Goal: Task Accomplishment & Management: Manage account settings

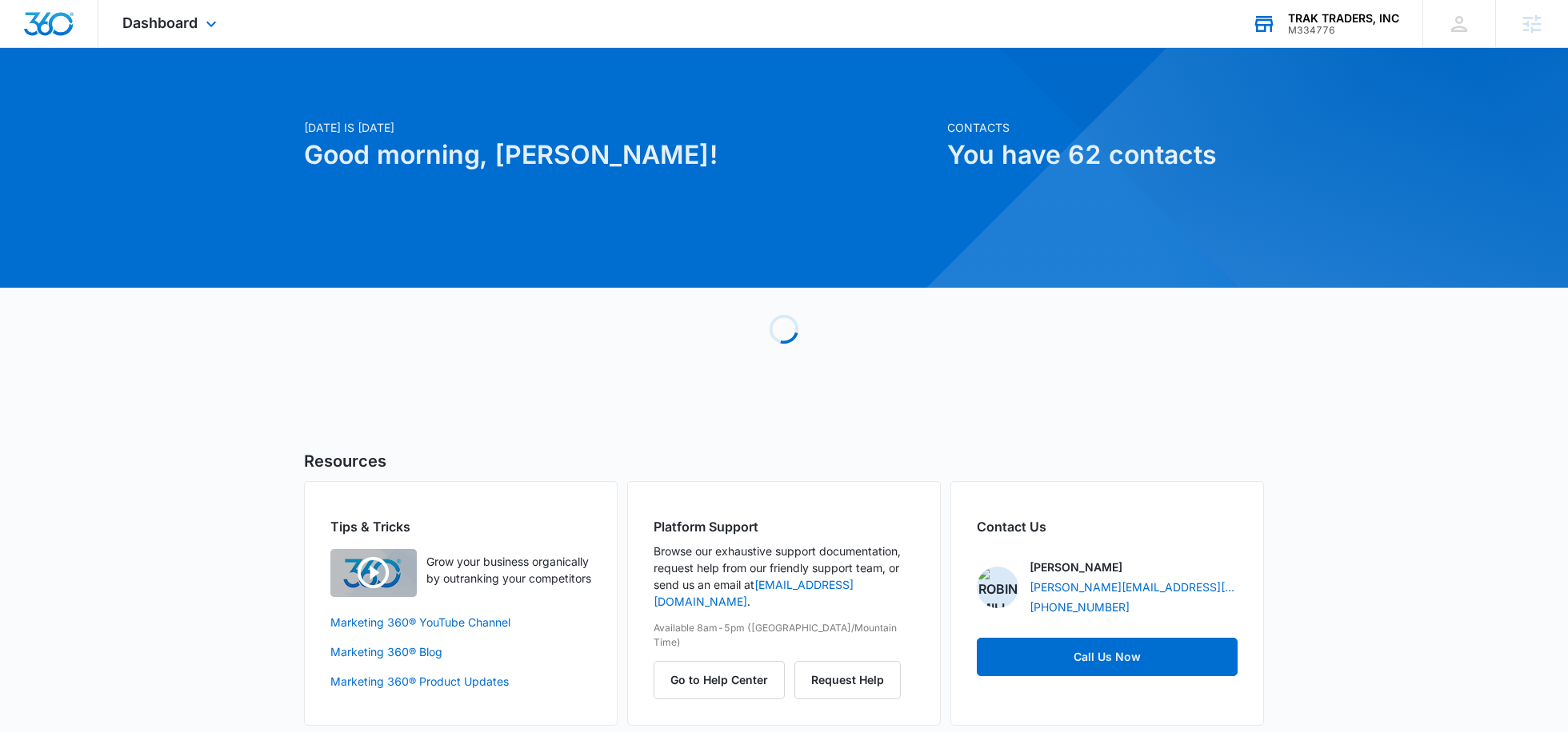
click at [1309, 43] on div "TRAK TRADERS, INC M334776 Your Accounts View All" at bounding box center [1325, 24] width 194 height 47
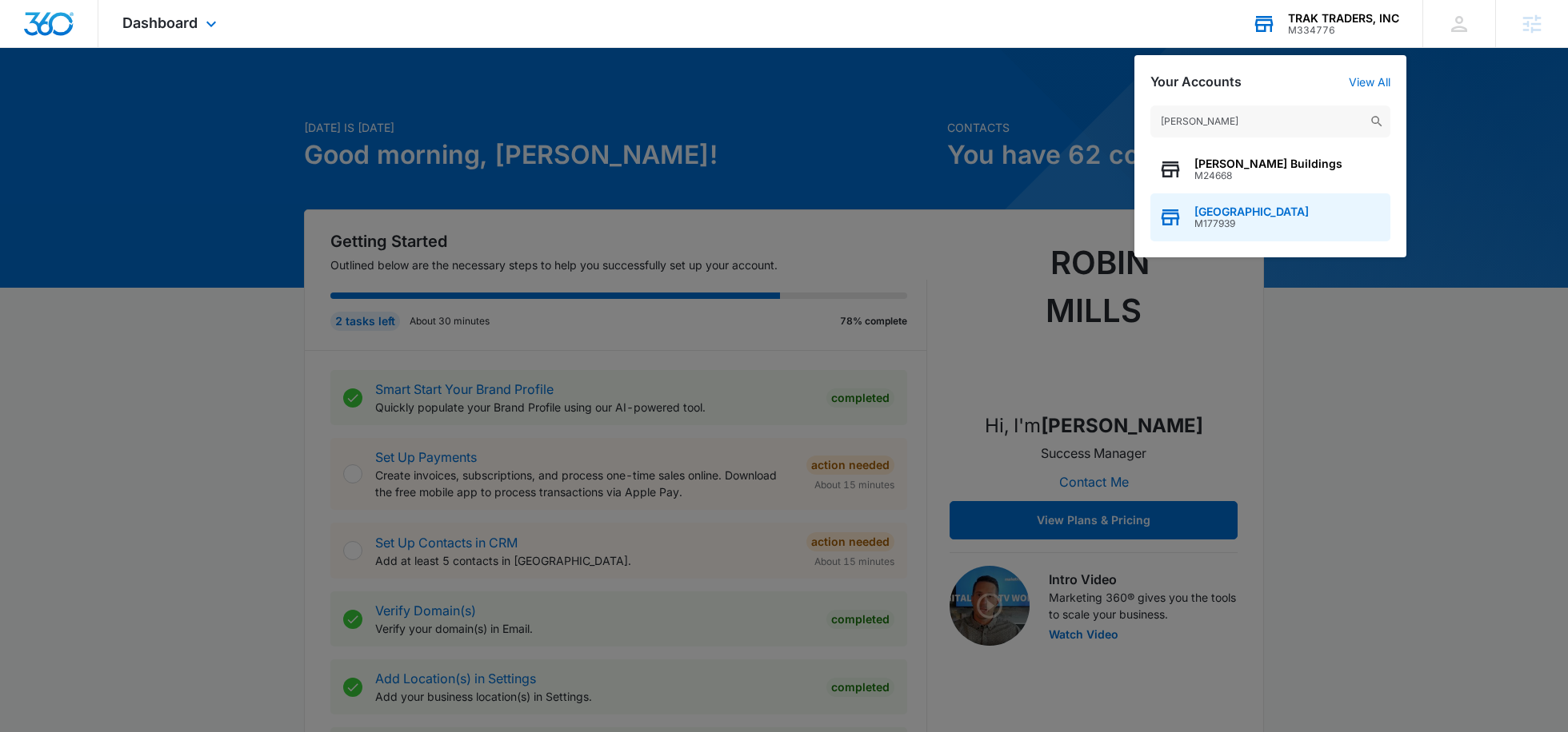
type input "boyle"
click at [1220, 223] on span "M177939" at bounding box center [1252, 224] width 115 height 11
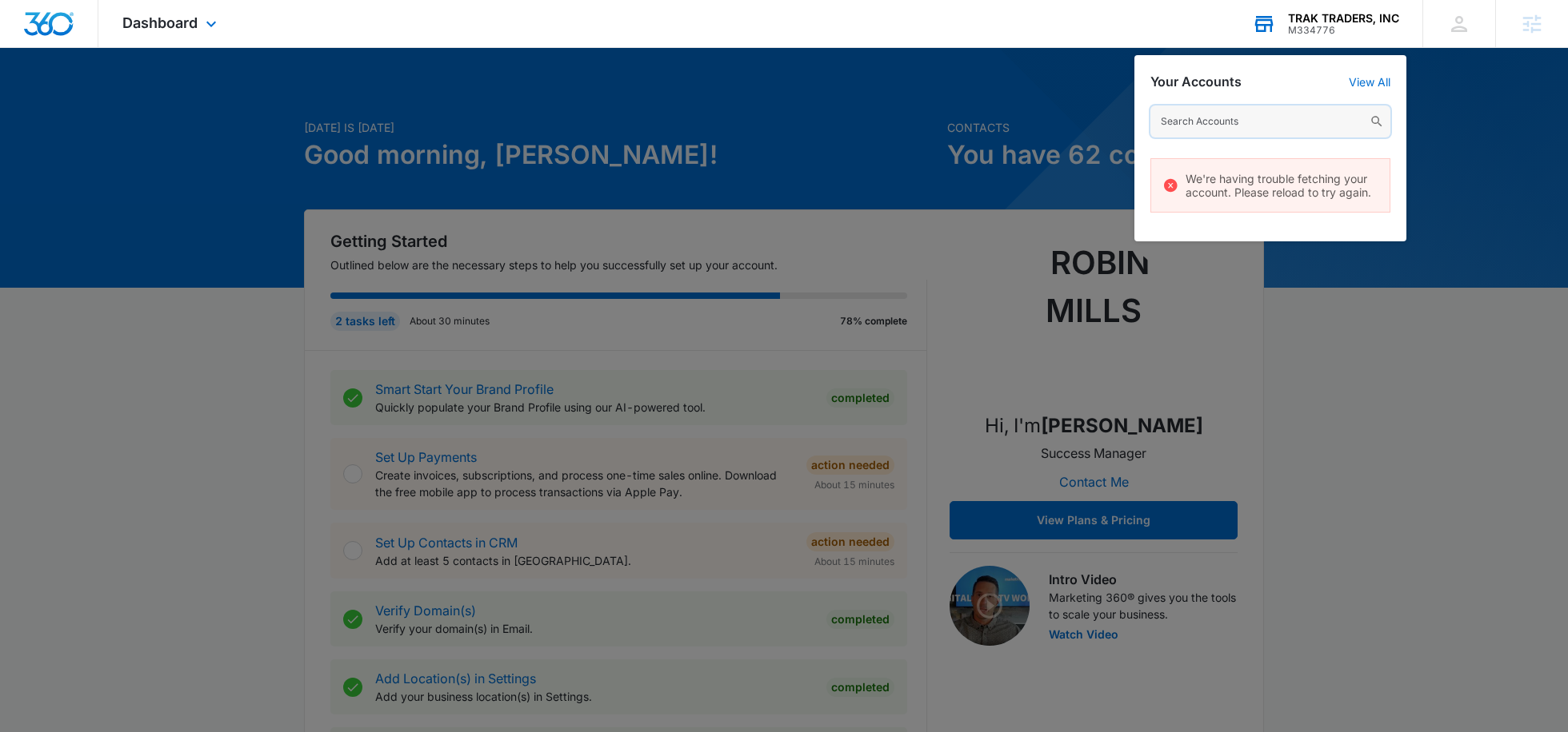
click at [1219, 125] on input "text" at bounding box center [1270, 121] width 240 height 32
click at [1210, 120] on input "text" at bounding box center [1270, 121] width 240 height 32
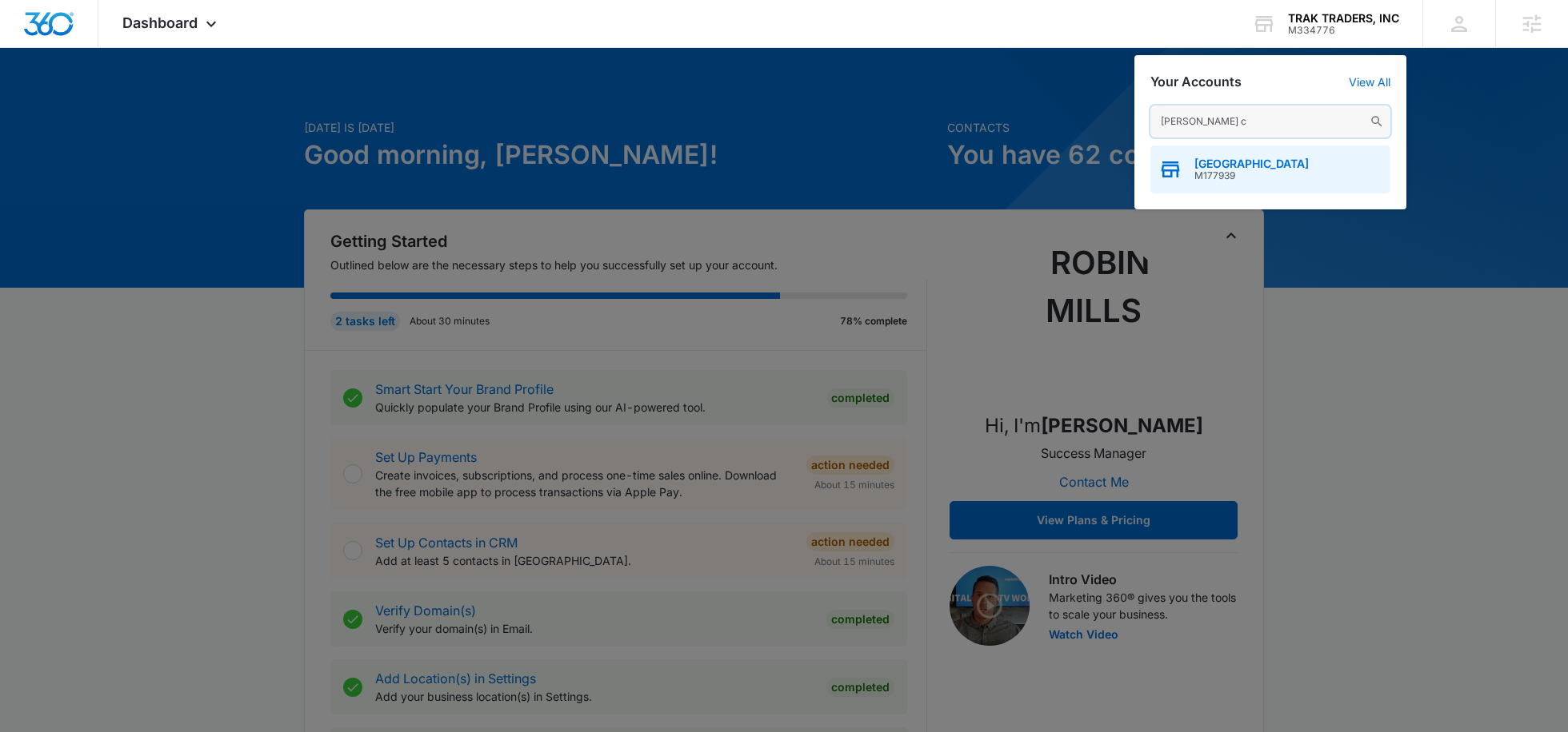
type input "boyle c"
click at [1228, 173] on span "M177939" at bounding box center [1252, 176] width 115 height 11
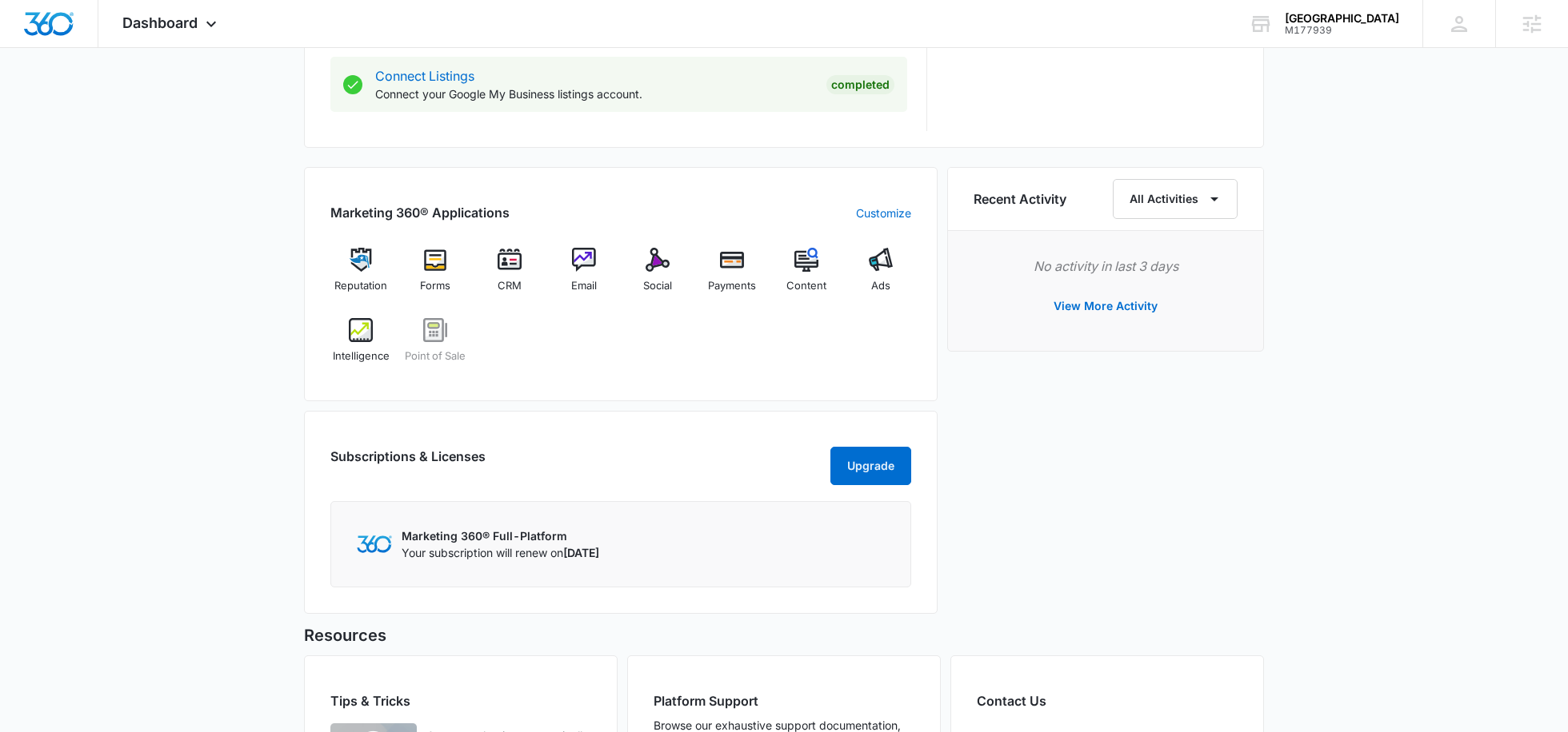
scroll to position [878, 0]
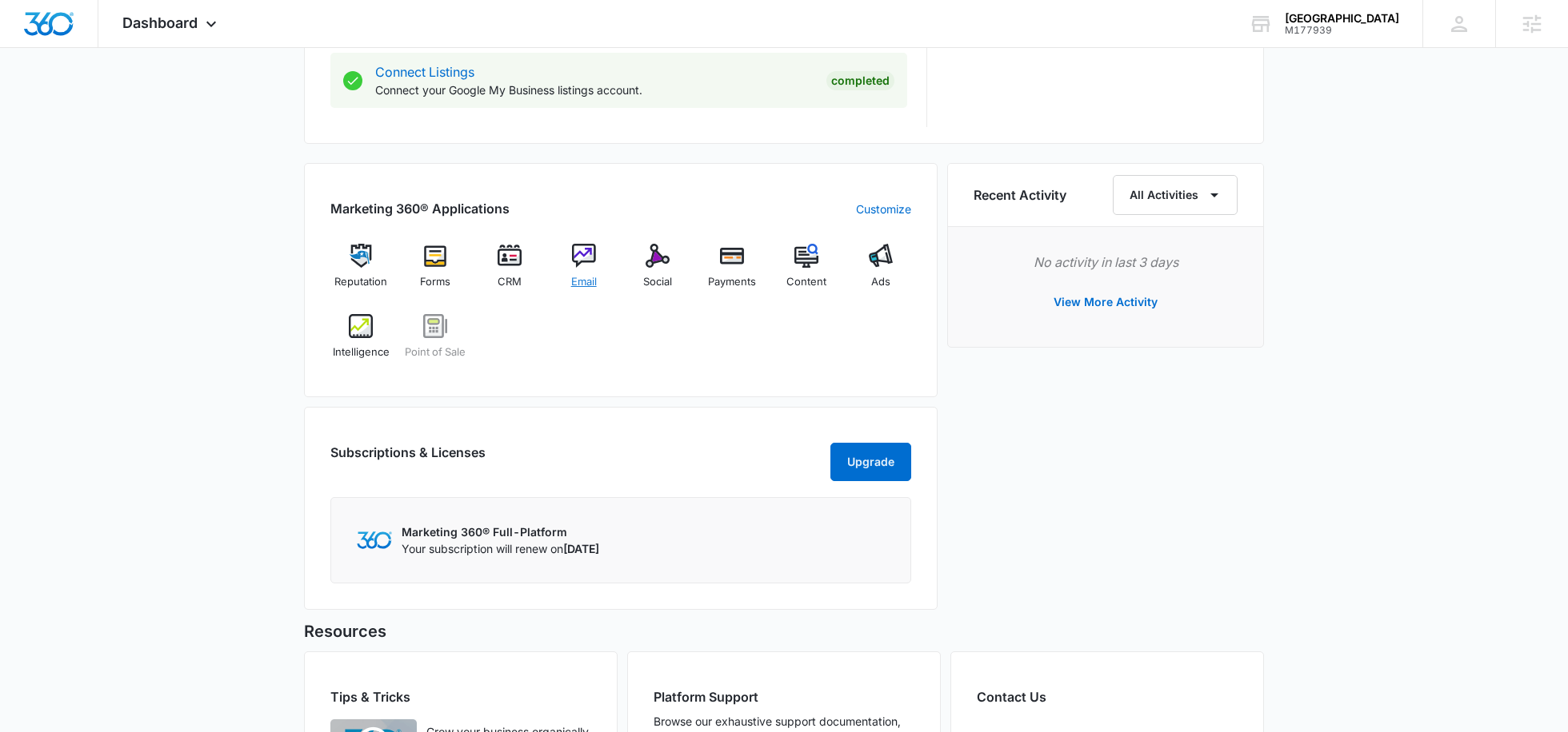
click at [570, 255] on div "Email" at bounding box center [583, 273] width 61 height 57
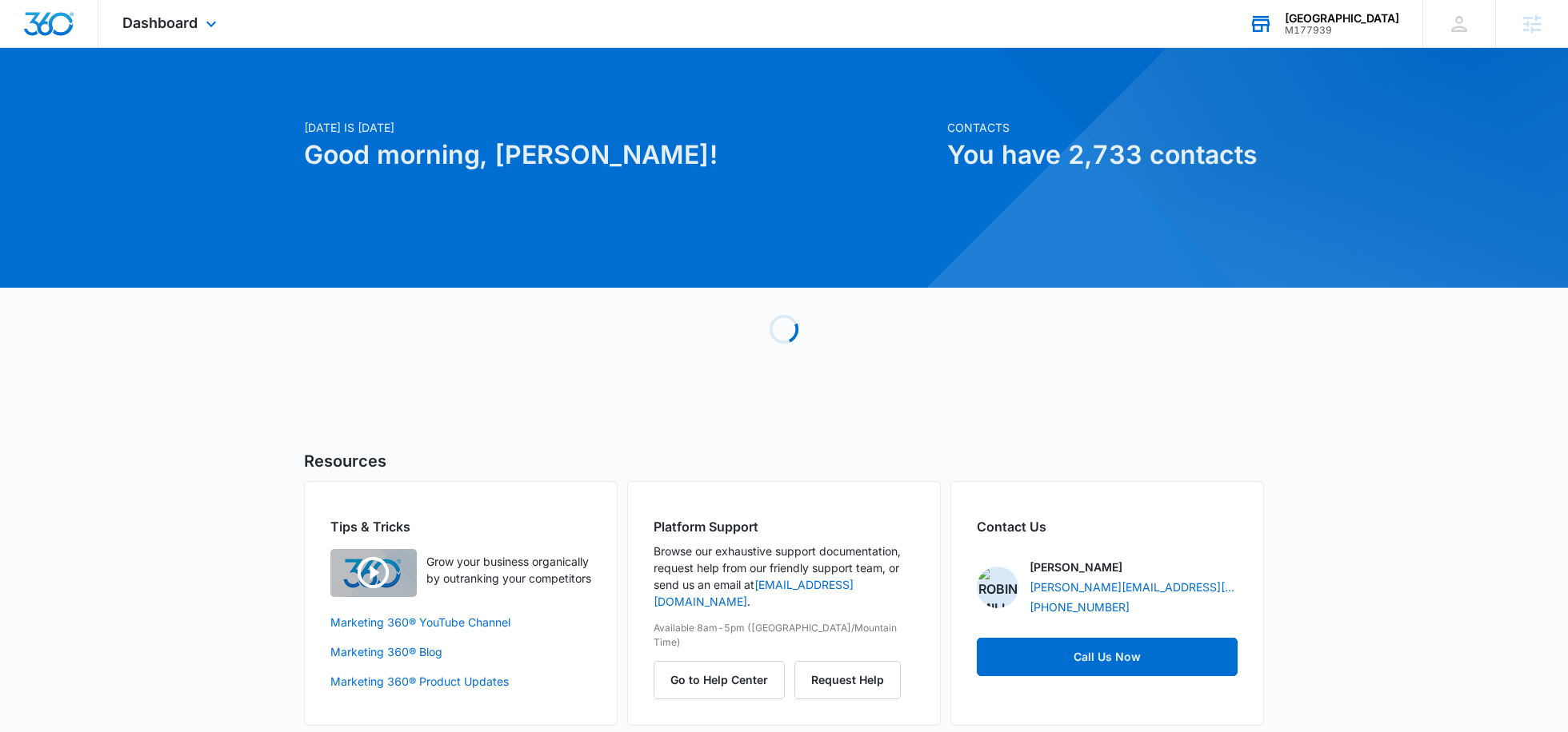
click at [1308, 31] on div "M177939" at bounding box center [1342, 30] width 115 height 11
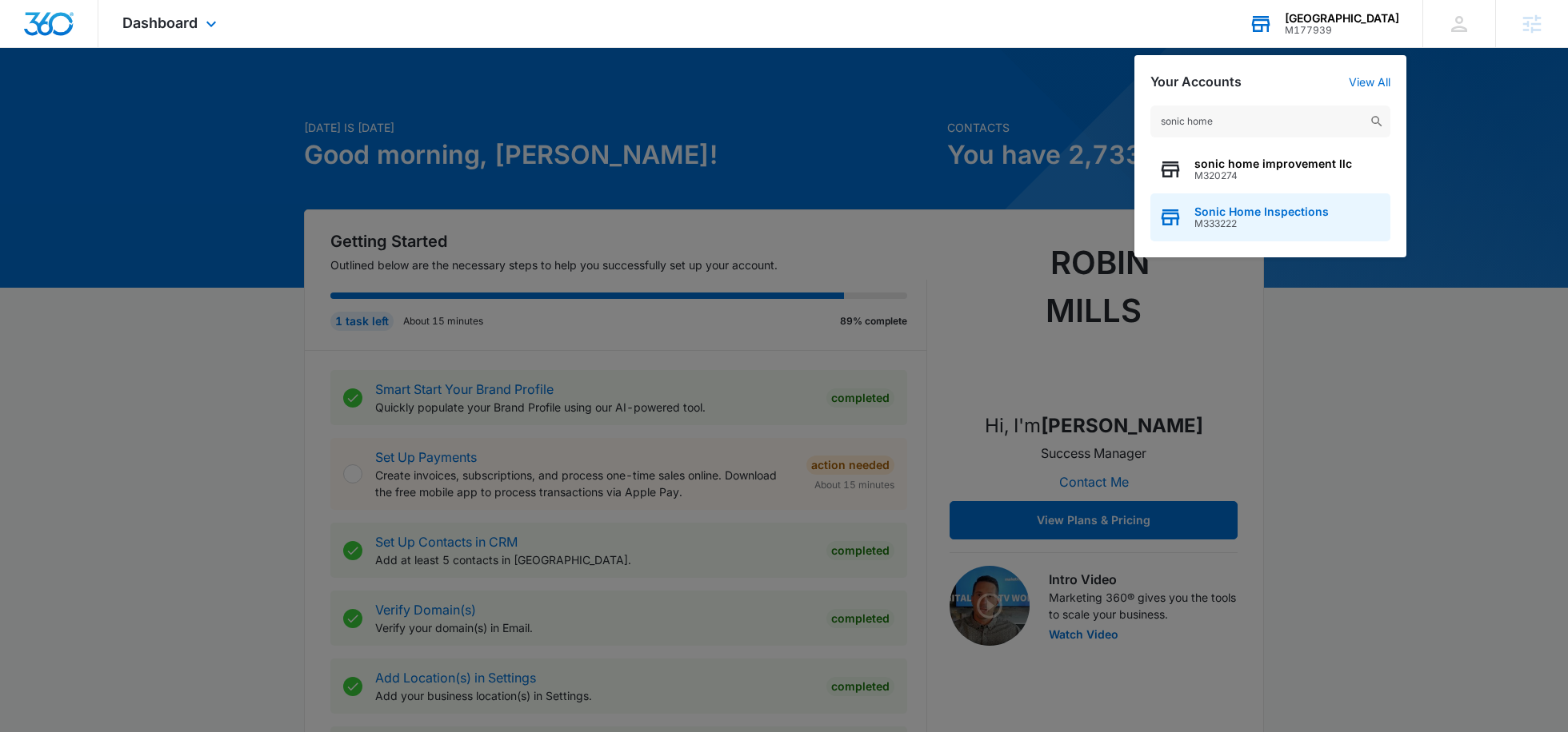
type input "sonic home"
click at [1217, 215] on span "Sonic Home Inspections" at bounding box center [1262, 212] width 134 height 13
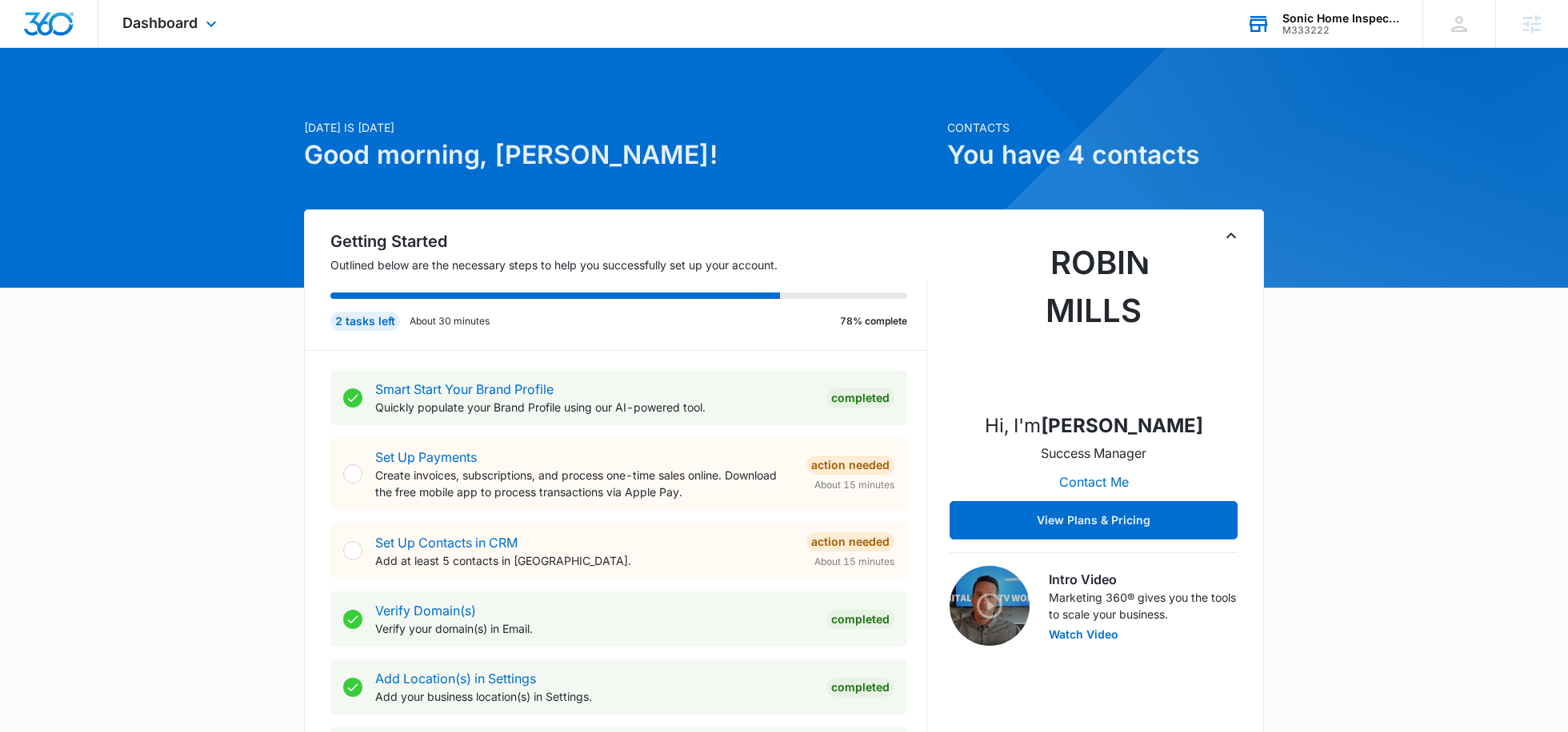
click at [212, 37] on div "Dashboard Apps Reputation Websites Forms CRM Email Social POS Content Ads Intel…" at bounding box center [171, 24] width 147 height 47
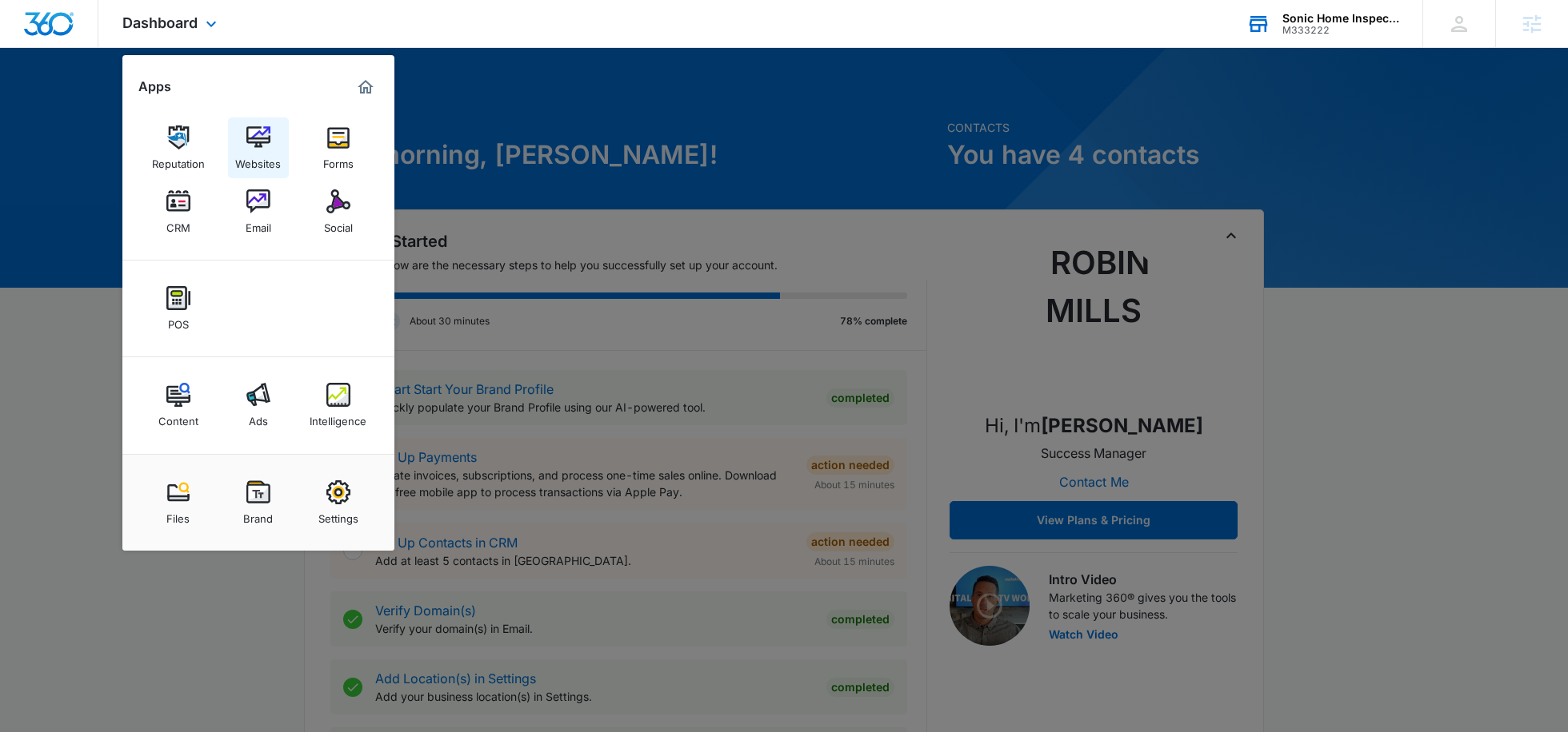
click at [255, 151] on div "Websites" at bounding box center [258, 160] width 46 height 20
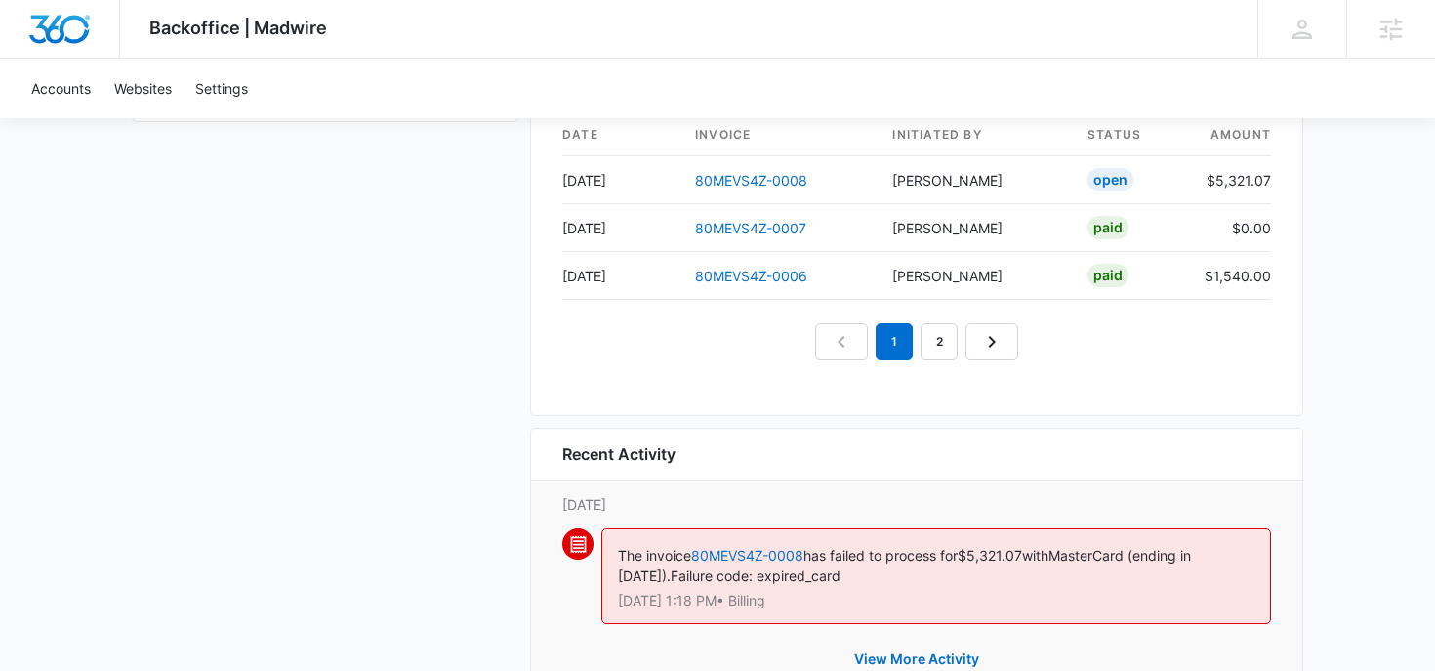
scroll to position [2017, 0]
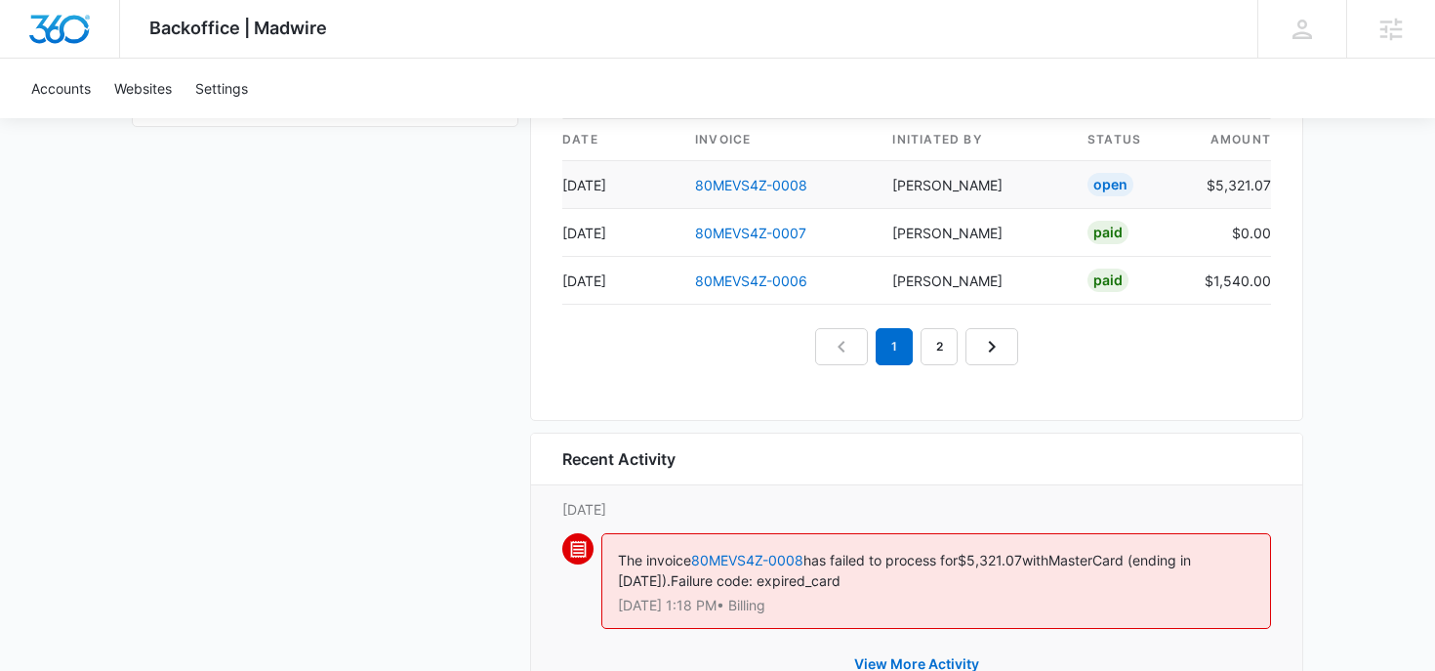
click at [967, 186] on td "Kait Weagraff" at bounding box center [974, 185] width 195 height 48
click at [770, 187] on link "80MEVS4Z-0008" at bounding box center [751, 185] width 112 height 17
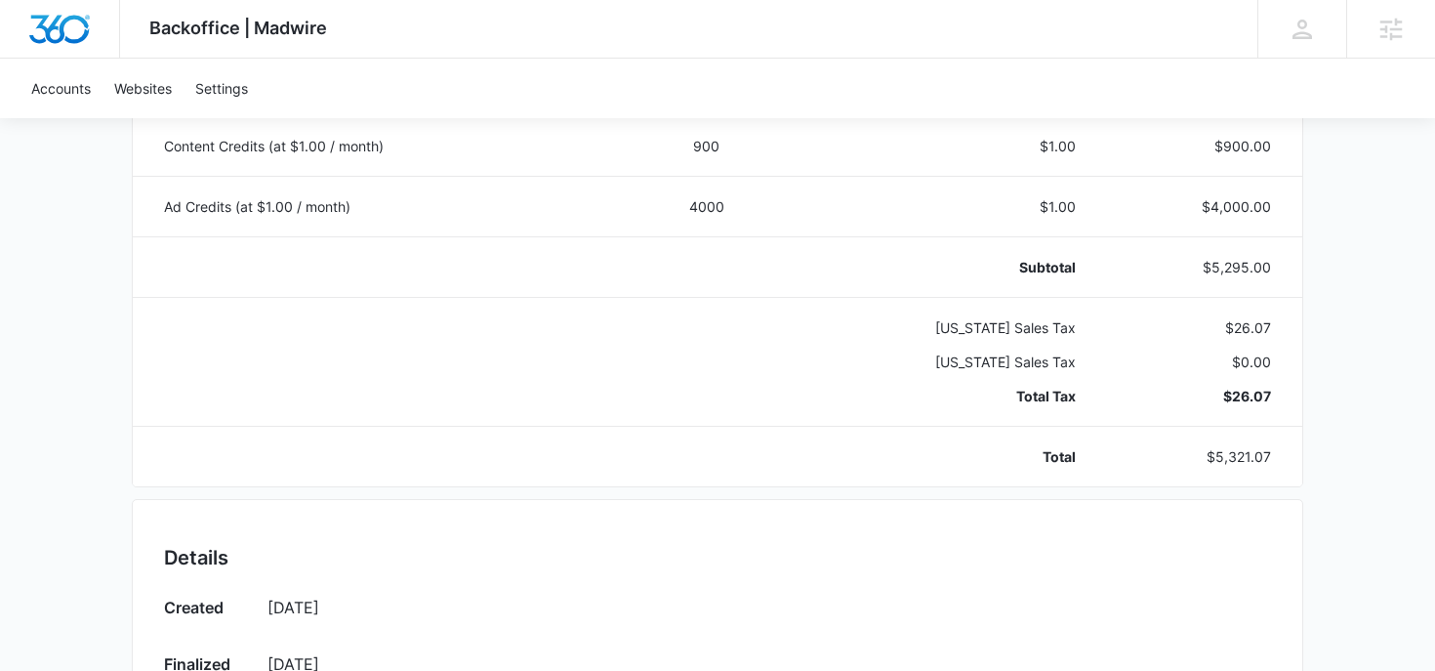
scroll to position [546, 0]
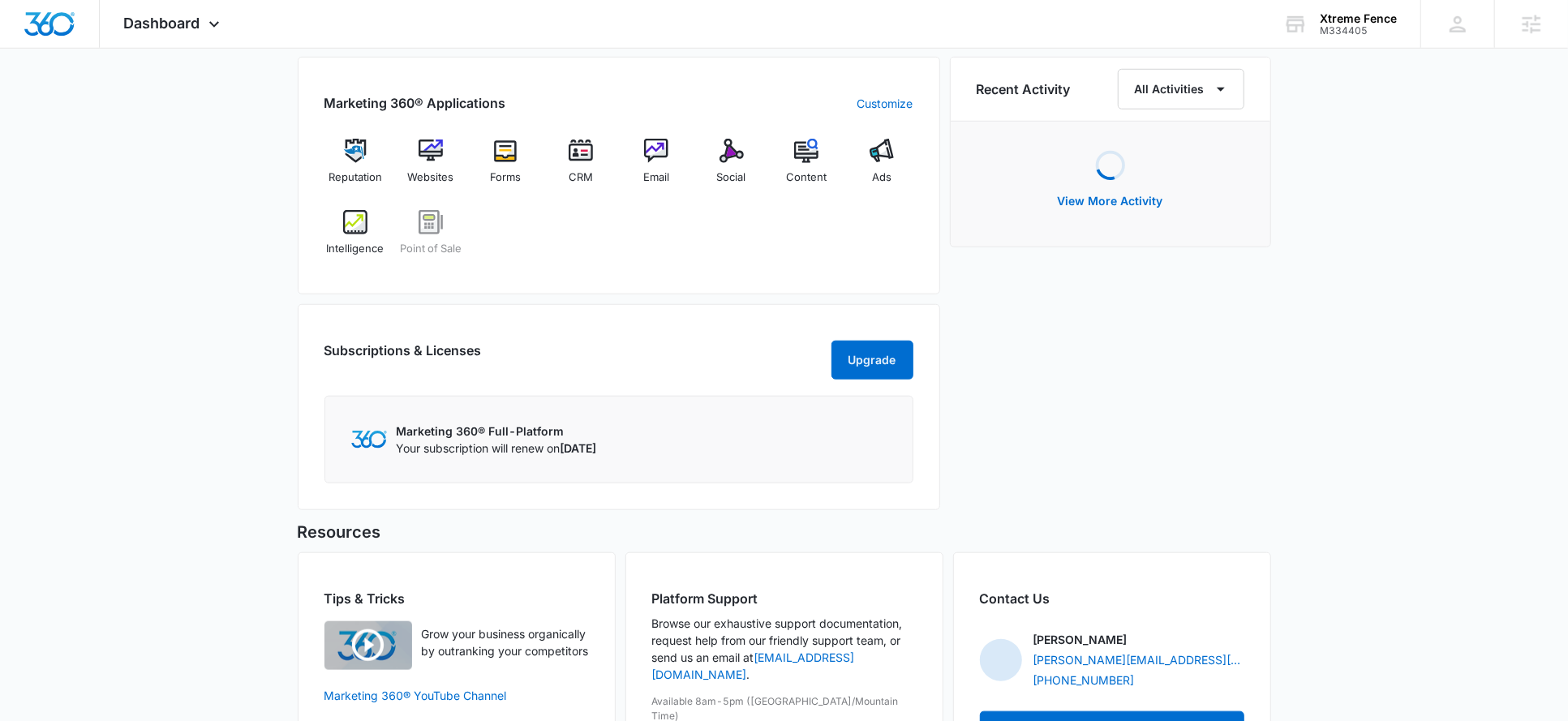
scroll to position [1025, 0]
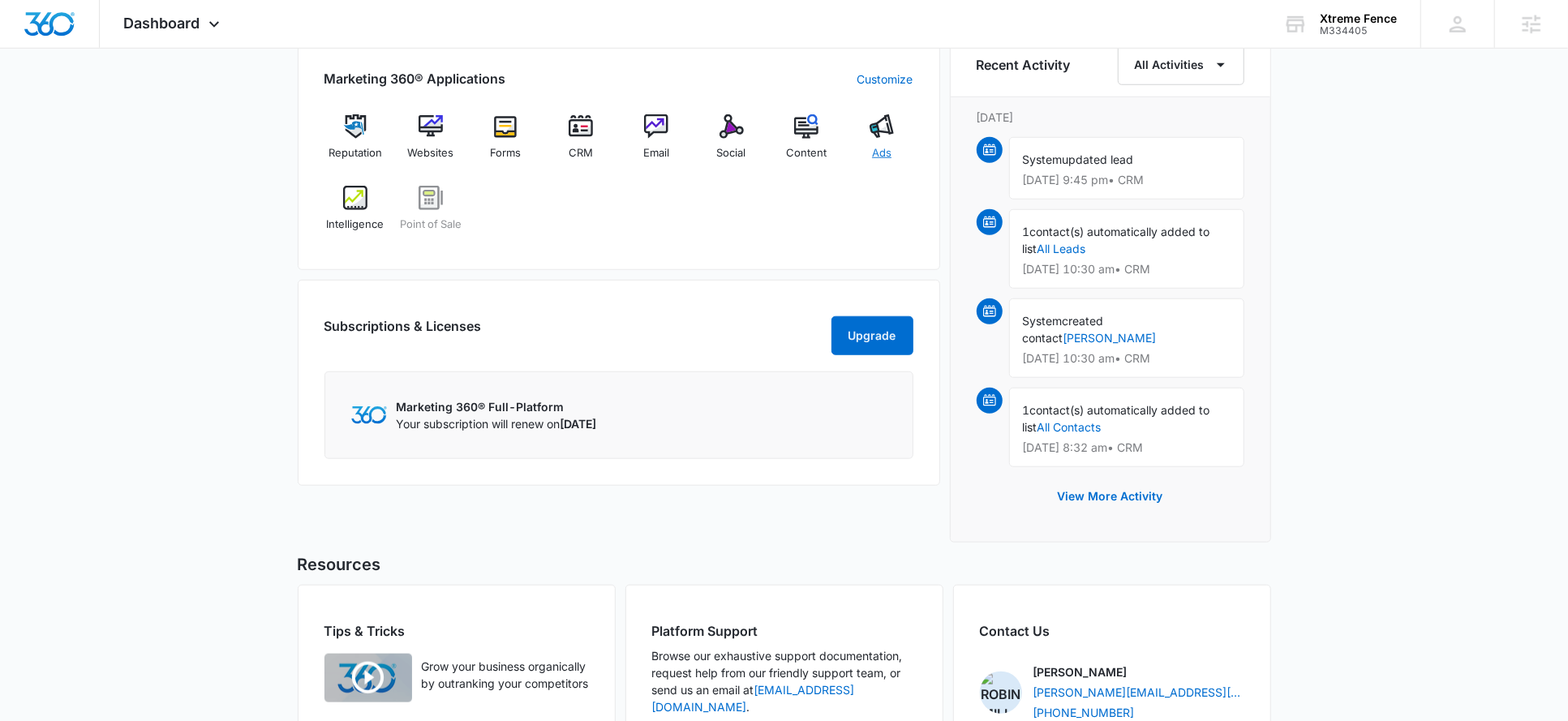
click at [887, 140] on div "Ads" at bounding box center [882, 144] width 62 height 58
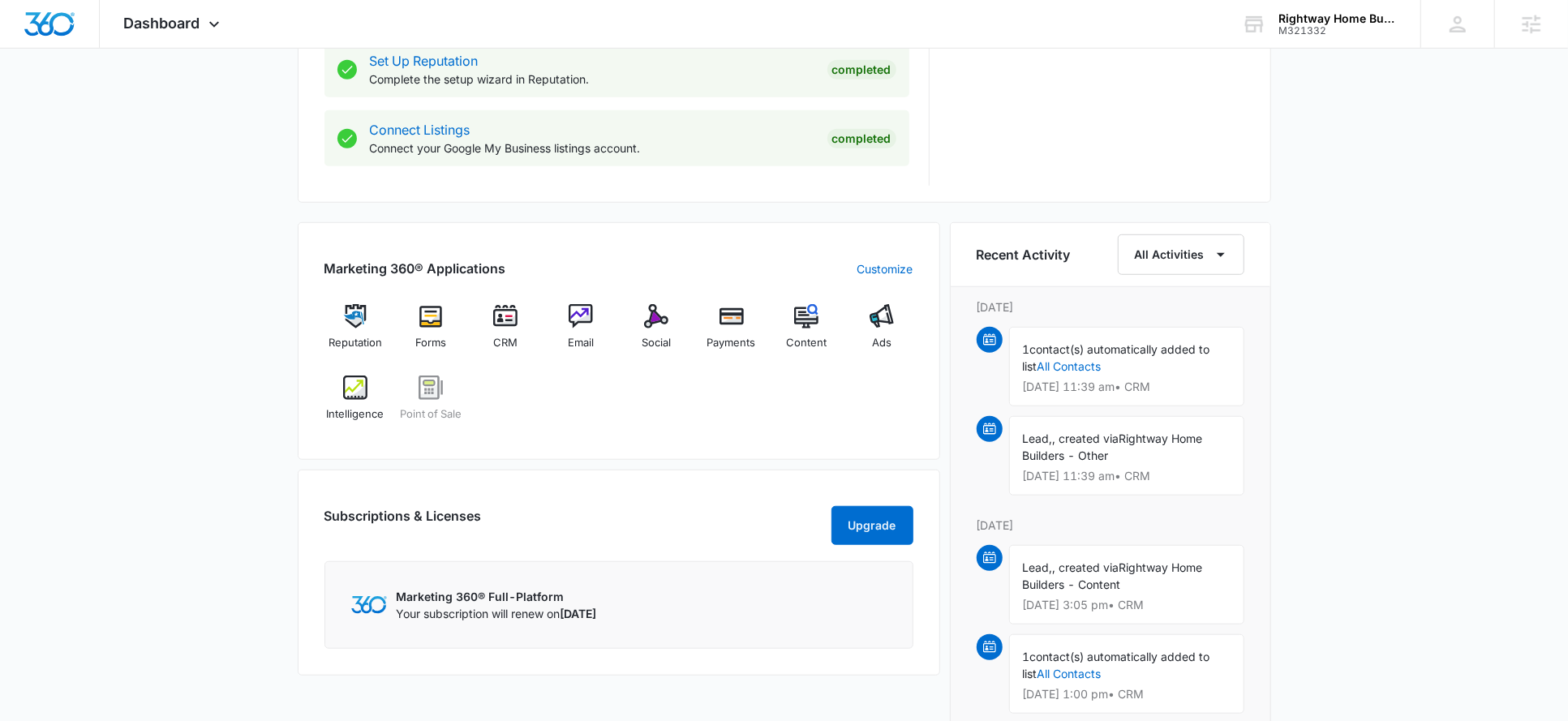
scroll to position [843, 0]
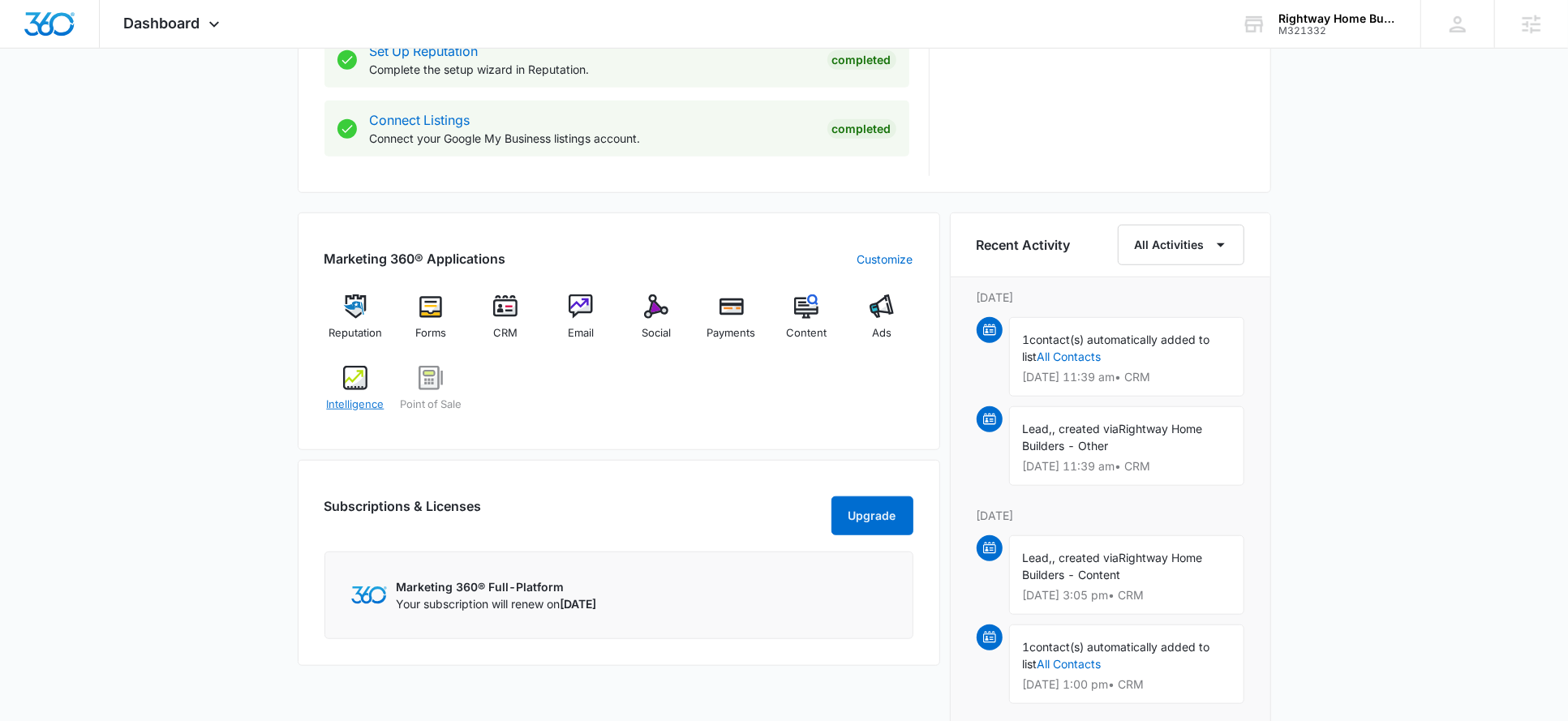
click at [364, 375] on img at bounding box center [355, 377] width 24 height 24
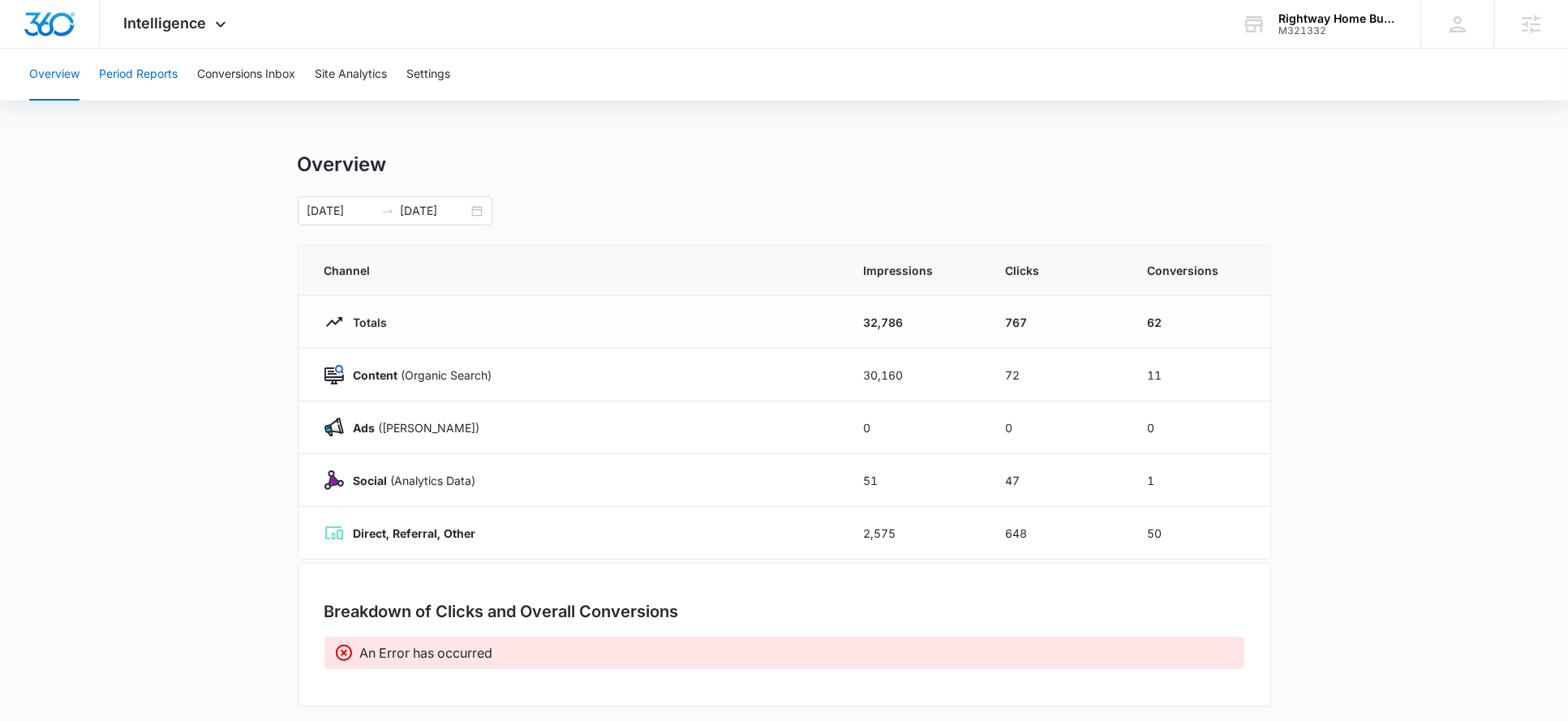
click at [164, 81] on button "Period Reports" at bounding box center [138, 75] width 79 height 52
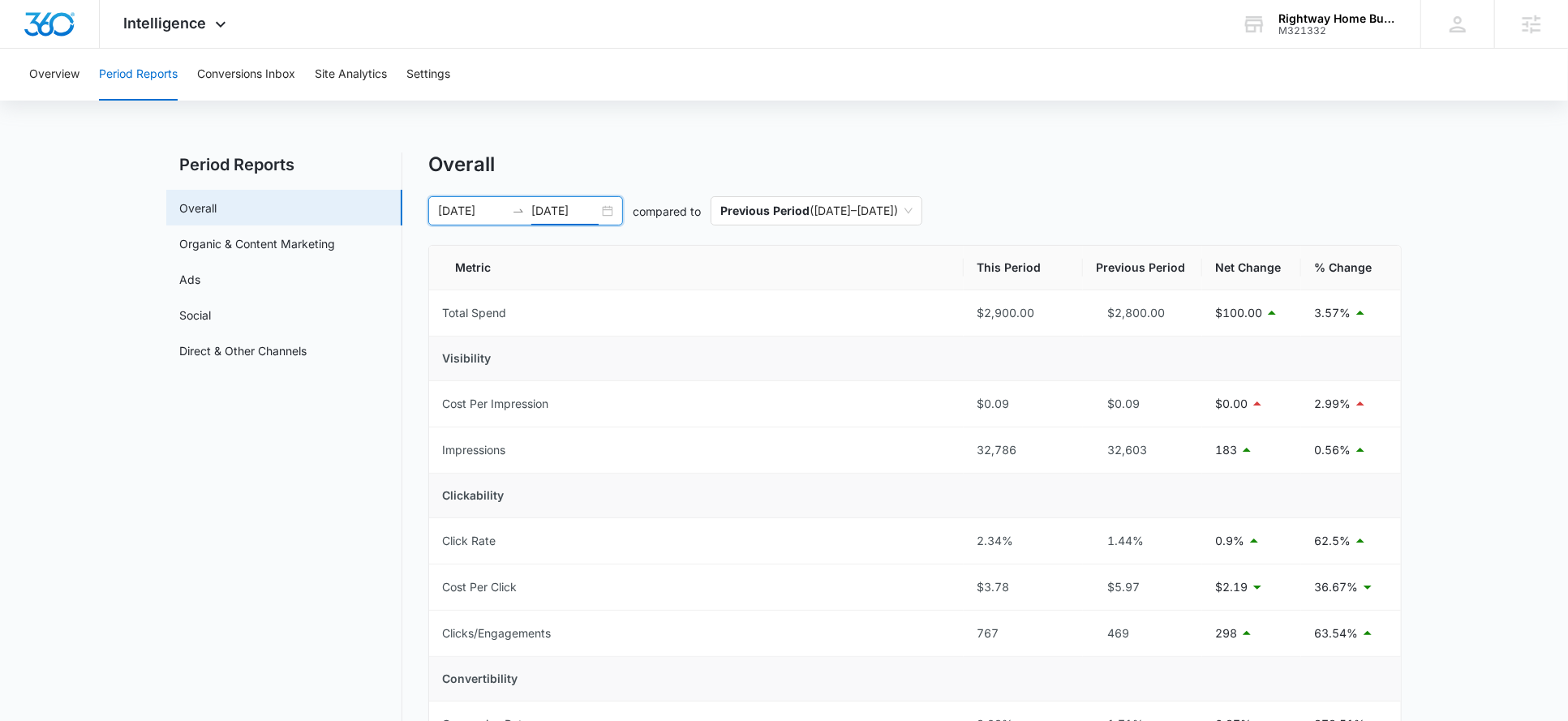
click at [553, 207] on input "08/21/2025" at bounding box center [565, 210] width 67 height 17
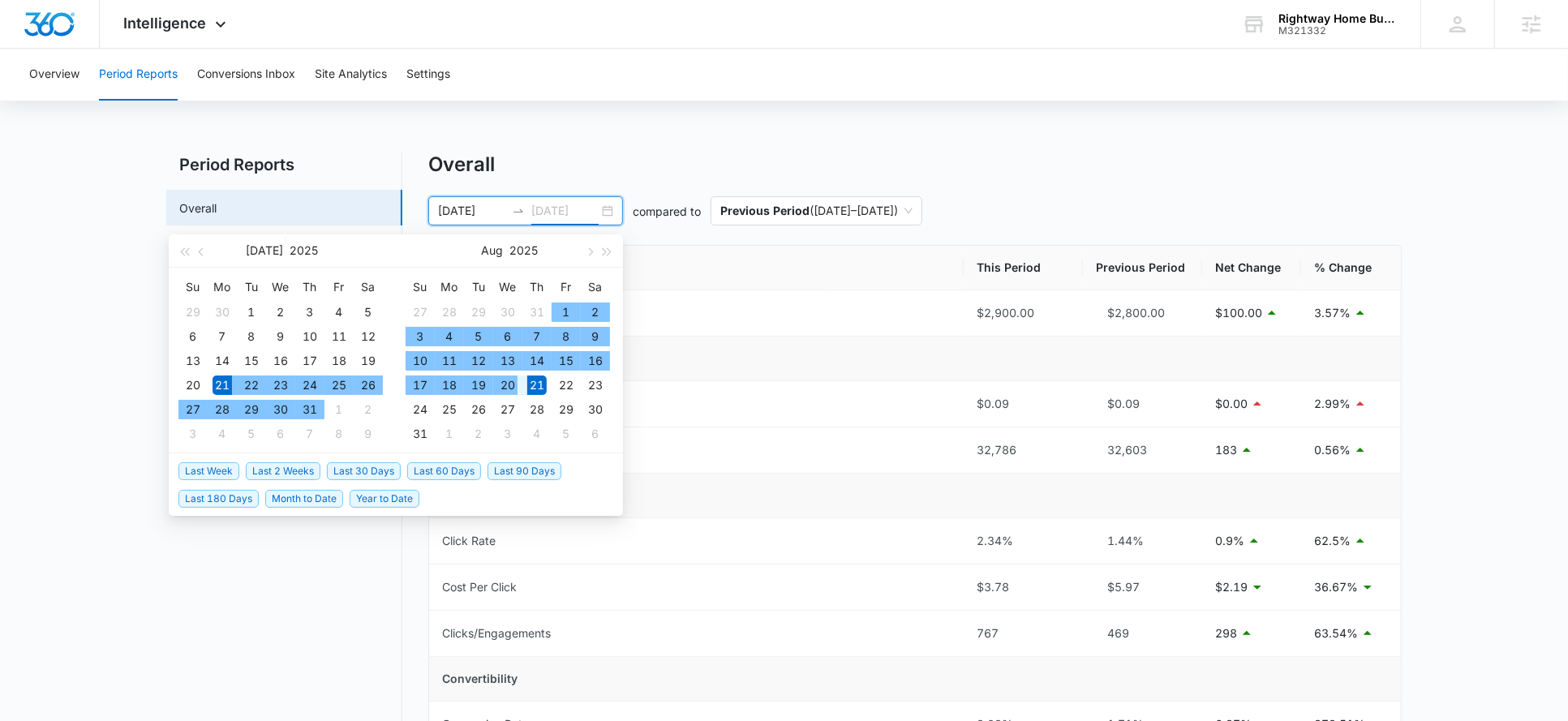
type input "08/21/2025"
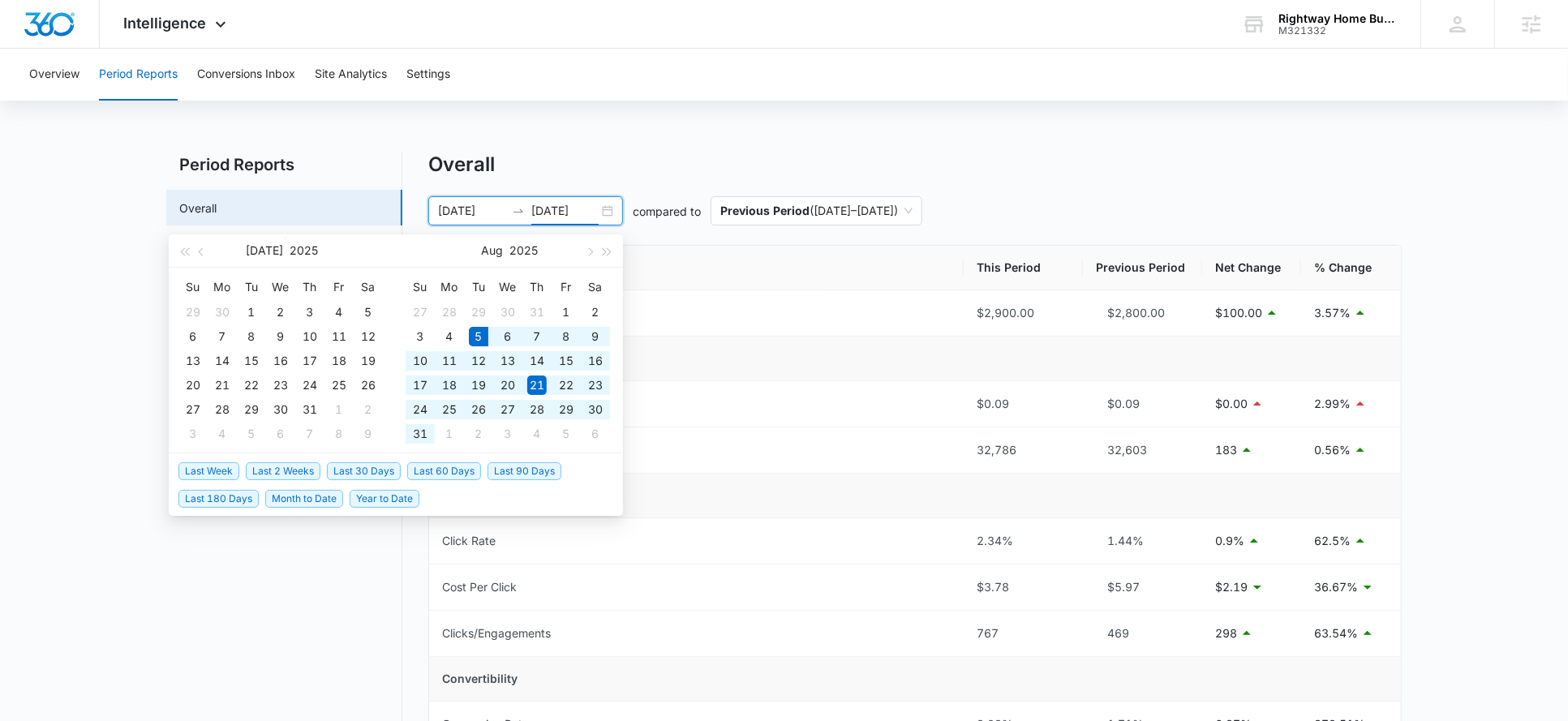
click at [363, 470] on span "Last 30 Days" at bounding box center [363, 471] width 74 height 17
type input "08/05/2025"
type input "09/04/2025"
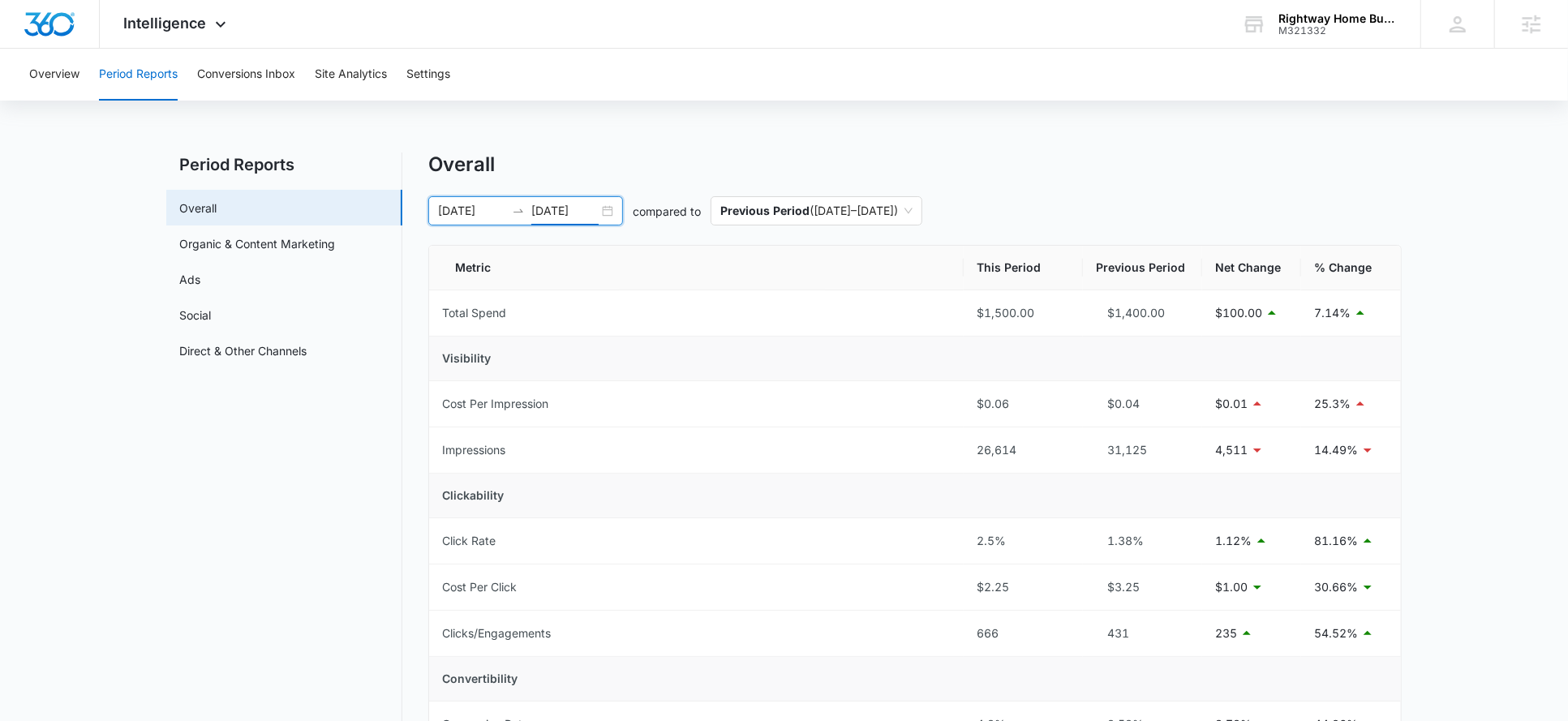
click at [475, 208] on input "08/05/2025" at bounding box center [471, 210] width 67 height 17
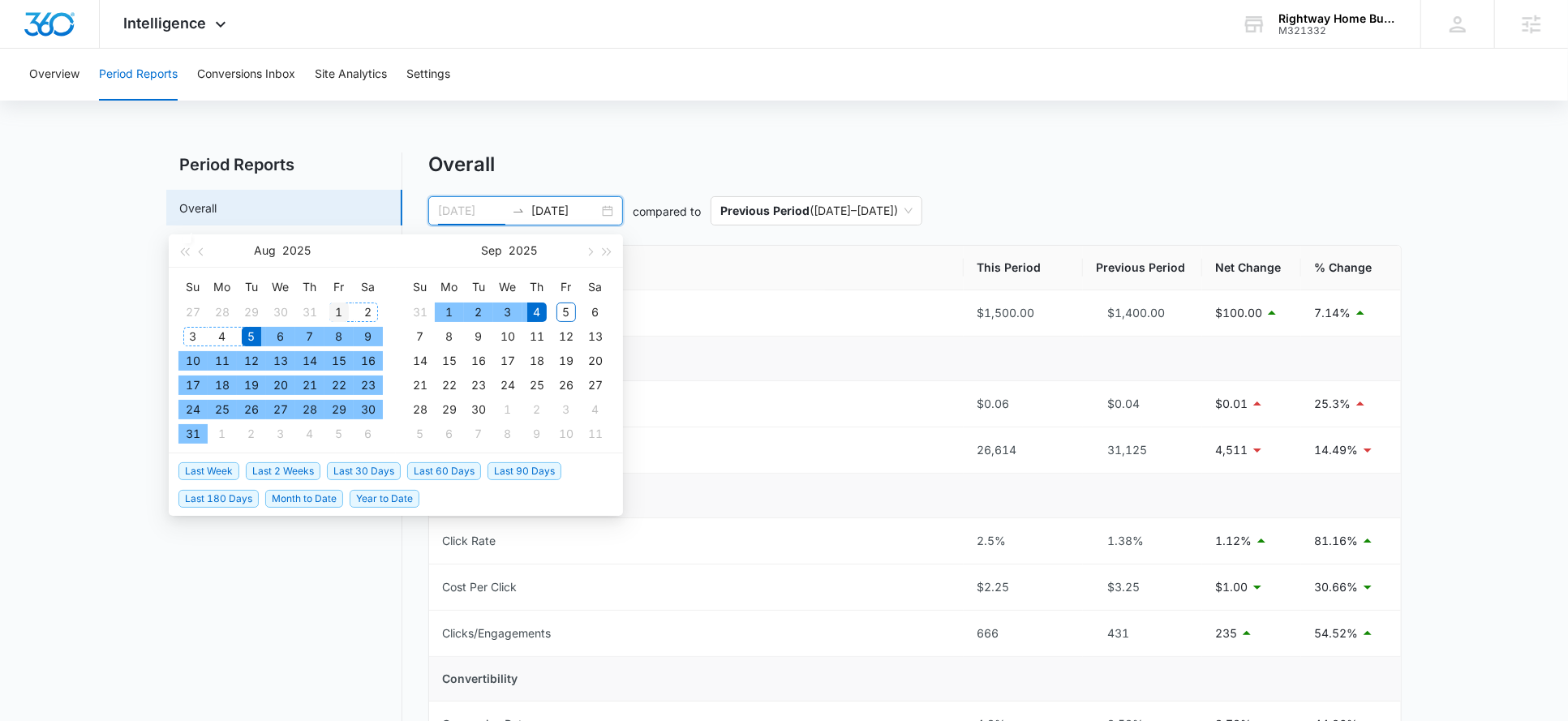
type input "08/01/2025"
click at [341, 313] on div "1" at bounding box center [338, 311] width 19 height 19
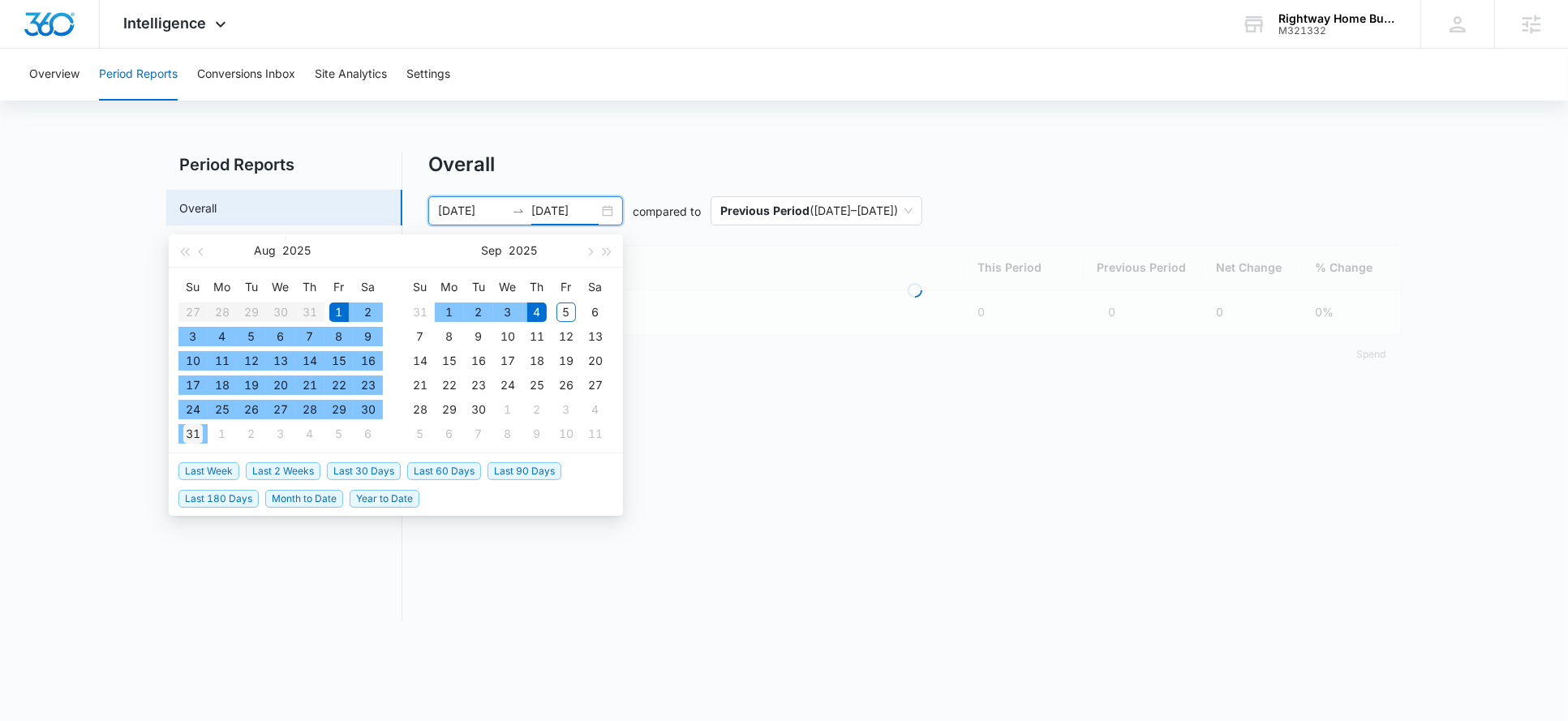
type input "08/31/2025"
click at [200, 434] on div "31" at bounding box center [193, 434] width 19 height 19
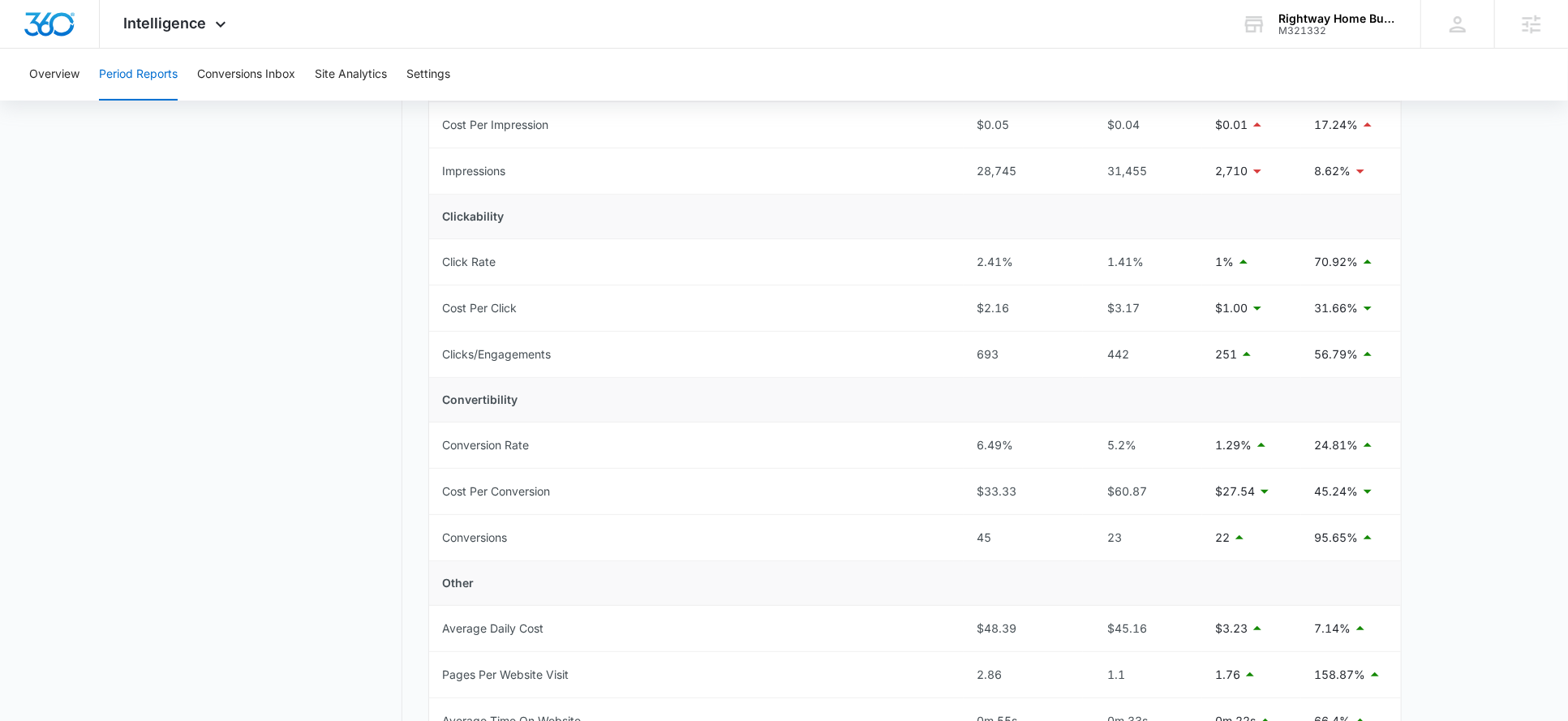
scroll to position [281, 0]
click at [256, 84] on button "Conversions Inbox" at bounding box center [246, 75] width 98 height 52
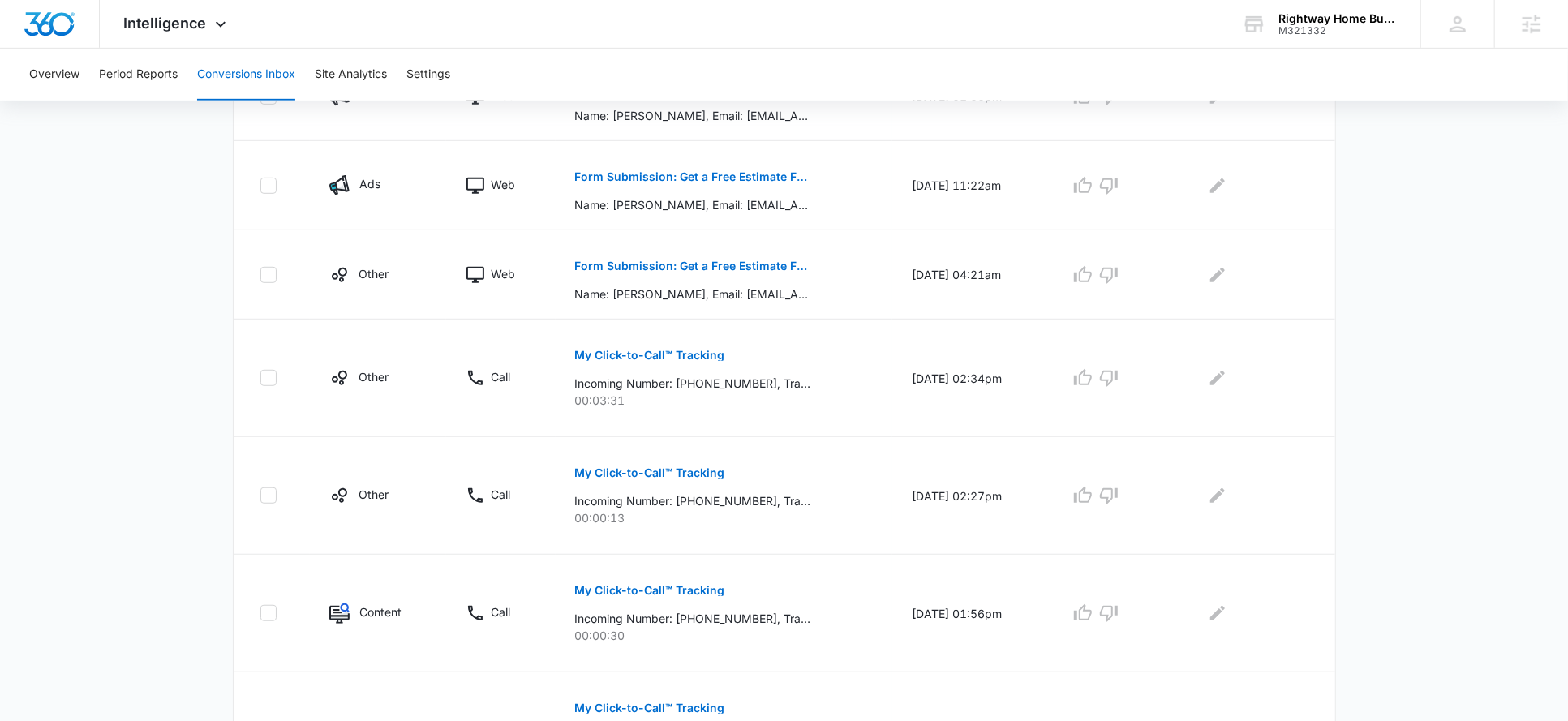
scroll to position [899, 0]
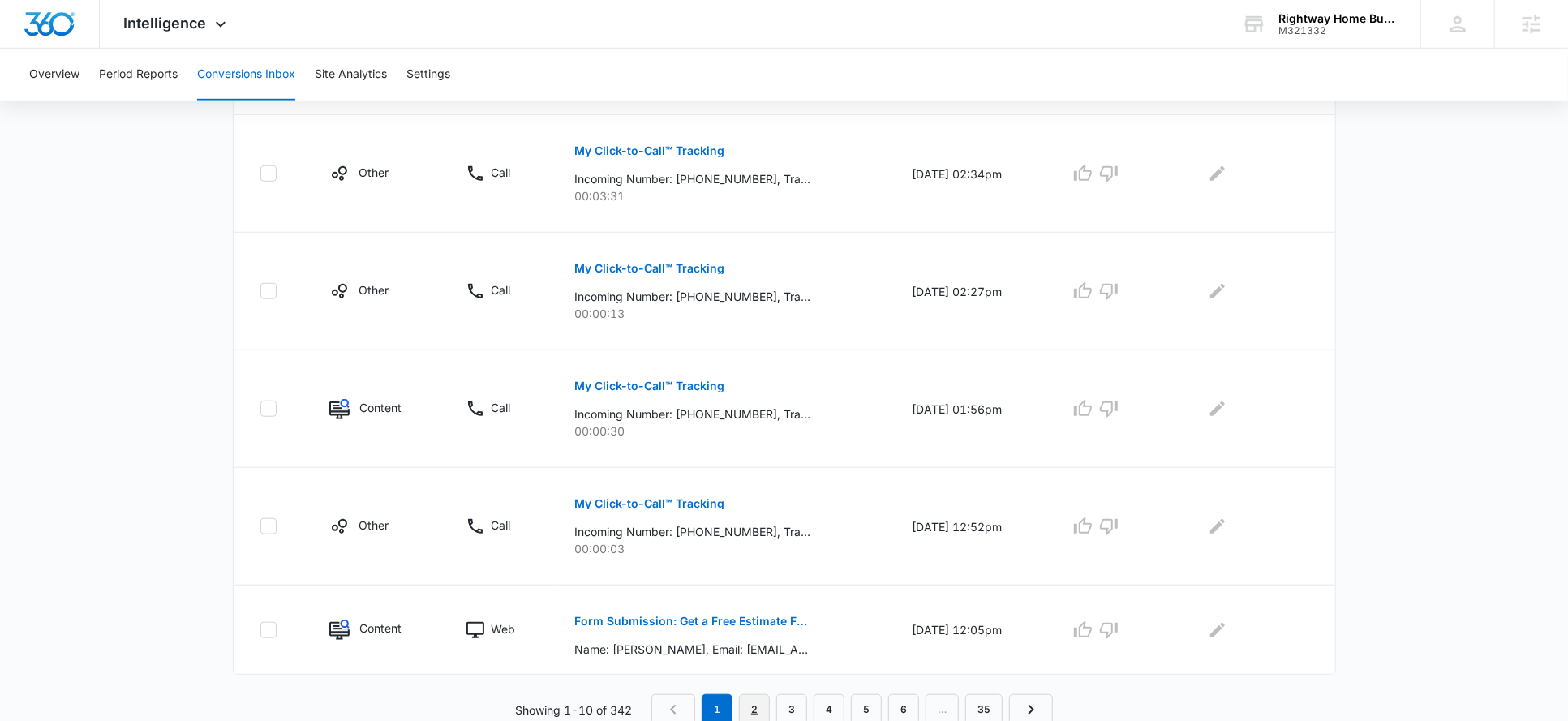
click at [760, 702] on link "2" at bounding box center [754, 709] width 31 height 31
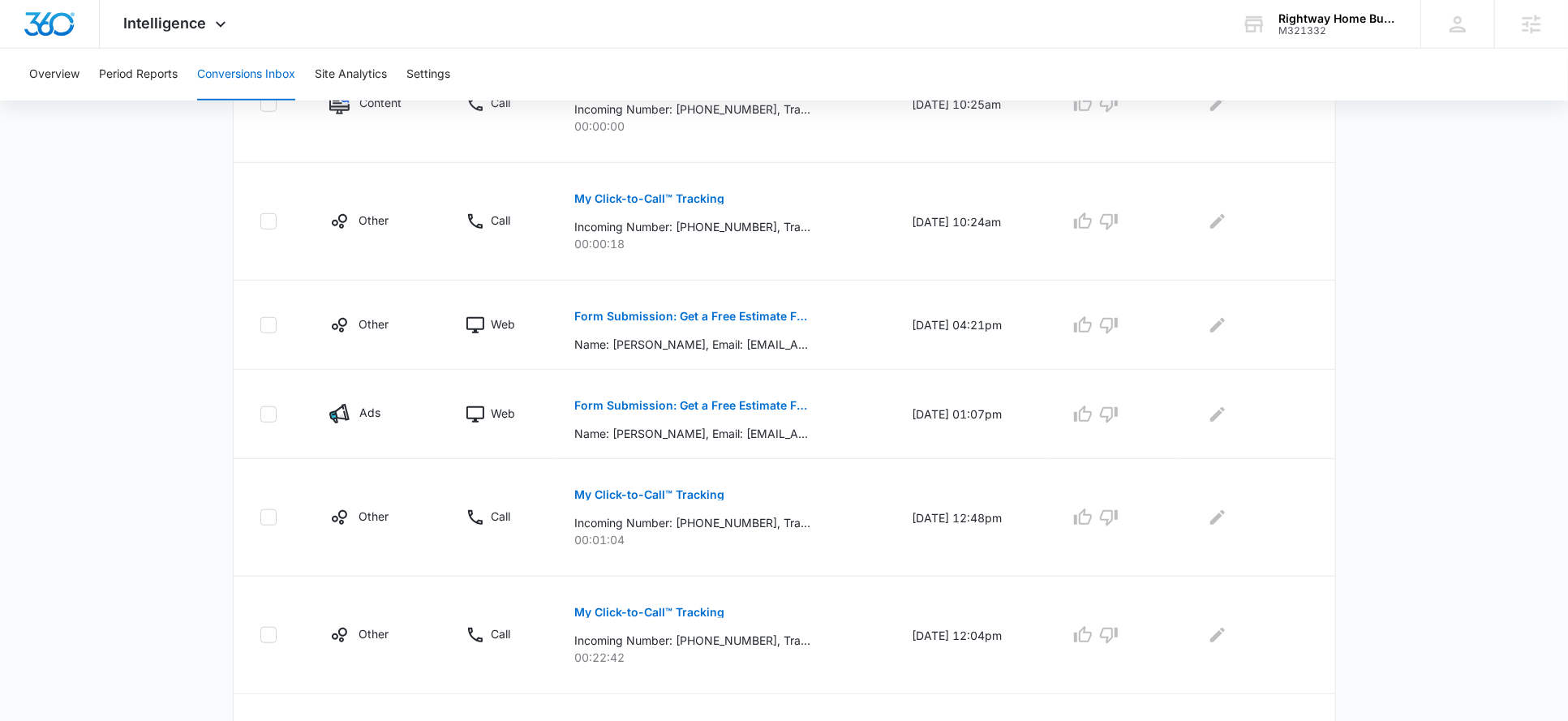
scroll to position [955, 0]
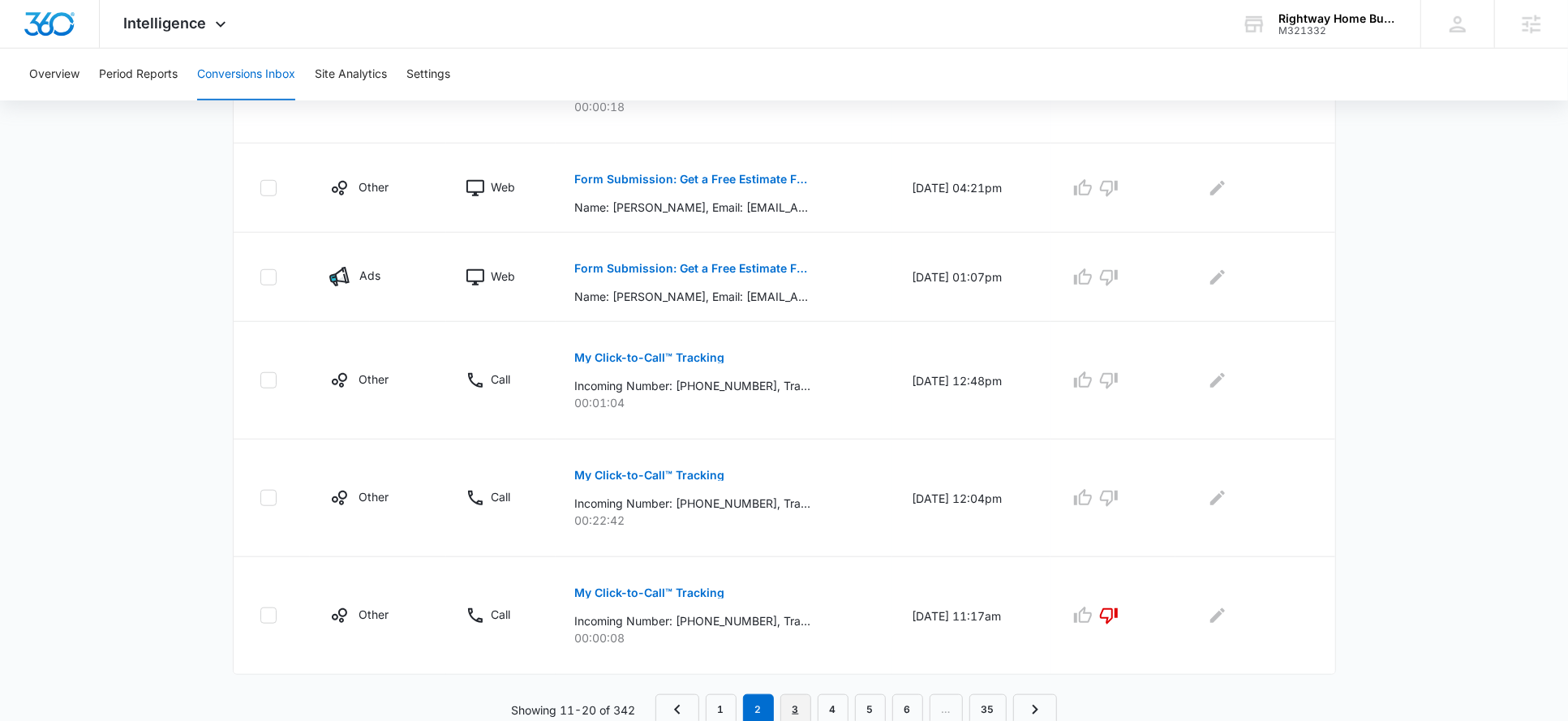
click at [803, 708] on link "3" at bounding box center [795, 709] width 31 height 31
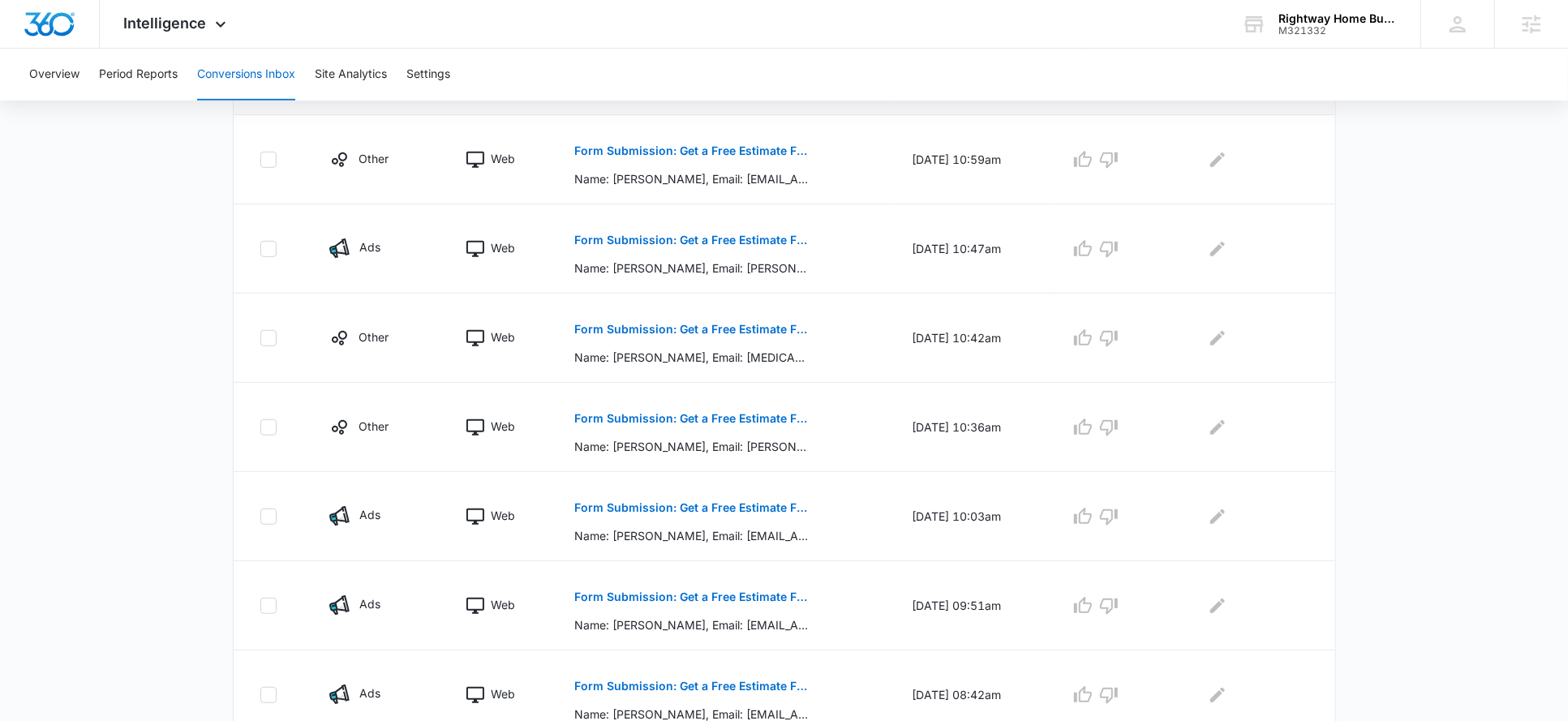
scroll to position [757, 0]
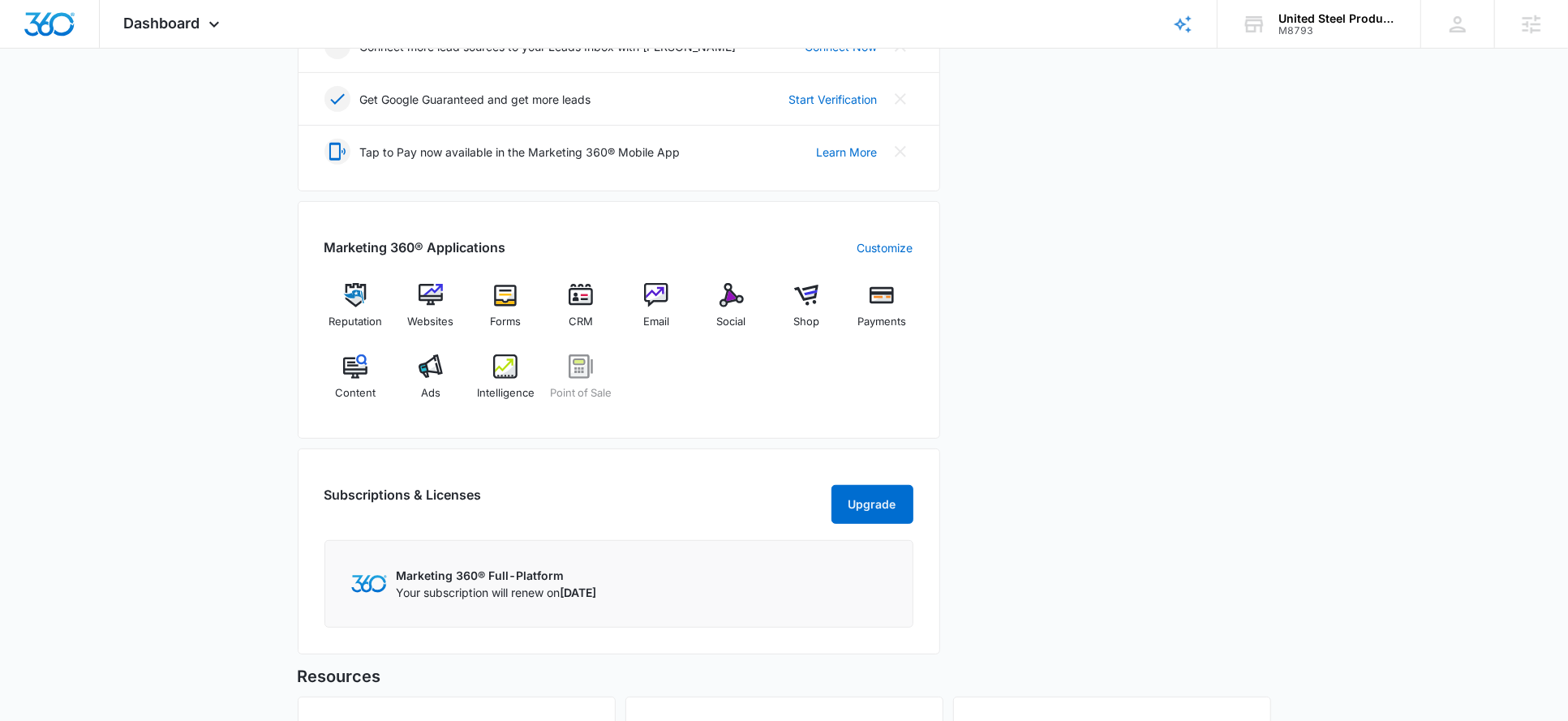
scroll to position [669, 0]
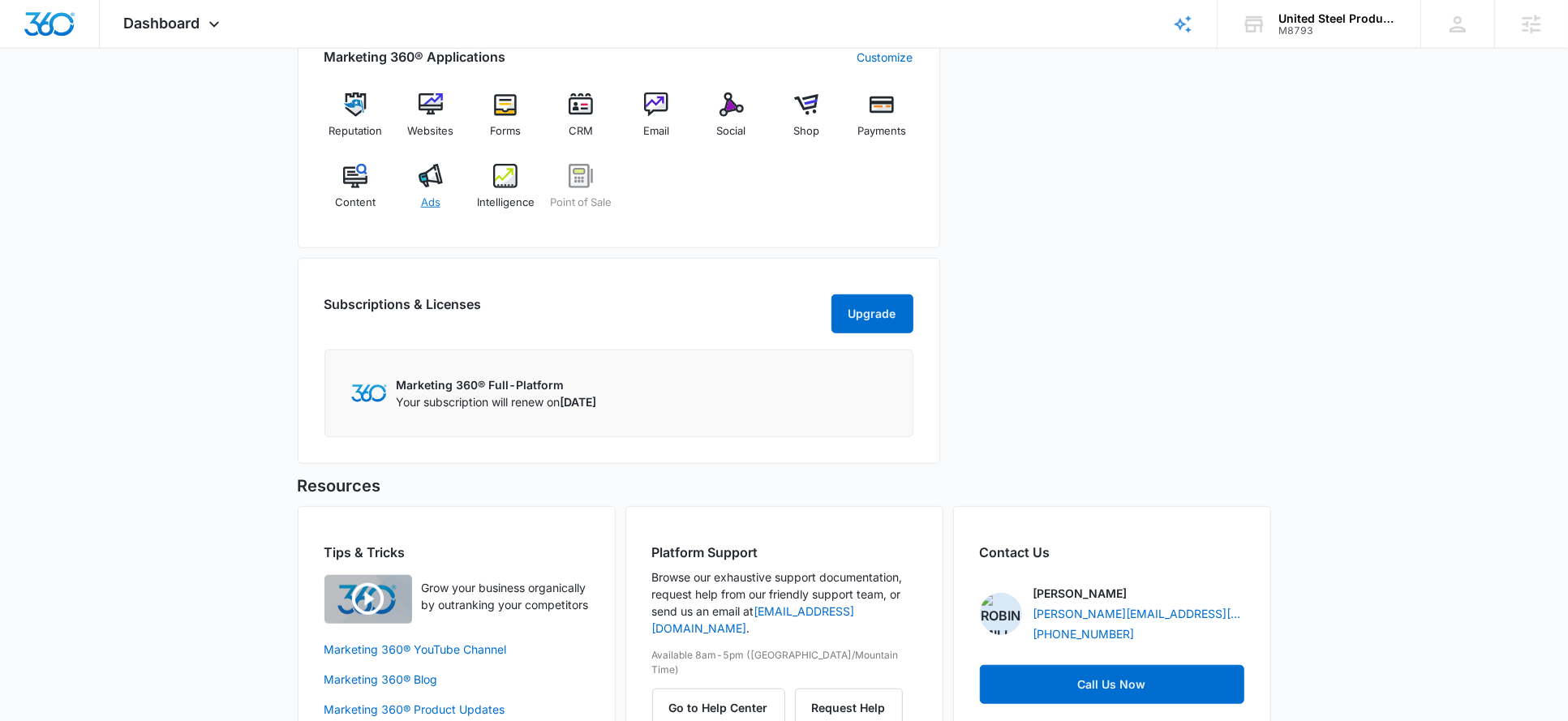
click at [417, 174] on div "Ads" at bounding box center [430, 193] width 62 height 58
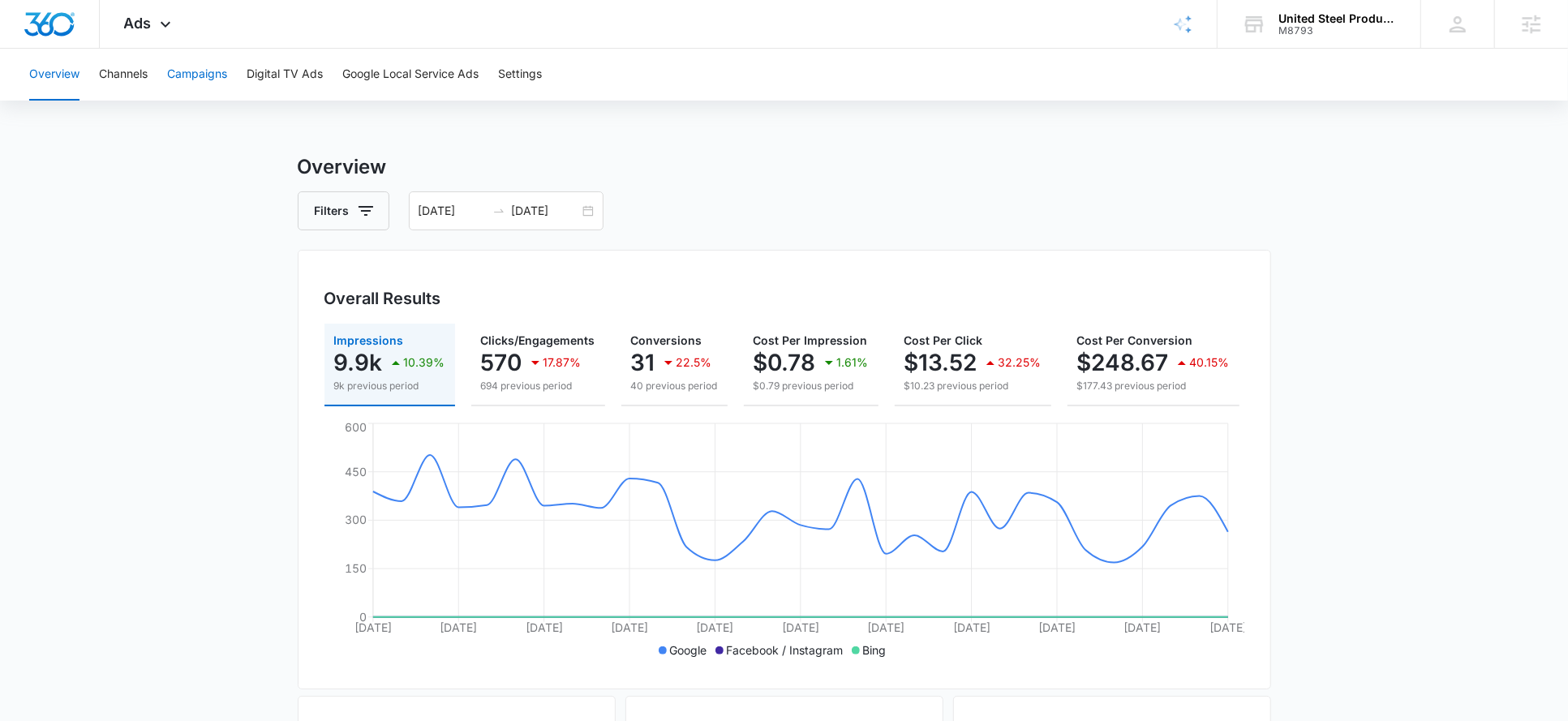
click at [198, 80] on button "Campaigns" at bounding box center [197, 75] width 60 height 52
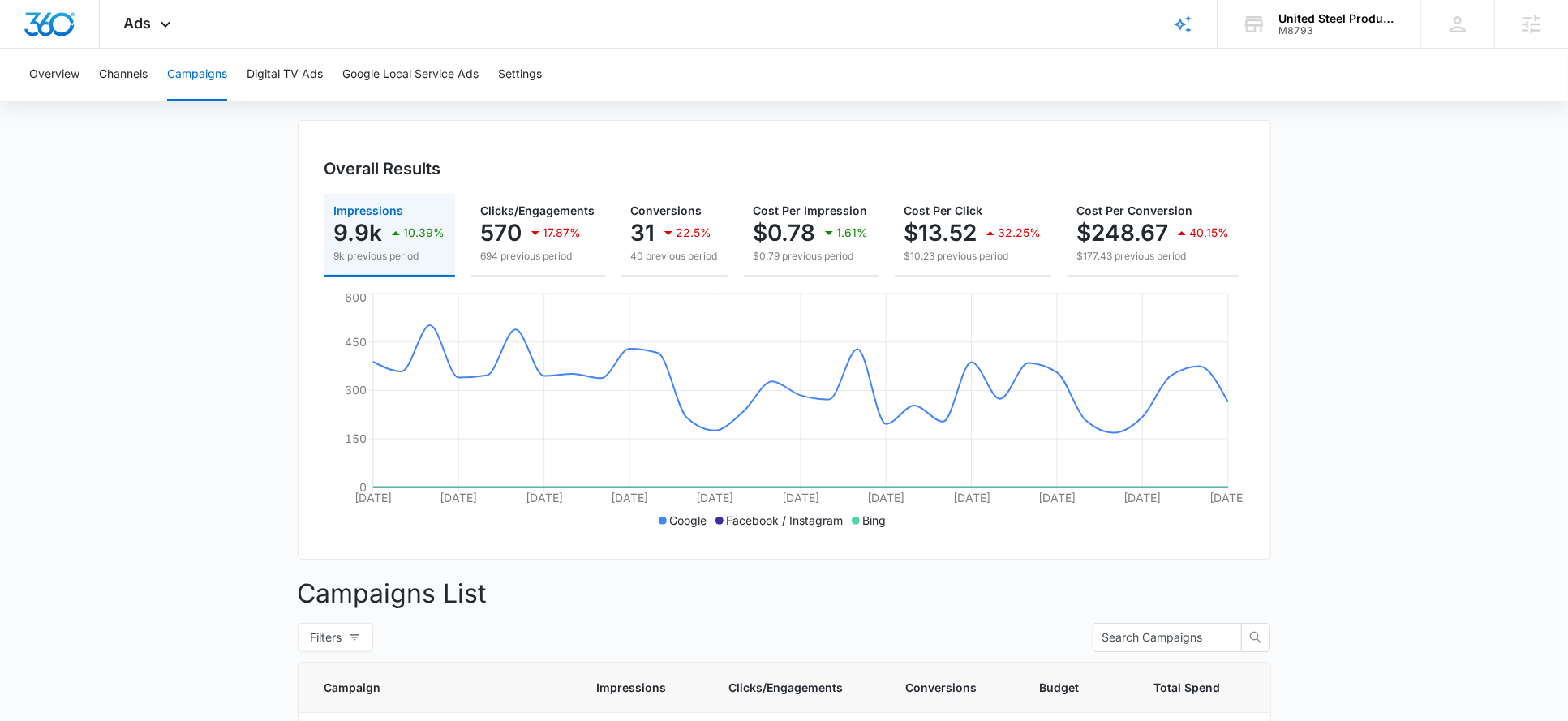
scroll to position [20, 0]
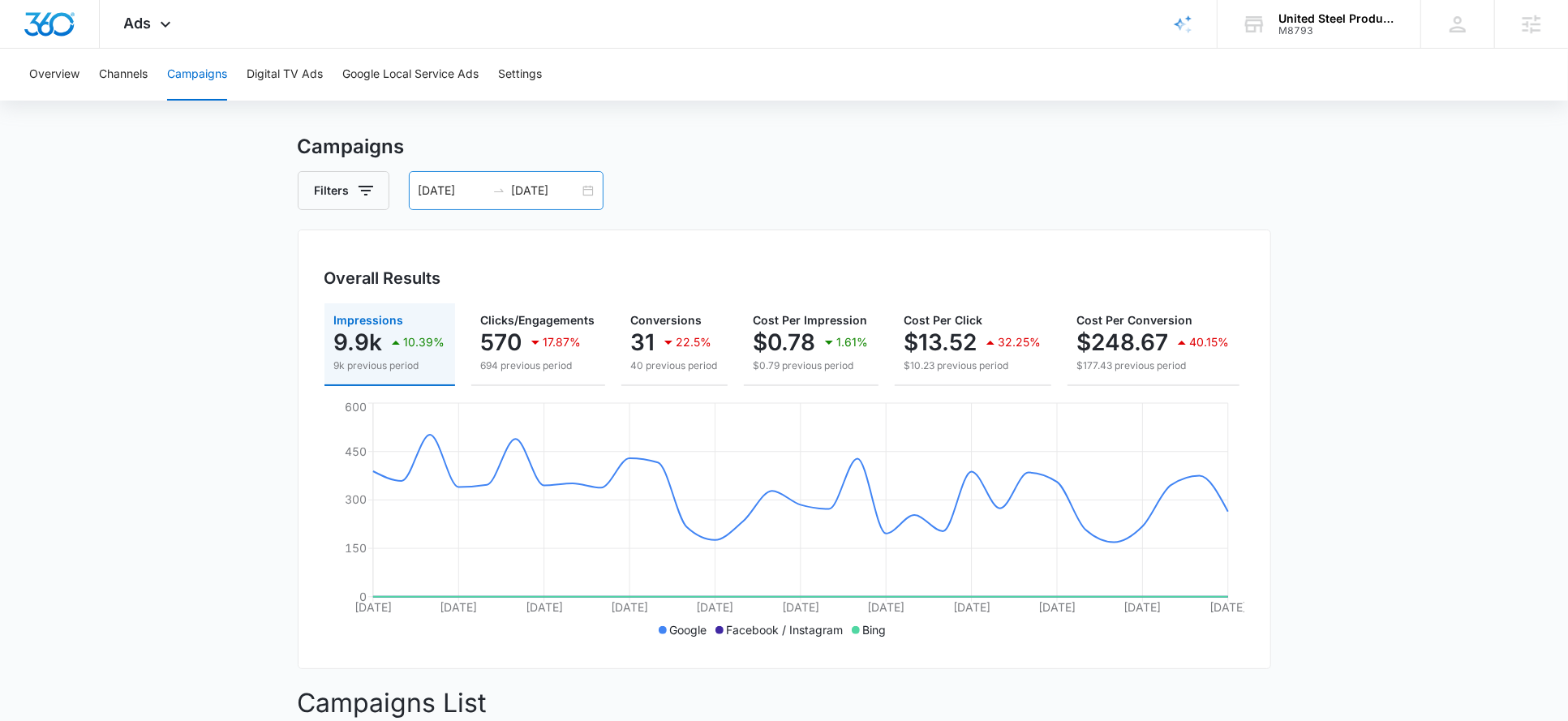
click at [562, 179] on div "08/05/2025 09/04/2025" at bounding box center [506, 190] width 194 height 39
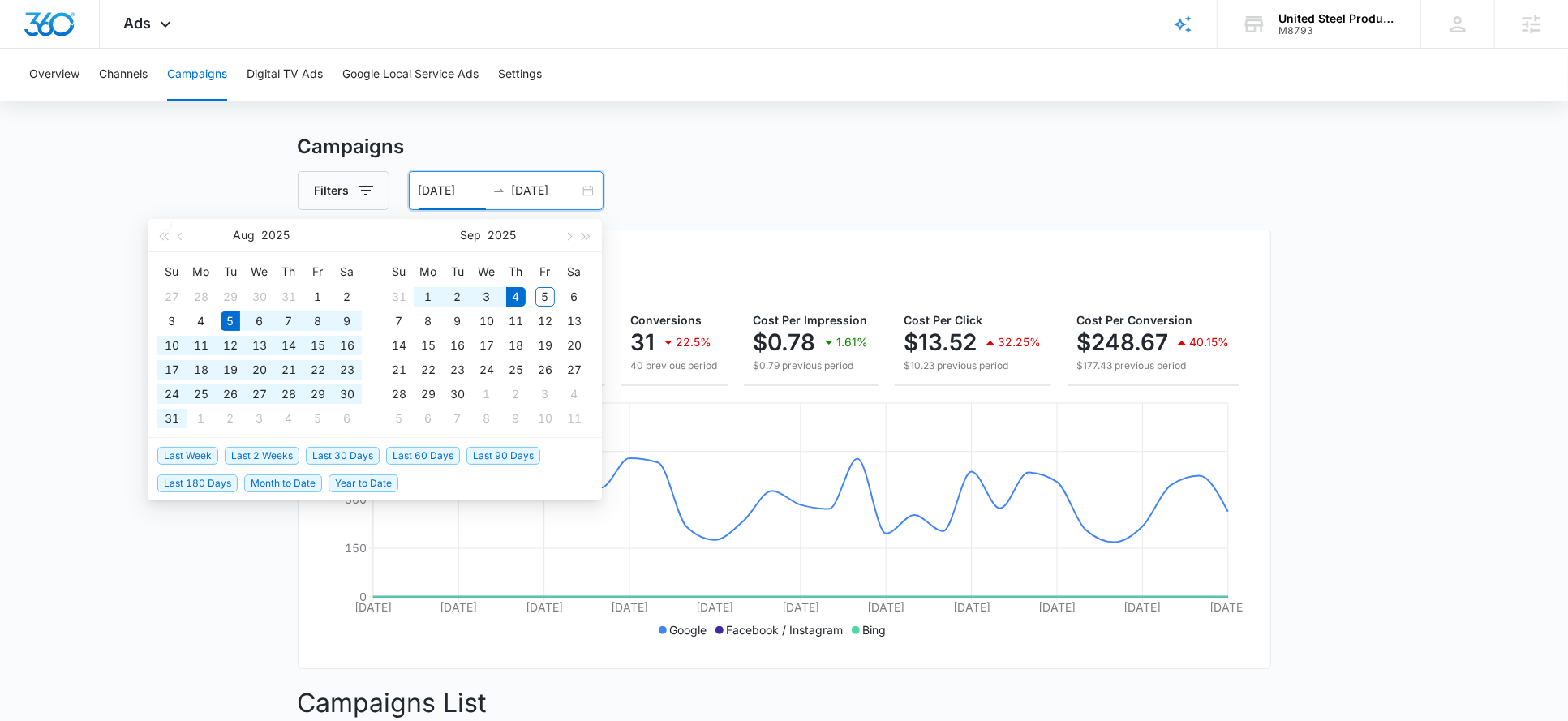
click at [746, 180] on div "Filters 08/05/2025 09/04/2025" at bounding box center [784, 190] width 974 height 39
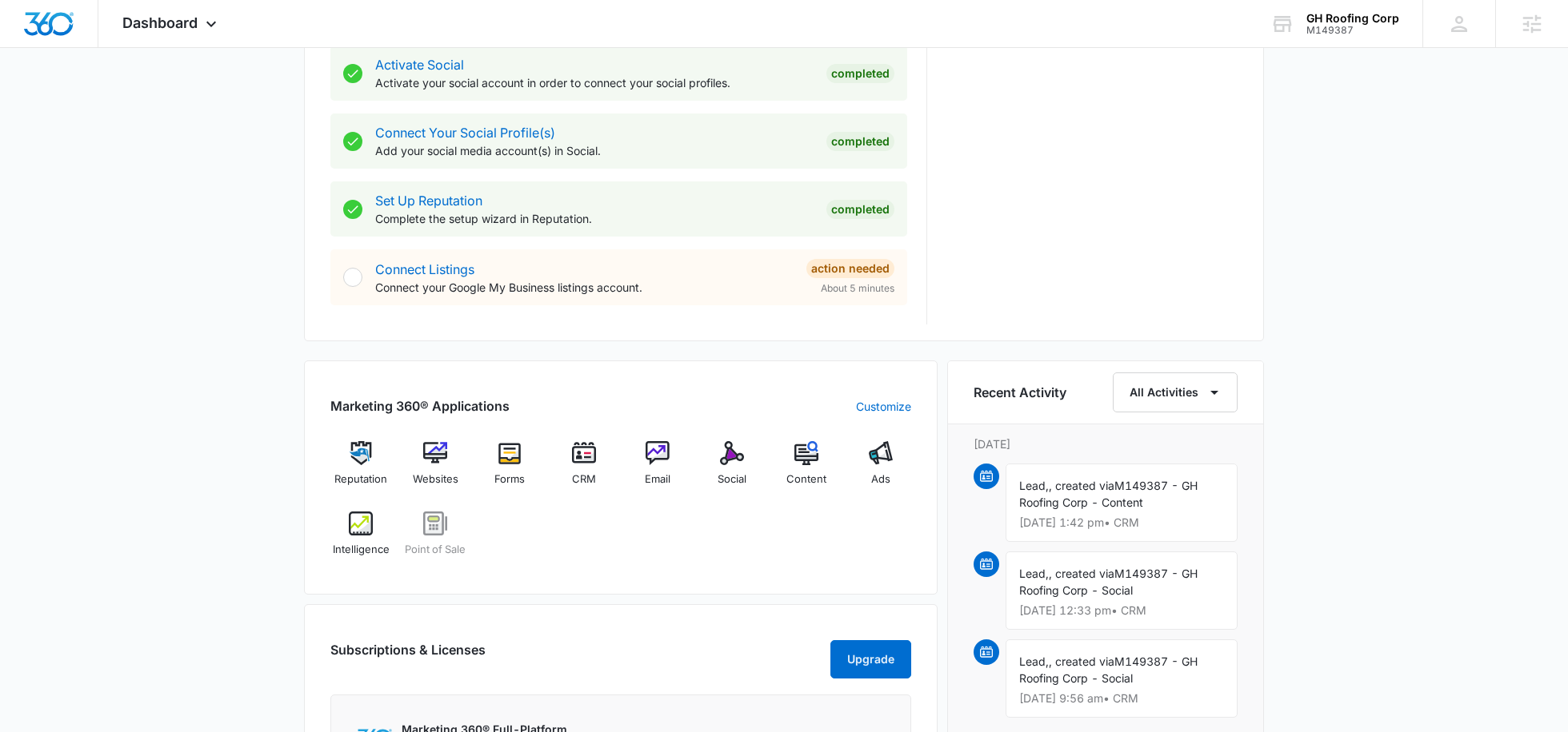
scroll to position [688, 0]
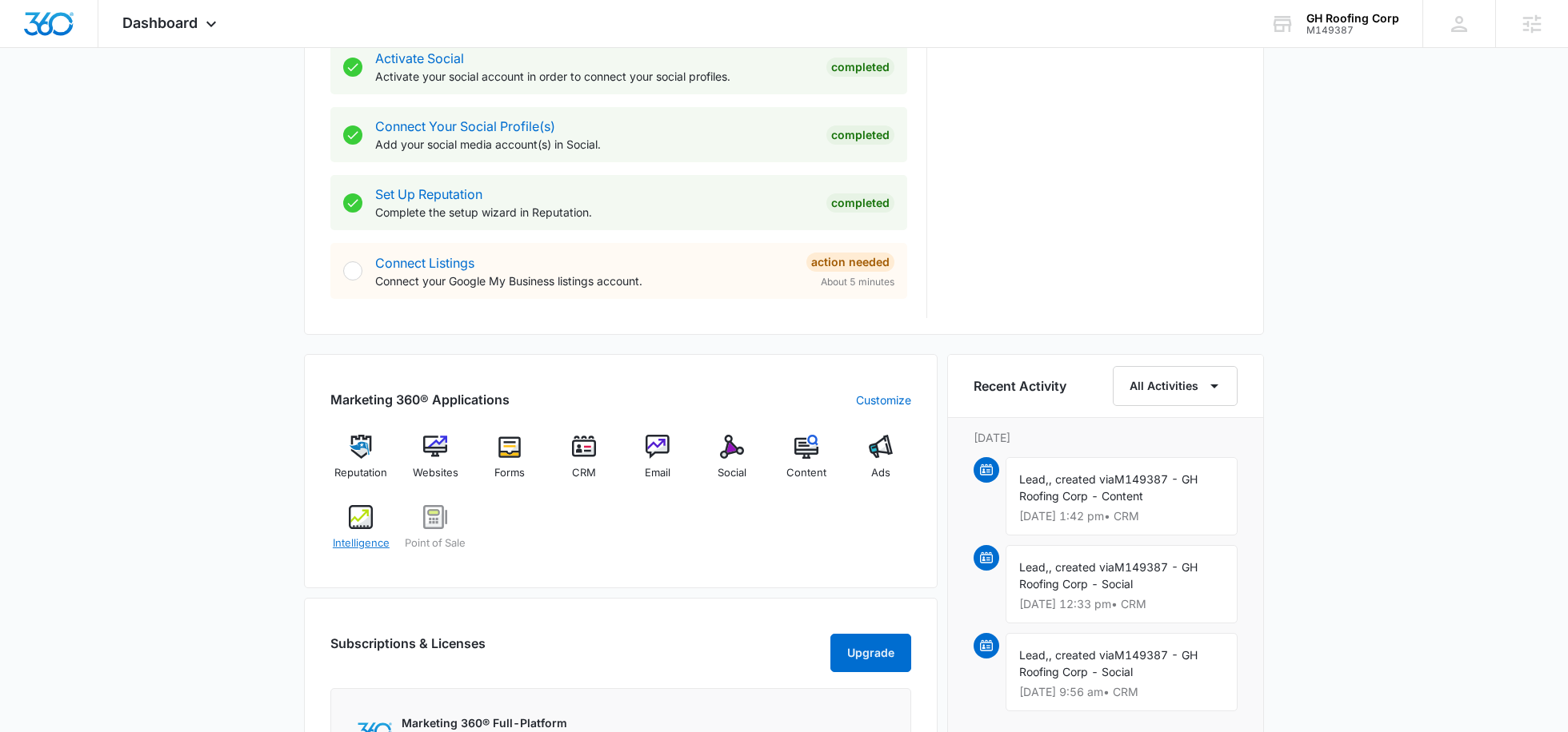
click at [370, 515] on img at bounding box center [360, 517] width 24 height 24
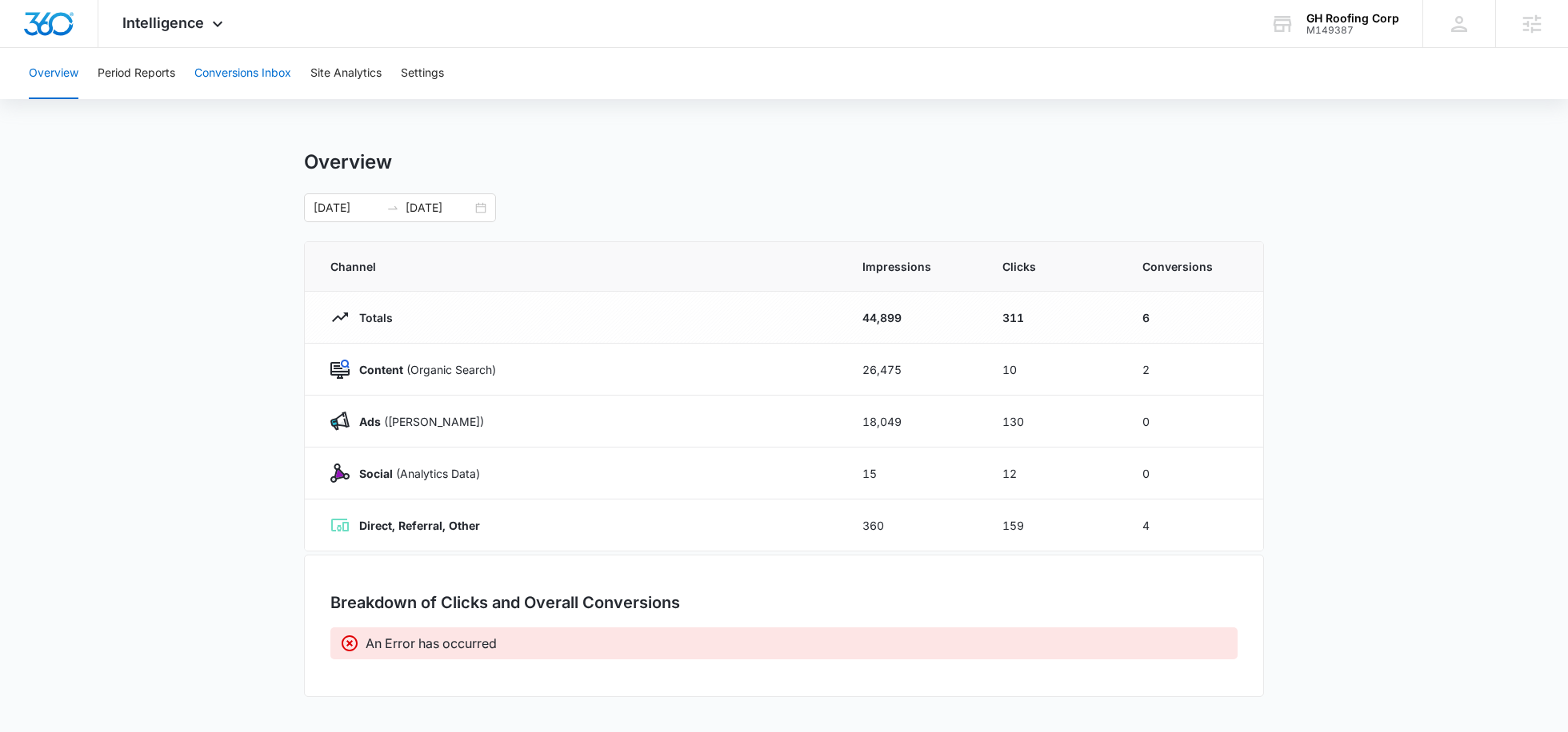
click at [245, 58] on button "Conversions Inbox" at bounding box center [242, 74] width 97 height 51
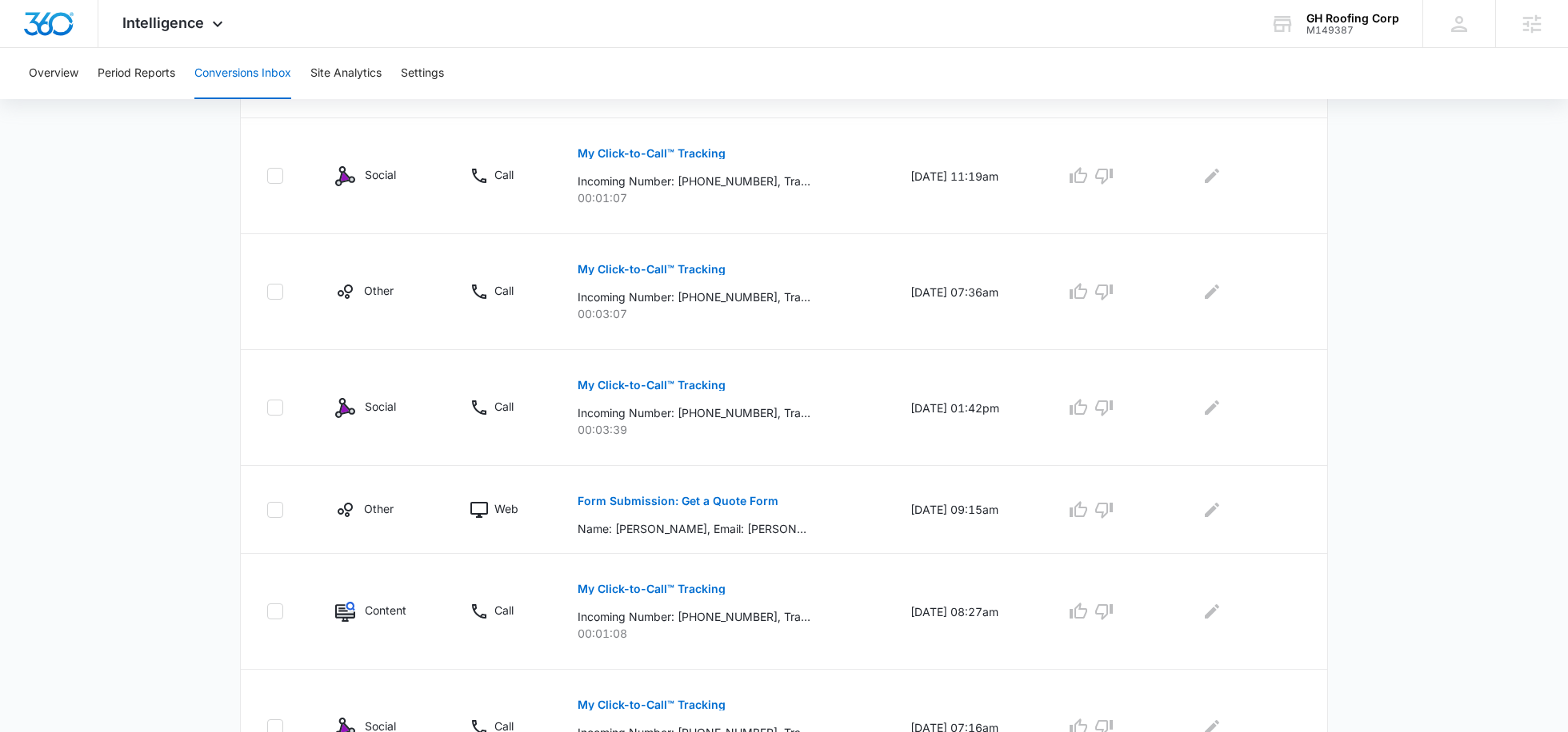
scroll to position [948, 0]
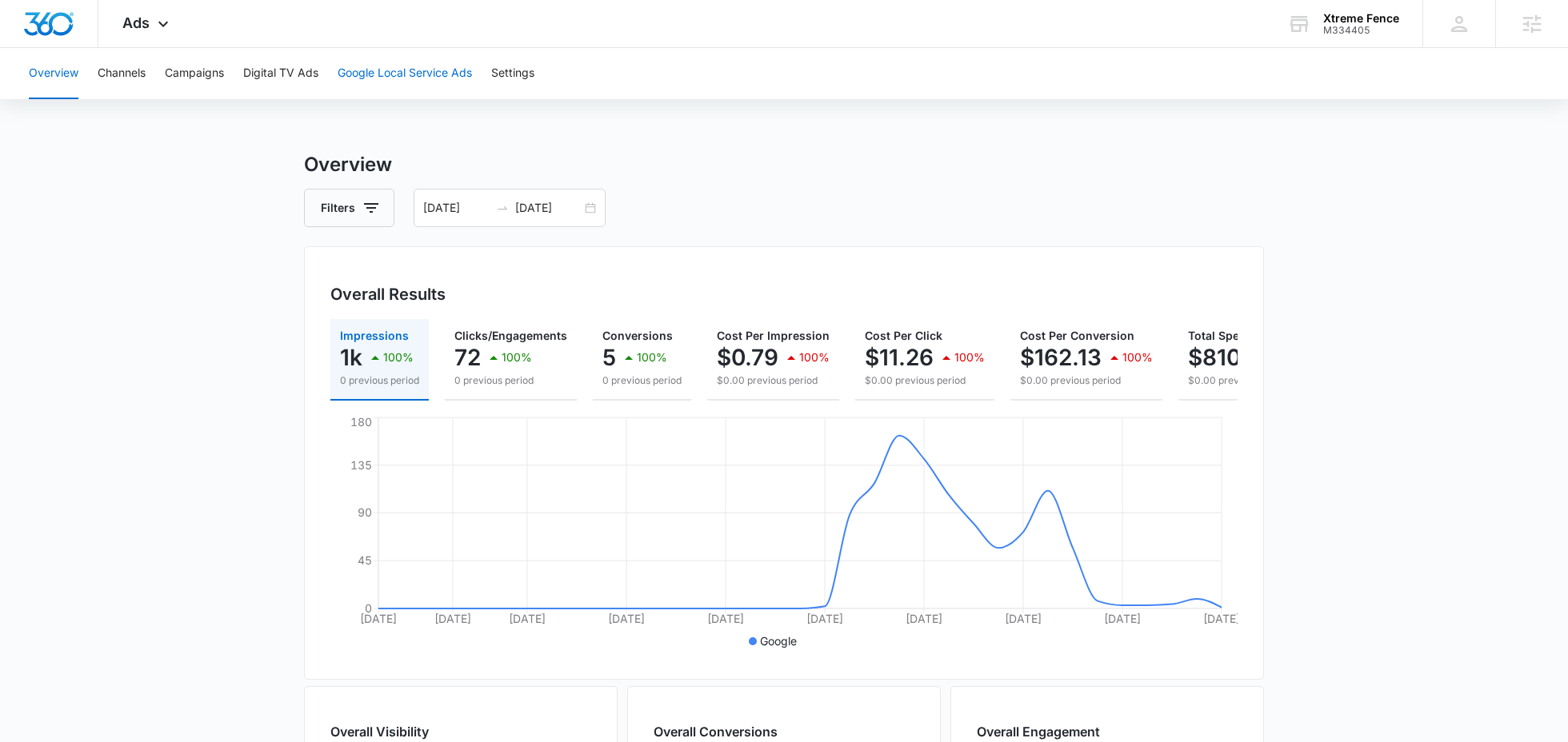
click at [444, 73] on button "Google Local Service Ads" at bounding box center [405, 74] width 134 height 51
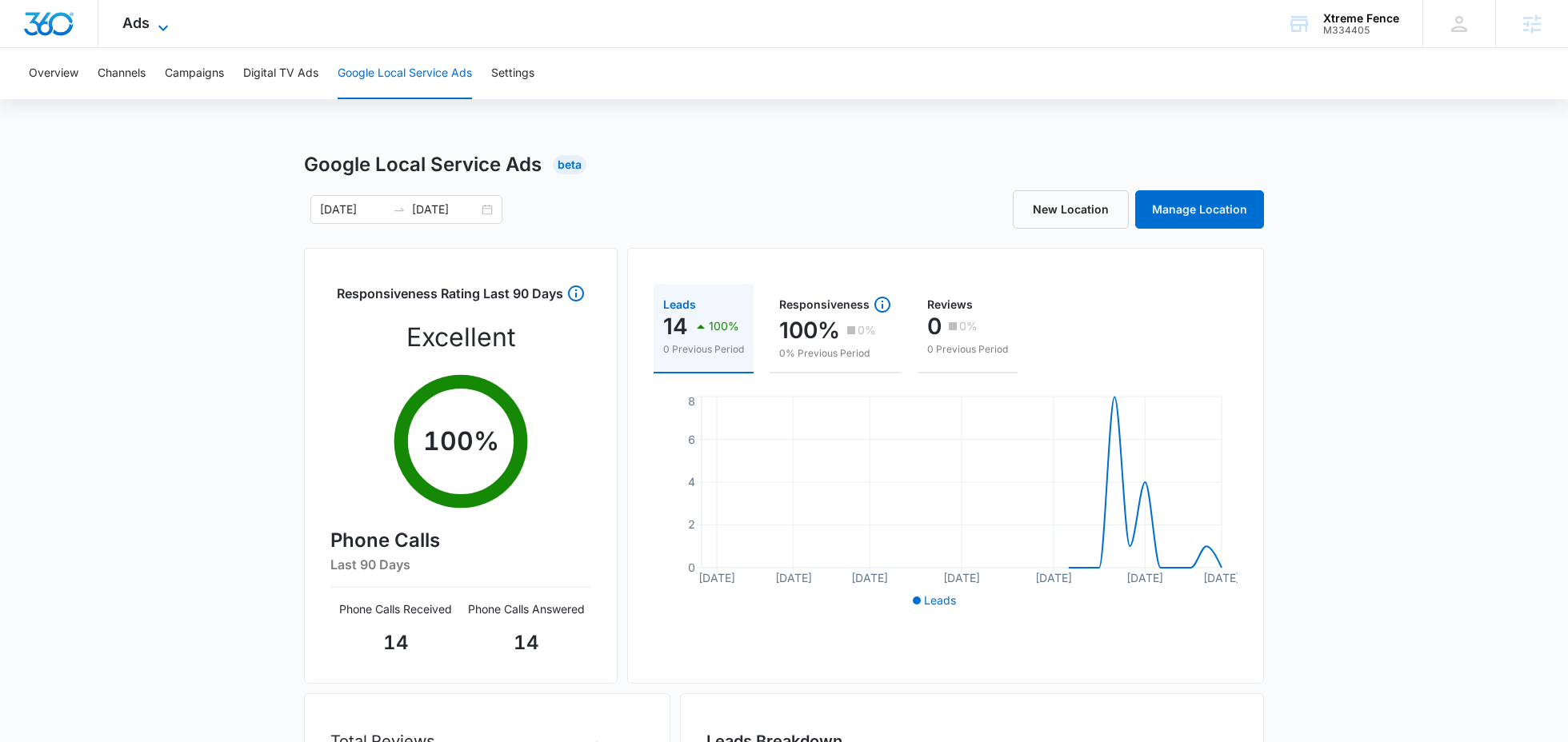
click at [143, 26] on span "Ads" at bounding box center [135, 23] width 27 height 17
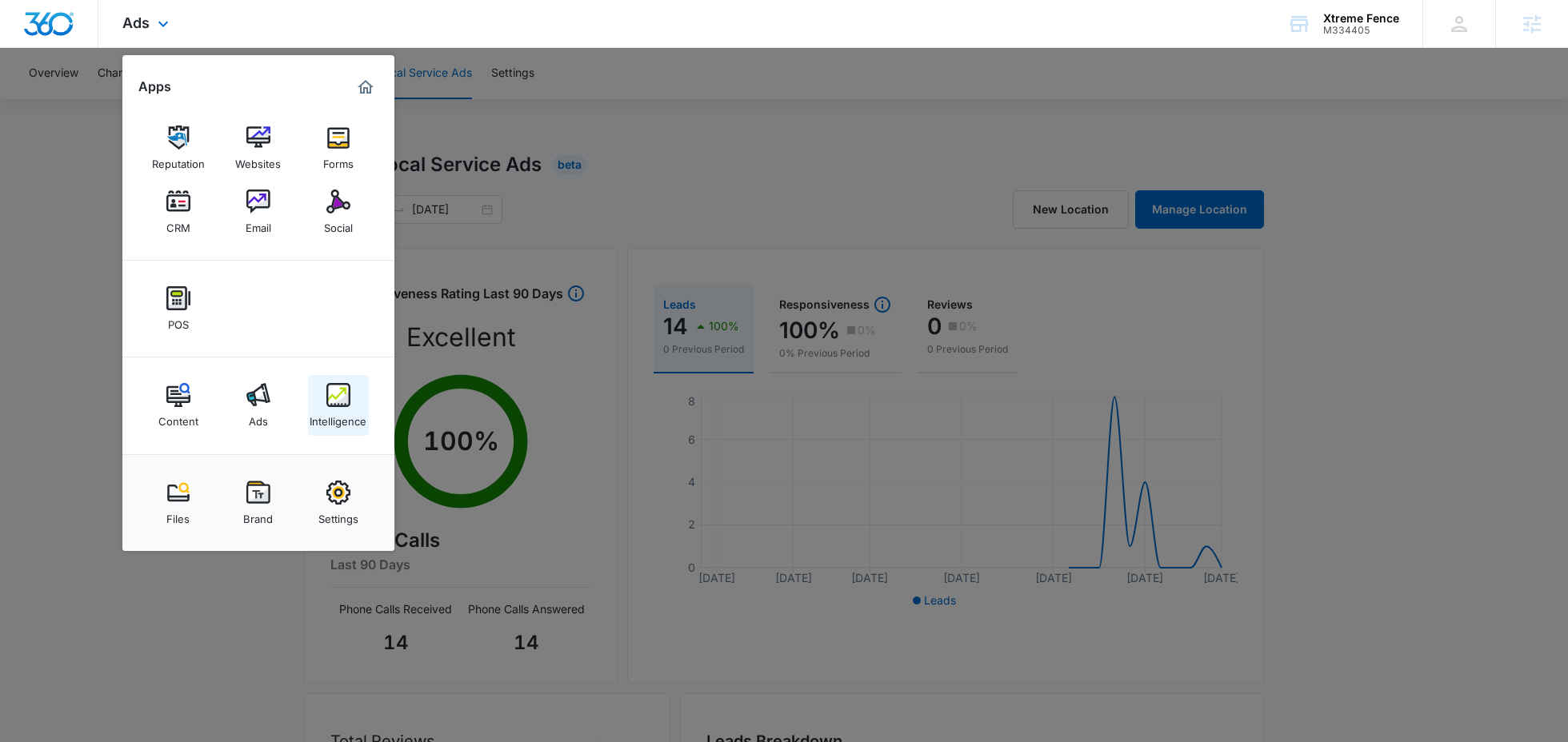
click at [344, 400] on img at bounding box center [338, 395] width 24 height 24
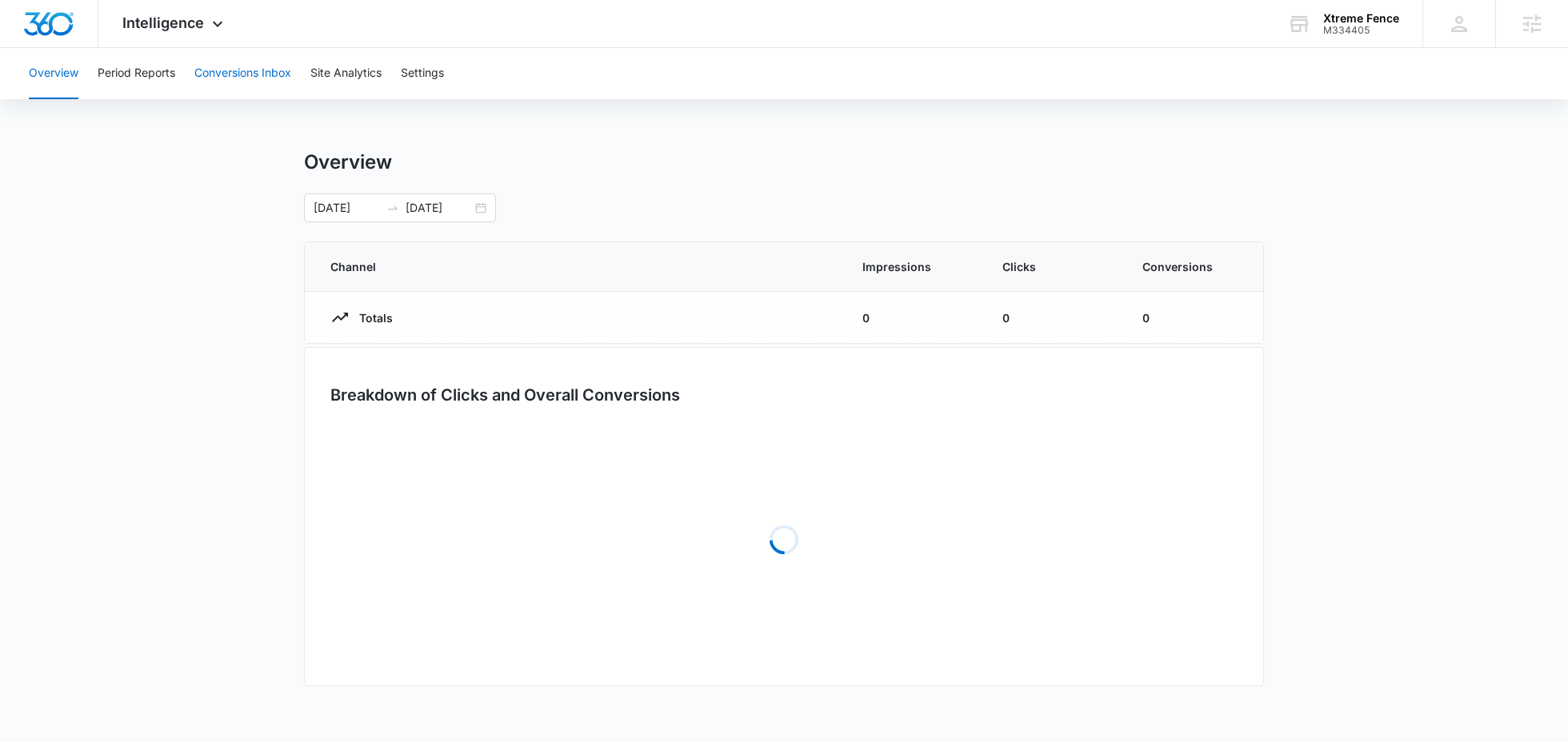
click at [263, 69] on button "Conversions Inbox" at bounding box center [242, 74] width 97 height 51
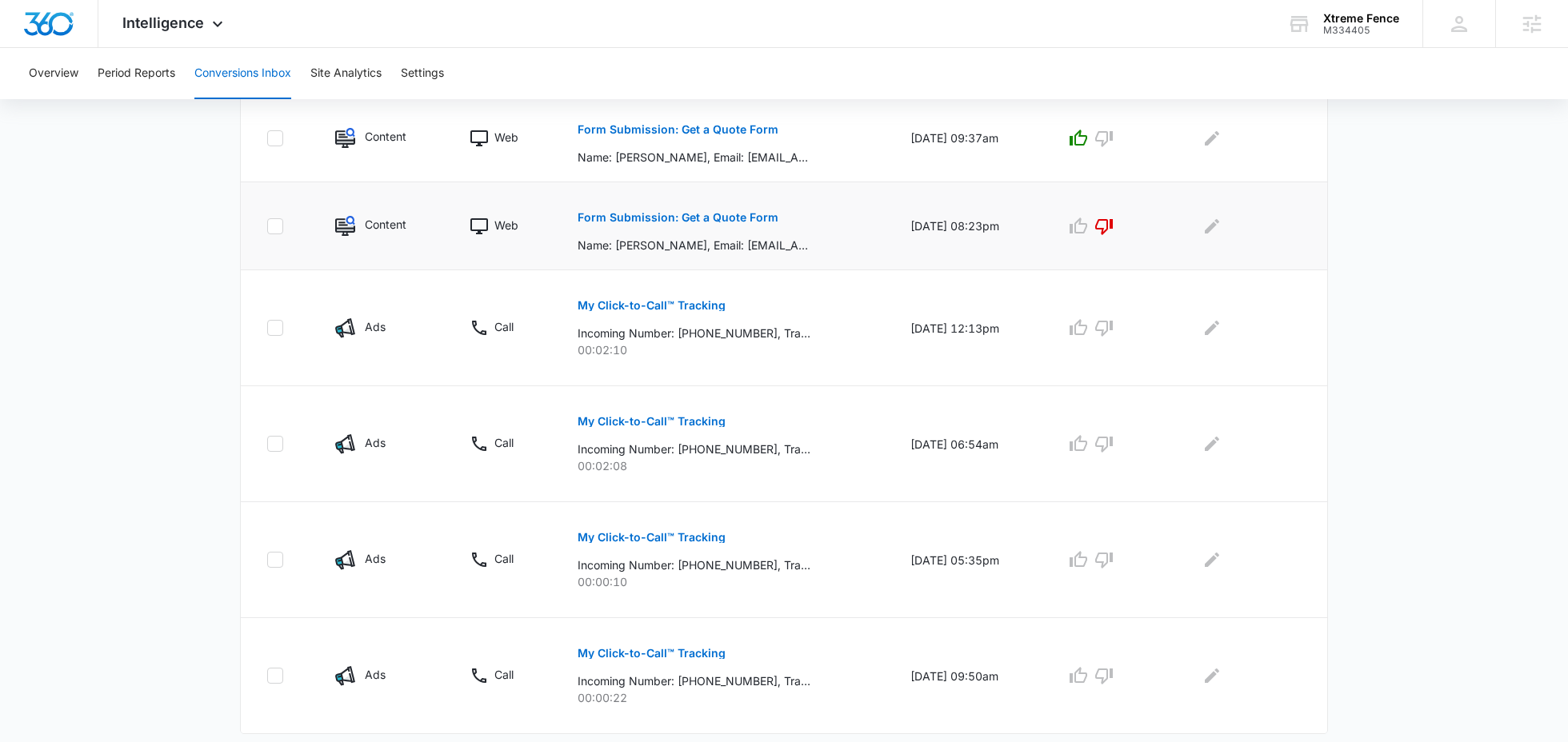
scroll to position [883, 0]
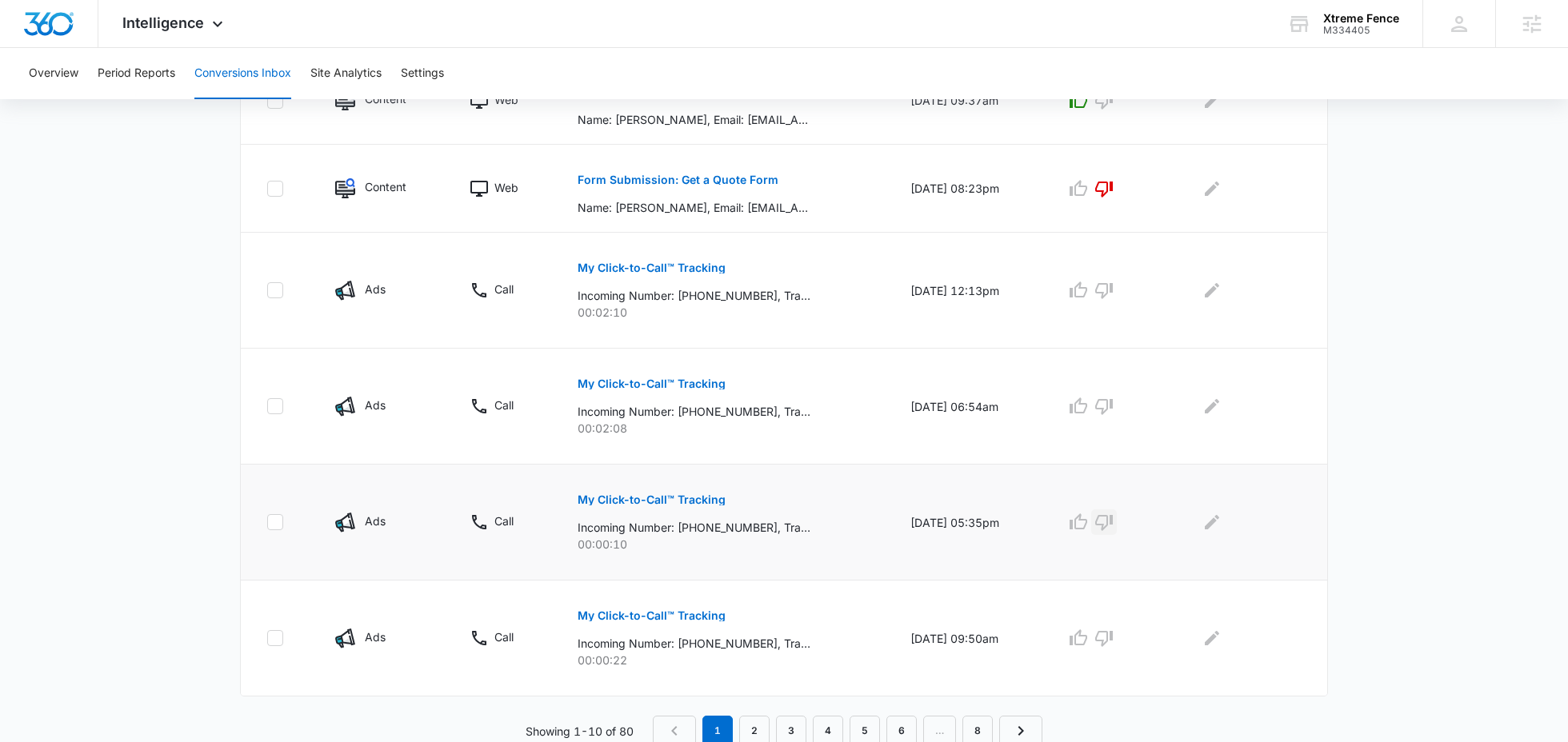
click at [1113, 515] on icon "button" at bounding box center [1103, 523] width 17 height 16
click at [1113, 632] on icon "button" at bounding box center [1103, 637] width 19 height 19
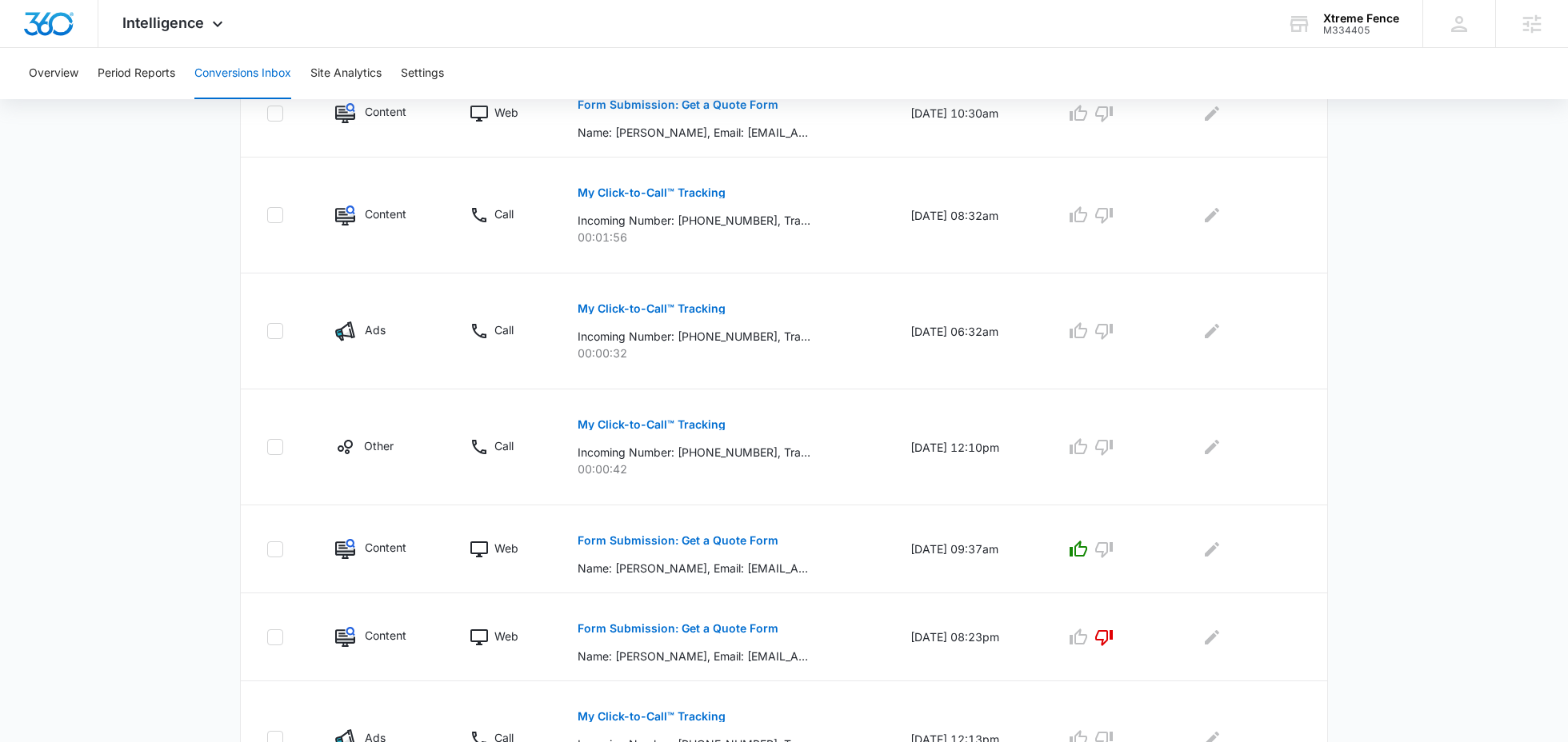
scroll to position [411, 0]
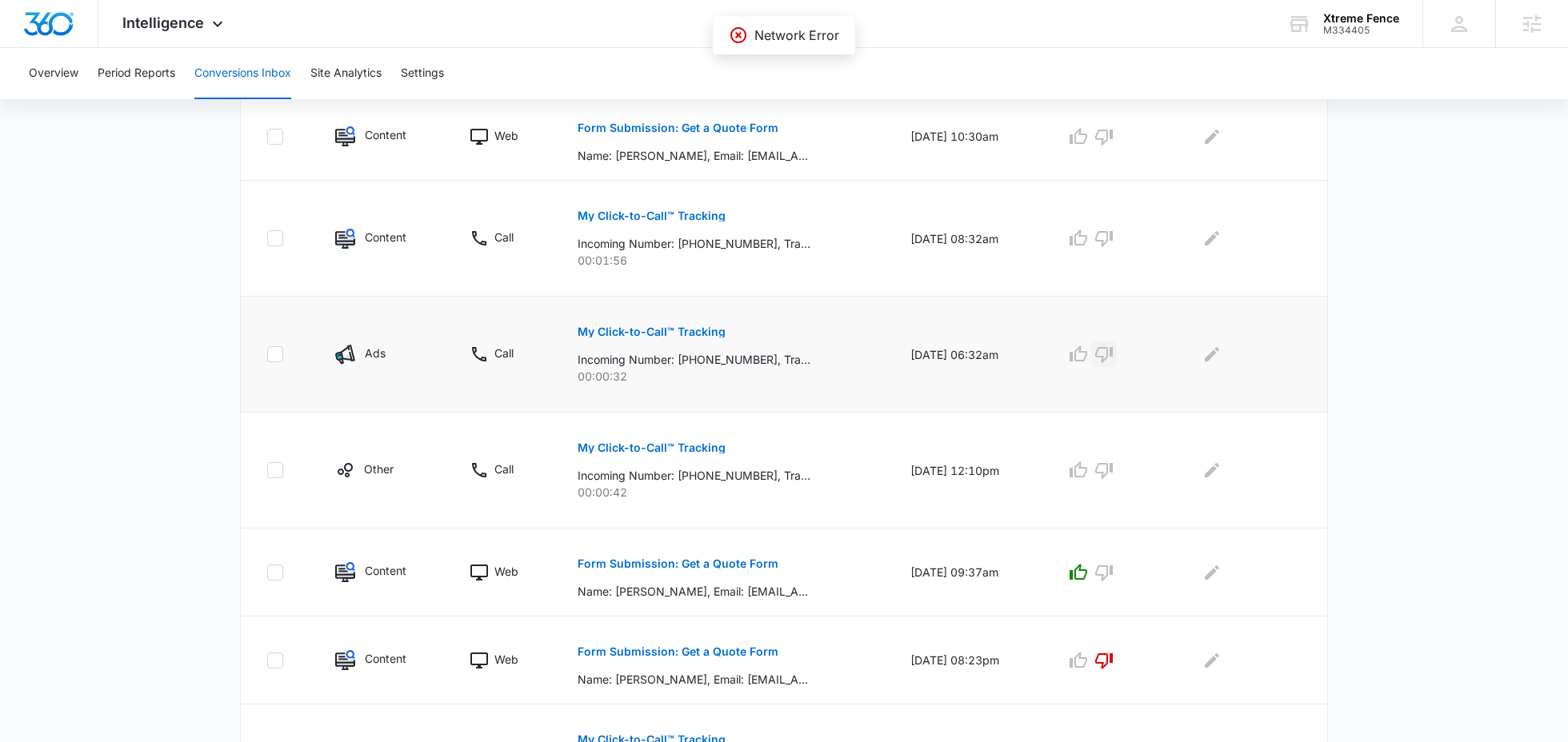
click at [1113, 350] on icon "button" at bounding box center [1103, 354] width 19 height 19
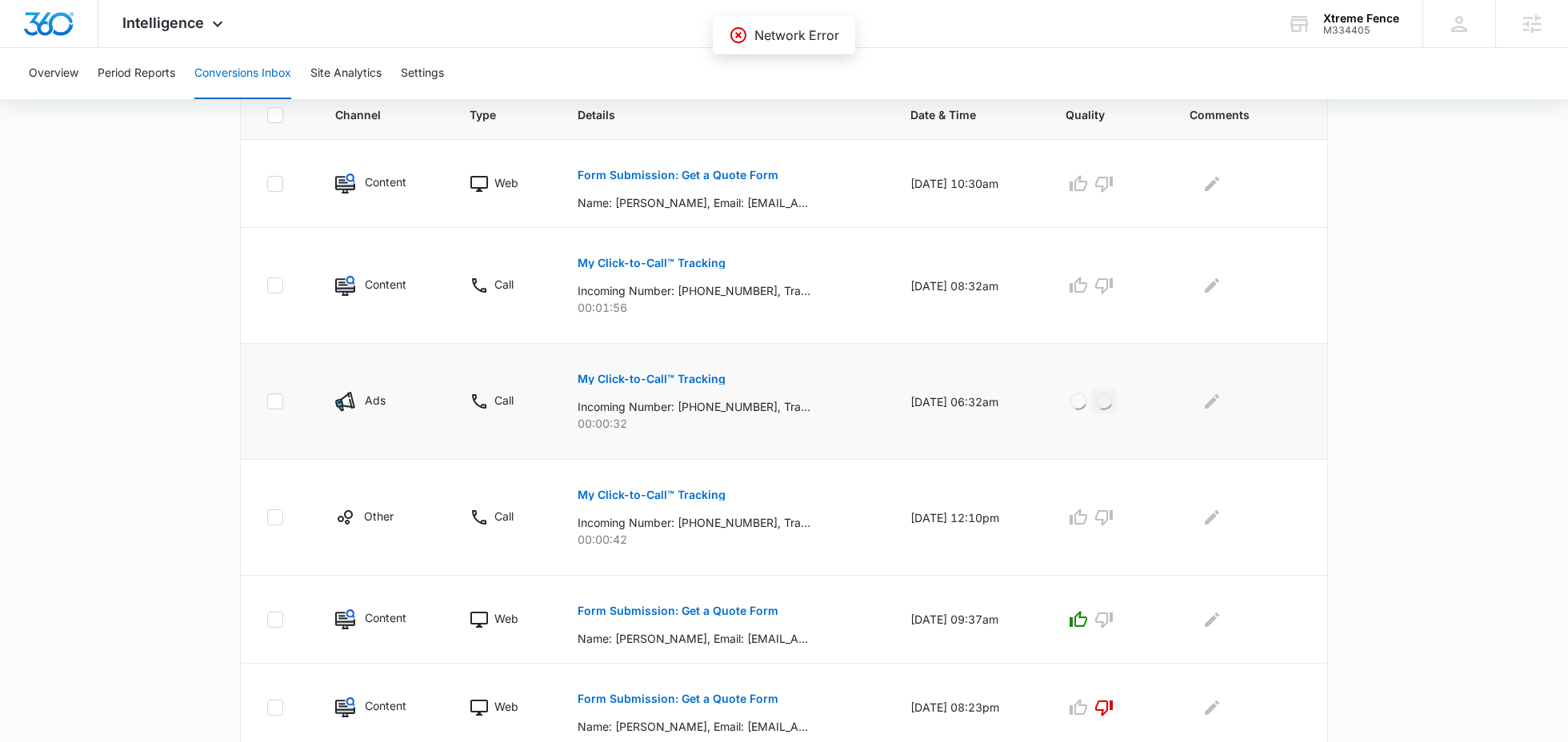
scroll to position [268, 0]
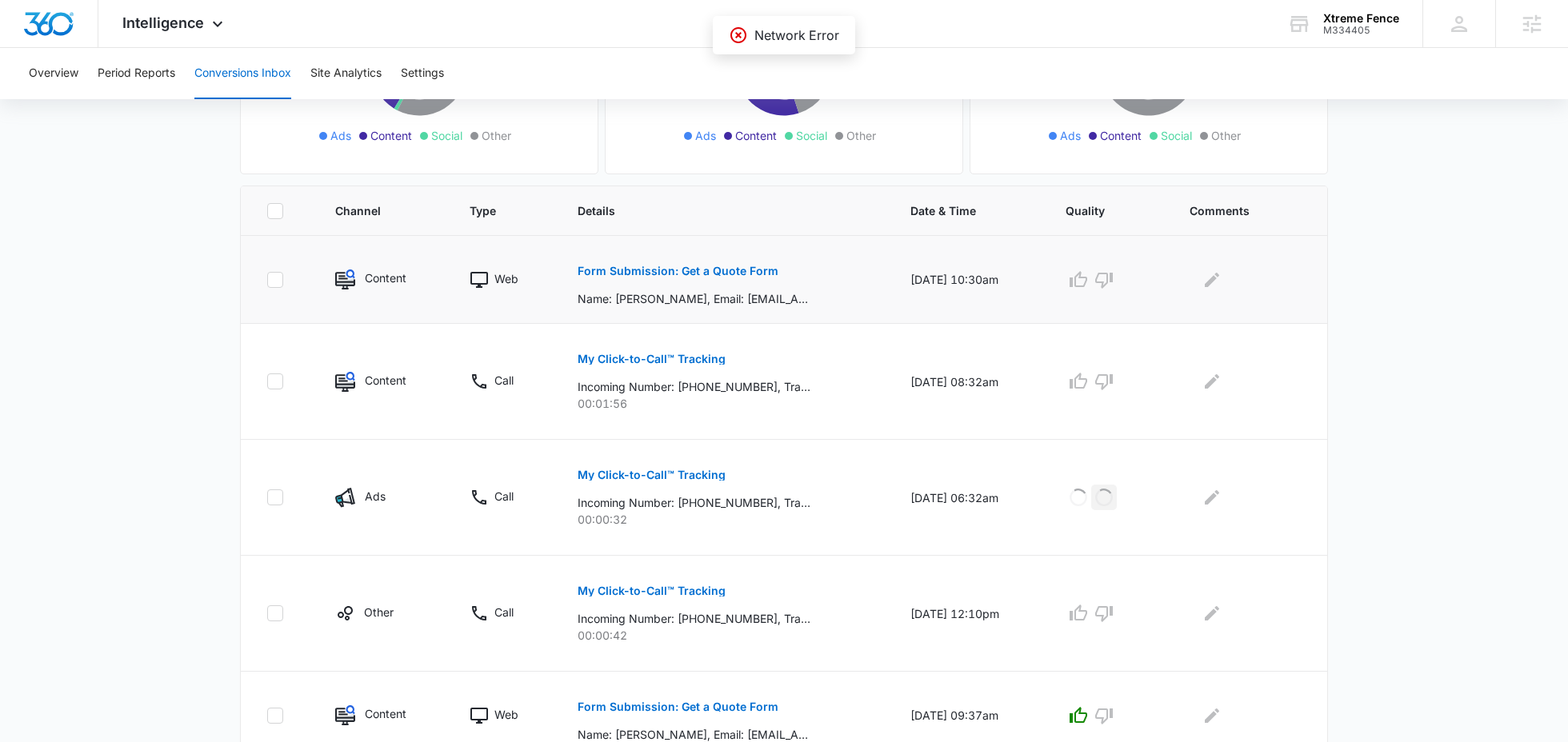
click at [687, 272] on p "Form Submission: Get a Quote Form" at bounding box center [678, 271] width 201 height 11
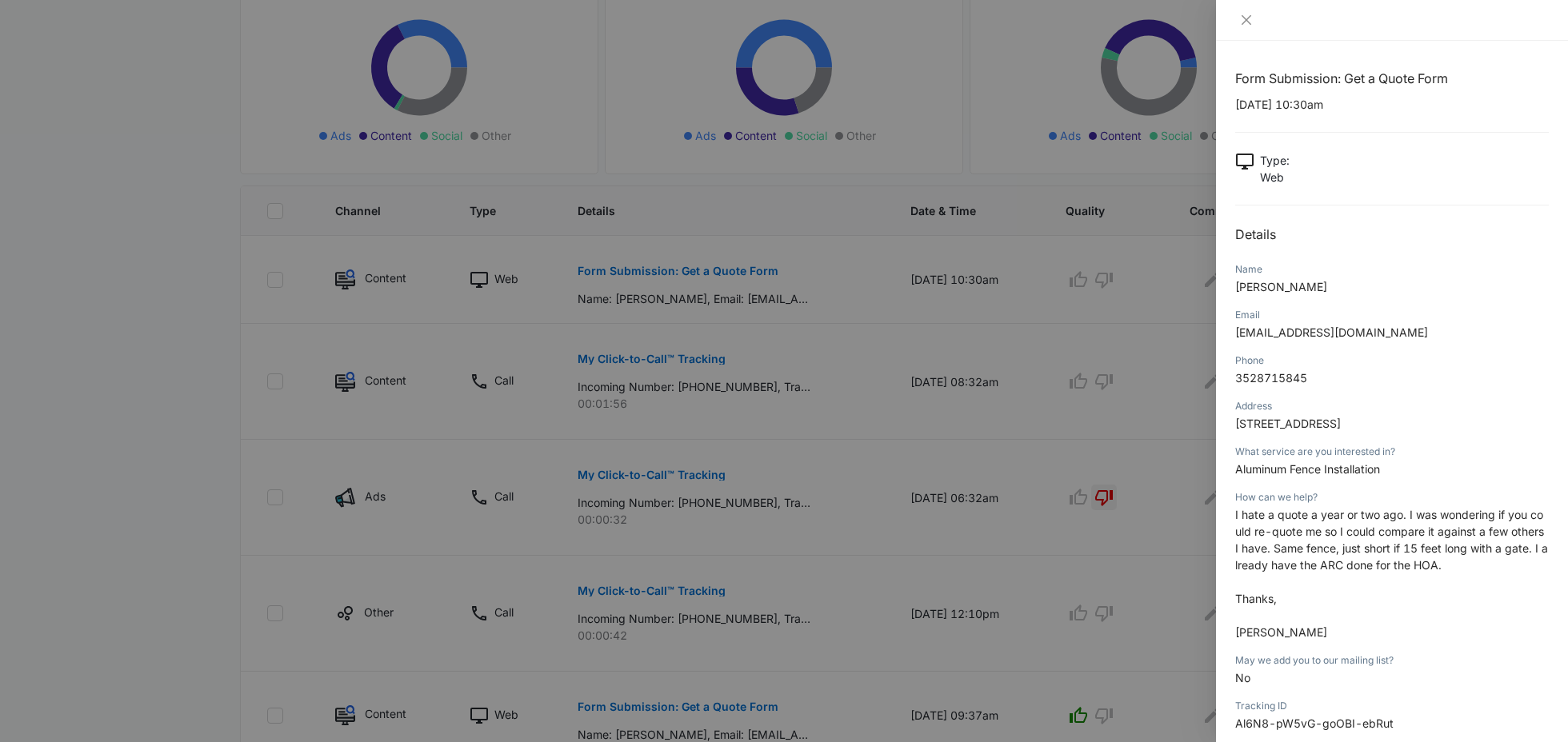
click at [1127, 477] on div at bounding box center [784, 371] width 1568 height 742
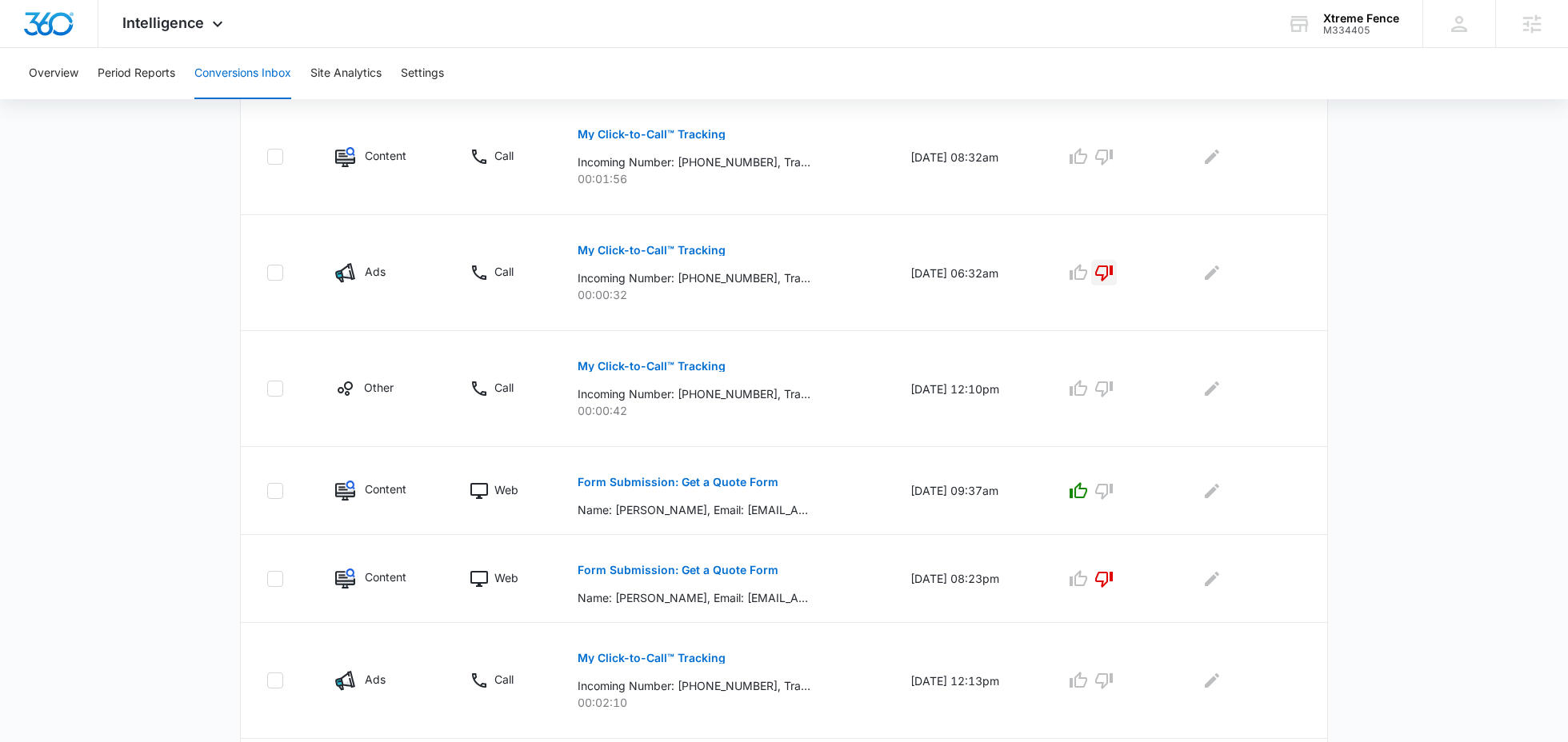
scroll to position [883, 0]
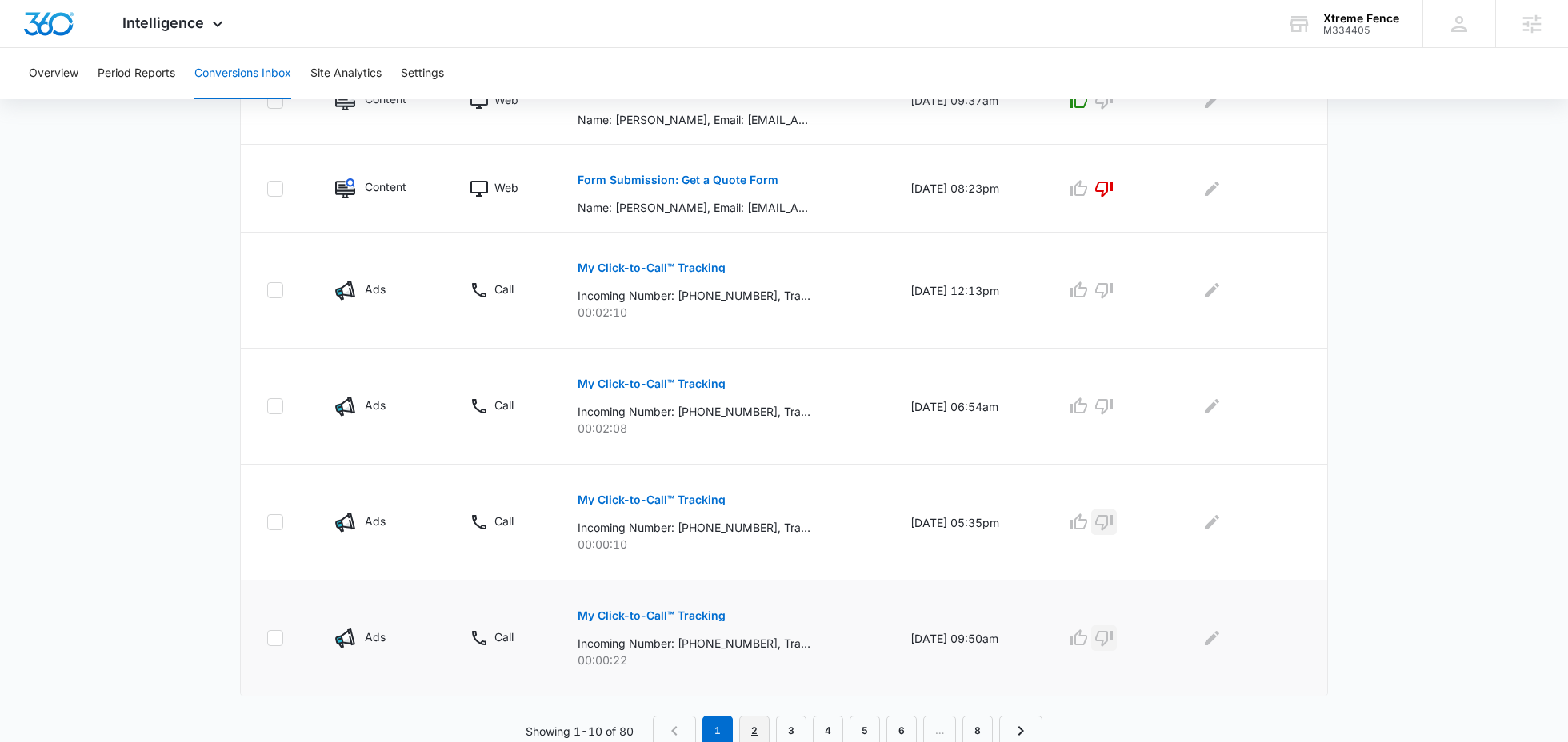
click at [751, 723] on link "2" at bounding box center [754, 731] width 30 height 30
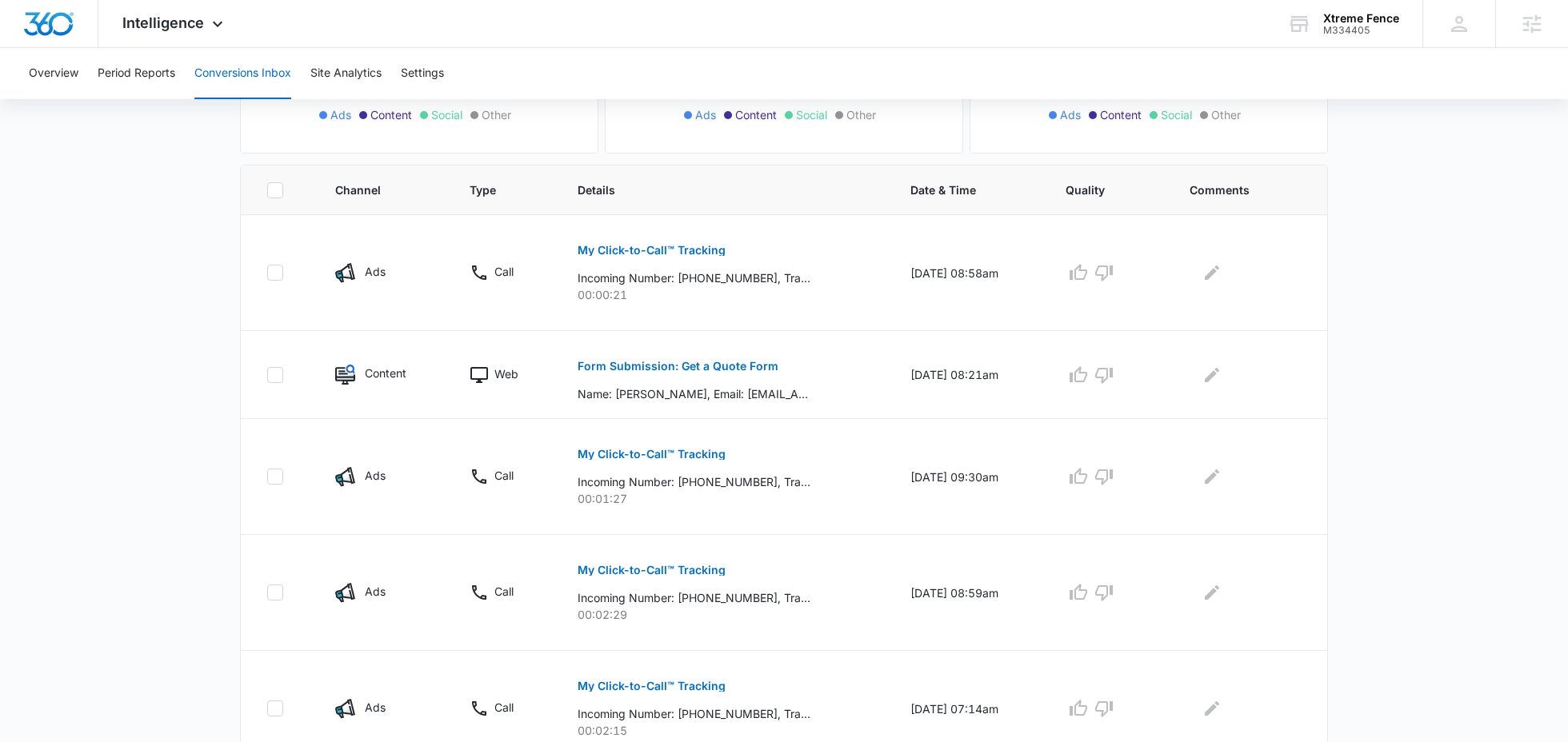
scroll to position [119, 0]
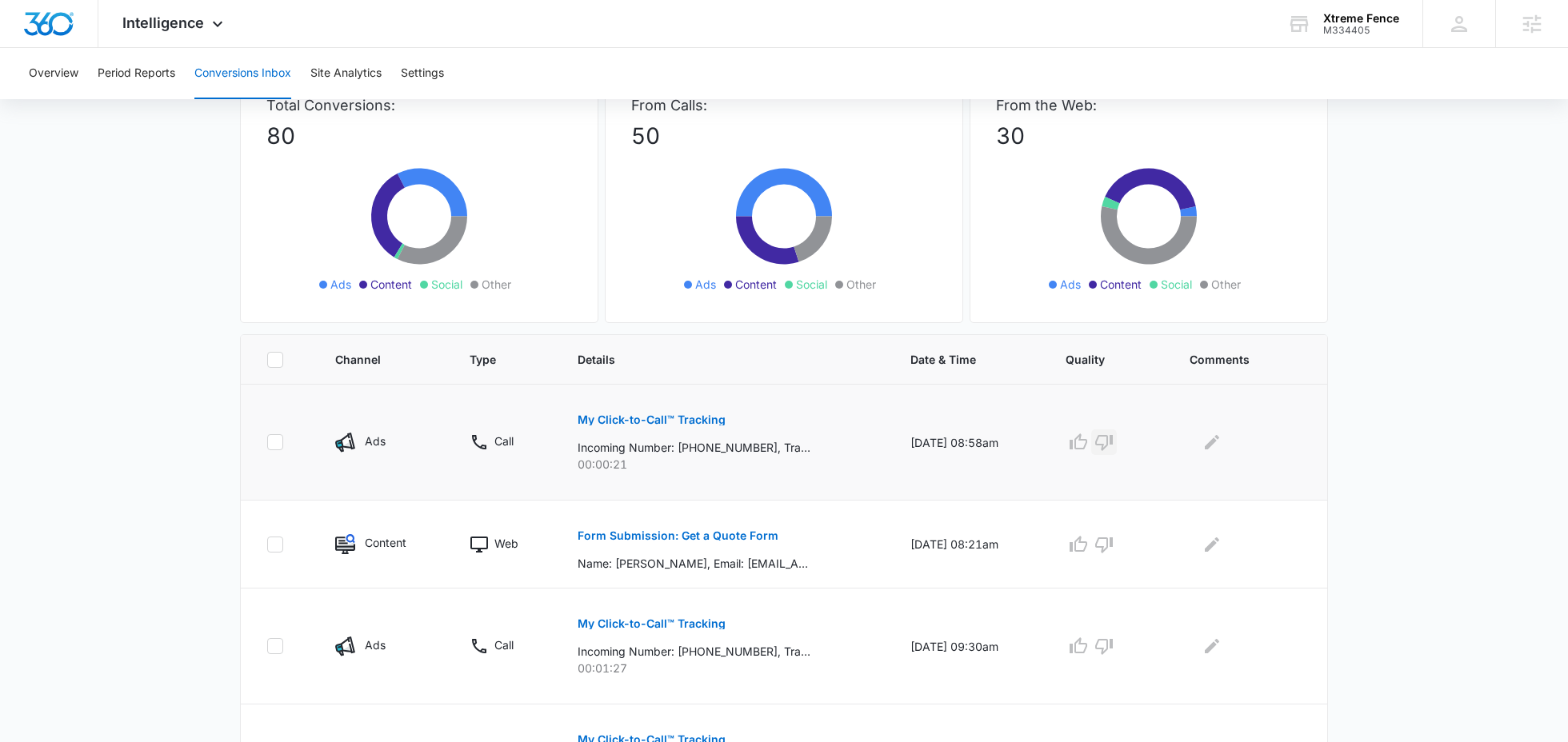
click at [1113, 438] on icon "button" at bounding box center [1103, 441] width 19 height 19
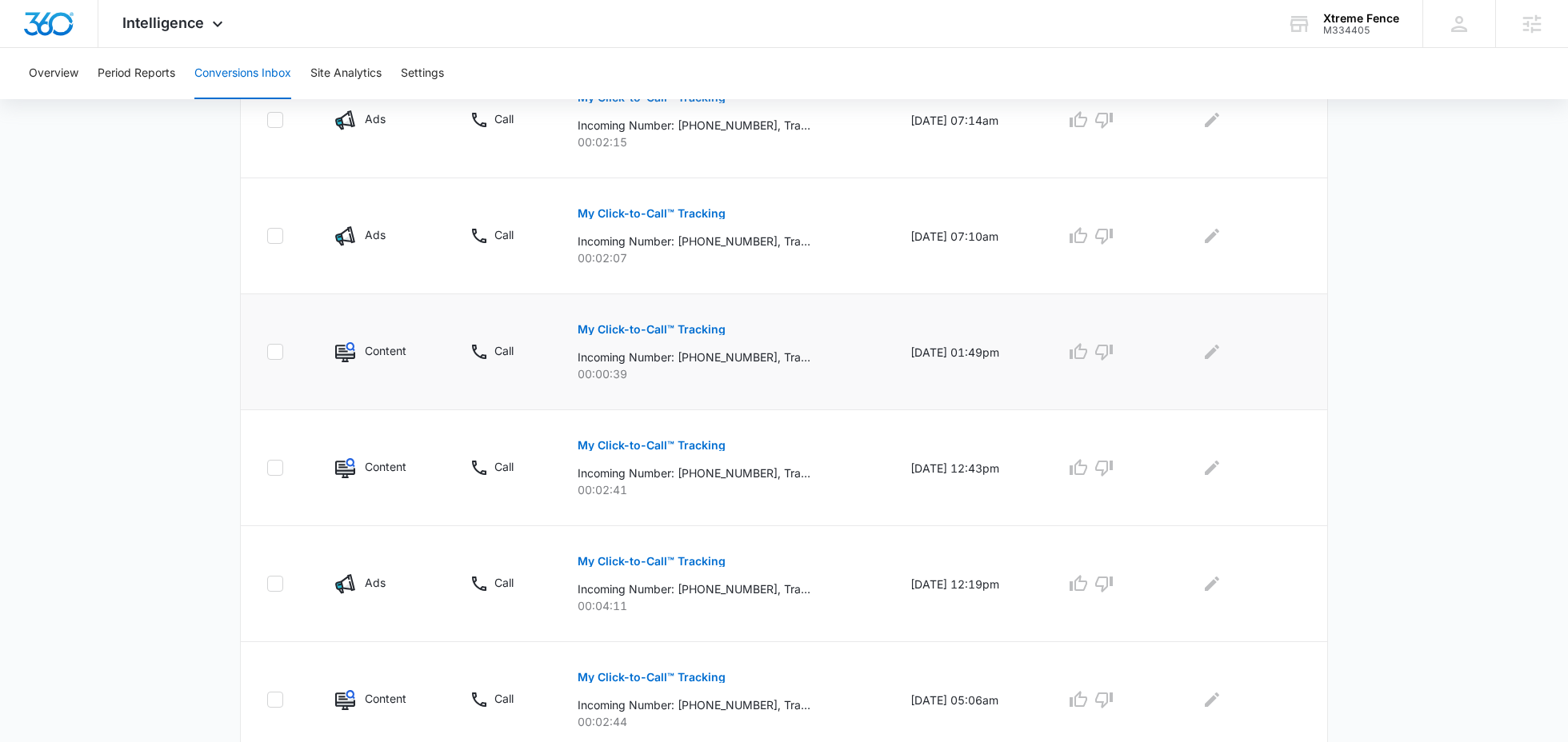
scroll to position [939, 0]
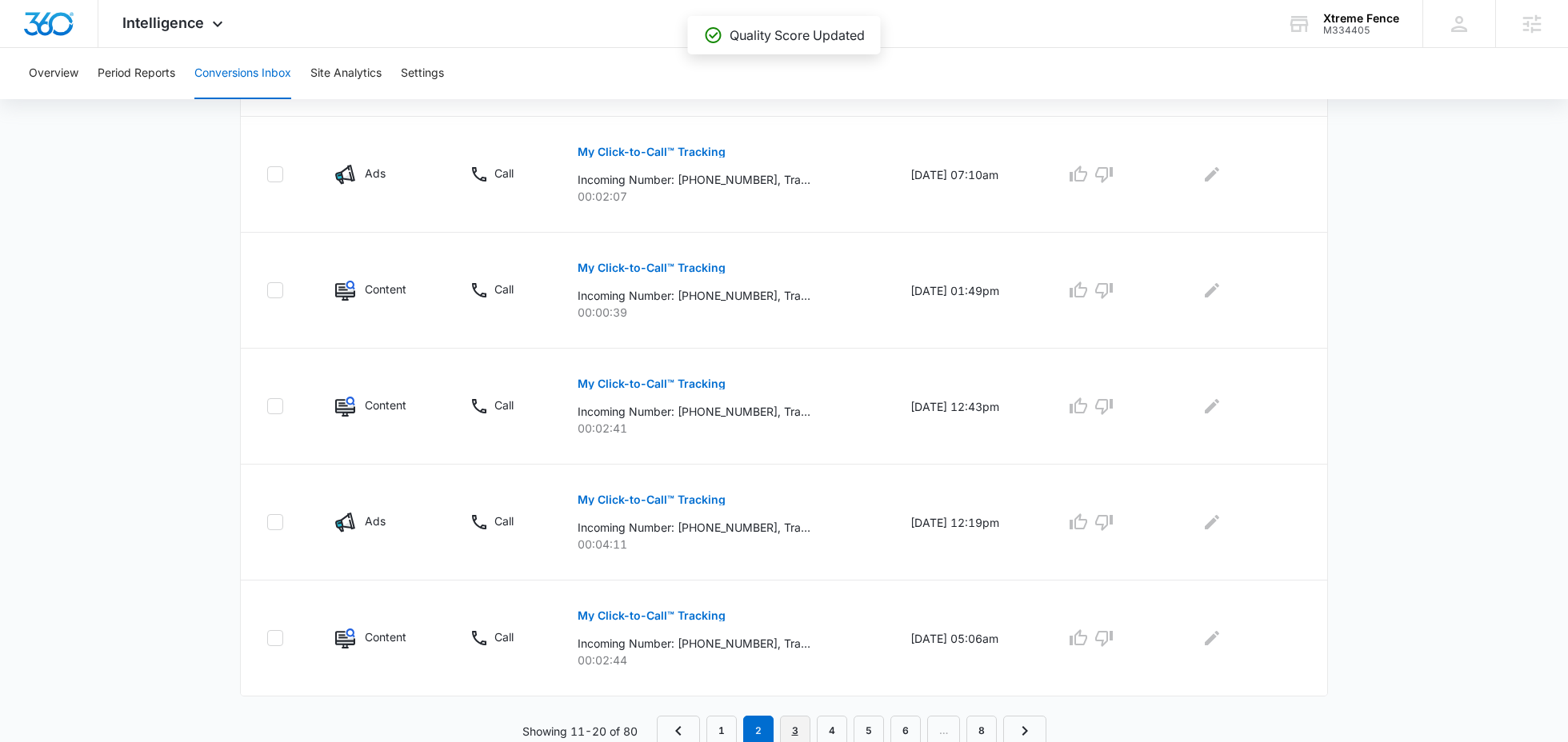
click at [798, 717] on link "3" at bounding box center [795, 731] width 30 height 30
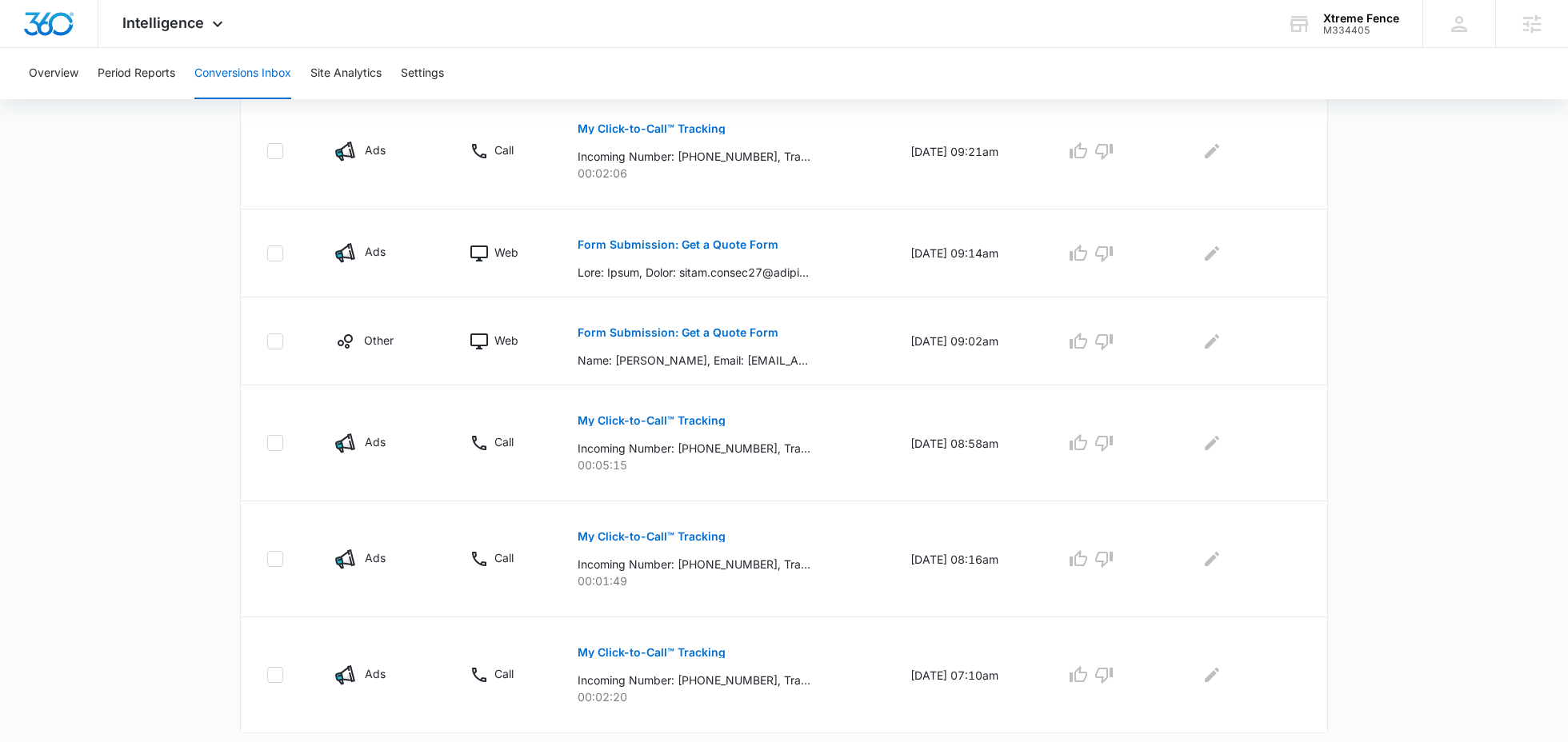
scroll to position [911, 0]
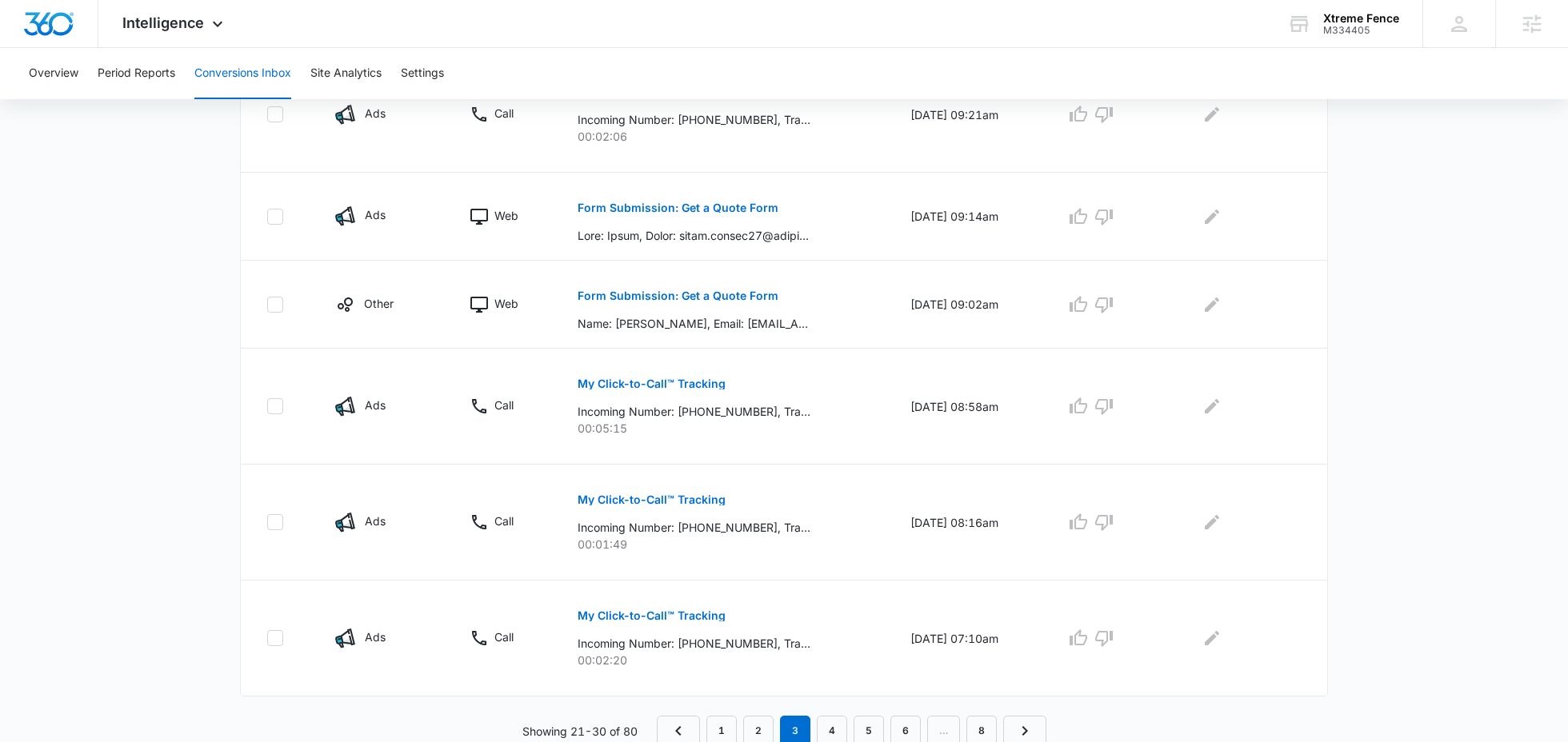
click at [738, 723] on nav "1 2 3 4 5 6 … 8" at bounding box center [851, 731] width 389 height 30
click at [732, 723] on link "1" at bounding box center [721, 731] width 30 height 30
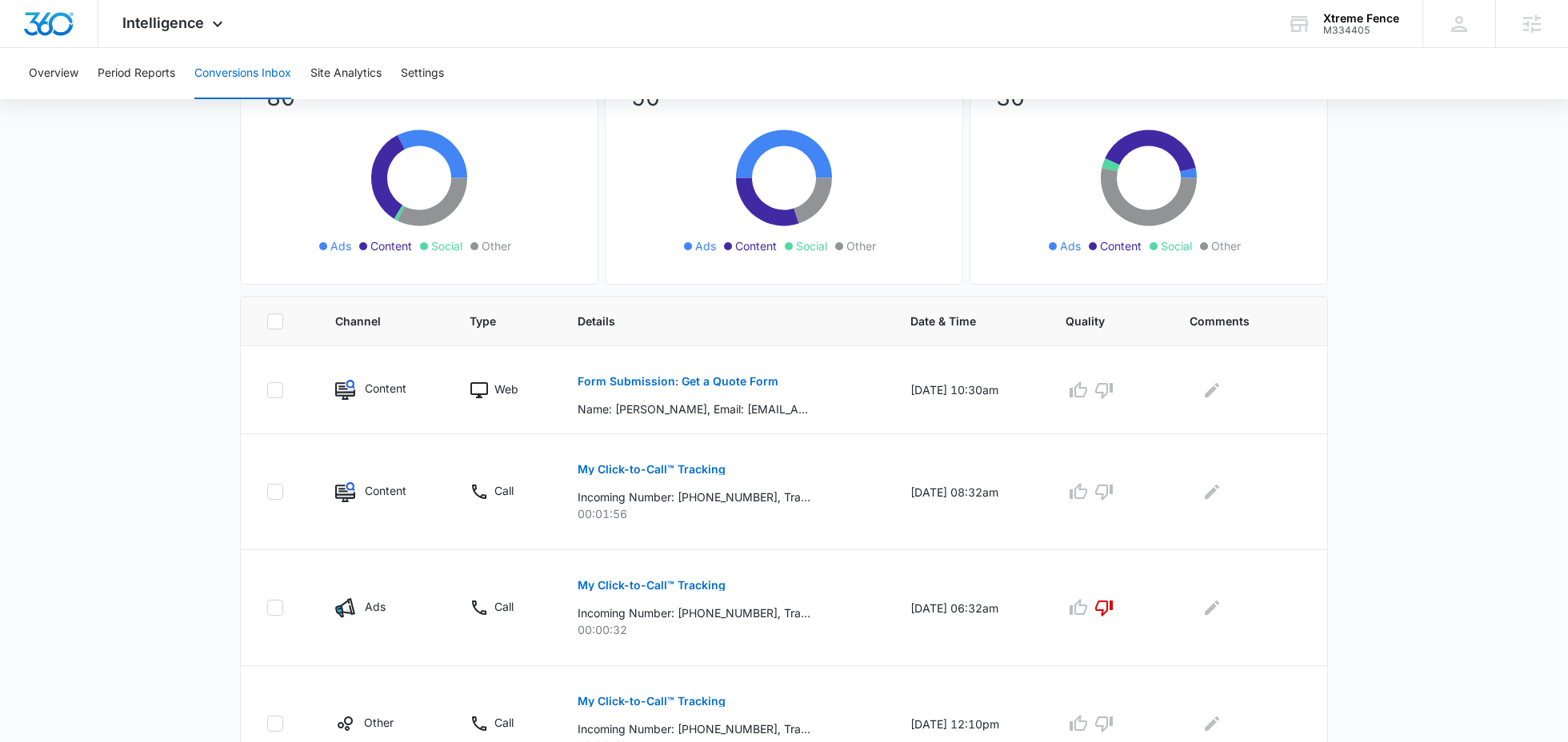
scroll to position [190, 0]
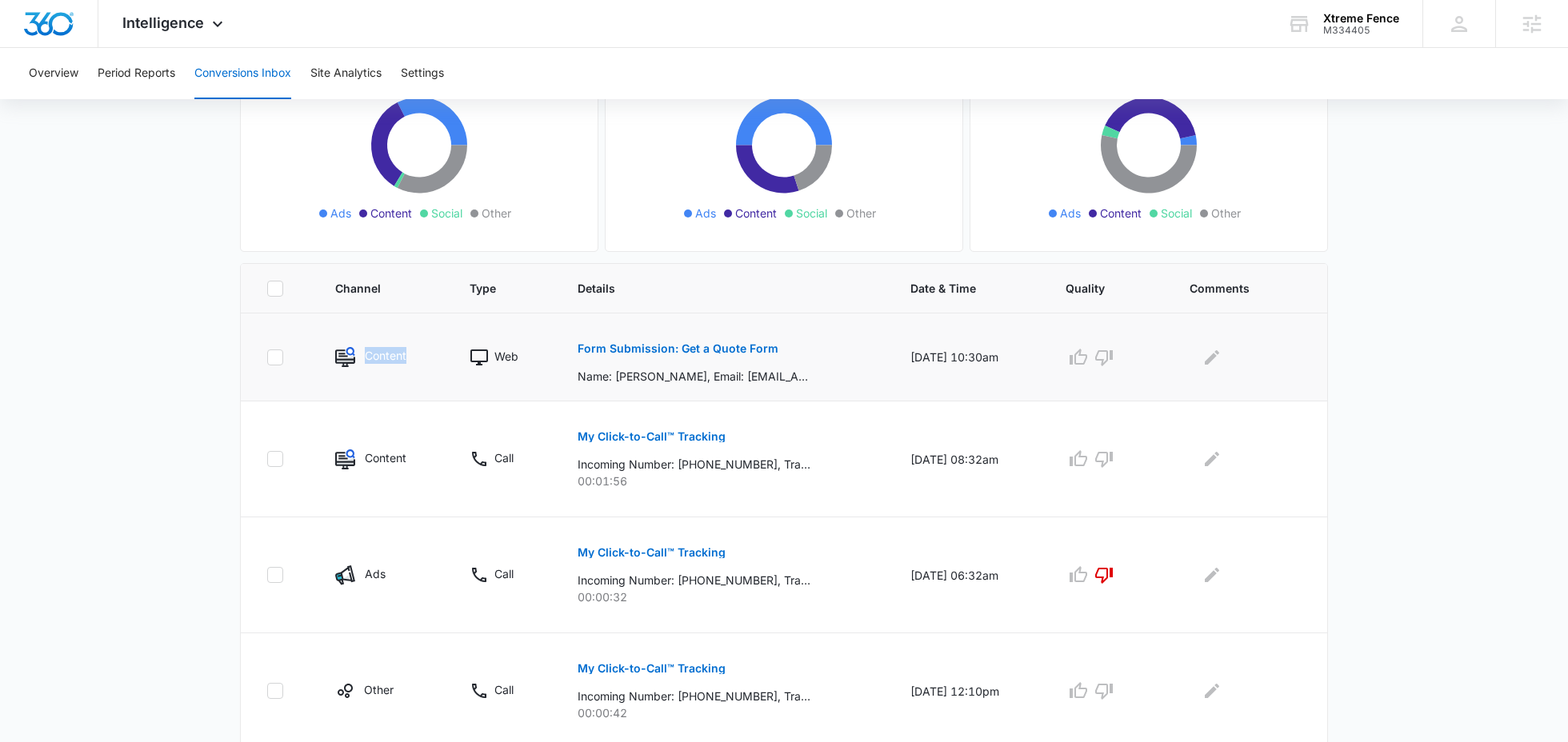
drag, startPoint x: 418, startPoint y: 351, endPoint x: 354, endPoint y: 351, distance: 64.0
click at [354, 351] on div "Content" at bounding box center [383, 357] width 96 height 20
drag, startPoint x: 405, startPoint y: 457, endPoint x: 338, endPoint y: 456, distance: 67.0
click at [338, 457] on div "Content" at bounding box center [383, 459] width 96 height 20
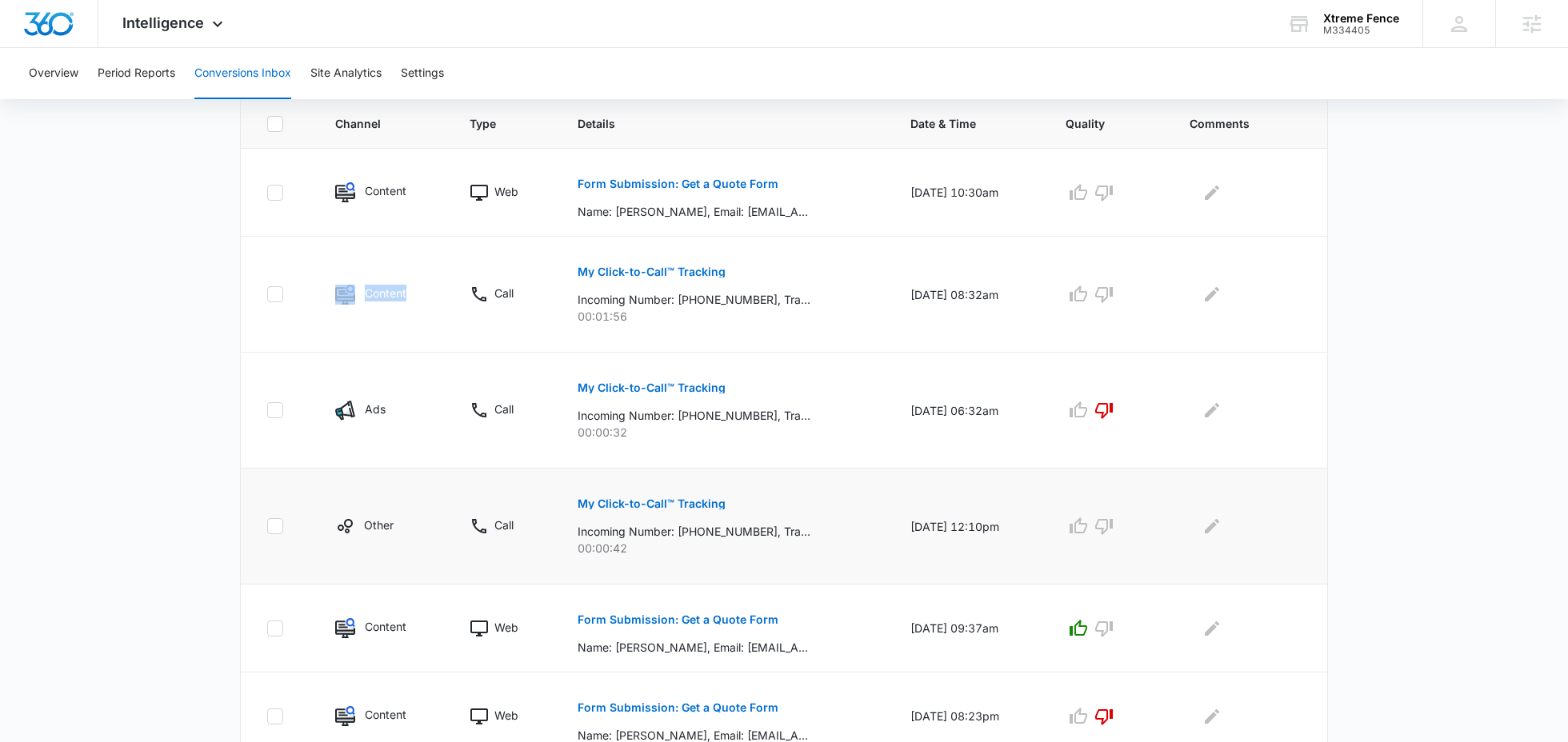
scroll to position [384, 0]
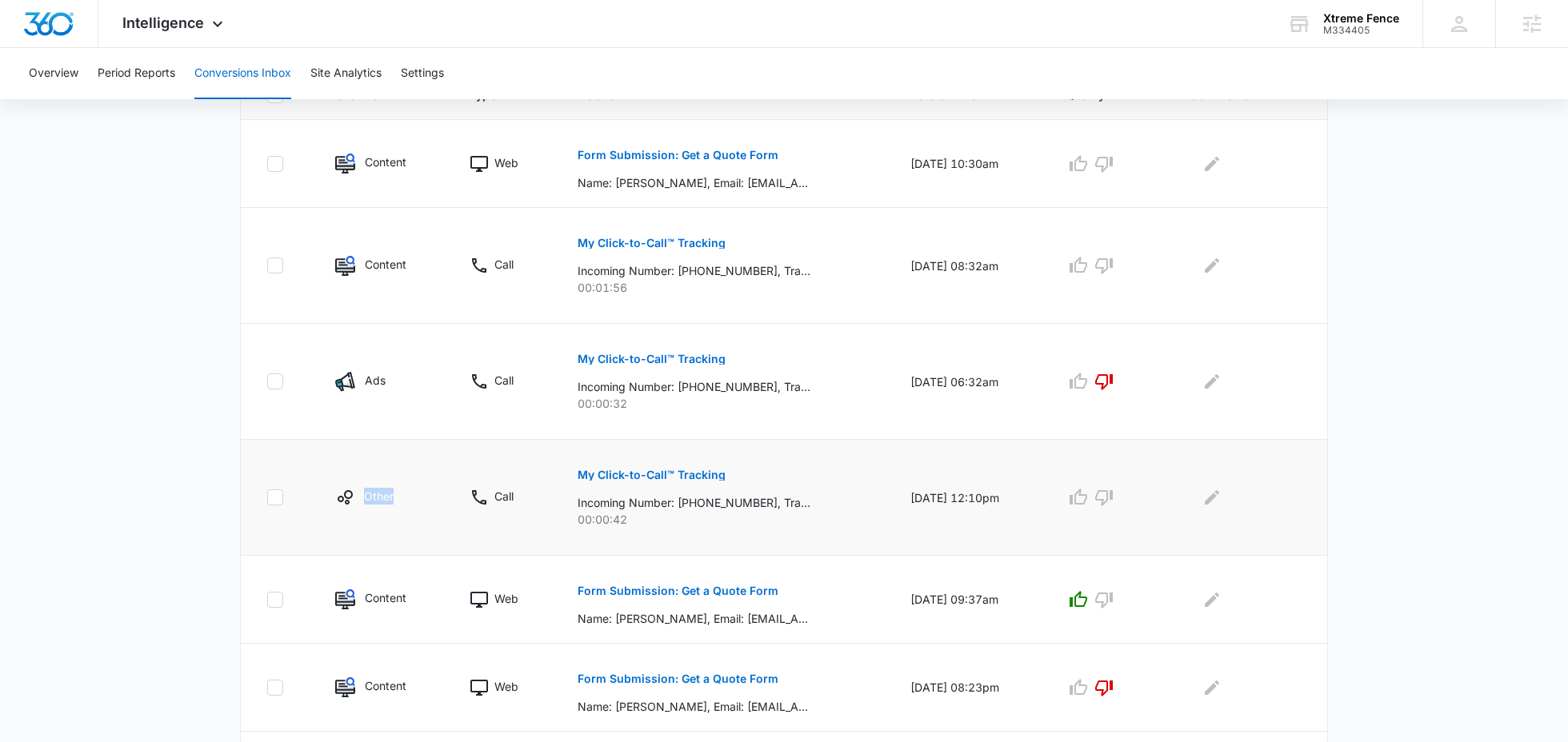
drag, startPoint x: 402, startPoint y: 491, endPoint x: 339, endPoint y: 491, distance: 63.0
click at [339, 491] on div "Other" at bounding box center [383, 497] width 96 height 19
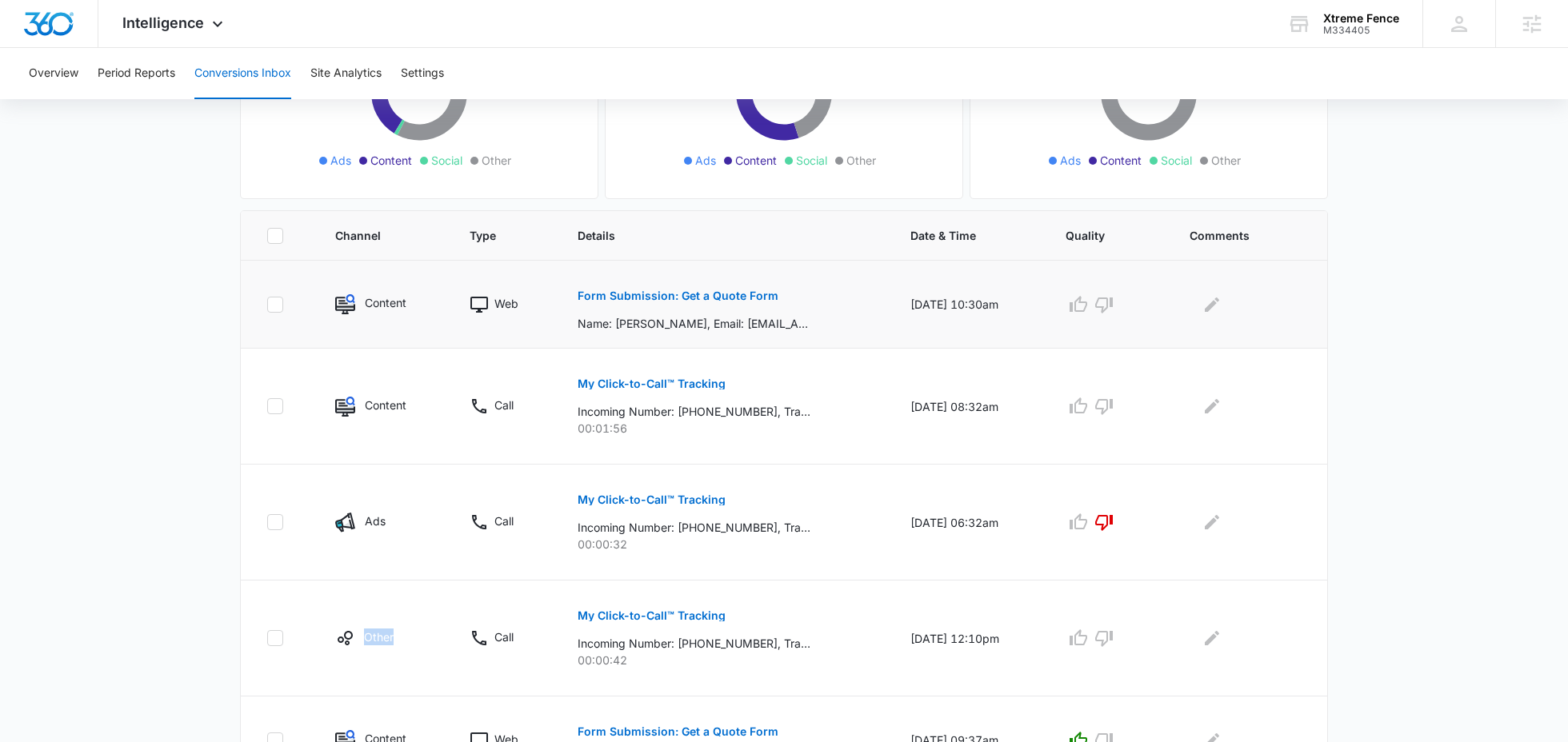
scroll to position [218, 0]
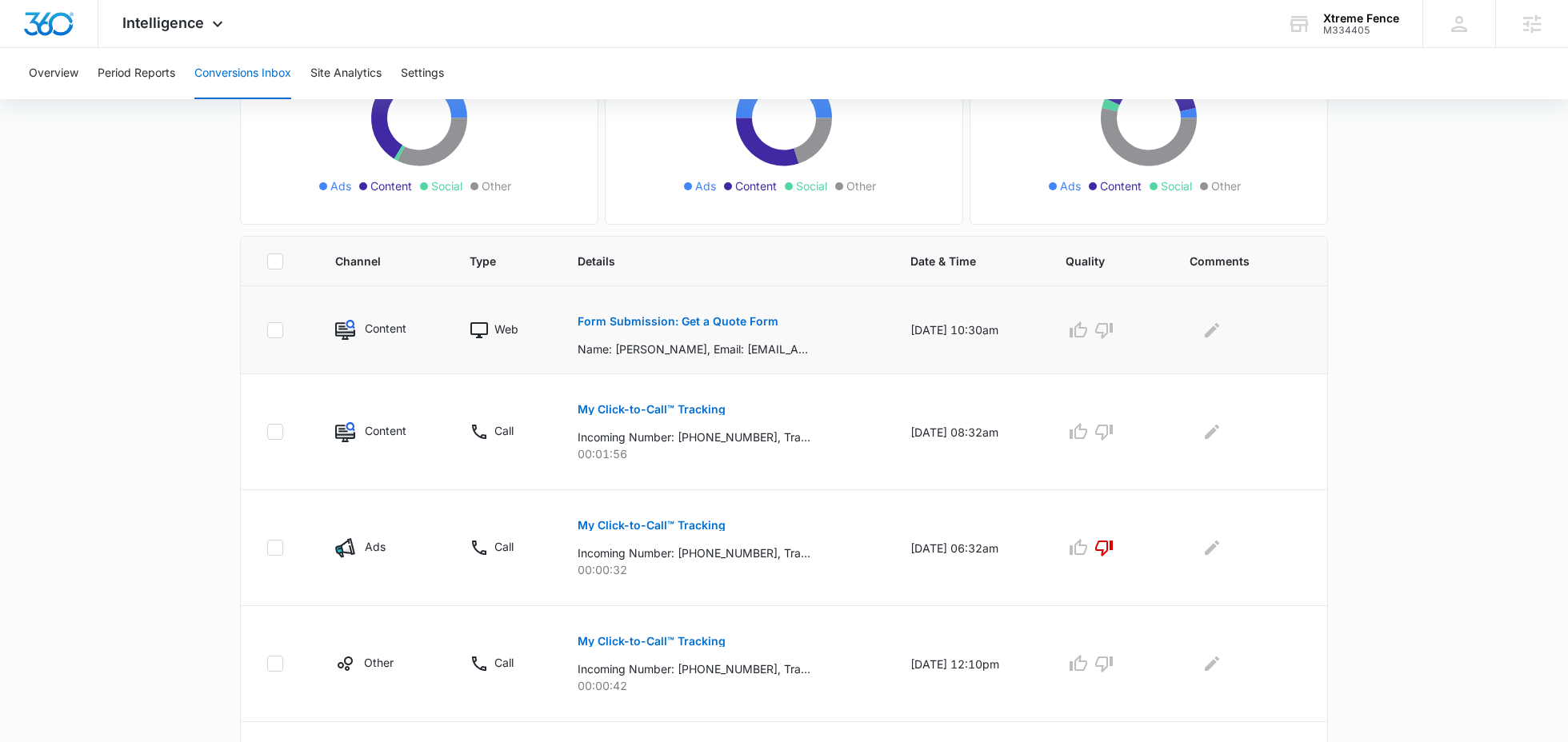
click at [383, 331] on p "Content" at bounding box center [385, 328] width 42 height 17
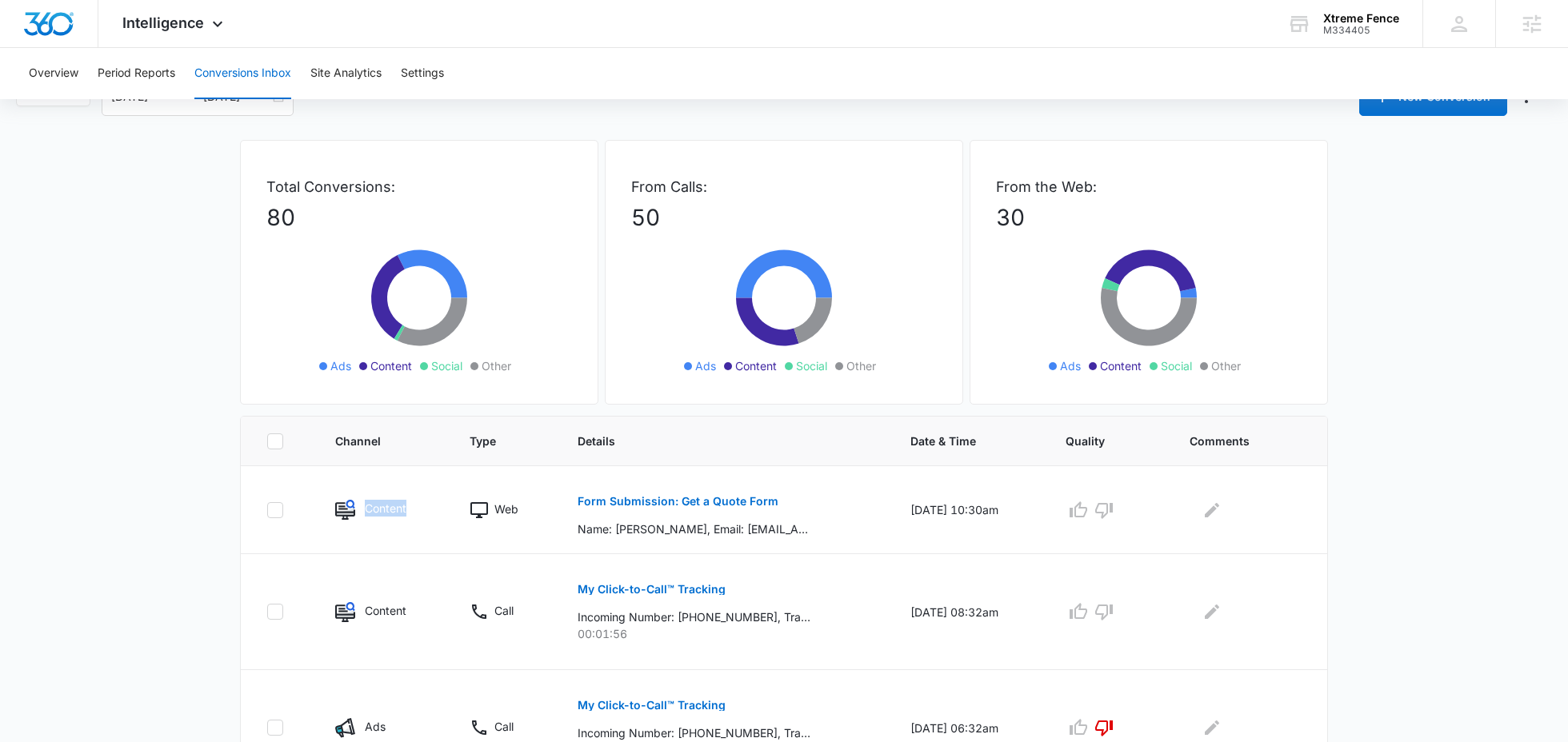
scroll to position [0, 0]
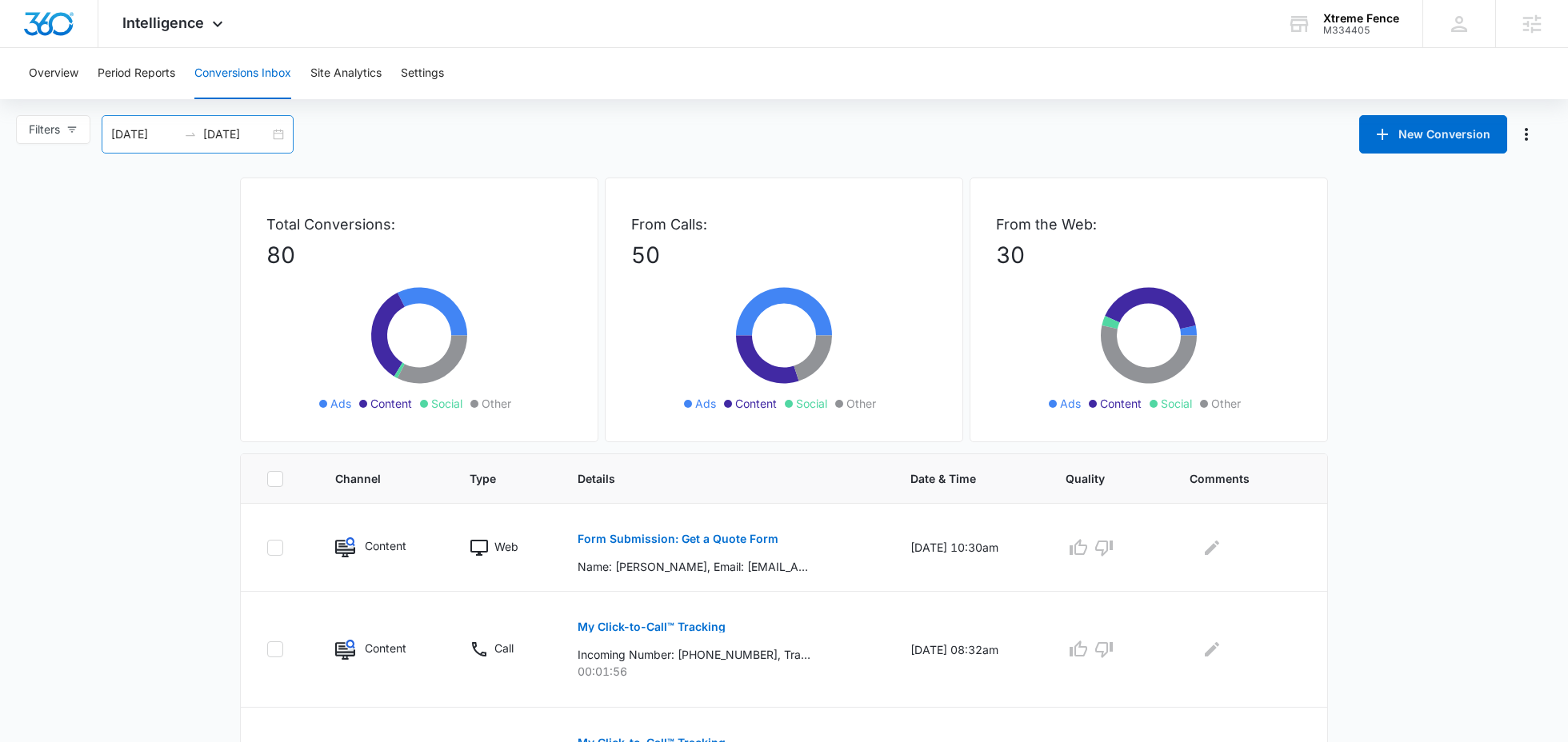
click at [152, 133] on input "08/06/2025" at bounding box center [144, 133] width 66 height 17
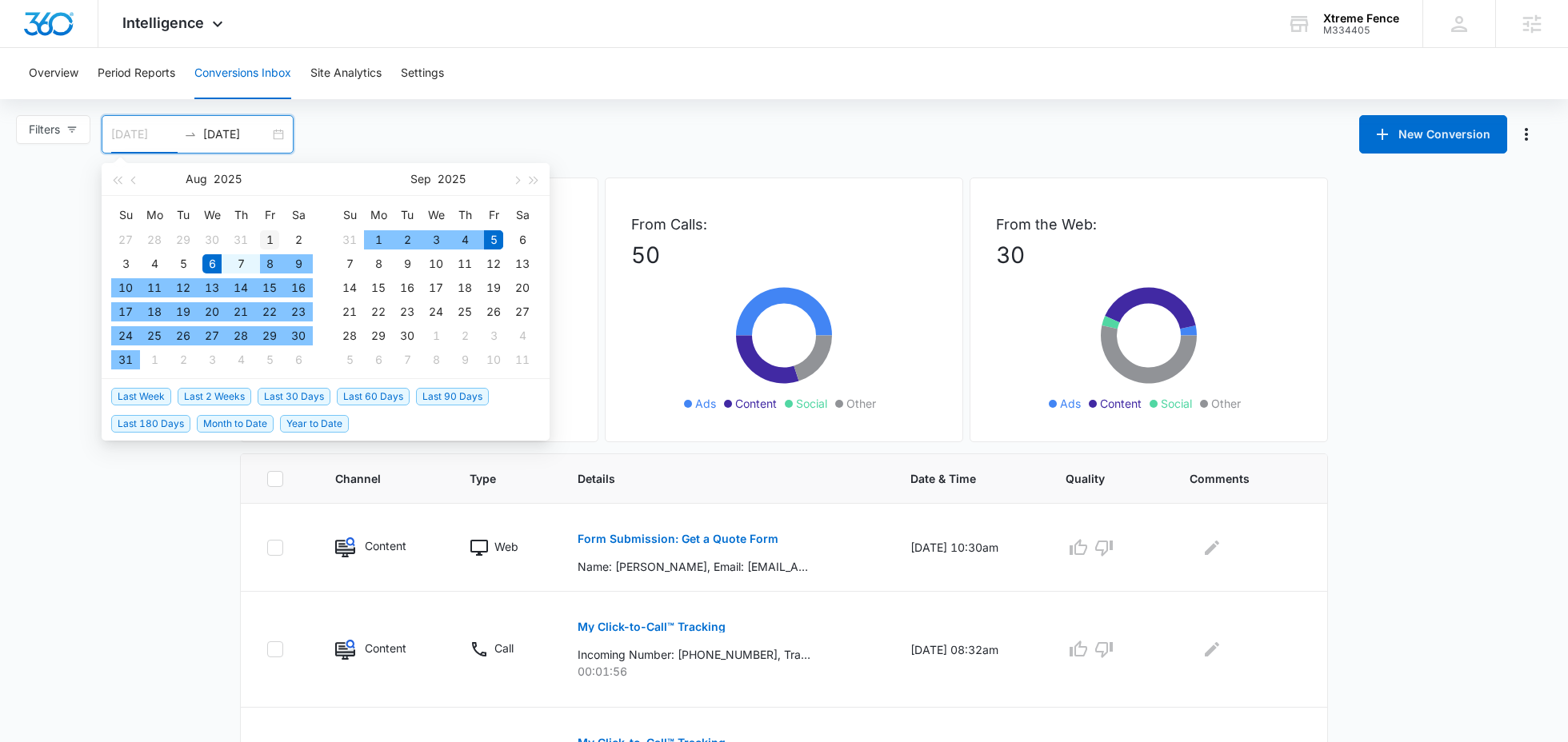
type input "08/01/2025"
click at [274, 234] on div "1" at bounding box center [269, 239] width 19 height 19
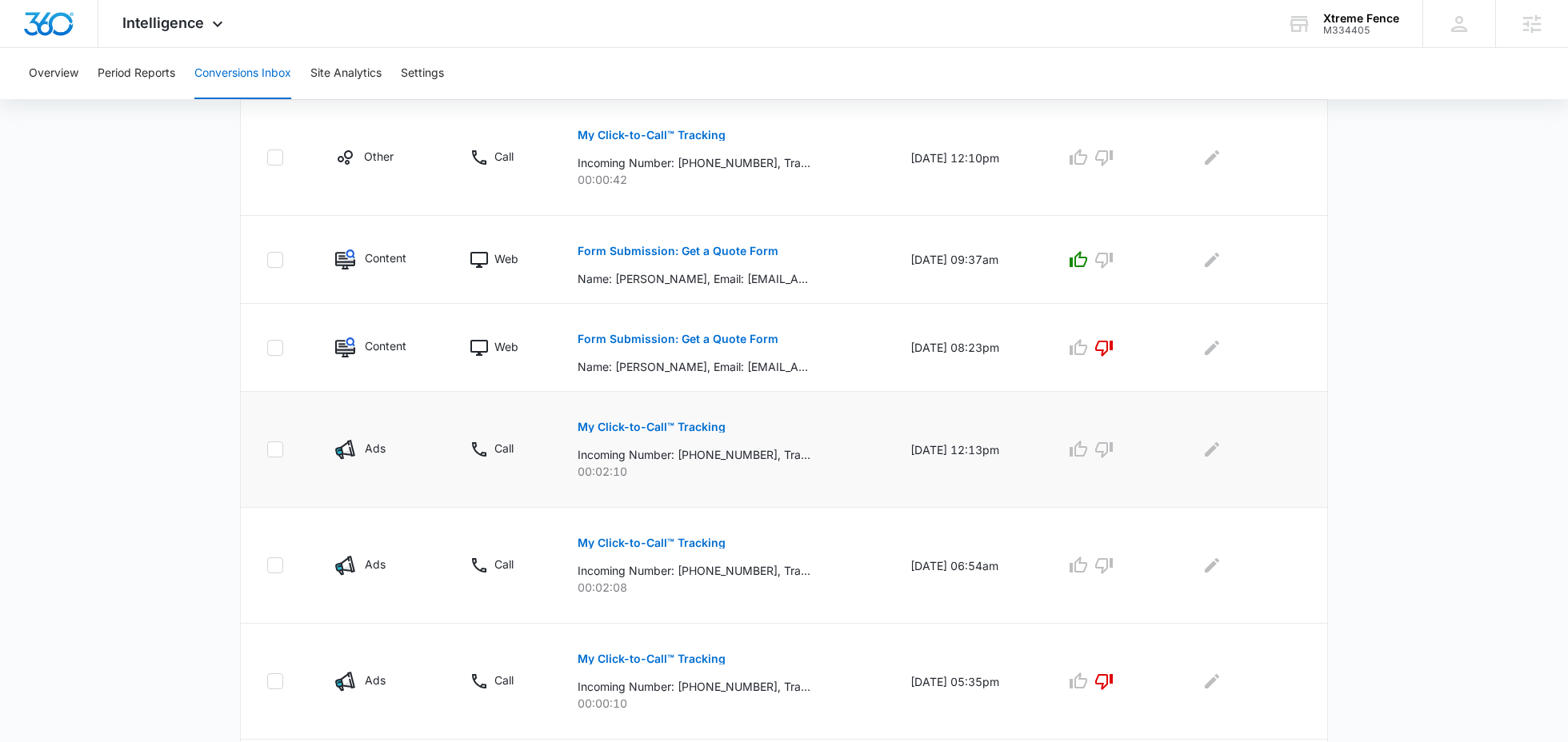
scroll to position [736, 0]
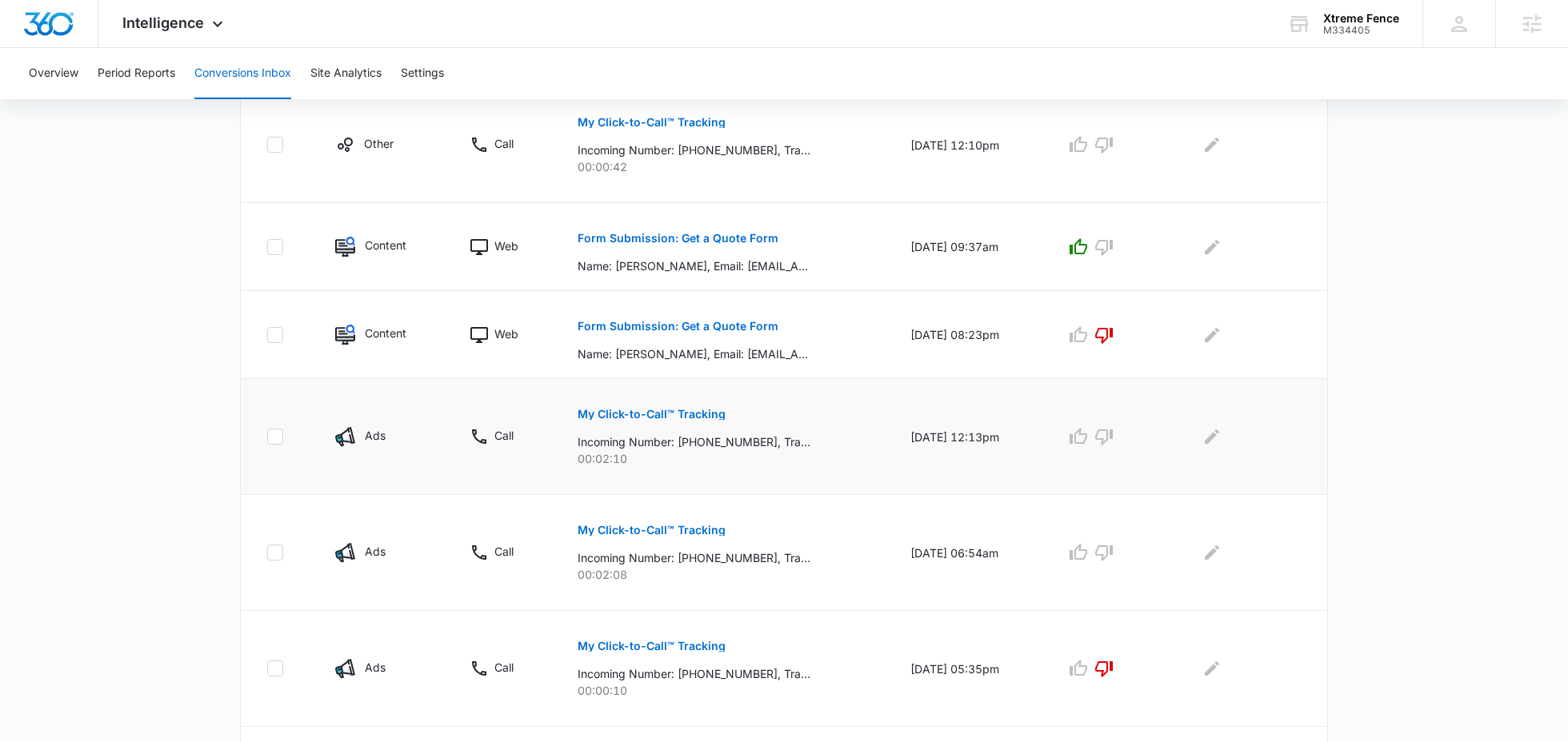
click at [668, 410] on p "My Click-to-Call™ Tracking" at bounding box center [651, 414] width 148 height 11
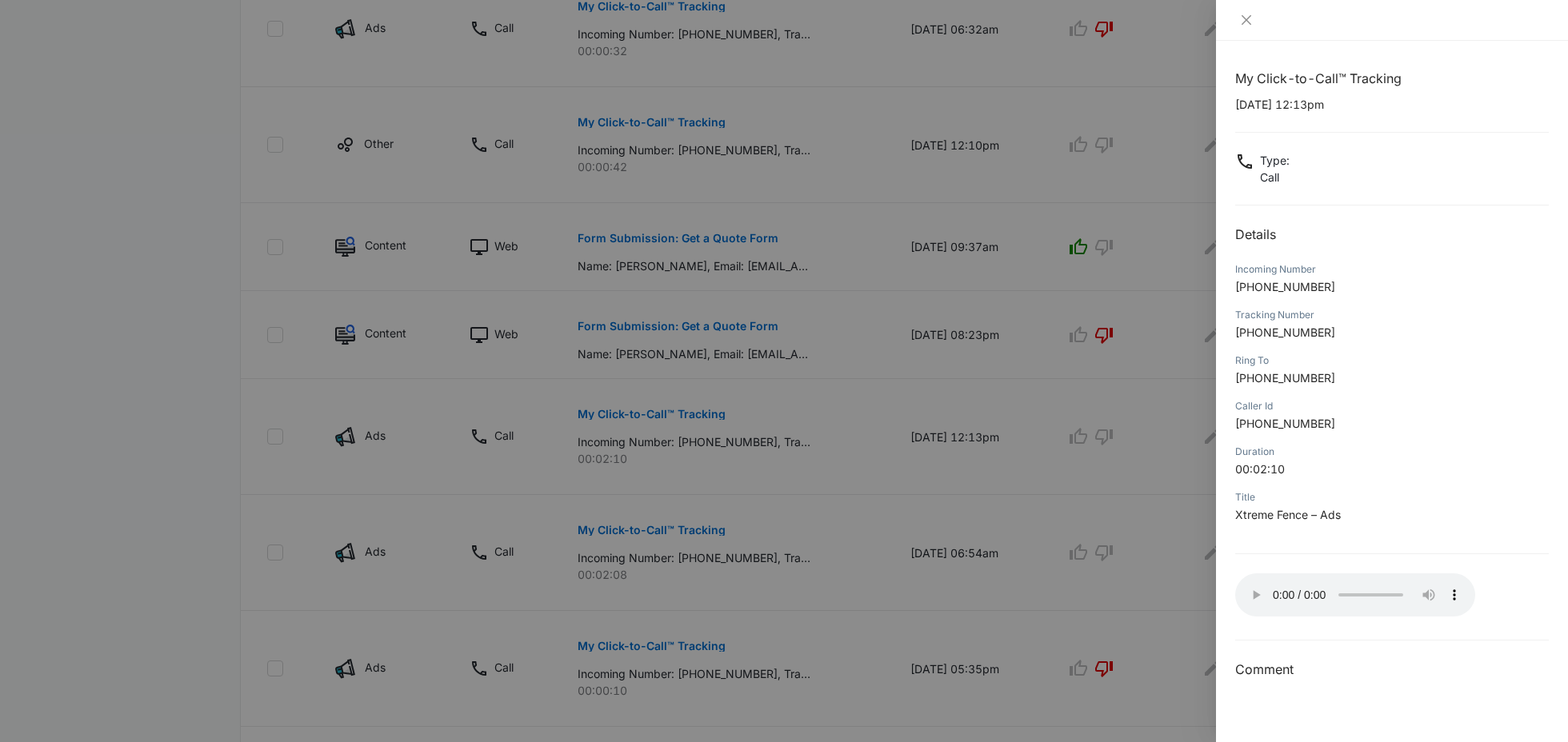
click at [209, 208] on div at bounding box center [784, 371] width 1568 height 742
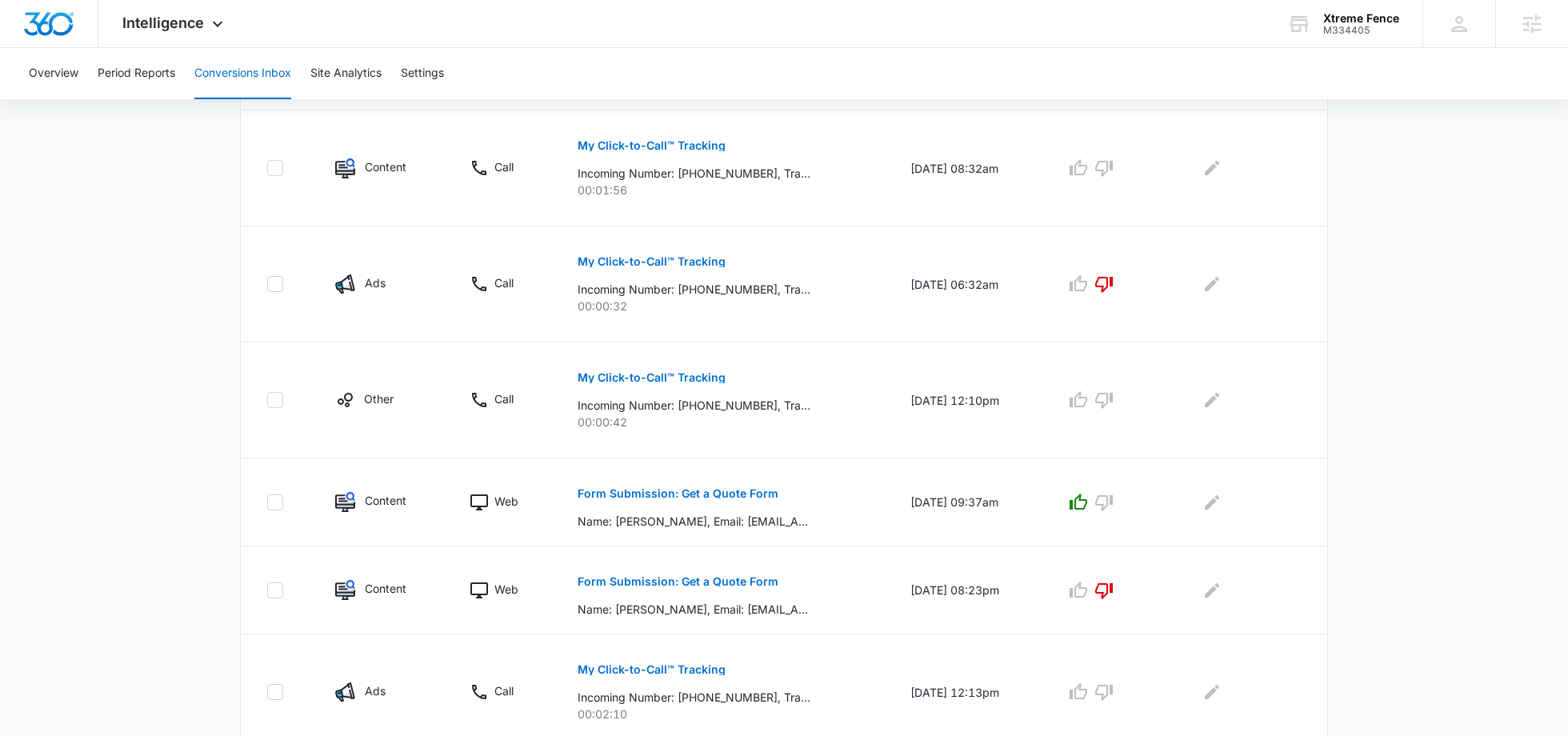
scroll to position [479, 0]
click at [1113, 284] on icon "button" at bounding box center [1103, 287] width 19 height 19
click at [1194, 284] on td at bounding box center [1248, 288] width 156 height 116
click at [1208, 284] on icon "Edit Comments" at bounding box center [1211, 287] width 19 height 19
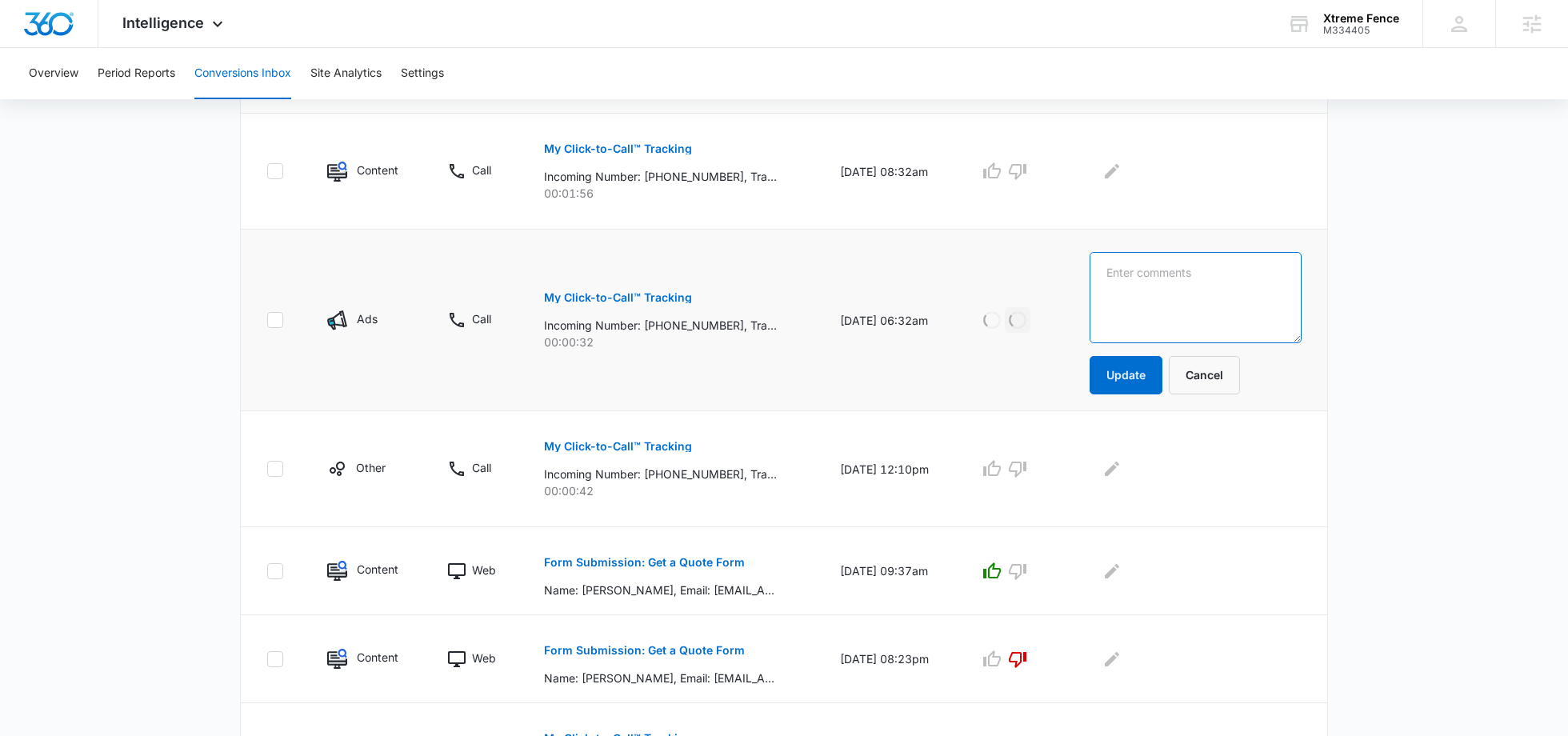
click at [1217, 284] on textarea at bounding box center [1195, 298] width 212 height 91
type textarea "LSA Lead -- 2nd call in"
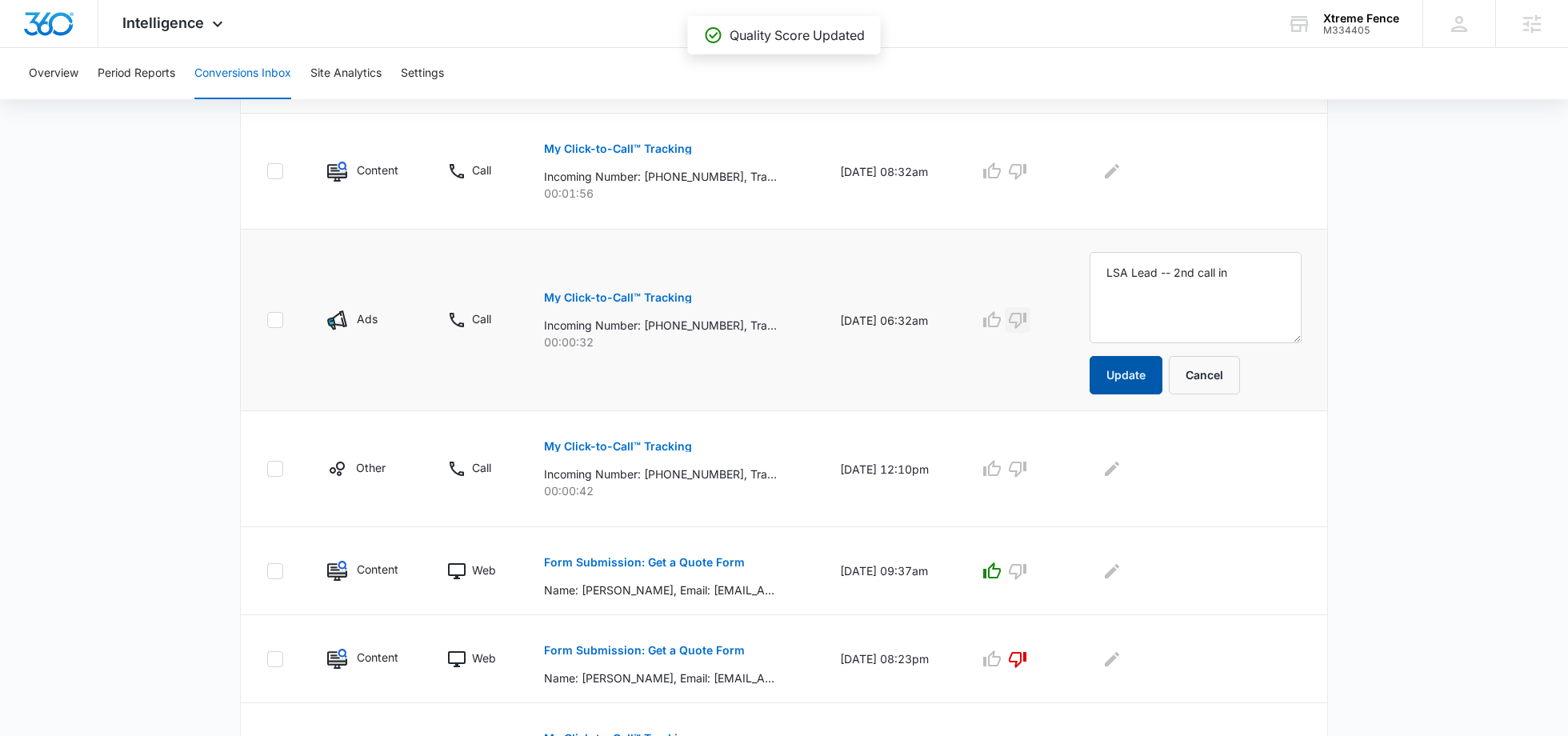
click at [1132, 375] on button "Update" at bounding box center [1126, 375] width 73 height 39
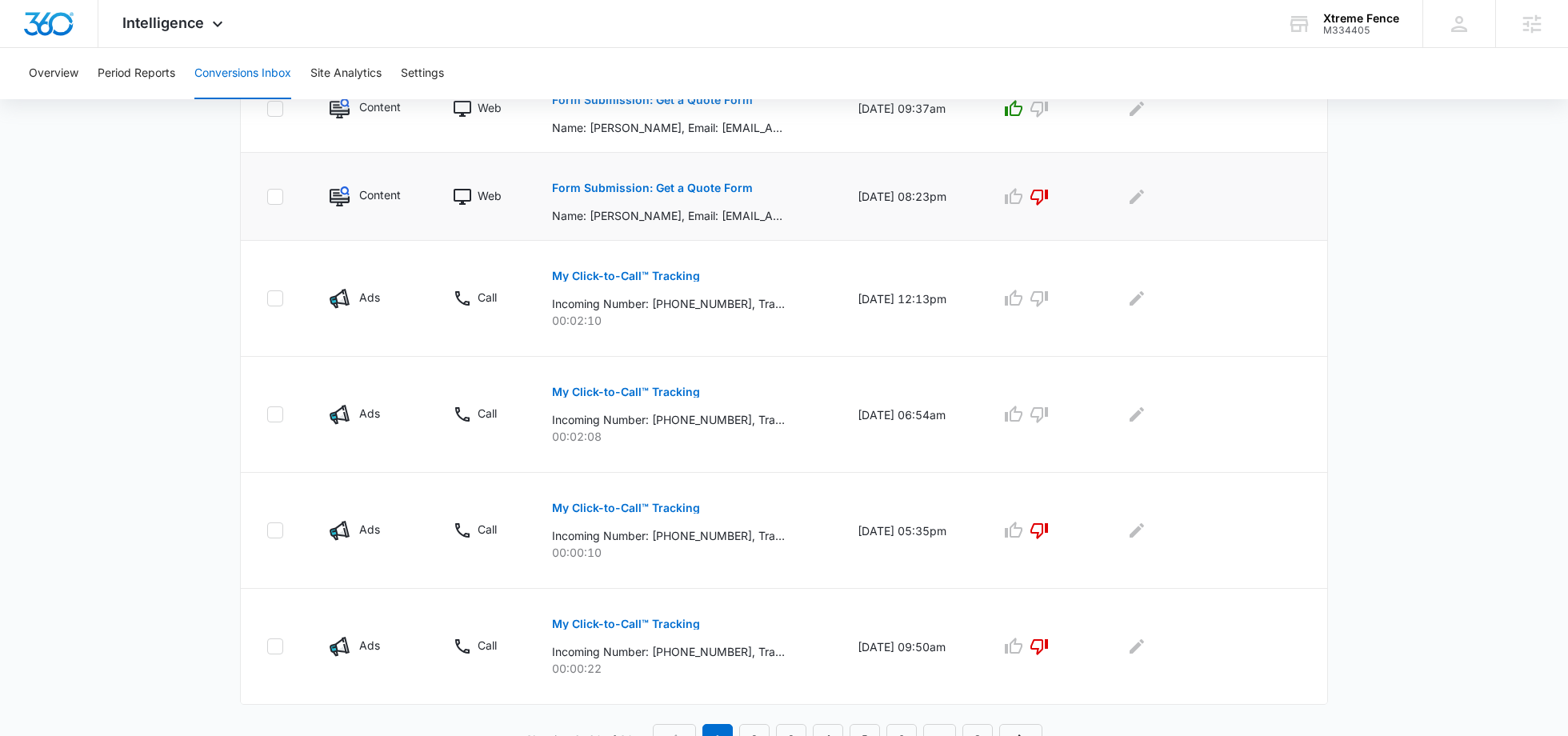
scroll to position [890, 0]
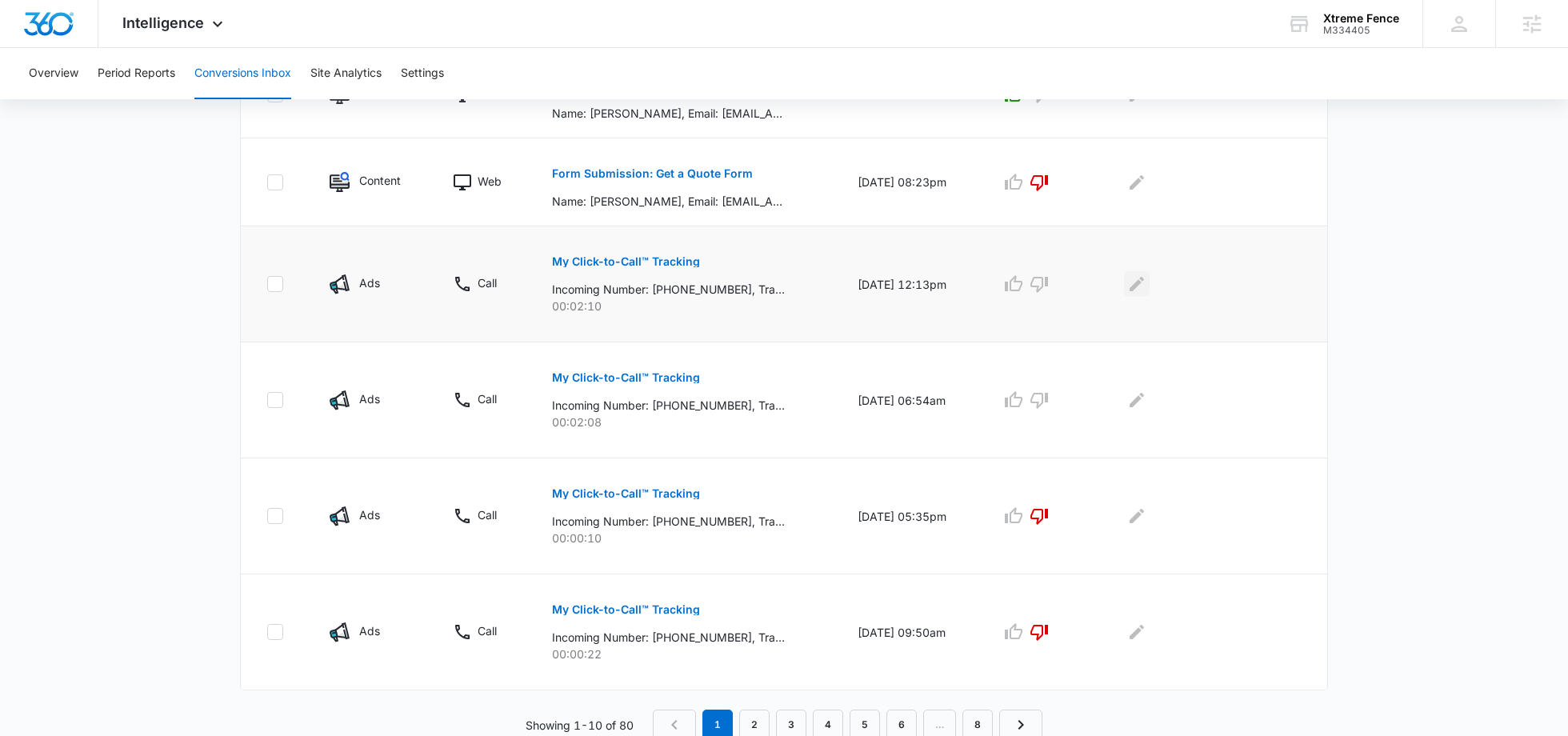
click at [1140, 276] on icon "Edit Comments" at bounding box center [1136, 284] width 19 height 19
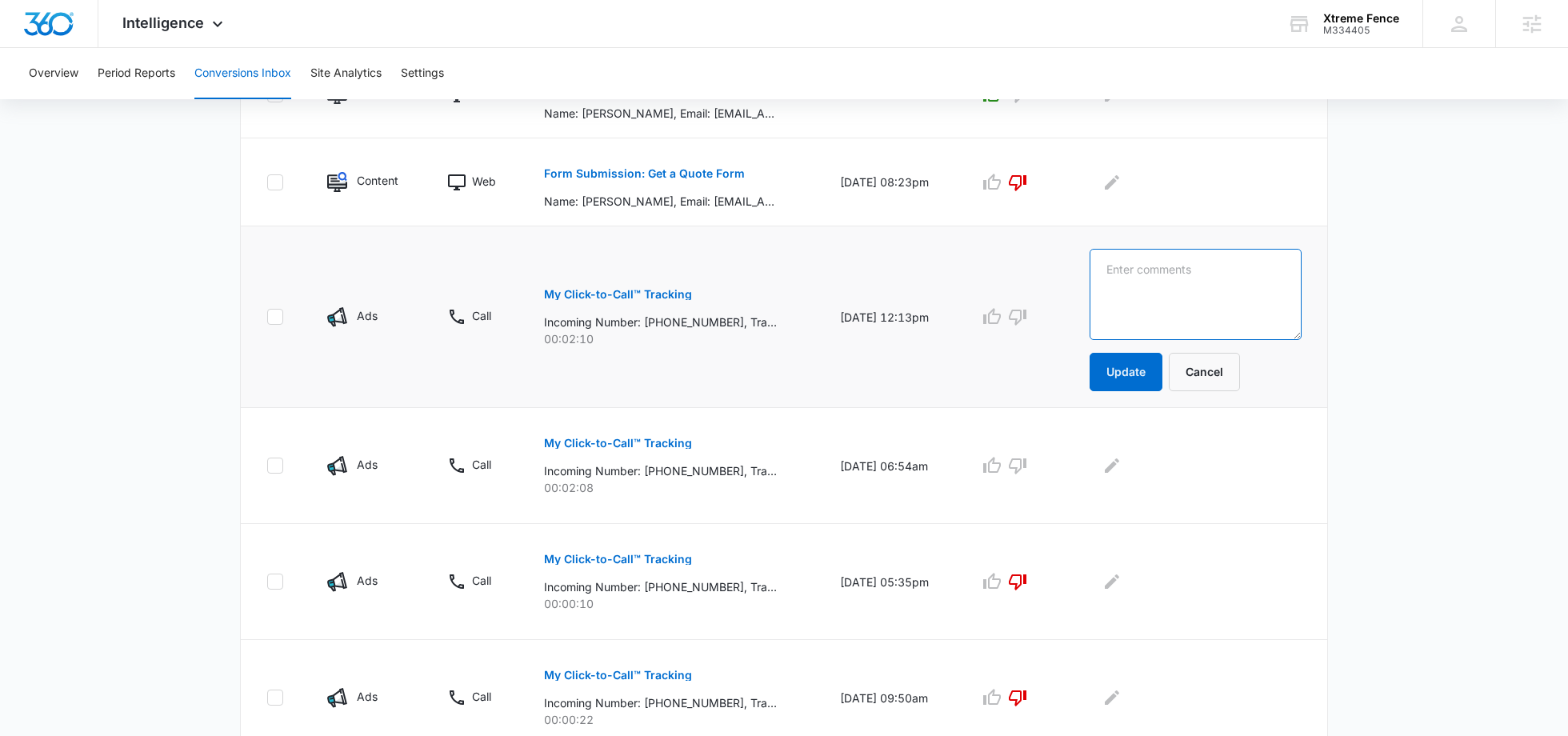
click at [1140, 276] on textarea at bounding box center [1195, 294] width 212 height 91
type textarea "Google Search call"
click at [1137, 379] on button "Update" at bounding box center [1126, 372] width 73 height 39
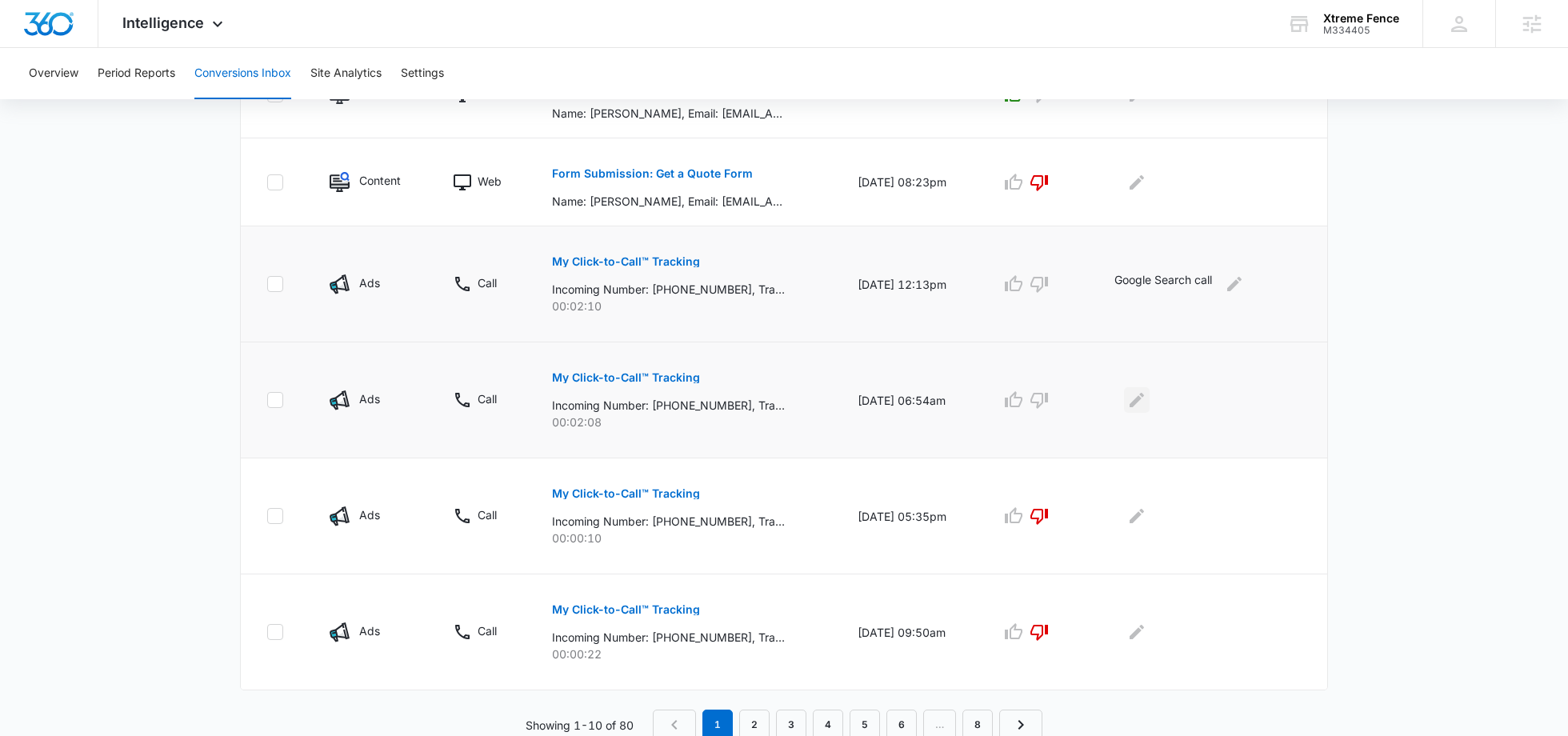
click at [1144, 398] on icon "Edit Comments" at bounding box center [1136, 399] width 19 height 19
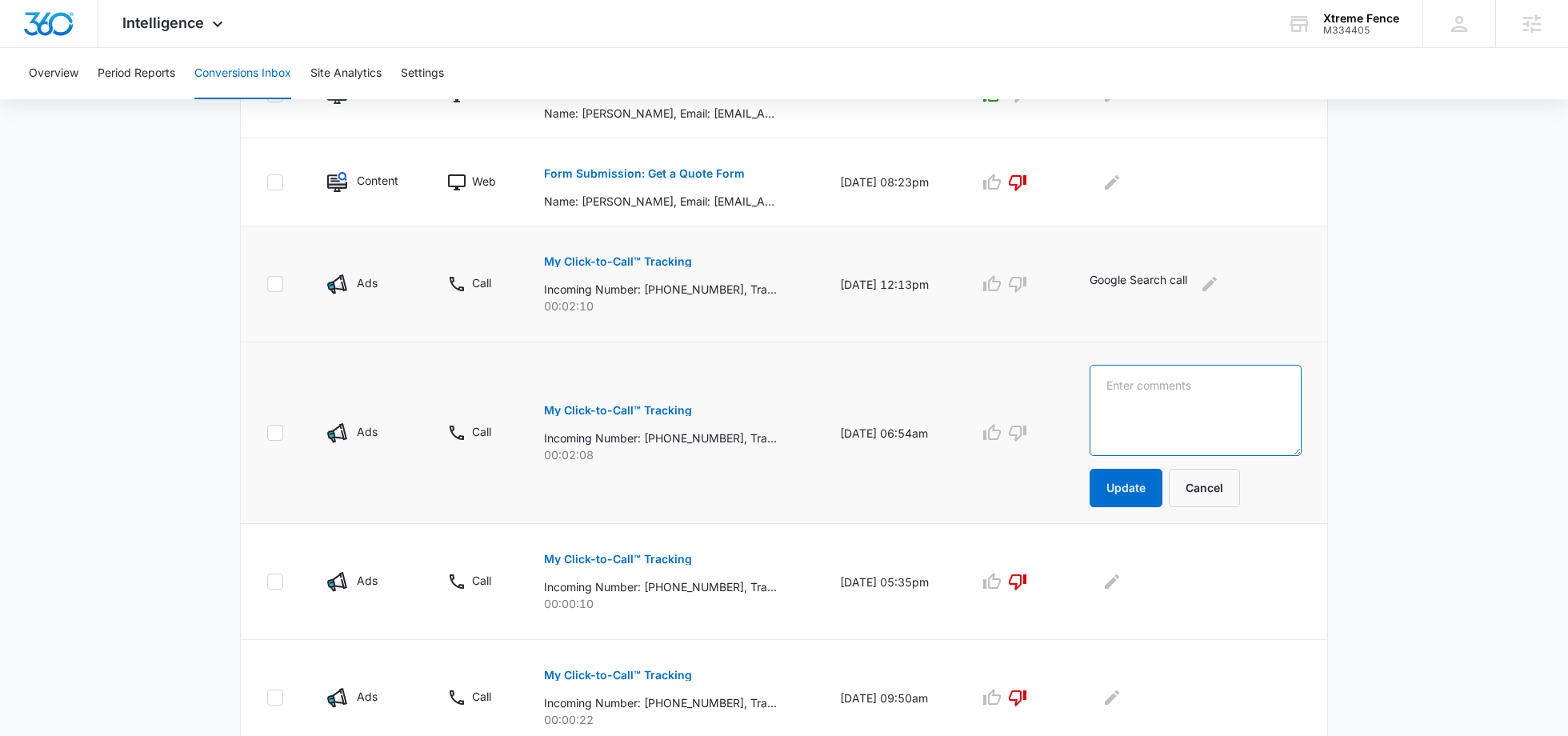
click at [1229, 400] on textarea at bounding box center [1195, 410] width 212 height 91
type textarea "LSA Lead"
click at [1139, 501] on button "Update" at bounding box center [1126, 488] width 73 height 39
click at [1127, 485] on button "Update" at bounding box center [1126, 488] width 73 height 39
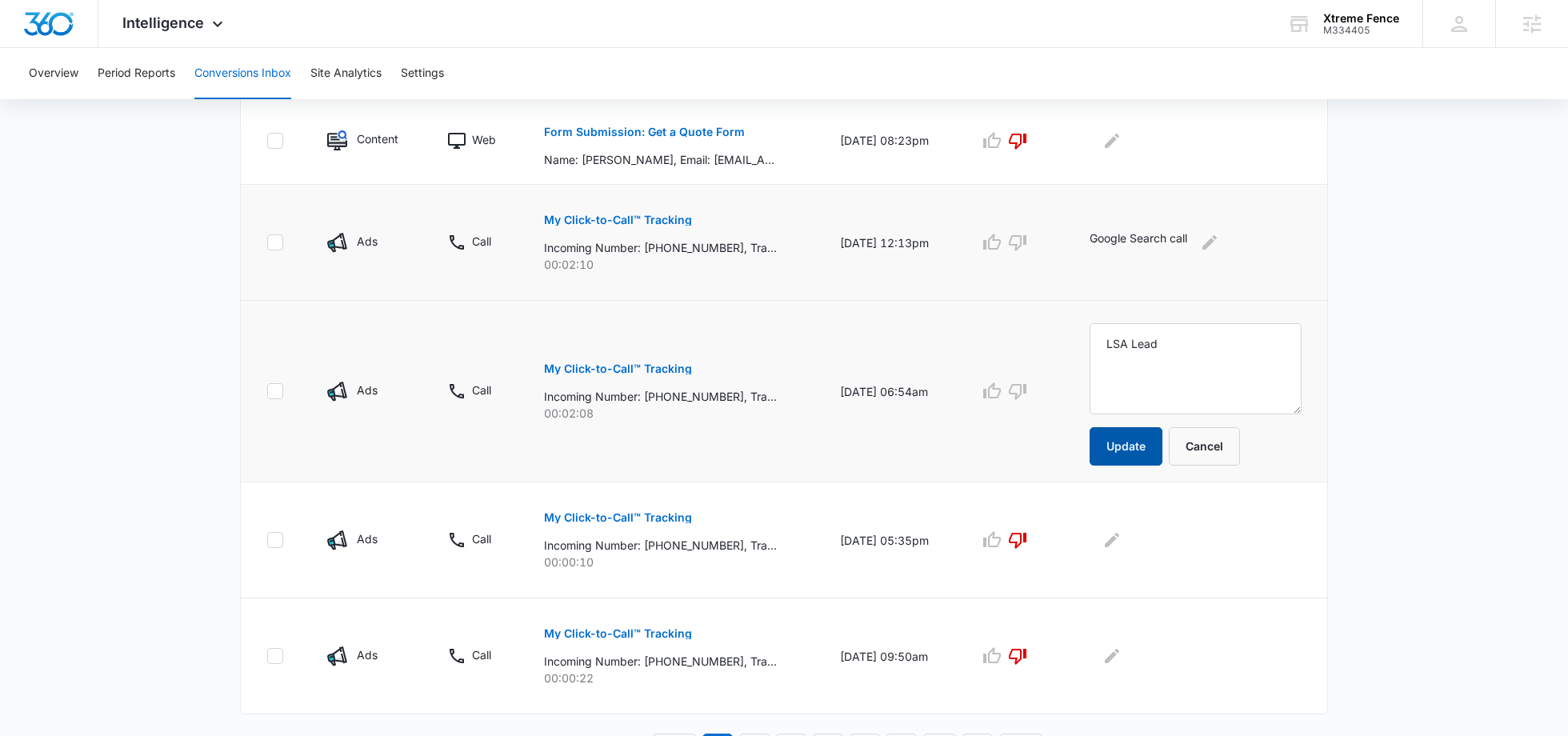
scroll to position [956, 0]
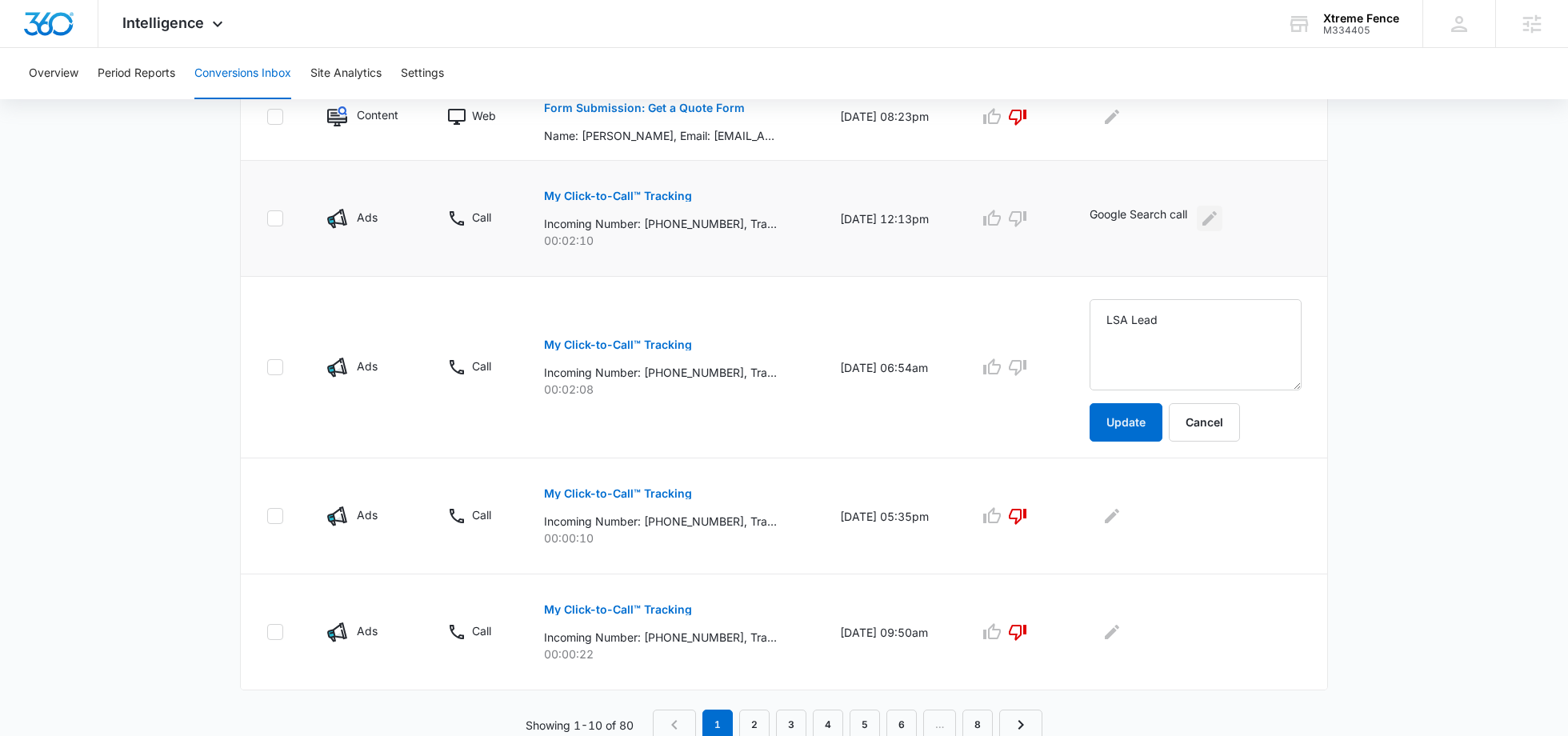
click at [1222, 226] on button "Edit Comments" at bounding box center [1209, 218] width 25 height 25
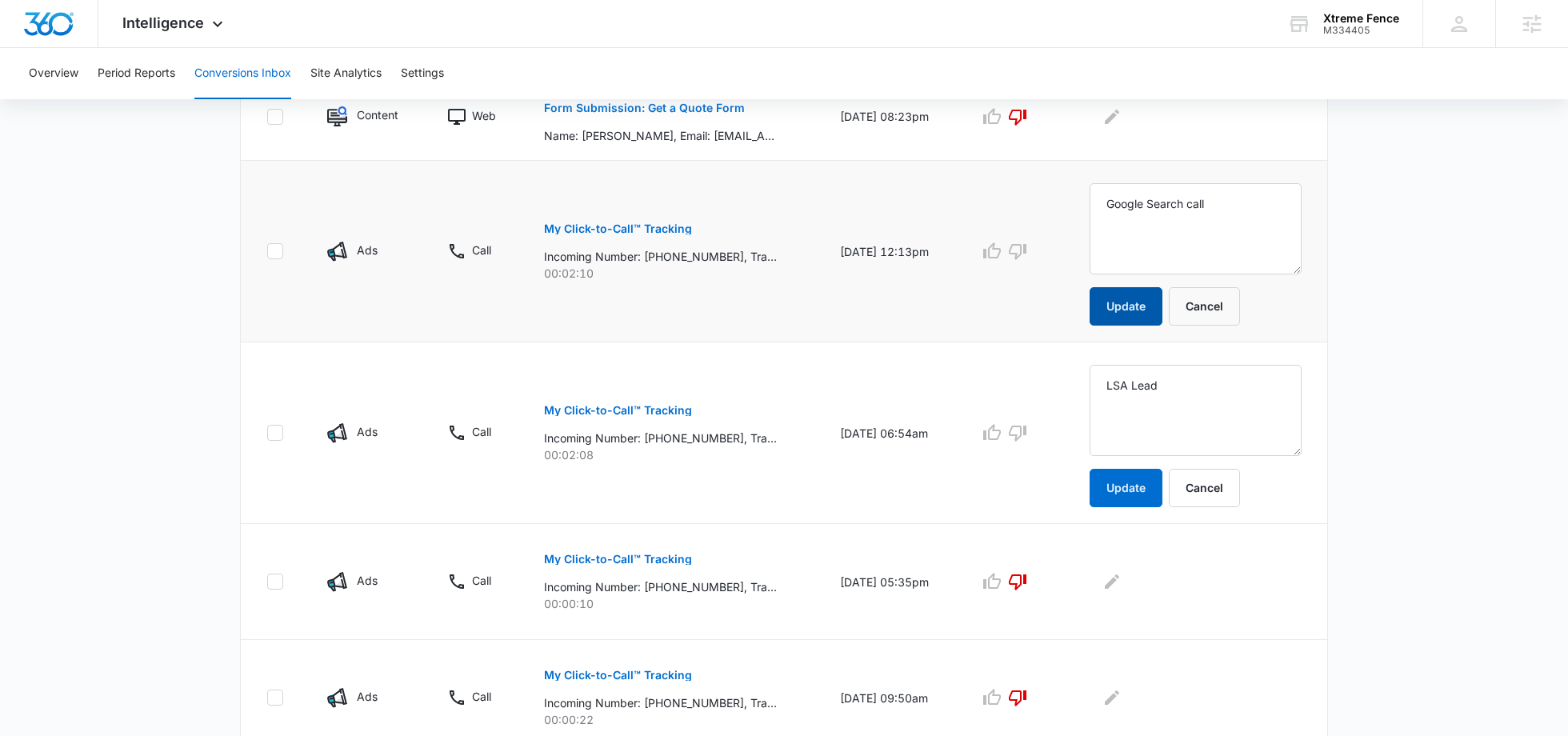
click at [1162, 311] on button "Update" at bounding box center [1126, 307] width 73 height 39
click at [1135, 479] on button "Update" at bounding box center [1126, 488] width 73 height 39
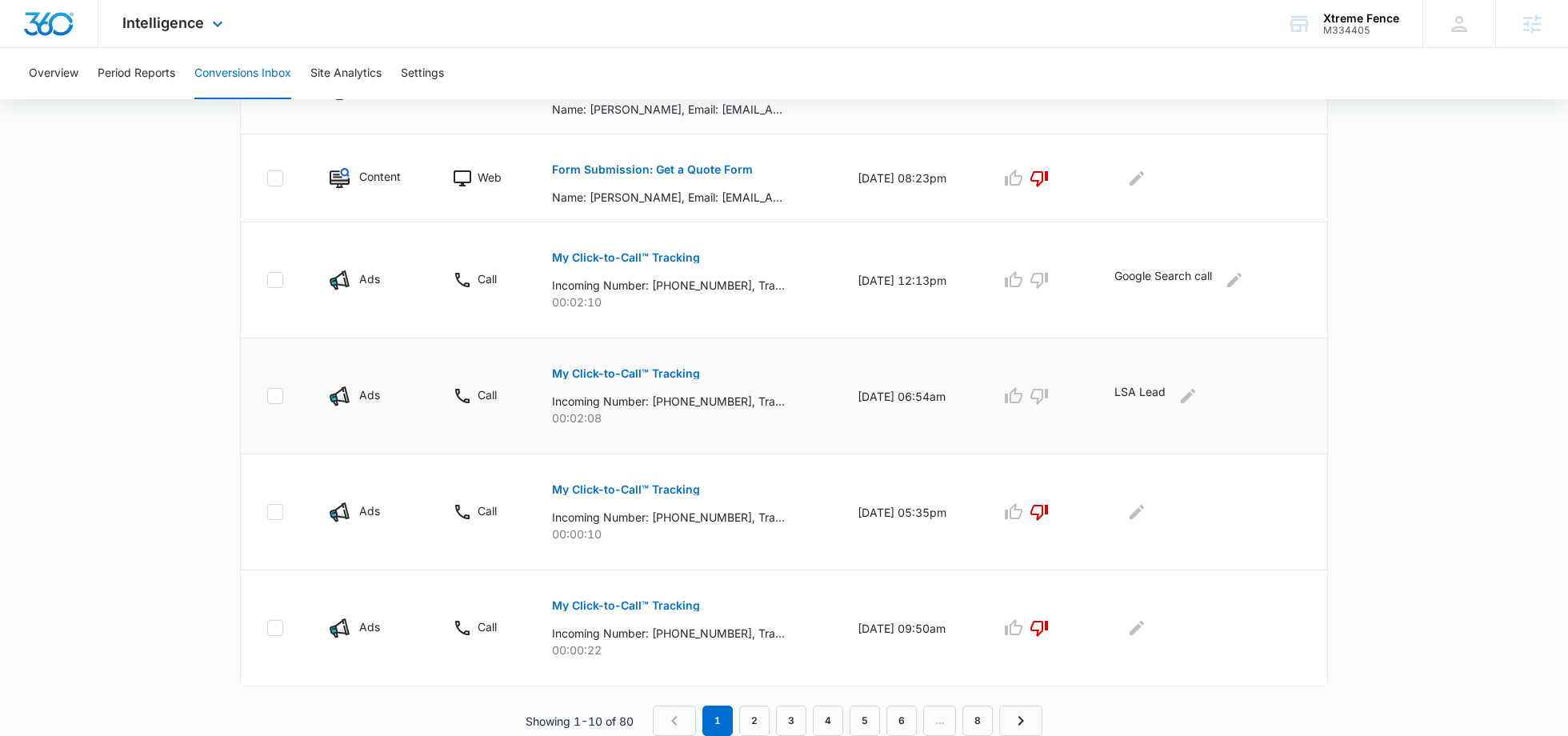
scroll to position [890, 0]
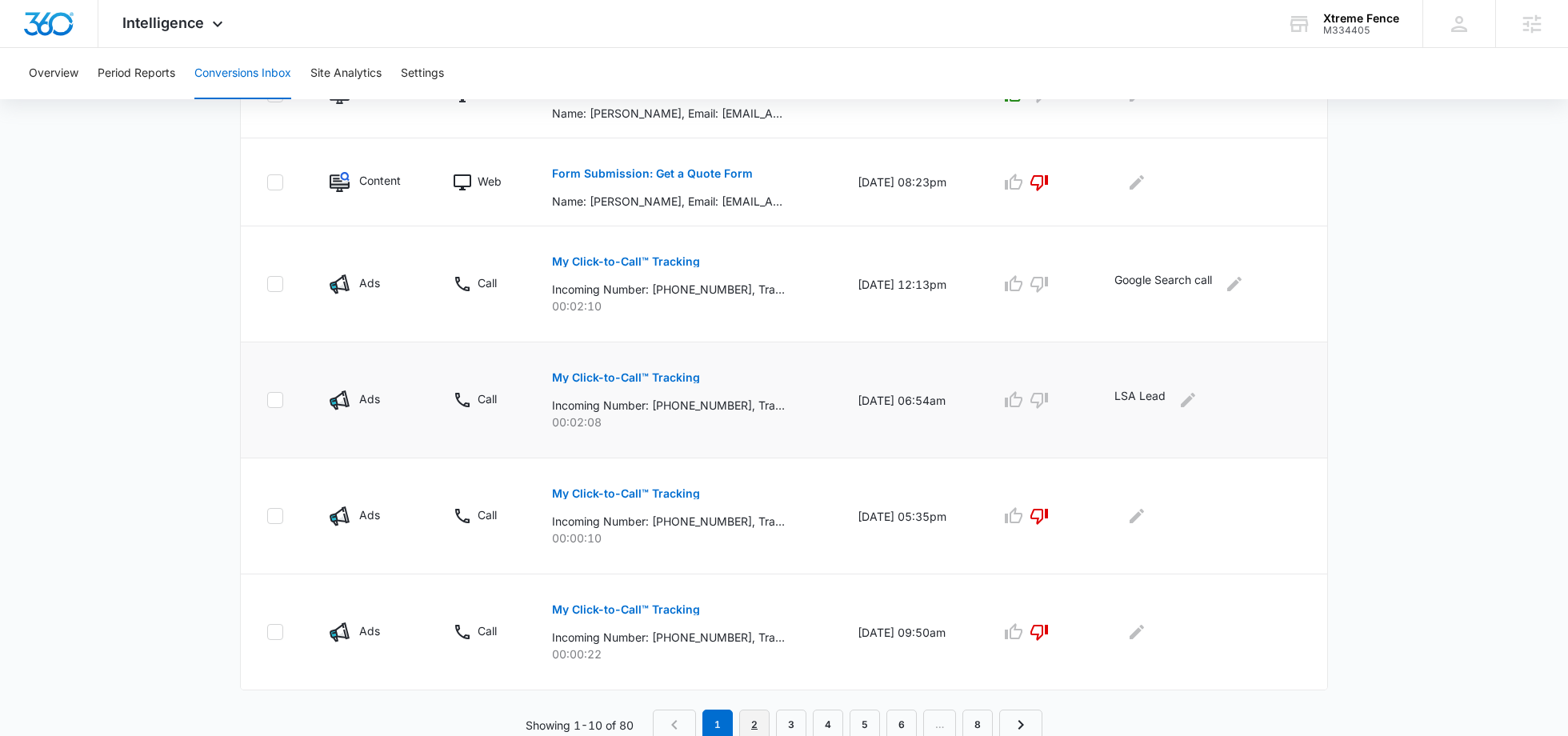
click at [752, 713] on link "2" at bounding box center [754, 725] width 30 height 30
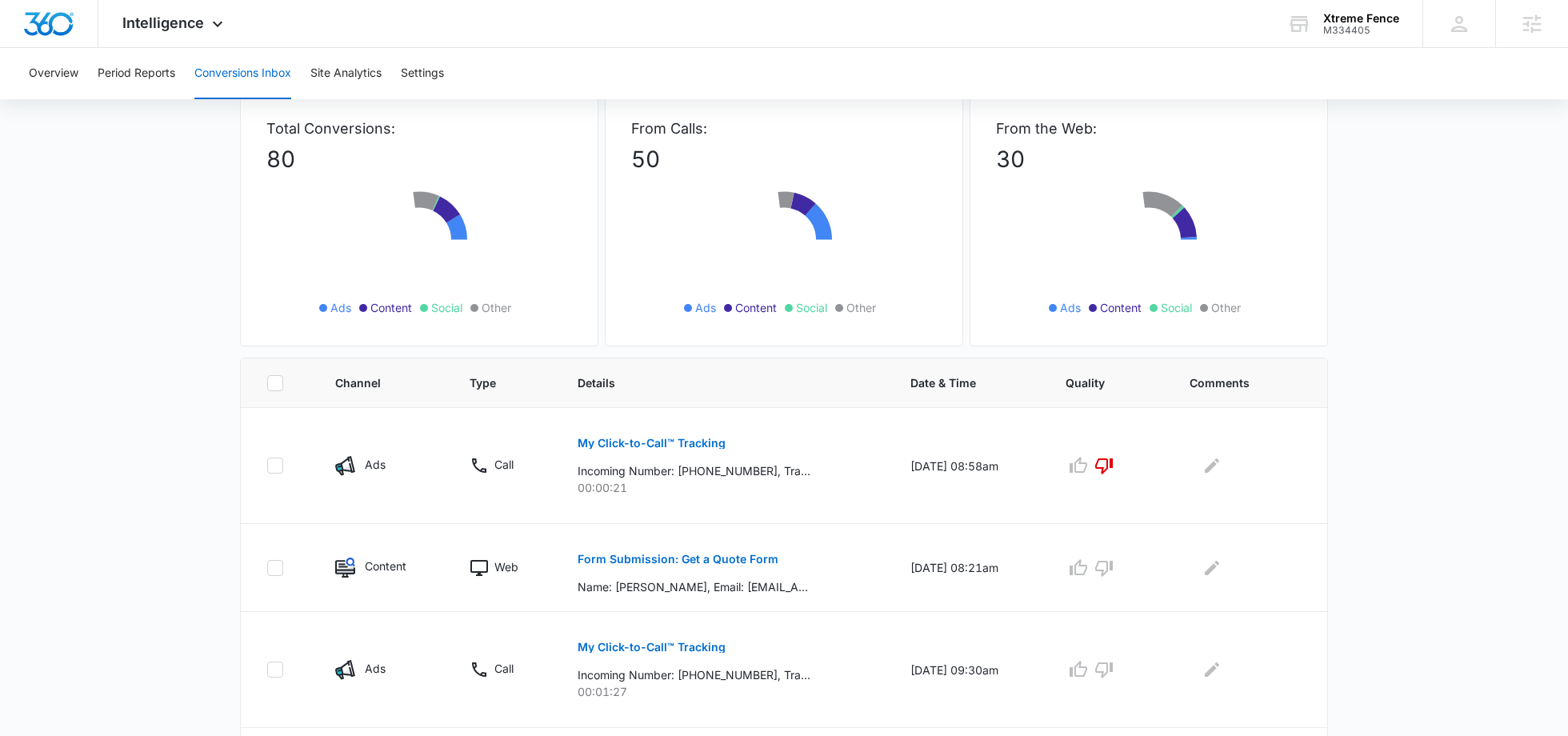
scroll to position [101, 0]
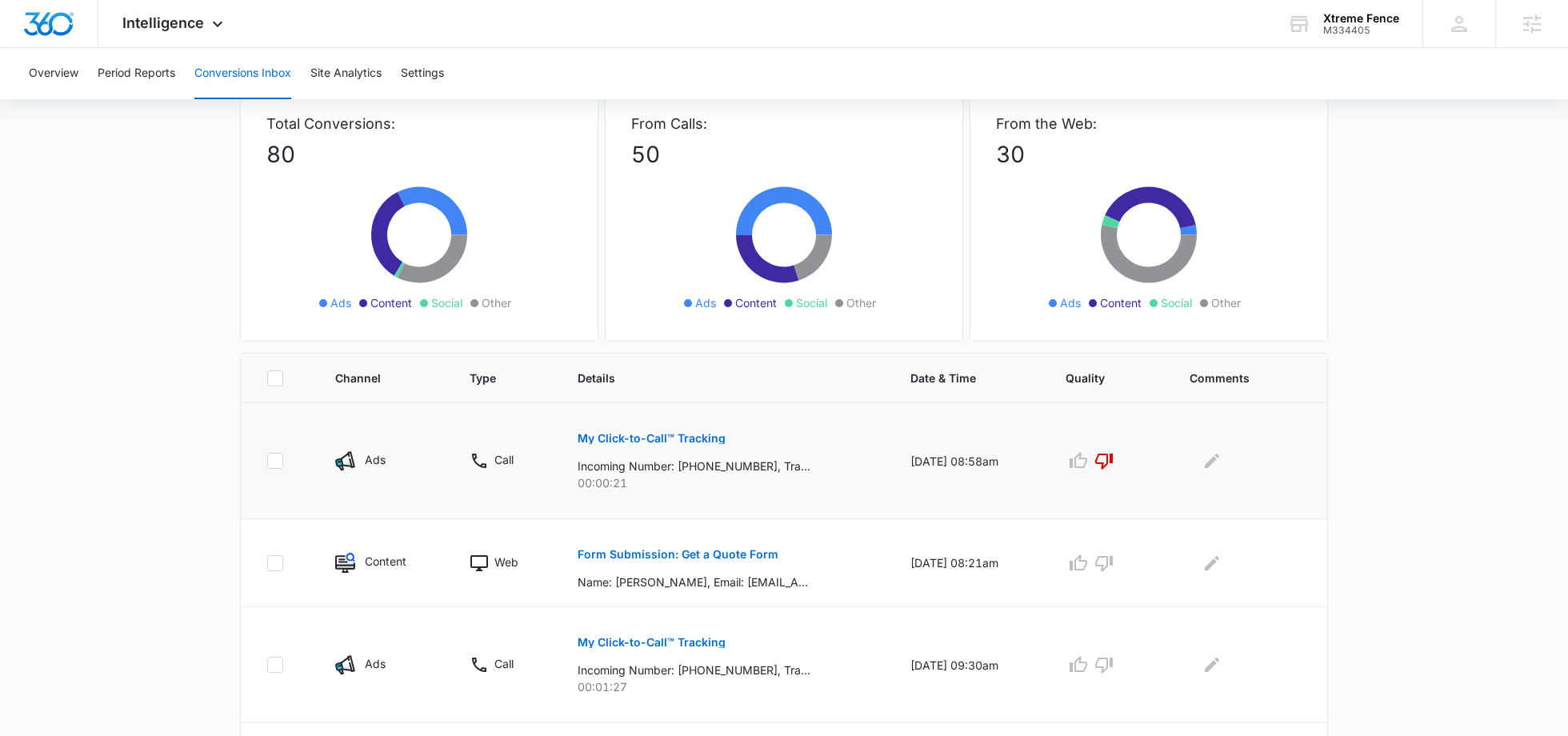
click at [698, 466] on p "Incoming Number: [PHONE_NUMBER], Tracking Number: [PHONE_NUMBER], Ring To: [PHO…" at bounding box center [694, 466] width 233 height 17
drag, startPoint x: 707, startPoint y: 463, endPoint x: 727, endPoint y: 462, distance: 20.0
click at [727, 462] on p "Incoming Number: [PHONE_NUMBER], Tracking Number: [PHONE_NUMBER], Ring To: [PHO…" at bounding box center [694, 466] width 233 height 17
click at [1113, 456] on icon "button" at bounding box center [1103, 461] width 19 height 19
click at [1211, 457] on icon "Edit Comments" at bounding box center [1211, 461] width 19 height 19
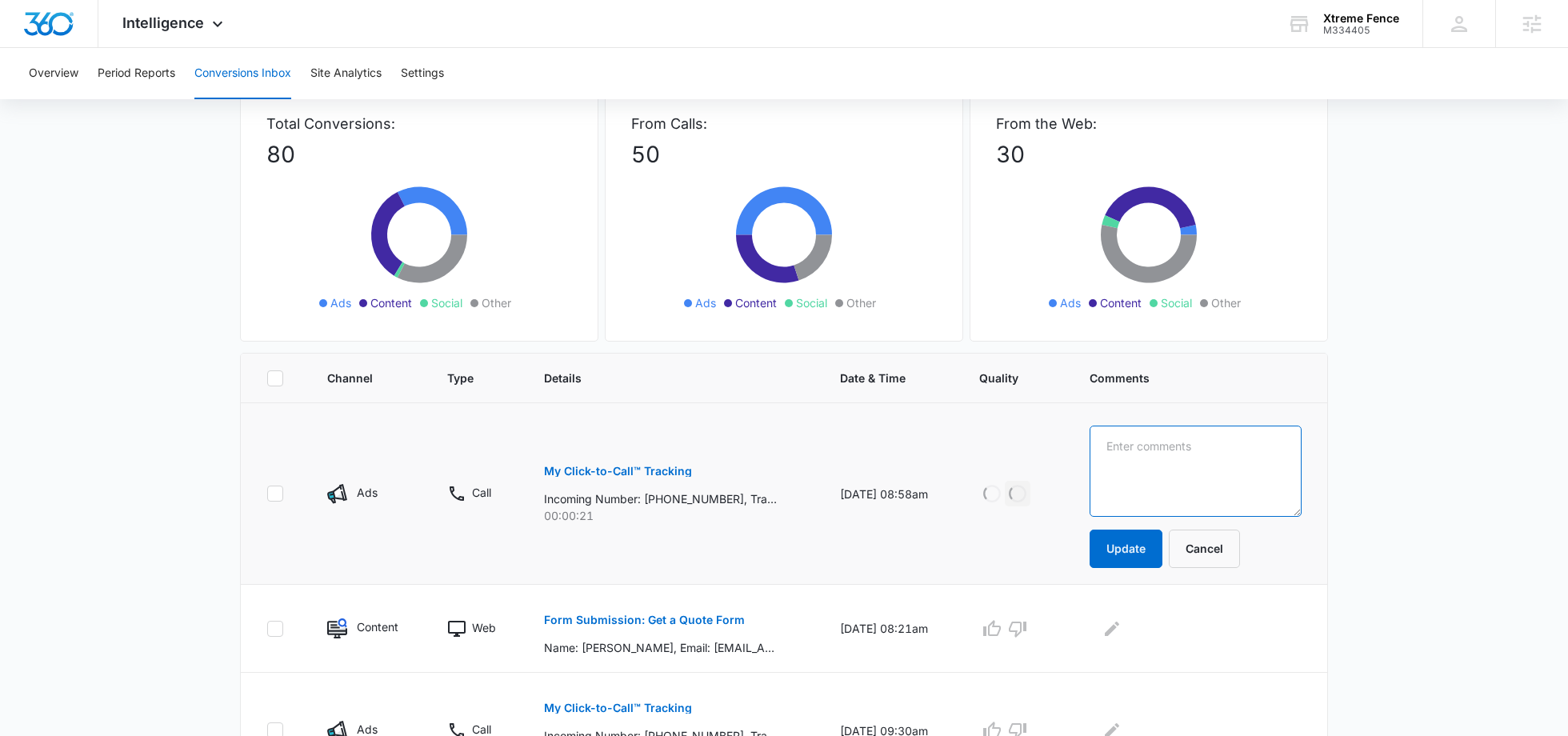
click at [1228, 457] on textarea at bounding box center [1195, 470] width 212 height 91
click at [1152, 538] on button "Update" at bounding box center [1126, 548] width 73 height 39
click at [1191, 477] on textarea "LSA Lead" at bounding box center [1195, 470] width 212 height 91
type textarea "LSA Lead - n"
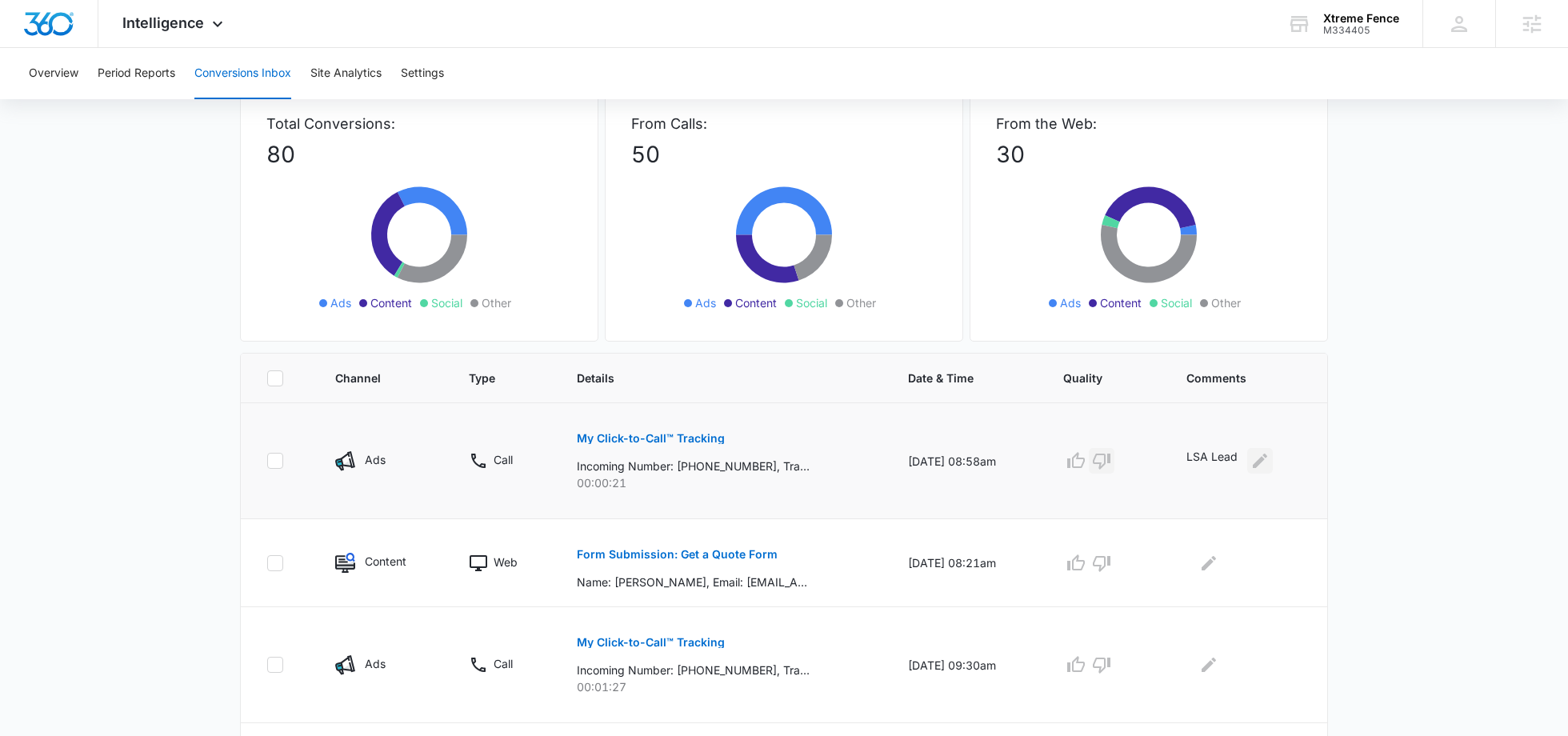
click at [1269, 457] on icon "Edit Comments" at bounding box center [1259, 461] width 19 height 19
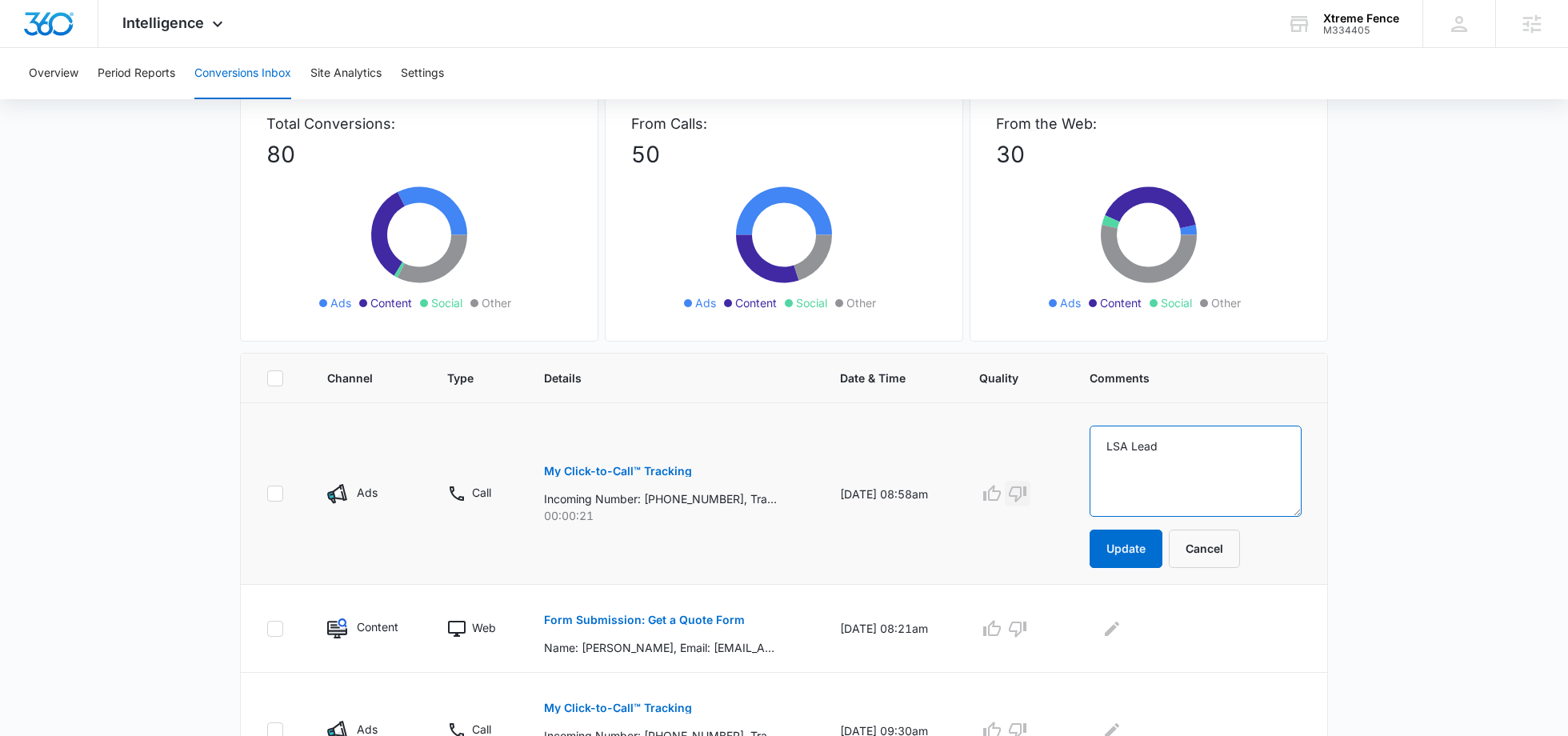
click at [1250, 457] on textarea "LSA Lead" at bounding box center [1195, 470] width 212 height 91
type textarea "LSA Lead - not charged"
click at [1148, 541] on button "Update" at bounding box center [1126, 548] width 73 height 39
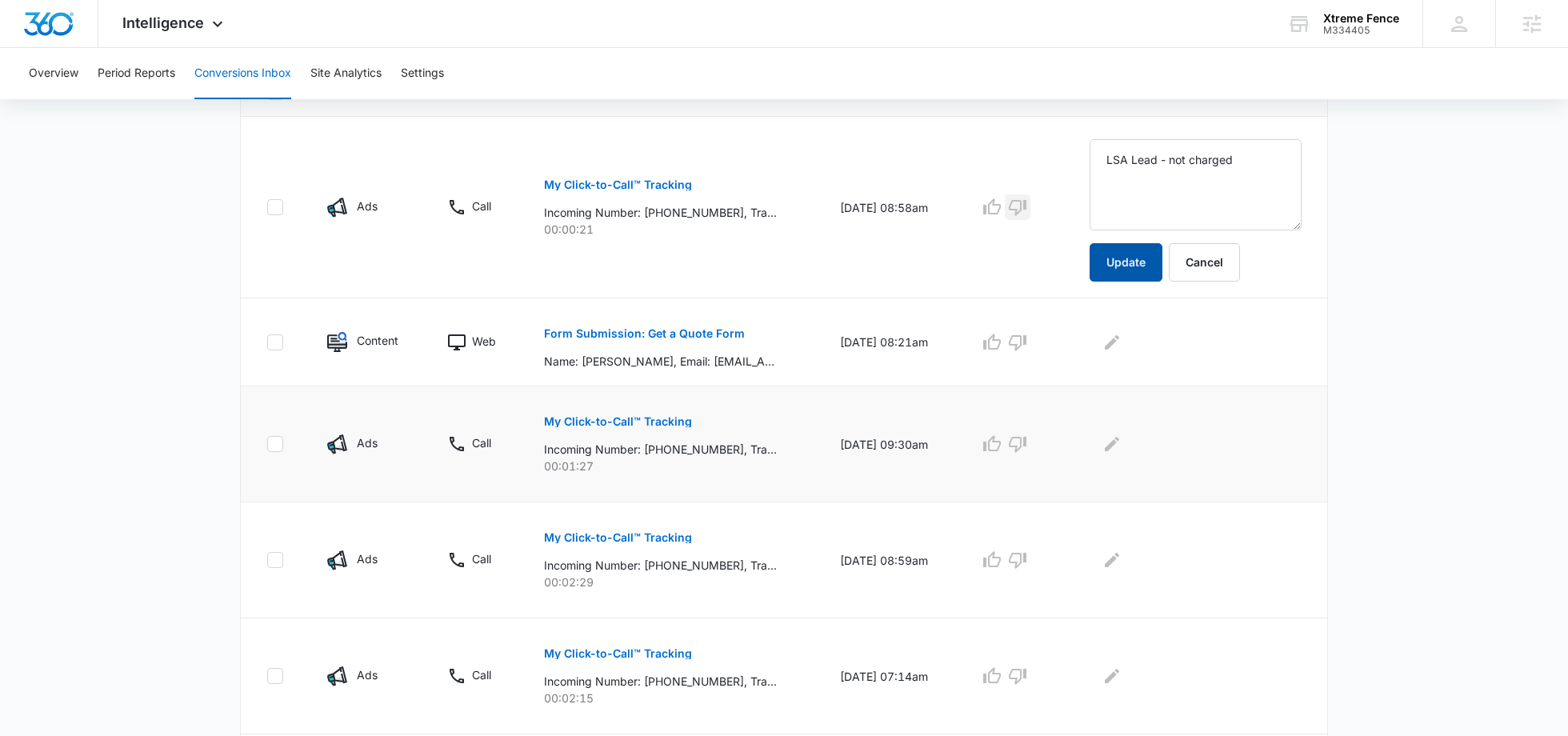
scroll to position [391, 0]
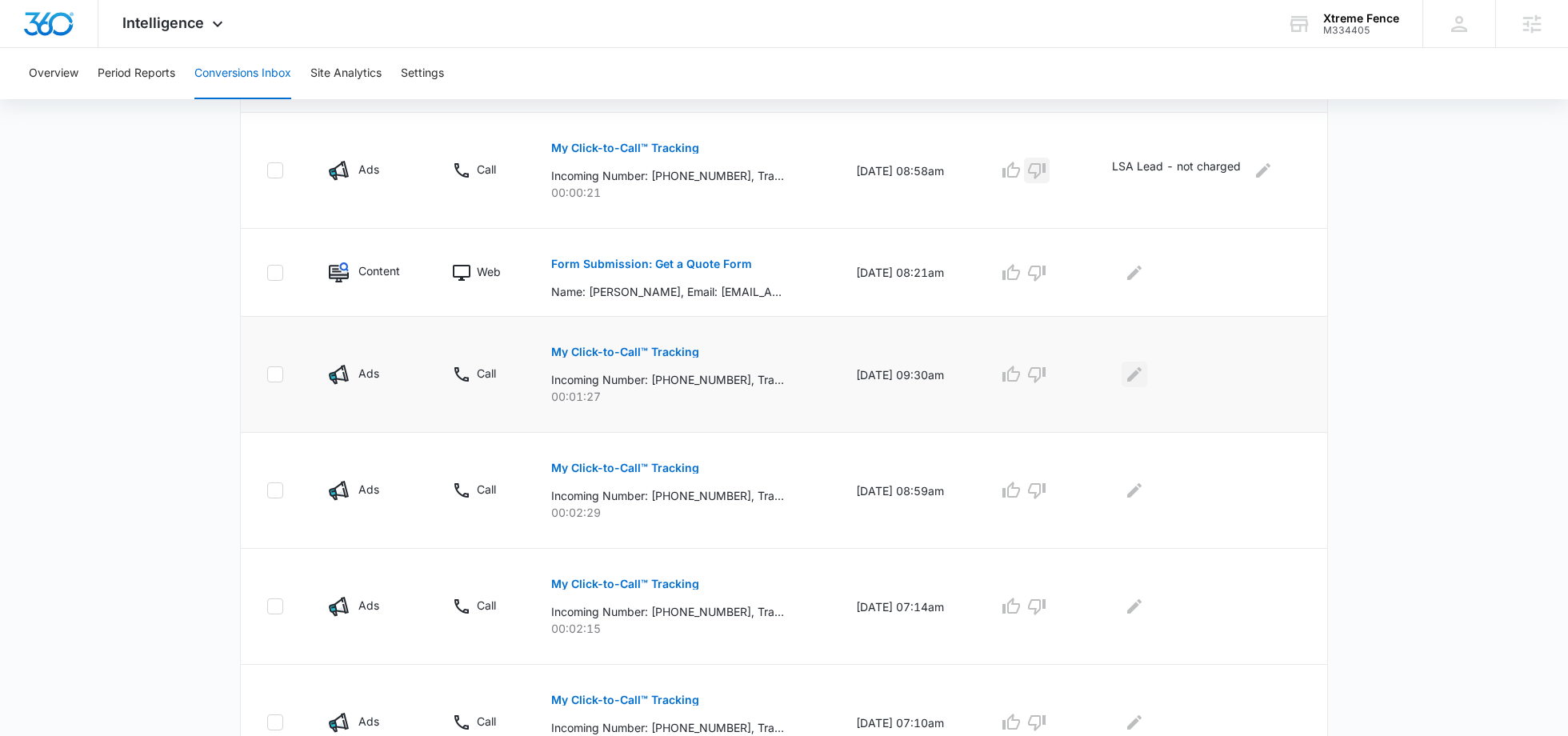
click at [1141, 365] on icon "Edit Comments" at bounding box center [1134, 374] width 19 height 19
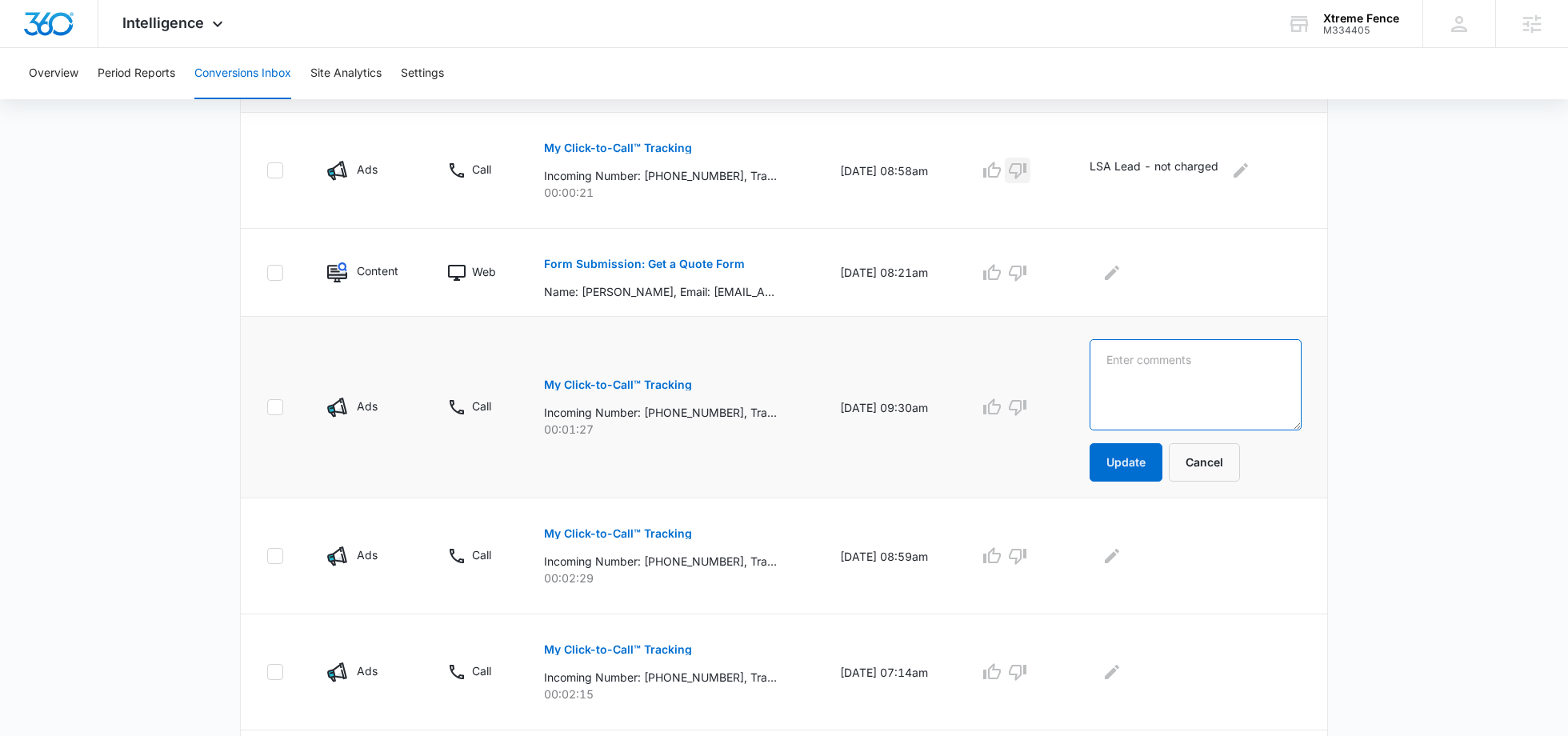
click at [1144, 364] on textarea at bounding box center [1195, 384] width 212 height 91
type textarea "LSA lead"
click at [1133, 465] on button "Update" at bounding box center [1126, 462] width 73 height 39
click at [1001, 410] on icon "button" at bounding box center [991, 407] width 19 height 19
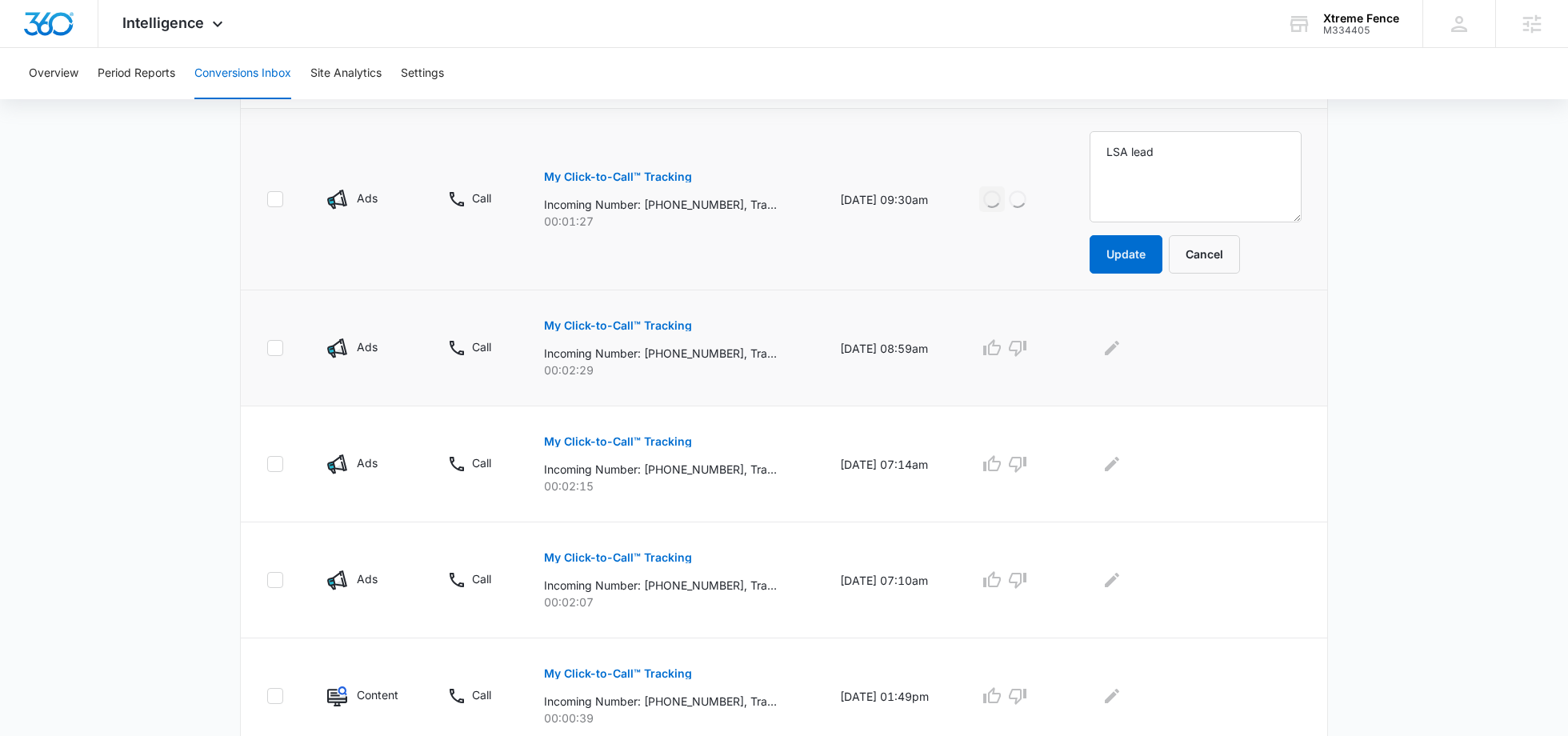
scroll to position [0, 0]
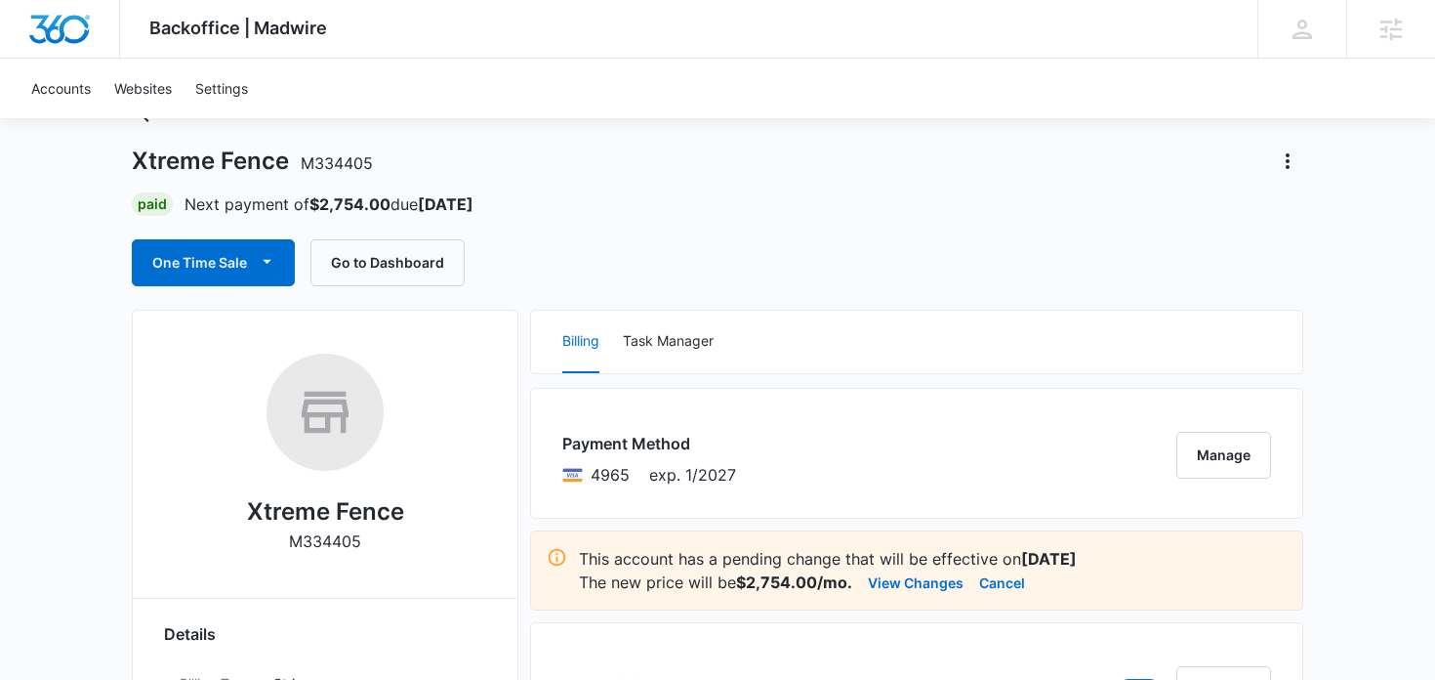
scroll to position [93, 0]
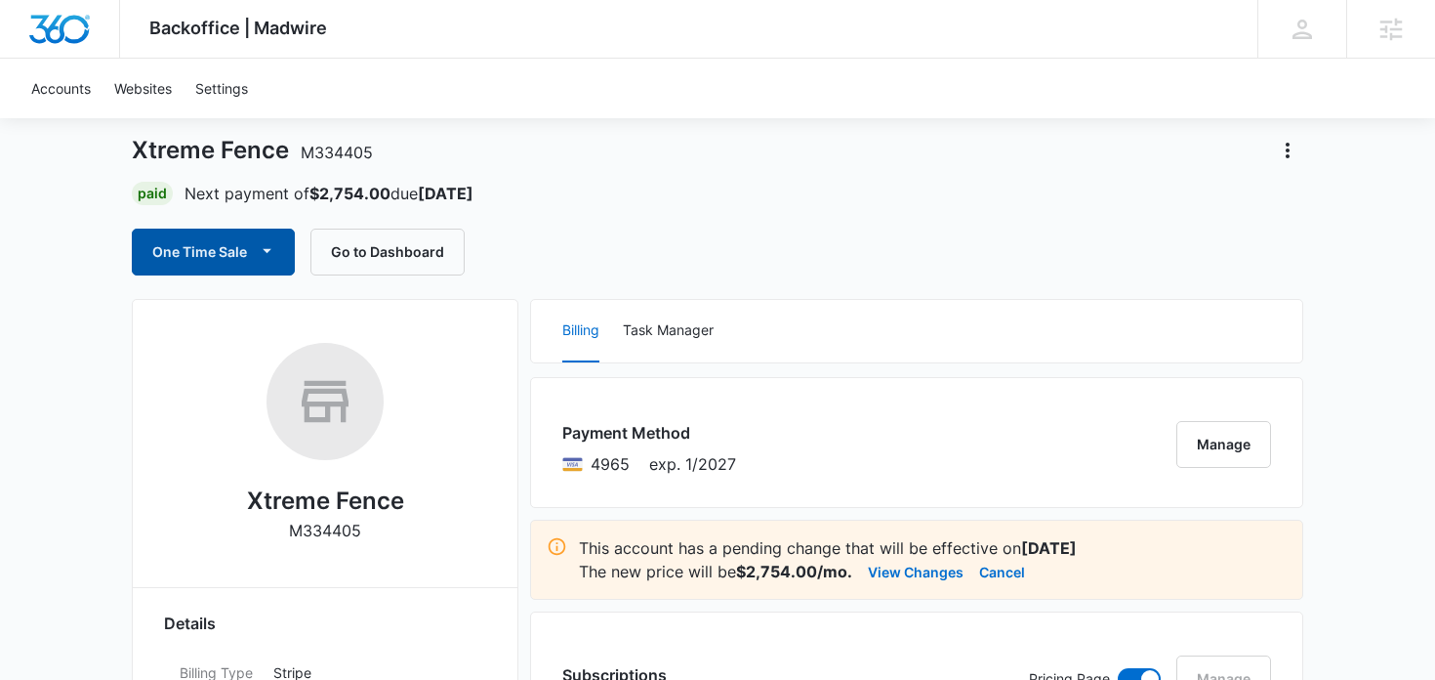
click at [269, 241] on icon "button" at bounding box center [267, 250] width 21 height 21
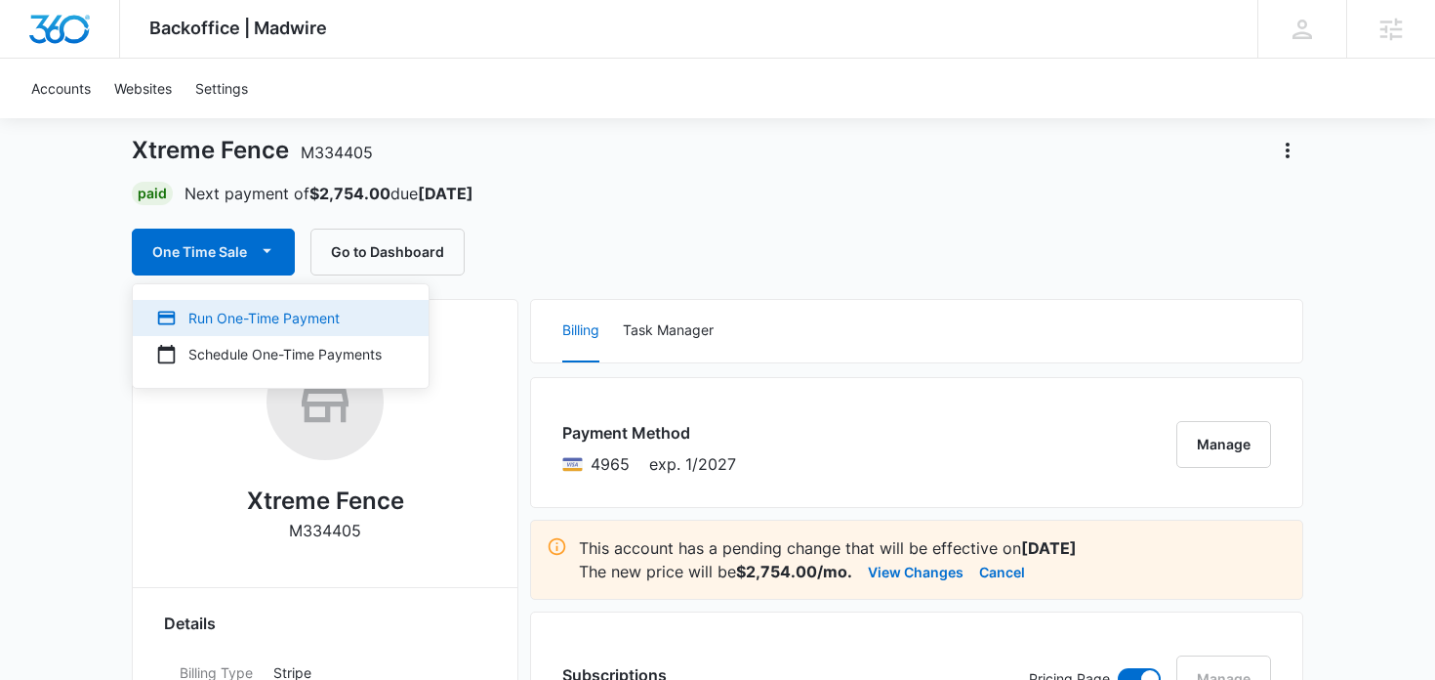
click at [268, 318] on div "Run One-Time Payment" at bounding box center [269, 318] width 226 height 21
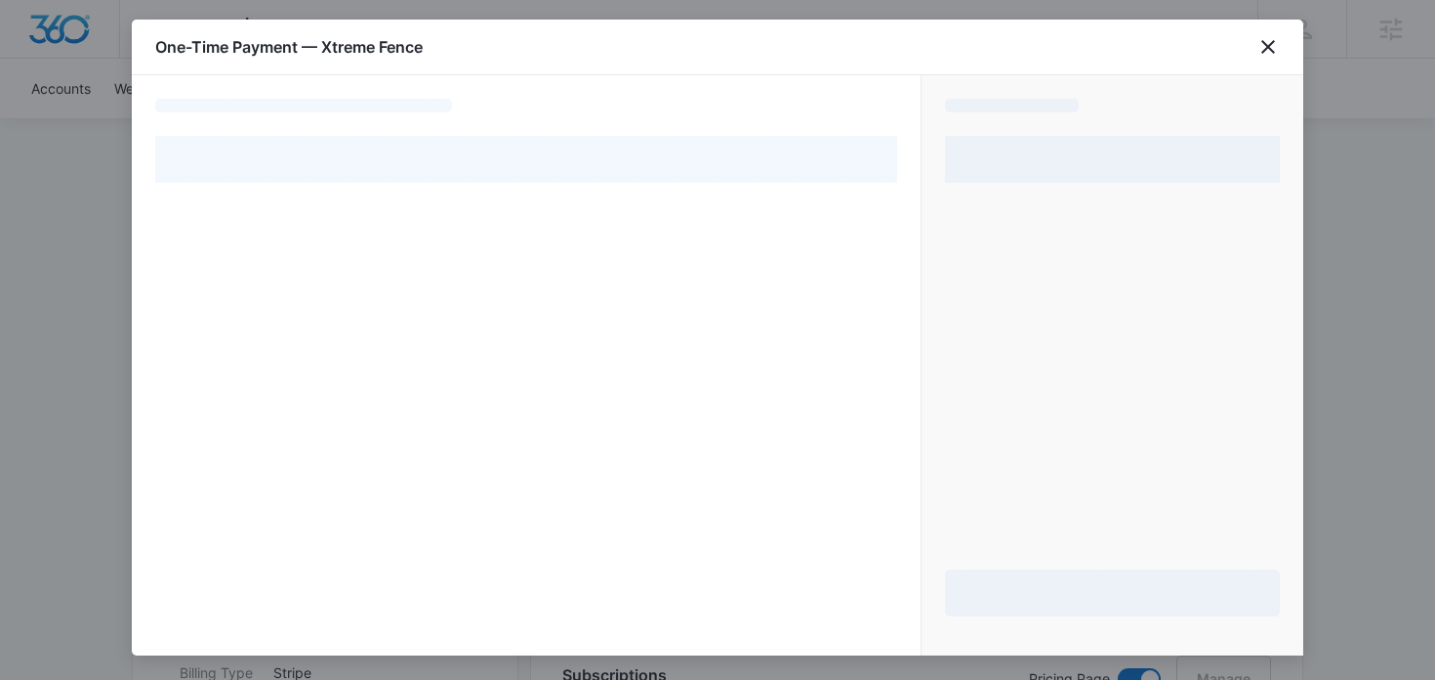
select select "pm_1Rjk7jA4n8RTgNjUb2KgNw0A"
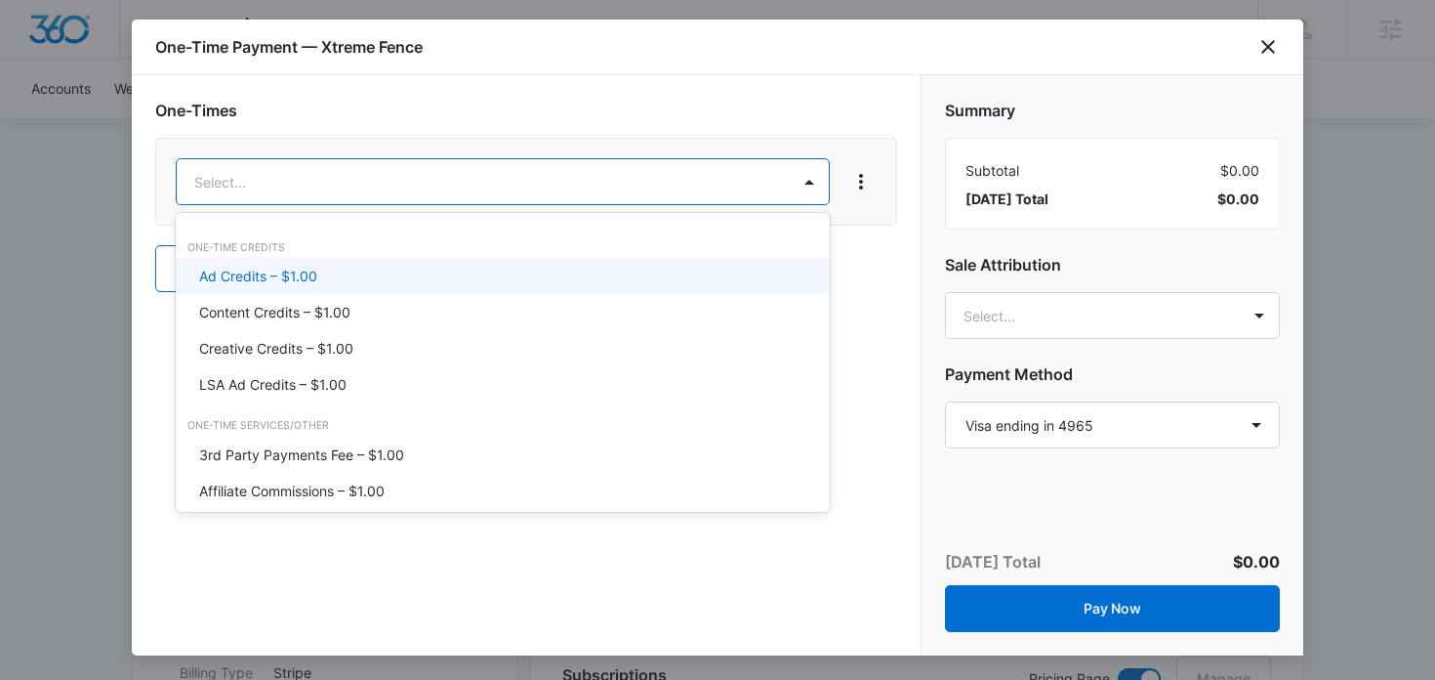
click at [405, 270] on div "Ad Credits – $1.00" at bounding box center [500, 276] width 603 height 21
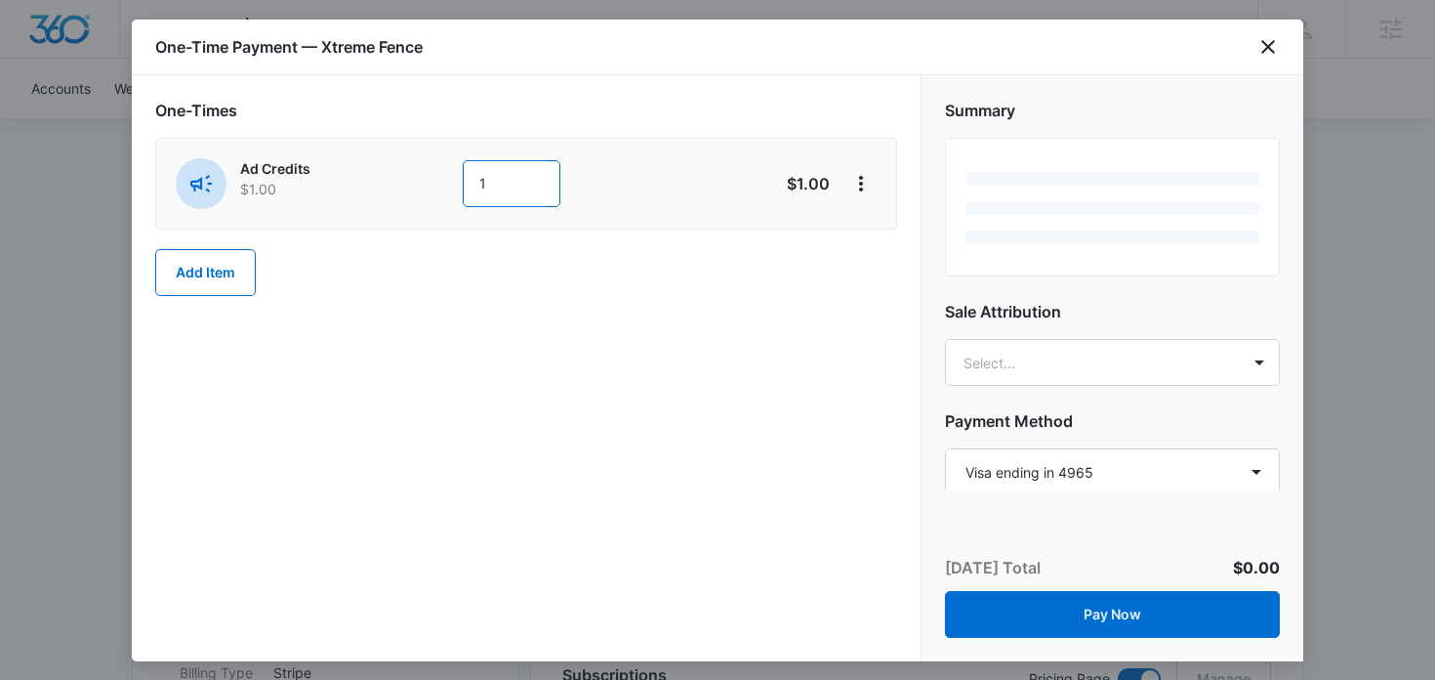
click at [496, 187] on input "1" at bounding box center [512, 183] width 98 height 47
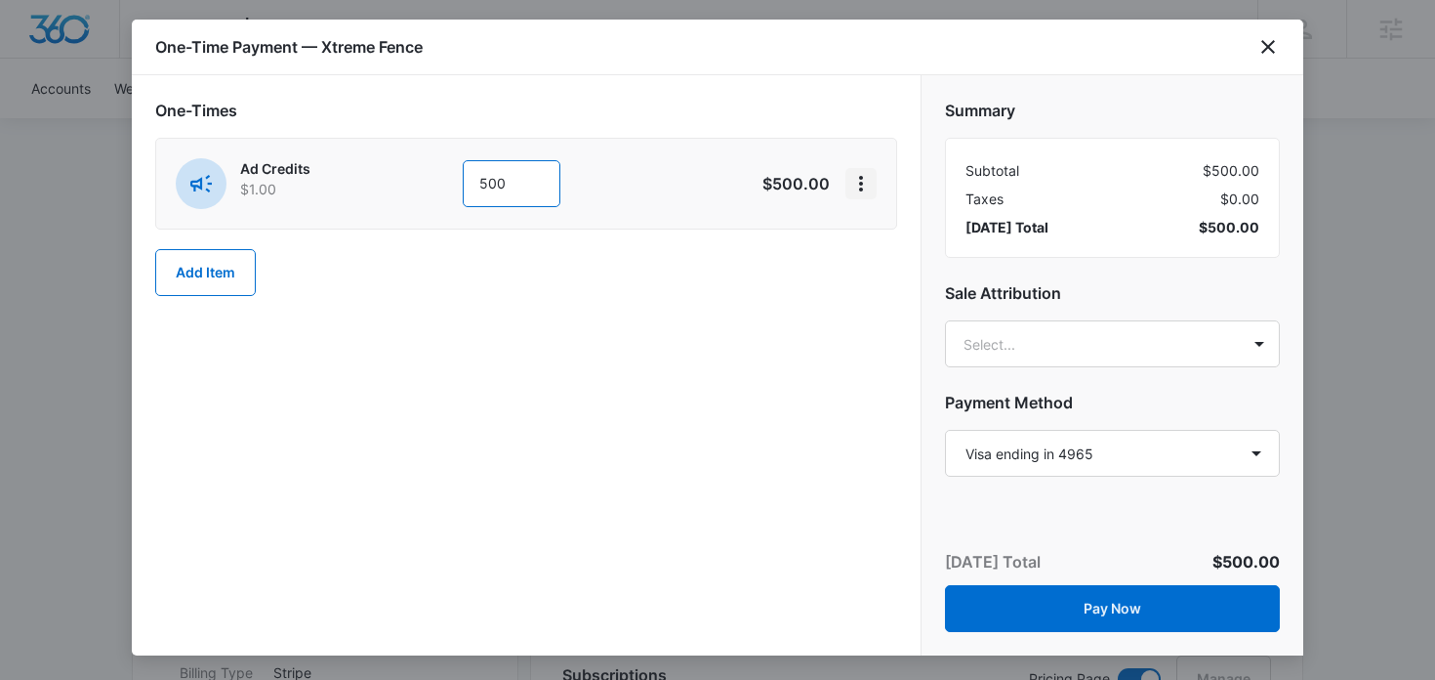
type input "500"
click at [860, 177] on icon "View More" at bounding box center [861, 184] width 4 height 16
click at [891, 237] on div "Delete Item" at bounding box center [906, 238] width 73 height 14
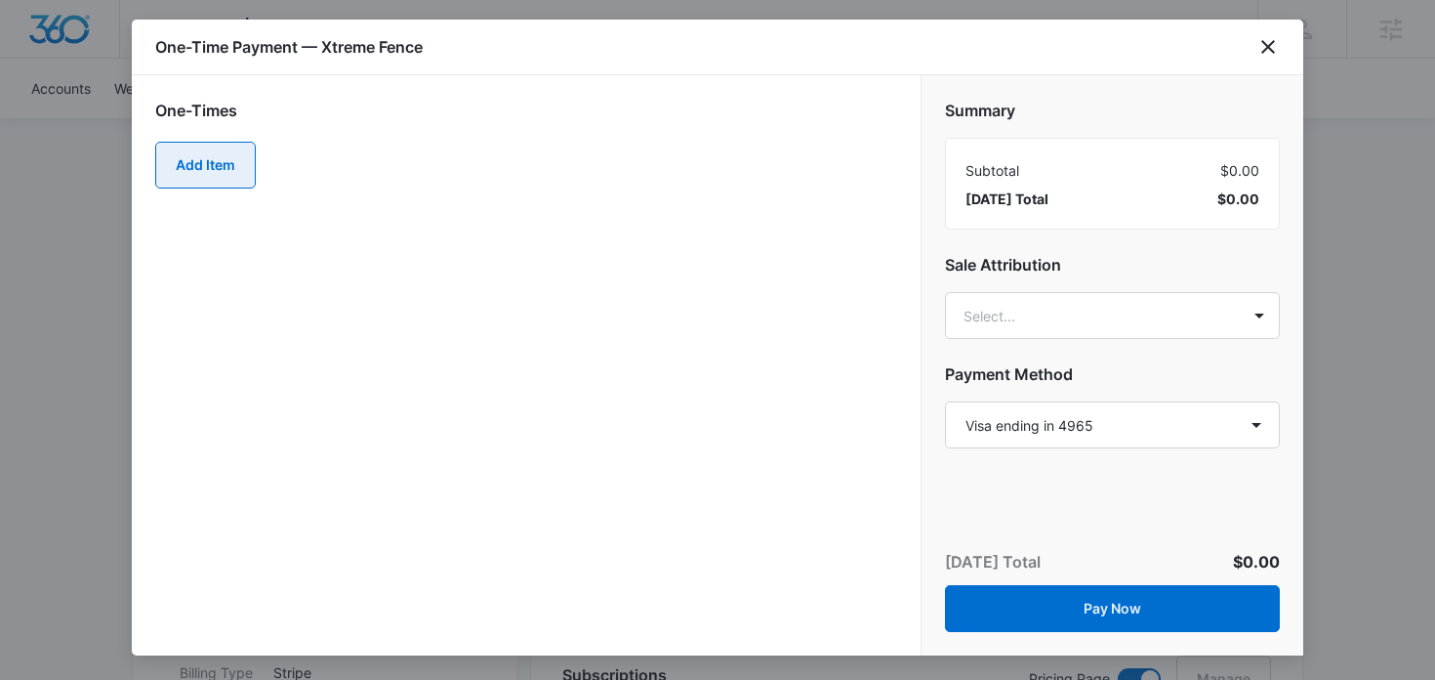
click at [203, 166] on button "Add Item" at bounding box center [205, 165] width 101 height 47
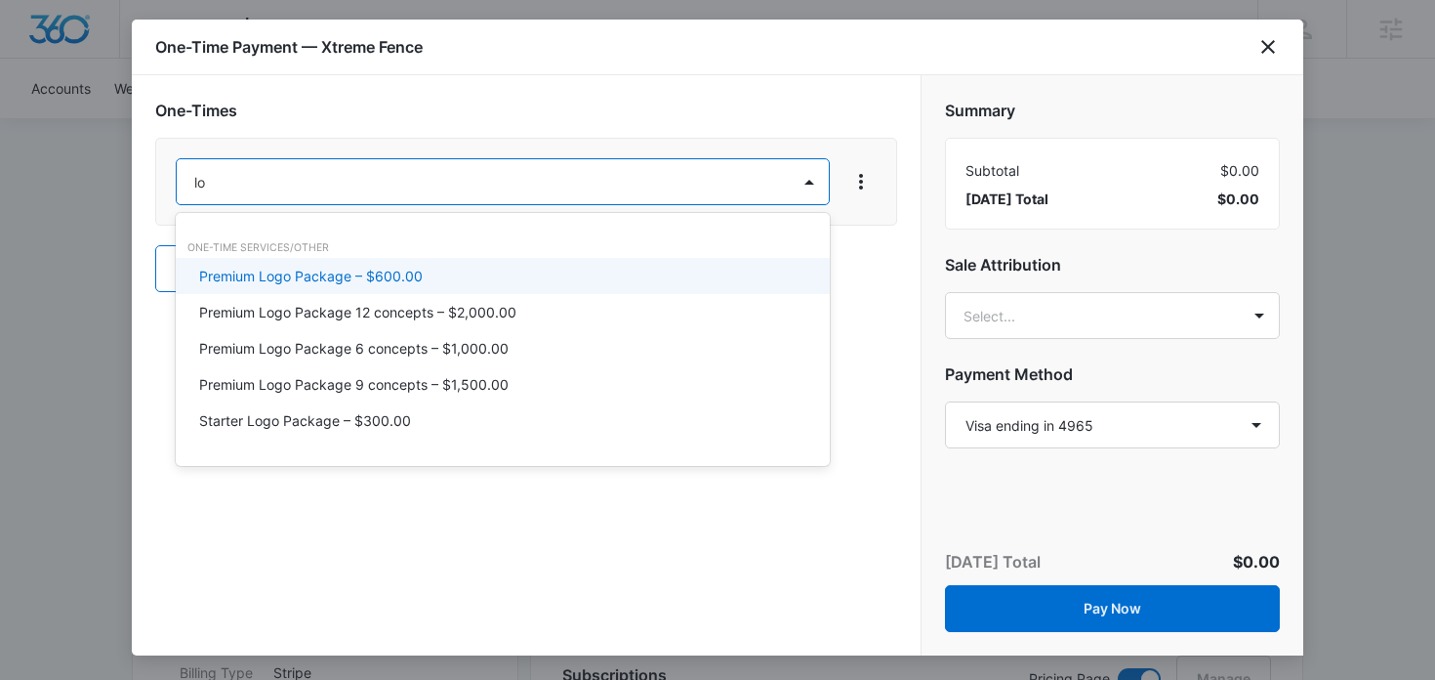
type input "l"
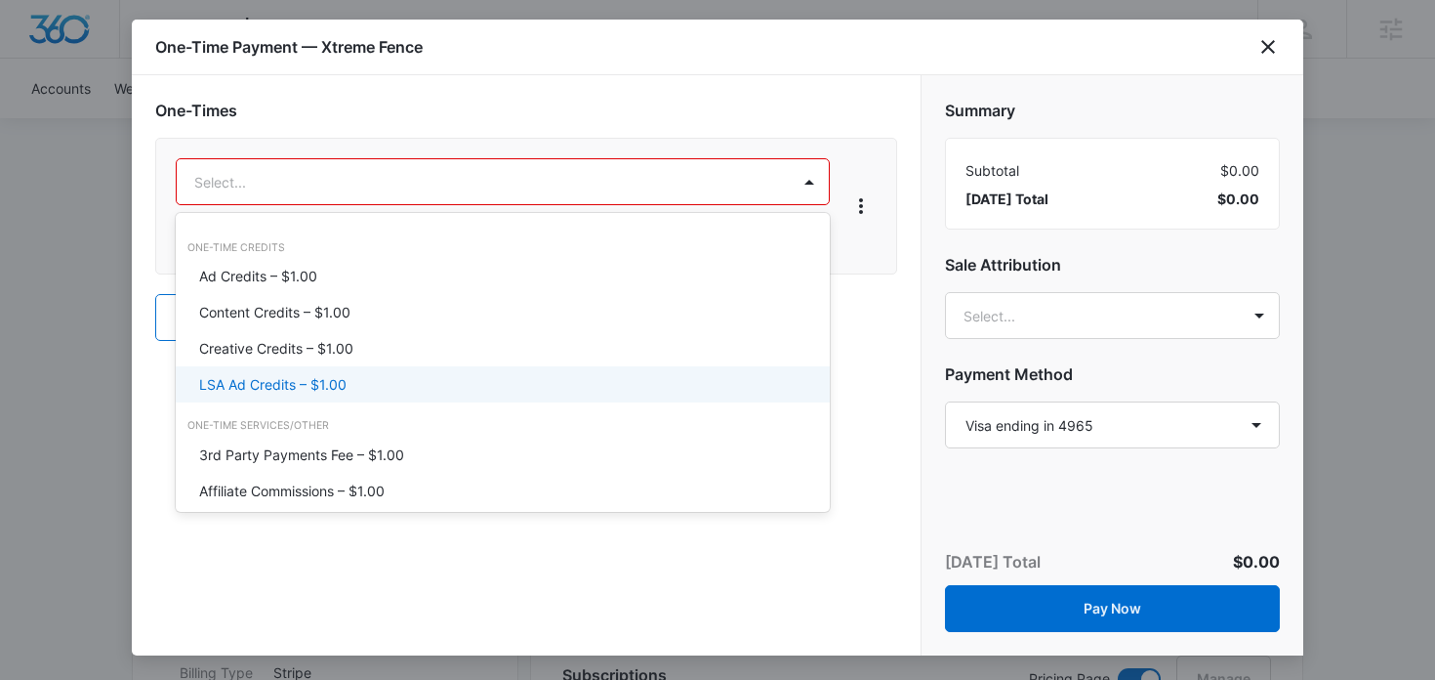
click at [290, 387] on p "LSA Ad Credits – $1.00" at bounding box center [272, 384] width 147 height 21
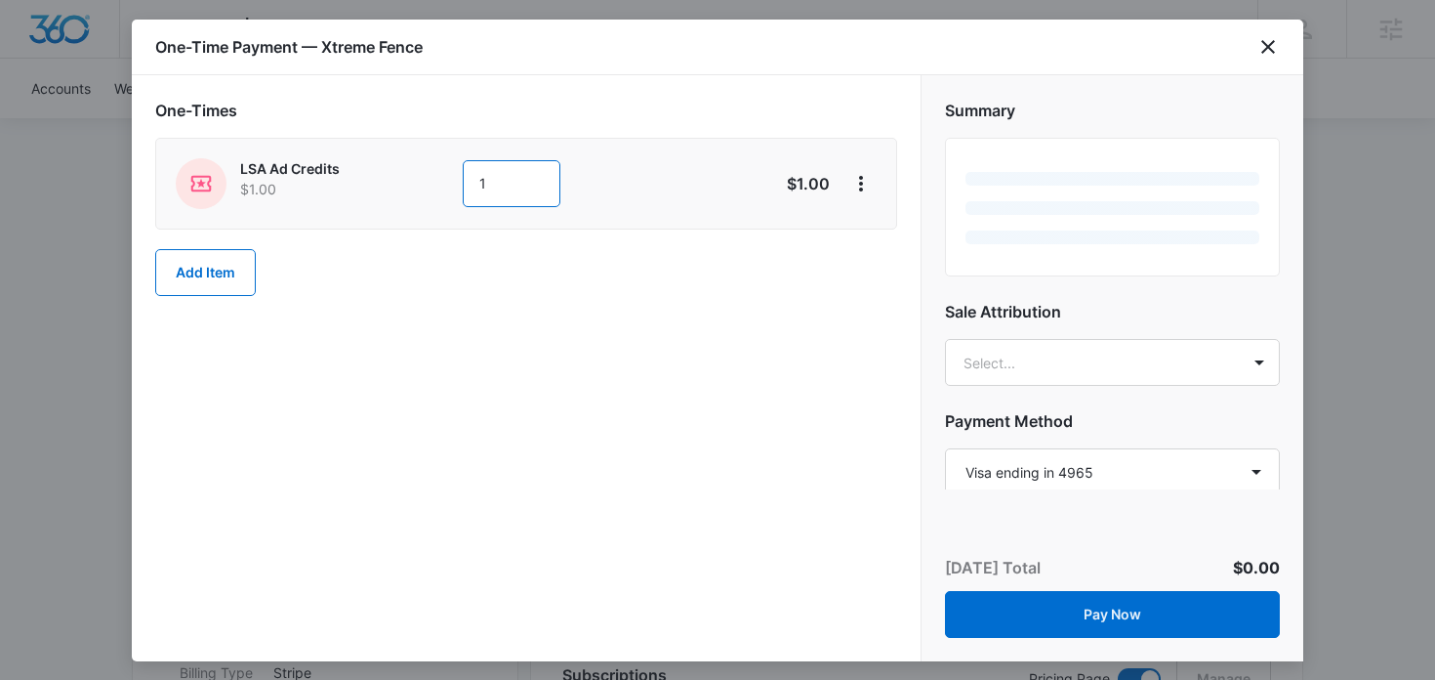
click at [496, 179] on input "1" at bounding box center [512, 183] width 98 height 47
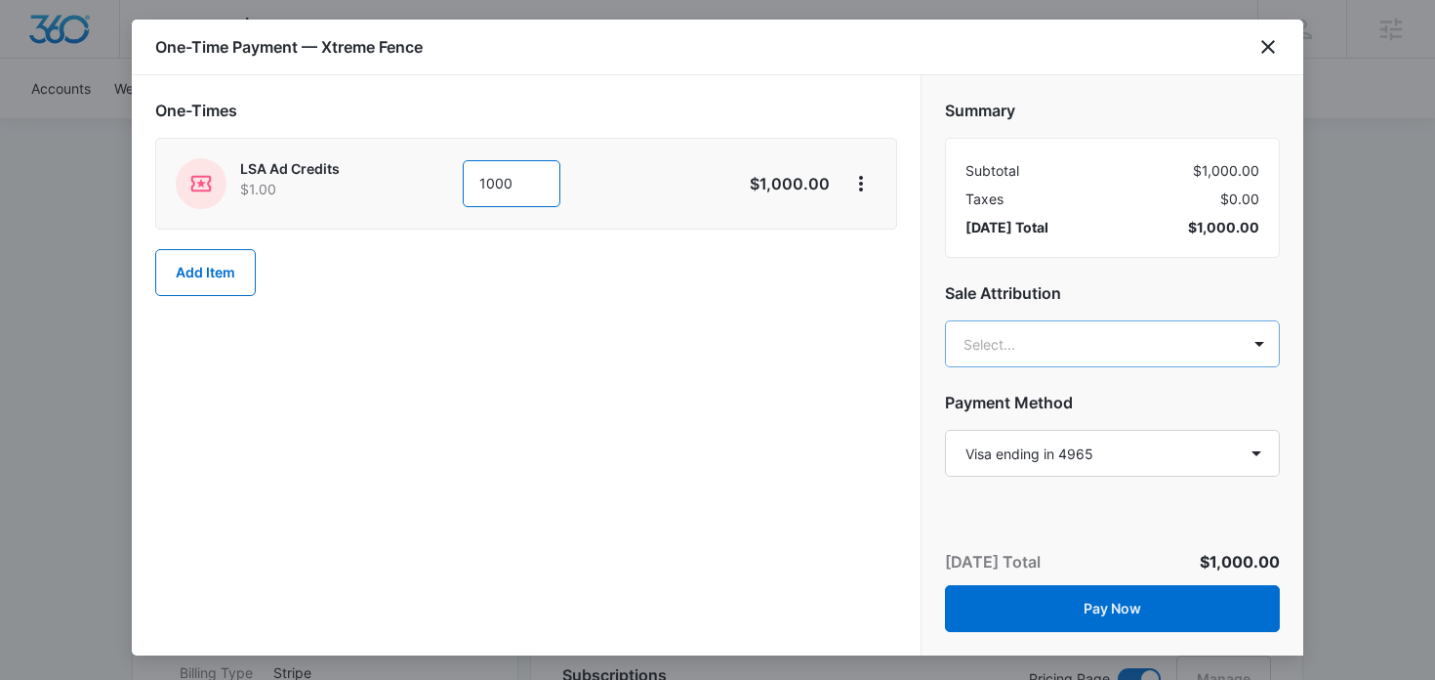
type input "1000"
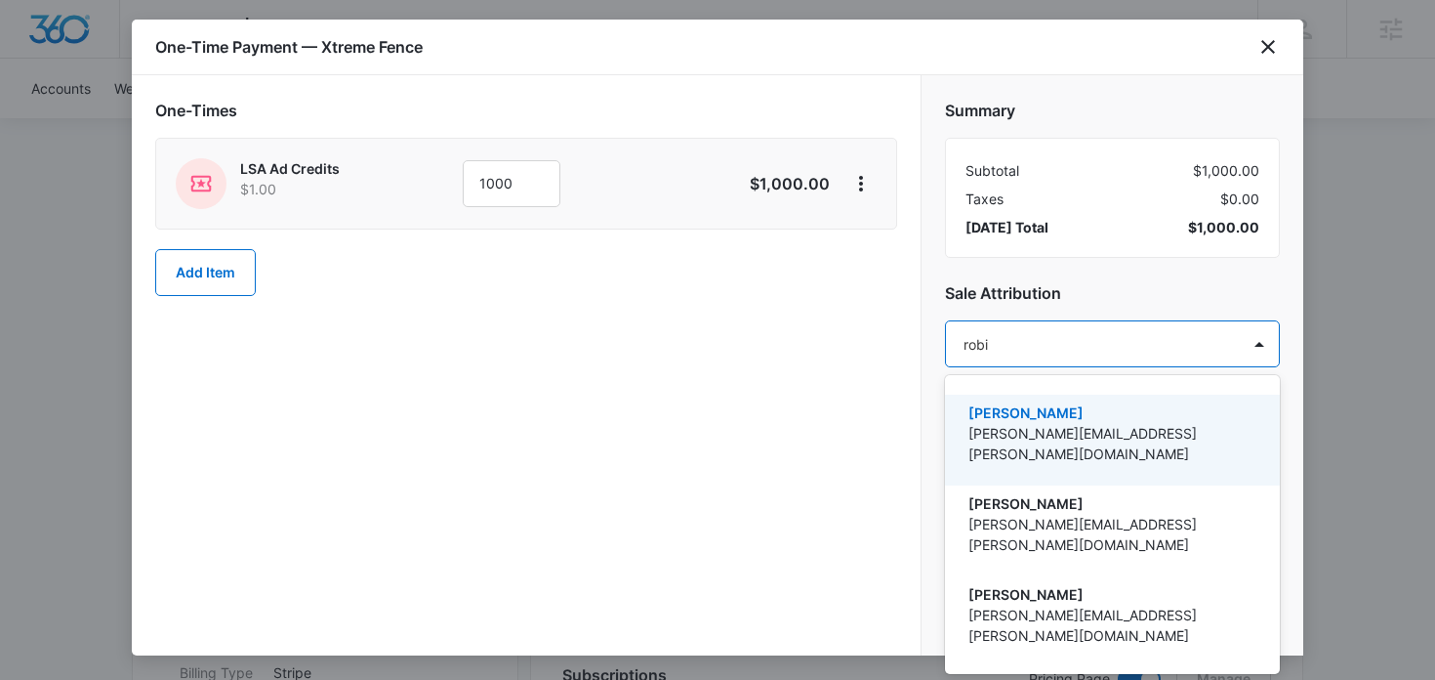
type input "robin"
click at [1046, 411] on p "[PERSON_NAME]" at bounding box center [1111, 412] width 284 height 21
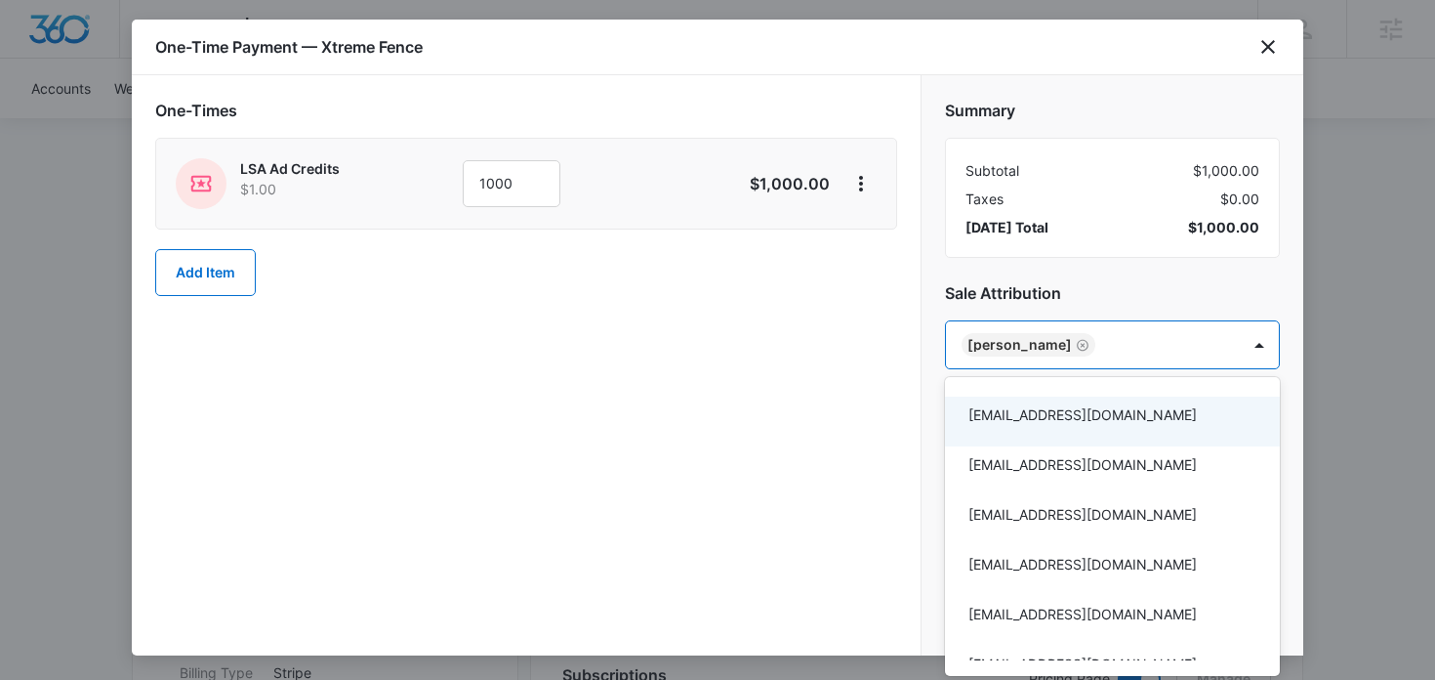
click at [1103, 248] on div at bounding box center [717, 340] width 1435 height 680
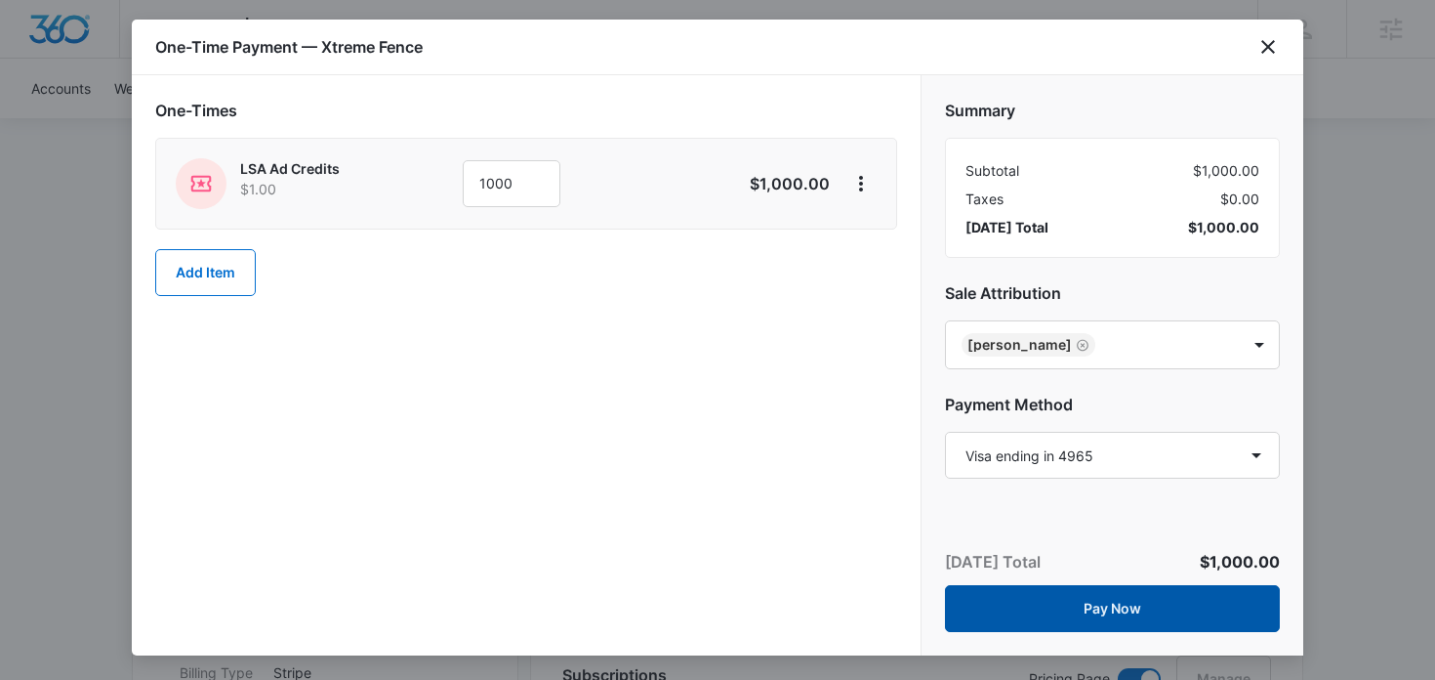
click at [1049, 615] on button "Pay Now" at bounding box center [1112, 608] width 335 height 47
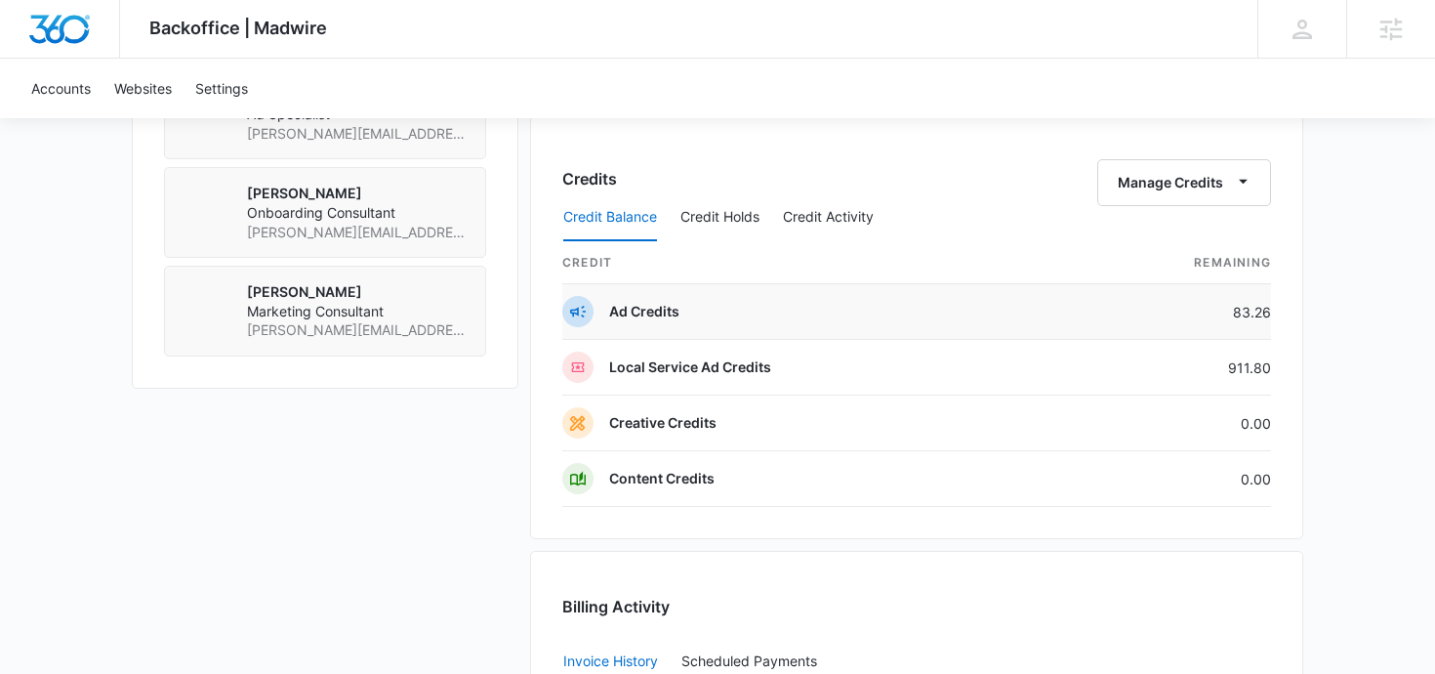
scroll to position [1600, 0]
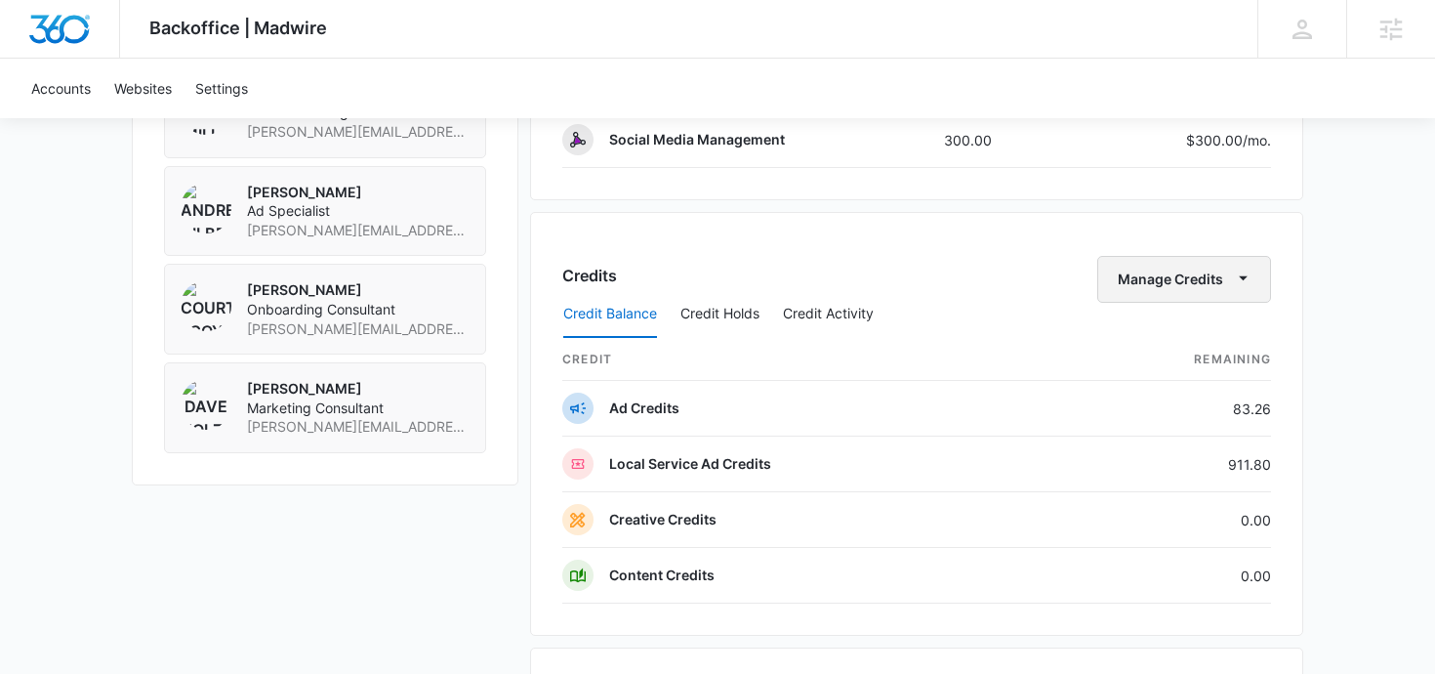
click at [1147, 283] on button "Manage Credits" at bounding box center [1184, 279] width 174 height 47
click at [1120, 342] on button "Transfer Credits" at bounding box center [1185, 341] width 173 height 29
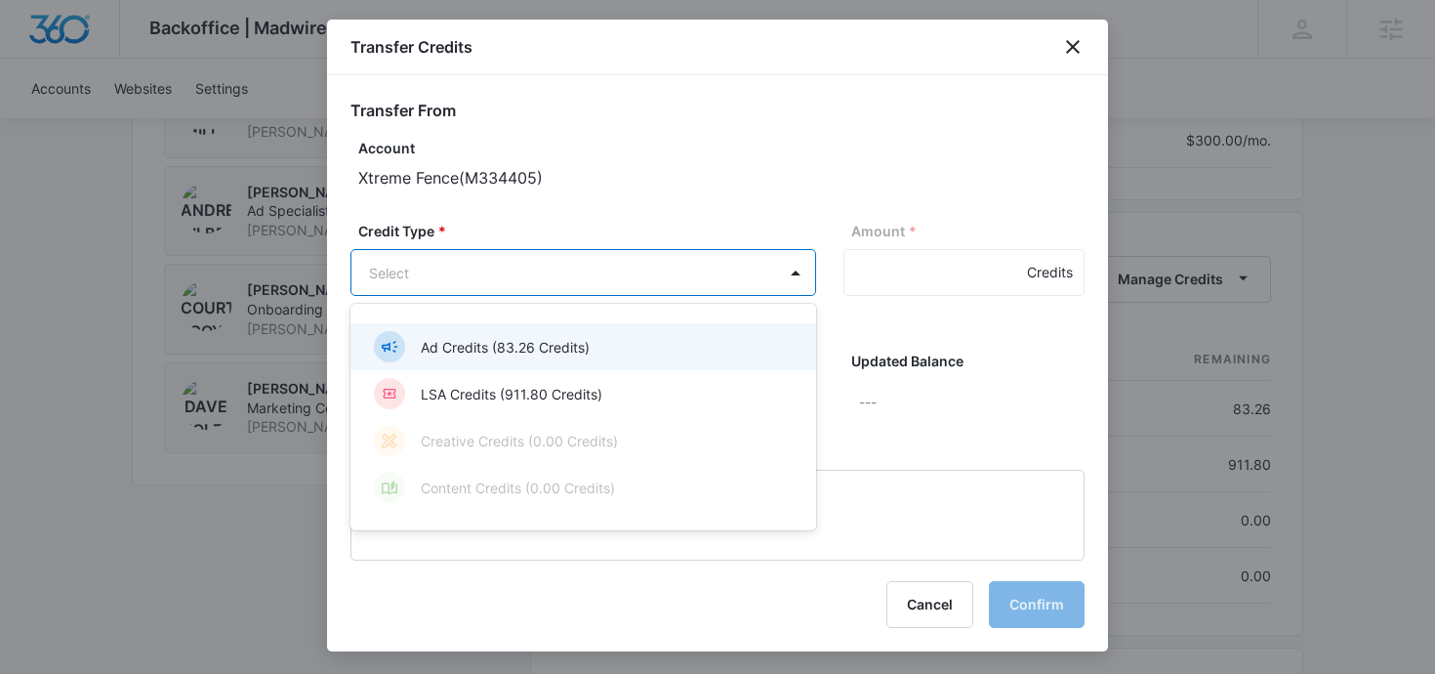
click at [595, 275] on body "Backoffice | Madwire Apps Settings RM [PERSON_NAME] [PERSON_NAME][EMAIL_ADDRESS…" at bounding box center [717, 22] width 1435 height 3245
click at [552, 348] on p "Ad Credits (83.26 Credits)" at bounding box center [505, 347] width 169 height 21
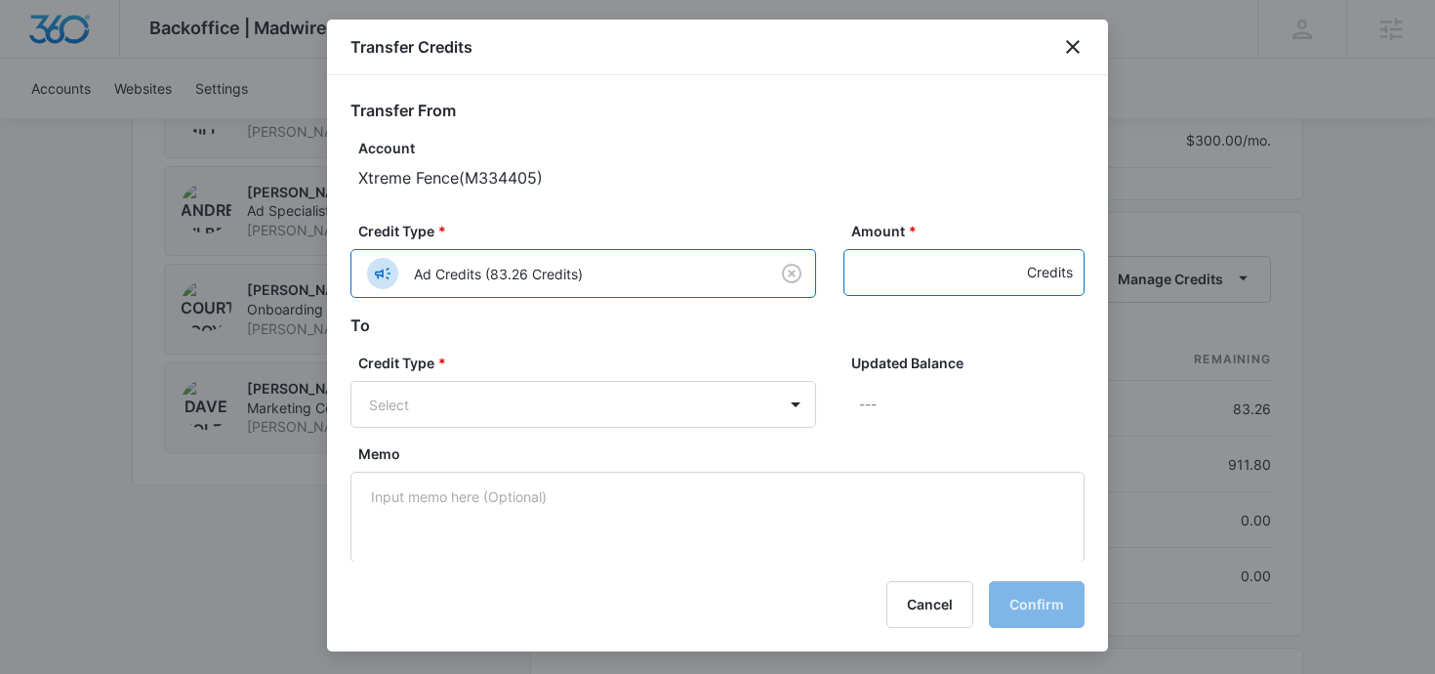
click at [926, 279] on input "Amount *" at bounding box center [964, 272] width 241 height 47
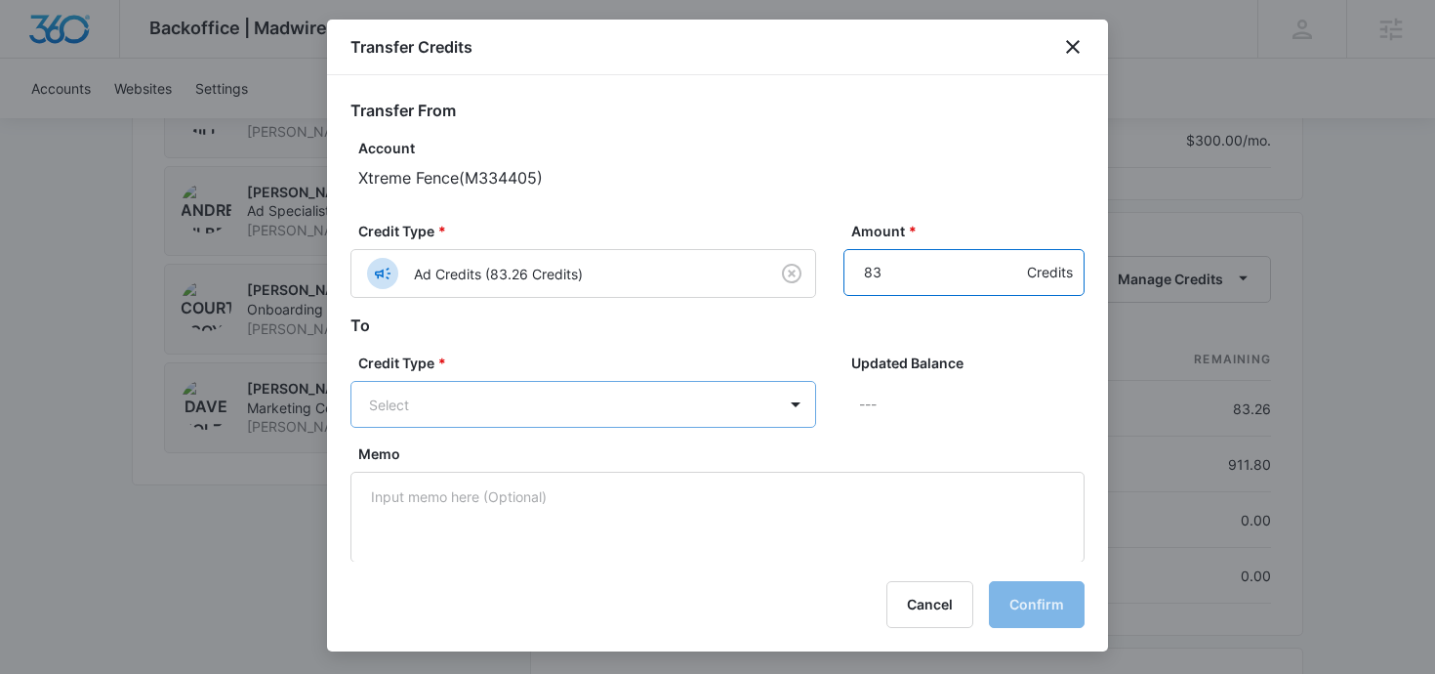
type input "83"
click at [709, 405] on body "Backoffice | Madwire Apps Settings RM [PERSON_NAME] [PERSON_NAME][EMAIL_ADDRESS…" at bounding box center [717, 22] width 1435 height 3245
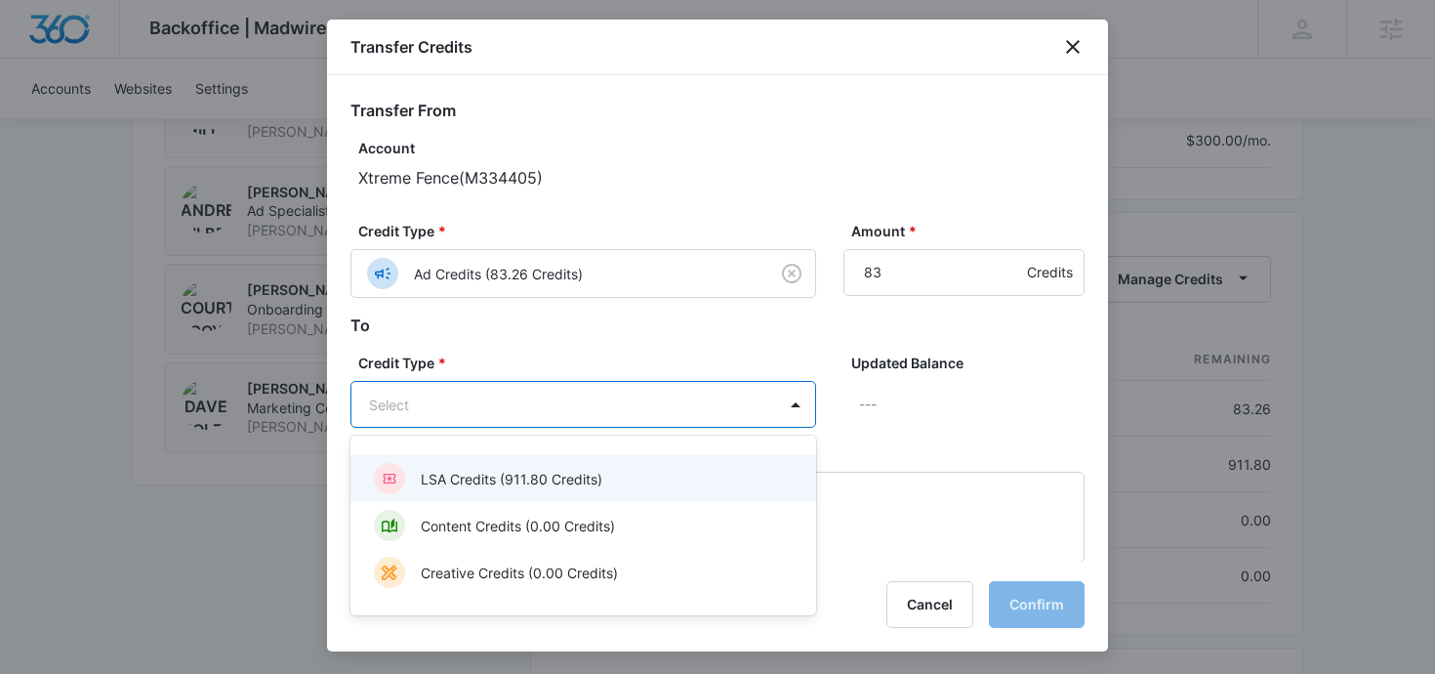
click at [645, 481] on div "LSA Credits (911.80 Credits)" at bounding box center [581, 478] width 415 height 31
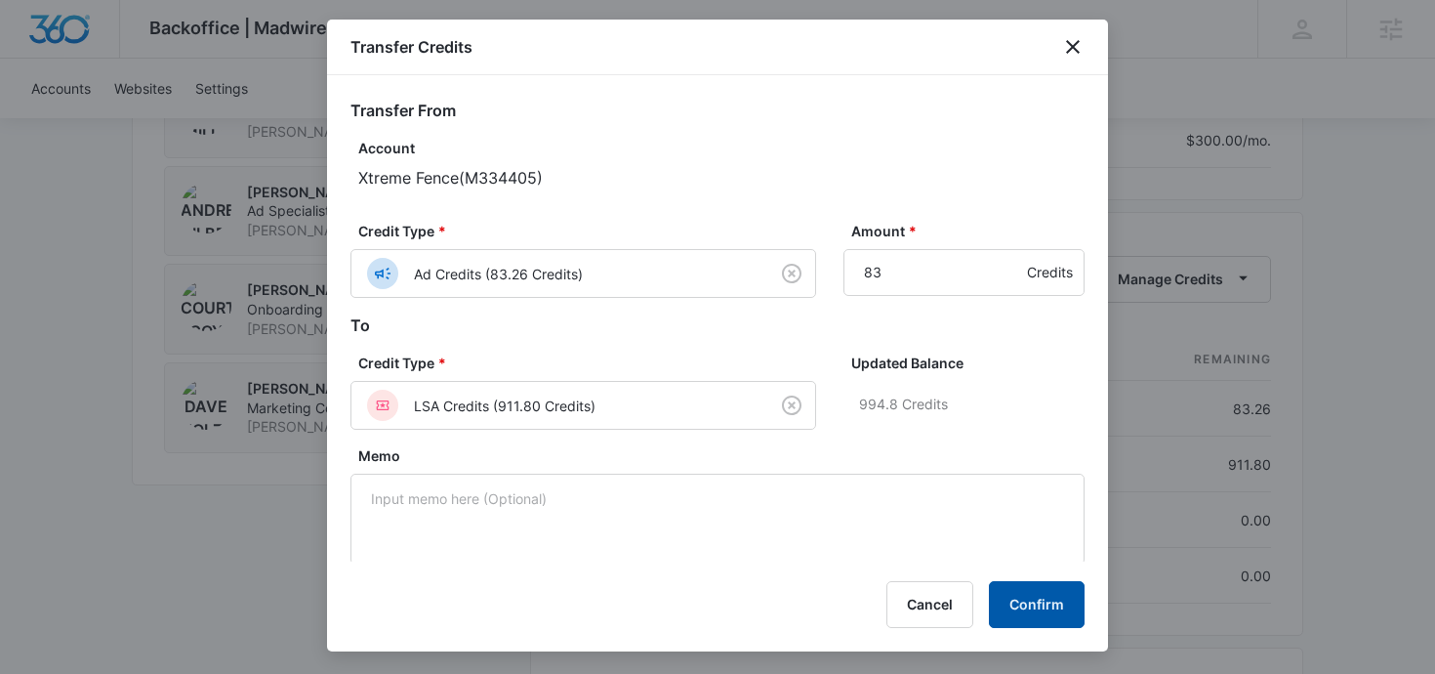
click at [1015, 603] on button "Confirm" at bounding box center [1037, 604] width 96 height 47
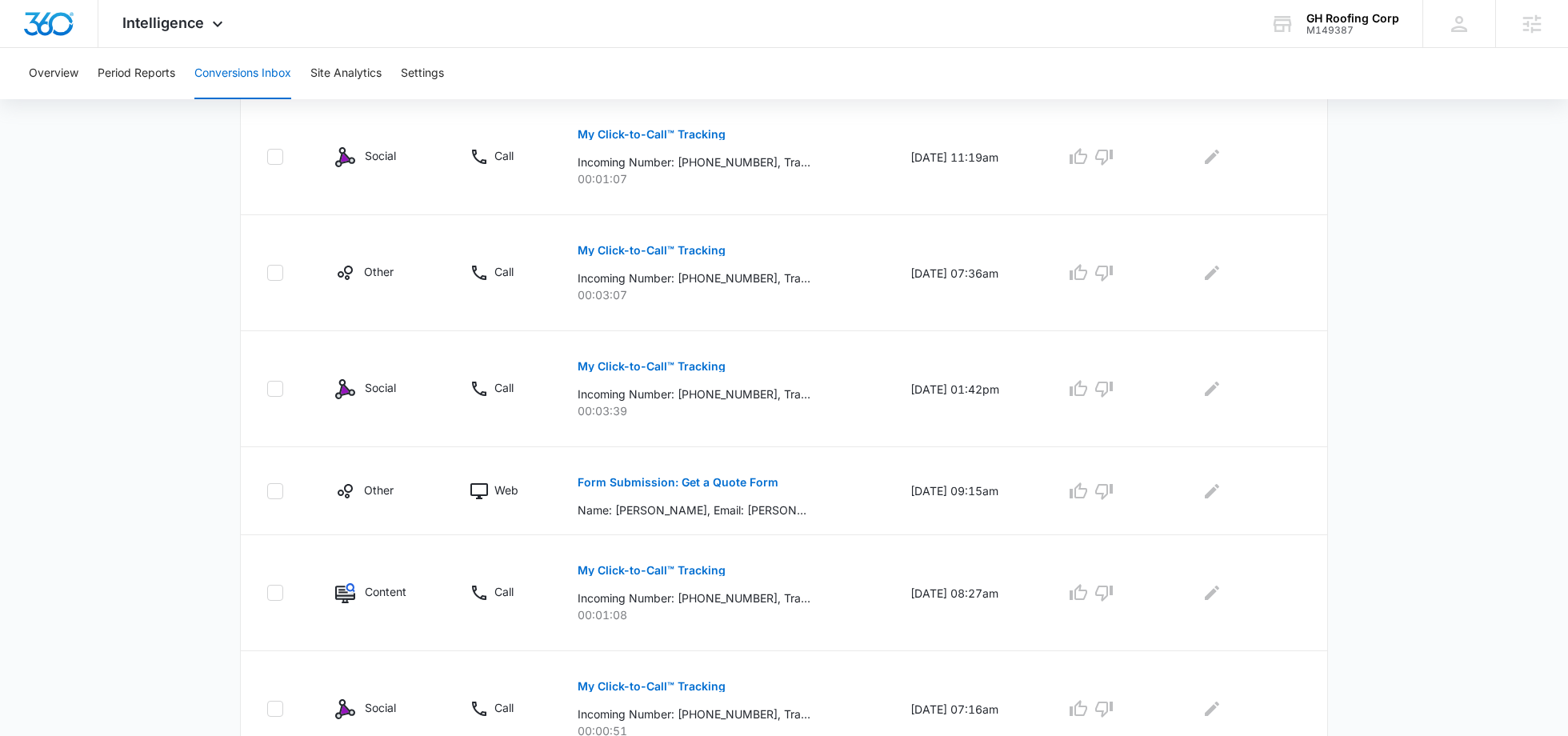
scroll to position [423, 0]
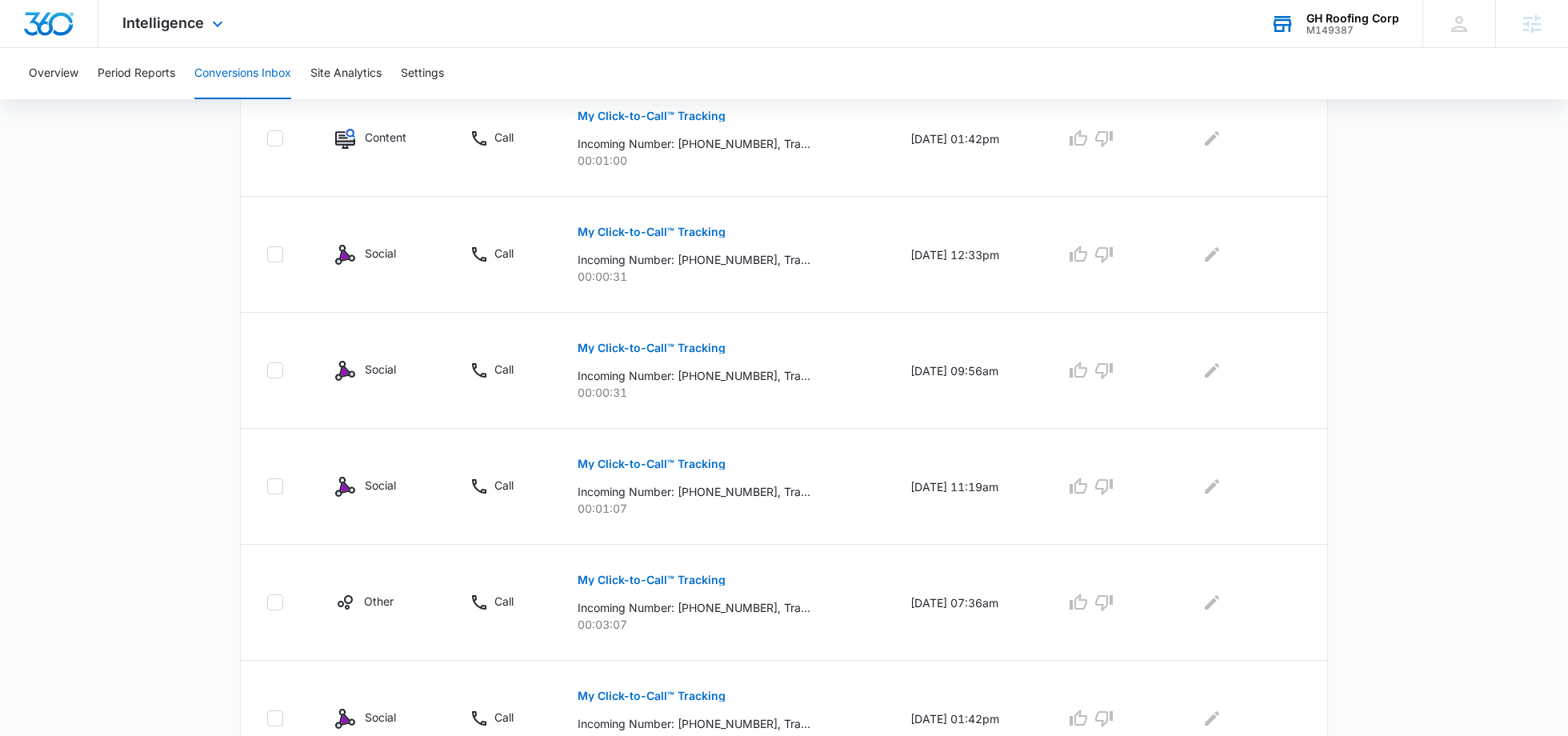
click at [1325, 22] on div "GH Roofing Corp" at bounding box center [1352, 19] width 93 height 13
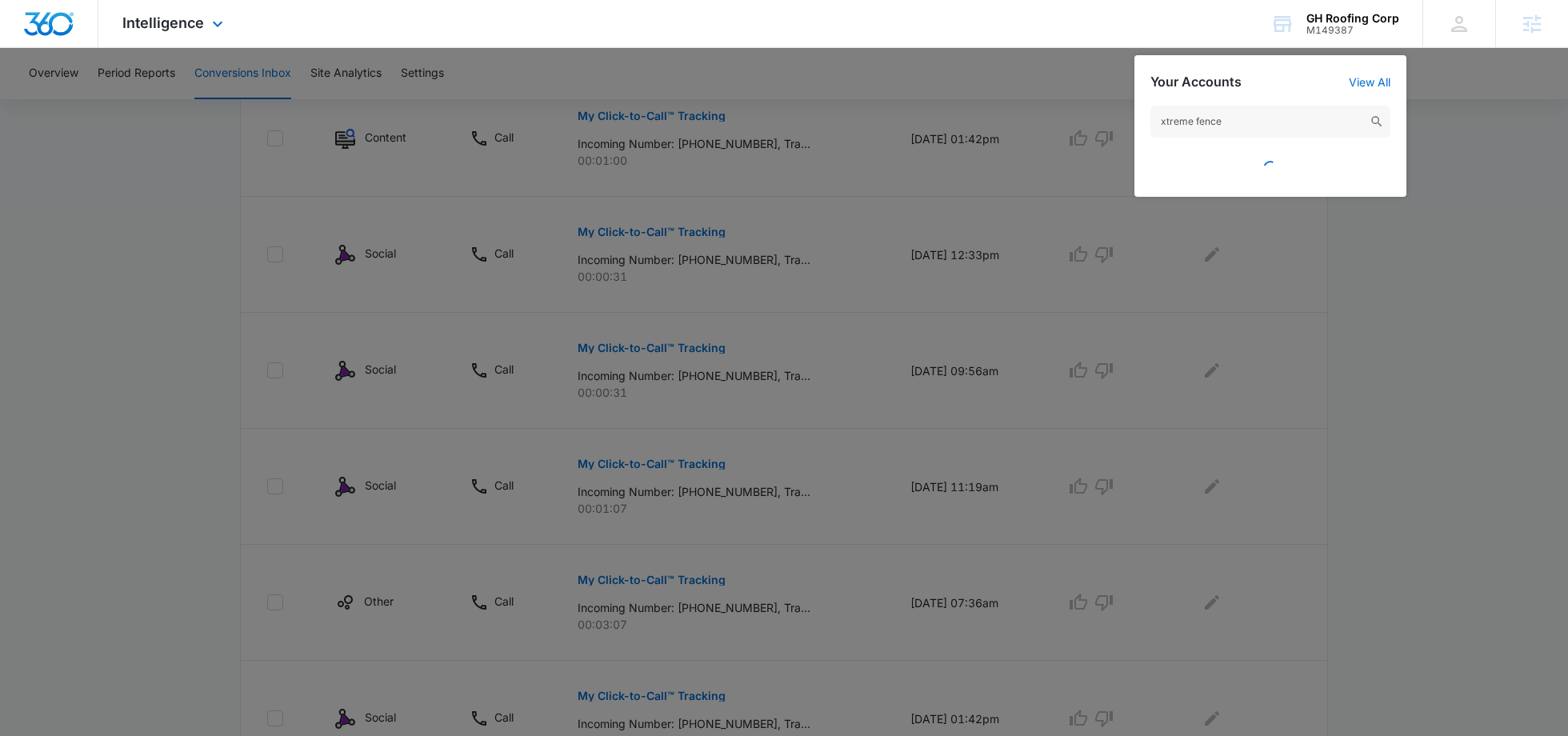
type input "xtreme fence"
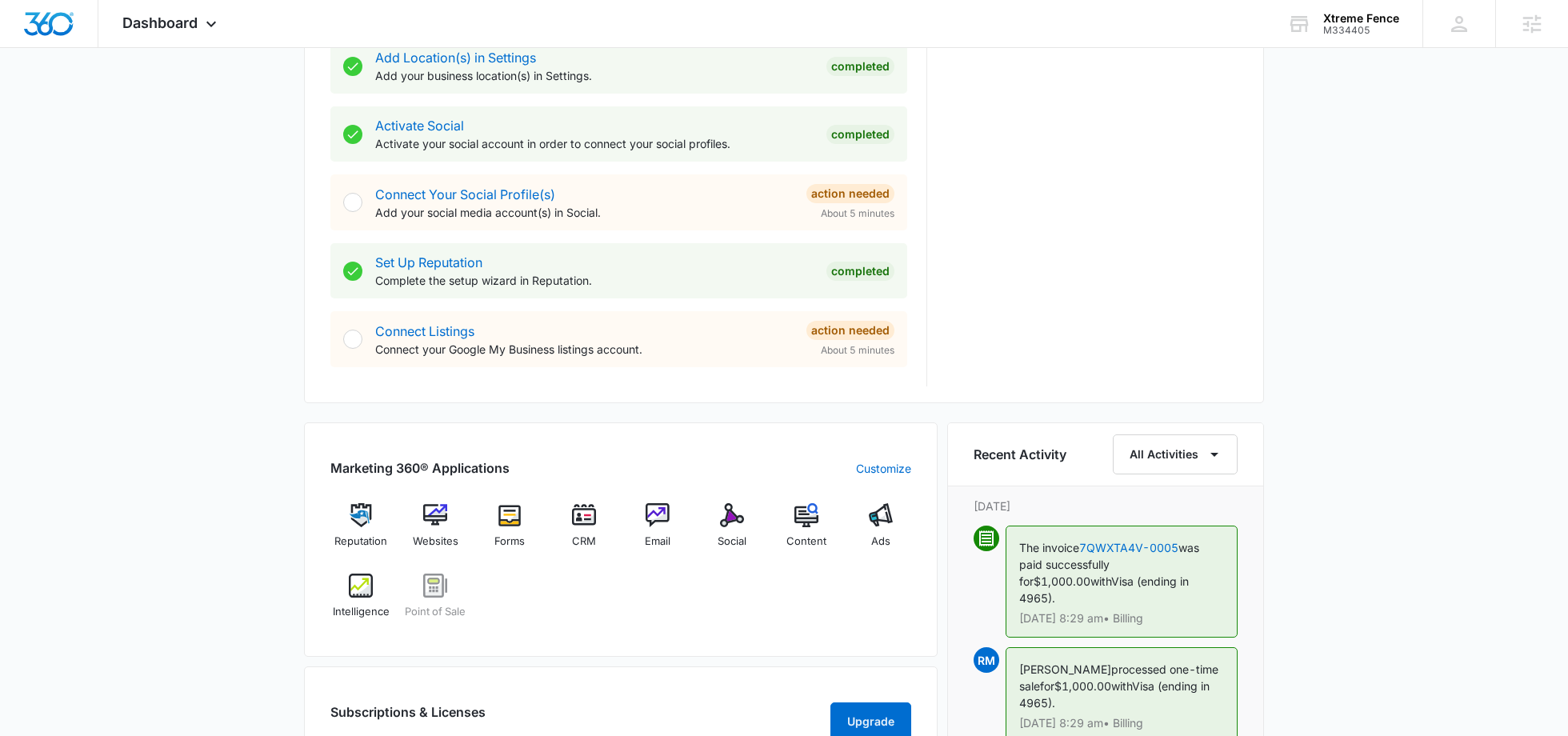
scroll to position [641, 0]
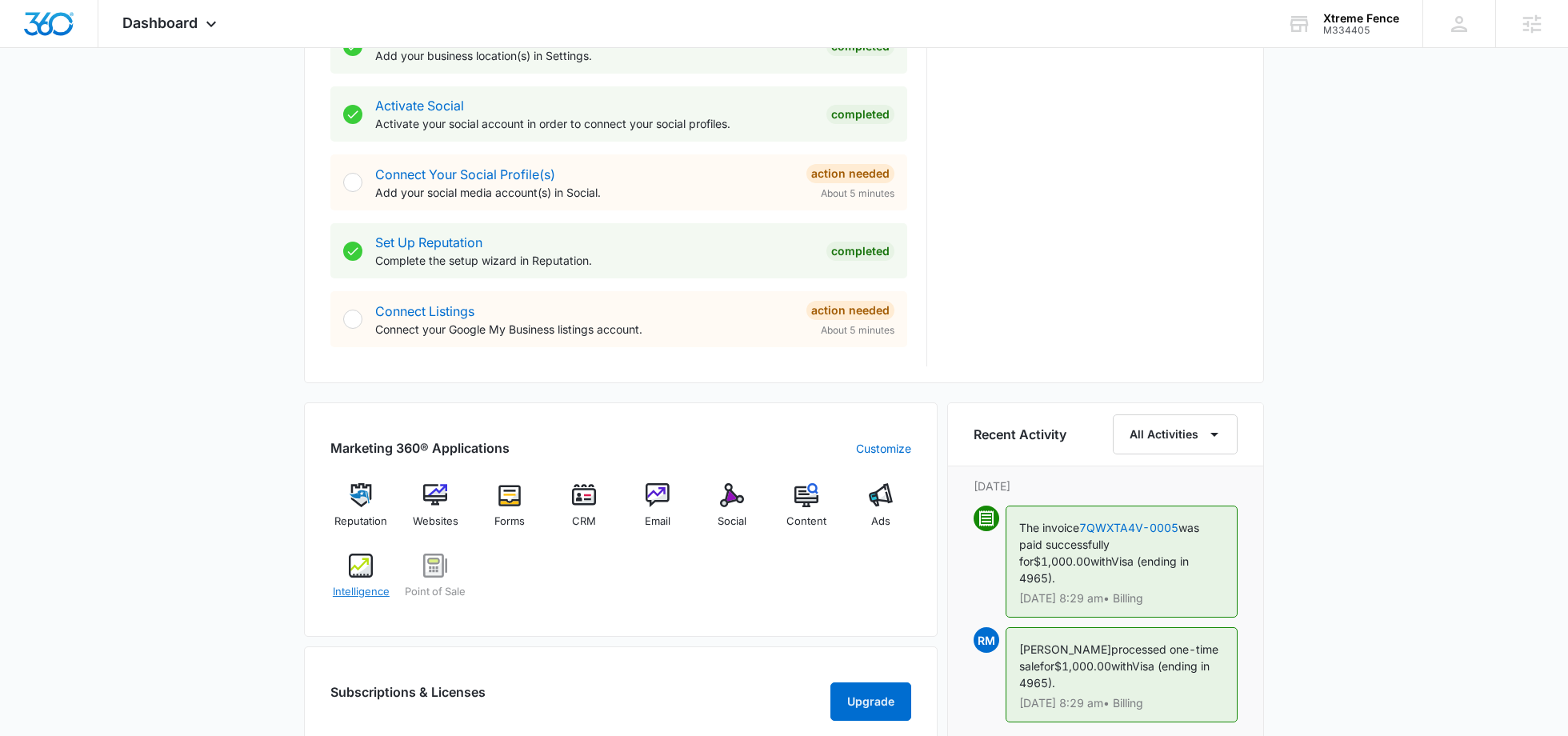
click at [369, 564] on img at bounding box center [360, 566] width 24 height 24
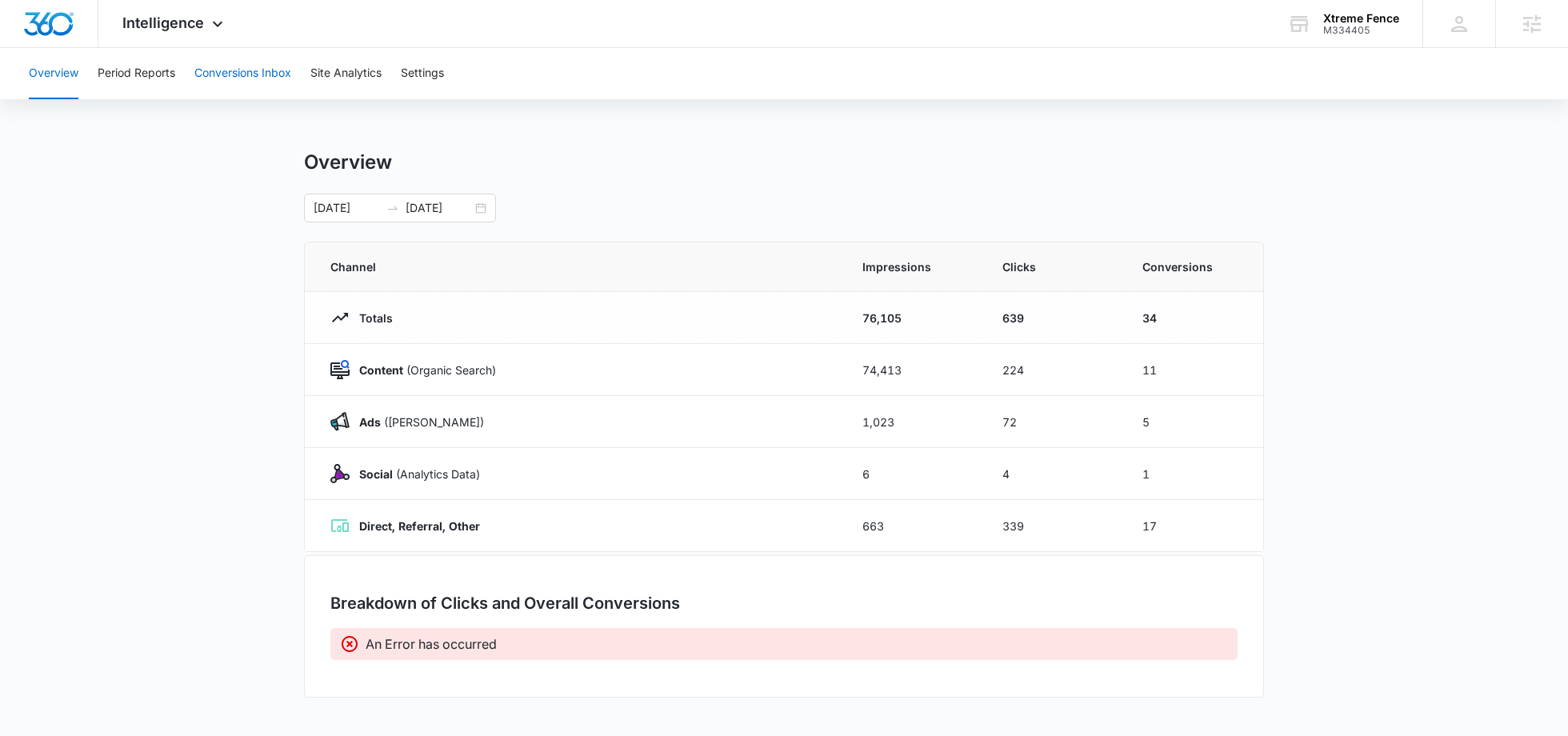
click at [265, 79] on button "Conversions Inbox" at bounding box center [242, 74] width 97 height 51
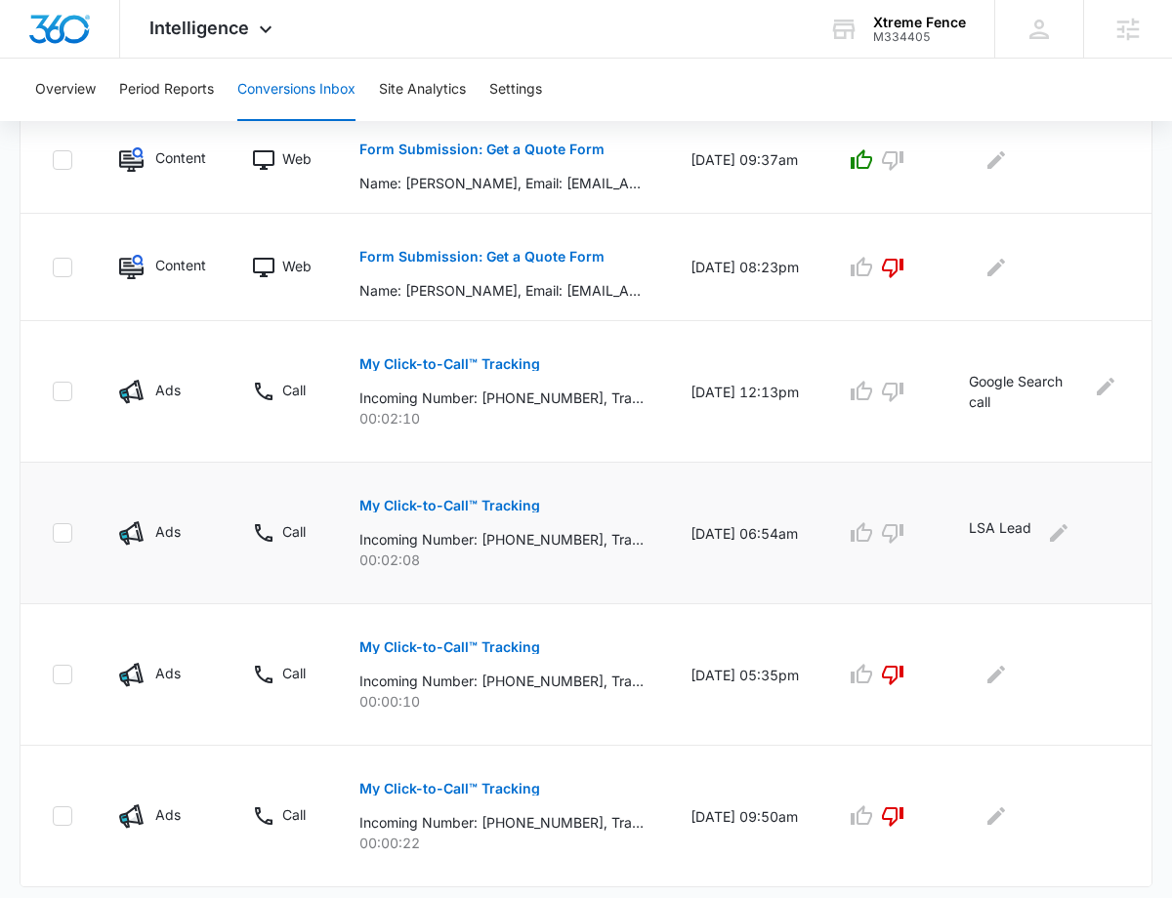
scroll to position [1086, 0]
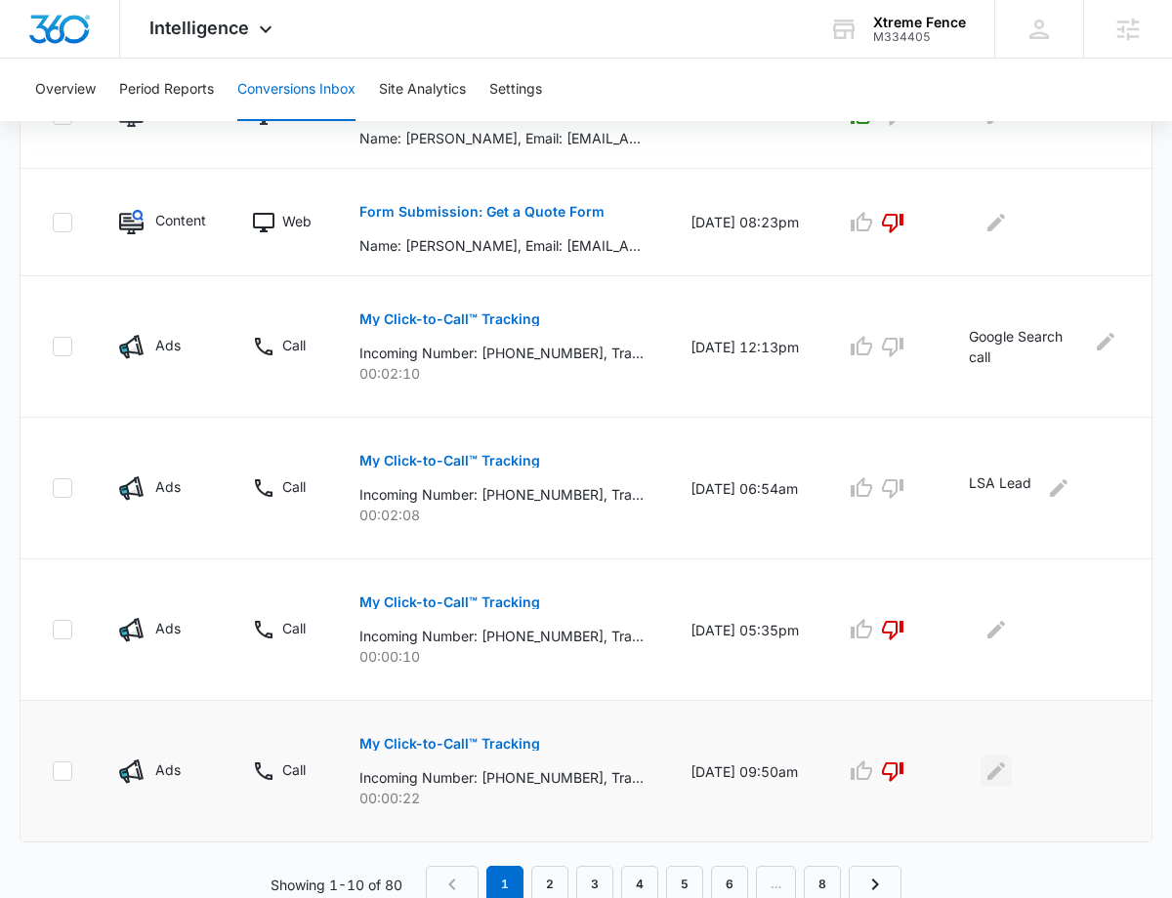
click at [1008, 780] on button "Edit Comments" at bounding box center [995, 771] width 31 height 31
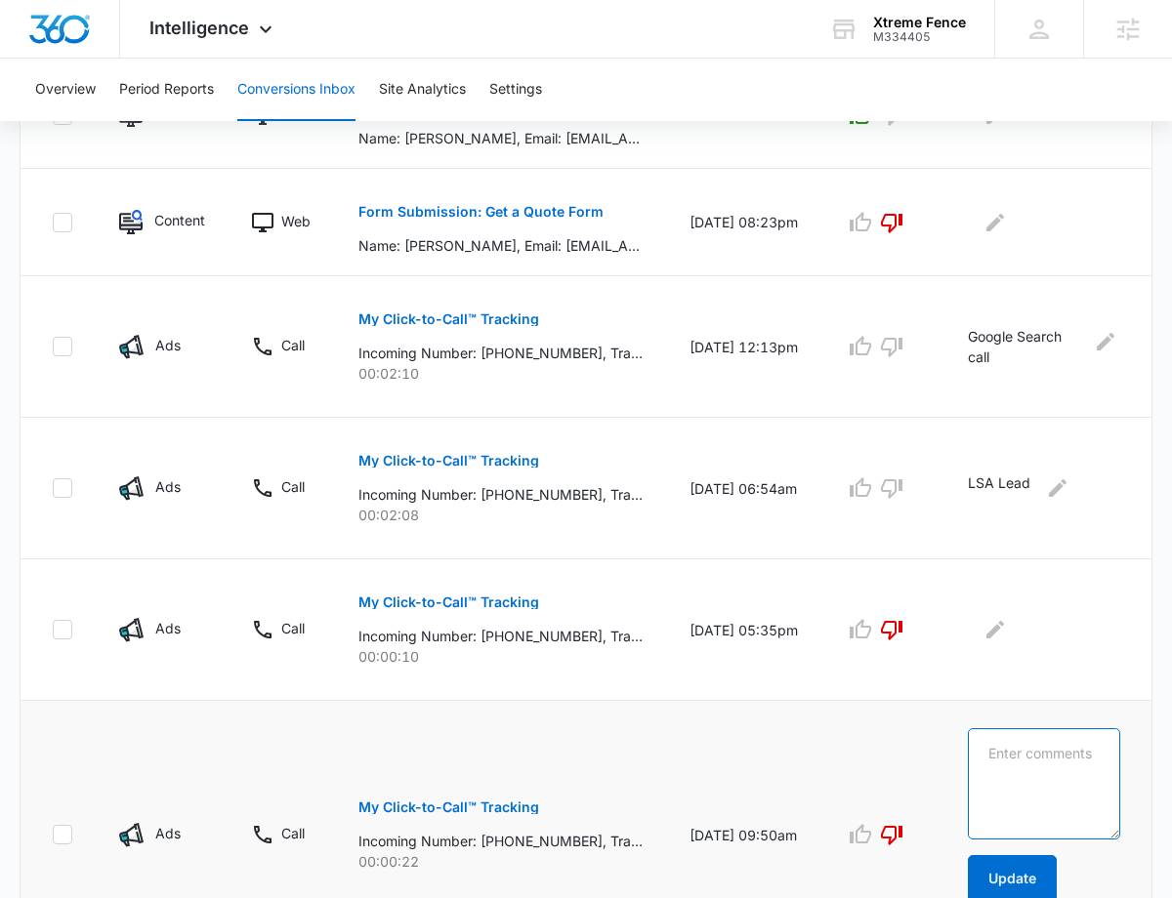
click at [1005, 770] on textarea at bounding box center [1044, 783] width 152 height 111
type textarea "LSA Lead - not charged"
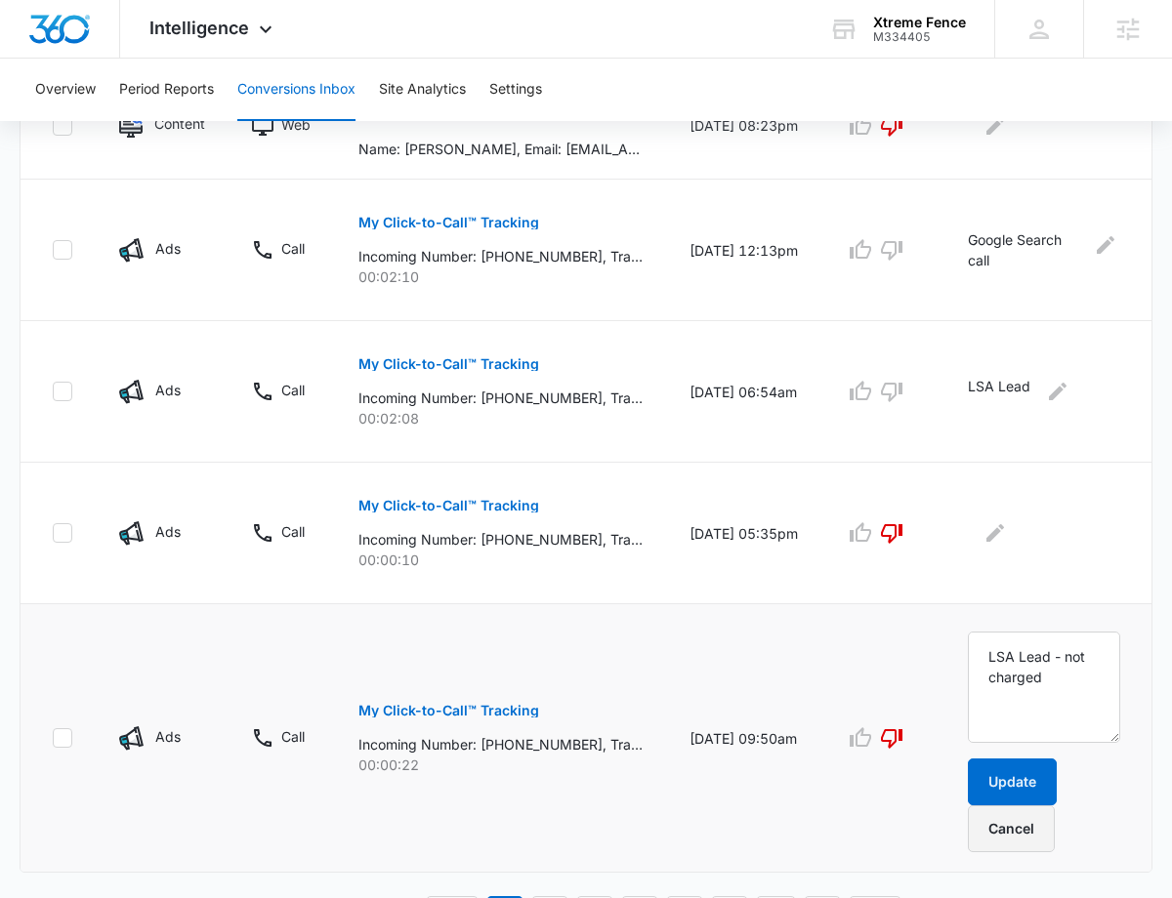
click at [1012, 806] on button "Cancel" at bounding box center [1011, 829] width 87 height 47
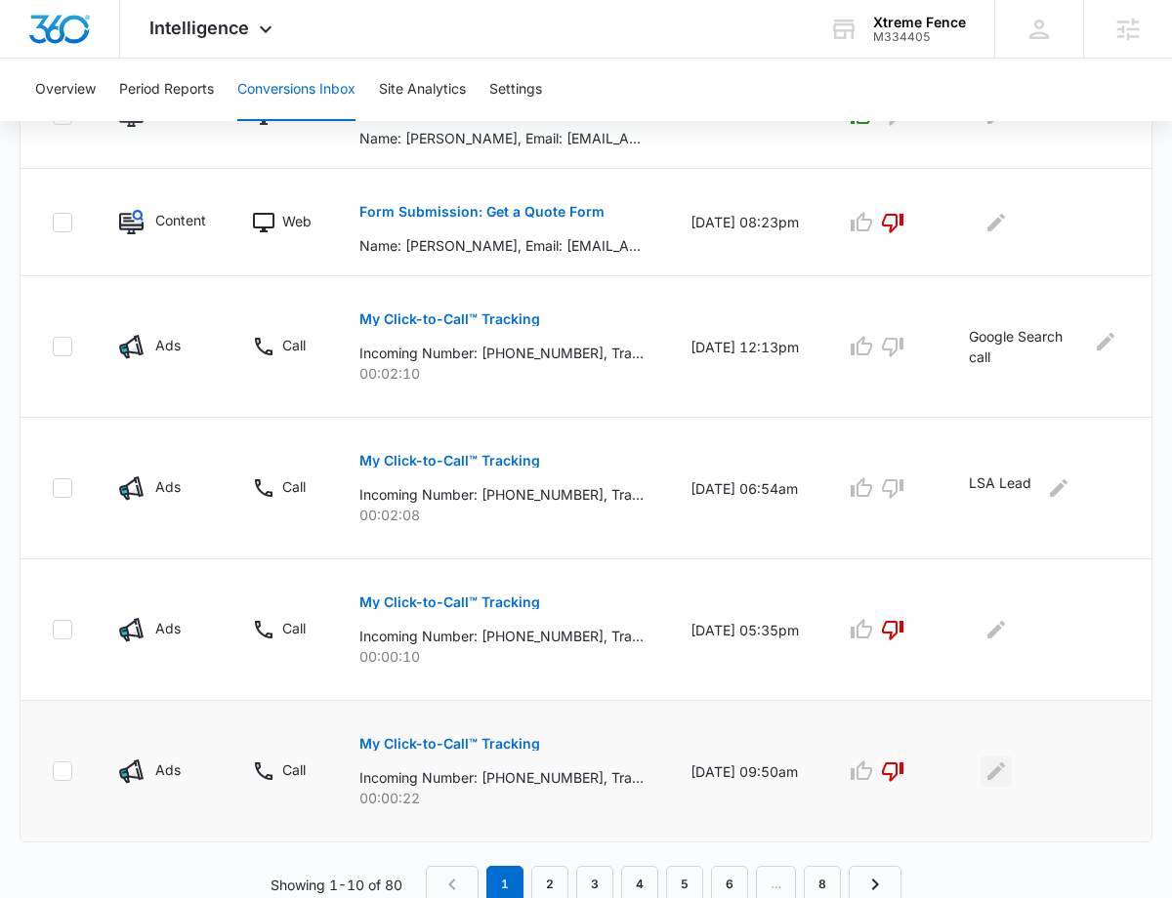
click at [1006, 764] on icon "Edit Comments" at bounding box center [995, 771] width 23 height 23
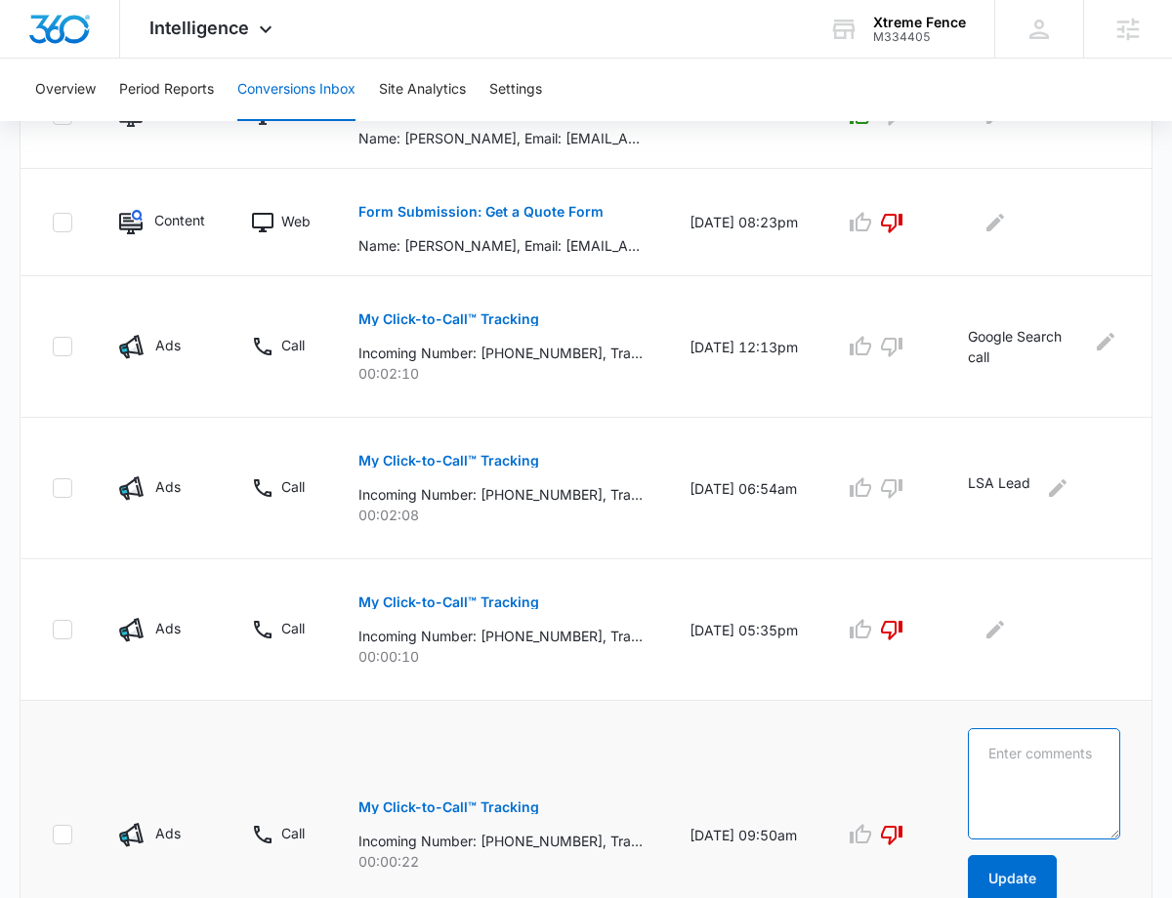
click at [1065, 758] on textarea at bounding box center [1044, 783] width 152 height 111
type textarea ":"
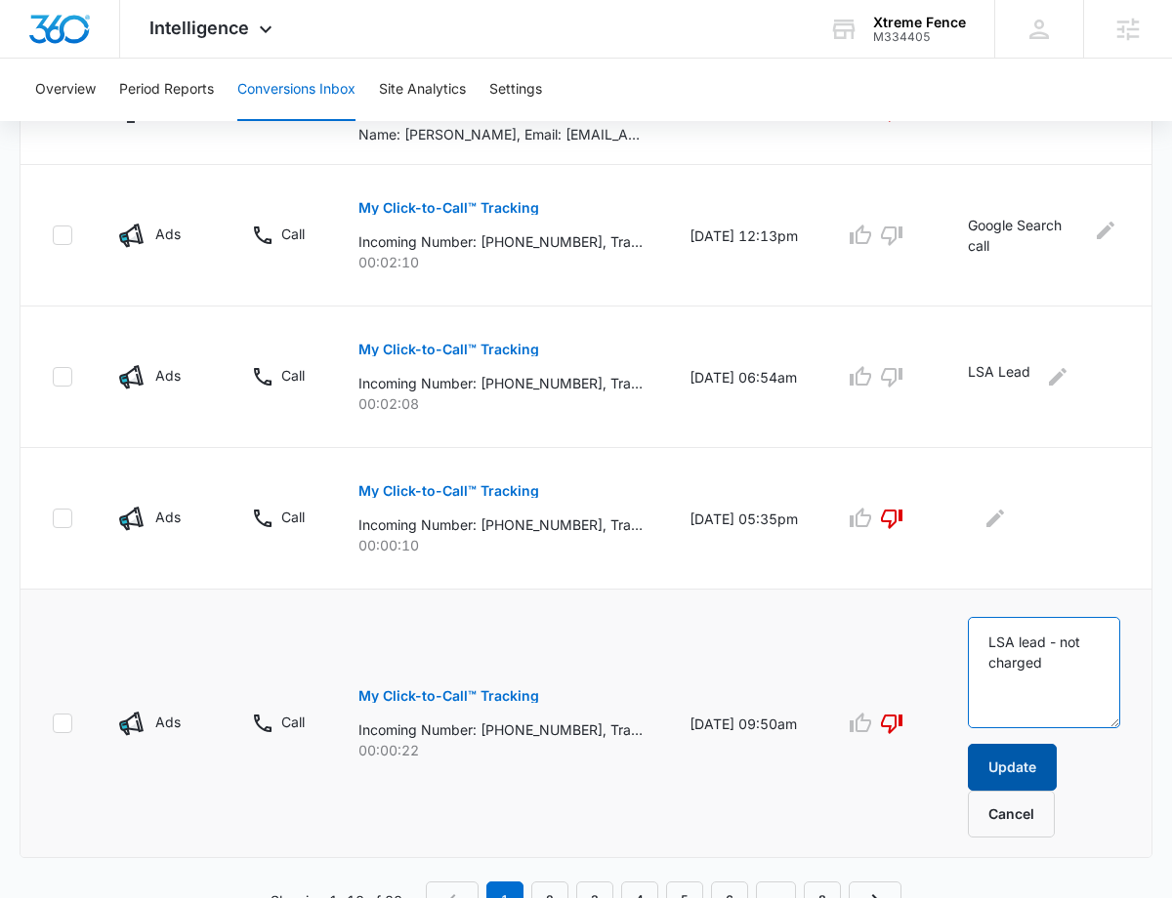
type textarea "LSA lead - not charged"
click at [1024, 763] on button "Update" at bounding box center [1012, 767] width 89 height 47
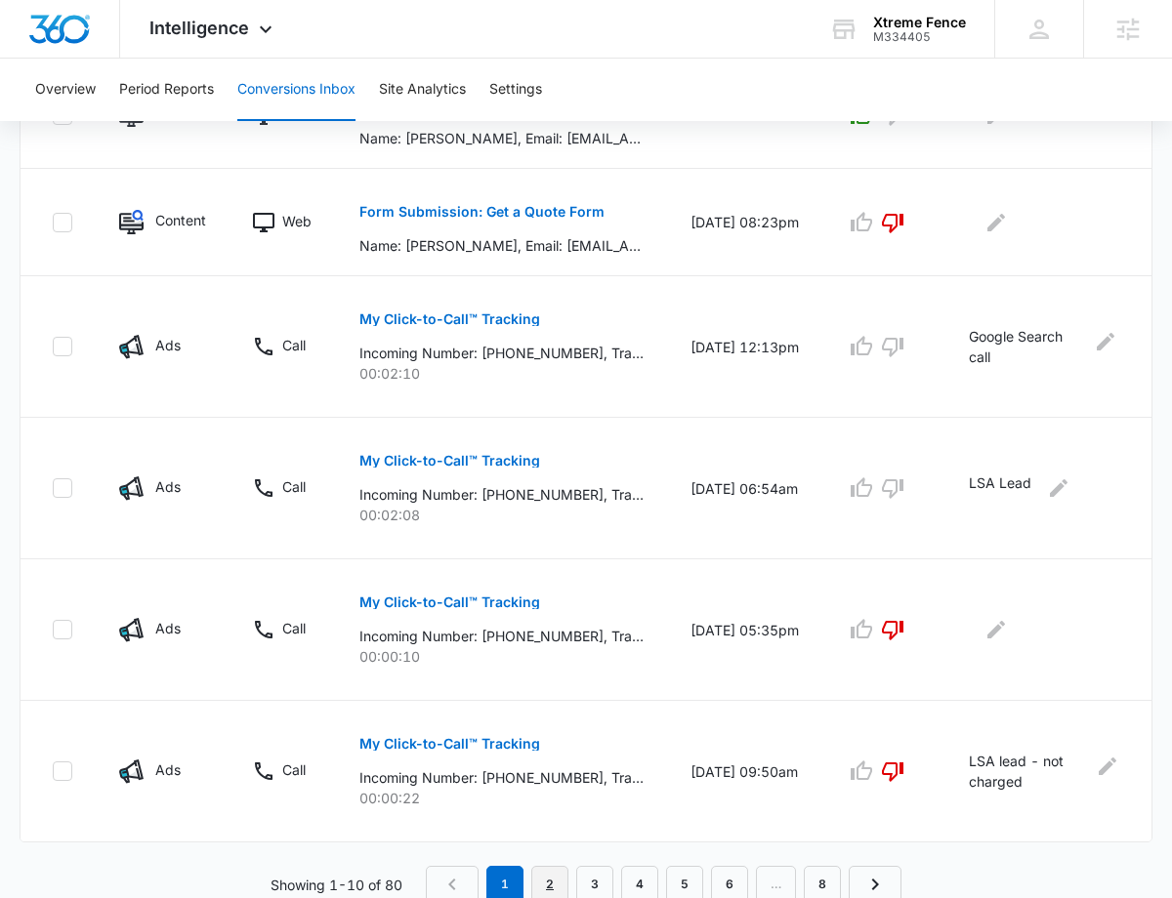
click at [543, 880] on link "2" at bounding box center [549, 884] width 37 height 37
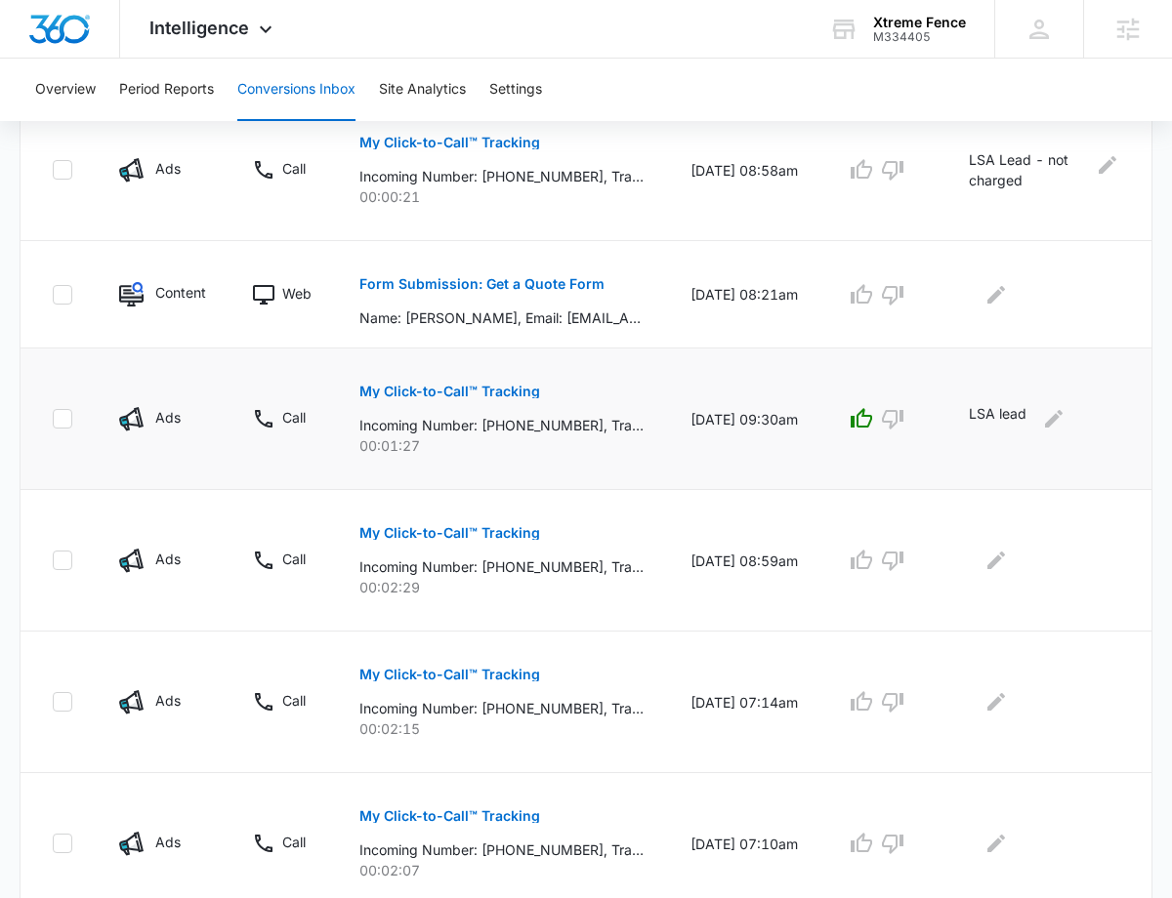
scroll to position [523, 0]
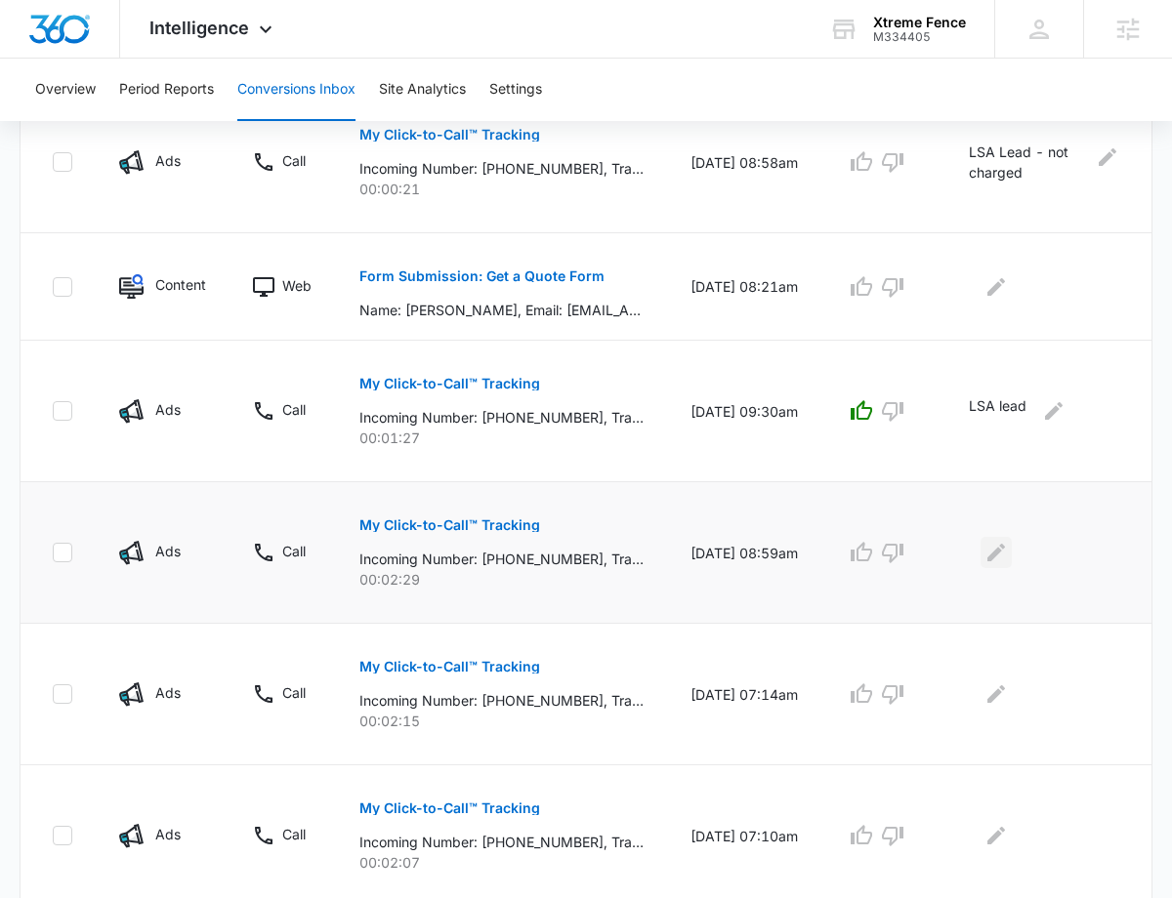
click at [1000, 551] on icon "Edit Comments" at bounding box center [995, 552] width 23 height 23
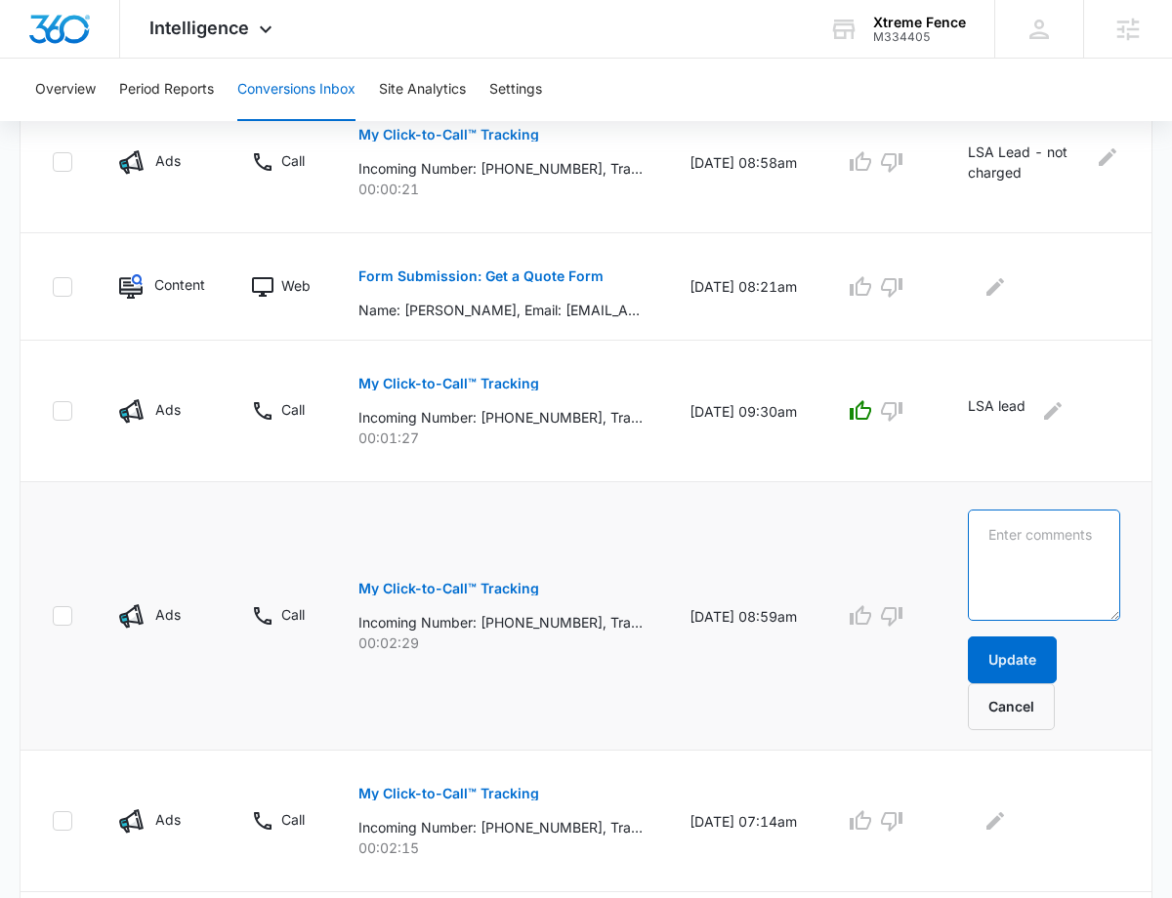
click at [1000, 551] on textarea at bounding box center [1044, 565] width 152 height 111
type textarea "LSA Lead"
click at [1005, 651] on button "Update" at bounding box center [1012, 660] width 89 height 47
click at [1036, 526] on textarea "LSA Lead" at bounding box center [1044, 565] width 152 height 111
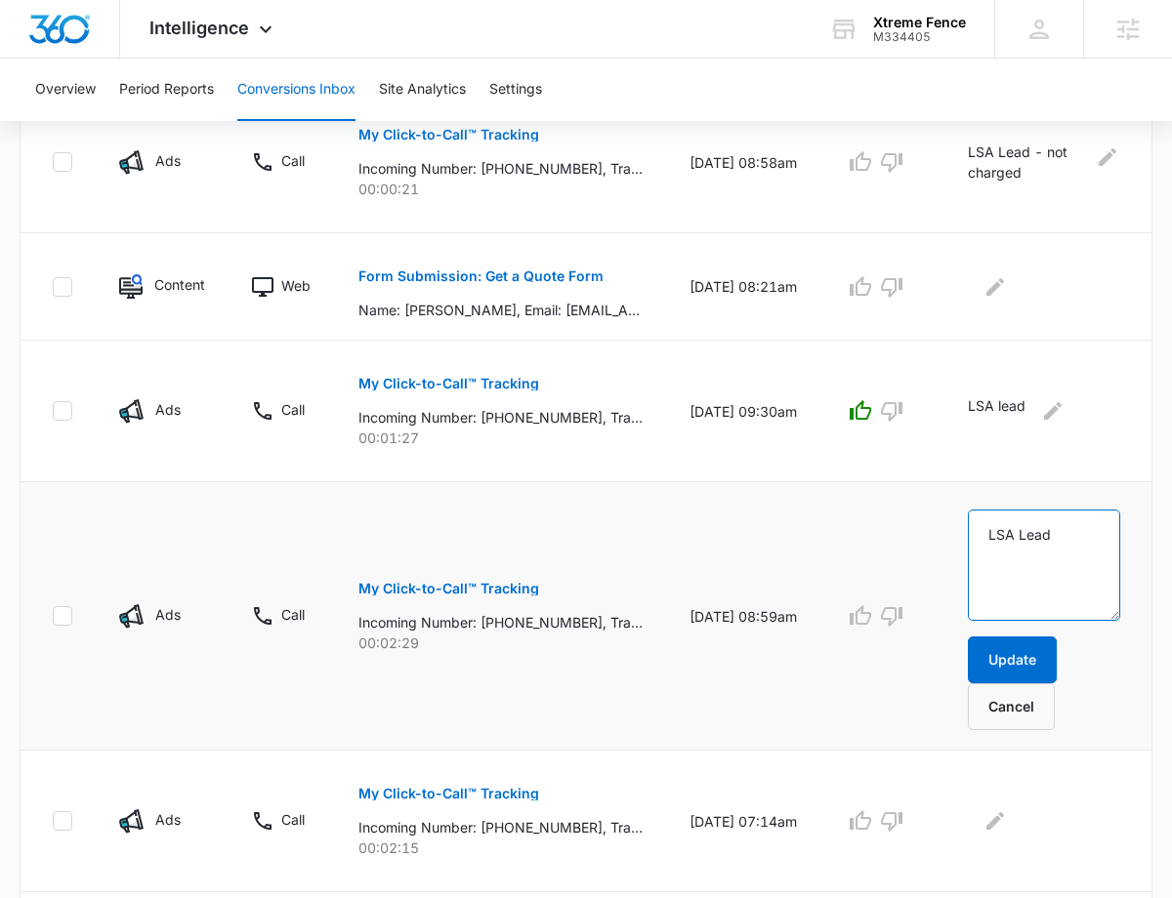
click at [1036, 526] on textarea "LSA Lead" at bounding box center [1044, 565] width 152 height 111
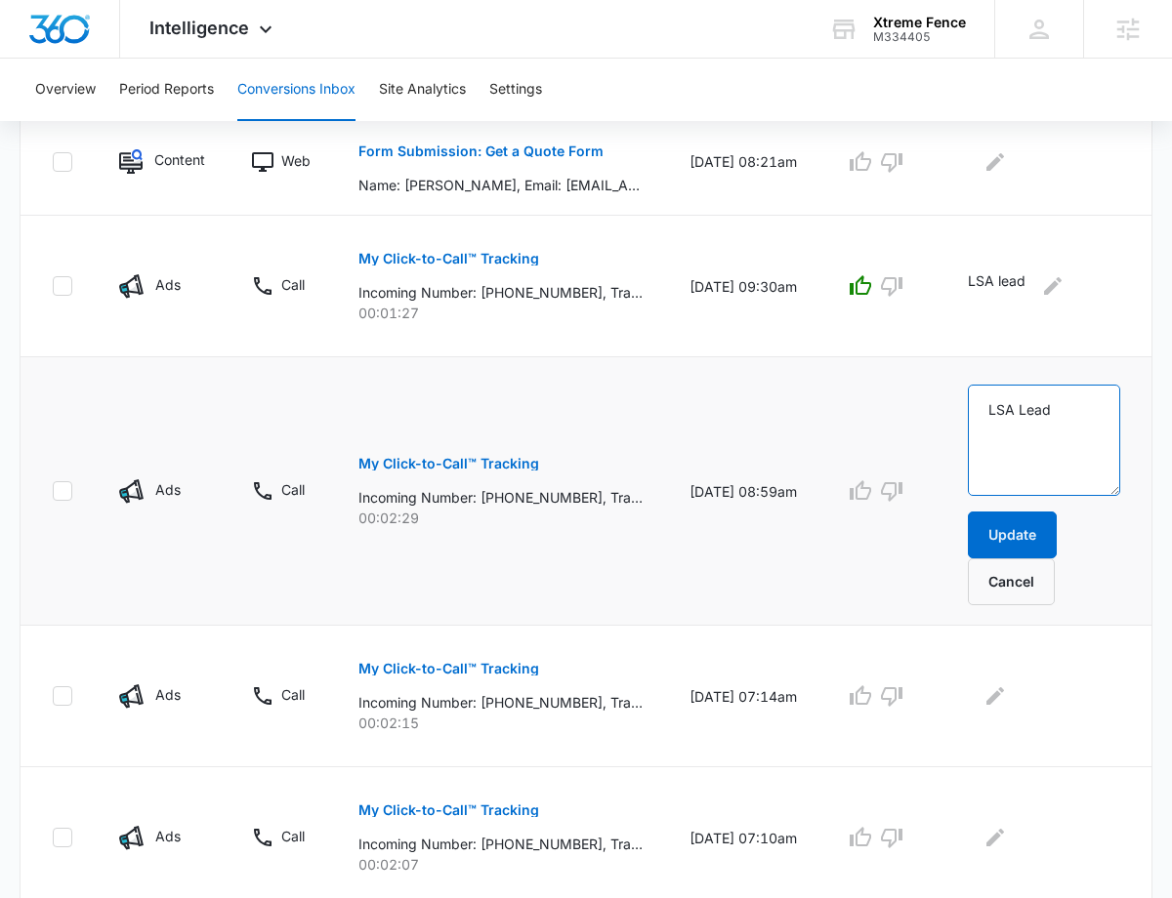
scroll to position [723, 0]
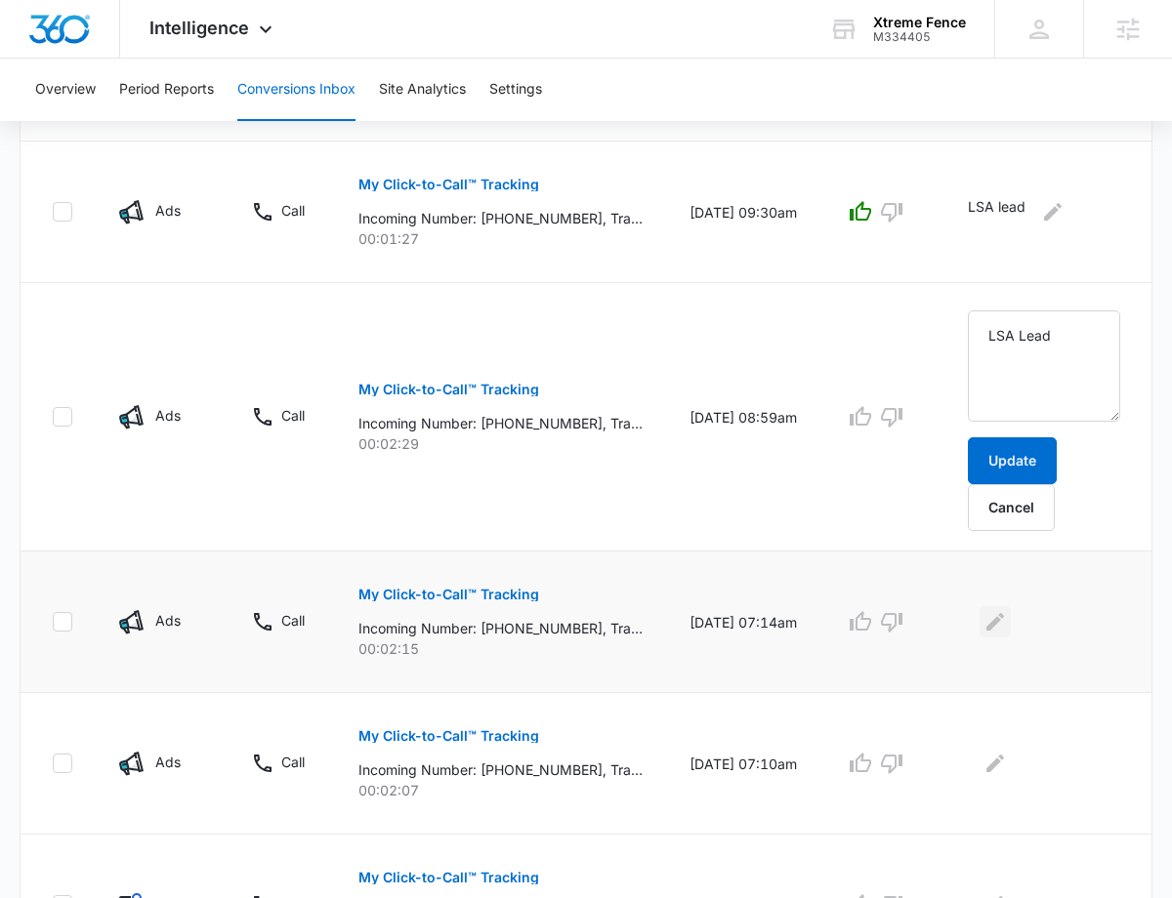
click at [1007, 620] on icon "Edit Comments" at bounding box center [994, 621] width 23 height 23
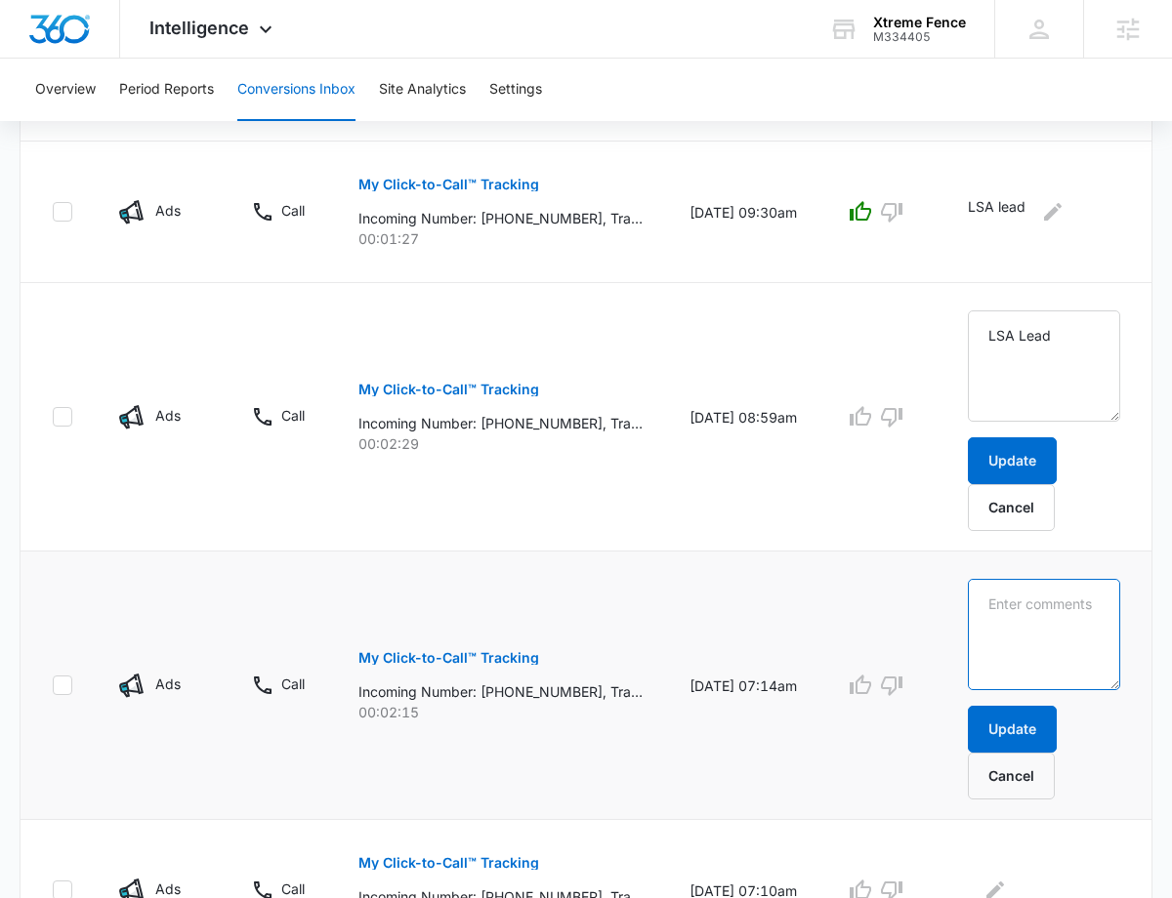
click at [1020, 632] on textarea at bounding box center [1044, 634] width 152 height 111
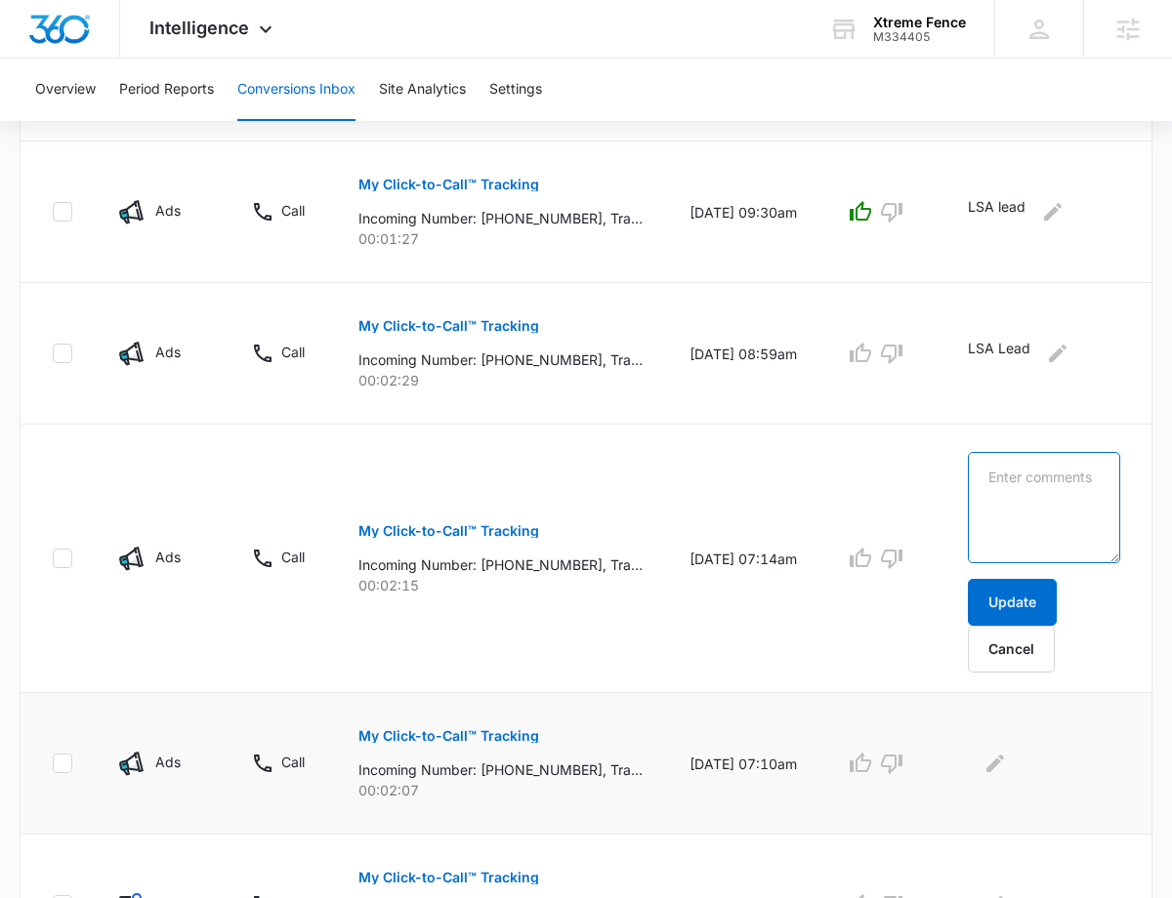
paste textarea "LSA Lead"
type textarea "LSA Lead"
click at [1013, 598] on button "Update" at bounding box center [1012, 602] width 89 height 47
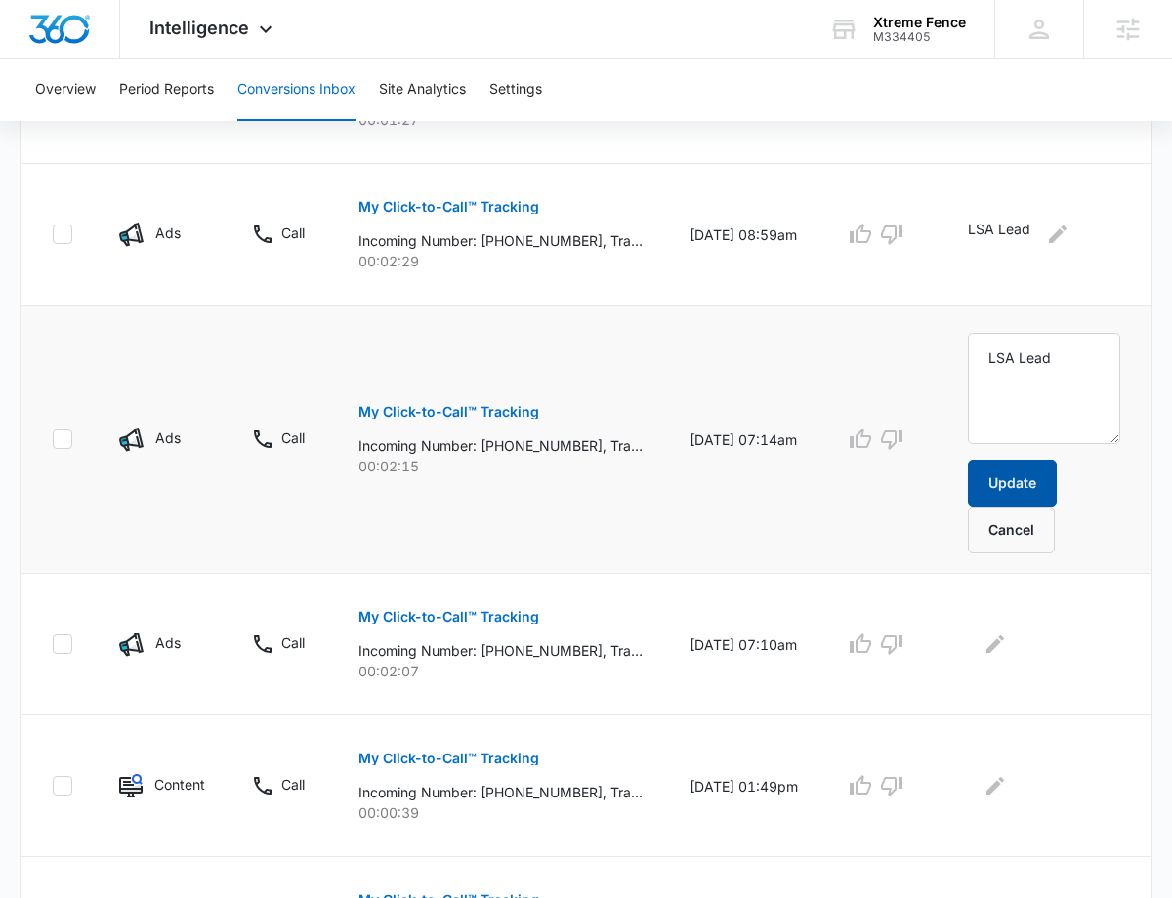
scroll to position [914, 0]
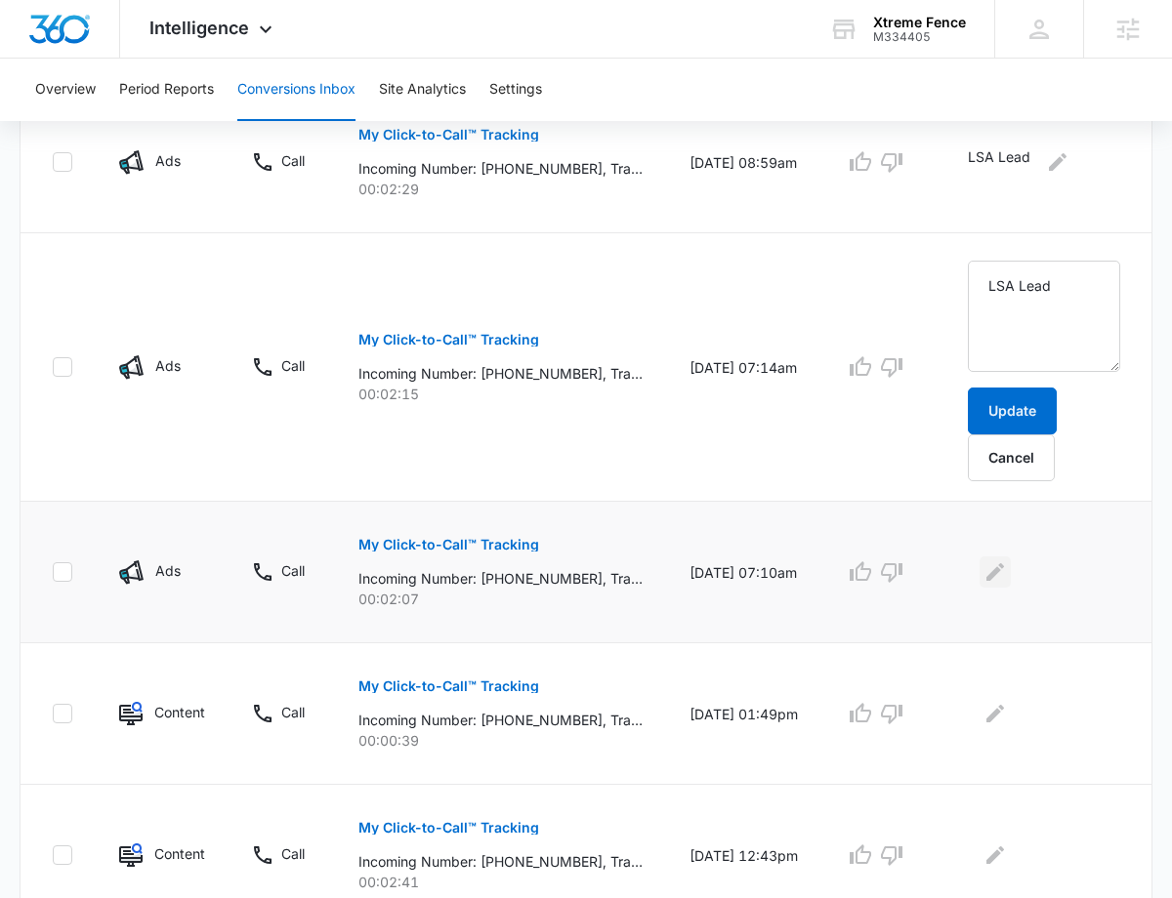
click at [1002, 566] on icon "Edit Comments" at bounding box center [994, 571] width 23 height 23
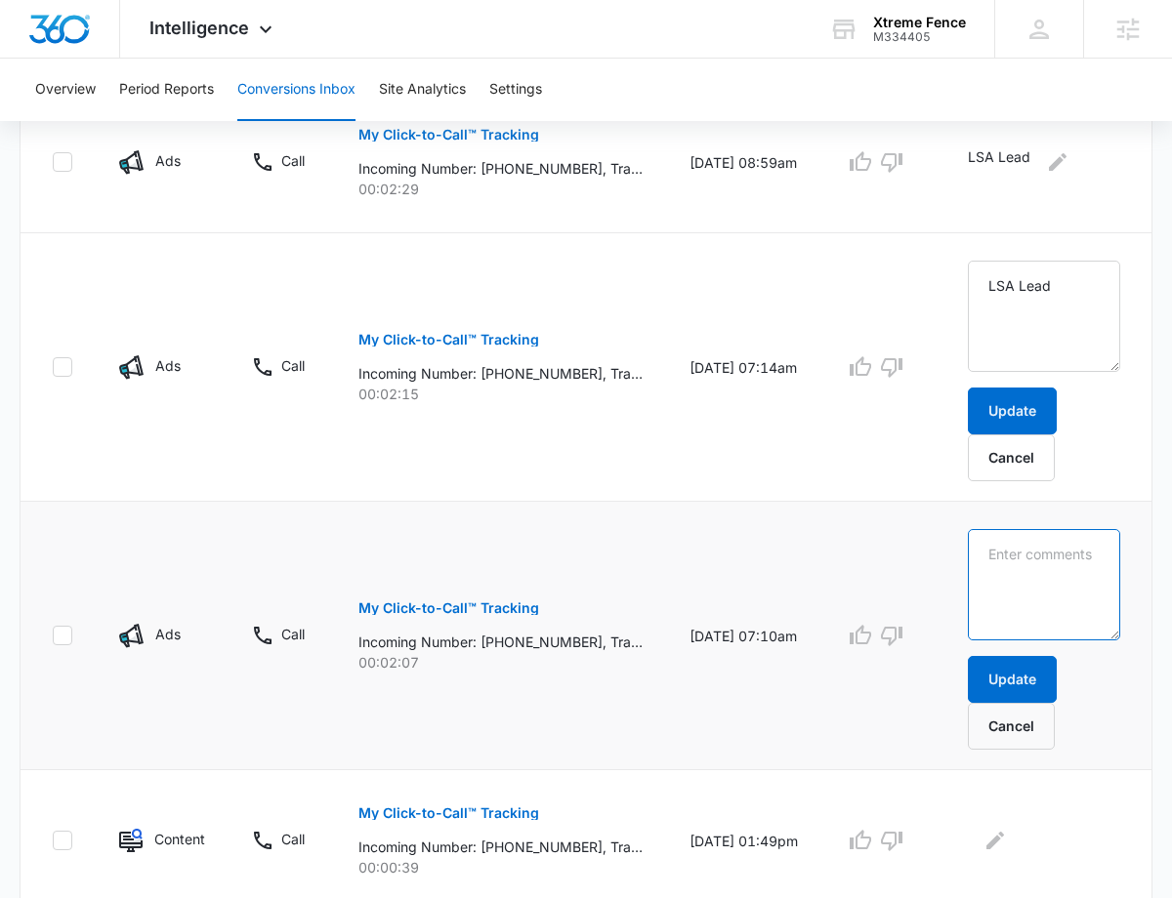
click at [1004, 585] on textarea at bounding box center [1044, 584] width 152 height 111
paste textarea "LSA Lead"
type textarea "LSA Lead"
click at [1012, 658] on button "Update" at bounding box center [1012, 679] width 89 height 47
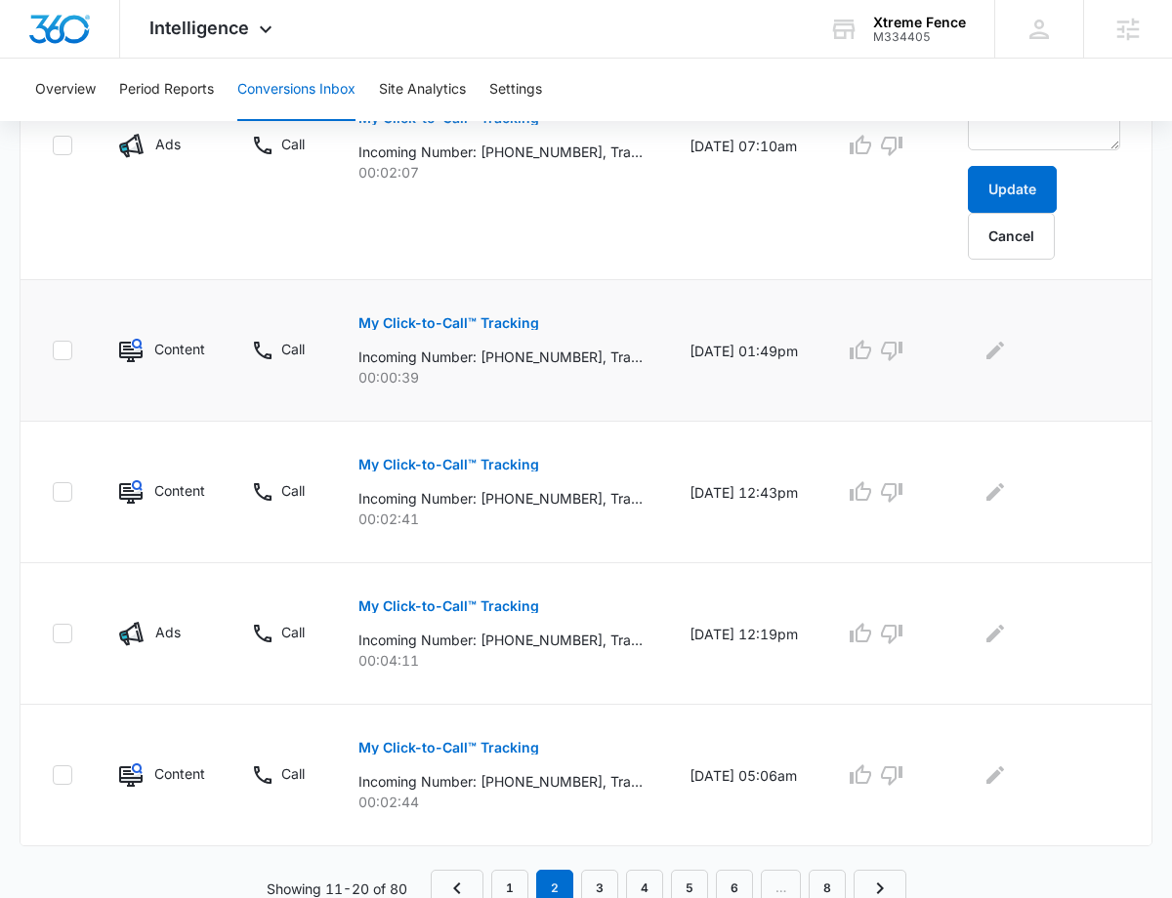
scroll to position [1154, 0]
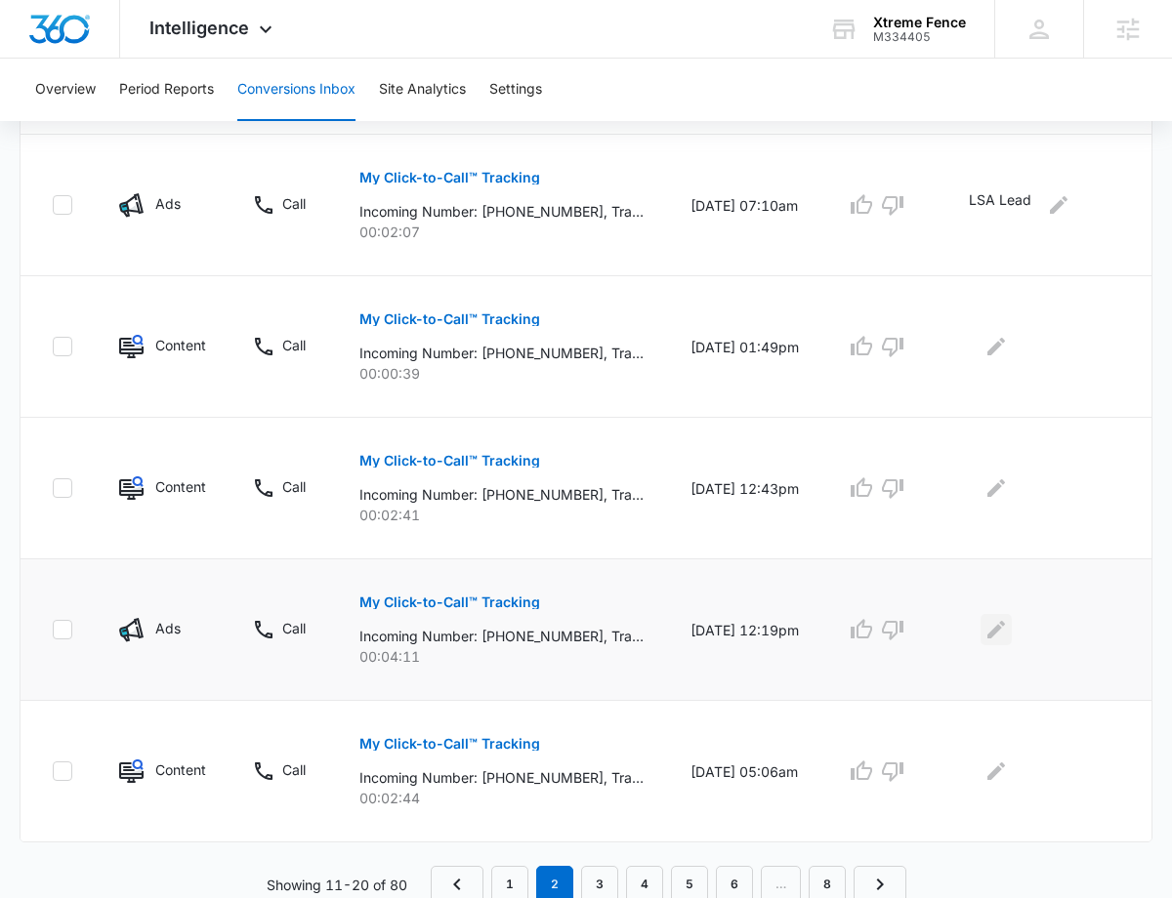
click at [999, 627] on icon "Edit Comments" at bounding box center [995, 629] width 23 height 23
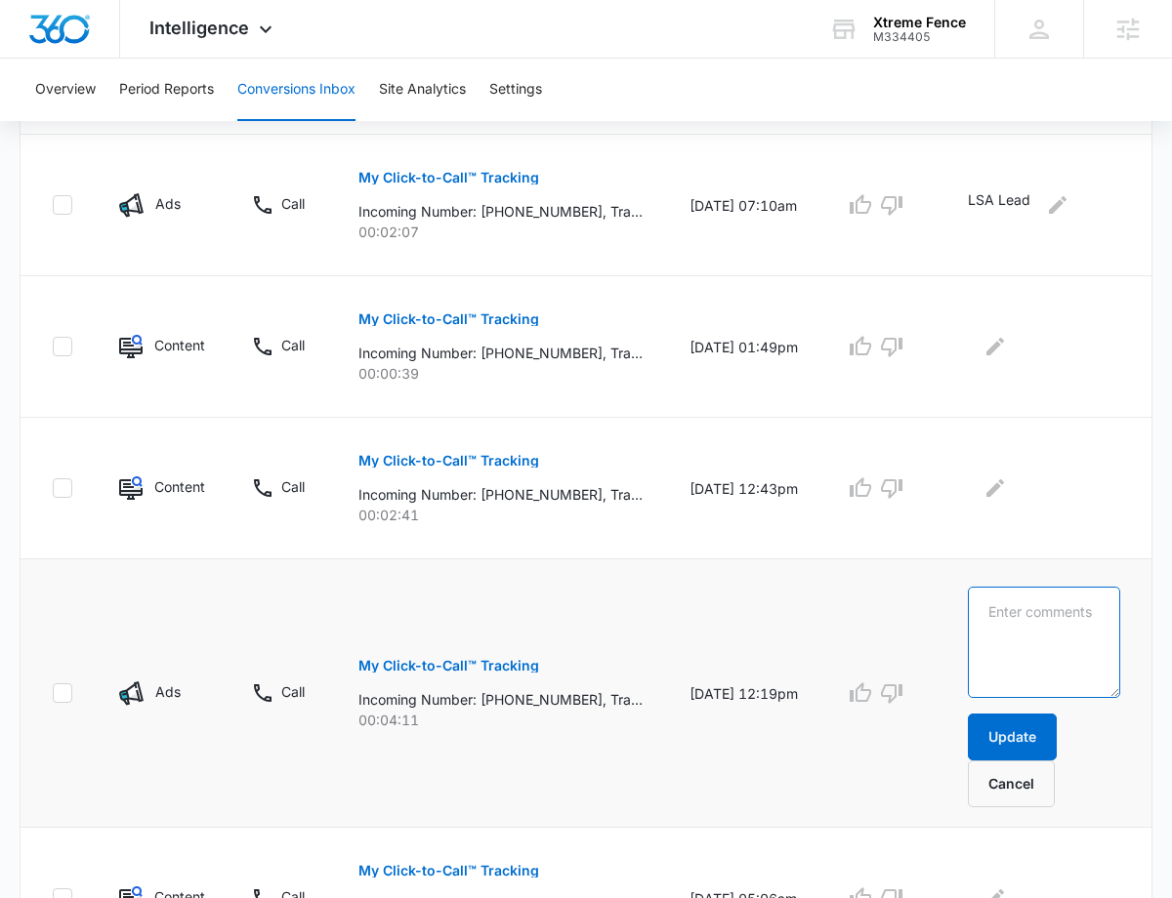
click at [1012, 627] on textarea at bounding box center [1044, 642] width 152 height 111
paste textarea "LSA Lead"
type textarea "LSA Lead"
click at [1012, 728] on button "Update" at bounding box center [1012, 737] width 89 height 47
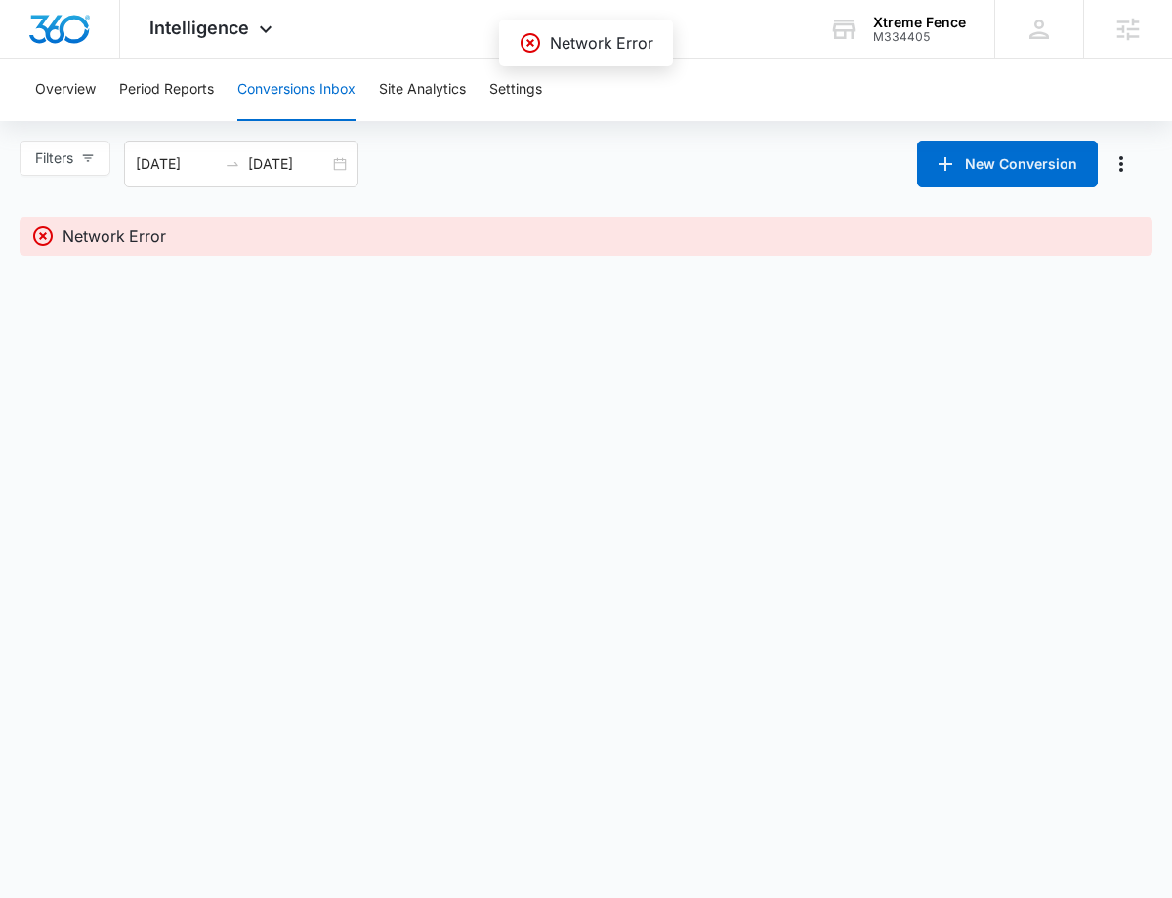
scroll to position [0, 0]
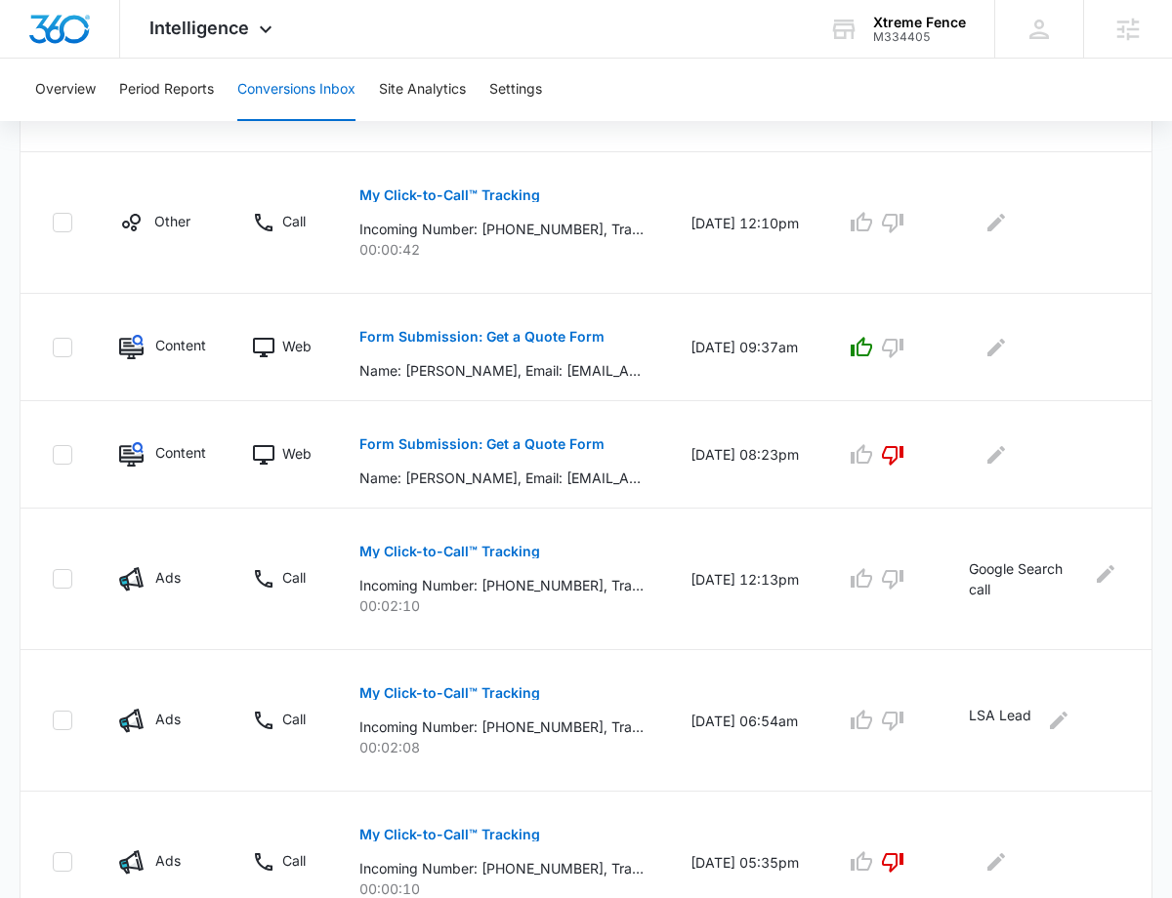
scroll to position [1086, 0]
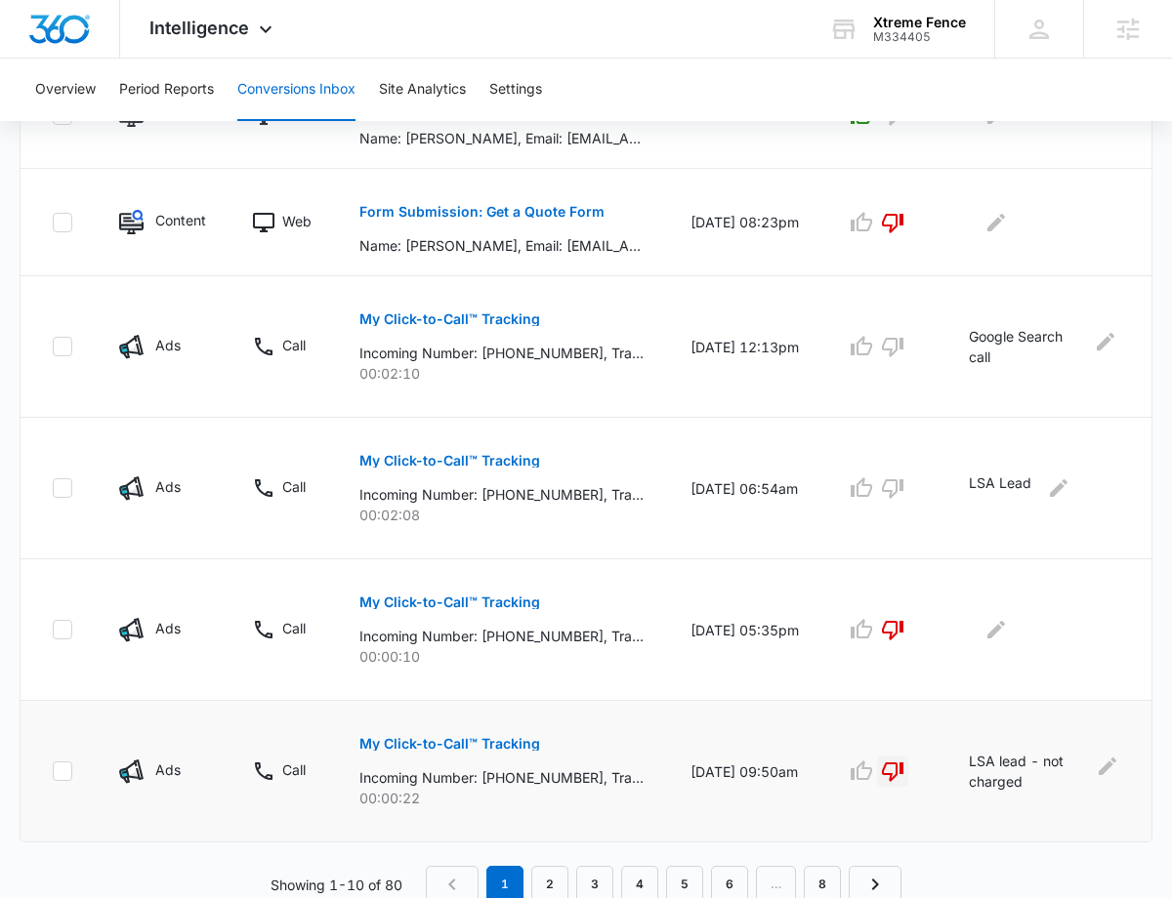
click at [904, 762] on icon "button" at bounding box center [892, 771] width 23 height 23
click at [545, 877] on link "2" at bounding box center [549, 884] width 37 height 37
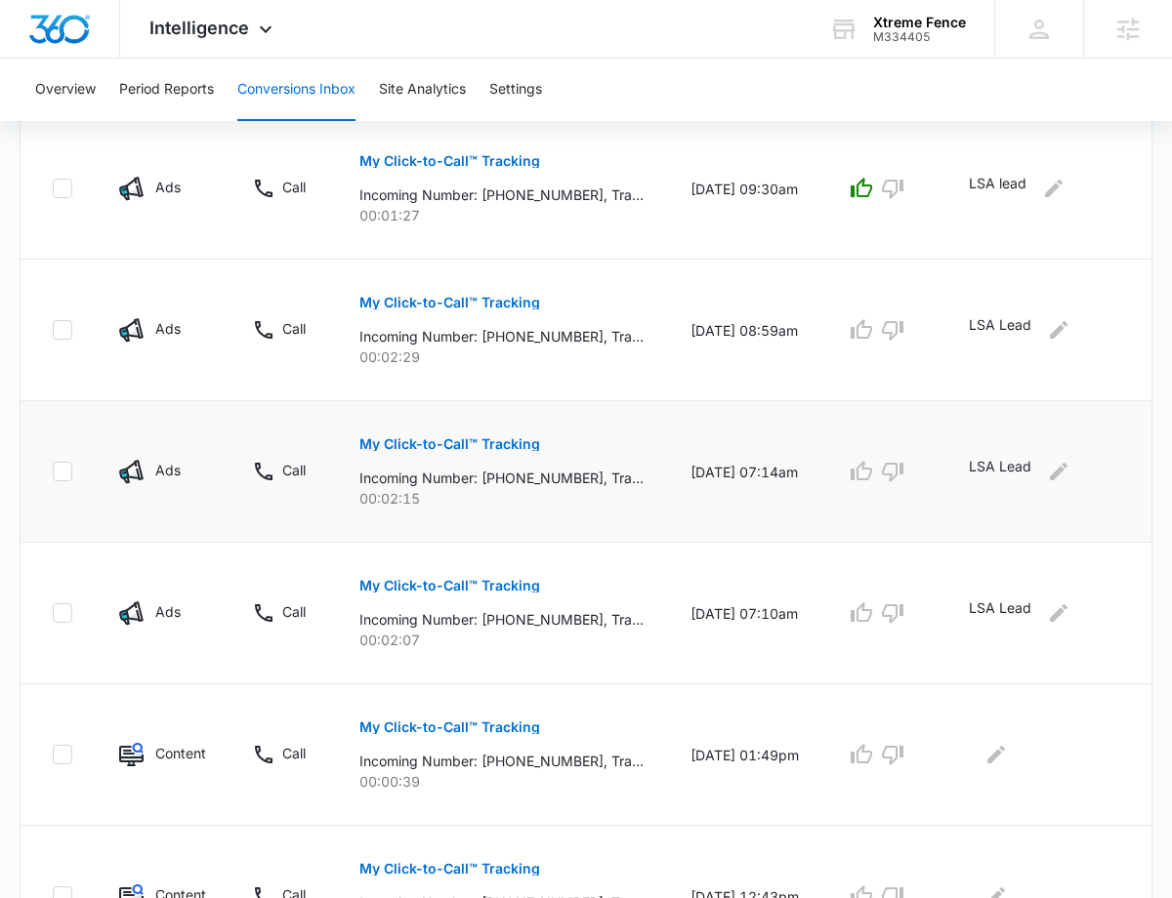
scroll to position [676, 0]
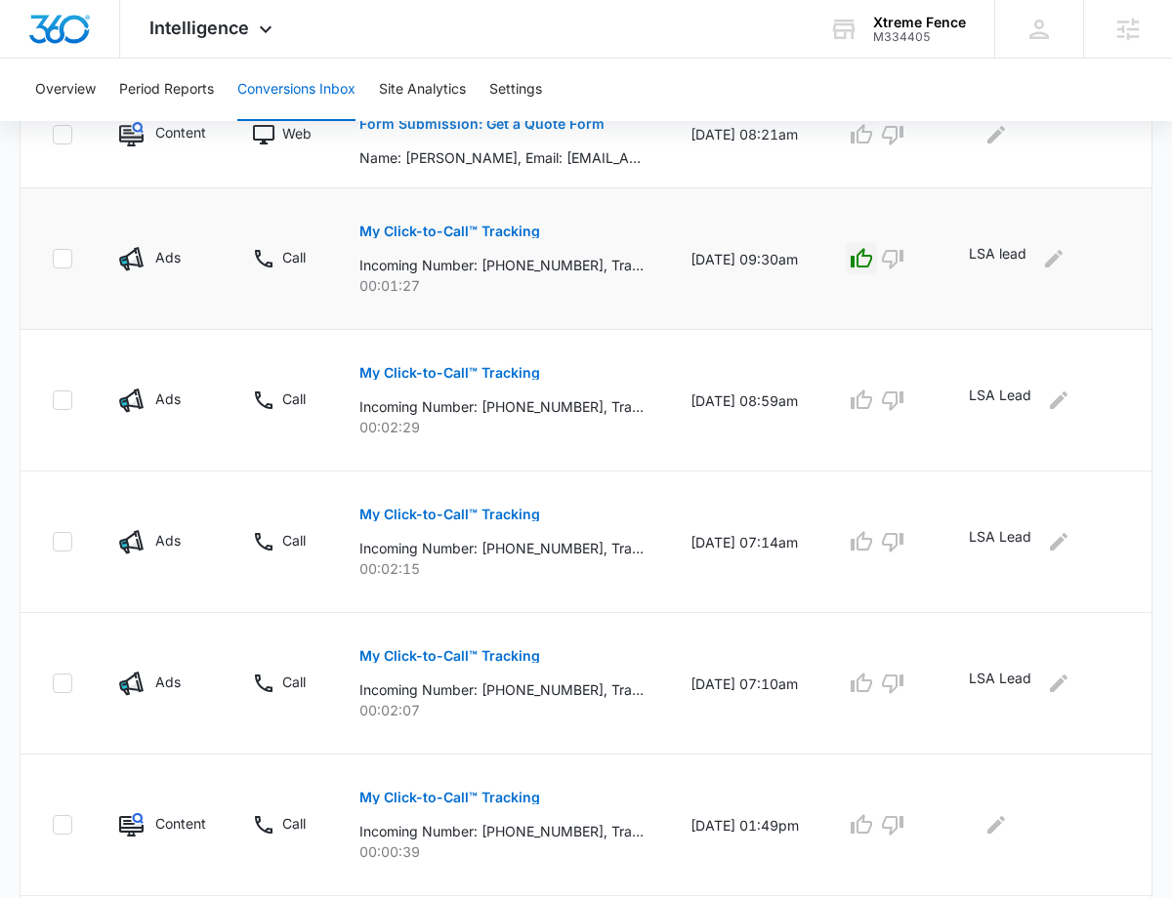
click at [872, 259] on icon "button" at bounding box center [860, 258] width 23 height 23
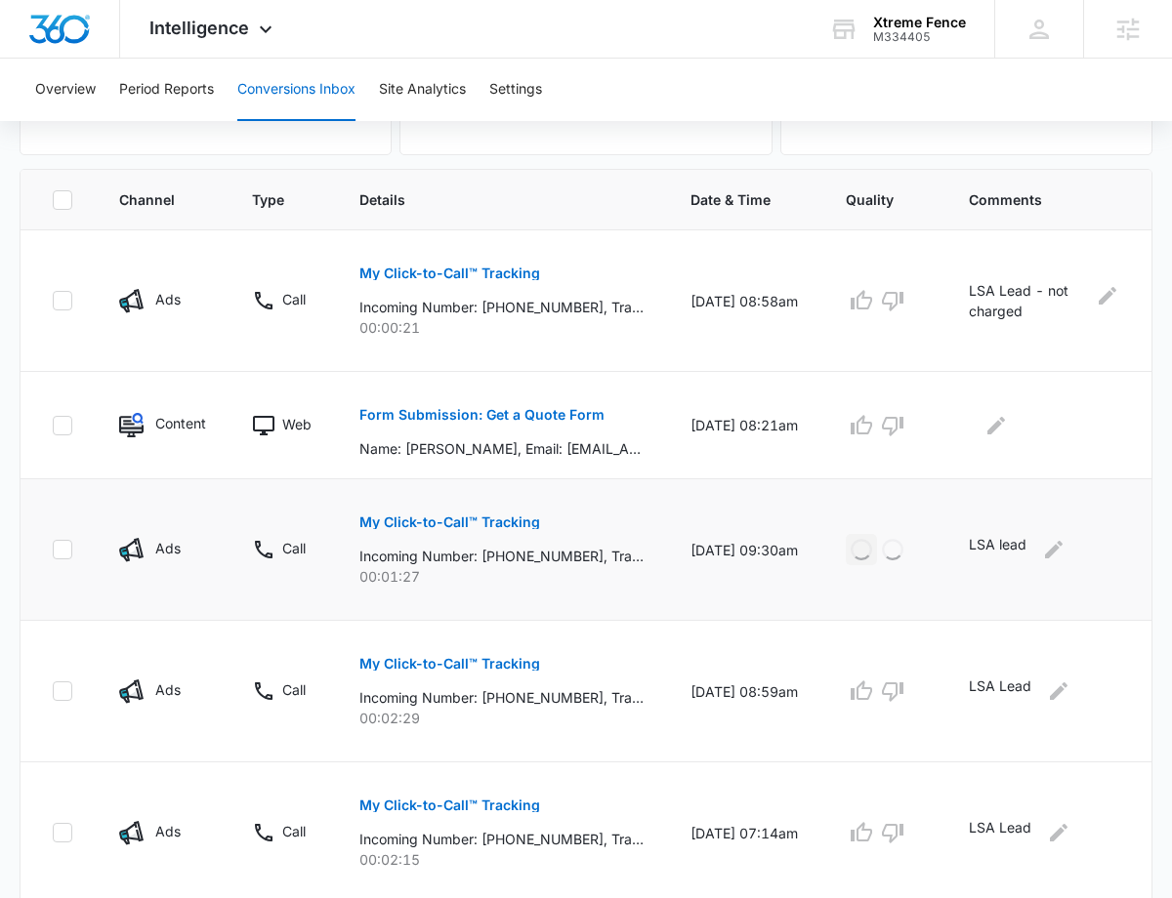
scroll to position [160, 0]
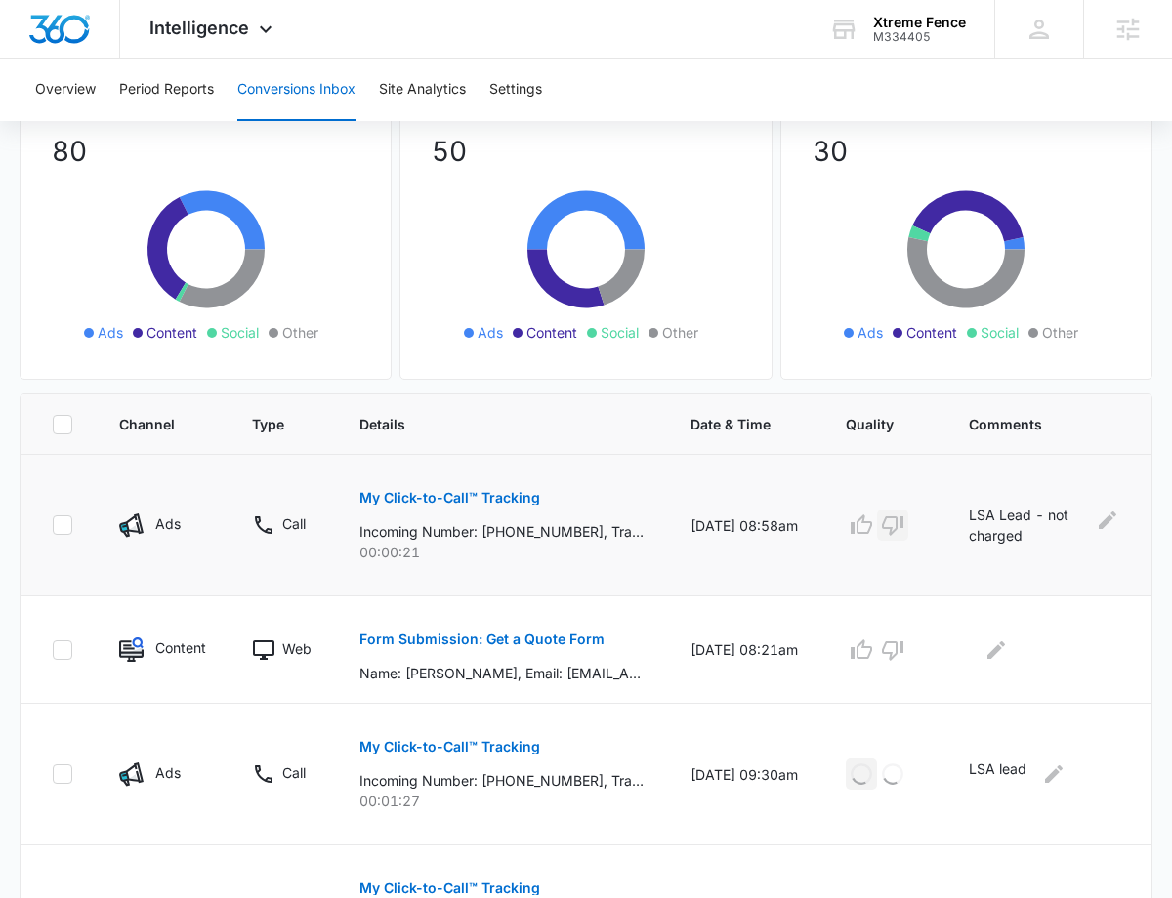
click at [904, 514] on icon "button" at bounding box center [892, 525] width 23 height 23
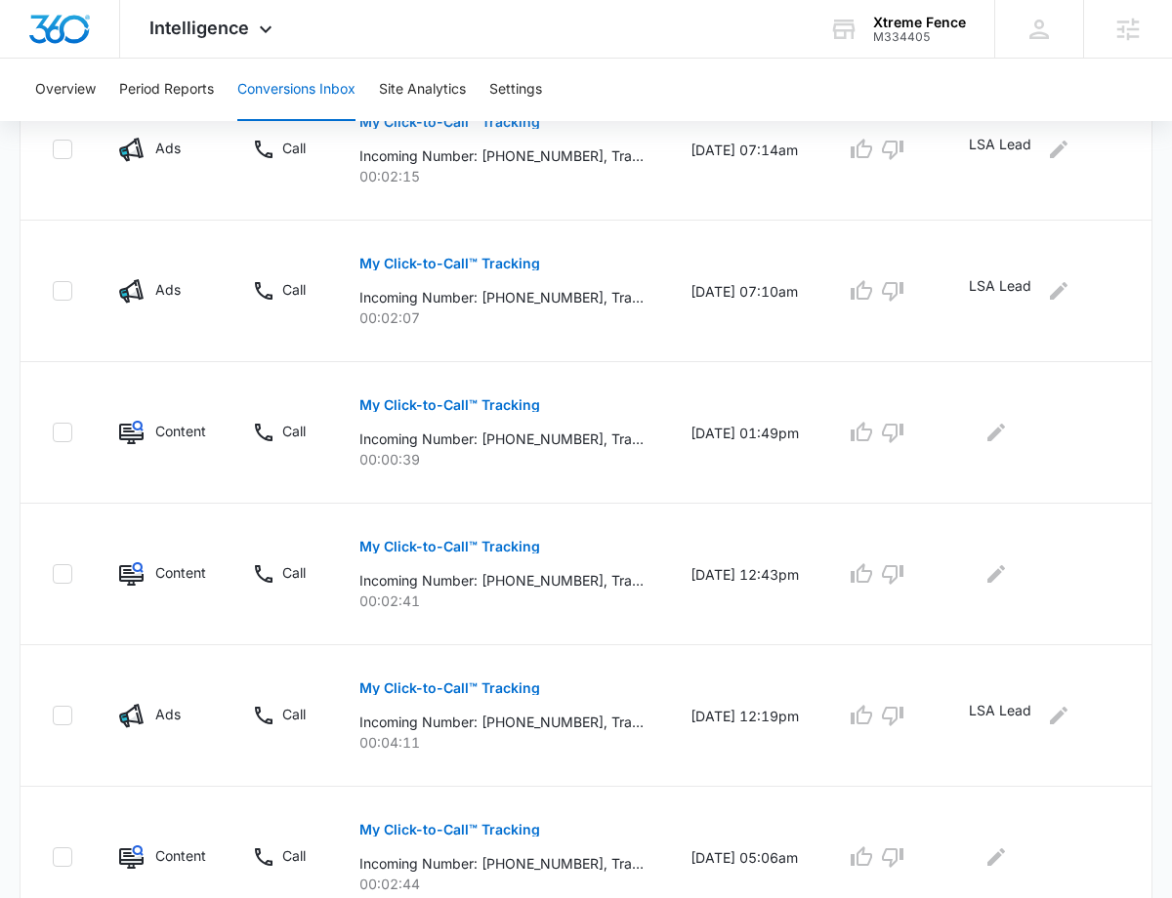
scroll to position [1154, 0]
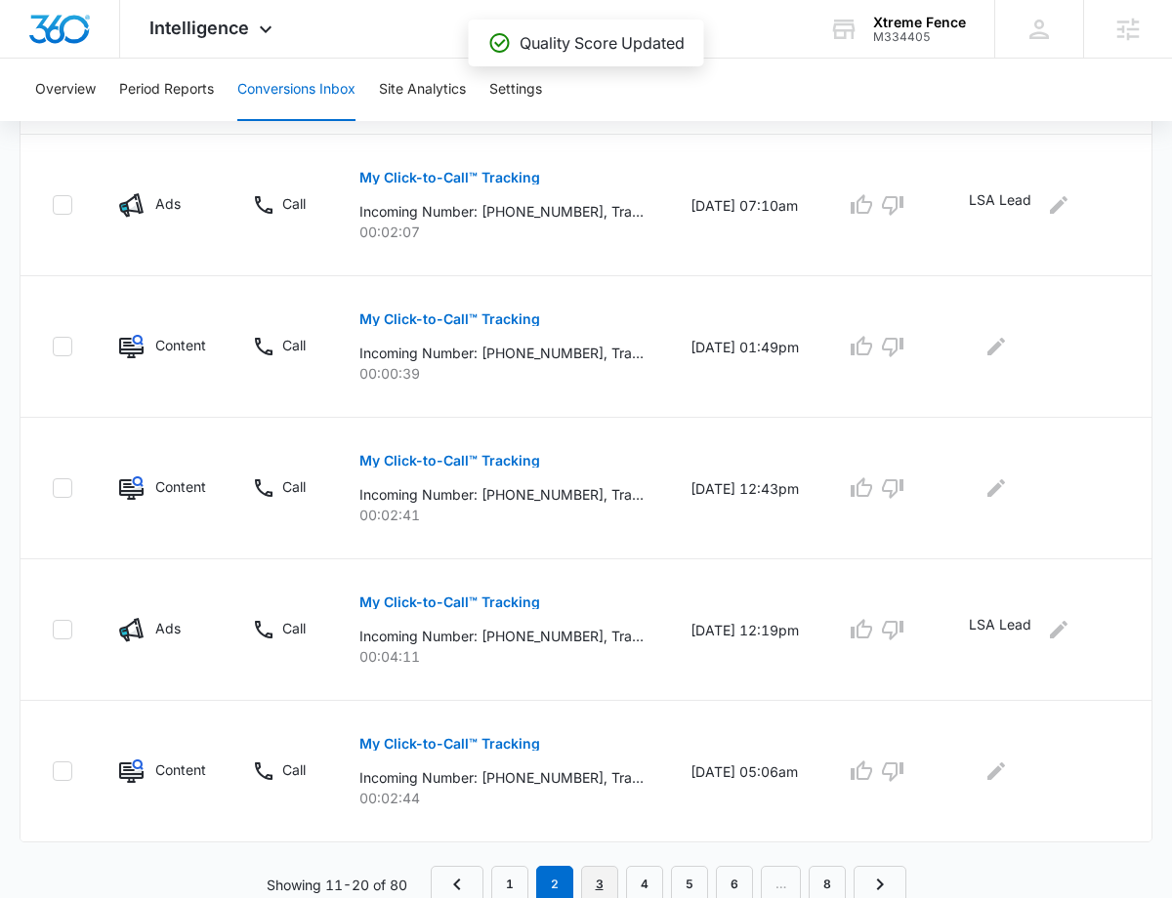
click at [594, 880] on link "3" at bounding box center [599, 884] width 37 height 37
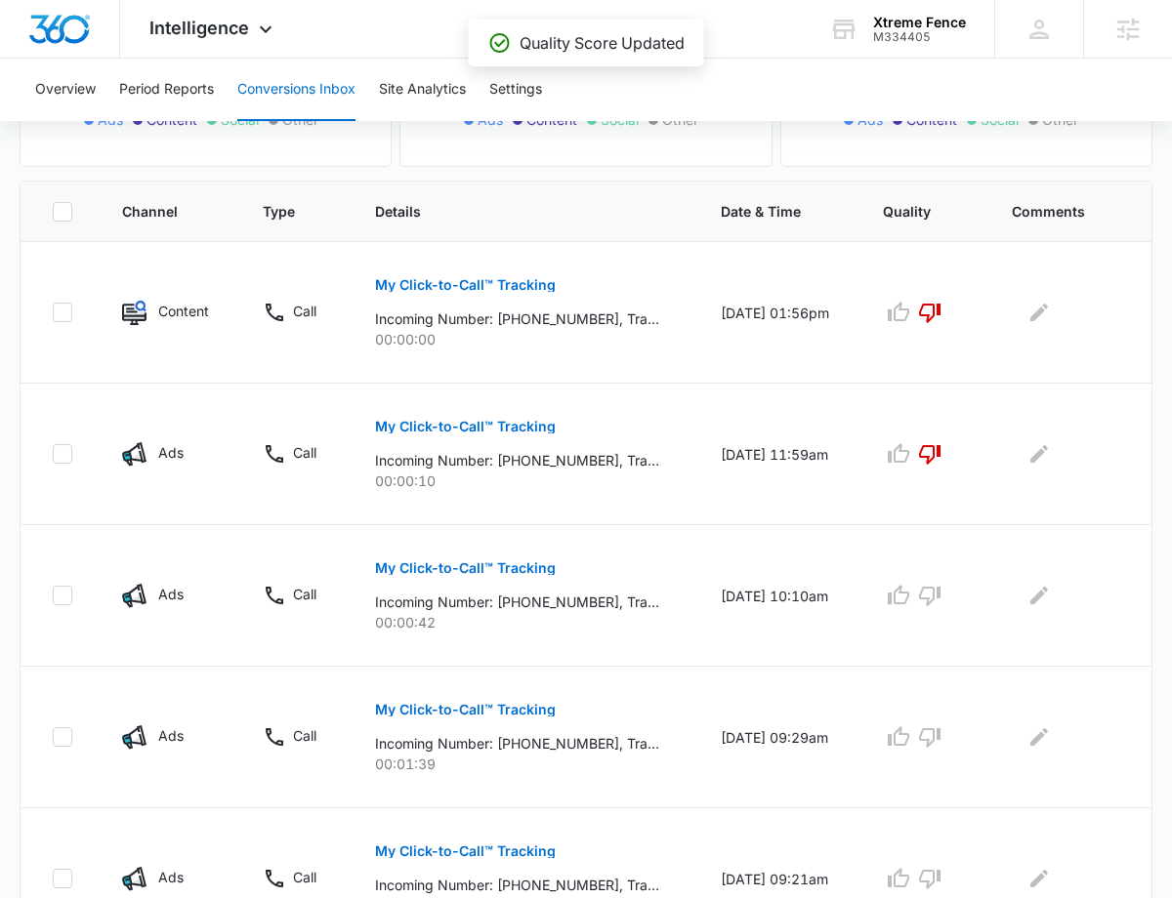
scroll to position [392, 0]
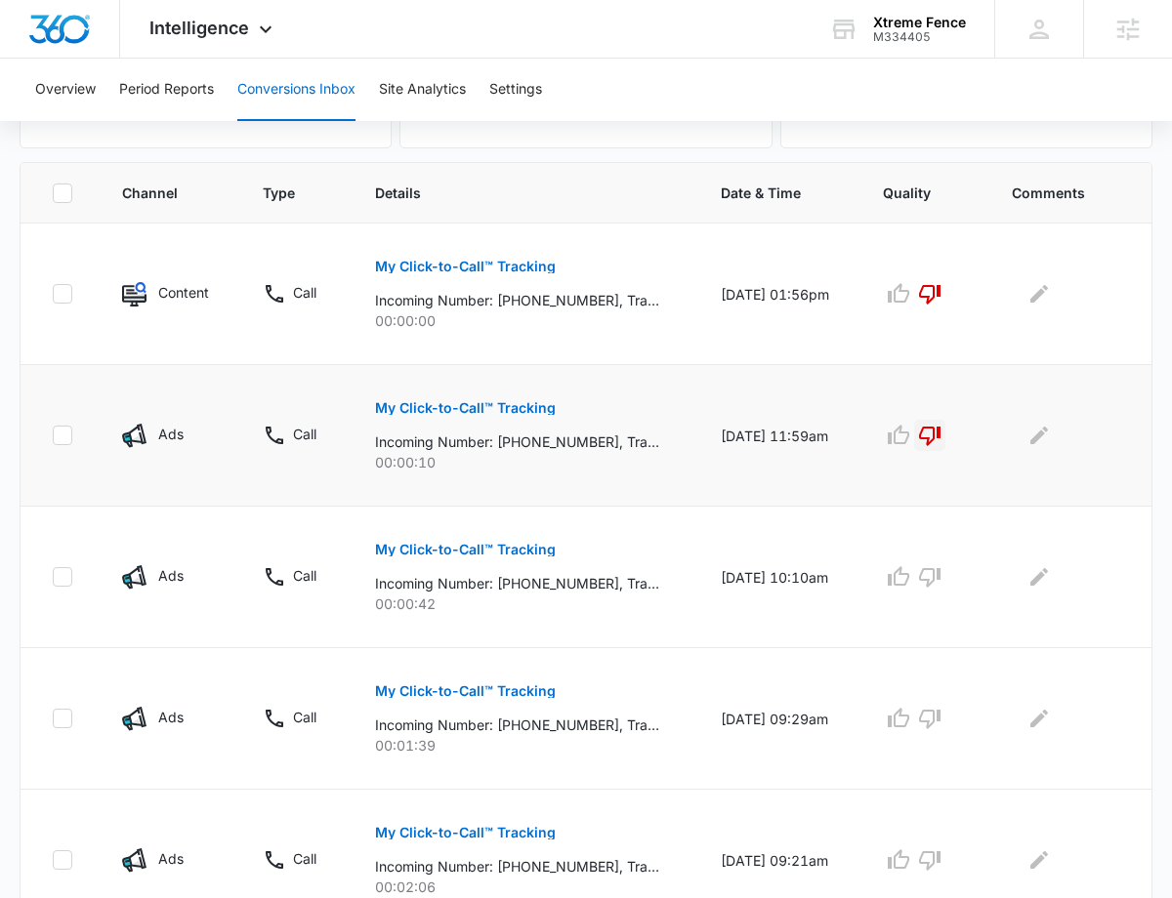
click at [941, 429] on icon "button" at bounding box center [929, 435] width 23 height 23
click at [1041, 570] on icon "Edit Comments" at bounding box center [1038, 576] width 23 height 23
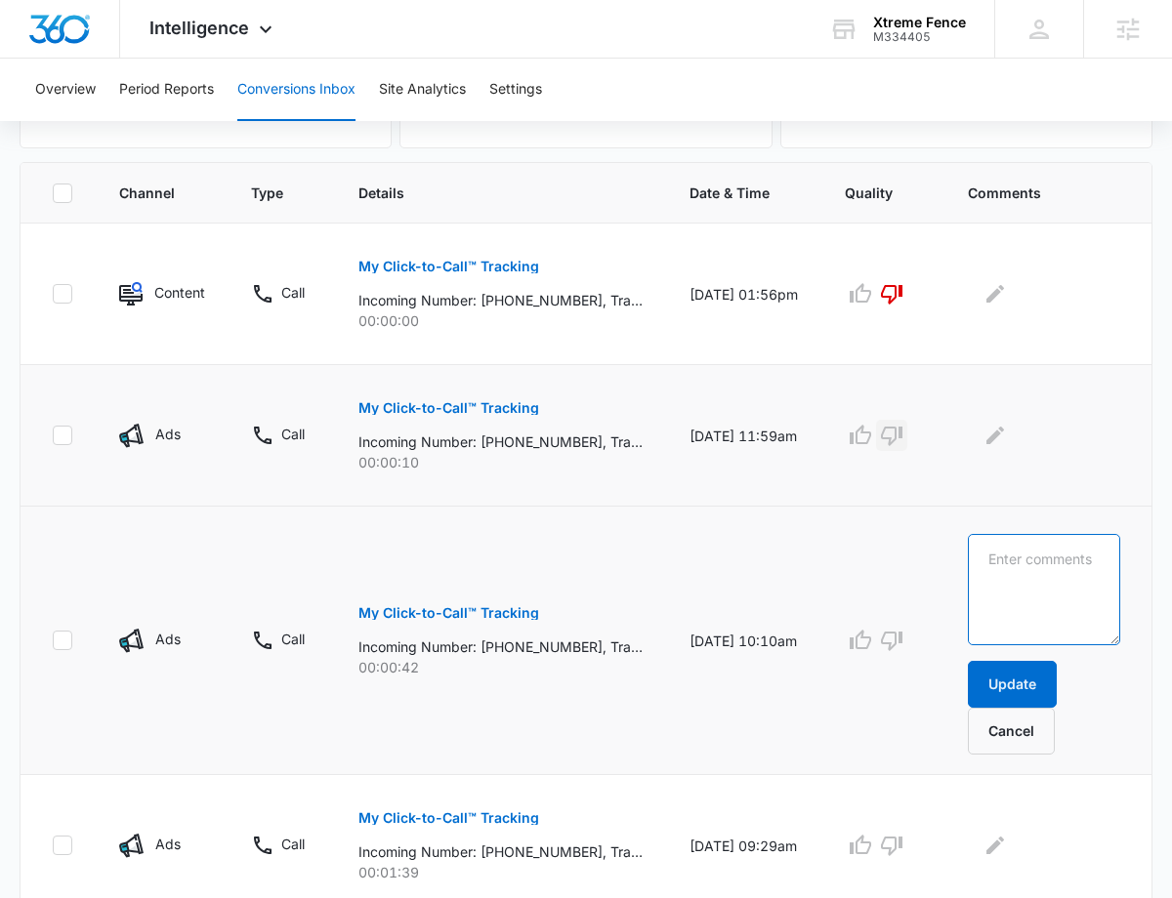
click at [1058, 578] on textarea at bounding box center [1044, 589] width 152 height 111
paste textarea "LSA Lead"
type textarea "LSA Lead"
click at [1025, 685] on button "Update" at bounding box center [1012, 684] width 89 height 47
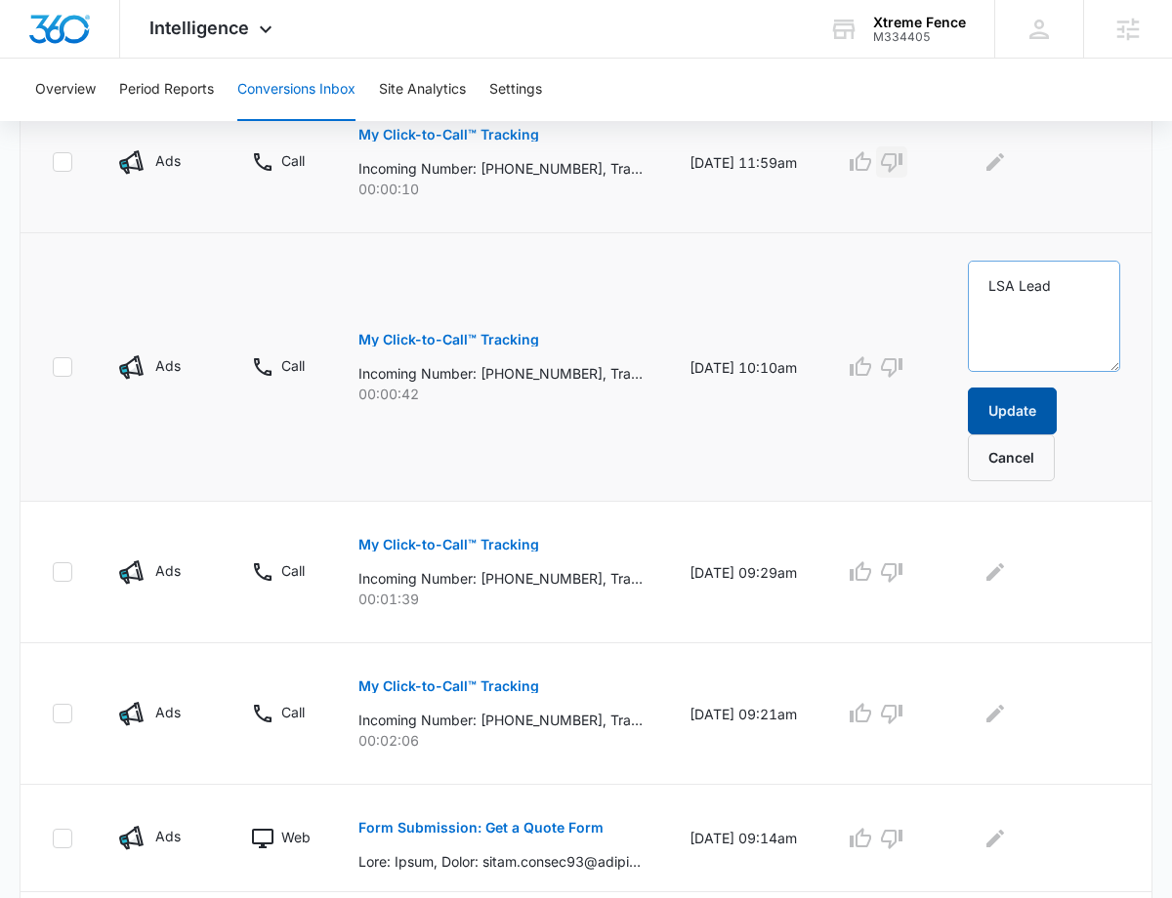
scroll to position [674, 0]
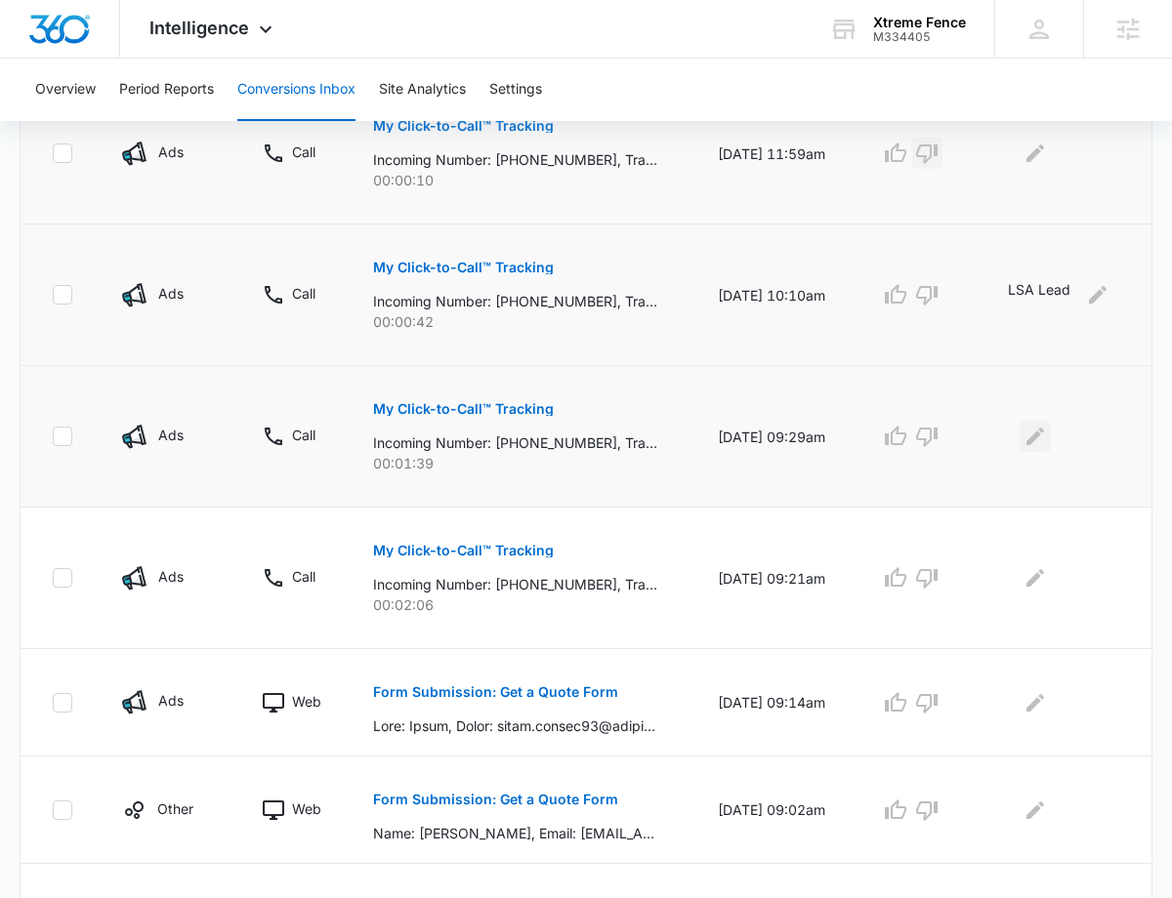
click at [1030, 437] on icon "Edit Comments" at bounding box center [1034, 436] width 23 height 23
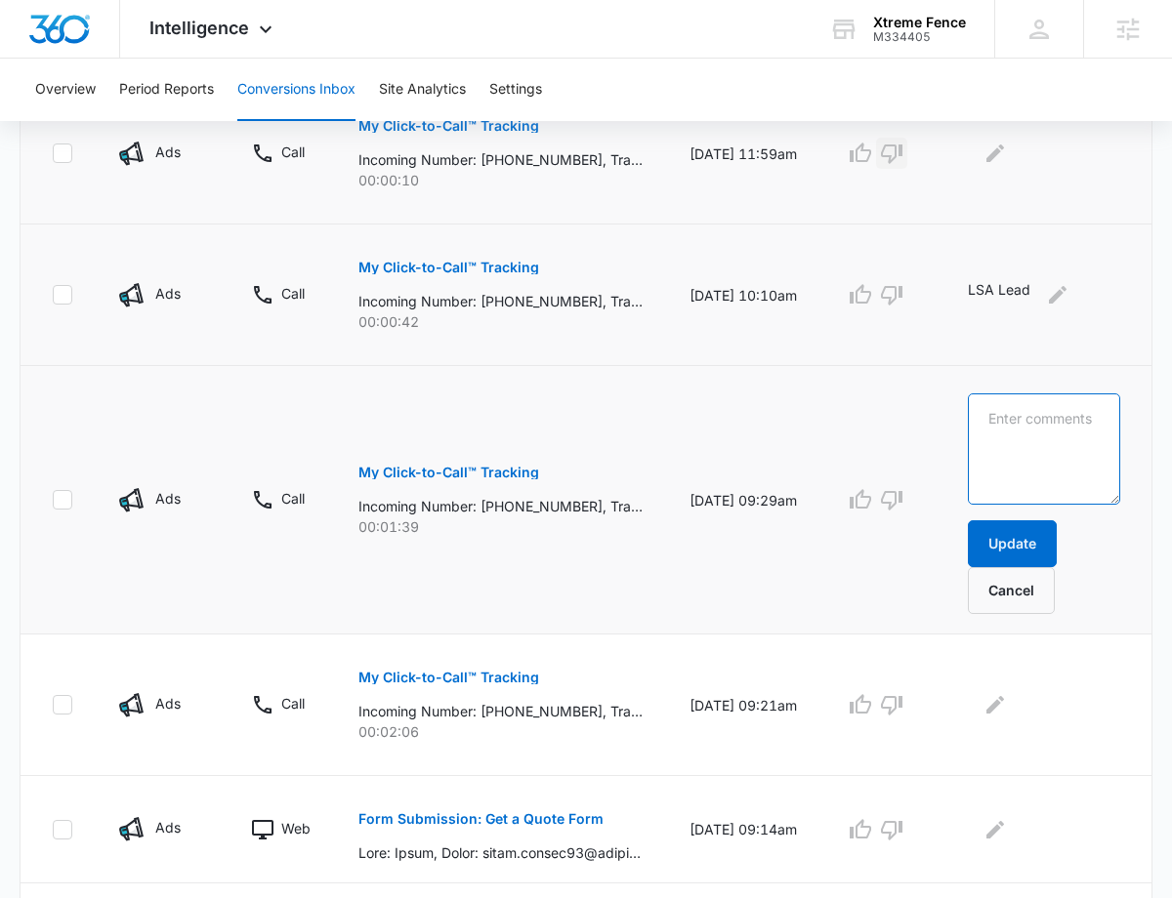
click at [1046, 437] on textarea at bounding box center [1044, 448] width 152 height 111
paste textarea "LSA Lead"
type textarea "LSA Lead"
click at [1031, 539] on button "Update" at bounding box center [1012, 543] width 89 height 47
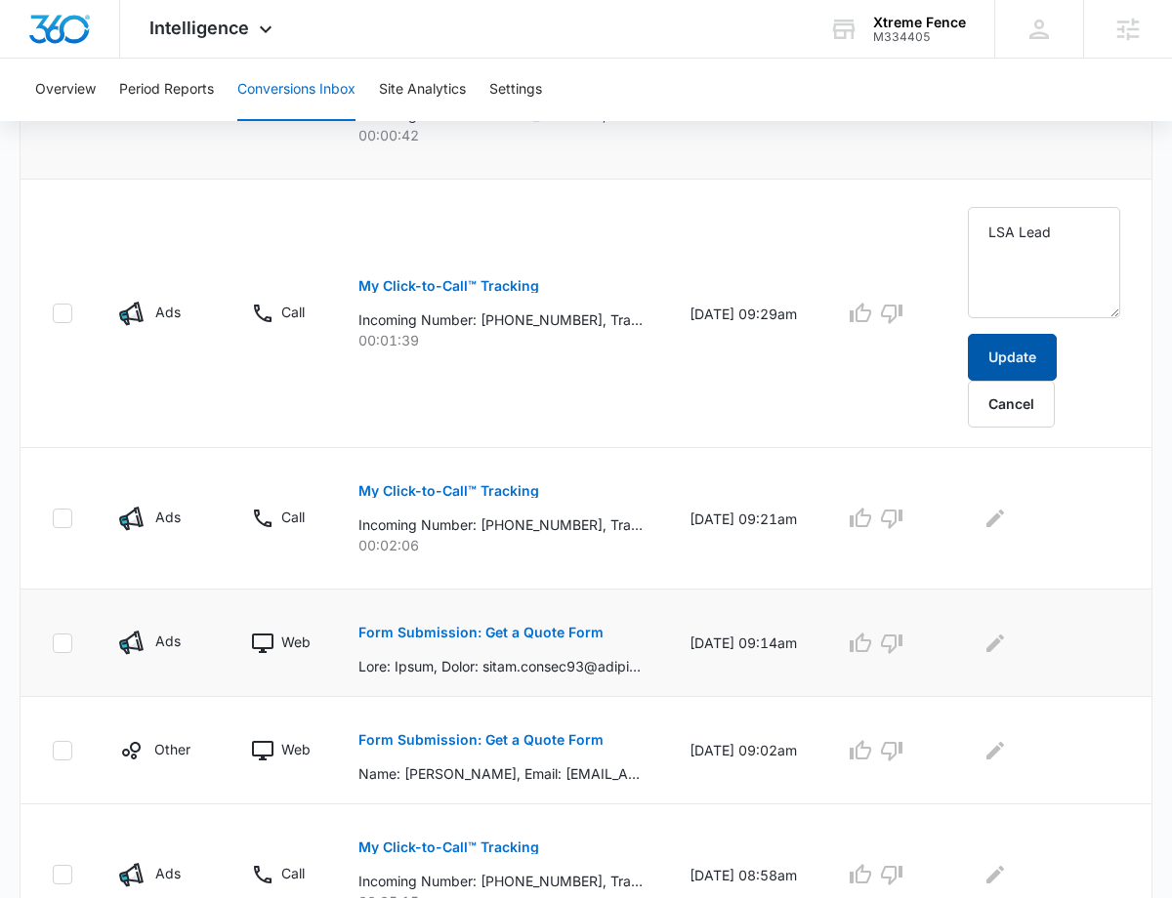
scroll to position [867, 0]
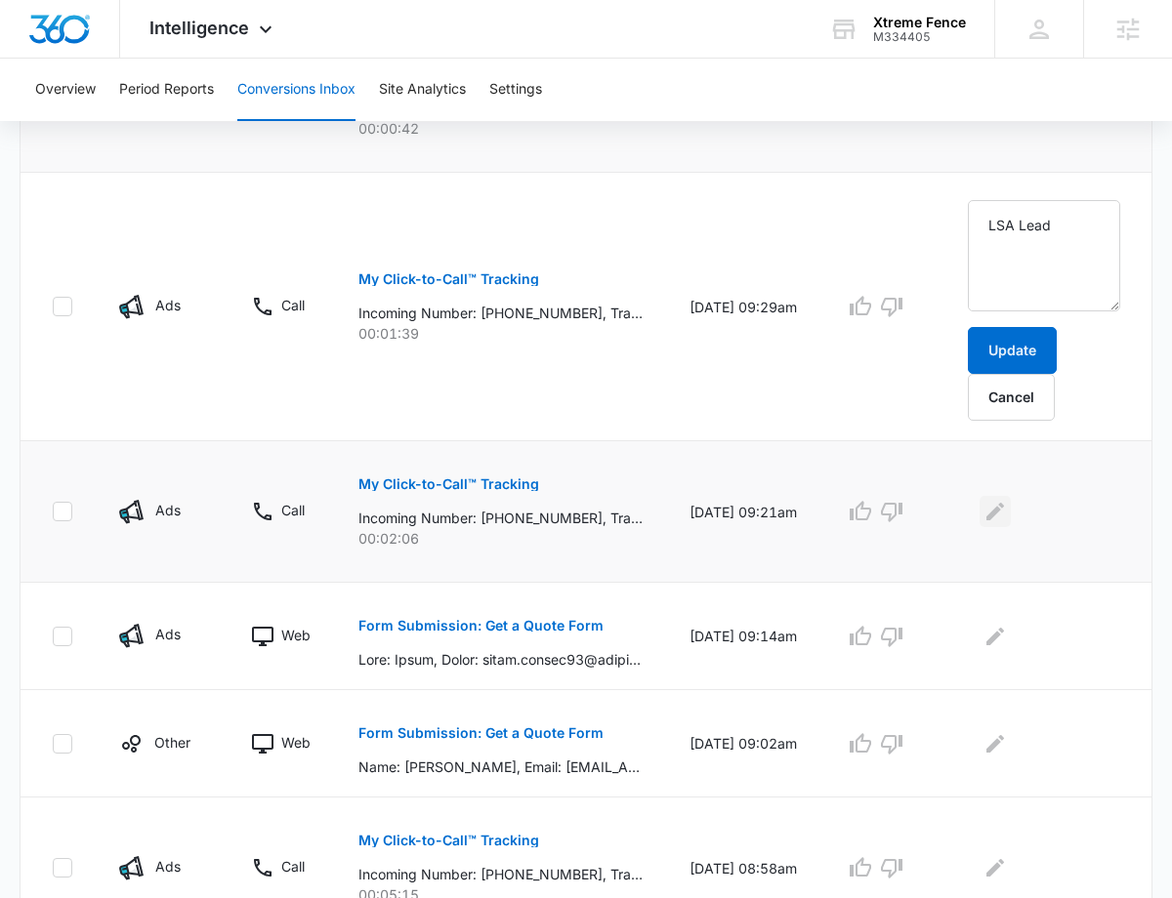
click at [1000, 502] on icon "Edit Comments" at bounding box center [994, 511] width 23 height 23
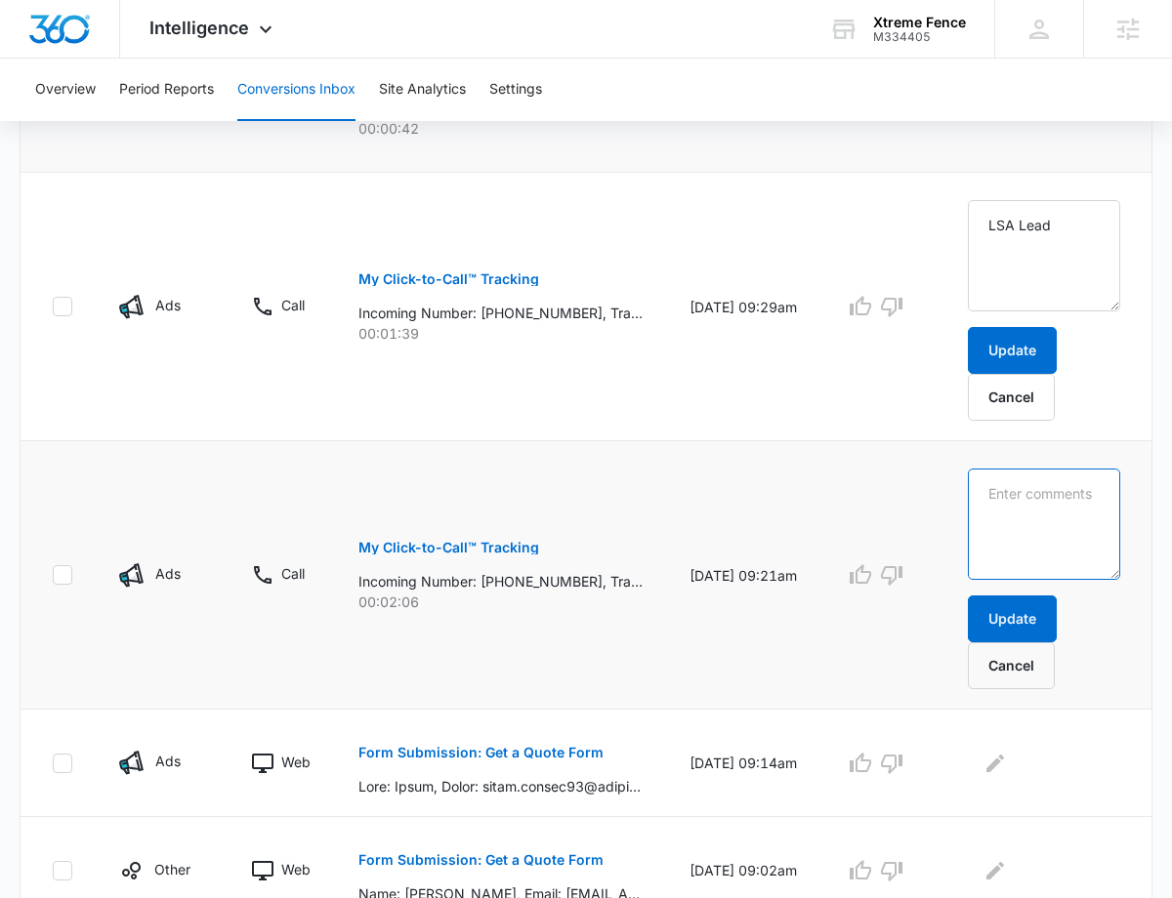
click at [1025, 532] on textarea at bounding box center [1044, 524] width 152 height 111
paste textarea "LSA Lead"
type textarea "LSA Lead"
click at [1026, 606] on button "Update" at bounding box center [1012, 619] width 89 height 47
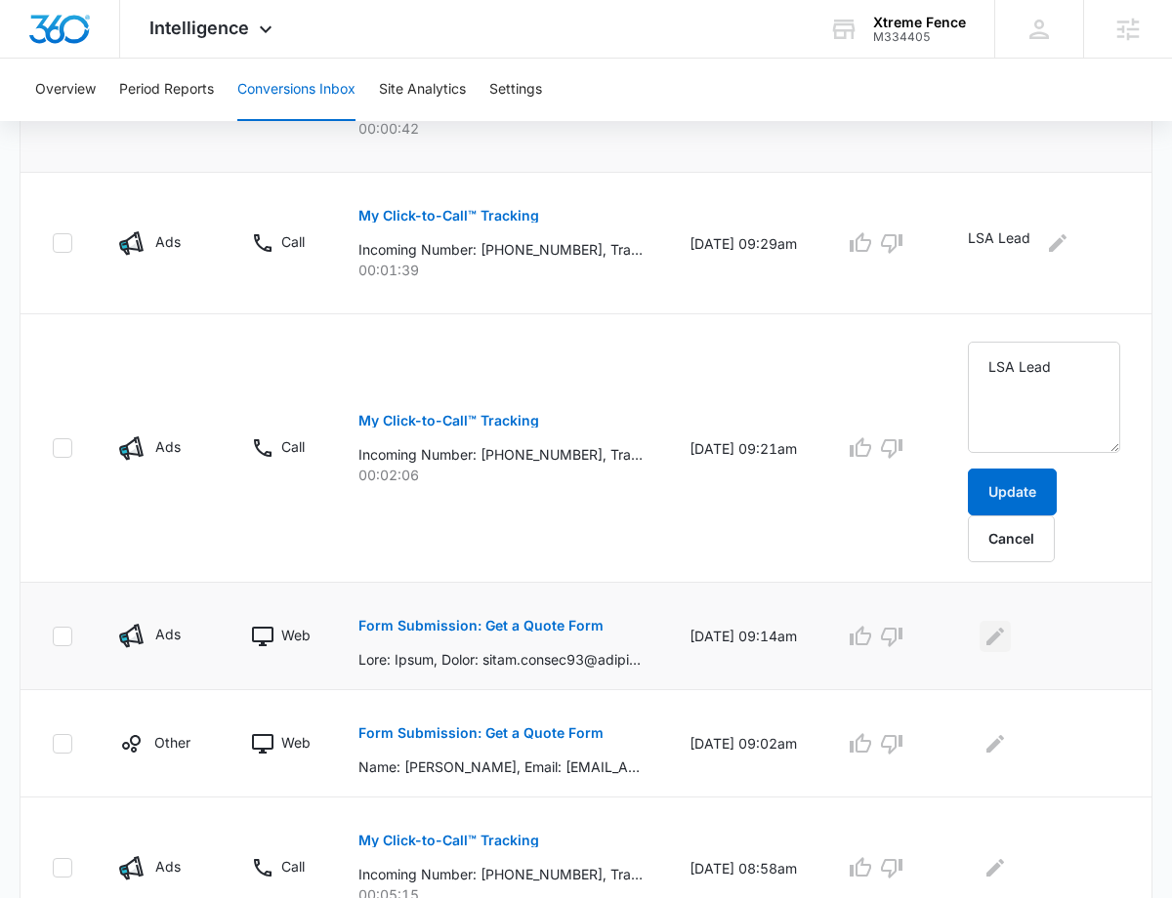
click at [1007, 635] on icon "Edit Comments" at bounding box center [994, 636] width 23 height 23
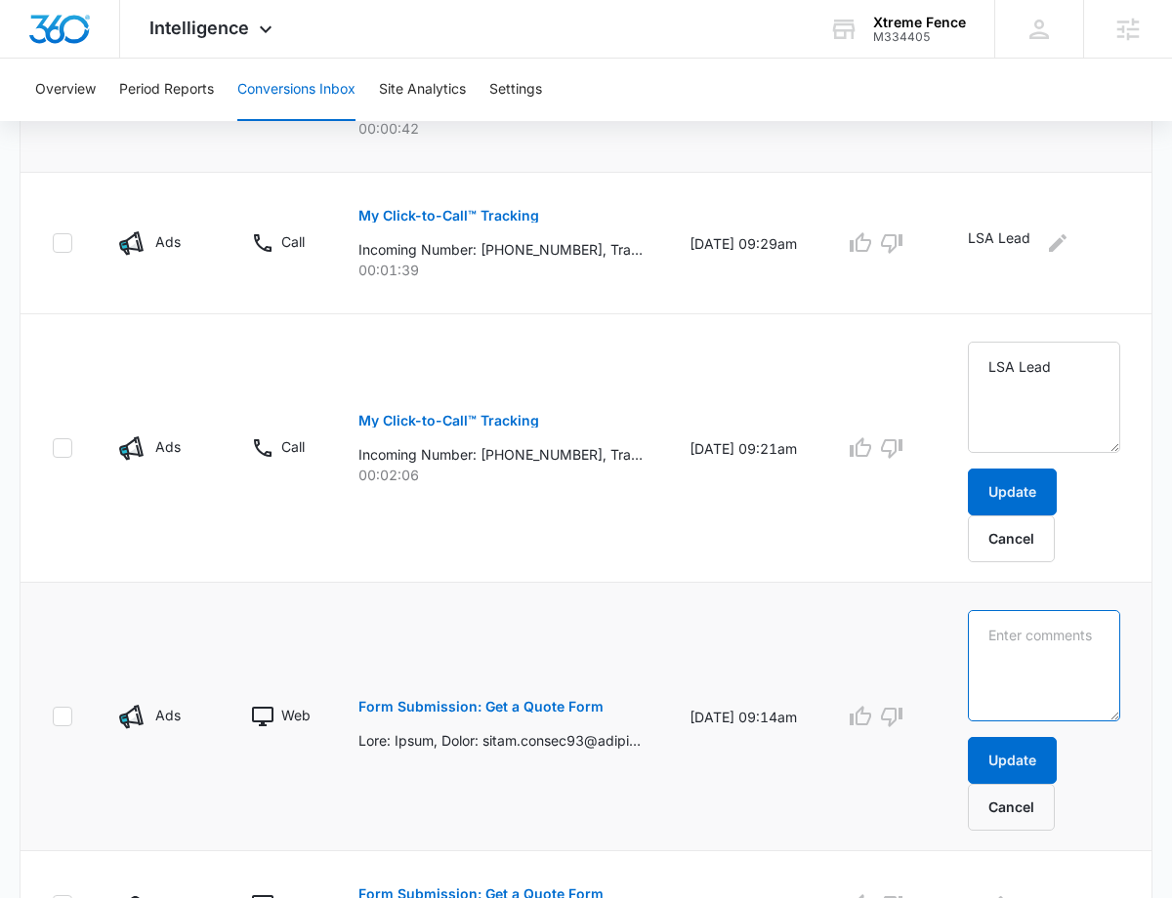
click at [1043, 635] on textarea at bounding box center [1044, 665] width 152 height 111
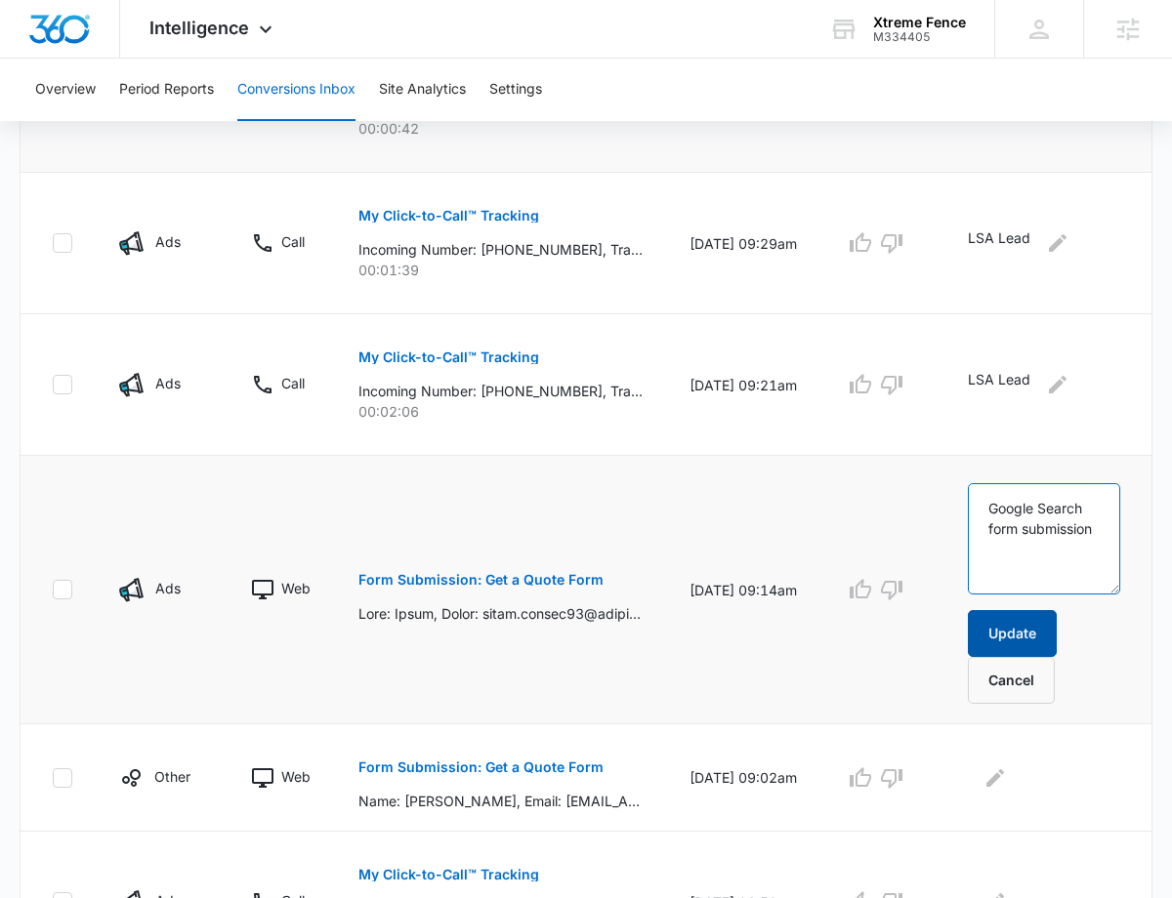
type textarea "Google Search form submission"
click at [1017, 629] on button "Update" at bounding box center [1012, 633] width 89 height 47
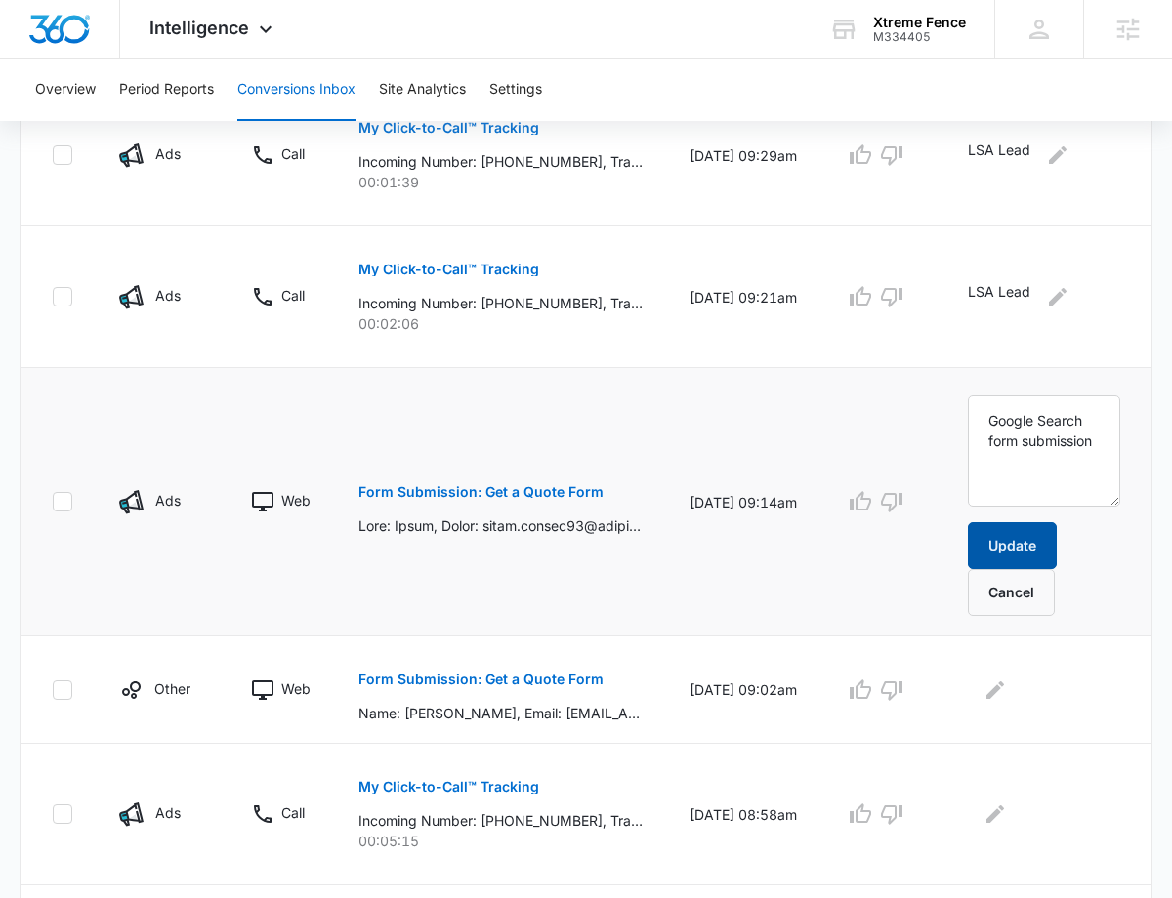
scroll to position [982, 0]
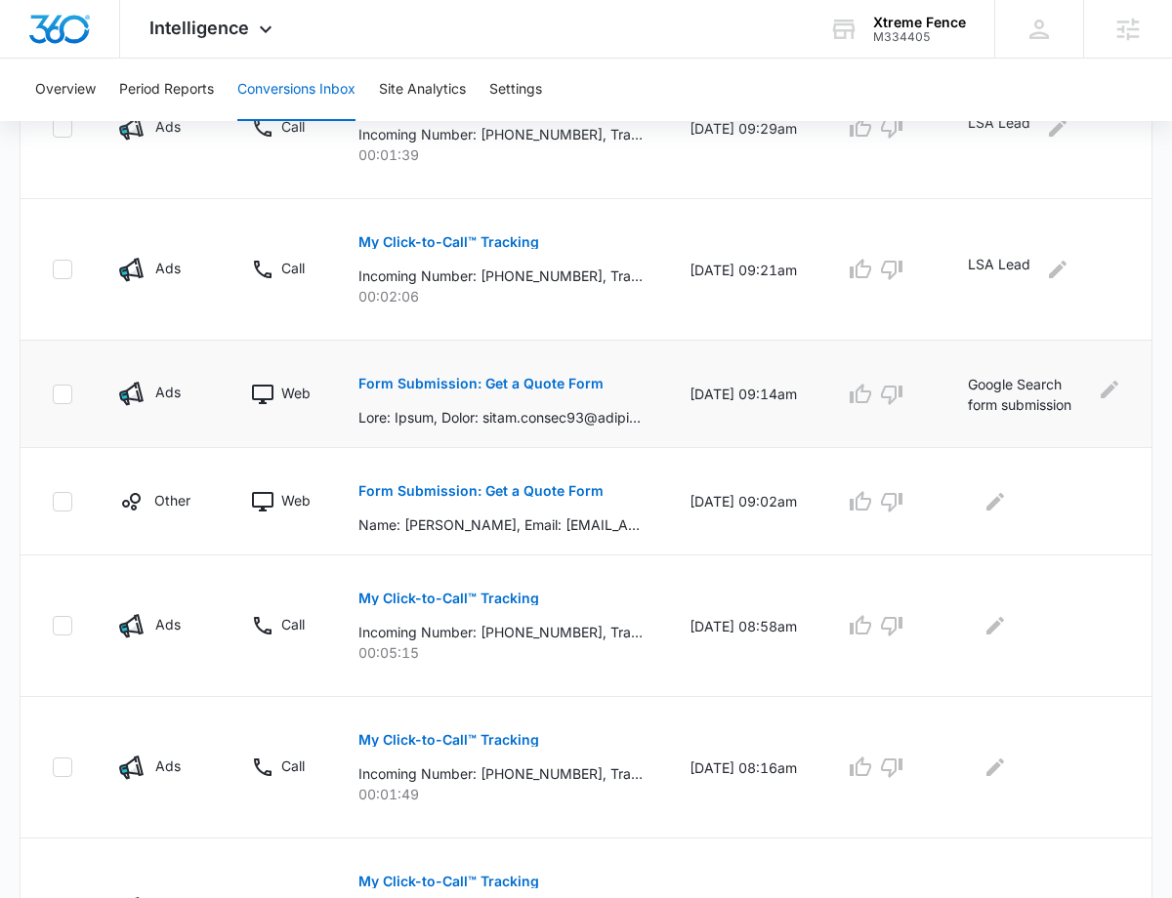
click at [511, 382] on p "Form Submission: Get a Quote Form" at bounding box center [480, 384] width 245 height 14
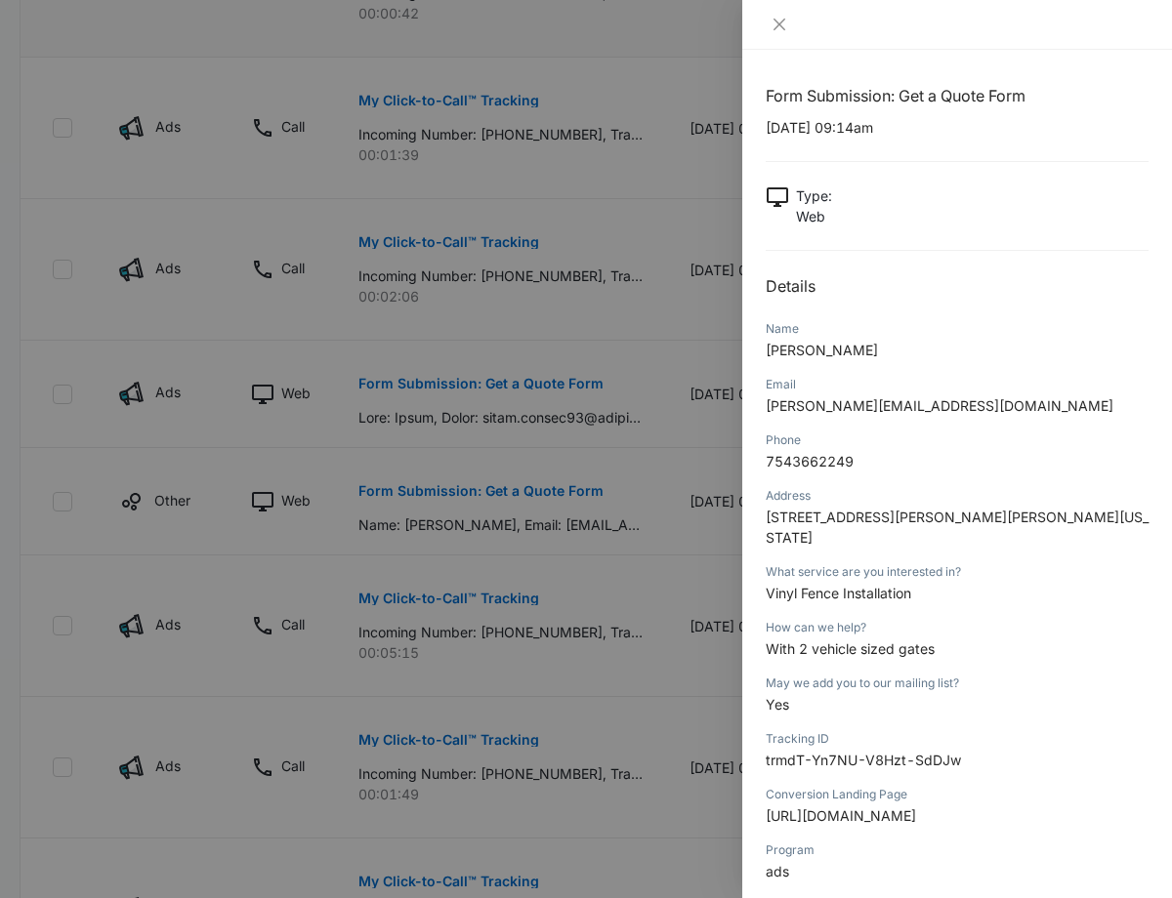
click at [688, 427] on div at bounding box center [586, 449] width 1172 height 898
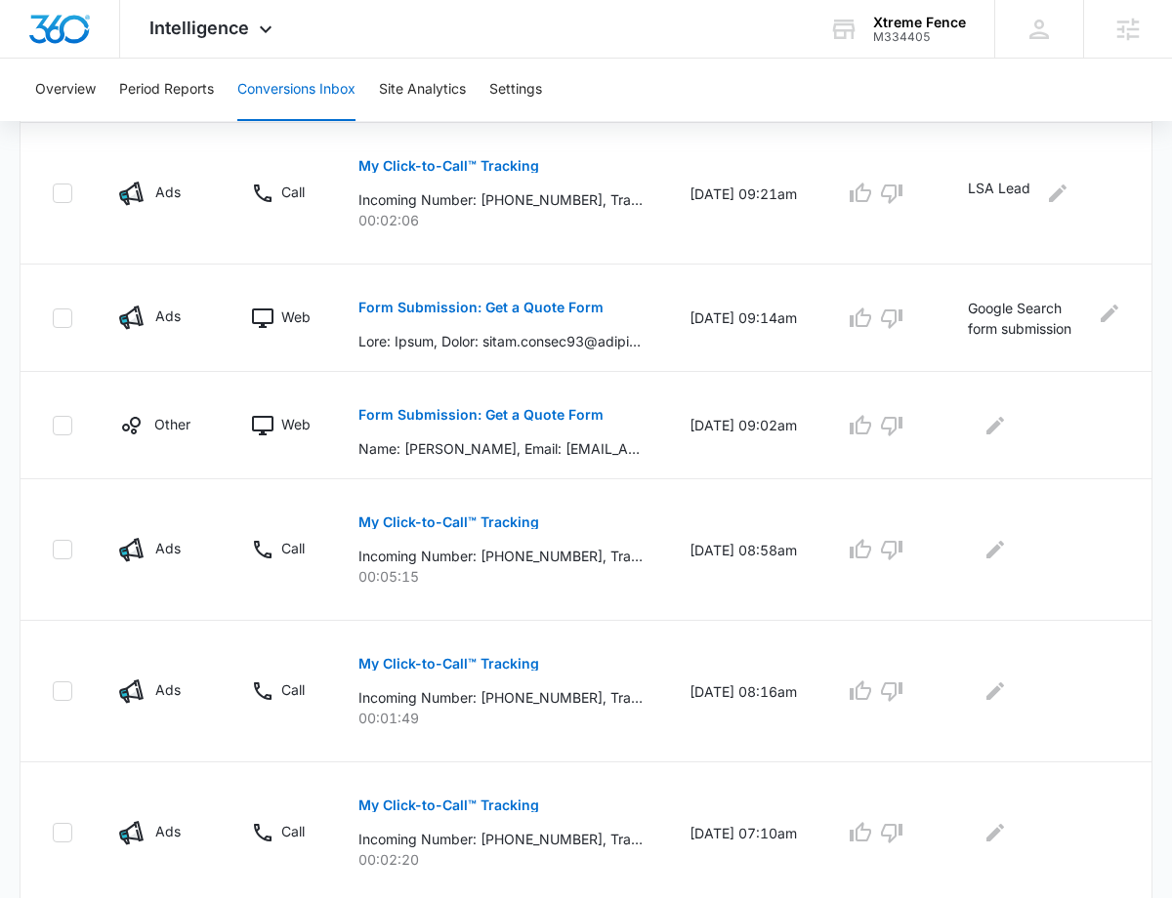
scroll to position [1083, 0]
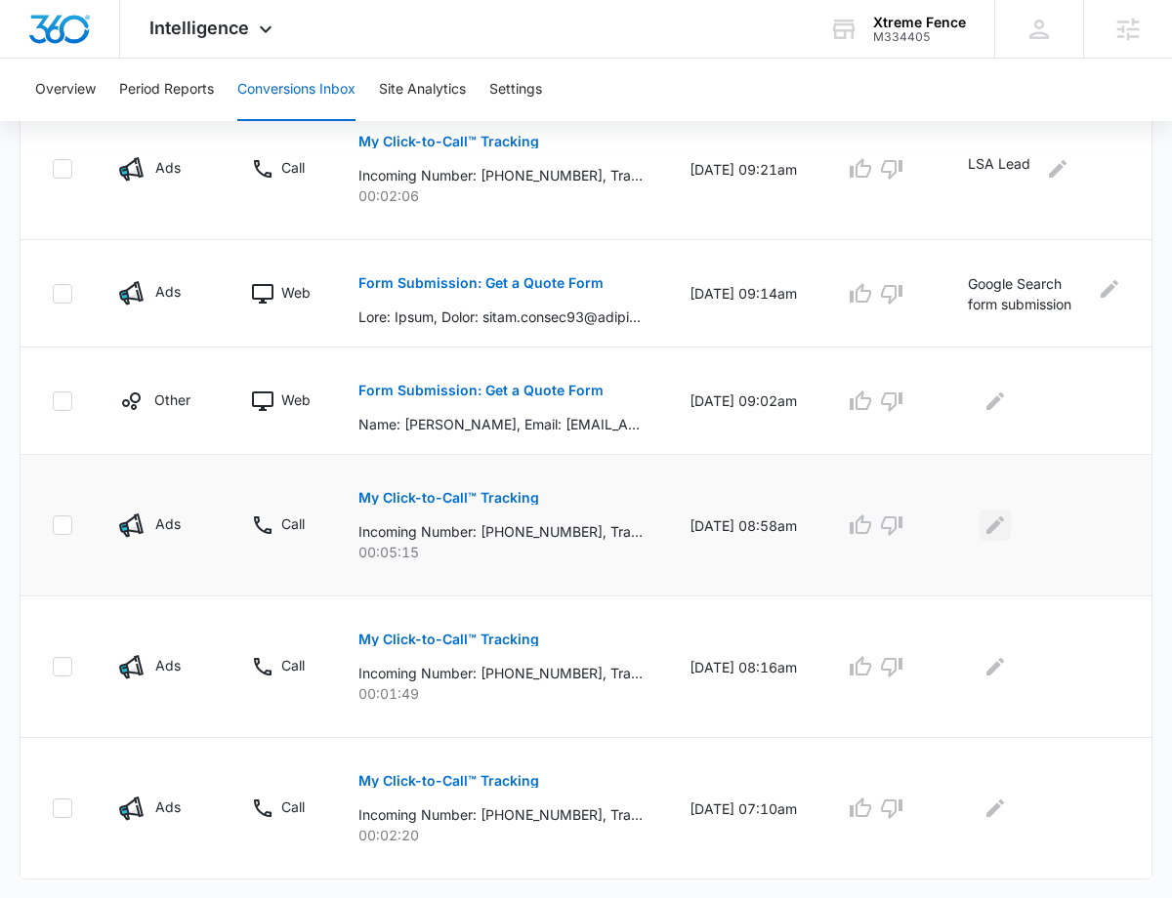
click at [1007, 532] on icon "Edit Comments" at bounding box center [994, 525] width 23 height 23
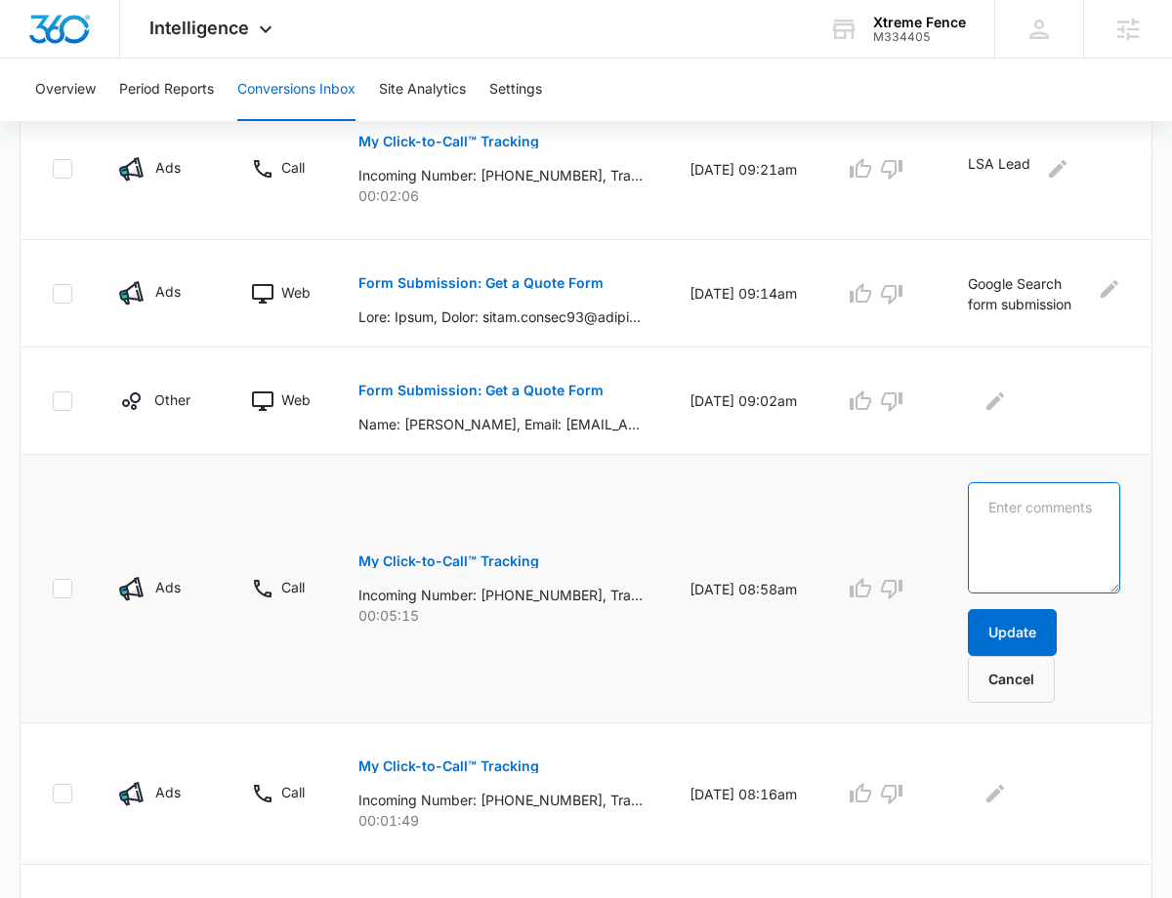
click at [1037, 530] on textarea at bounding box center [1044, 537] width 152 height 111
paste textarea "LSA Lead"
type textarea "LSA Lead"
click at [1008, 623] on button "Update" at bounding box center [1012, 632] width 89 height 47
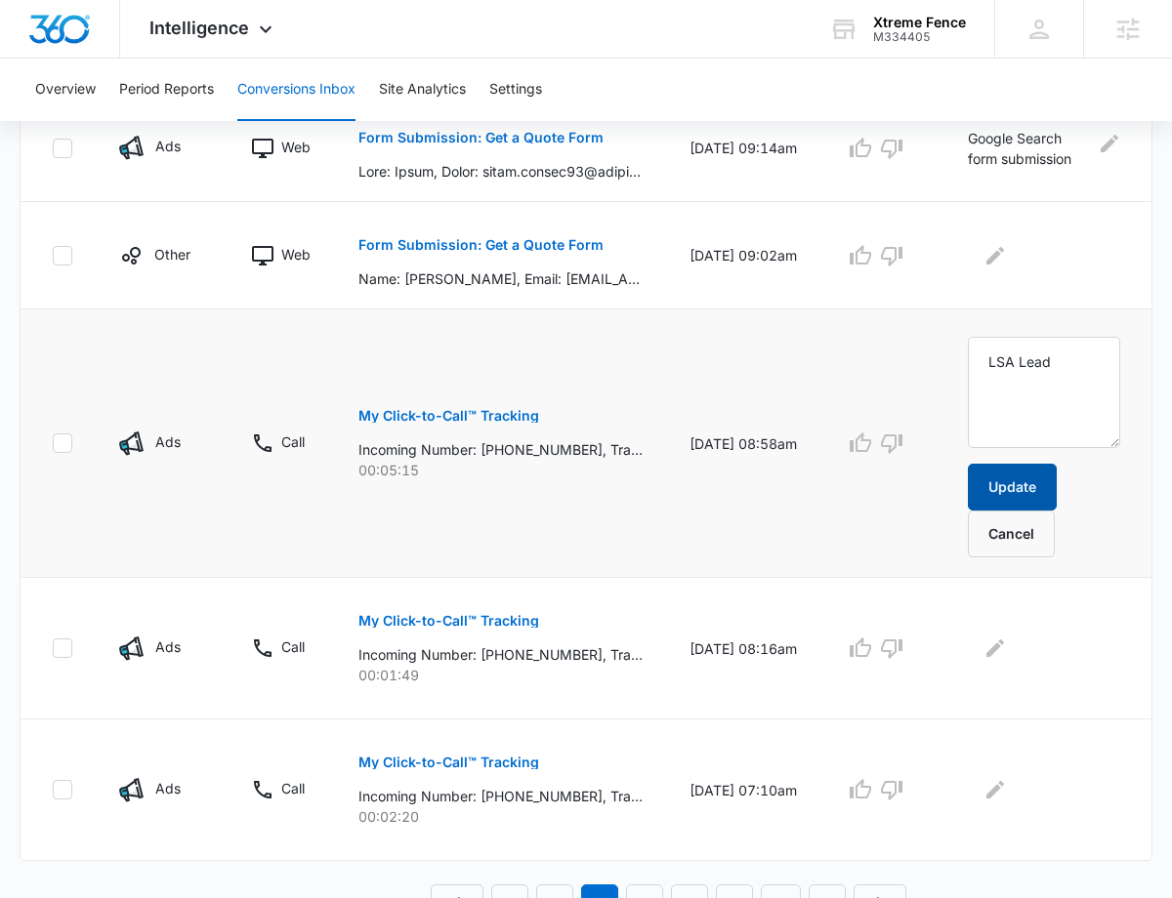
scroll to position [1246, 0]
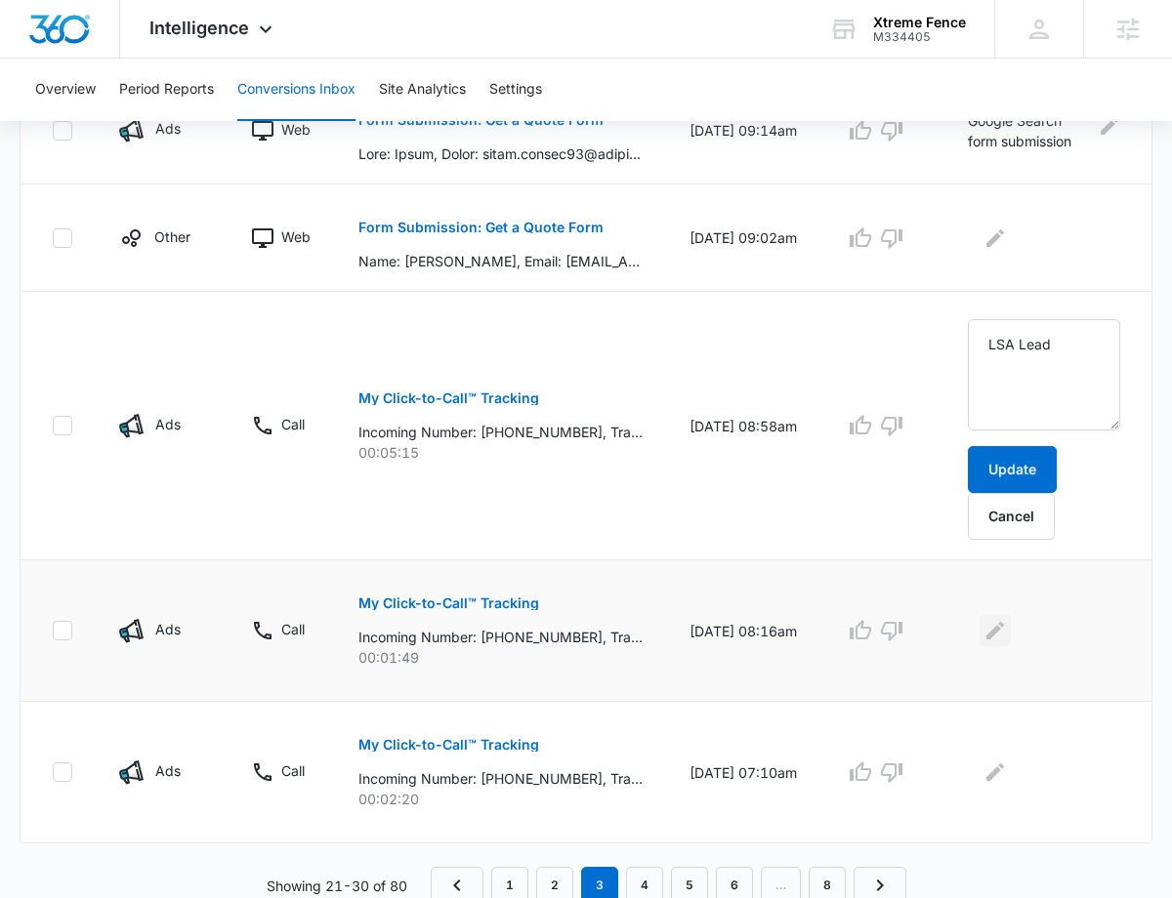
click at [1000, 632] on icon "Edit Comments" at bounding box center [994, 630] width 23 height 23
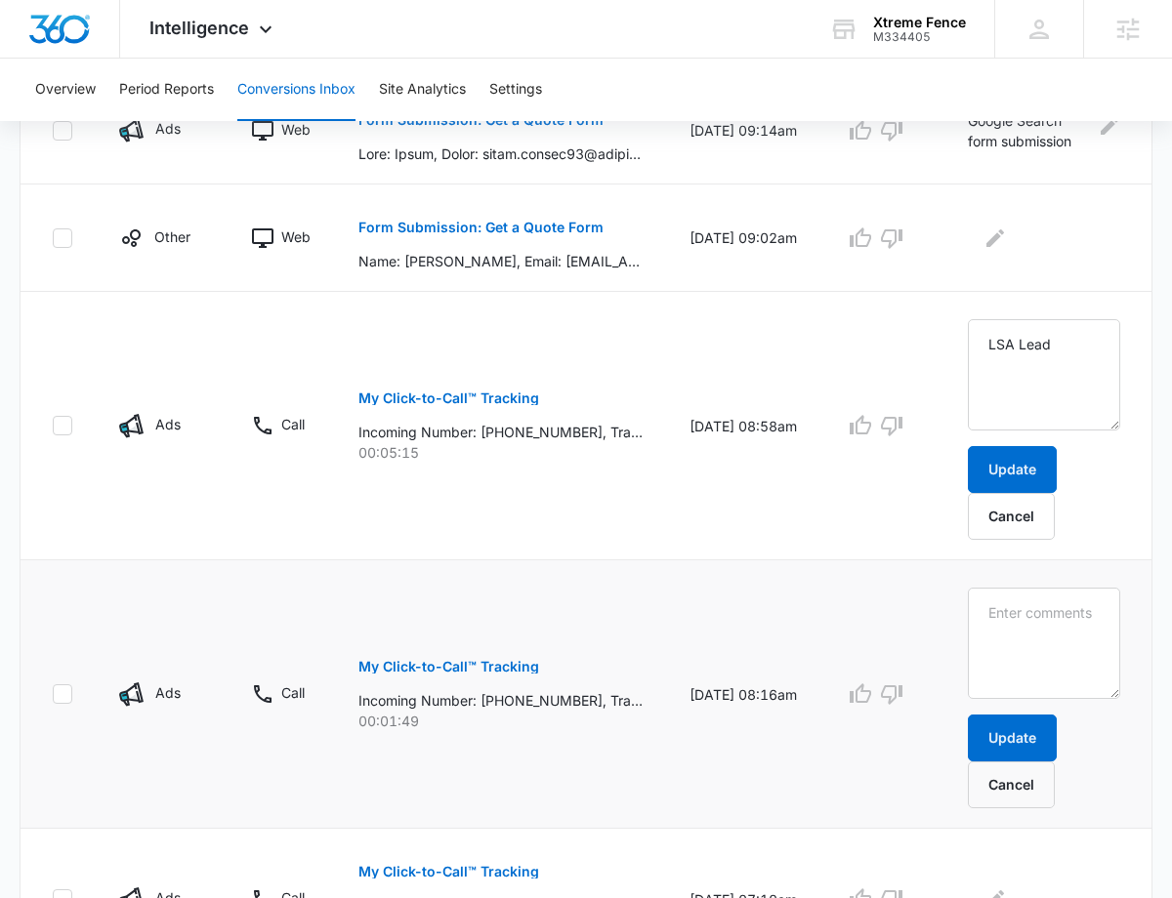
click at [1000, 632] on textarea at bounding box center [1044, 643] width 152 height 111
type textarea "LSA Lead"
click at [1004, 742] on button "Update" at bounding box center [1012, 738] width 89 height 47
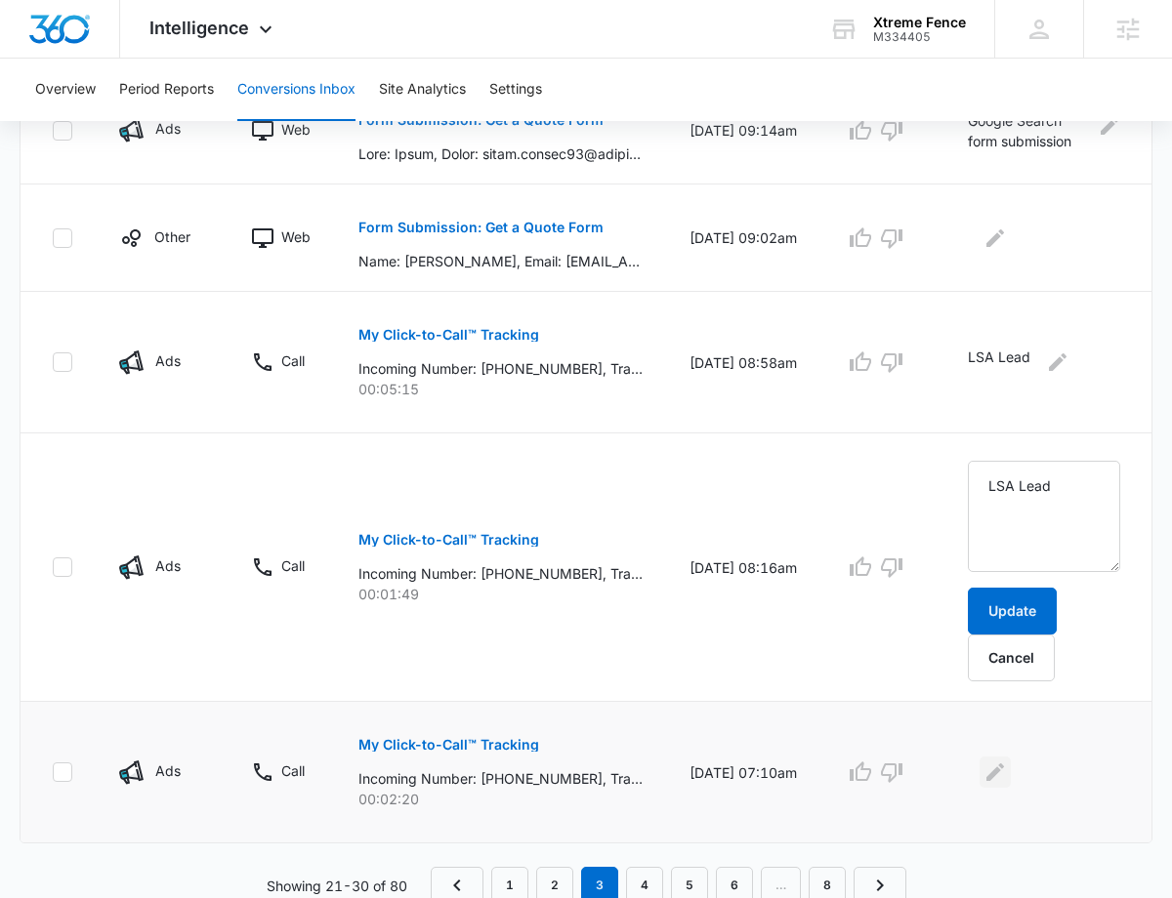
click at [1004, 761] on icon "Edit Comments" at bounding box center [994, 772] width 23 height 23
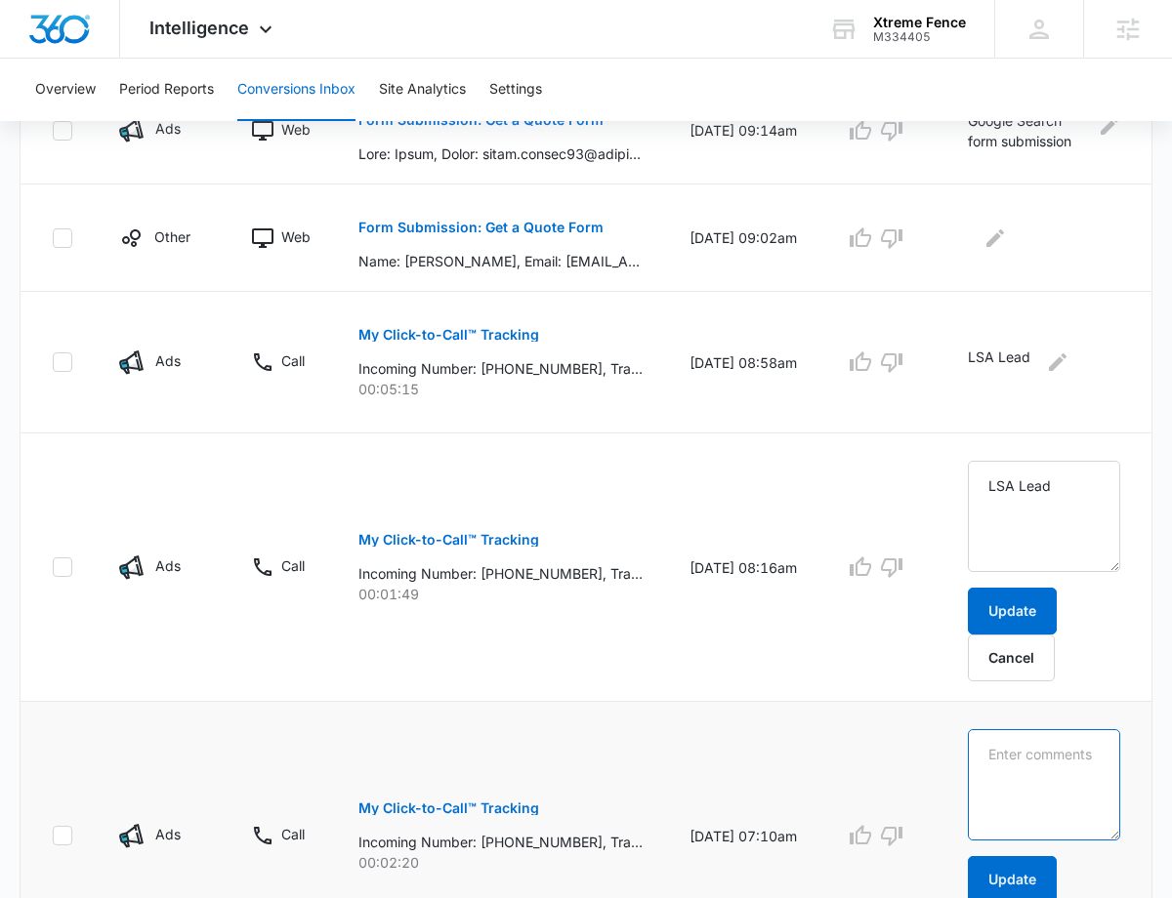
click at [1005, 760] on textarea at bounding box center [1044, 784] width 152 height 111
paste textarea "LSA Lead"
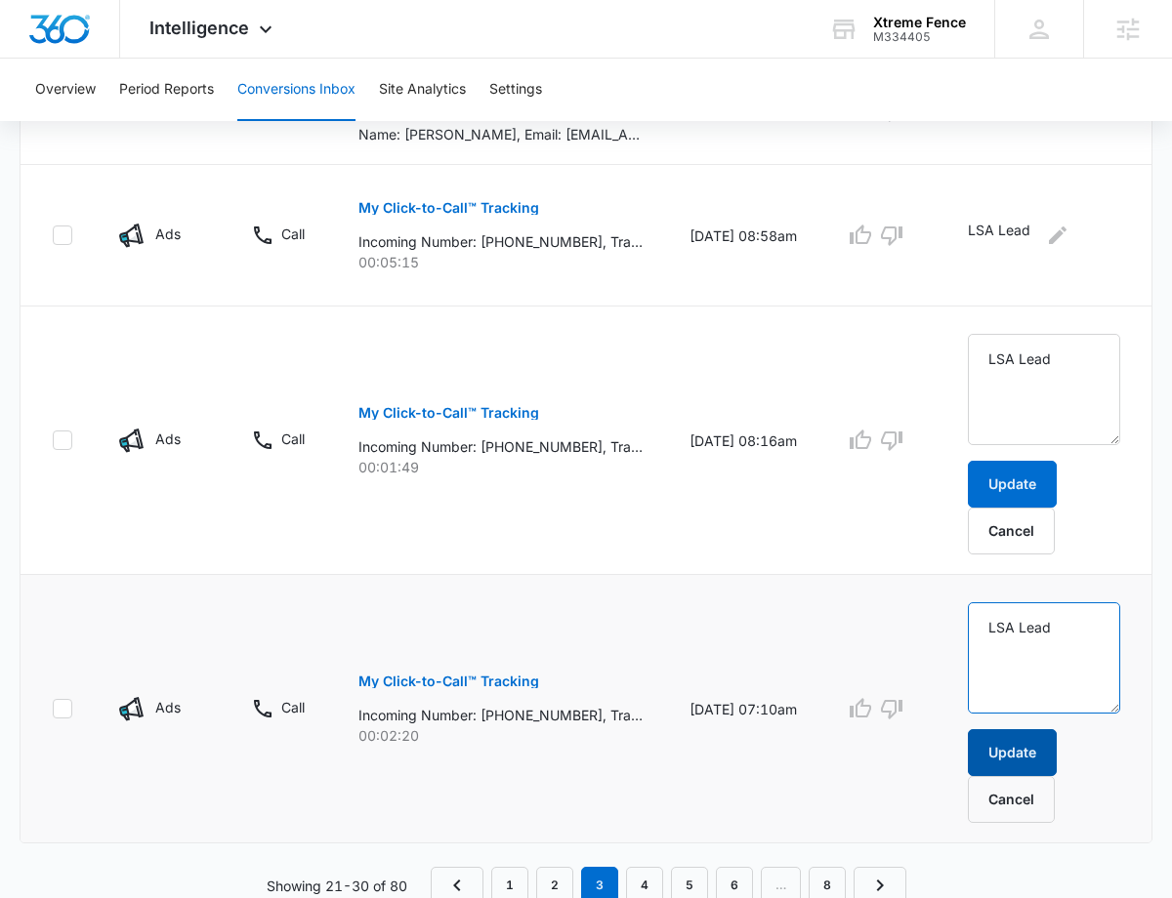
type textarea "LSA Lead"
click at [1012, 743] on button "Update" at bounding box center [1012, 752] width 89 height 47
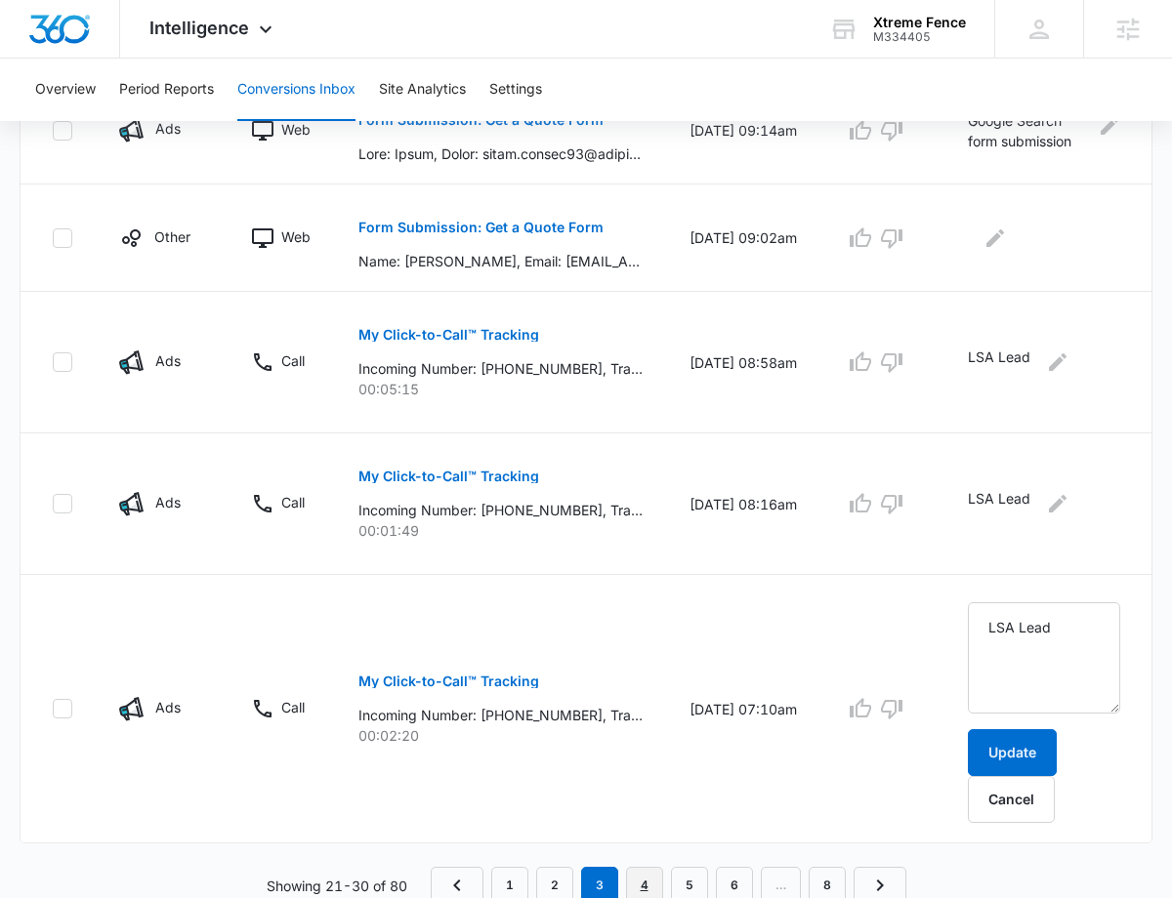
click at [649, 880] on link "4" at bounding box center [644, 885] width 37 height 37
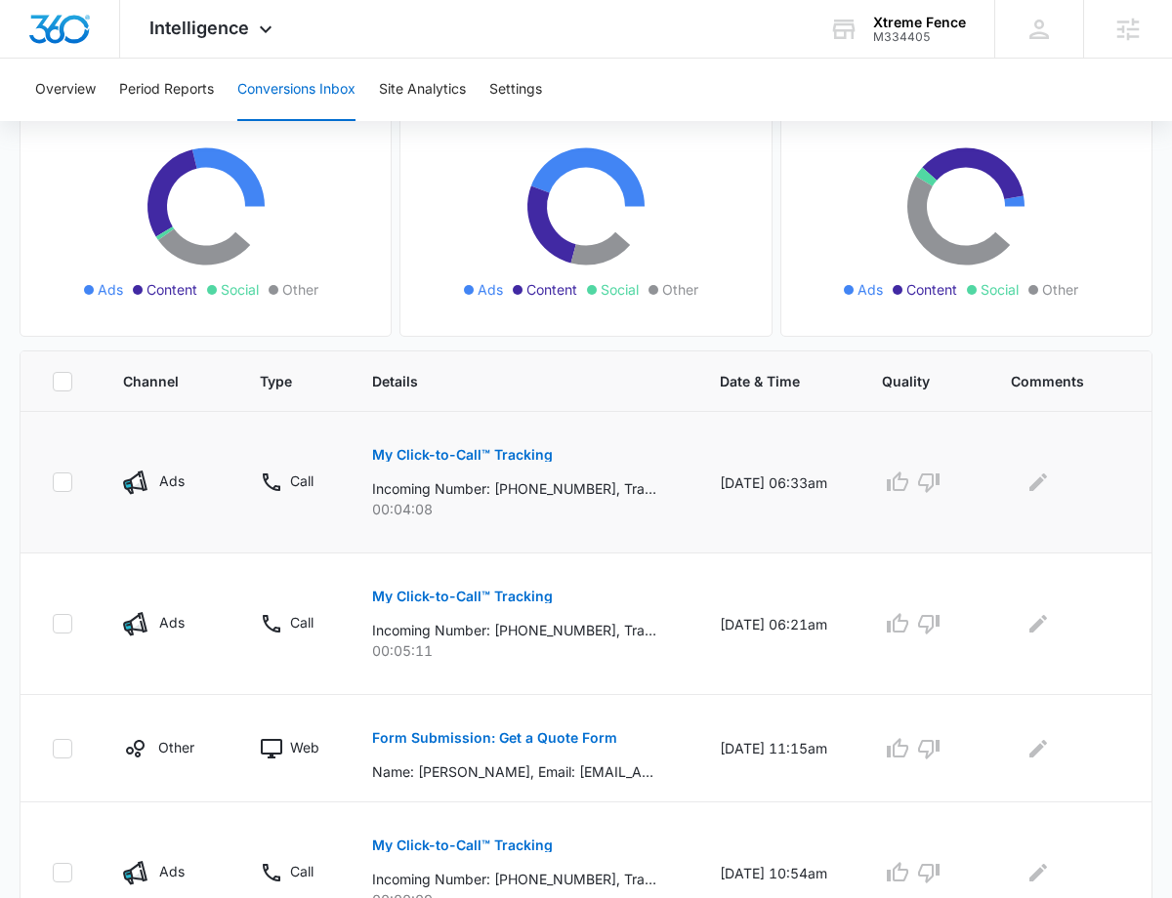
scroll to position [205, 0]
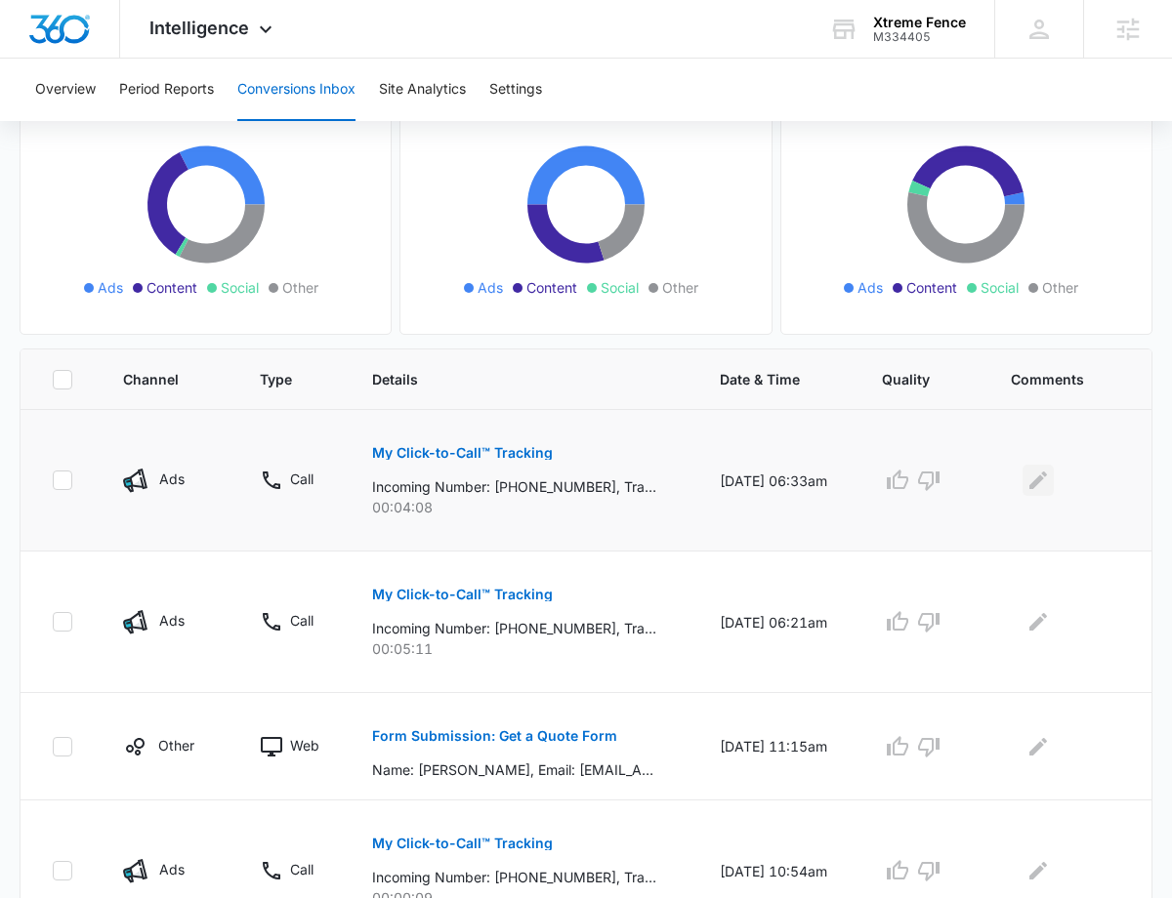
click at [1041, 476] on icon "Edit Comments" at bounding box center [1037, 480] width 23 height 23
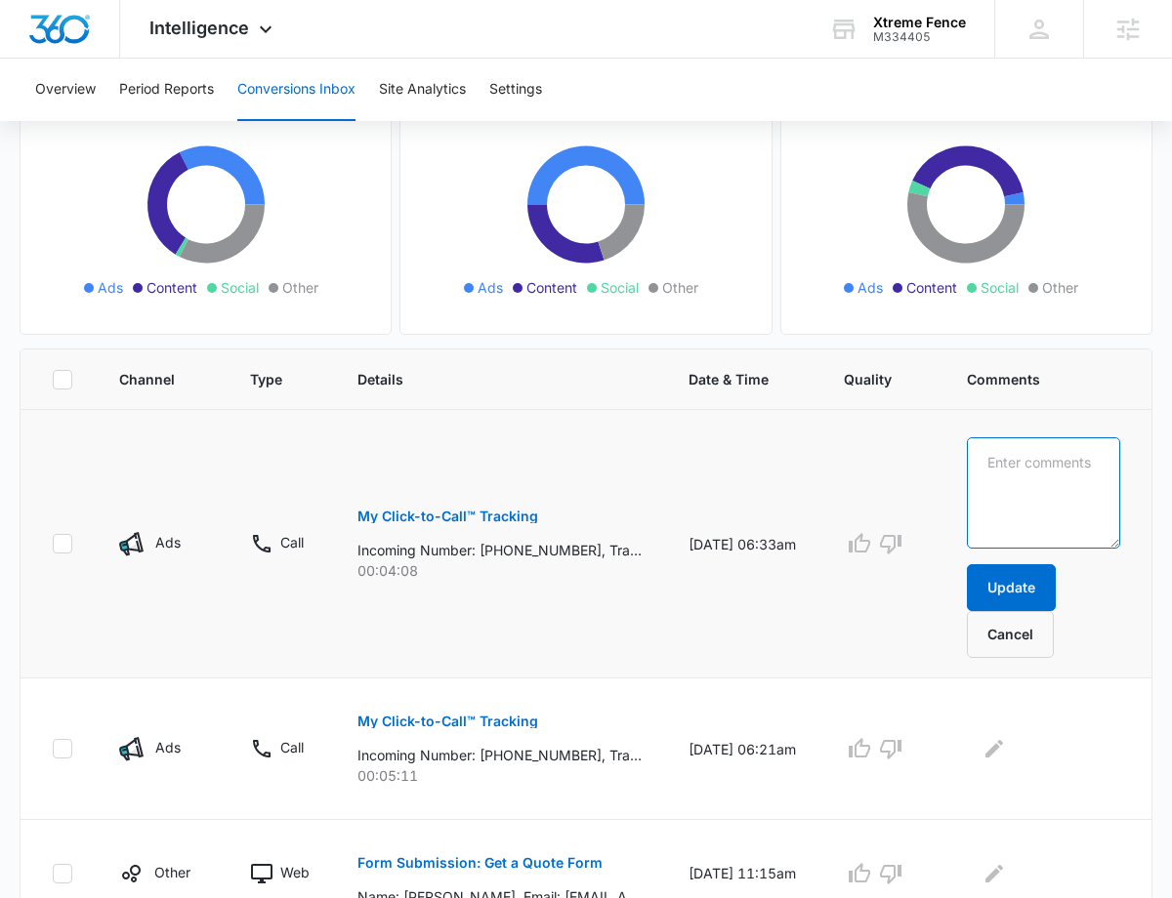
click at [1056, 492] on textarea at bounding box center [1043, 492] width 153 height 111
paste textarea "LSA Lead"
type textarea "LSA Lead"
click at [1018, 573] on button "Update" at bounding box center [1011, 587] width 89 height 47
click at [1001, 742] on icon "Edit Comments" at bounding box center [993, 748] width 23 height 23
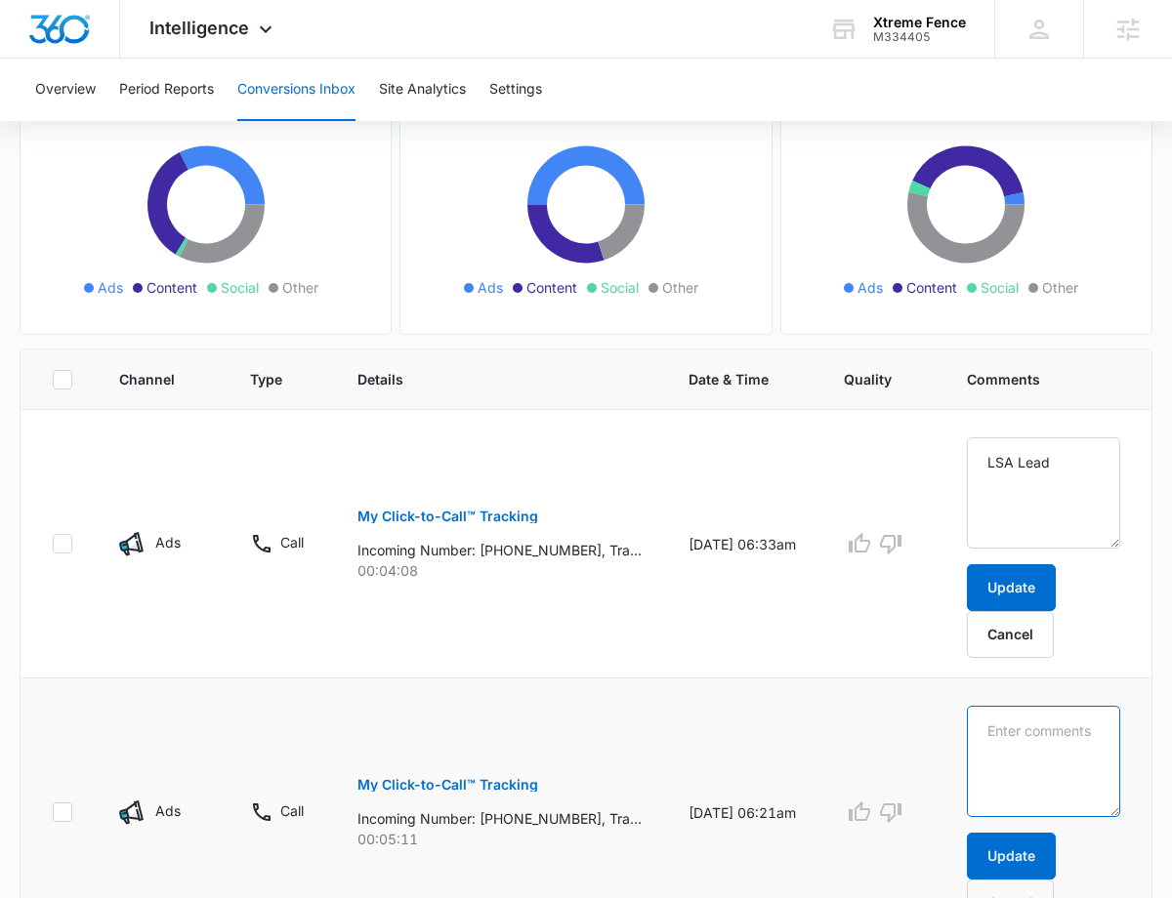
click at [1037, 742] on textarea at bounding box center [1043, 761] width 153 height 111
paste textarea "LSA Lead"
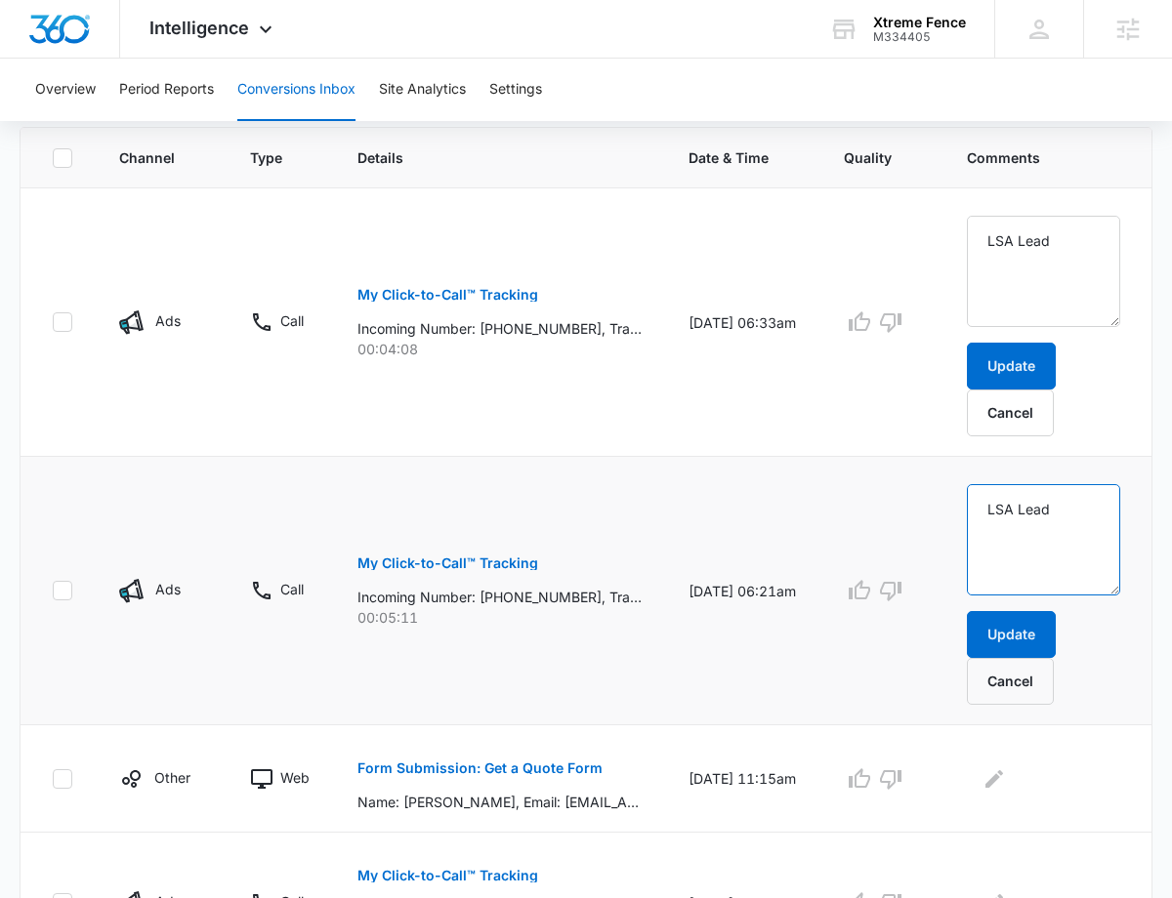
scroll to position [473, 0]
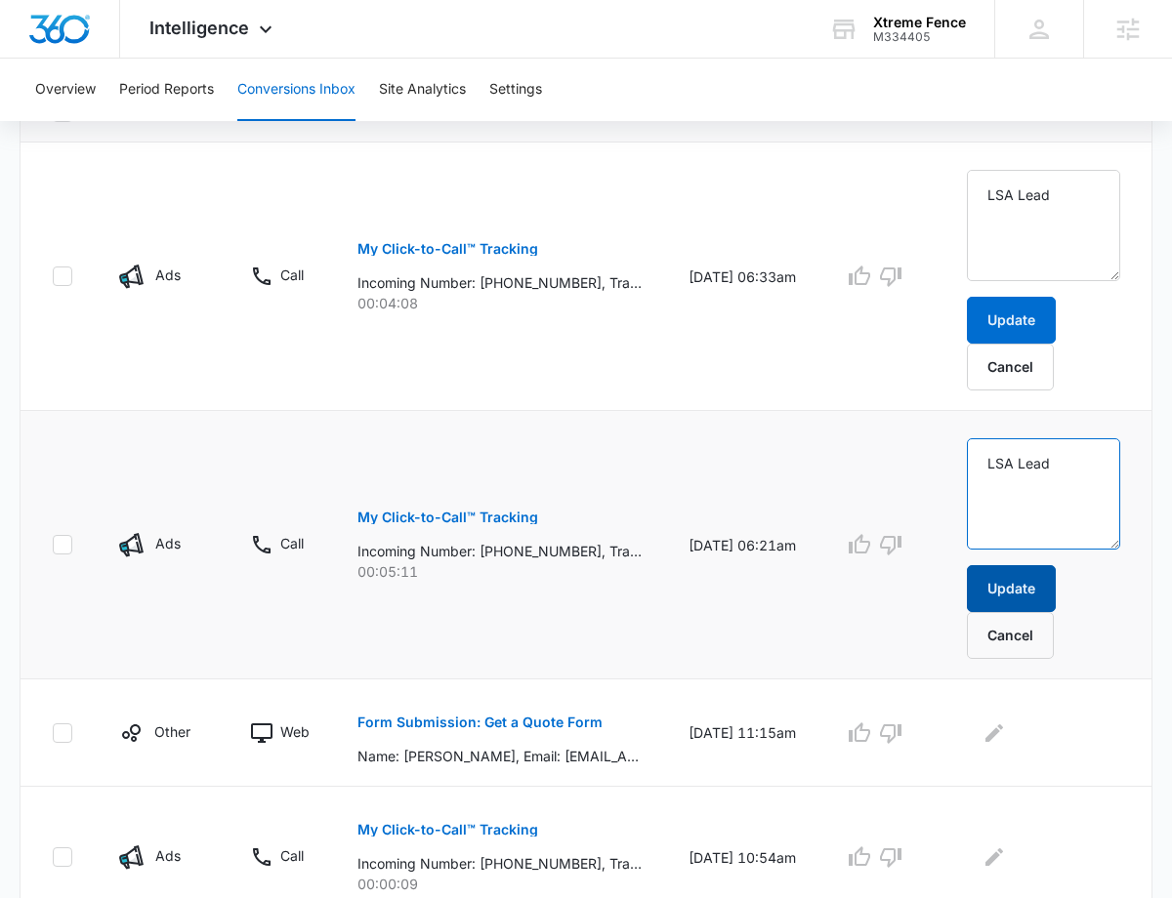
type textarea "LSA Lead"
click at [1023, 589] on button "Update" at bounding box center [1011, 588] width 89 height 47
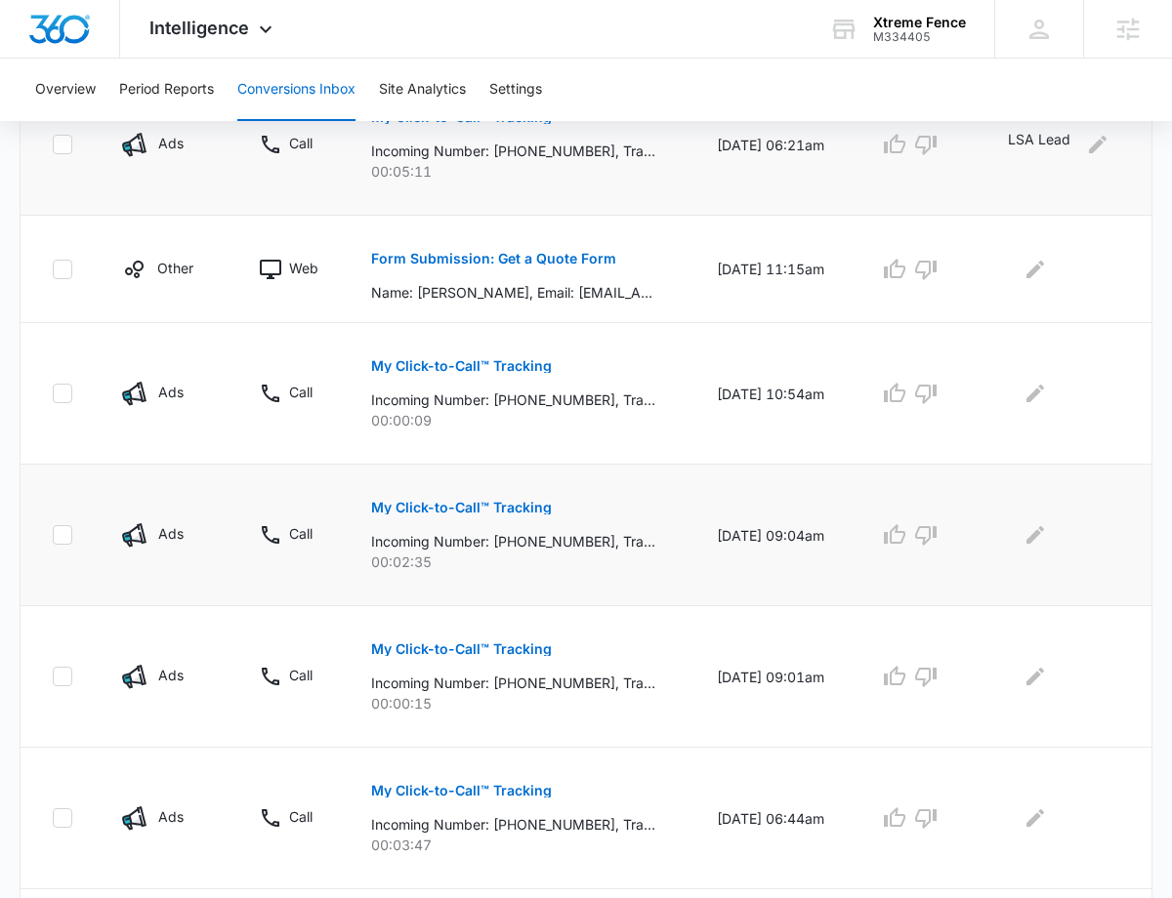
scroll to position [683, 0]
click at [1036, 535] on icon "Edit Comments" at bounding box center [1035, 534] width 18 height 18
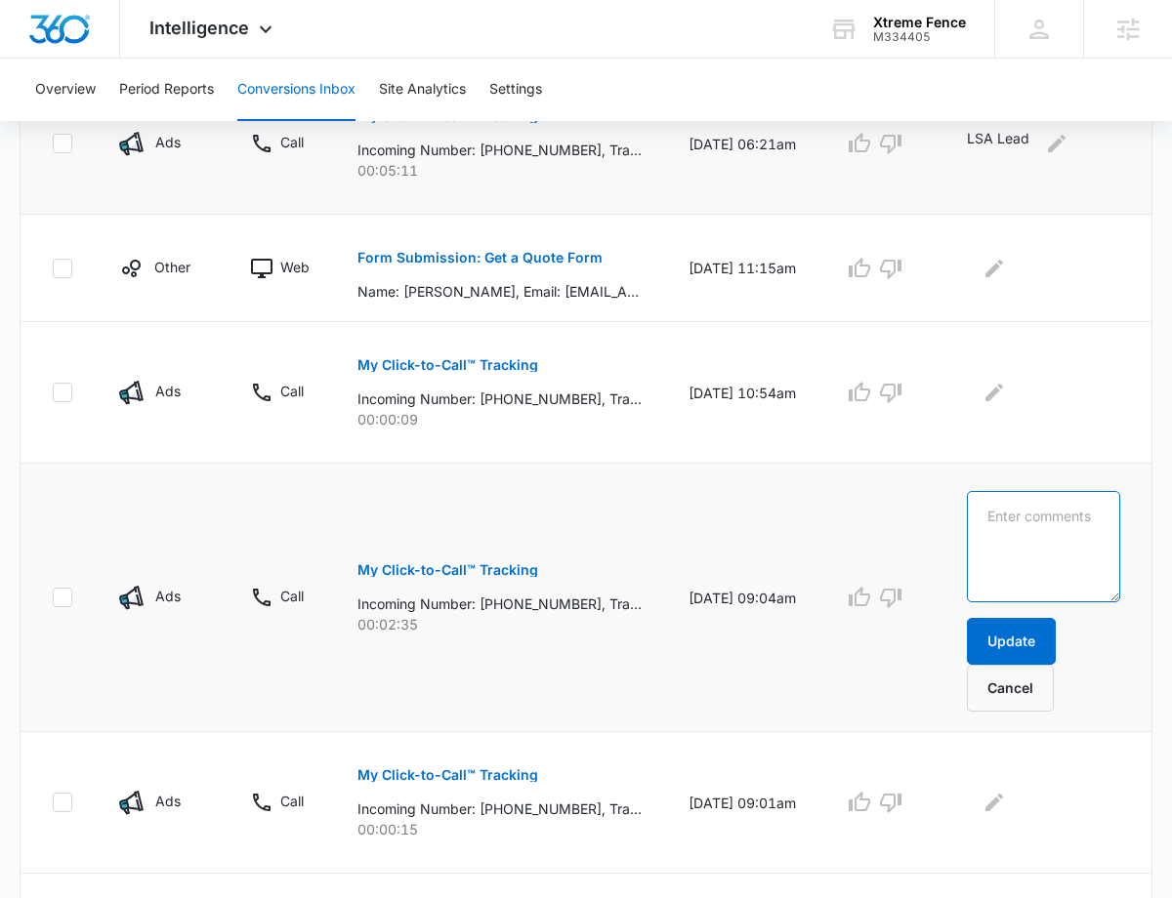
click at [1053, 535] on textarea at bounding box center [1043, 546] width 153 height 111
type textarea "Google Search call"
click at [1029, 639] on button "Update" at bounding box center [1011, 641] width 89 height 47
click at [901, 387] on icon "button" at bounding box center [890, 392] width 23 height 23
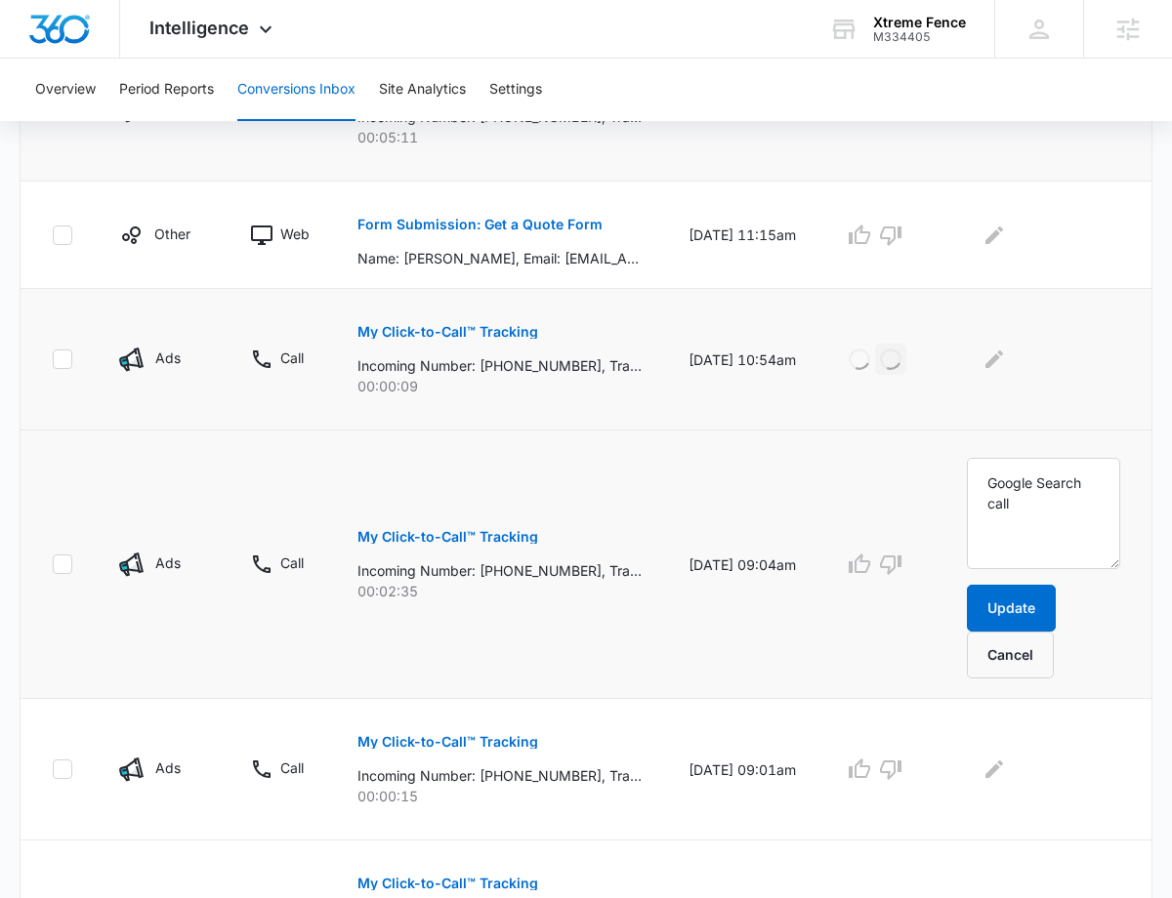
scroll to position [722, 0]
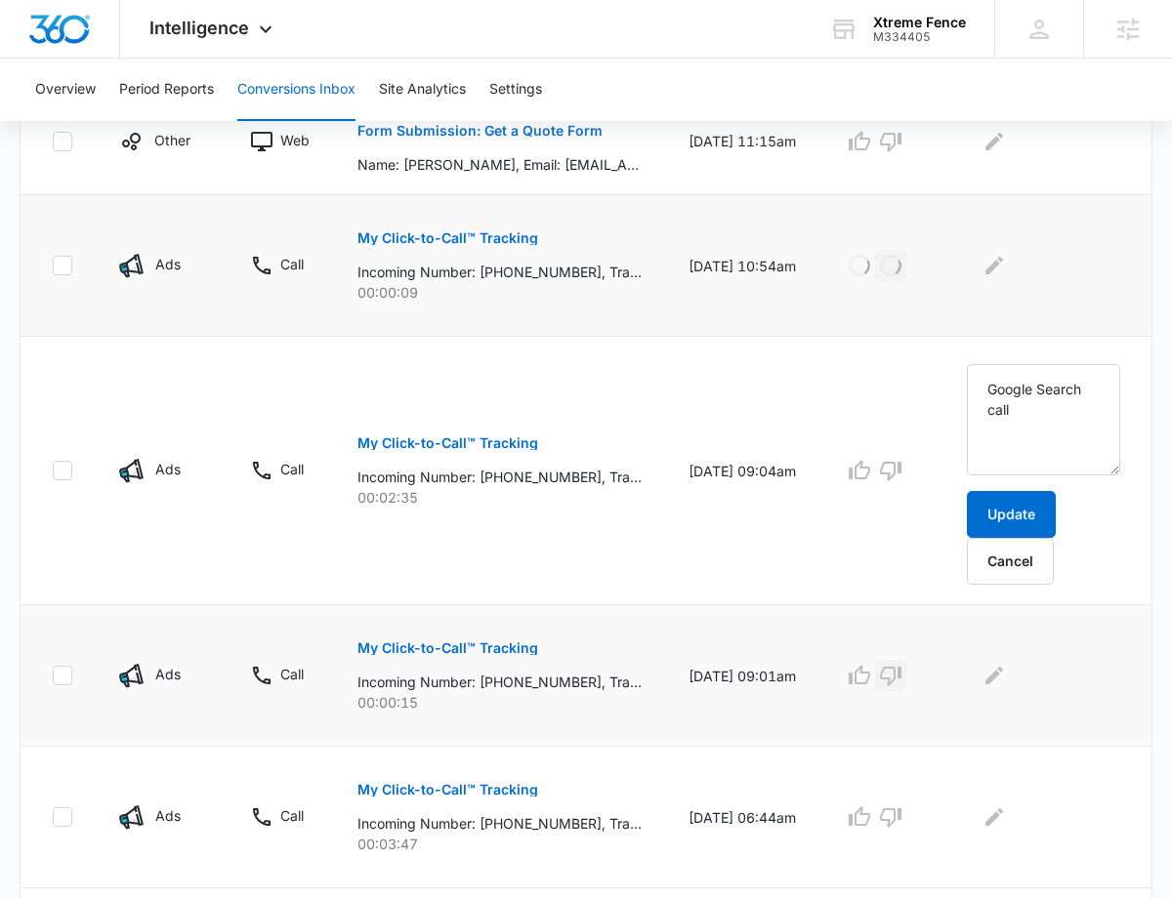
click at [896, 677] on icon "button" at bounding box center [890, 675] width 23 height 23
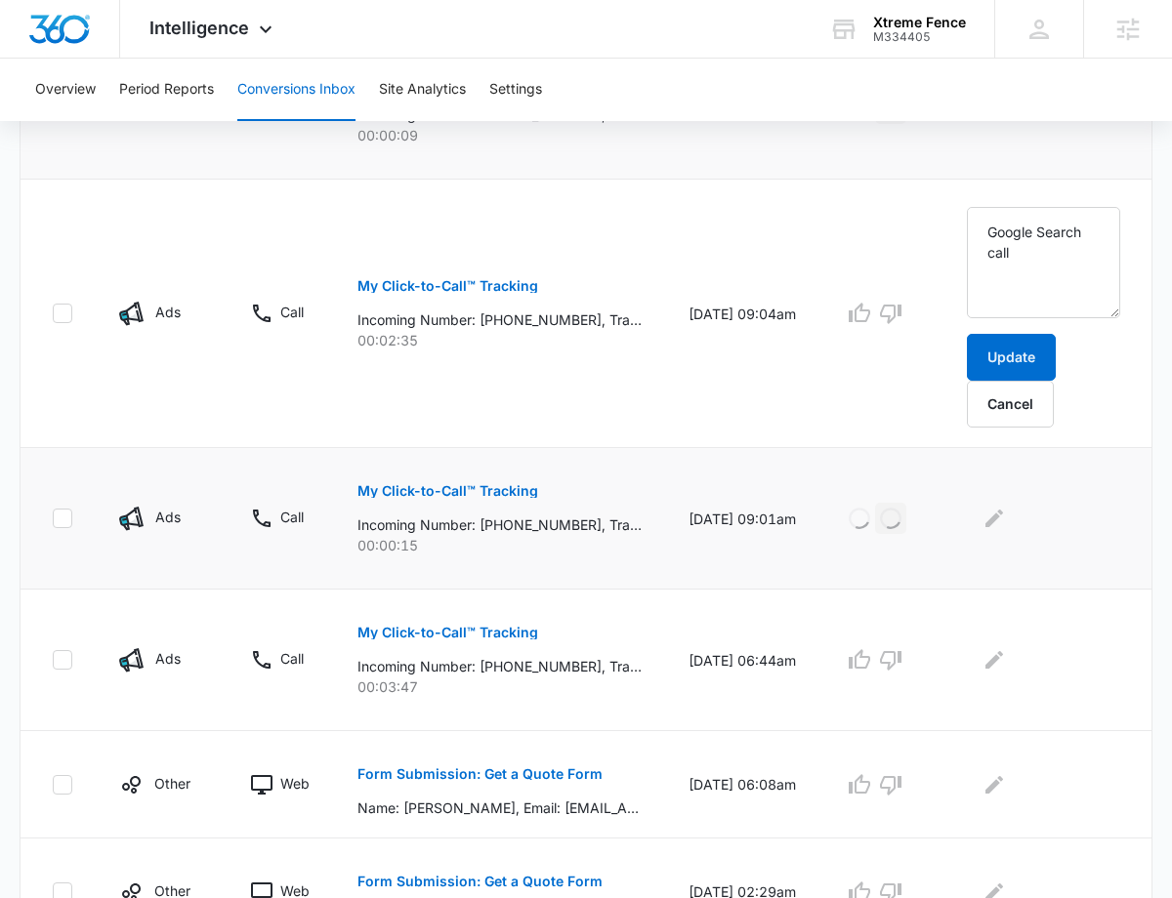
scroll to position [1029, 0]
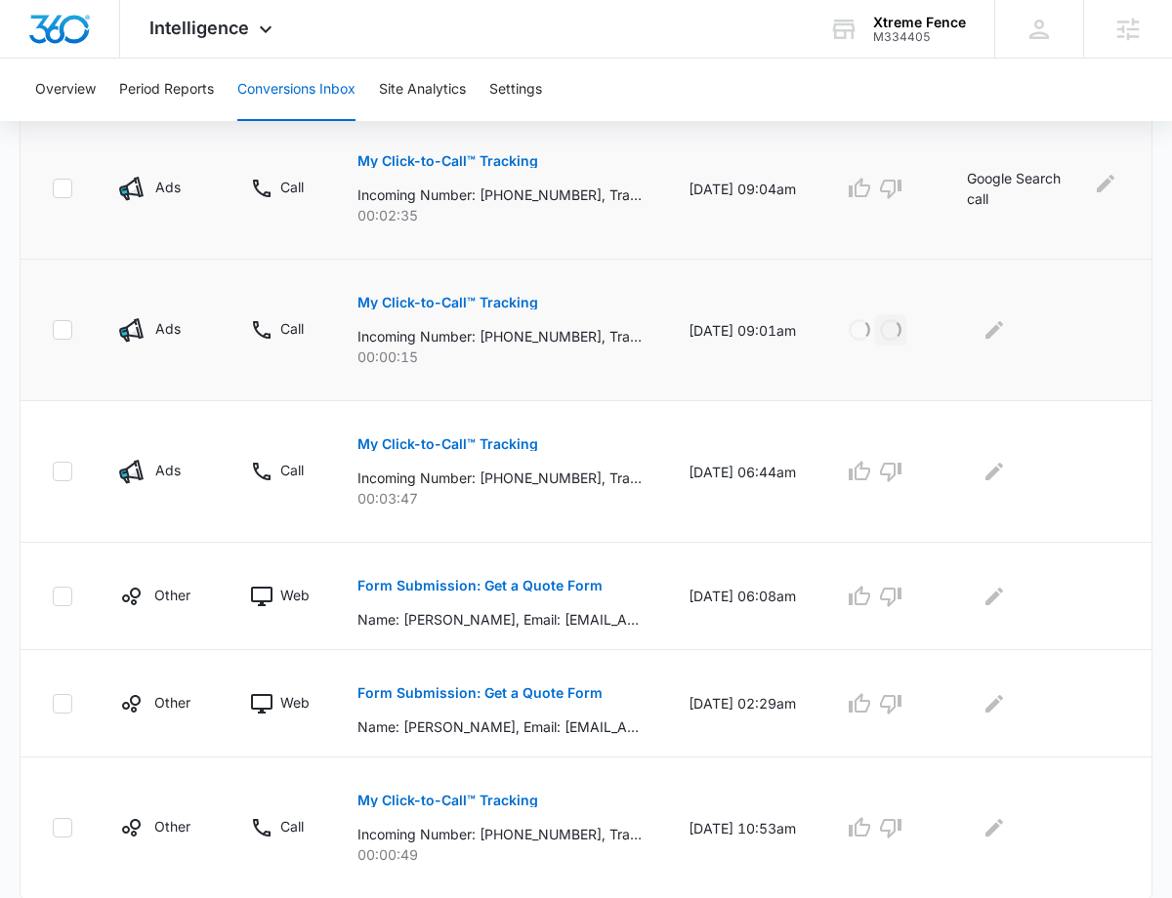
click at [1023, 183] on p "Google Search call" at bounding box center [1022, 188] width 111 height 41
copy div "Google Search call"
click at [1003, 472] on icon "Edit Comments" at bounding box center [994, 472] width 18 height 18
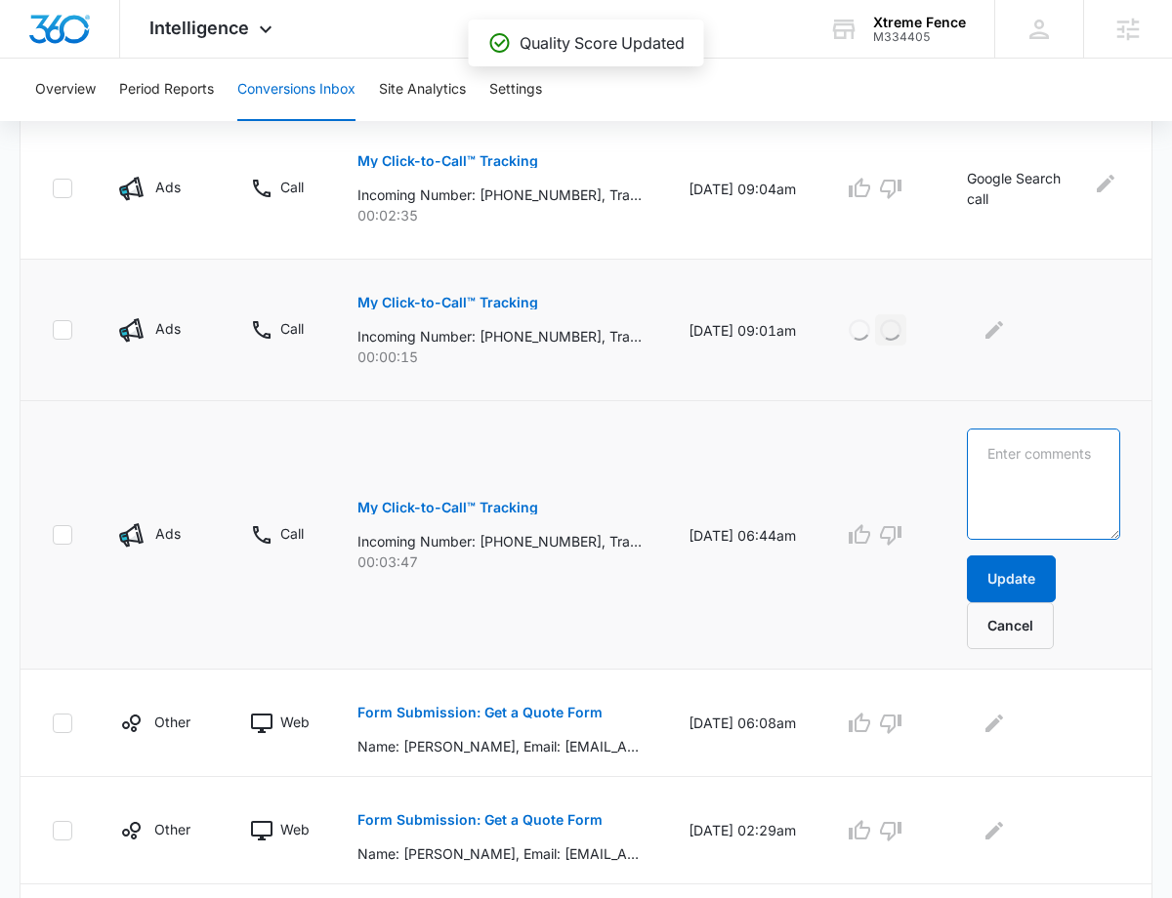
click at [1042, 475] on textarea at bounding box center [1043, 484] width 153 height 111
paste textarea "Google Search call"
type textarea "Google Search call"
click at [1007, 561] on button "Update" at bounding box center [1011, 579] width 89 height 47
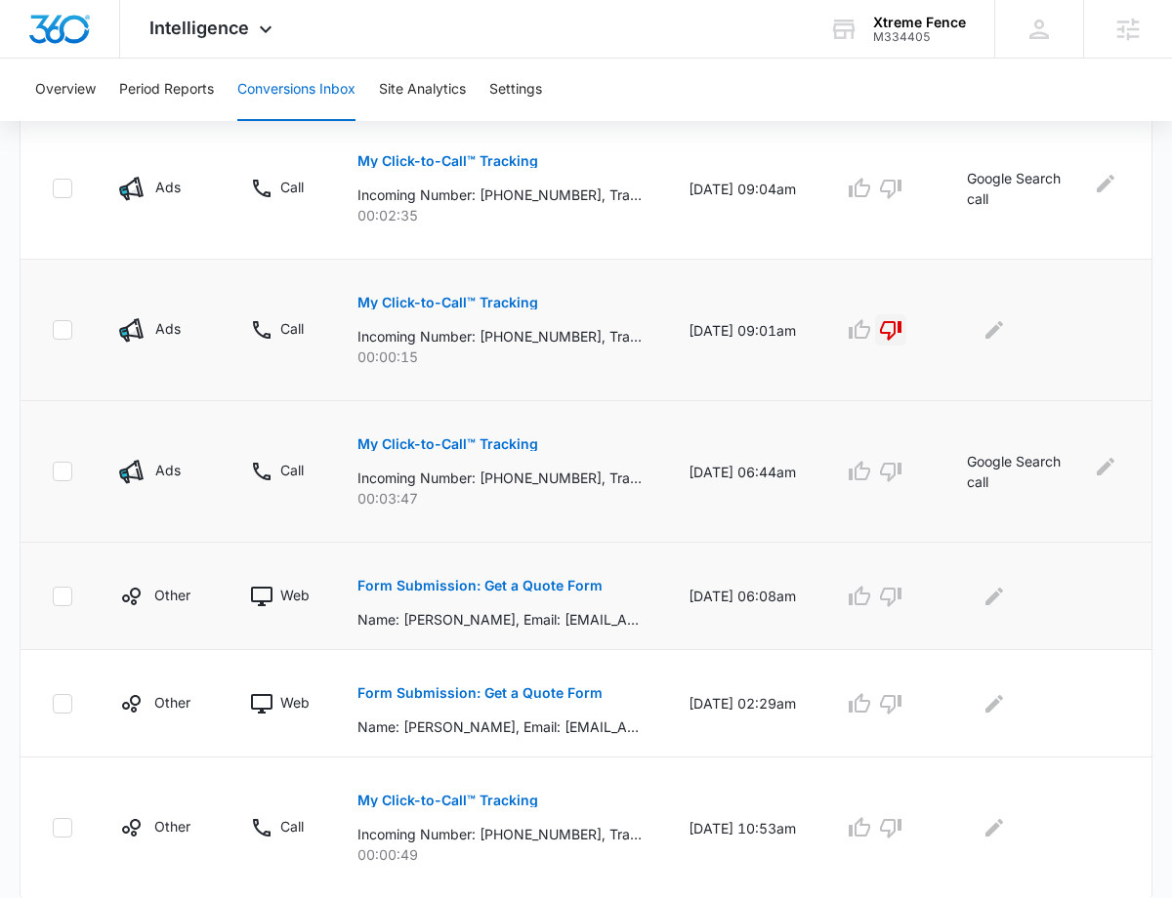
scroll to position [1086, 0]
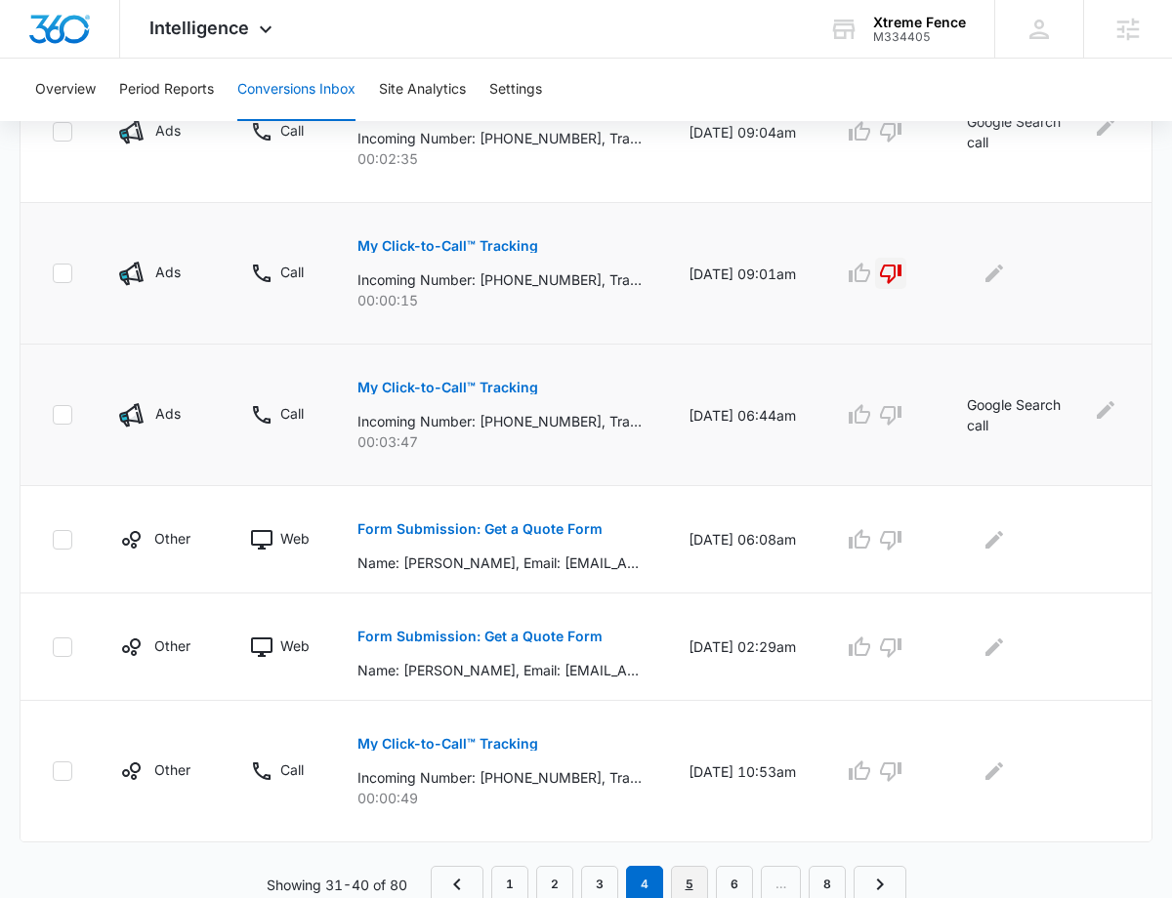
click at [684, 882] on link "5" at bounding box center [689, 884] width 37 height 37
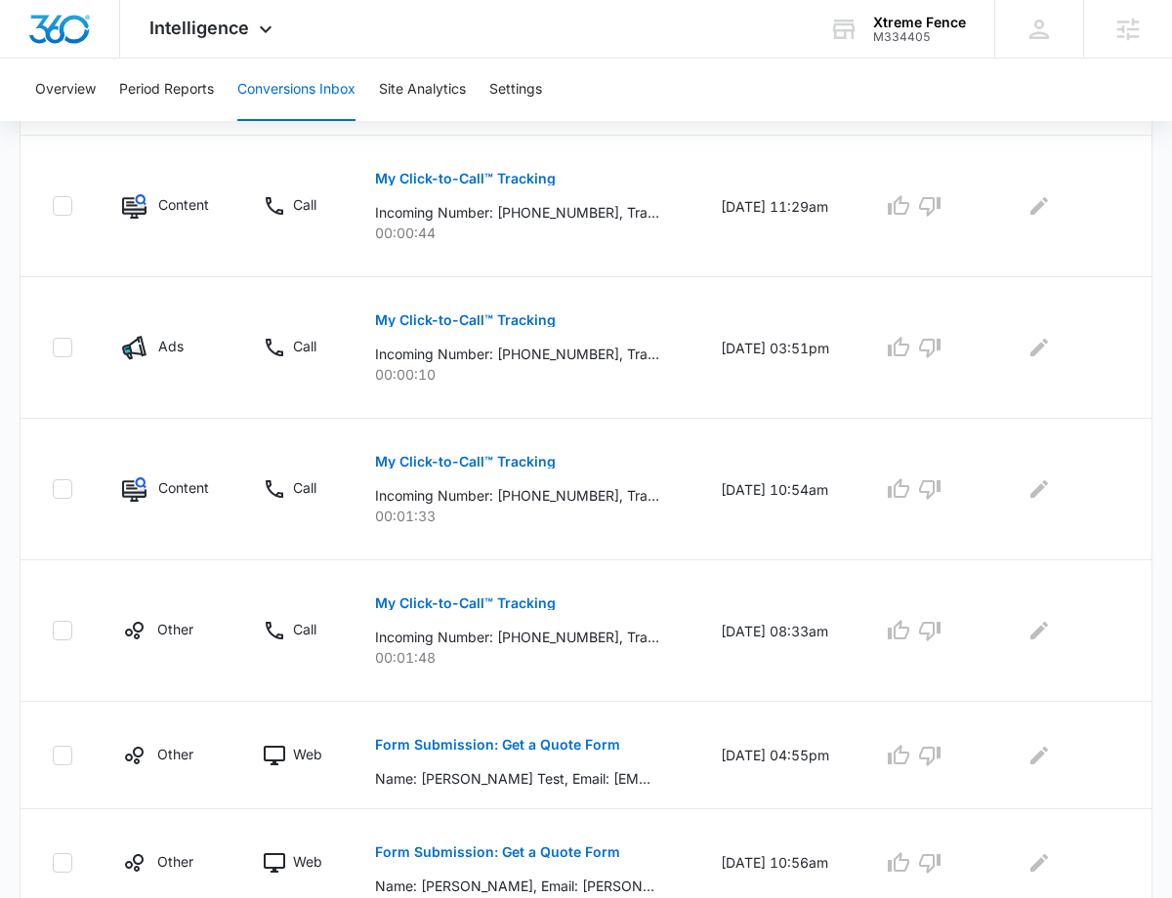
scroll to position [1017, 0]
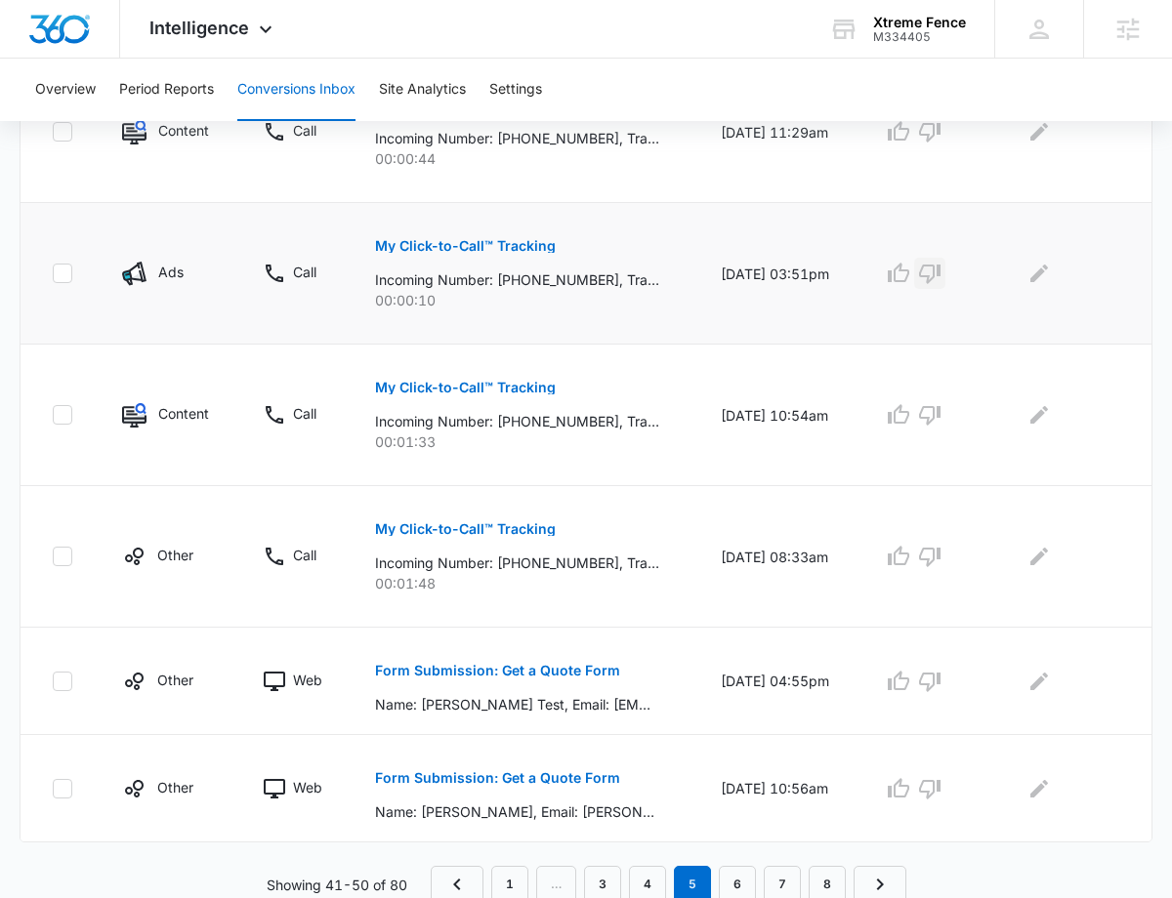
click at [940, 270] on icon "button" at bounding box center [929, 273] width 23 height 23
click at [734, 868] on link "6" at bounding box center [737, 884] width 37 height 37
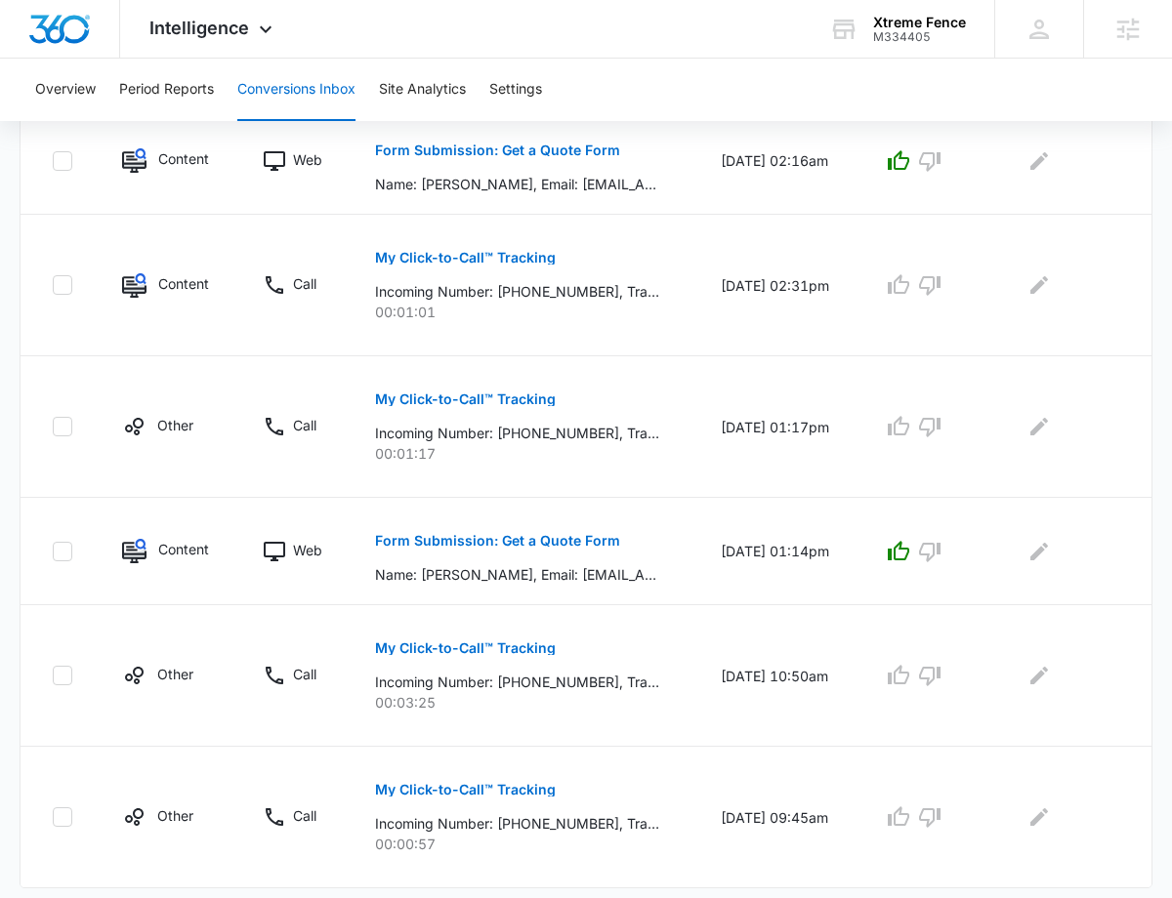
scroll to position [1086, 0]
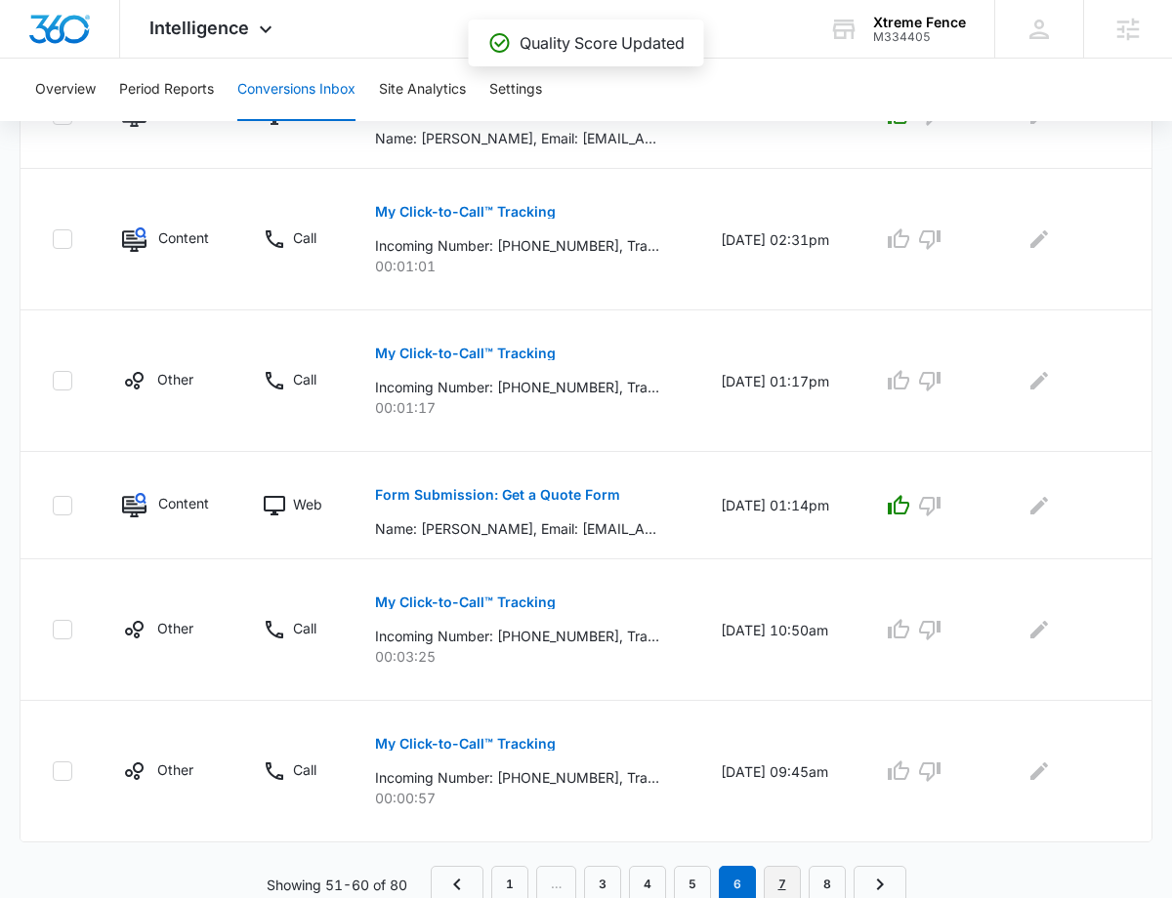
click at [777, 878] on link "7" at bounding box center [782, 884] width 37 height 37
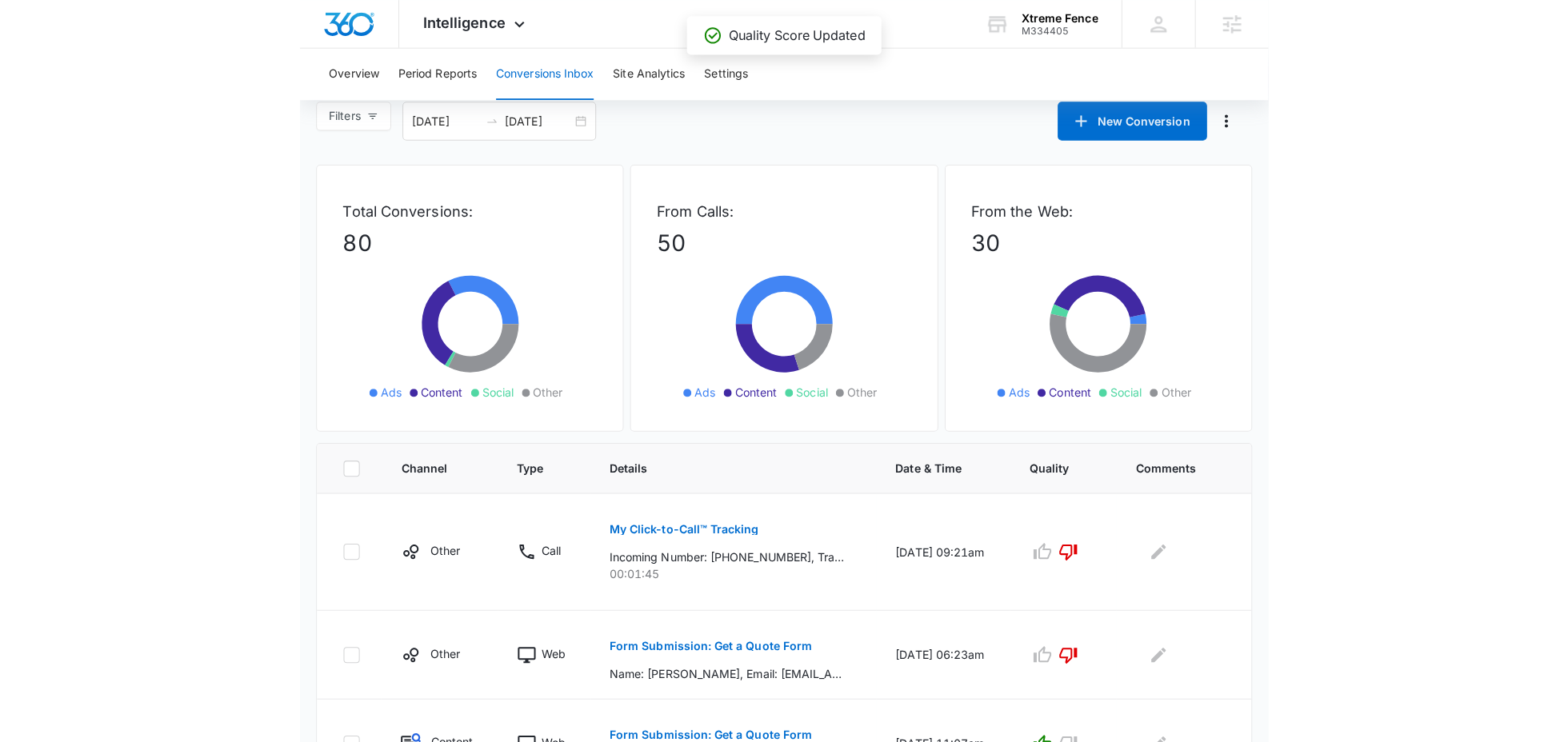
scroll to position [0, 0]
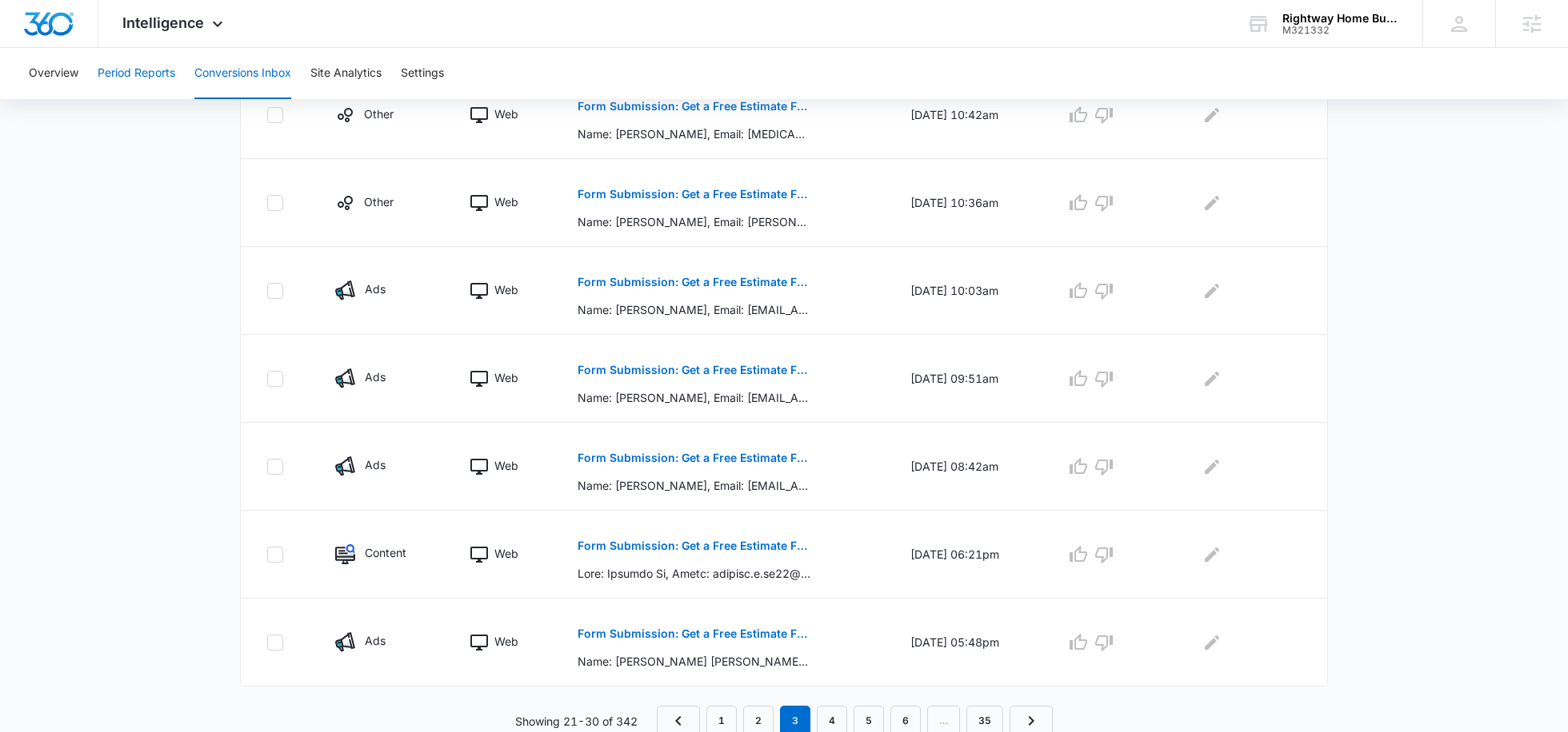
click at [134, 69] on button "Period Reports" at bounding box center [136, 74] width 78 height 51
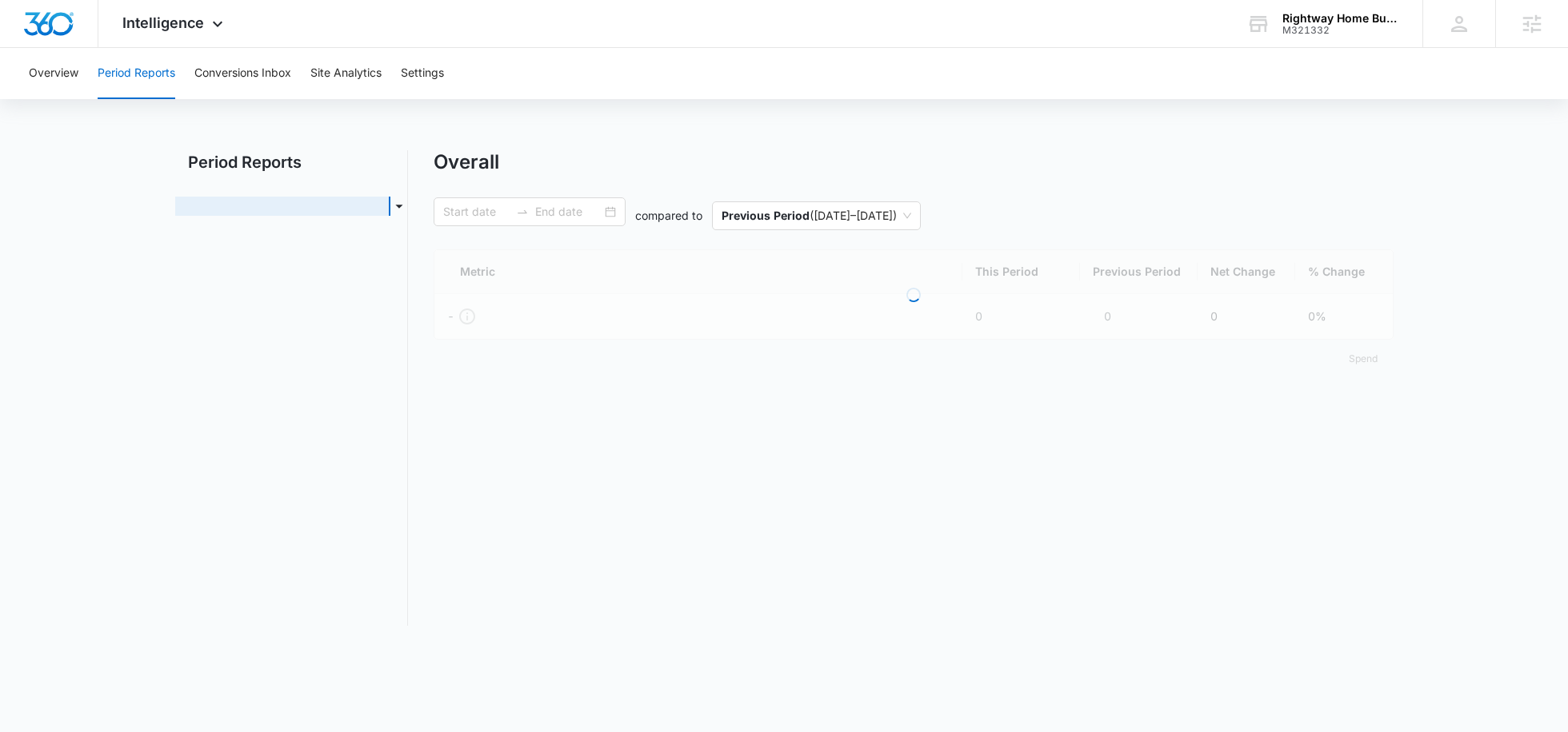
type input "[DATE]"
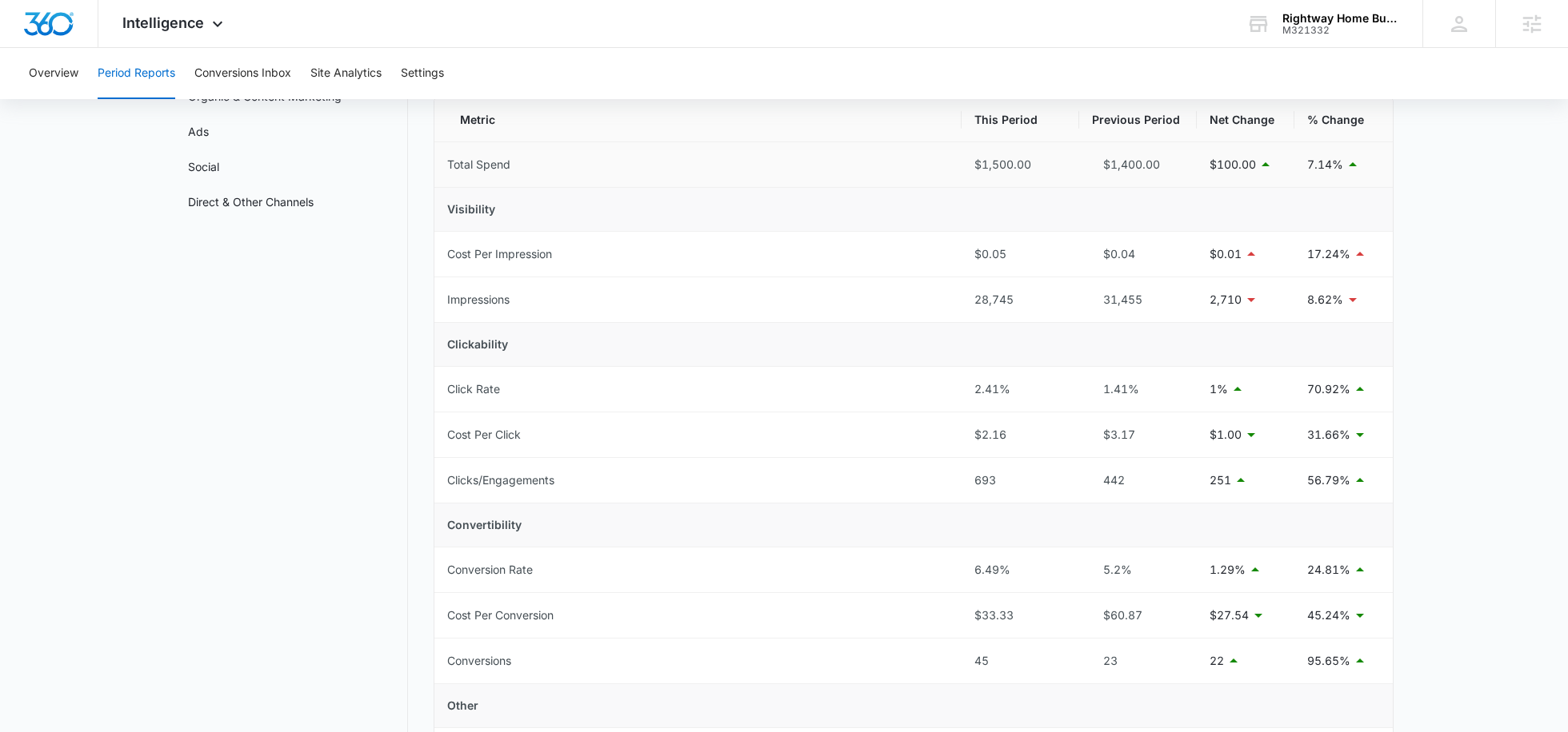
scroll to position [149, 0]
click at [222, 24] on icon at bounding box center [217, 27] width 19 height 19
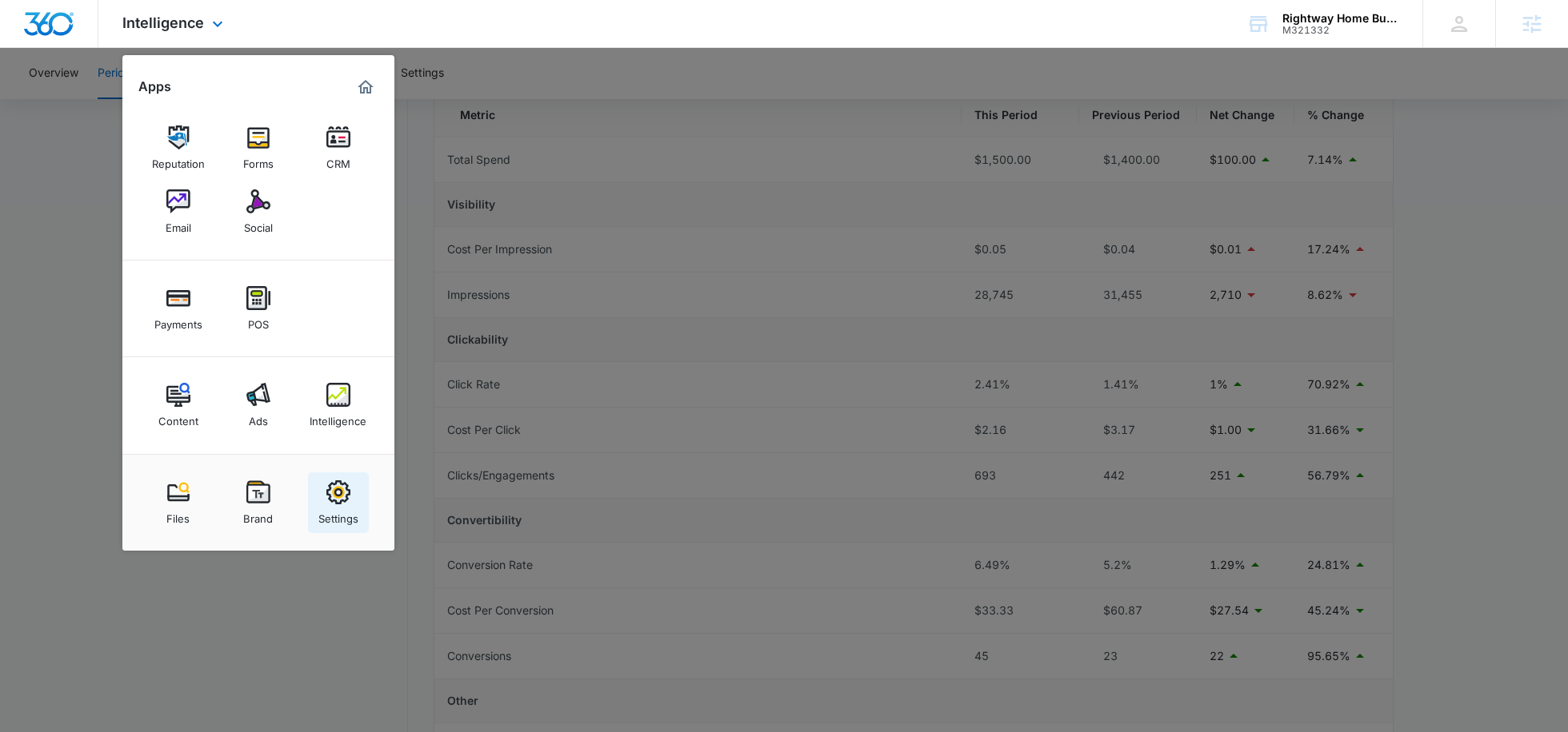
click at [334, 490] on img at bounding box center [338, 492] width 24 height 24
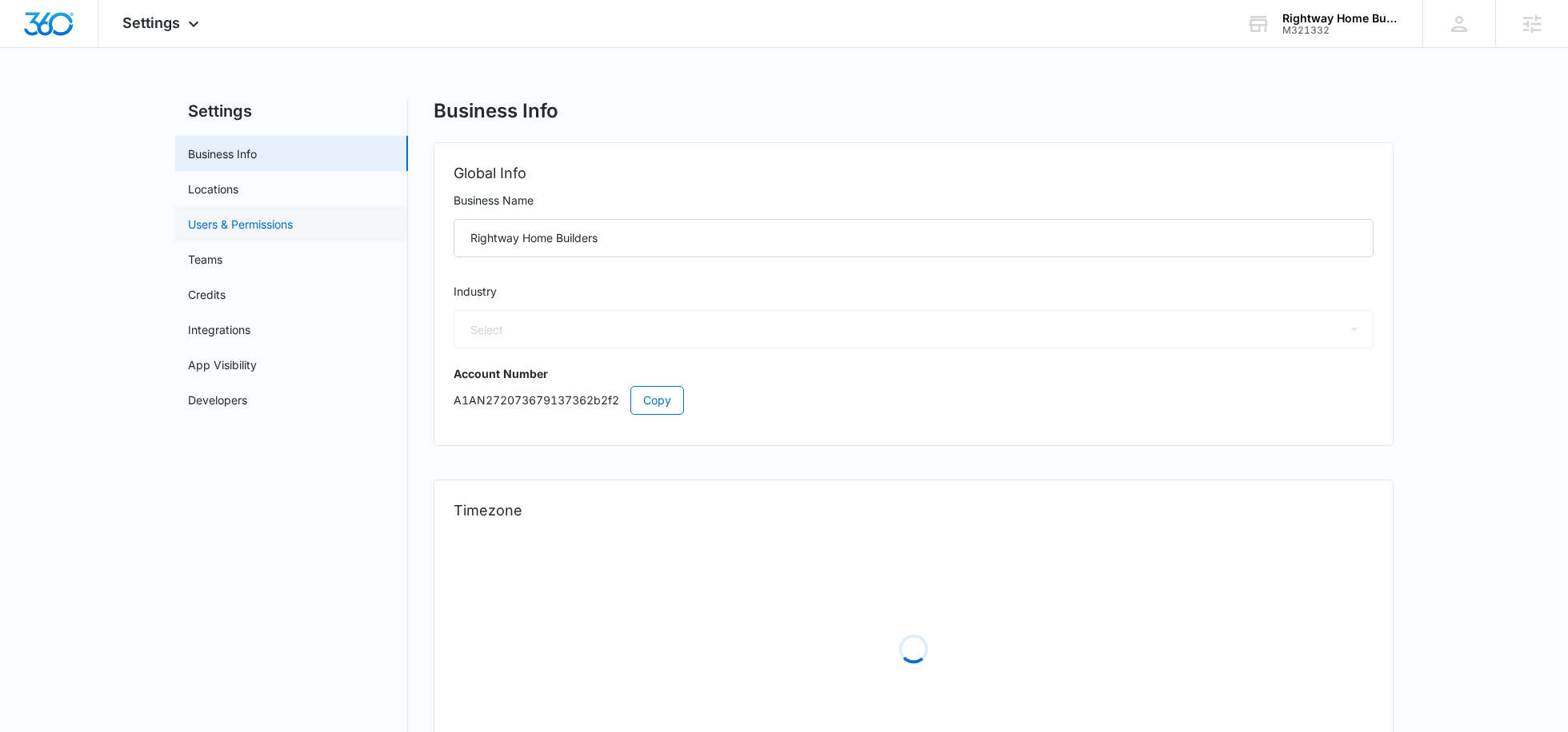
select select "4"
click at [263, 233] on link "Users & Permissions" at bounding box center [240, 224] width 105 height 17
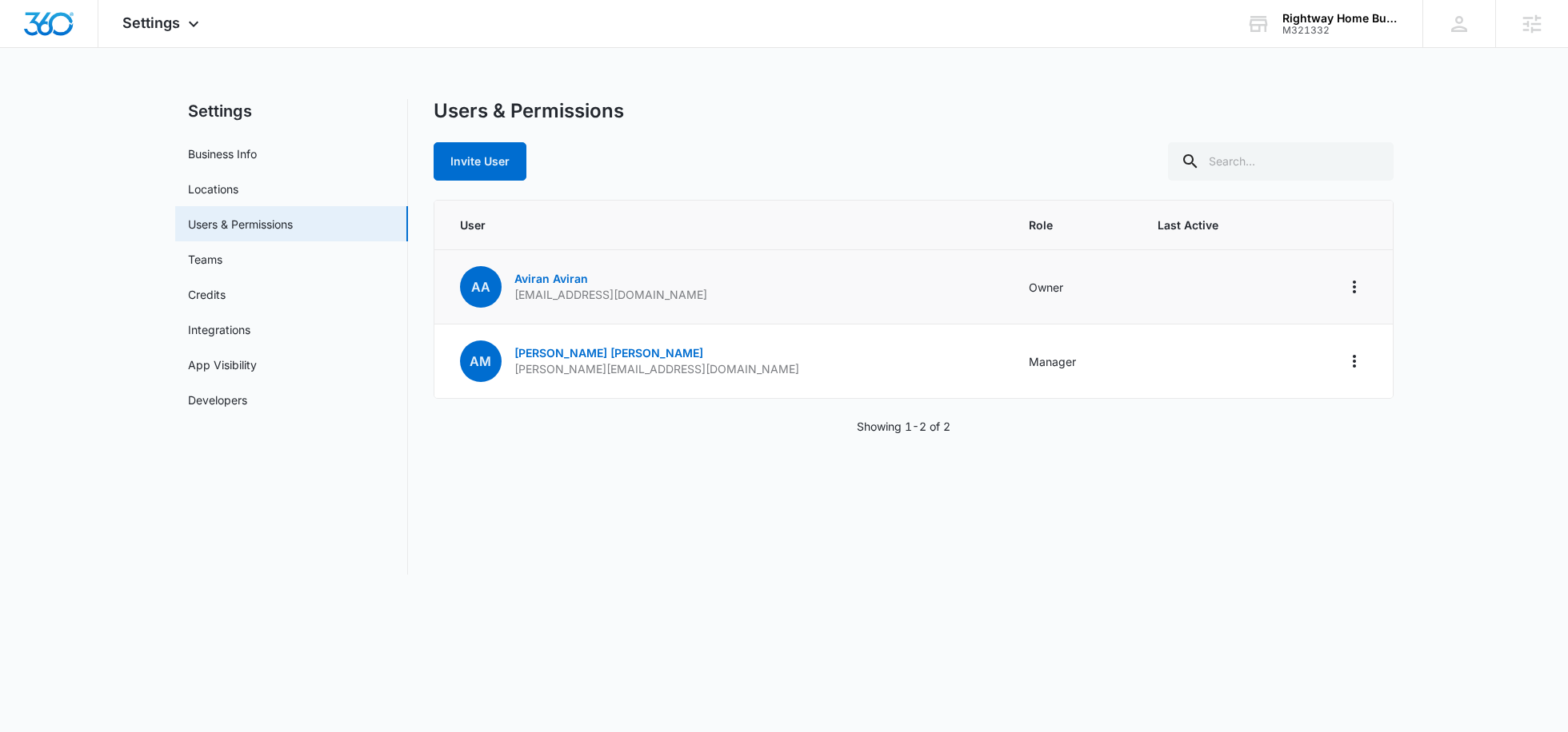
drag, startPoint x: 722, startPoint y: 293, endPoint x: 498, endPoint y: 295, distance: 224.0
click at [498, 295] on td "AA Aviran Aviran aviran@rightwayhomebuilders.com" at bounding box center [722, 287] width 576 height 75
click at [628, 358] on p "Aaron Mendoza" at bounding box center [657, 354] width 285 height 16
click at [625, 365] on p "aaronmendoza@aaronmendozaconsulting.com" at bounding box center [657, 369] width 285 height 16
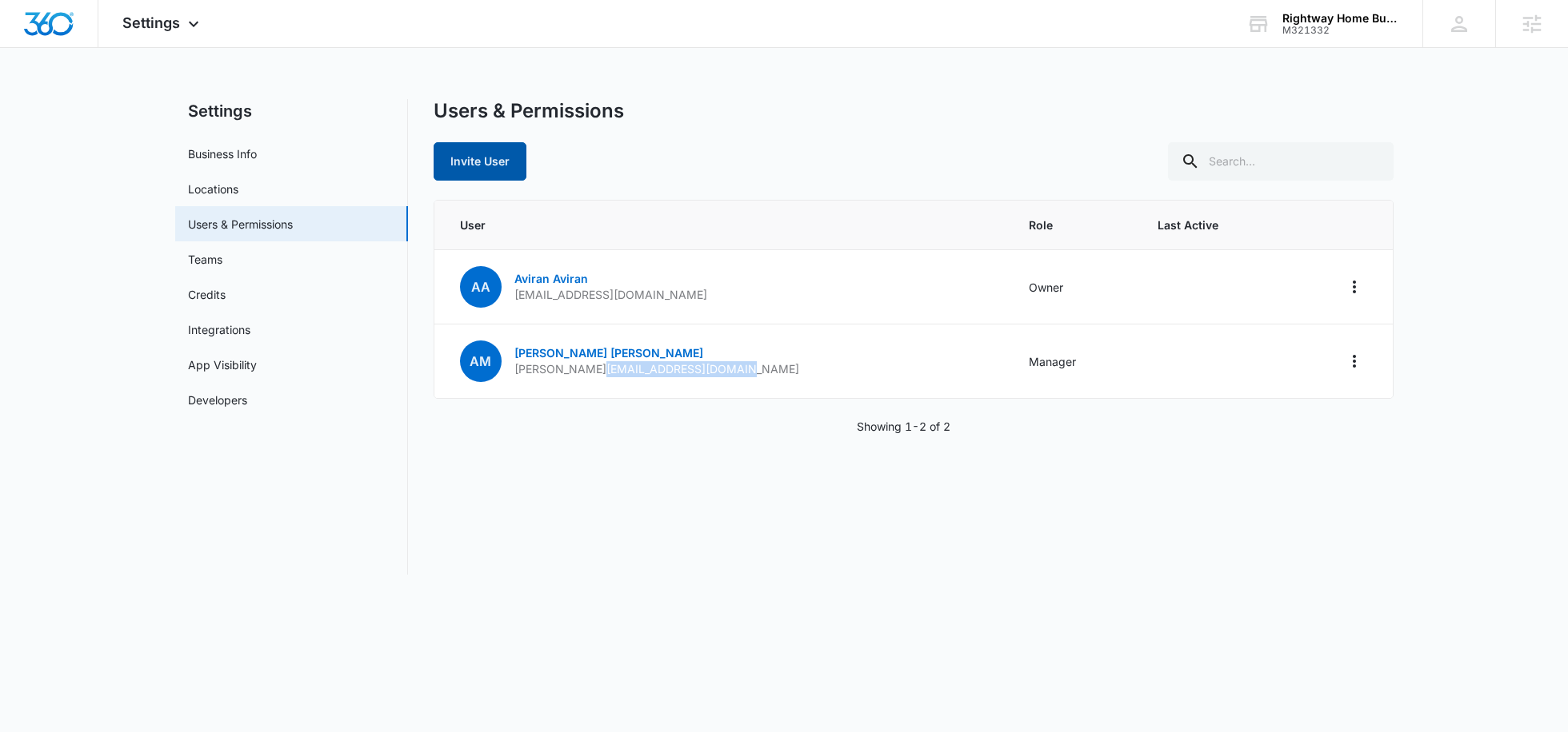
click at [484, 167] on button "Invite User" at bounding box center [479, 161] width 93 height 38
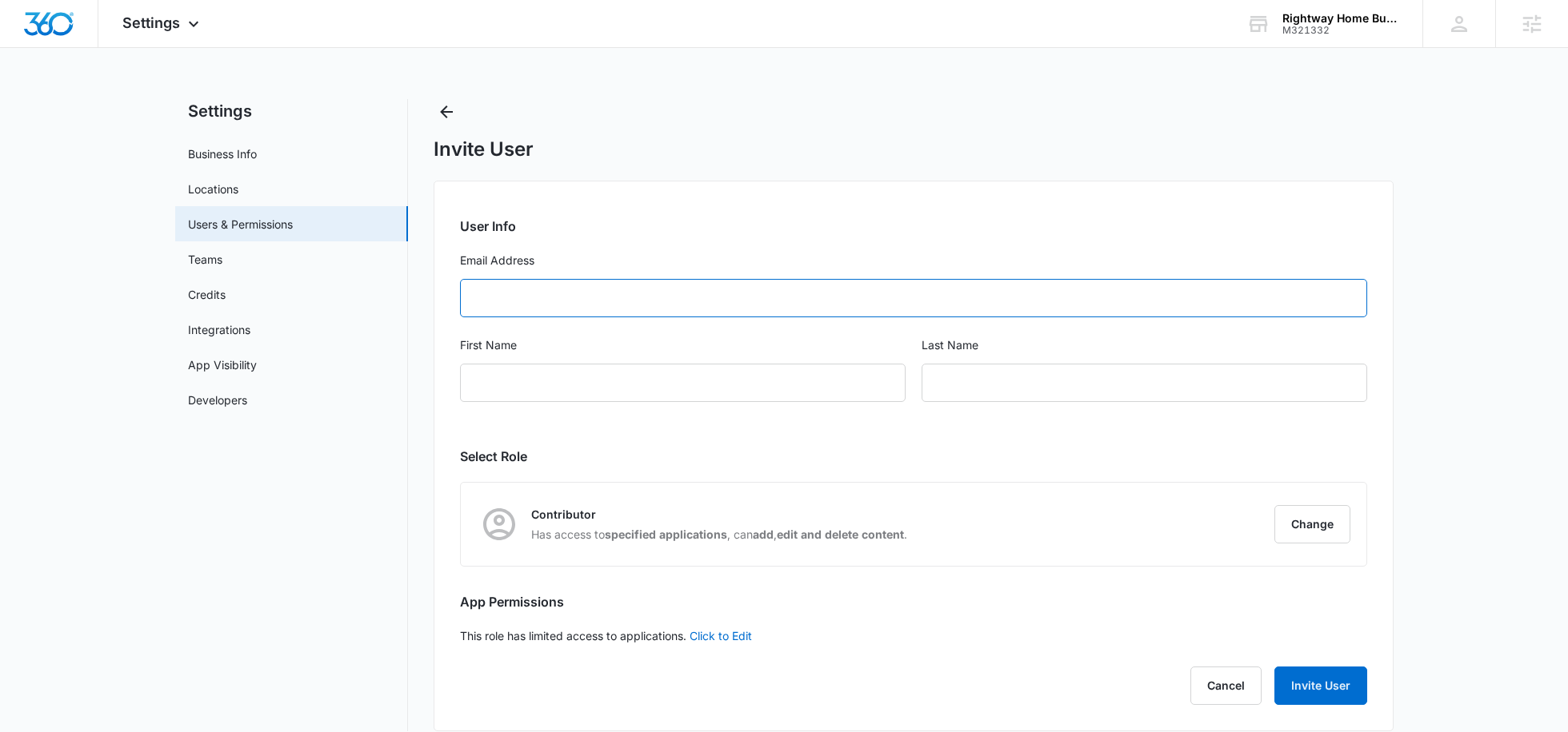
click at [532, 316] on input "Email Address" at bounding box center [913, 298] width 907 height 38
type input "rightwayhomebuilders@gmail.com"
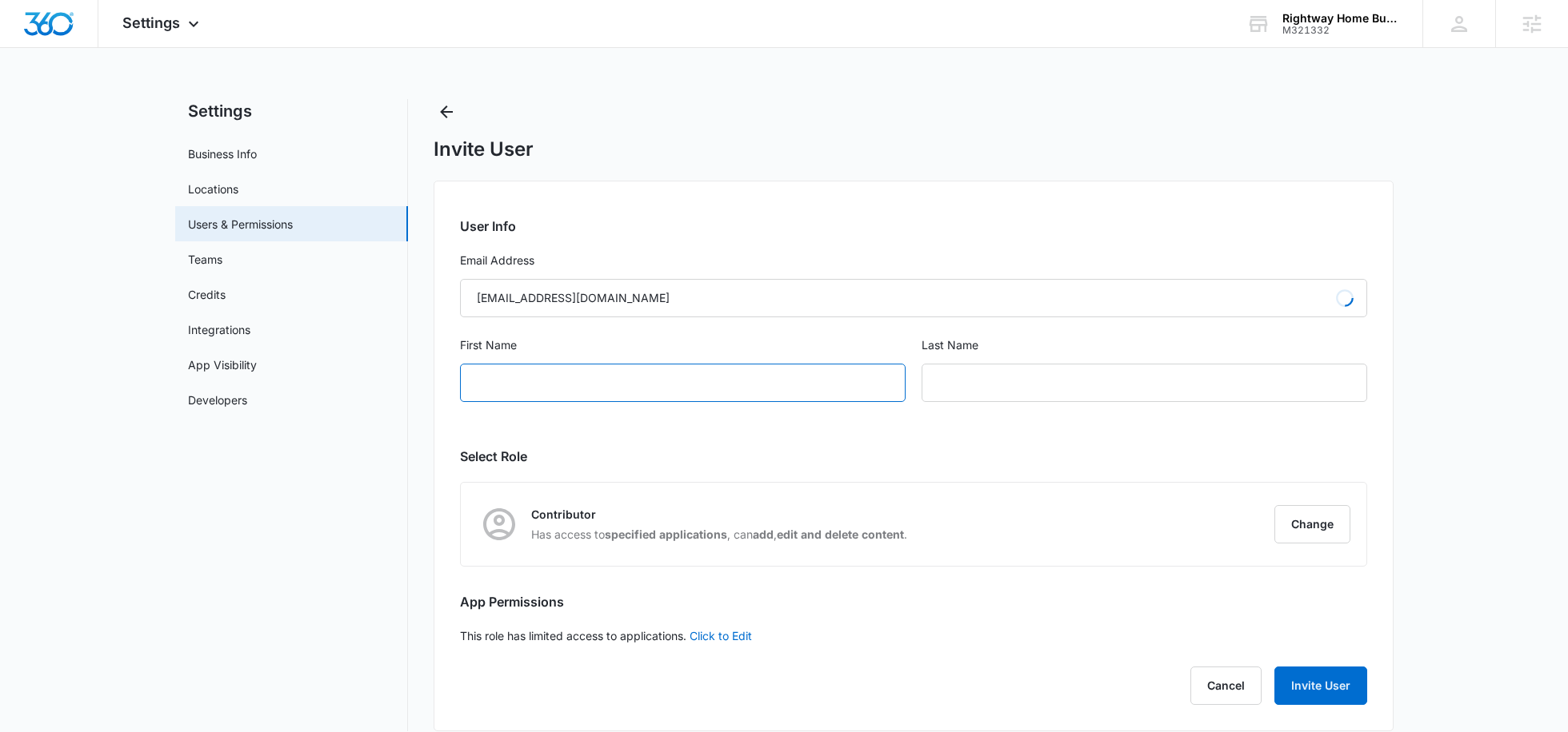
click at [535, 373] on input "First Name" at bounding box center [682, 382] width 446 height 38
type input "o"
type input "Office"
type input "S"
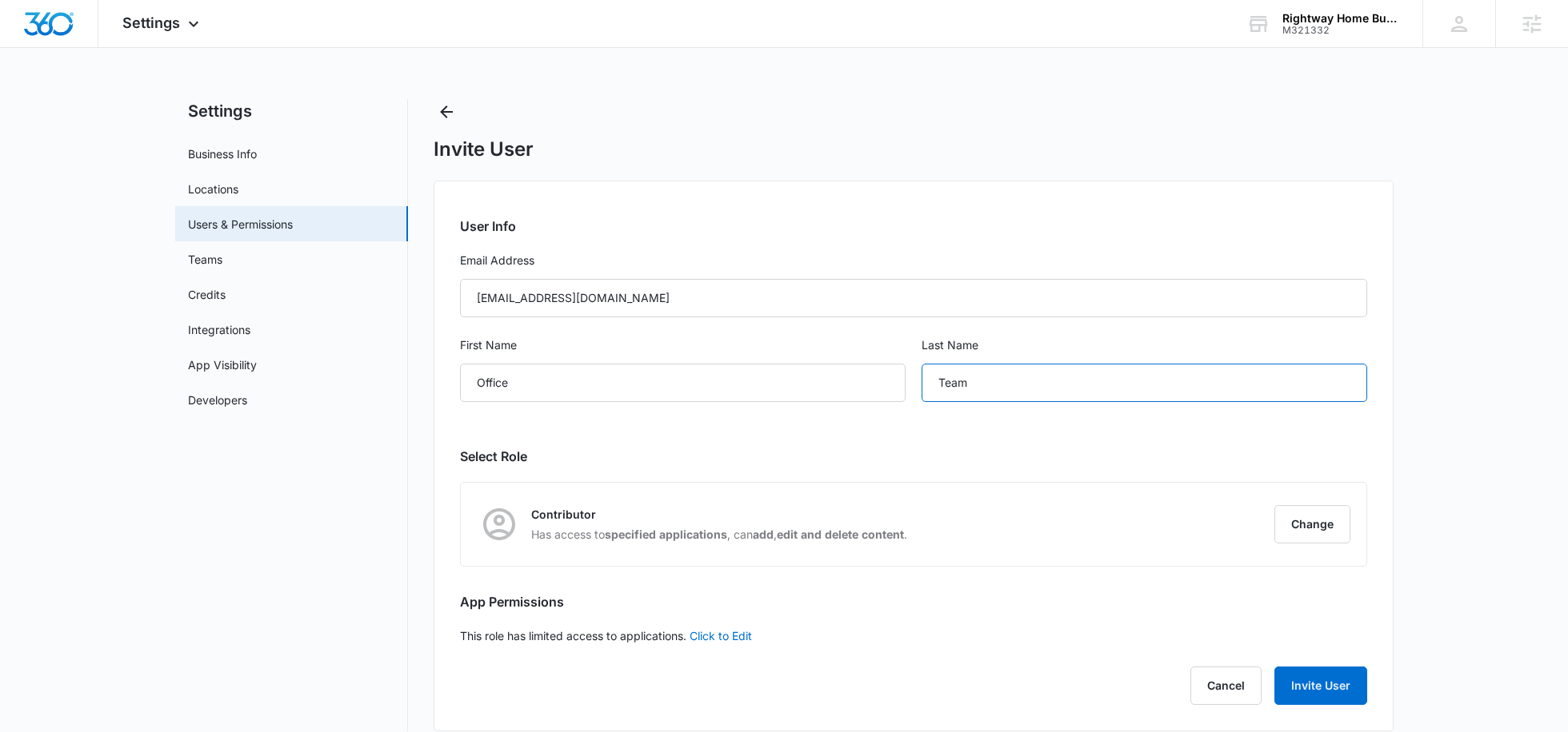
scroll to position [17, 0]
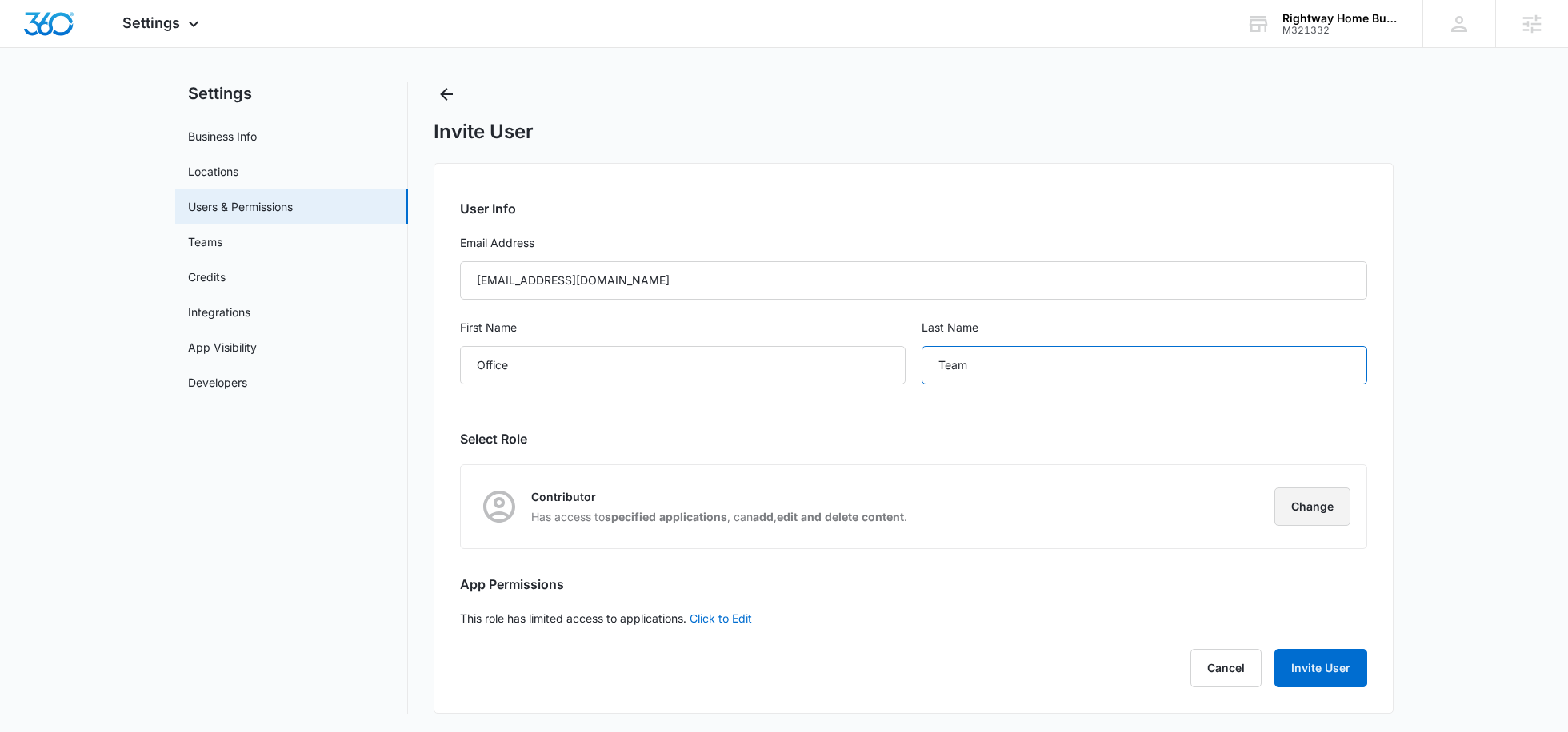
type input "Team"
click at [1299, 500] on button "Change" at bounding box center [1312, 507] width 76 height 38
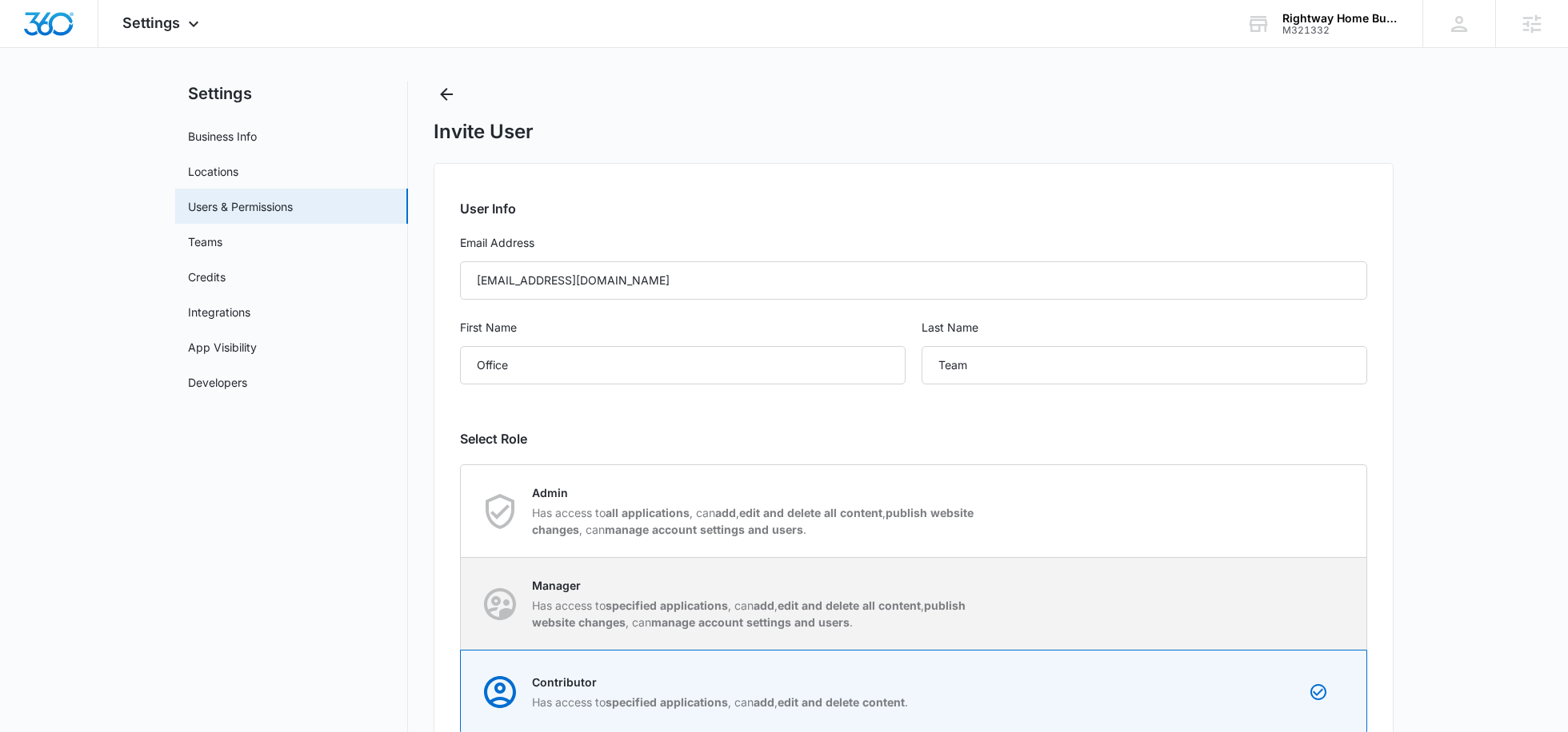
click at [767, 580] on p "Manager" at bounding box center [756, 585] width 450 height 17
click at [461, 603] on input "Manager Has access to specified applications , can add , edit and delete all co…" at bounding box center [460, 603] width 1 height 1
radio input "true"
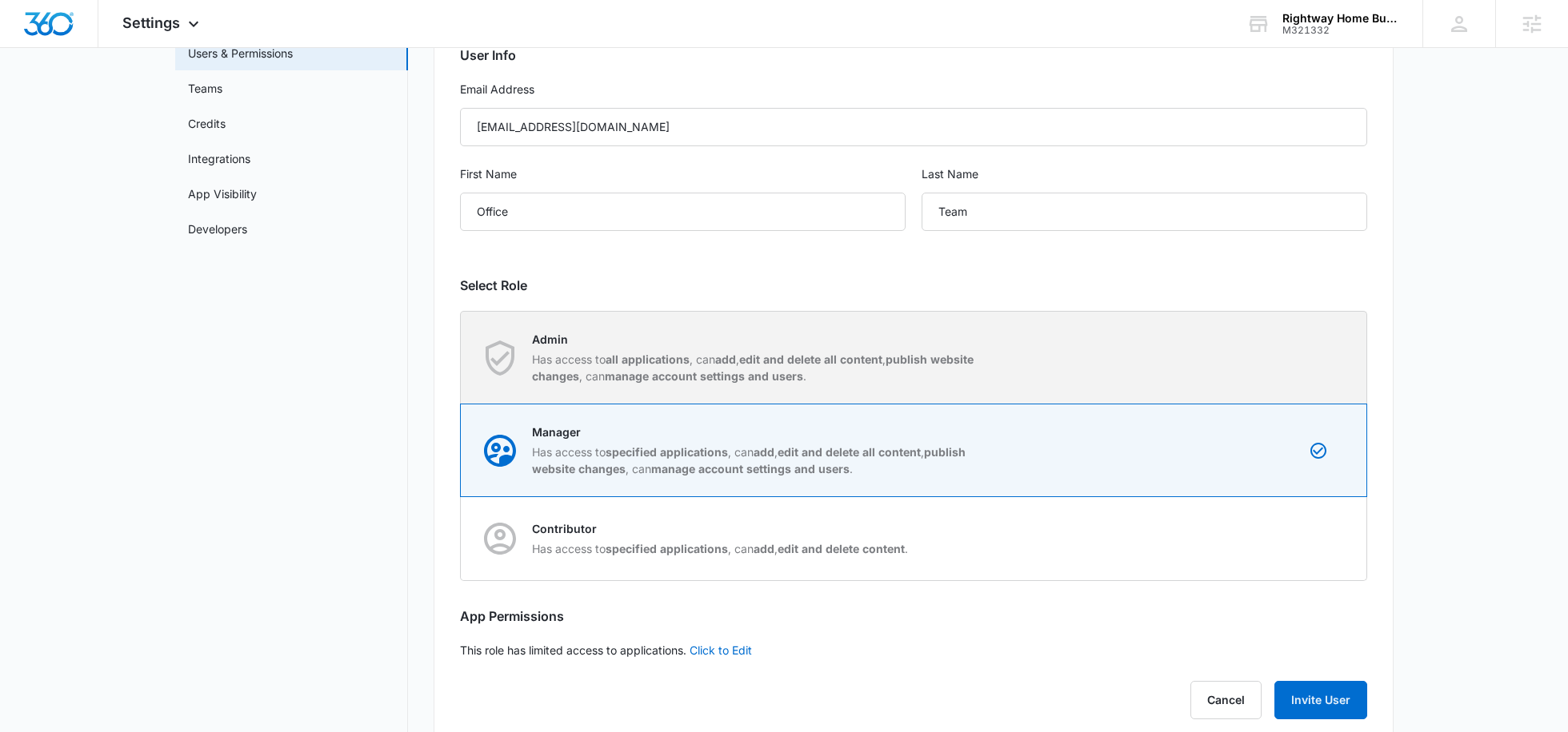
scroll to position [179, 0]
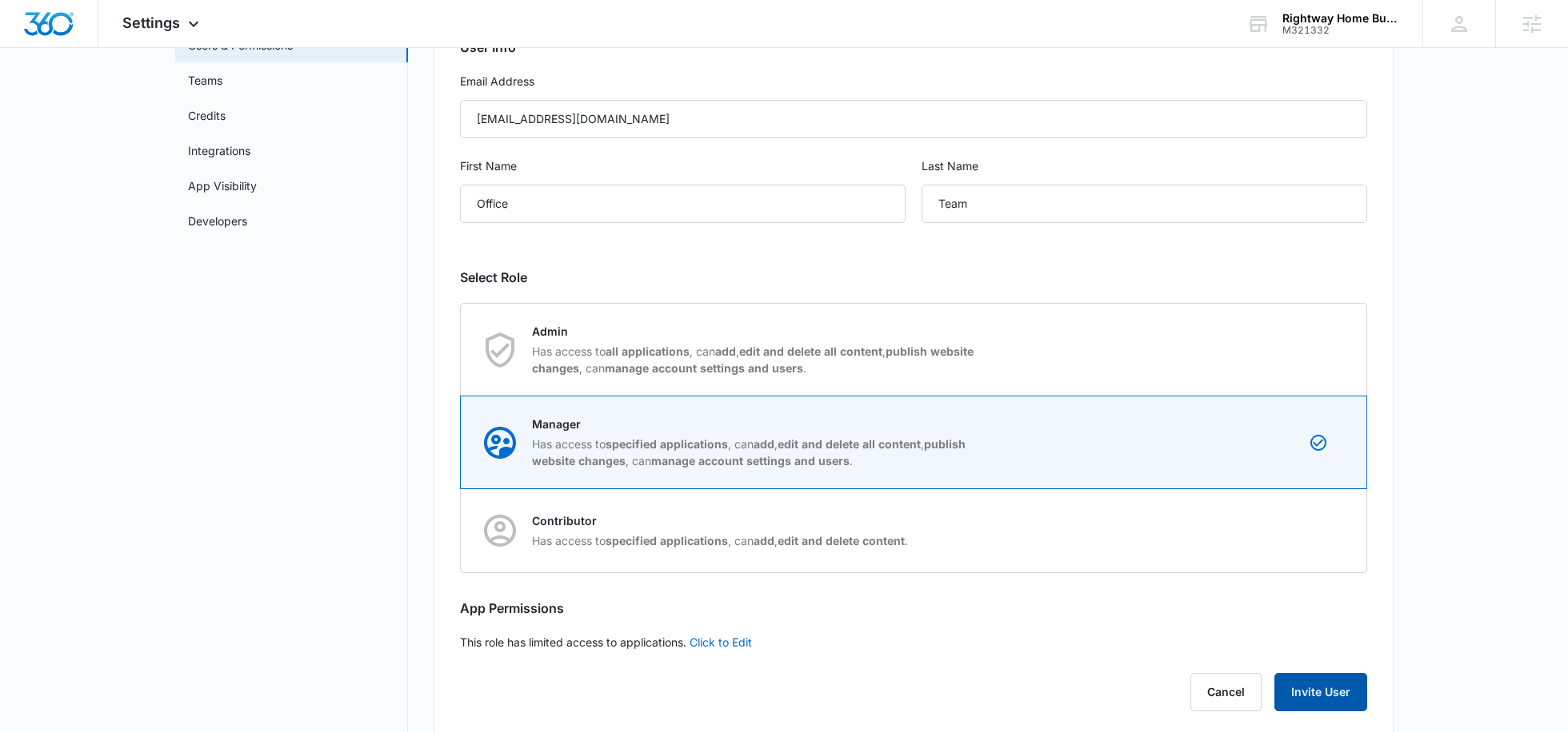
click at [1297, 687] on button "Invite User" at bounding box center [1320, 692] width 93 height 38
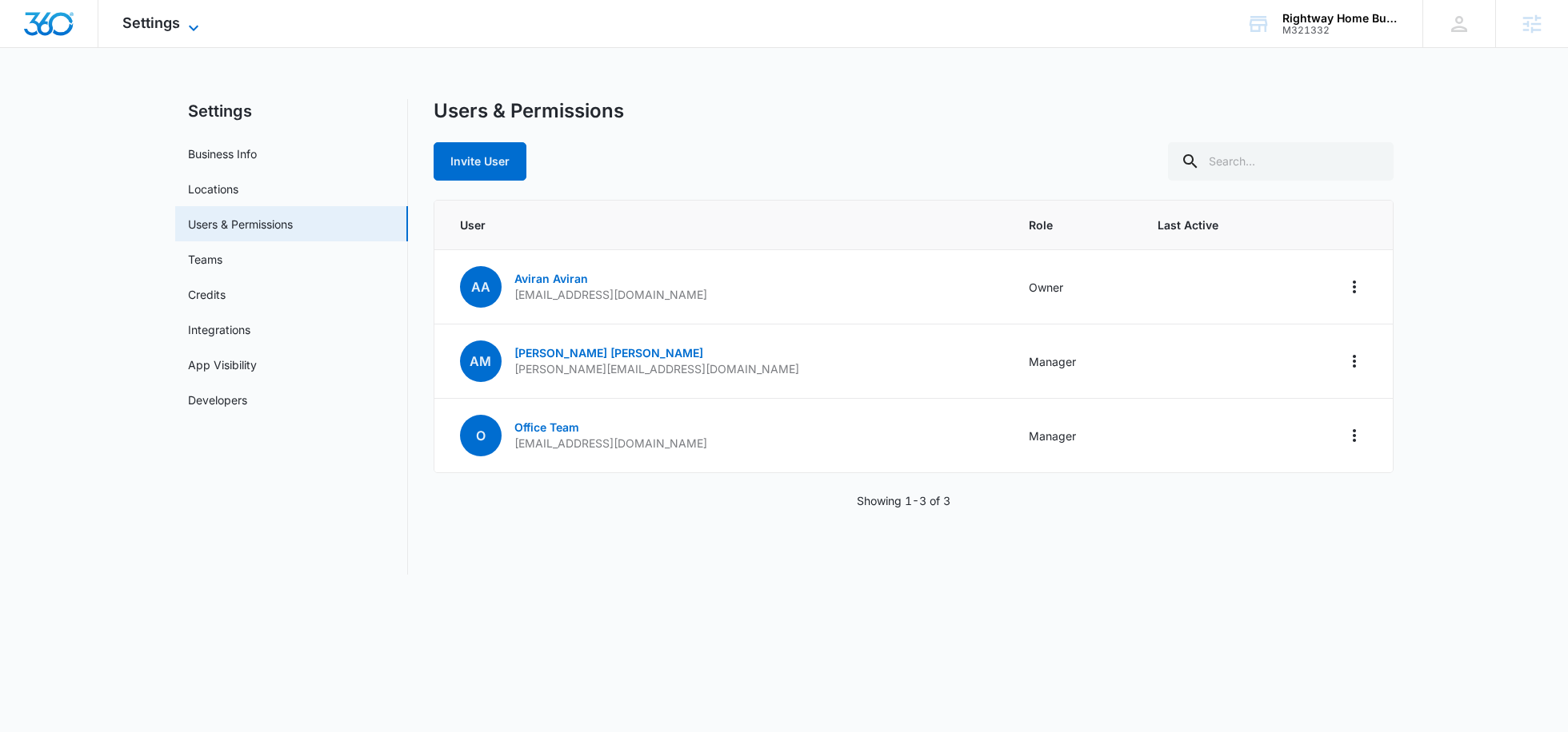
click at [169, 20] on span "Settings" at bounding box center [151, 23] width 57 height 17
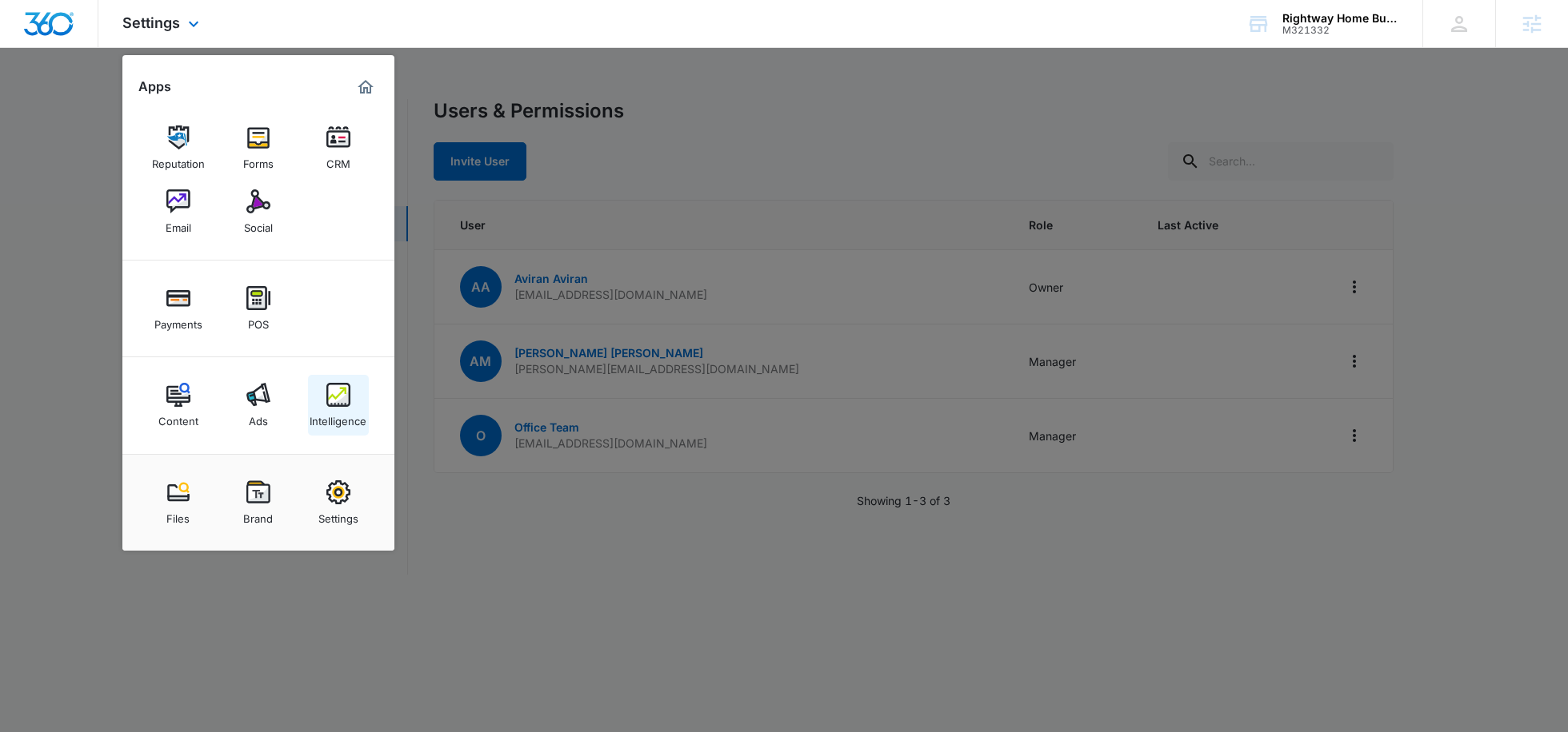
click at [321, 423] on div "Intelligence" at bounding box center [338, 417] width 57 height 20
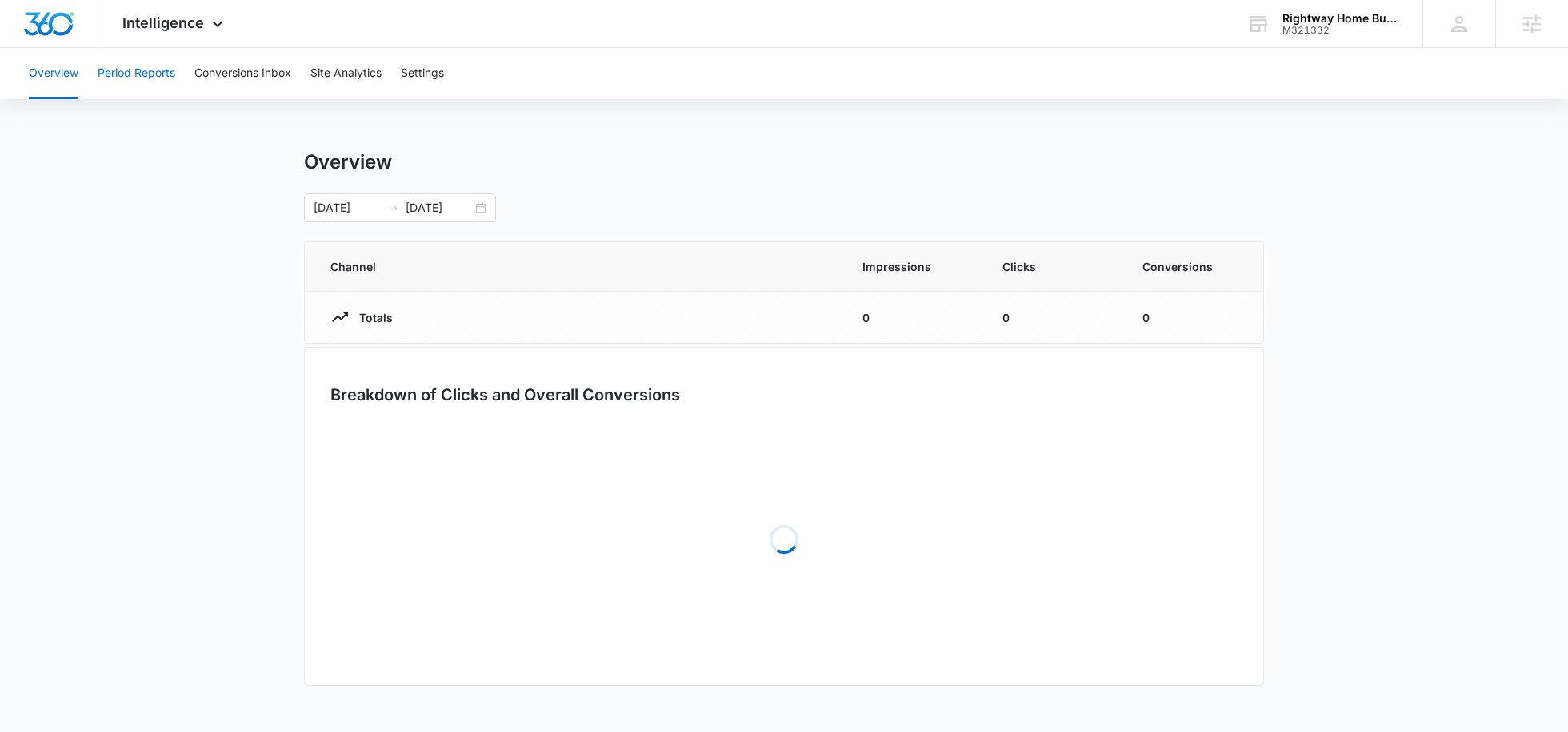
click at [165, 85] on button "Period Reports" at bounding box center [136, 74] width 78 height 51
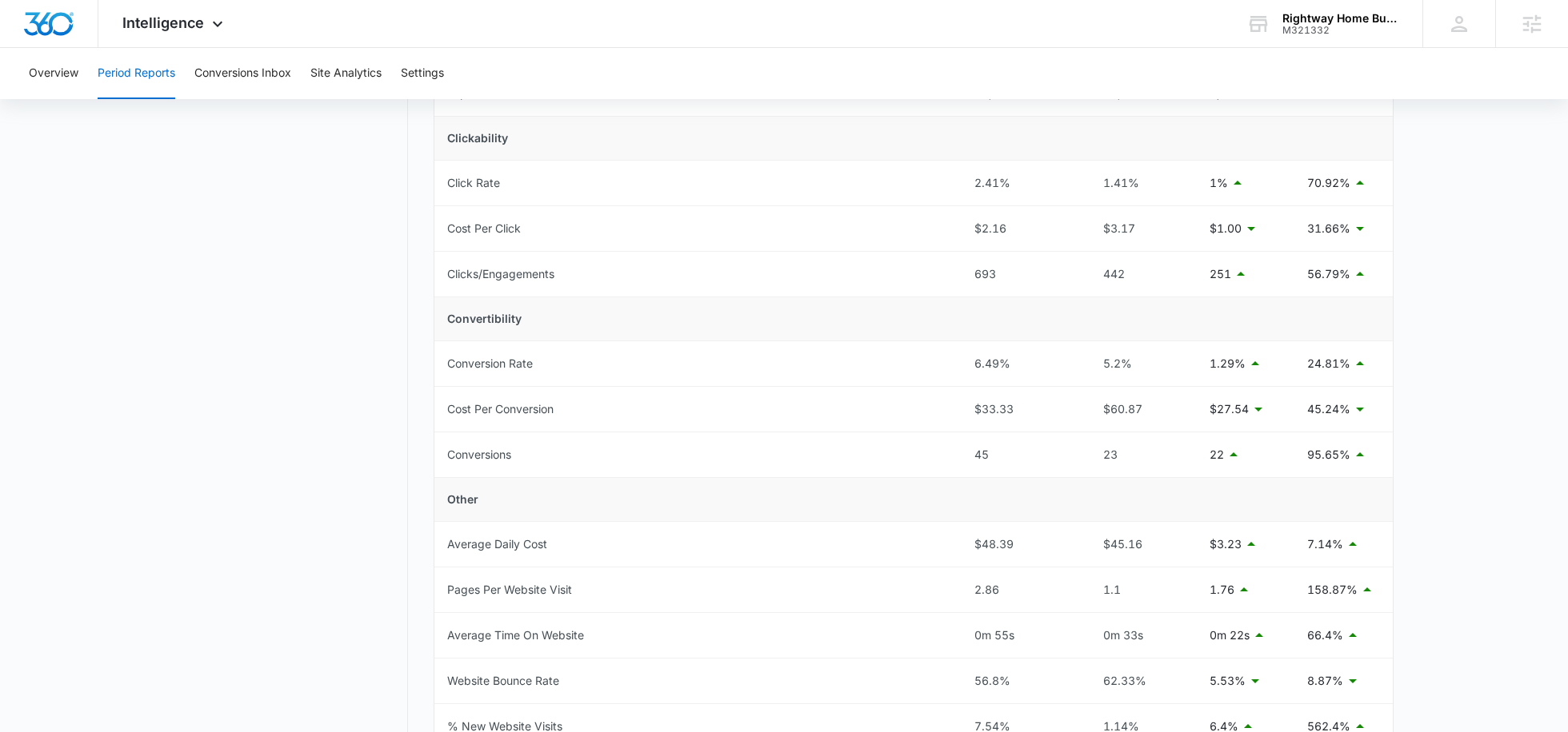
scroll to position [359, 0]
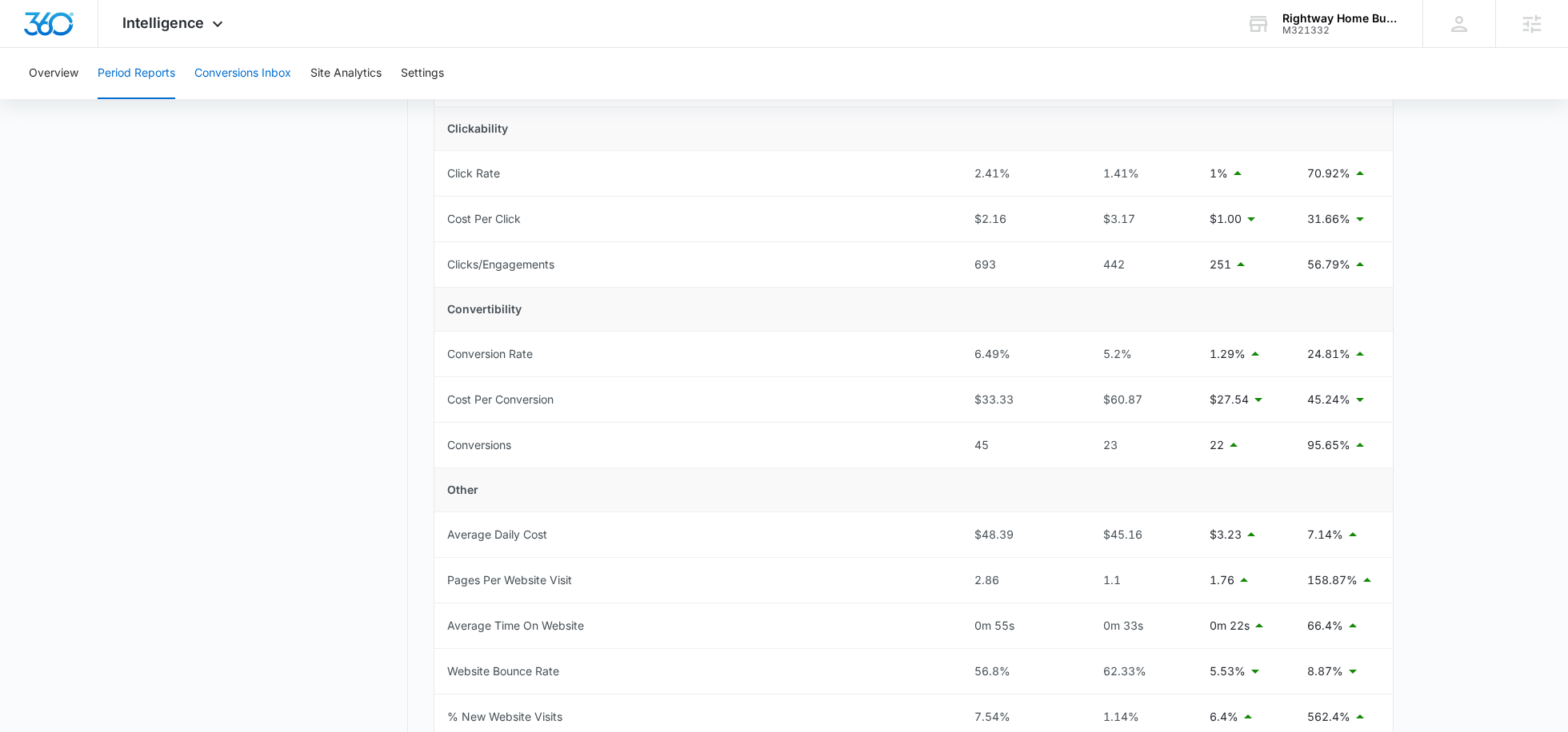
click at [262, 68] on button "Conversions Inbox" at bounding box center [242, 74] width 97 height 51
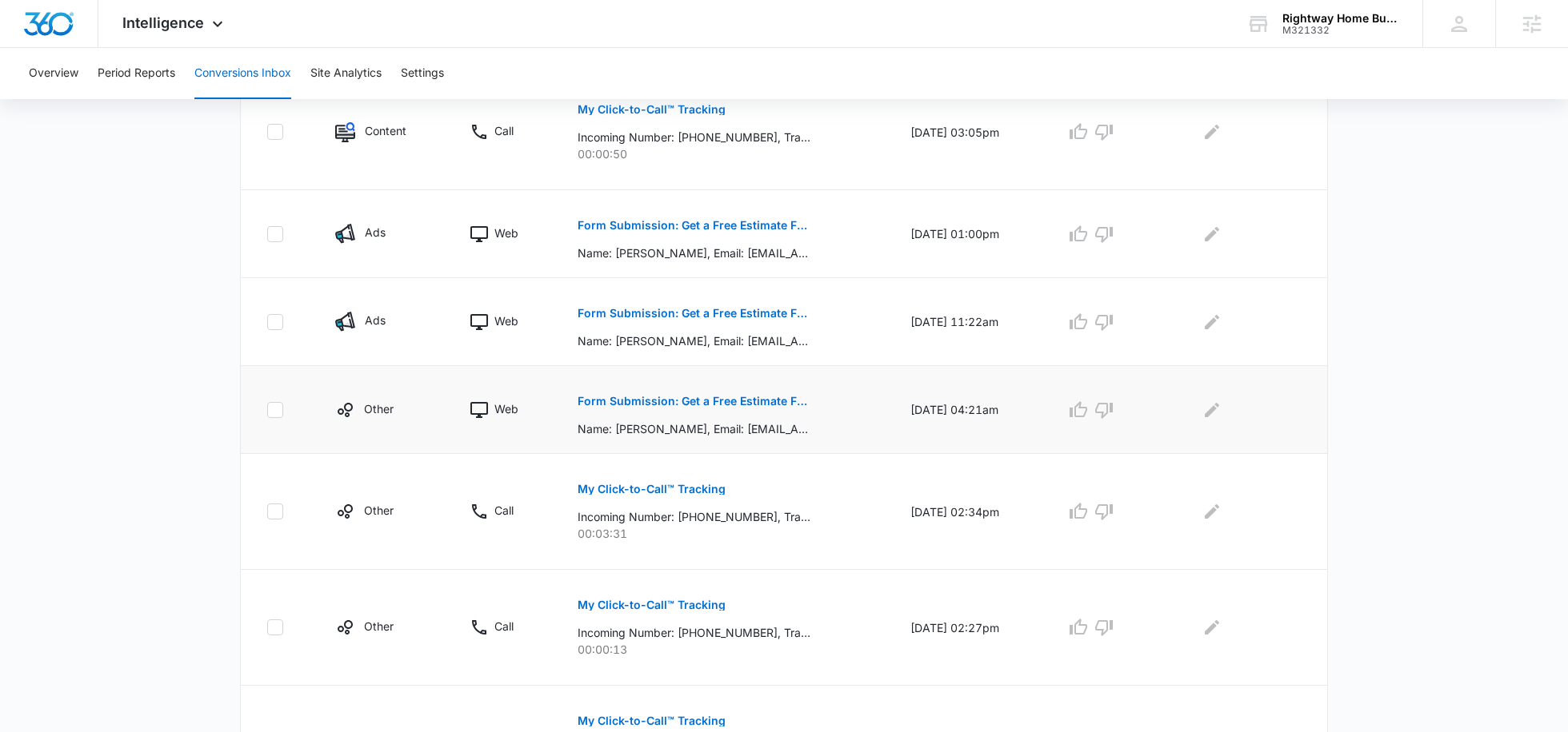
scroll to position [547, 0]
click at [722, 396] on p "Form Submission: Get a Free Estimate Form - NEW August 2025" at bounding box center [694, 400] width 233 height 11
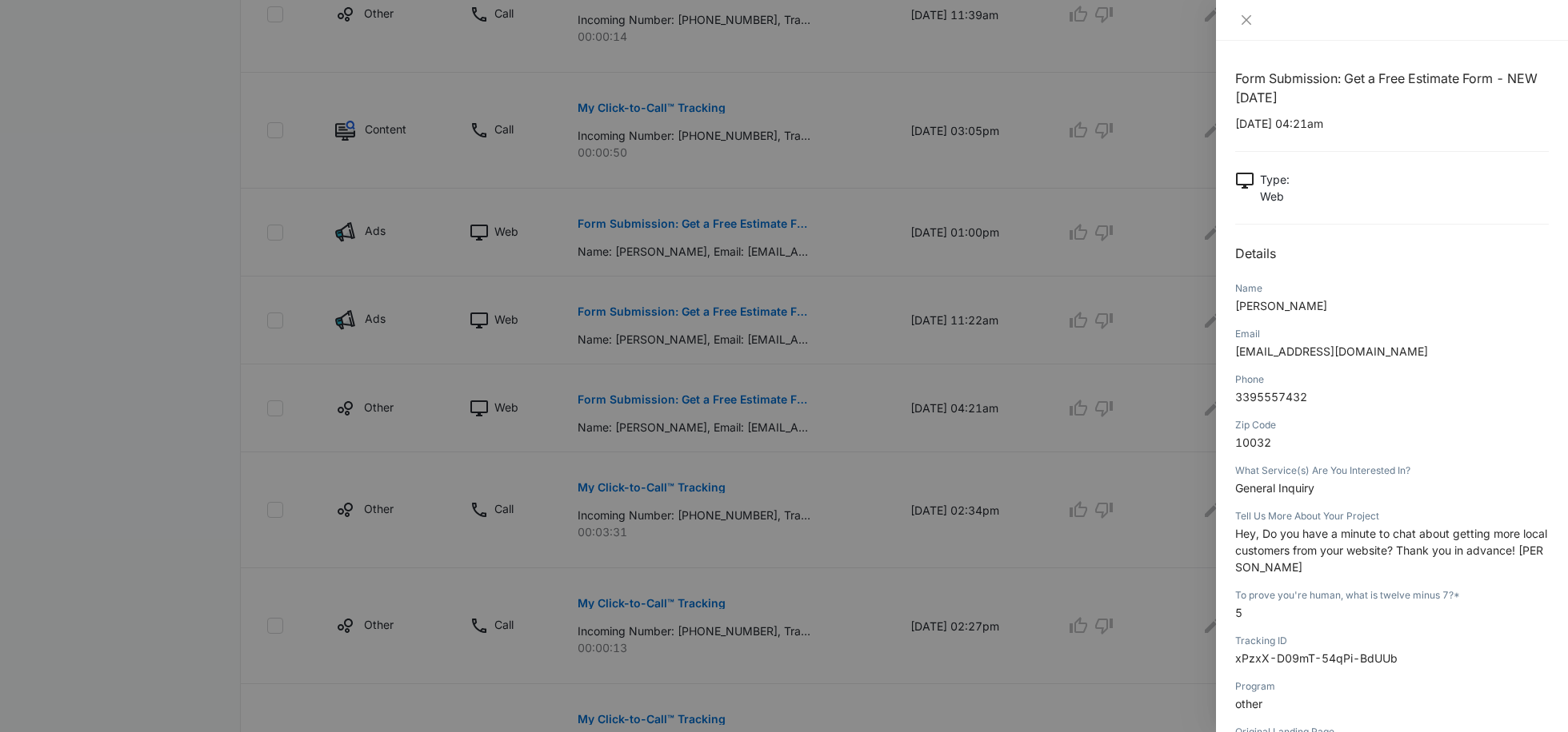
click at [853, 388] on div at bounding box center [784, 366] width 1568 height 732
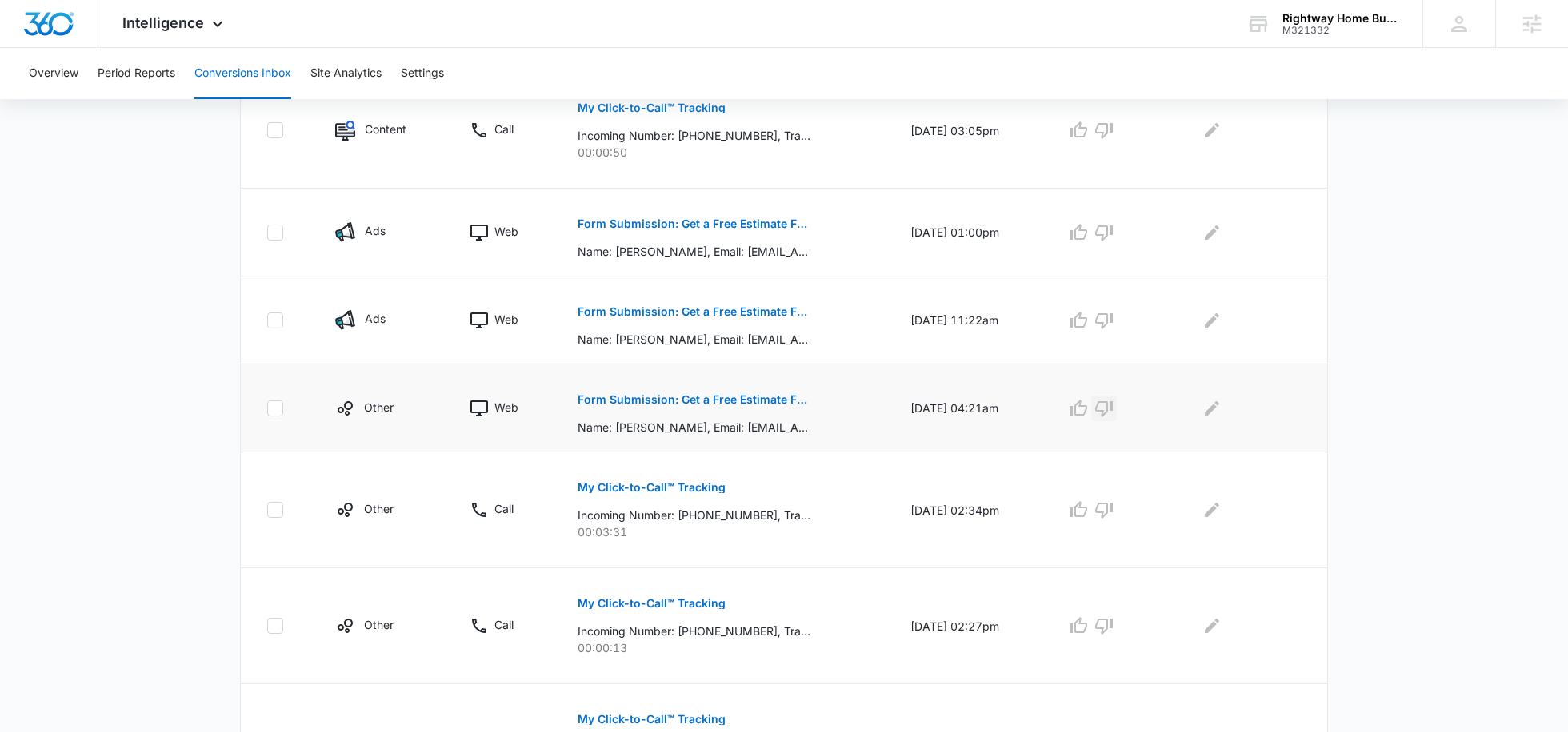
click at [1111, 403] on icon "button" at bounding box center [1103, 408] width 19 height 19
click at [714, 317] on button "Form Submission: Get a Free Estimate Form - NEW August 2025" at bounding box center [694, 311] width 233 height 38
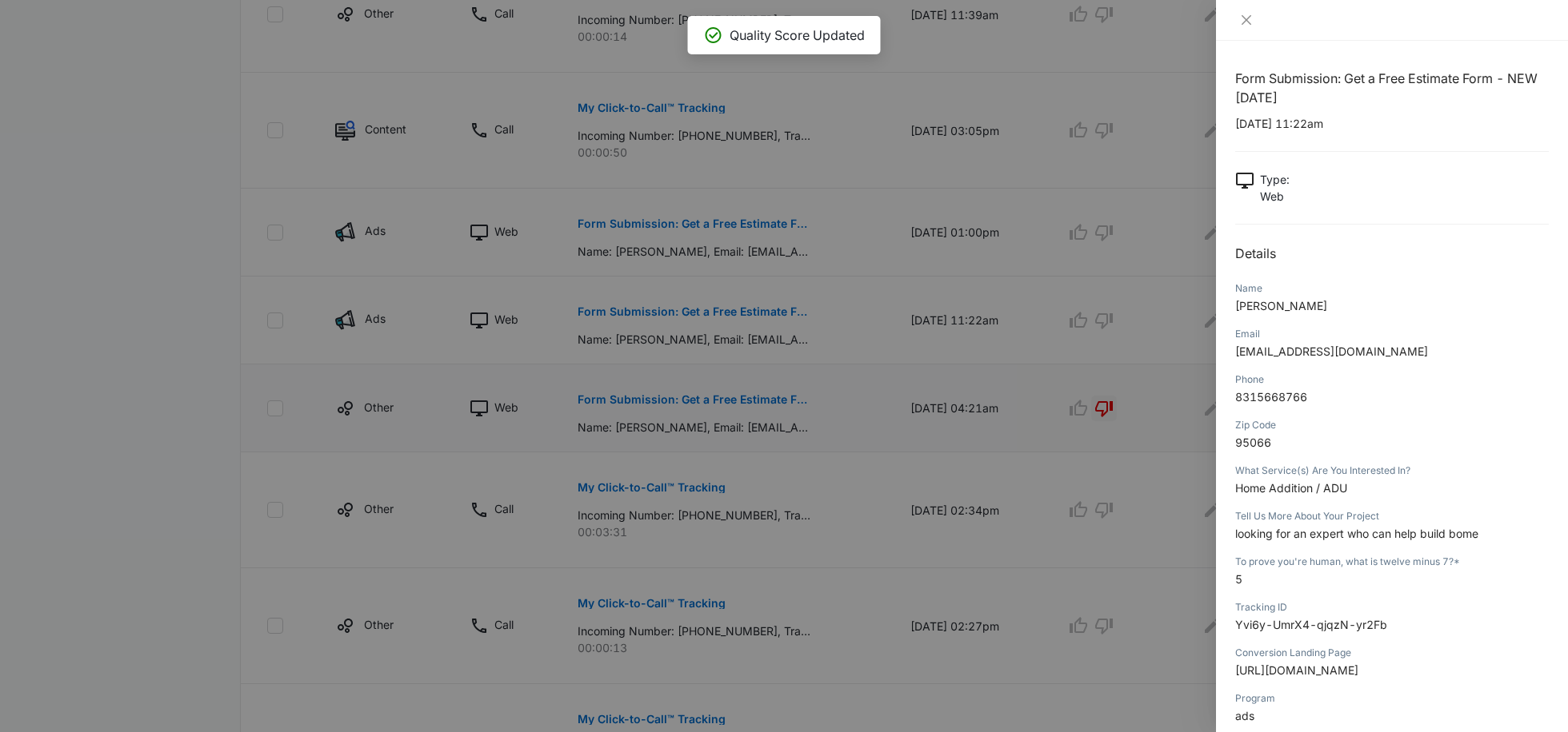
click at [896, 317] on div at bounding box center [784, 366] width 1568 height 732
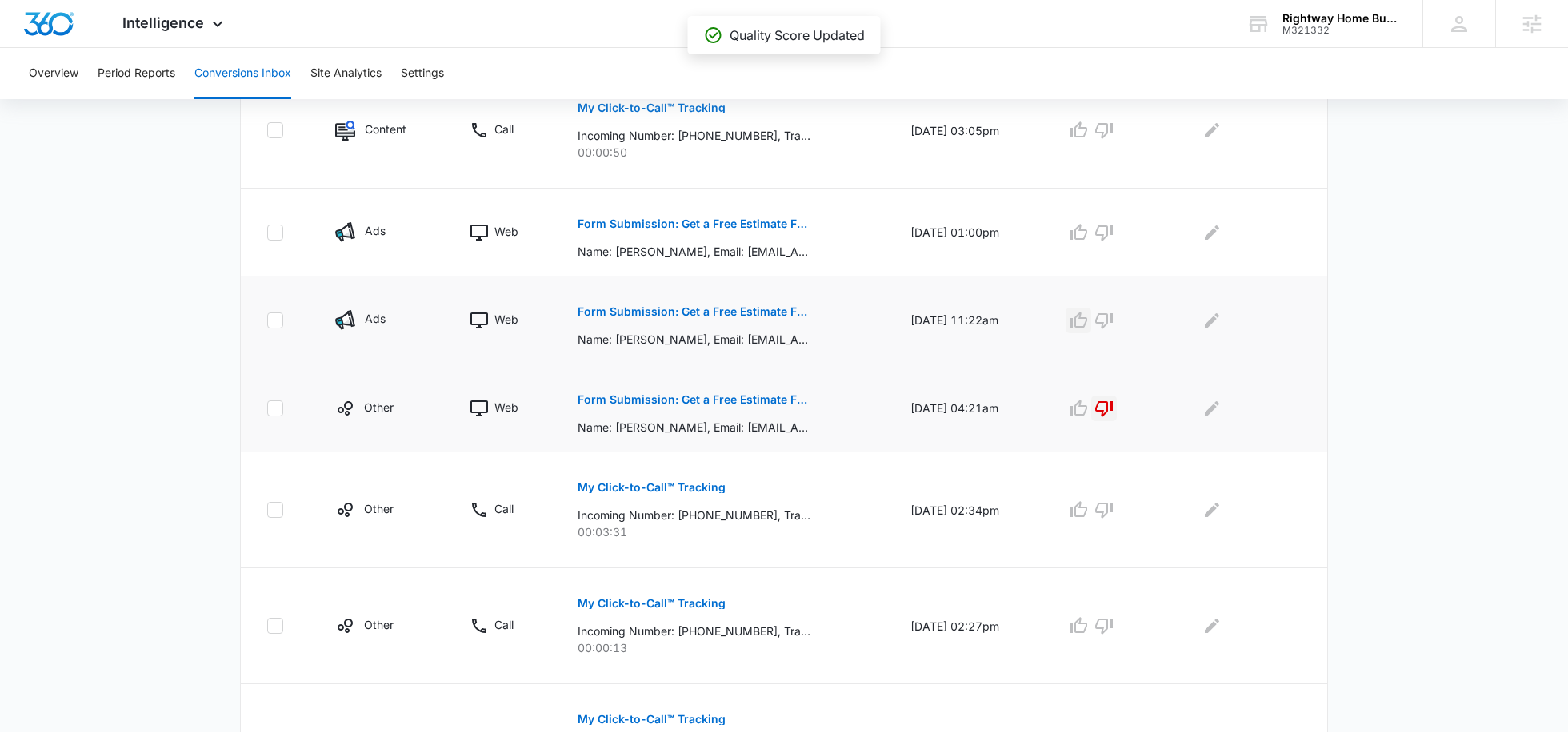
click at [1088, 321] on icon "button" at bounding box center [1077, 320] width 19 height 19
click at [727, 227] on p "Form Submission: Get a Free Estimate Form - NEW August 2025" at bounding box center [694, 224] width 233 height 11
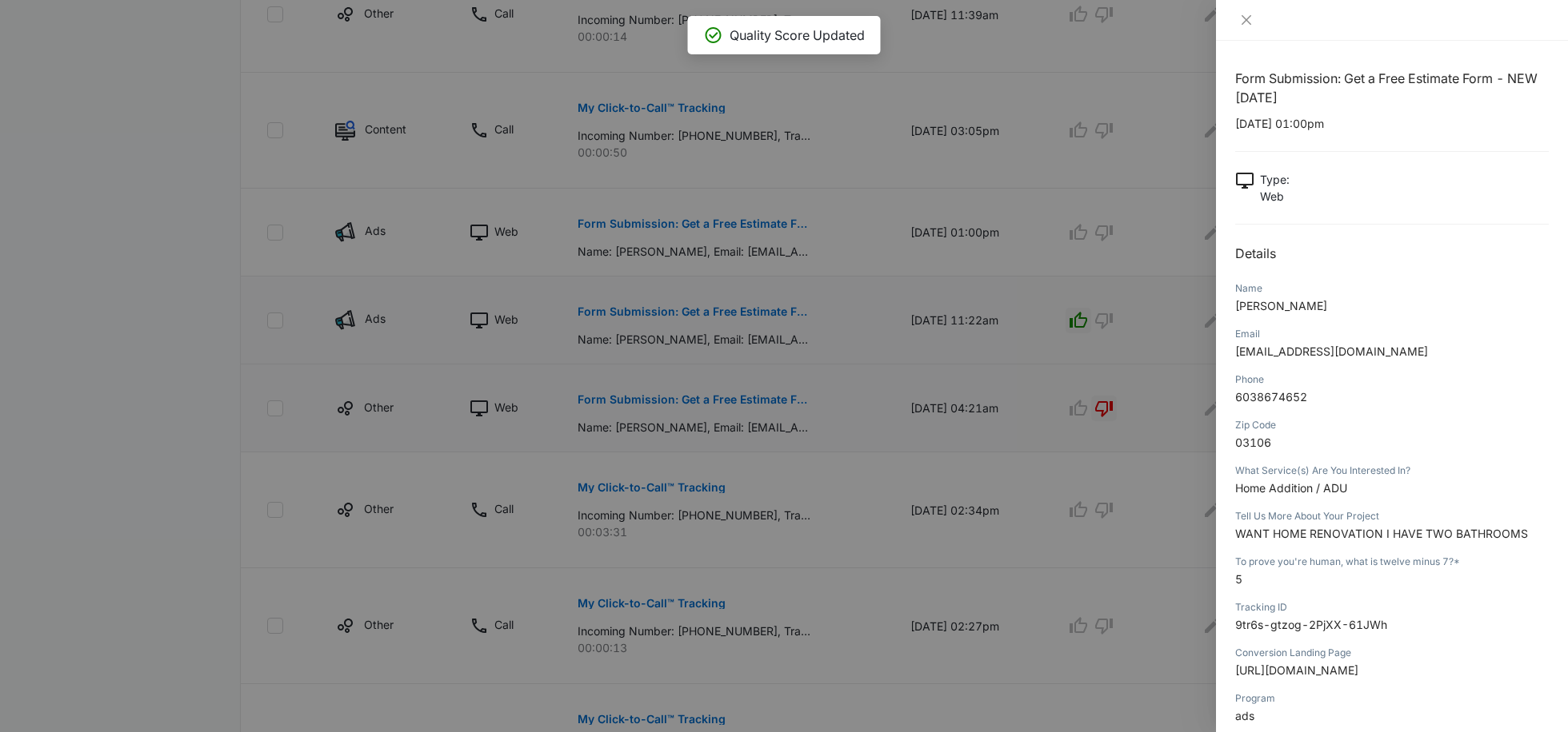
click at [1050, 259] on div at bounding box center [784, 366] width 1568 height 732
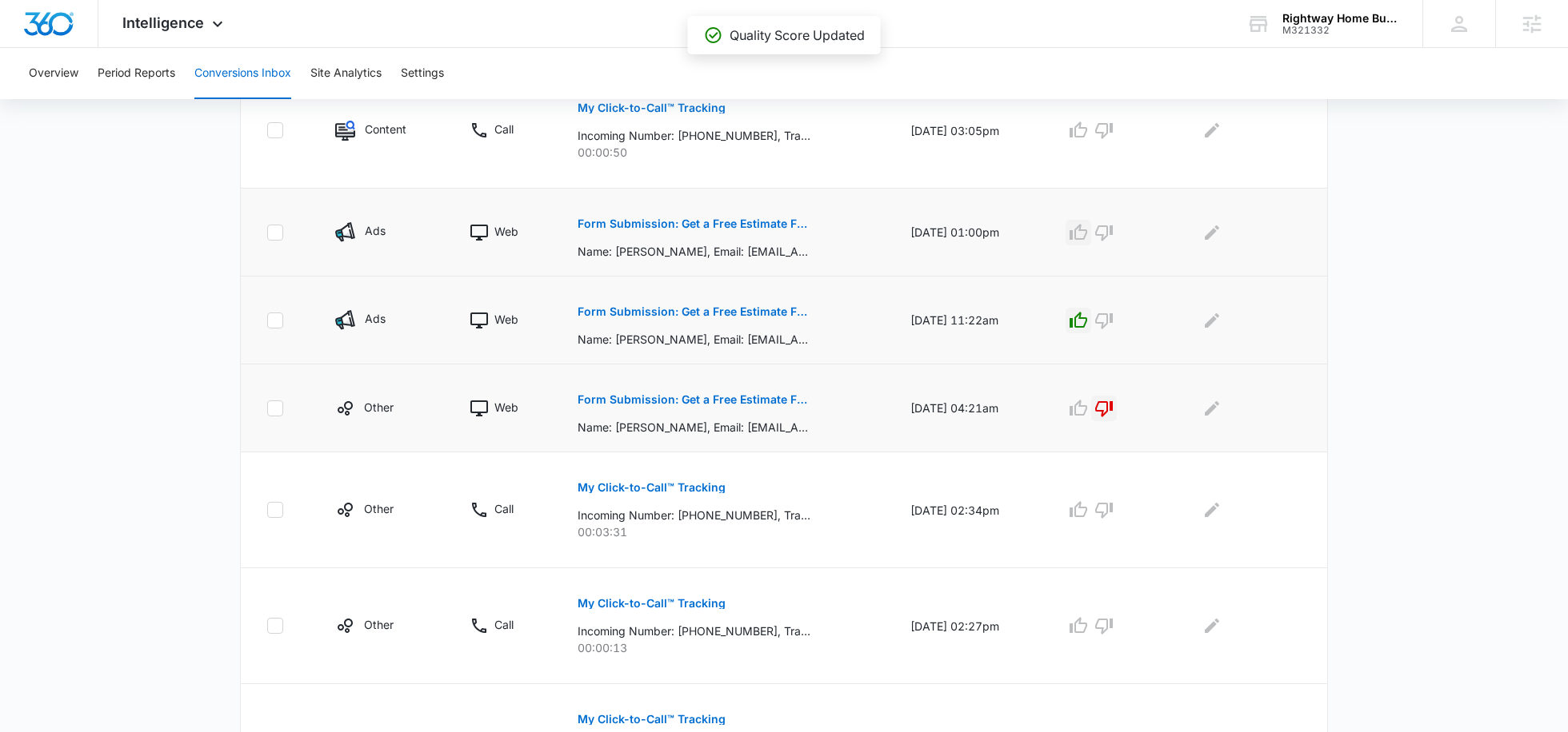
click at [1088, 231] on icon "button" at bounding box center [1077, 232] width 19 height 19
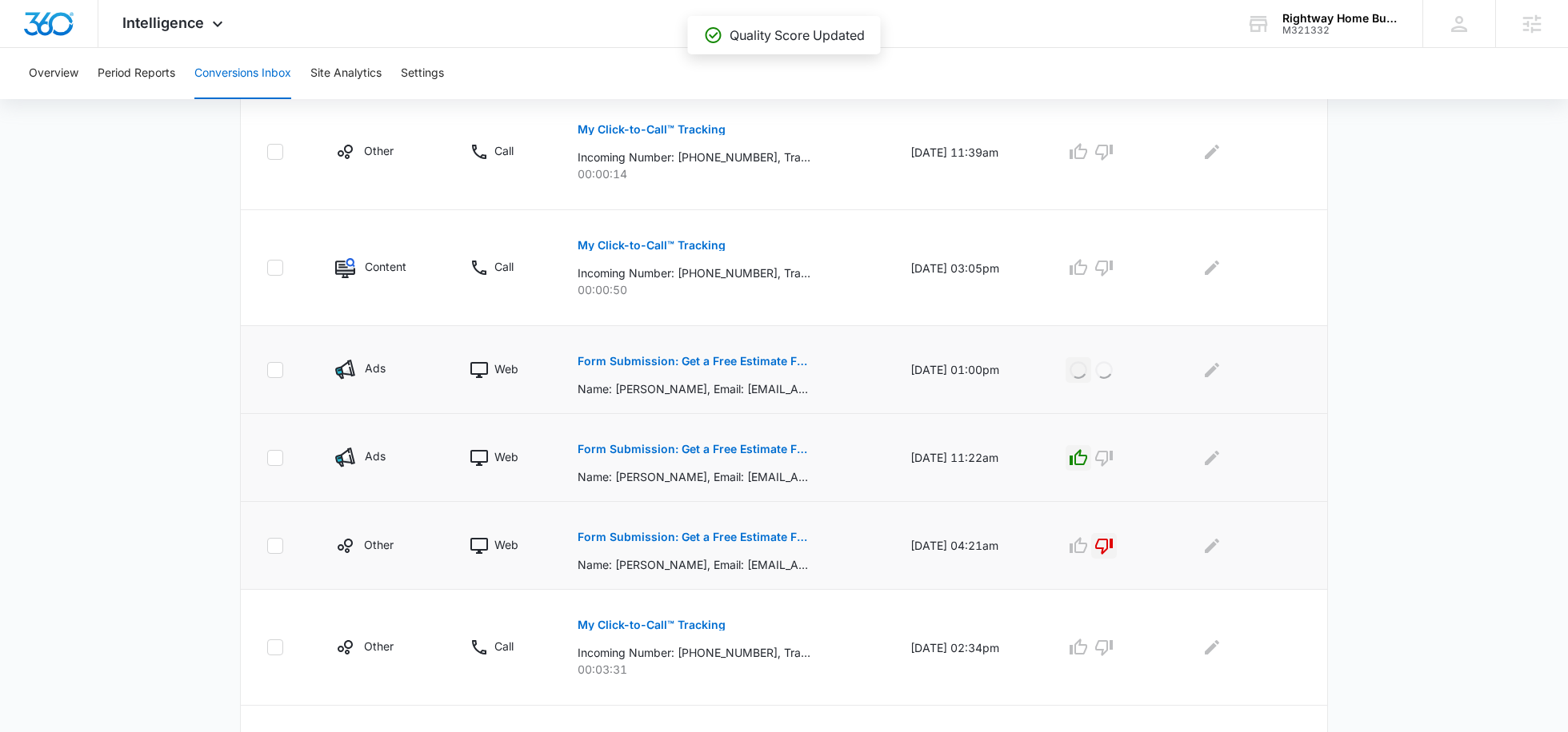
scroll to position [361, 0]
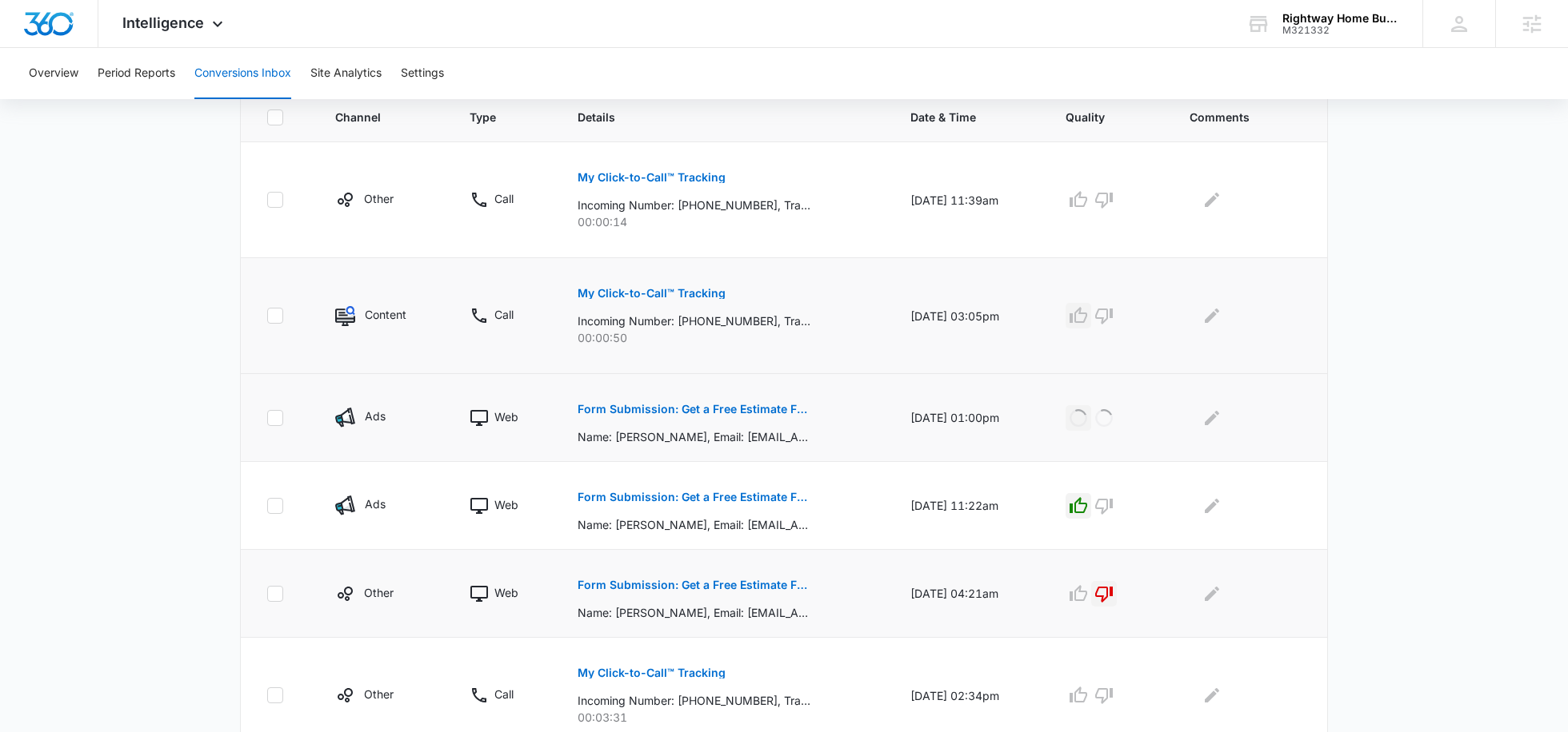
click at [1086, 311] on icon "button" at bounding box center [1077, 315] width 17 height 16
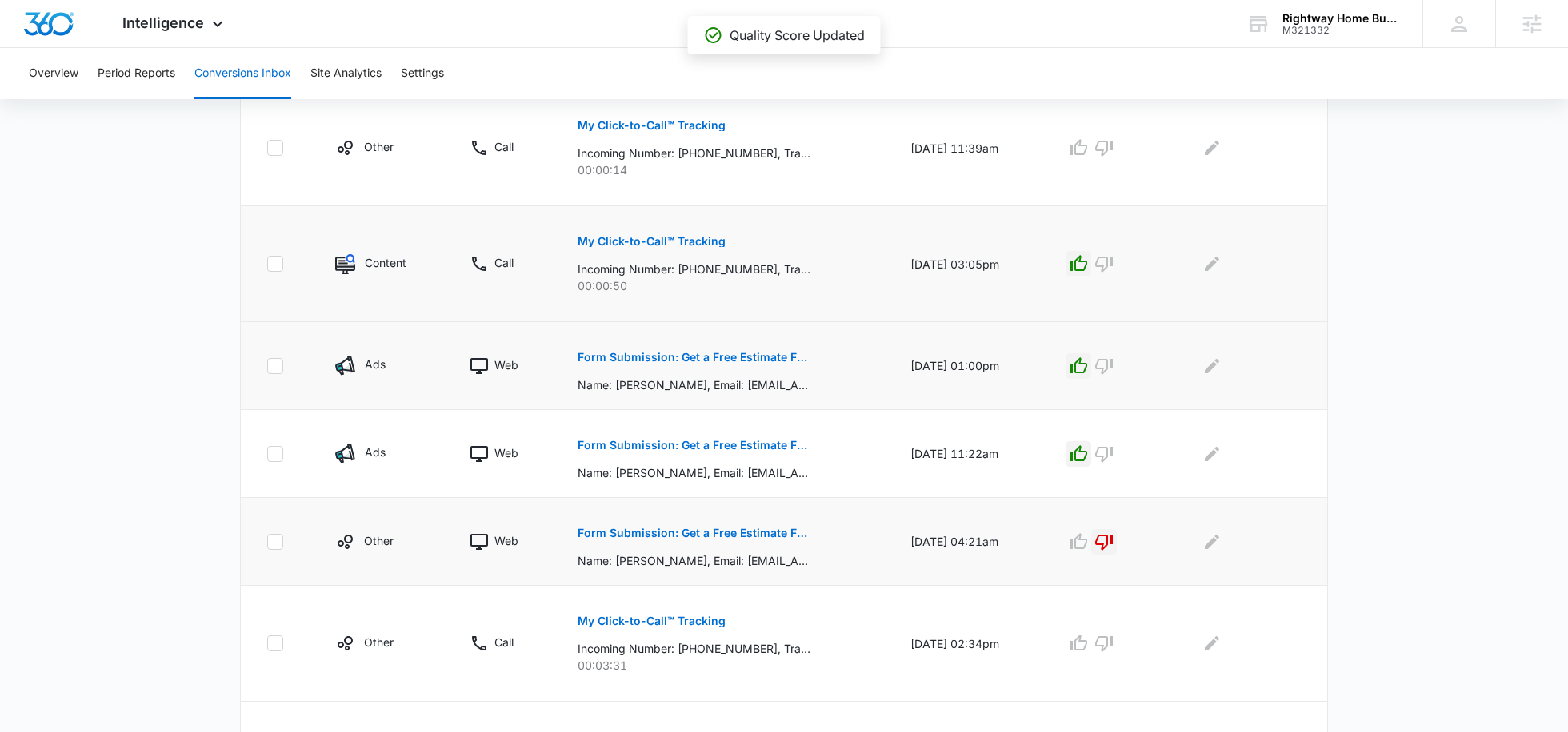
scroll to position [406, 0]
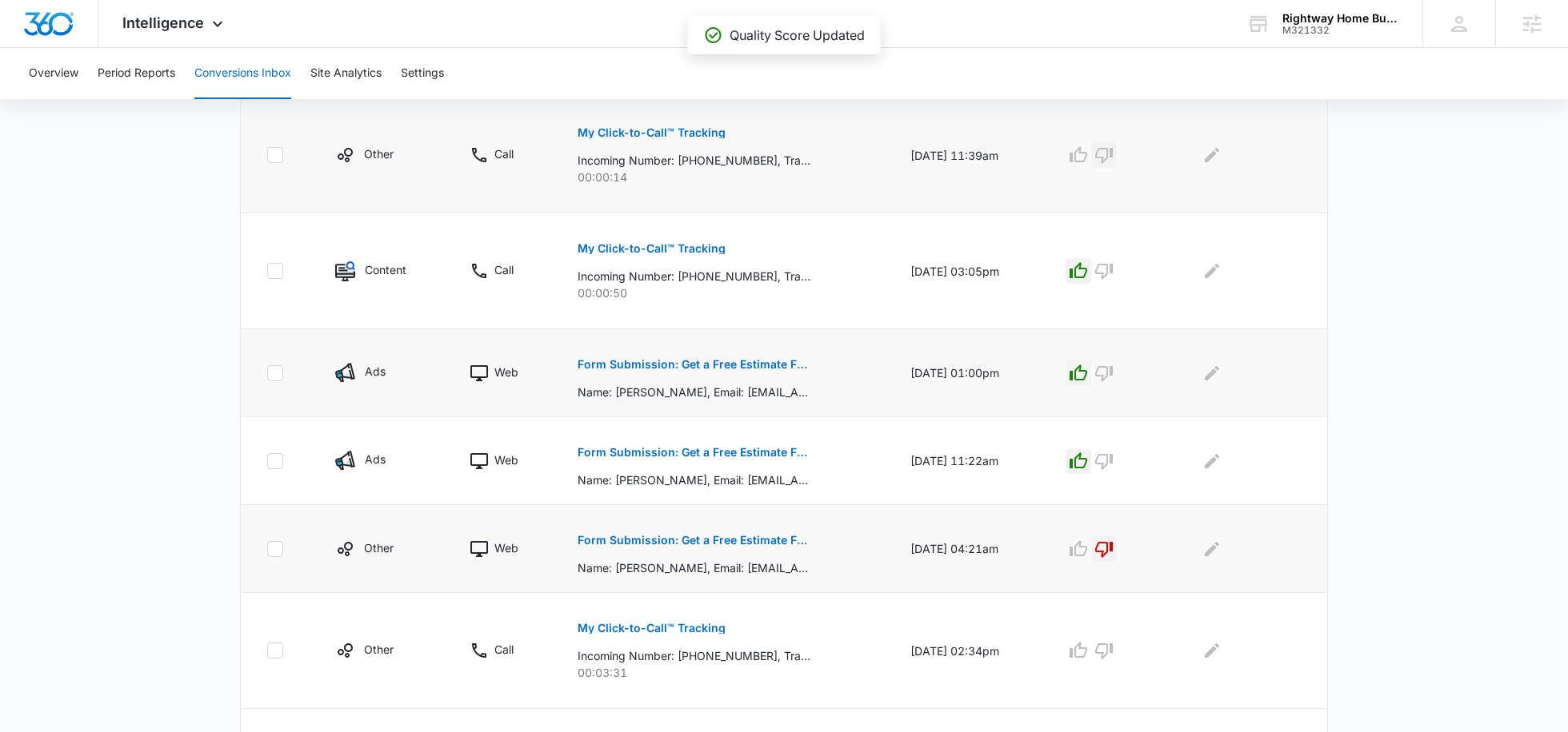
click at [1113, 160] on icon "button" at bounding box center [1103, 155] width 19 height 19
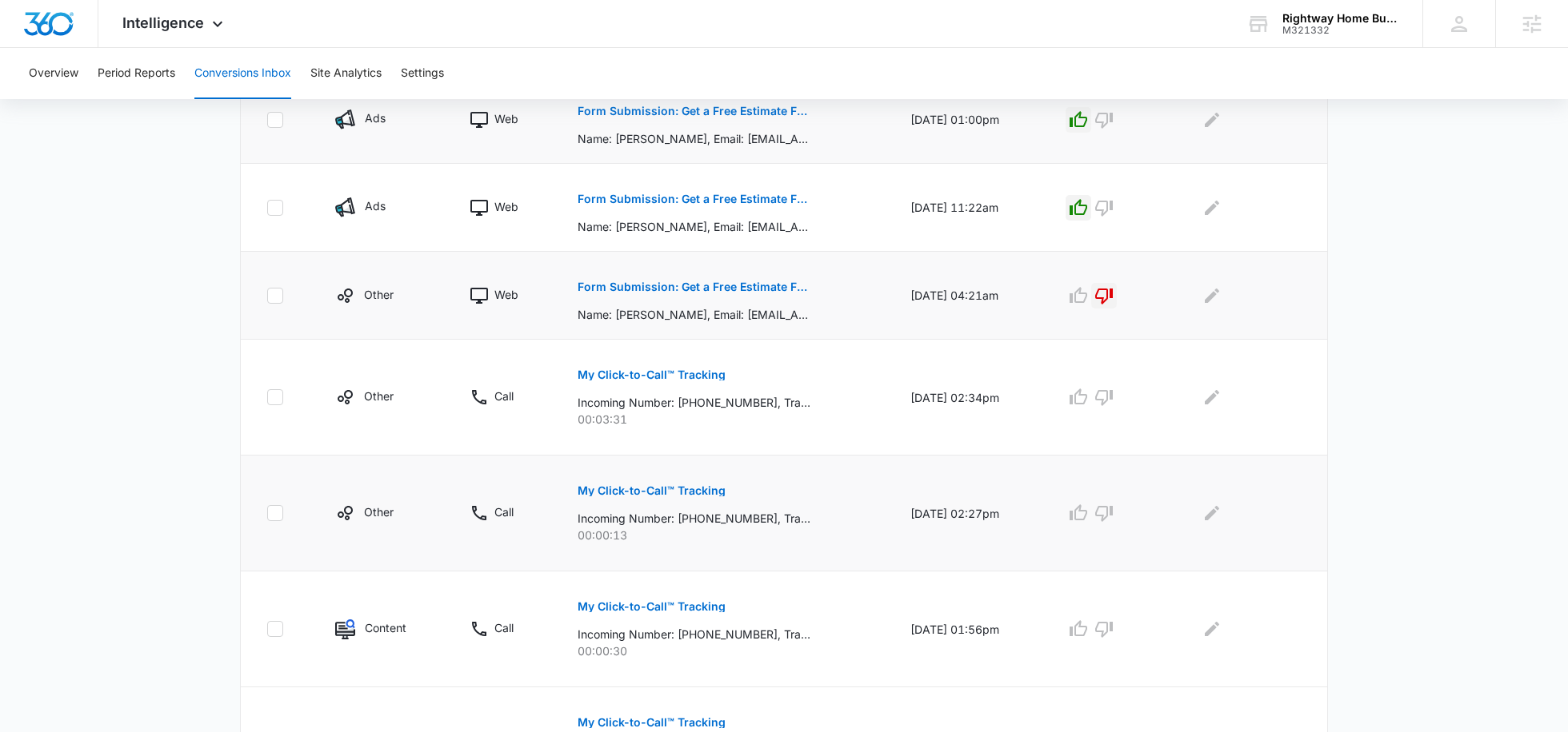
scroll to position [683, 0]
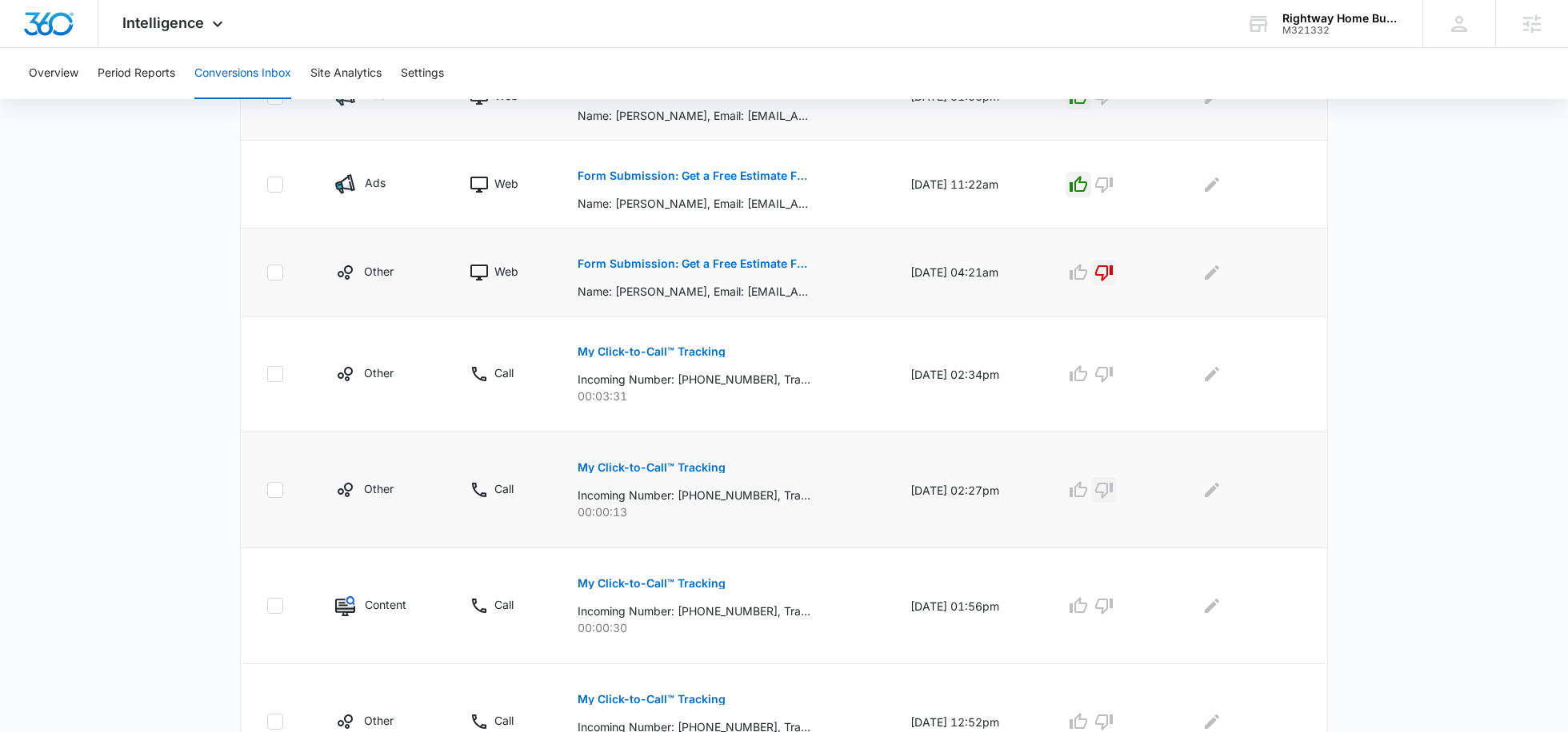
click at [1113, 485] on icon "button" at bounding box center [1103, 491] width 17 height 16
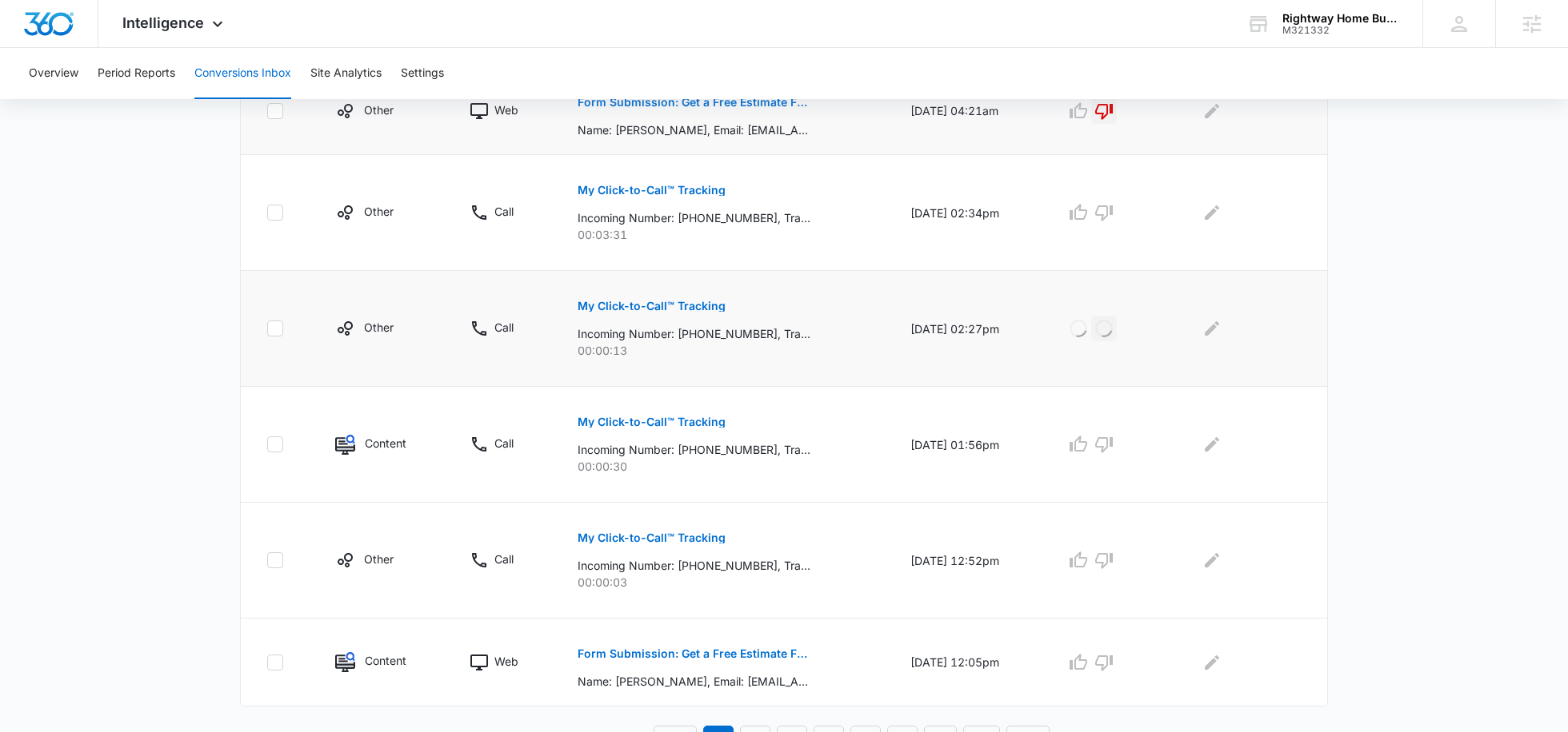
scroll to position [857, 0]
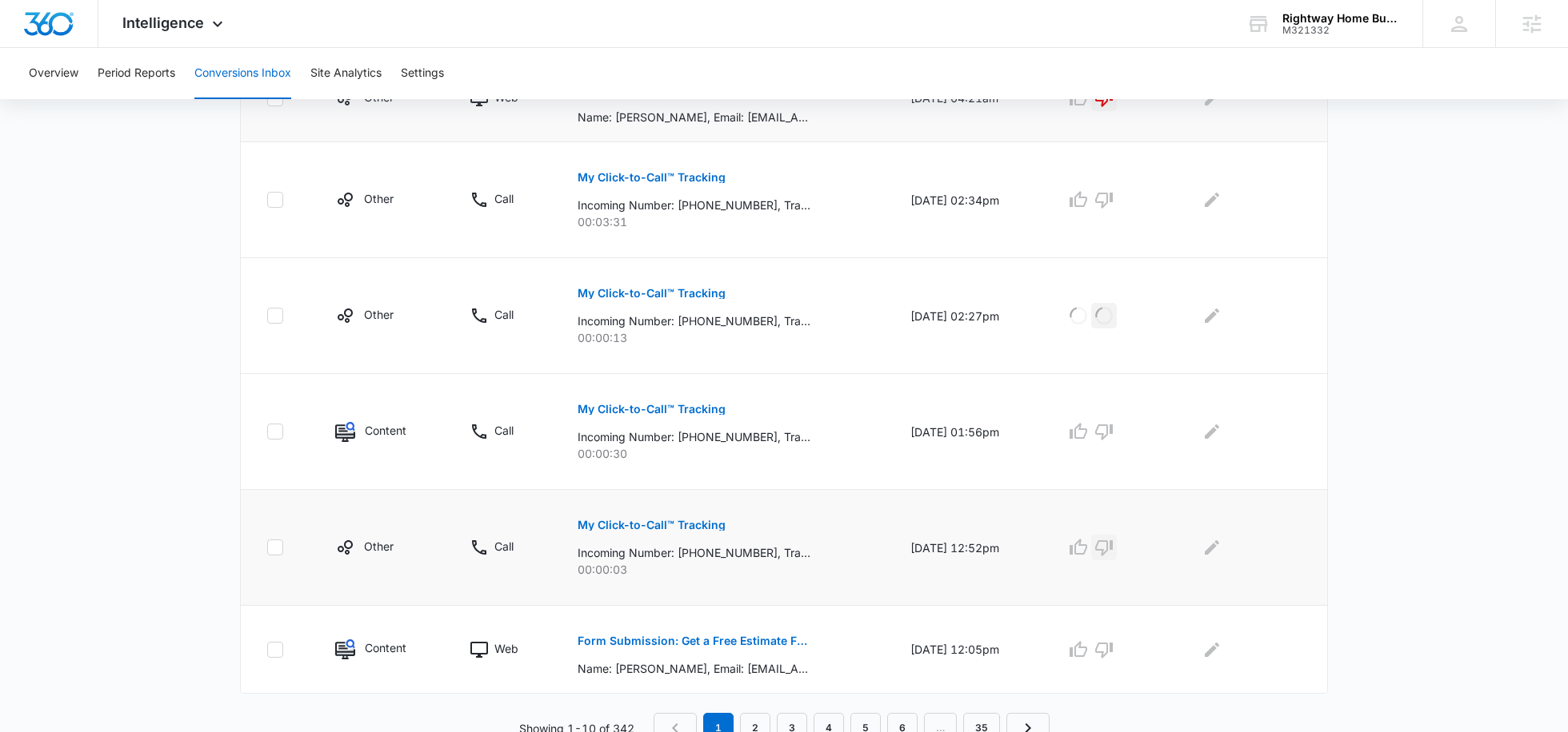
click at [1113, 538] on icon "button" at bounding box center [1103, 547] width 19 height 19
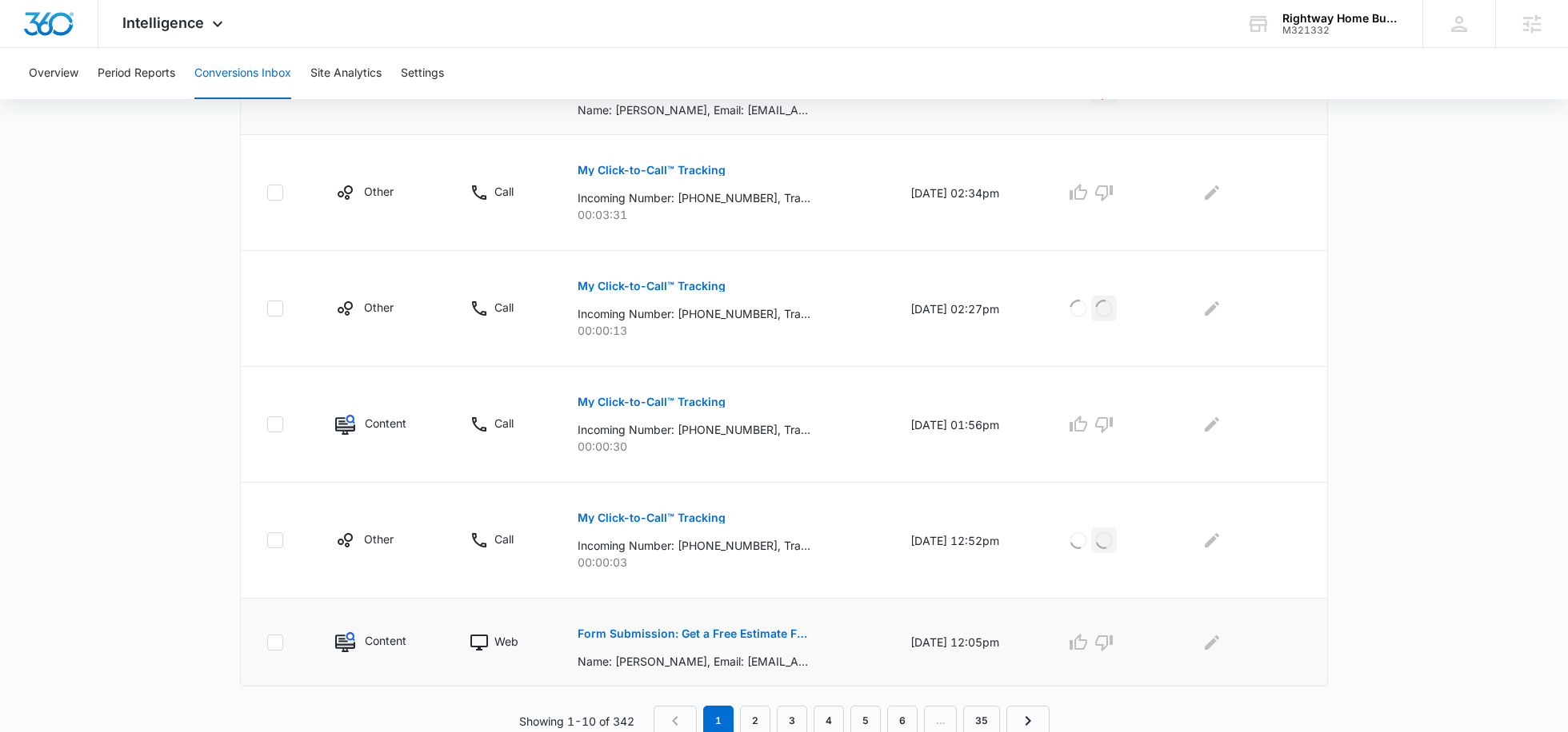
click at [759, 628] on p "Form Submission: Get a Free Estimate Form - NEW August 2025" at bounding box center [694, 634] width 233 height 11
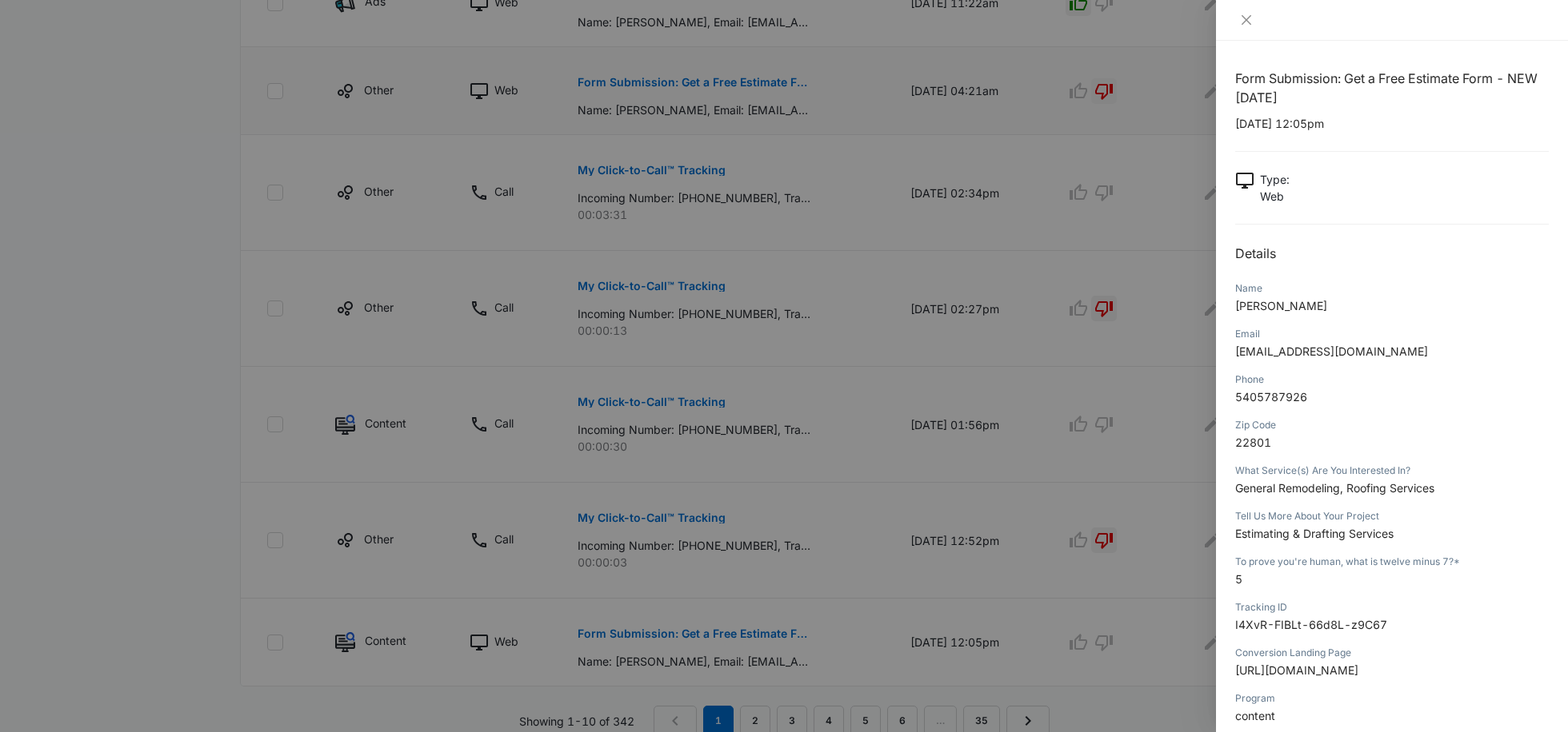
click at [978, 540] on div at bounding box center [784, 366] width 1568 height 732
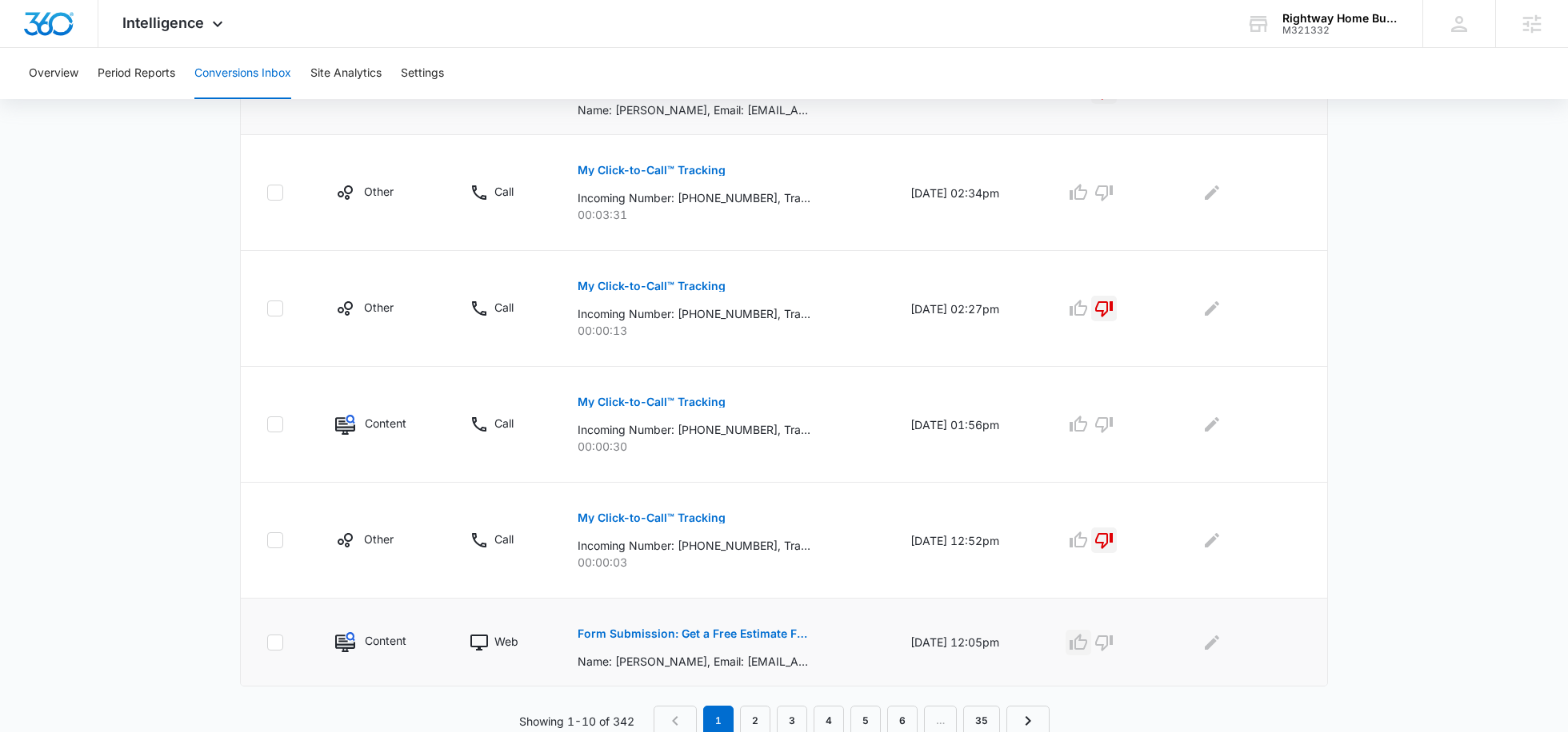
click at [1088, 637] on icon "button" at bounding box center [1077, 642] width 19 height 19
click at [744, 715] on link "2" at bounding box center [755, 721] width 30 height 30
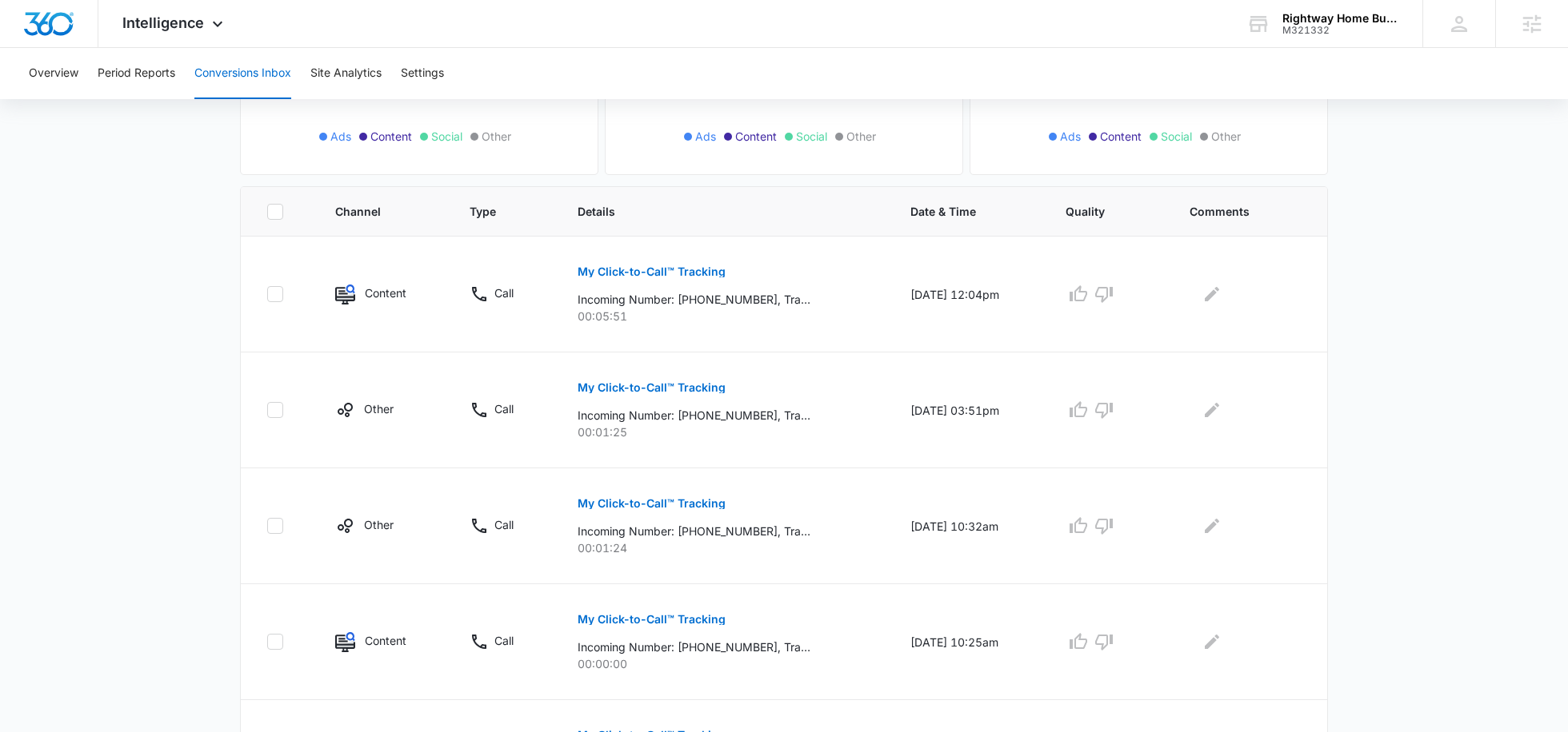
scroll to position [307, 0]
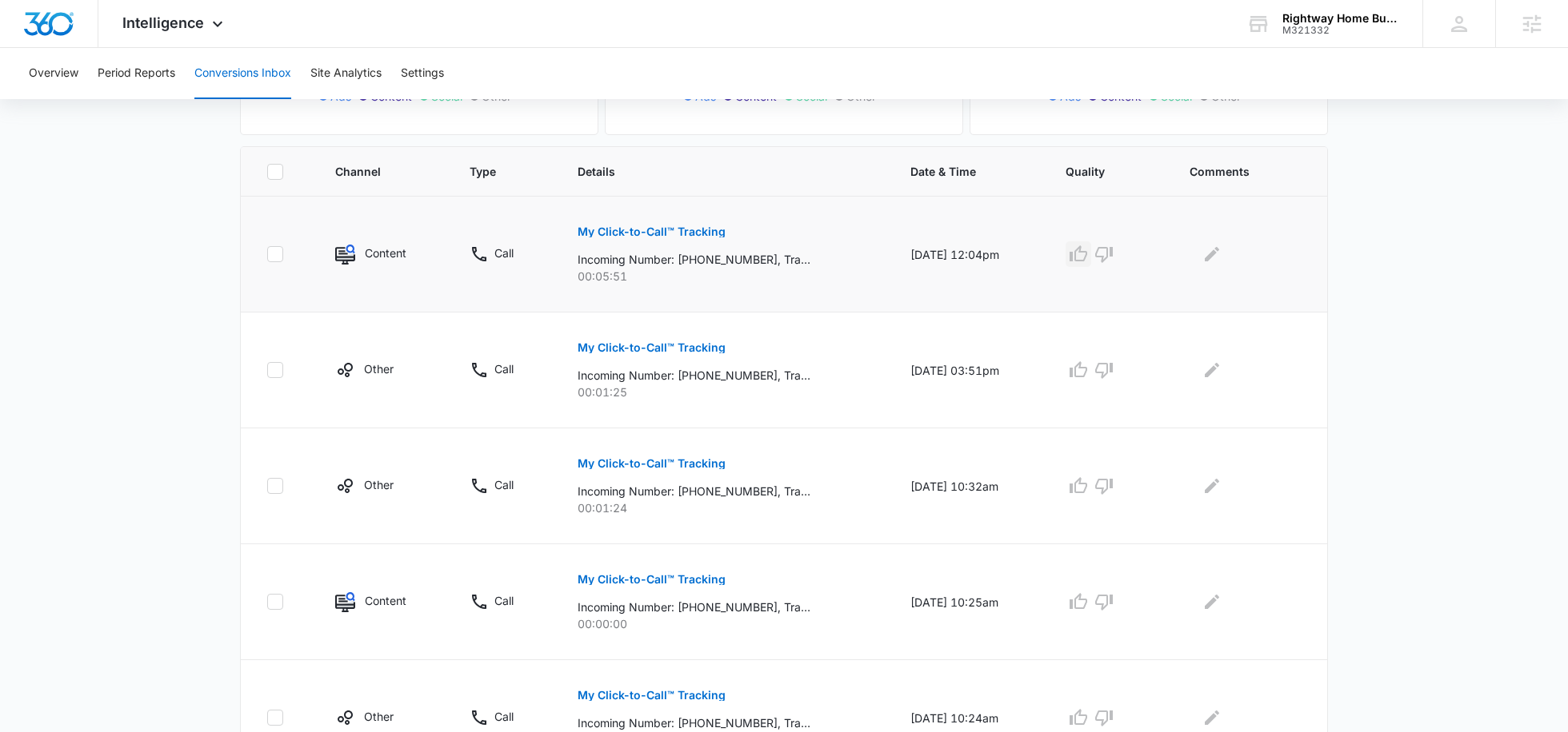
click at [1085, 255] on icon "button" at bounding box center [1077, 254] width 17 height 16
click at [1088, 366] on icon "button" at bounding box center [1077, 369] width 19 height 19
click at [1088, 486] on icon "button" at bounding box center [1077, 486] width 19 height 19
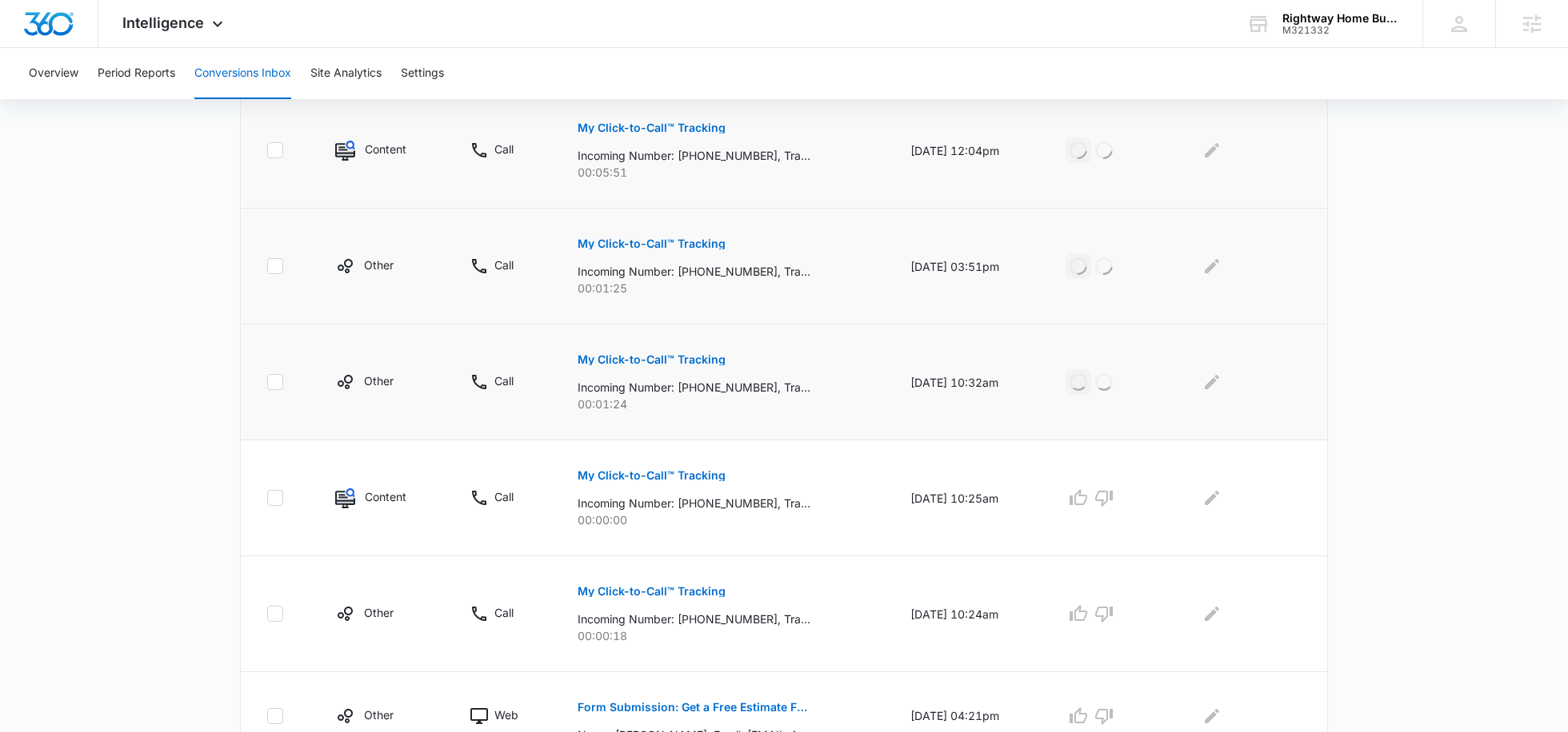
scroll to position [422, 0]
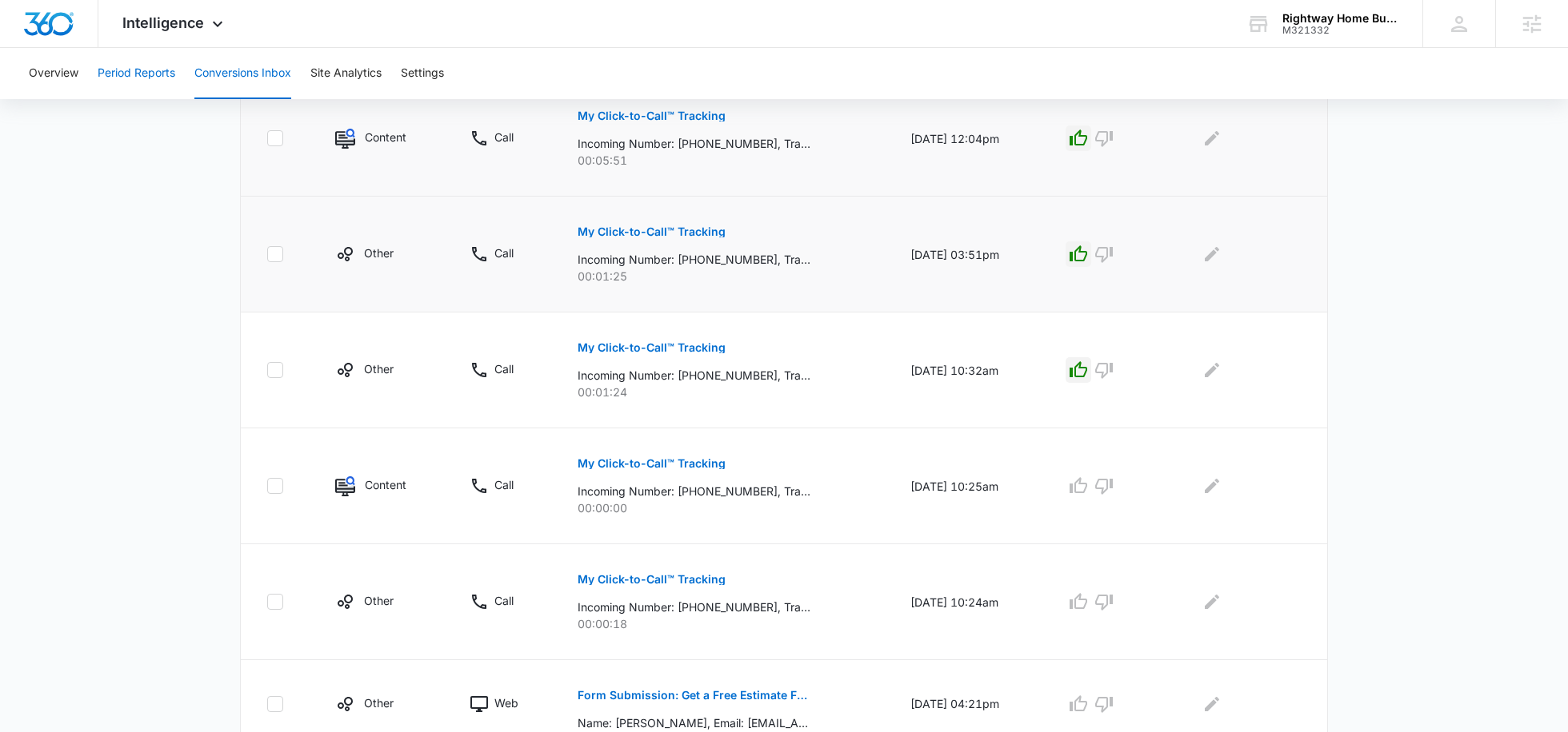
click at [151, 71] on button "Period Reports" at bounding box center [136, 74] width 78 height 51
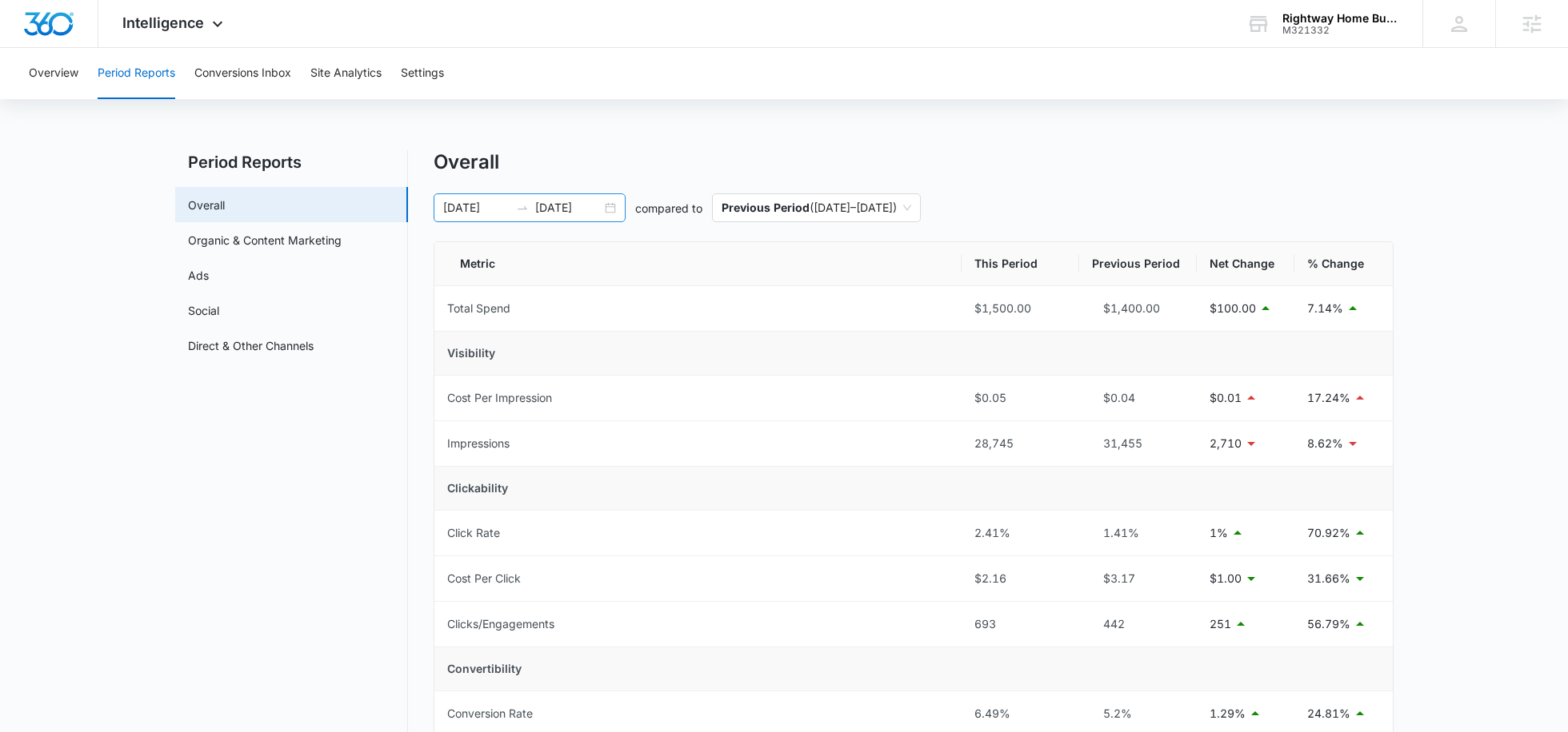
click at [548, 218] on div "08/01/2025 08/31/2025" at bounding box center [529, 207] width 192 height 29
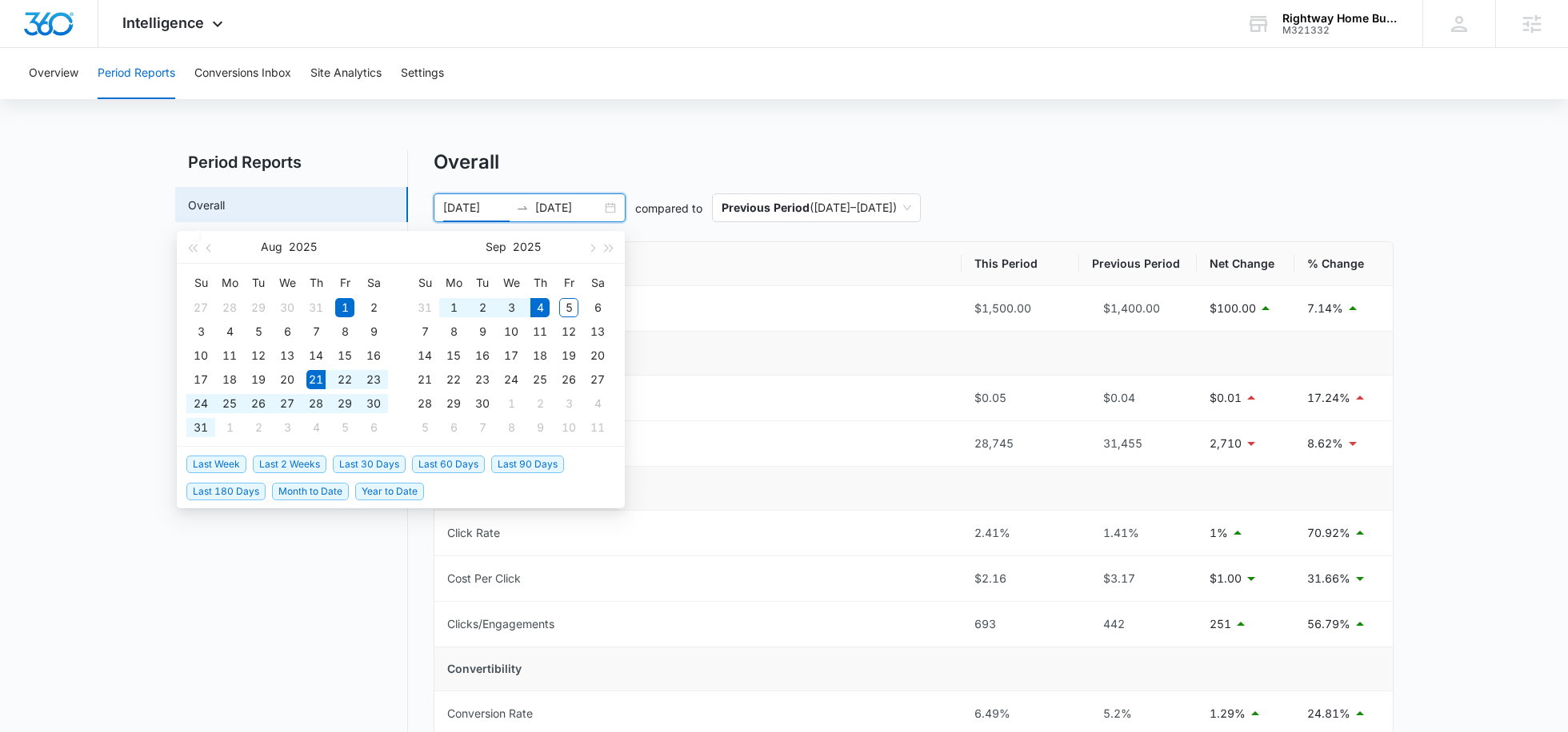
click at [288, 463] on span "Last 2 Weeks" at bounding box center [290, 464] width 74 height 17
type input "08/21/2025"
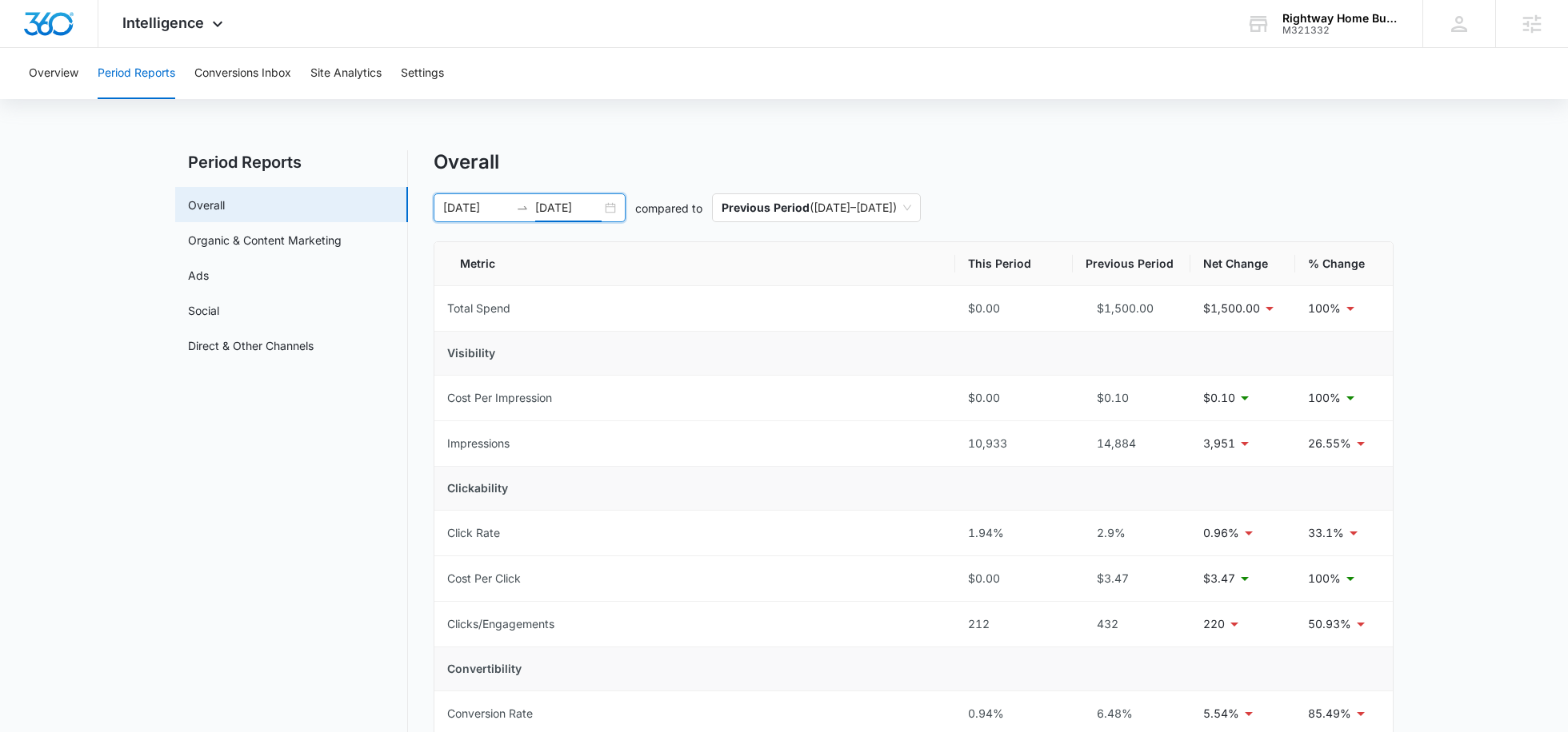
click at [568, 210] on input "09/04/2025" at bounding box center [568, 207] width 66 height 17
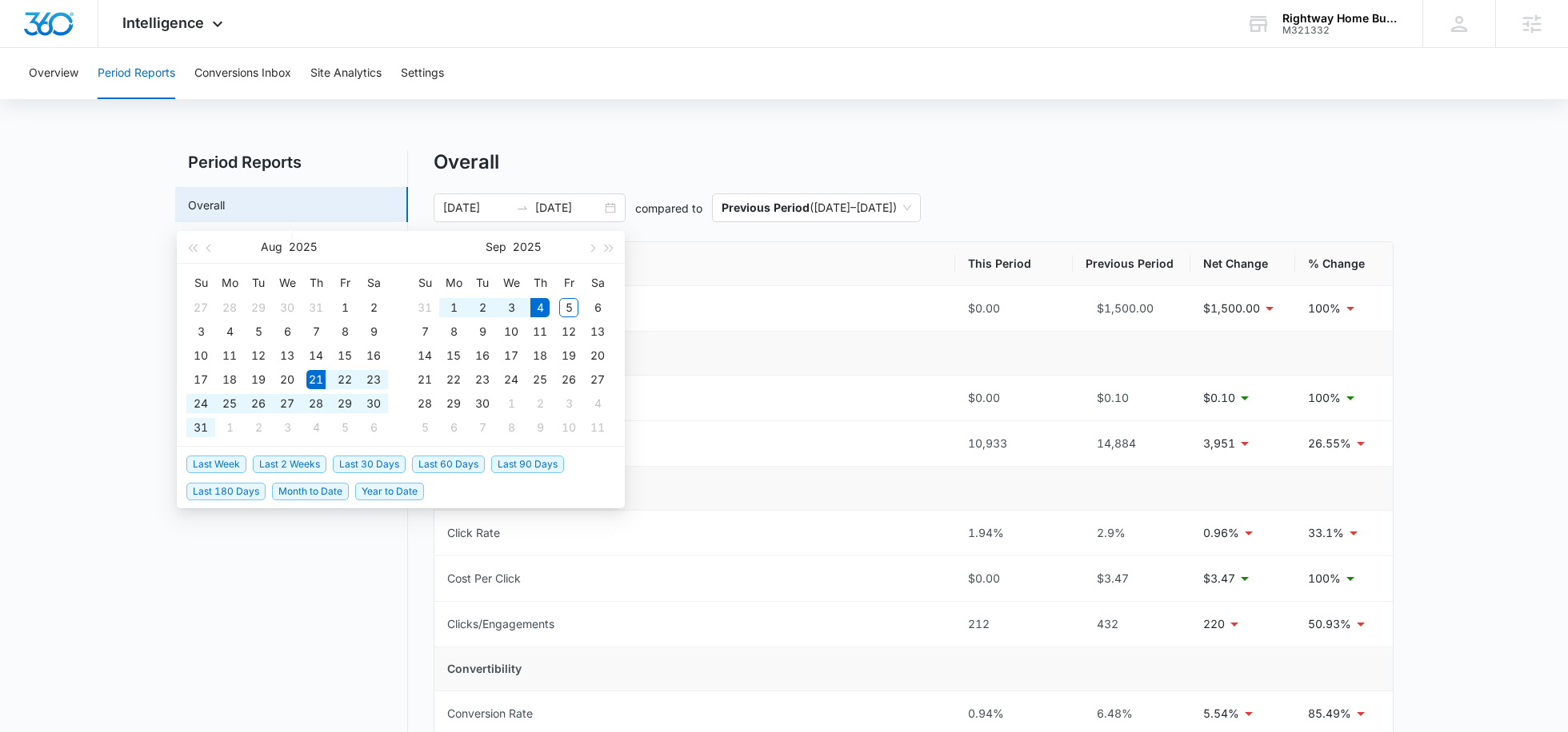
click at [510, 111] on div "Overview Period Reports Conversions Inbox Site Analytics Settings Period Report…" at bounding box center [784, 725] width 1568 height 1355
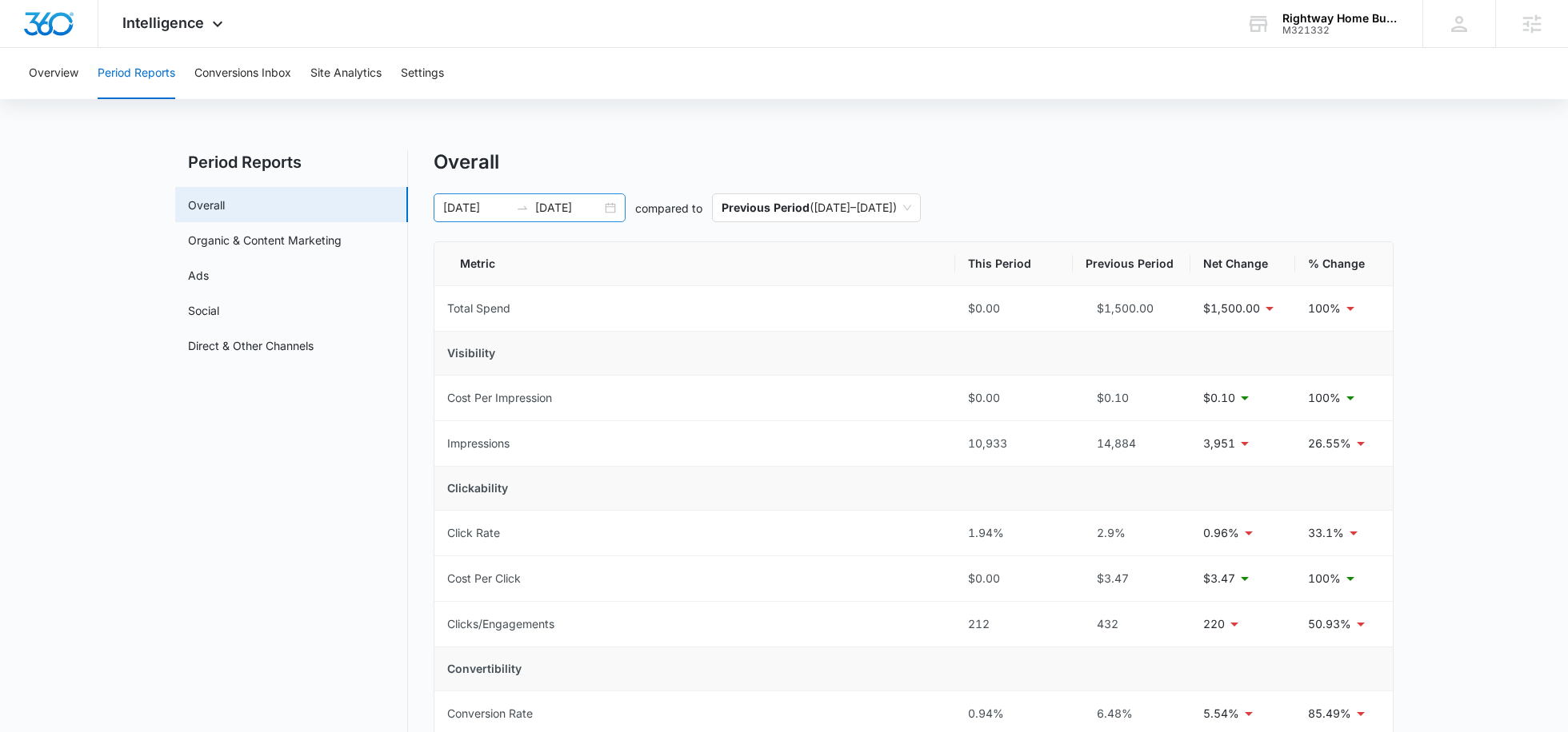
click at [573, 203] on input "09/04/2025" at bounding box center [568, 207] width 66 height 17
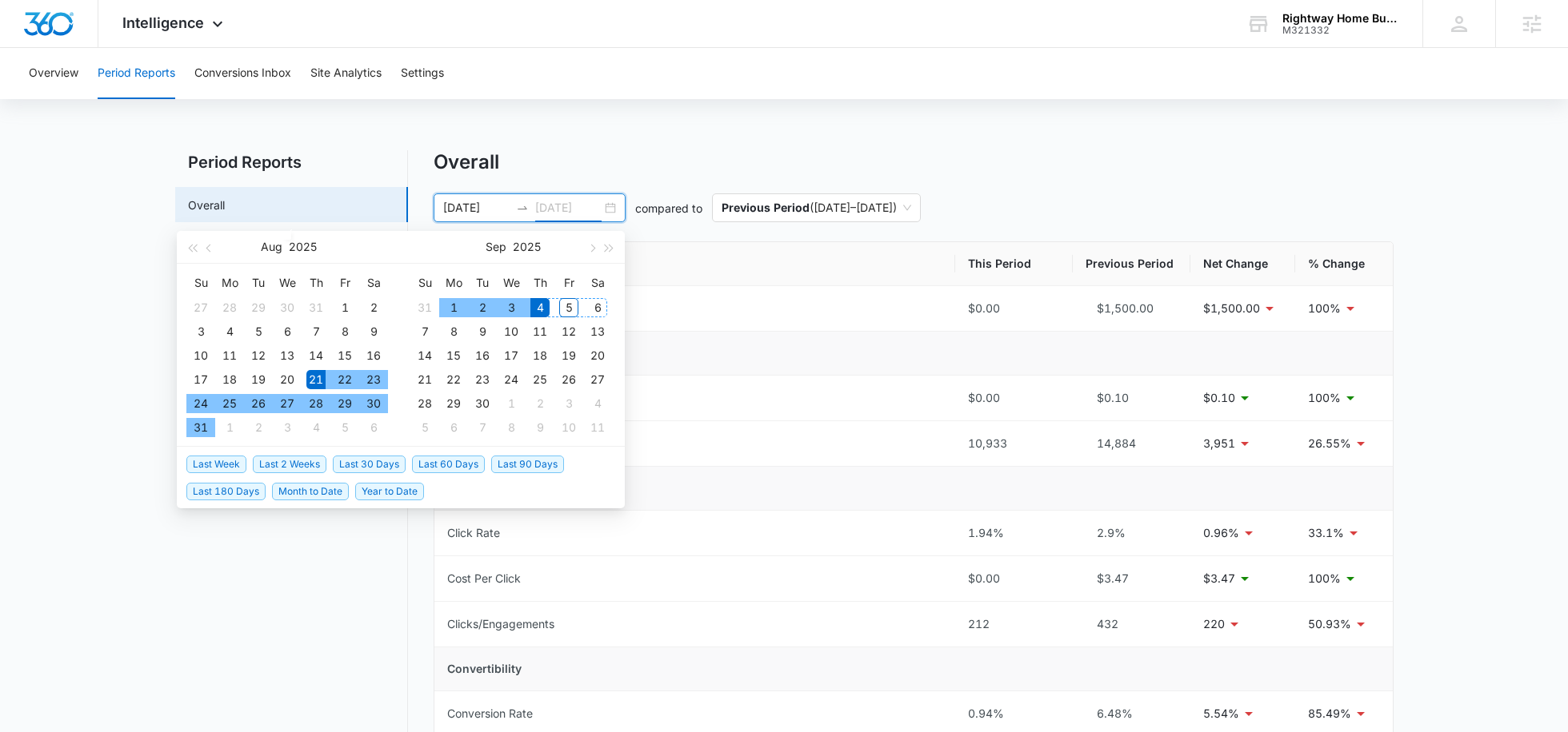
type input "09/04/2025"
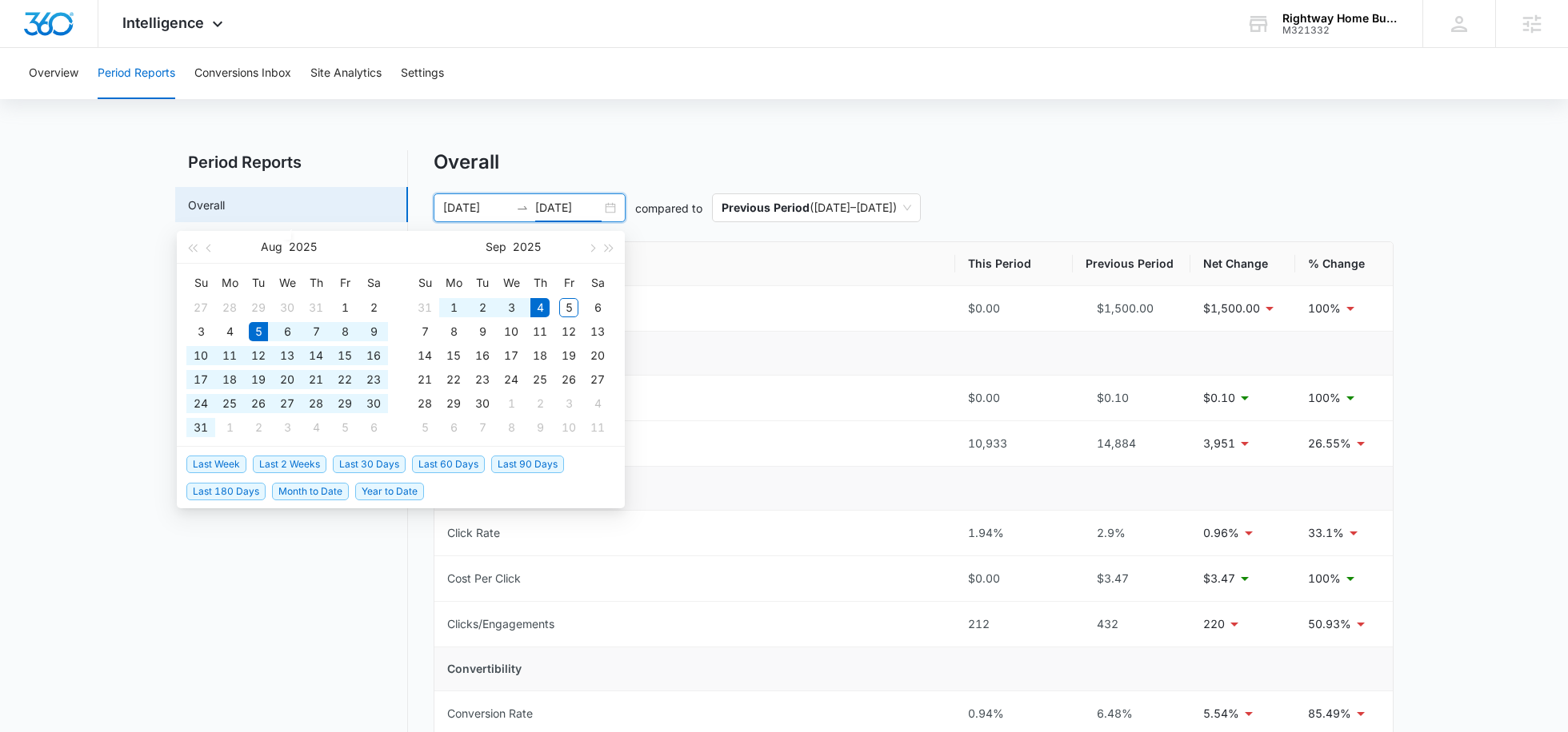
click at [369, 465] on span "Last 30 Days" at bounding box center [369, 464] width 73 height 17
type input "08/05/2025"
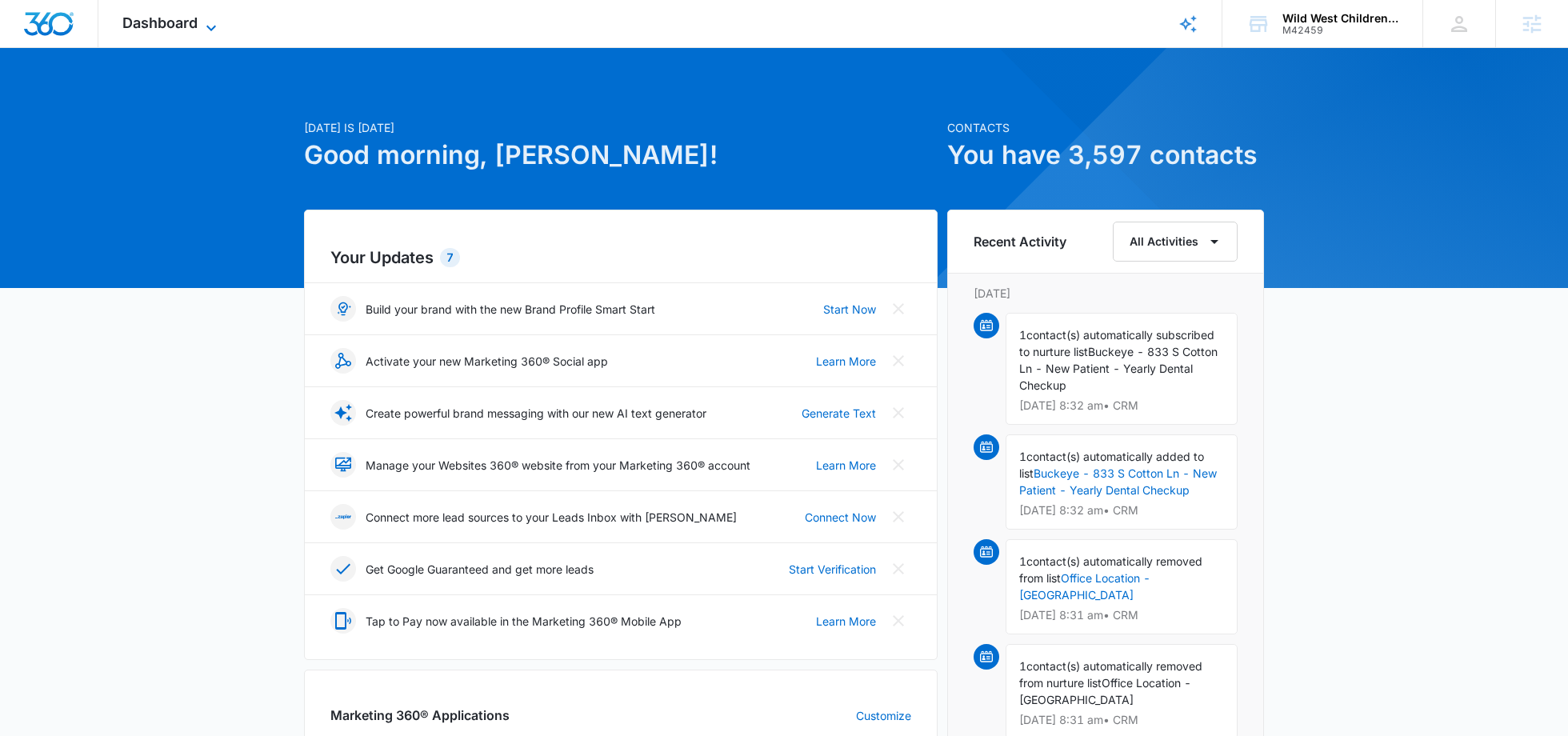
click at [193, 26] on span "Dashboard" at bounding box center [160, 23] width 75 height 17
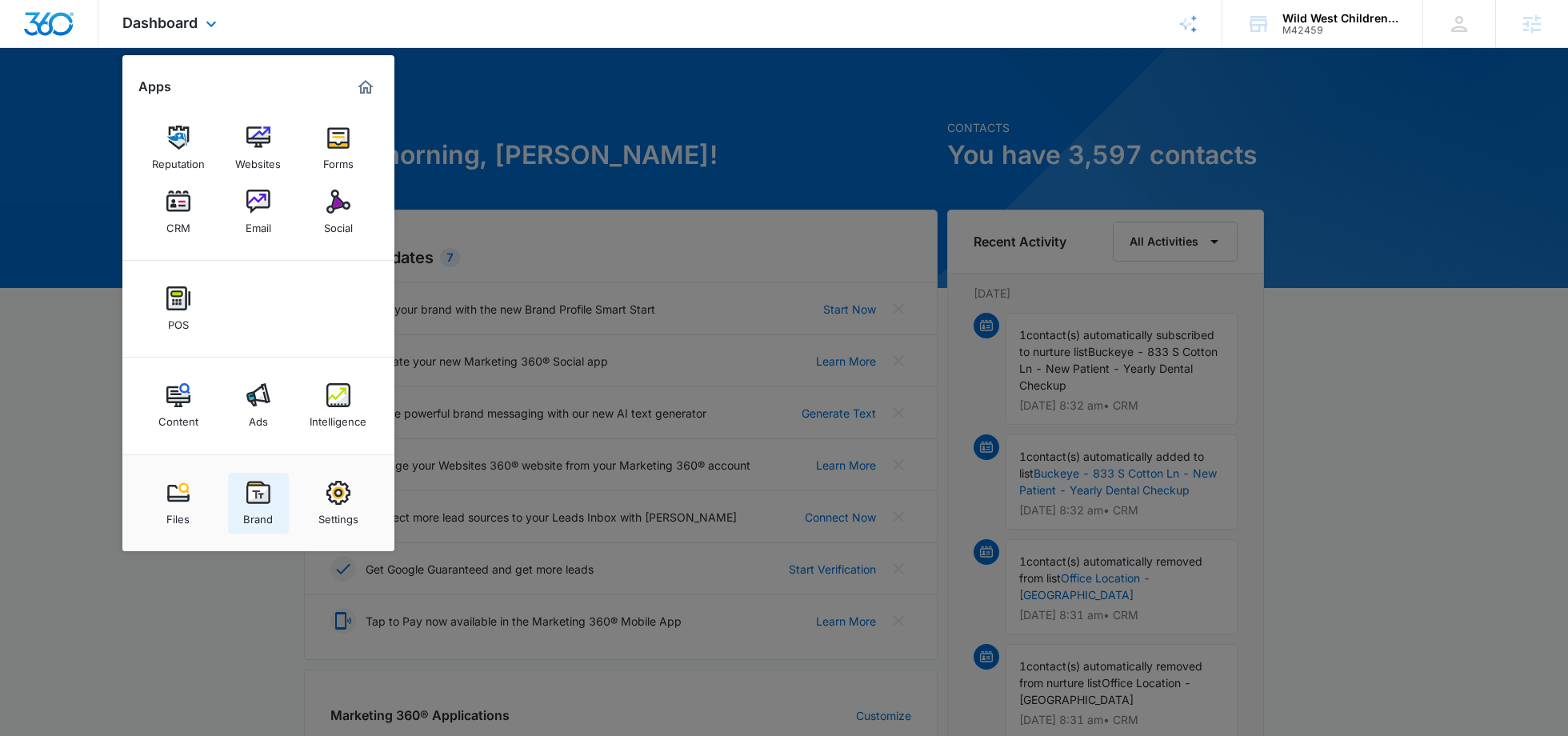
click at [258, 502] on img at bounding box center [258, 493] width 24 height 24
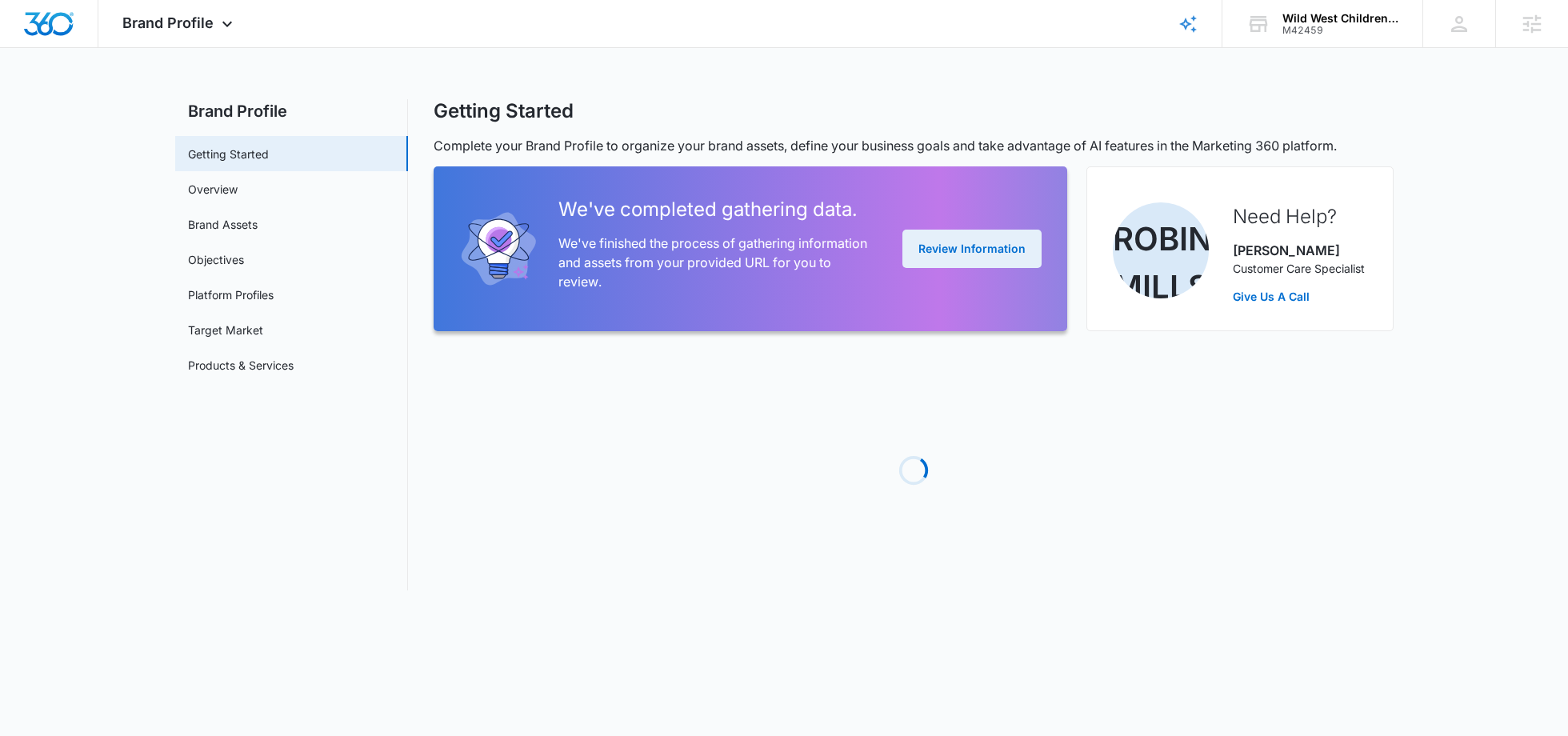
click at [969, 249] on button "Review Information" at bounding box center [972, 248] width 139 height 39
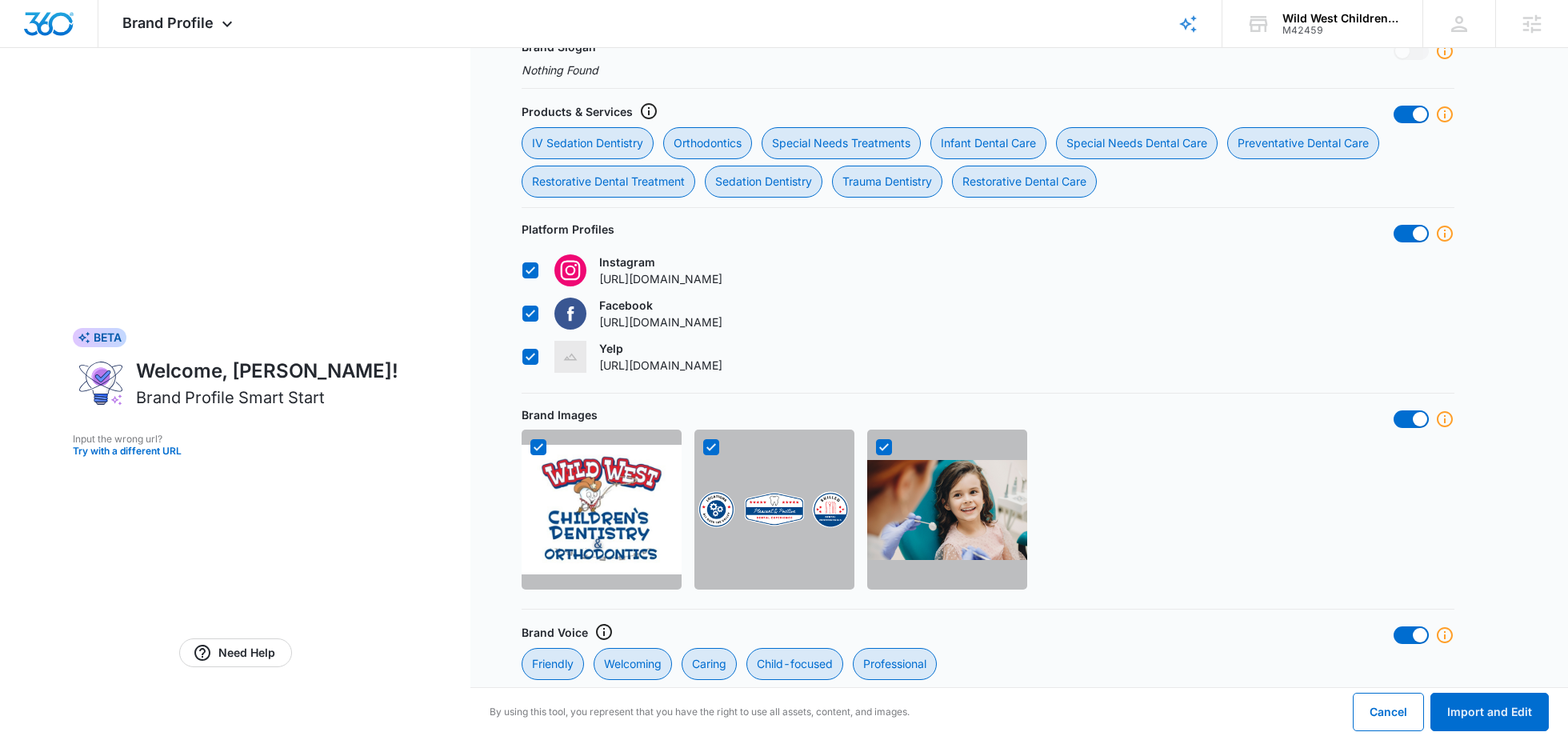
scroll to position [1344, 0]
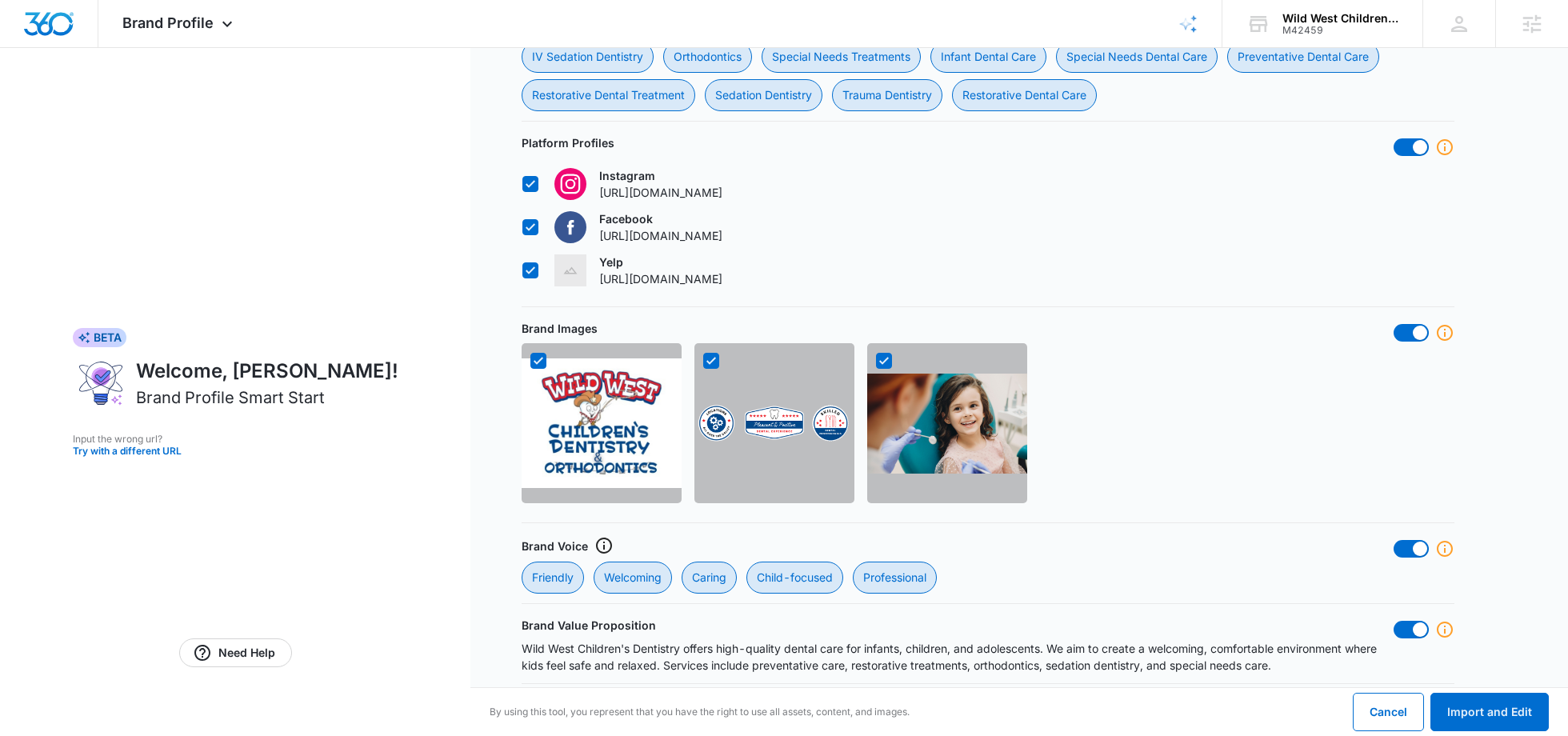
click at [799, 654] on p "Wild West Children's Dentistry offers high-quality dental care for infants, chi…" at bounding box center [958, 656] width 872 height 34
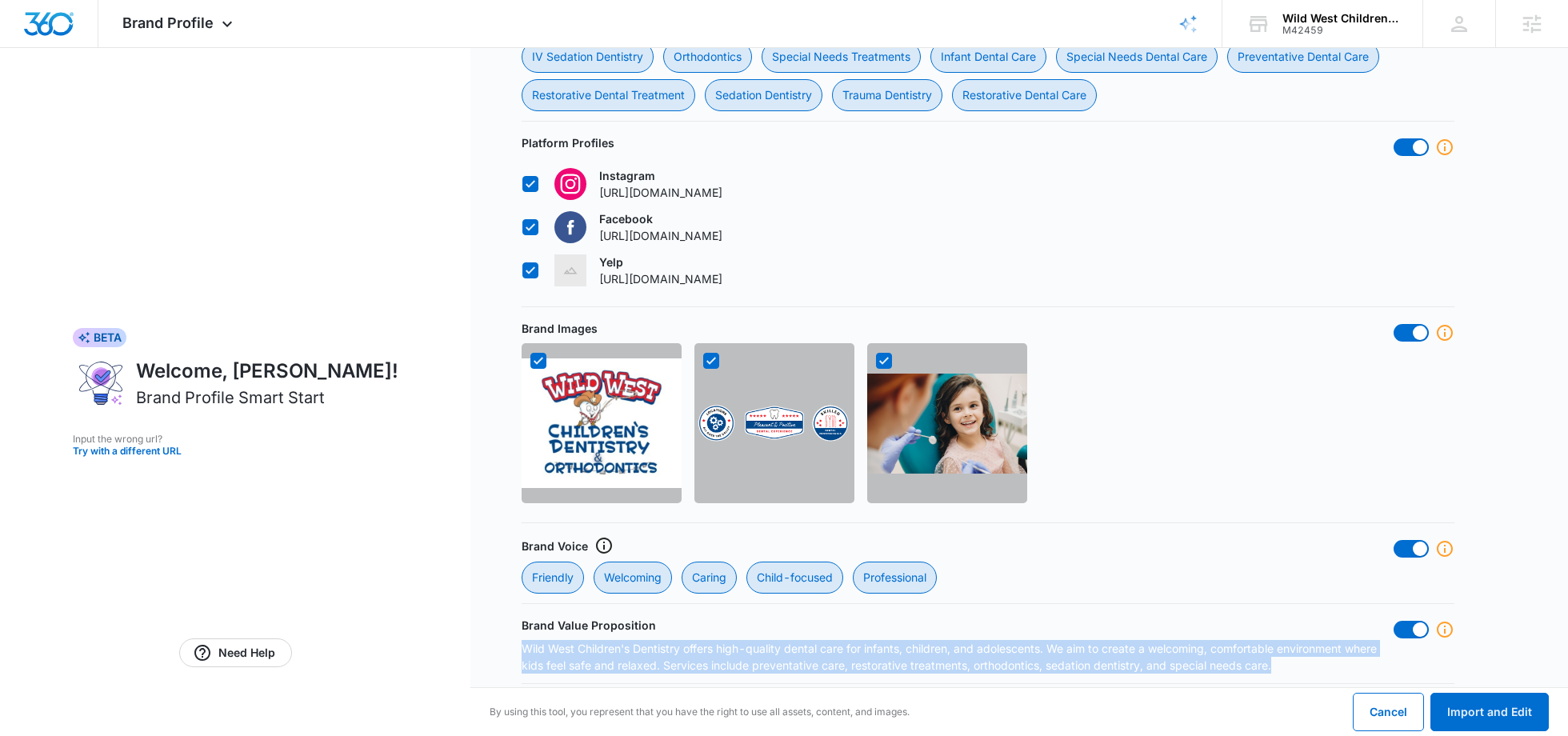
click at [799, 654] on p "Wild West Children's Dentistry offers high-quality dental care for infants, chi…" at bounding box center [958, 656] width 872 height 34
copy p "Wild West Children's Dentistry offers high-quality dental care for infants, chi…"
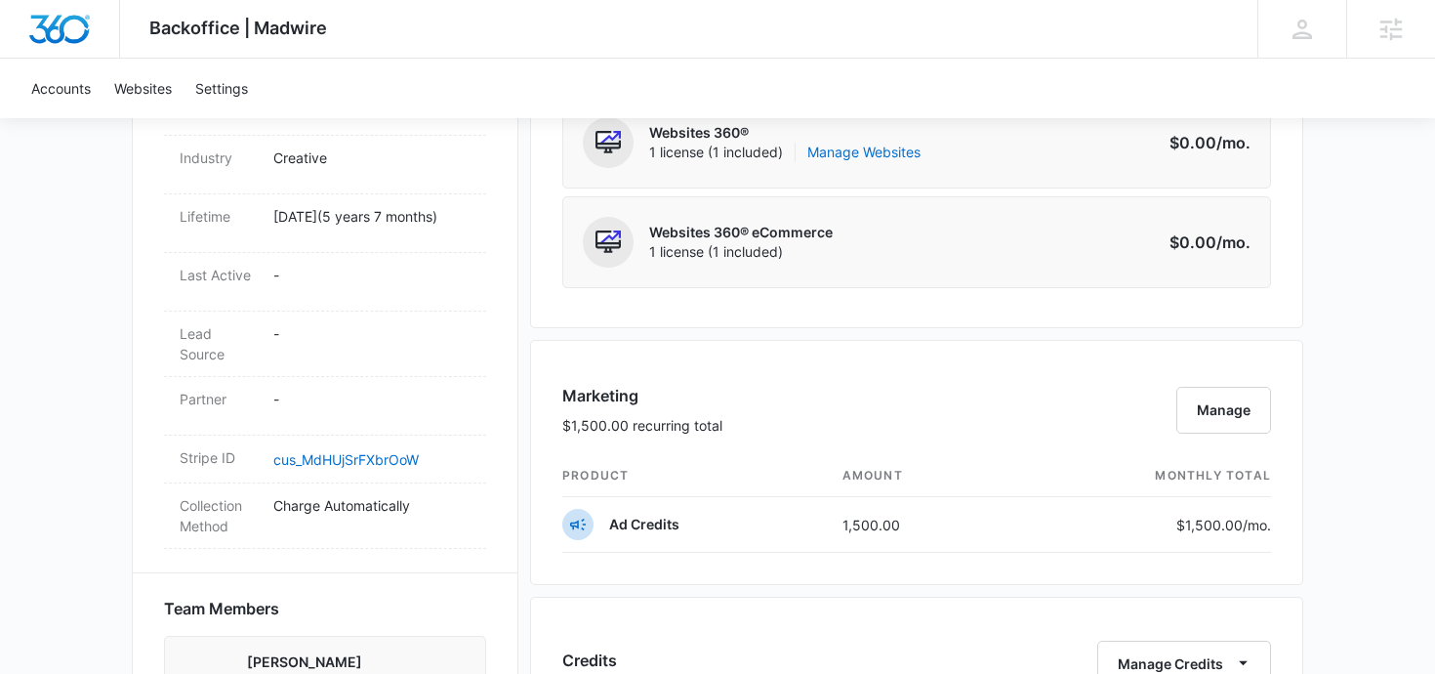
scroll to position [1106, 0]
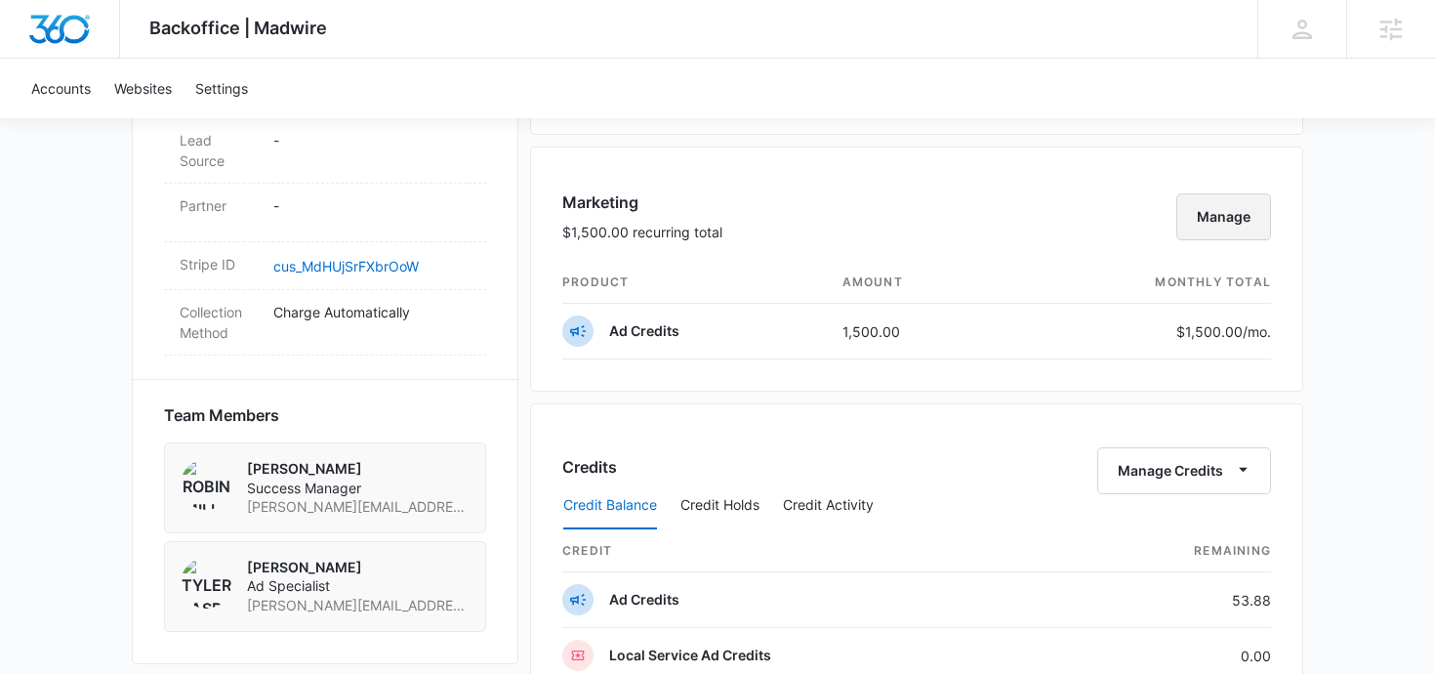
click at [1234, 196] on button "Manage" at bounding box center [1224, 216] width 95 height 47
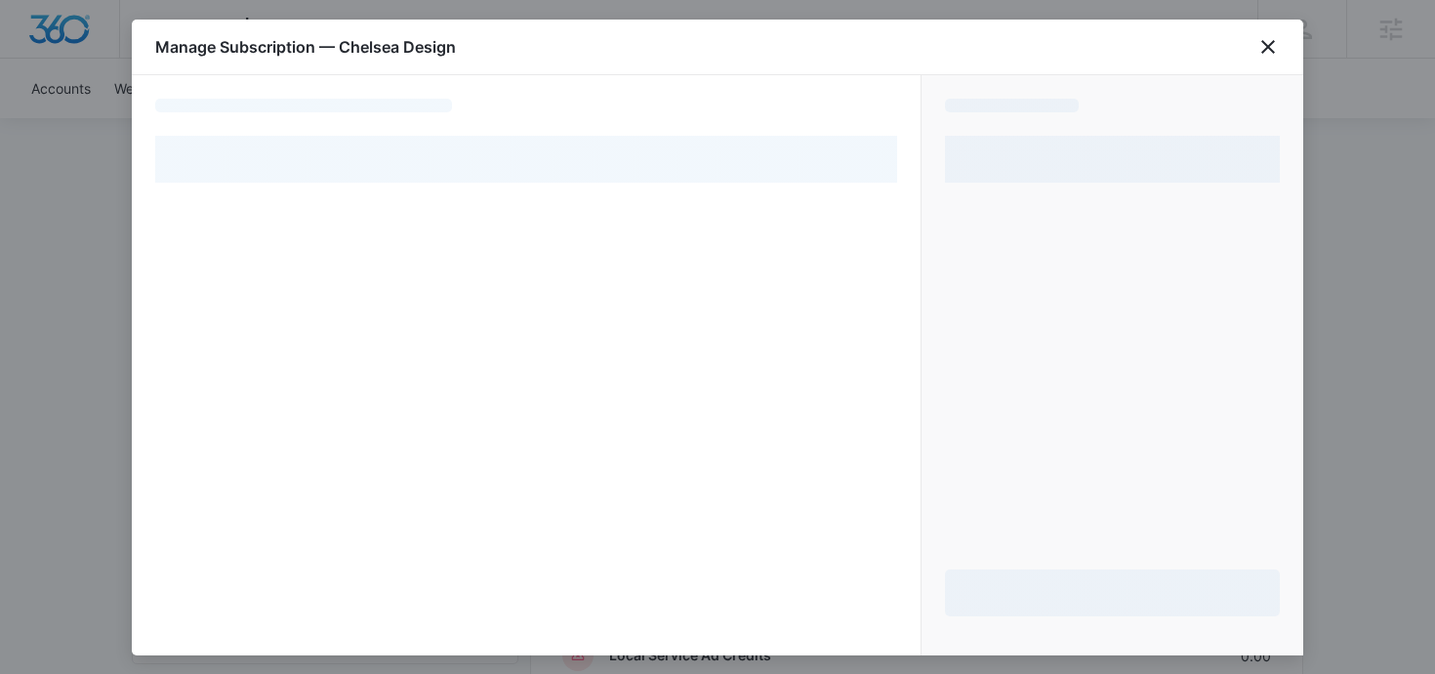
select select "pm_1MqfzEA4n8RTgNjUfn4kQUVj"
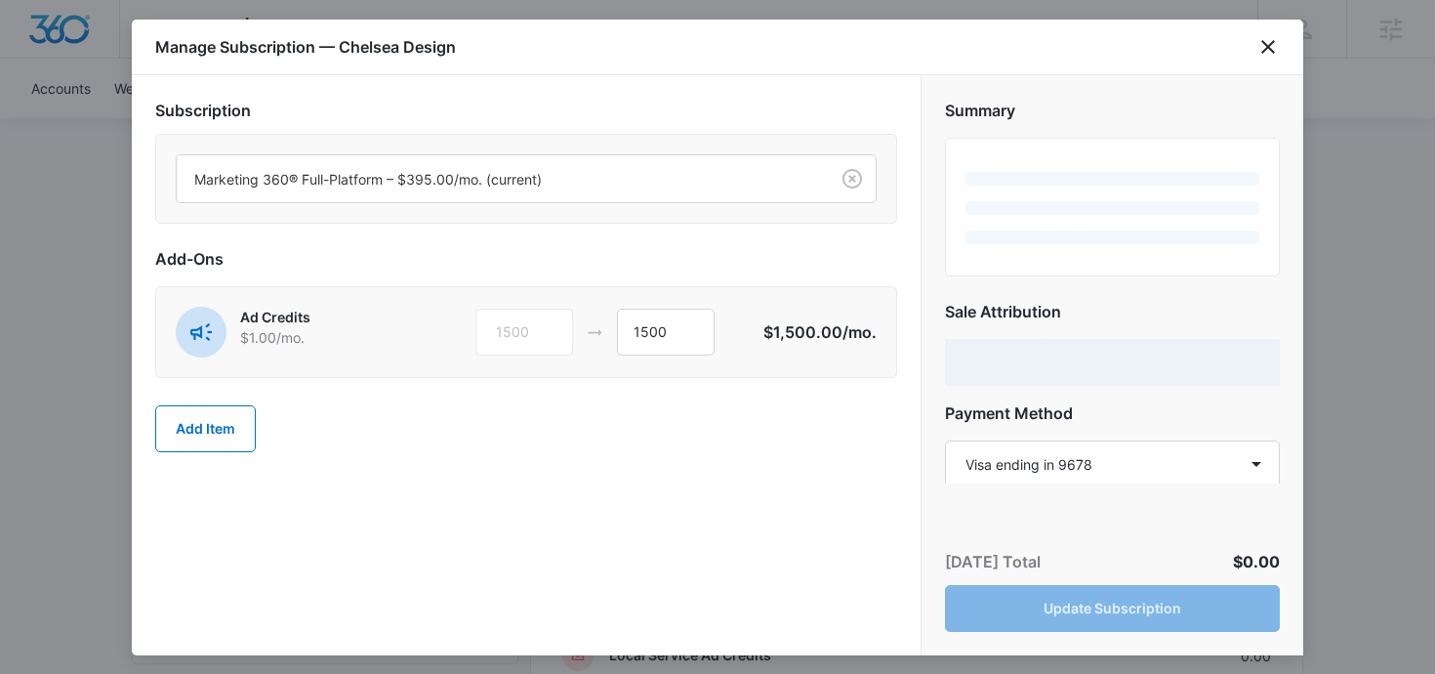
click at [657, 301] on div "Ad Credits $1.00 /mo. 1500 1500 $1,500.00 /mo." at bounding box center [526, 332] width 742 height 92
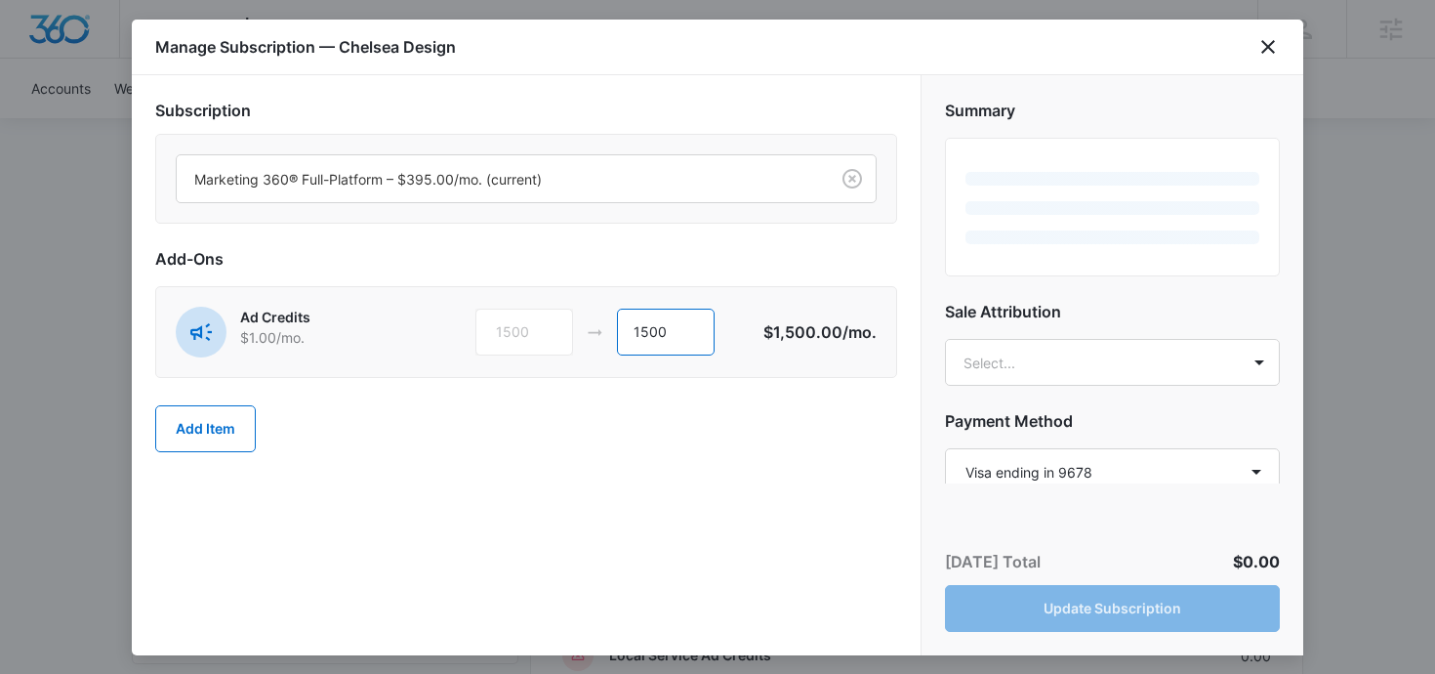
click at [656, 340] on input "1500" at bounding box center [666, 332] width 98 height 47
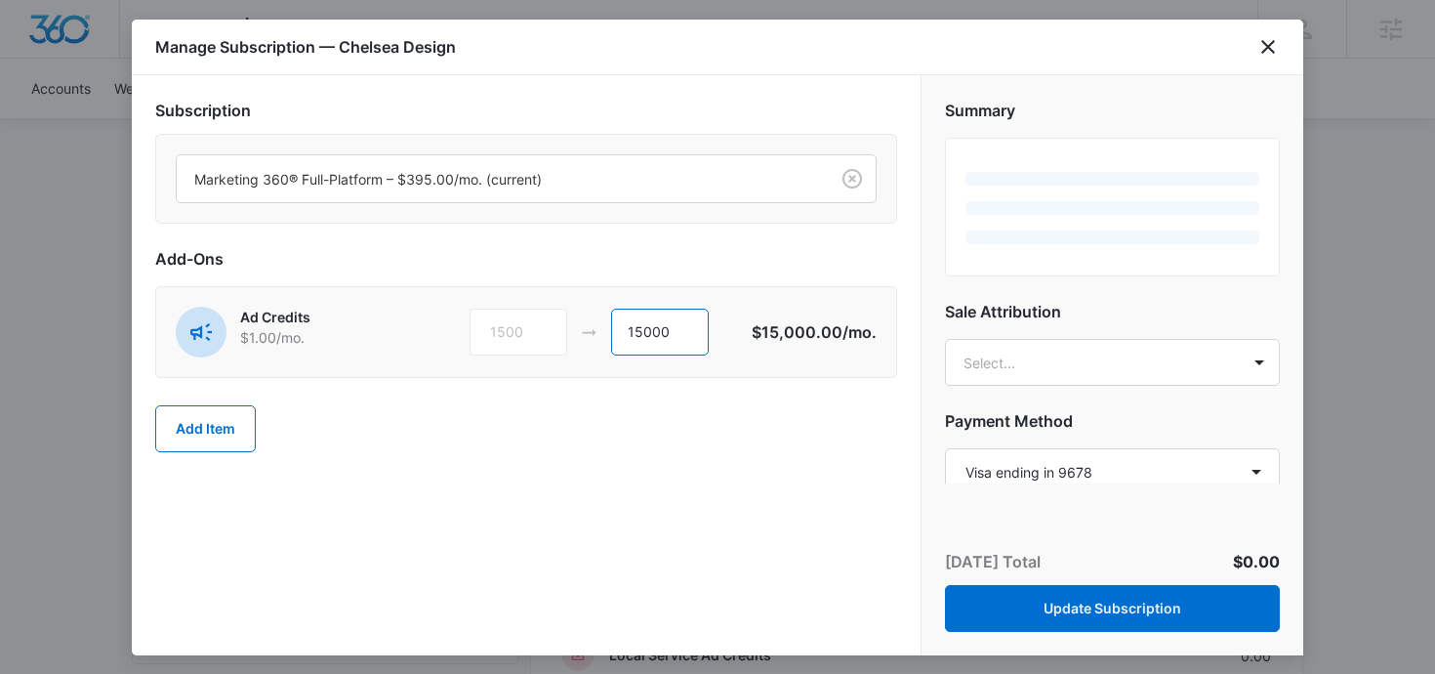
click at [660, 340] on input "15000" at bounding box center [660, 332] width 98 height 47
type input "0"
click at [1025, 360] on body "Backoffice | Madwire Apps Settings RM Robin Mills robin.mills@madwire.com My Pr…" at bounding box center [717, 209] width 1435 height 2631
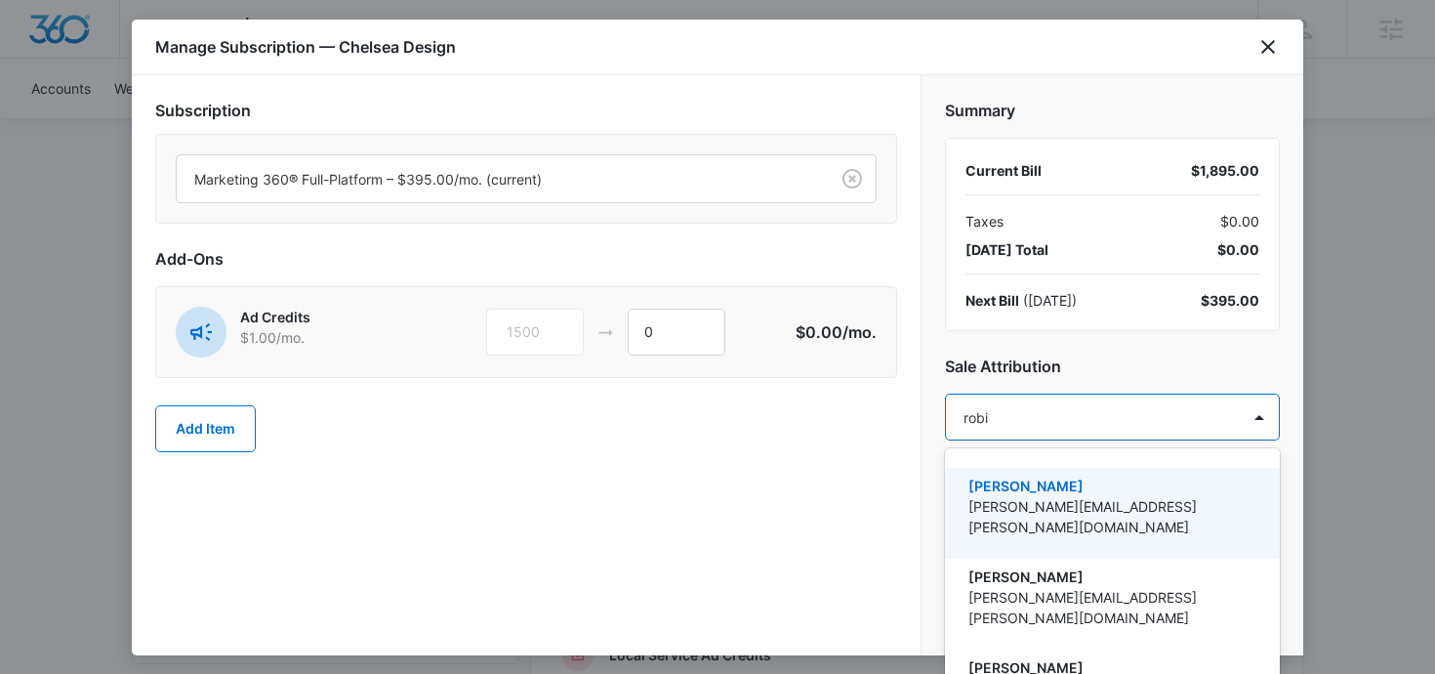
type input "robin"
click at [1017, 502] on p "robin.mills@madwire.com" at bounding box center [1111, 516] width 284 height 41
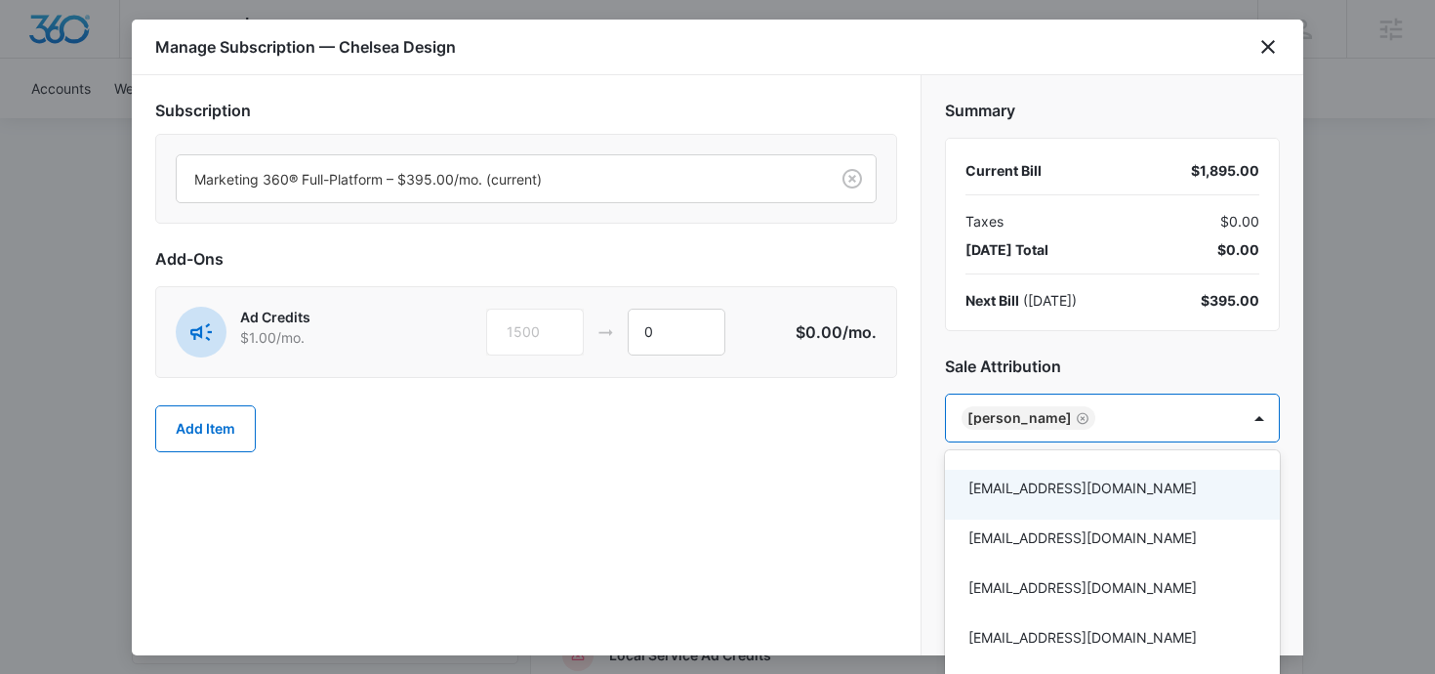
click at [1067, 376] on div at bounding box center [717, 337] width 1435 height 674
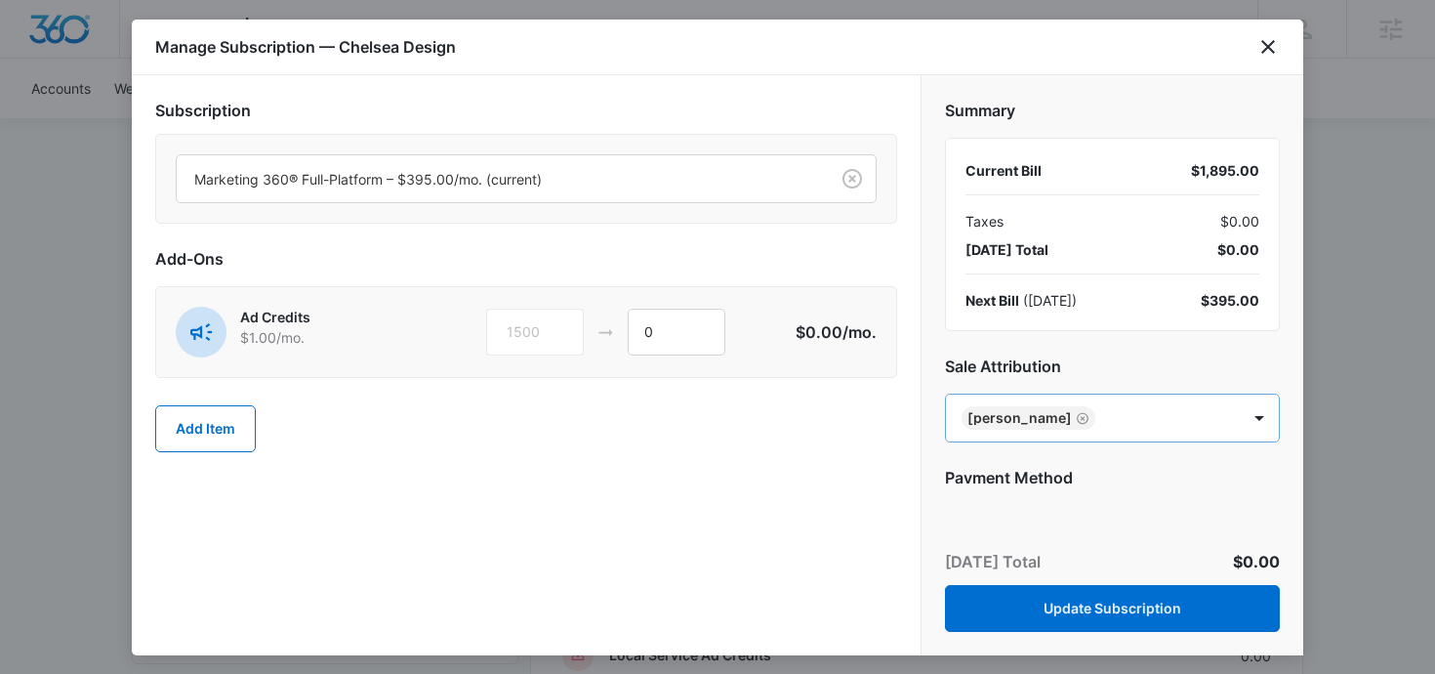
scroll to position [140, 0]
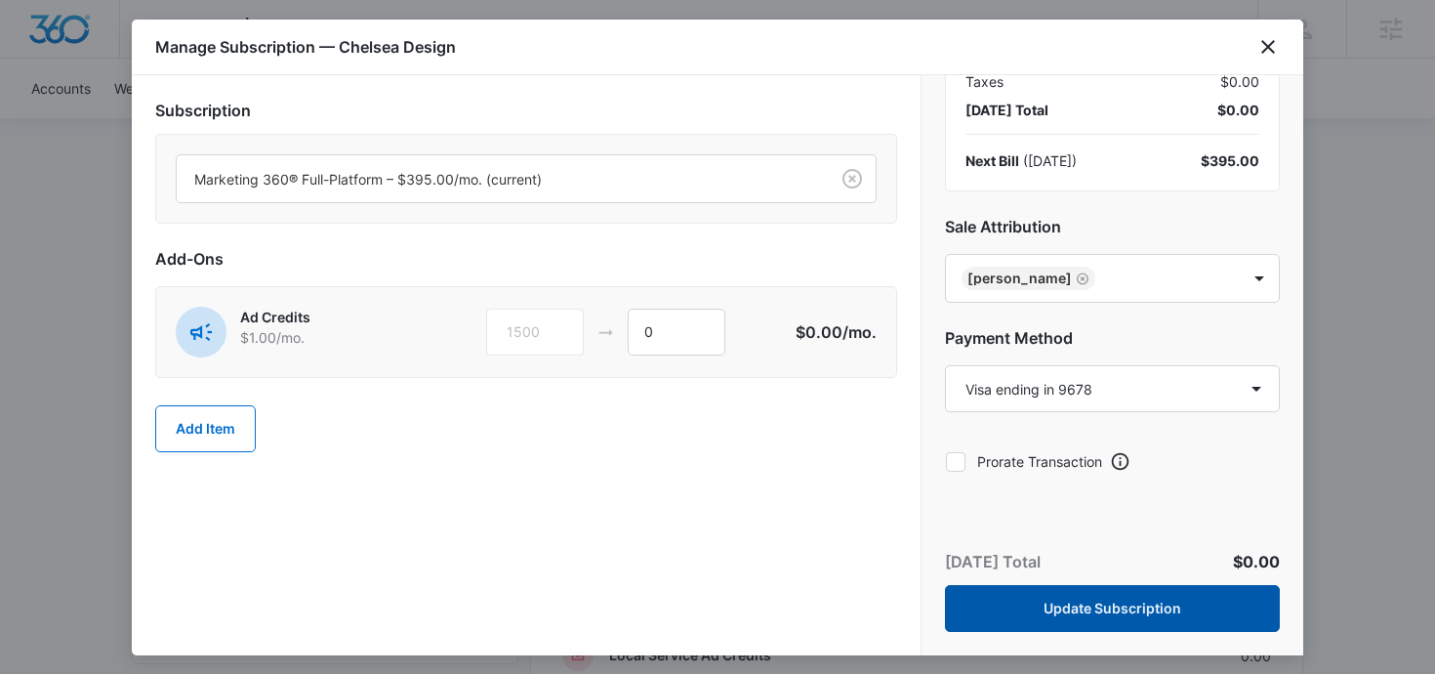
click at [1050, 593] on button "Update Subscription" at bounding box center [1112, 608] width 335 height 47
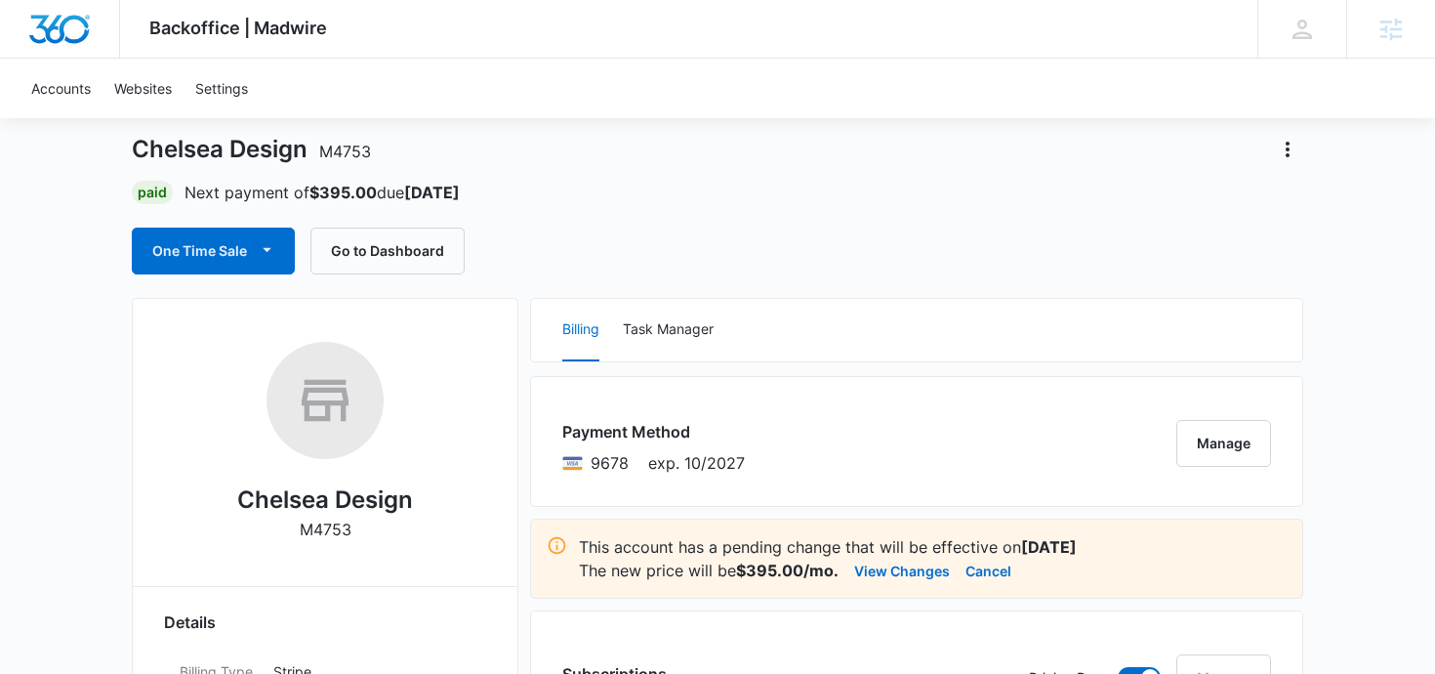
scroll to position [102, 0]
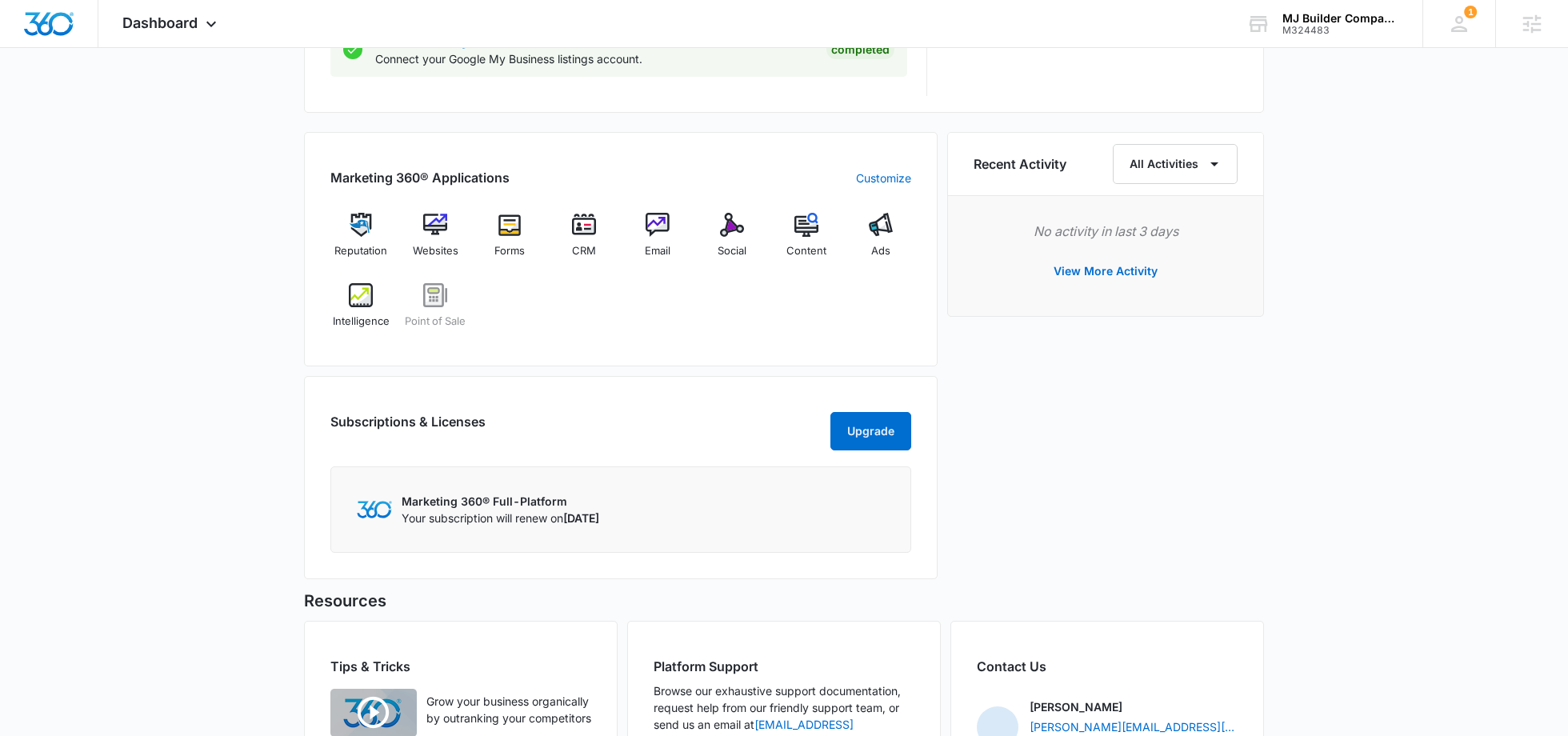
scroll to position [914, 0]
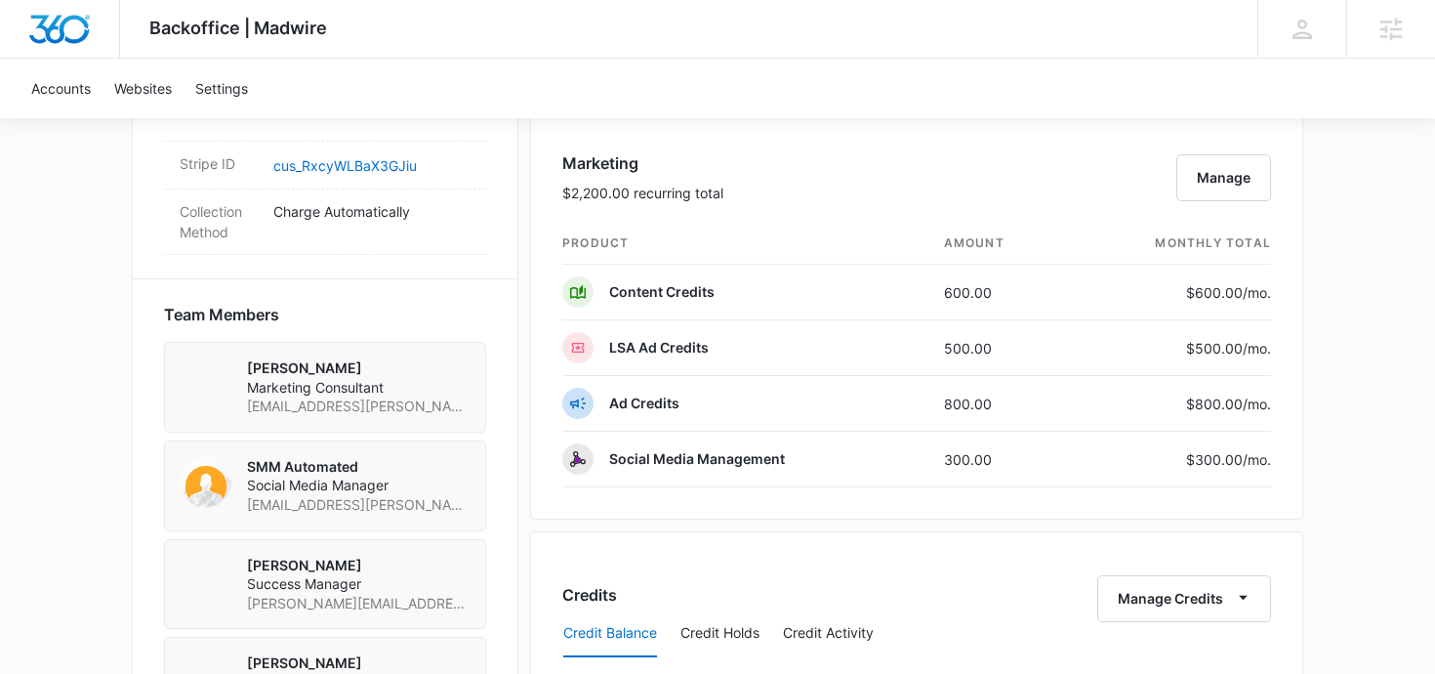
scroll to position [1251, 0]
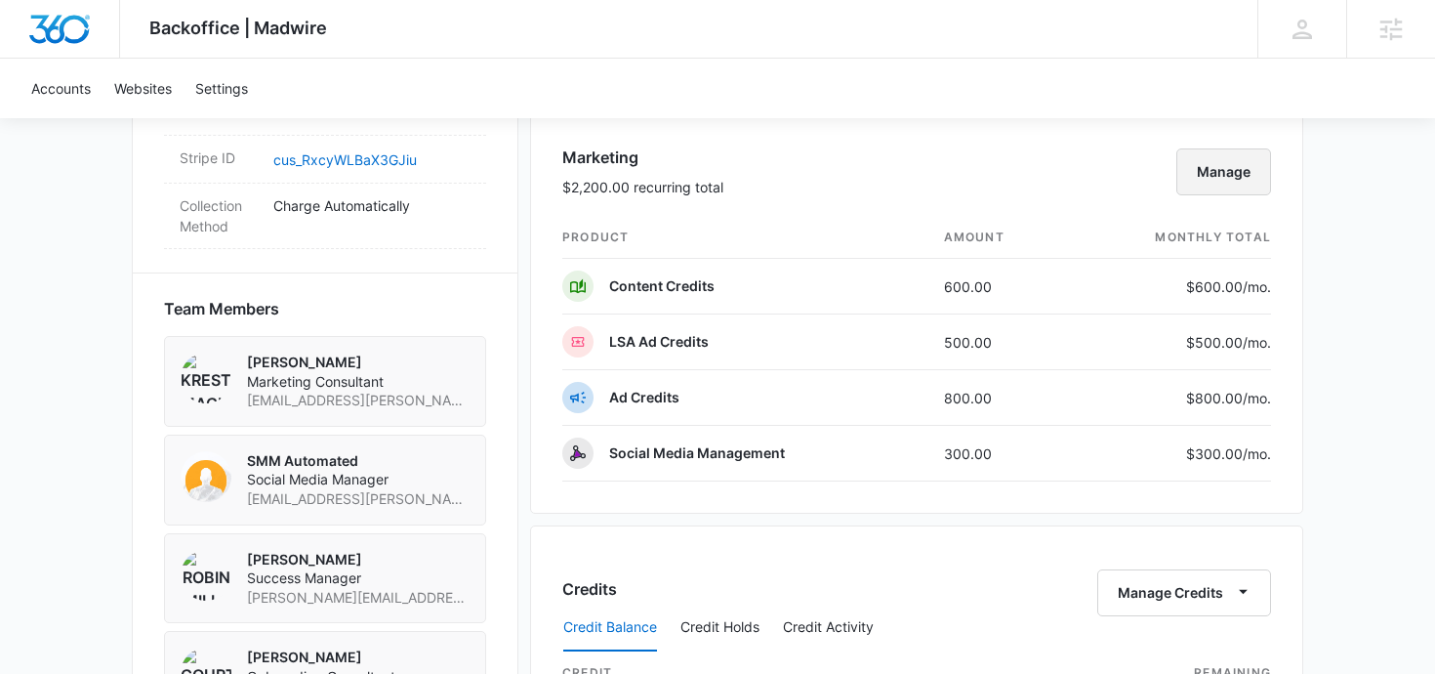
click at [1239, 173] on button "Manage" at bounding box center [1224, 171] width 95 height 47
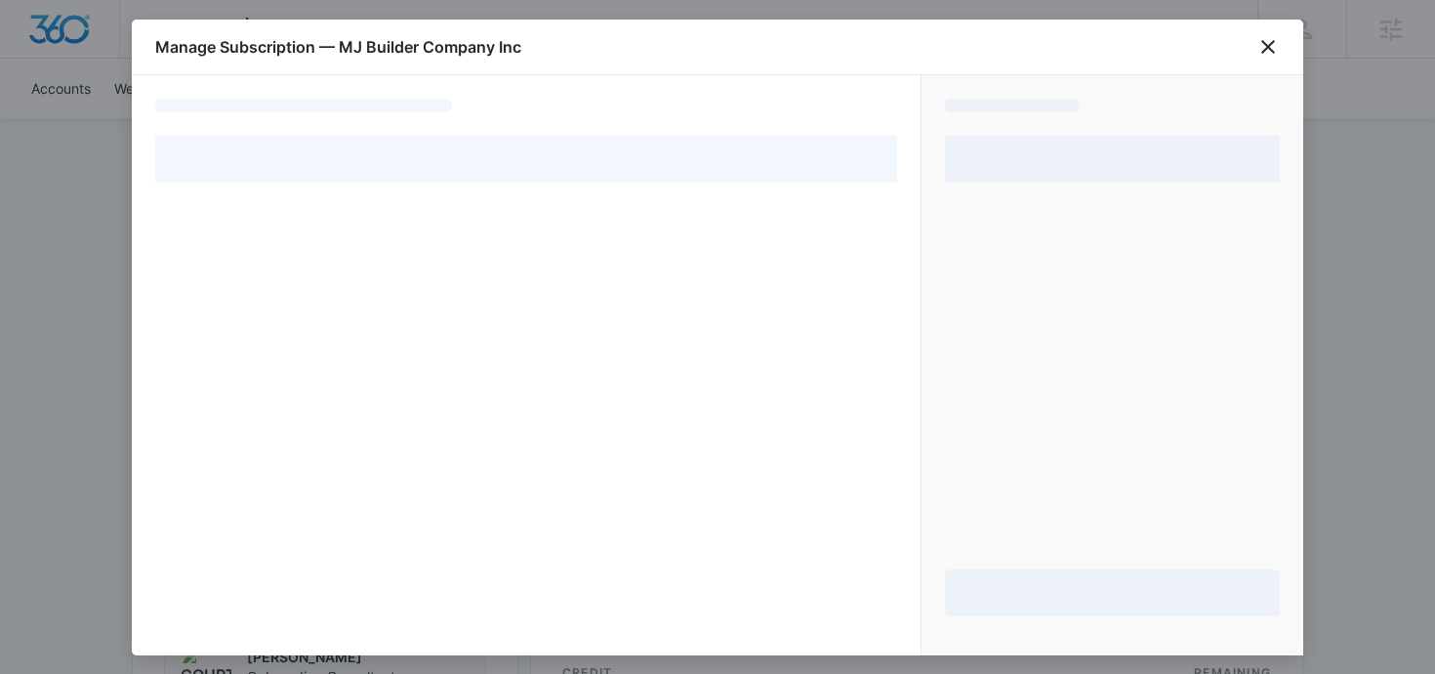
select select "pm_1R3hitA4n8RTgNjUXe1Peu73"
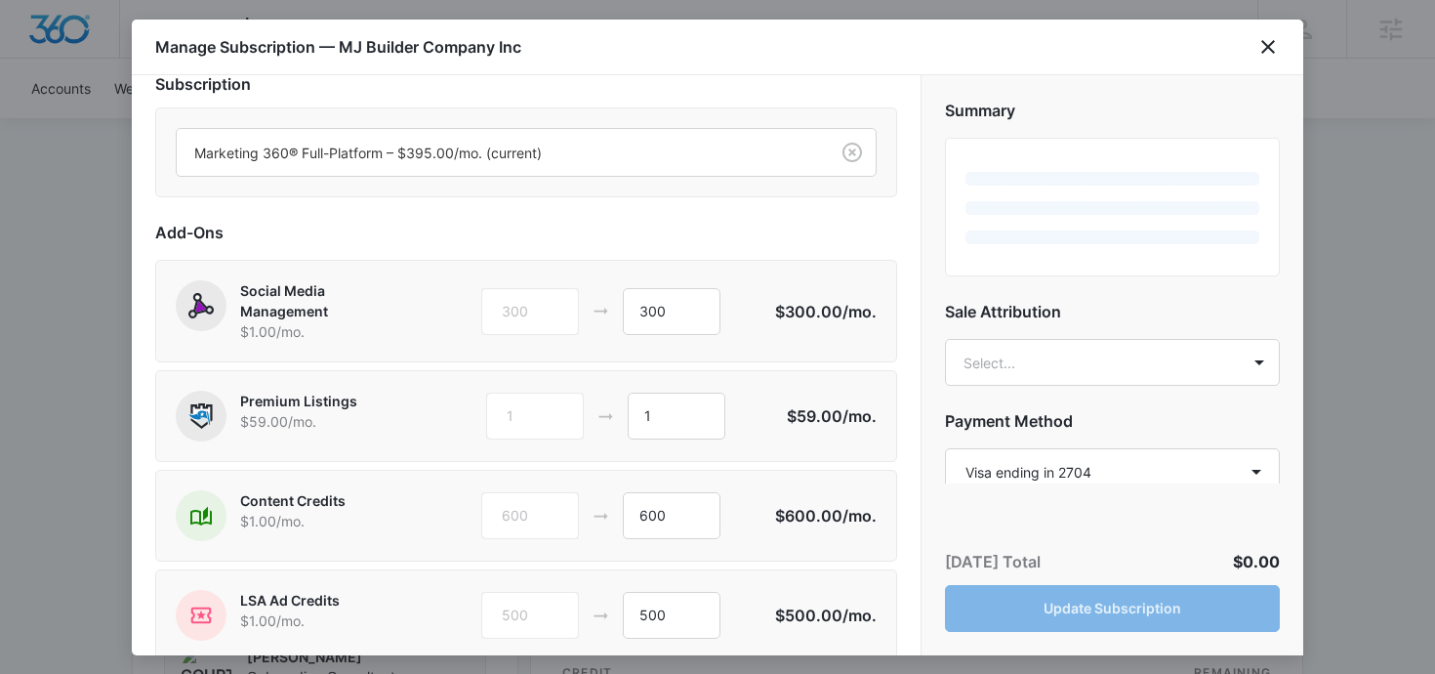
scroll to position [54, 0]
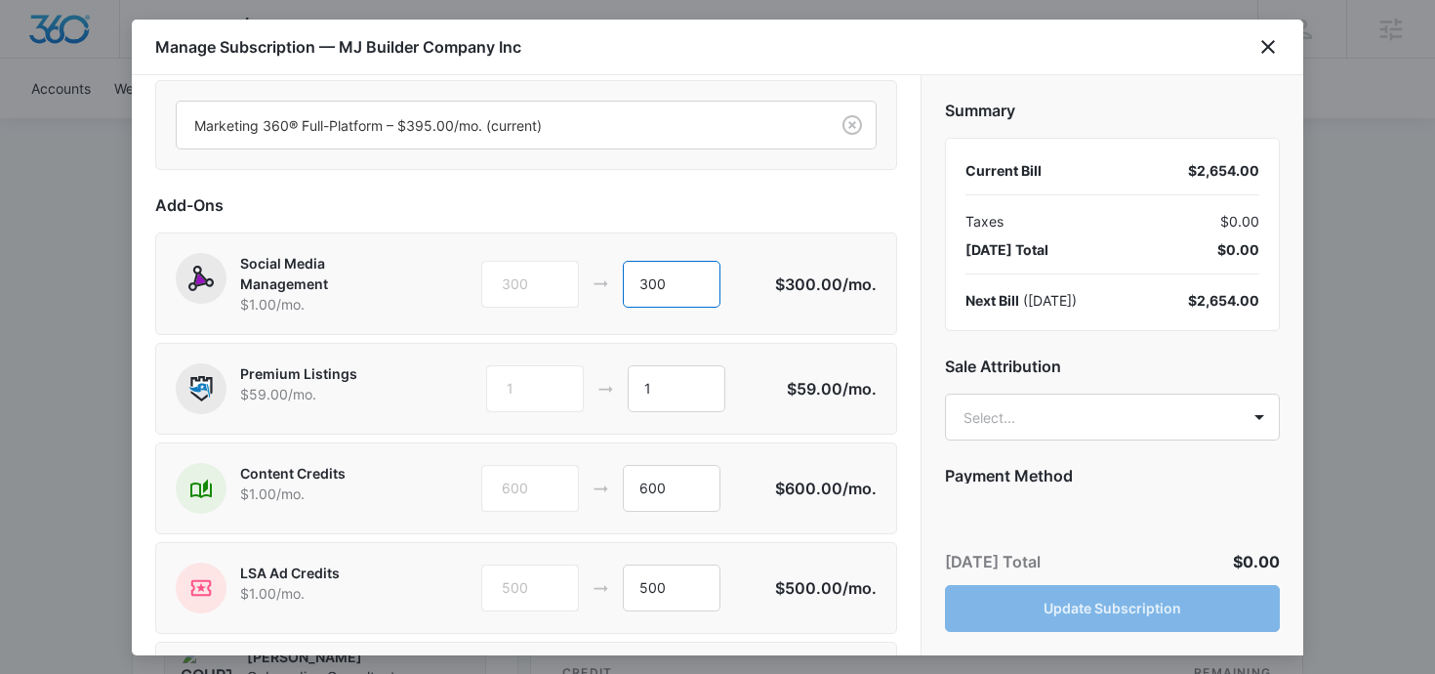
click at [686, 283] on input "300" at bounding box center [672, 284] width 98 height 47
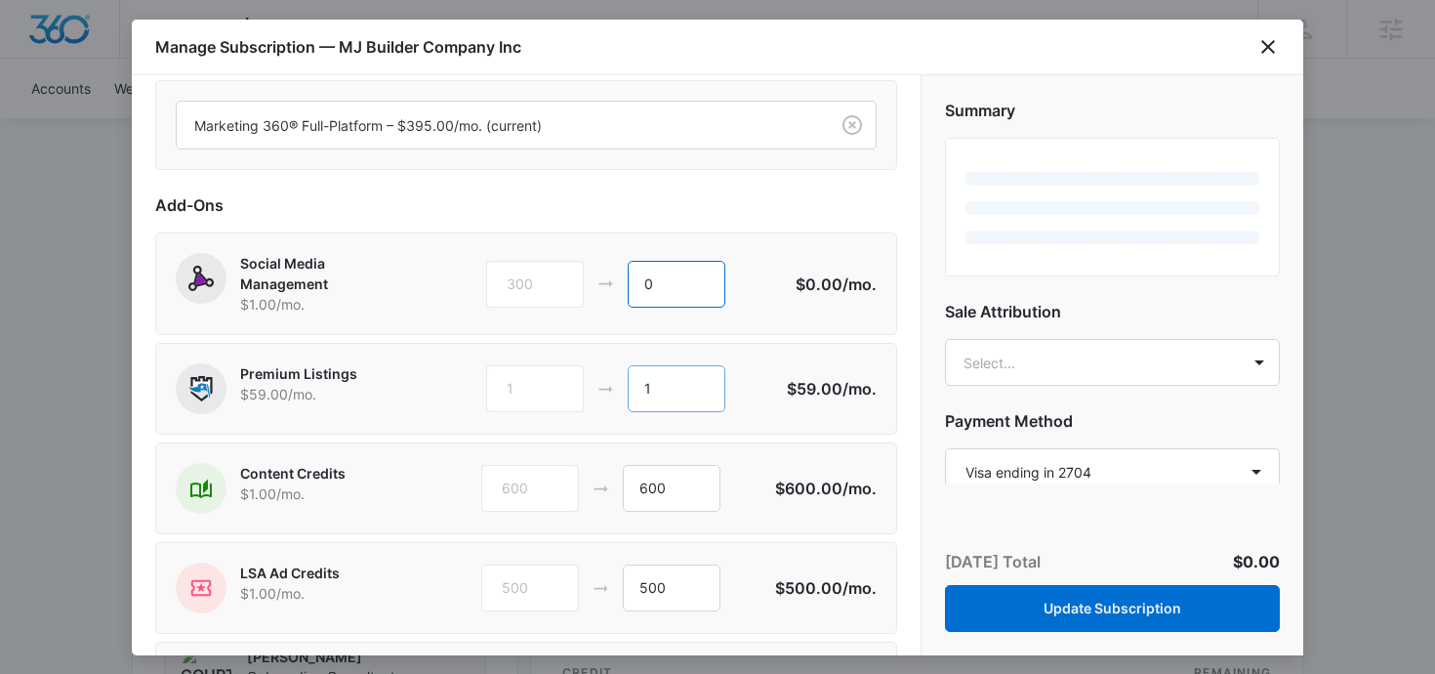
type input "0"
drag, startPoint x: 668, startPoint y: 379, endPoint x: 628, endPoint y: 379, distance: 40.0
click at [628, 379] on input "1" at bounding box center [677, 388] width 98 height 47
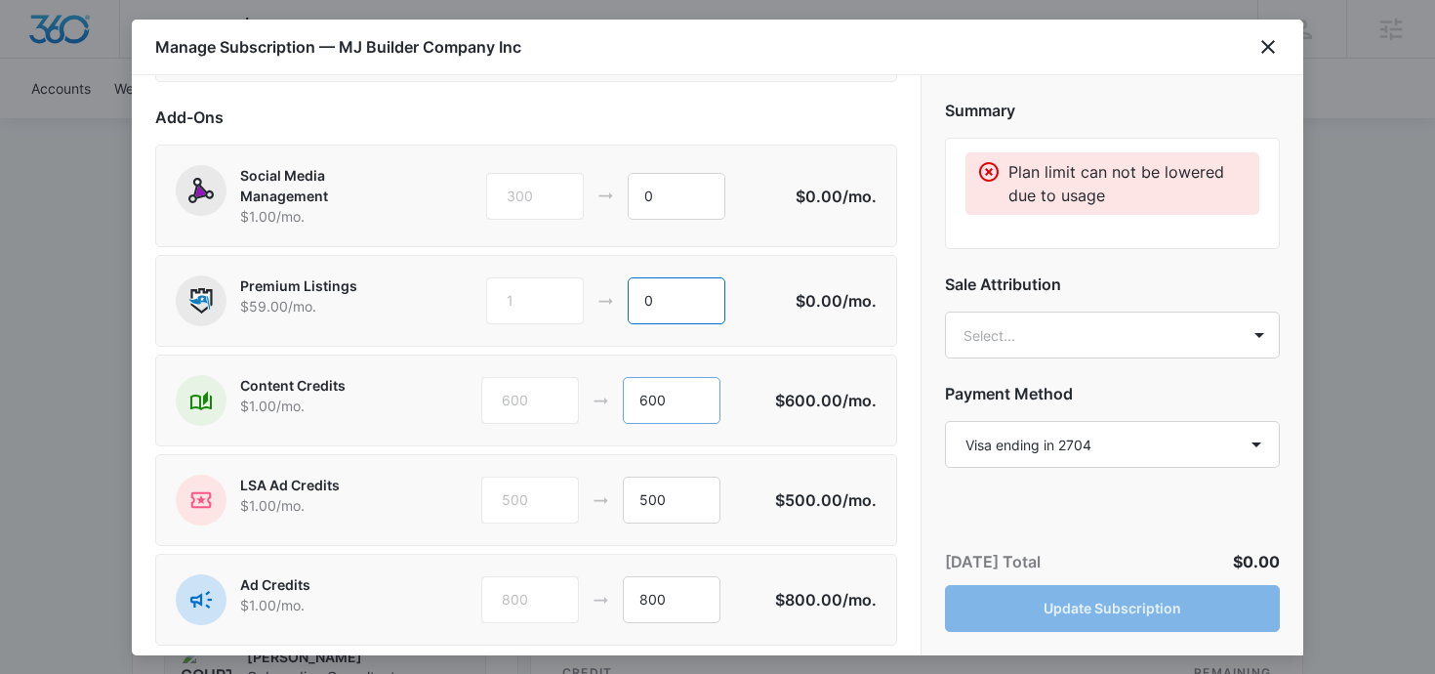
type input "0"
drag, startPoint x: 656, startPoint y: 402, endPoint x: 607, endPoint y: 402, distance: 48.8
click at [607, 402] on div "600 600" at bounding box center [628, 400] width 294 height 47
type input "0"
drag, startPoint x: 658, startPoint y: 502, endPoint x: 596, endPoint y: 502, distance: 62.5
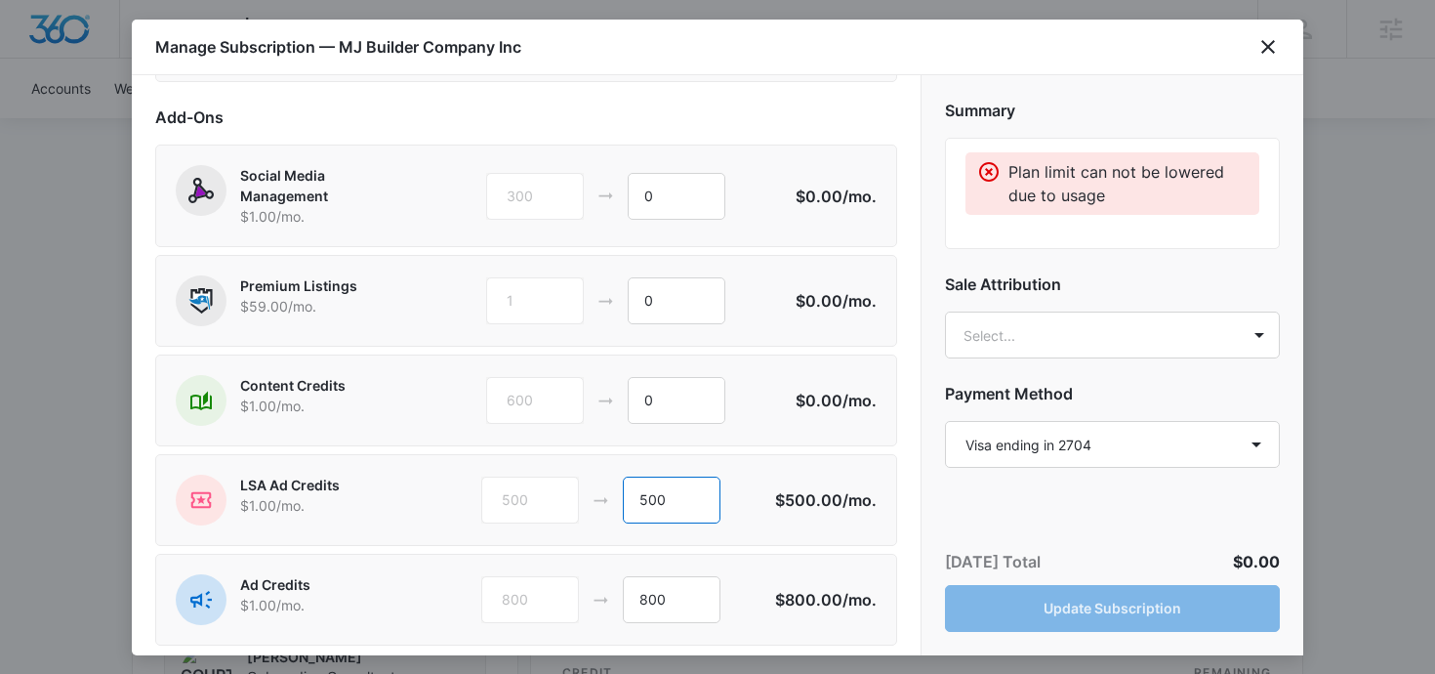
click at [597, 502] on div "500 500" at bounding box center [628, 499] width 294 height 47
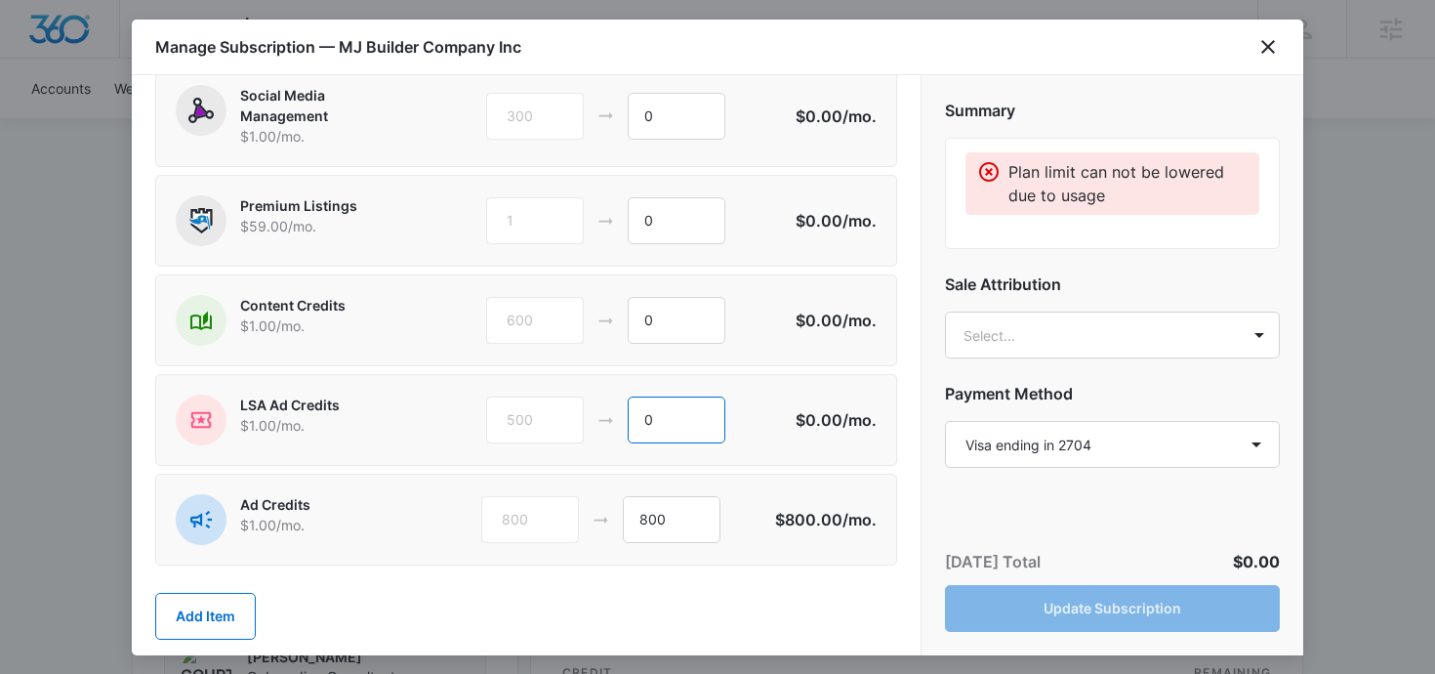
scroll to position [240, 0]
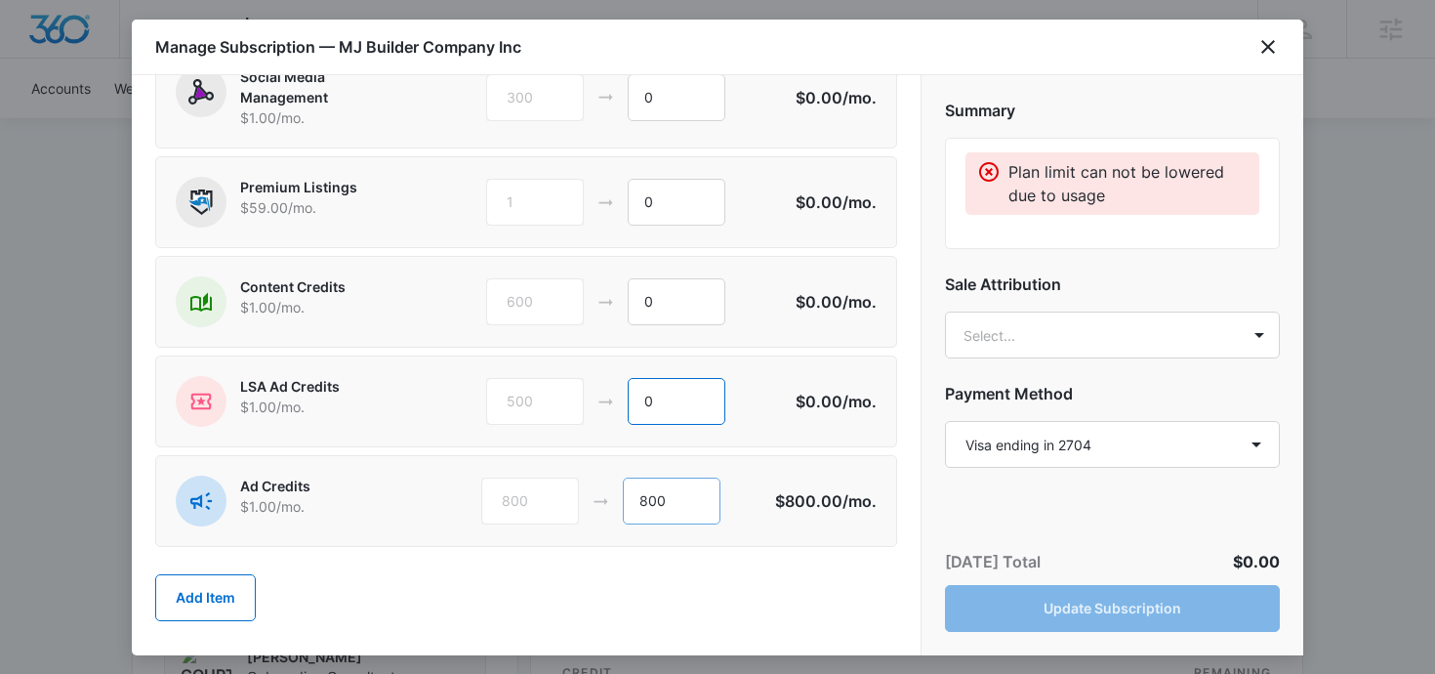
type input "0"
drag, startPoint x: 653, startPoint y: 501, endPoint x: 626, endPoint y: 501, distance: 27.3
click at [626, 501] on input "800" at bounding box center [672, 500] width 98 height 47
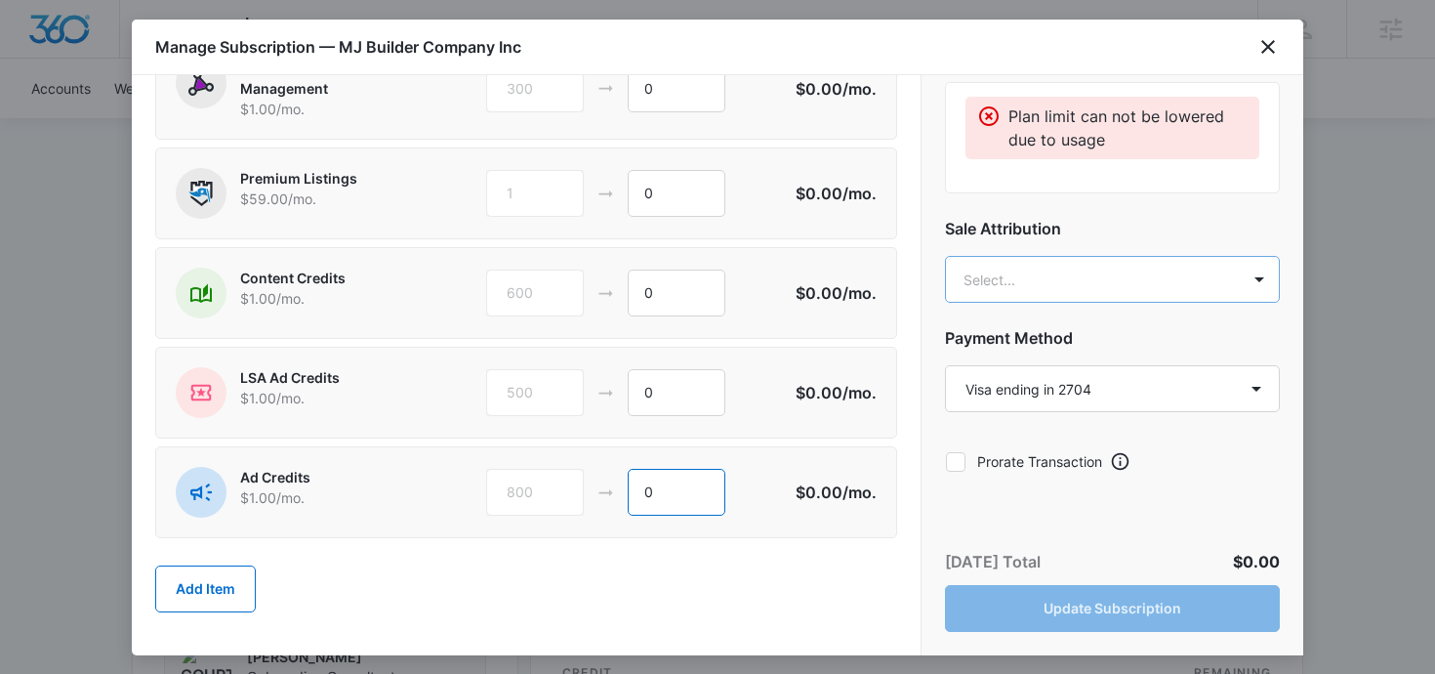
scroll to position [22, 0]
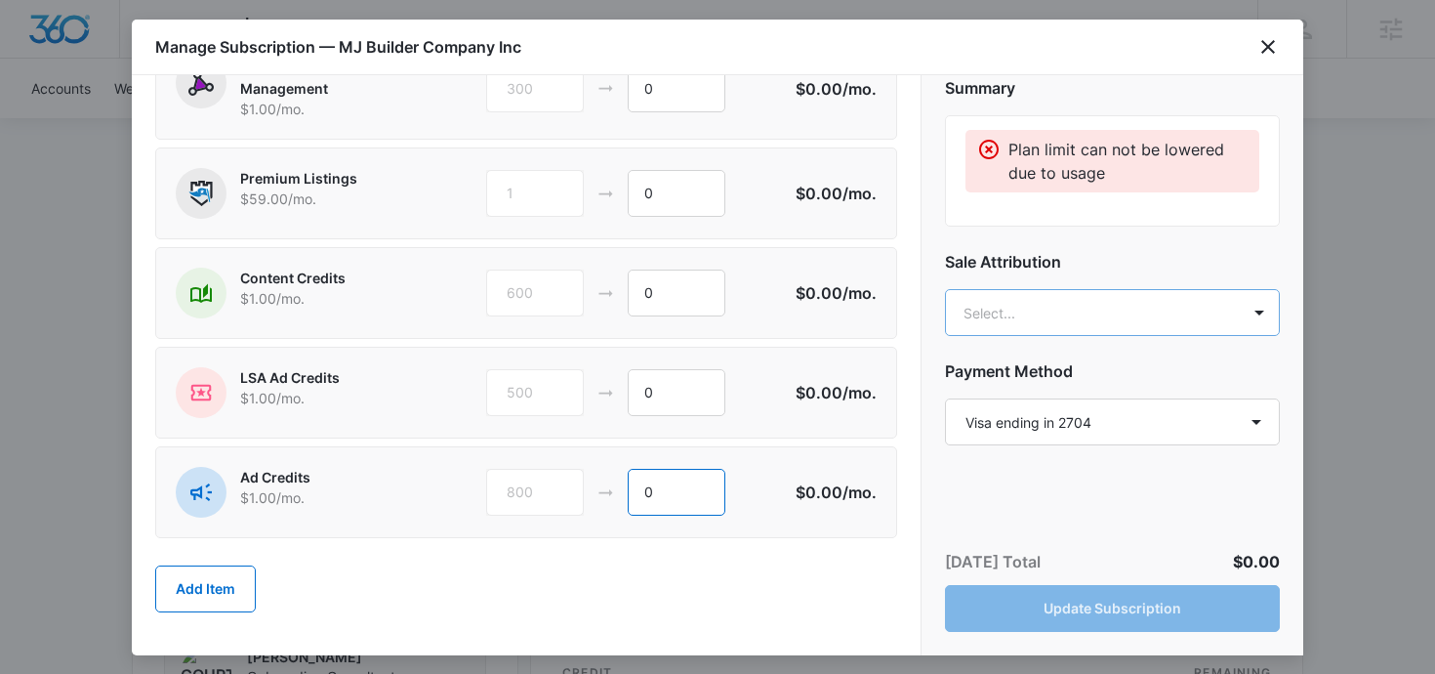
type input "0"
click at [1007, 308] on body "Backoffice | Madwire Apps Settings RM Robin Mills robin.mills@madwire.com My Pr…" at bounding box center [717, 231] width 1435 height 2964
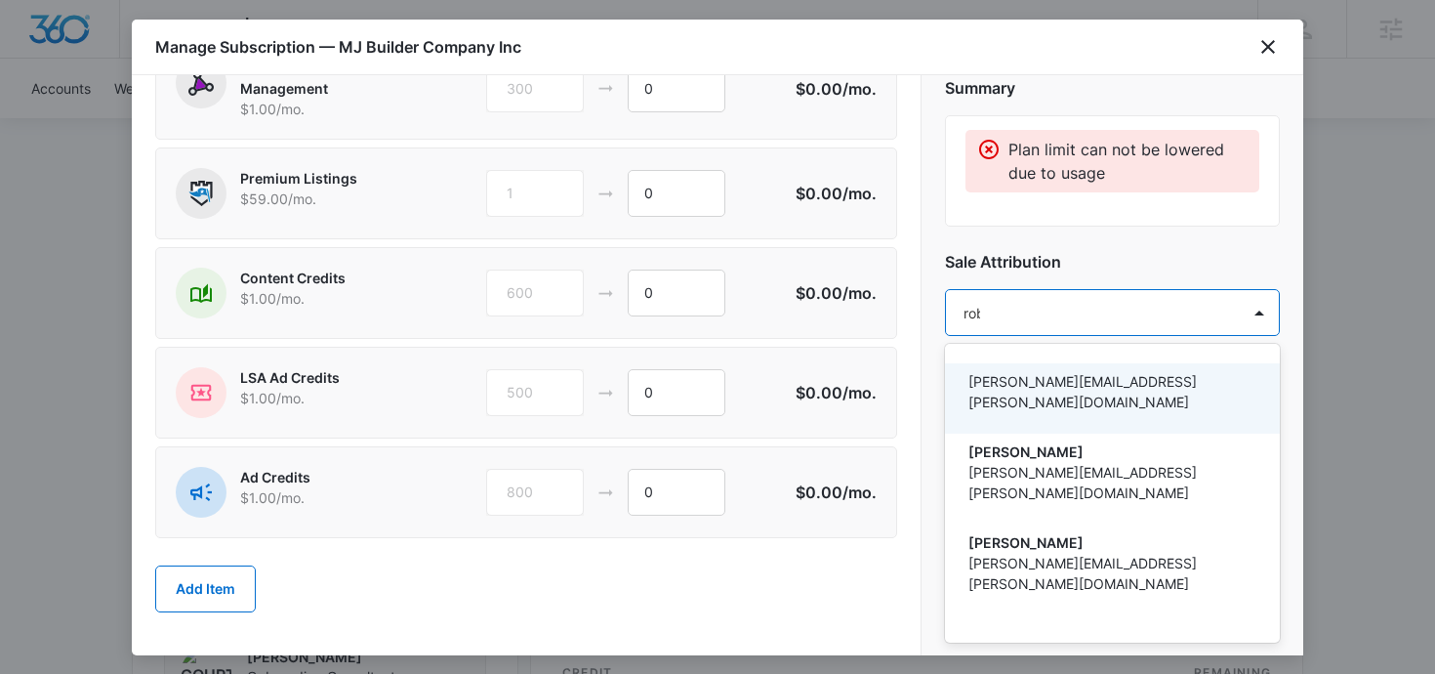
type input "robin"
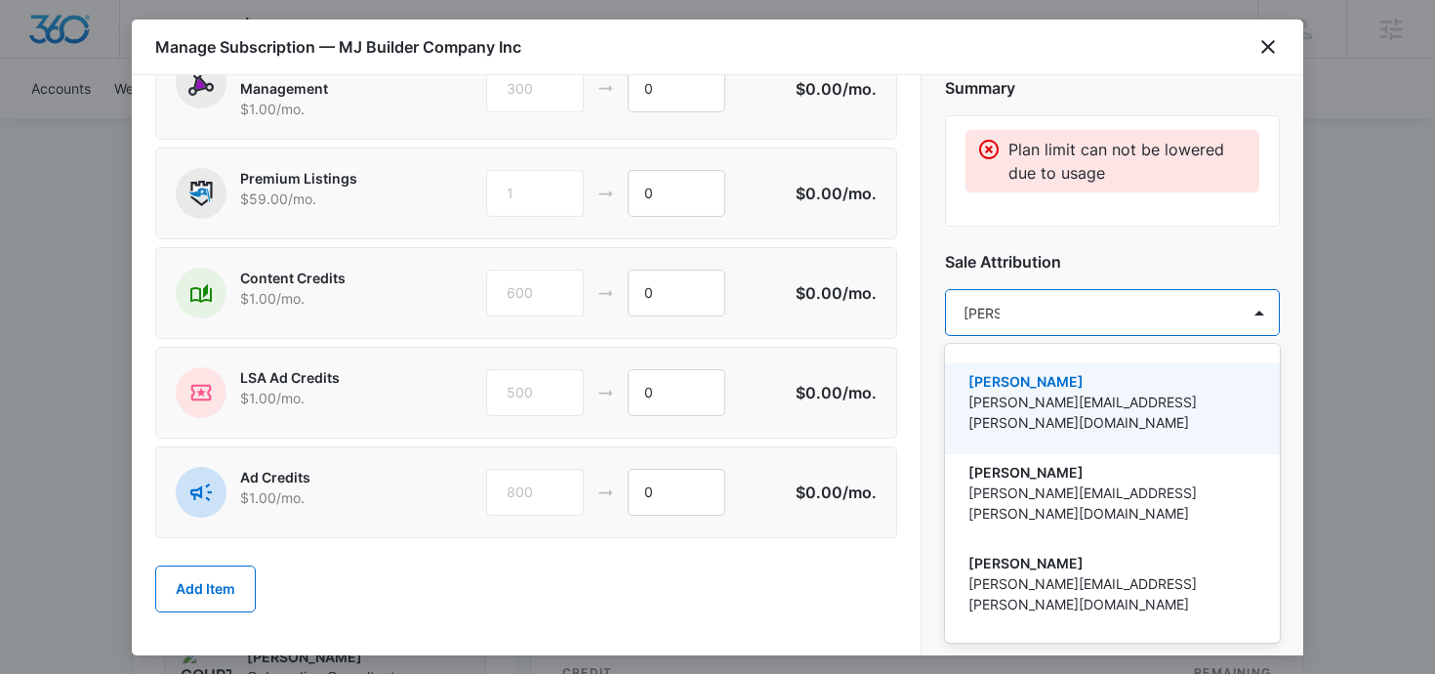
drag, startPoint x: 1028, startPoint y: 387, endPoint x: 1046, endPoint y: 291, distance: 97.3
click at [1028, 387] on p "[PERSON_NAME]" at bounding box center [1111, 381] width 284 height 21
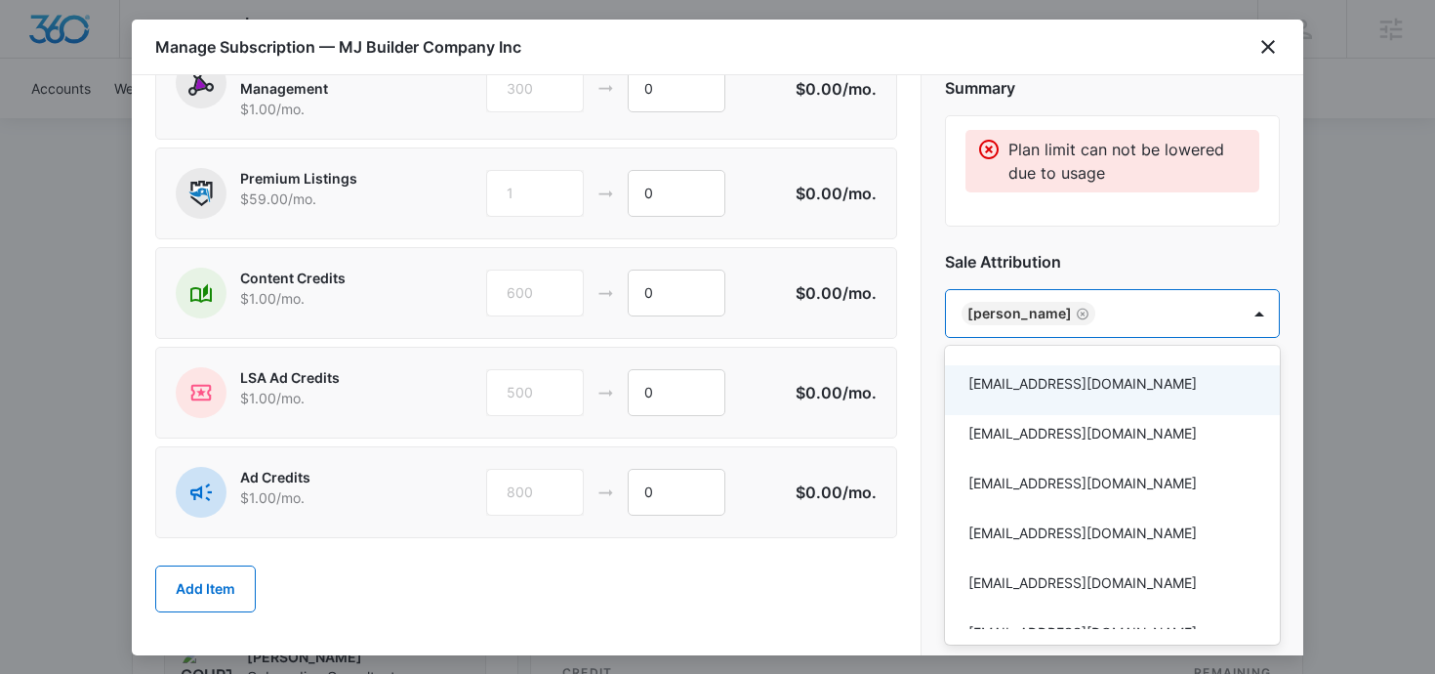
click at [1050, 270] on div at bounding box center [717, 337] width 1435 height 674
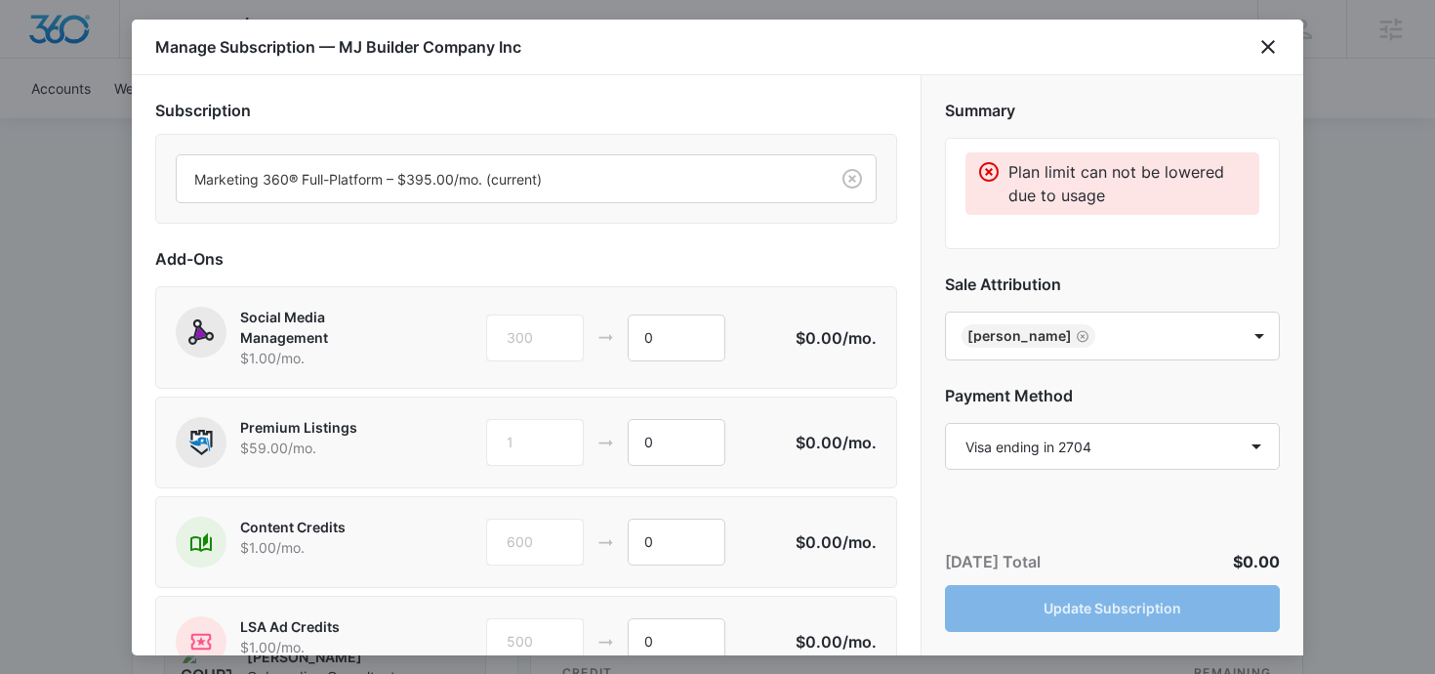
scroll to position [2, 0]
click at [1269, 53] on icon "close" at bounding box center [1268, 46] width 23 height 23
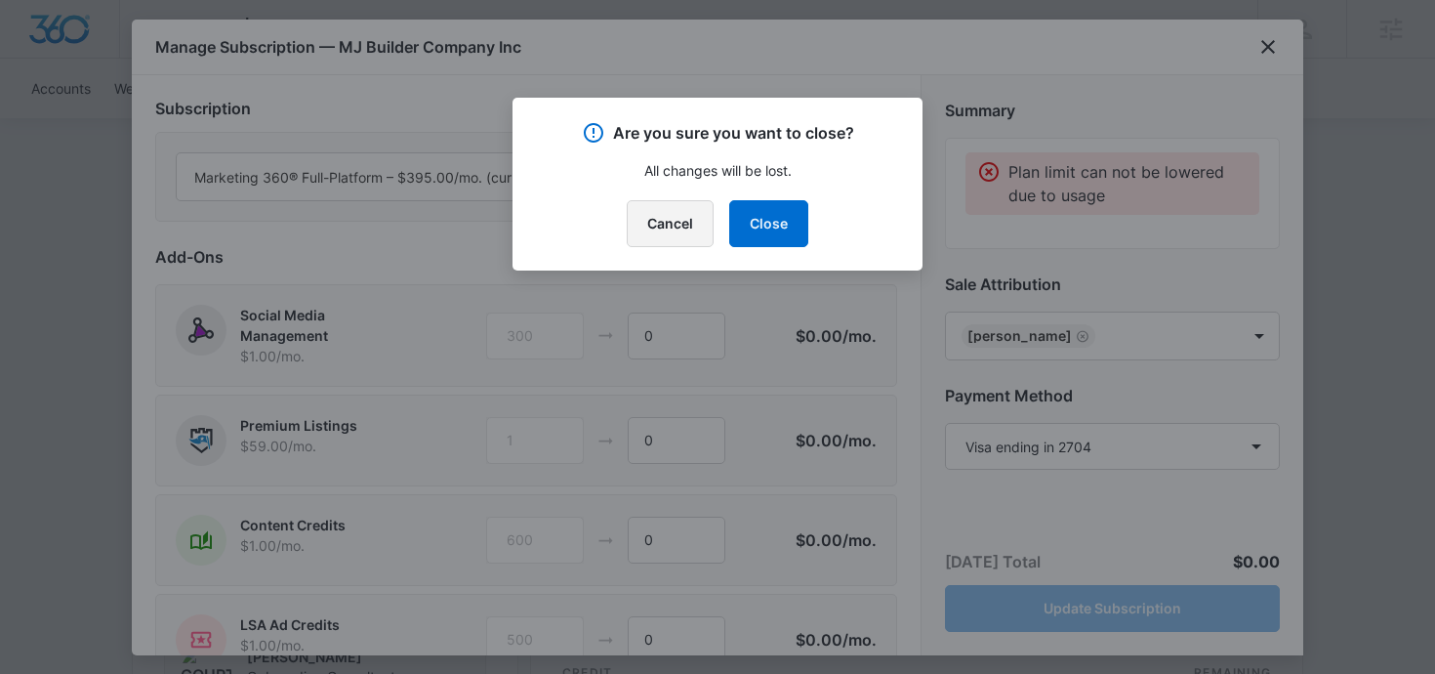
click at [696, 215] on button "Cancel" at bounding box center [670, 223] width 87 height 47
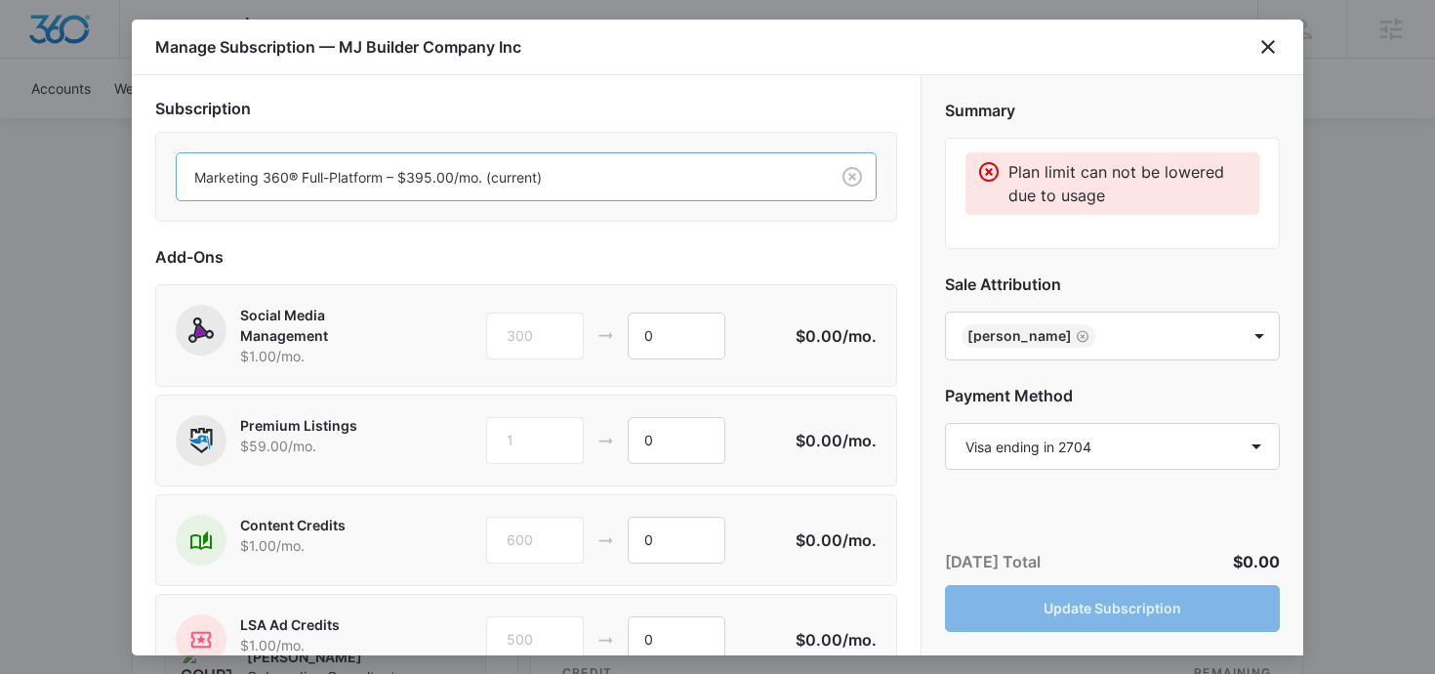
click at [420, 176] on div at bounding box center [498, 177] width 609 height 24
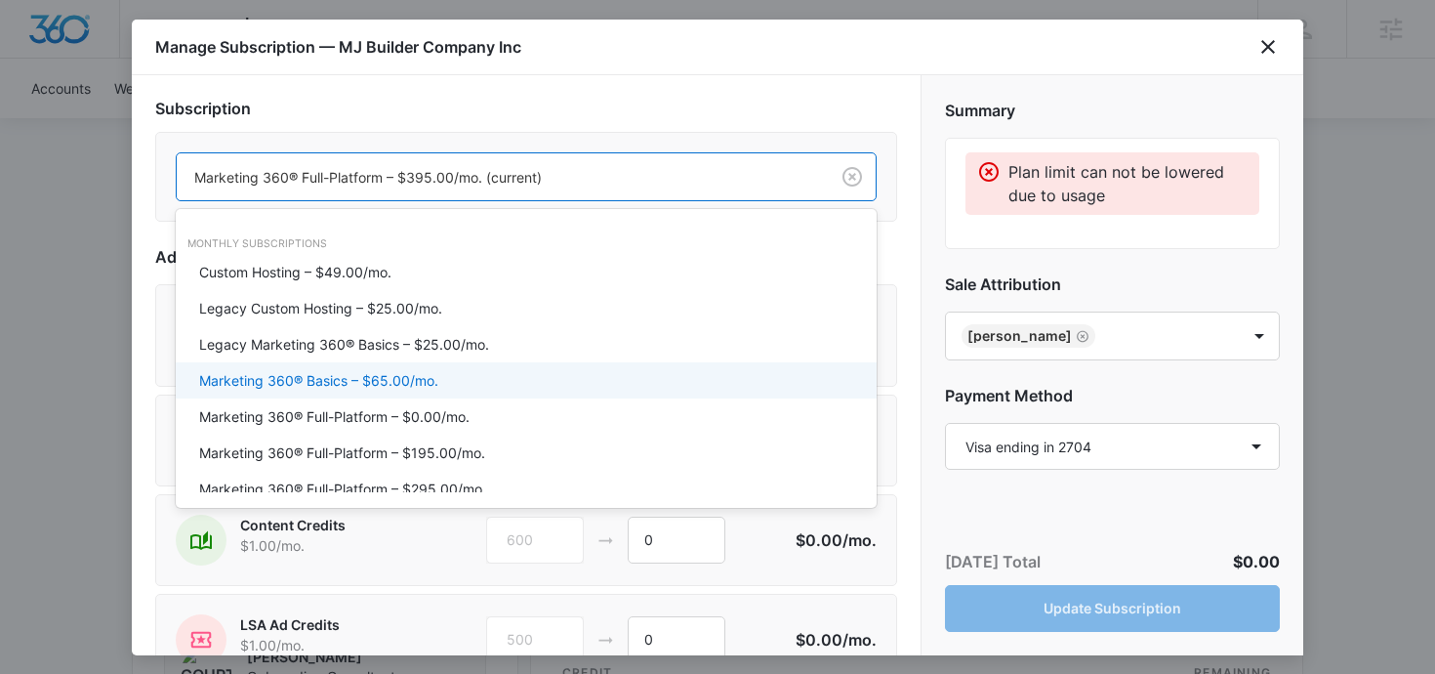
click at [364, 378] on p "Marketing 360® Basics – $65.00/mo." at bounding box center [318, 380] width 239 height 21
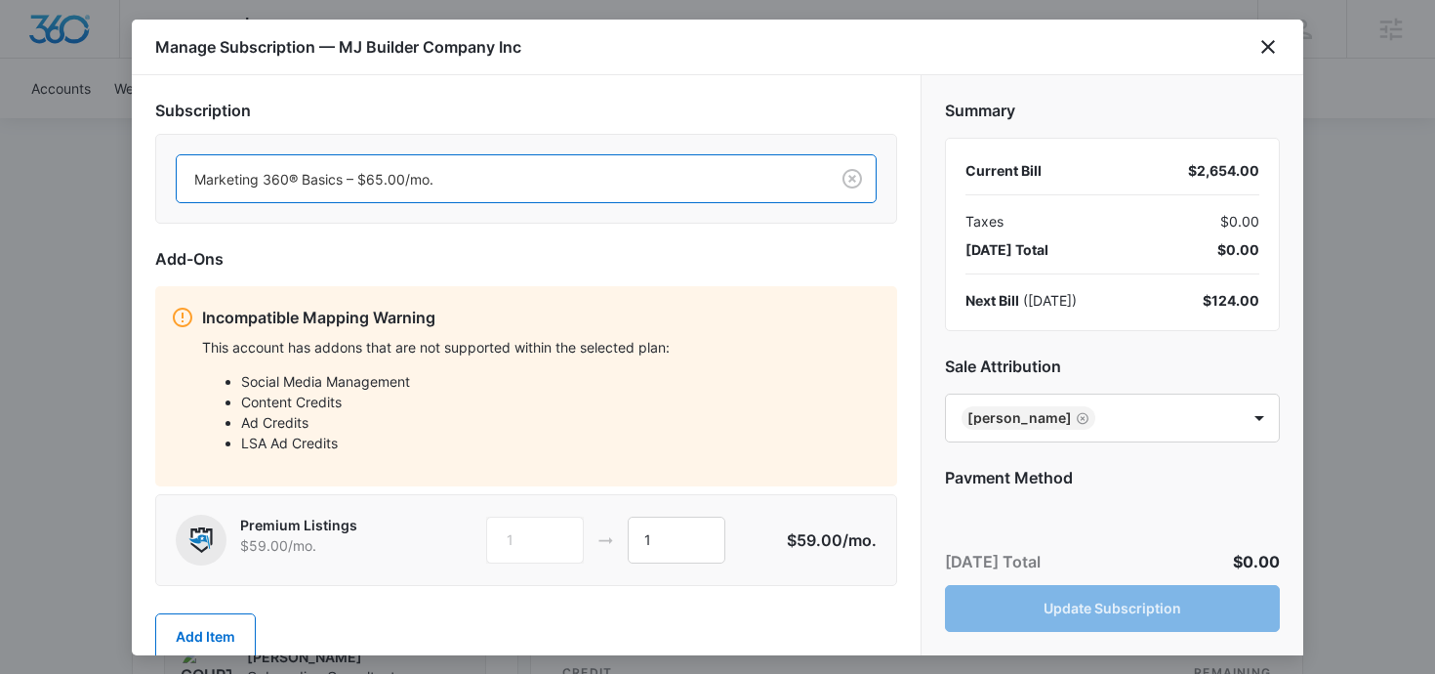
scroll to position [48, 0]
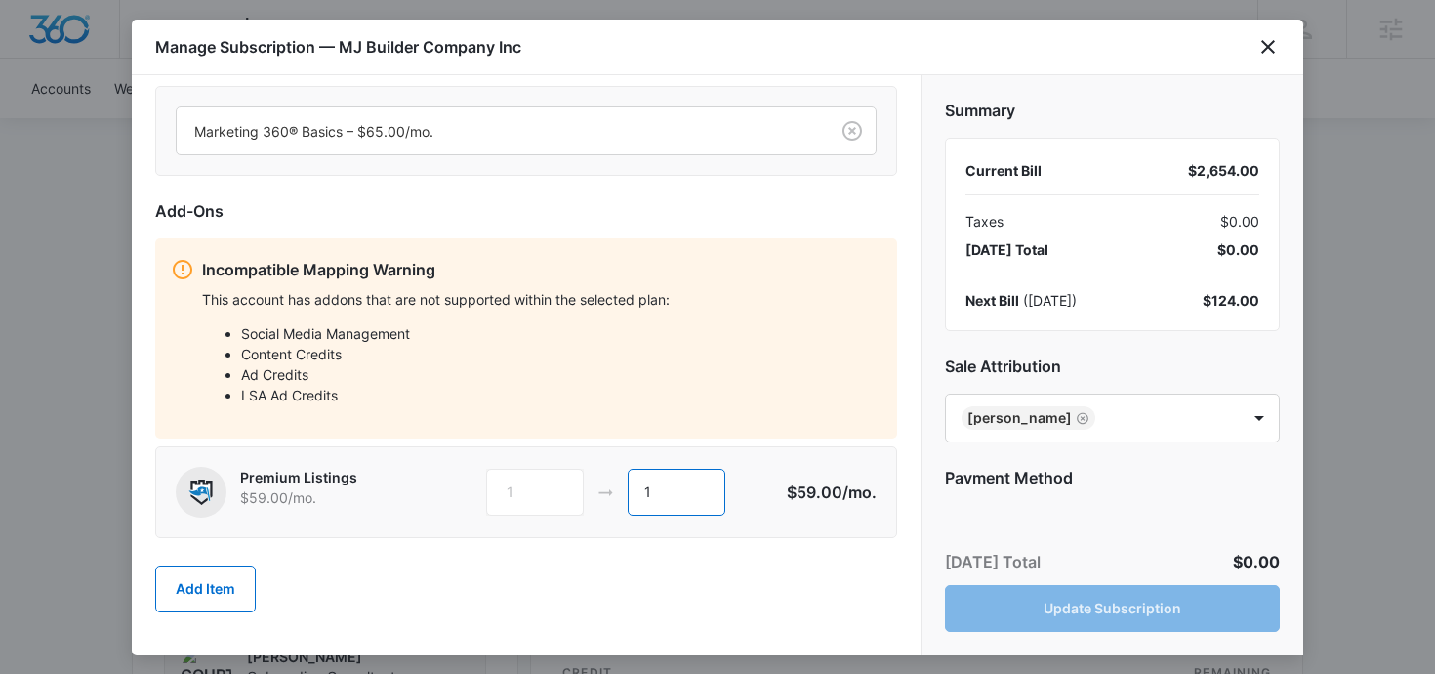
drag, startPoint x: 656, startPoint y: 487, endPoint x: 618, endPoint y: 487, distance: 38.1
click at [618, 487] on div "1 1" at bounding box center [635, 492] width 299 height 47
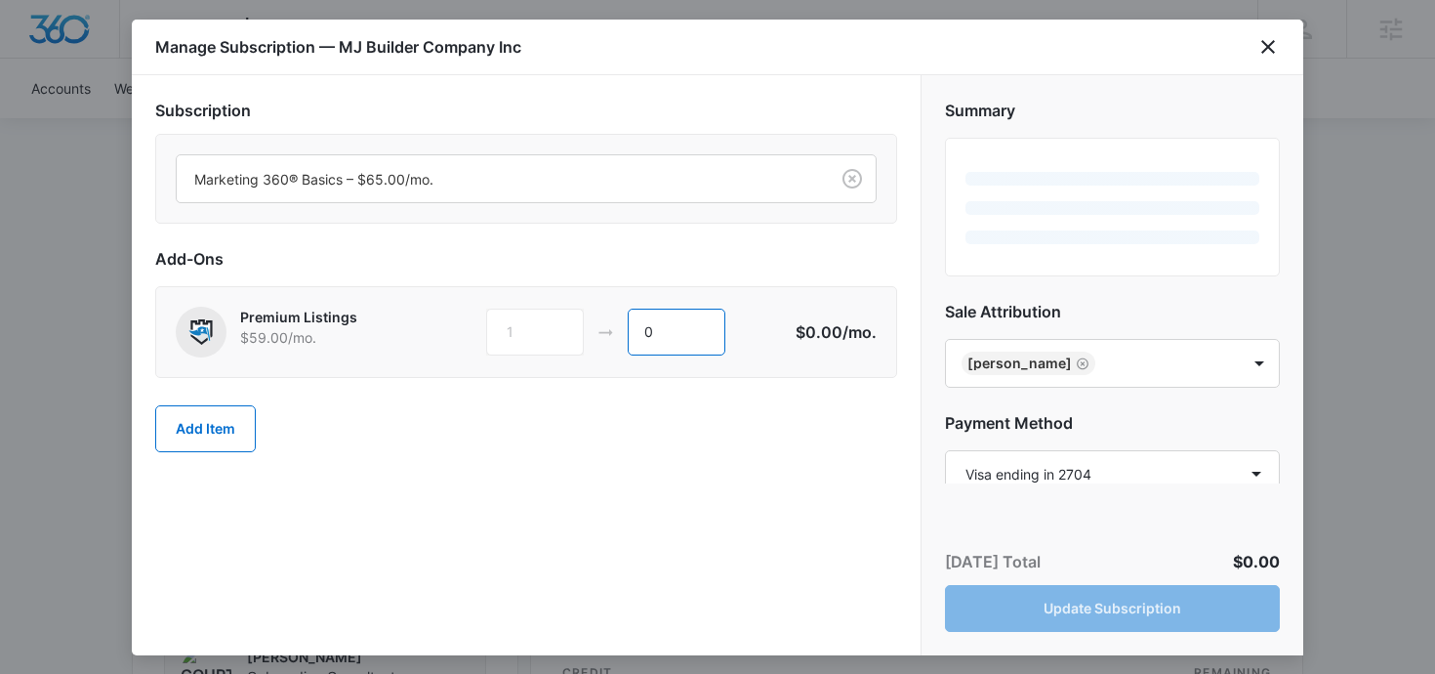
scroll to position [0, 0]
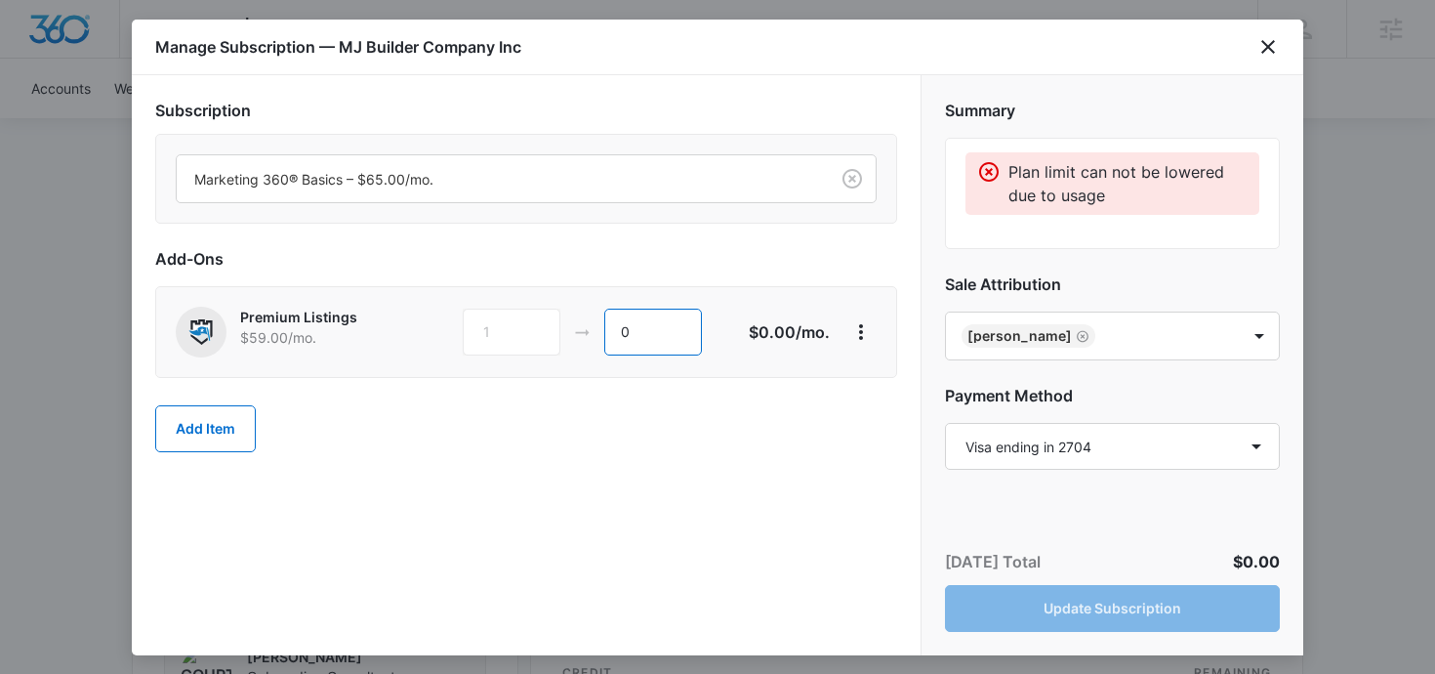
type input "0"
click at [707, 423] on div "Add Item" at bounding box center [526, 429] width 742 height 86
click at [862, 336] on icon "View More" at bounding box center [861, 332] width 4 height 16
click at [875, 392] on div "Delete Item" at bounding box center [906, 387] width 73 height 14
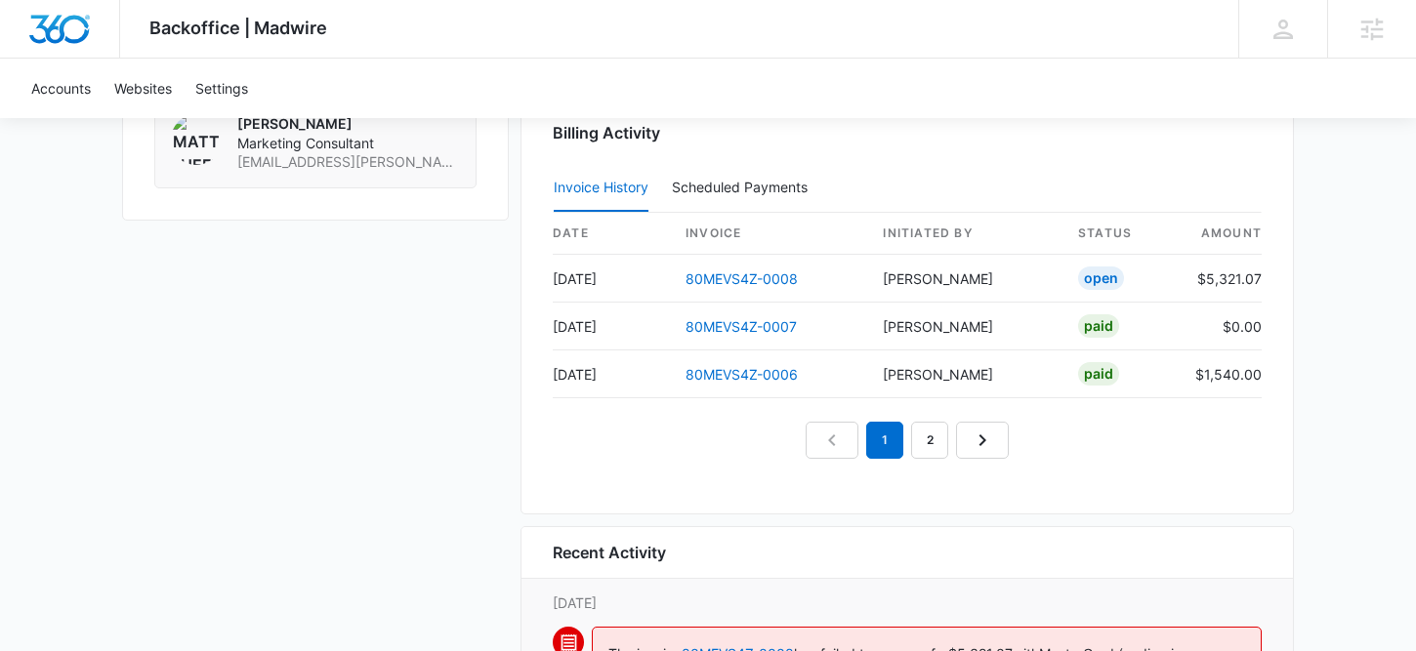
scroll to position [1895, 0]
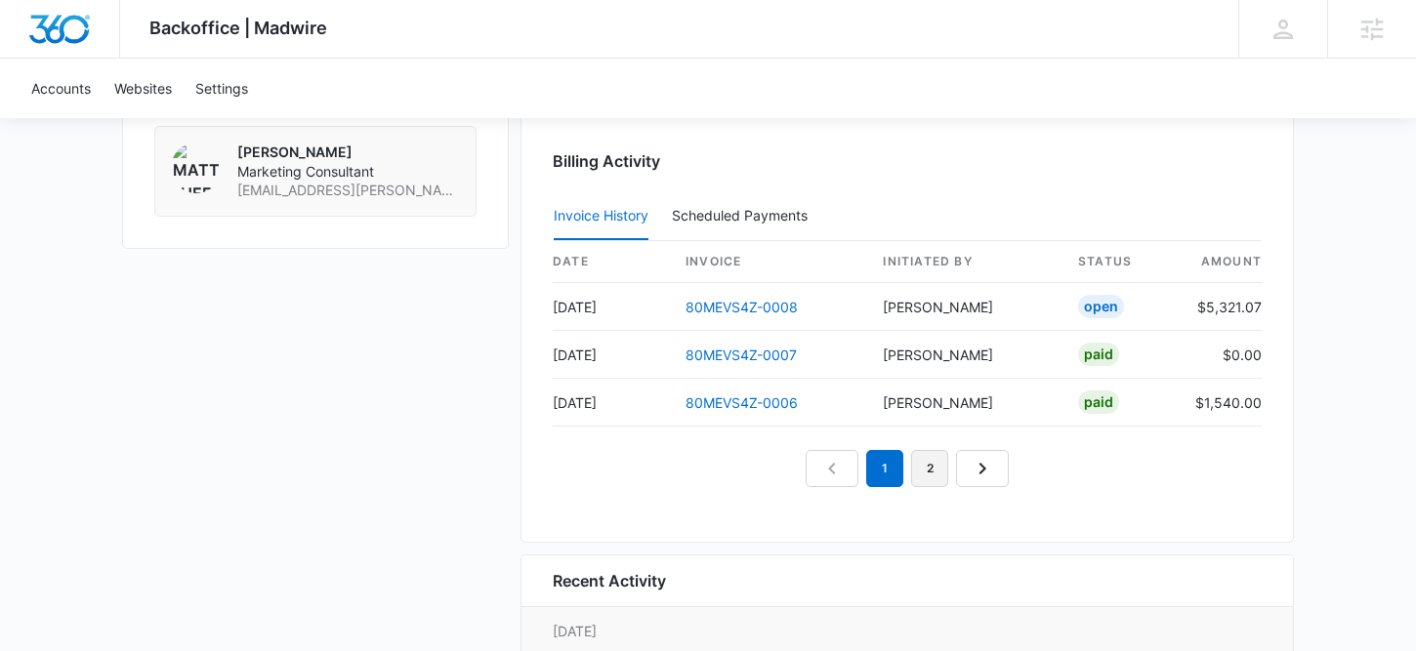
click at [939, 468] on link "2" at bounding box center [929, 468] width 37 height 37
click at [938, 468] on link "3" at bounding box center [951, 468] width 37 height 37
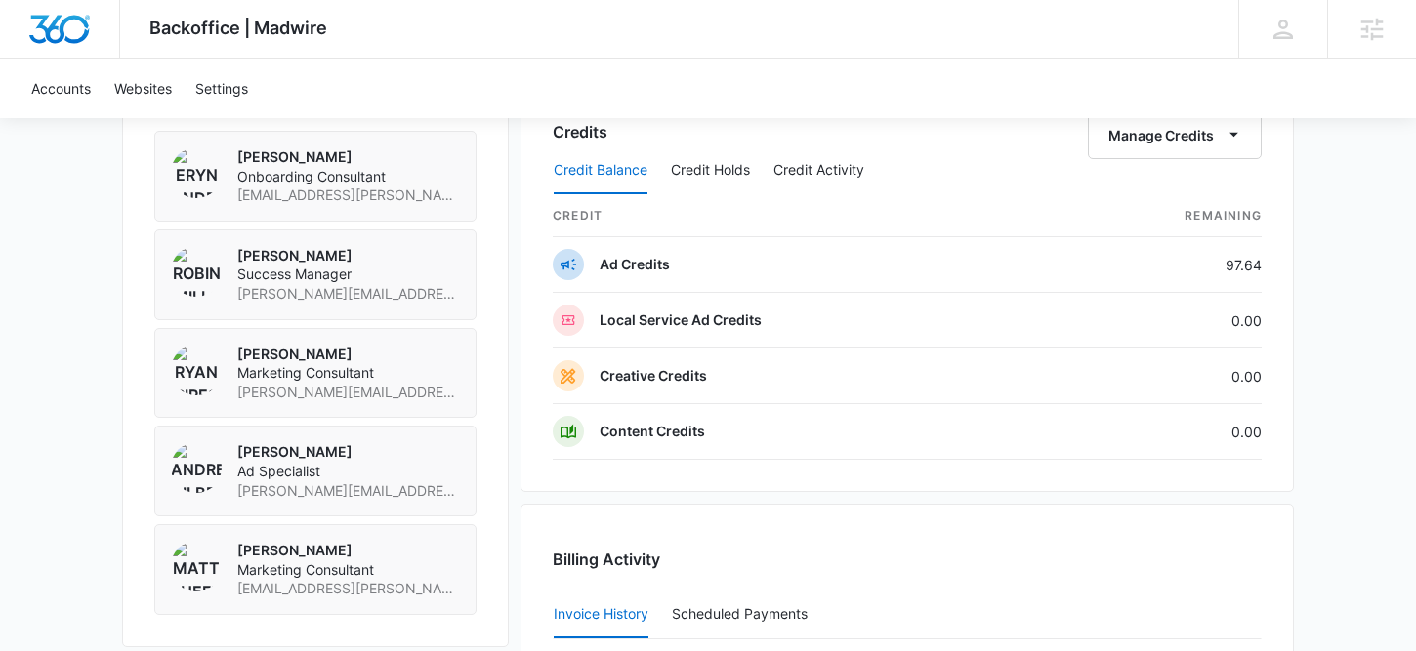
scroll to position [1278, 0]
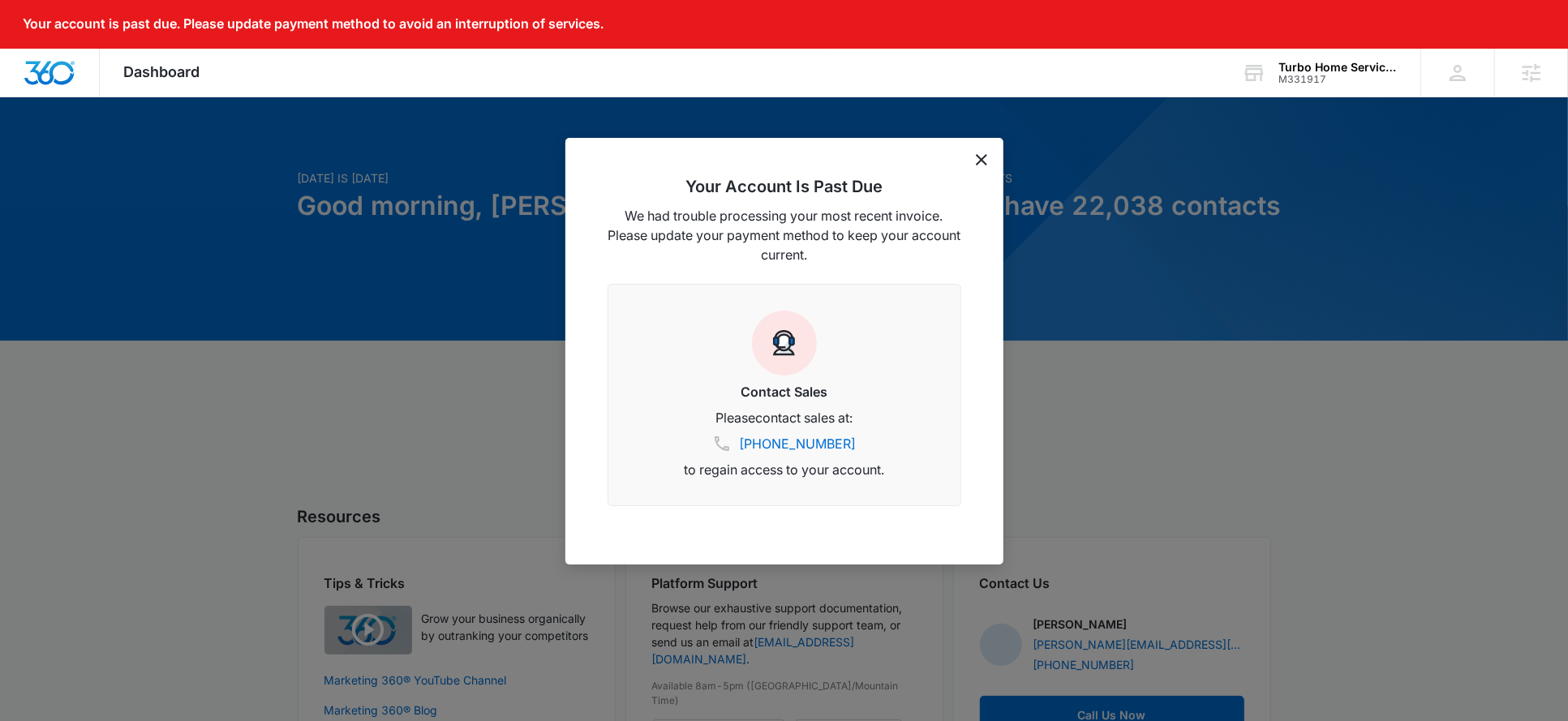
scroll to position [10, 0]
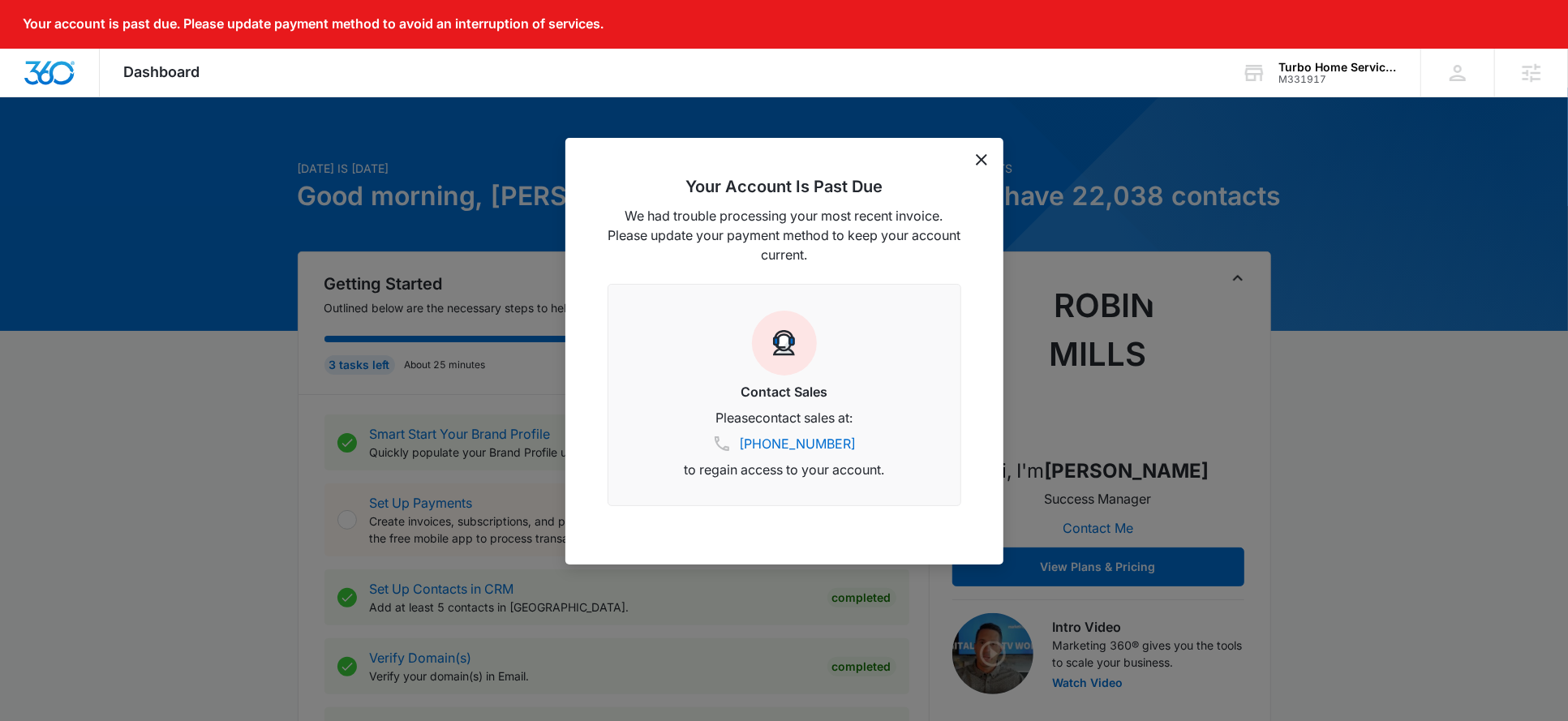
click at [982, 163] on icon "dismiss this dialog" at bounding box center [982, 160] width 12 height 12
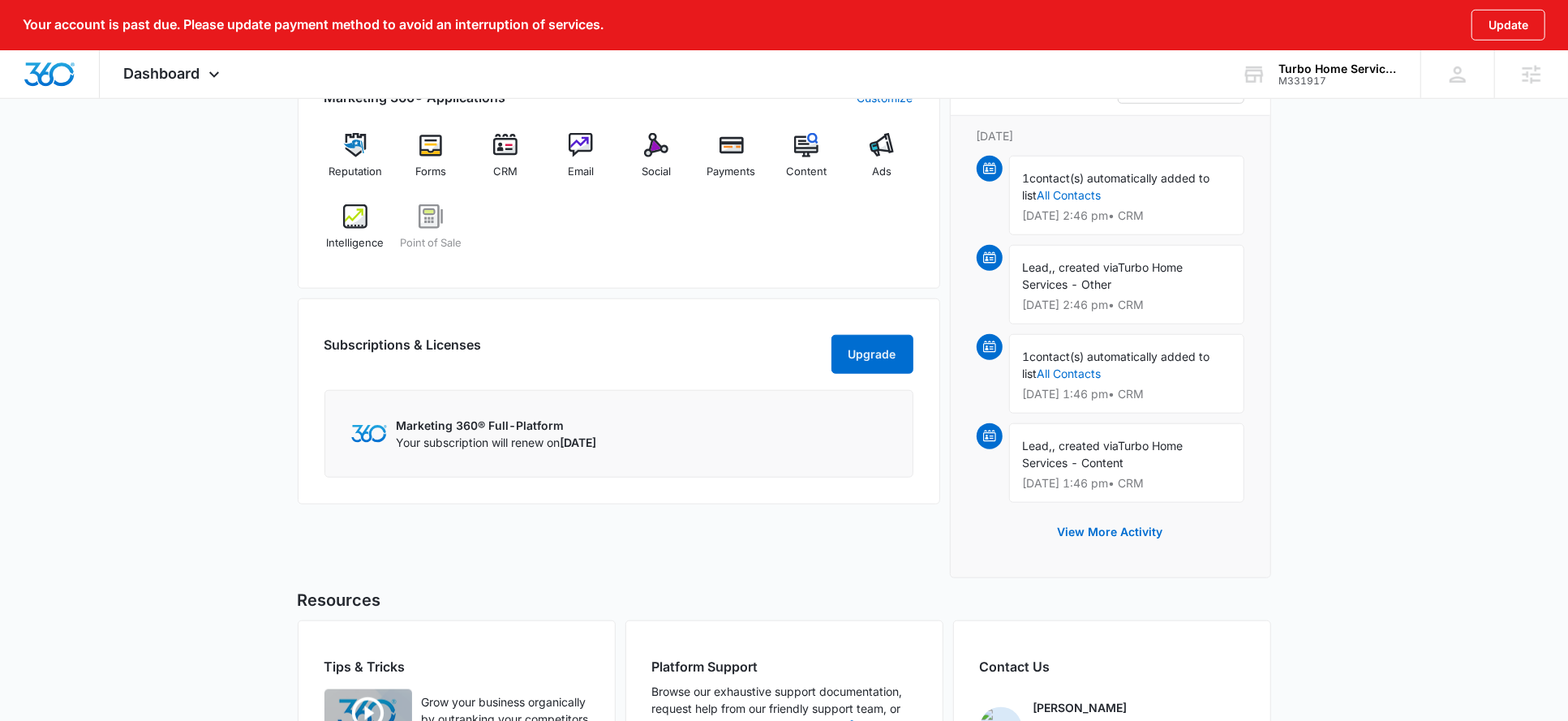
scroll to position [931, 0]
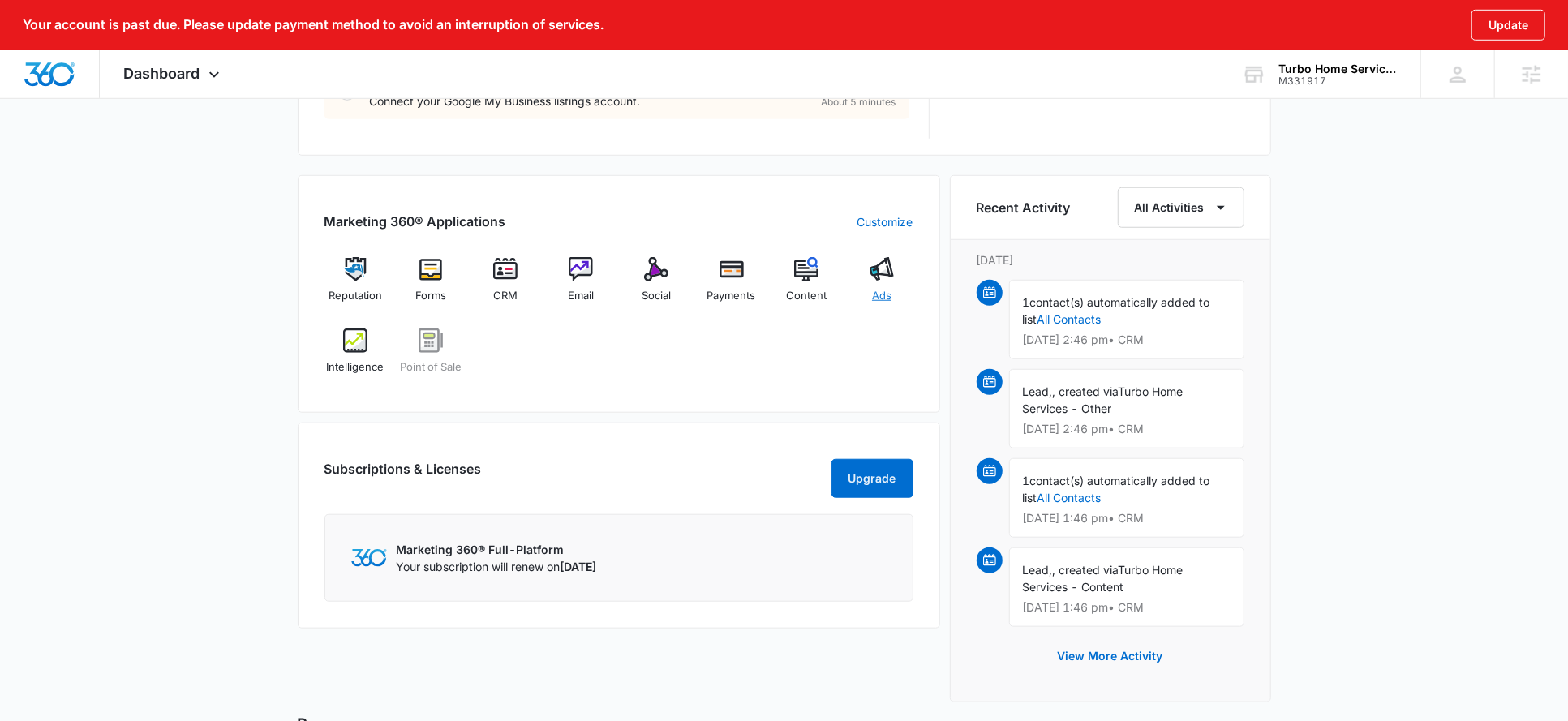
click at [891, 271] on img at bounding box center [882, 269] width 24 height 24
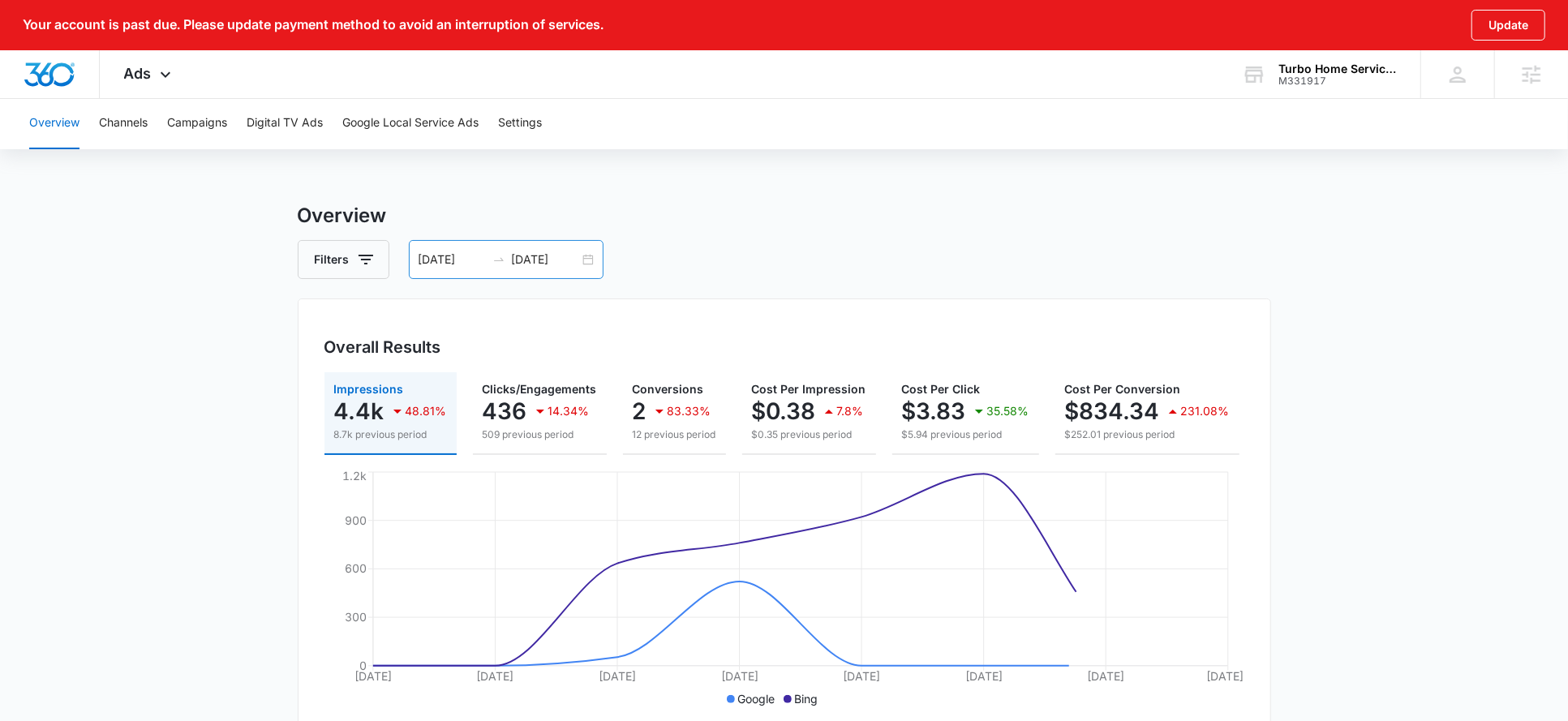
click at [531, 266] on input "[DATE]" at bounding box center [545, 259] width 67 height 17
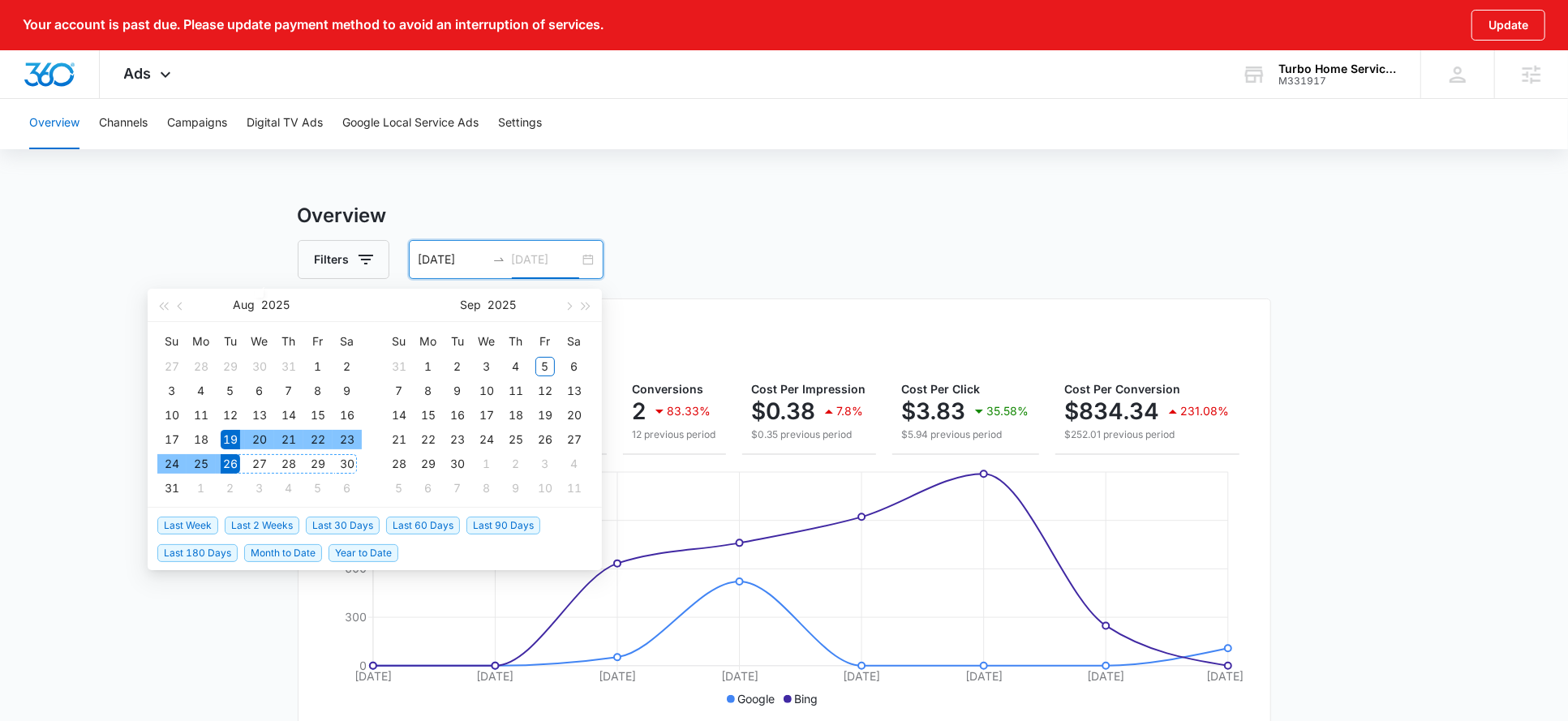
type input "[DATE]"
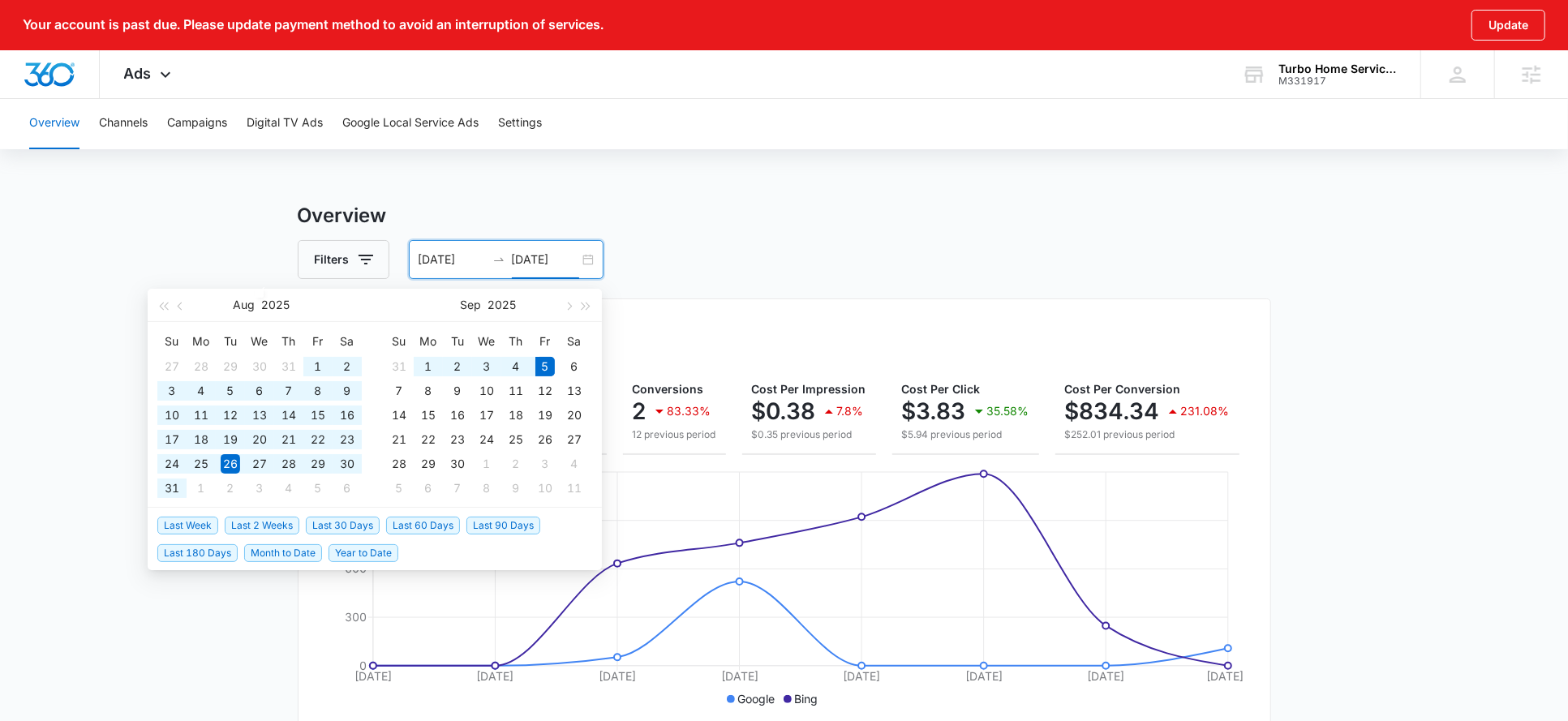
click at [445, 527] on span "Last 60 Days" at bounding box center [423, 525] width 74 height 17
type input "07/07/2025"
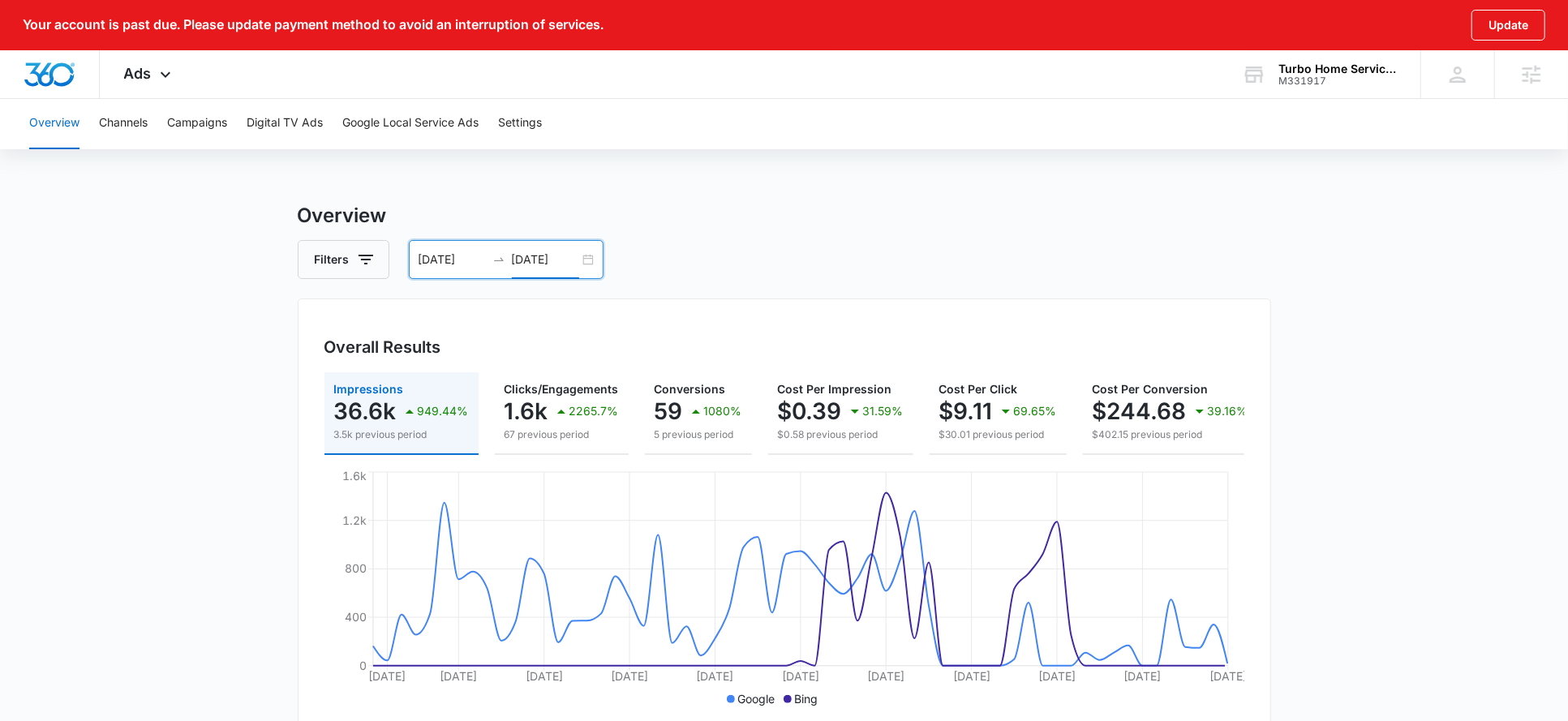
click at [536, 258] on input "[DATE]" at bounding box center [545, 259] width 67 height 17
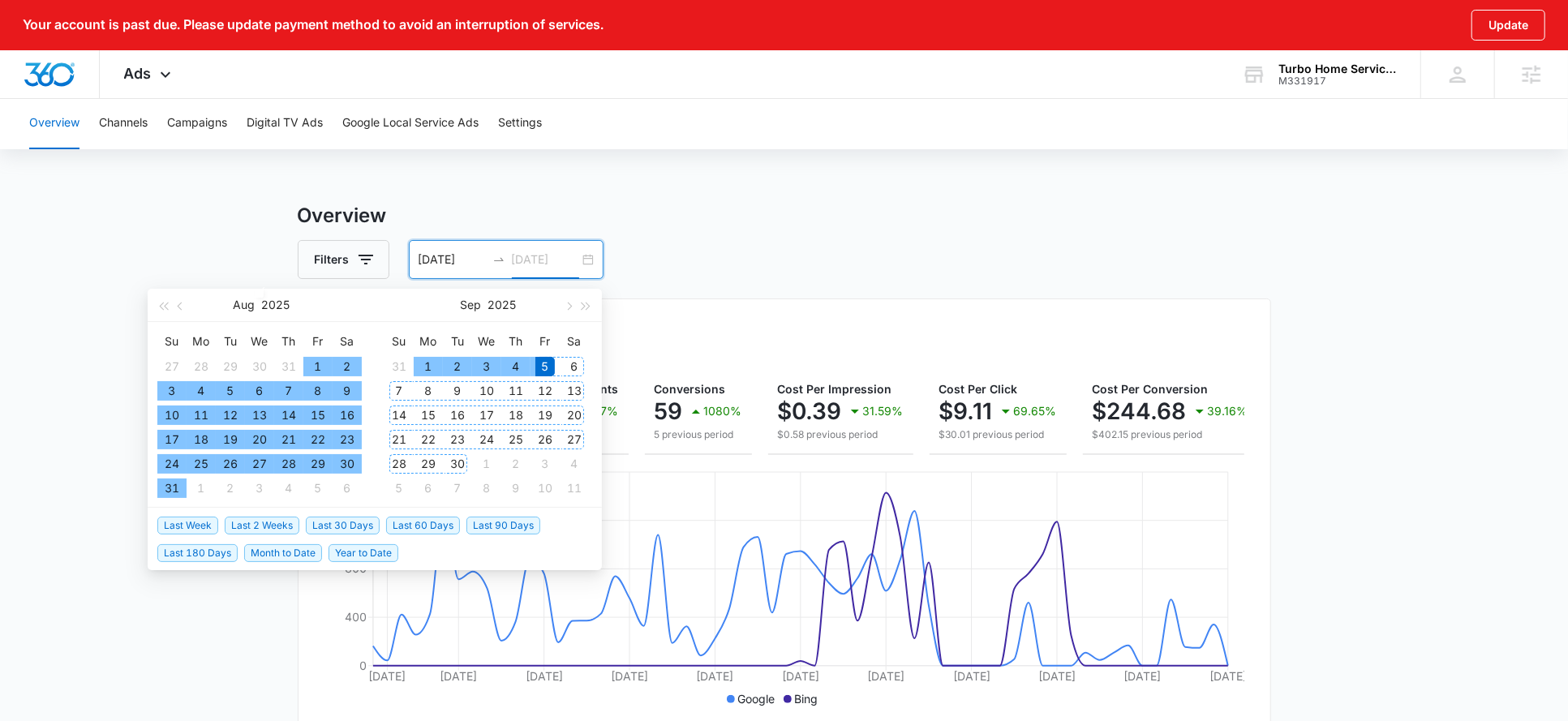
type input "[DATE]"
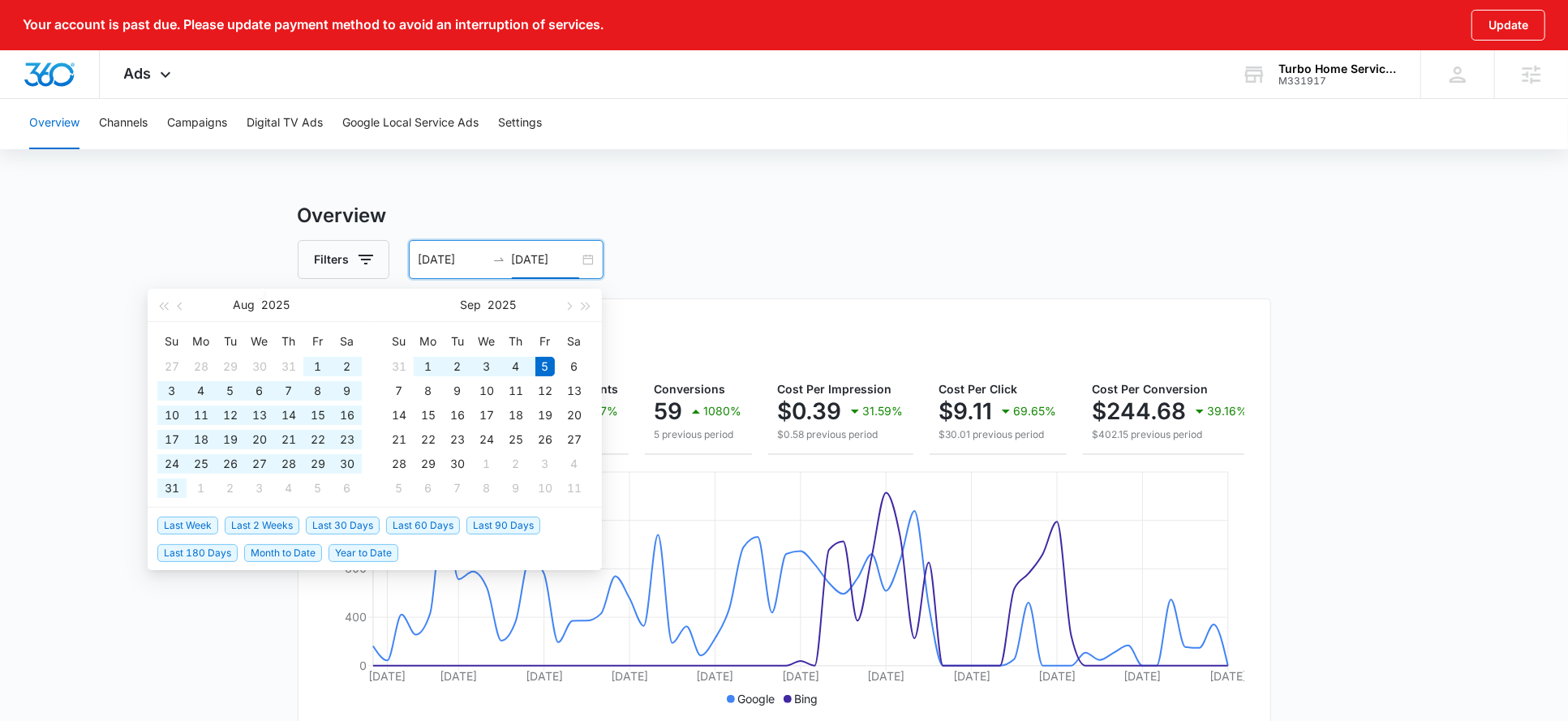
click at [514, 513] on li "Last 90 Days" at bounding box center [506, 524] width 81 height 27
click at [510, 523] on span "Last 90 Days" at bounding box center [503, 525] width 74 height 17
type input "06/07/2025"
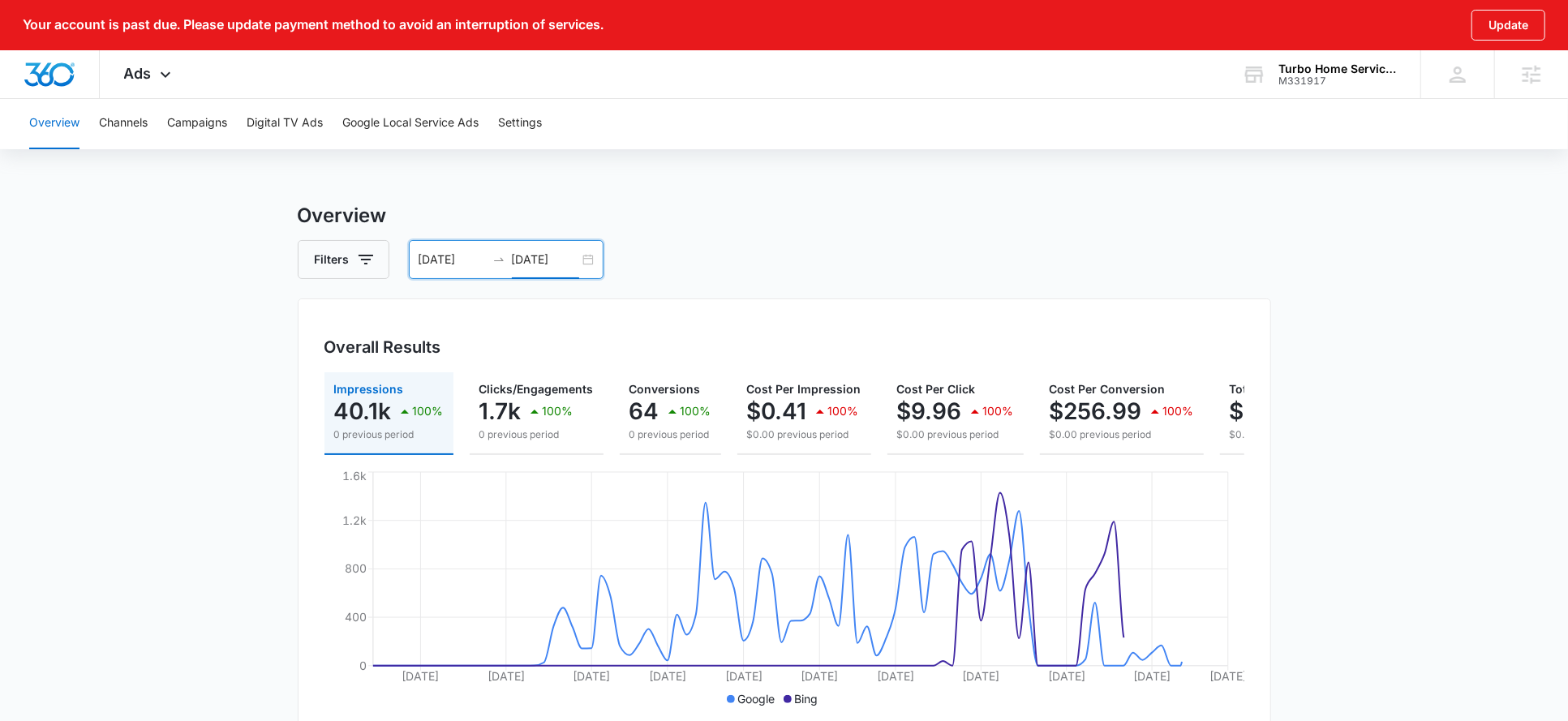
scroll to position [13, 0]
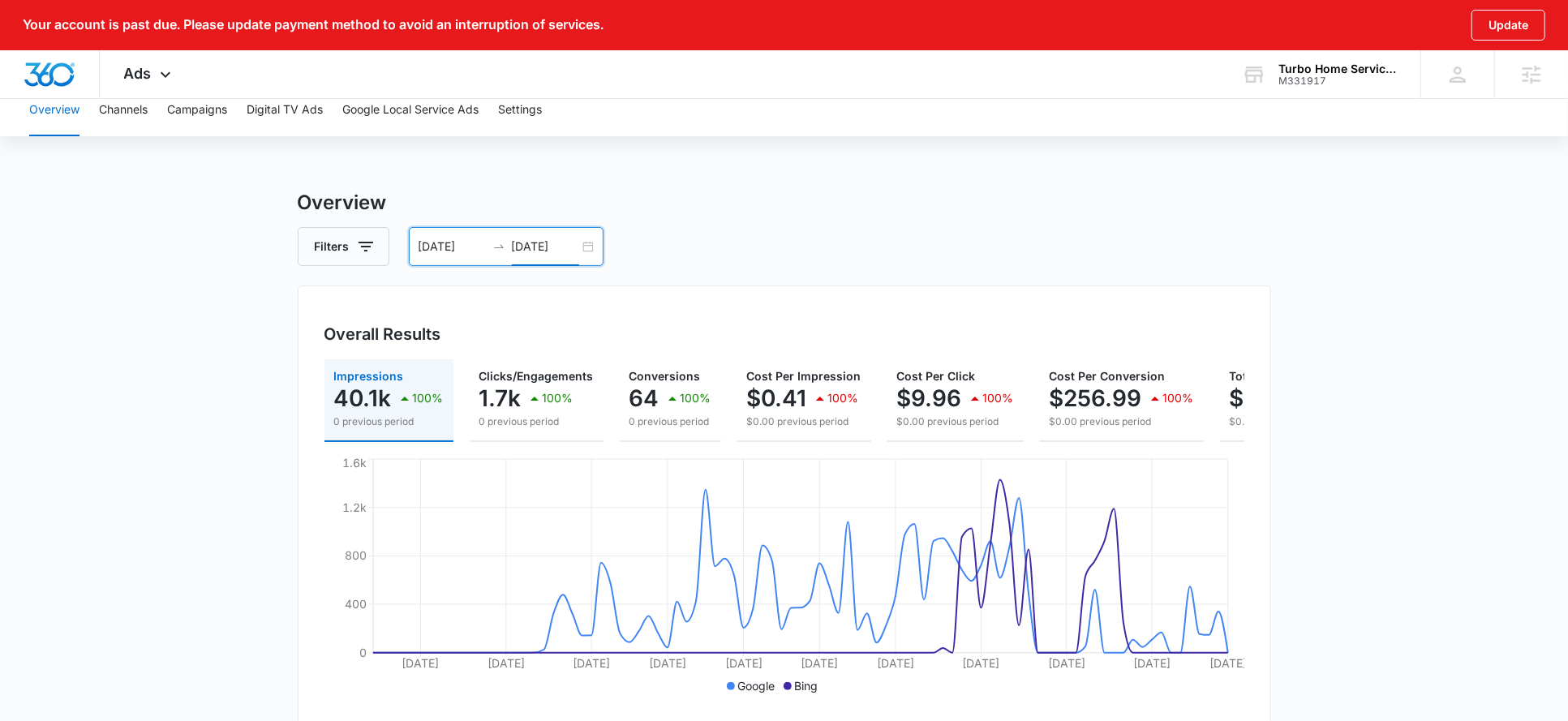
click at [537, 243] on input "[DATE]" at bounding box center [545, 246] width 67 height 17
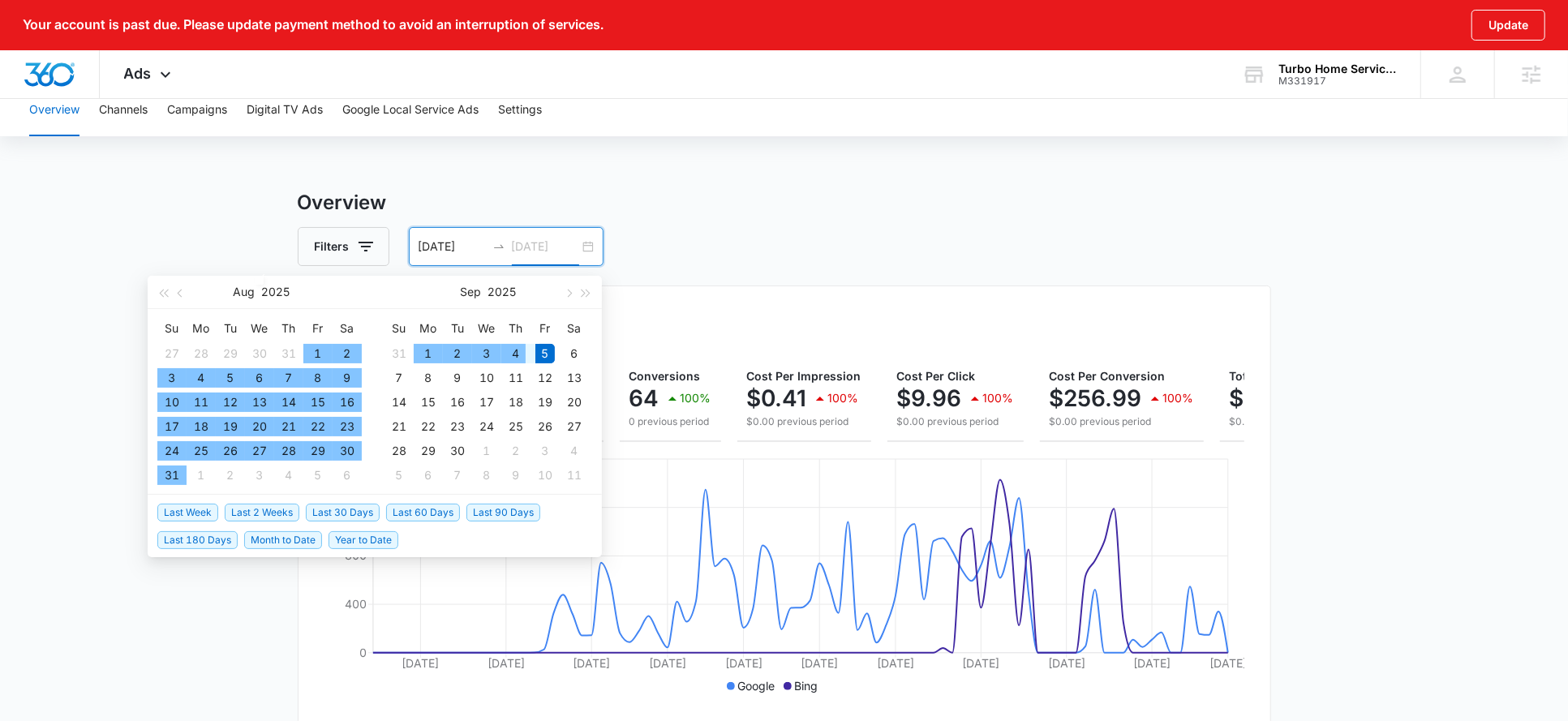
type input "[DATE]"
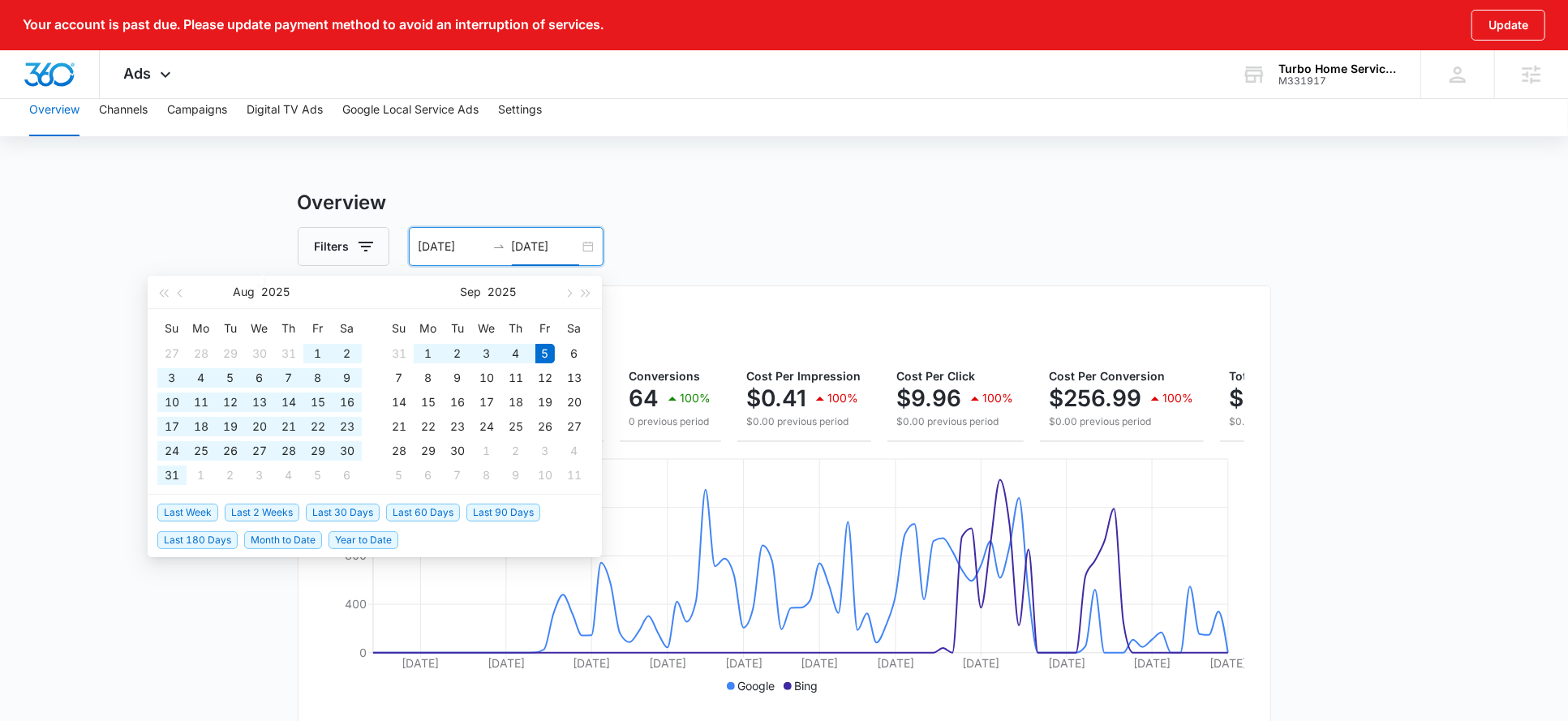
click at [409, 514] on span "Last 60 Days" at bounding box center [423, 512] width 74 height 17
type input "07/07/2025"
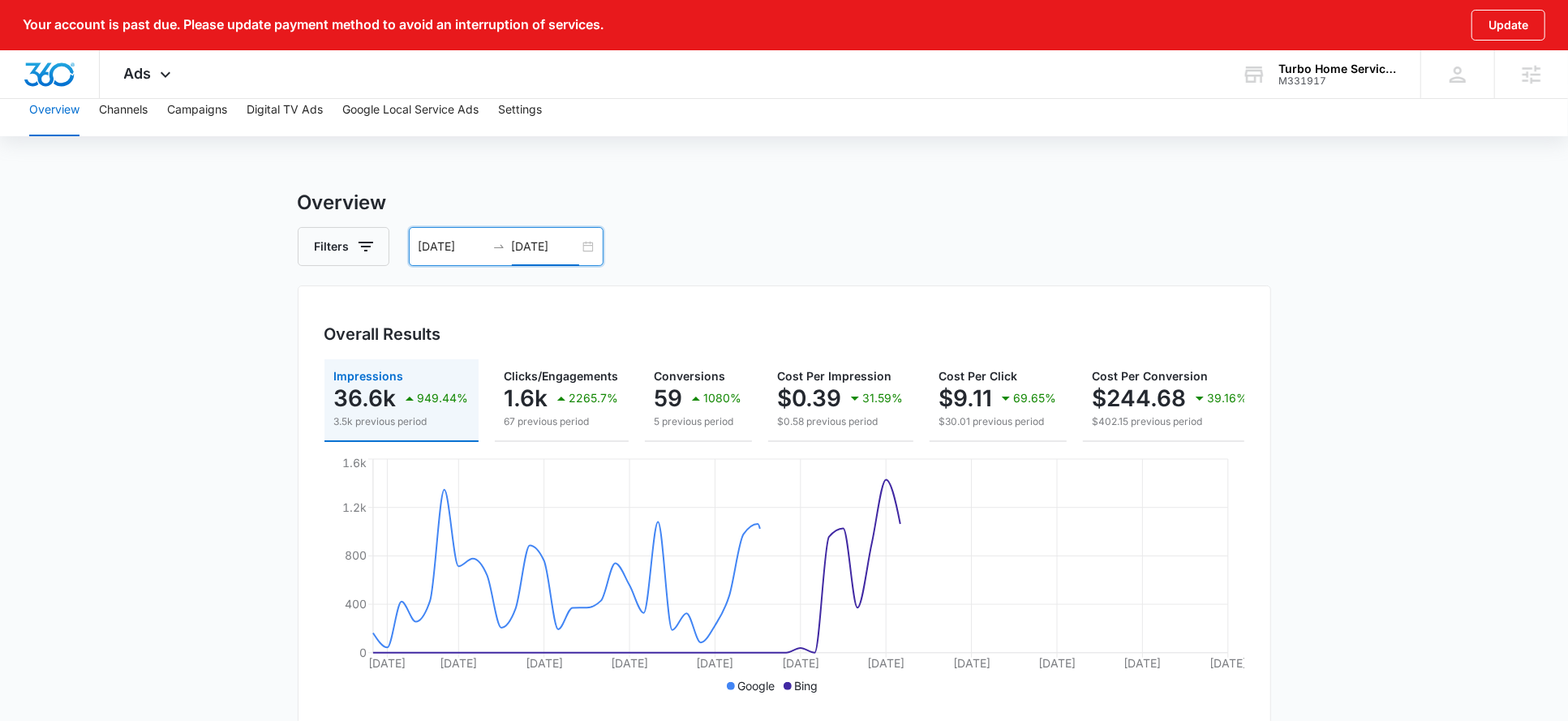
click at [529, 249] on input "[DATE]" at bounding box center [545, 246] width 67 height 17
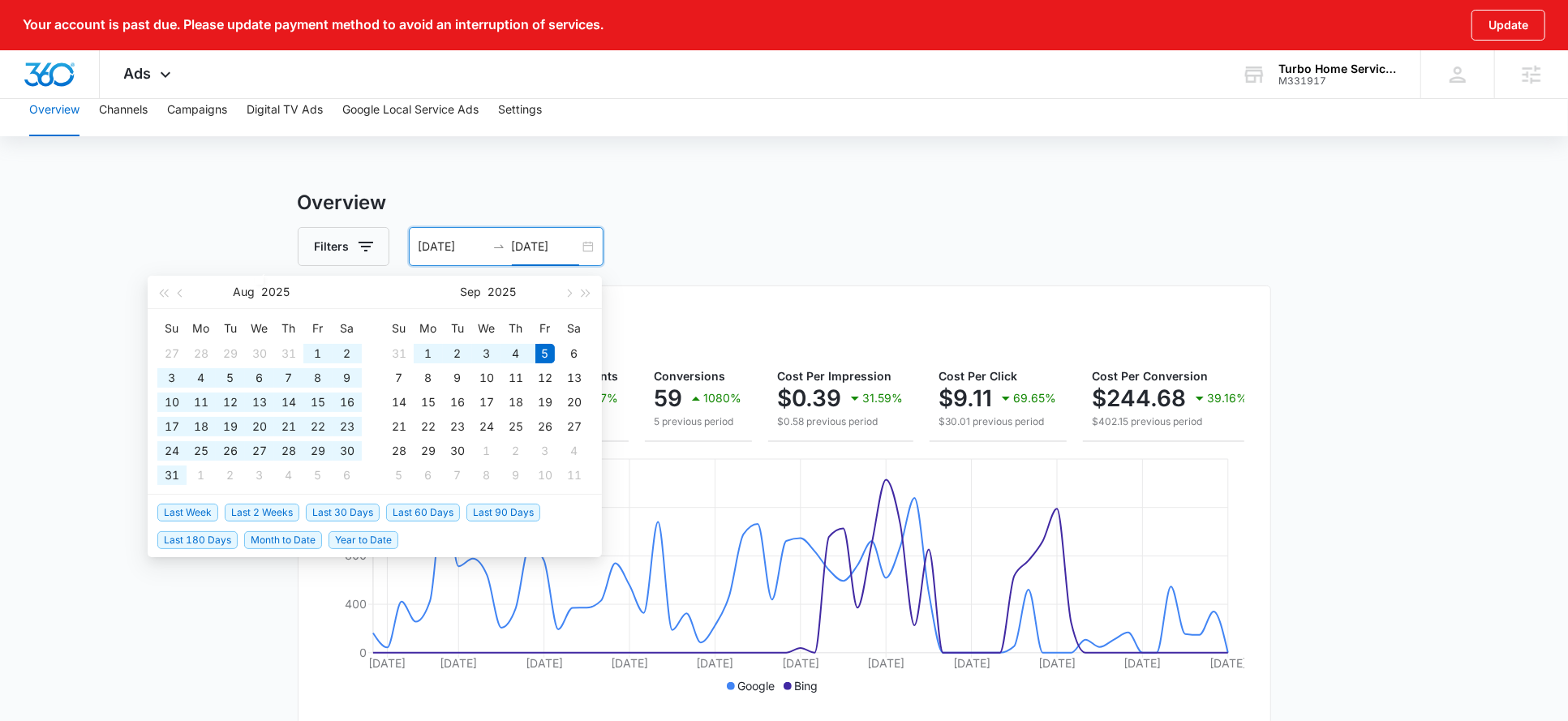
type input "[DATE]"
click at [336, 514] on span "Last 30 Days" at bounding box center [342, 512] width 74 height 17
type input "[DATE]"
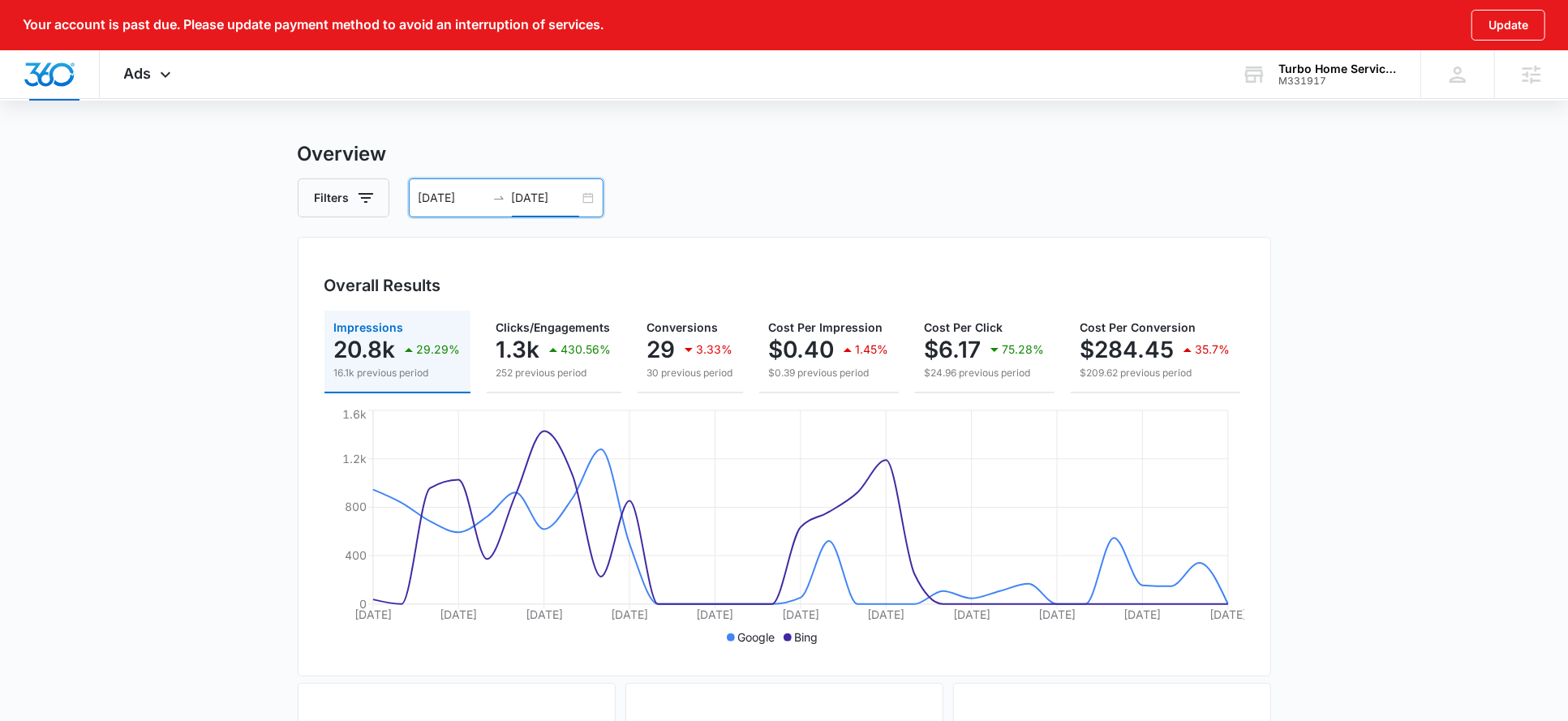
scroll to position [0, 0]
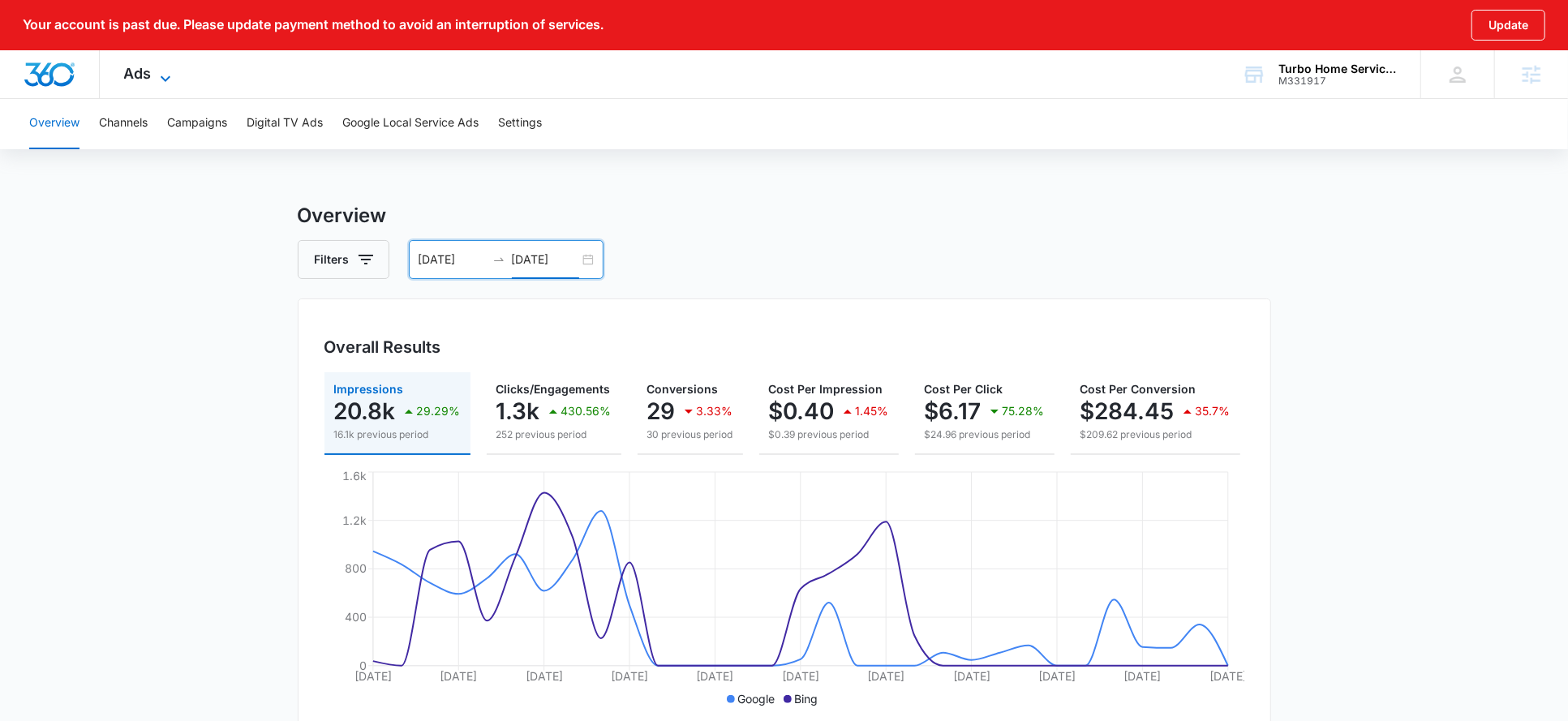
click at [150, 72] on span "Ads" at bounding box center [137, 73] width 27 height 17
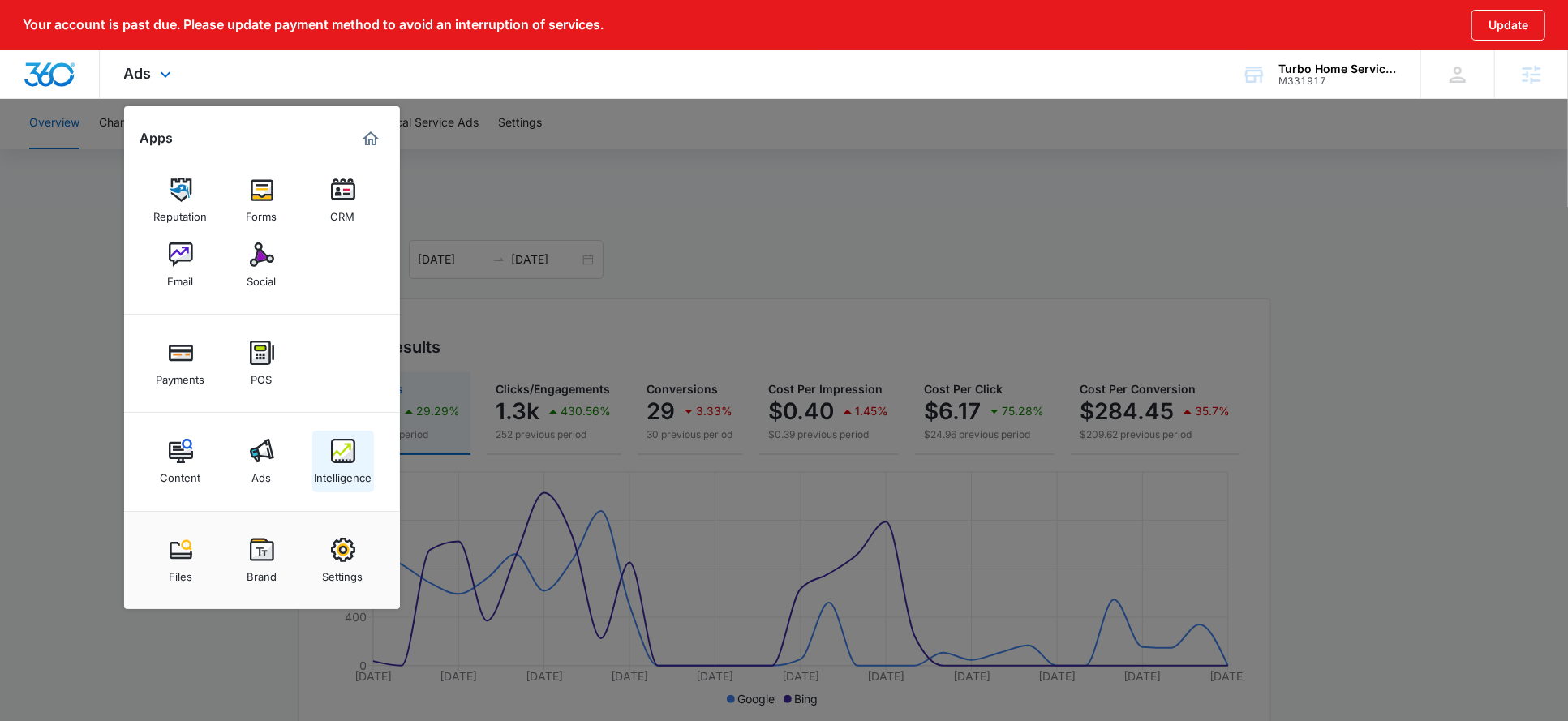
click at [336, 472] on div "Intelligence" at bounding box center [342, 473] width 57 height 21
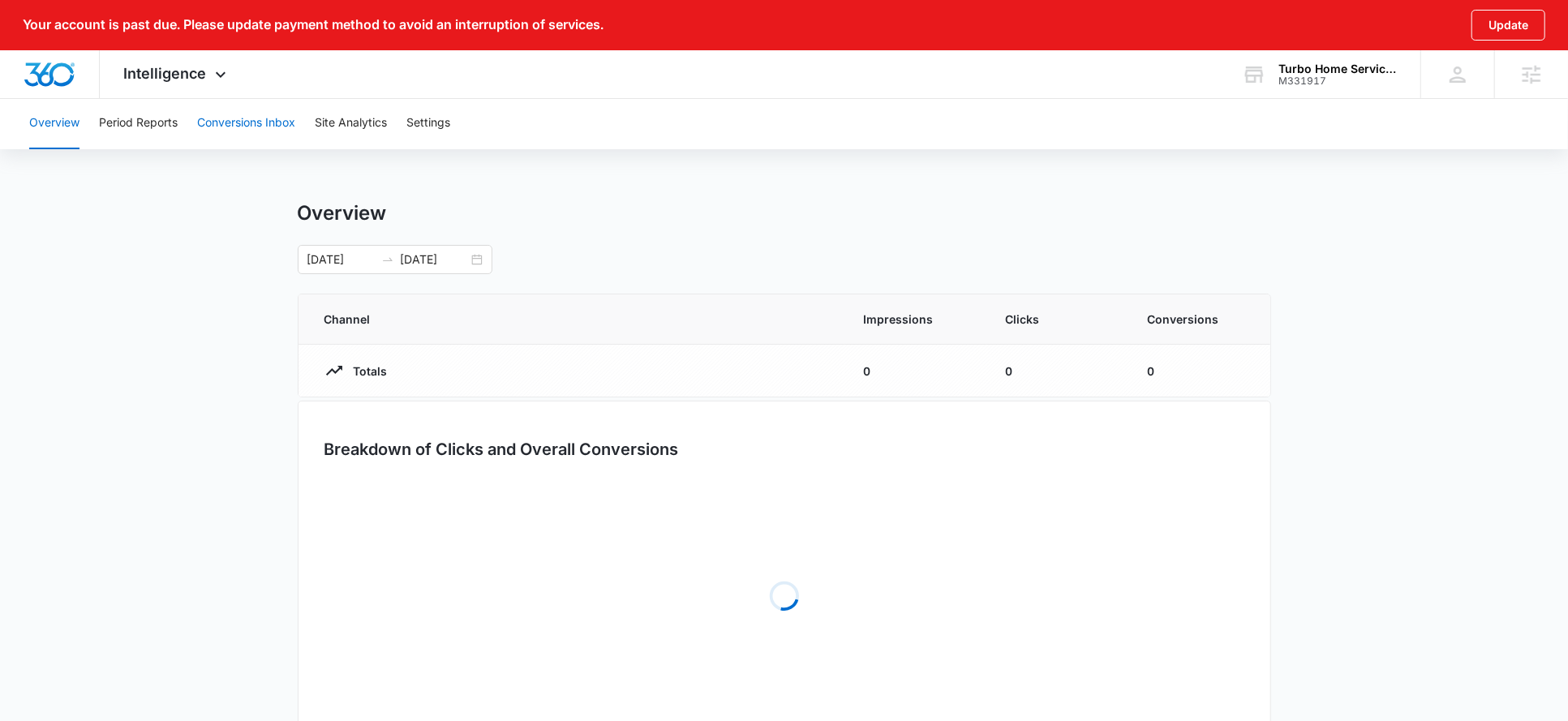
click at [237, 124] on button "Conversions Inbox" at bounding box center [246, 123] width 98 height 52
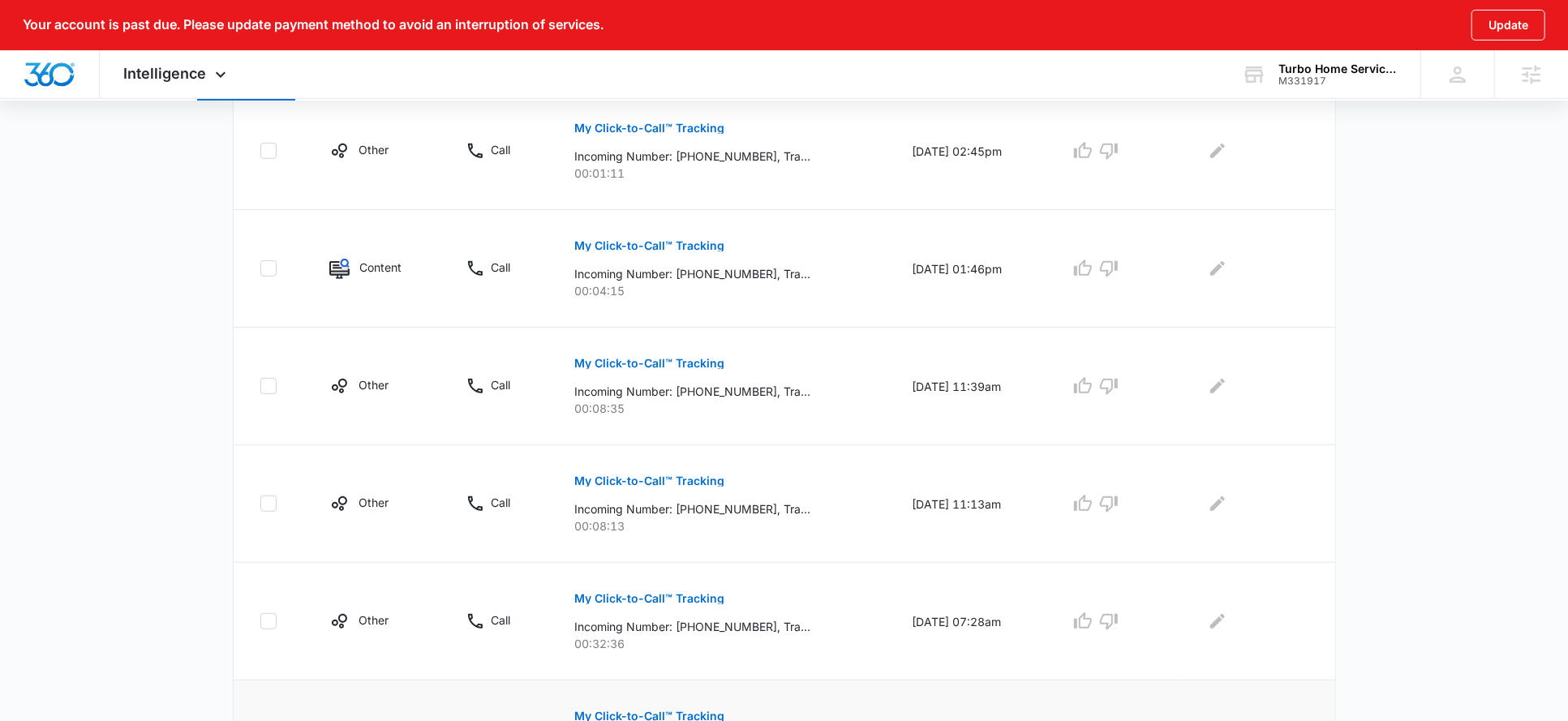
scroll to position [202, 0]
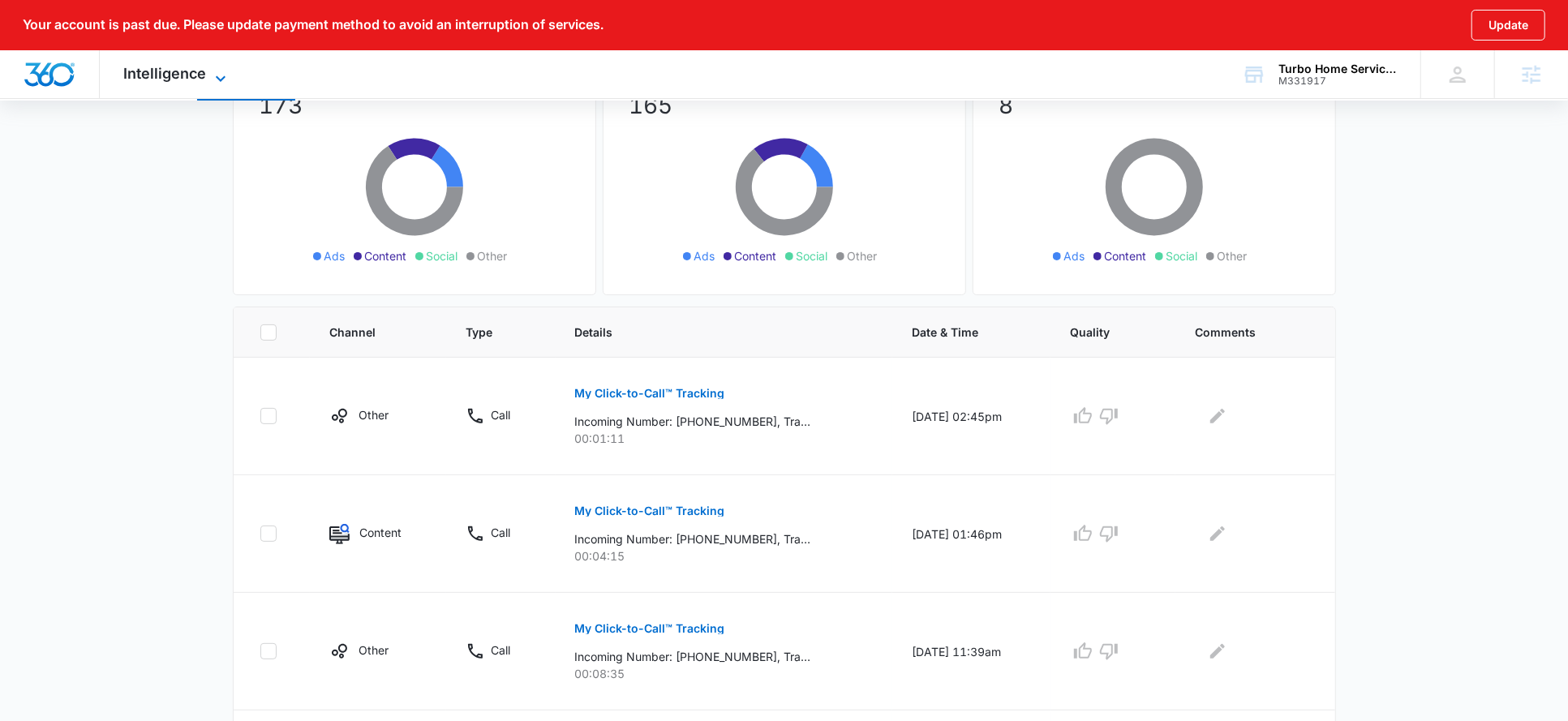
click at [211, 81] on icon at bounding box center [220, 78] width 19 height 19
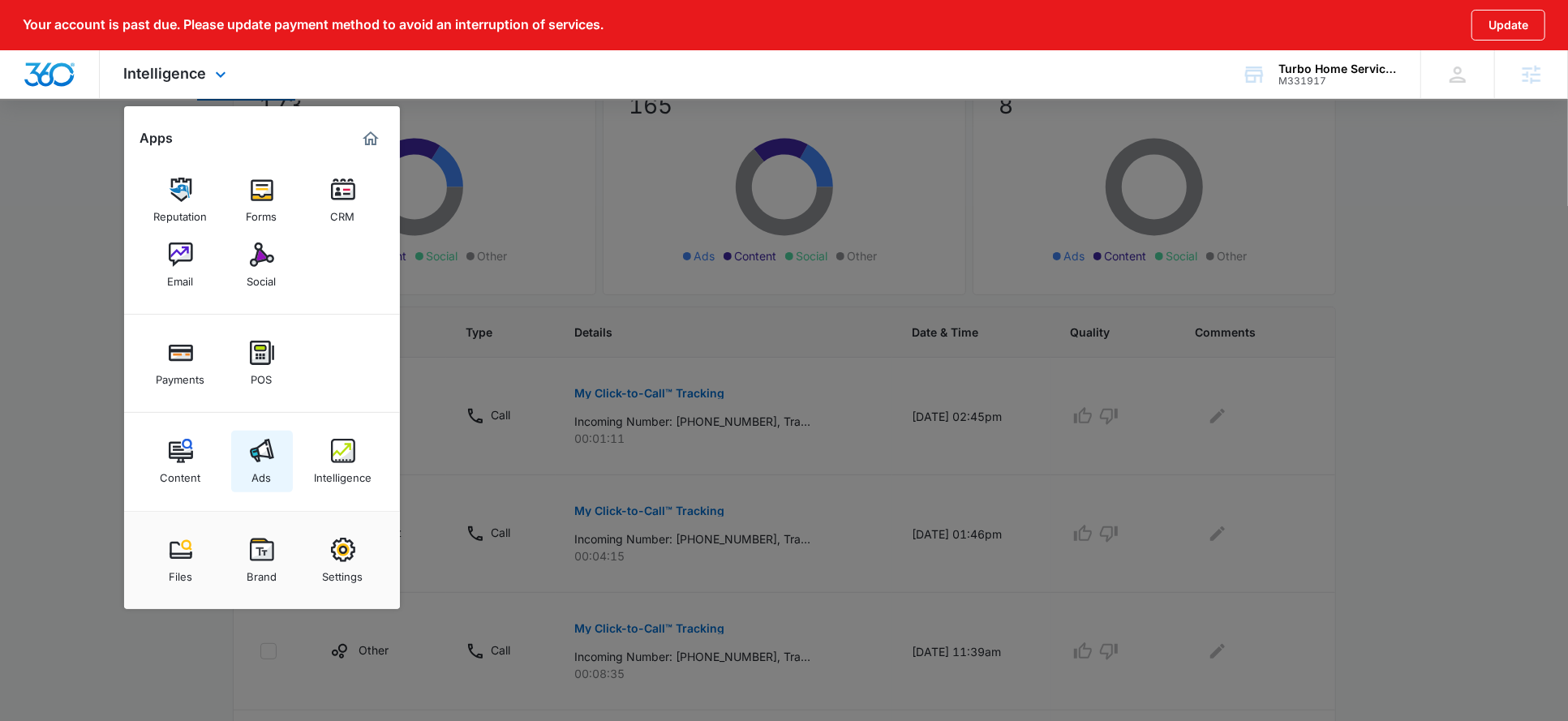
click at [256, 464] on div "Ads" at bounding box center [262, 473] width 19 height 21
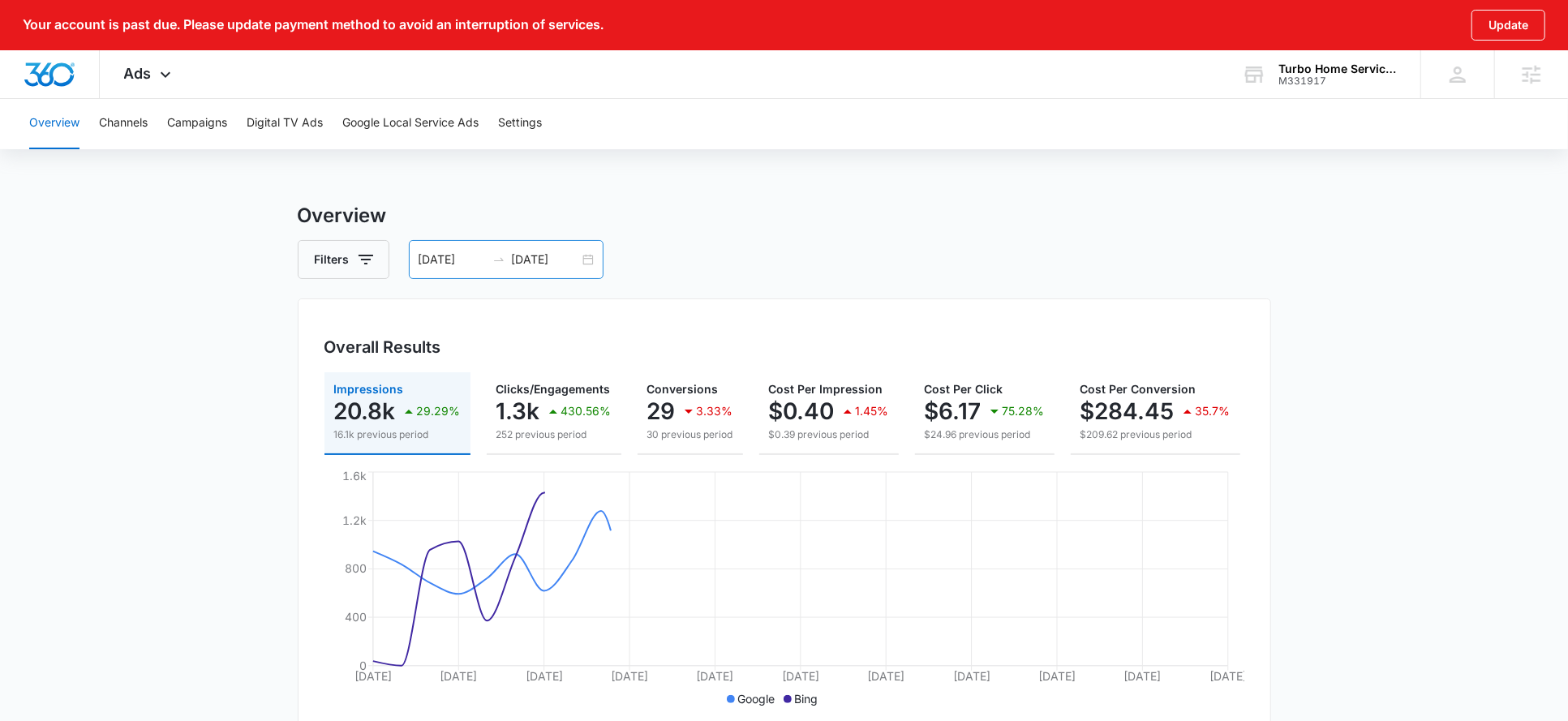
click at [533, 263] on input "[DATE]" at bounding box center [545, 259] width 67 height 17
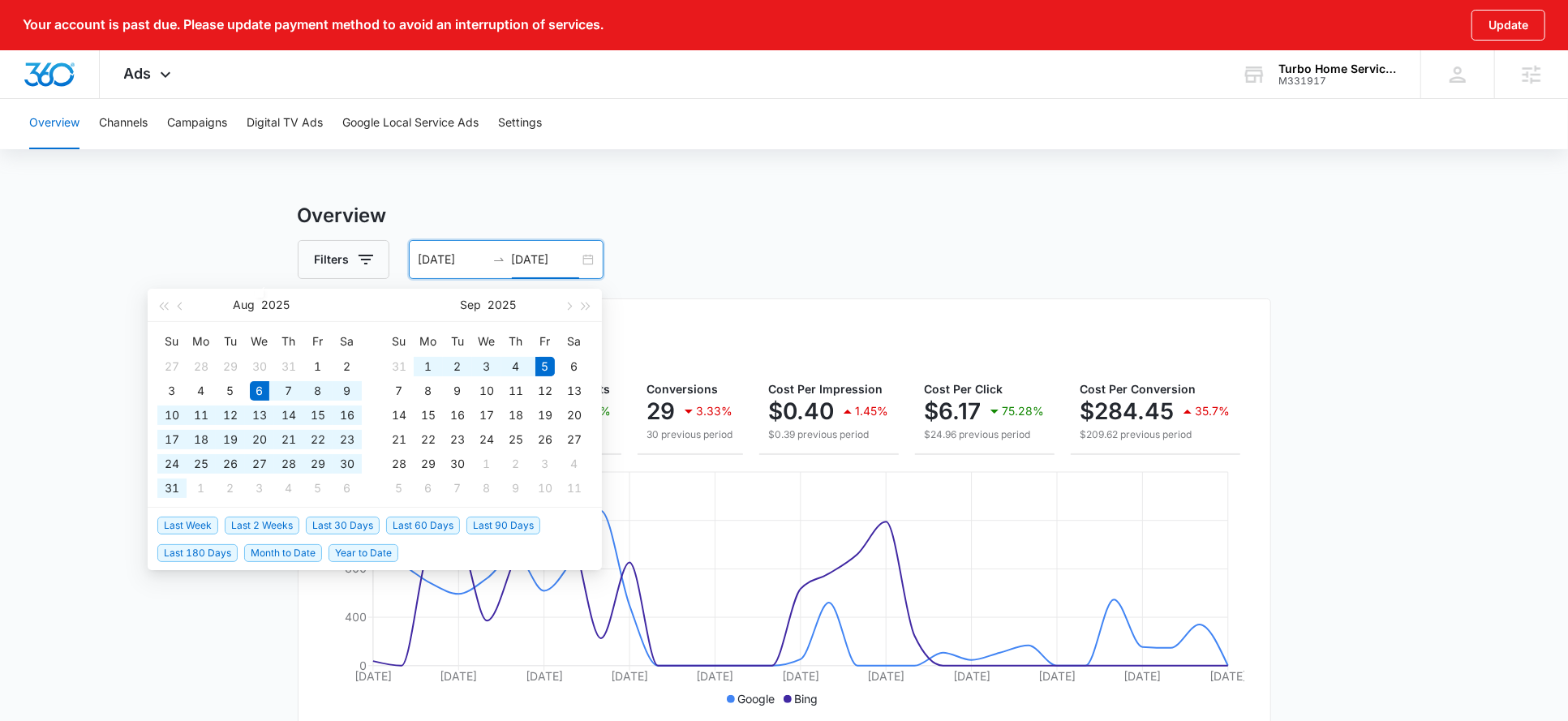
type input "[DATE]"
click at [265, 530] on span "Last 2 Weeks" at bounding box center [262, 525] width 75 height 17
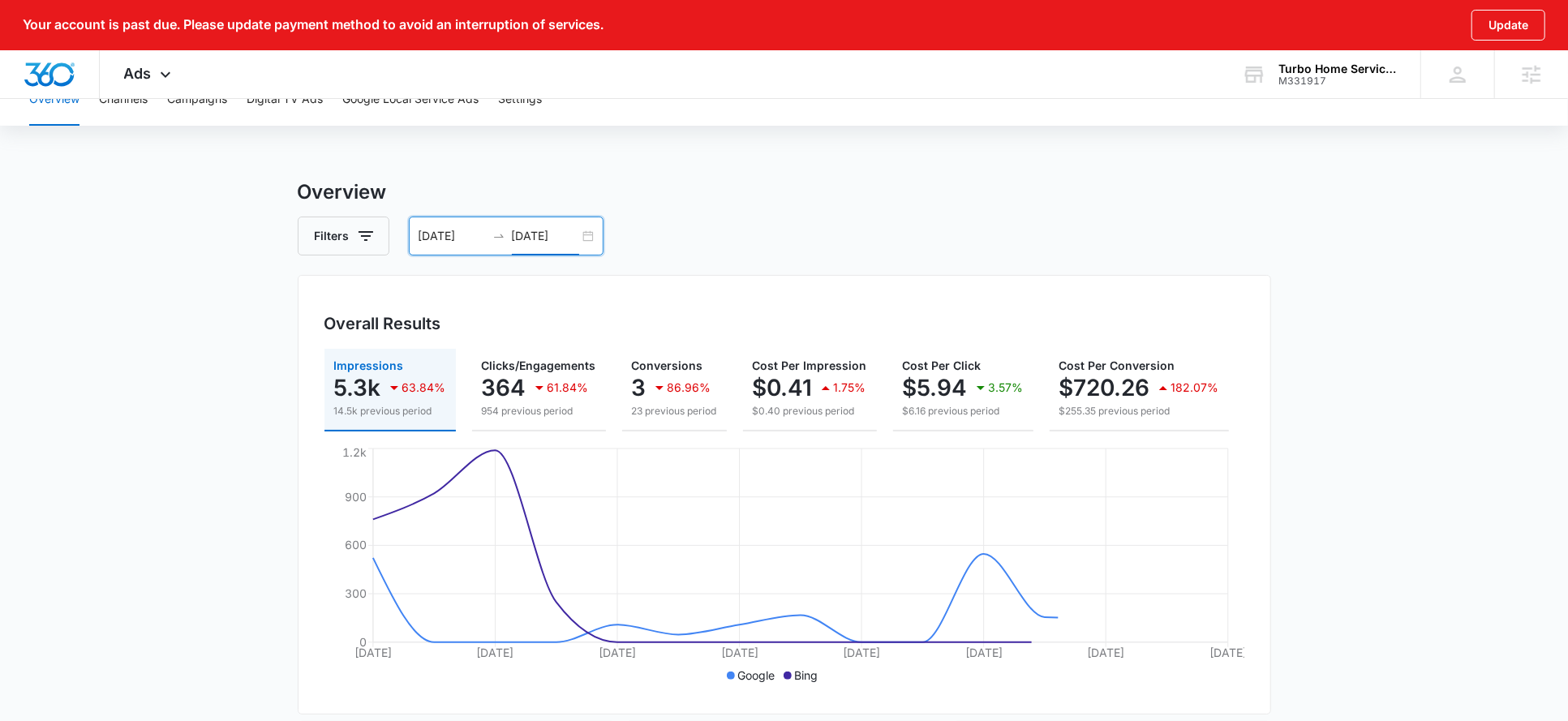
scroll to position [37, 0]
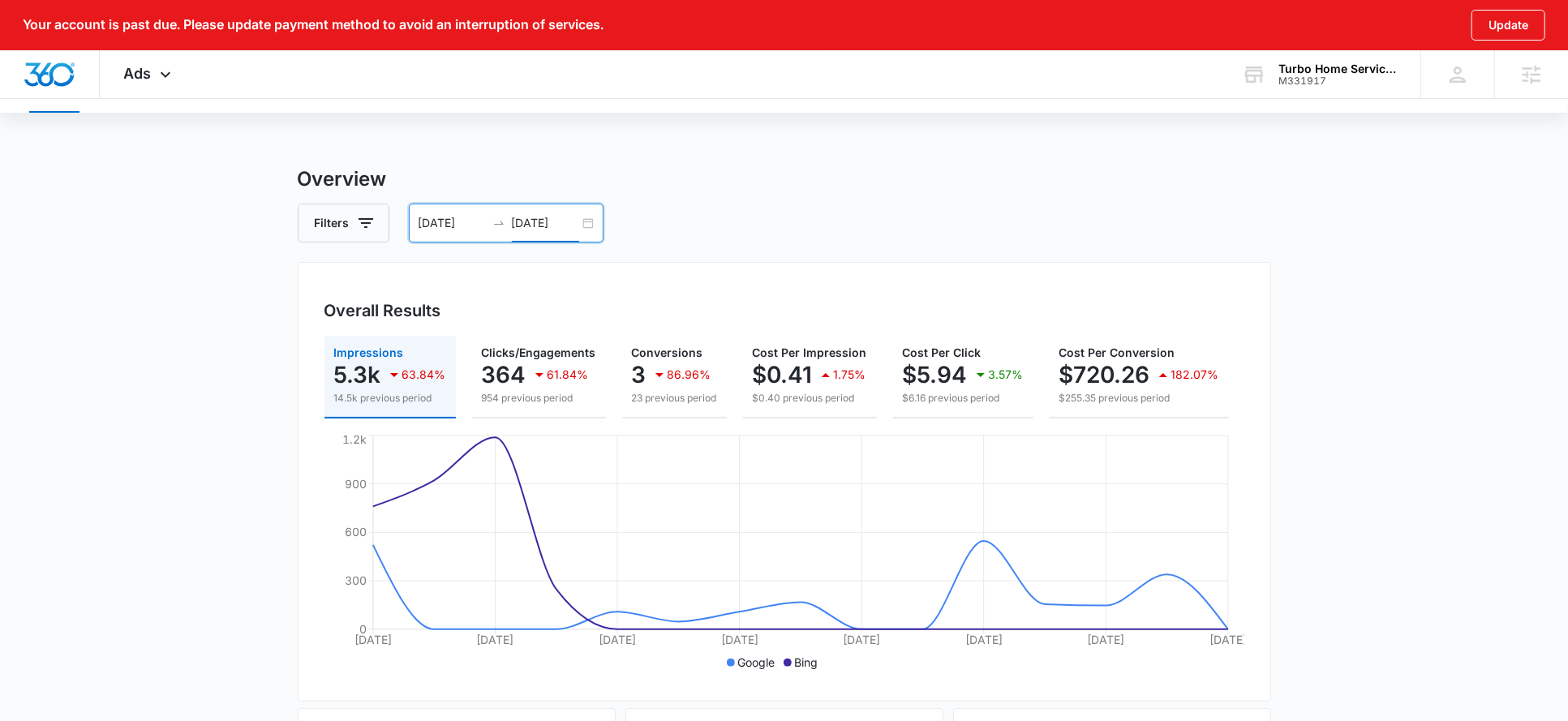
click at [445, 223] on input "[DATE]" at bounding box center [452, 223] width 67 height 17
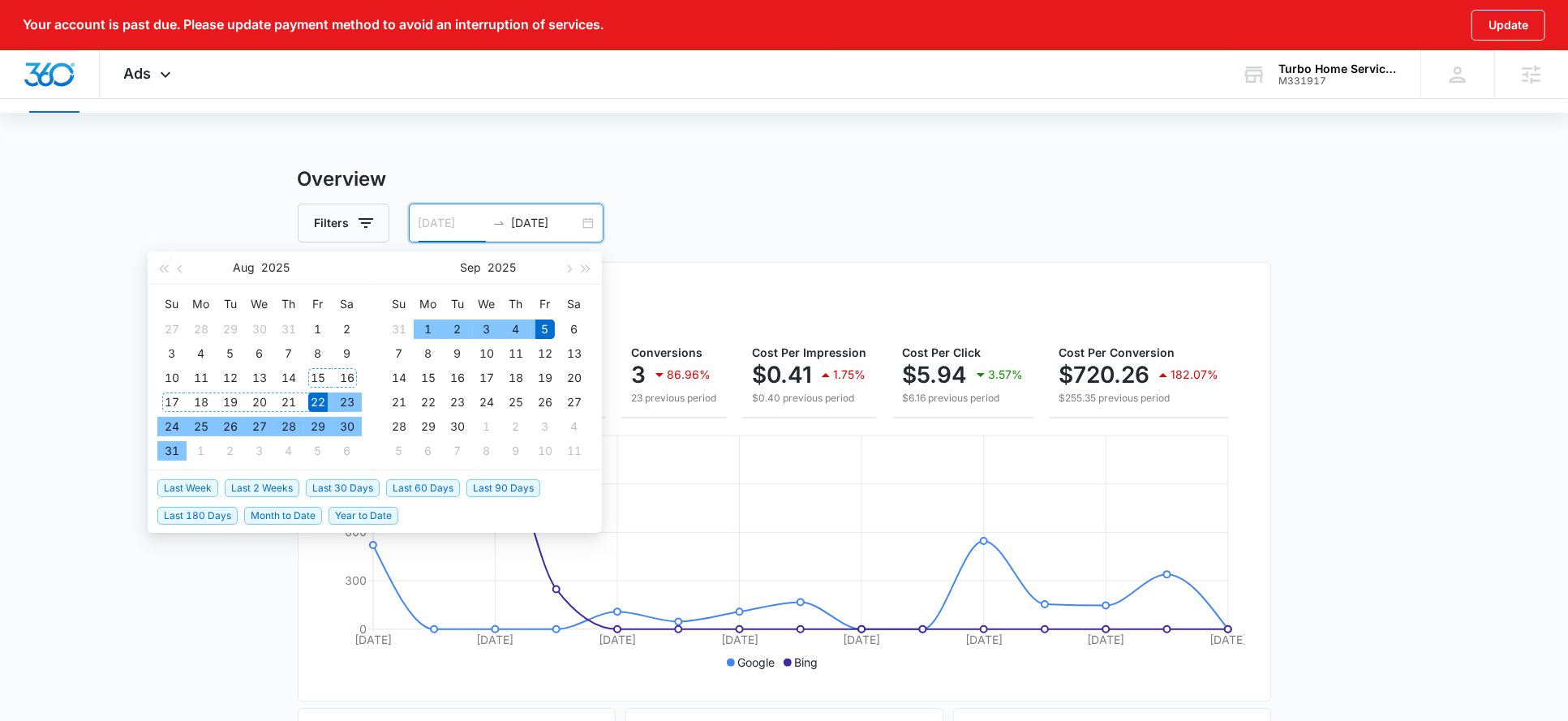
click at [312, 377] on div "15" at bounding box center [317, 377] width 19 height 19
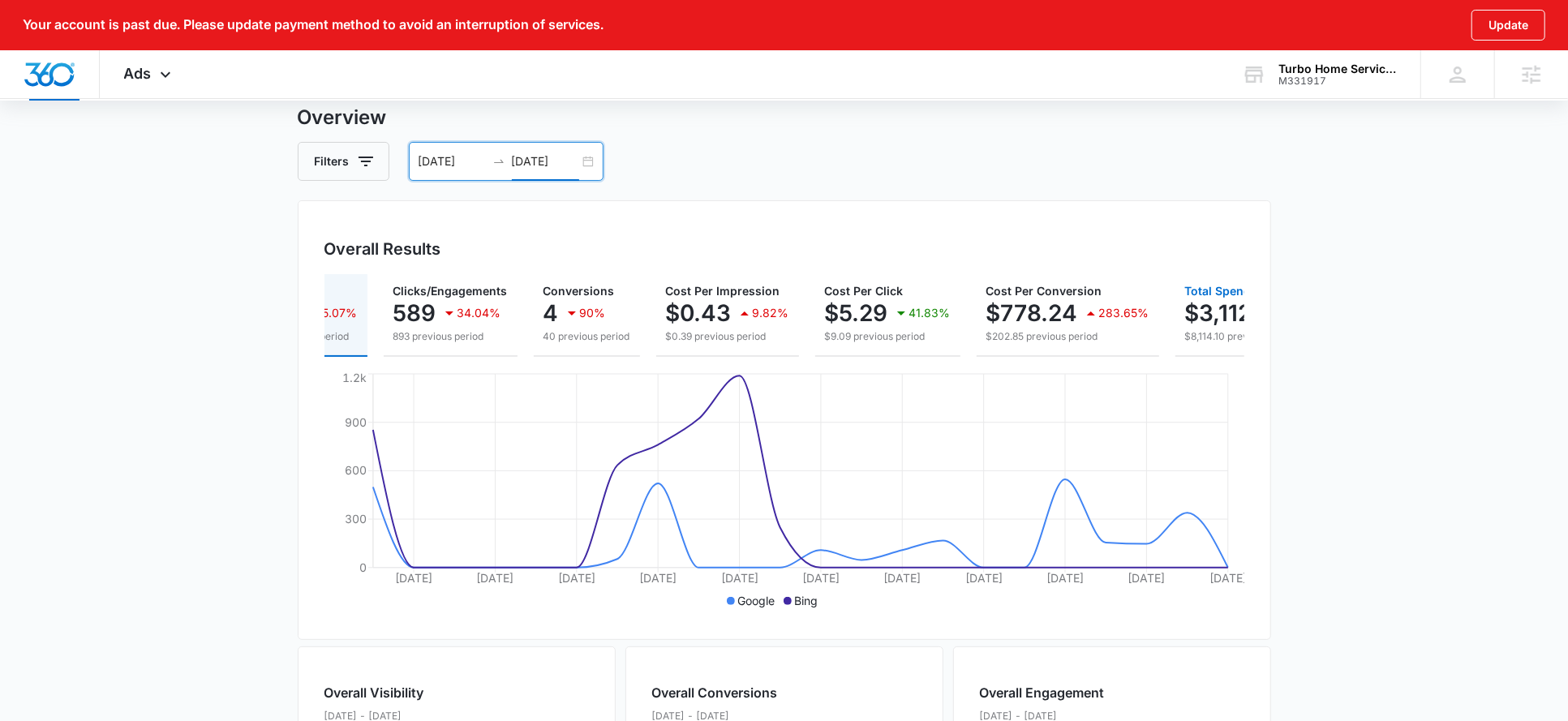
scroll to position [0, 0]
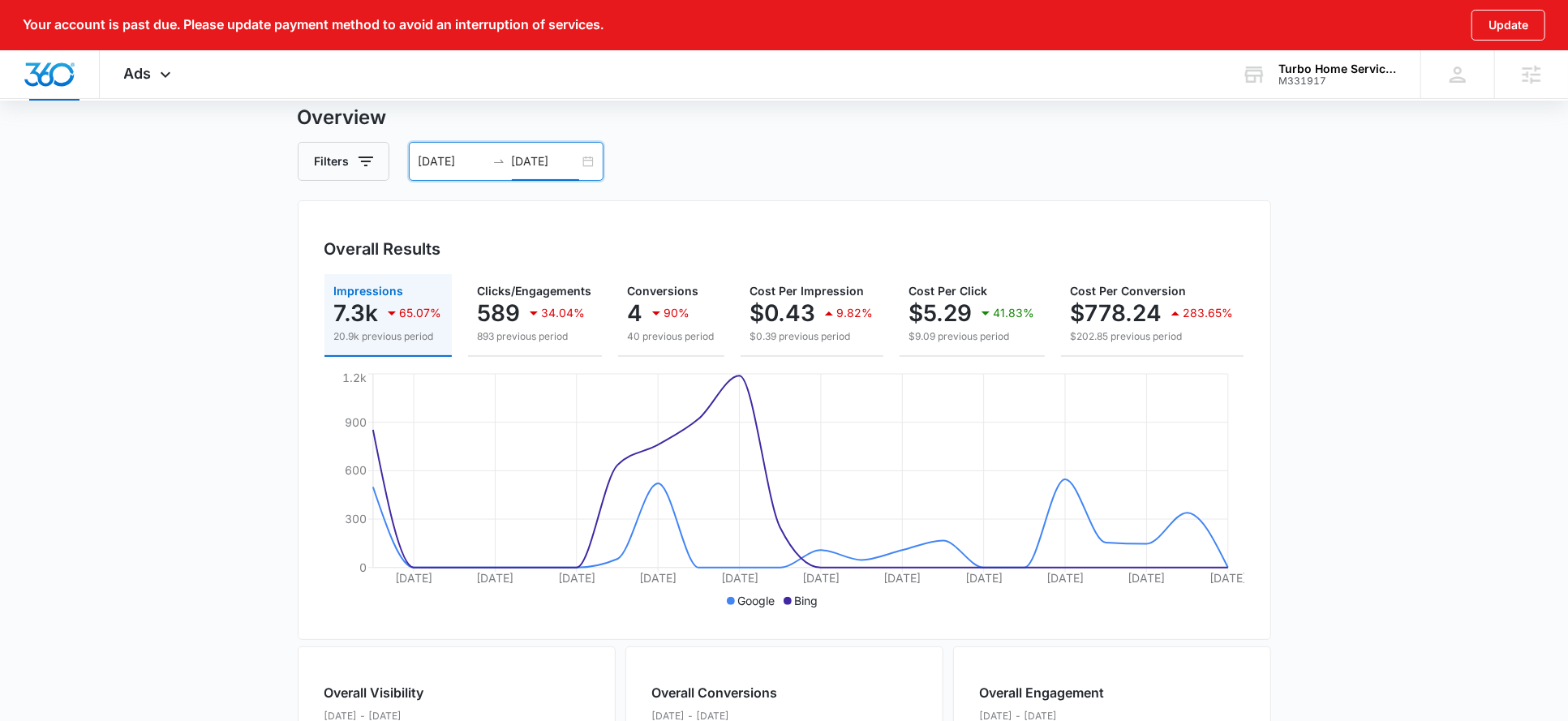
click at [453, 159] on input "[DATE]" at bounding box center [452, 161] width 67 height 17
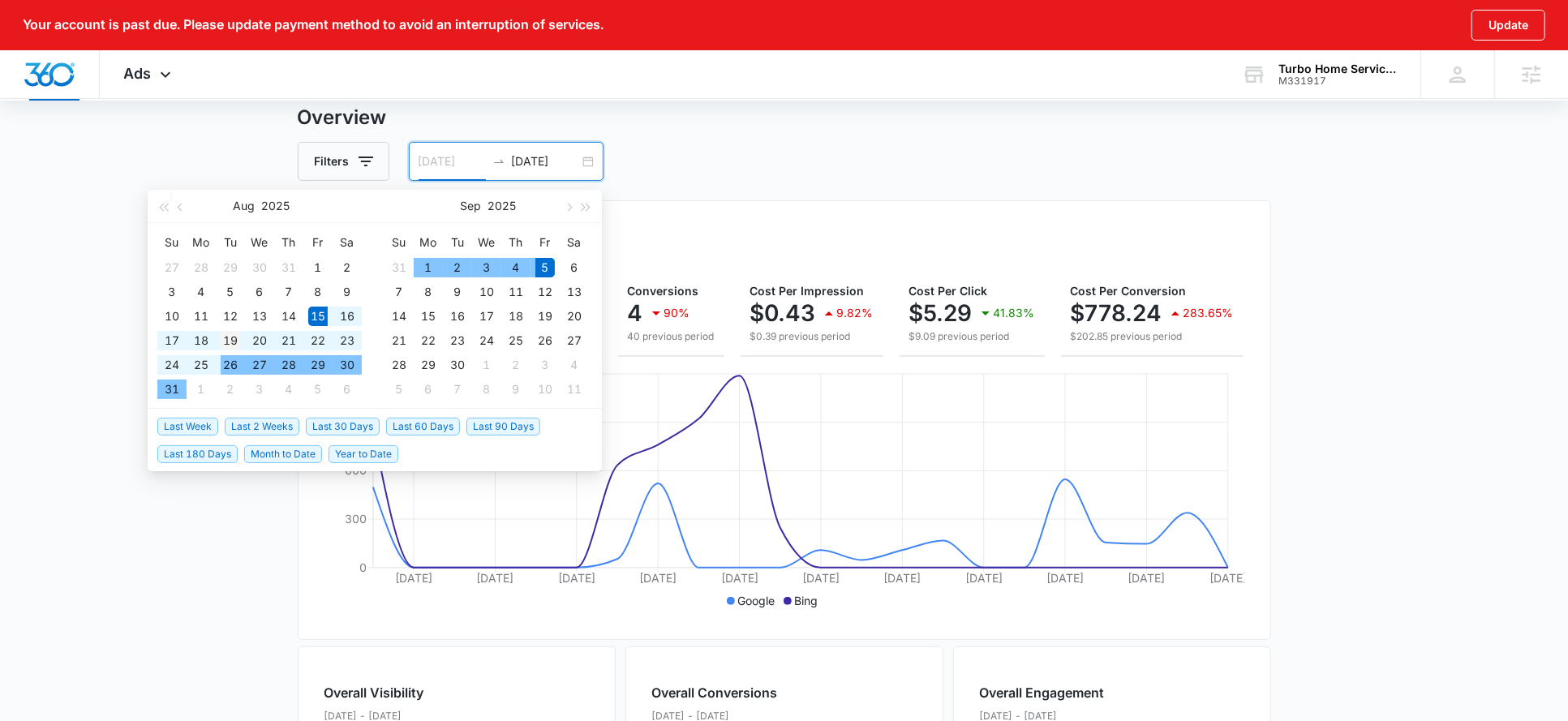
type input "[DATE]"
click at [235, 345] on div "19" at bounding box center [230, 340] width 19 height 19
type input "[DATE]"
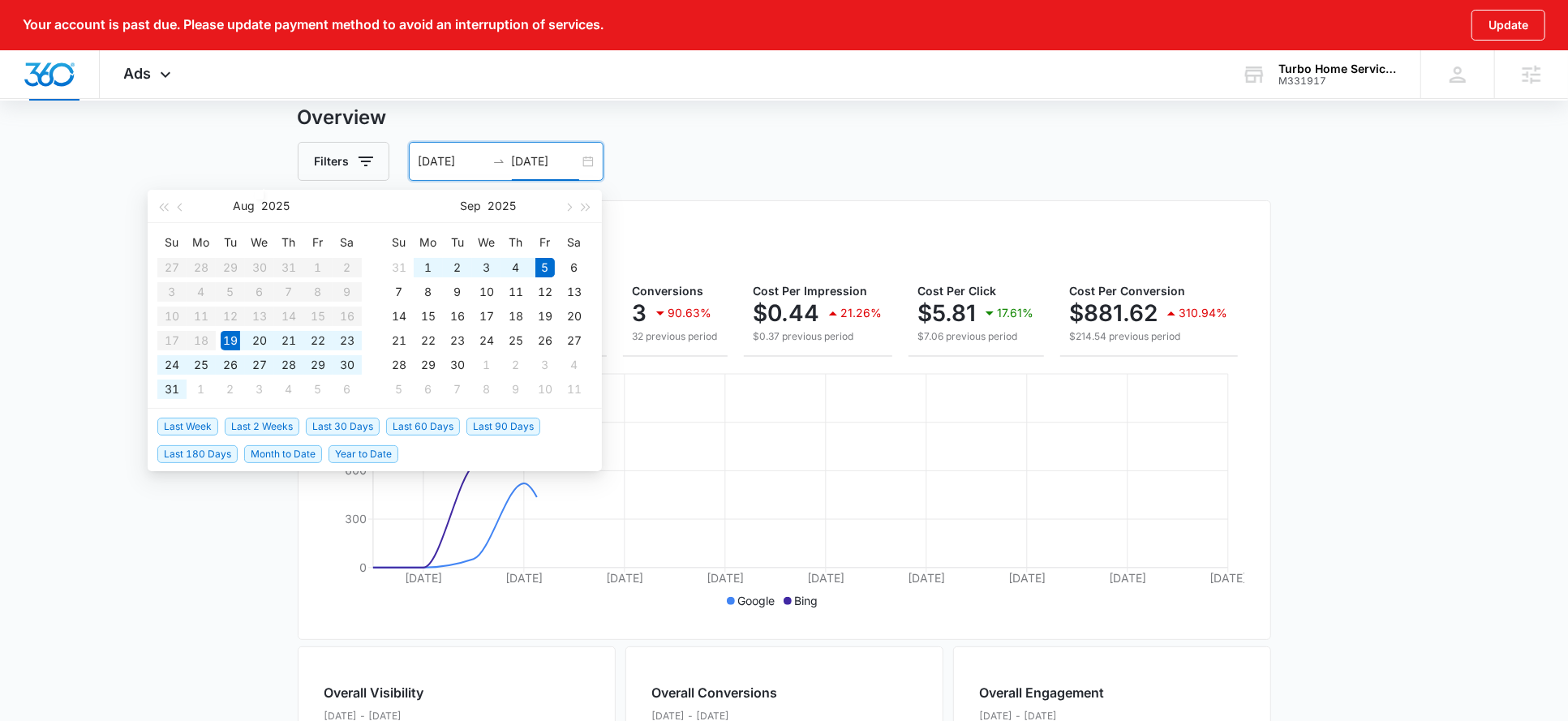
click at [836, 142] on div "Filters 08/19/2025 09/05/2025" at bounding box center [784, 161] width 974 height 39
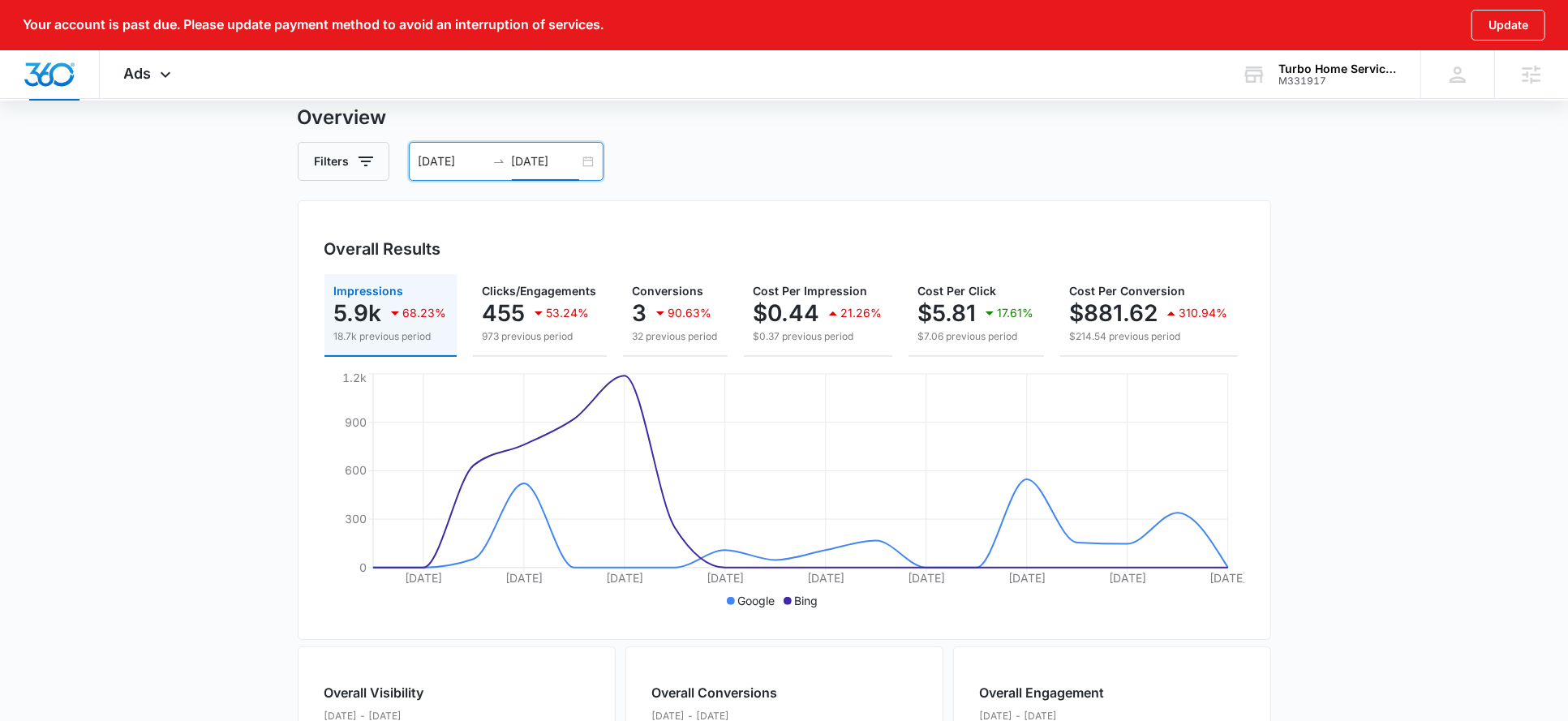
click at [449, 158] on input "[DATE]" at bounding box center [452, 161] width 67 height 17
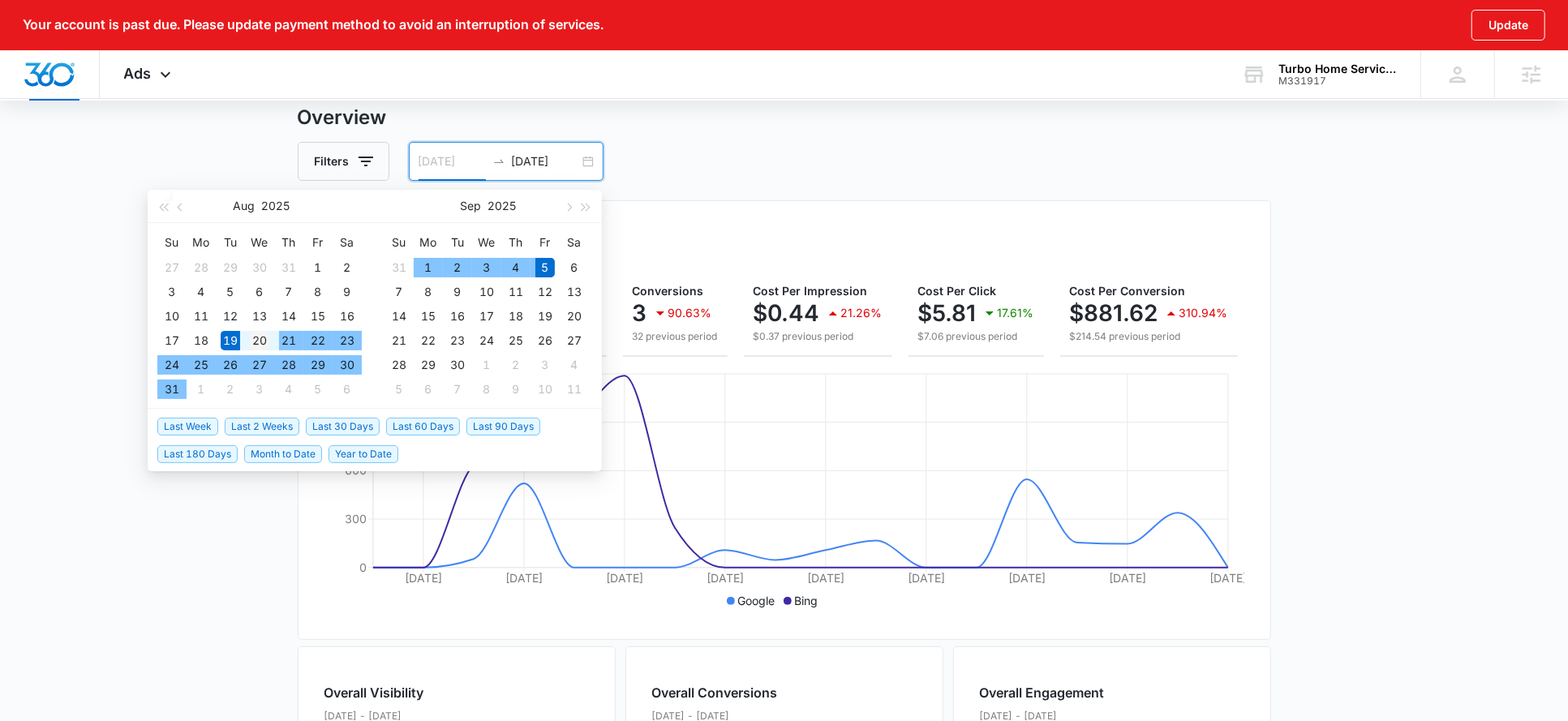
type input "[DATE]"
click at [258, 337] on div "20" at bounding box center [259, 340] width 19 height 19
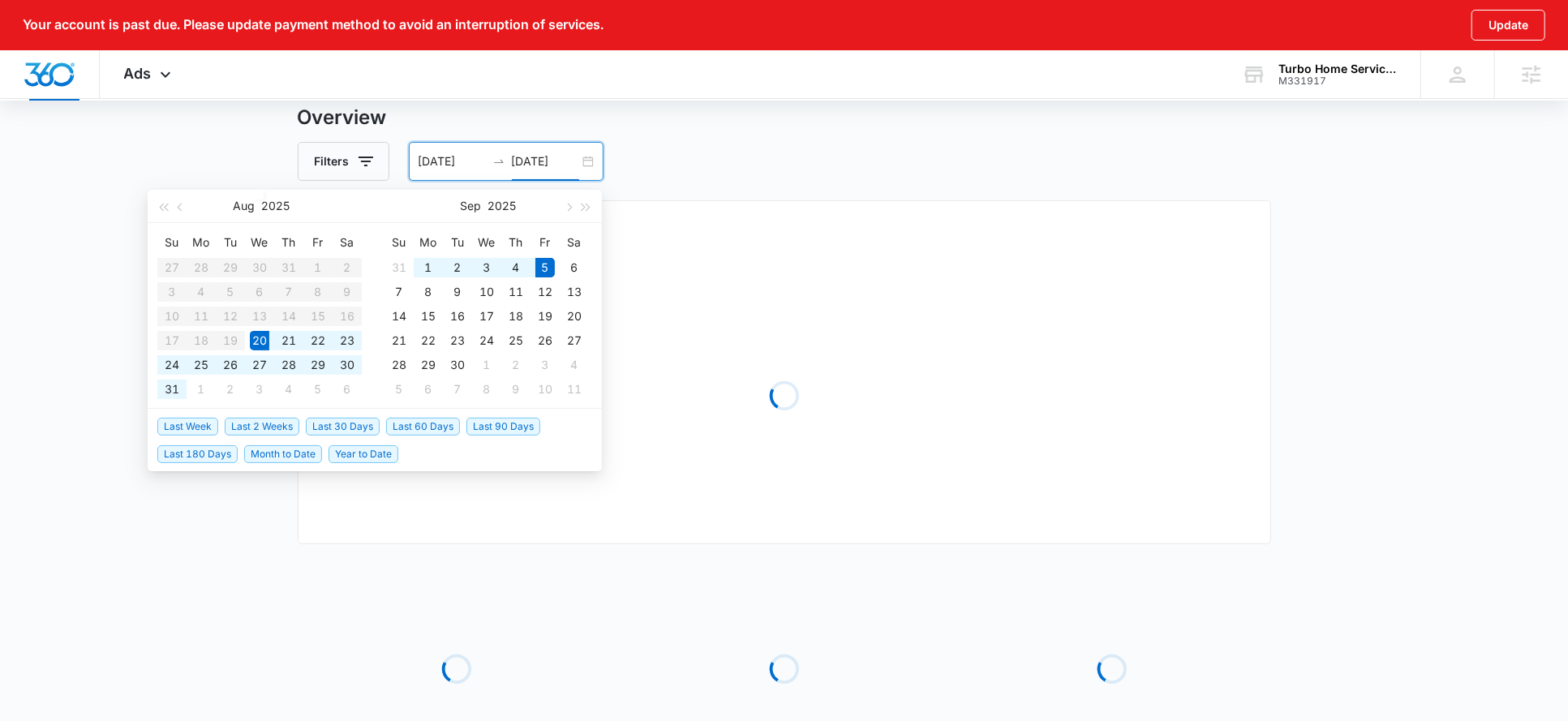
click at [700, 154] on div "Filters 08/20/2025 09/05/2025" at bounding box center [784, 161] width 974 height 39
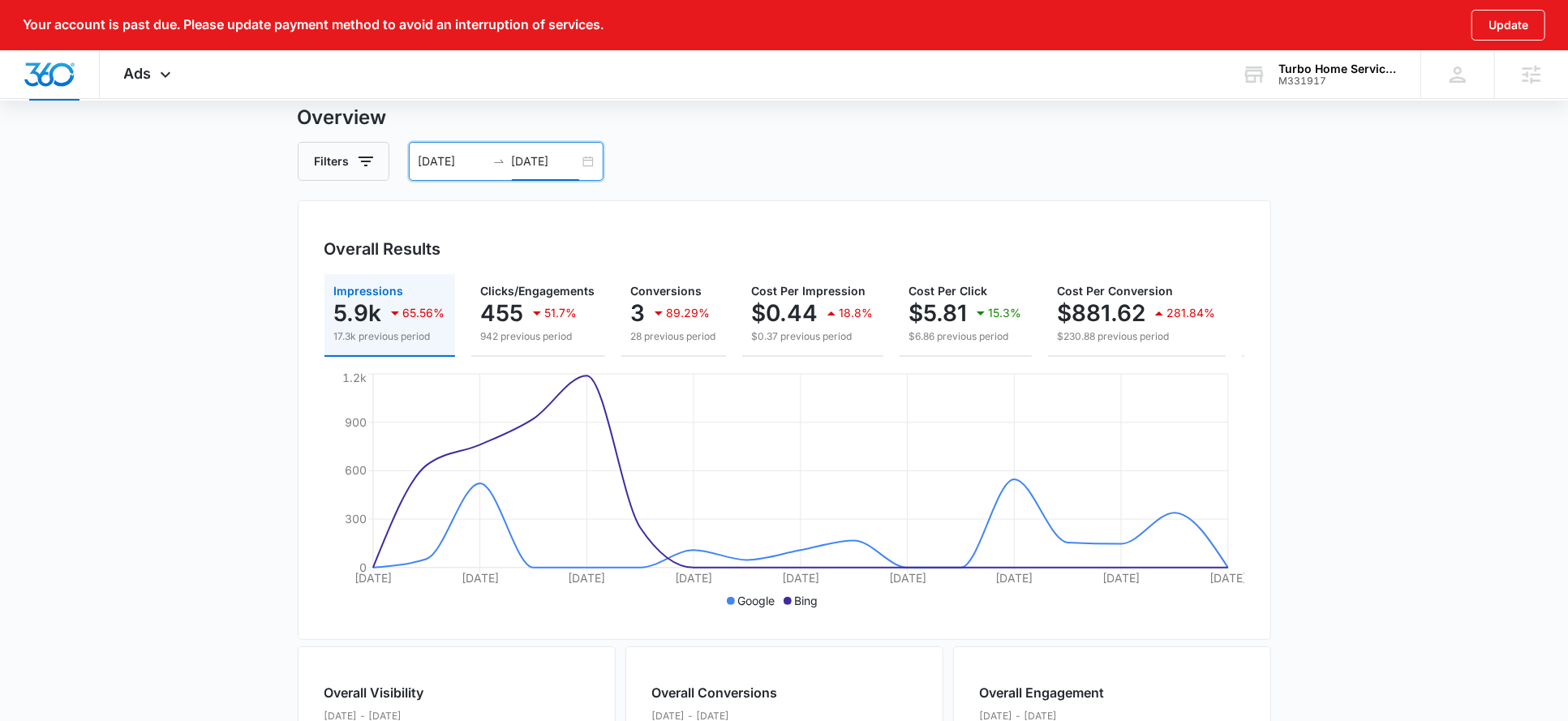
scroll to position [642, 0]
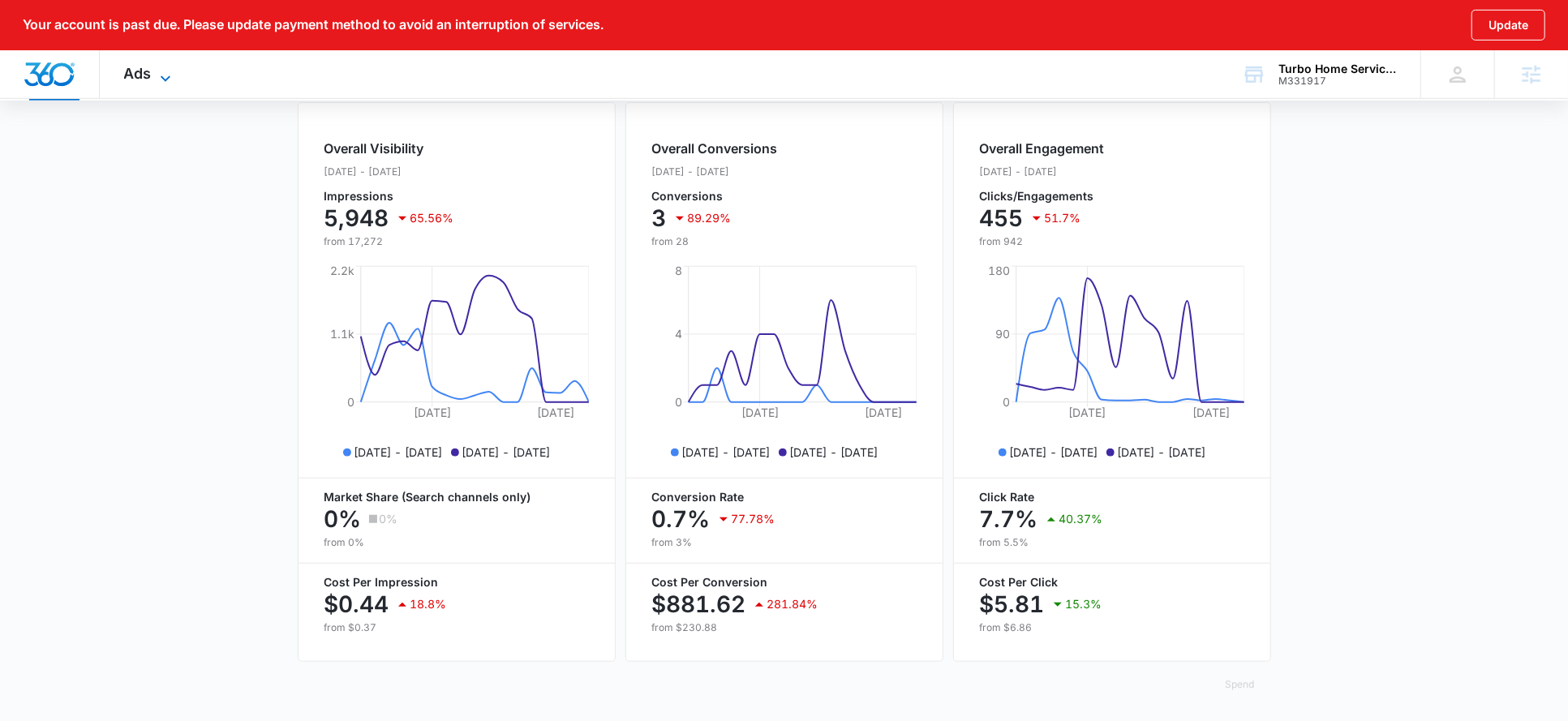
click at [146, 73] on span "Ads" at bounding box center [137, 73] width 27 height 17
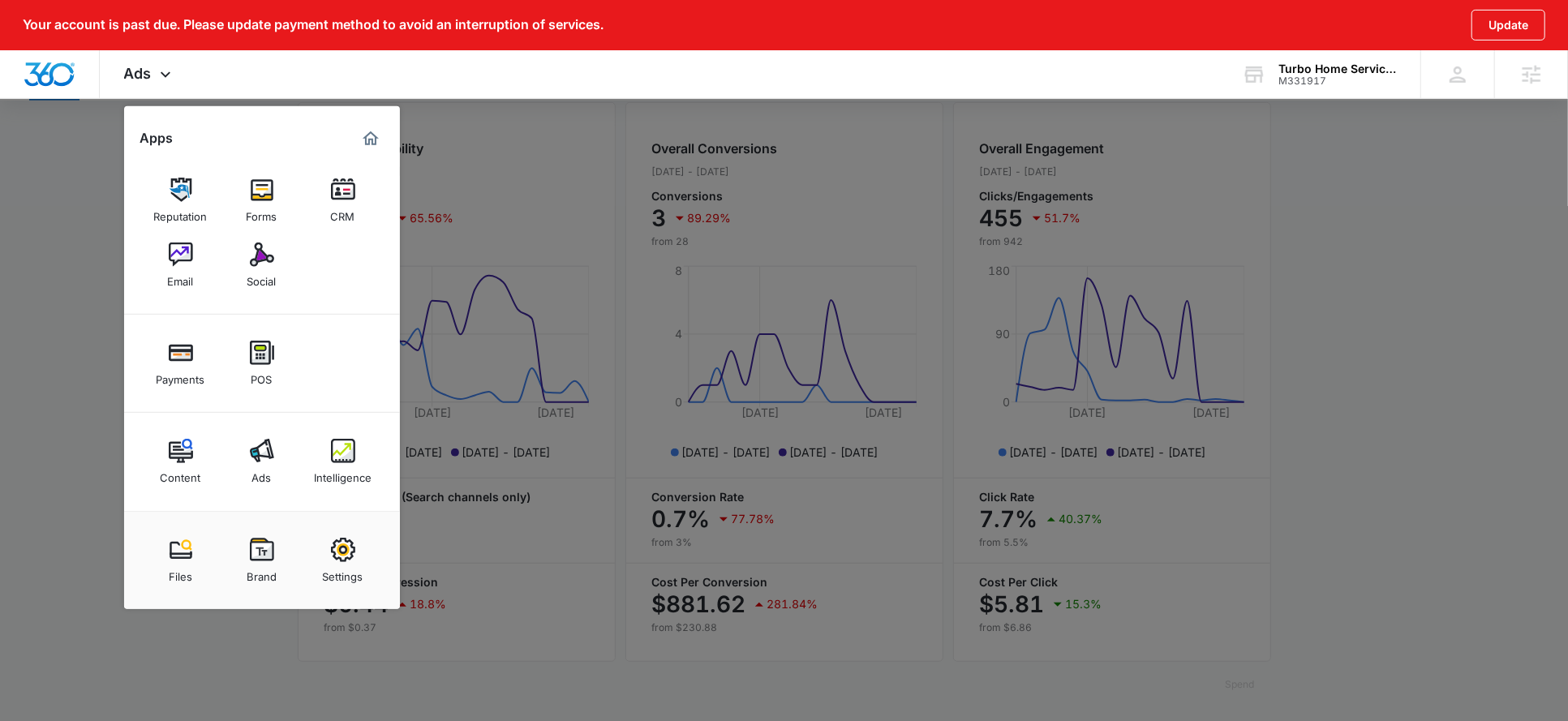
click at [582, 267] on div at bounding box center [784, 360] width 1568 height 721
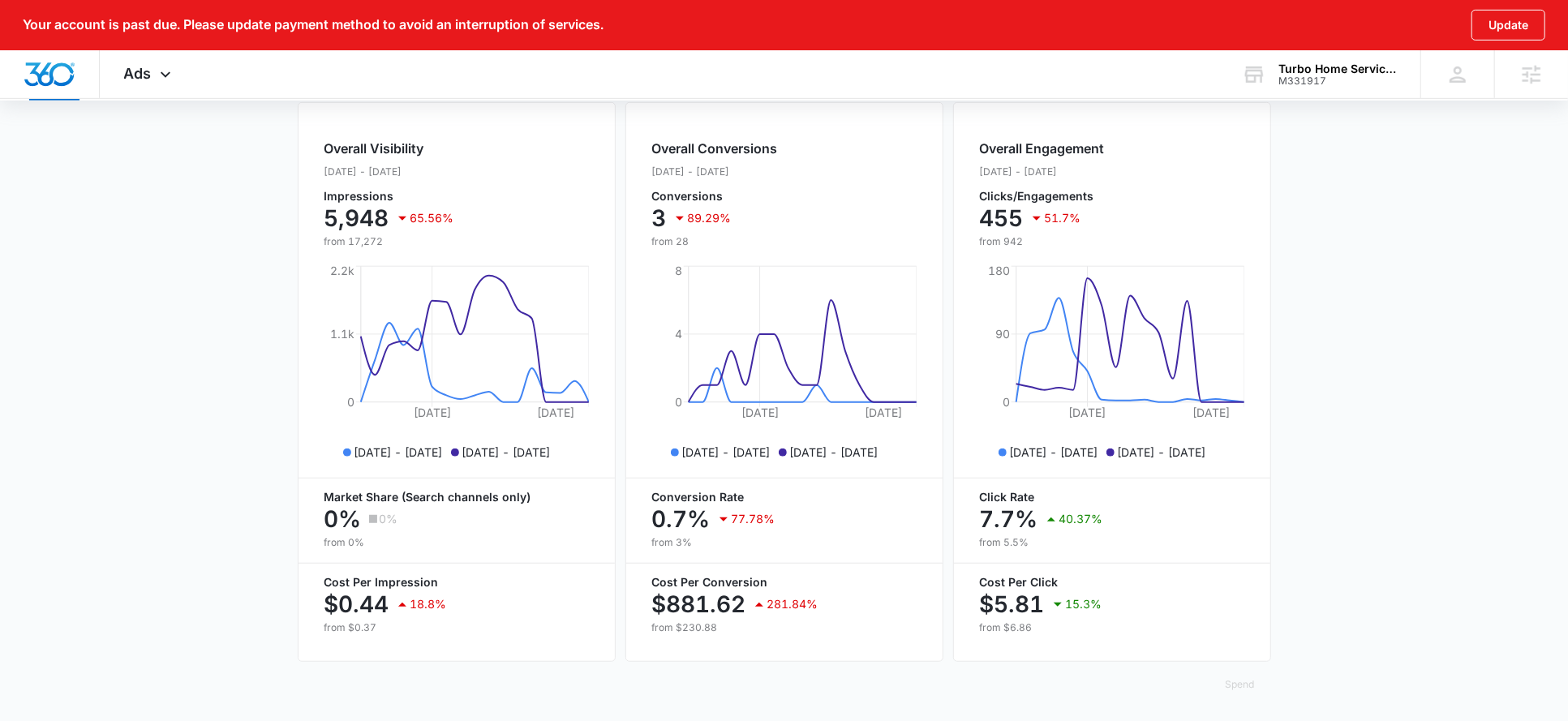
scroll to position [0, 0]
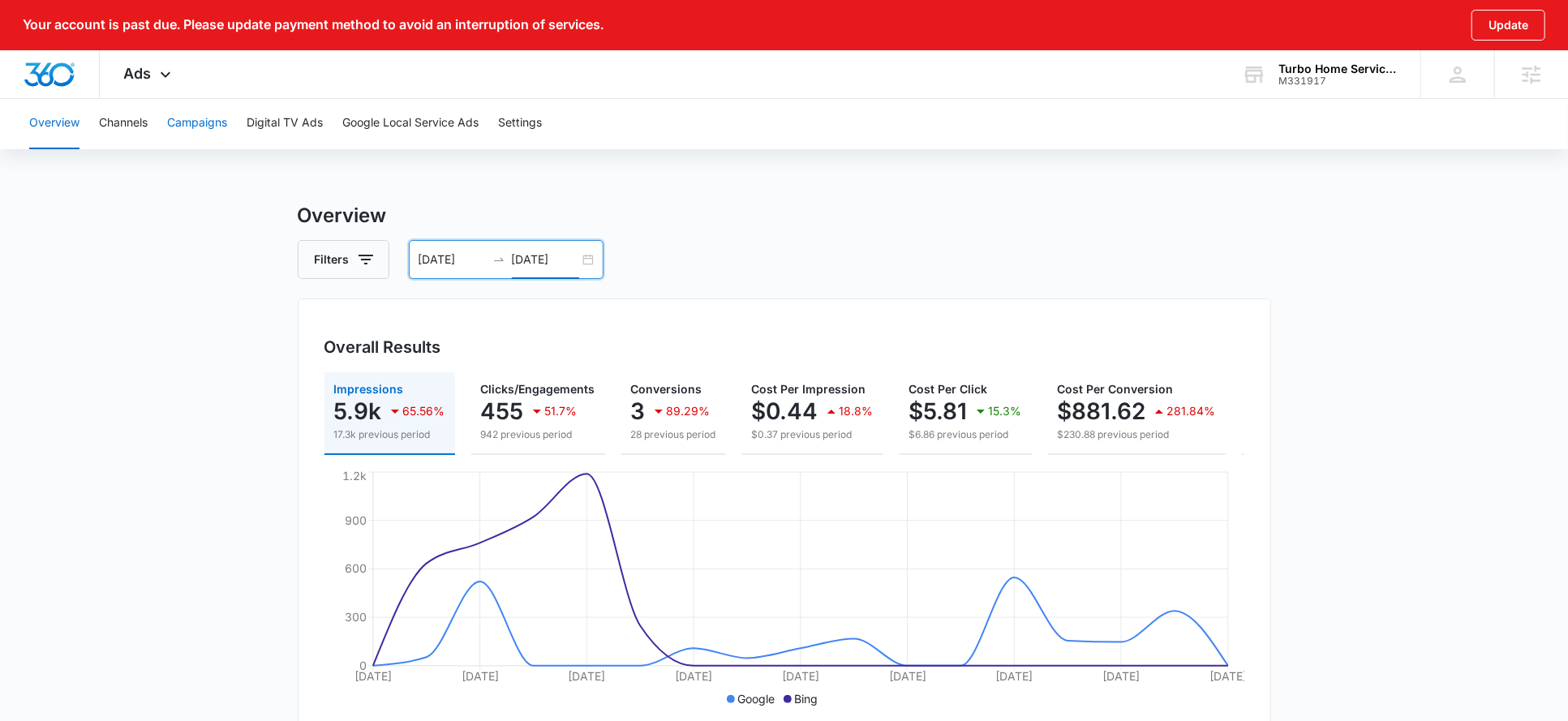
click at [204, 136] on button "Campaigns" at bounding box center [197, 123] width 60 height 52
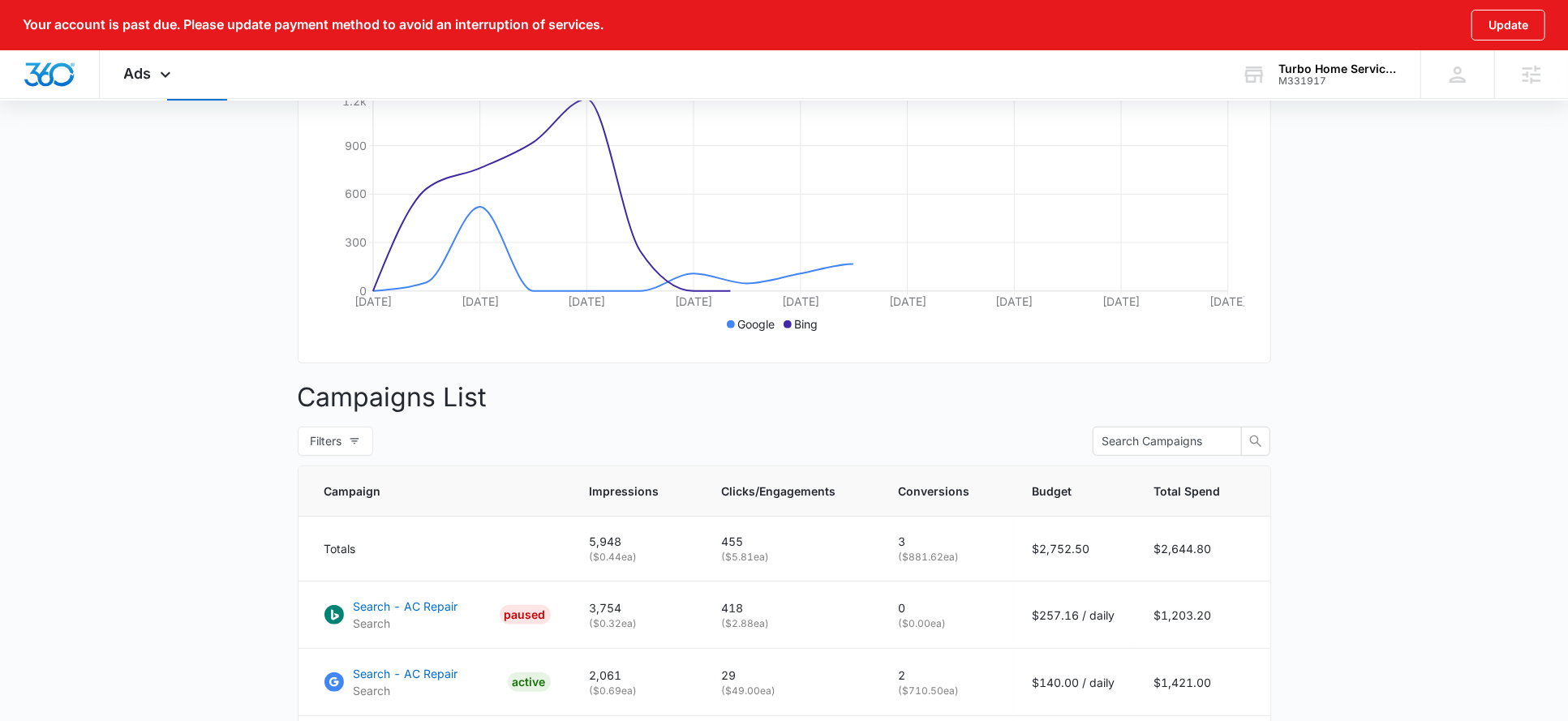
scroll to position [549, 0]
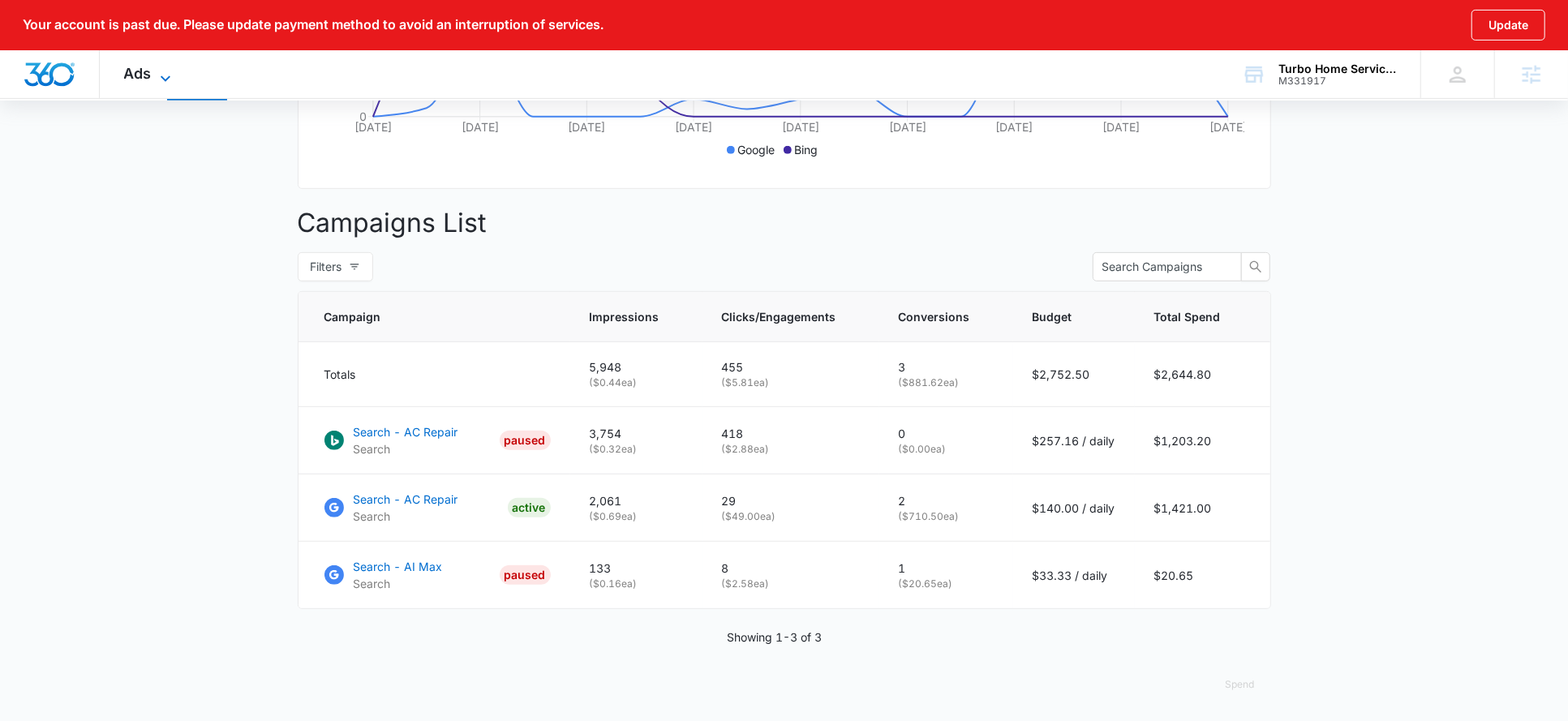
click at [147, 80] on span "Ads" at bounding box center [137, 73] width 27 height 17
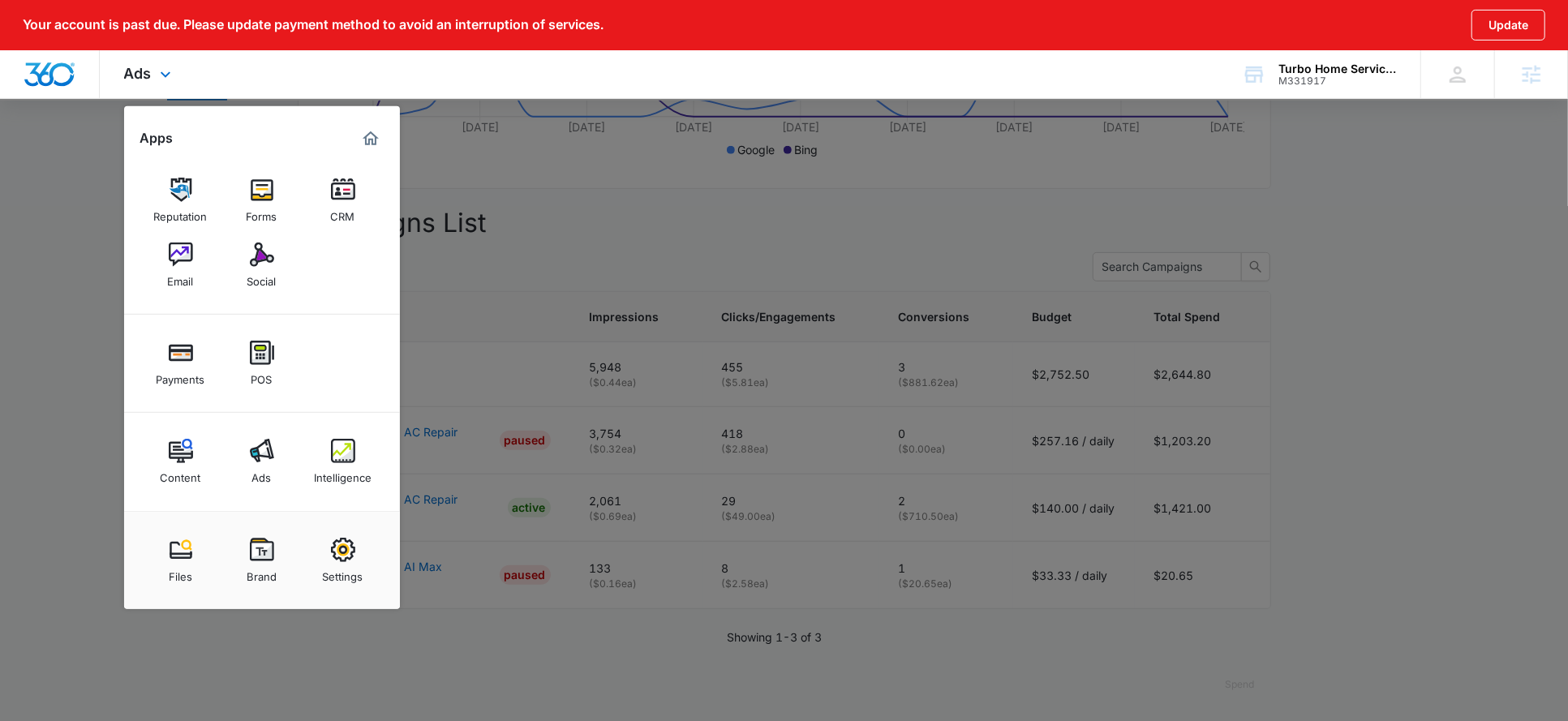
click at [327, 502] on div "Content Ads Intelligence" at bounding box center [262, 462] width 276 height 98
click at [333, 480] on div "Intelligence" at bounding box center [342, 473] width 57 height 21
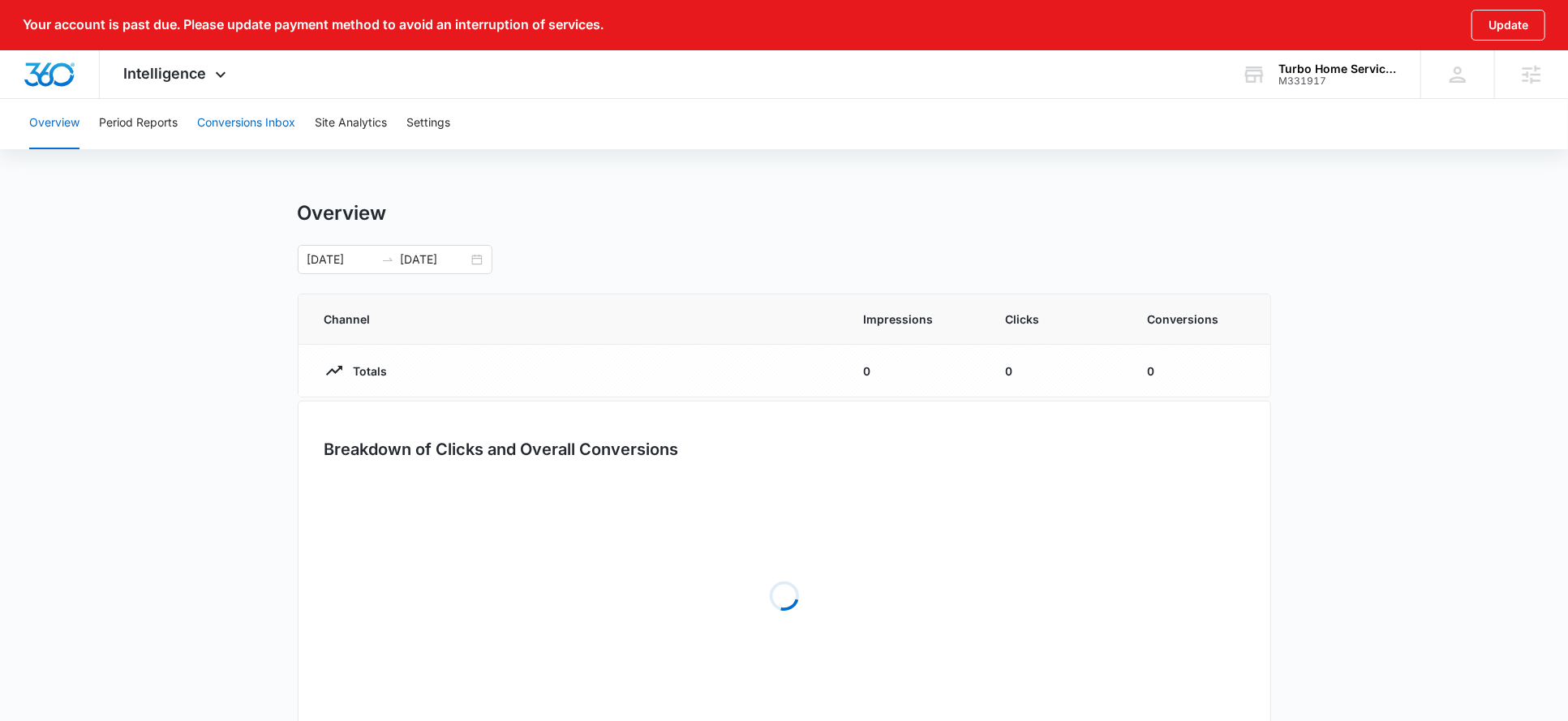
click at [247, 137] on button "Conversions Inbox" at bounding box center [246, 123] width 98 height 52
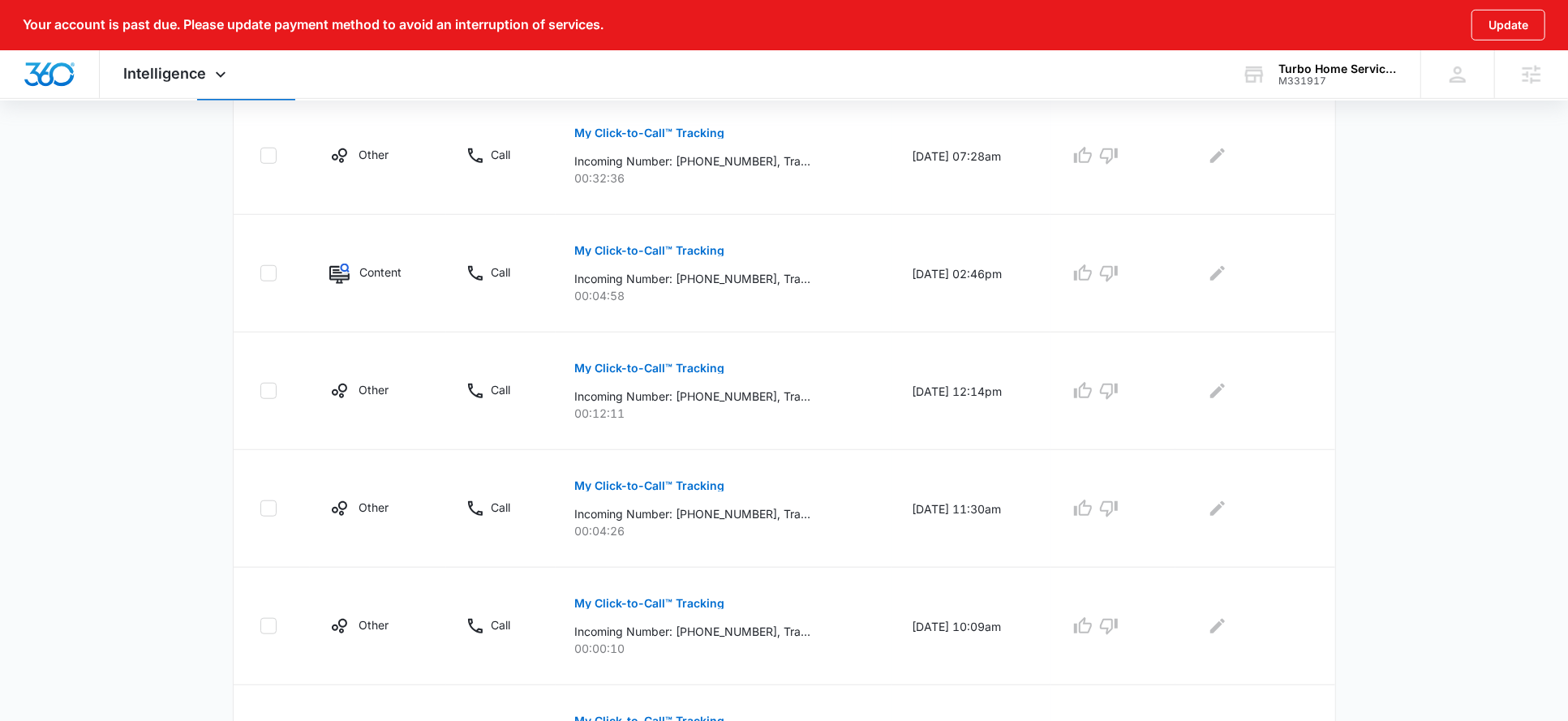
scroll to position [1061, 0]
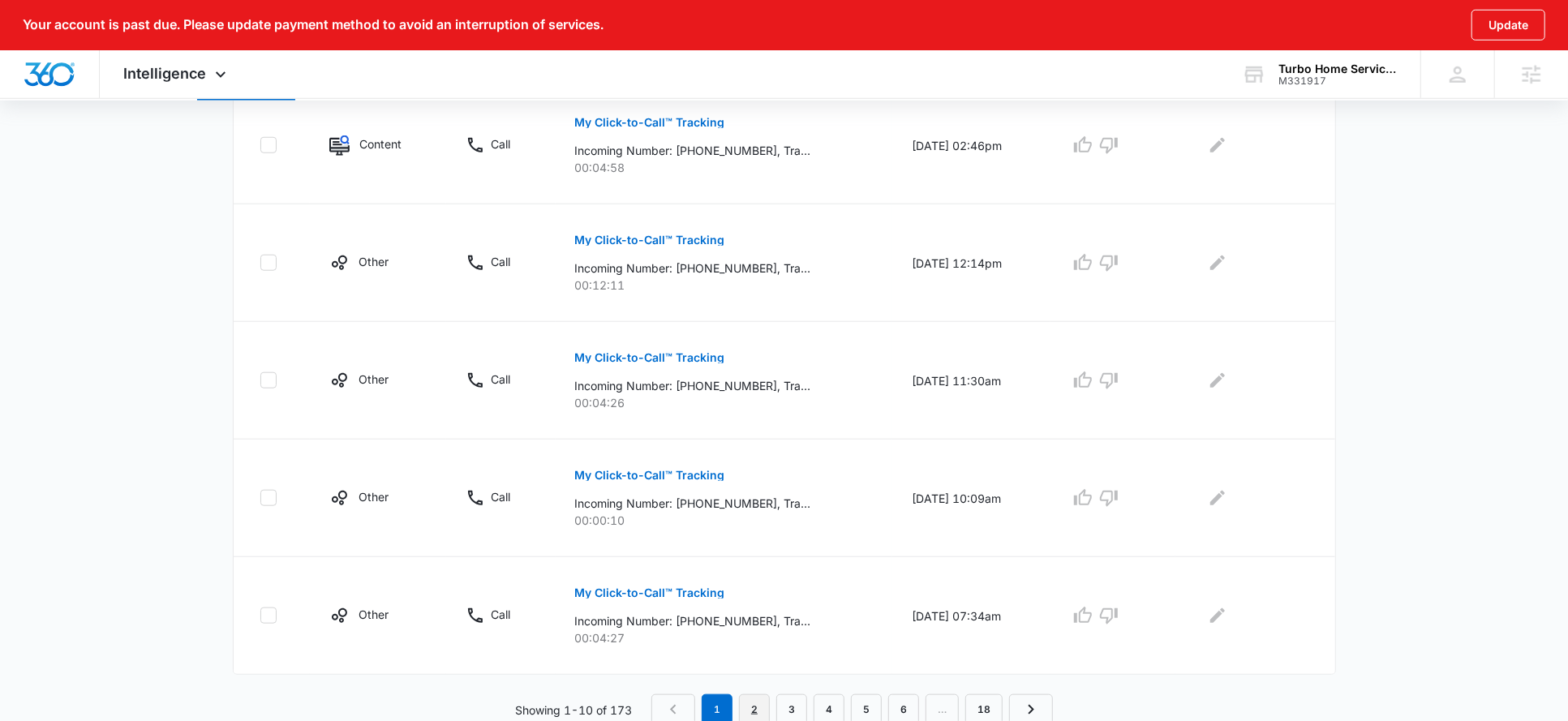
click at [759, 695] on link "2" at bounding box center [754, 709] width 31 height 31
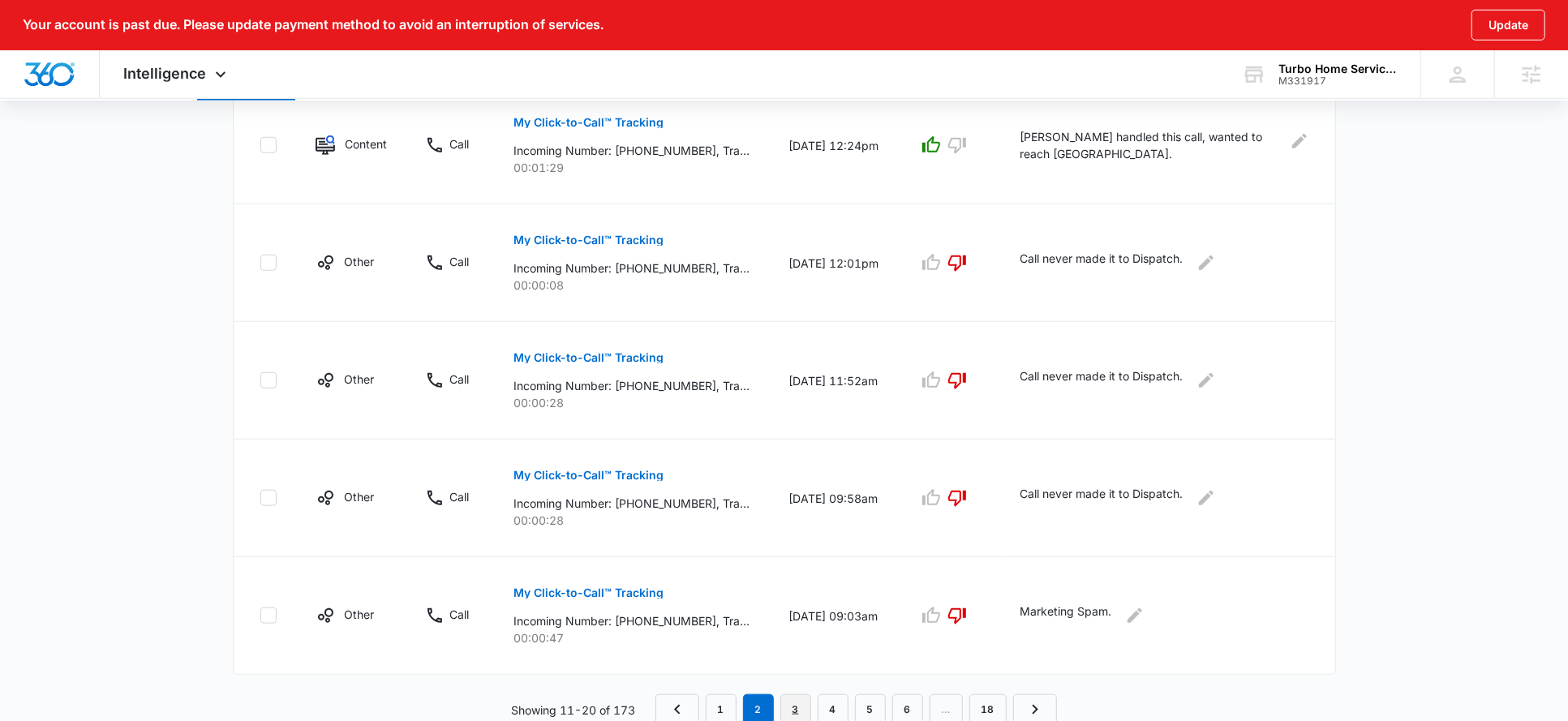
click at [799, 705] on link "3" at bounding box center [795, 709] width 31 height 31
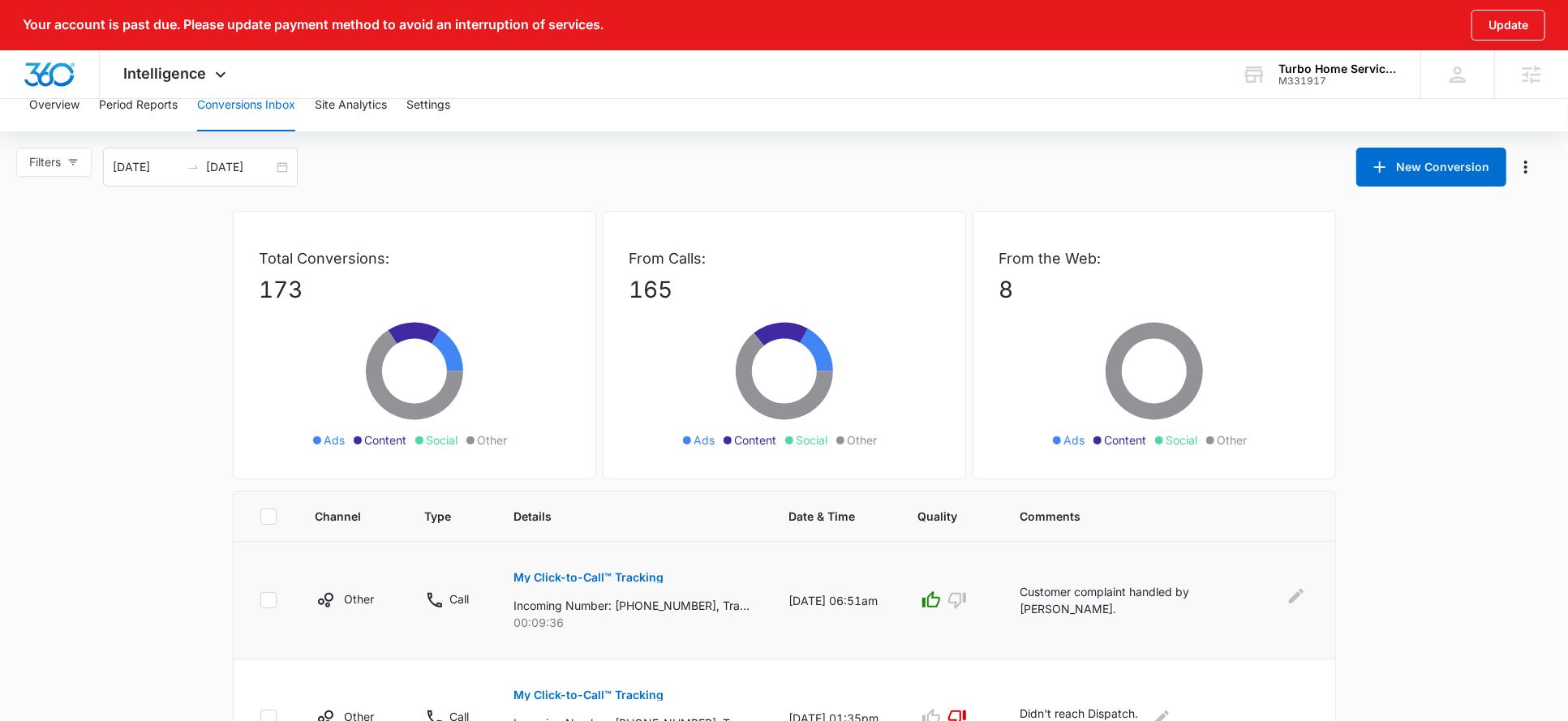
scroll to position [0, 0]
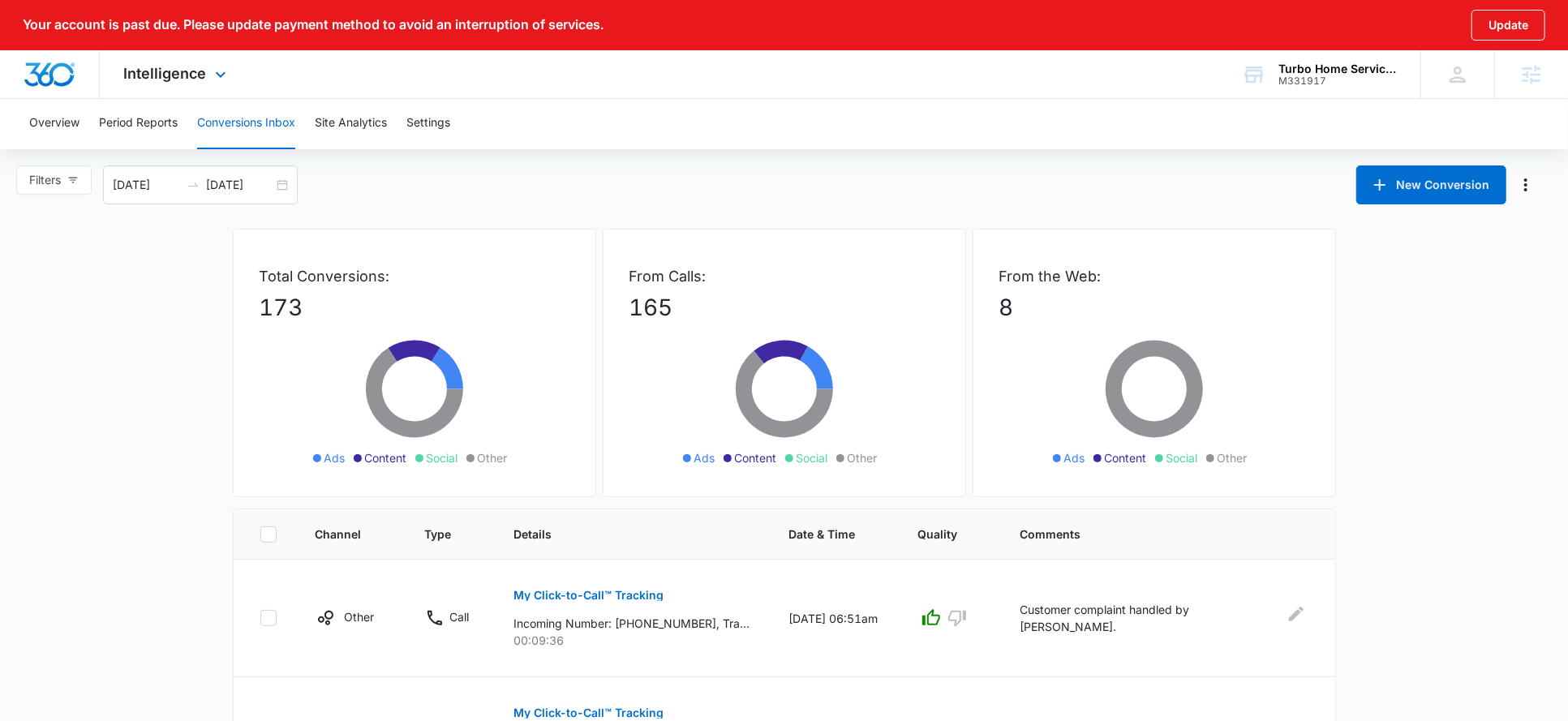
click at [208, 86] on div "Intelligence Apps Reputation Forms CRM Email Social Payments POS Content Ads In…" at bounding box center [177, 75] width 155 height 48
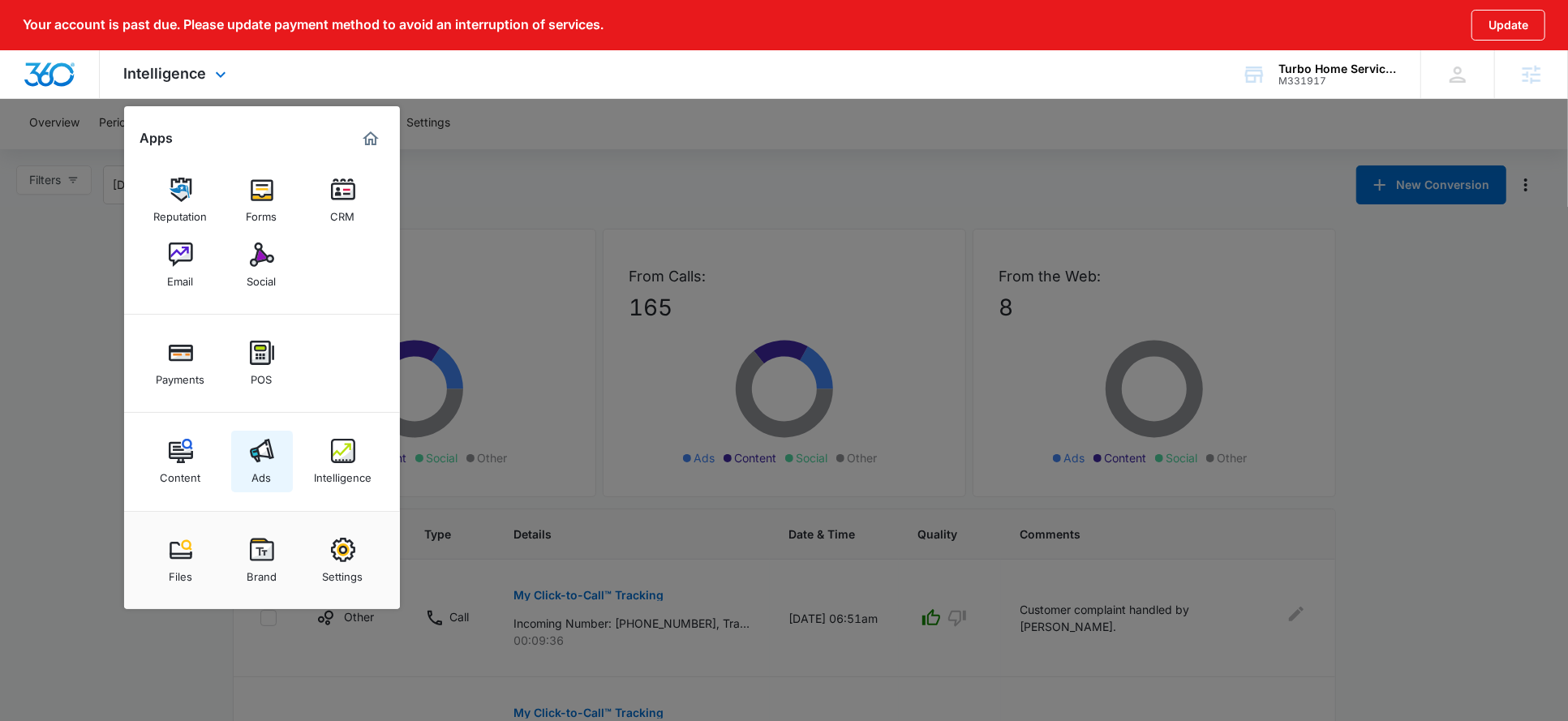
click at [257, 454] on img at bounding box center [262, 450] width 24 height 24
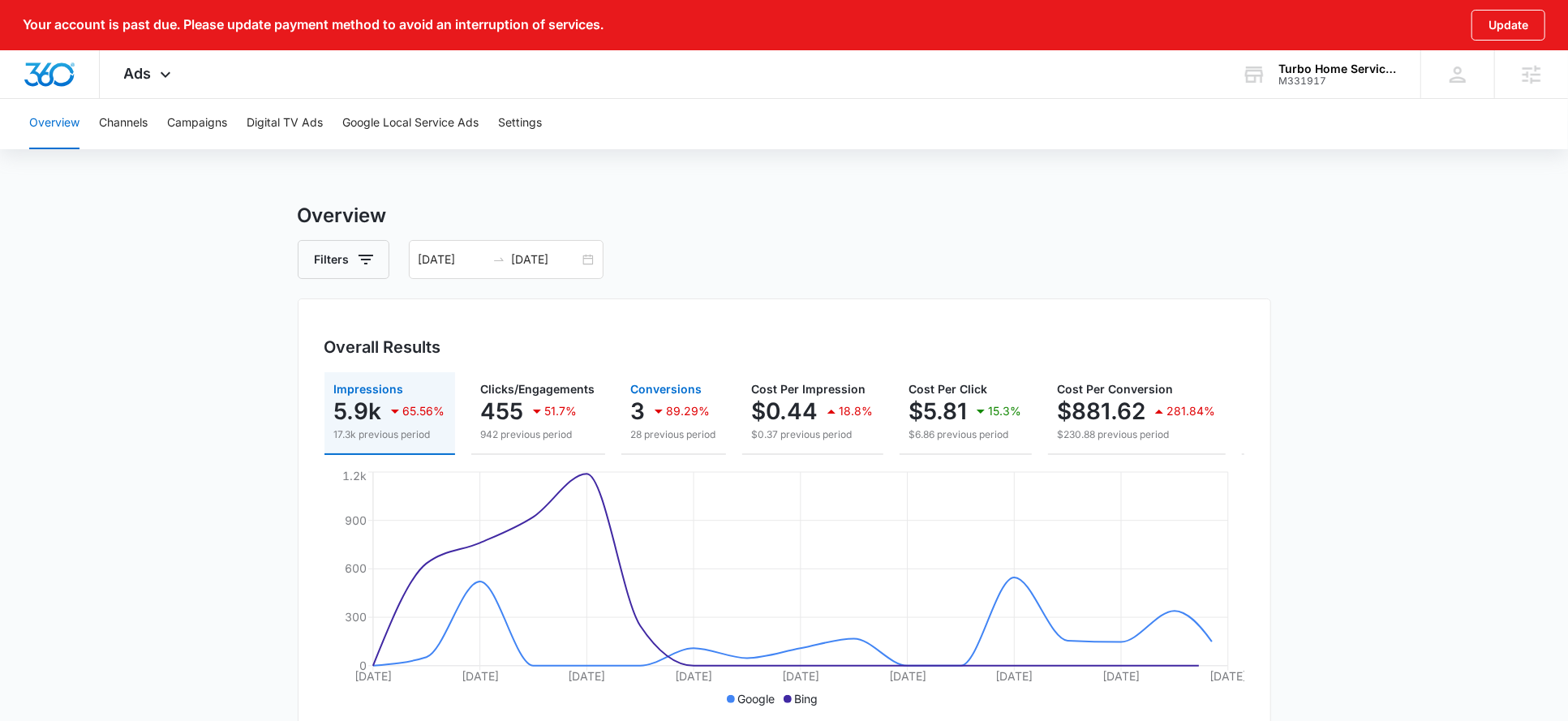
click at [640, 424] on p "3" at bounding box center [639, 410] width 15 height 26
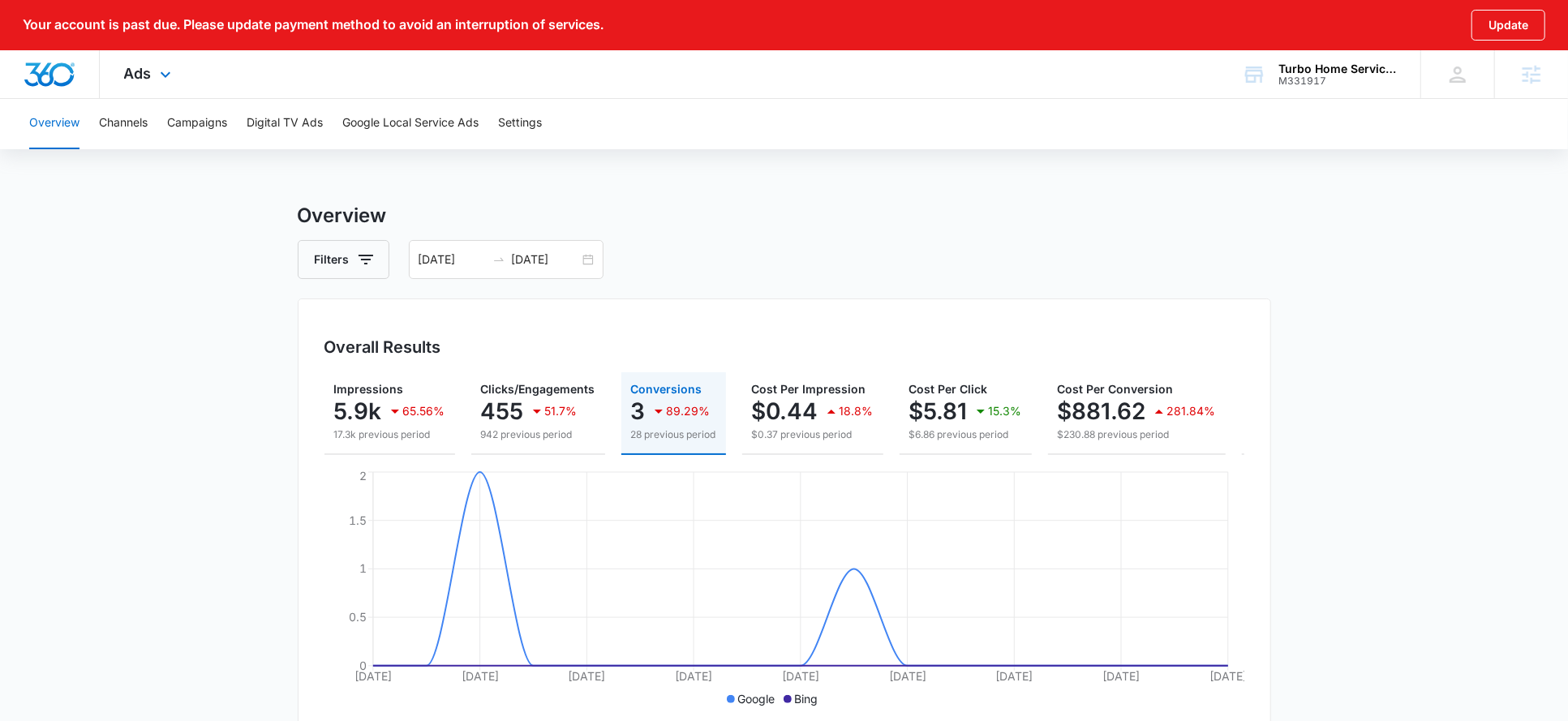
click at [154, 76] on div "Ads Apps Reputation Forms CRM Email Social Payments POS Content Ads Intelligenc…" at bounding box center [150, 75] width 100 height 48
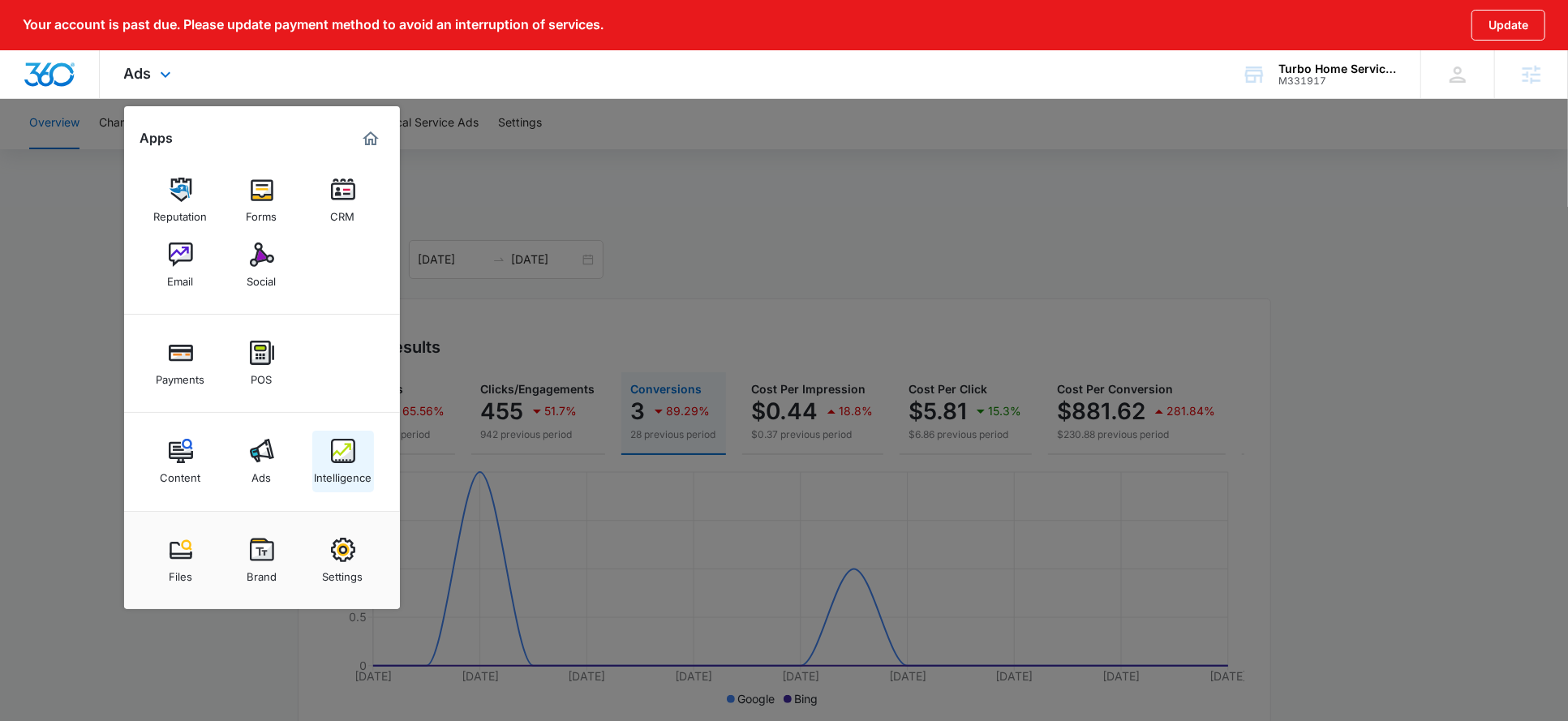
click at [347, 474] on div "Intelligence" at bounding box center [342, 473] width 57 height 21
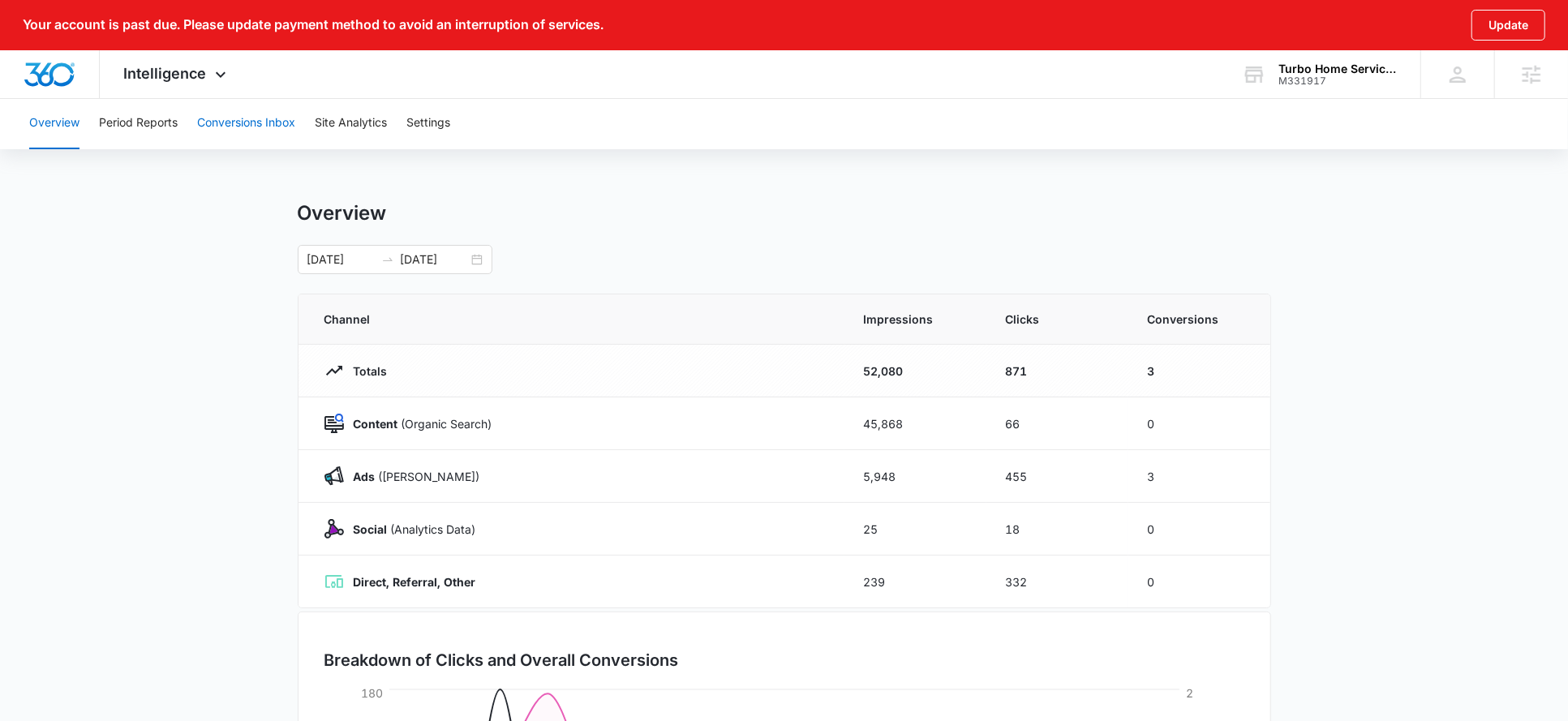
click at [217, 130] on button "Conversions Inbox" at bounding box center [246, 123] width 98 height 52
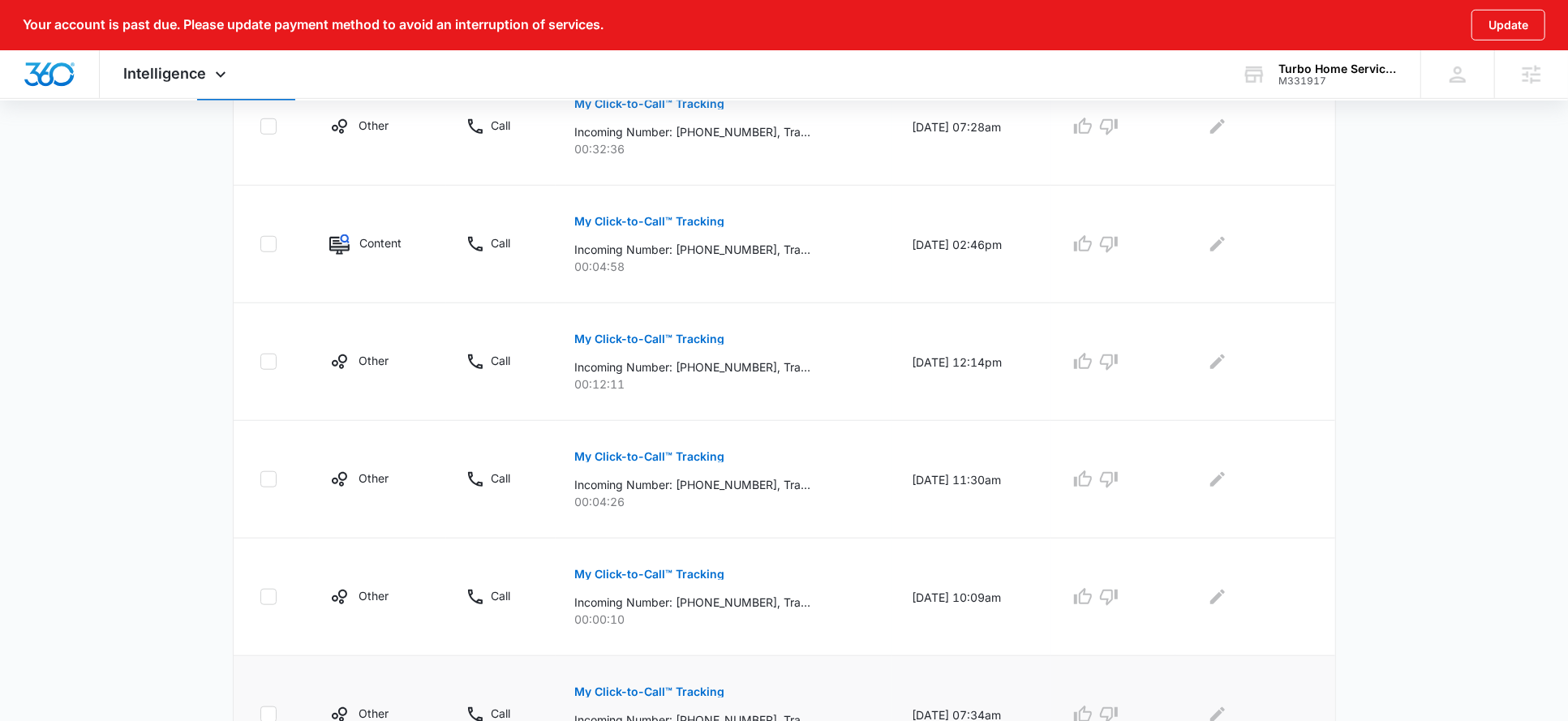
scroll to position [1061, 0]
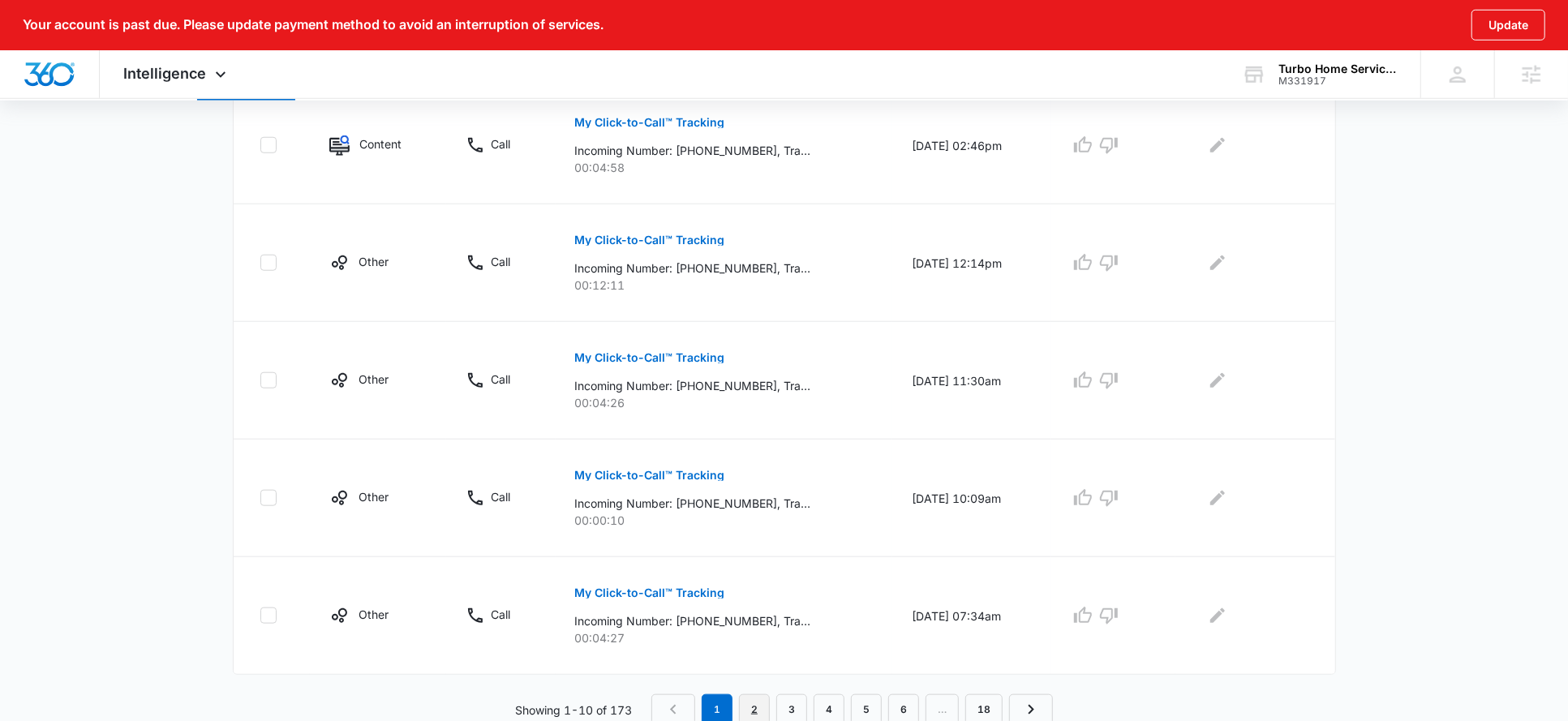
click at [750, 709] on link "2" at bounding box center [754, 709] width 31 height 31
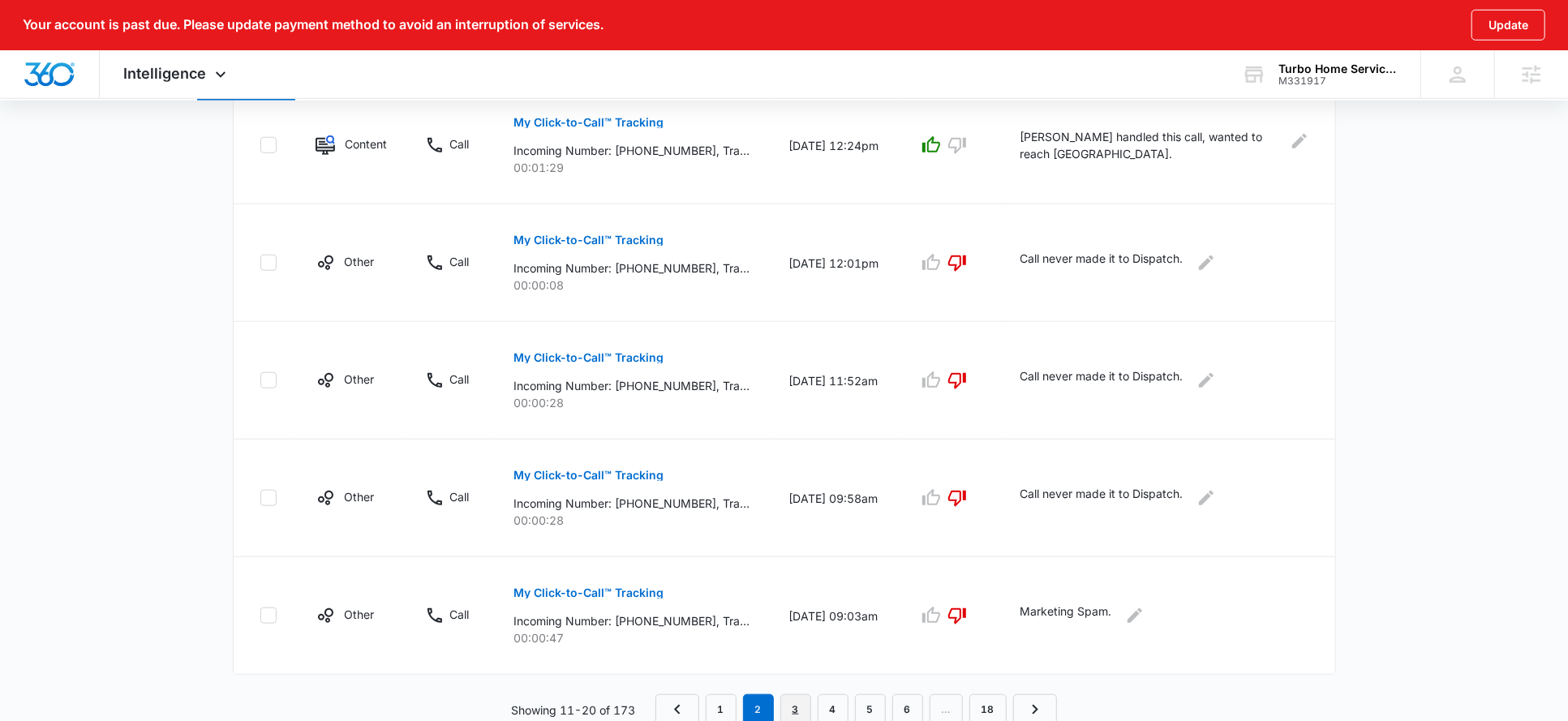
click at [795, 703] on link "3" at bounding box center [795, 709] width 31 height 31
click at [833, 708] on link "4" at bounding box center [833, 709] width 31 height 31
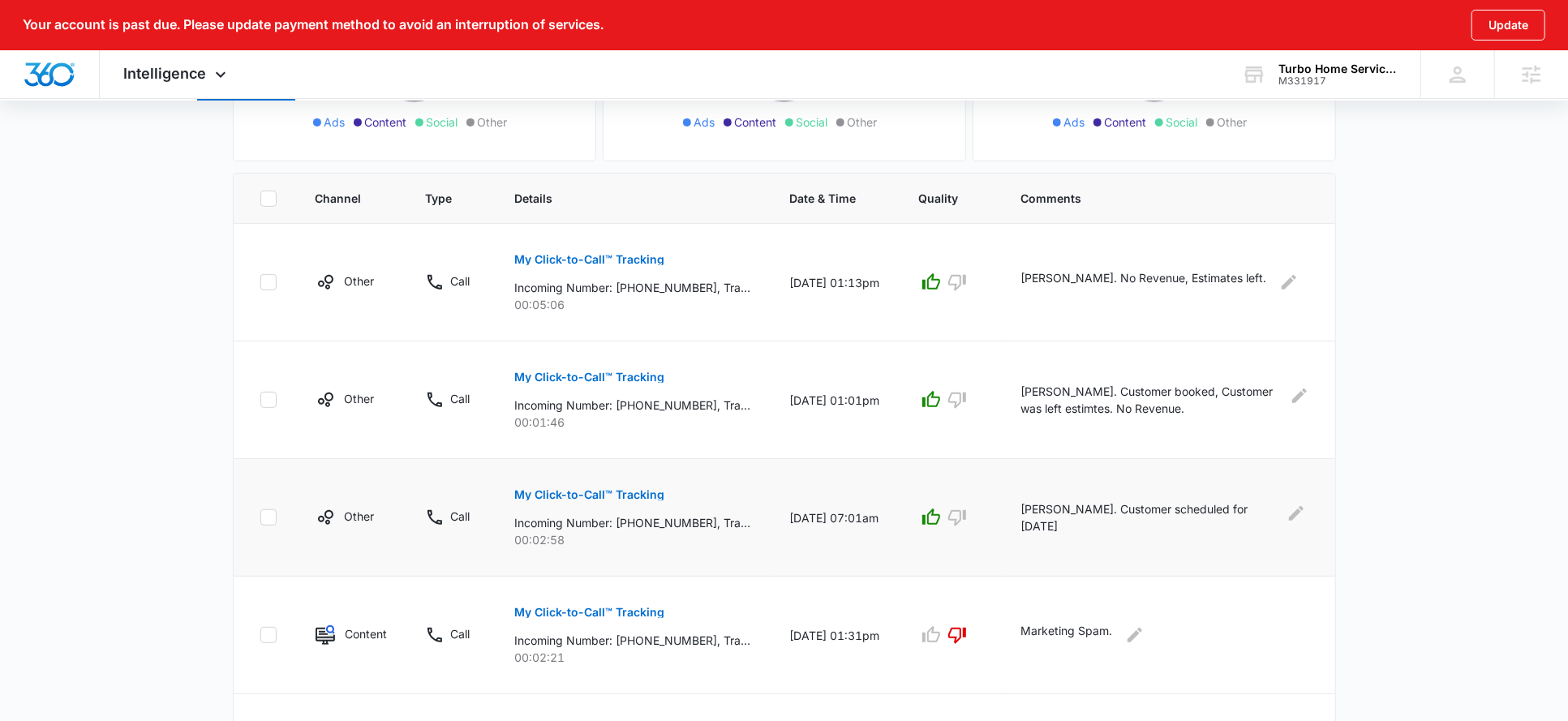
scroll to position [344, 0]
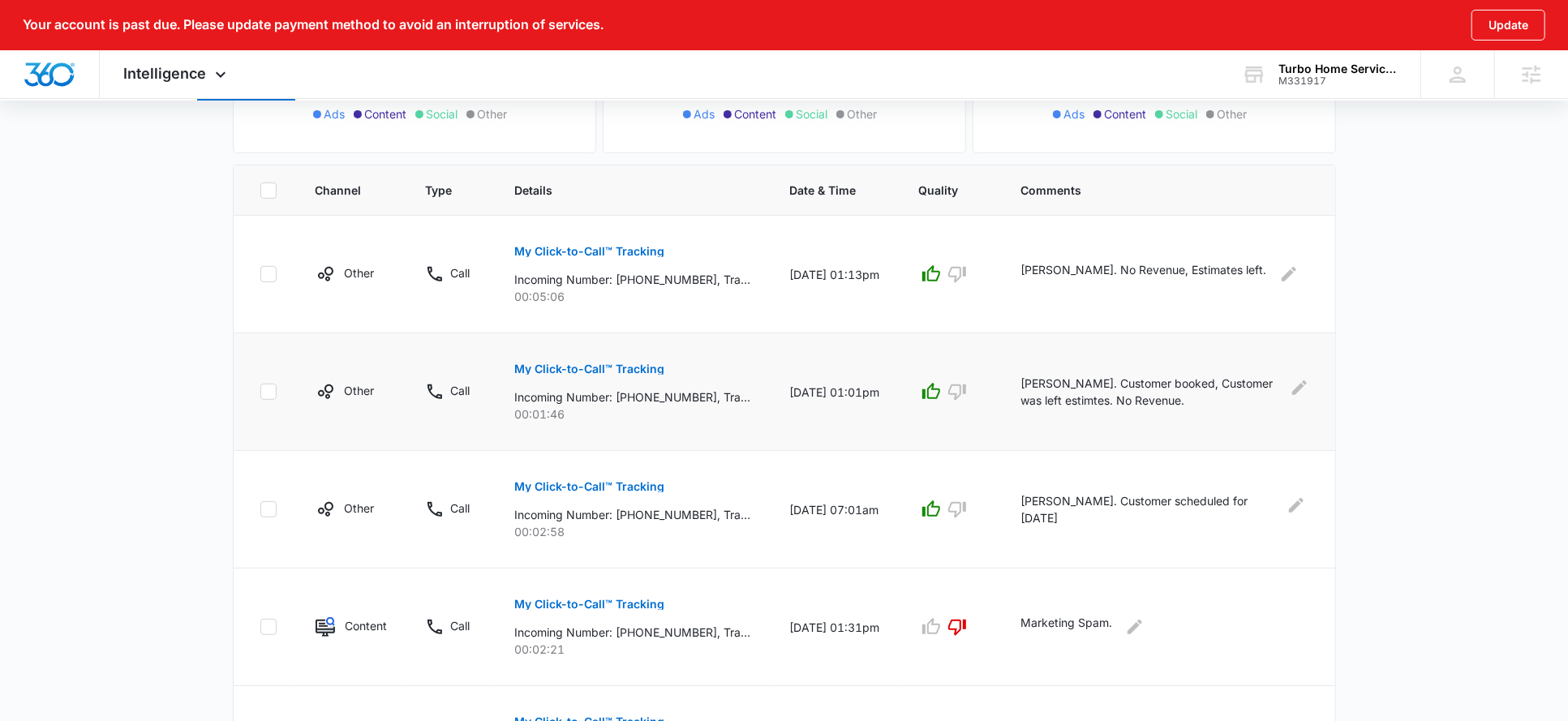
drag, startPoint x: 1043, startPoint y: 384, endPoint x: 1230, endPoint y: 395, distance: 187.3
click at [1230, 395] on p "Matthew Swilley. Customer booked, Customer was left estimtes. No Revenue." at bounding box center [1150, 391] width 260 height 34
click at [1175, 400] on p "Matthew Swilley. Customer booked, Customer was left estimtes. No Revenue." at bounding box center [1150, 391] width 260 height 34
click at [1091, 395] on p "Matthew Swilley. Customer booked, Customer was left estimtes. No Revenue." at bounding box center [1150, 391] width 260 height 34
drag, startPoint x: 1032, startPoint y: 501, endPoint x: 1138, endPoint y: 501, distance: 106.0
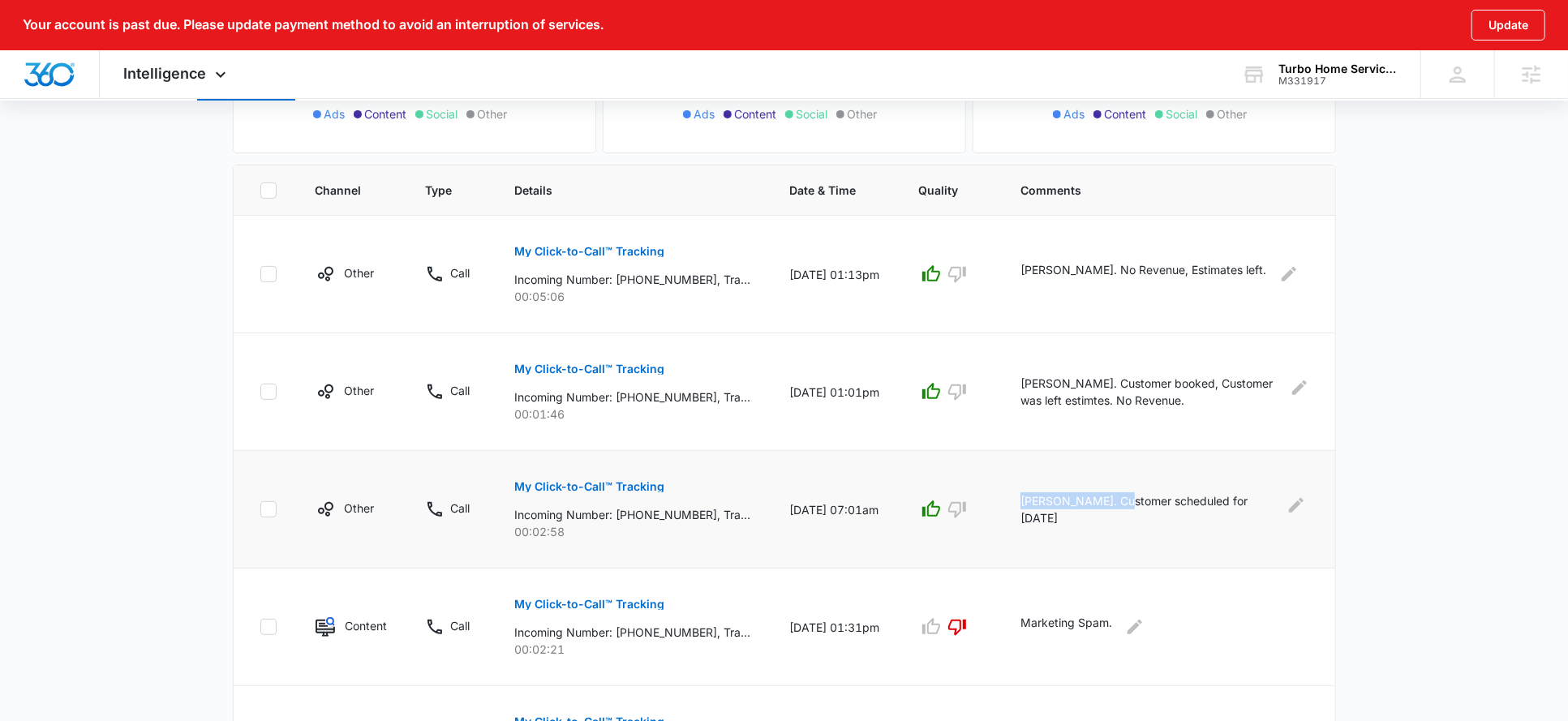
click at [1137, 501] on td "Pedro Carreon. Customer scheduled for 9/2/25" at bounding box center [1168, 510] width 334 height 118
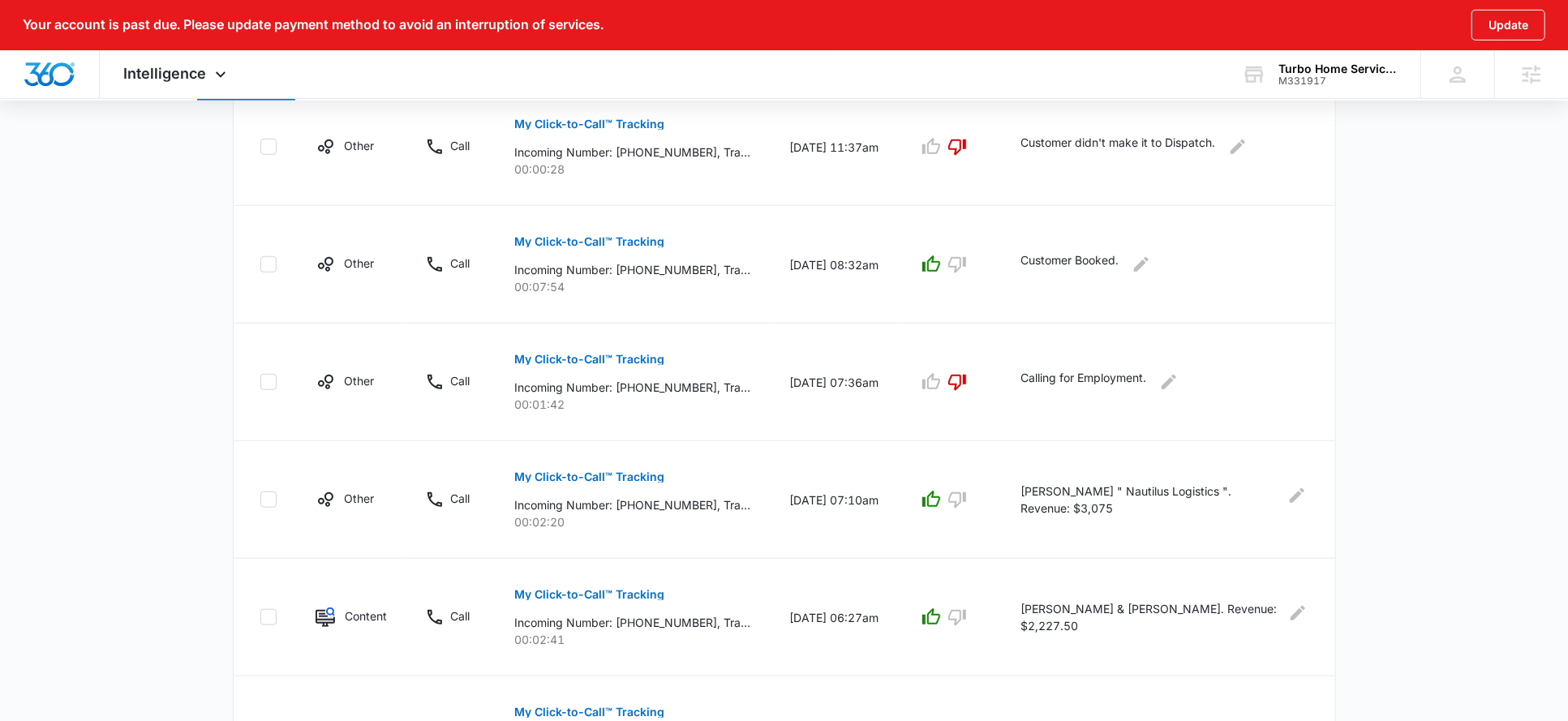
scroll to position [1061, 0]
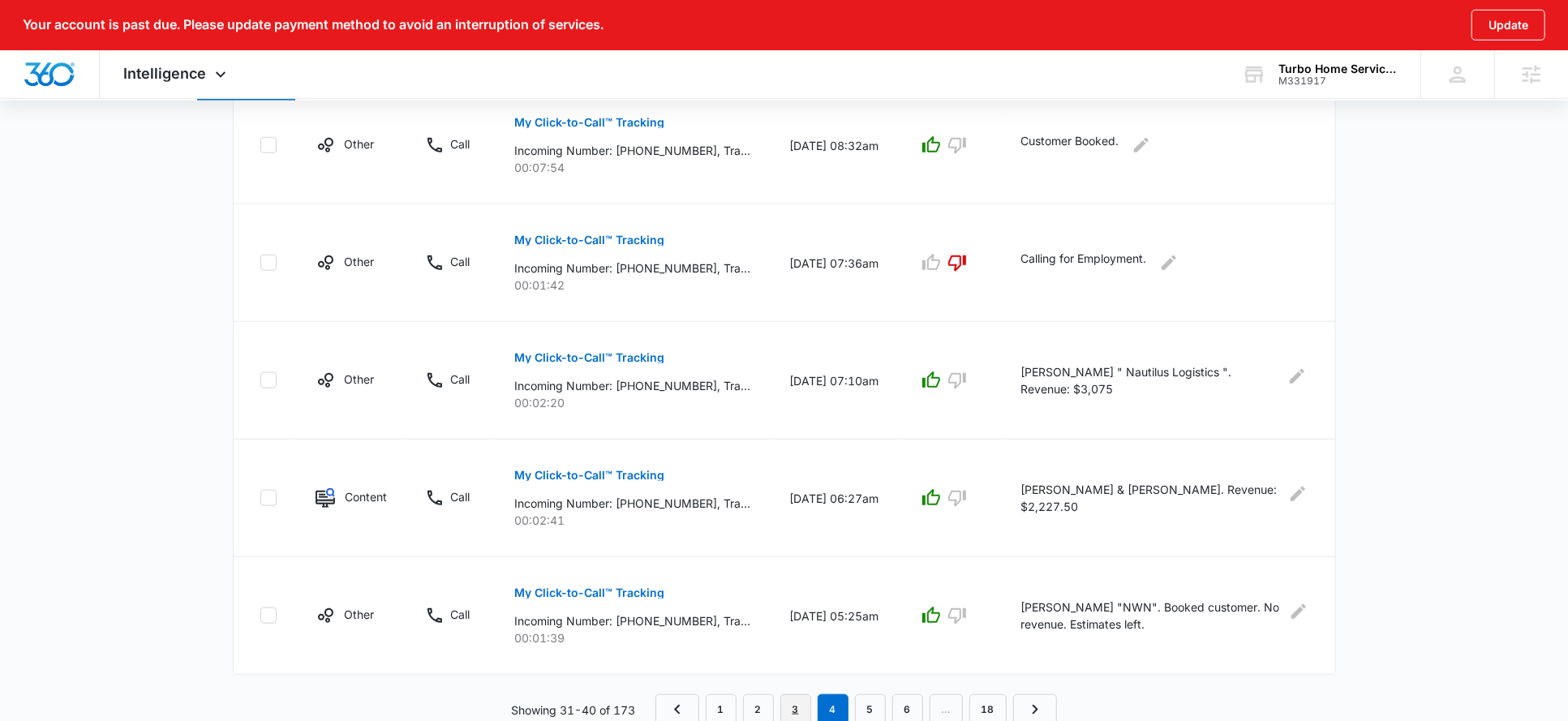
click at [799, 709] on link "3" at bounding box center [795, 709] width 31 height 31
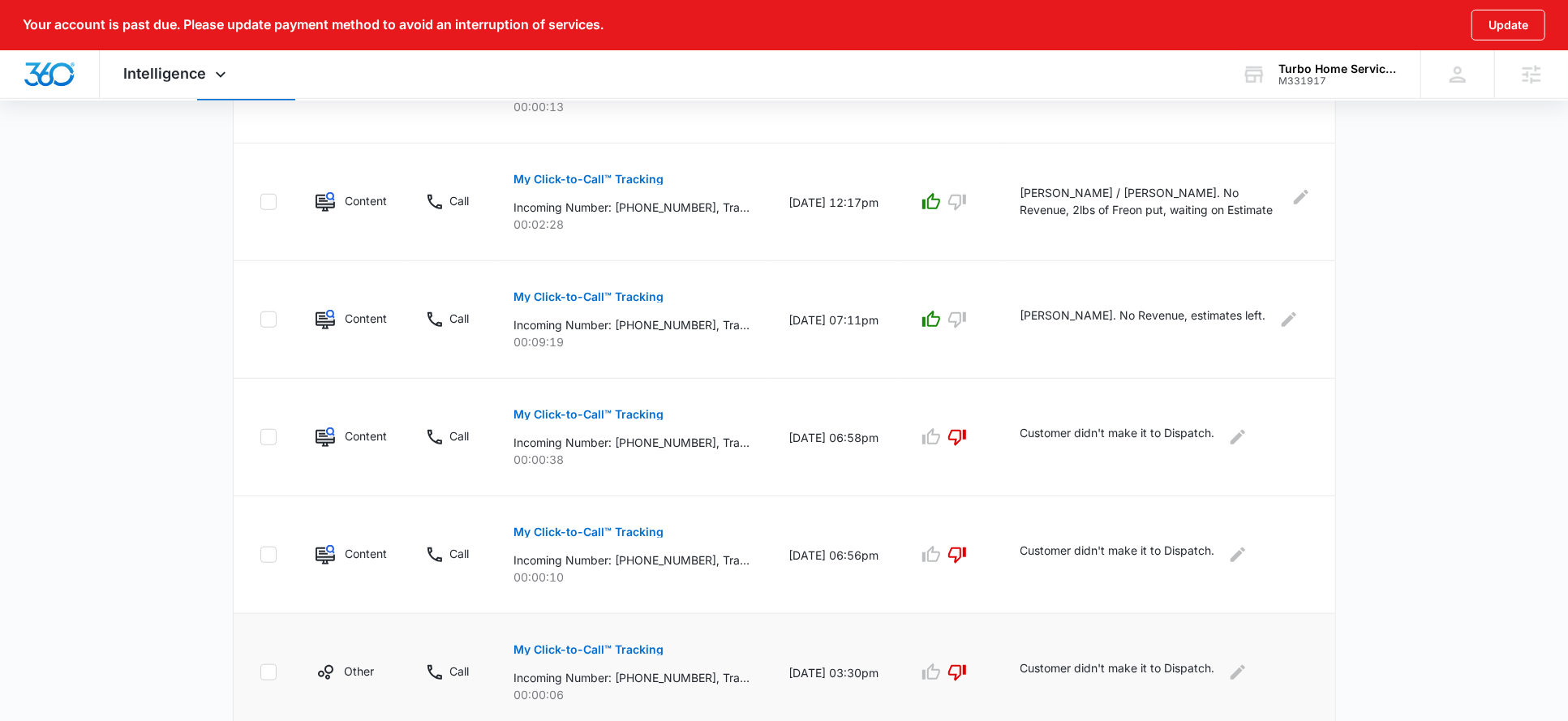
scroll to position [885, 0]
drag, startPoint x: 1025, startPoint y: 313, endPoint x: 1091, endPoint y: 313, distance: 66.0
click at [1091, 313] on td "Chris Griffin. No Revenue, estimates left." at bounding box center [1168, 321] width 334 height 118
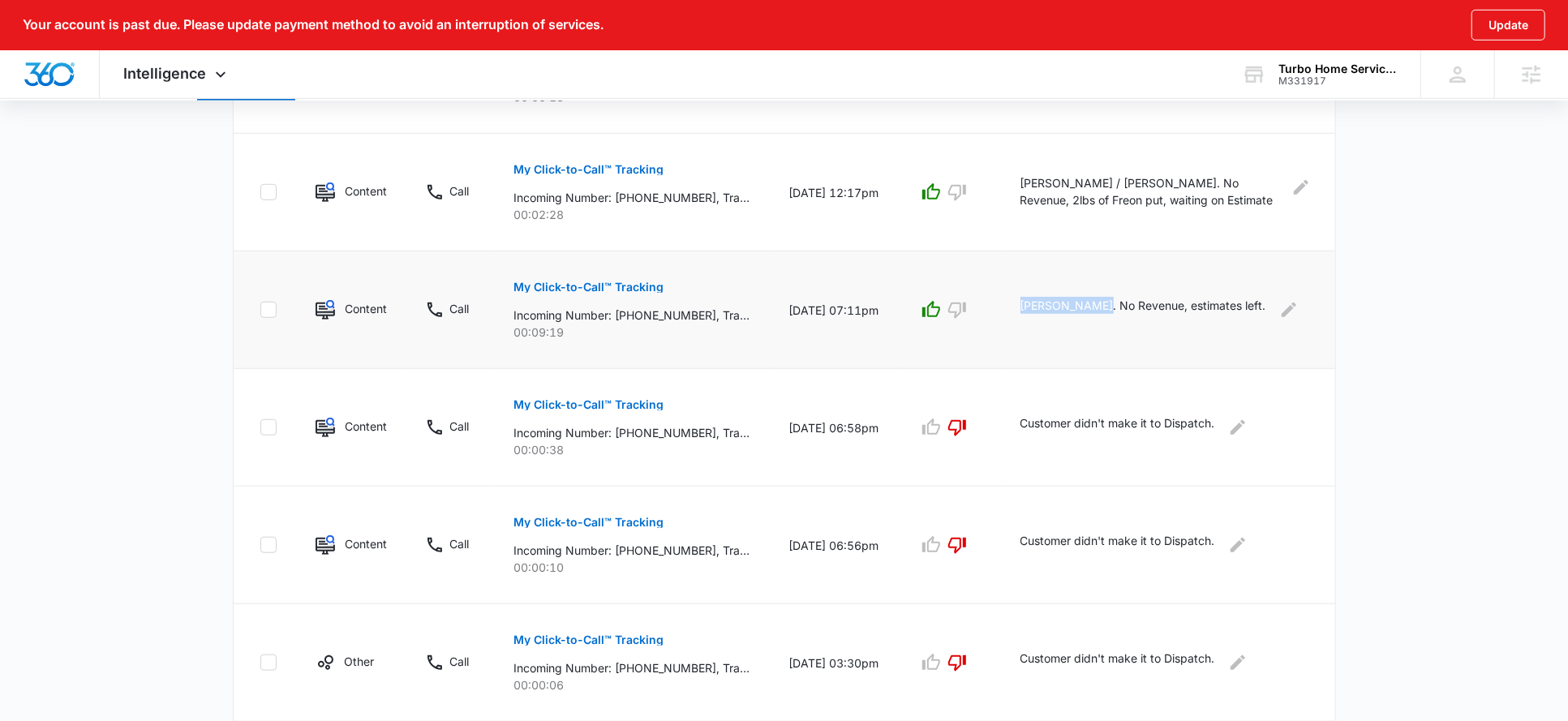
scroll to position [1061, 0]
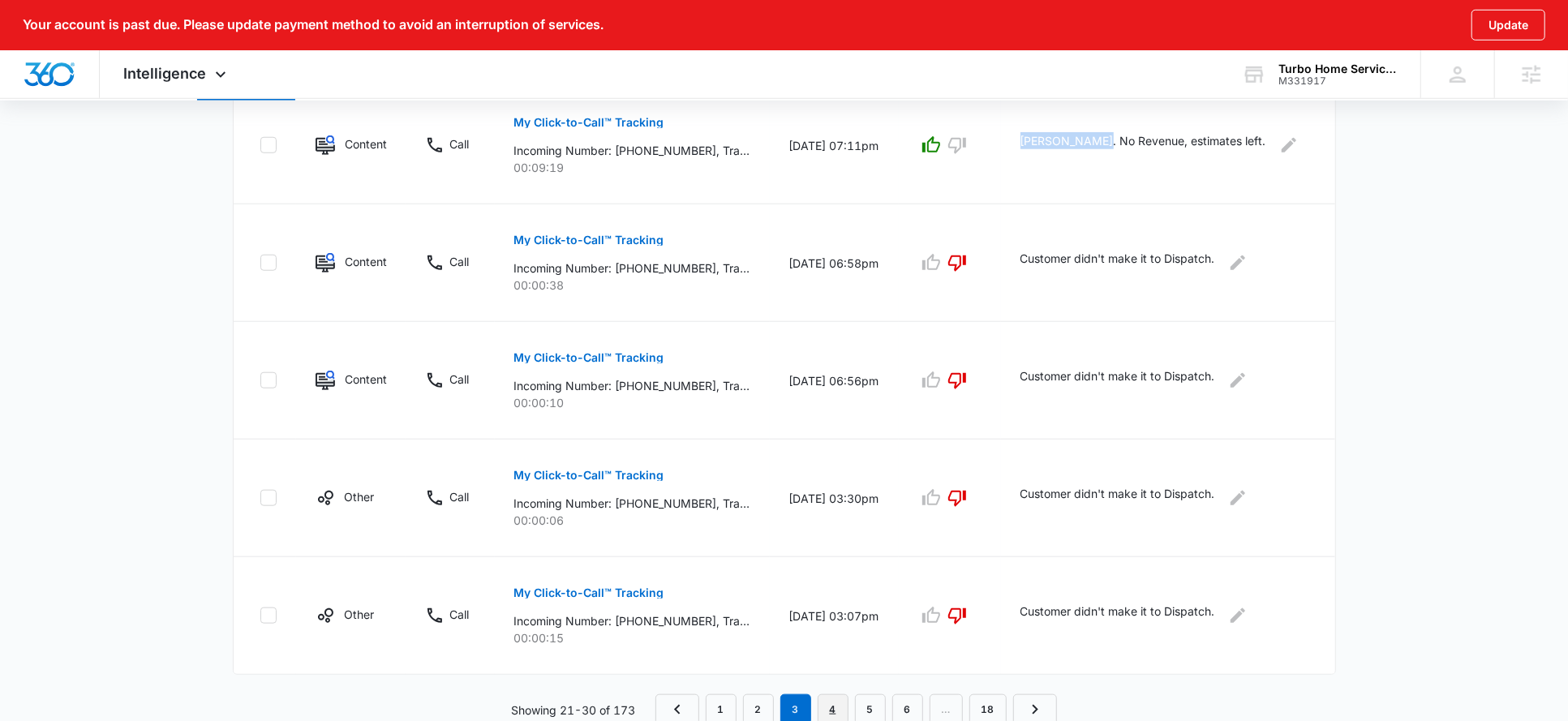
click at [824, 700] on link "4" at bounding box center [833, 709] width 31 height 31
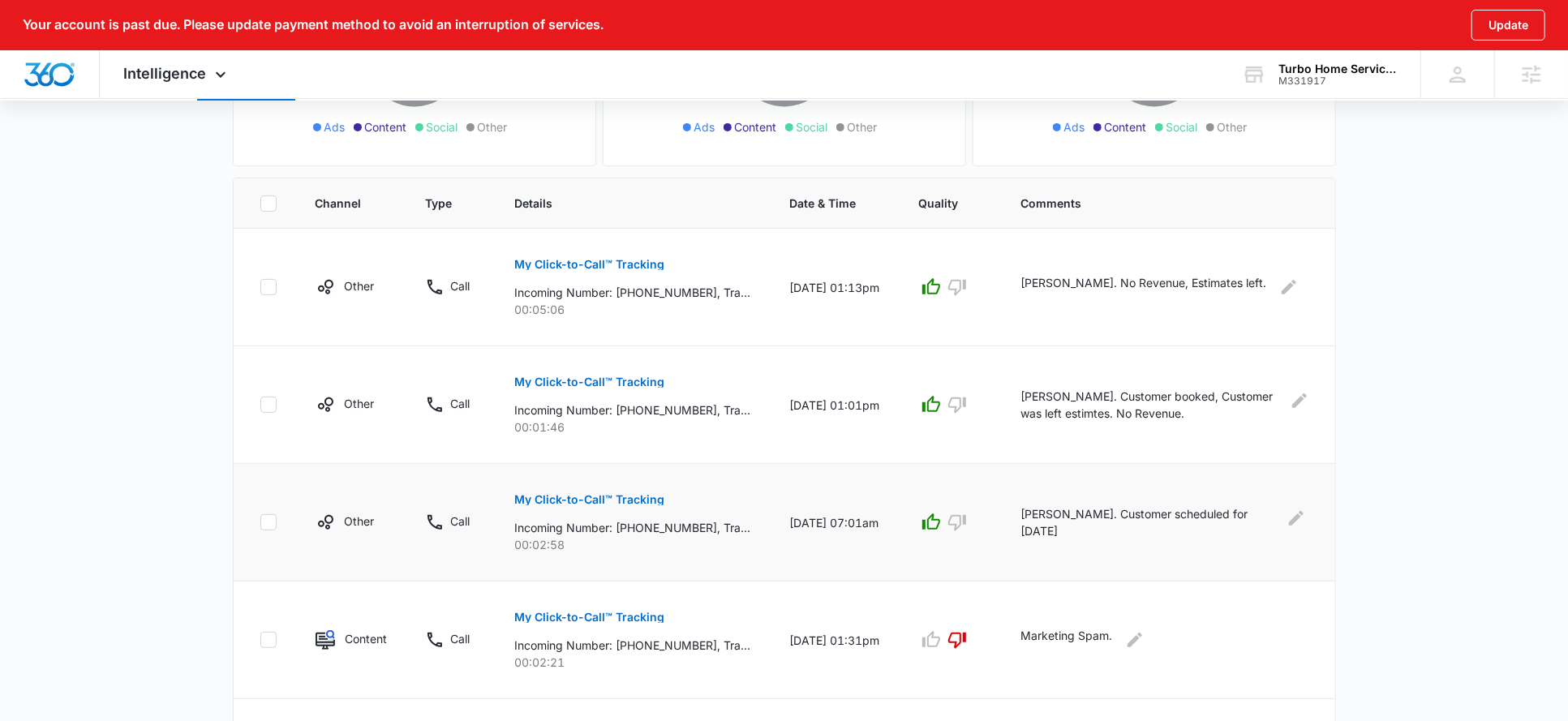
scroll to position [329, 0]
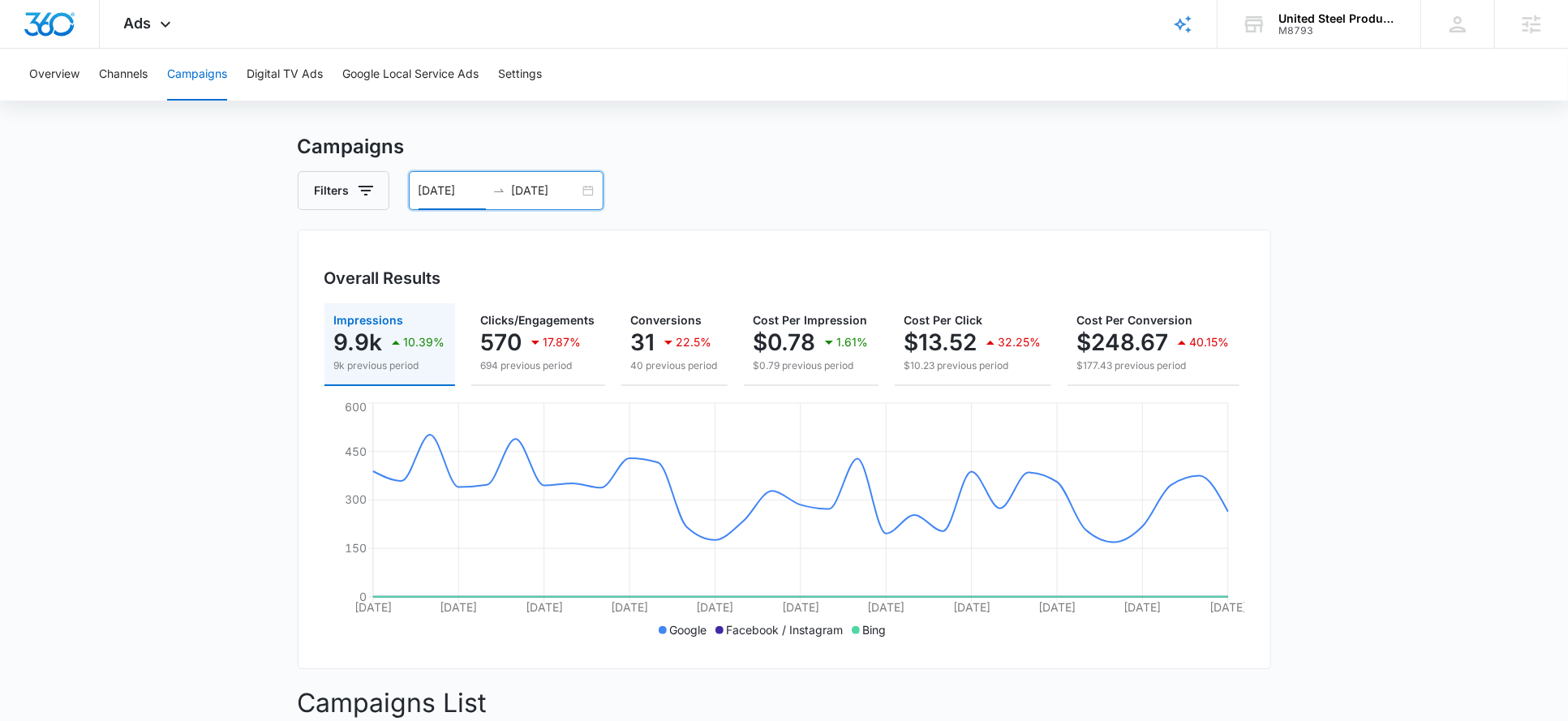
click at [465, 189] on input "[DATE]" at bounding box center [452, 190] width 67 height 17
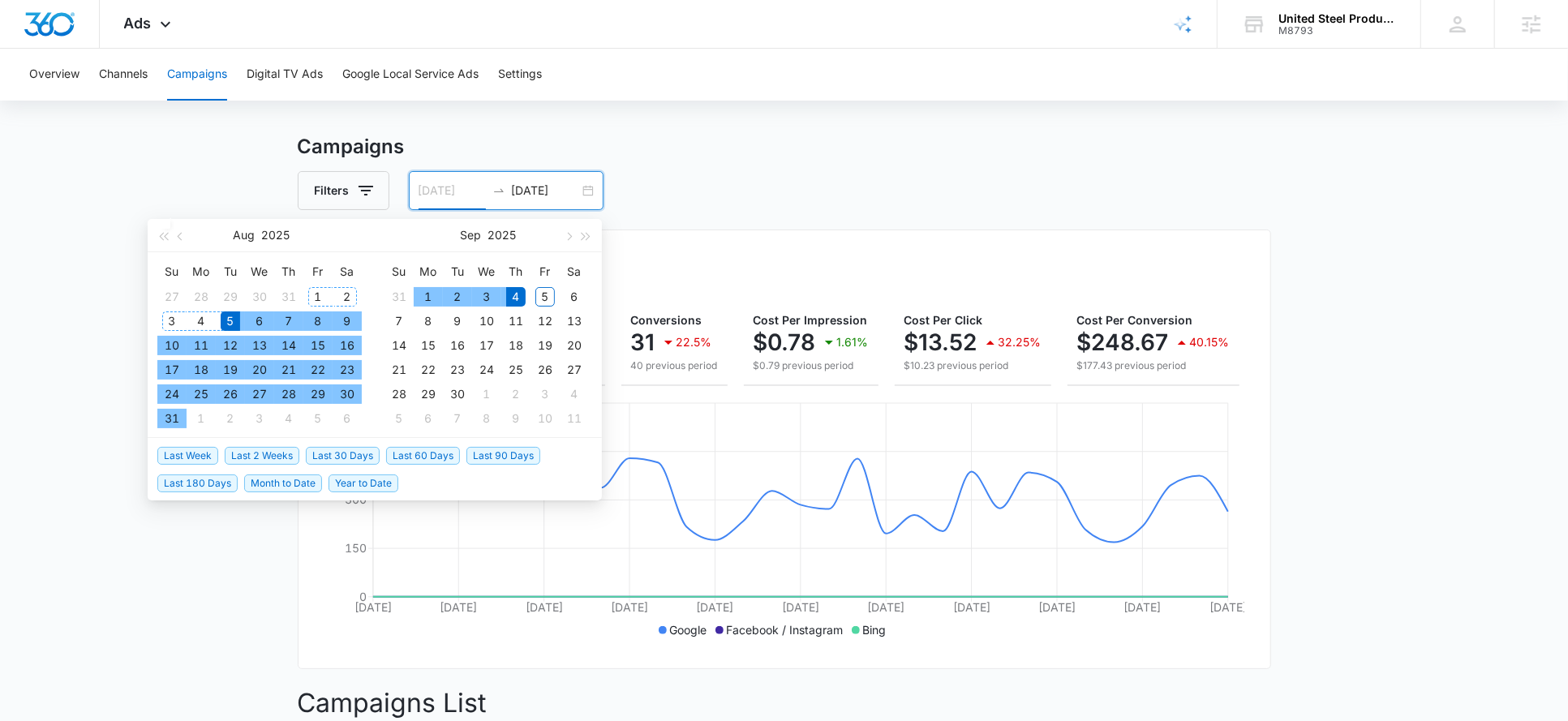
type input "[DATE]"
click at [322, 294] on div "1" at bounding box center [317, 297] width 19 height 19
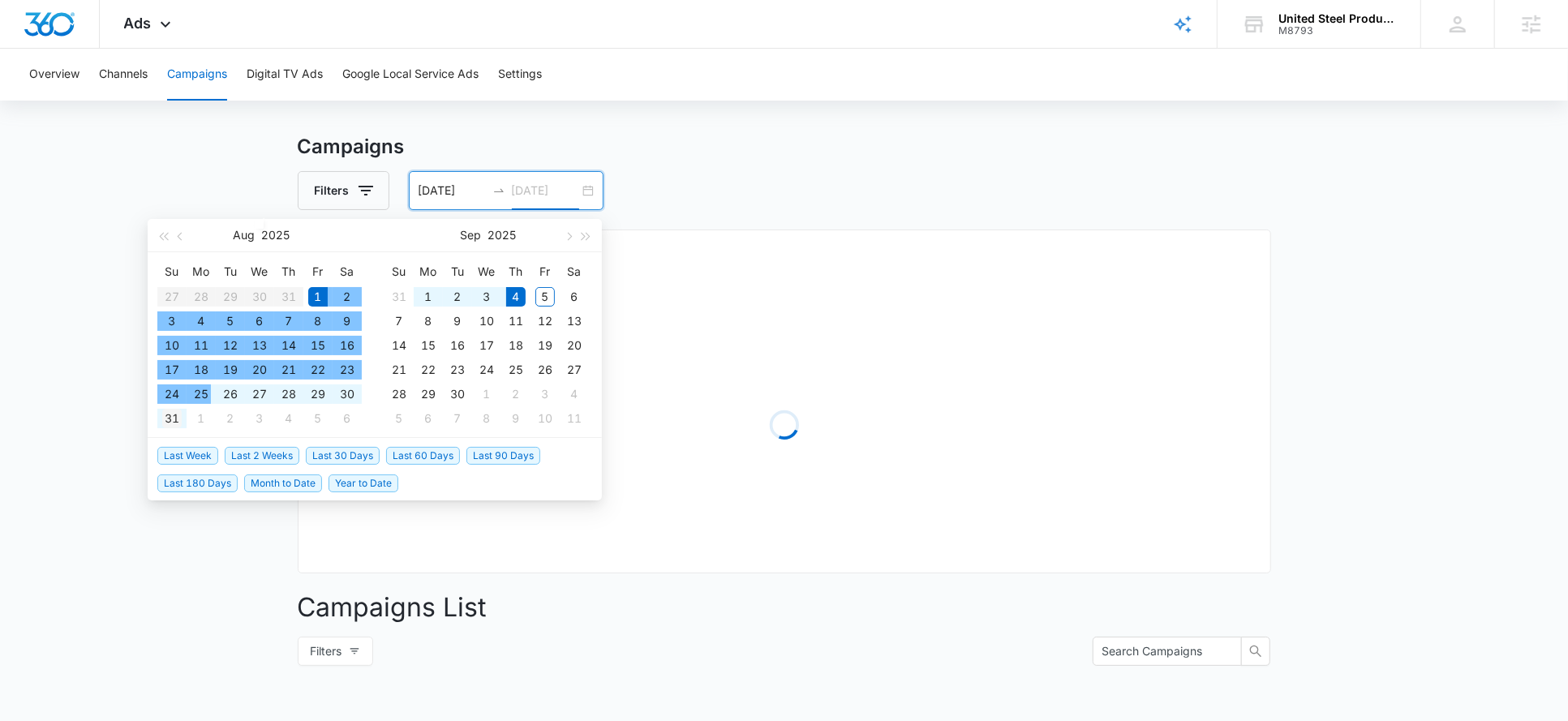
type input "[DATE]"
click at [170, 416] on div "31" at bounding box center [171, 418] width 19 height 19
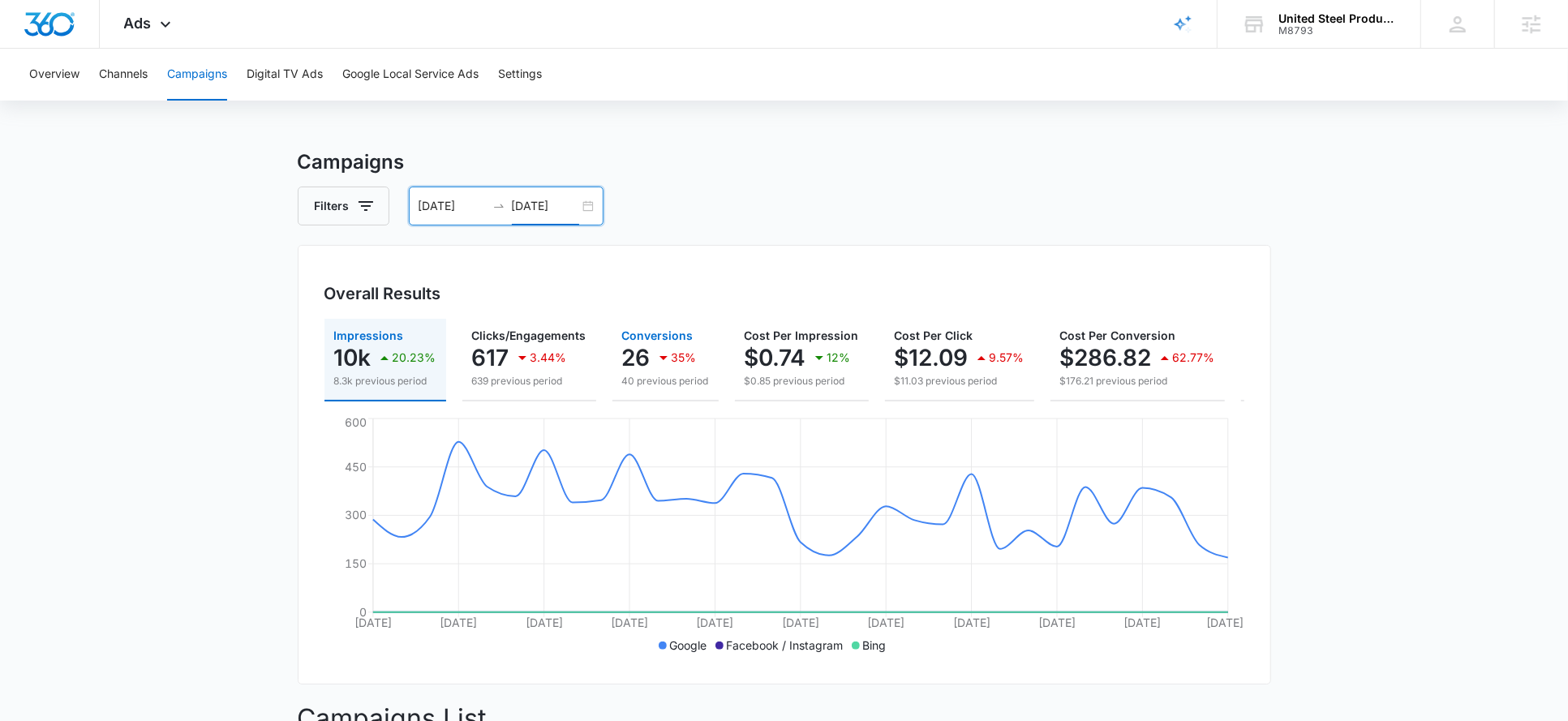
scroll to position [7, 0]
click at [992, 291] on div "Overall Results" at bounding box center [784, 292] width 920 height 24
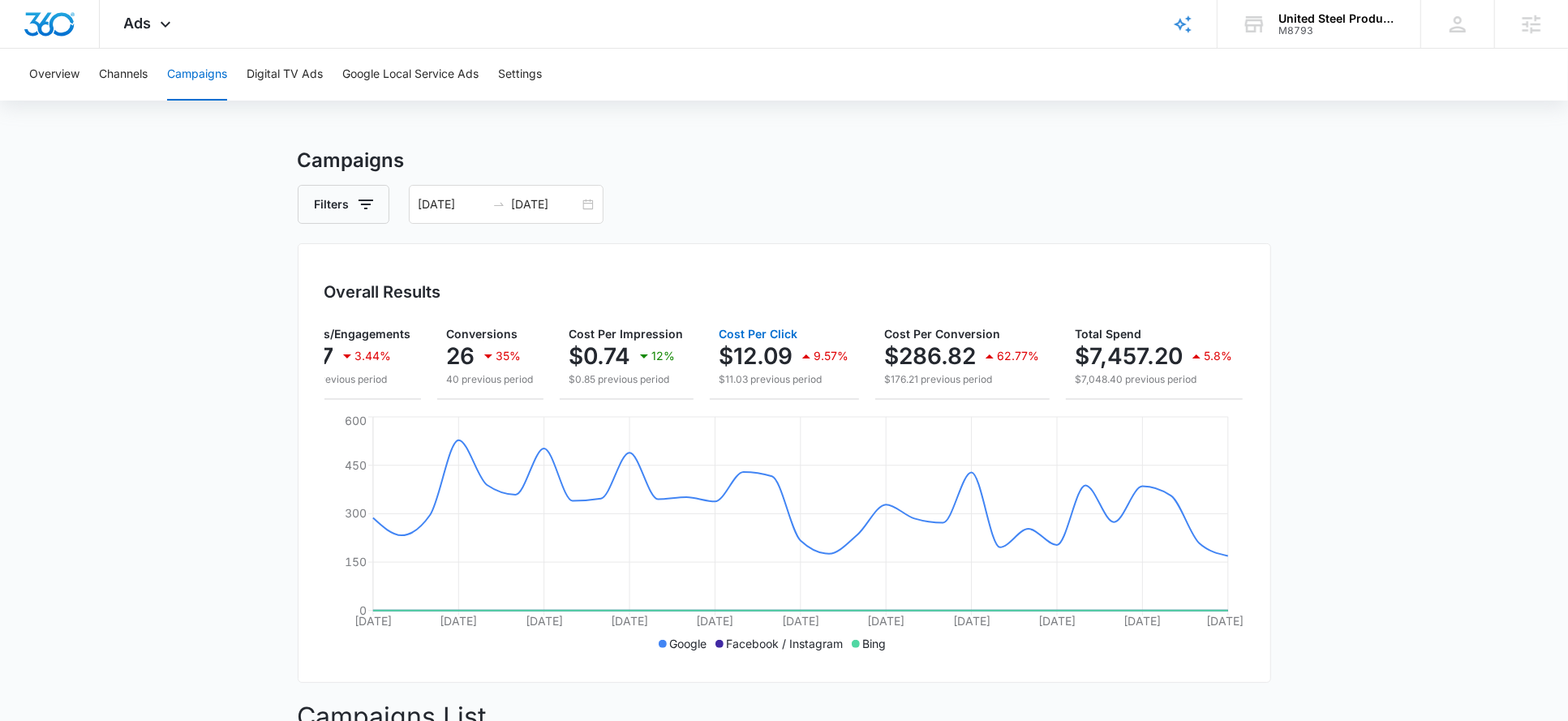
scroll to position [0, 0]
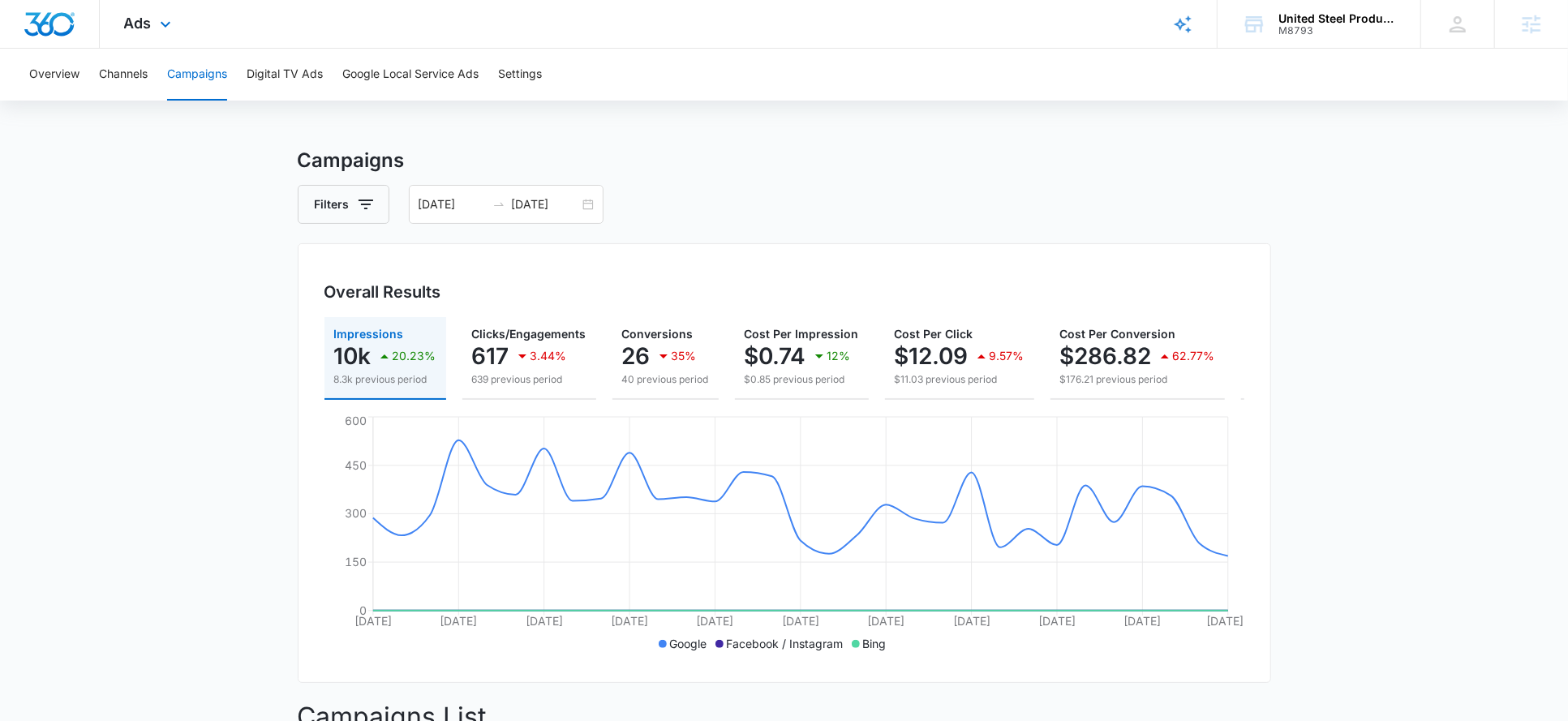
click at [145, 34] on div "Ads Apps Reputation Websites Forms CRM Email Social Shop Payments POS Content A…" at bounding box center [150, 24] width 100 height 48
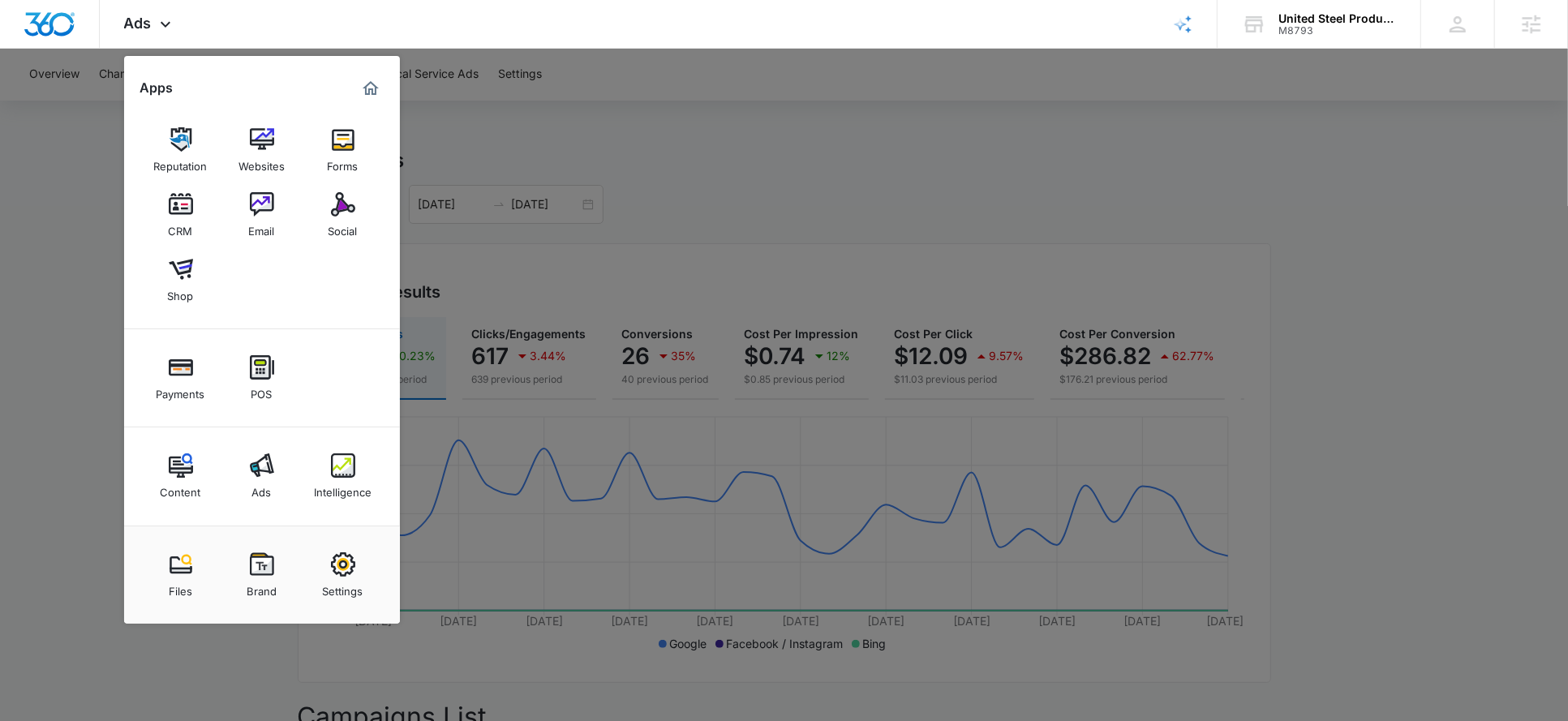
drag, startPoint x: 342, startPoint y: 481, endPoint x: 341, endPoint y: 439, distance: 42.0
click at [342, 481] on div "Intelligence" at bounding box center [342, 488] width 57 height 21
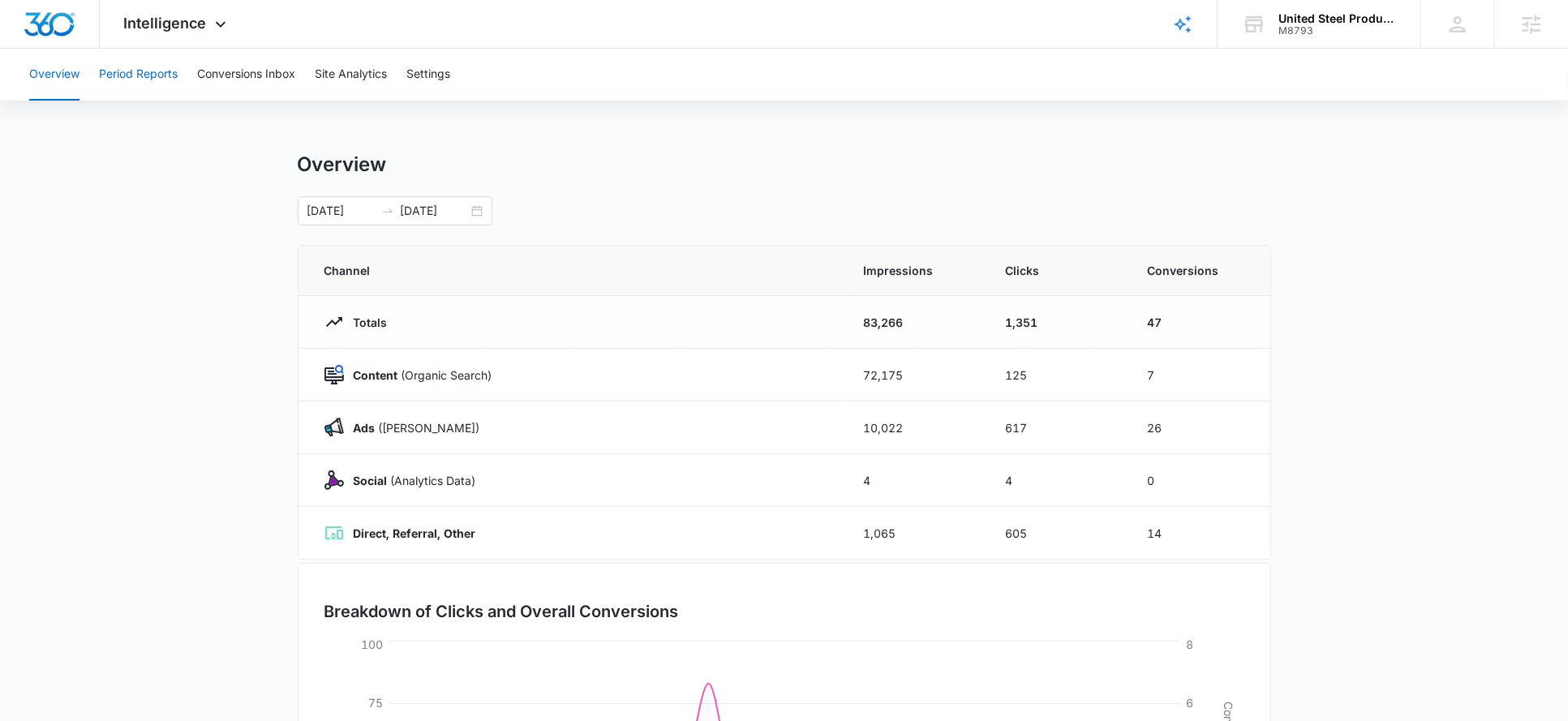
click at [151, 82] on button "Period Reports" at bounding box center [138, 75] width 79 height 52
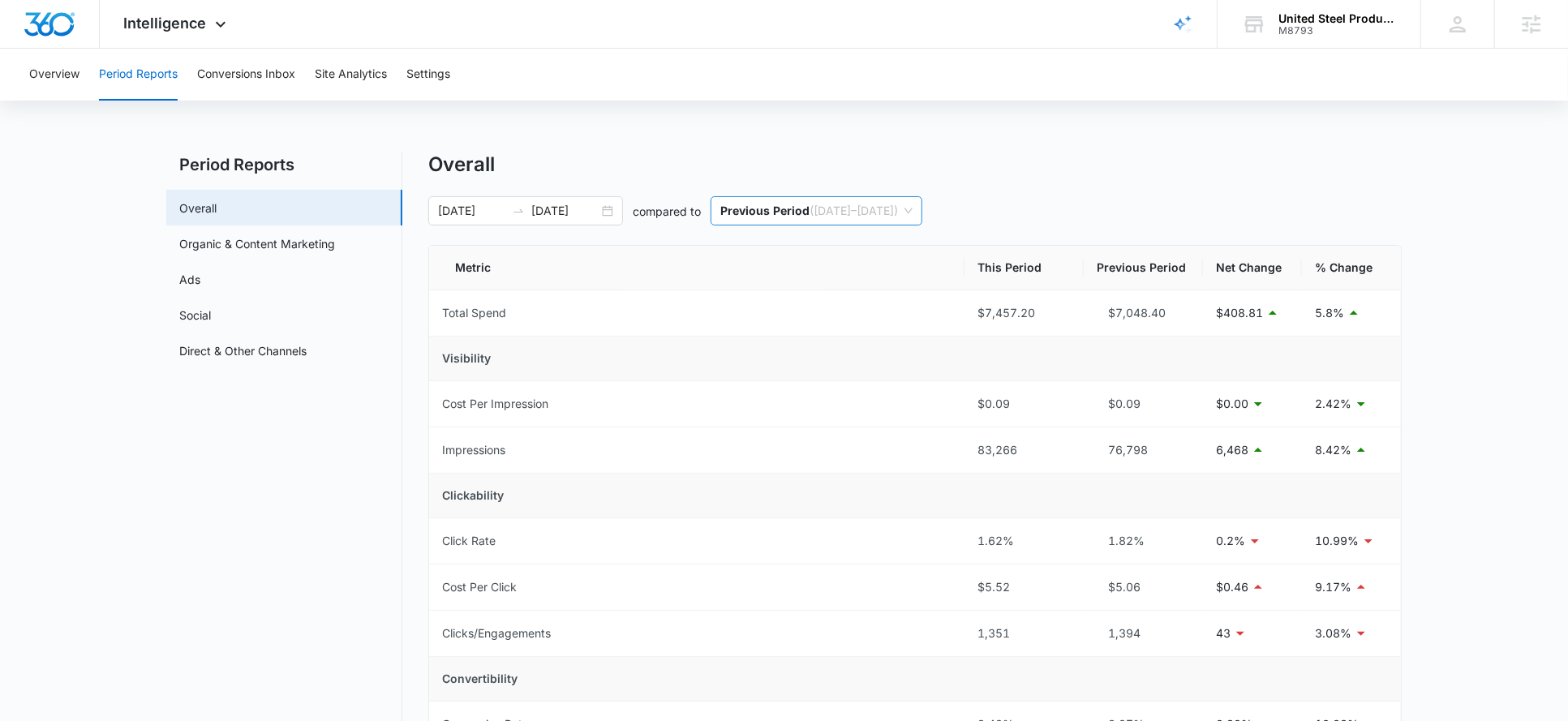
click at [786, 210] on p "Previous Period" at bounding box center [764, 210] width 89 height 14
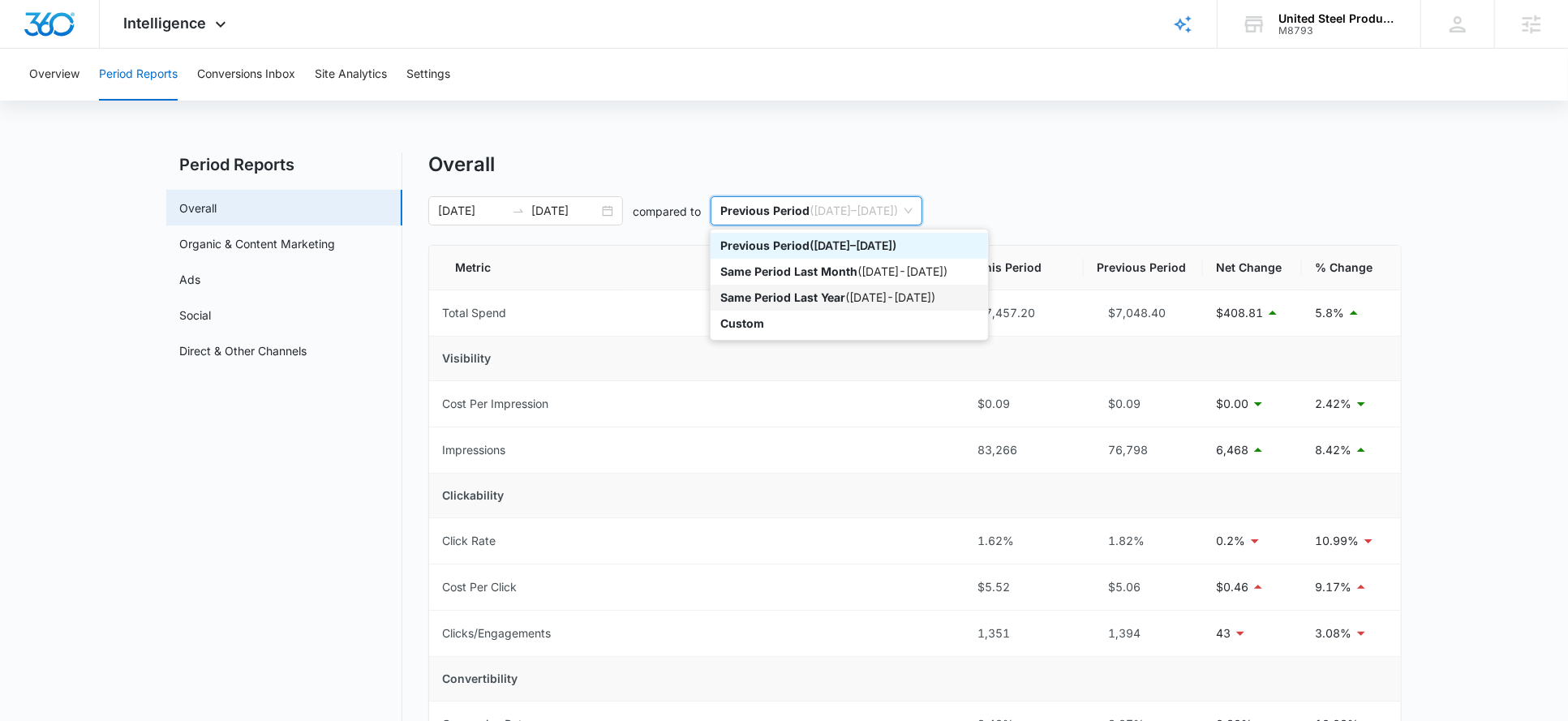
click at [785, 296] on p "Same Period Last Year" at bounding box center [783, 297] width 125 height 14
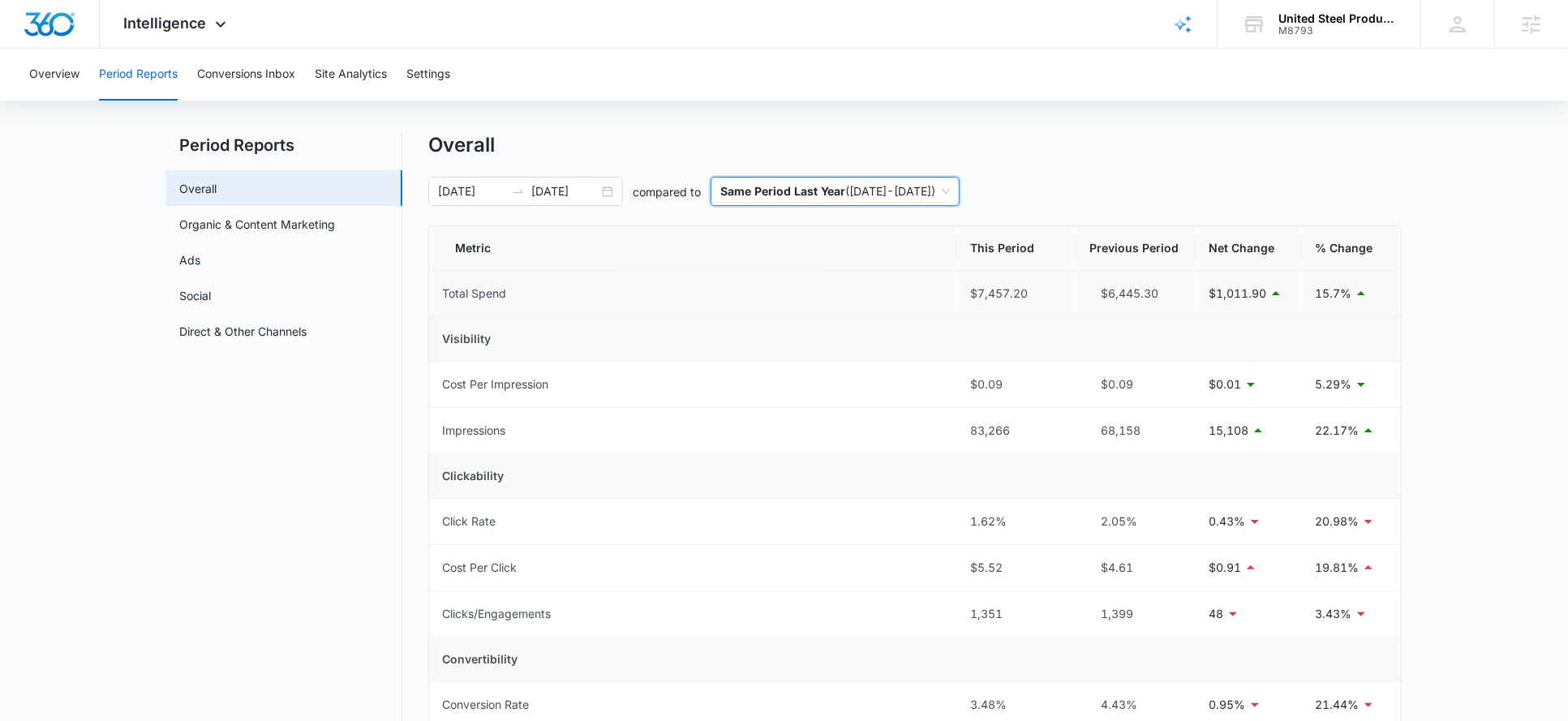
scroll to position [22, 0]
click at [756, 191] on p "Same Period Last Year" at bounding box center [783, 188] width 125 height 14
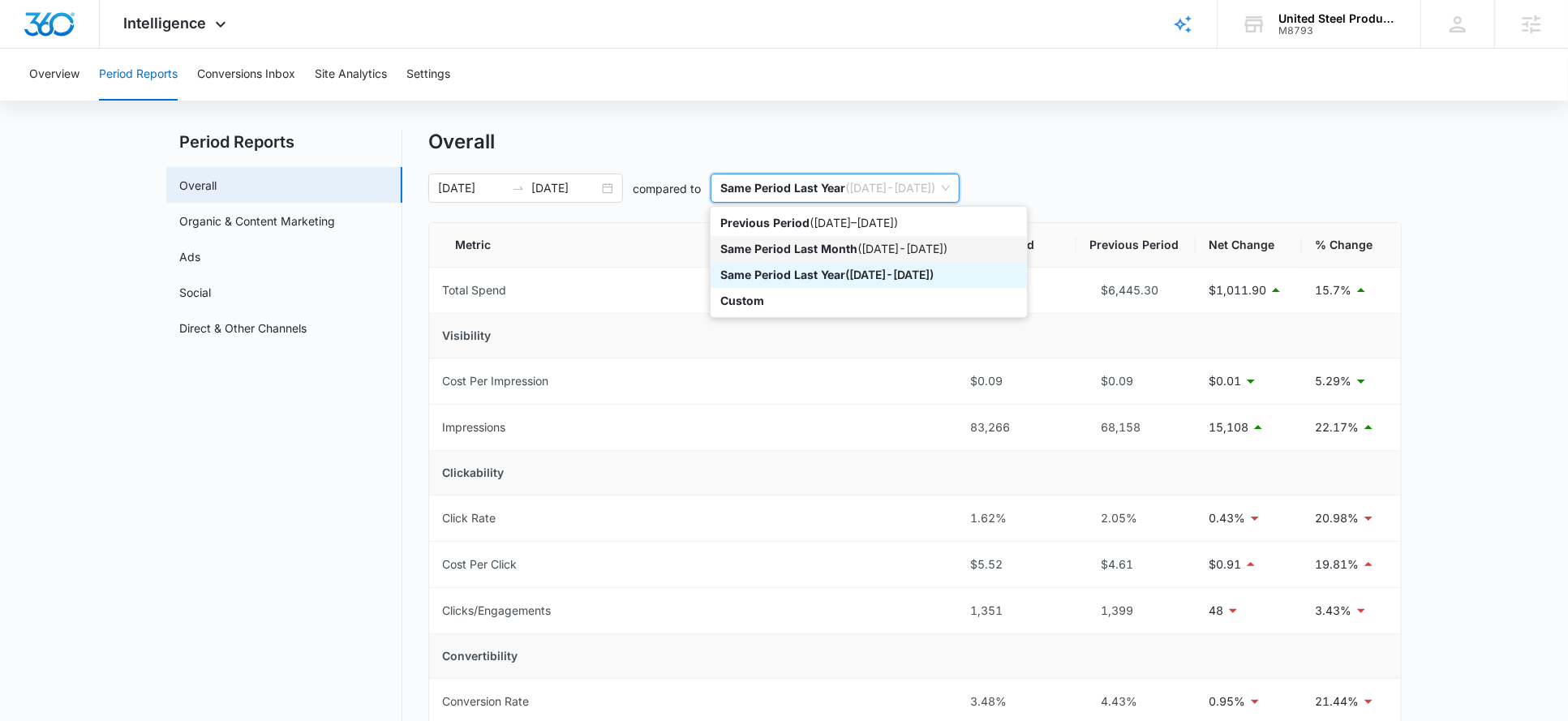
click at [745, 243] on p "Same Period Last Month" at bounding box center [789, 248] width 137 height 14
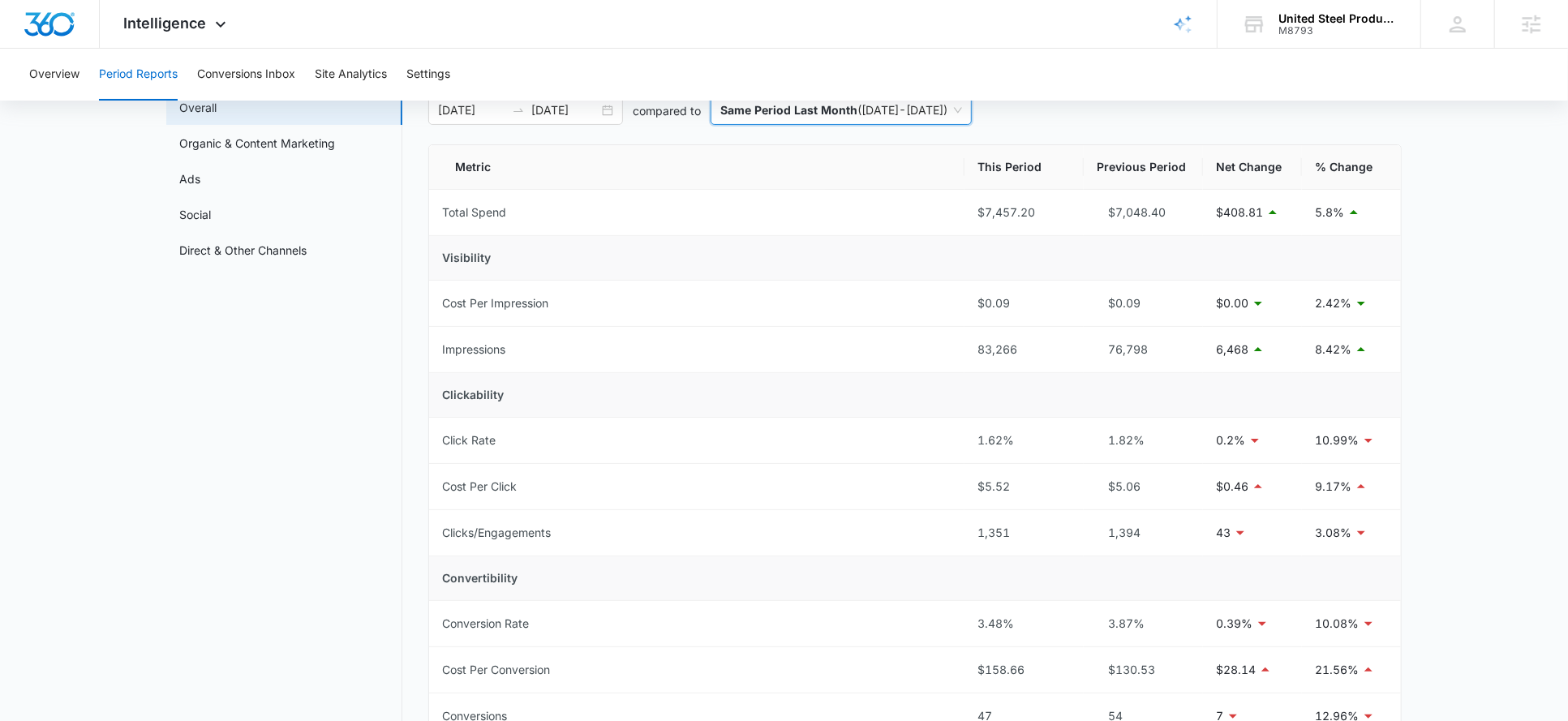
scroll to position [0, 0]
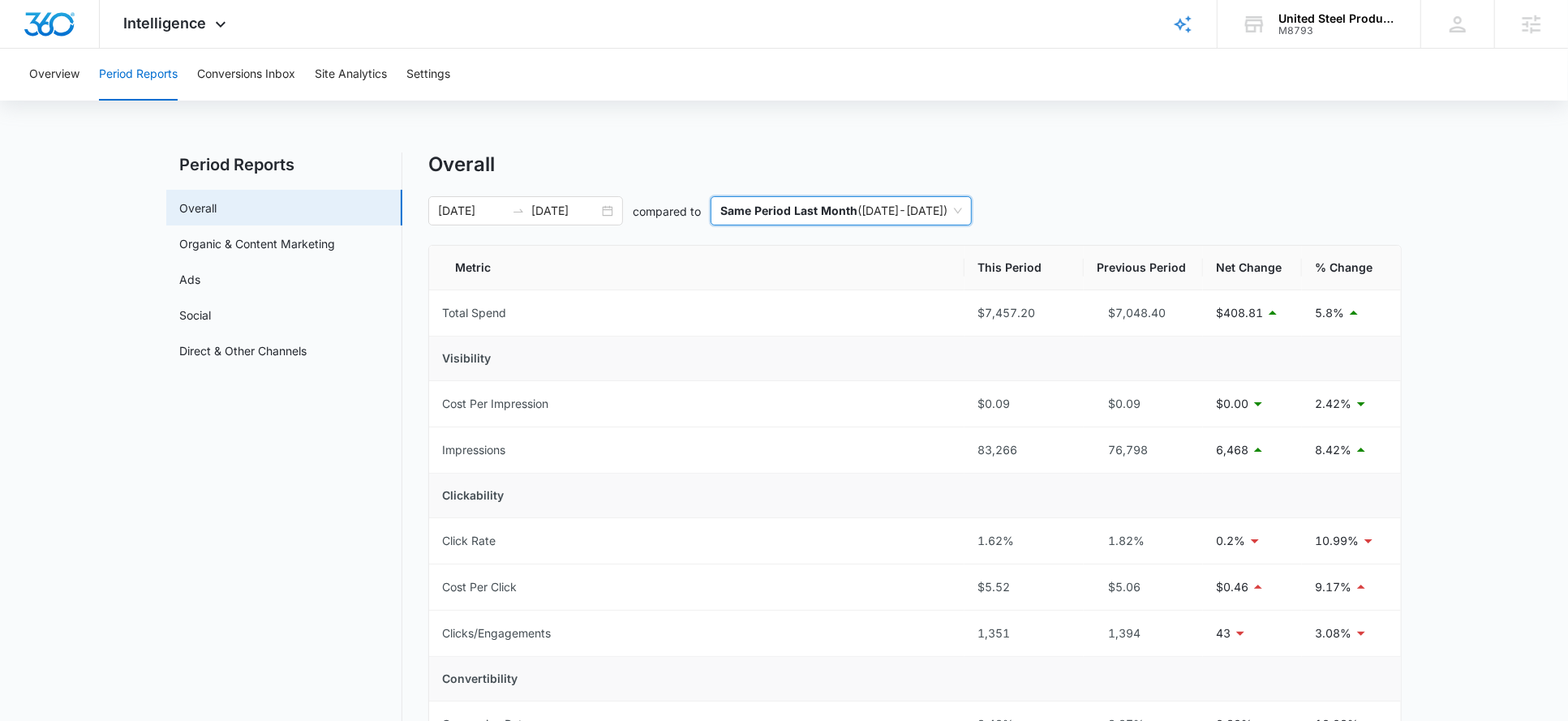
click at [802, 214] on p "Same Period Last Month" at bounding box center [789, 210] width 137 height 14
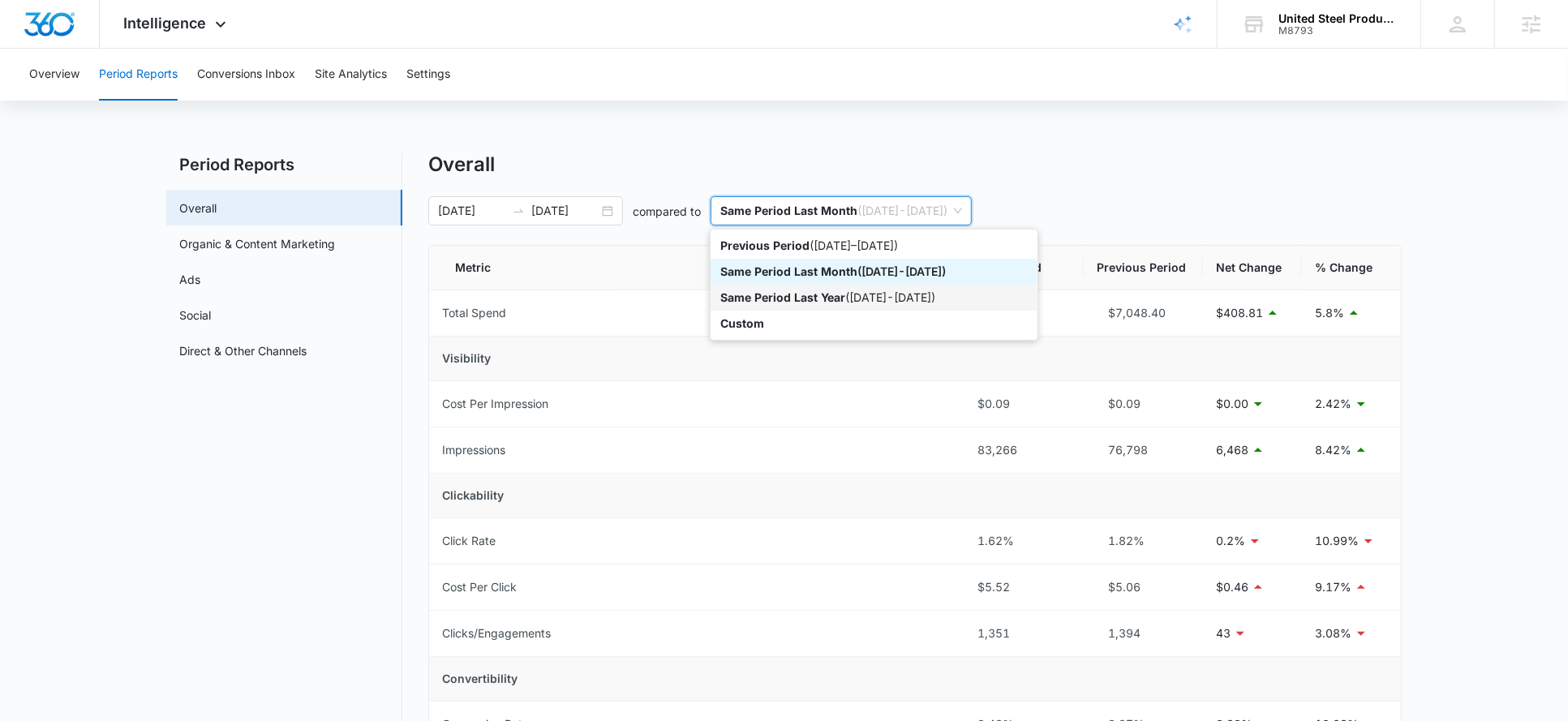
click at [798, 287] on div "Same Period Last Year ( [DATE] - [DATE] )" at bounding box center [873, 297] width 327 height 26
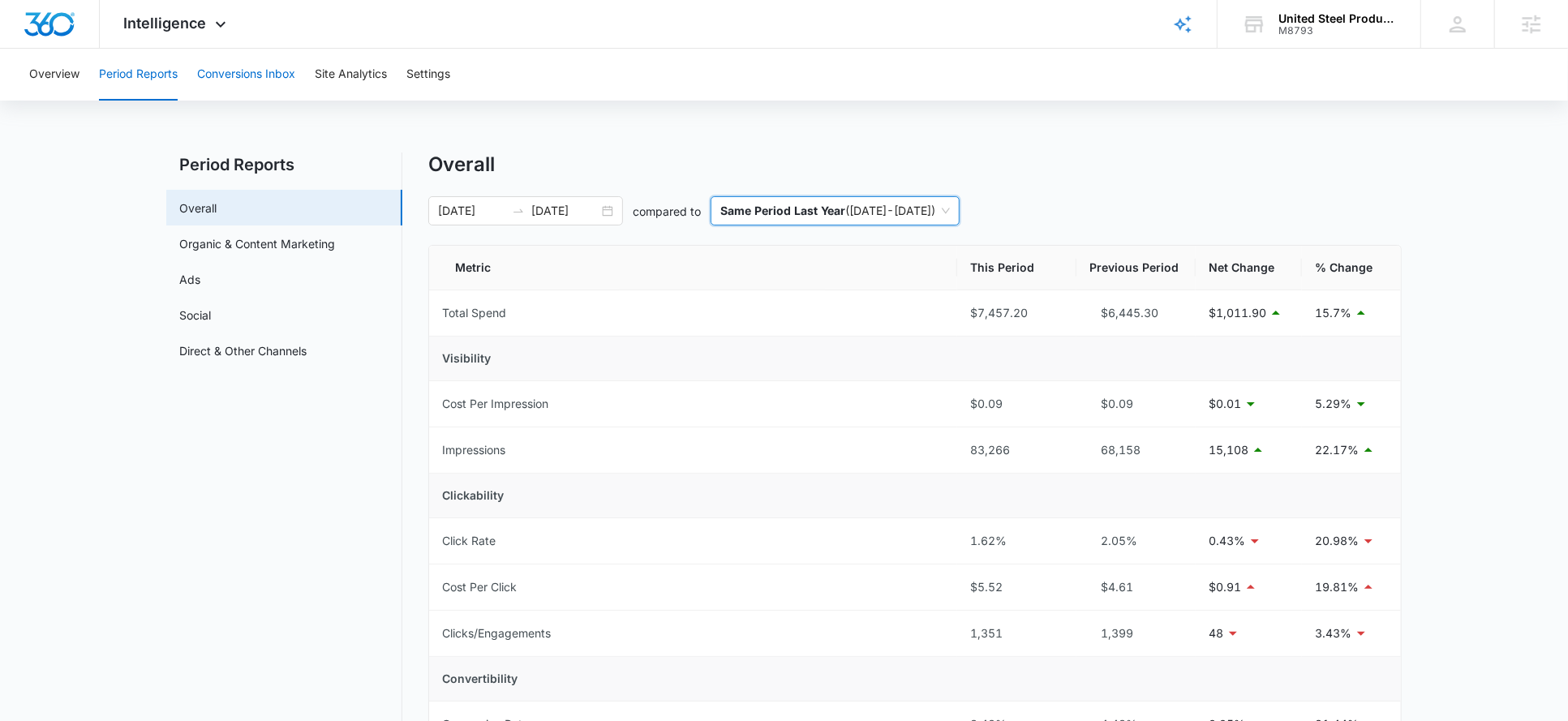
click at [263, 84] on button "Conversions Inbox" at bounding box center [246, 75] width 98 height 52
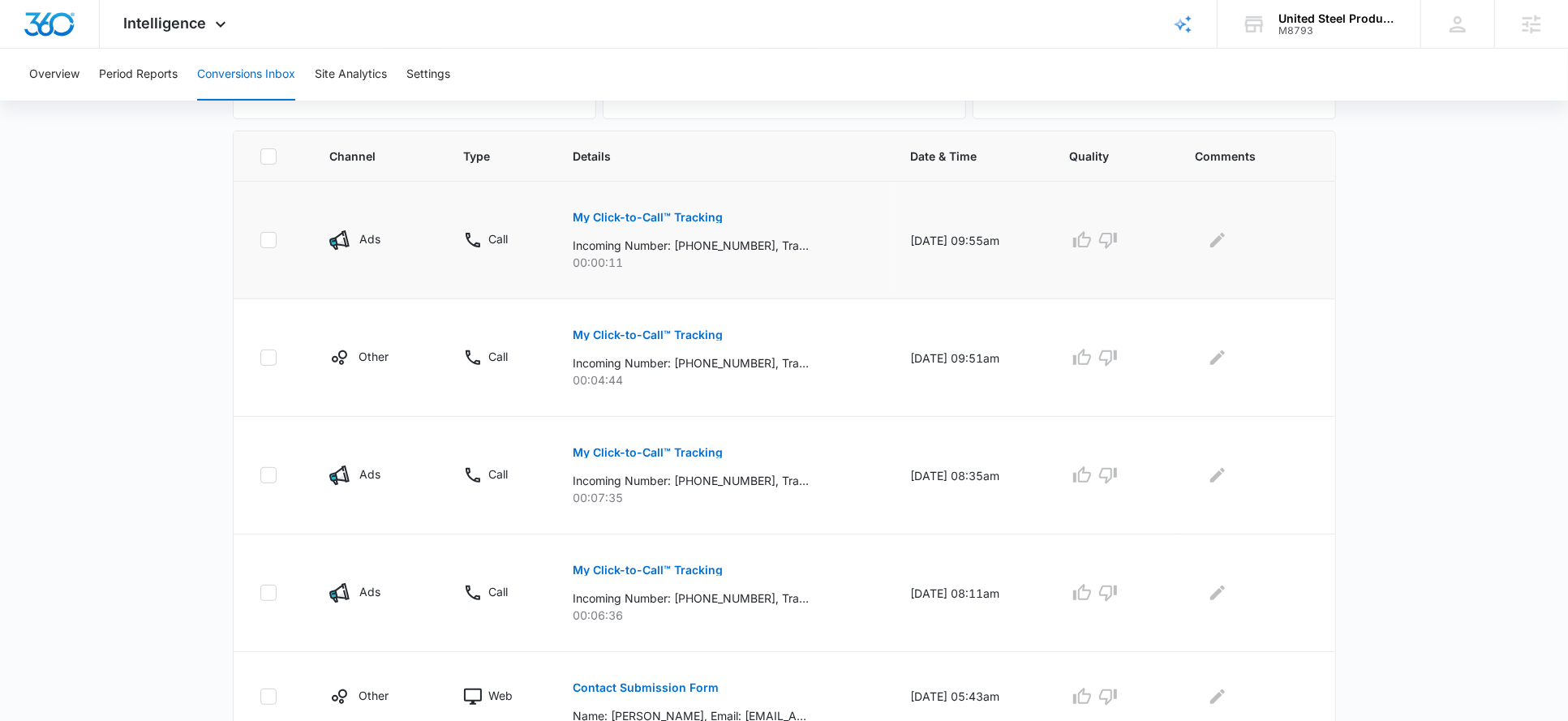
scroll to position [306, 0]
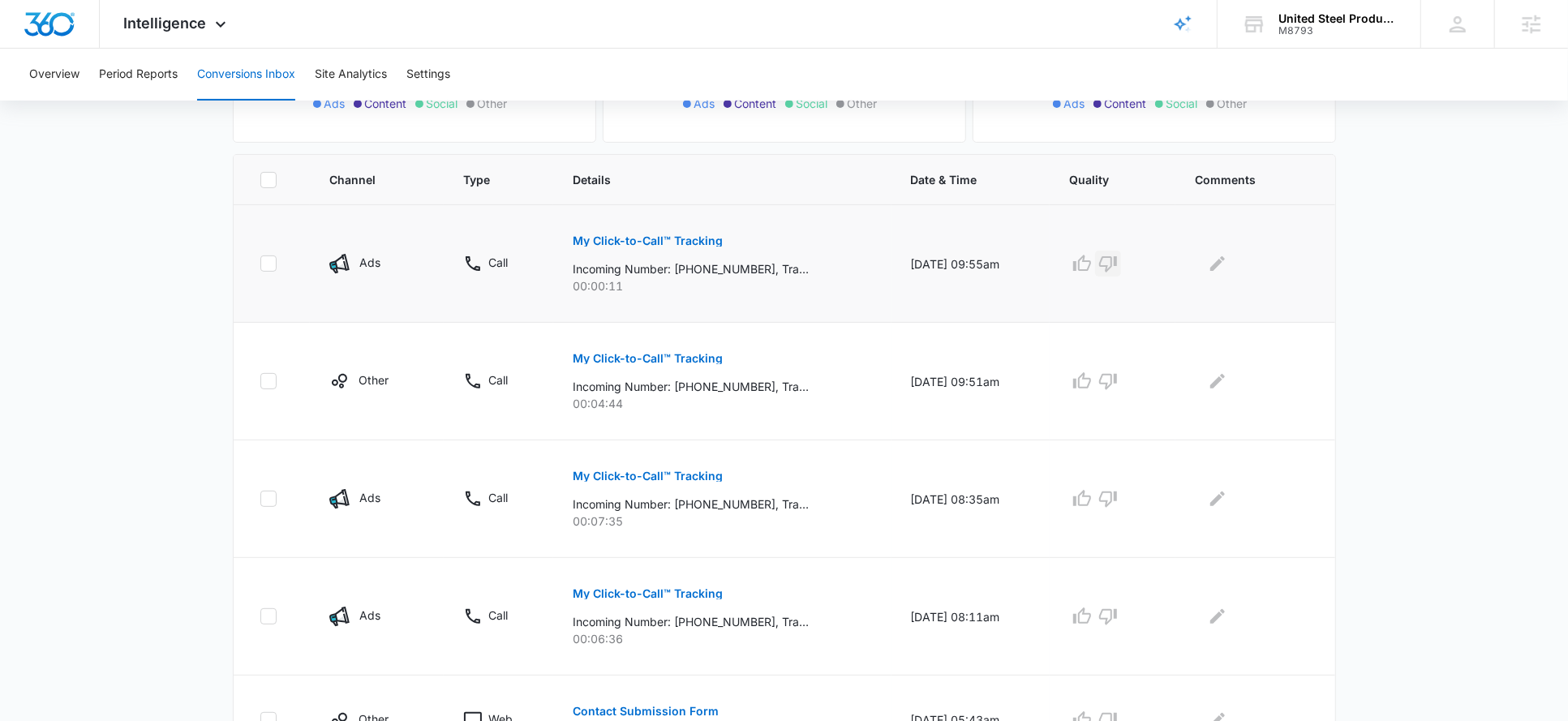
click at [1116, 265] on icon "button" at bounding box center [1108, 263] width 19 height 19
click at [1082, 377] on icon "button" at bounding box center [1082, 380] width 19 height 19
click at [1090, 499] on icon "button" at bounding box center [1082, 498] width 19 height 19
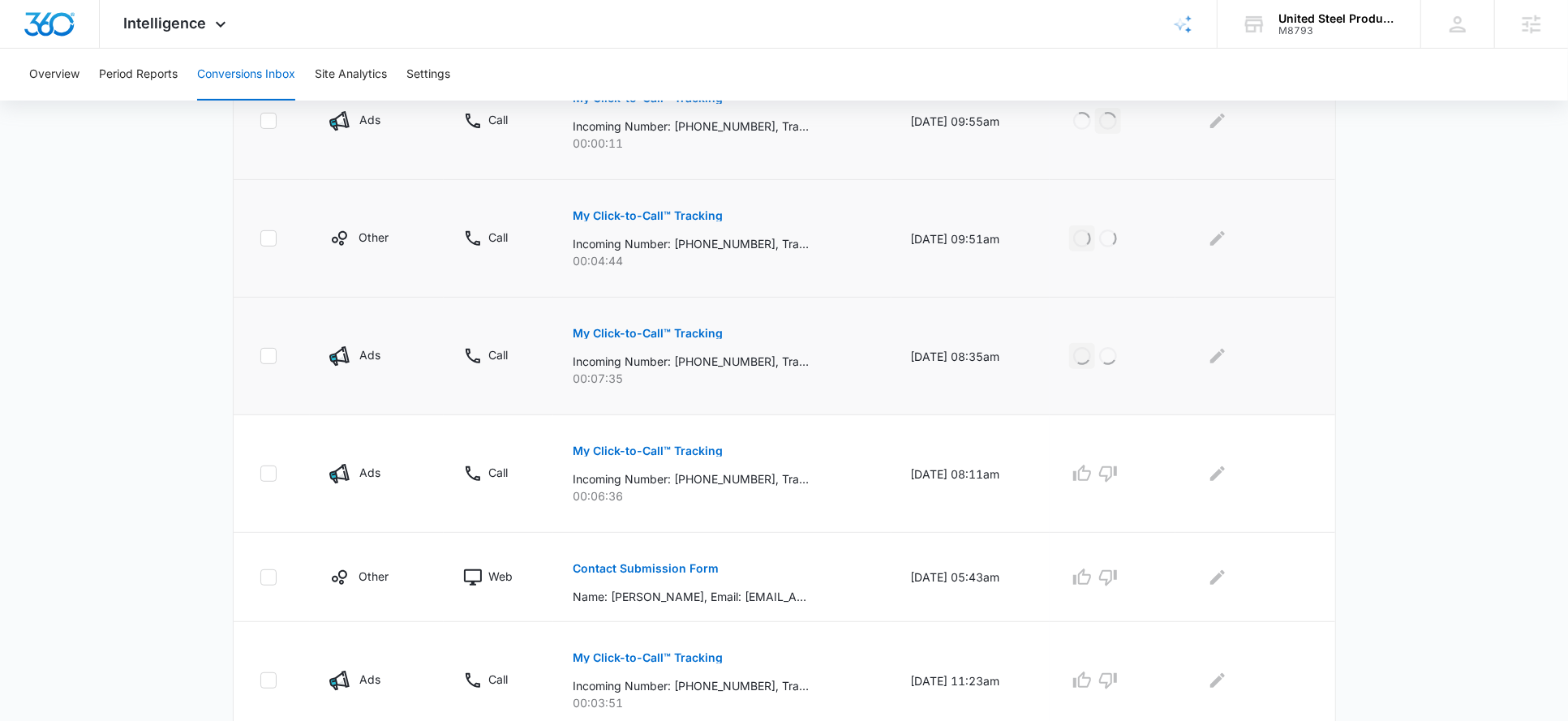
scroll to position [480, 0]
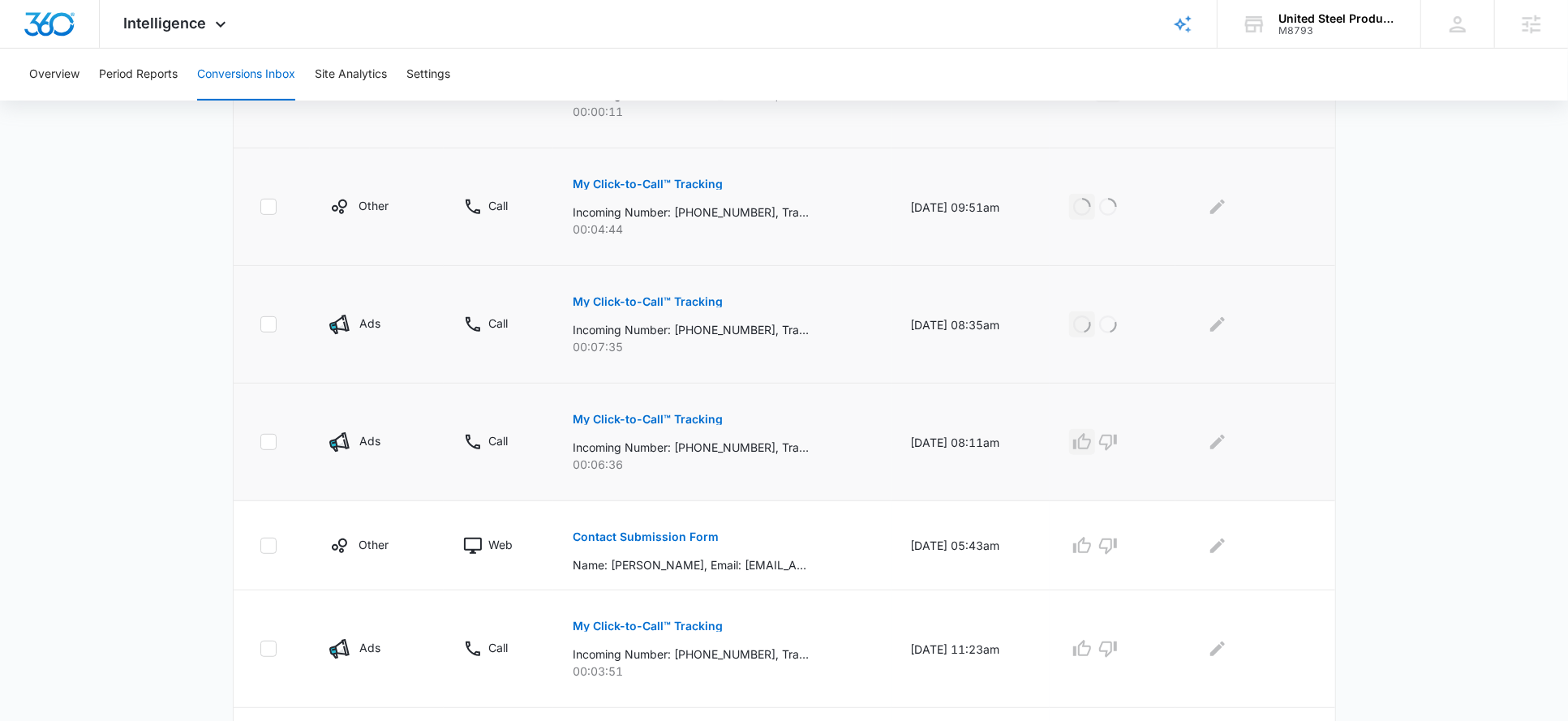
click at [1089, 441] on icon "button" at bounding box center [1082, 441] width 17 height 17
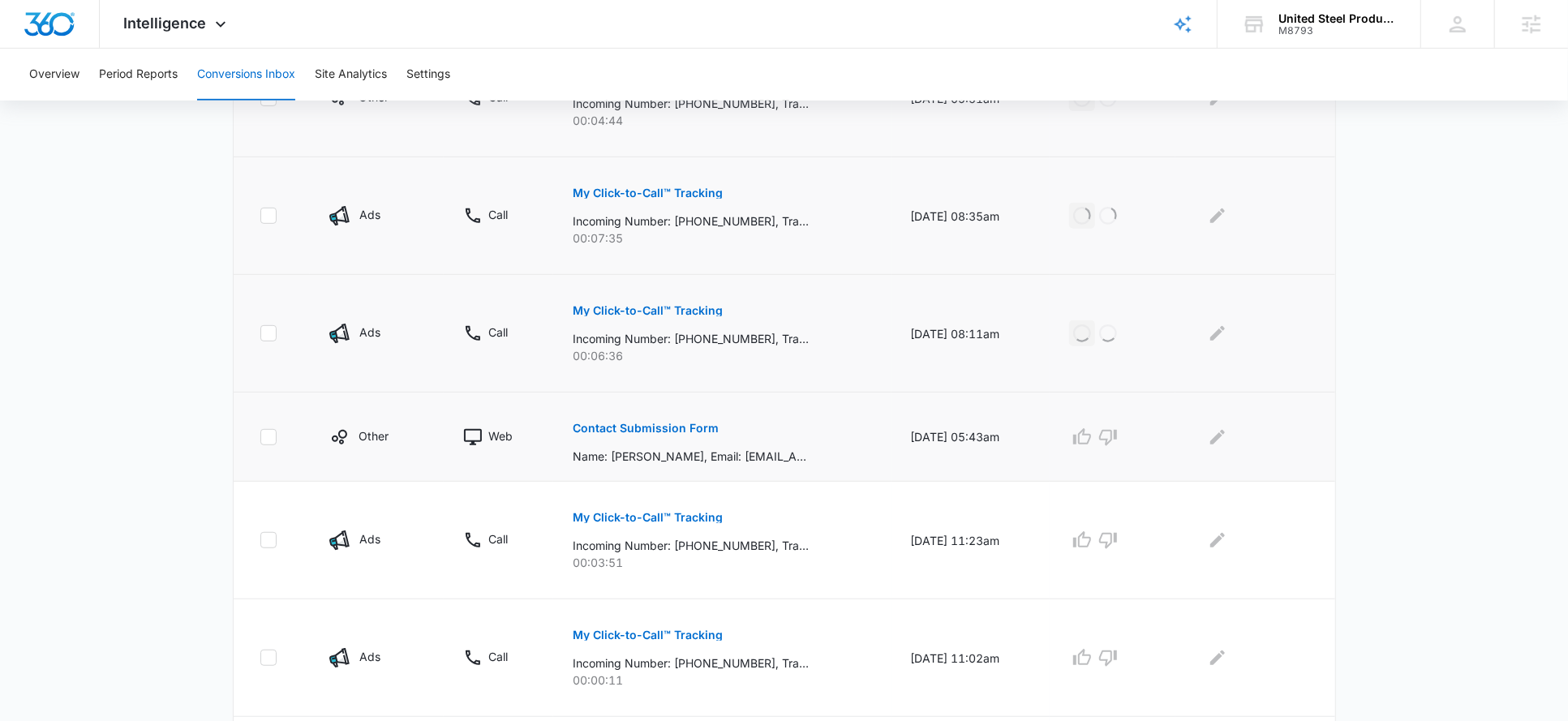
scroll to position [652, 0]
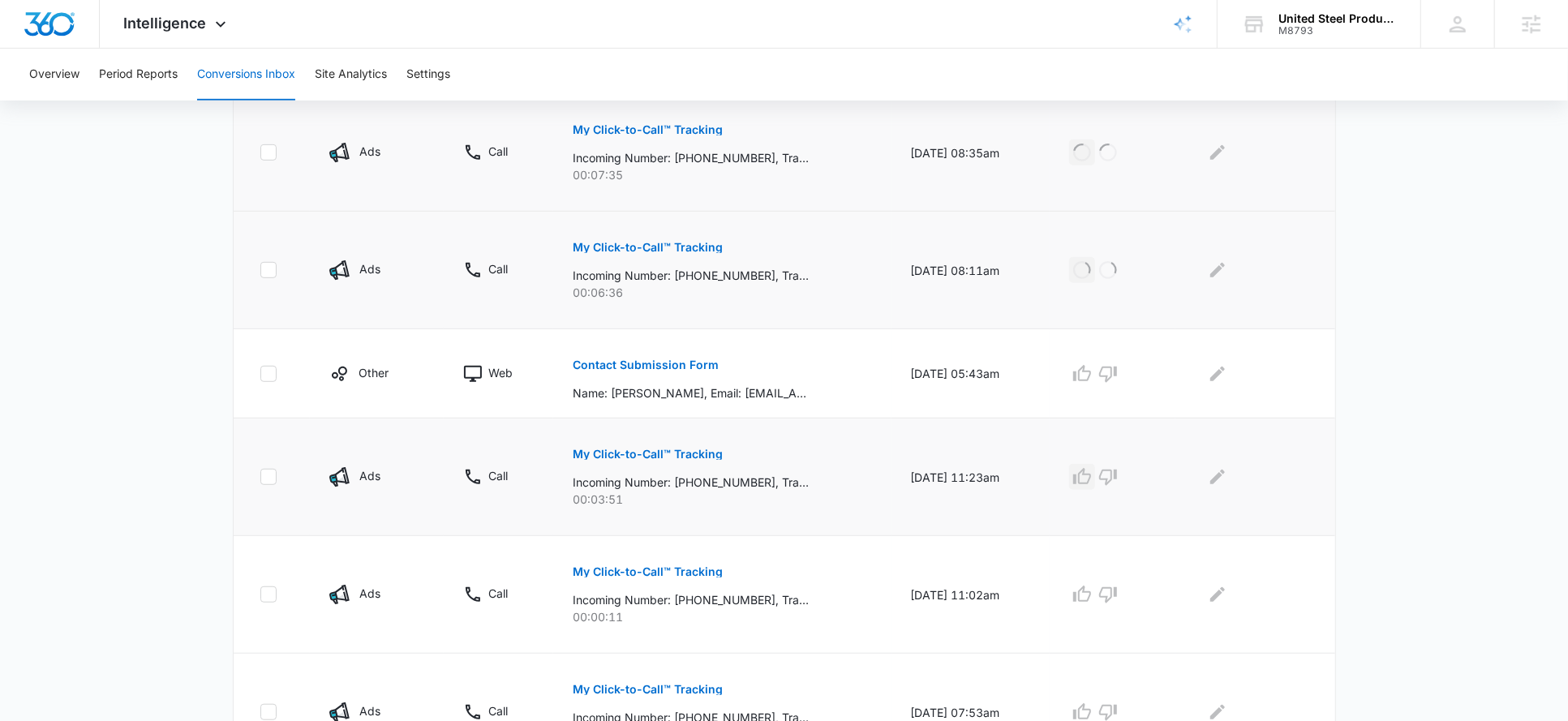
click at [1089, 476] on icon "button" at bounding box center [1082, 476] width 17 height 17
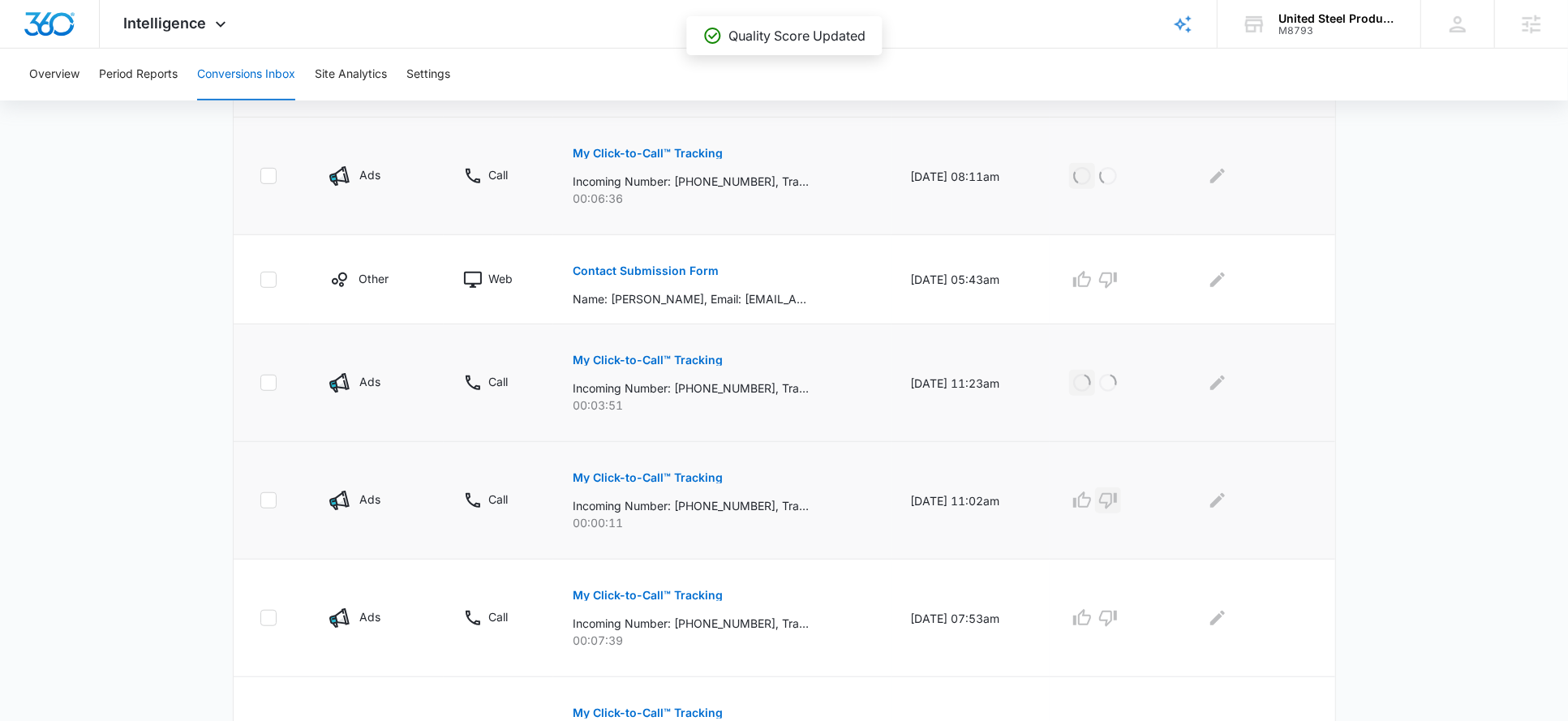
click at [1118, 491] on icon "button" at bounding box center [1108, 500] width 19 height 19
click at [1092, 609] on icon "button" at bounding box center [1082, 617] width 19 height 19
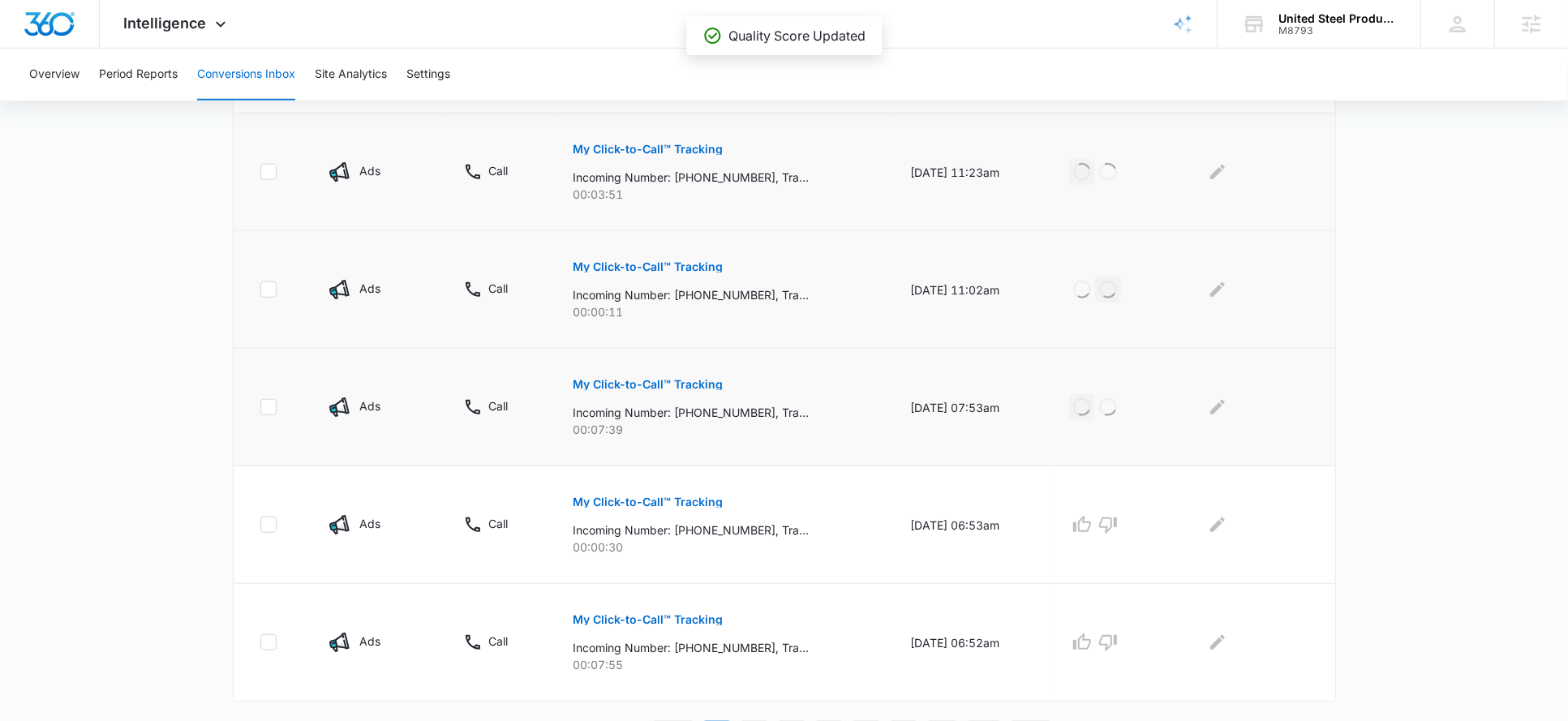
scroll to position [964, 0]
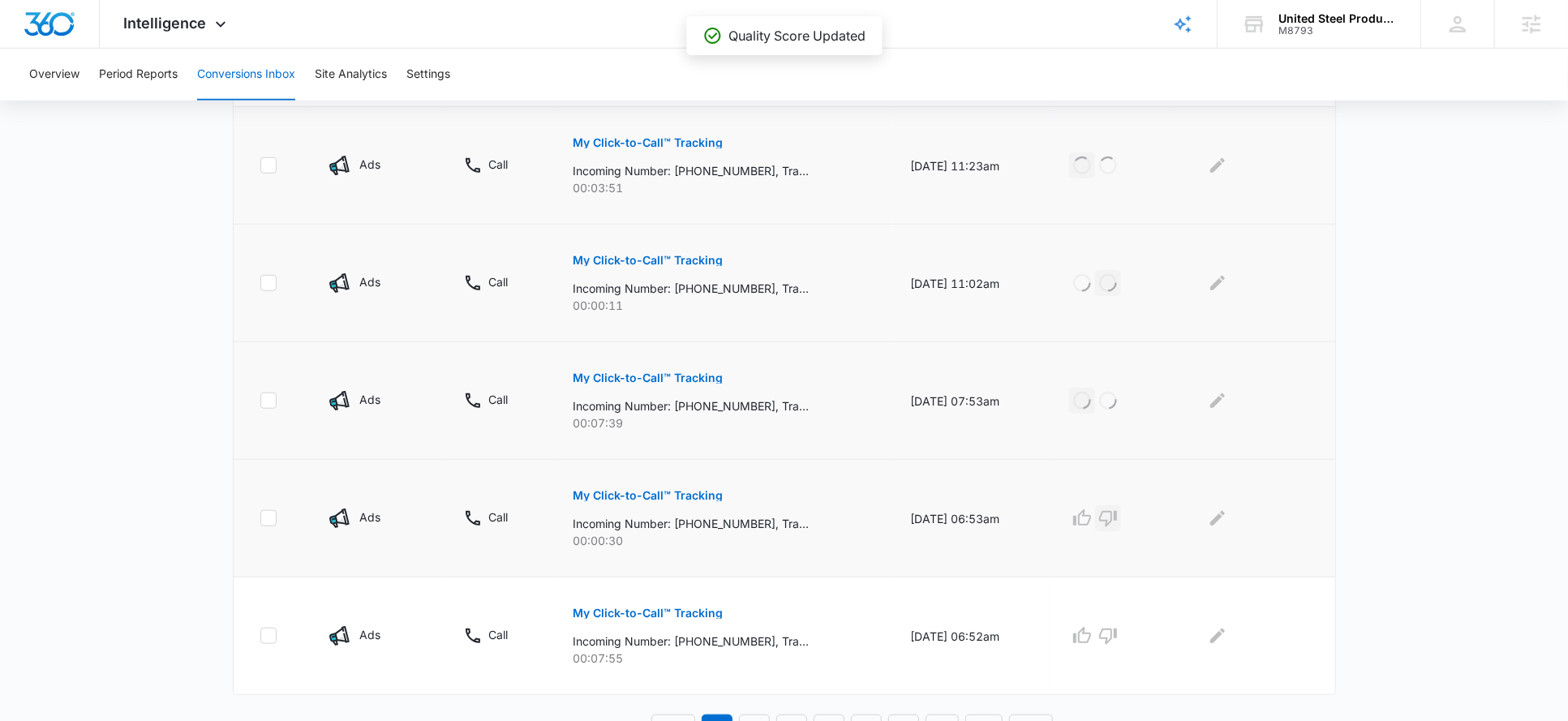
click at [1113, 513] on icon "button" at bounding box center [1108, 517] width 19 height 19
click at [1092, 628] on icon "button" at bounding box center [1082, 635] width 19 height 19
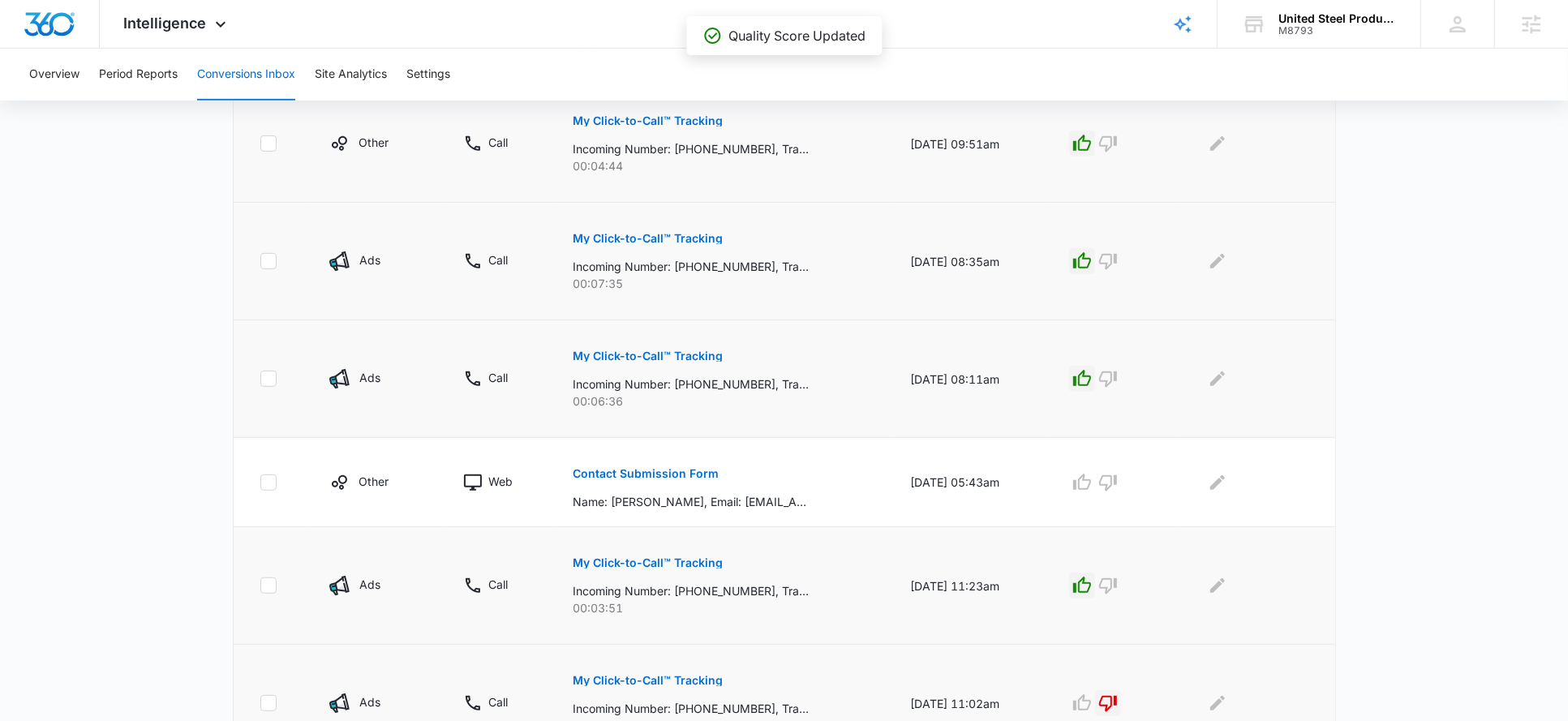
scroll to position [550, 0]
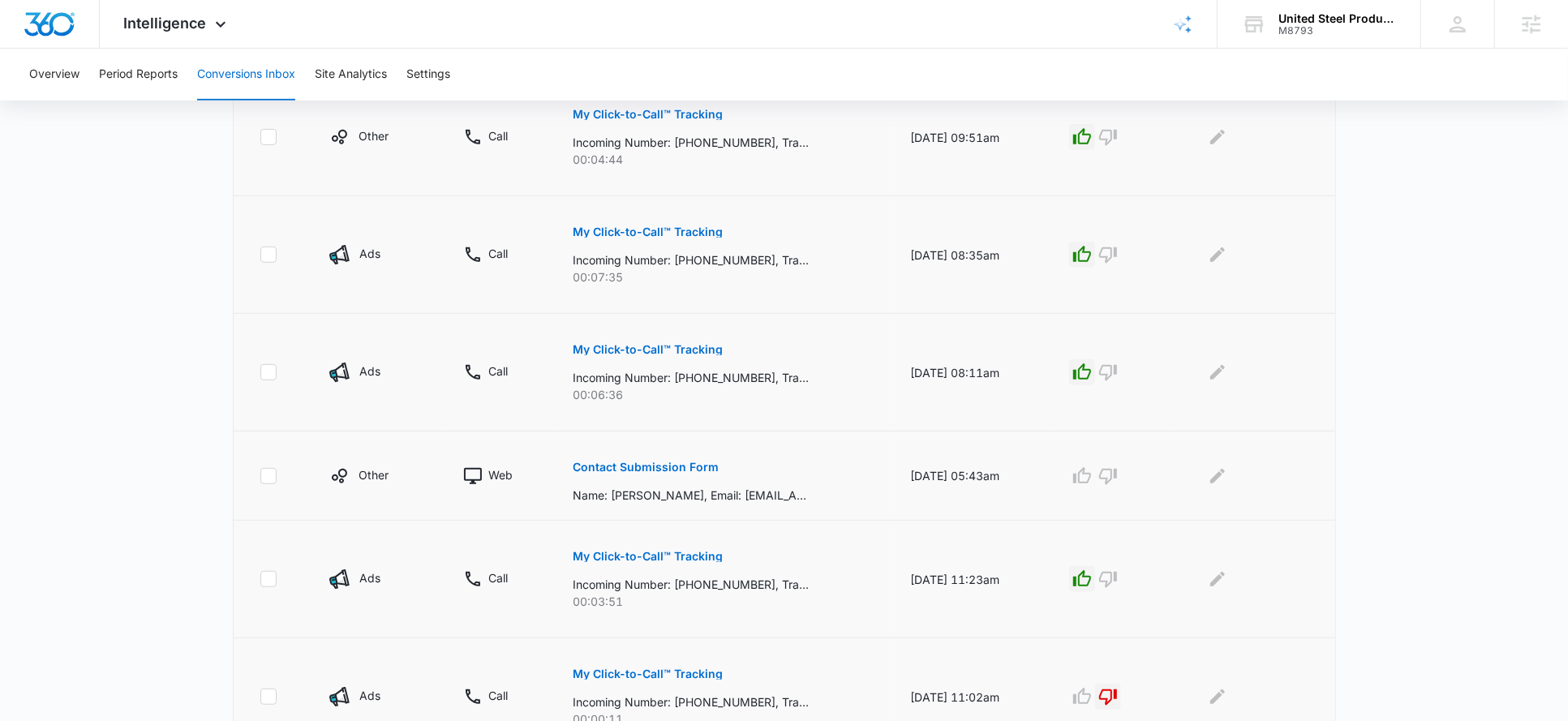
click at [648, 462] on p "Contact Submission Form" at bounding box center [646, 468] width 146 height 12
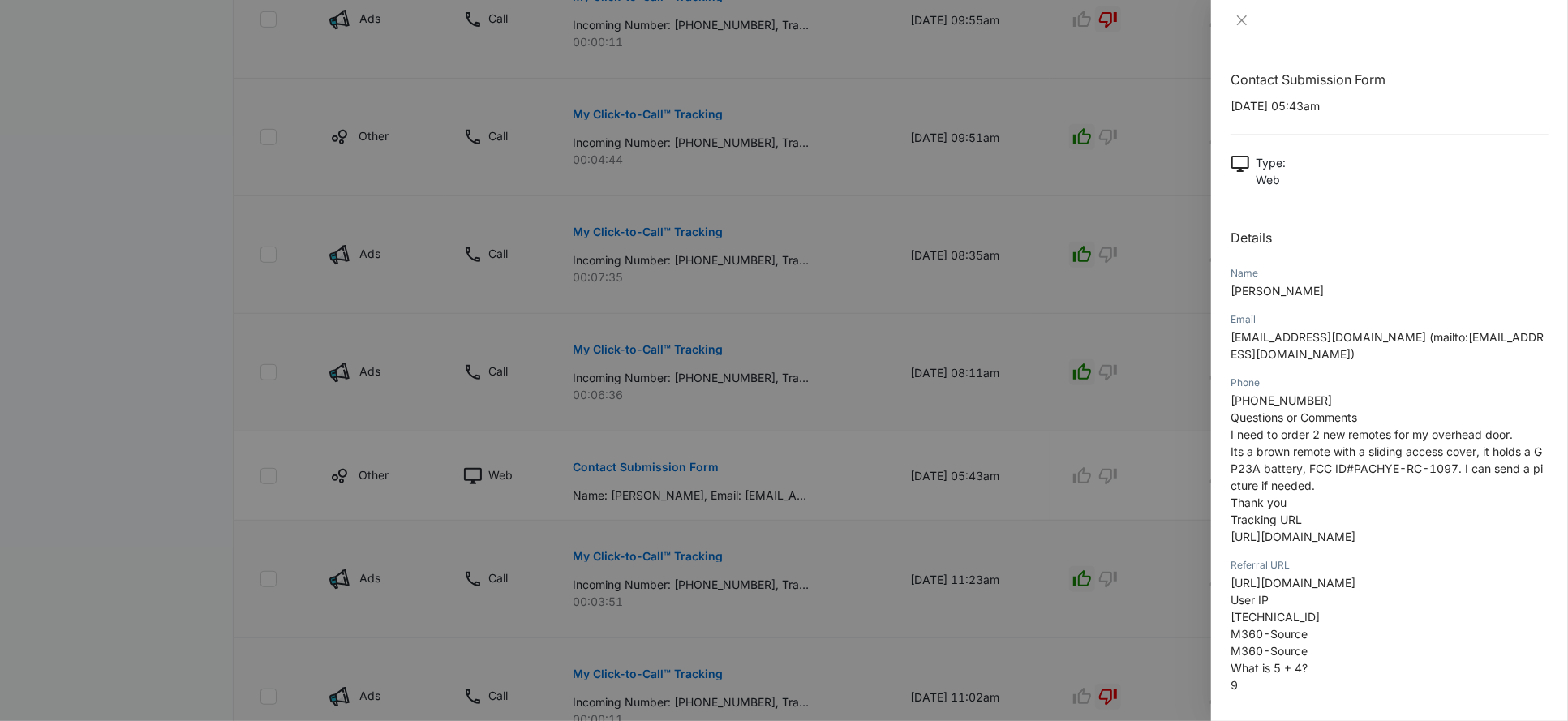
click at [1155, 413] on div at bounding box center [784, 360] width 1568 height 721
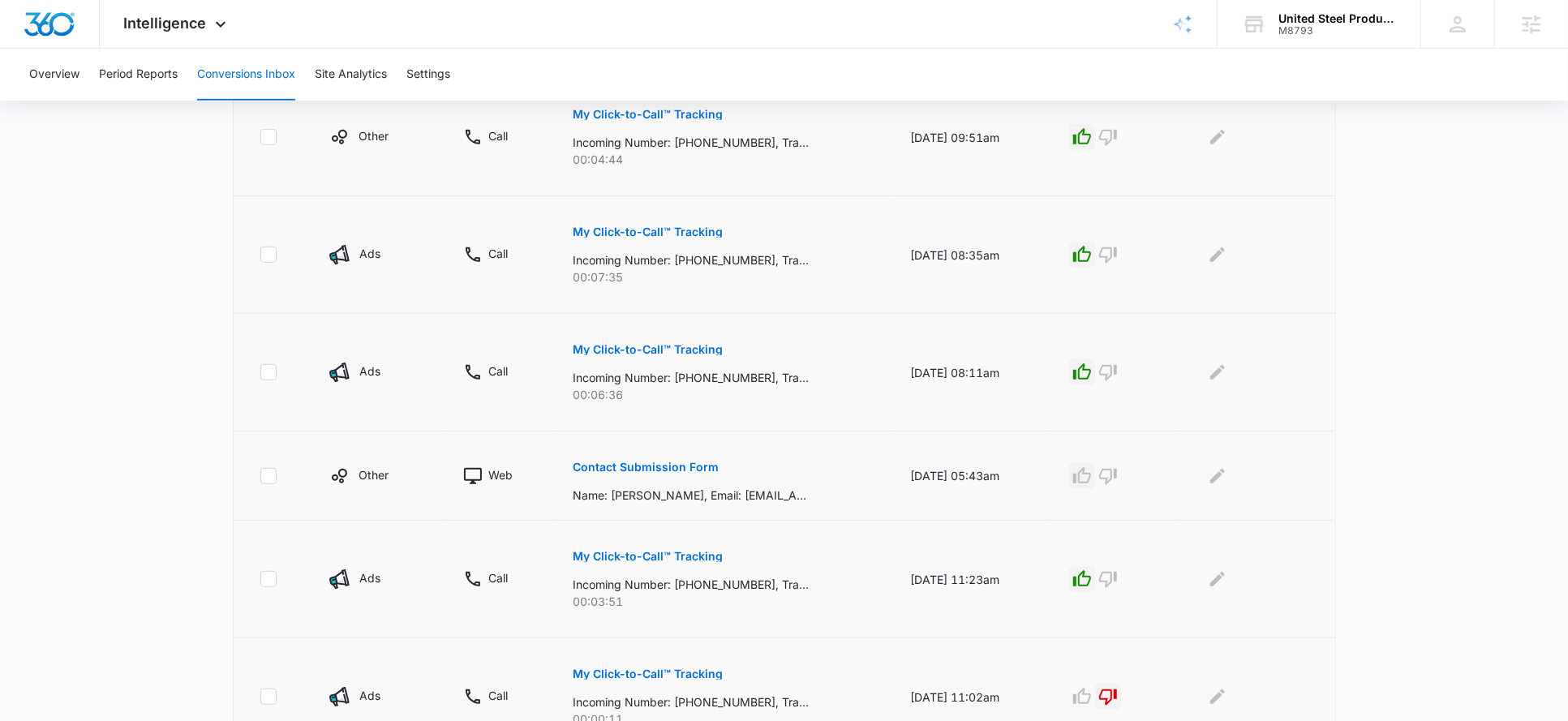
click at [1091, 474] on icon "button" at bounding box center [1082, 475] width 19 height 19
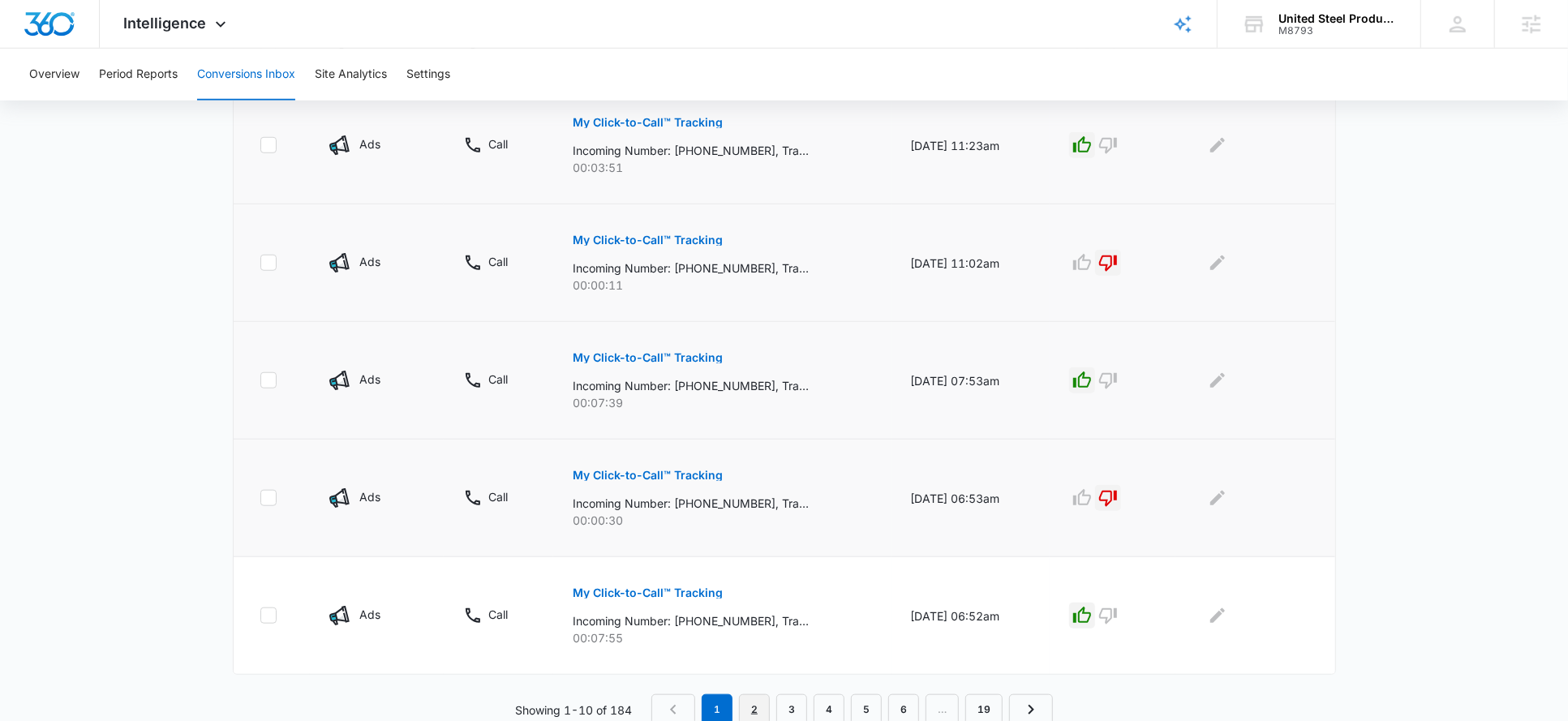
click at [766, 698] on link "2" at bounding box center [754, 709] width 31 height 31
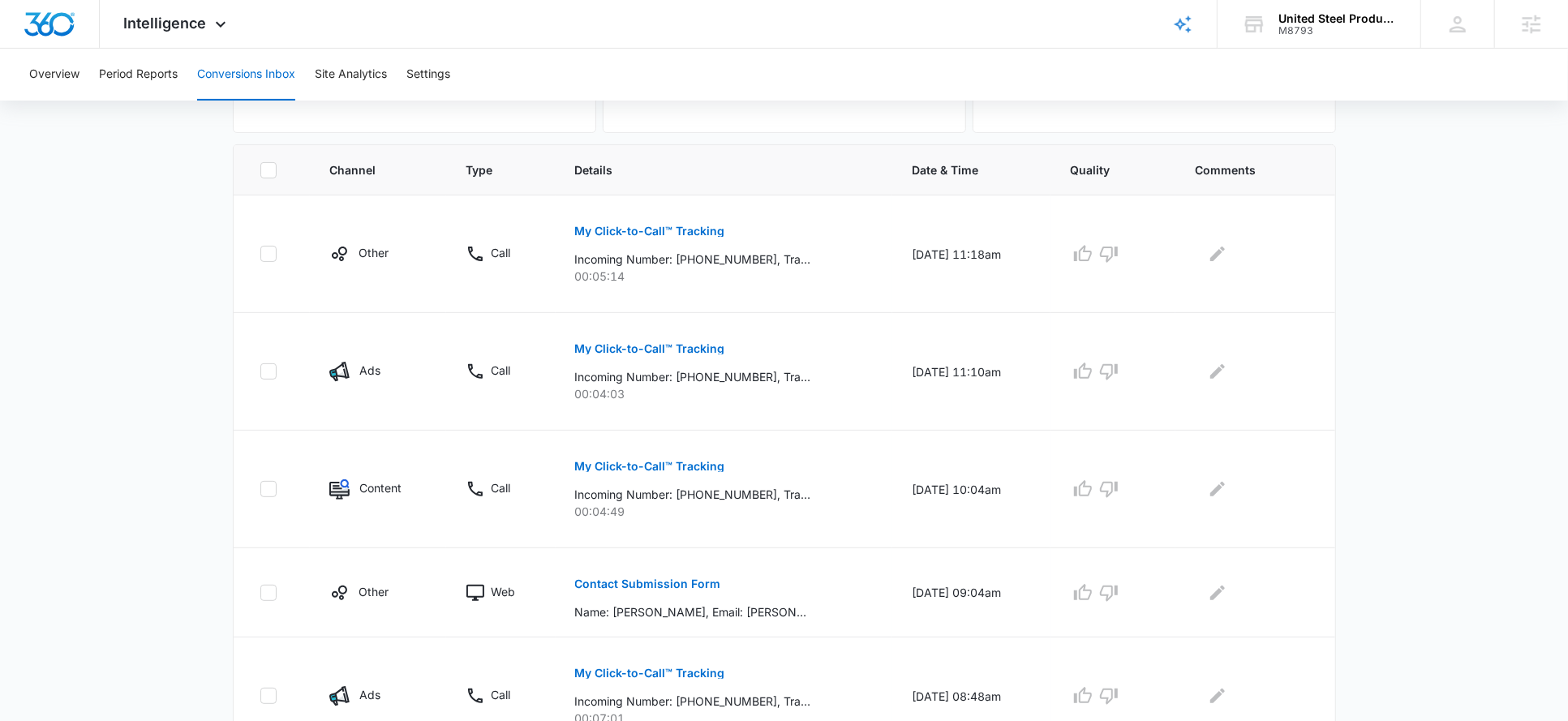
scroll to position [321, 0]
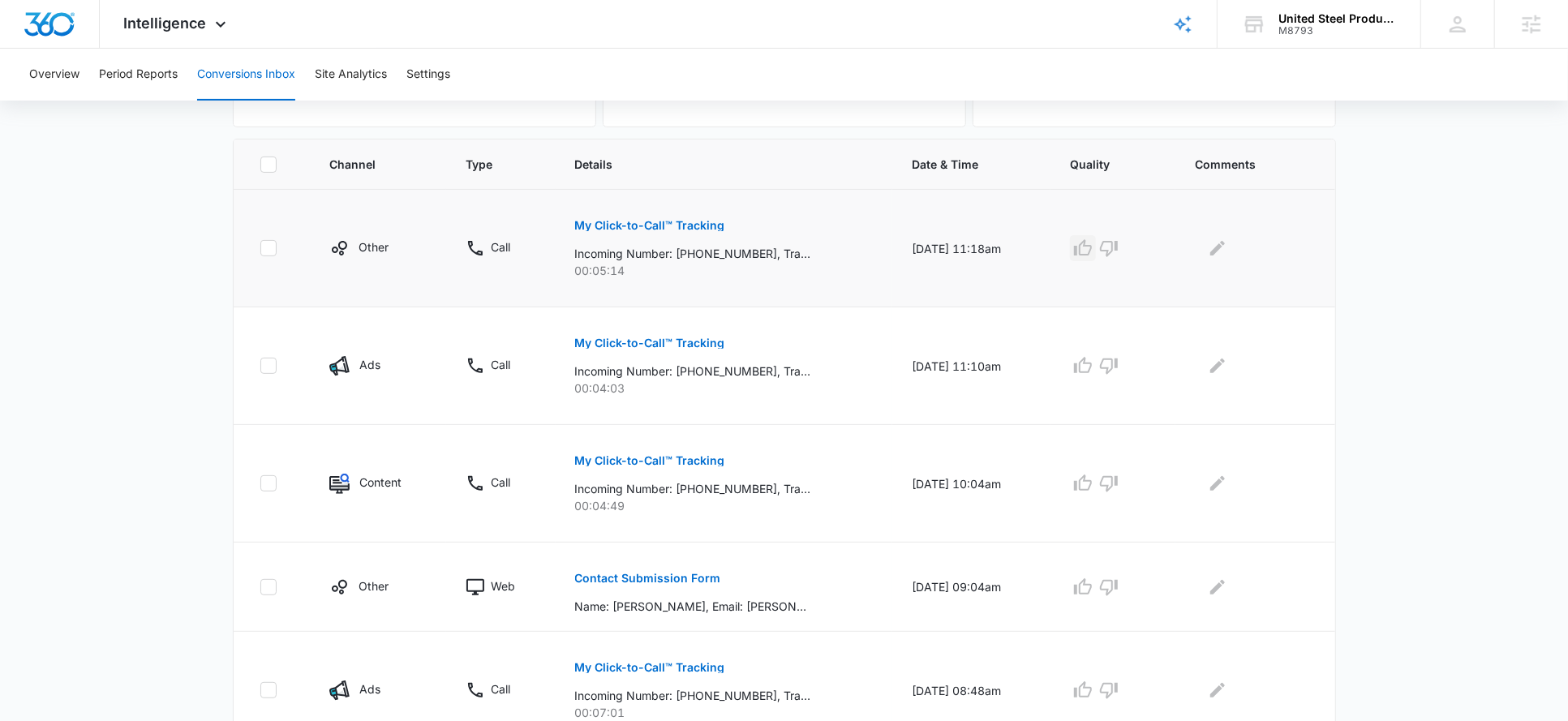
click at [1092, 245] on icon "button" at bounding box center [1083, 248] width 17 height 17
click at [1093, 365] on icon "button" at bounding box center [1083, 365] width 19 height 19
click at [1093, 481] on icon "button" at bounding box center [1083, 483] width 19 height 19
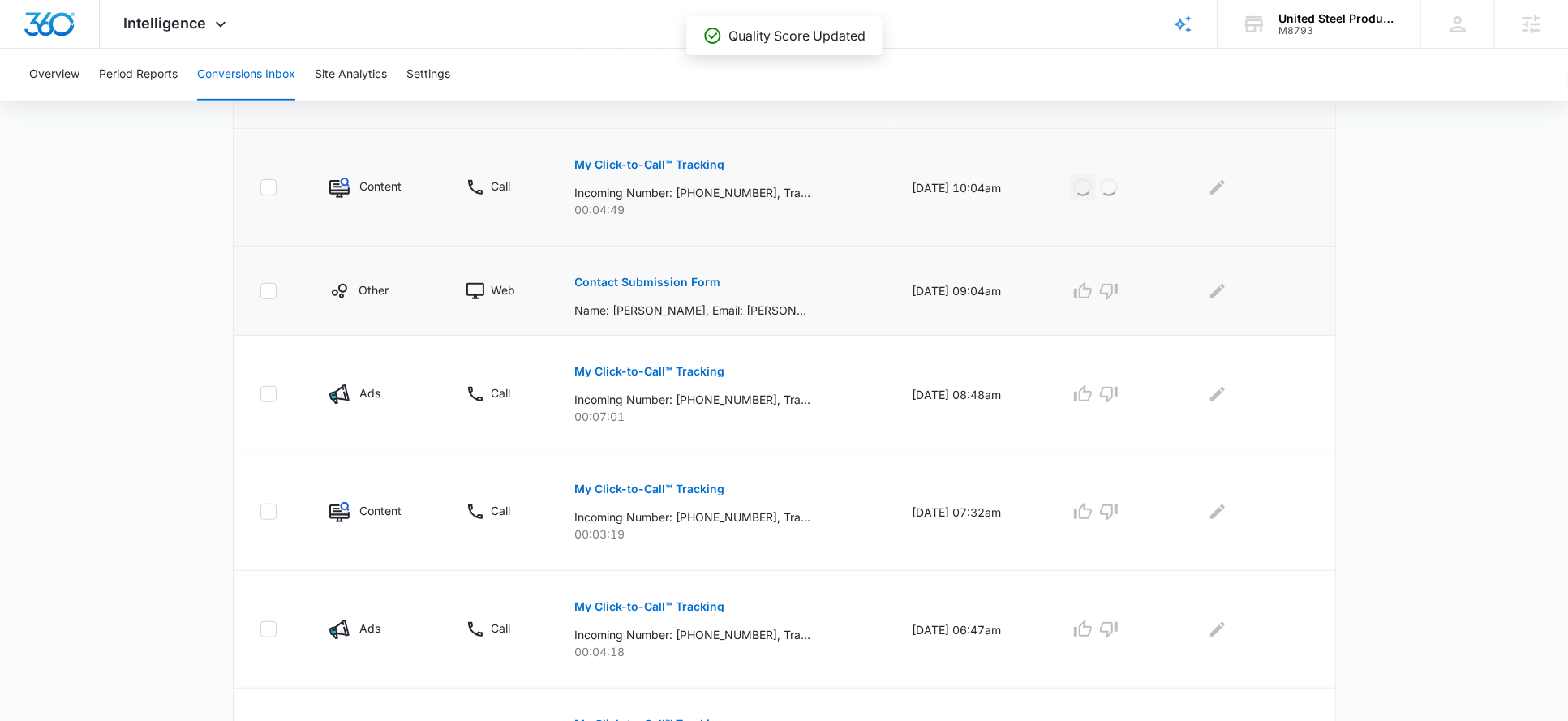
scroll to position [618, 0]
click at [1093, 387] on icon "button" at bounding box center [1083, 393] width 19 height 19
click at [1093, 508] on icon "button" at bounding box center [1083, 510] width 19 height 19
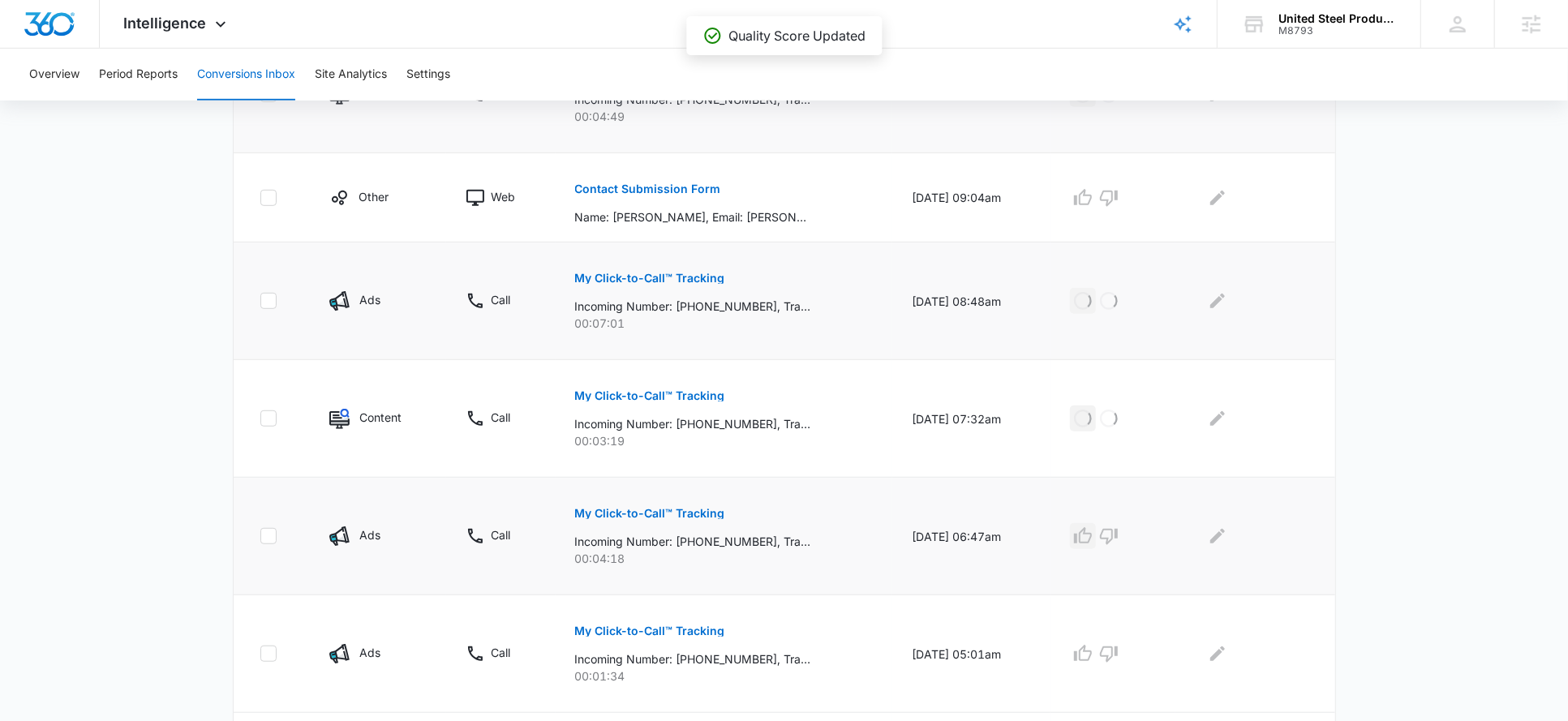
click at [1093, 540] on icon "button" at bounding box center [1083, 536] width 19 height 19
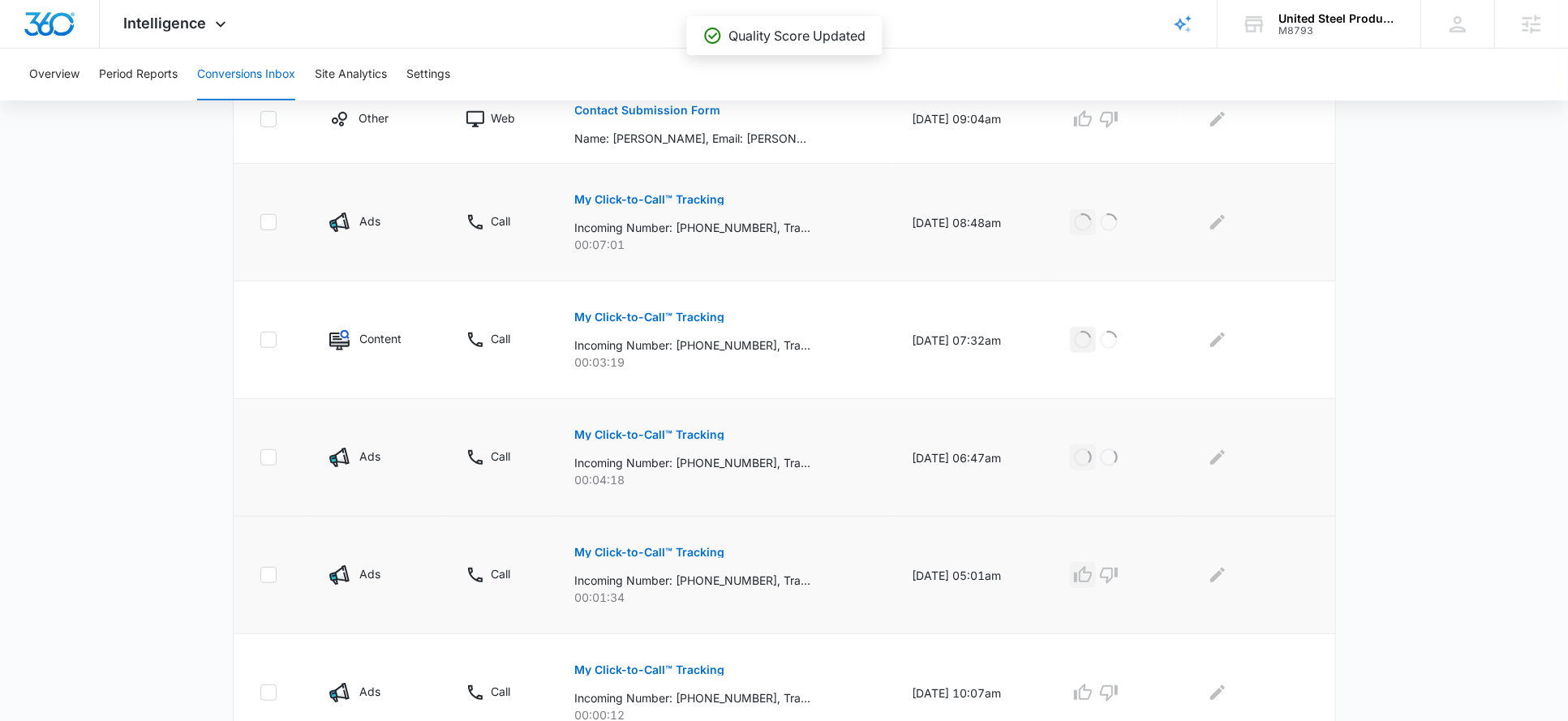
click at [1091, 577] on icon "button" at bounding box center [1083, 575] width 17 height 17
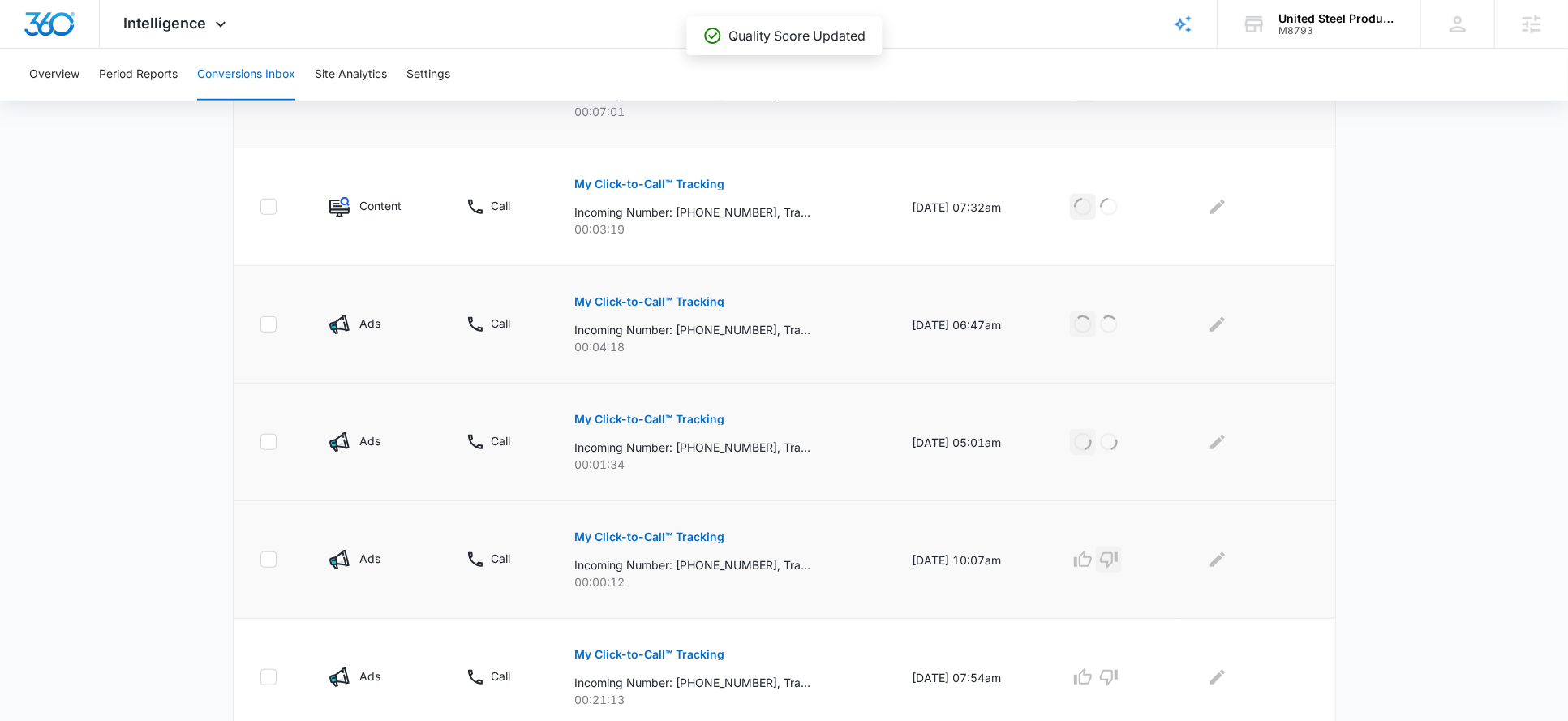
click at [1118, 556] on icon "button" at bounding box center [1108, 559] width 19 height 19
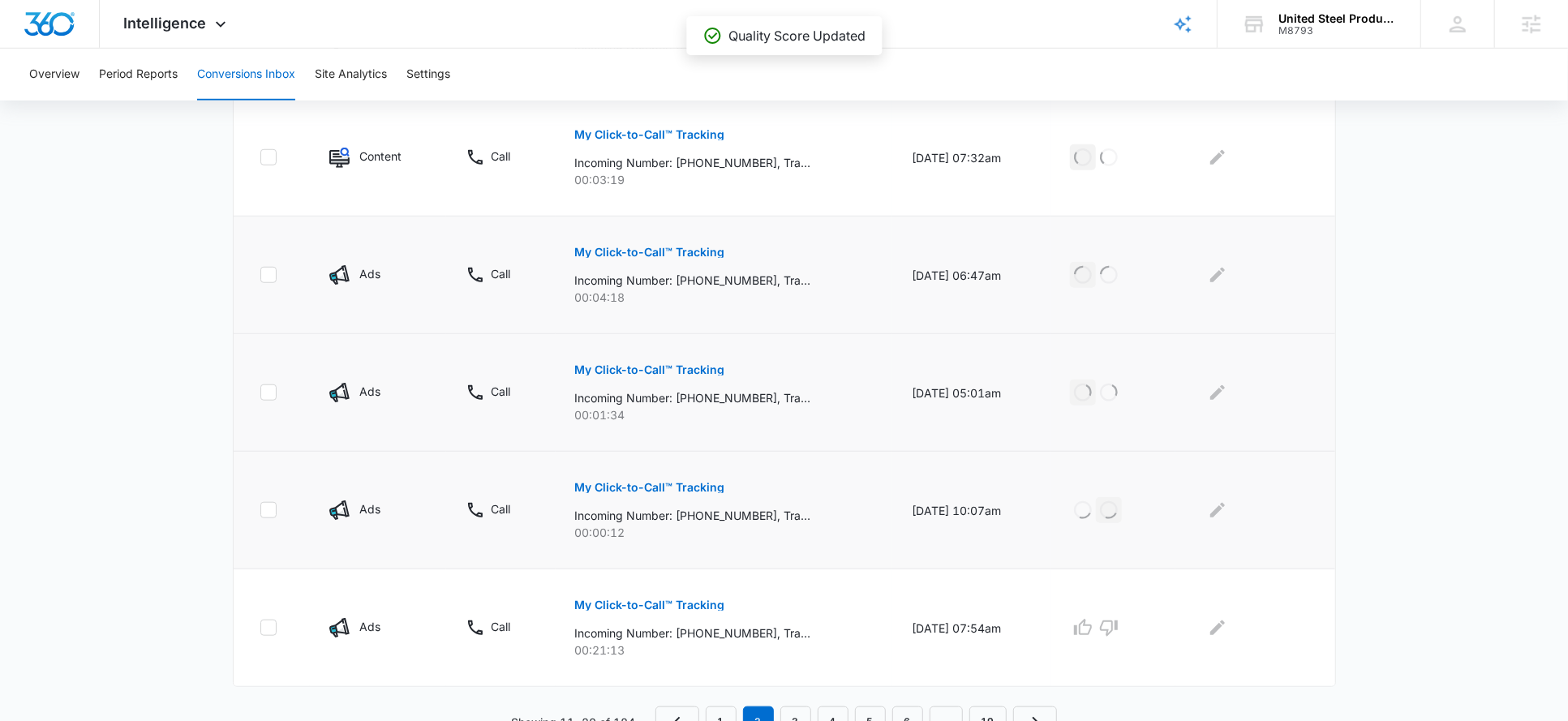
scroll to position [983, 0]
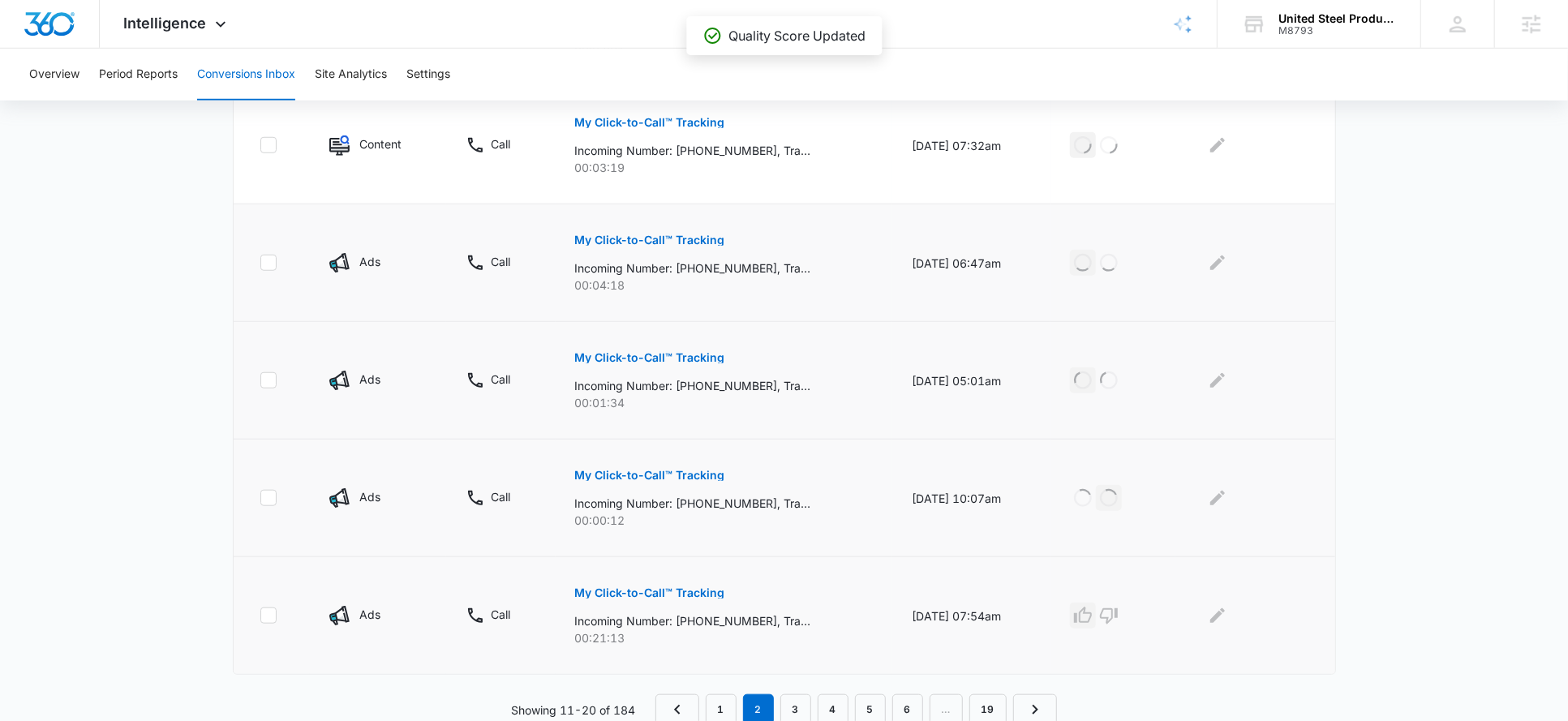
click at [1089, 611] on icon "button" at bounding box center [1083, 615] width 17 height 17
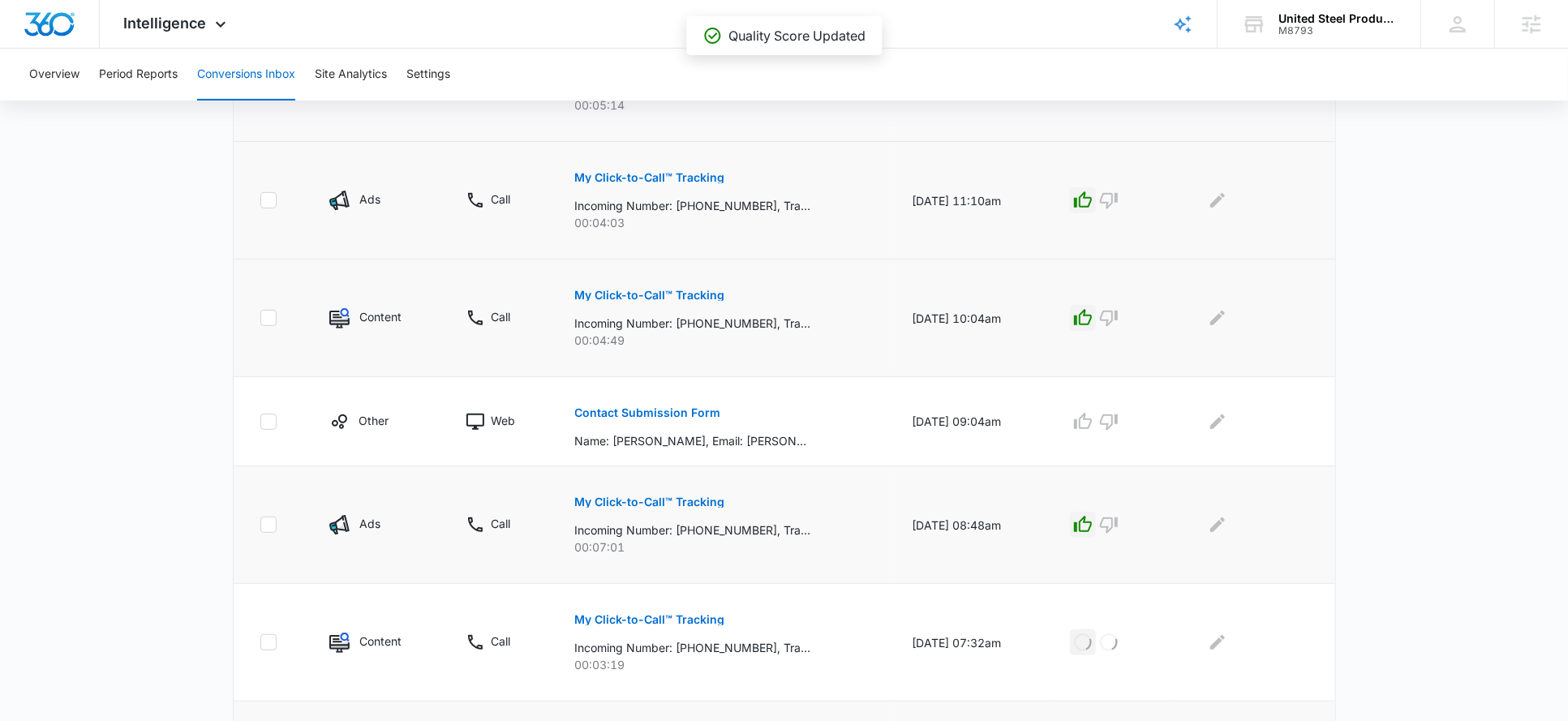
scroll to position [482, 0]
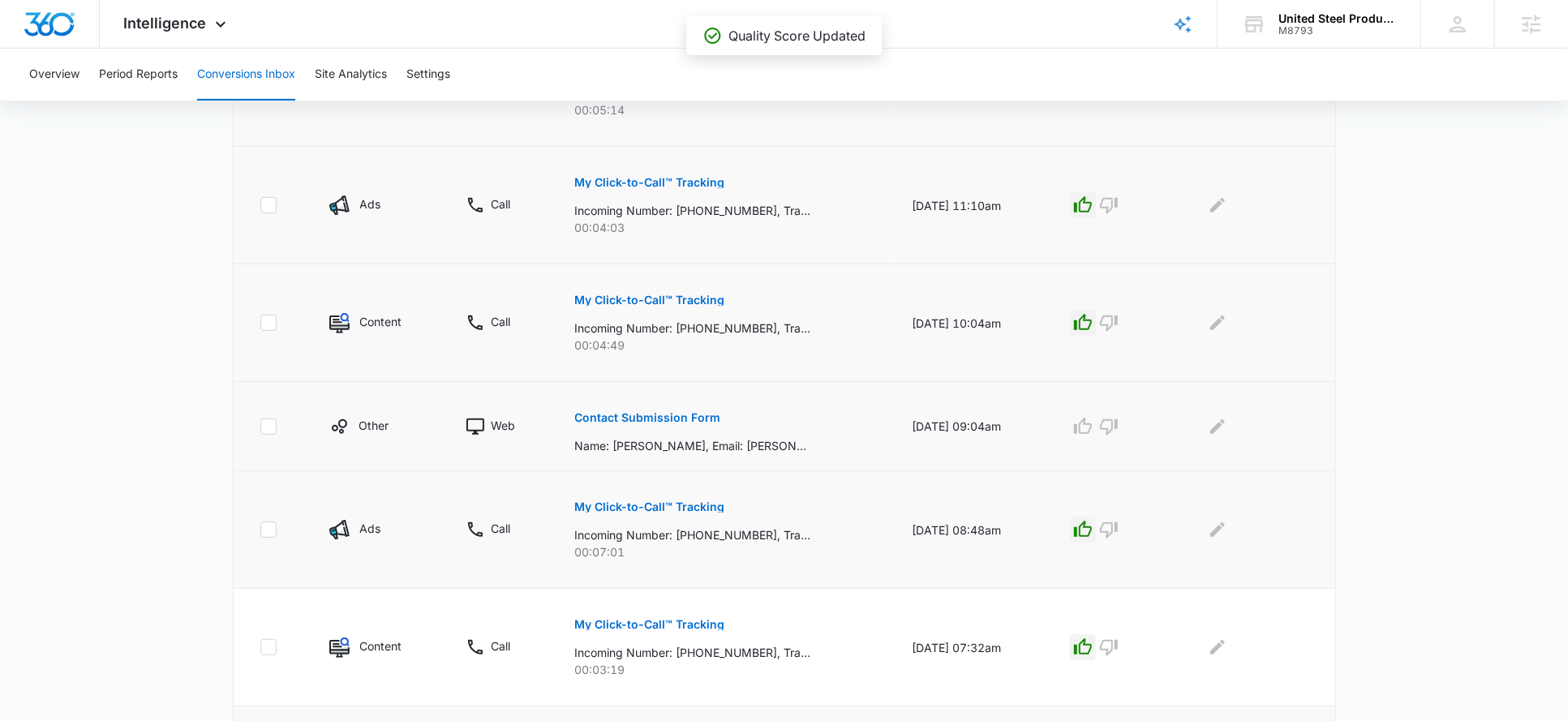
click at [704, 426] on button "Contact Submission Form" at bounding box center [648, 417] width 146 height 39
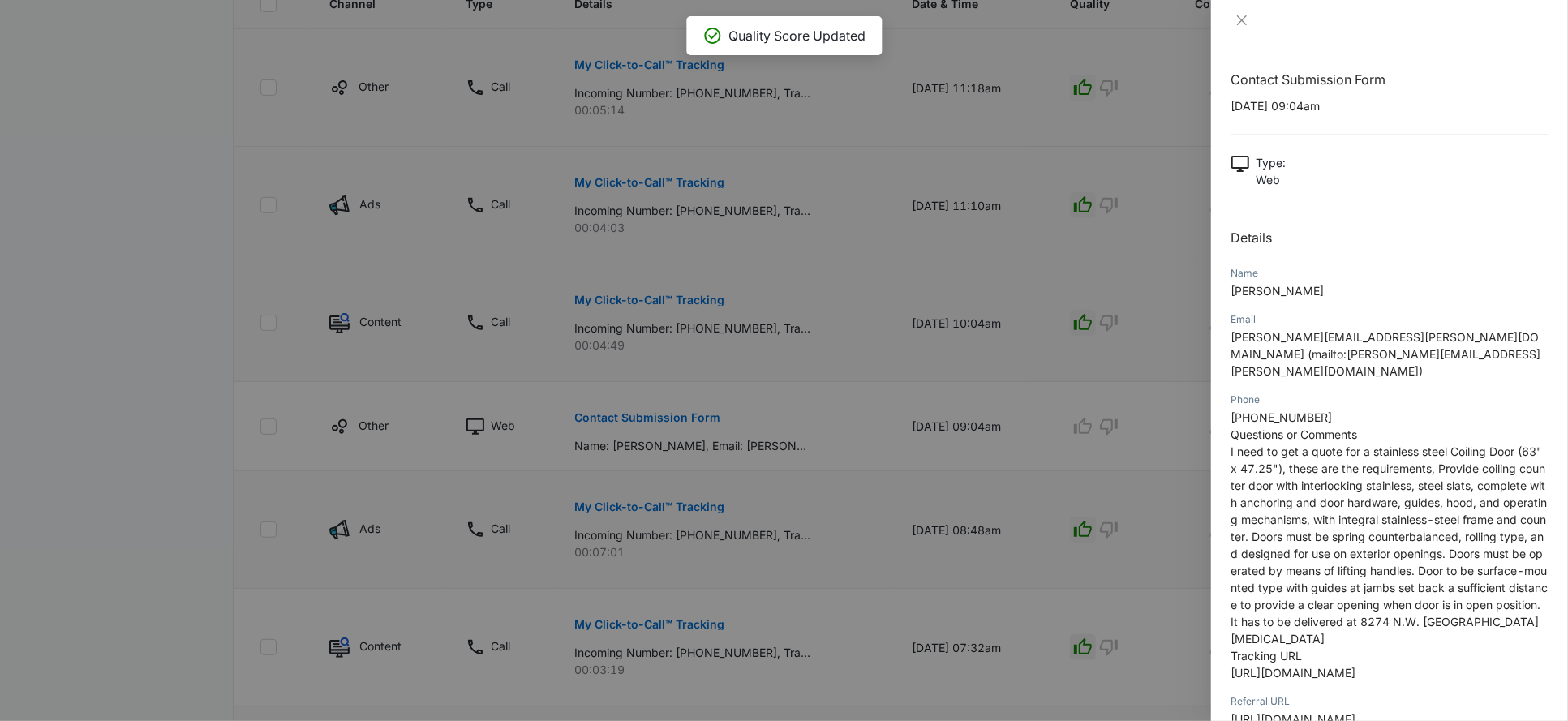
click at [1170, 342] on div at bounding box center [784, 360] width 1568 height 721
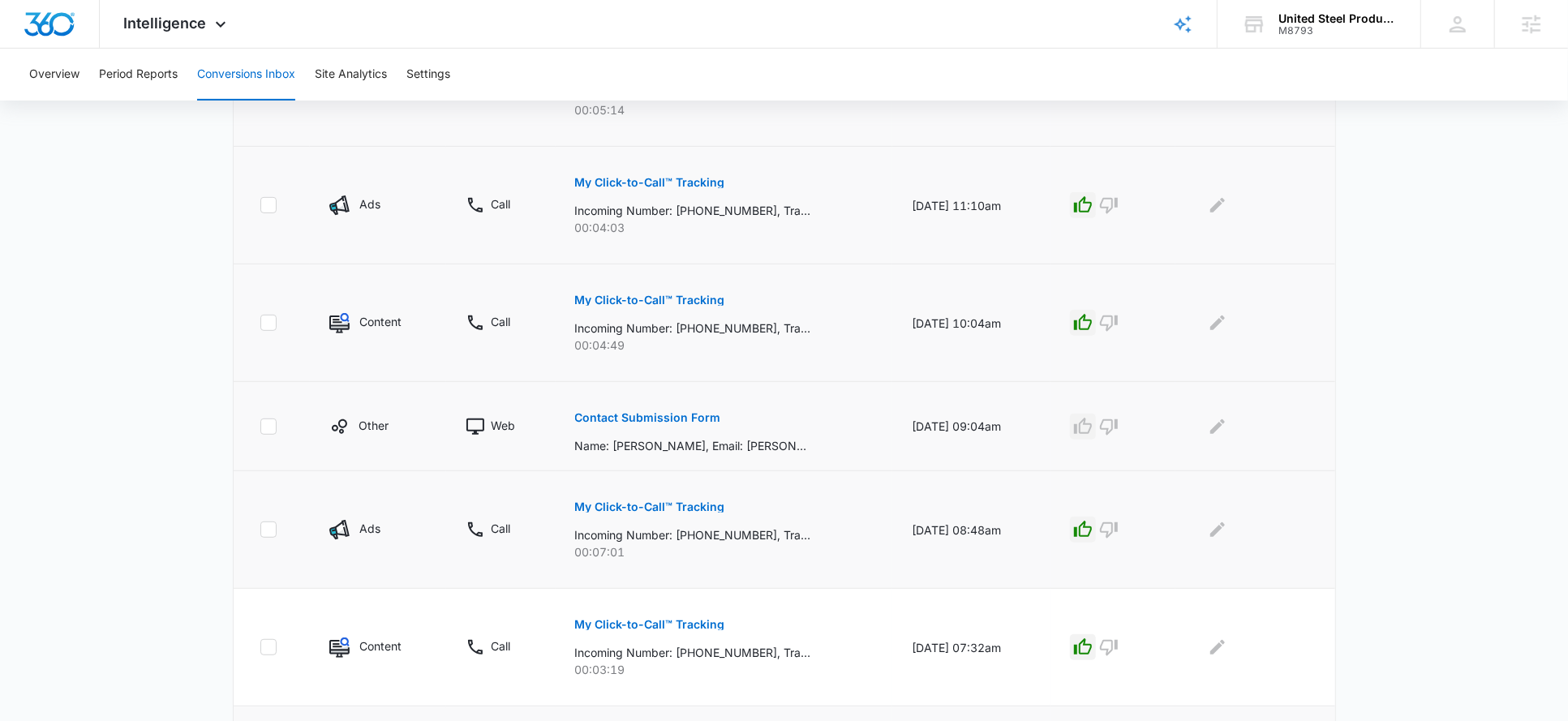
click at [1090, 421] on icon "button" at bounding box center [1083, 426] width 17 height 17
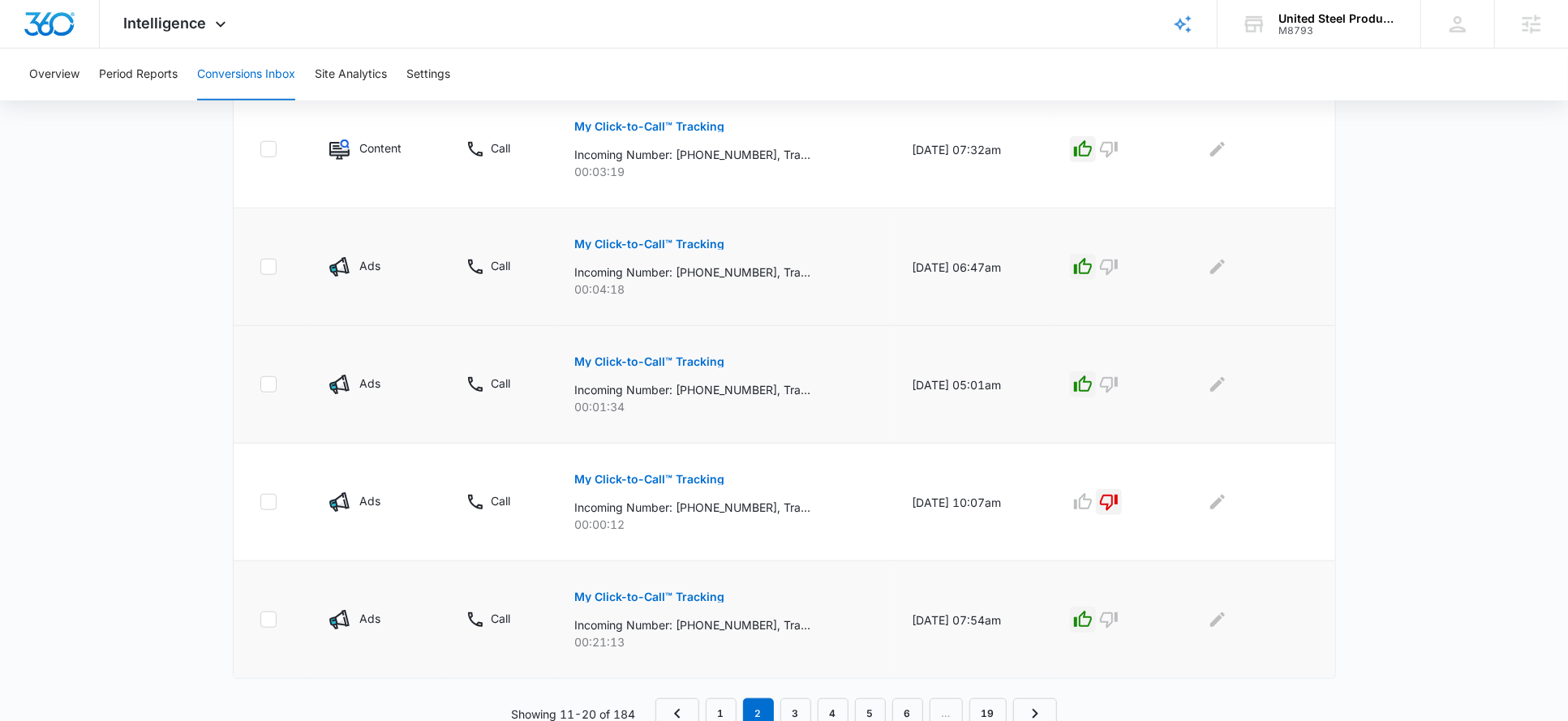
scroll to position [983, 0]
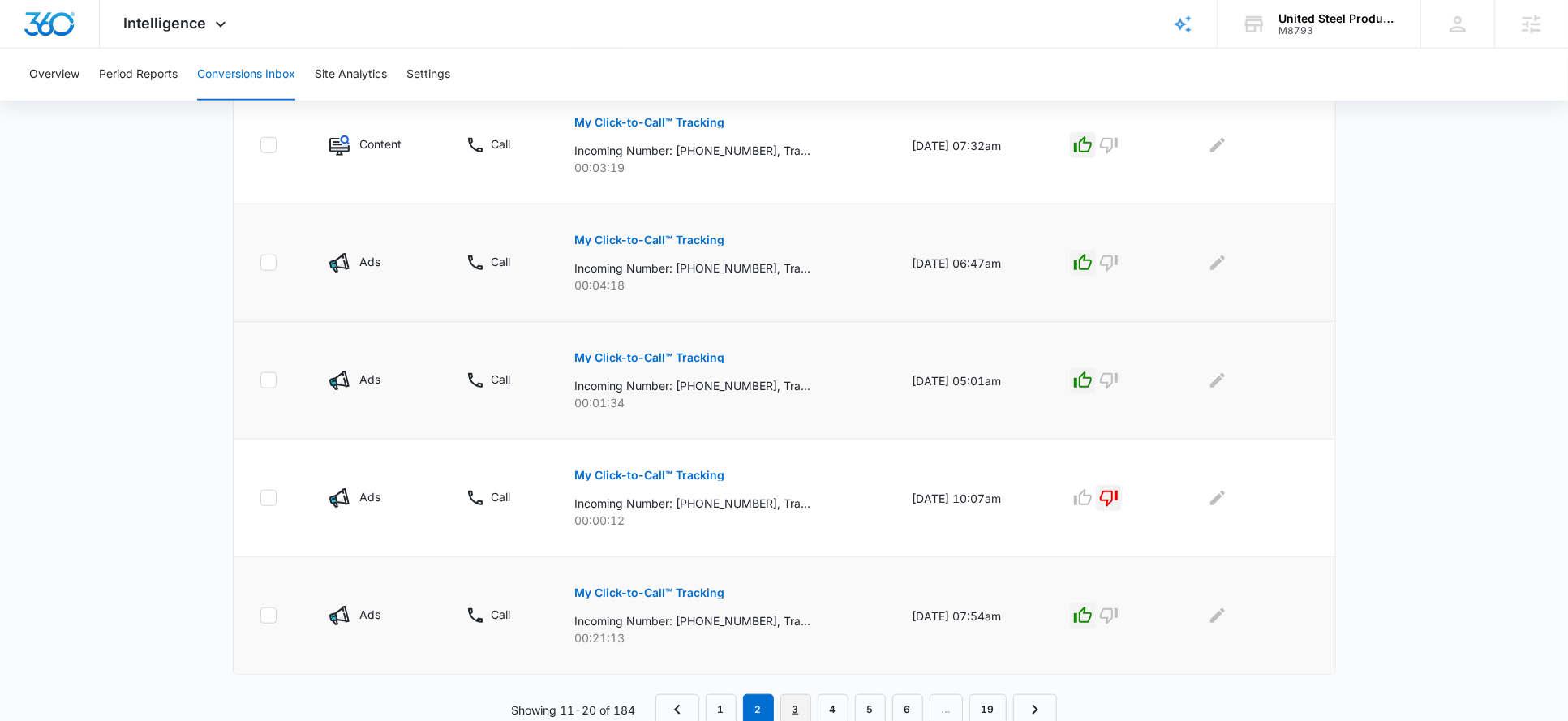
click at [783, 699] on link "3" at bounding box center [795, 709] width 31 height 31
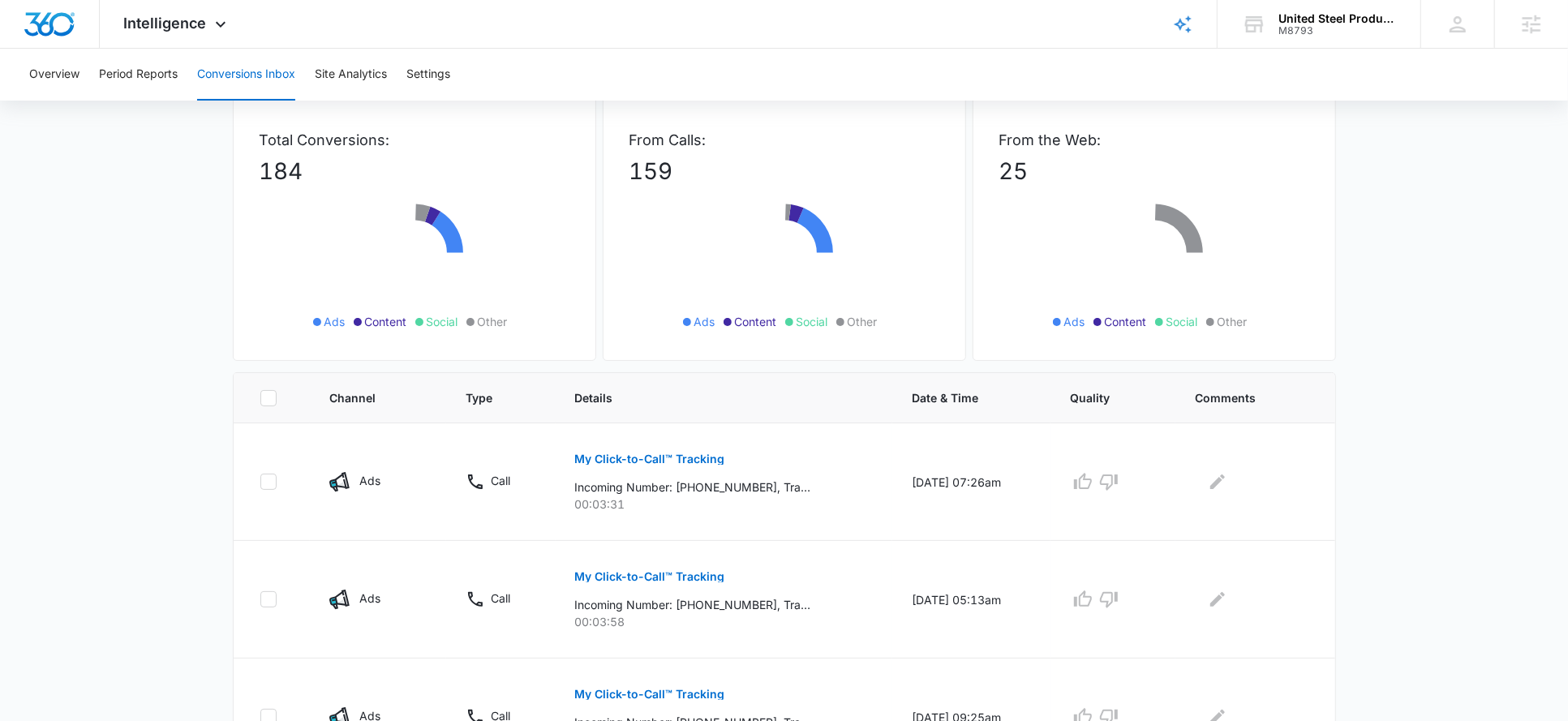
scroll to position [292, 0]
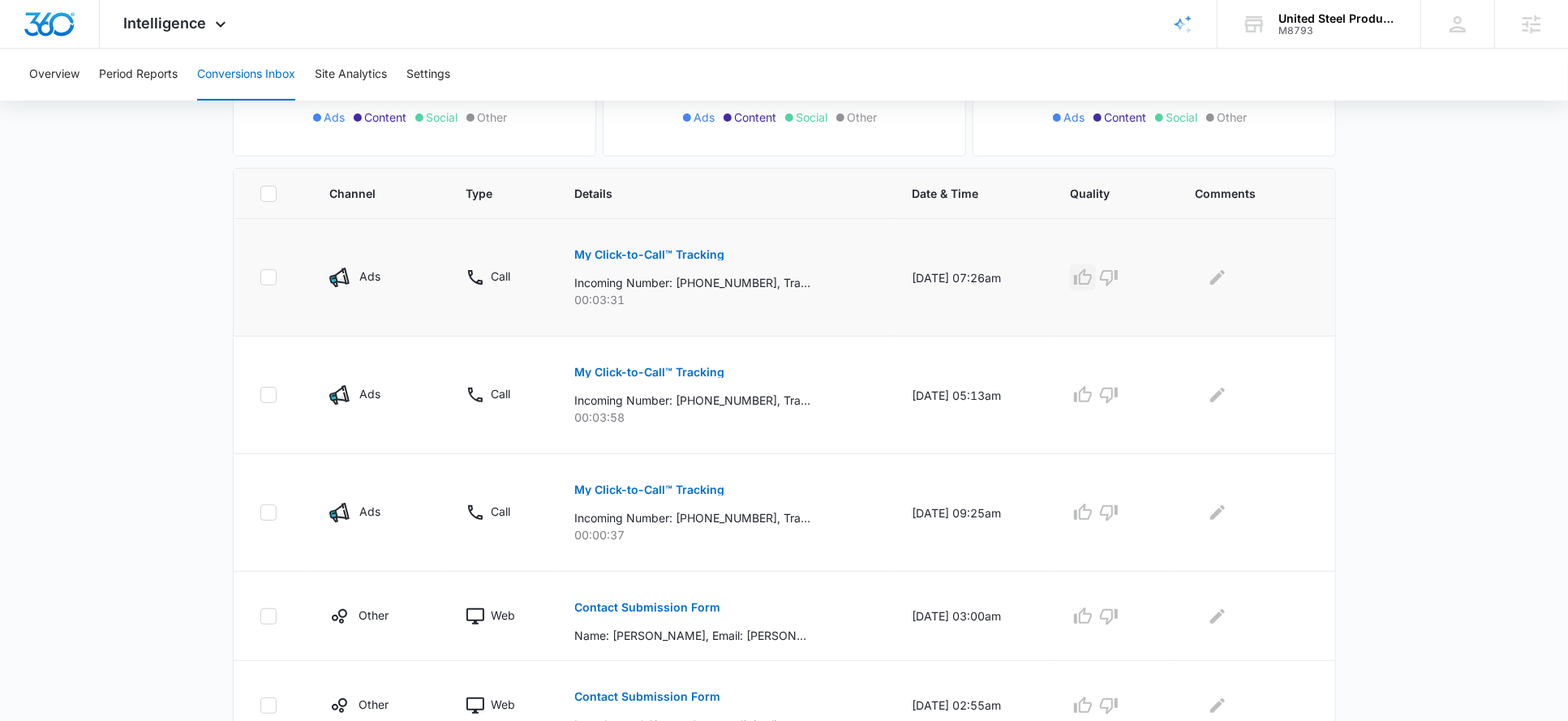
click at [1093, 269] on icon "button" at bounding box center [1083, 277] width 19 height 19
click at [1089, 394] on icon "button" at bounding box center [1083, 395] width 19 height 19
click at [1118, 507] on icon "button" at bounding box center [1108, 512] width 19 height 19
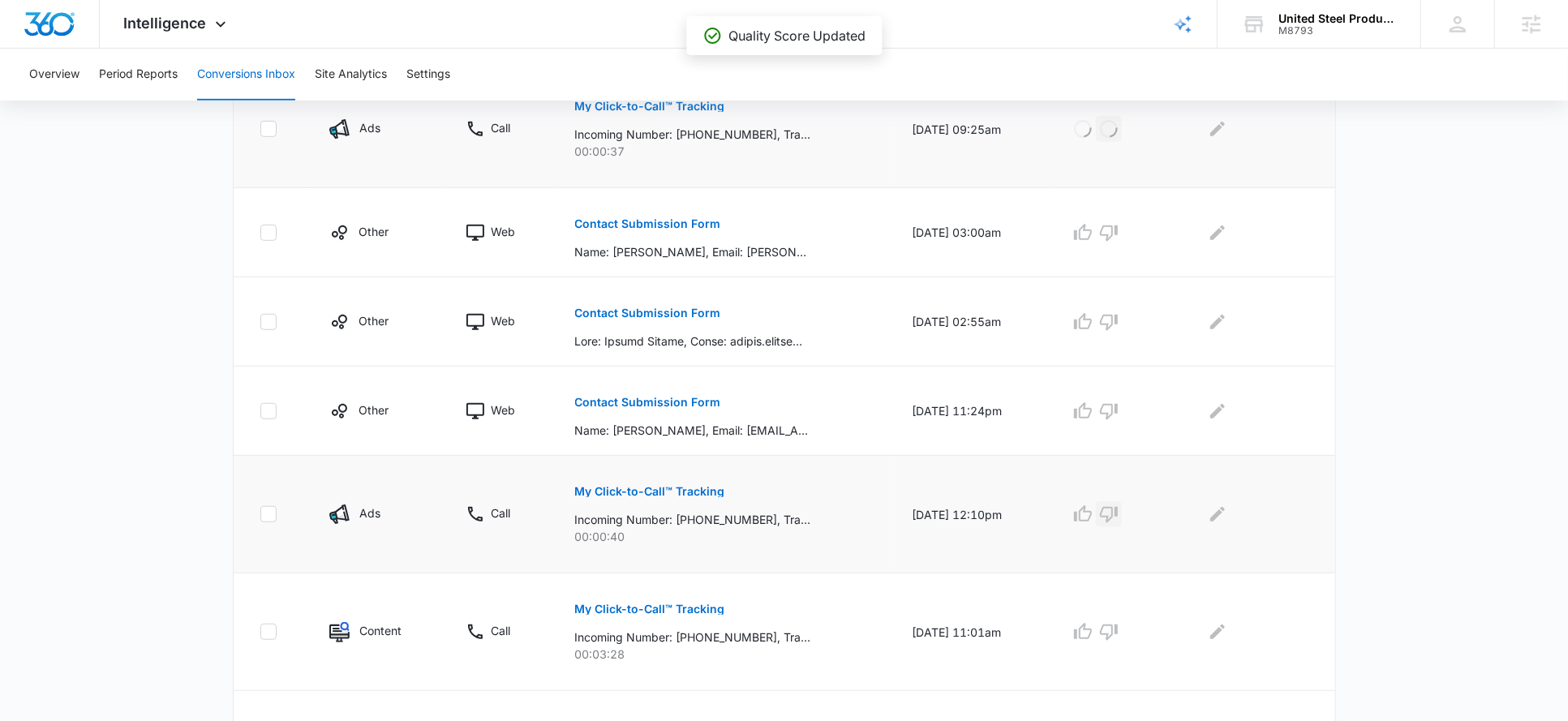
click at [1118, 512] on icon "button" at bounding box center [1108, 515] width 17 height 17
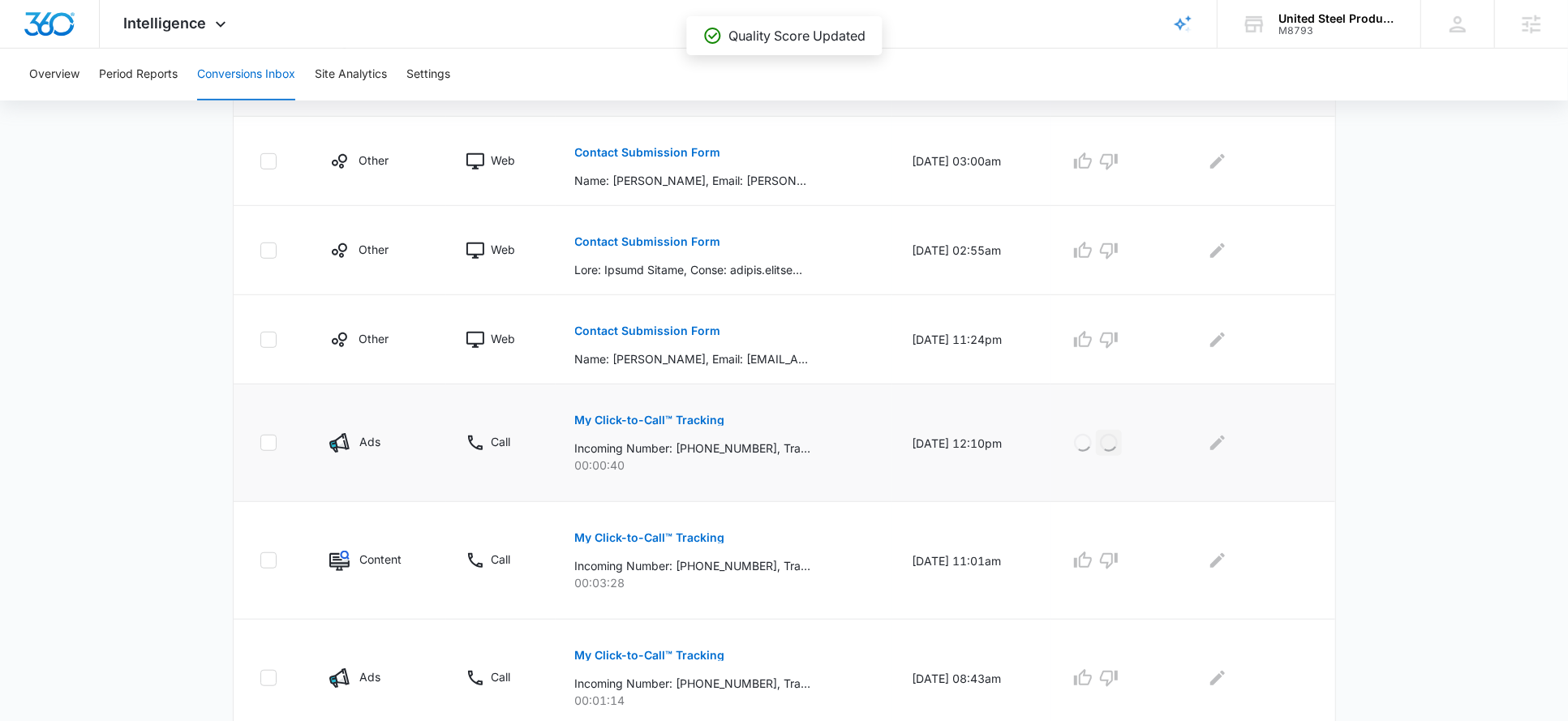
scroll to position [778, 0]
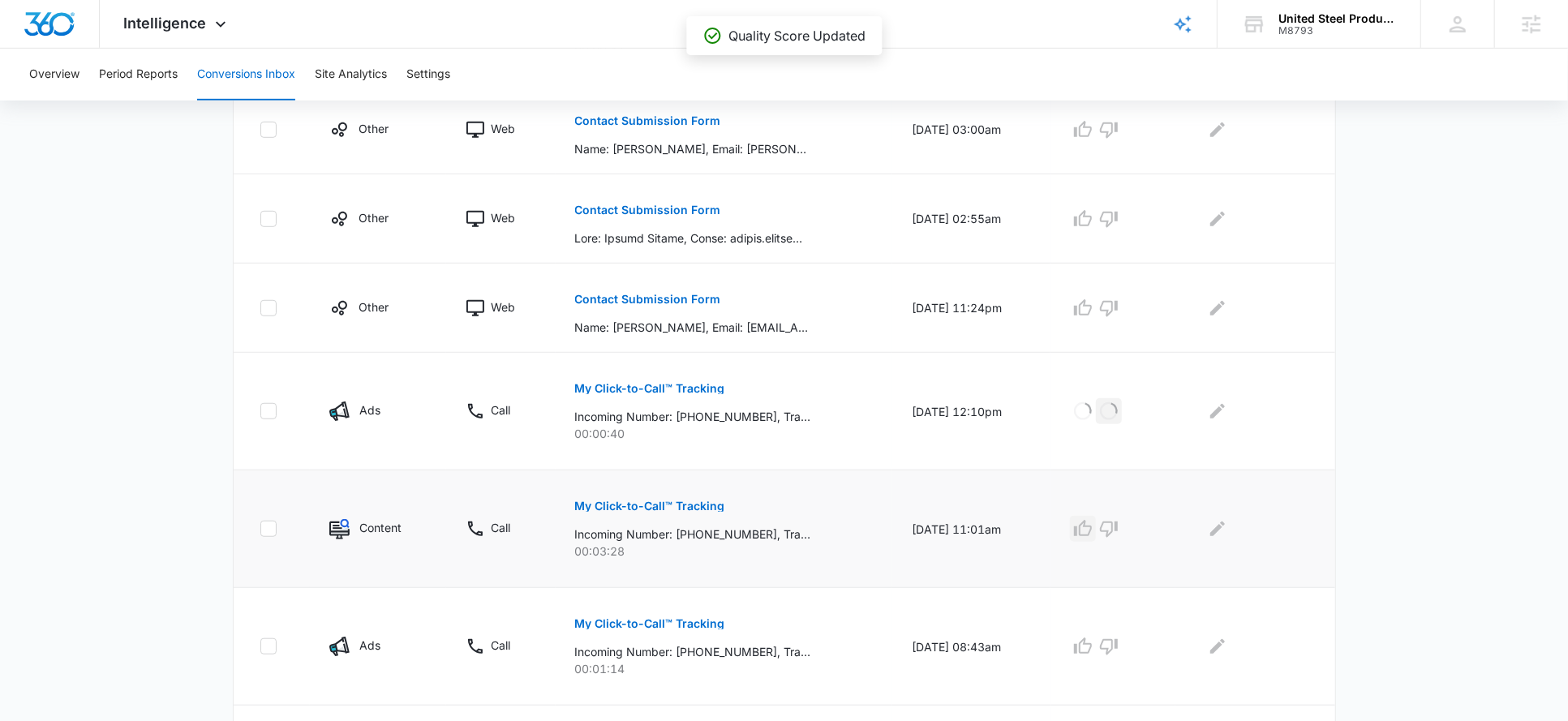
click at [1092, 532] on icon "button" at bounding box center [1083, 528] width 17 height 17
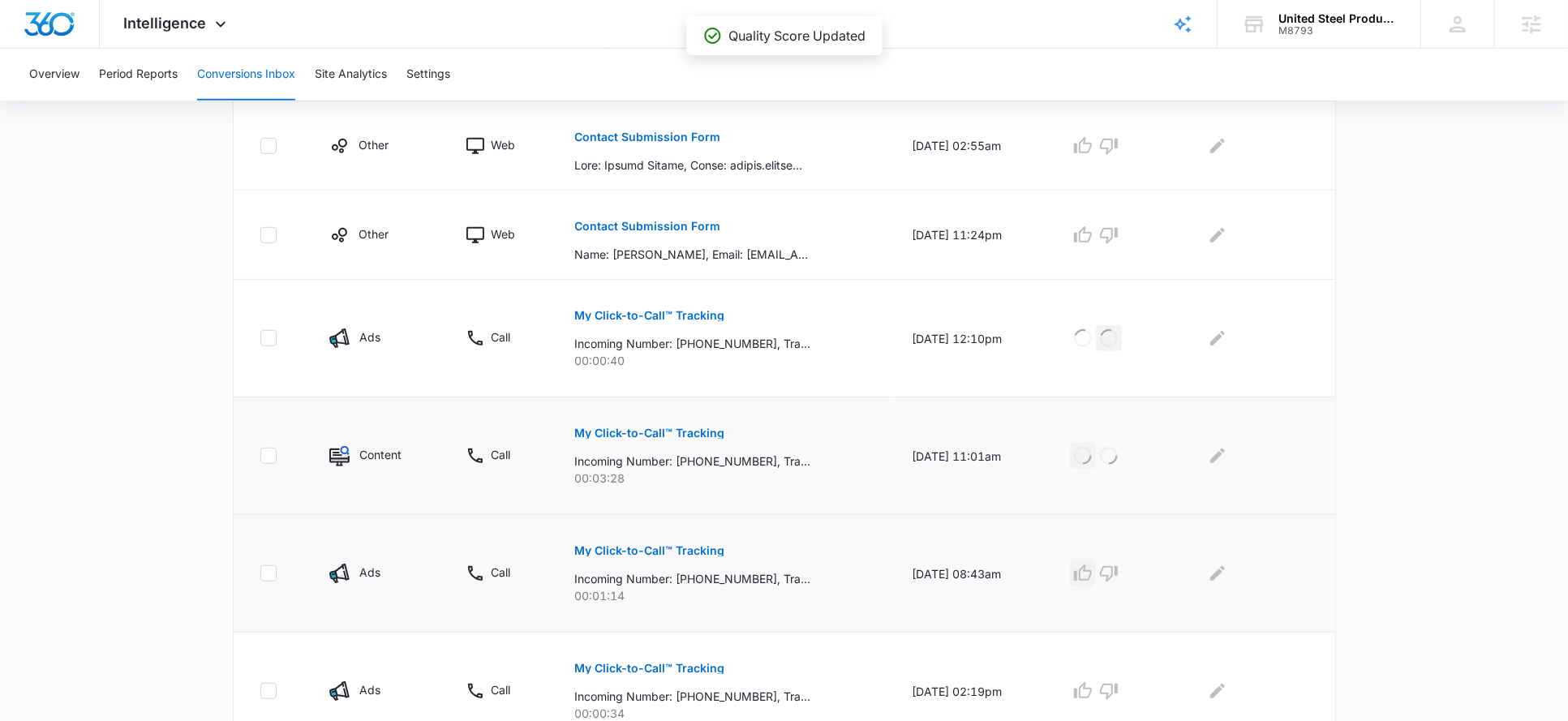
click at [1093, 574] on icon "button" at bounding box center [1083, 573] width 19 height 19
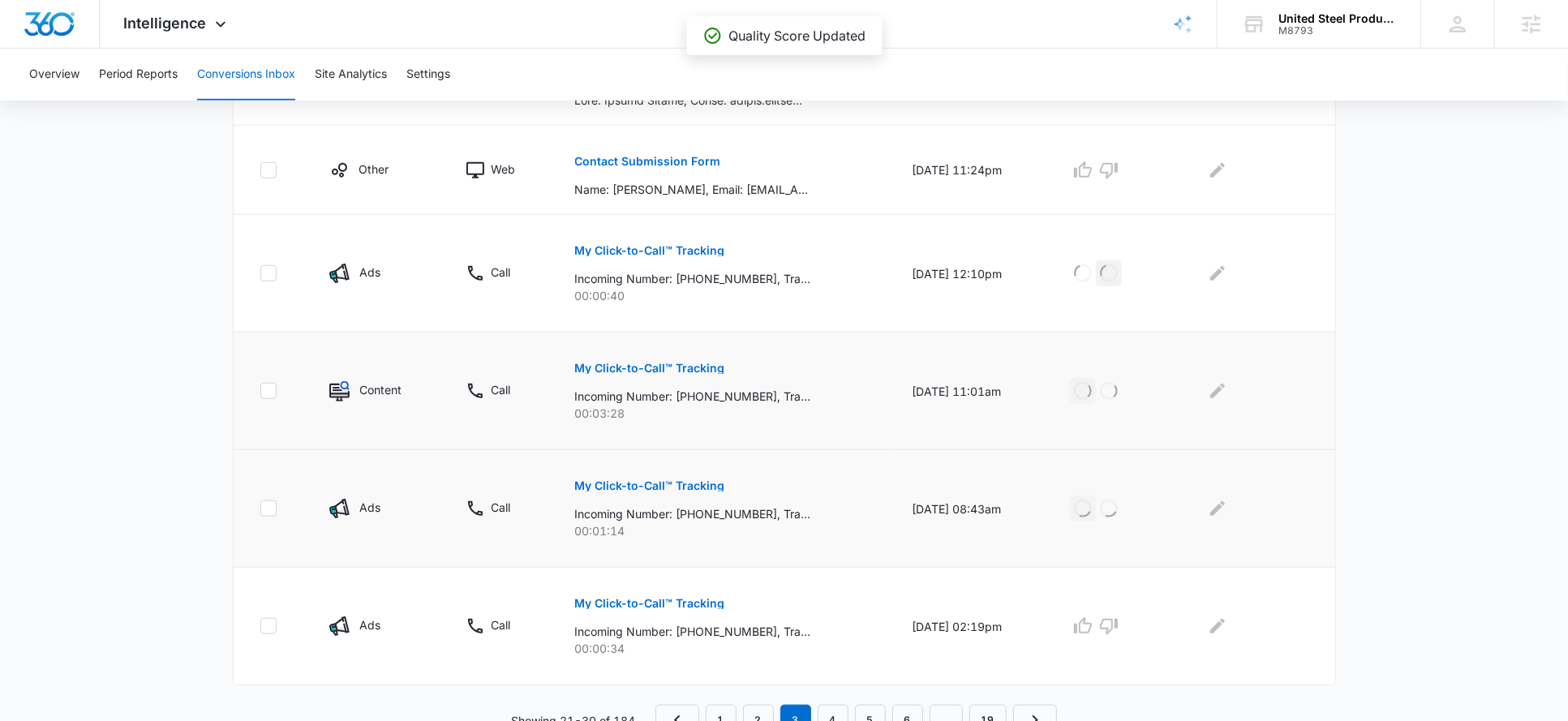
scroll to position [927, 0]
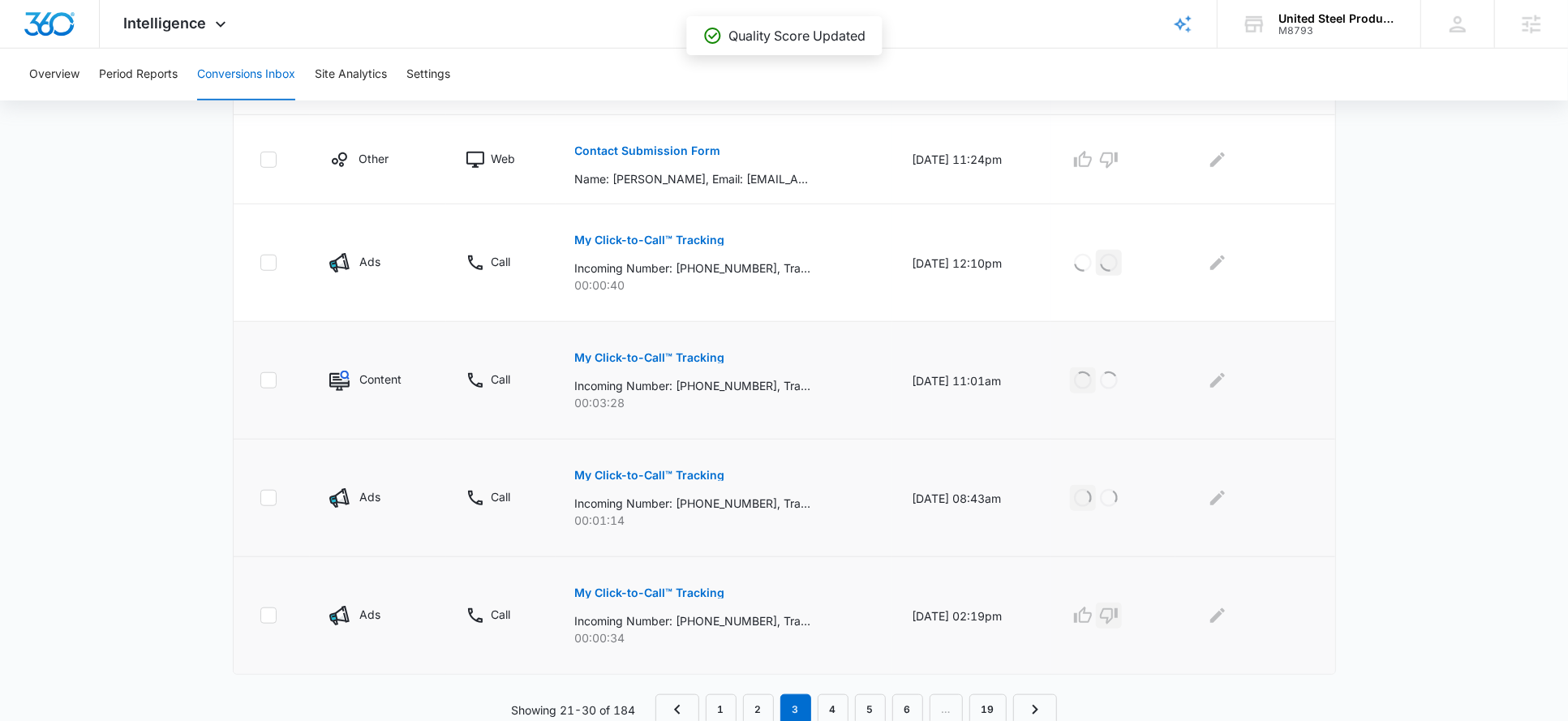
click at [1118, 606] on icon "button" at bounding box center [1108, 615] width 19 height 19
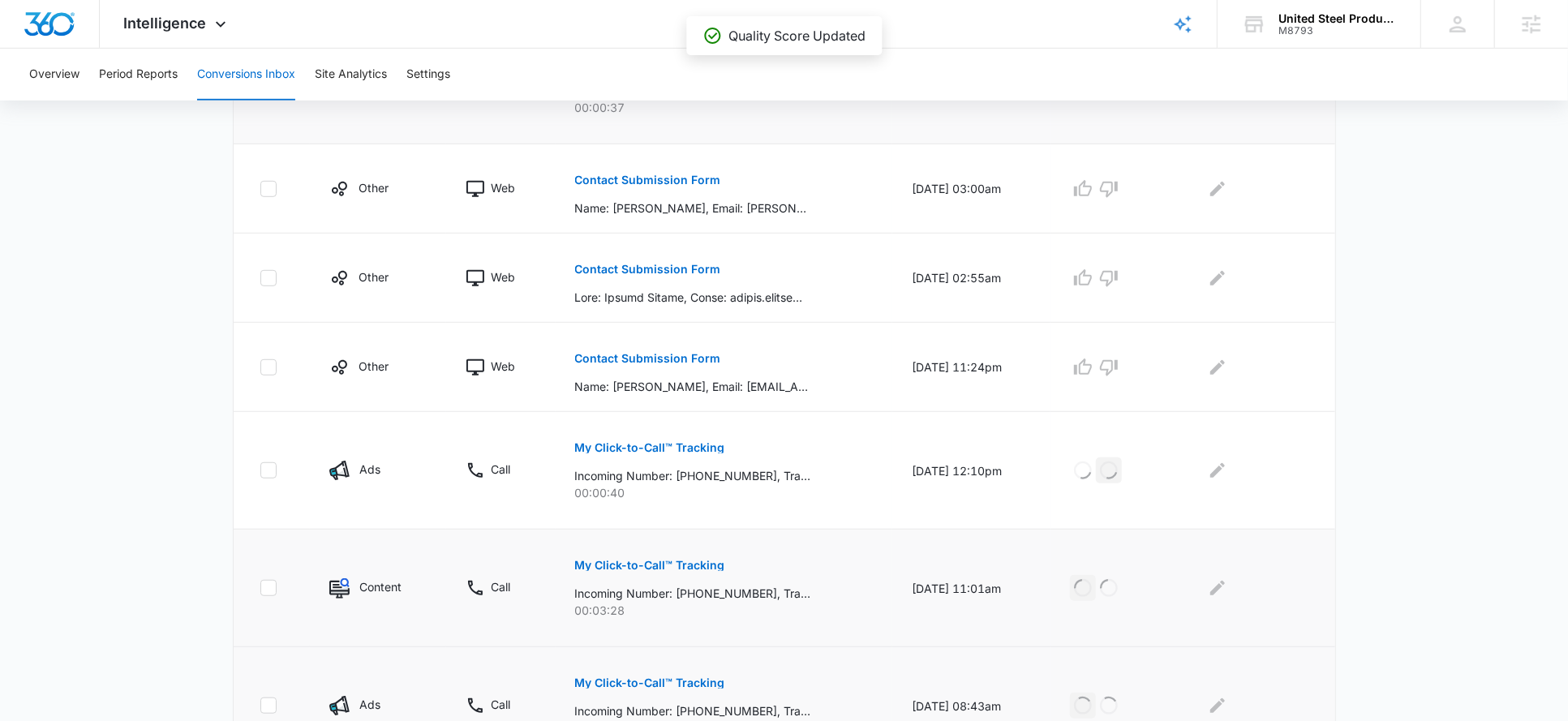
scroll to position [629, 0]
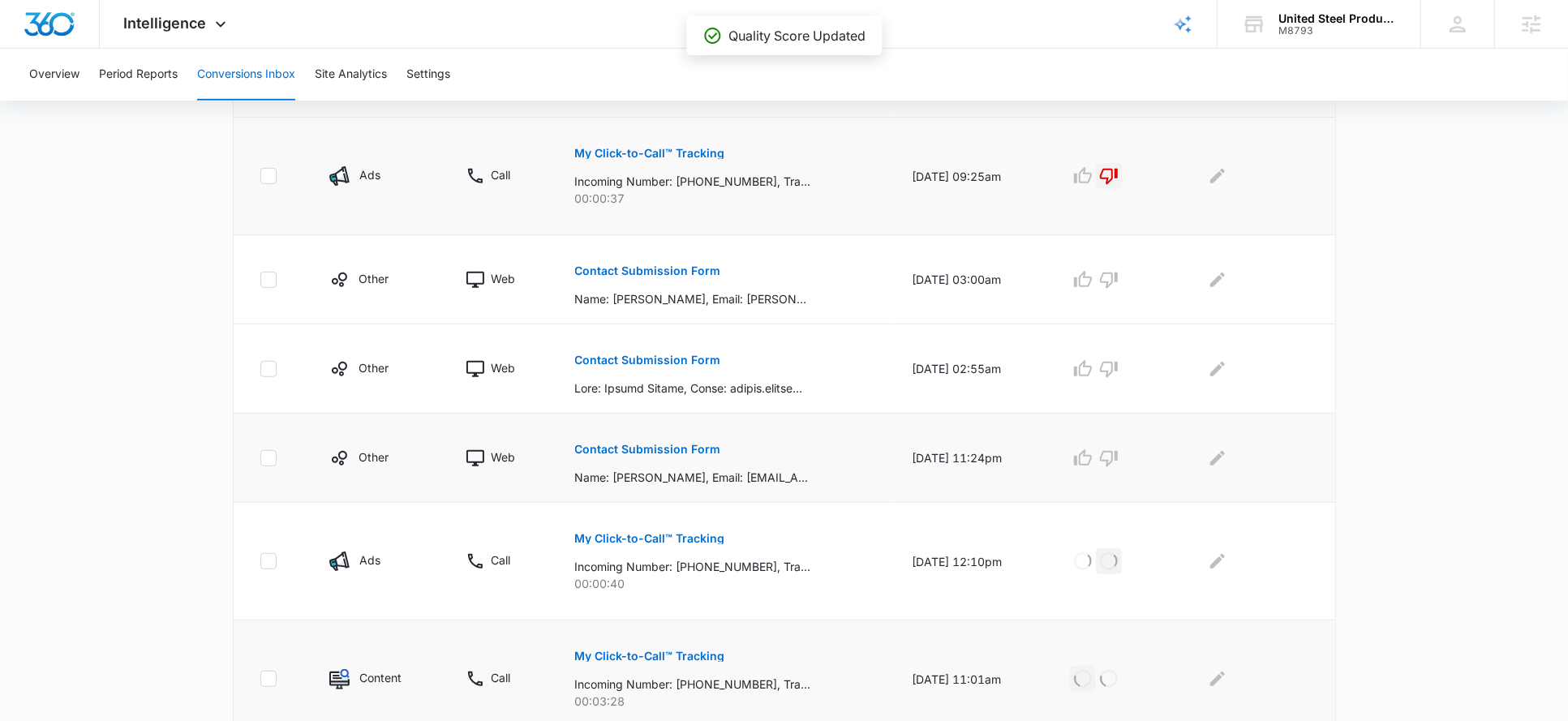
click at [689, 430] on button "Contact Submission Form" at bounding box center [648, 449] width 146 height 39
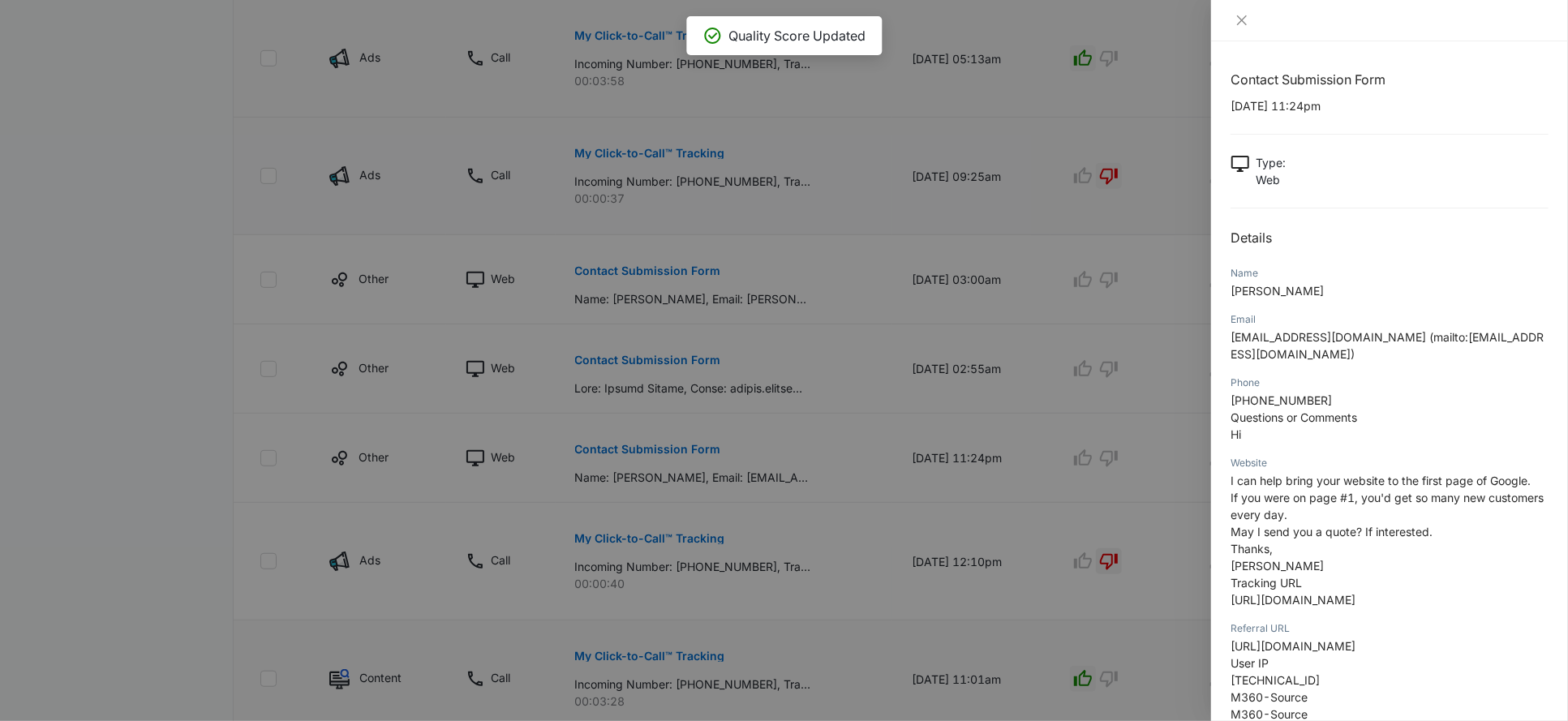
click at [1015, 396] on div at bounding box center [784, 360] width 1568 height 721
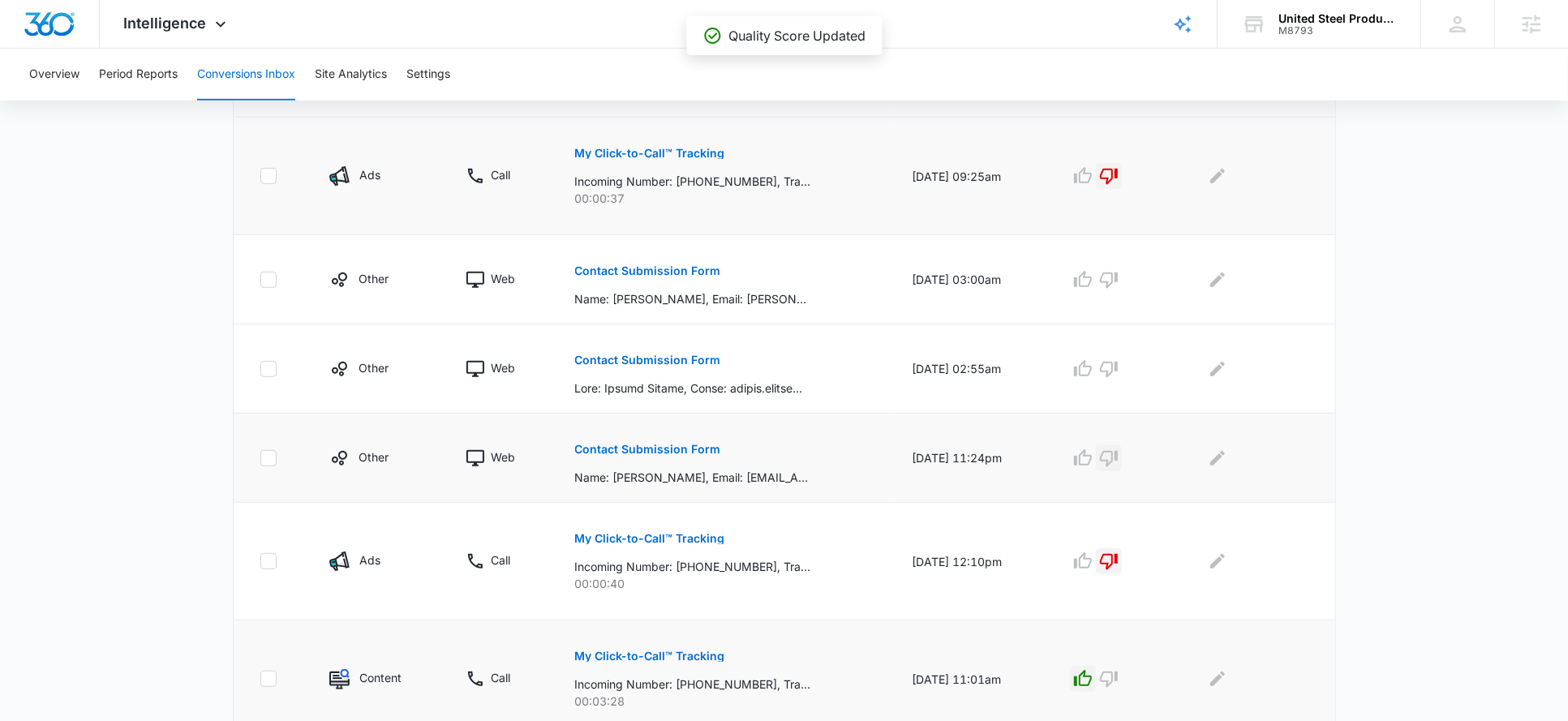
click at [1118, 452] on icon "button" at bounding box center [1108, 458] width 19 height 19
click at [719, 355] on div "Contact Submission Form" at bounding box center [724, 368] width 297 height 56
click at [682, 355] on p "Contact Submission Form" at bounding box center [648, 360] width 146 height 12
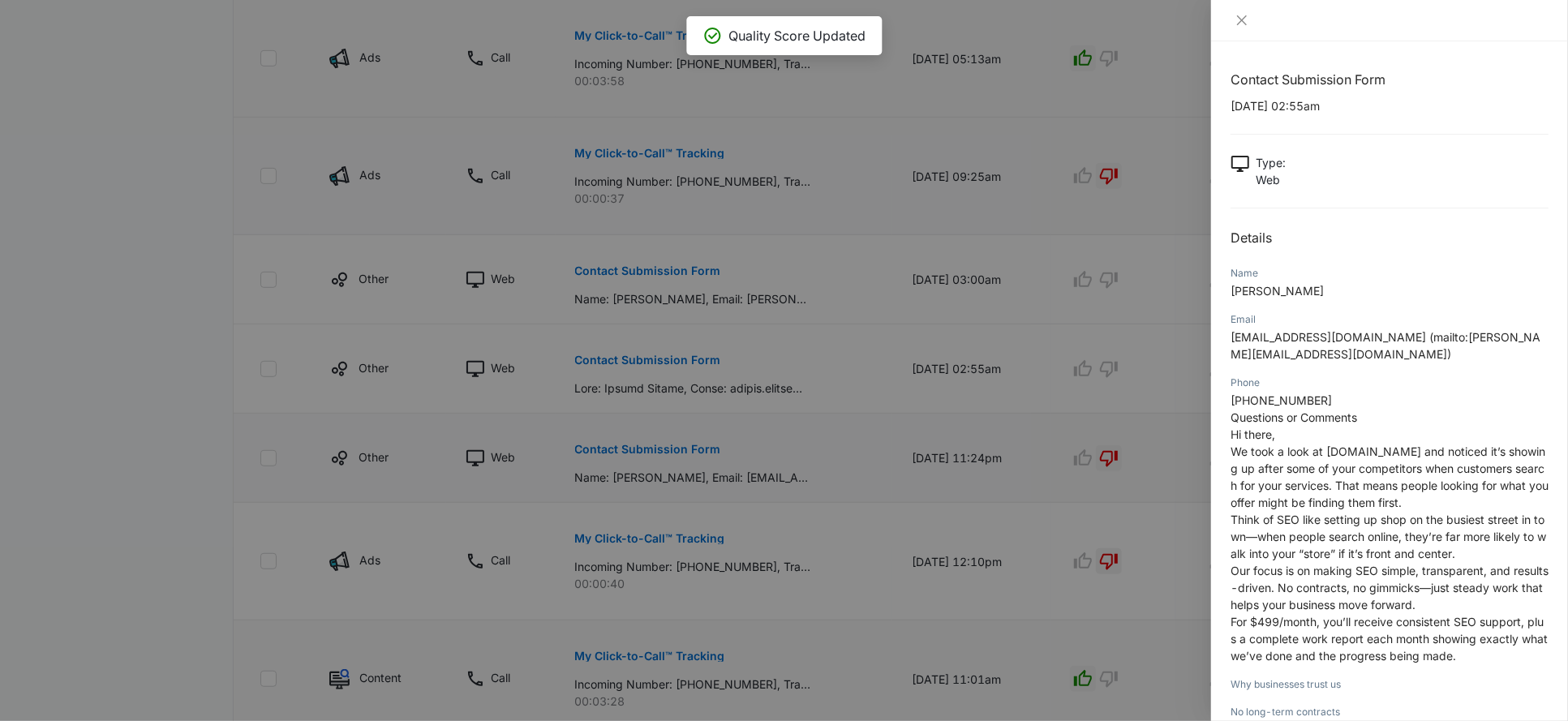
click at [1167, 365] on div at bounding box center [784, 360] width 1568 height 721
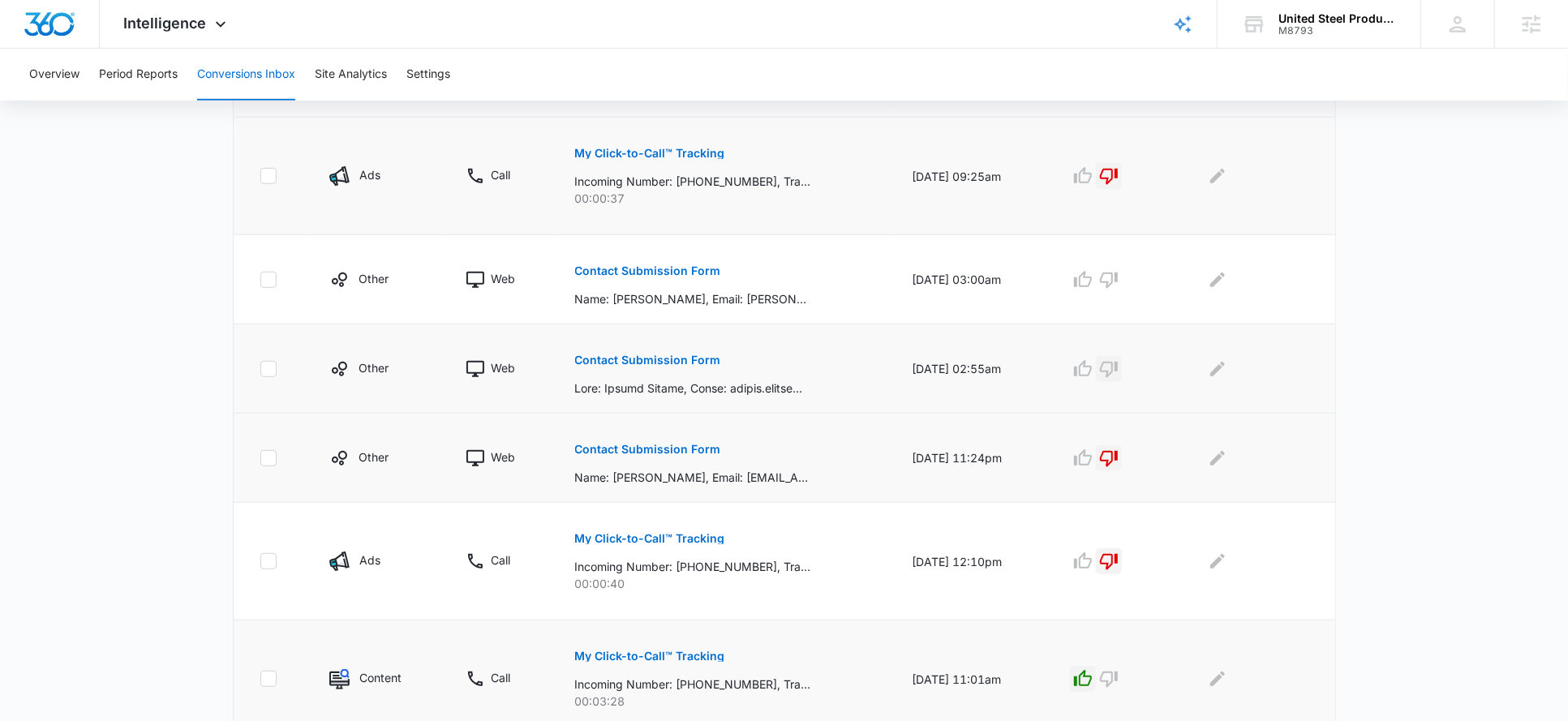
click at [1118, 363] on icon "button" at bounding box center [1108, 370] width 17 height 17
click at [686, 260] on button "Contact Submission Form" at bounding box center [648, 271] width 146 height 39
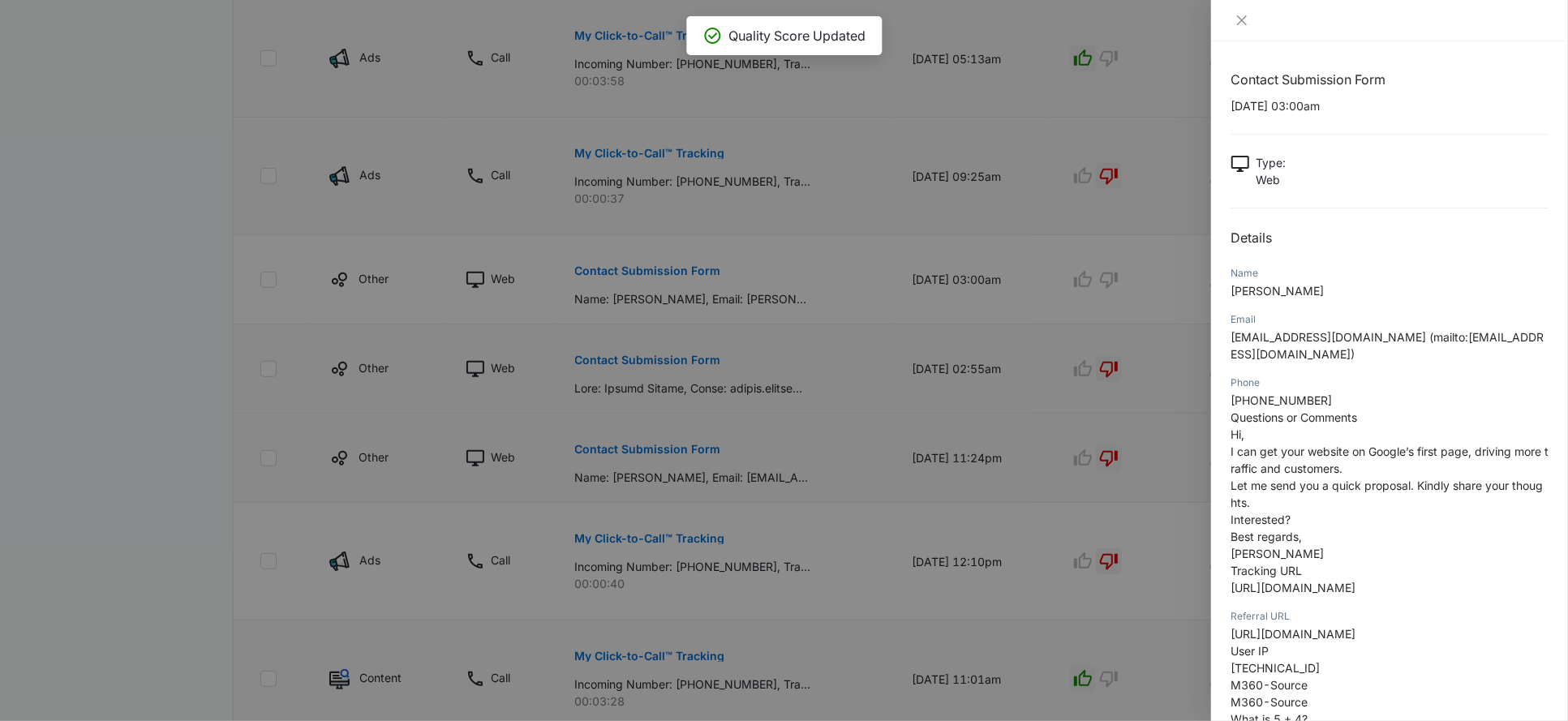
click at [983, 303] on div at bounding box center [784, 360] width 1568 height 721
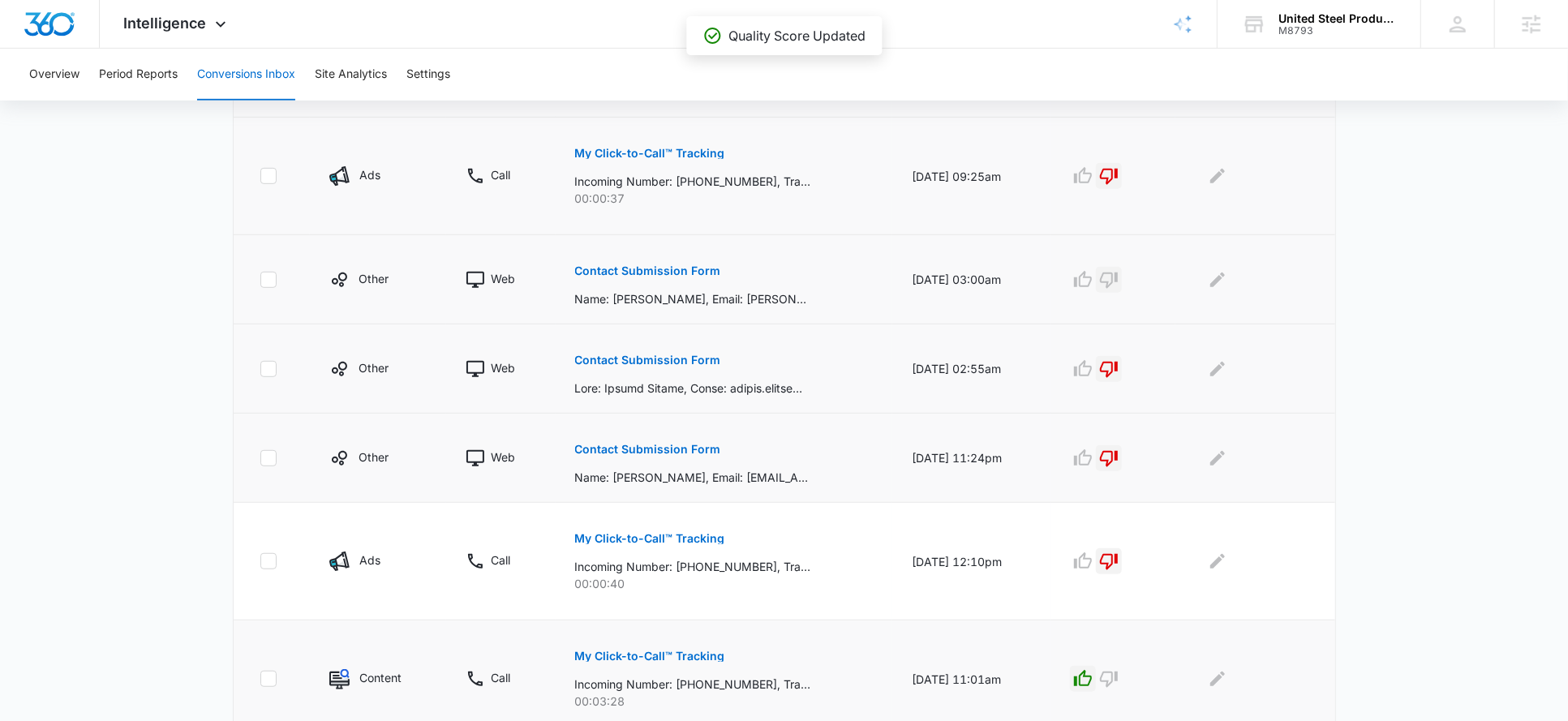
click at [1118, 277] on icon "button" at bounding box center [1108, 279] width 19 height 19
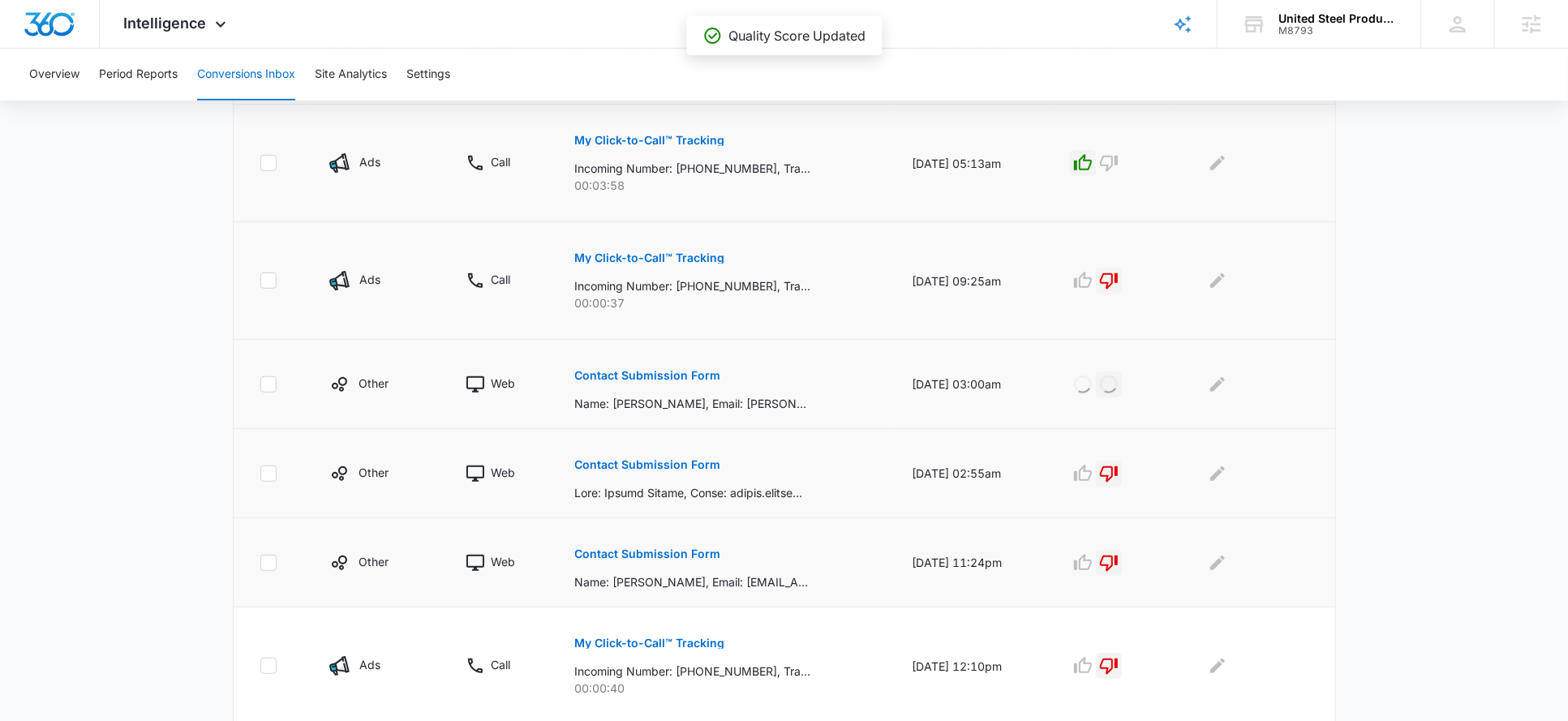
scroll to position [927, 0]
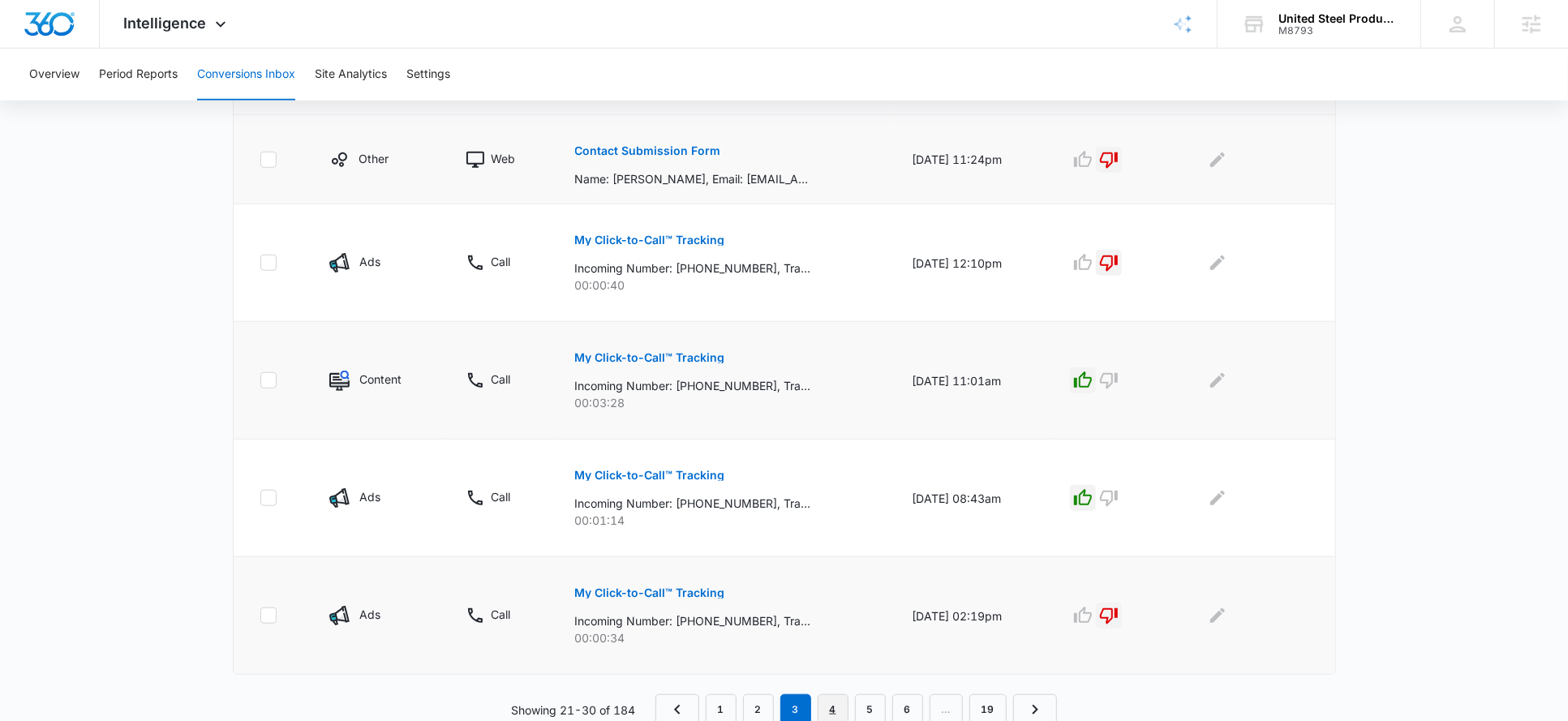
click at [828, 711] on link "4" at bounding box center [833, 709] width 31 height 31
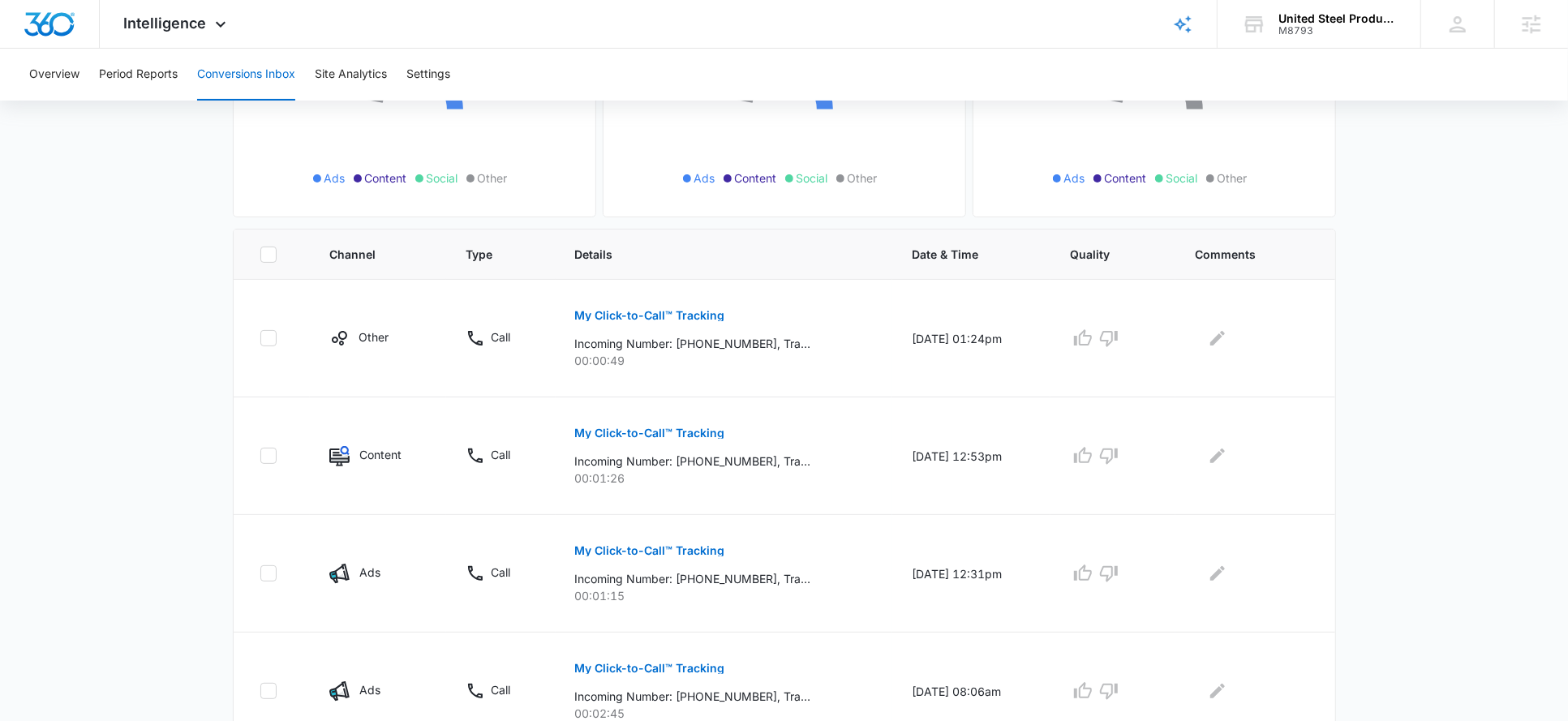
scroll to position [244, 0]
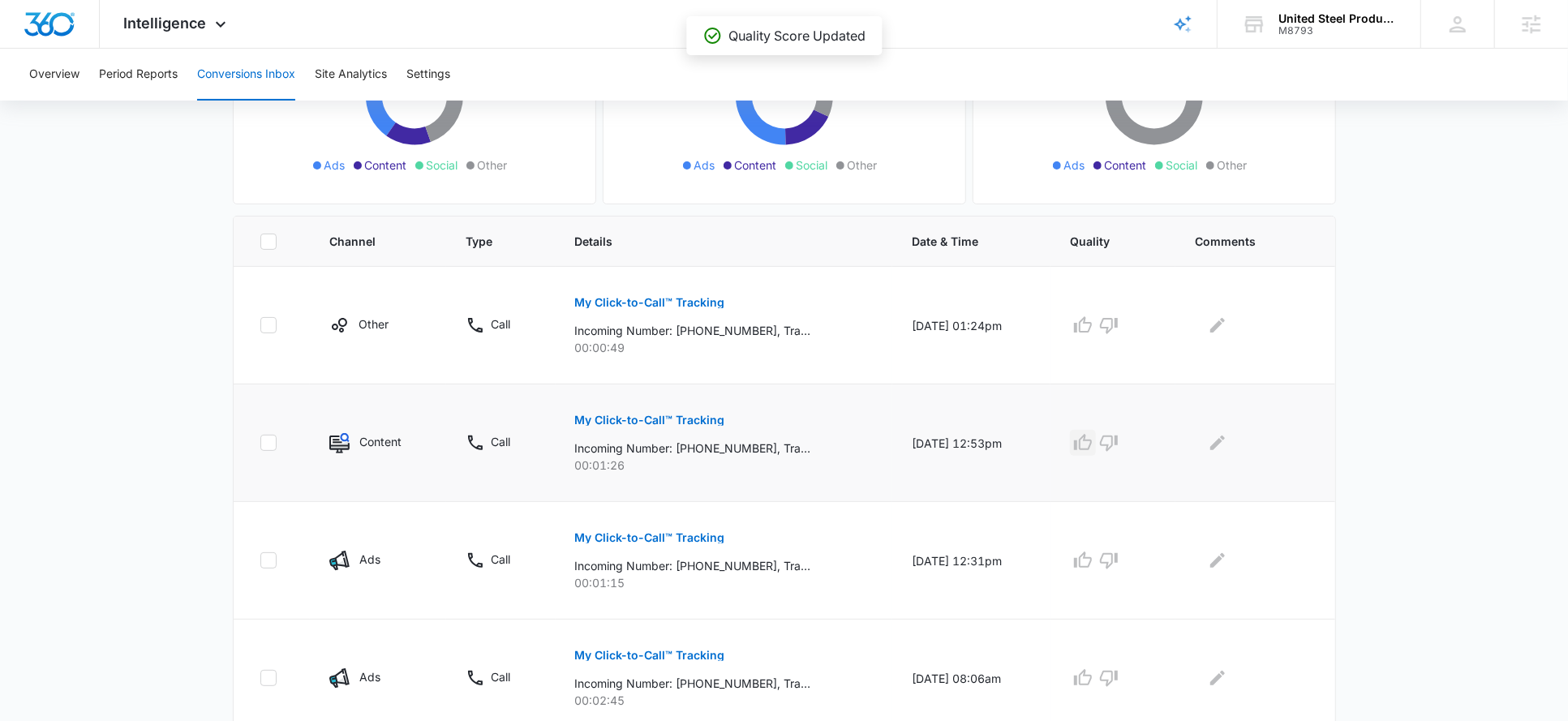
click at [1092, 443] on icon "button" at bounding box center [1083, 442] width 19 height 19
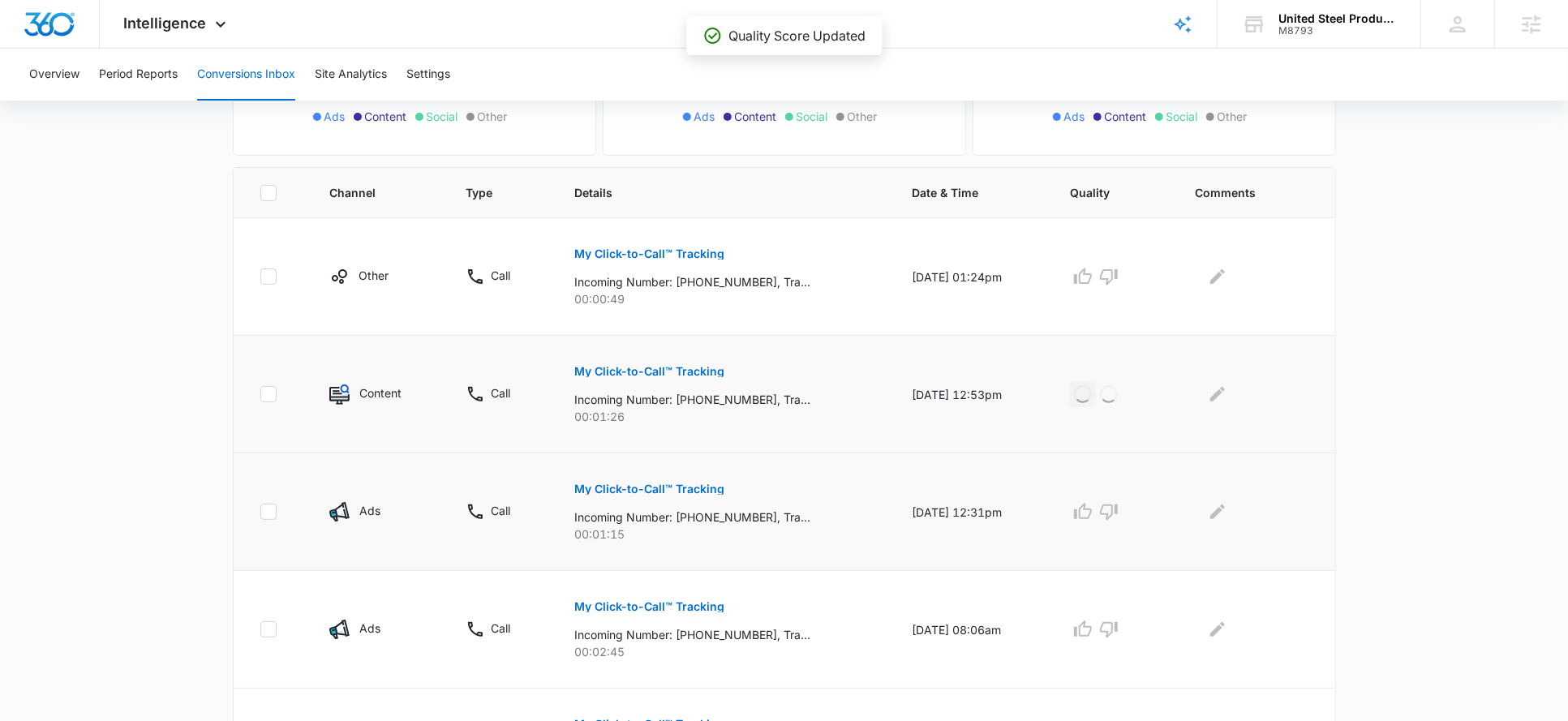
scroll to position [360, 0]
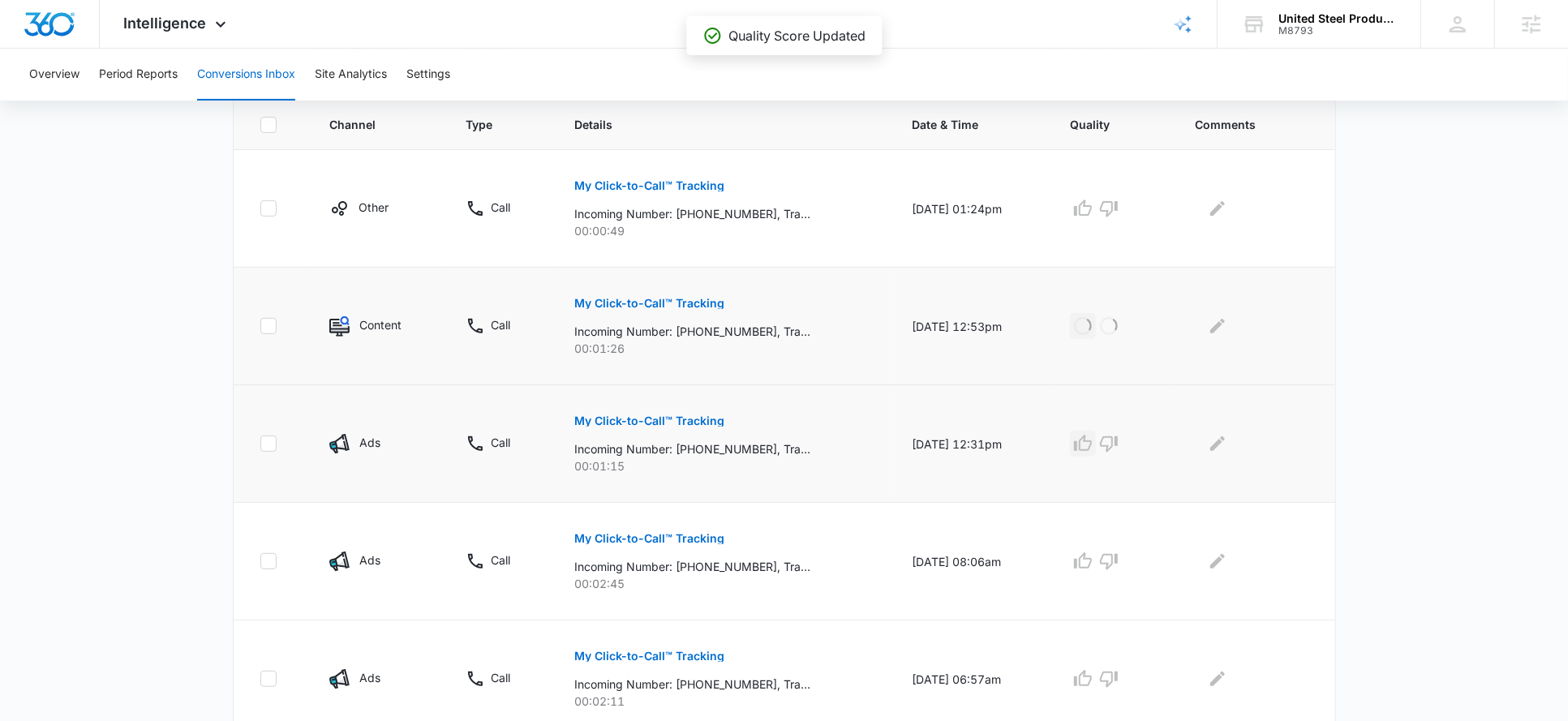
click at [1088, 443] on icon "button" at bounding box center [1083, 443] width 19 height 19
click at [1092, 561] on icon "button" at bounding box center [1083, 561] width 19 height 19
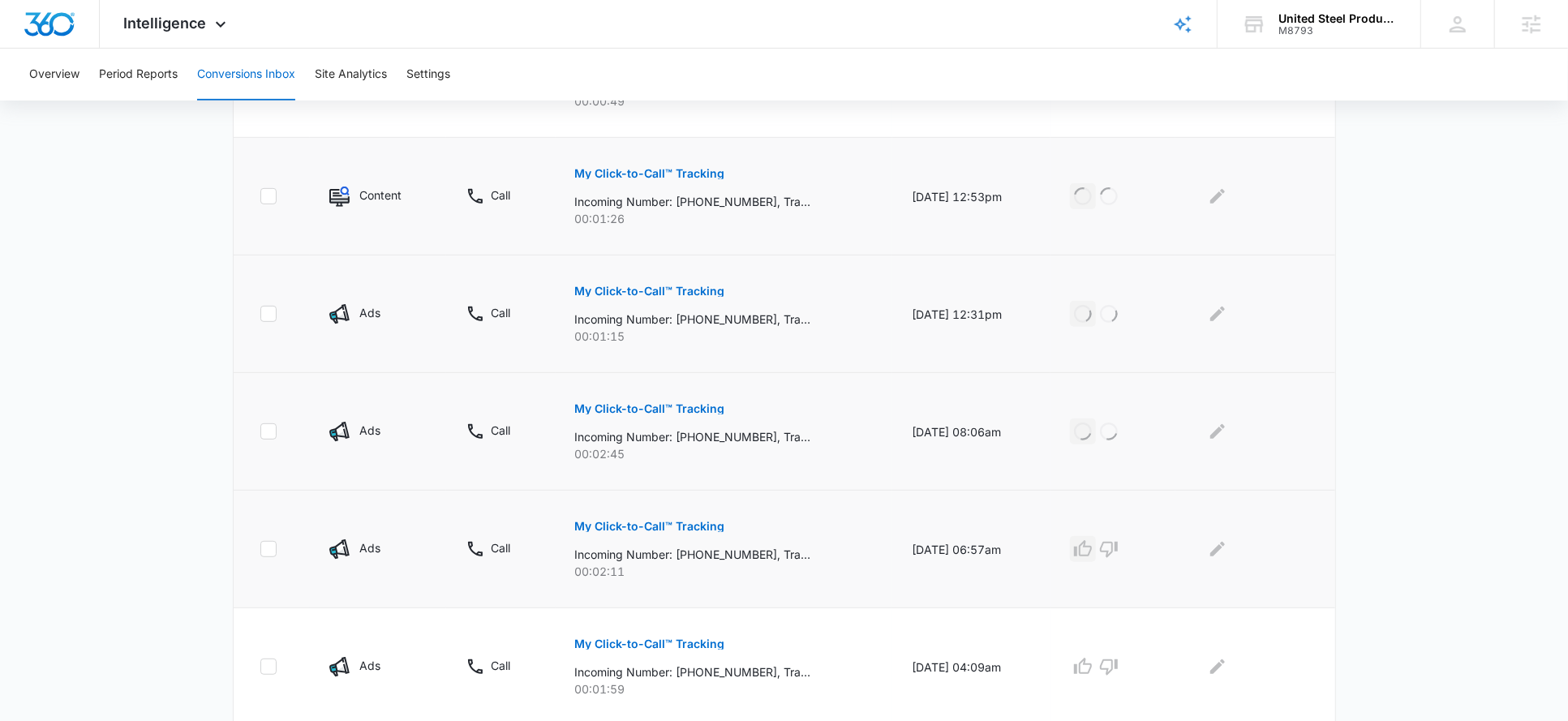
click at [1091, 543] on icon "button" at bounding box center [1083, 548] width 19 height 19
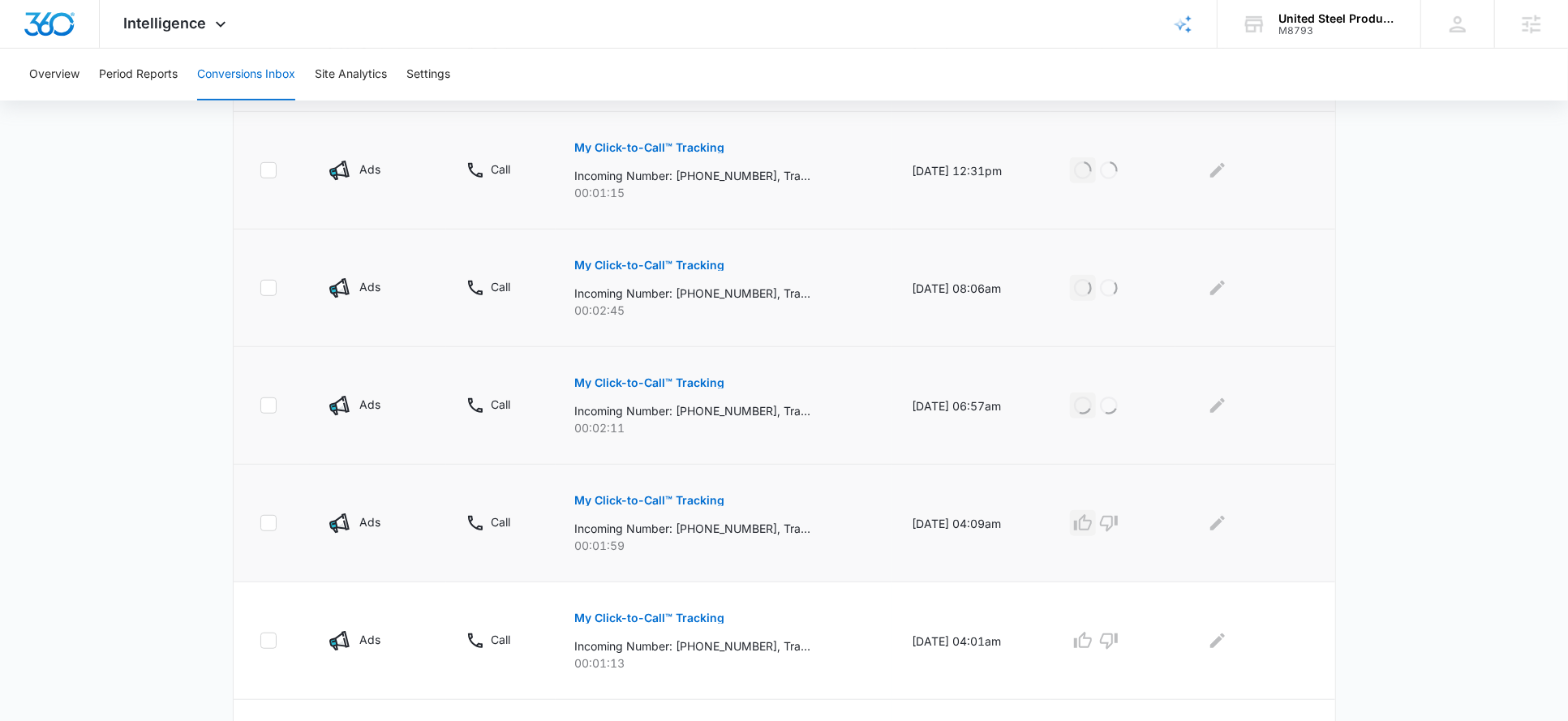
click at [1093, 519] on icon "button" at bounding box center [1083, 522] width 19 height 19
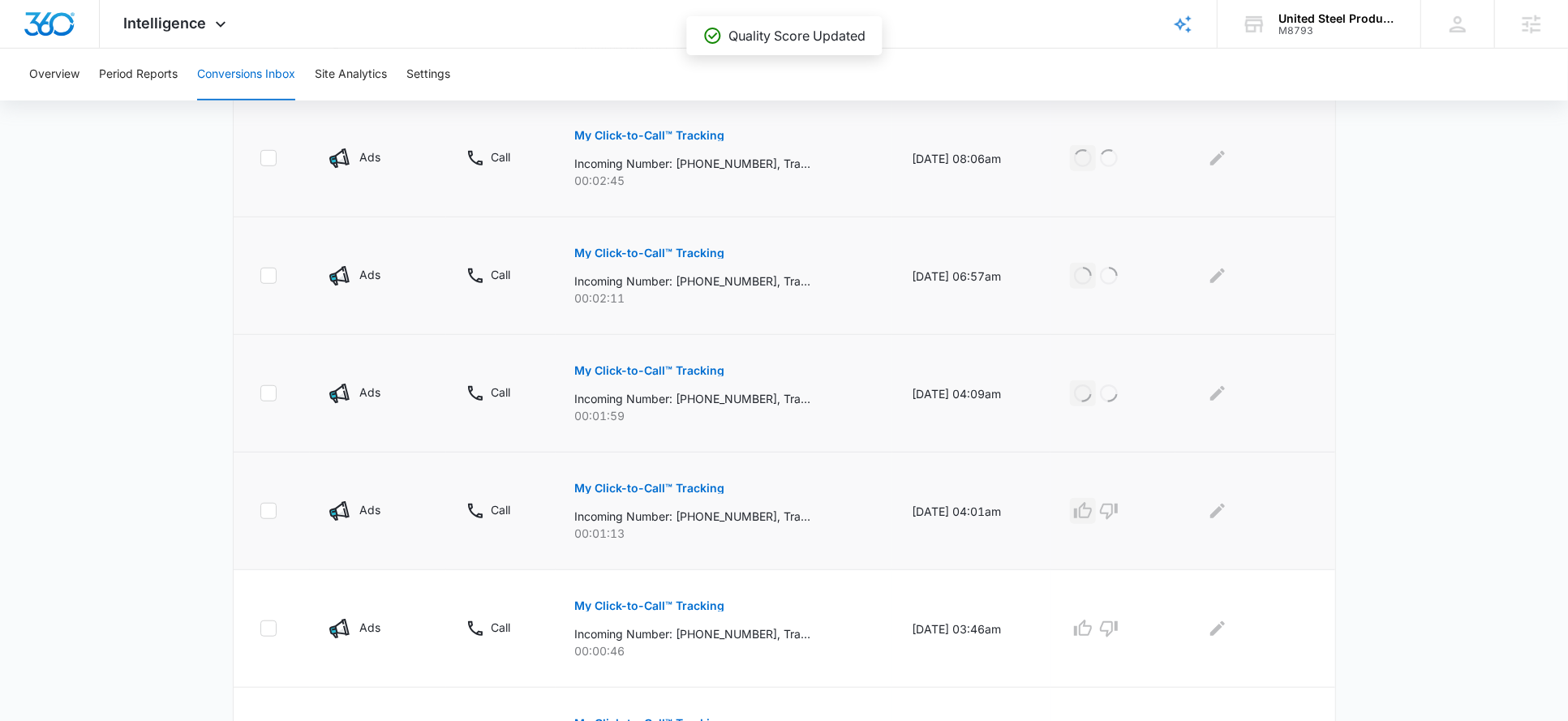
click at [1093, 512] on icon "button" at bounding box center [1083, 510] width 19 height 19
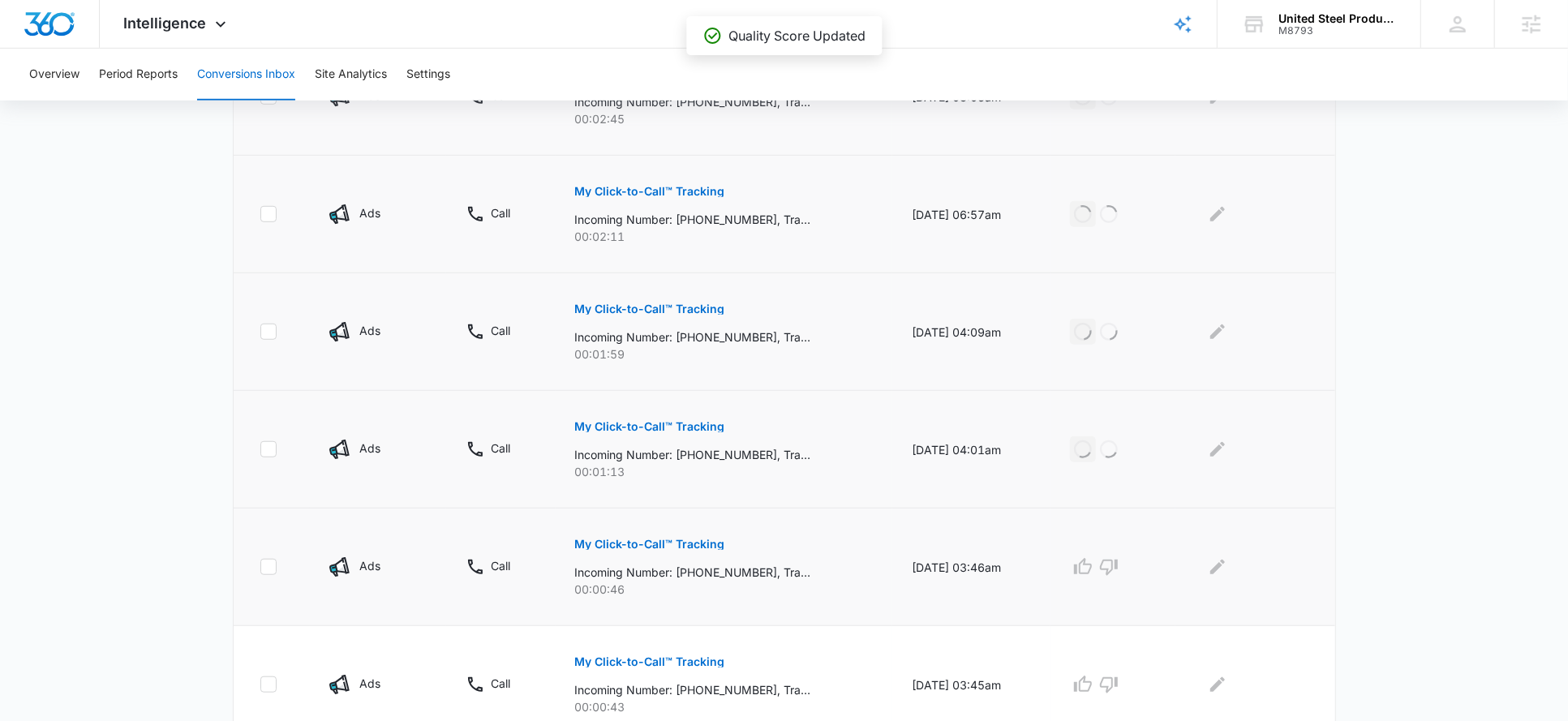
scroll to position [884, 0]
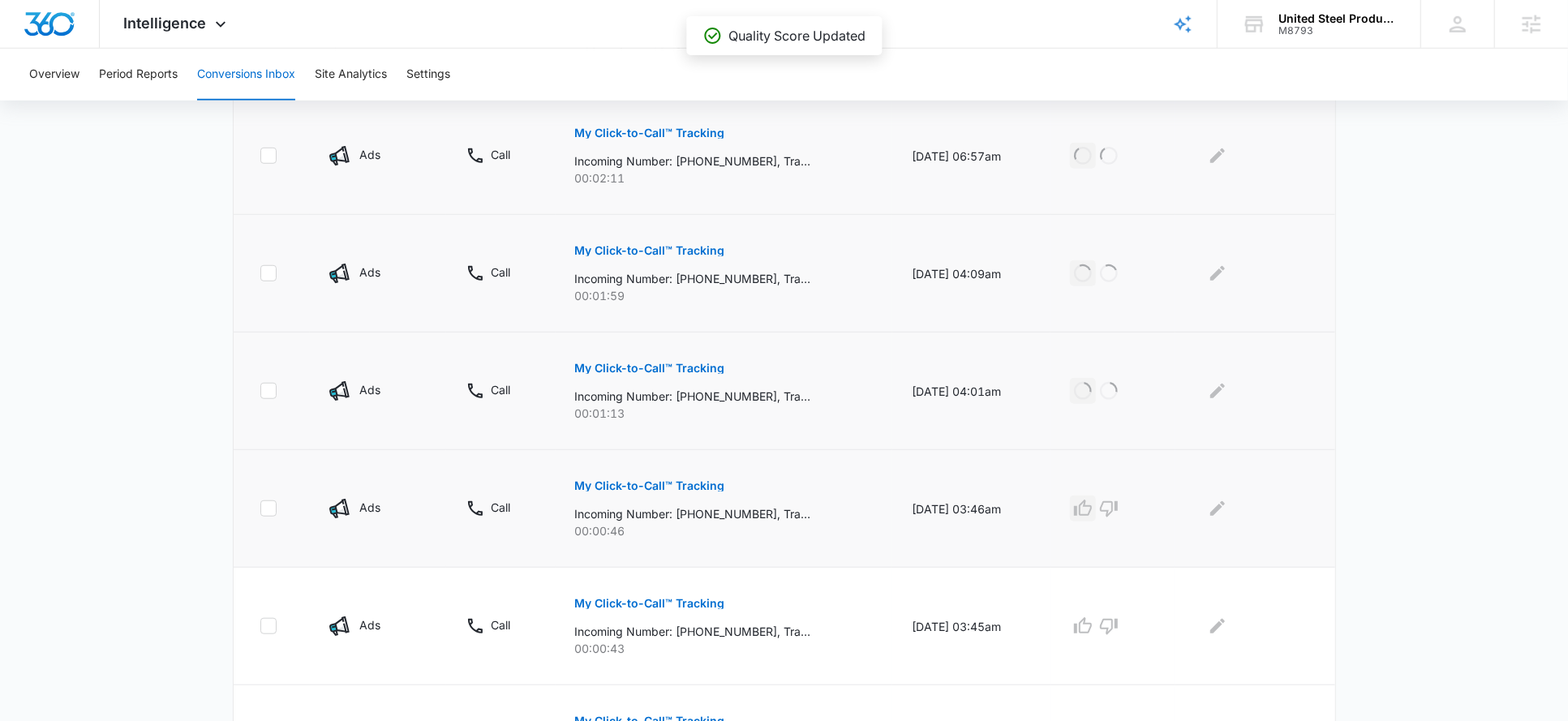
click at [1091, 508] on icon "button" at bounding box center [1083, 508] width 19 height 19
click at [1092, 618] on icon "button" at bounding box center [1083, 625] width 17 height 17
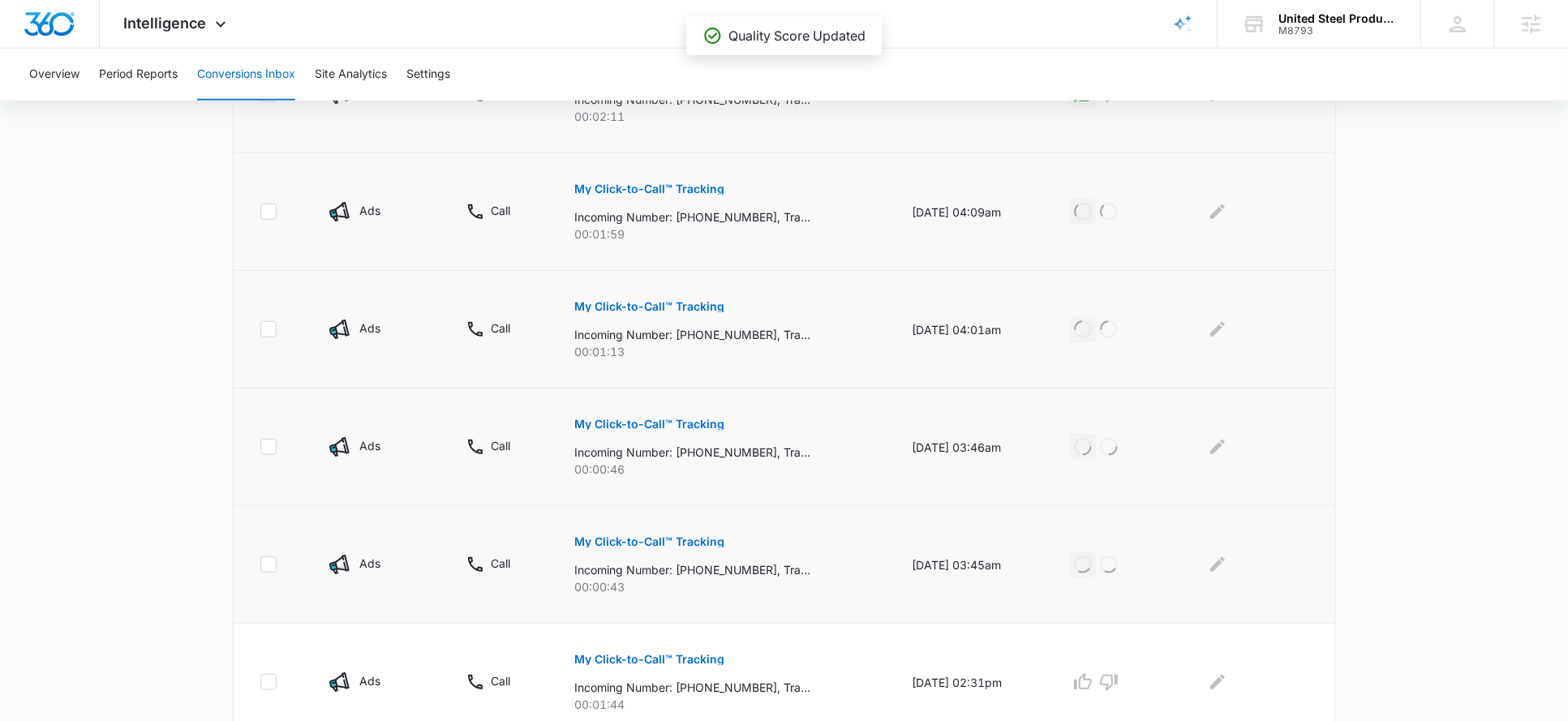
scroll to position [1013, 0]
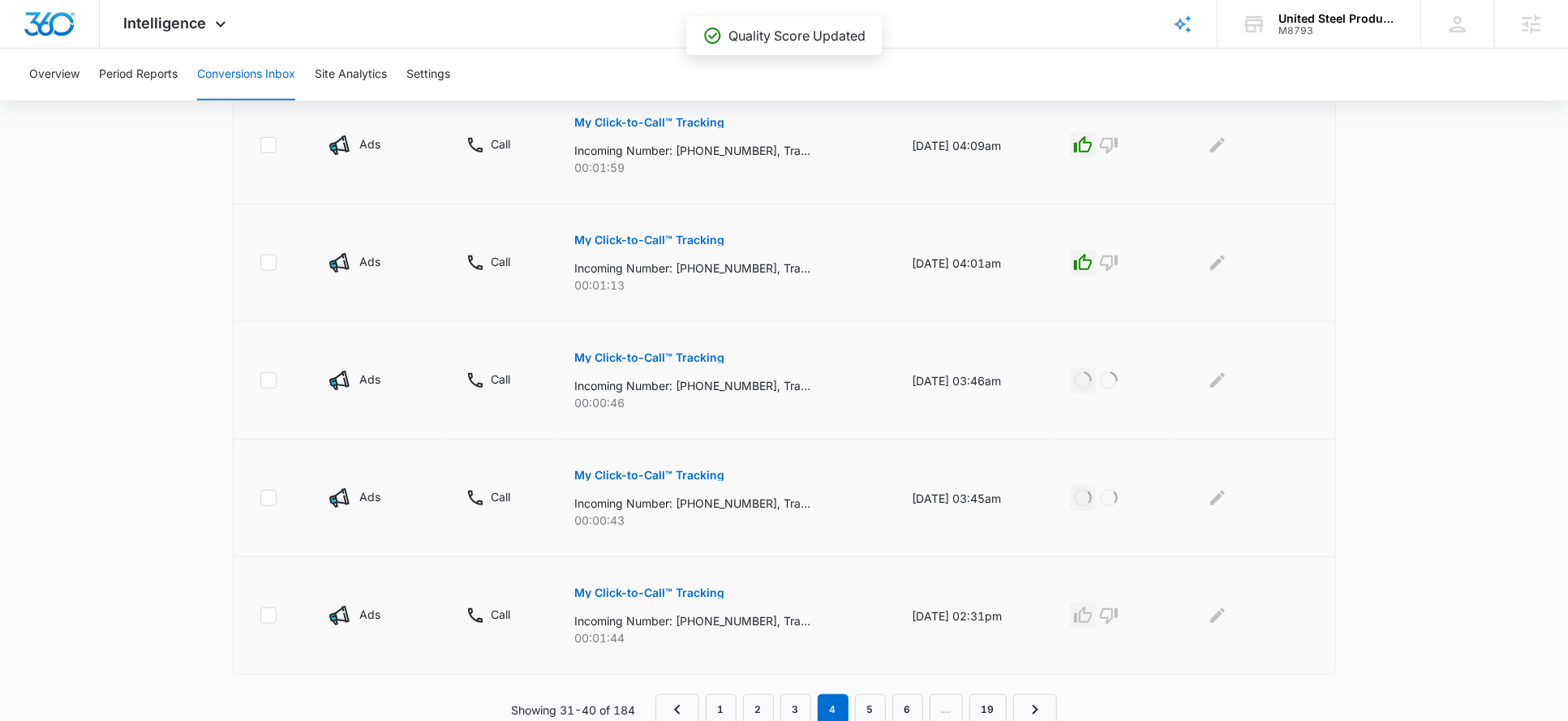
click at [1093, 613] on icon "button" at bounding box center [1083, 615] width 19 height 19
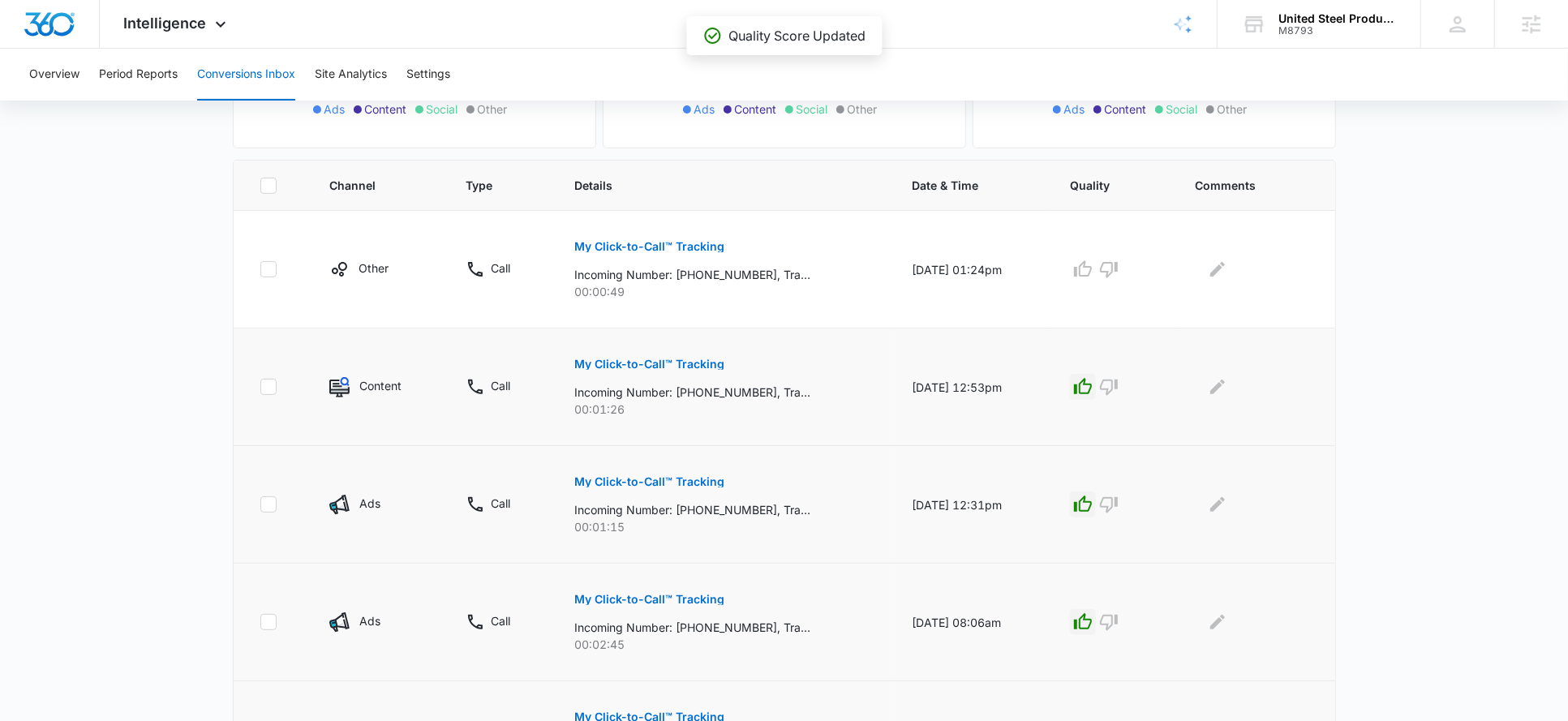
scroll to position [277, 0]
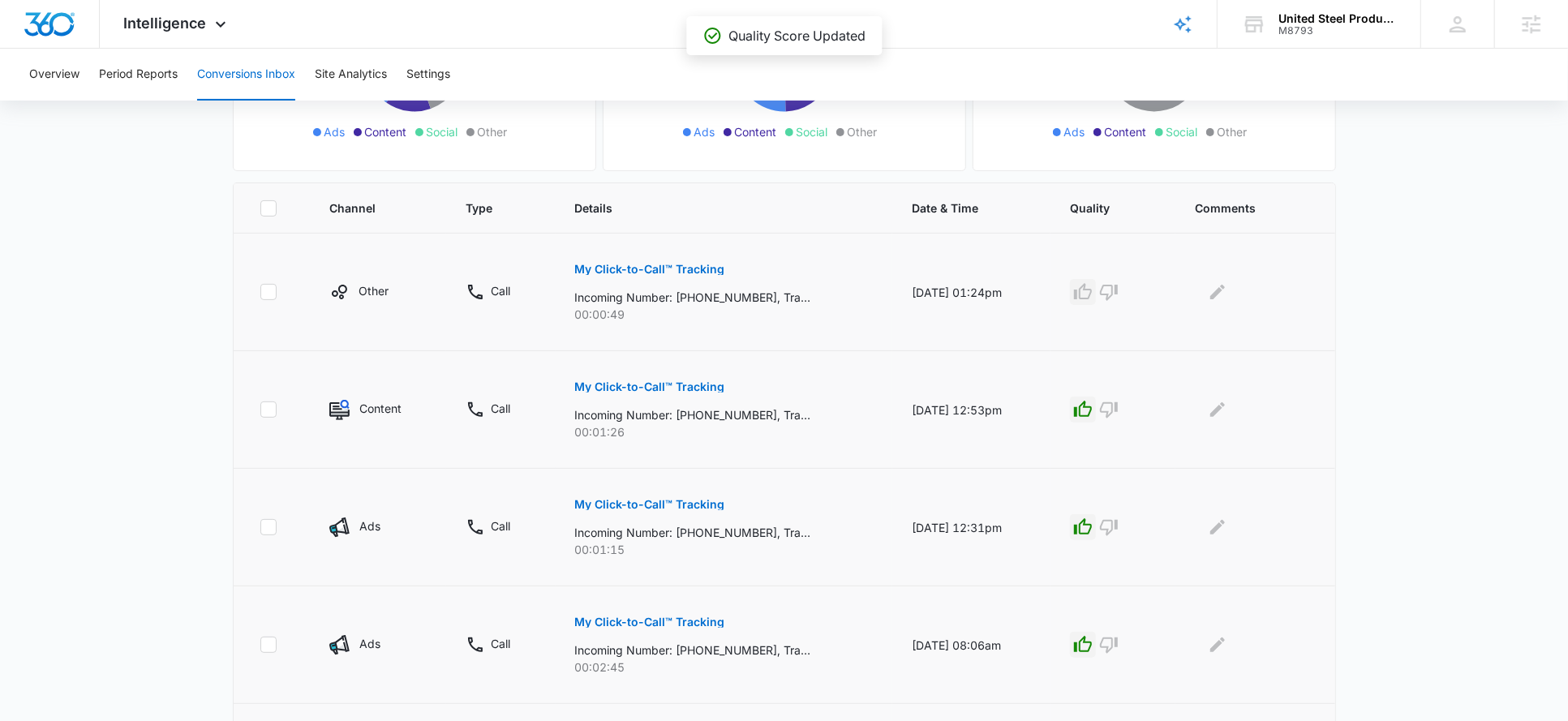
click at [1091, 292] on icon "button" at bounding box center [1083, 292] width 19 height 19
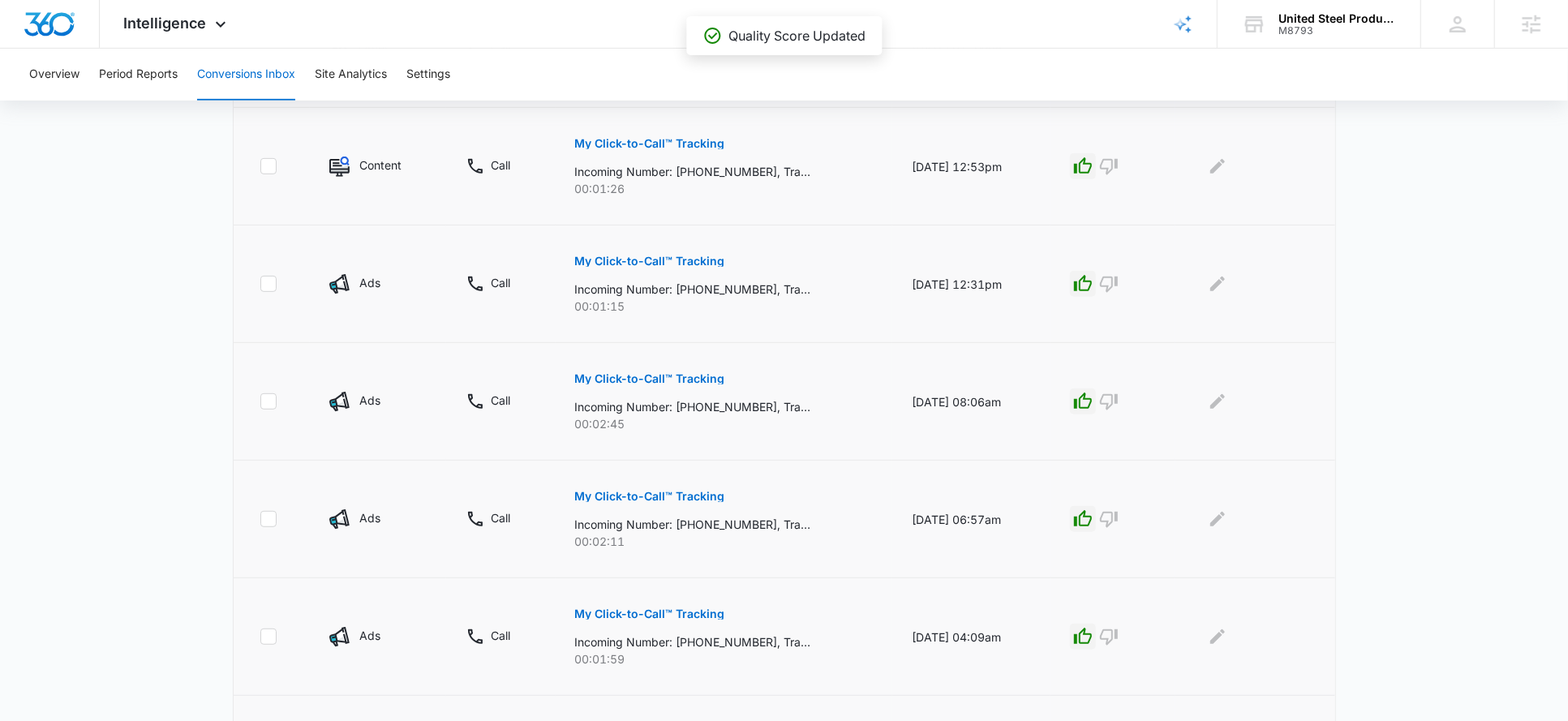
scroll to position [1013, 0]
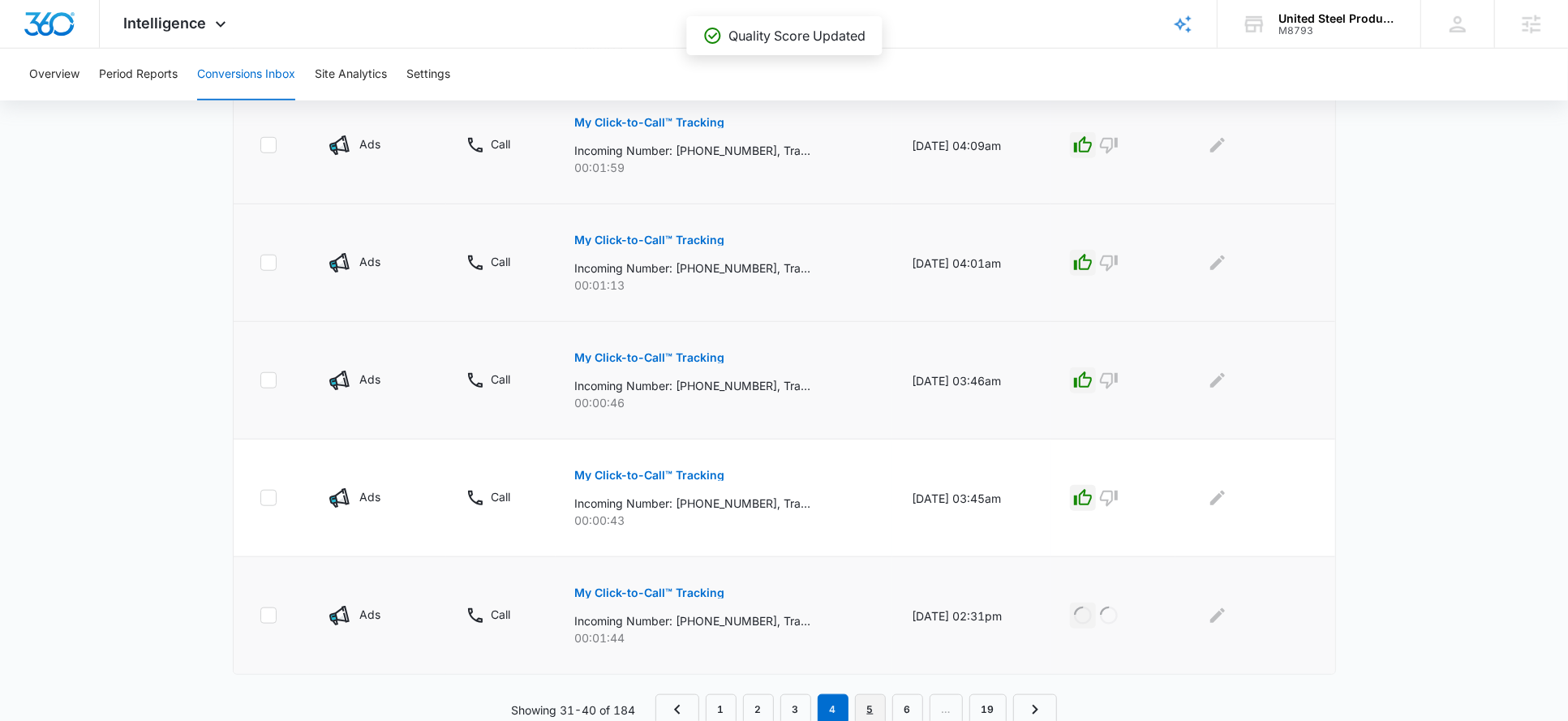
click at [863, 708] on link "5" at bounding box center [870, 709] width 31 height 31
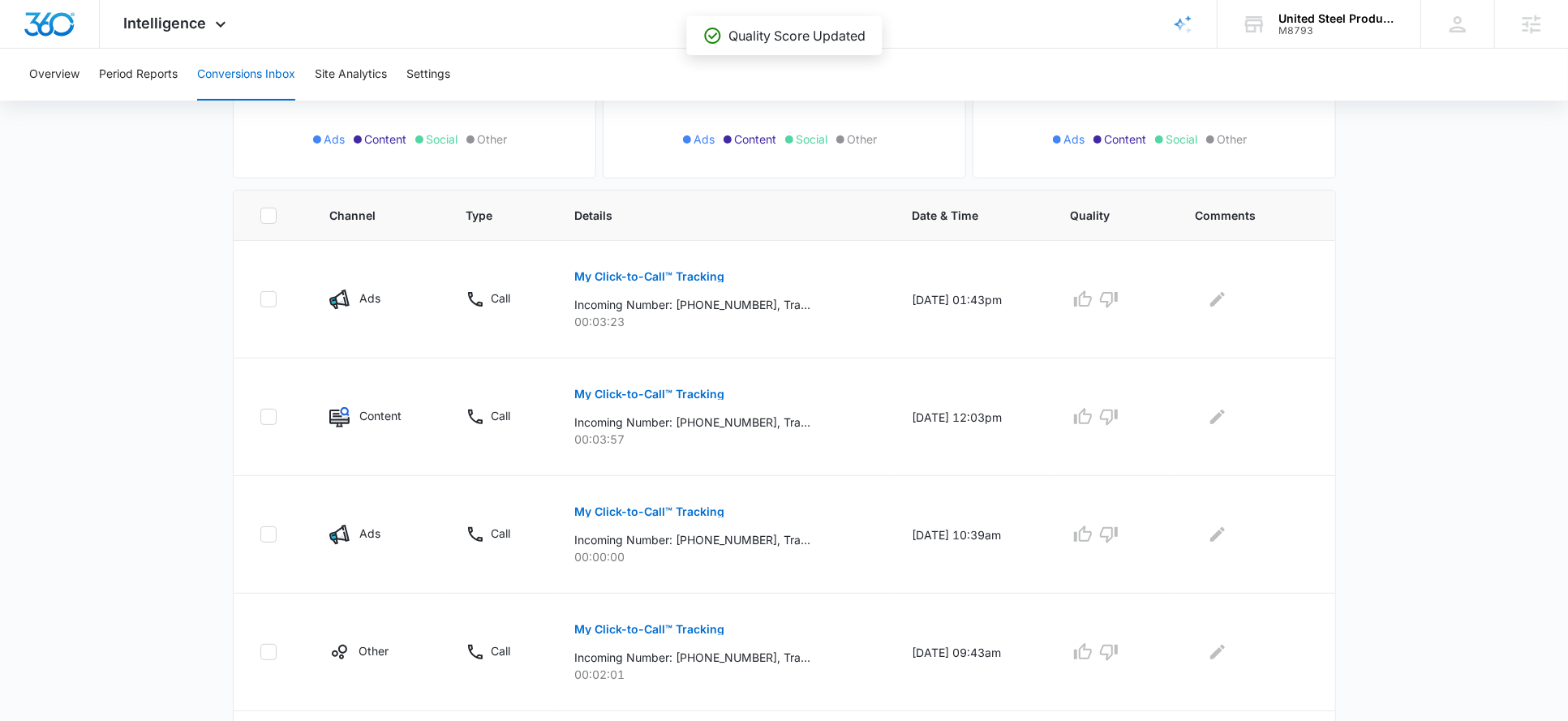
scroll to position [277, 0]
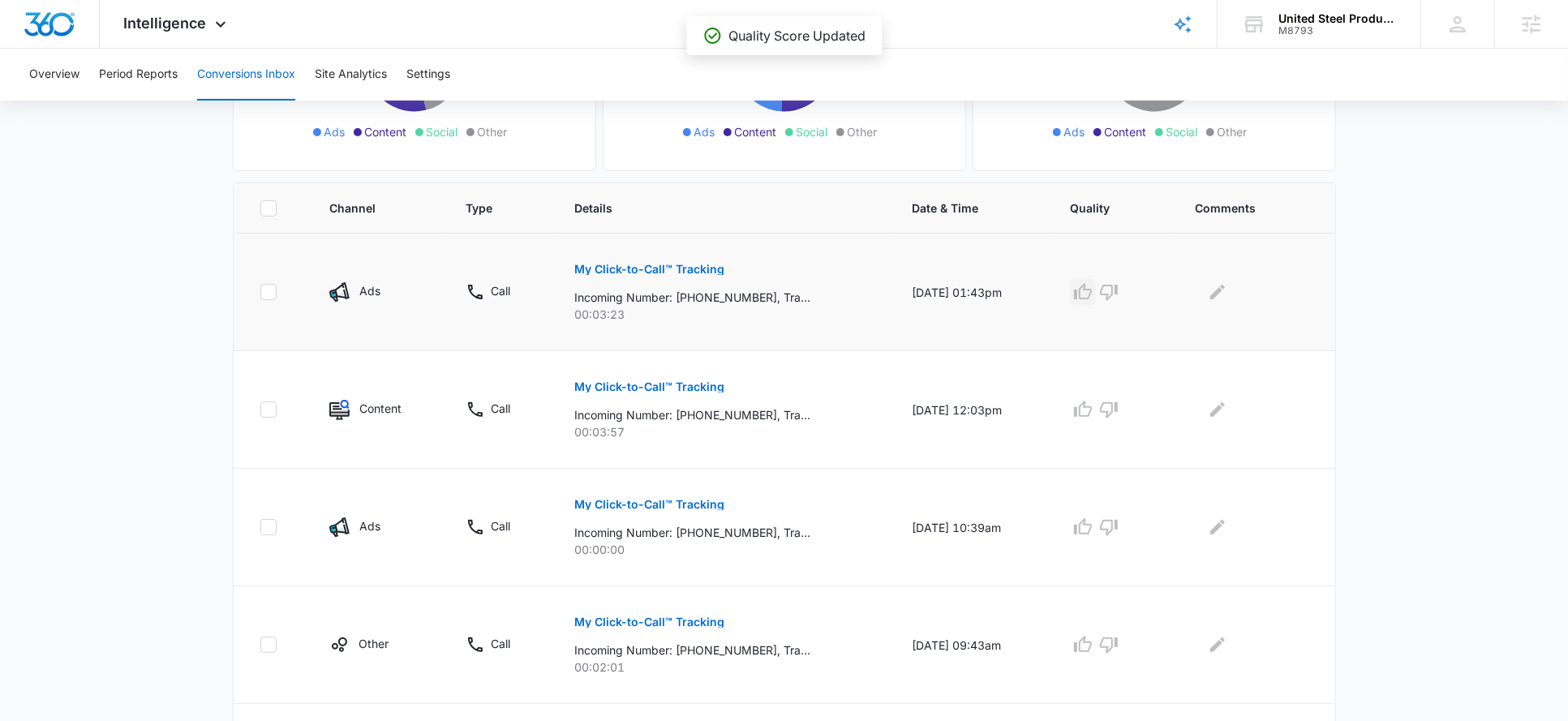
click at [1093, 289] on icon "button" at bounding box center [1083, 292] width 19 height 19
click at [1091, 400] on icon "button" at bounding box center [1083, 409] width 19 height 19
click at [1118, 523] on icon "button" at bounding box center [1108, 527] width 19 height 19
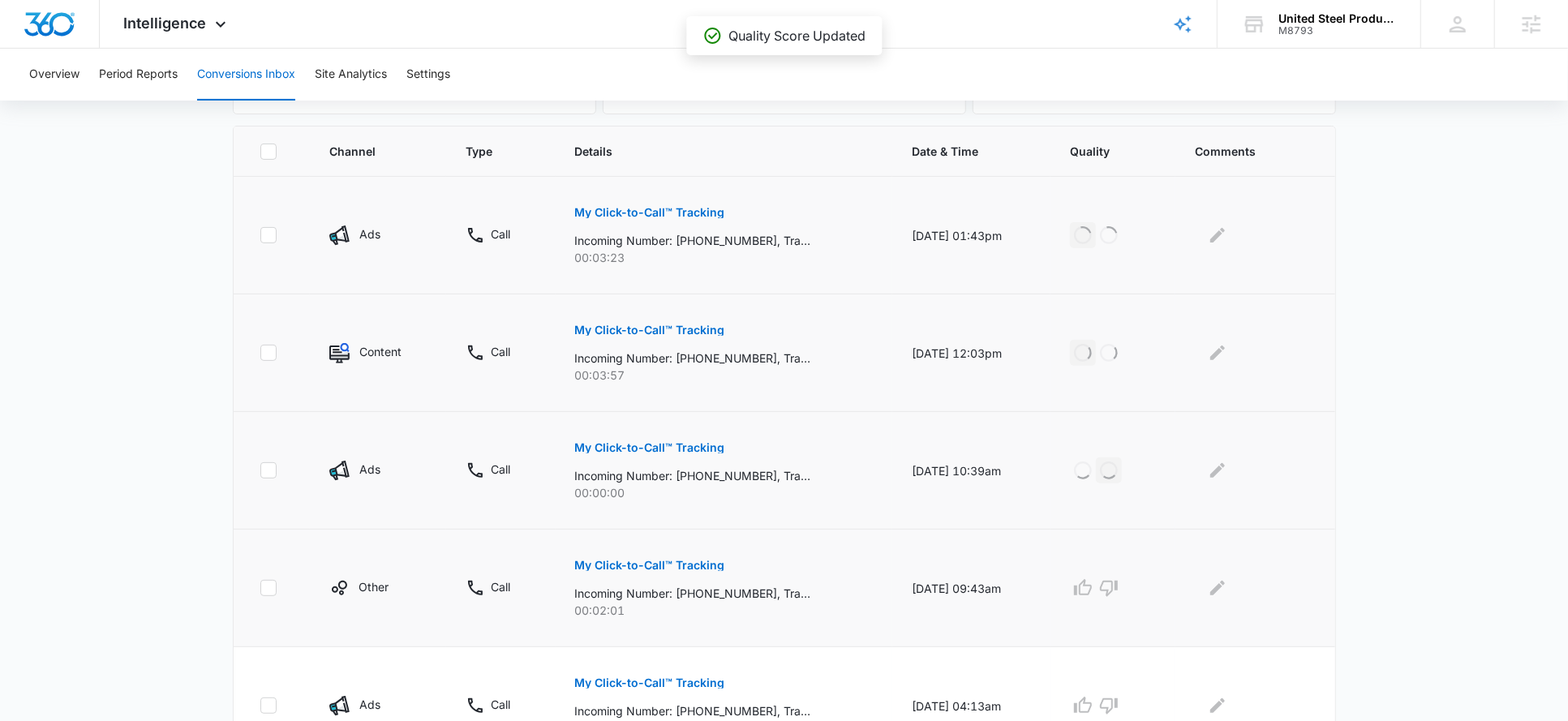
scroll to position [417, 0]
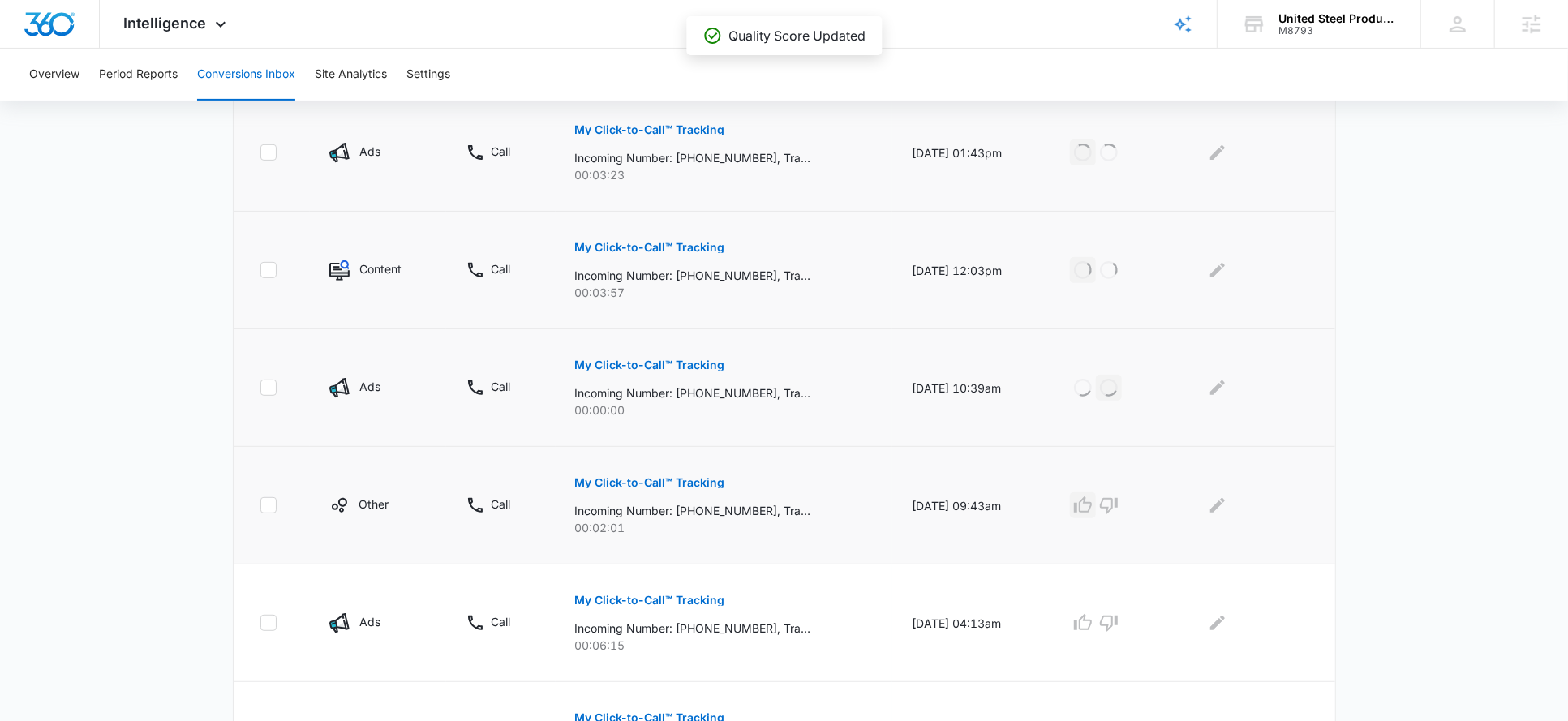
click at [1093, 505] on icon "button" at bounding box center [1083, 505] width 19 height 19
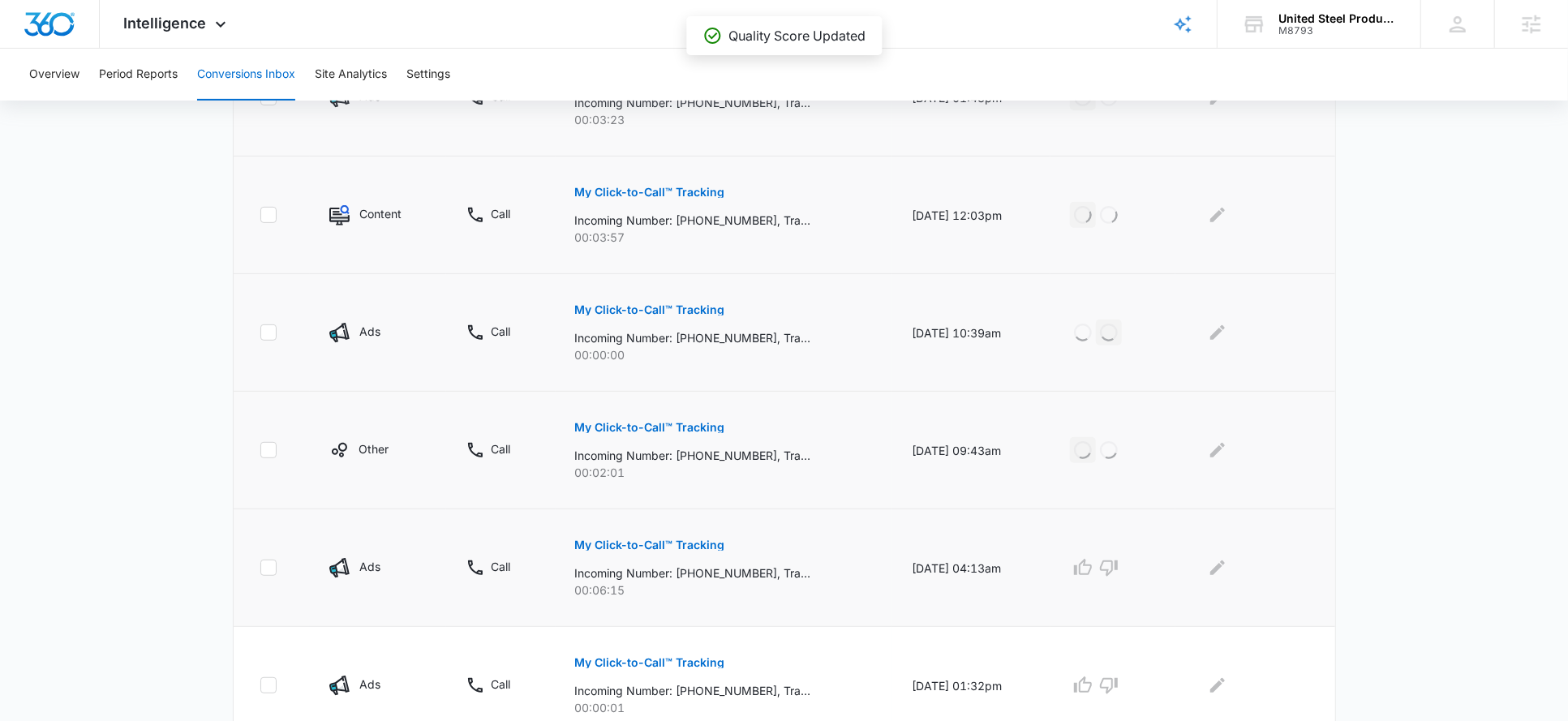
scroll to position [542, 0]
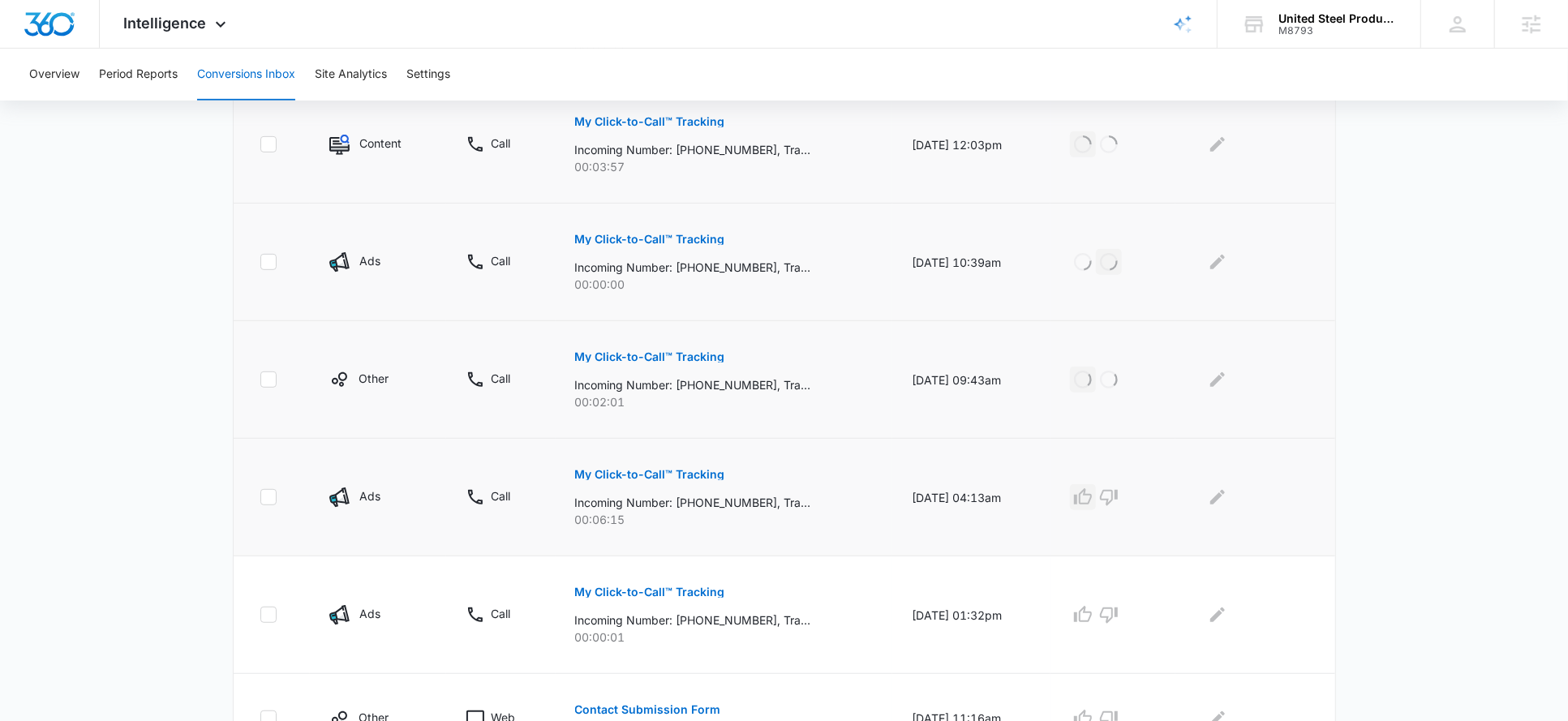
click at [1093, 498] on icon "button" at bounding box center [1083, 497] width 19 height 19
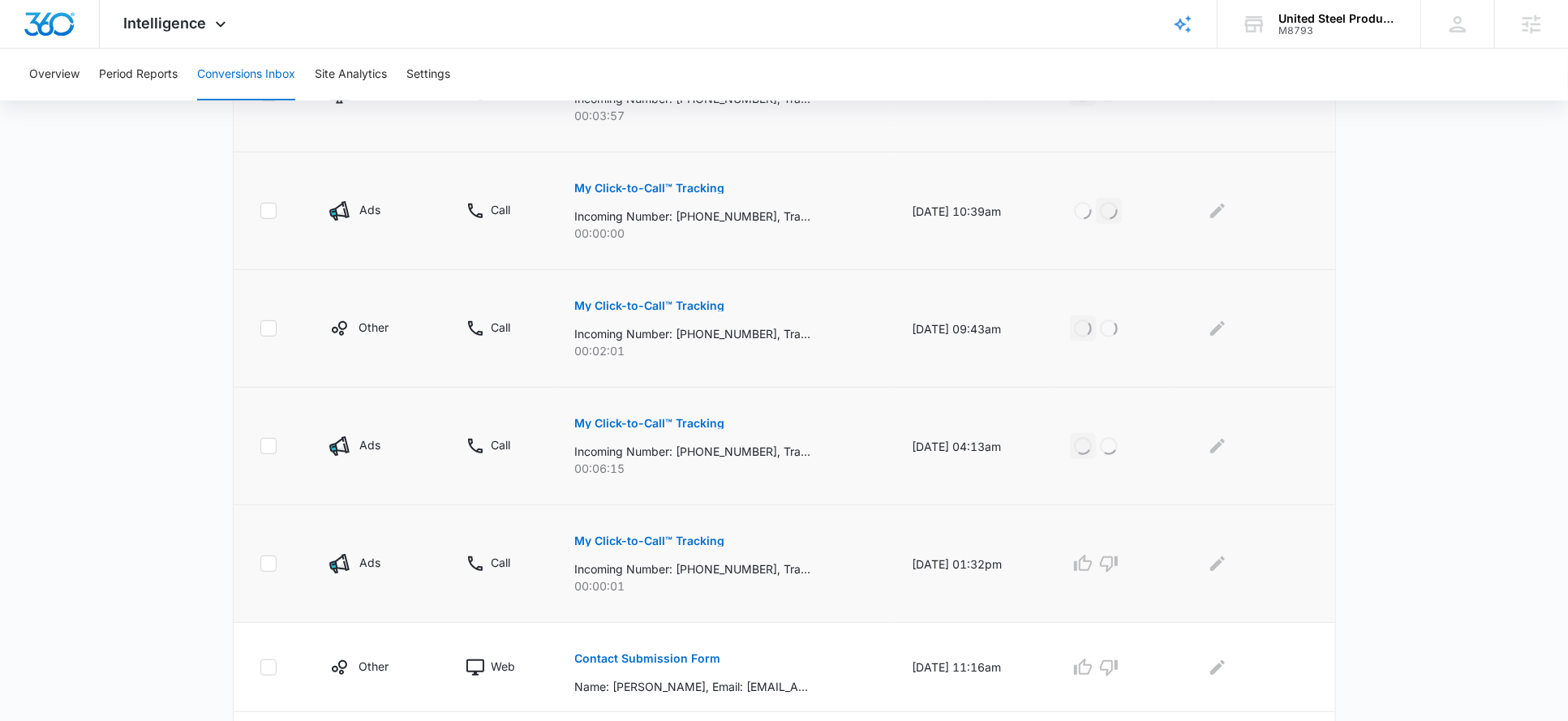
scroll to position [642, 0]
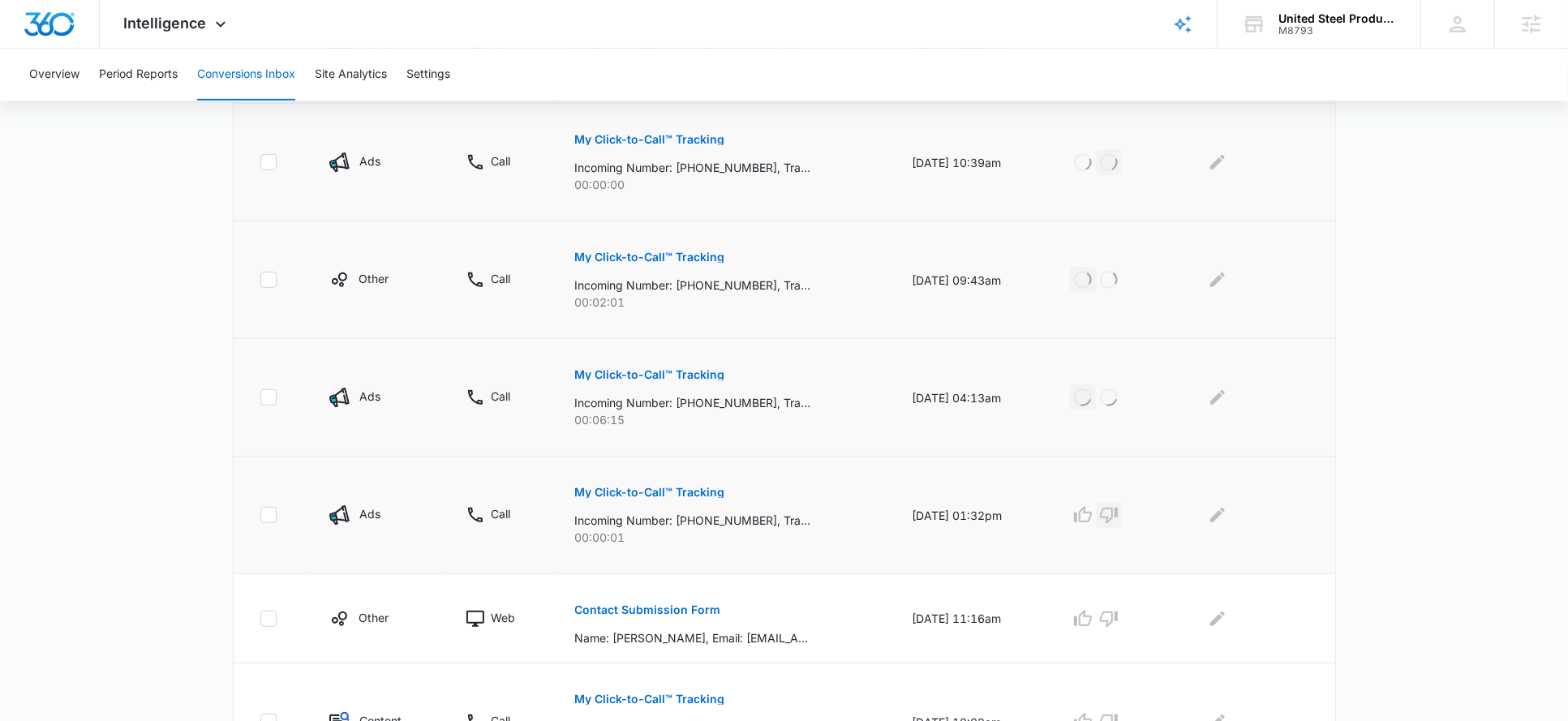
click at [1118, 508] on icon "button" at bounding box center [1108, 516] width 17 height 17
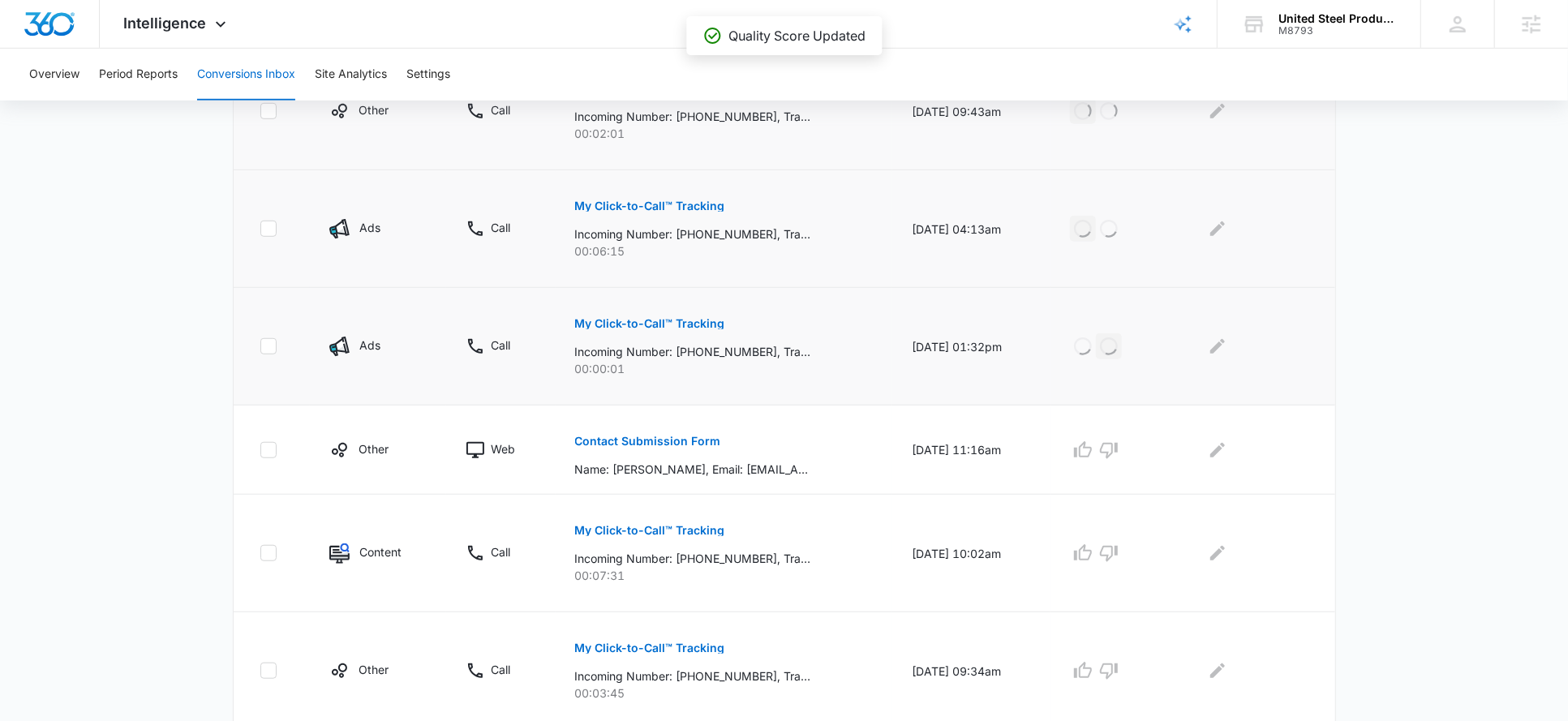
scroll to position [900, 0]
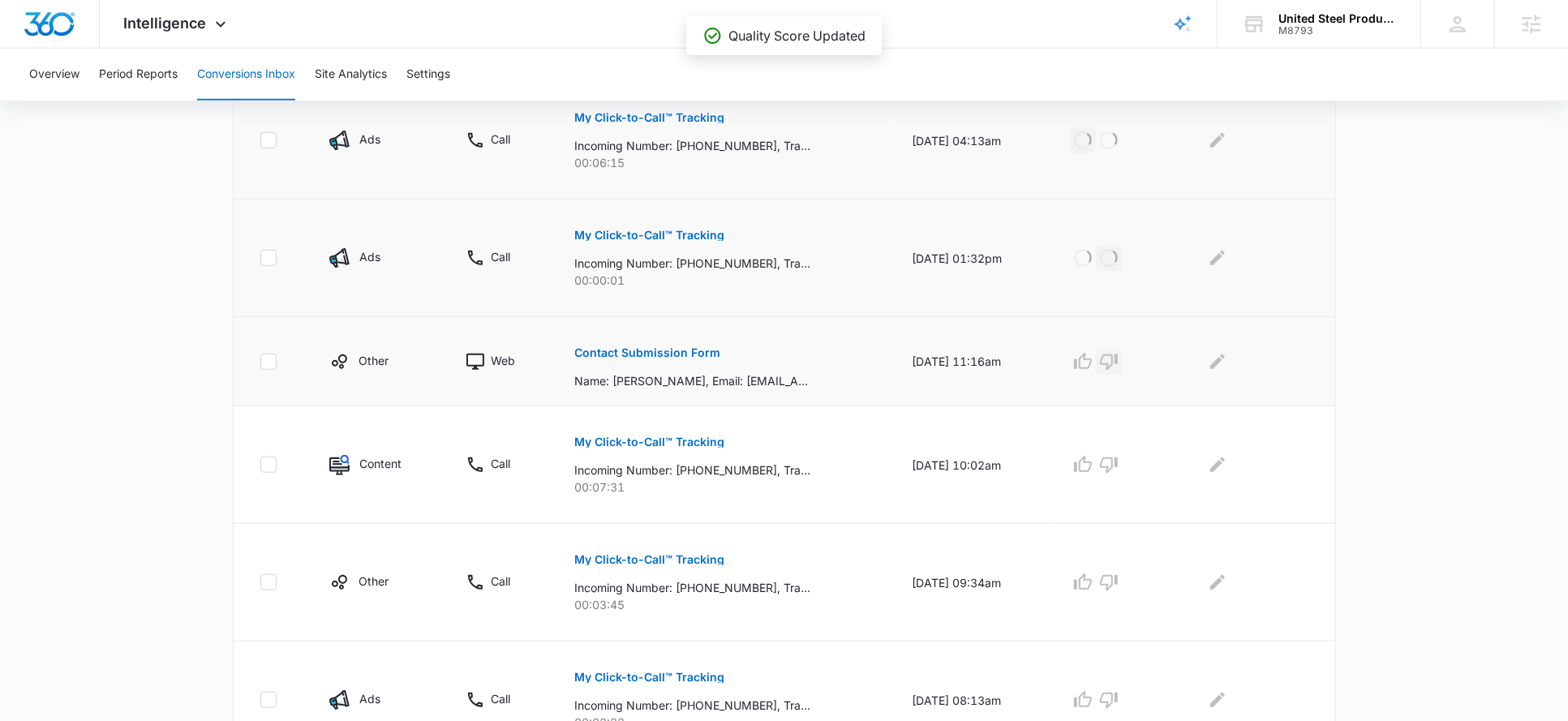
click at [1115, 355] on icon "button" at bounding box center [1108, 361] width 19 height 19
click at [1093, 464] on icon "button" at bounding box center [1083, 464] width 19 height 19
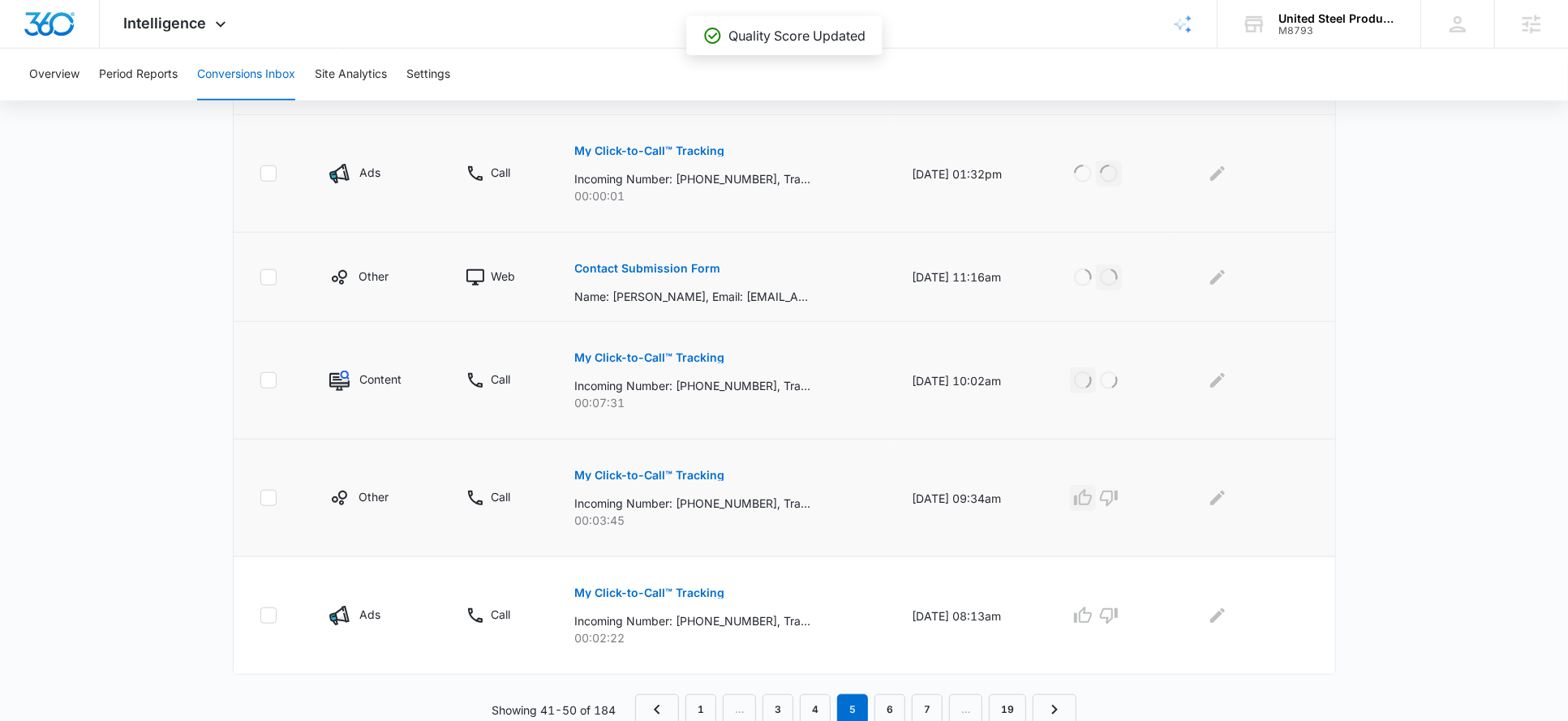
click at [1091, 494] on icon "button" at bounding box center [1083, 498] width 19 height 19
click at [1089, 611] on icon "button" at bounding box center [1083, 615] width 19 height 19
click at [892, 694] on link "6" at bounding box center [890, 709] width 31 height 31
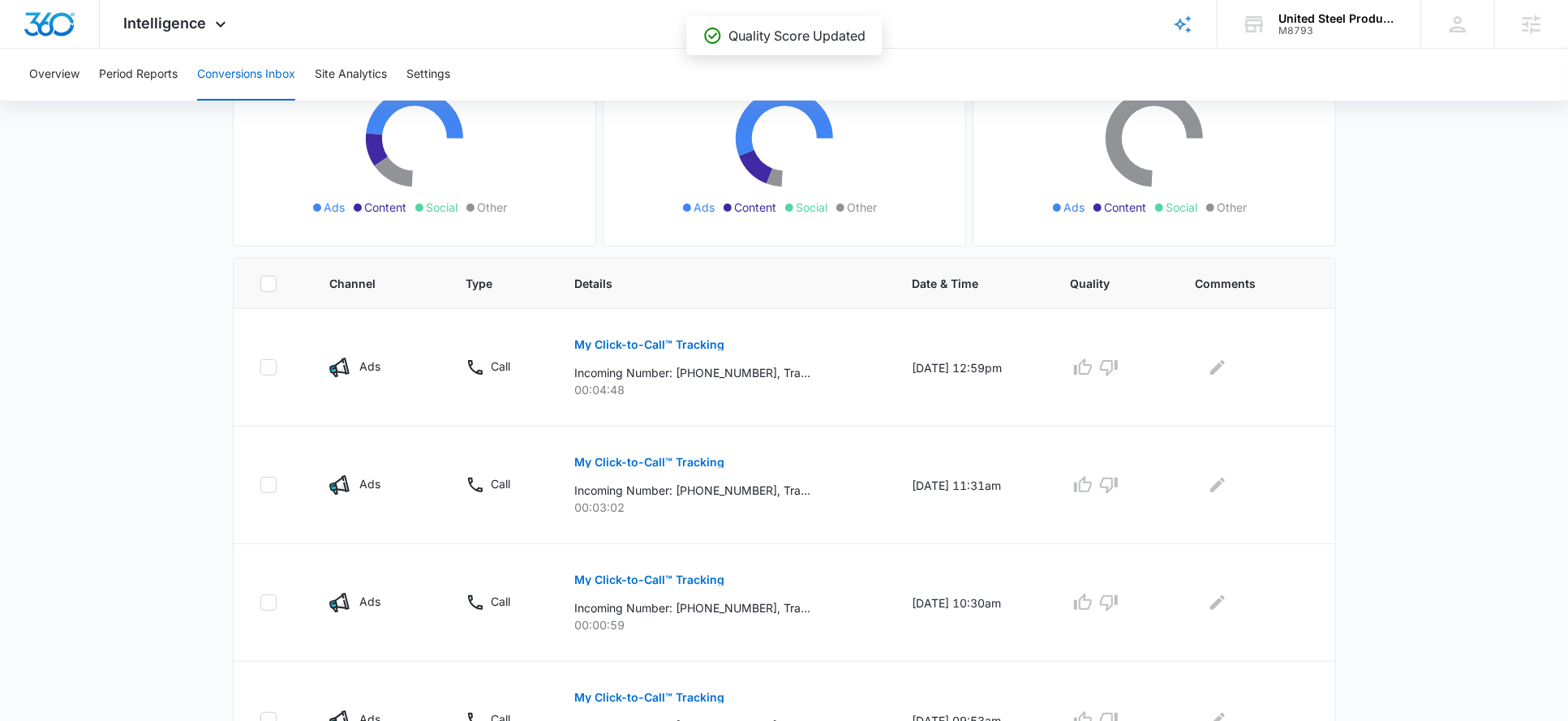
scroll to position [215, 0]
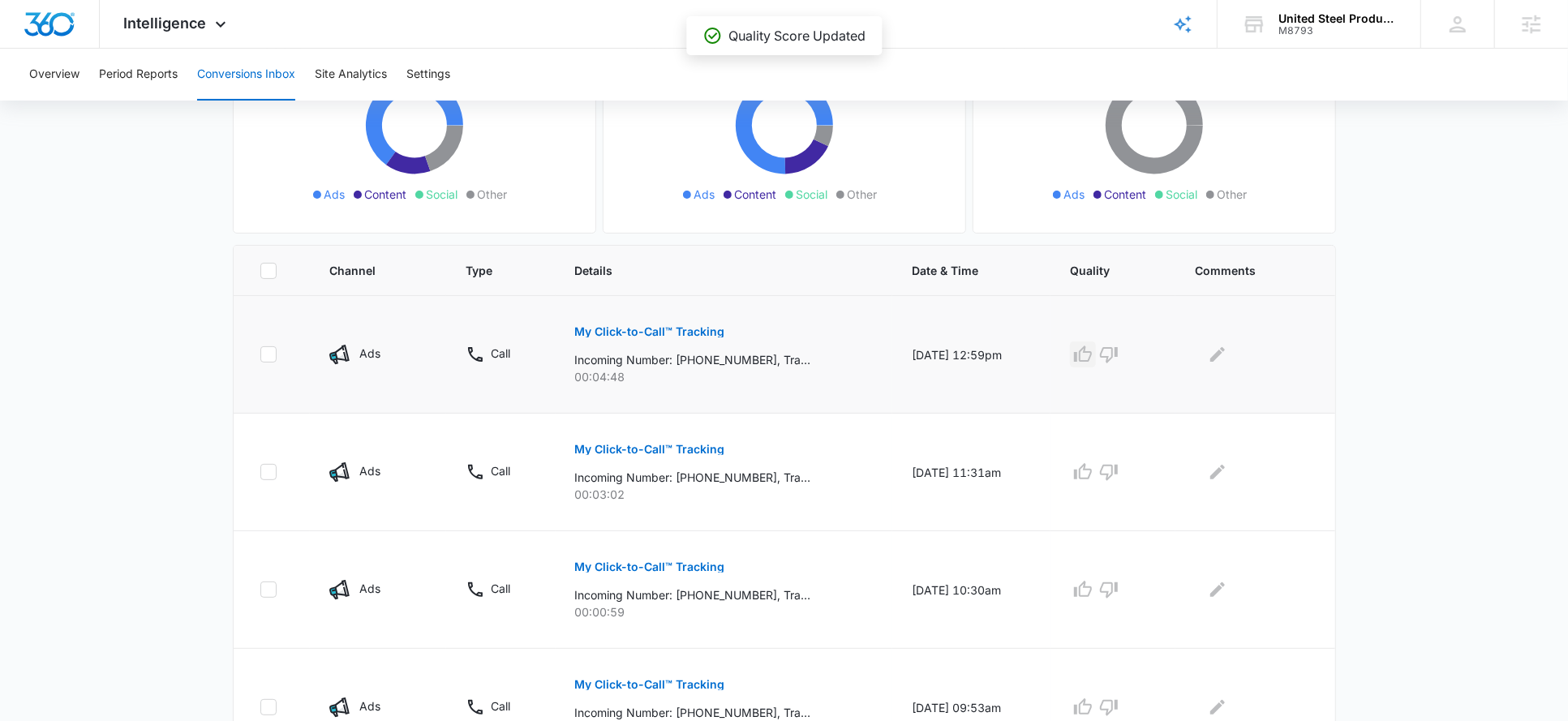
click at [1093, 345] on icon "button" at bounding box center [1083, 354] width 19 height 19
click at [1095, 480] on button "button" at bounding box center [1083, 472] width 26 height 26
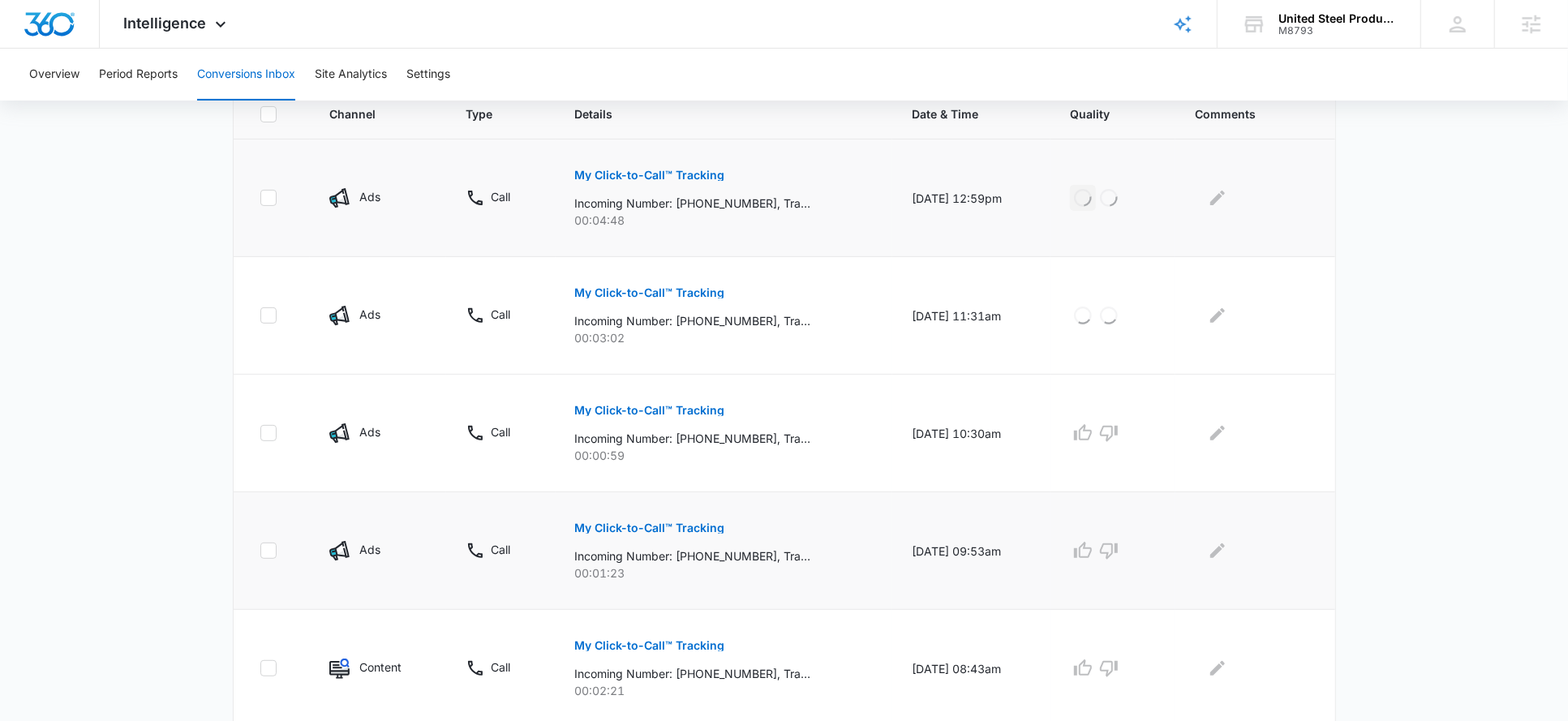
scroll to position [387, 0]
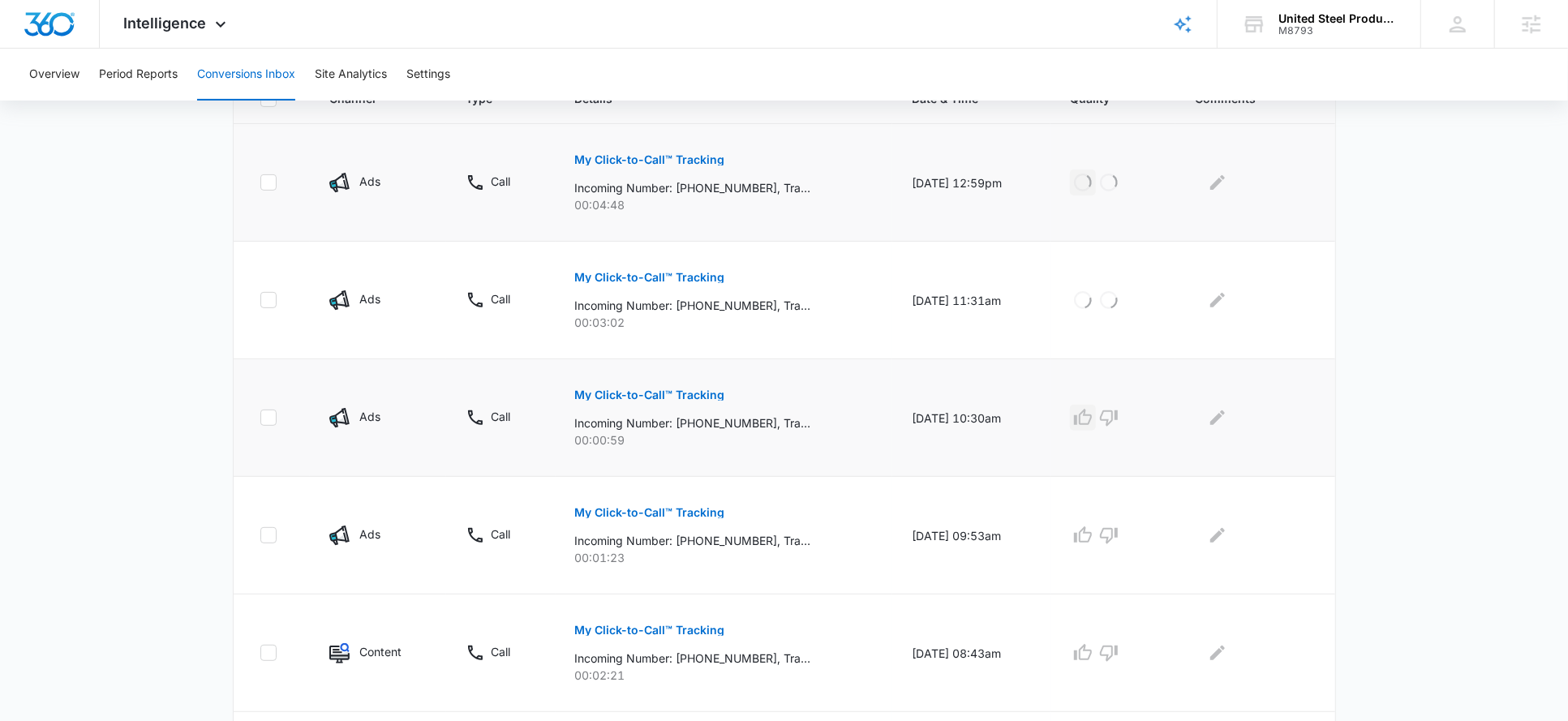
click at [1093, 414] on icon "button" at bounding box center [1083, 417] width 19 height 19
click at [1090, 537] on icon "button" at bounding box center [1083, 535] width 17 height 17
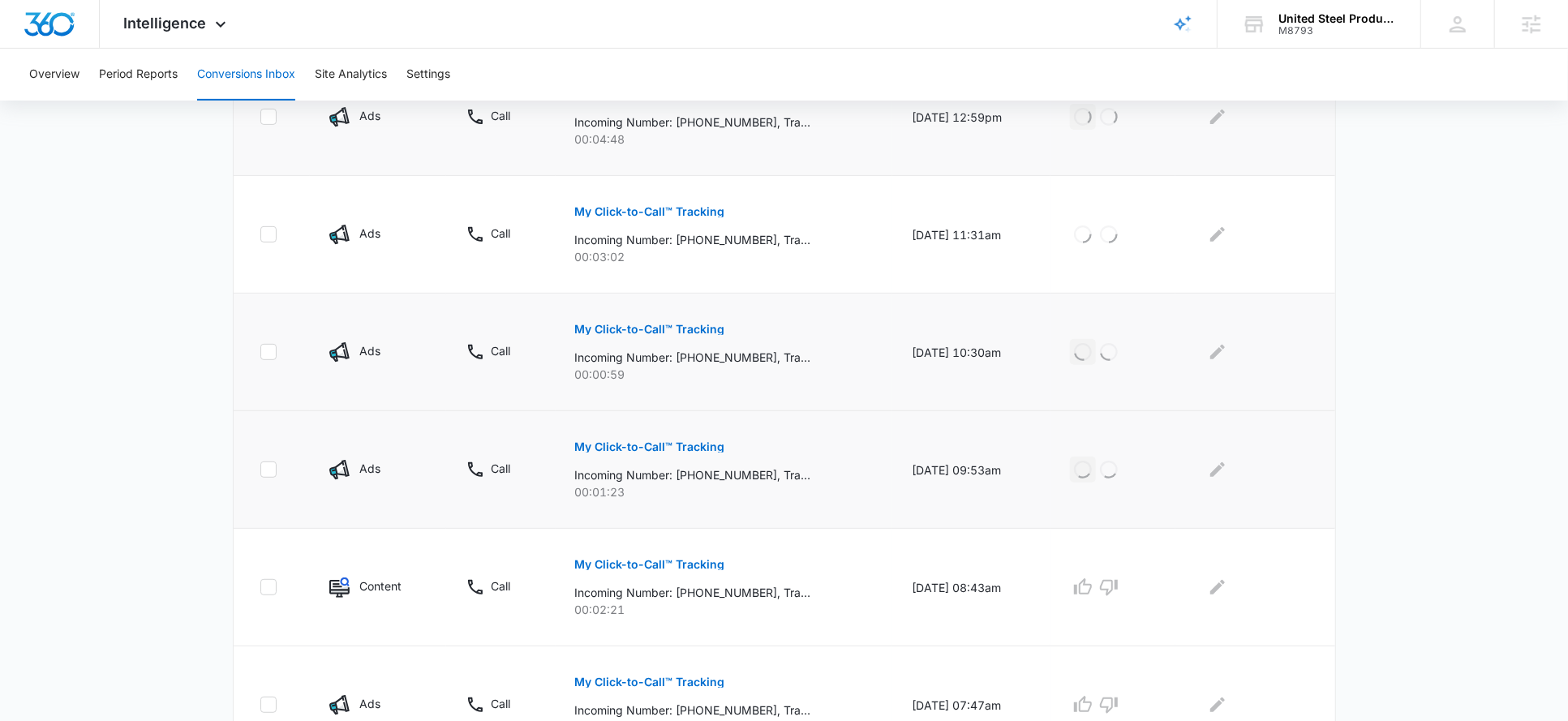
scroll to position [577, 0]
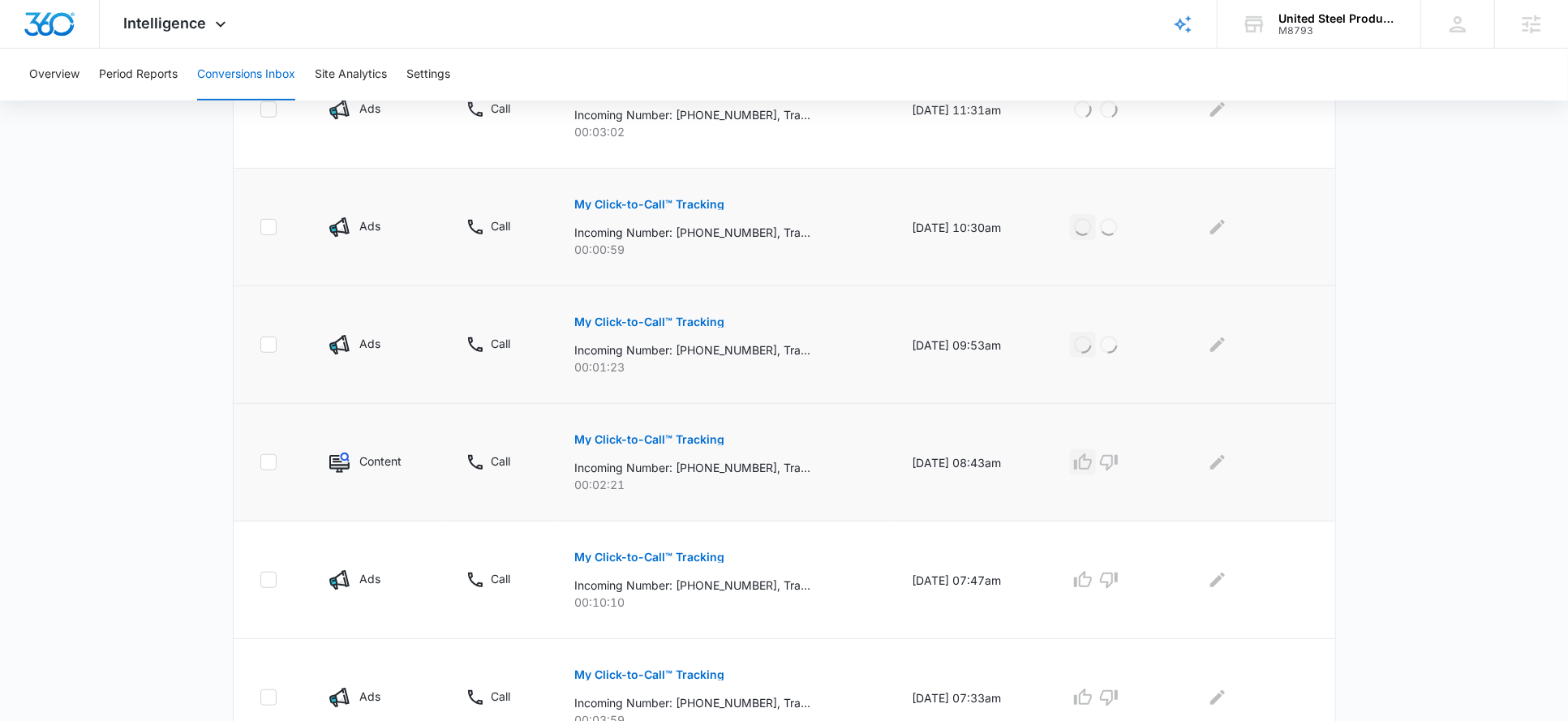
click at [1093, 453] on icon "button" at bounding box center [1083, 462] width 19 height 19
click at [1093, 582] on icon "button" at bounding box center [1083, 579] width 19 height 19
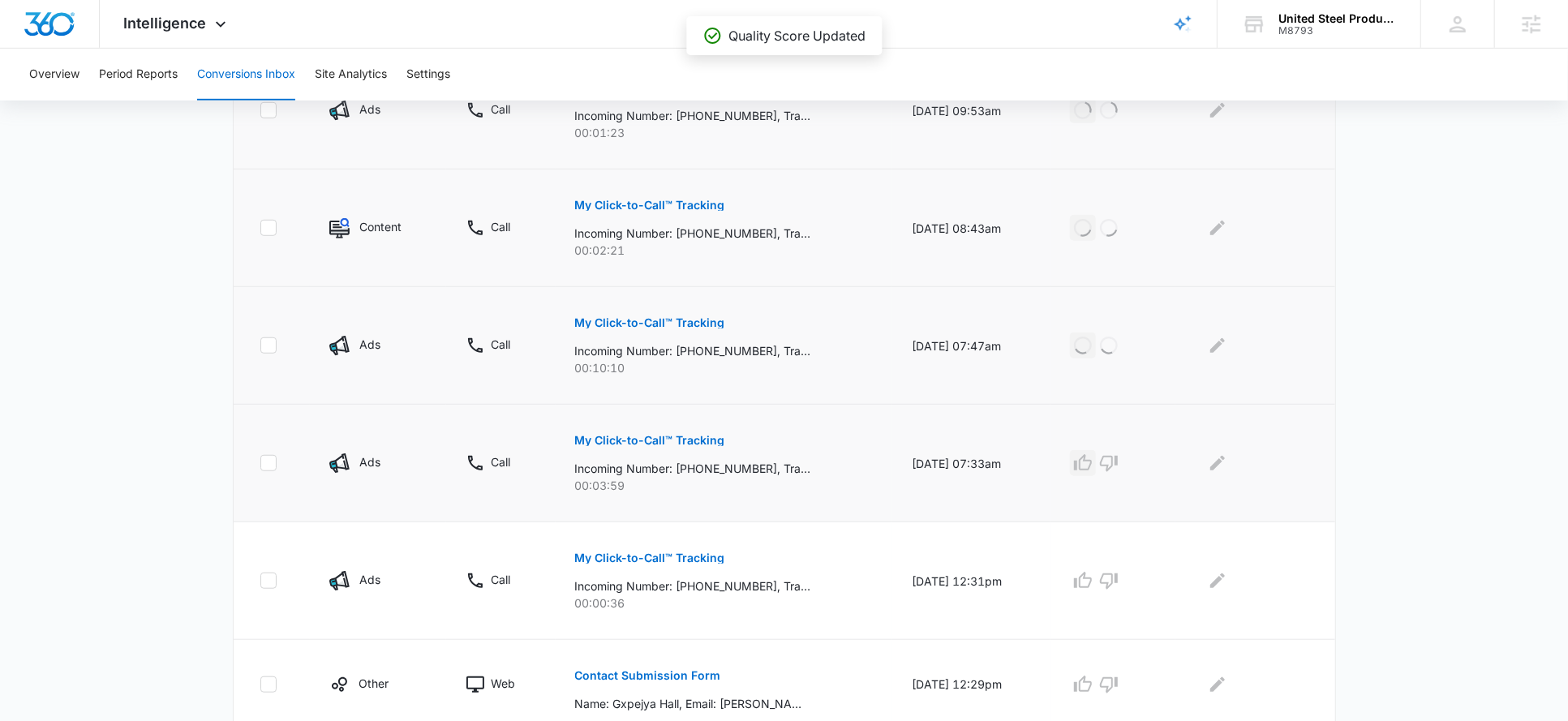
click at [1093, 456] on icon "button" at bounding box center [1083, 463] width 19 height 19
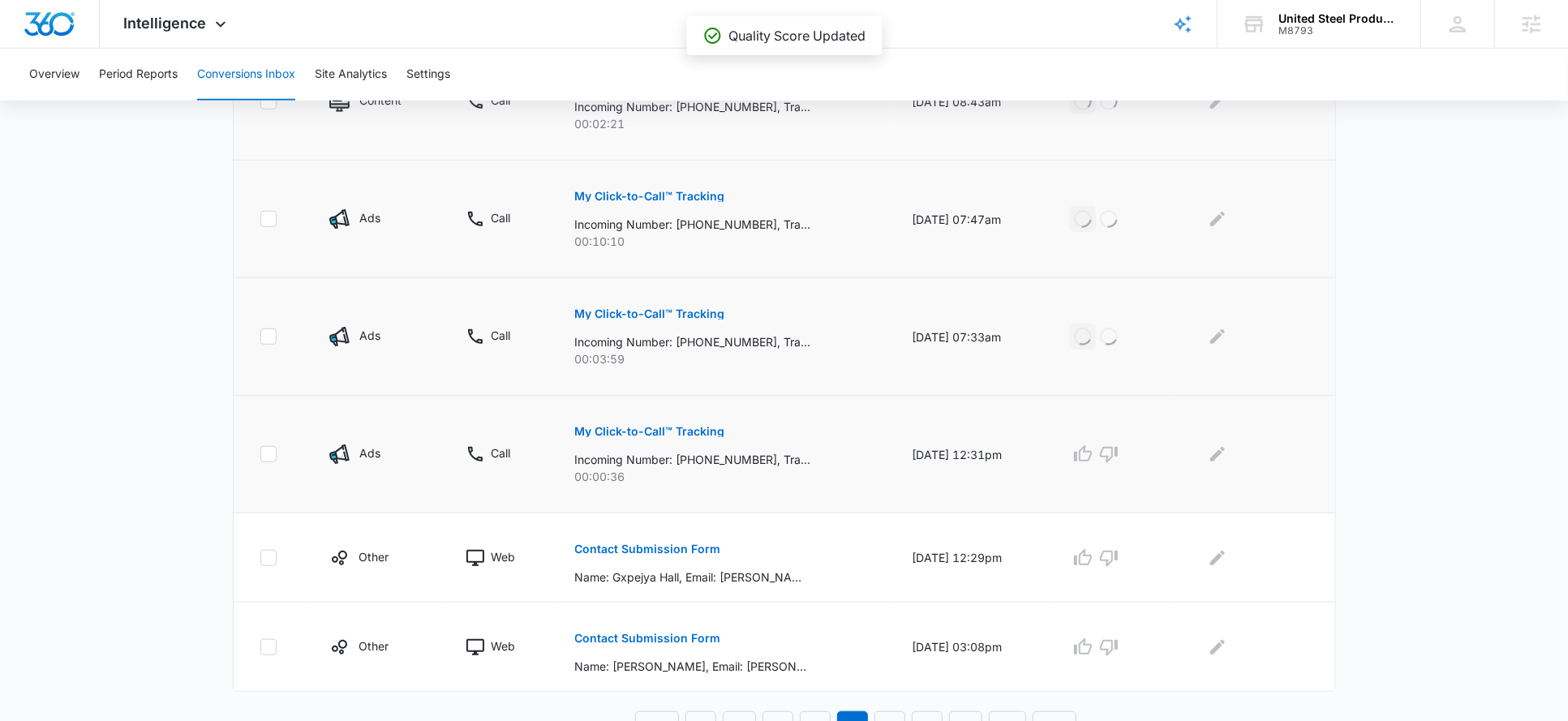
scroll to position [955, 0]
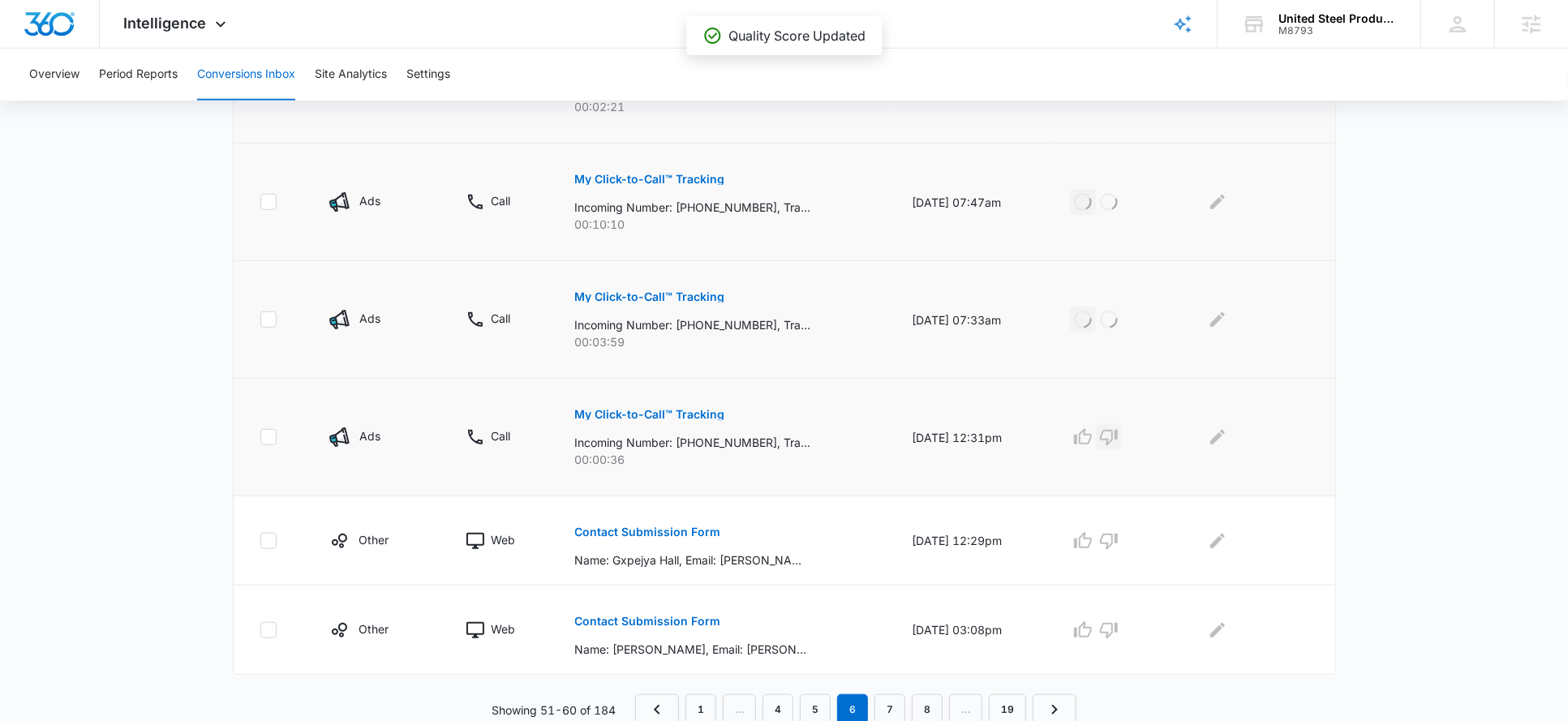
click at [1118, 429] on icon "button" at bounding box center [1108, 438] width 17 height 17
click at [1118, 537] on icon "button" at bounding box center [1108, 542] width 17 height 17
click at [675, 623] on button "Contact Submission Form" at bounding box center [648, 620] width 146 height 39
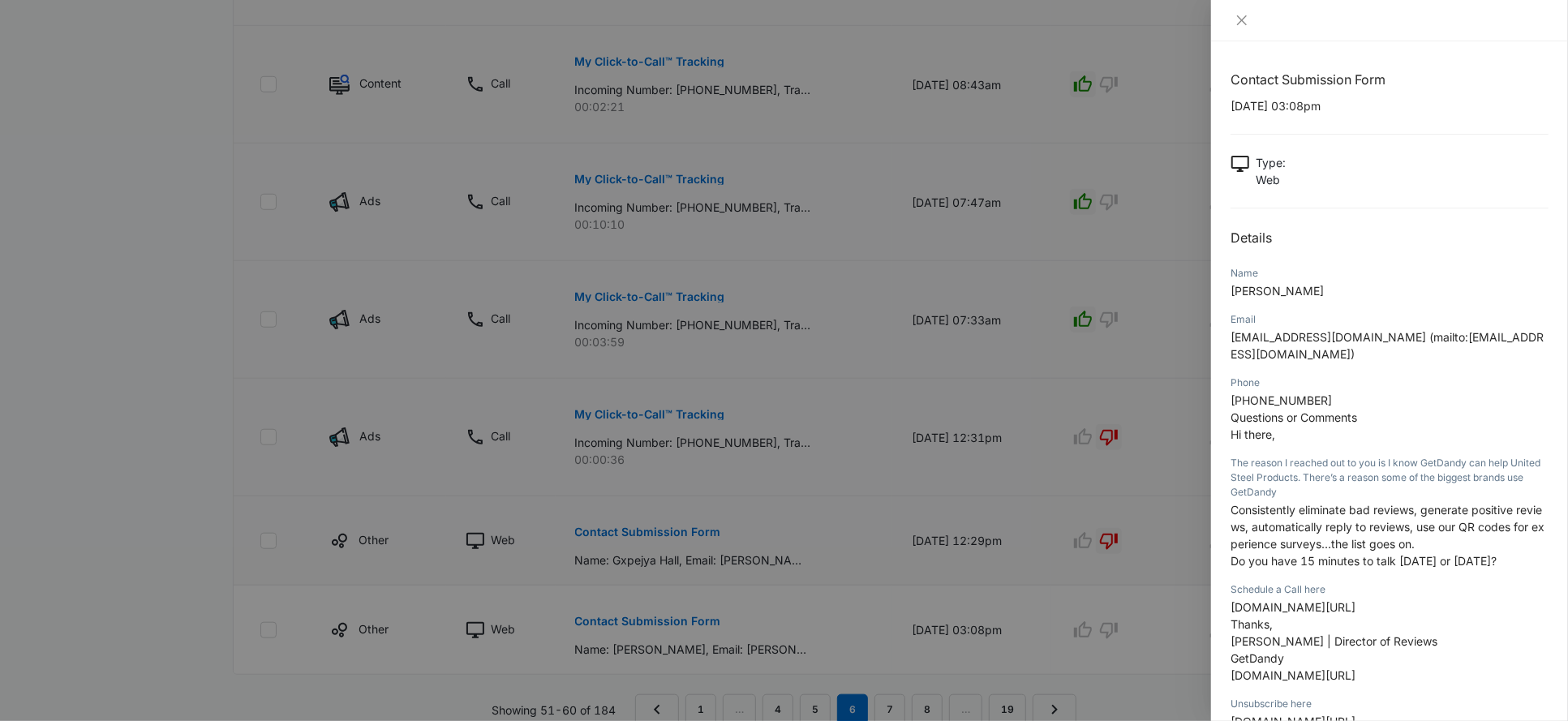
click at [1098, 513] on div at bounding box center [784, 360] width 1568 height 721
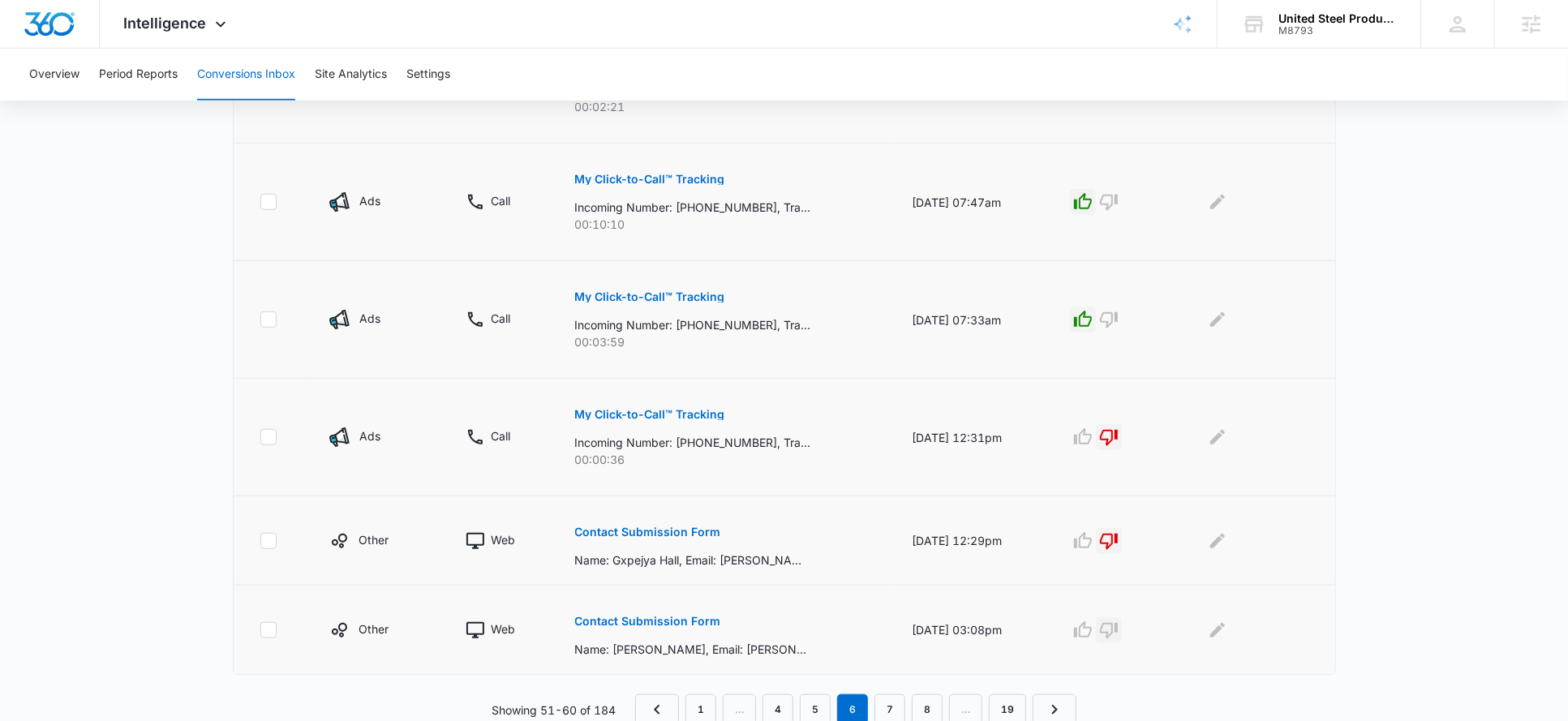
click at [1117, 630] on icon "button" at bounding box center [1108, 631] width 17 height 17
click at [886, 704] on link "7" at bounding box center [890, 709] width 31 height 31
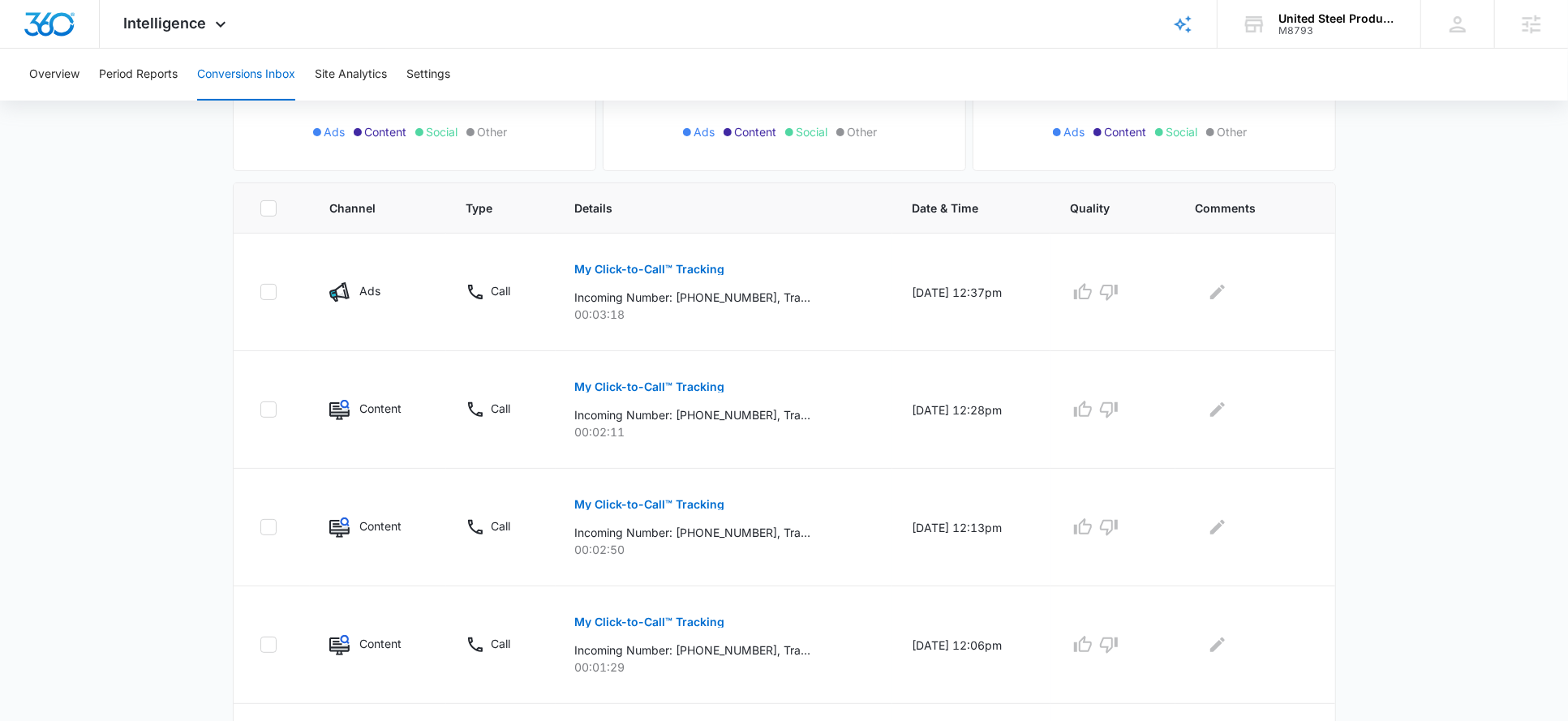
scroll to position [291, 0]
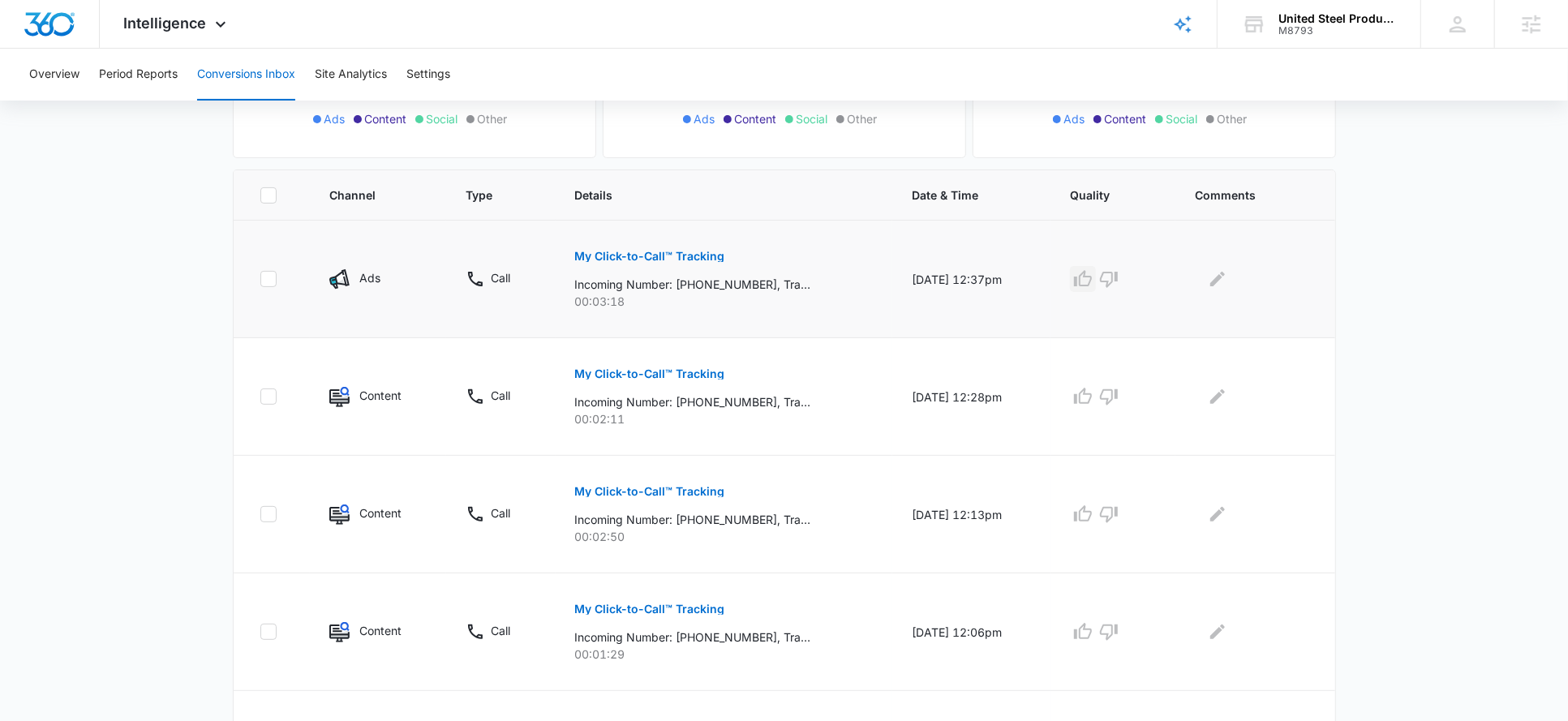
click at [1092, 274] on icon "button" at bounding box center [1083, 278] width 17 height 17
click at [1093, 395] on icon "button" at bounding box center [1083, 396] width 19 height 19
click at [1091, 513] on icon "button" at bounding box center [1083, 513] width 19 height 19
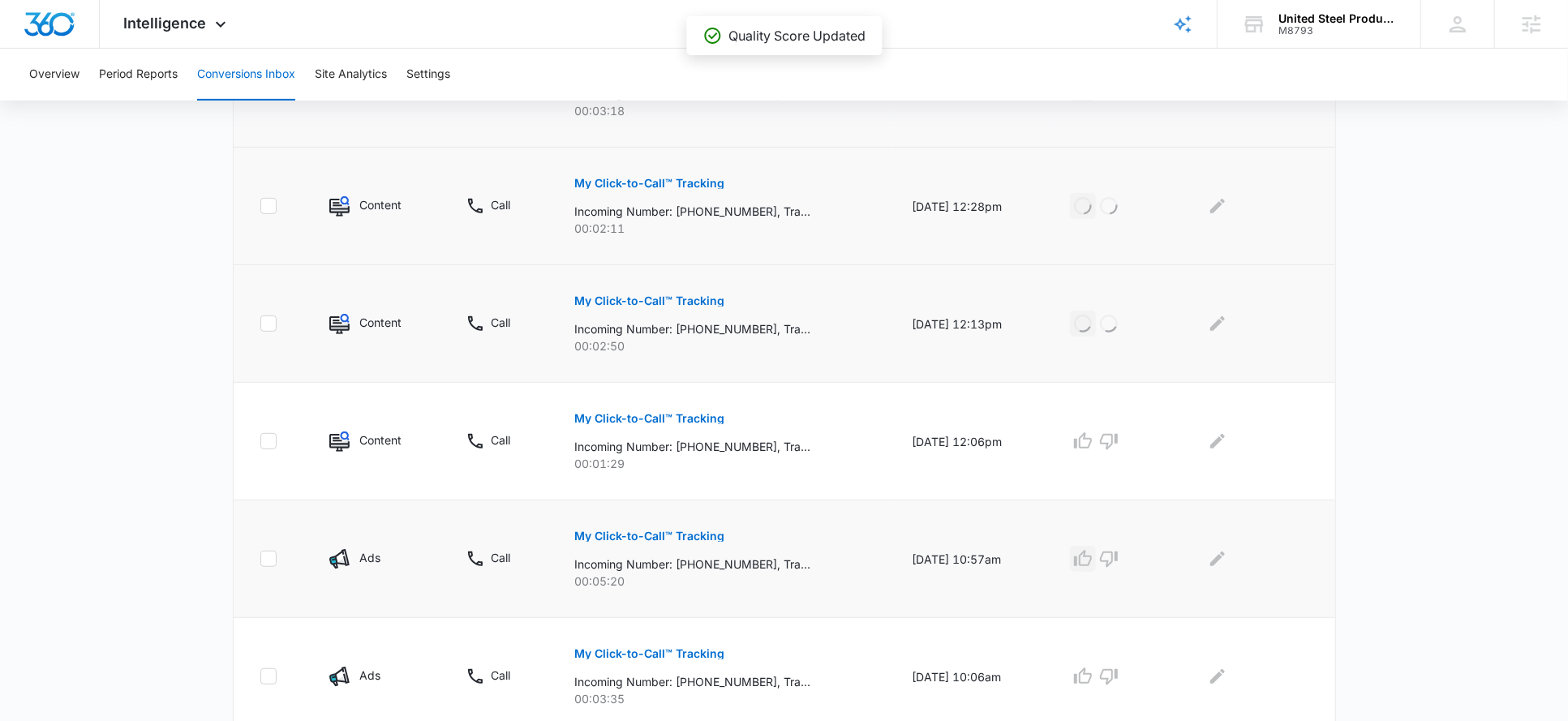
scroll to position [498, 0]
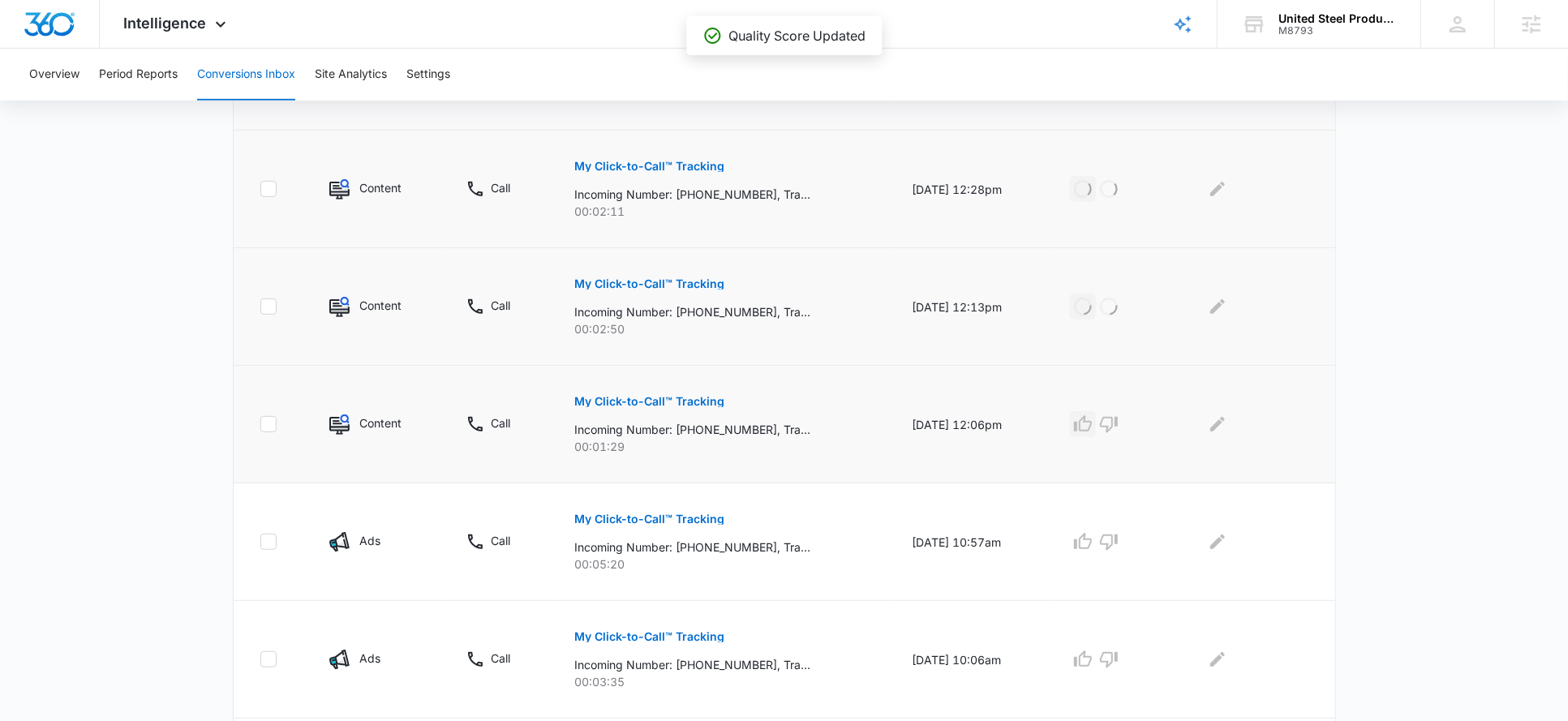
click at [1091, 417] on icon "button" at bounding box center [1083, 424] width 17 height 17
click at [1092, 542] on icon "button" at bounding box center [1083, 541] width 19 height 19
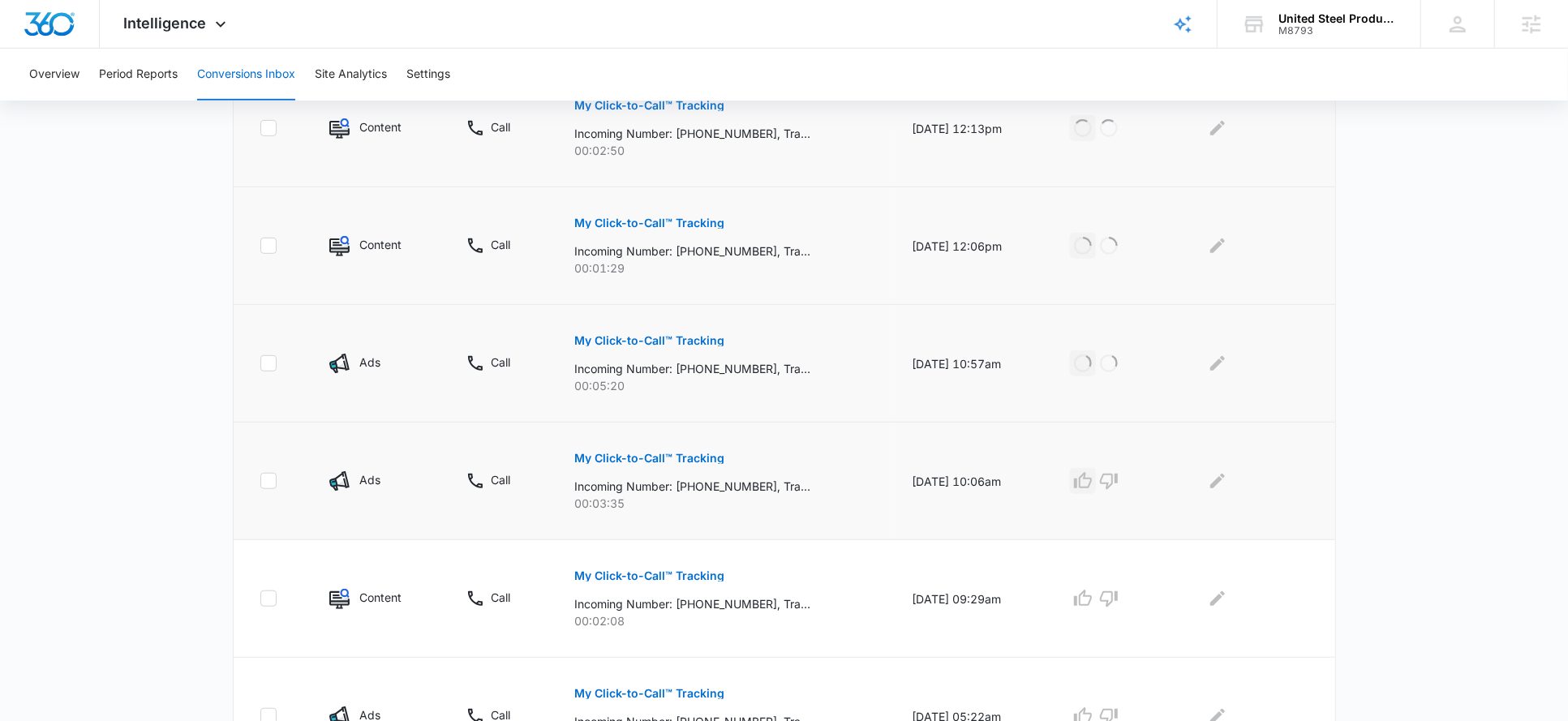
click at [1092, 472] on icon "button" at bounding box center [1083, 480] width 17 height 17
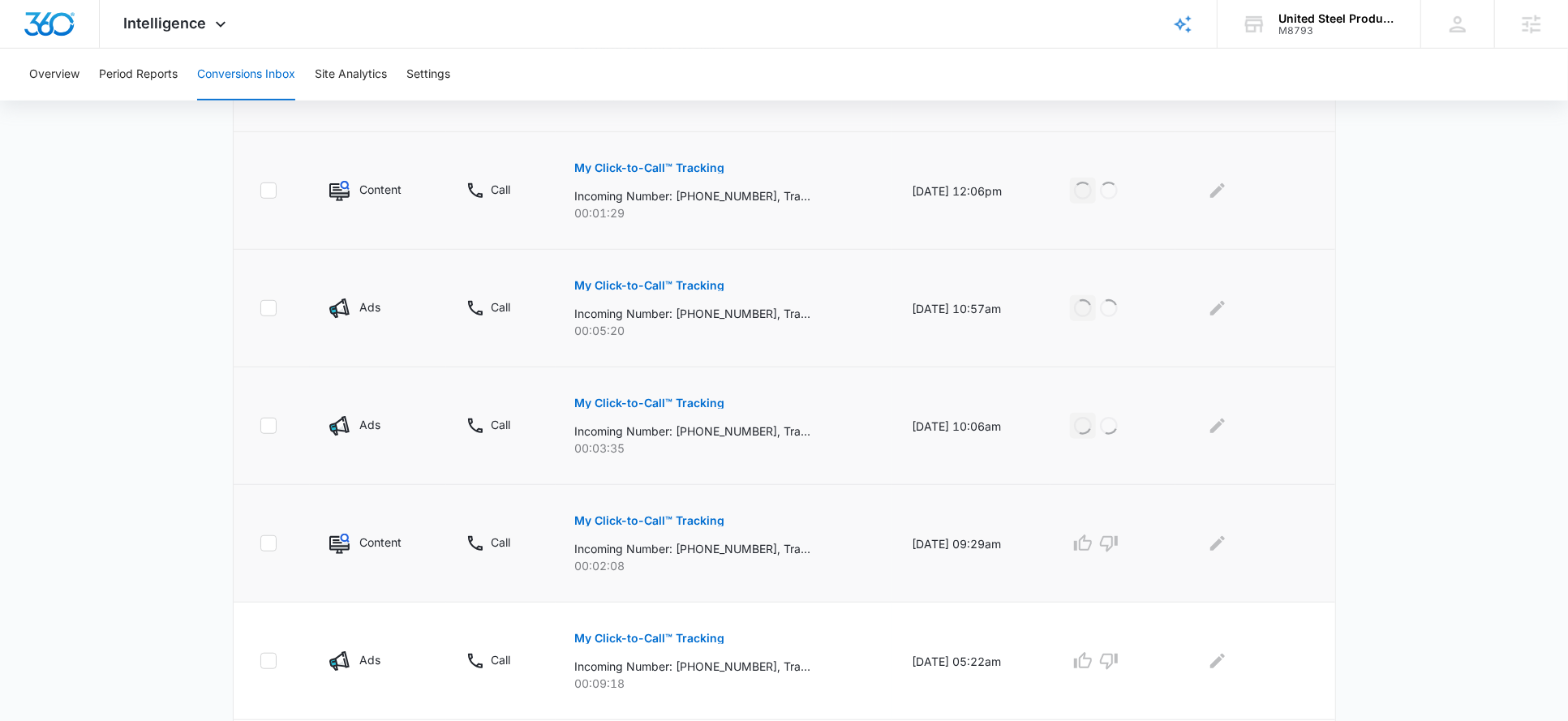
scroll to position [775, 0]
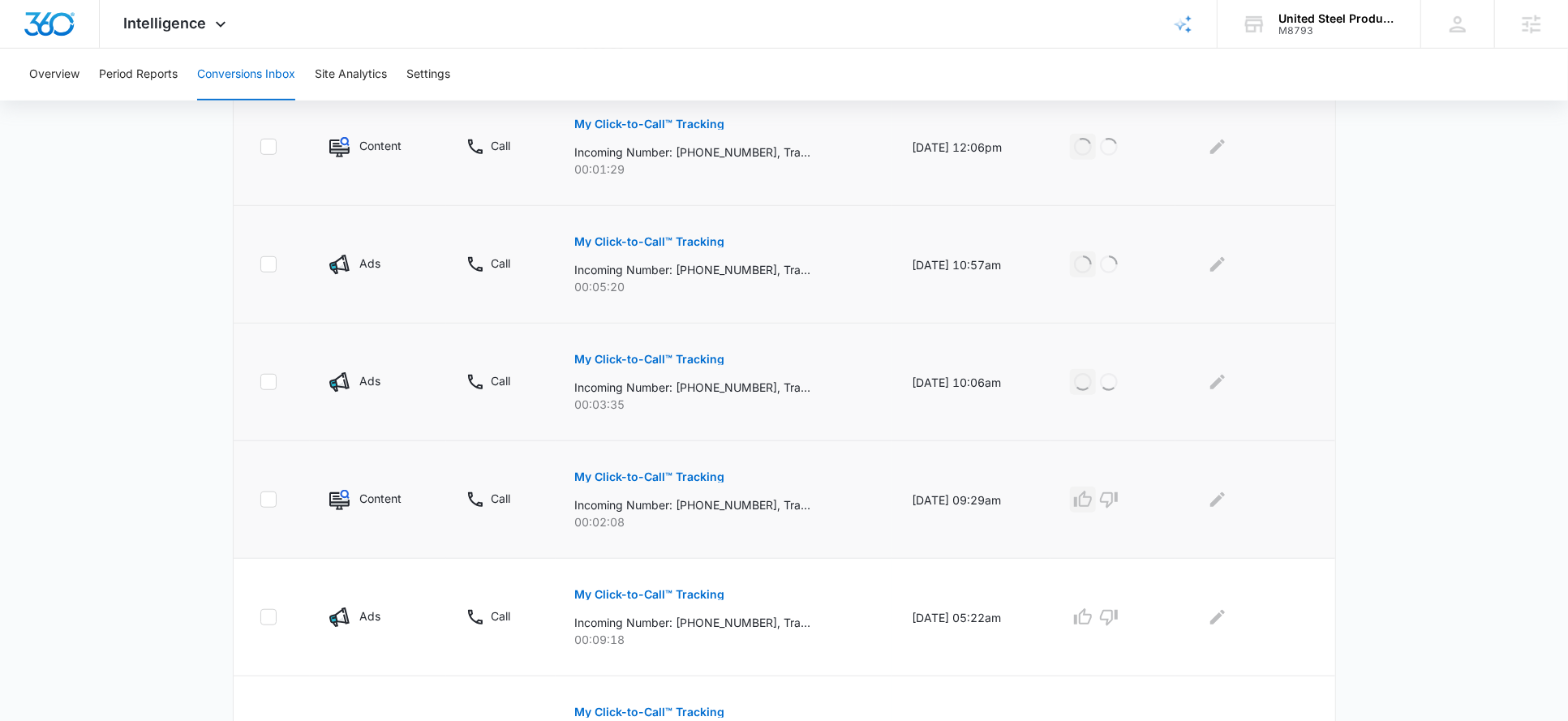
click at [1092, 498] on icon "button" at bounding box center [1083, 499] width 19 height 19
click at [1093, 617] on icon "button" at bounding box center [1083, 616] width 19 height 19
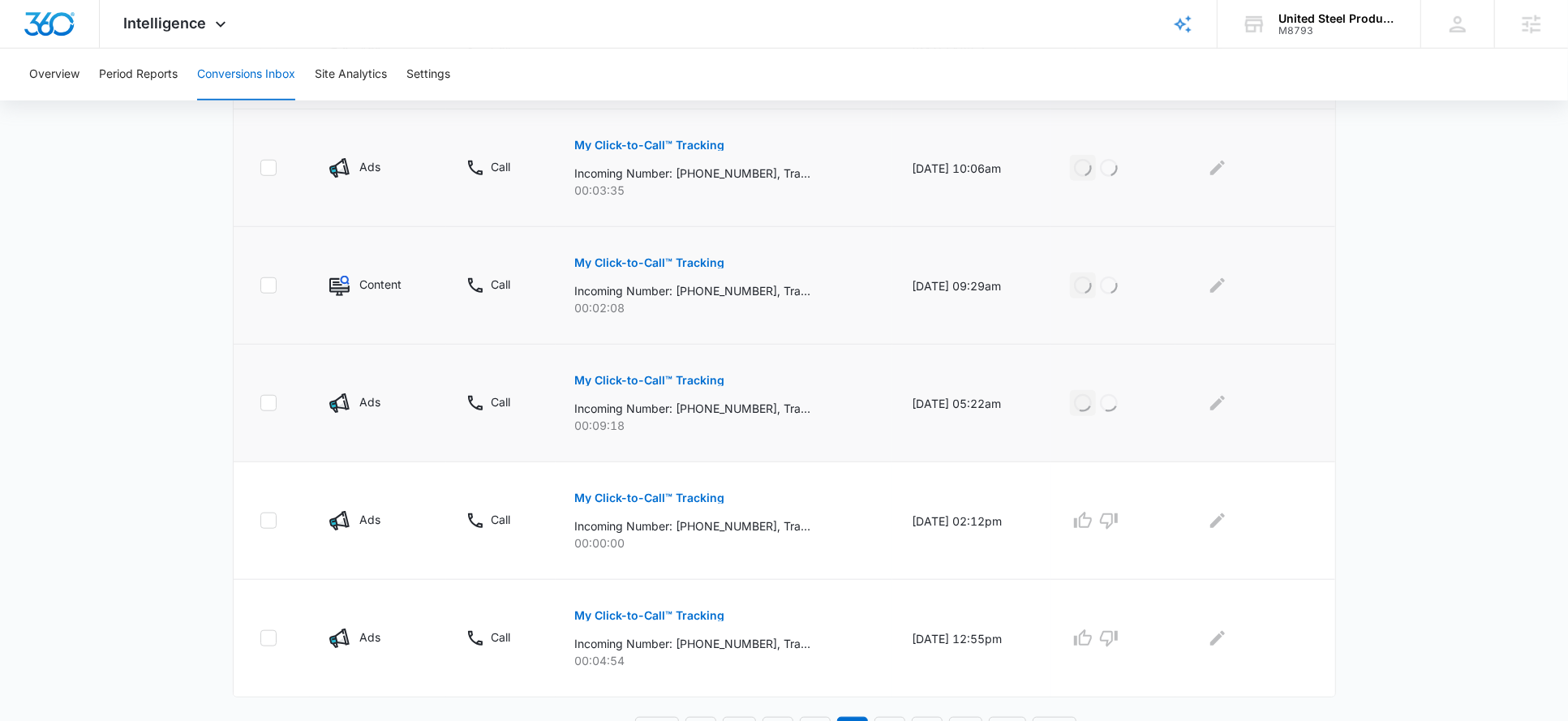
scroll to position [1013, 0]
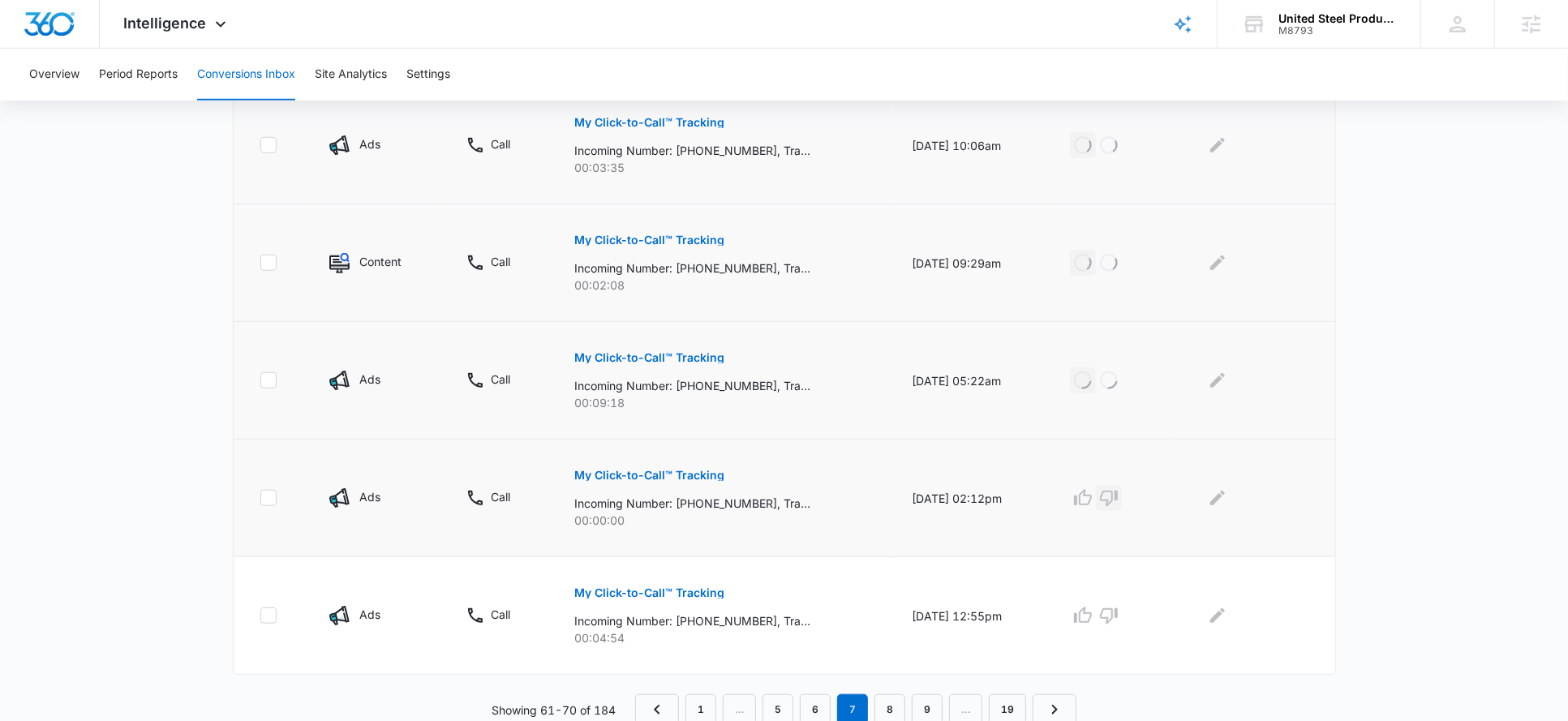
click at [1118, 493] on icon "button" at bounding box center [1108, 499] width 17 height 17
click at [1092, 606] on icon "button" at bounding box center [1083, 615] width 17 height 17
click at [897, 695] on link "8" at bounding box center [890, 709] width 31 height 31
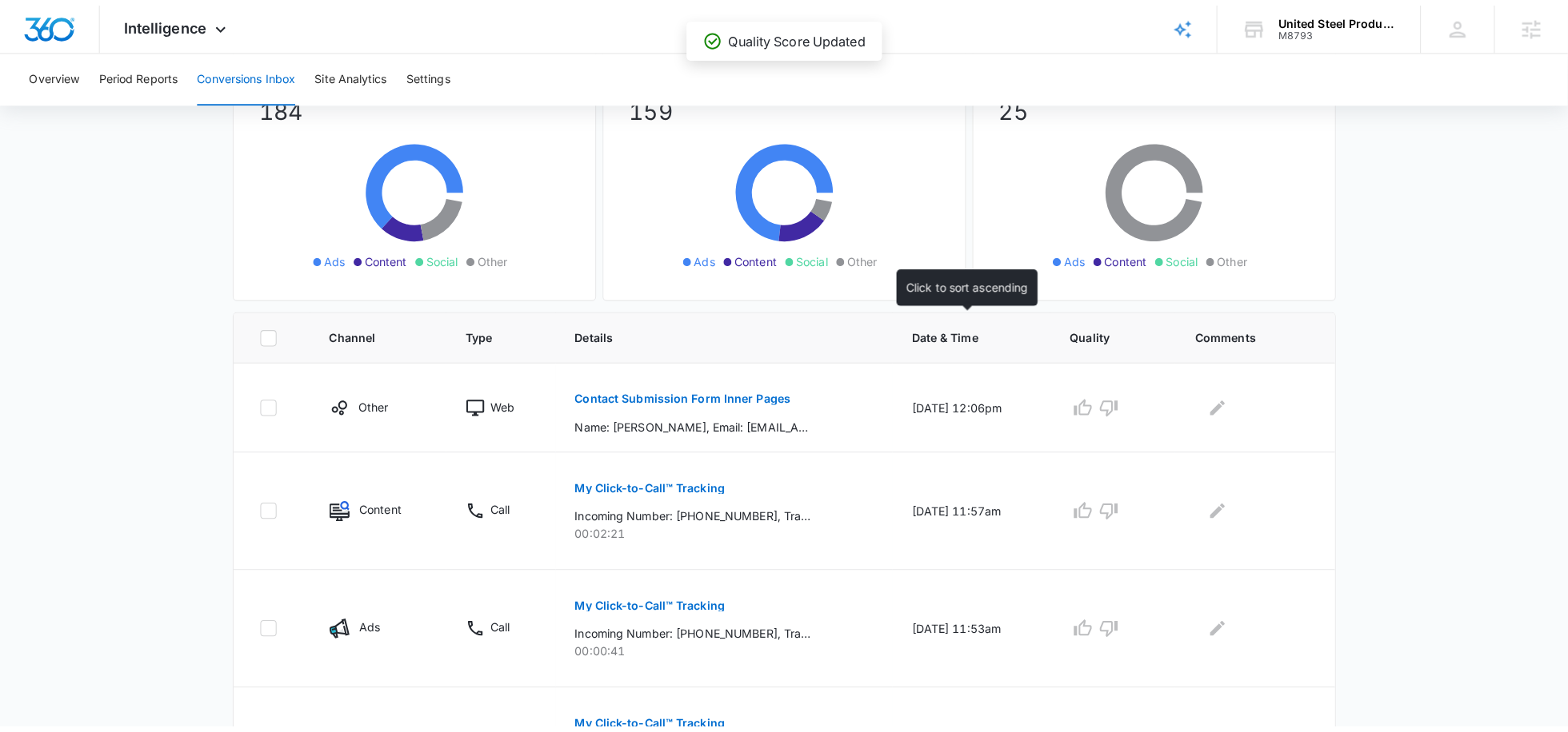
scroll to position [153, 0]
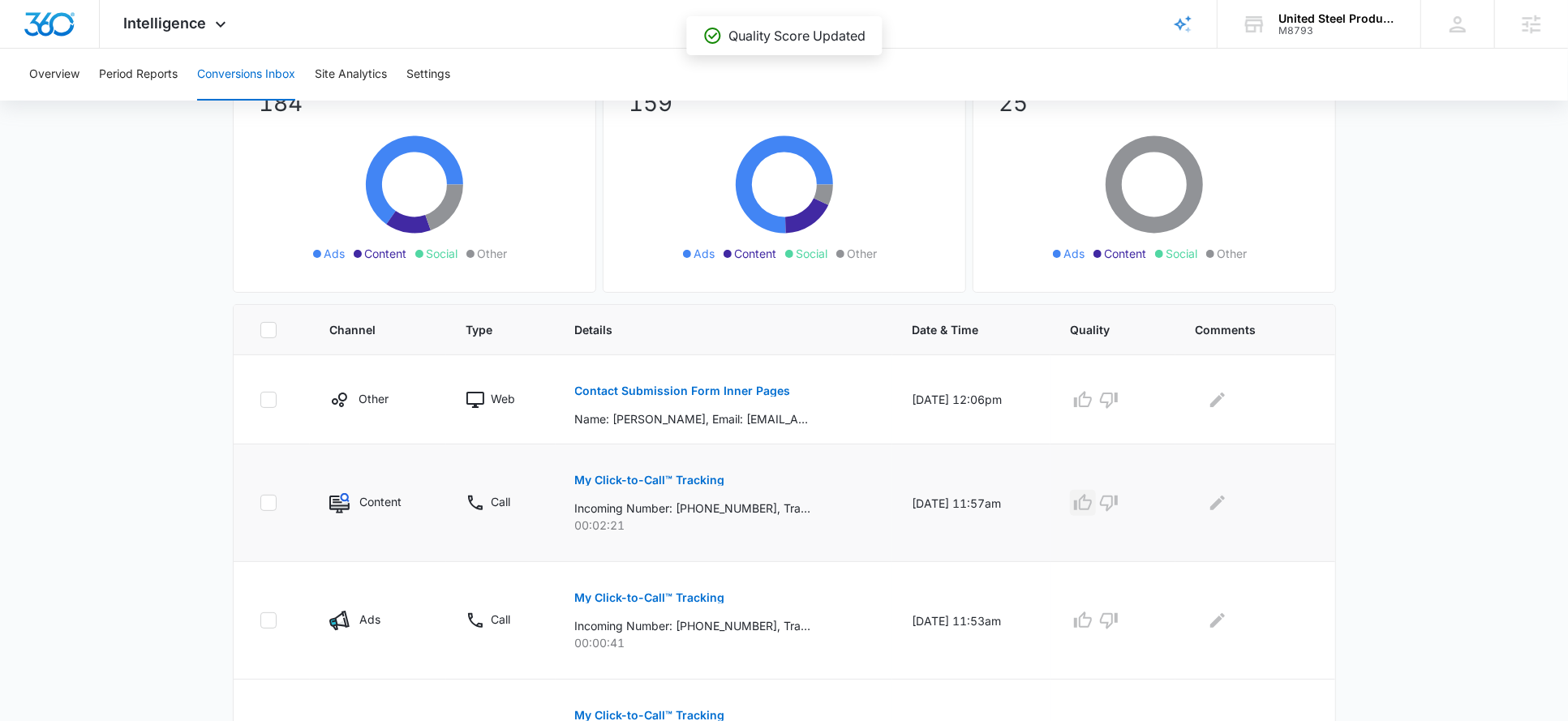
click at [1090, 500] on icon "button" at bounding box center [1083, 503] width 17 height 17
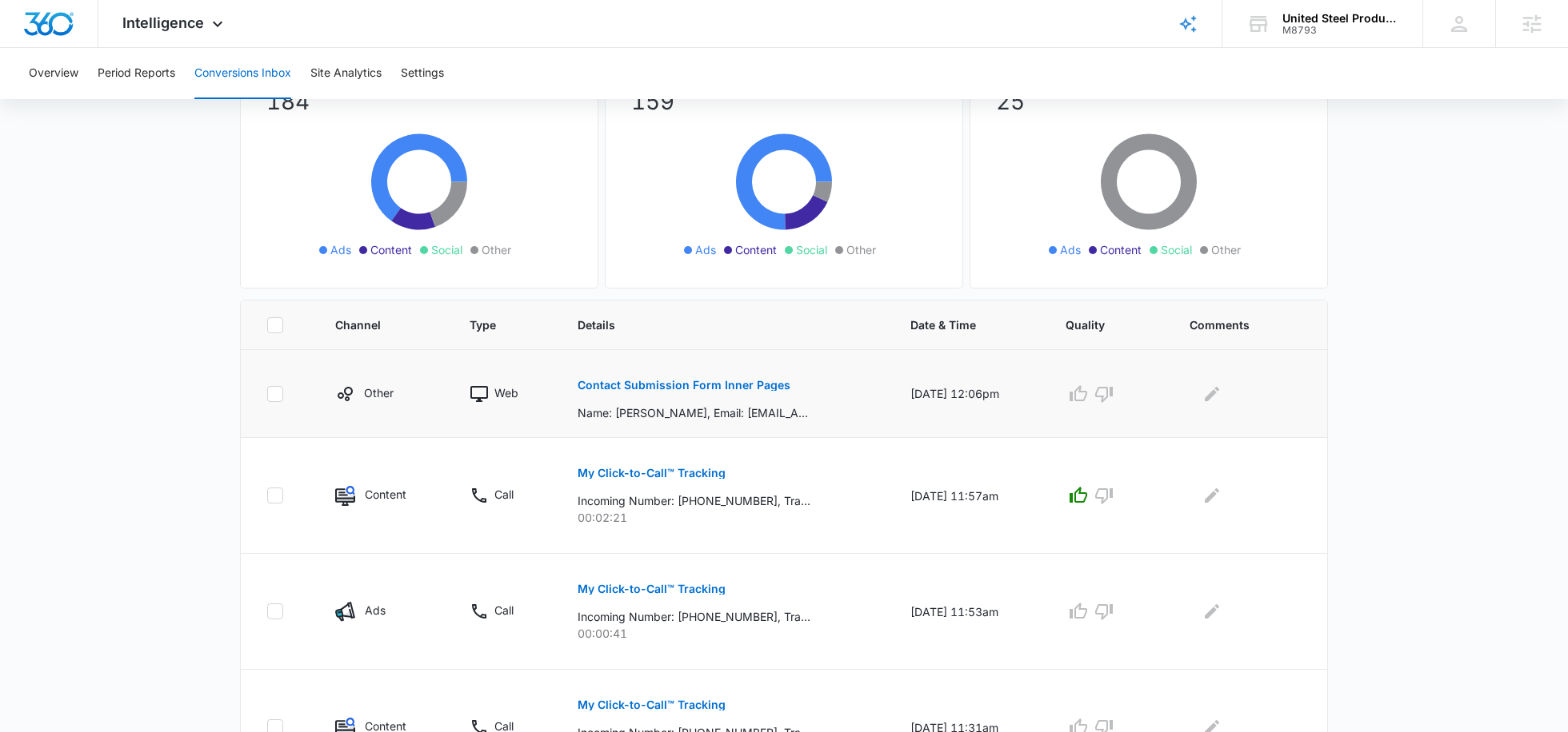
click at [707, 387] on p "Contact Submission Form Inner Pages" at bounding box center [684, 386] width 213 height 11
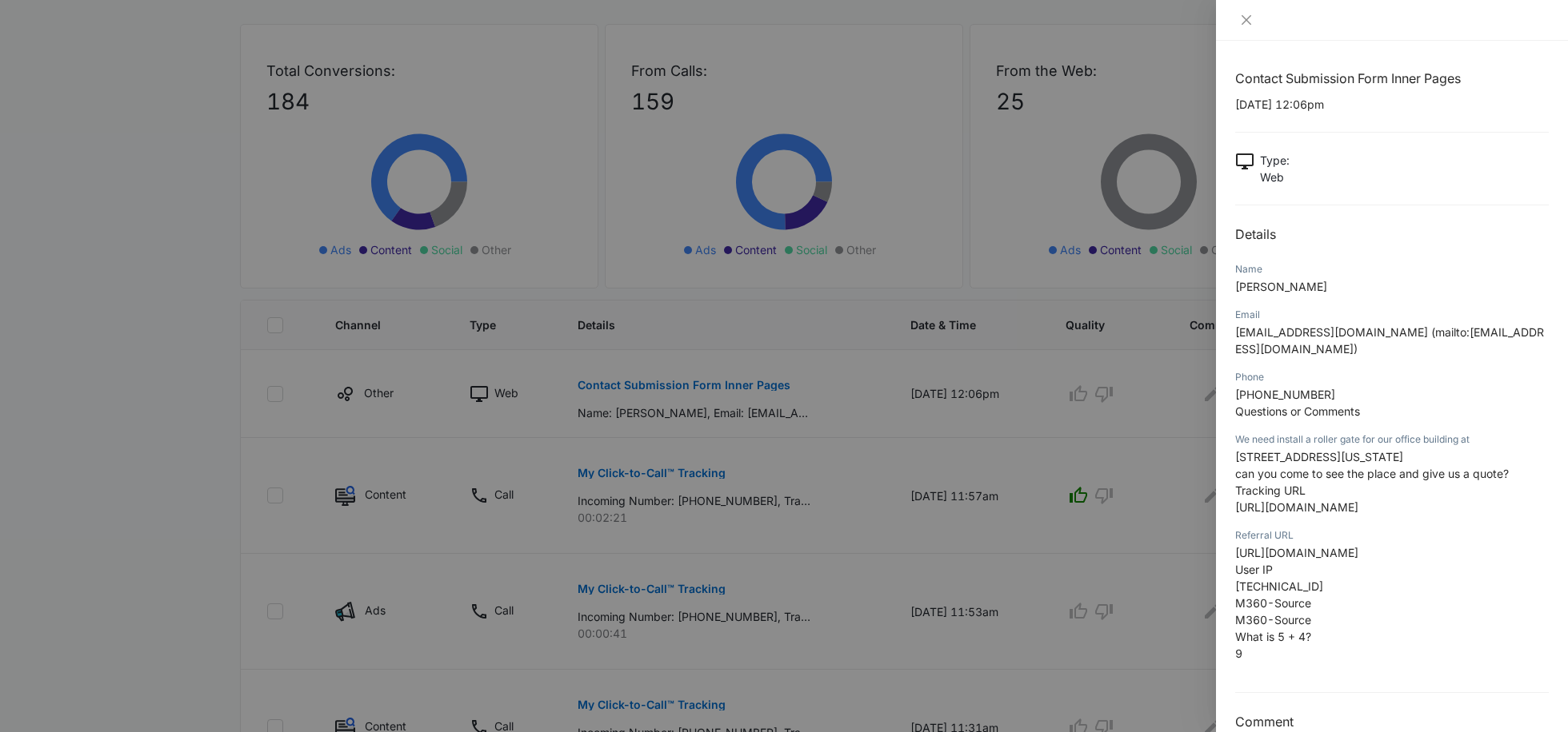
click at [1116, 377] on div at bounding box center [784, 366] width 1568 height 732
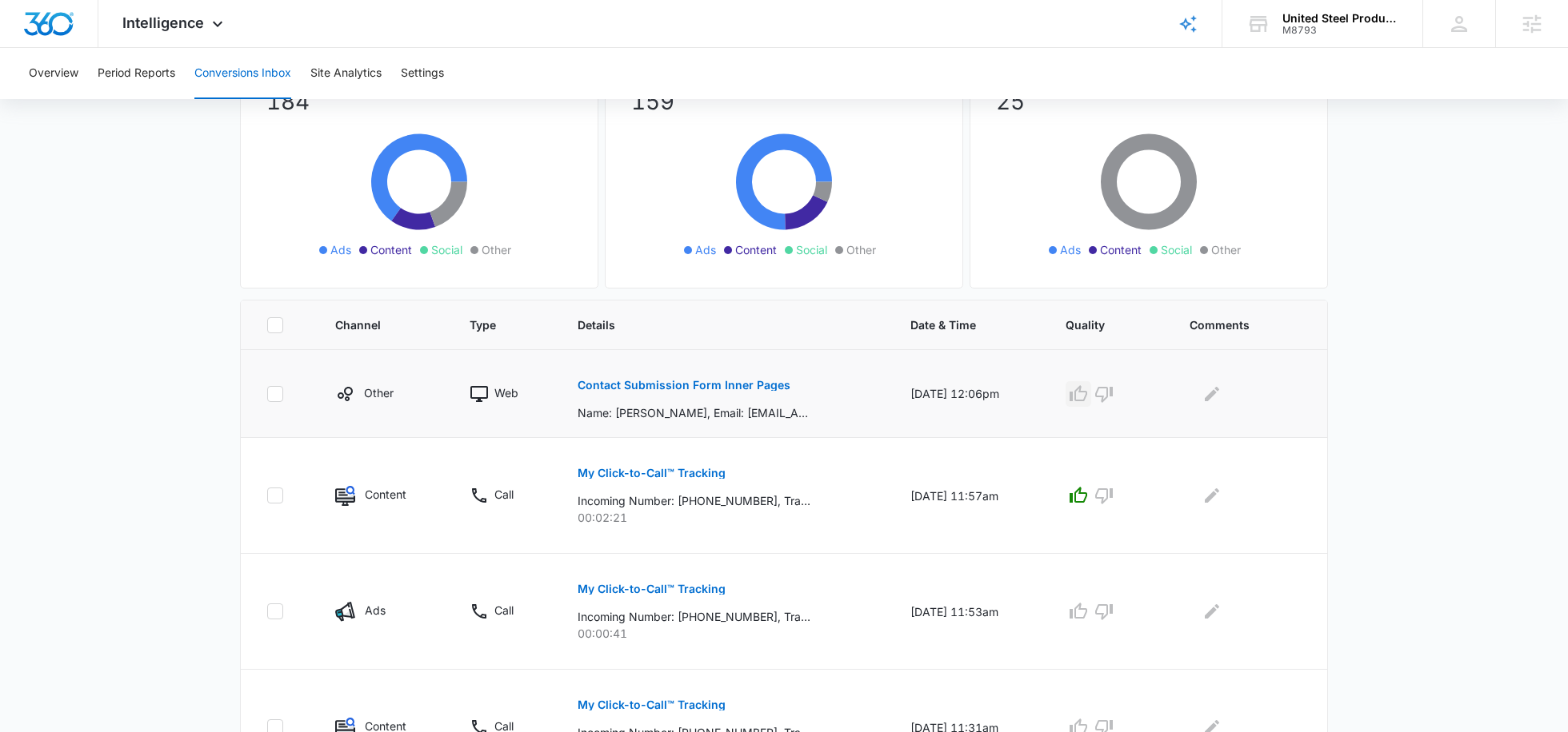
click at [1088, 392] on icon "button" at bounding box center [1077, 394] width 19 height 19
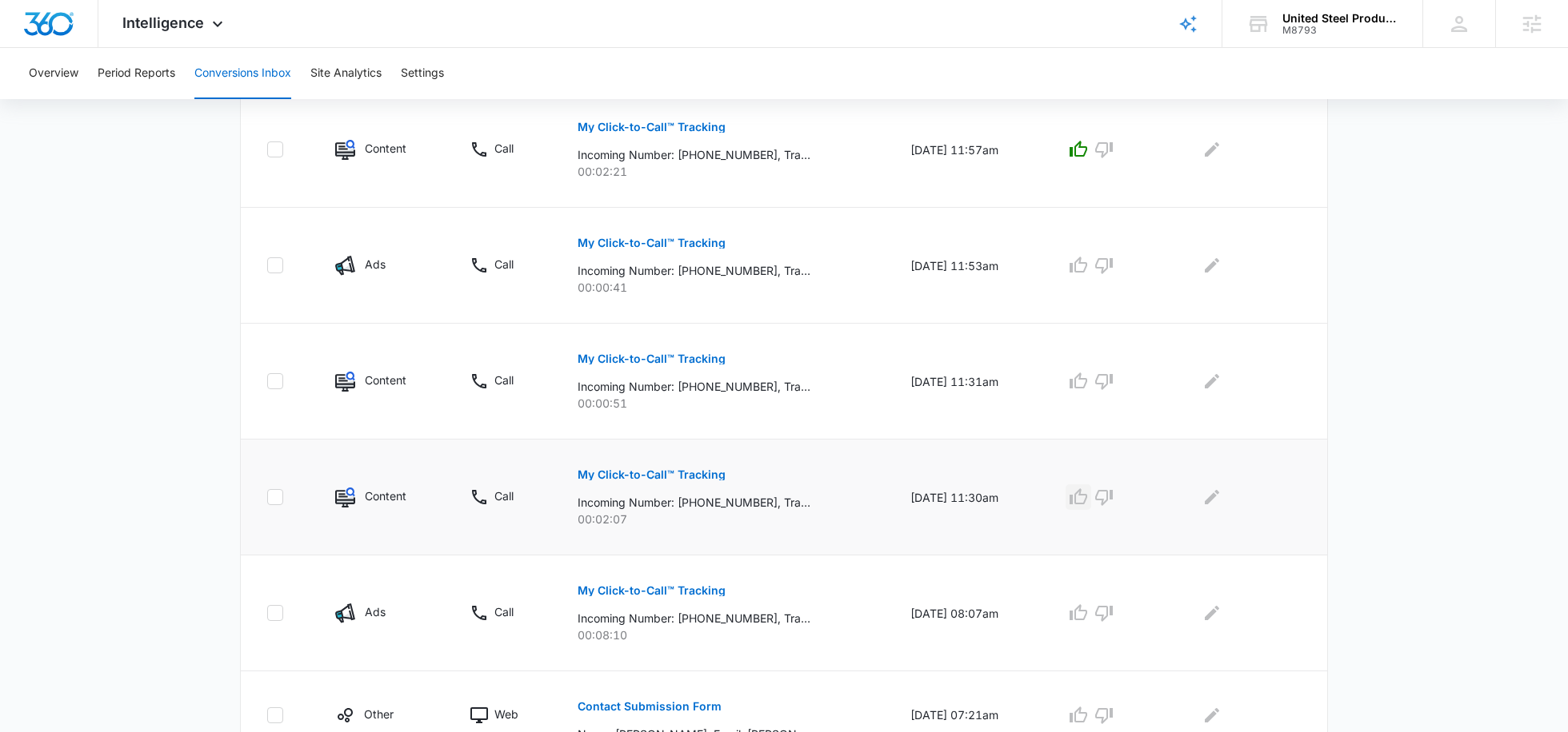
click at [1088, 498] on icon "button" at bounding box center [1077, 497] width 19 height 19
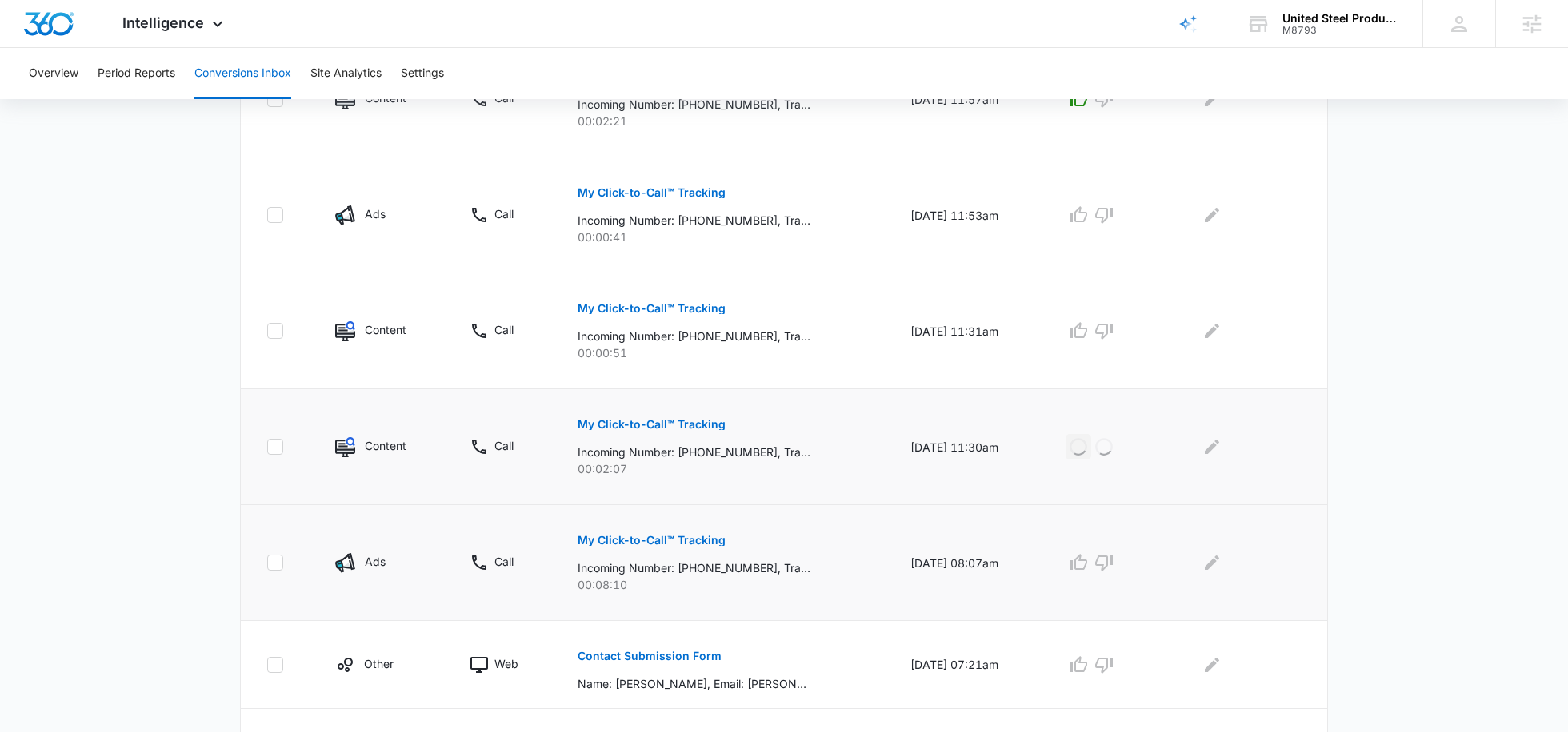
scroll to position [598, 0]
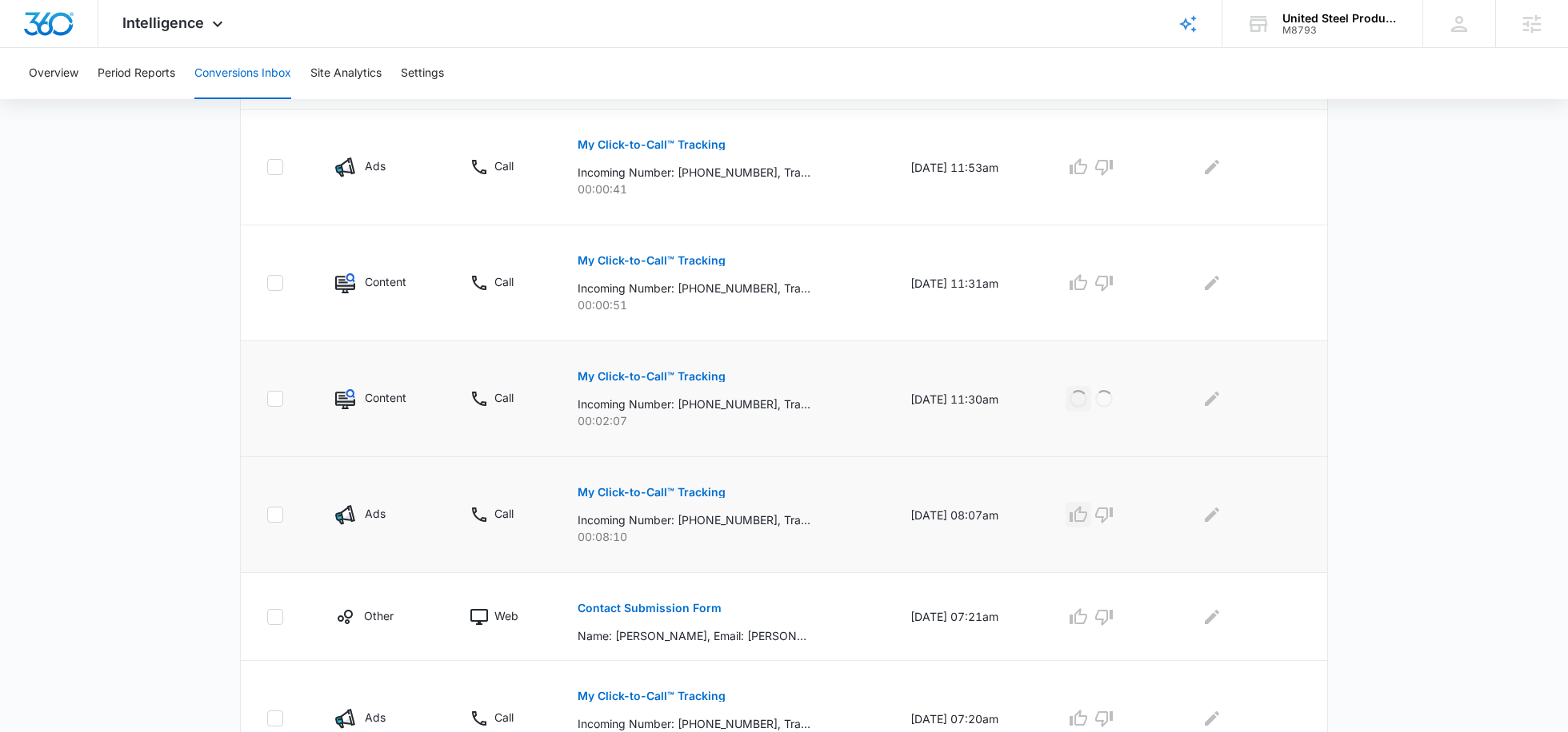
click at [1088, 516] on icon "button" at bounding box center [1077, 514] width 19 height 19
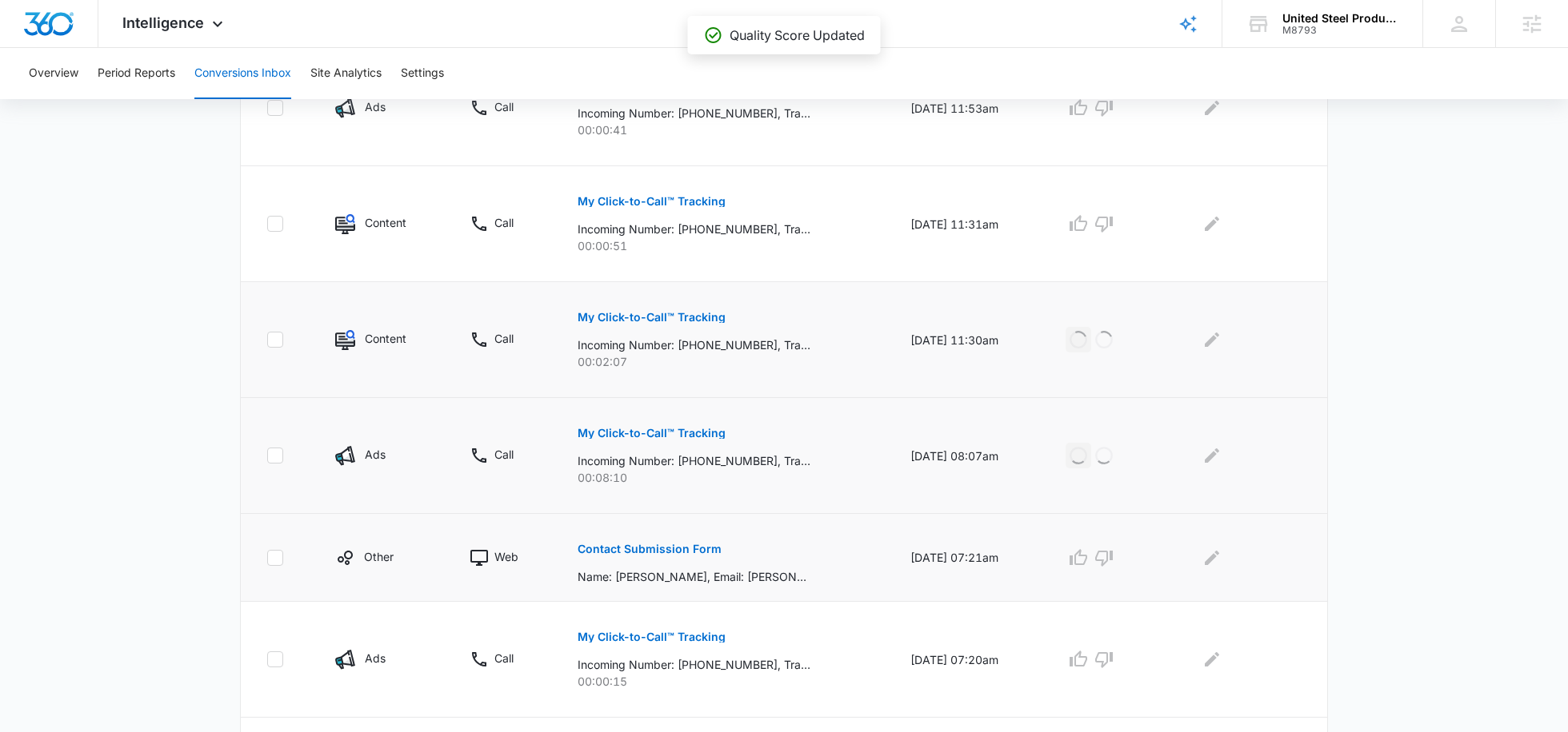
scroll to position [724, 0]
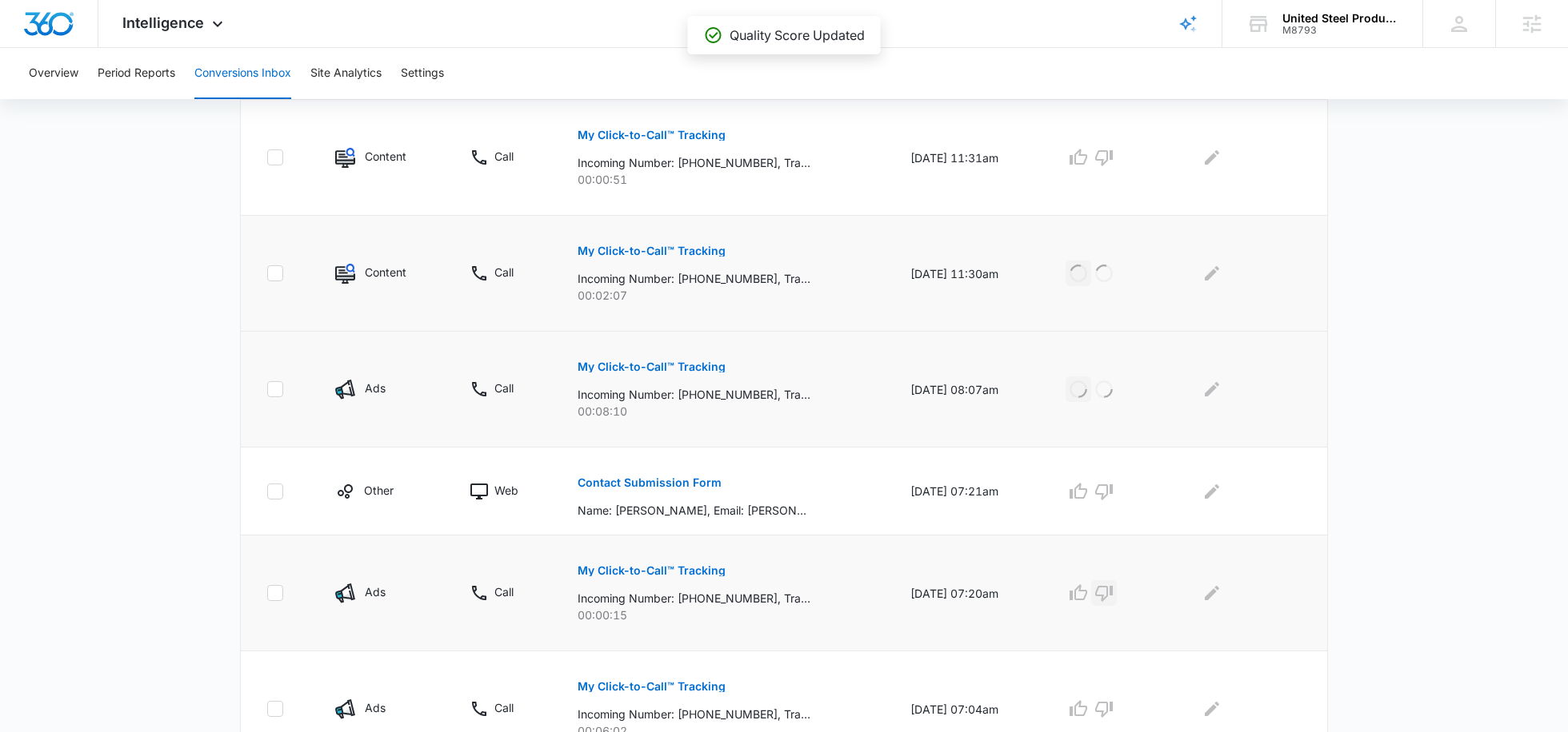
click at [1111, 586] on icon "button" at bounding box center [1103, 593] width 19 height 19
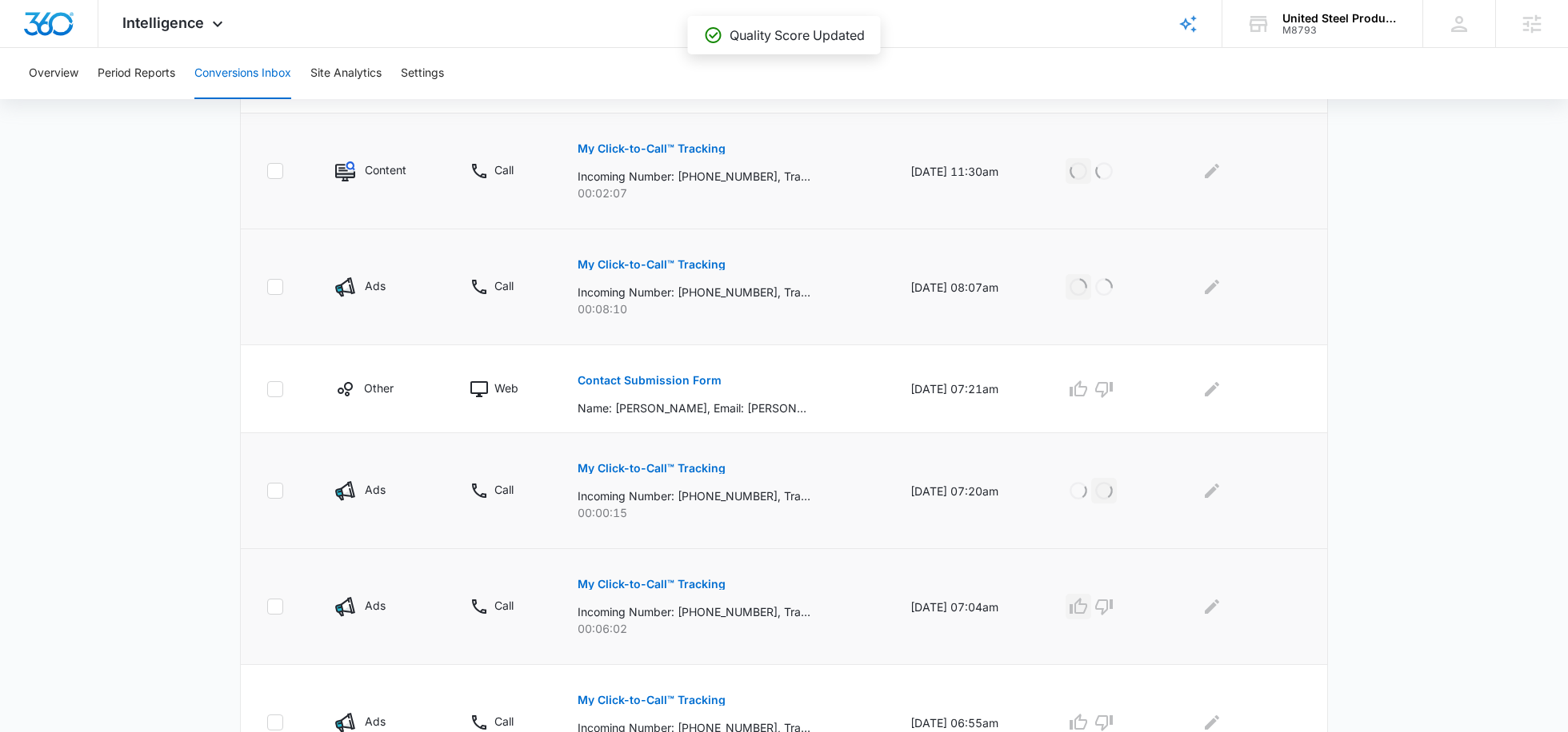
click at [1085, 610] on icon "button" at bounding box center [1077, 606] width 19 height 19
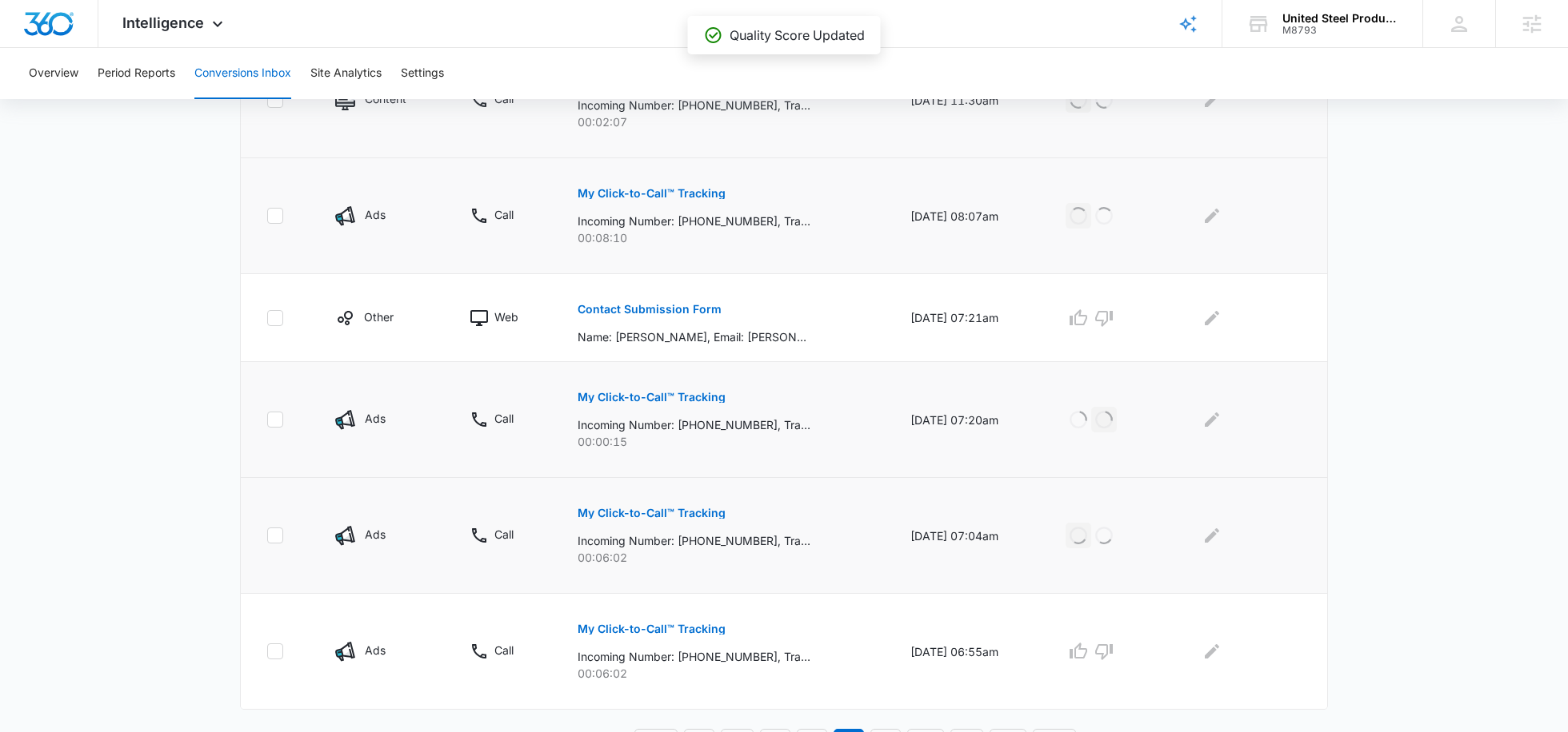
scroll to position [920, 0]
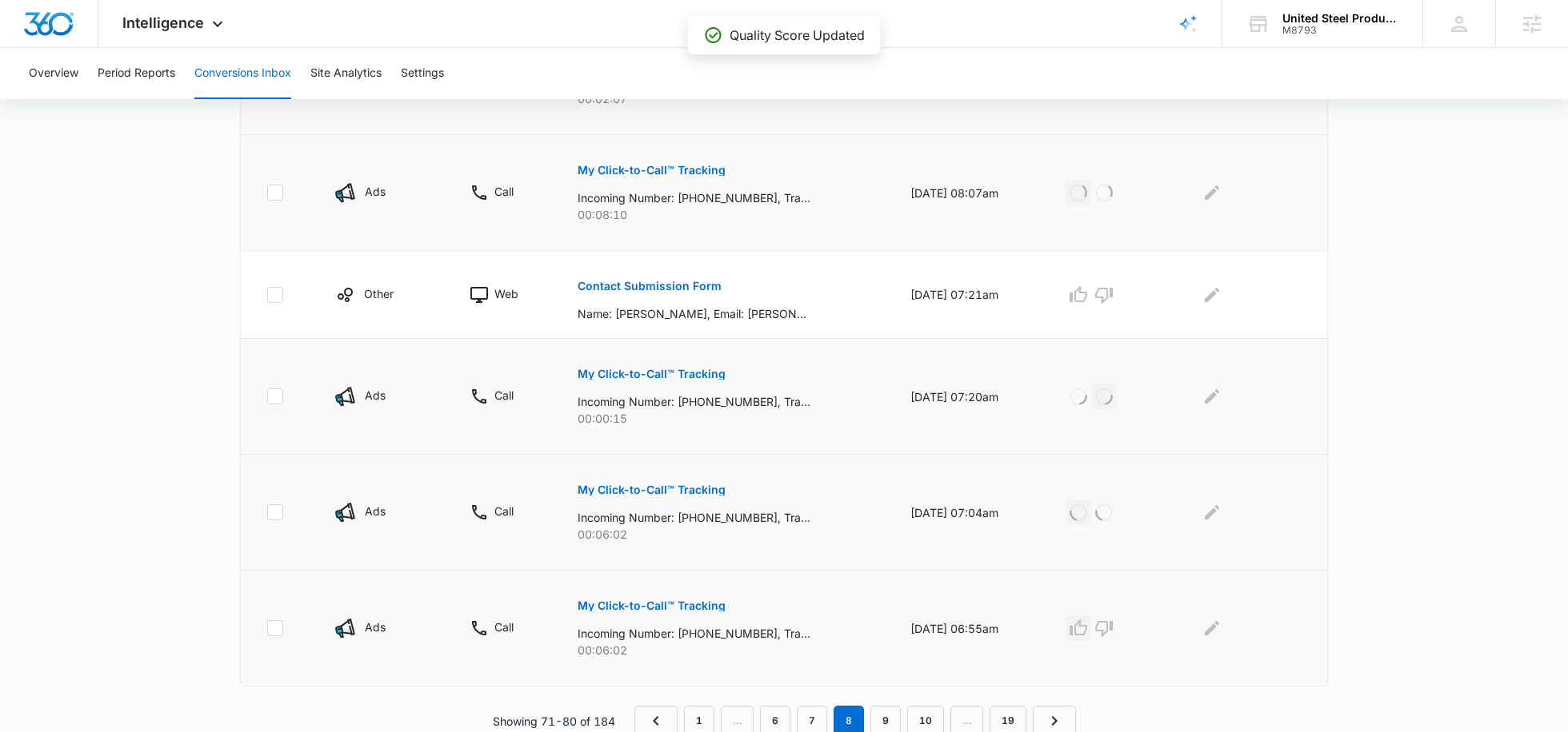
click at [1088, 626] on icon "button" at bounding box center [1077, 628] width 19 height 19
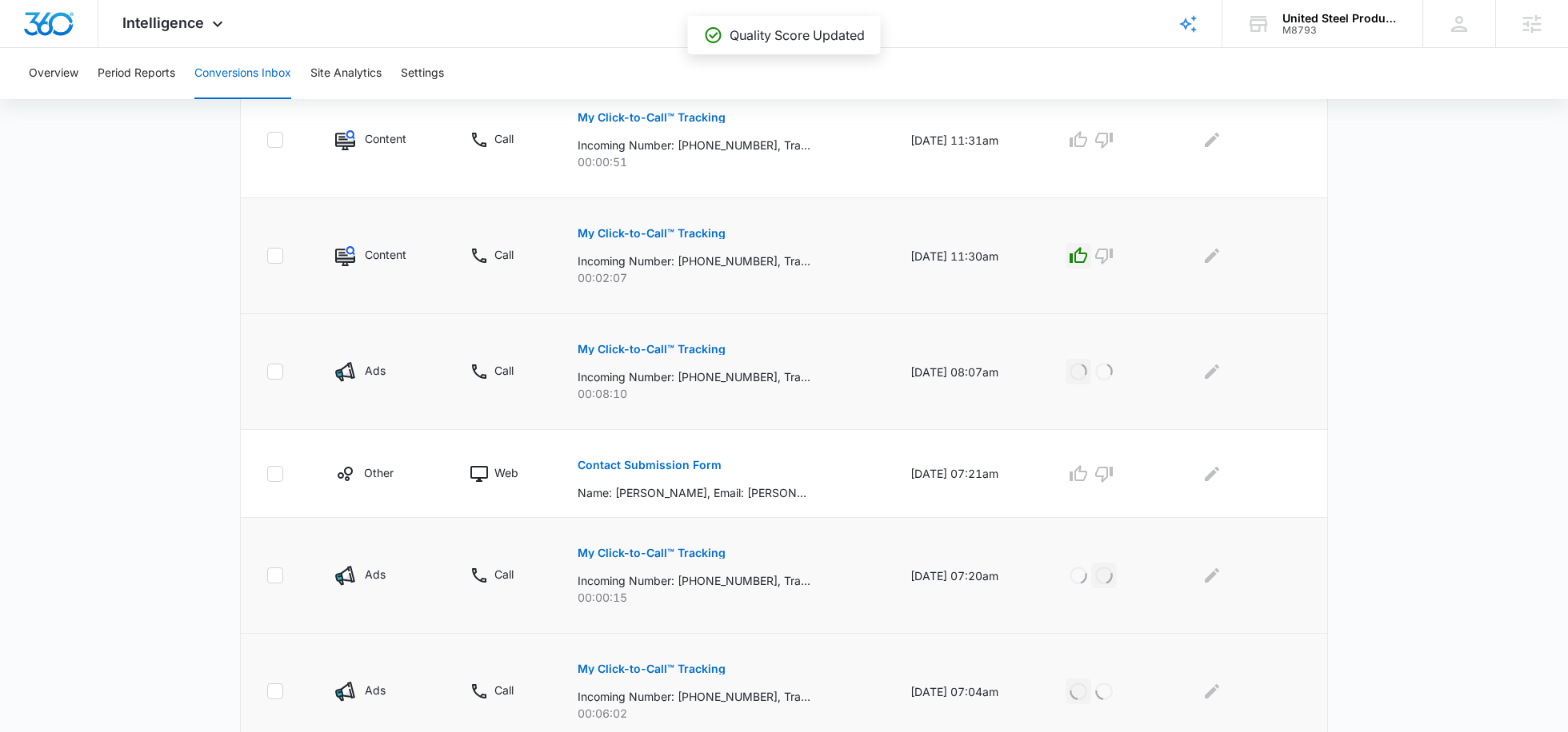
scroll to position [703, 0]
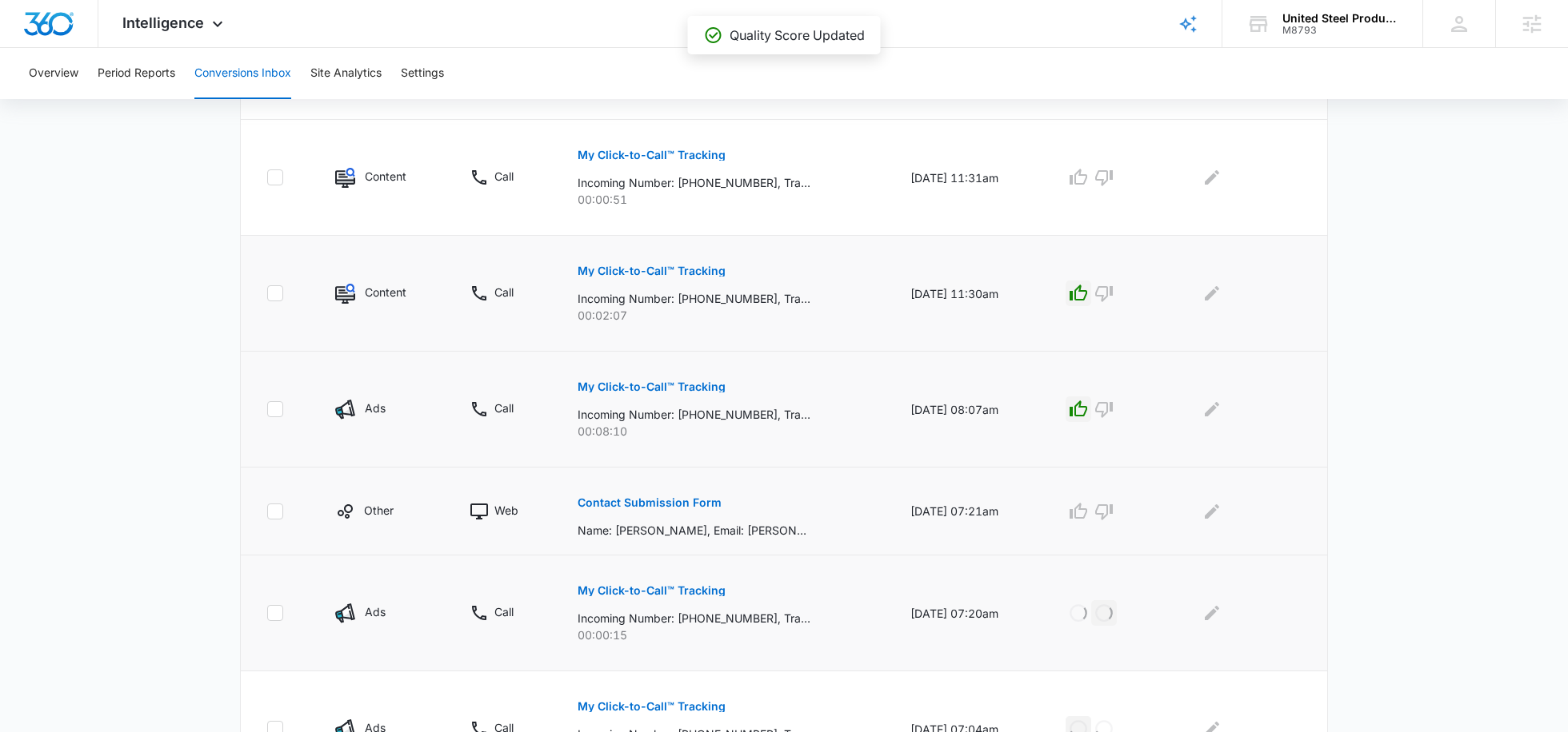
click at [697, 499] on p "Contact Submission Form" at bounding box center [650, 503] width 144 height 11
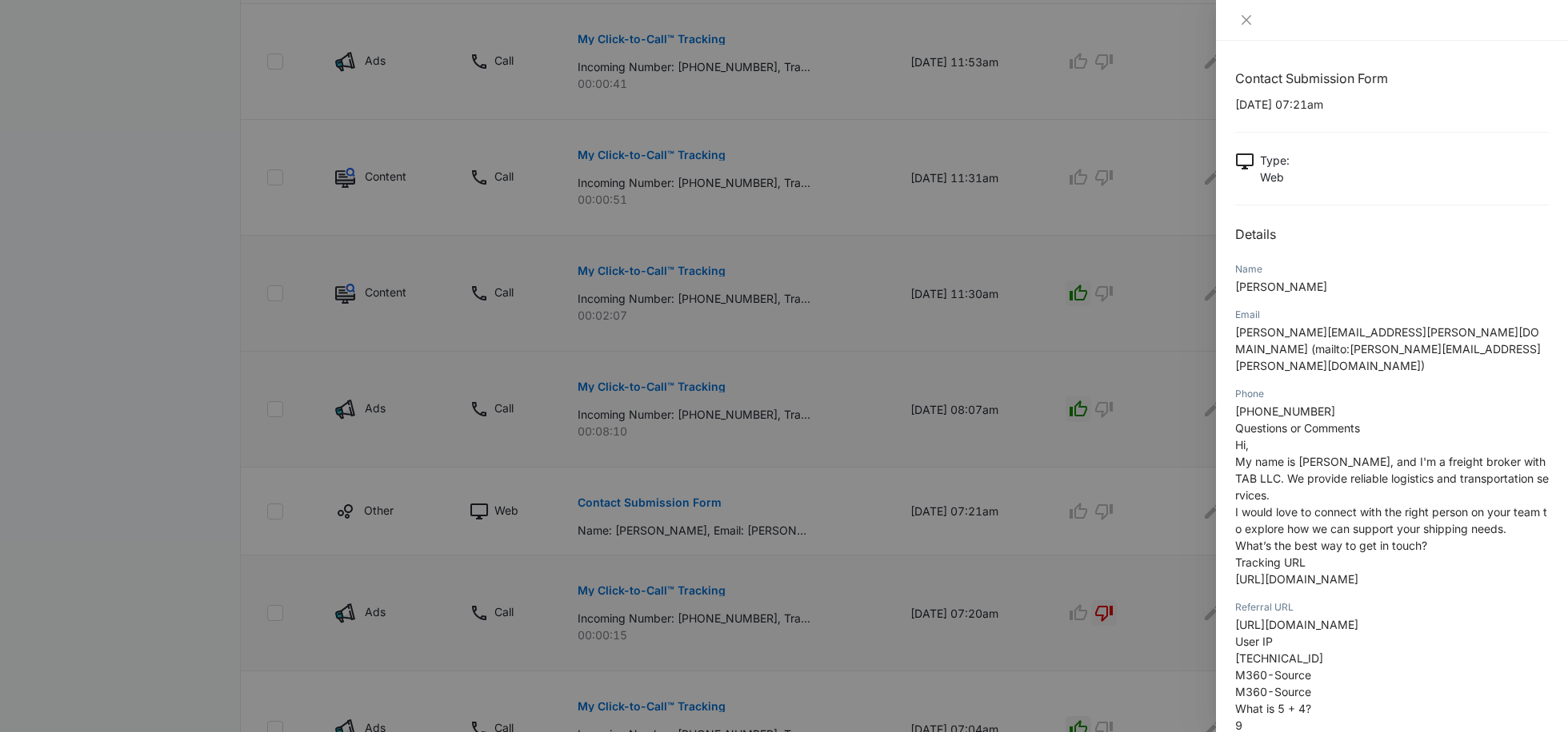
click at [1107, 414] on div at bounding box center [784, 366] width 1568 height 732
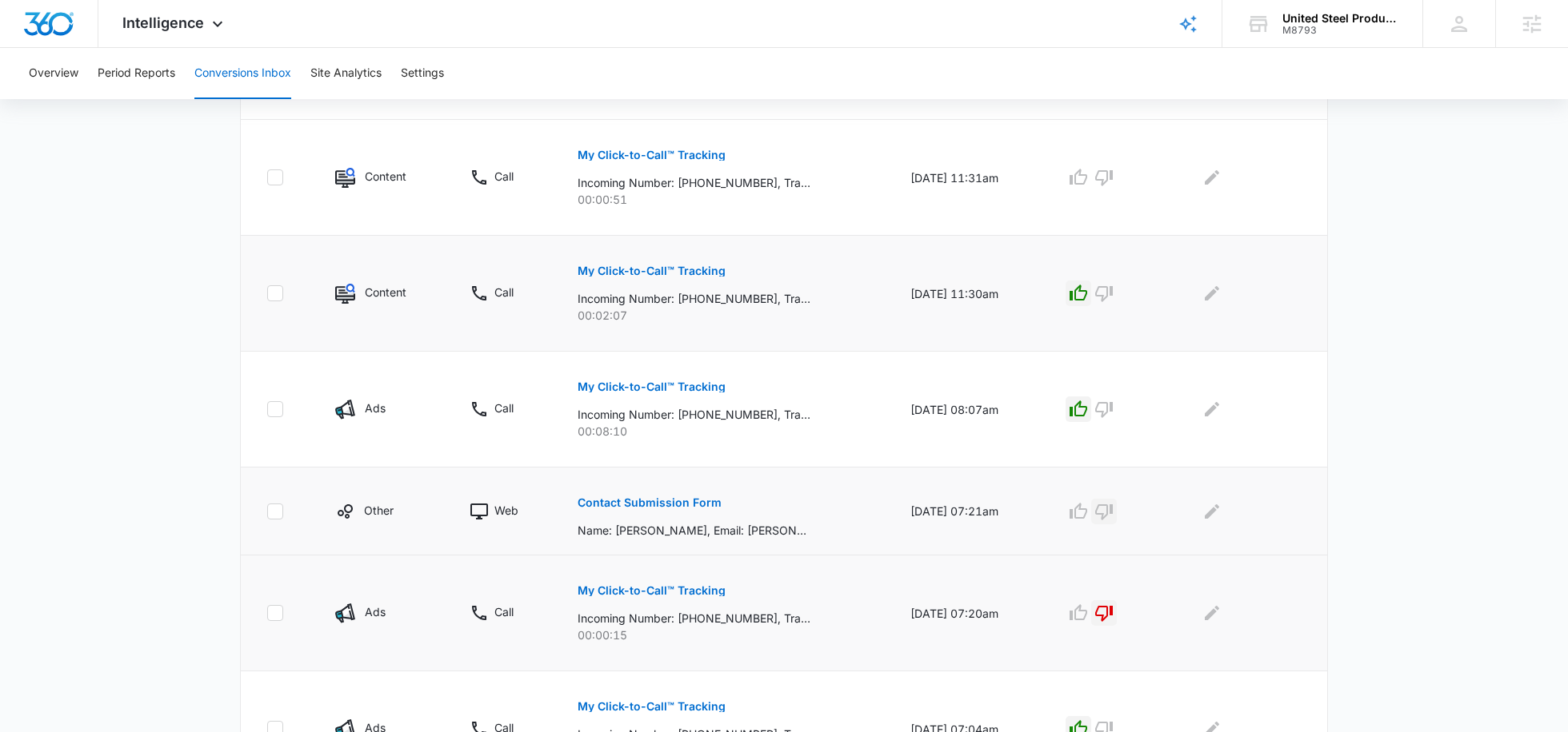
click at [1113, 509] on icon "button" at bounding box center [1103, 511] width 19 height 19
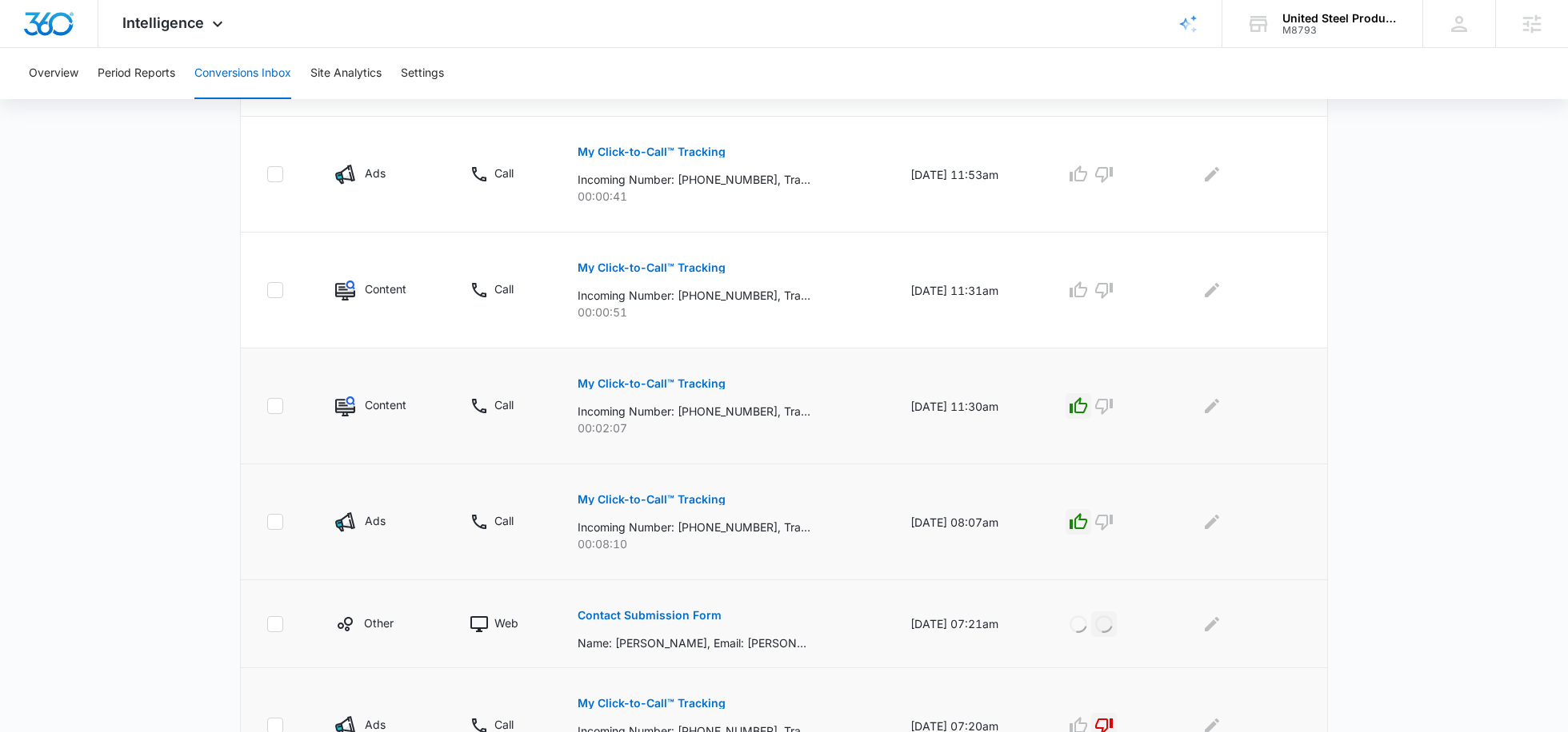
scroll to position [574, 0]
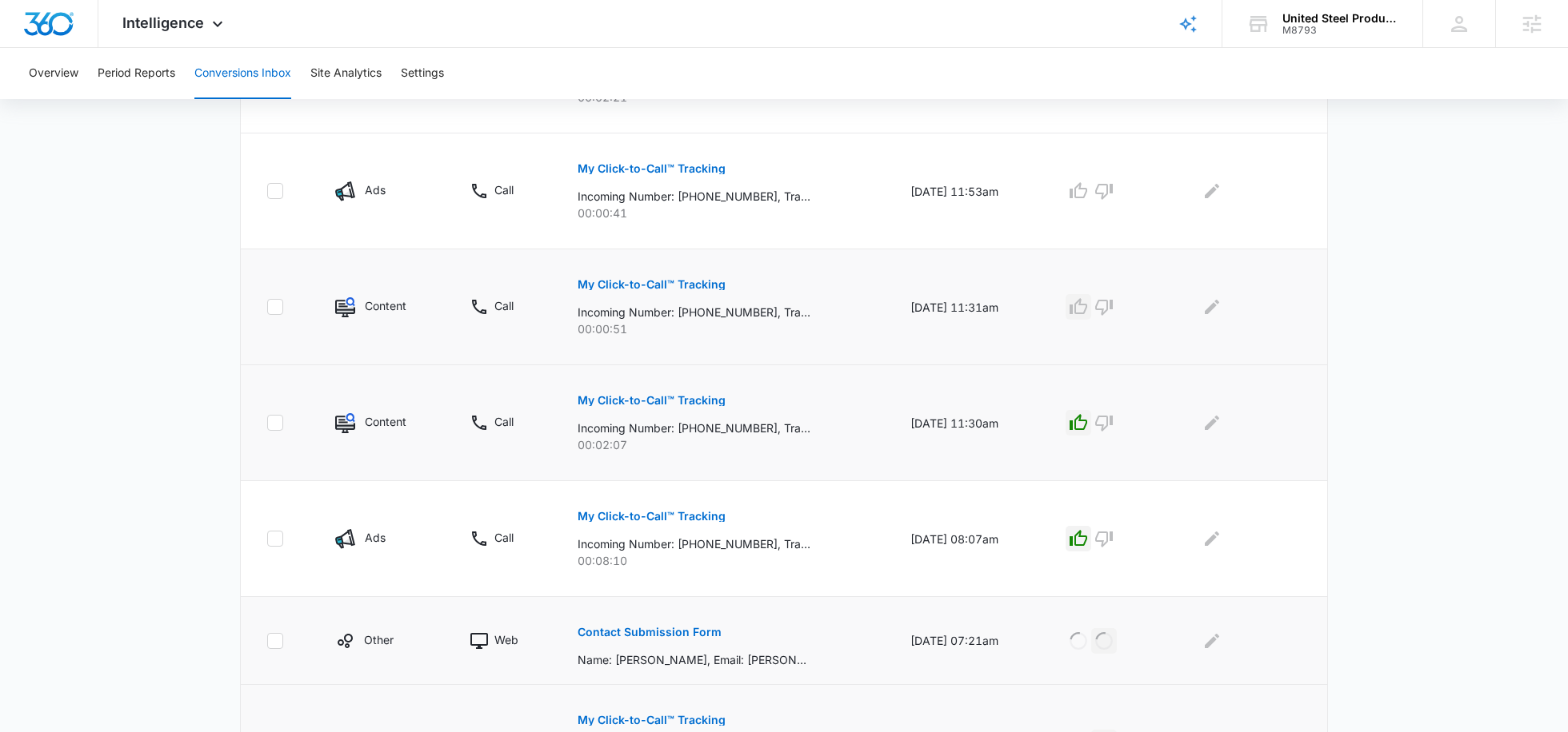
click at [1088, 307] on icon "button" at bounding box center [1077, 306] width 19 height 19
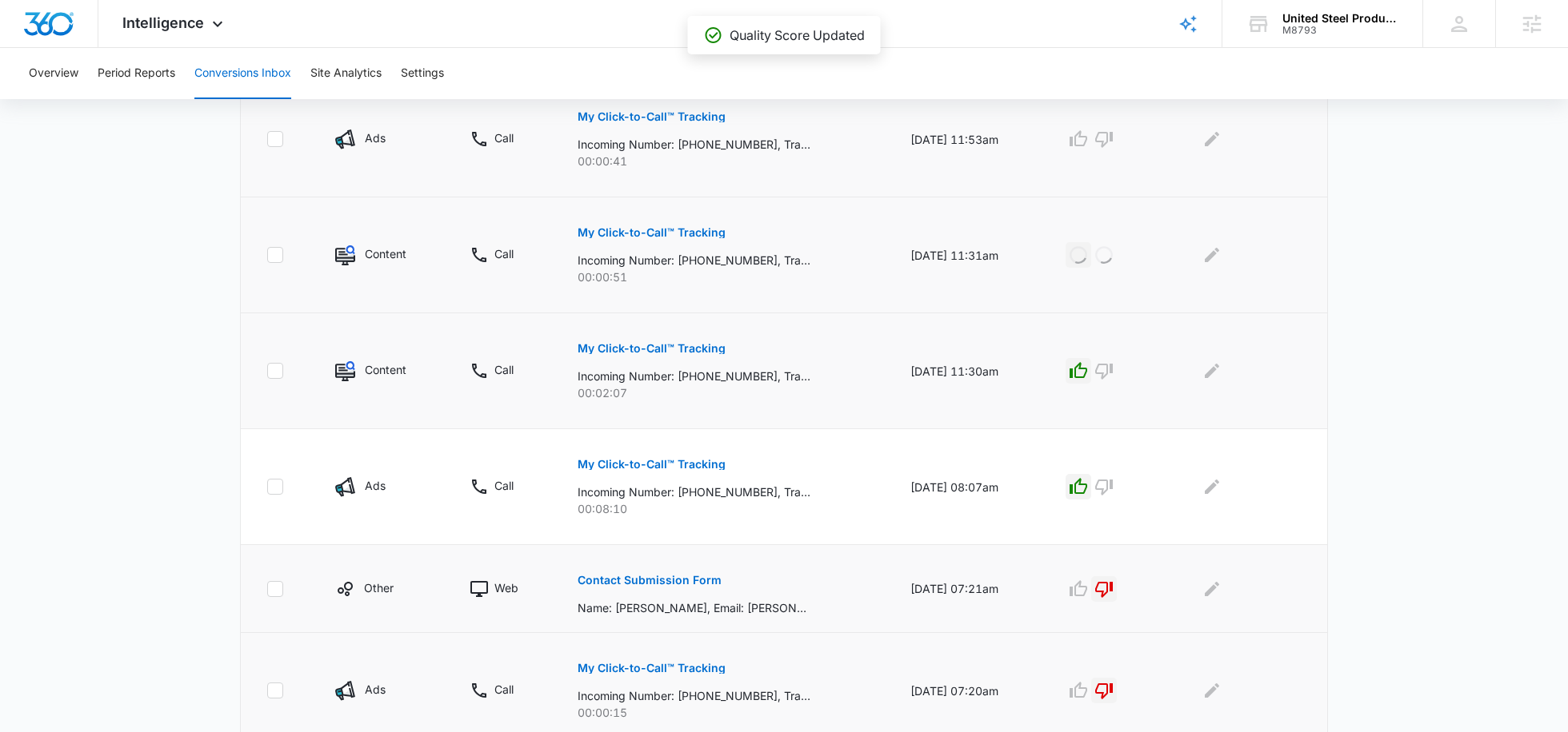
scroll to position [920, 0]
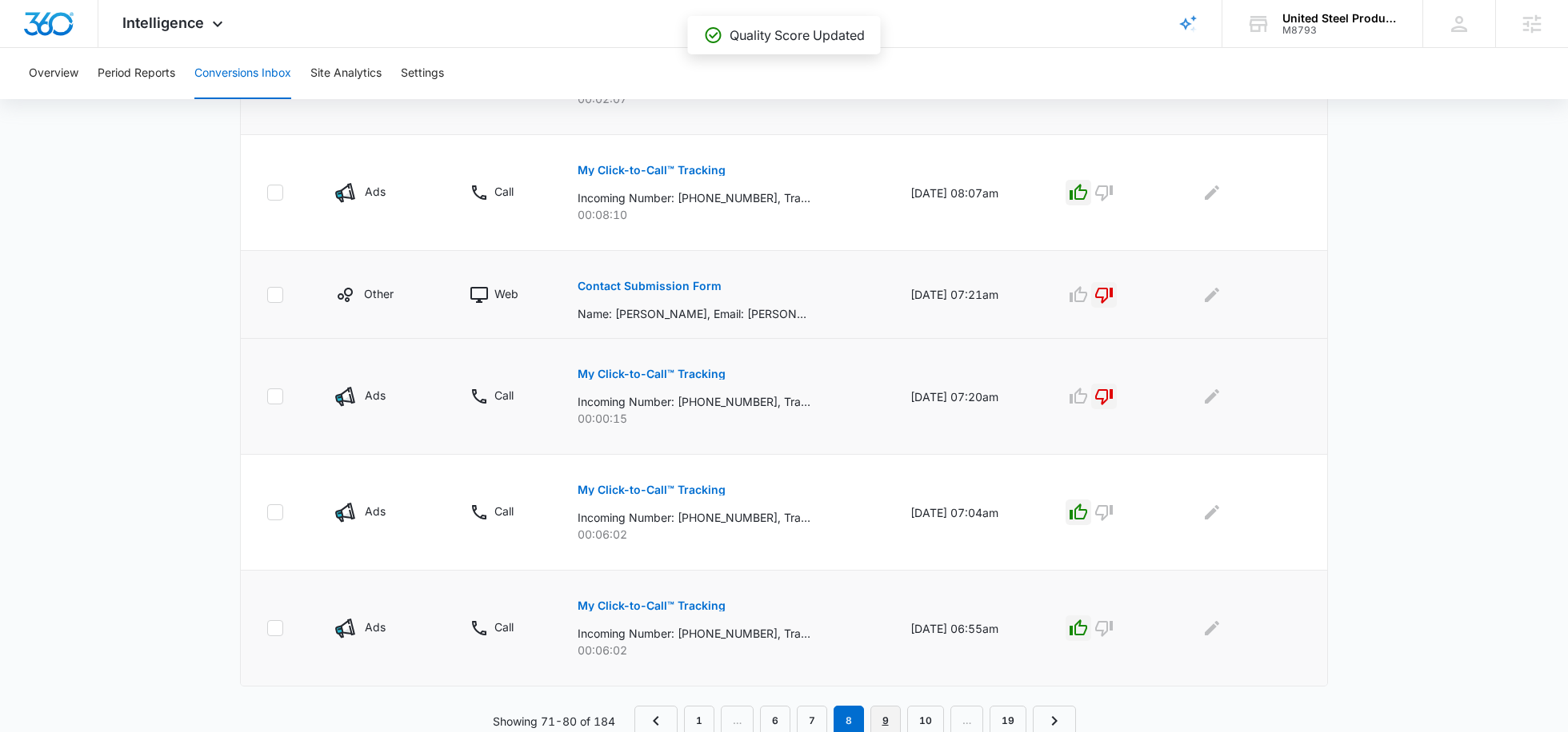
click at [879, 710] on link "9" at bounding box center [885, 721] width 30 height 30
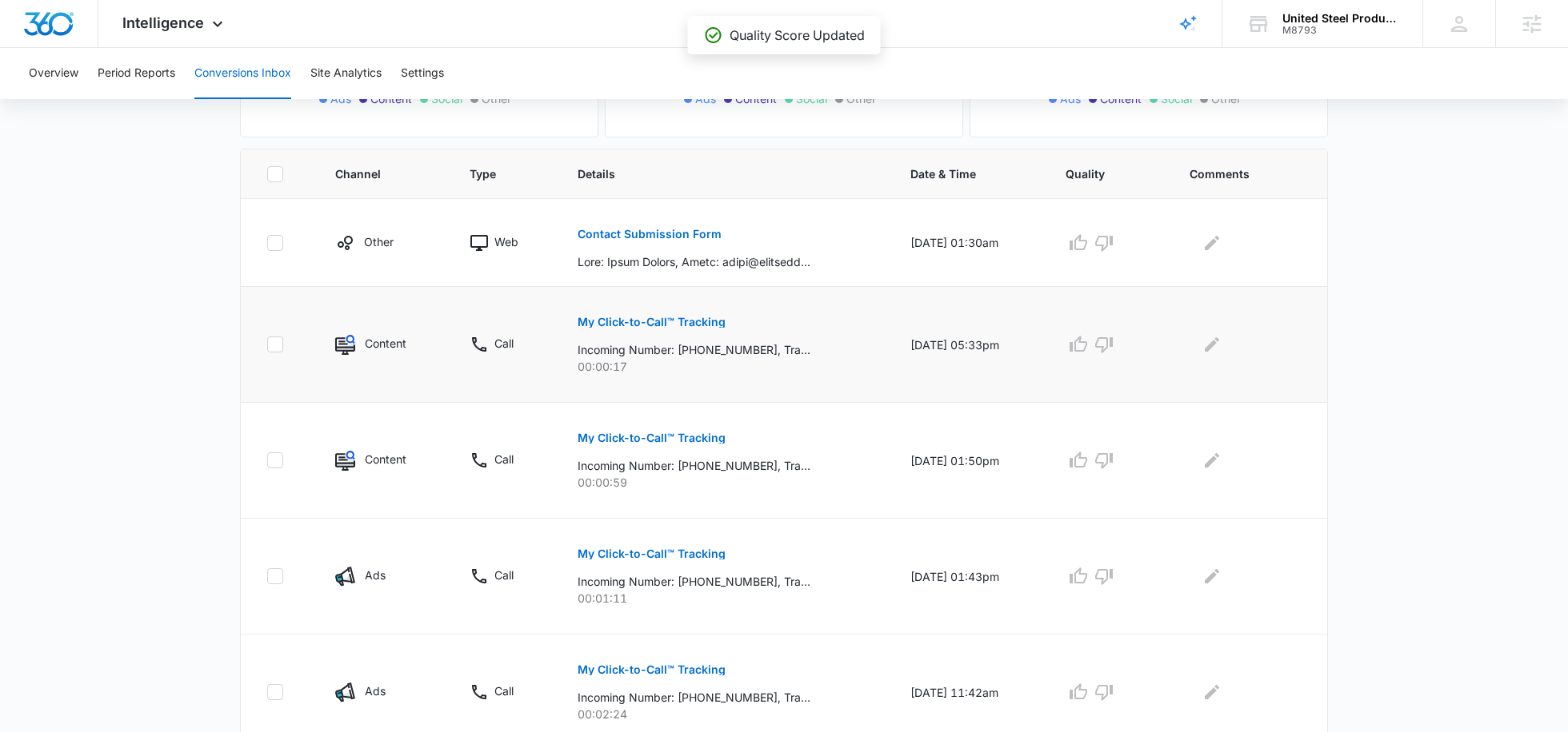
scroll to position [305, 0]
click at [1113, 341] on icon "button" at bounding box center [1103, 343] width 19 height 19
click at [1088, 460] on icon "button" at bounding box center [1077, 459] width 19 height 19
click at [1085, 576] on icon "button" at bounding box center [1077, 575] width 17 height 16
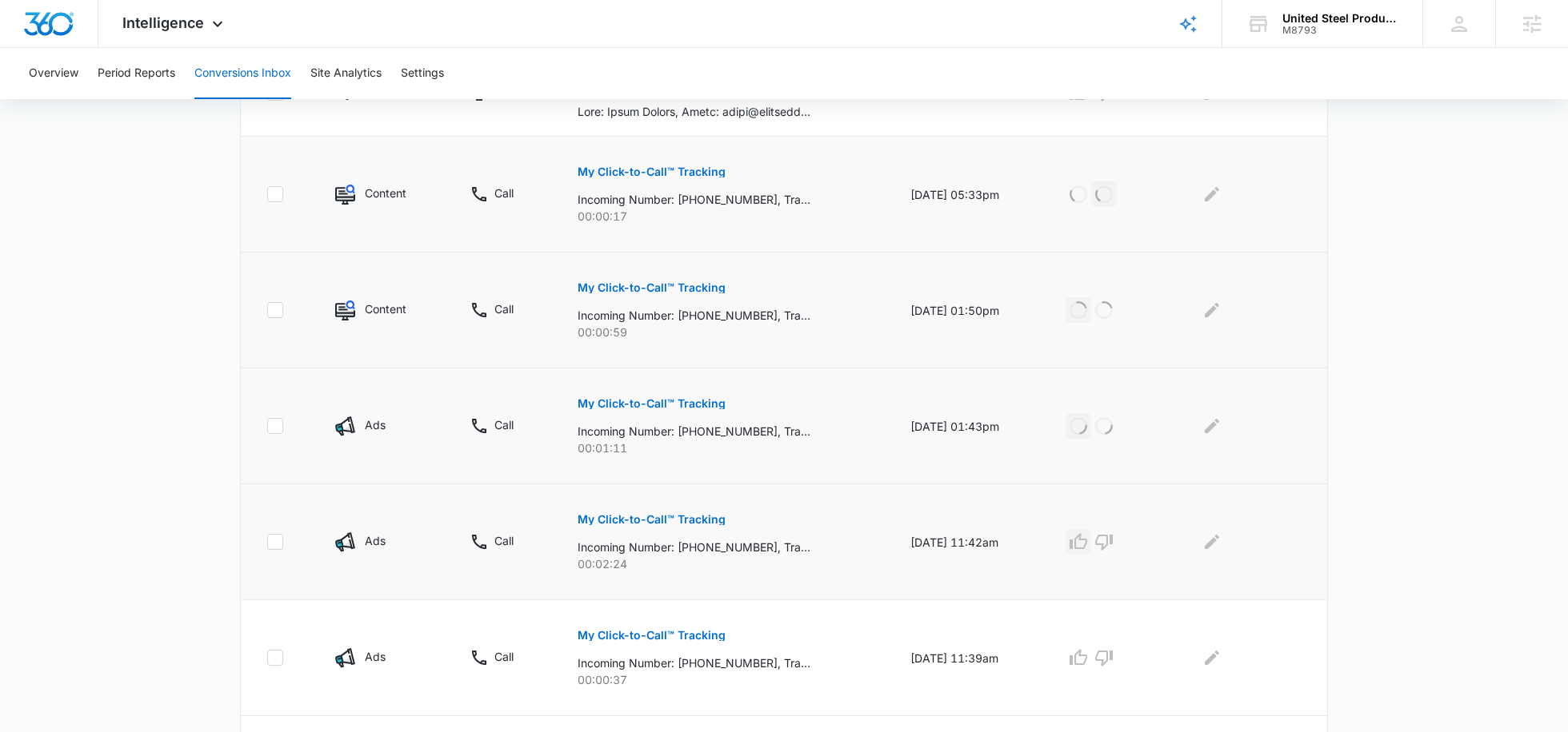
click at [1087, 534] on icon "button" at bounding box center [1077, 541] width 17 height 16
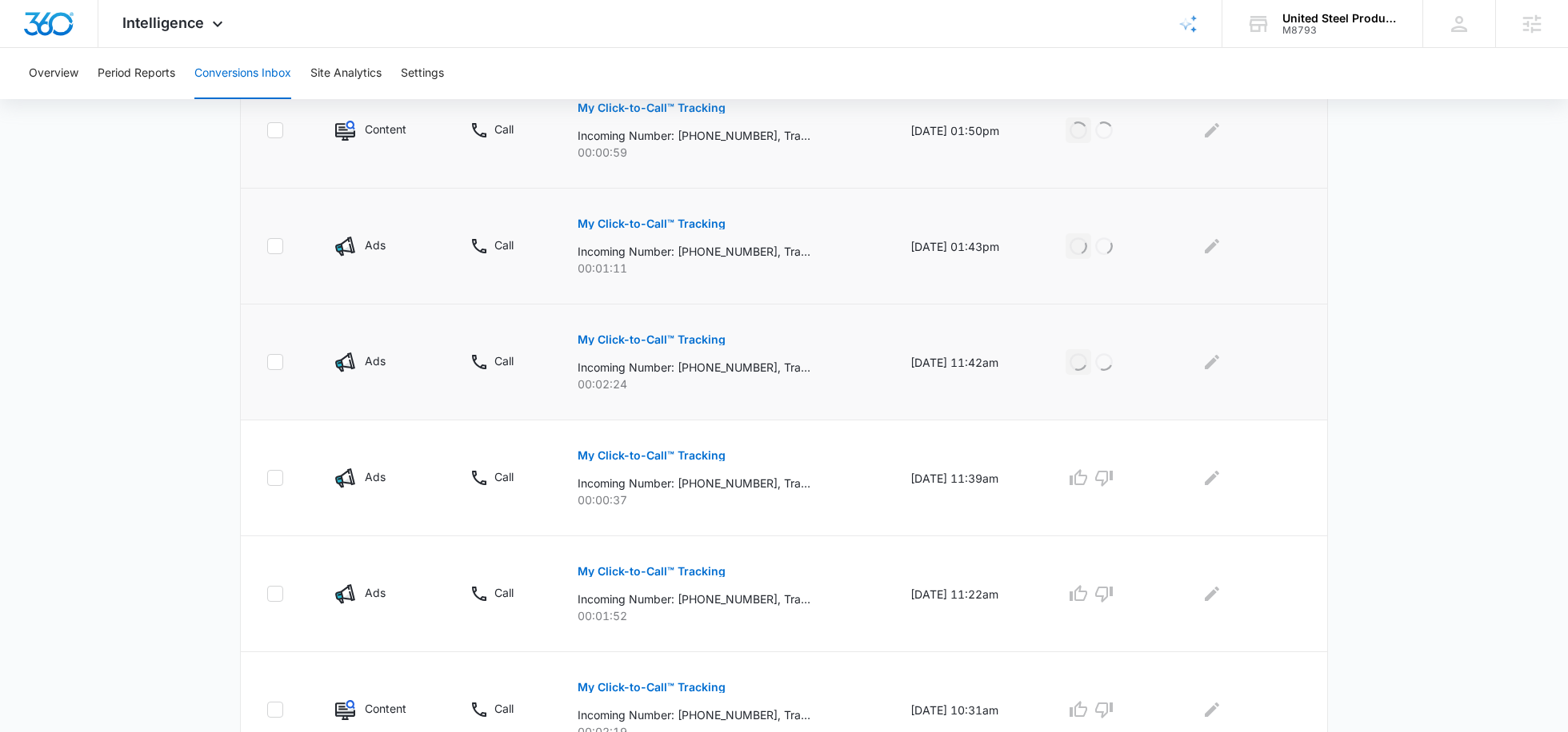
scroll to position [649, 0]
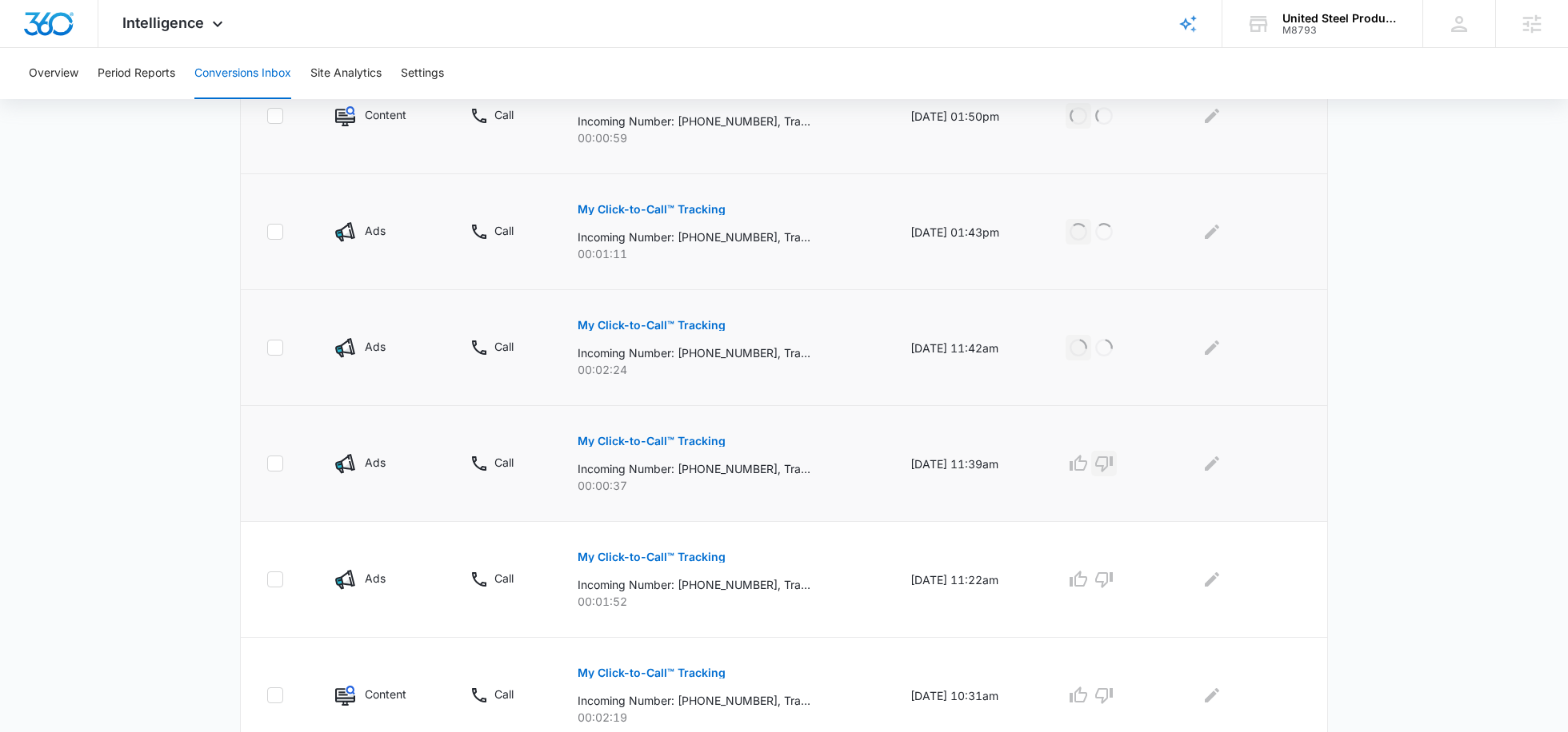
click at [1113, 467] on icon "button" at bounding box center [1103, 463] width 19 height 19
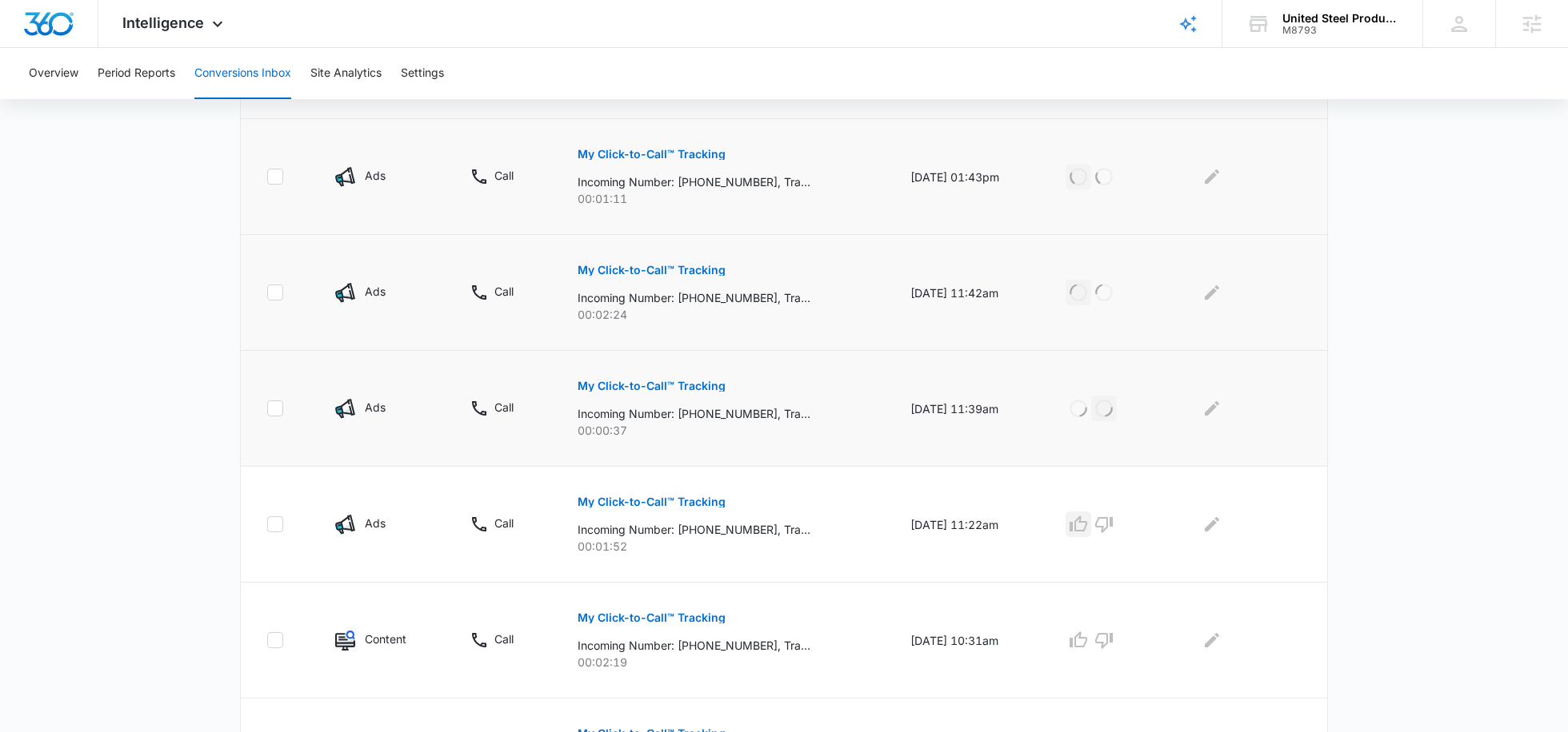
click at [1088, 518] on icon "button" at bounding box center [1077, 524] width 19 height 19
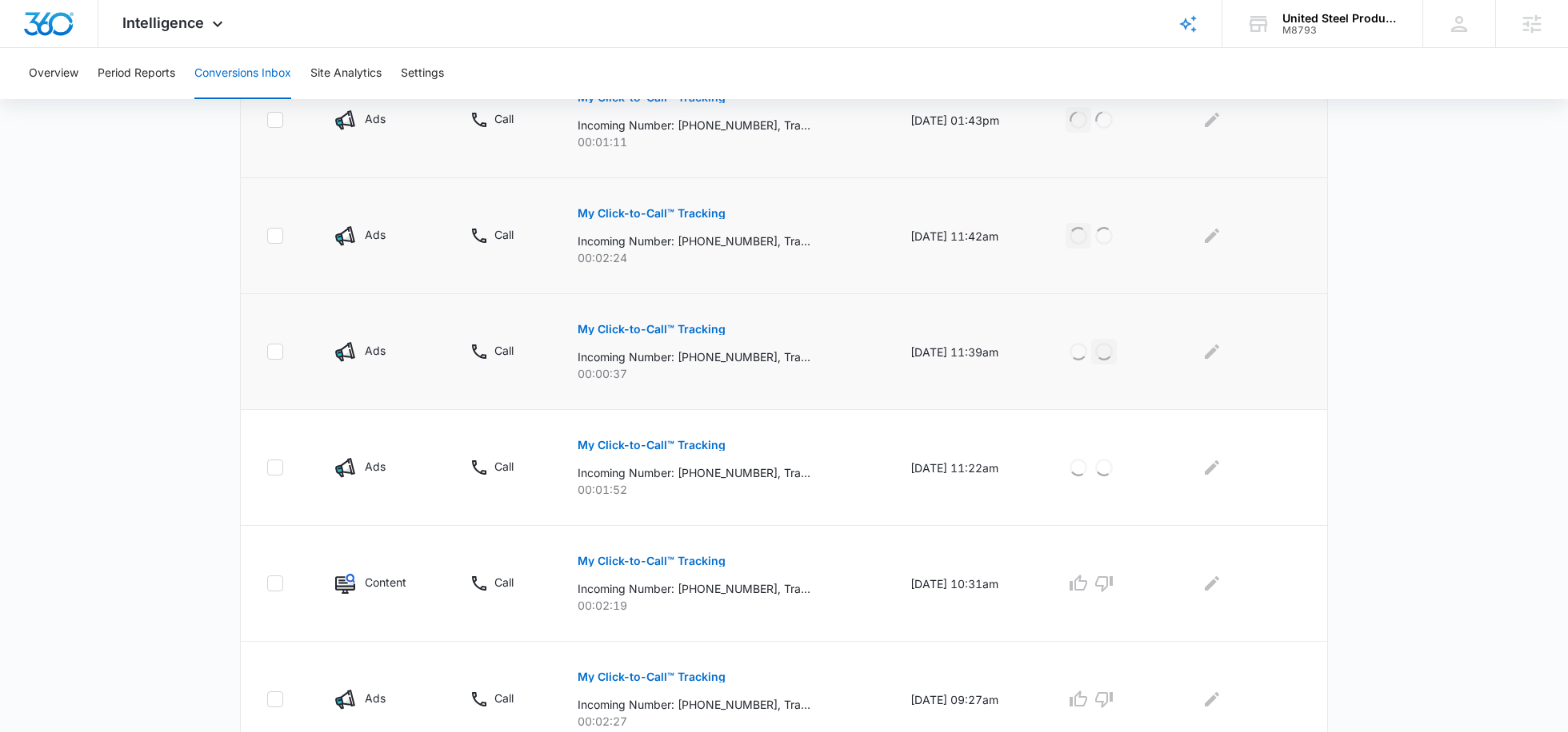
scroll to position [864, 0]
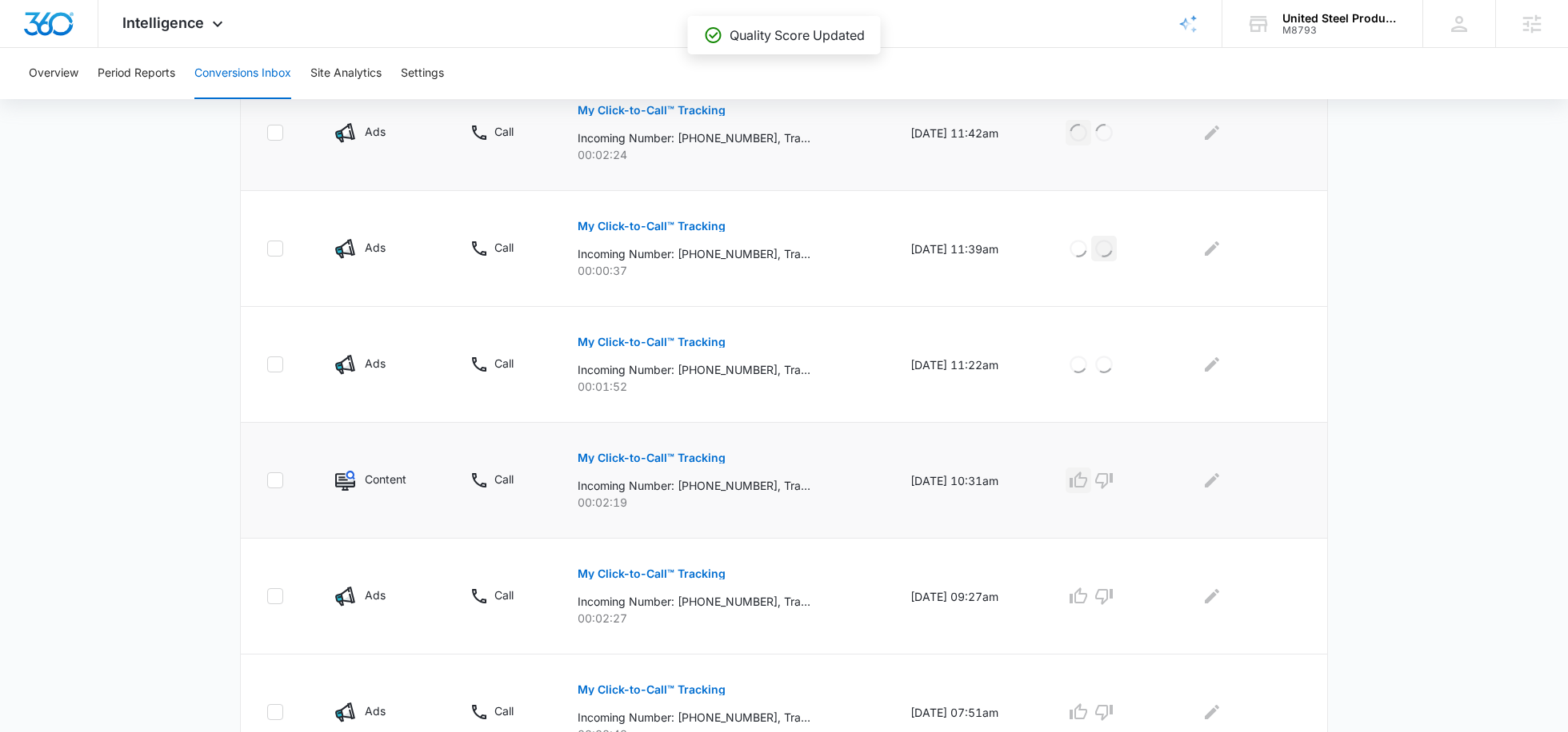
click at [1088, 477] on icon "button" at bounding box center [1077, 480] width 19 height 19
click at [1085, 593] on icon "button" at bounding box center [1077, 596] width 17 height 16
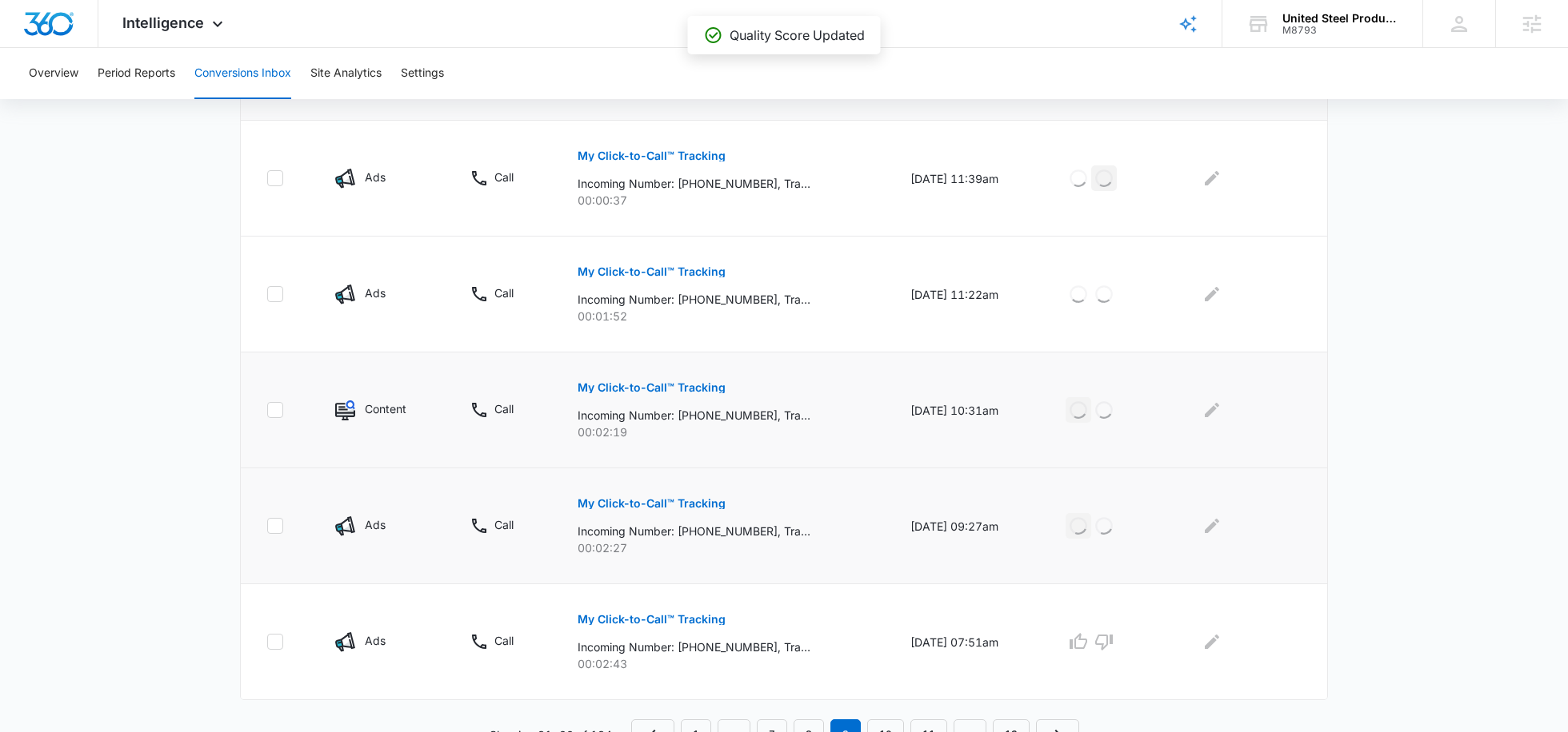
scroll to position [948, 0]
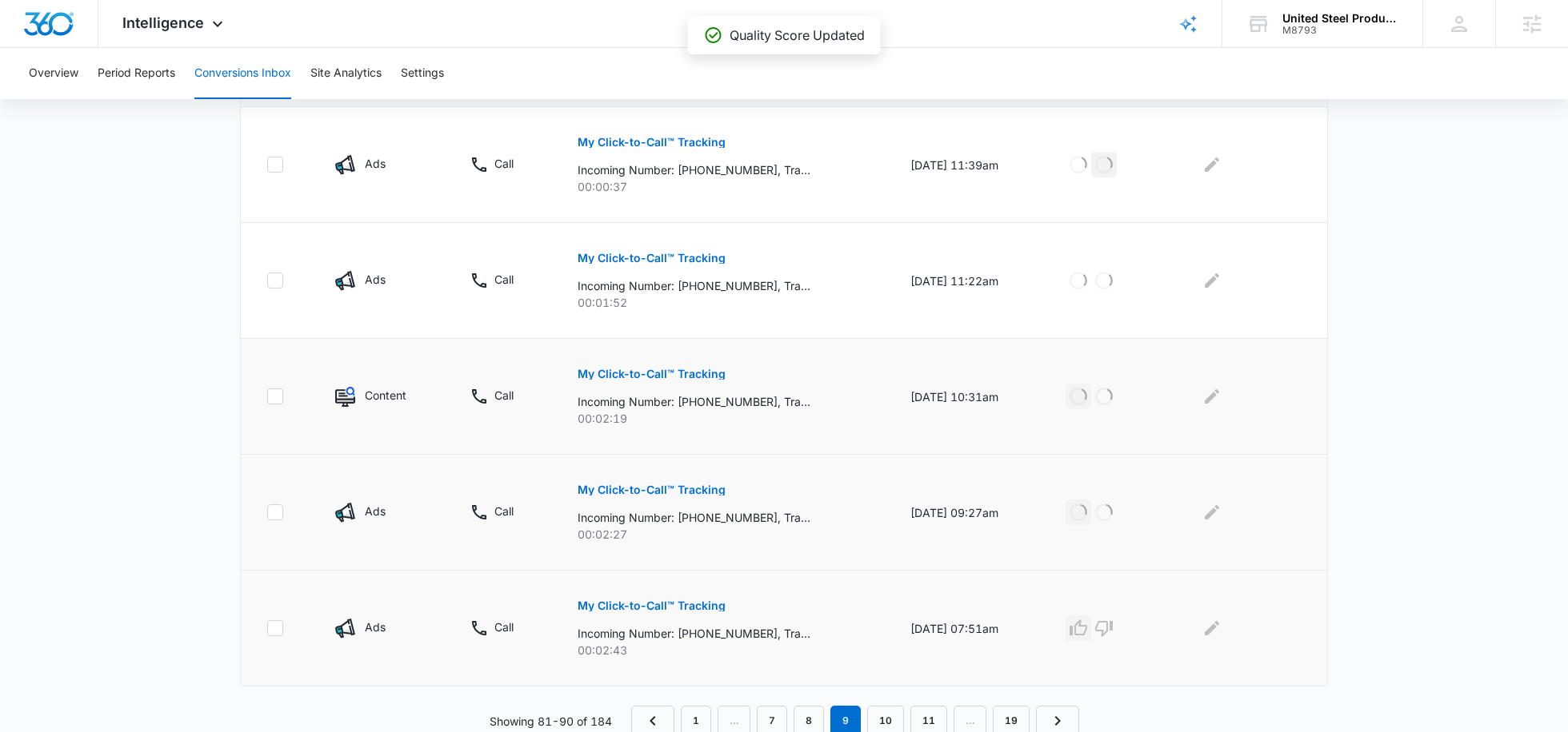
click at [1087, 624] on icon "button" at bounding box center [1077, 628] width 19 height 19
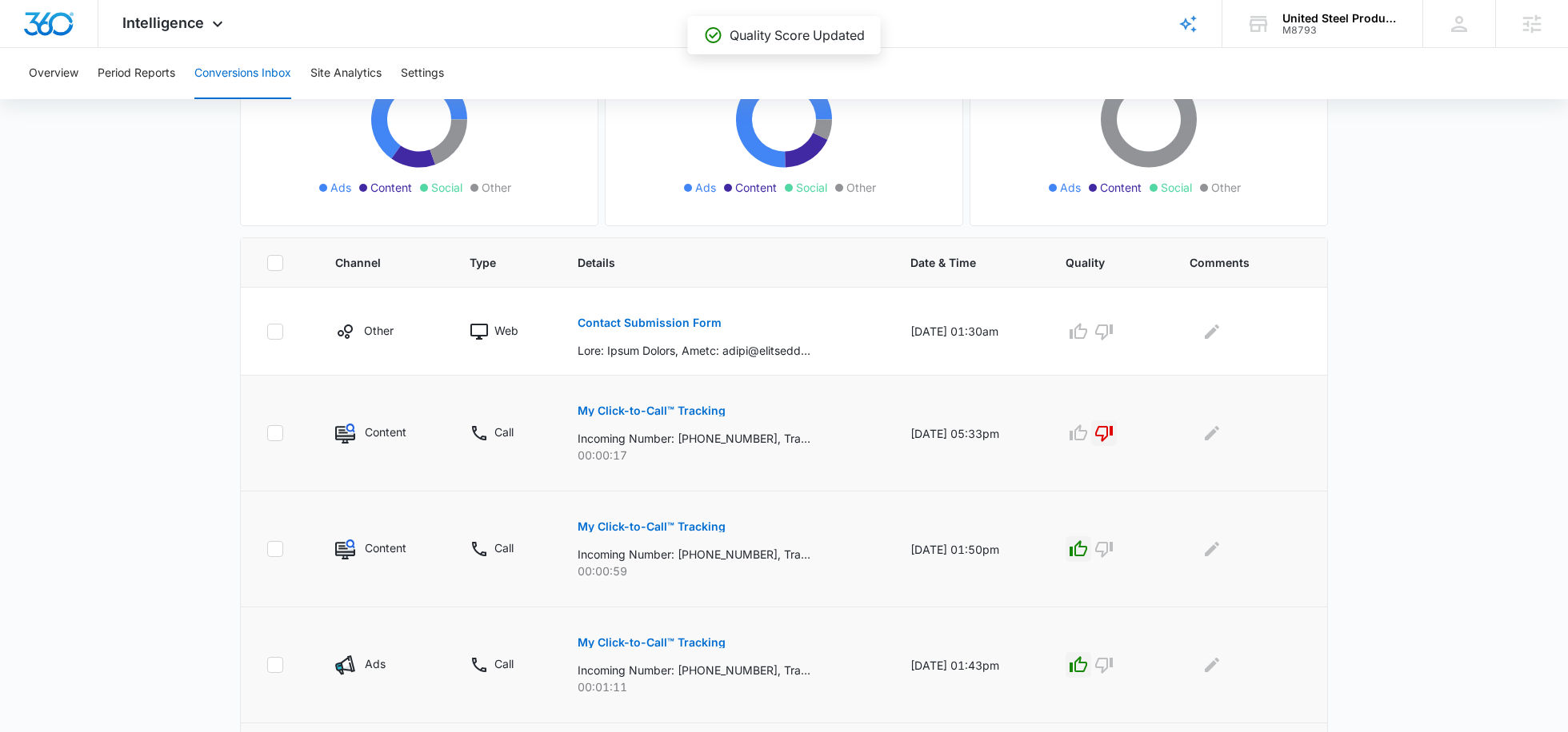
scroll to position [154, 0]
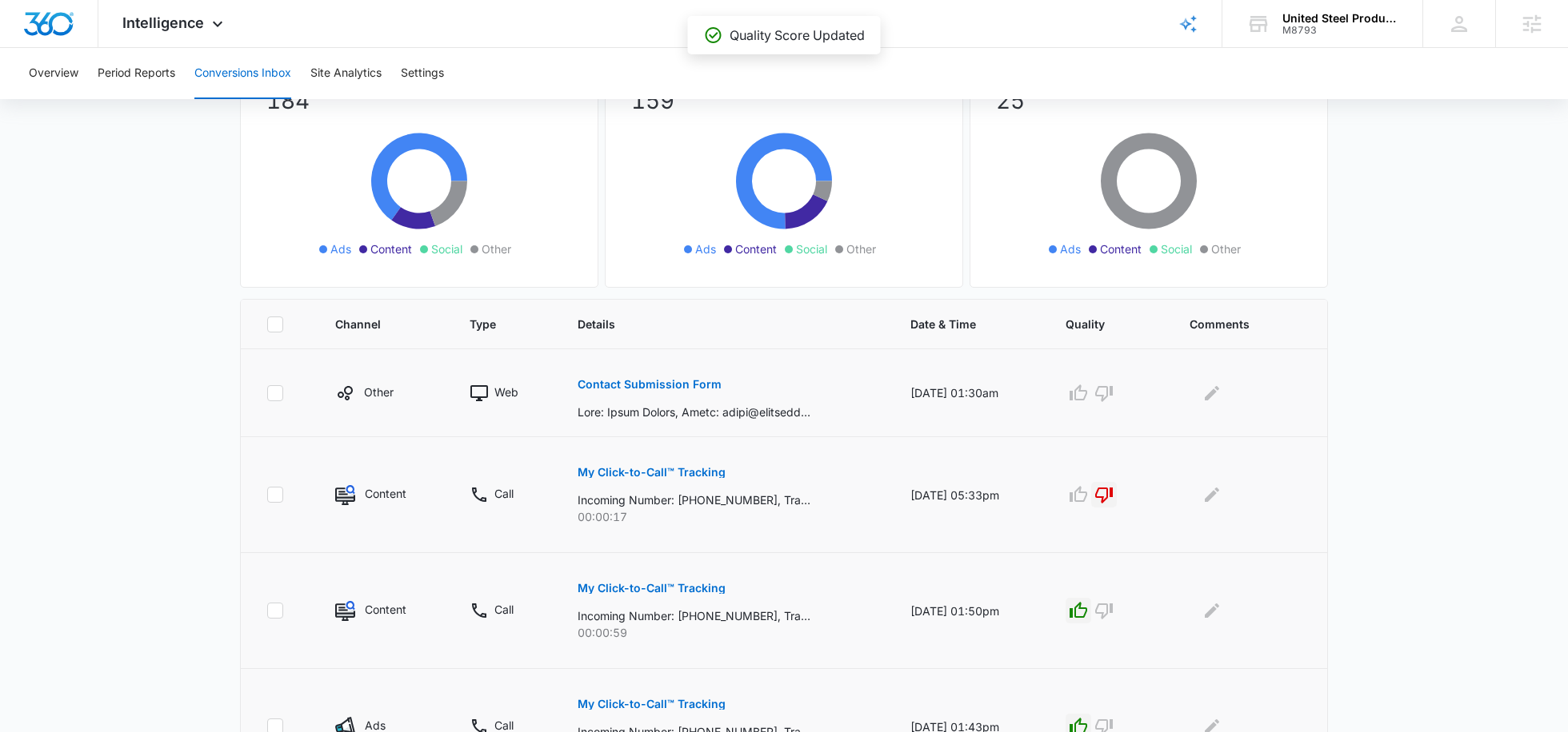
click at [687, 380] on p "Contact Submission Form" at bounding box center [650, 385] width 144 height 11
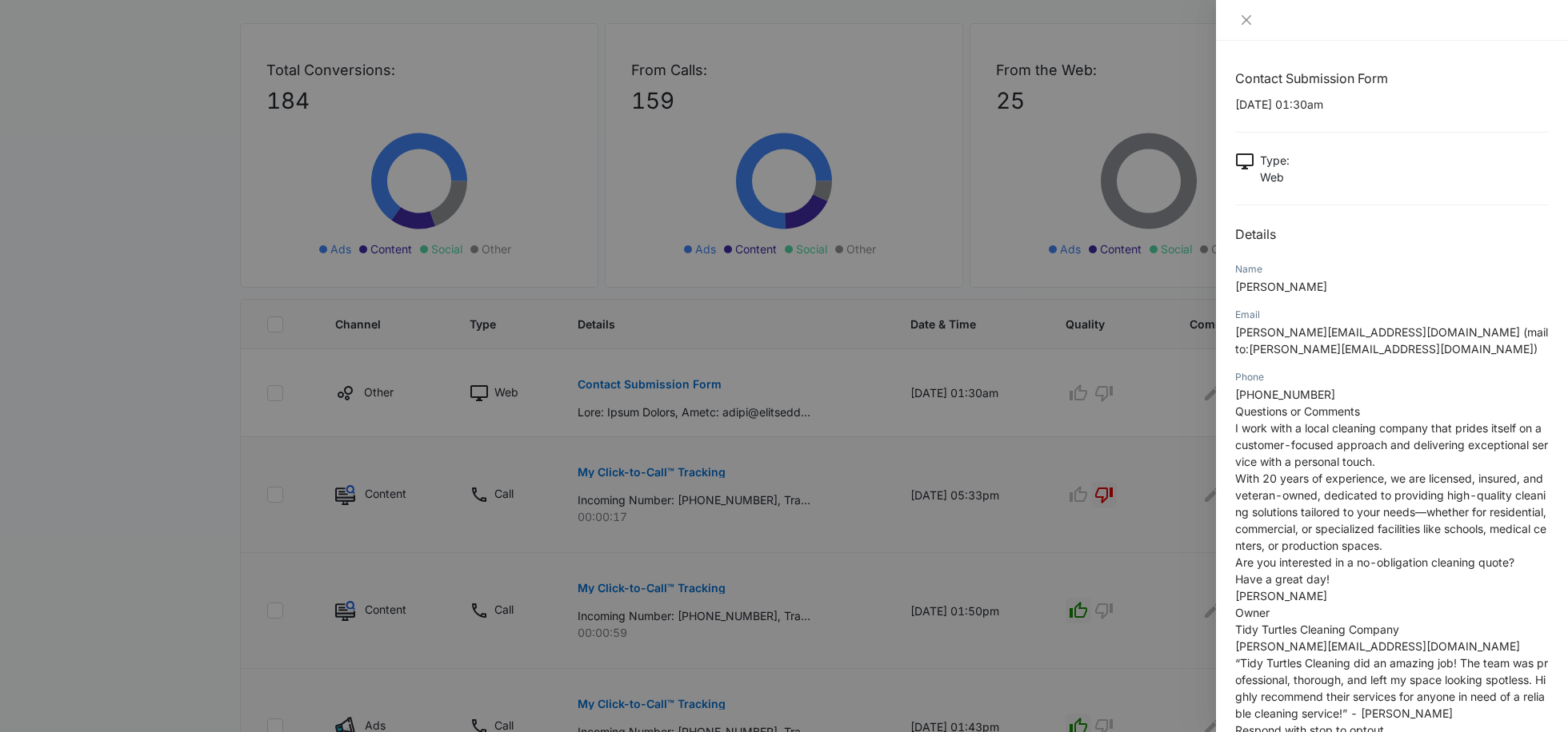
click at [1167, 398] on div at bounding box center [784, 366] width 1568 height 732
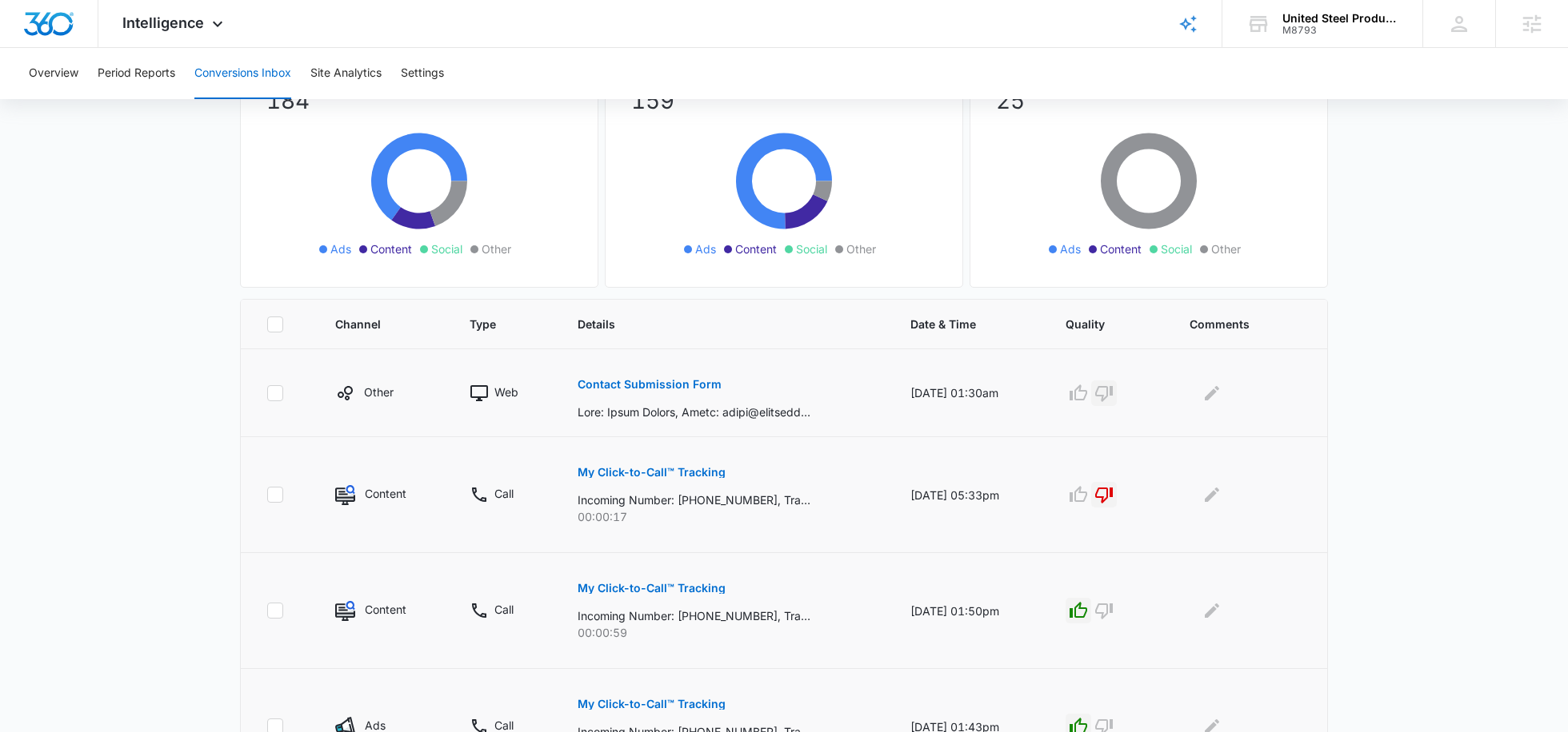
click at [1113, 388] on icon "button" at bounding box center [1103, 393] width 19 height 19
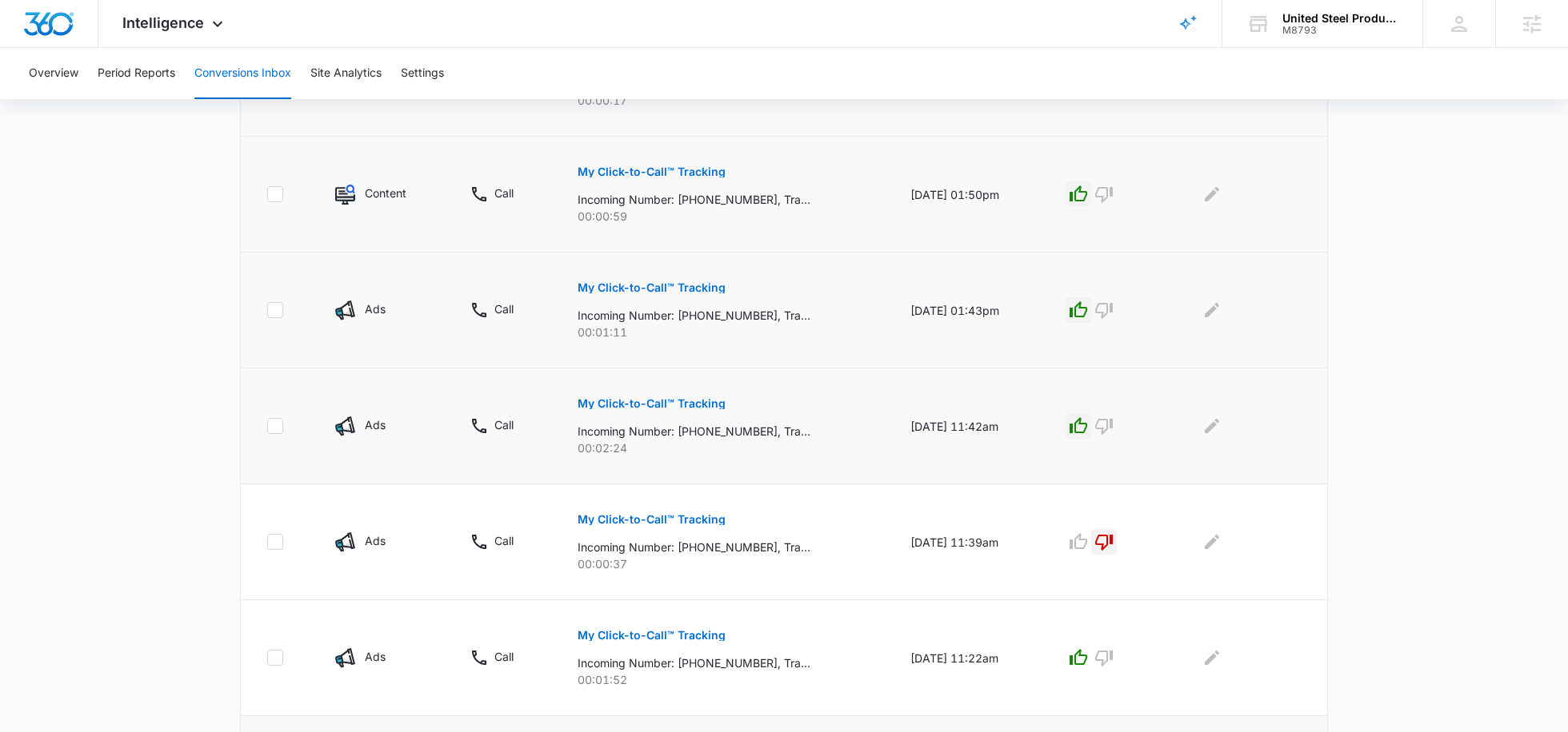
scroll to position [948, 0]
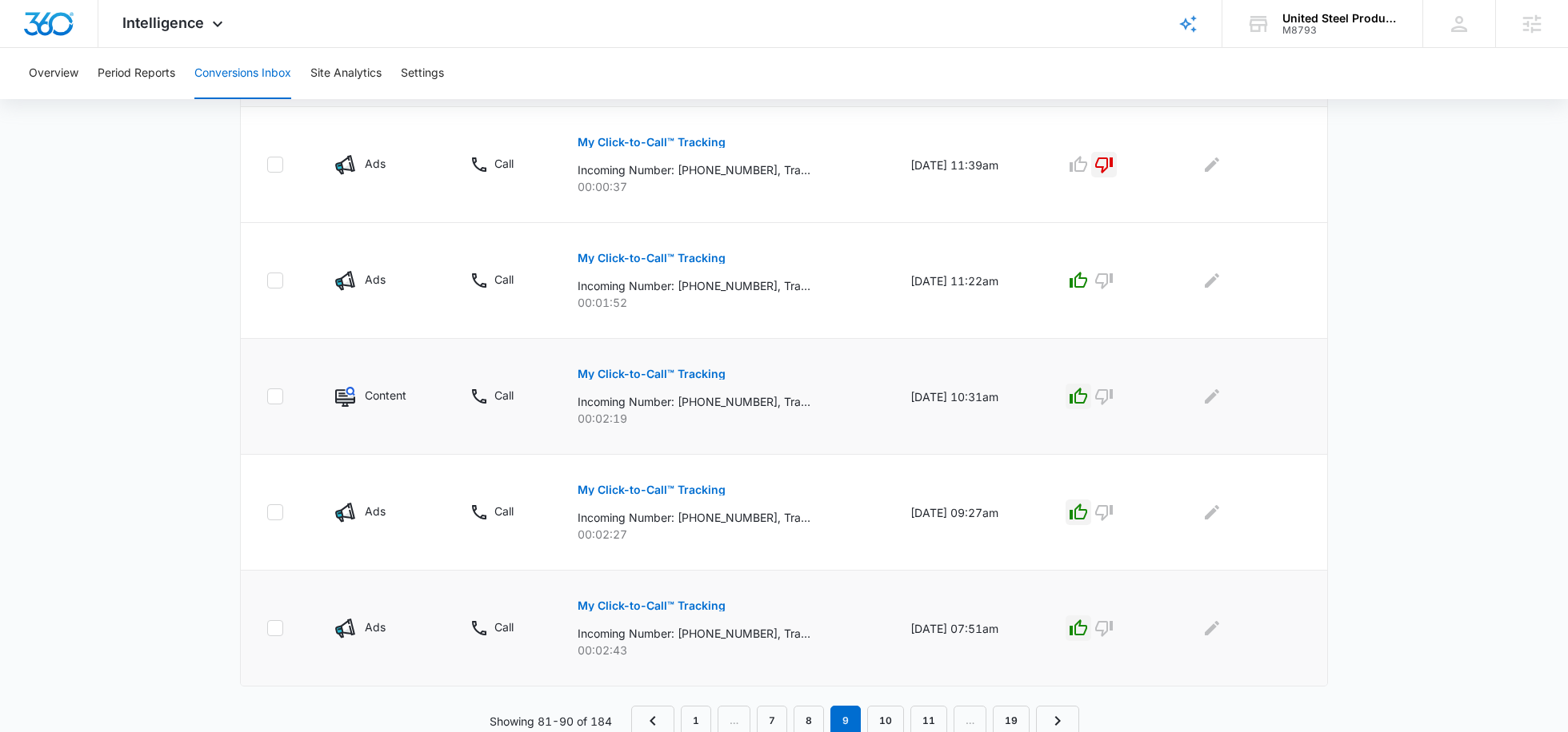
click at [875, 699] on div "Channel Type Details Date & Time Quality Comments Other Web Contact Submission …" at bounding box center [784, 121] width 1088 height 1231
click at [885, 707] on link "10" at bounding box center [885, 721] width 37 height 30
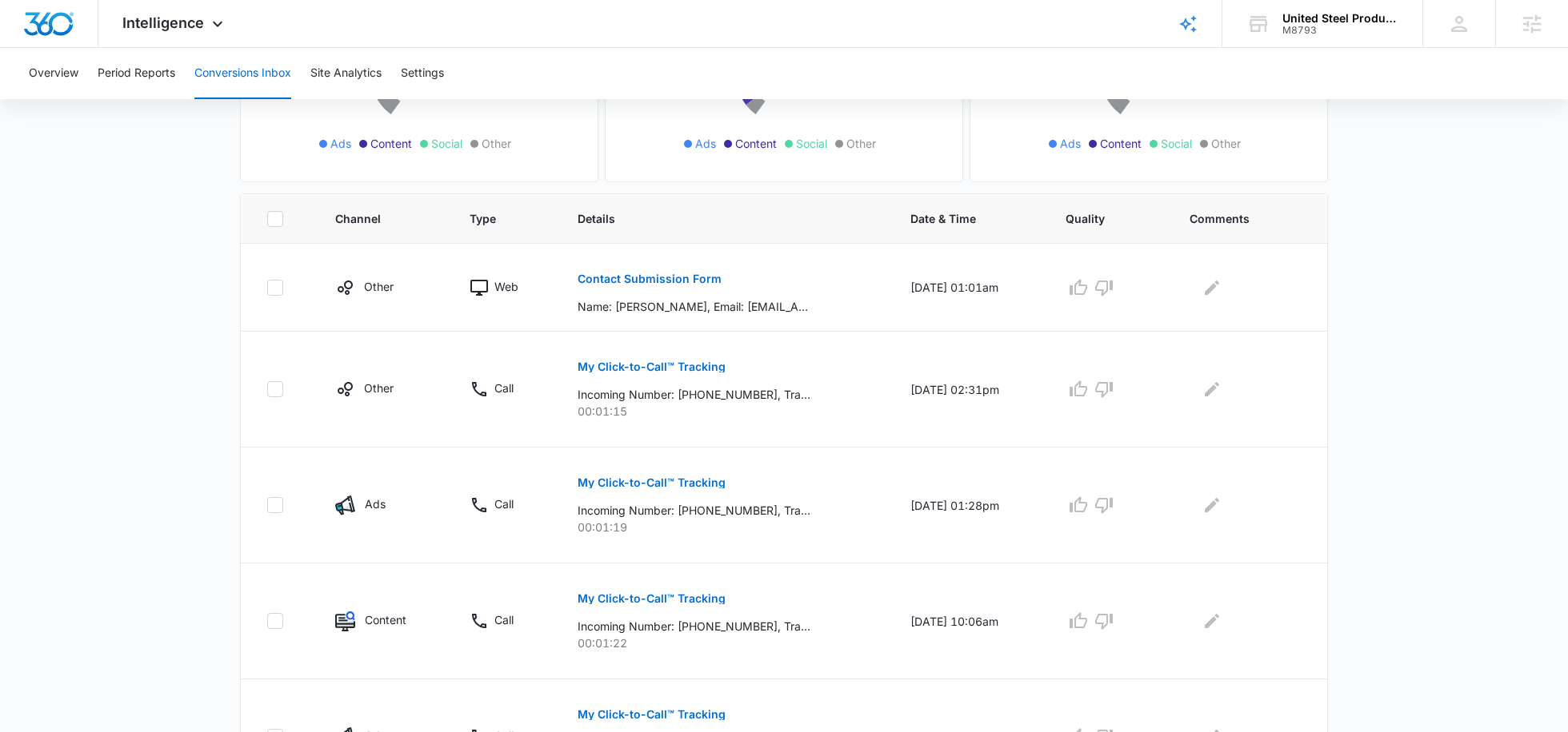
scroll to position [272, 0]
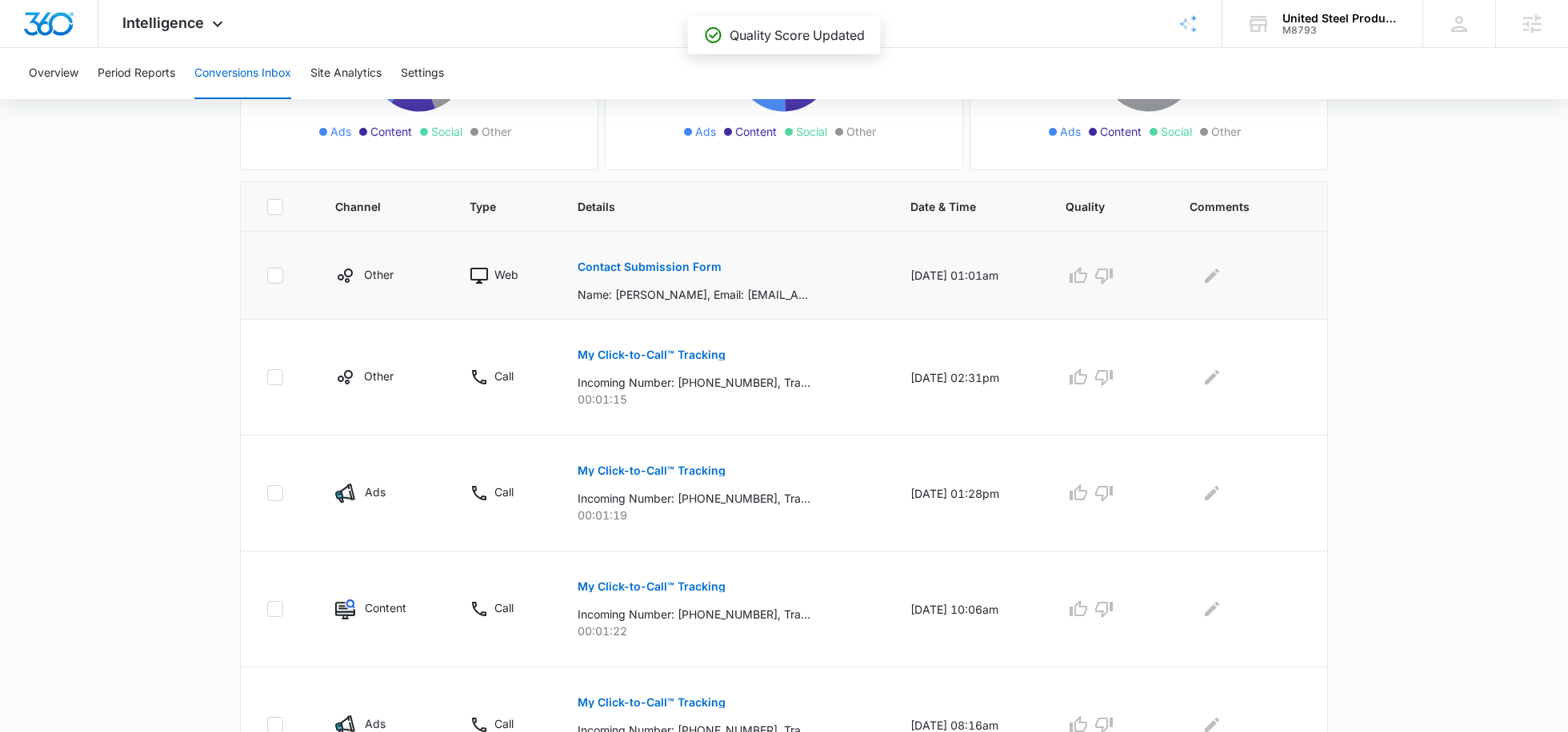
click at [676, 269] on p "Contact Submission Form" at bounding box center [650, 267] width 144 height 11
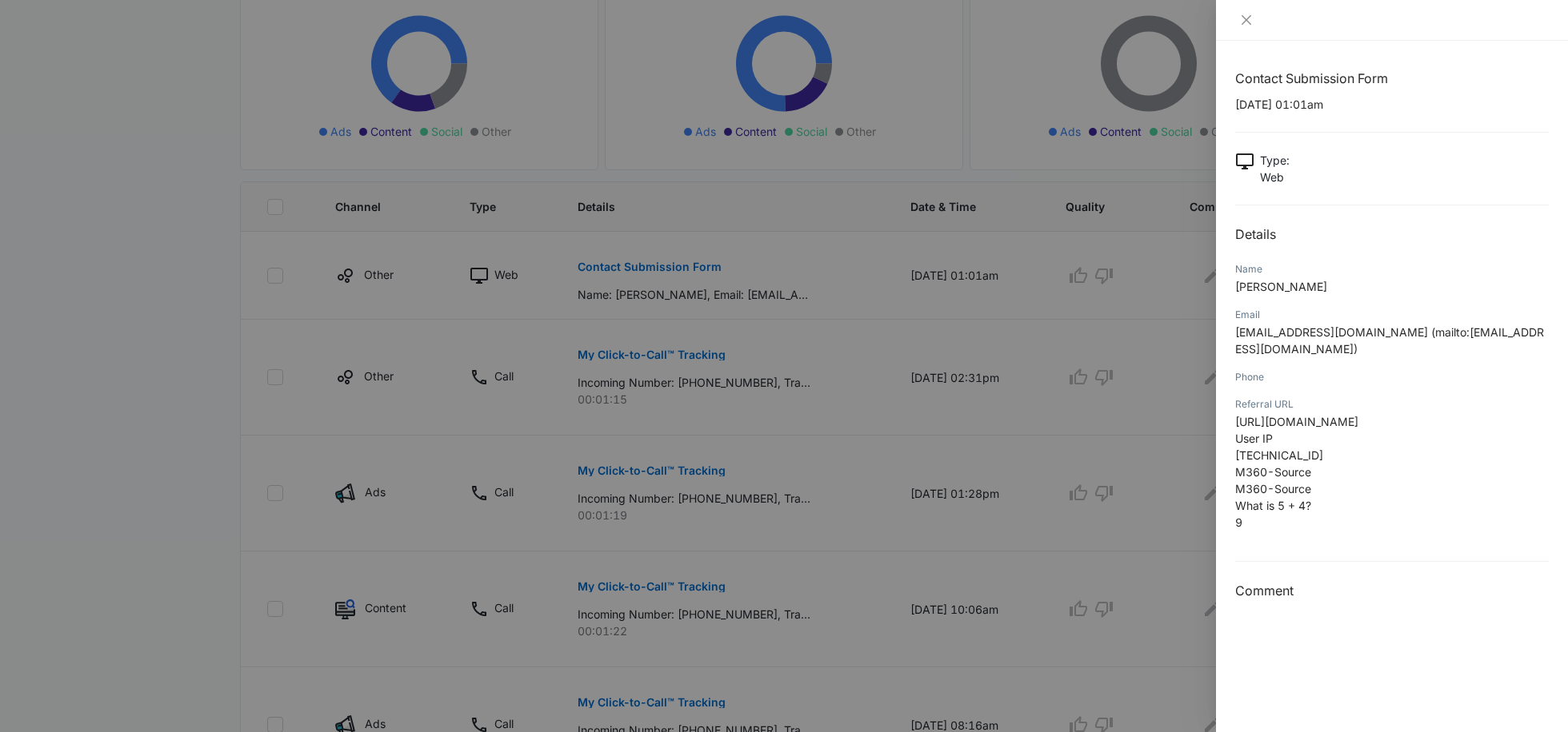
click at [1113, 317] on div at bounding box center [784, 366] width 1568 height 732
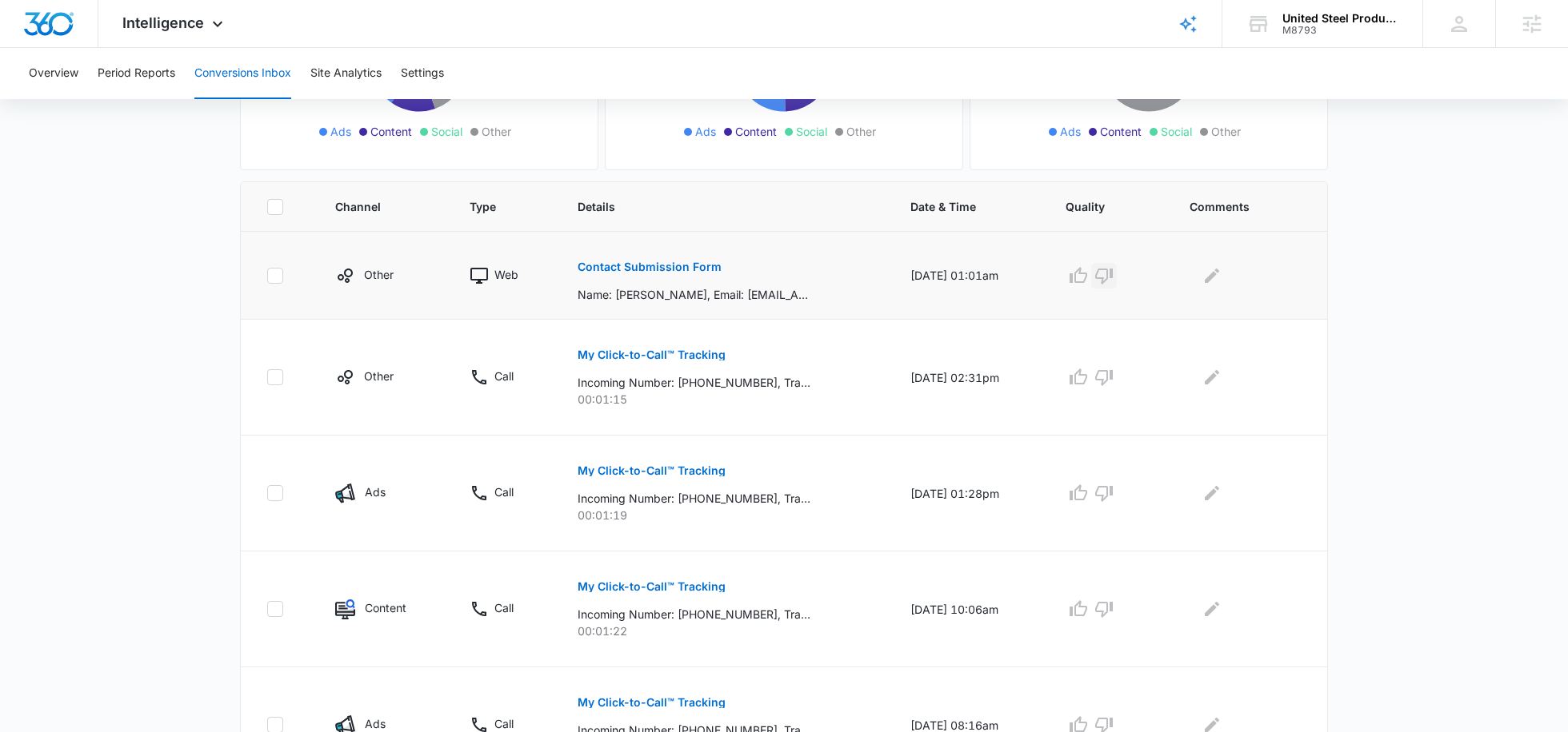
click at [1113, 281] on icon "button" at bounding box center [1103, 275] width 19 height 19
click at [1088, 376] on icon "button" at bounding box center [1077, 377] width 19 height 19
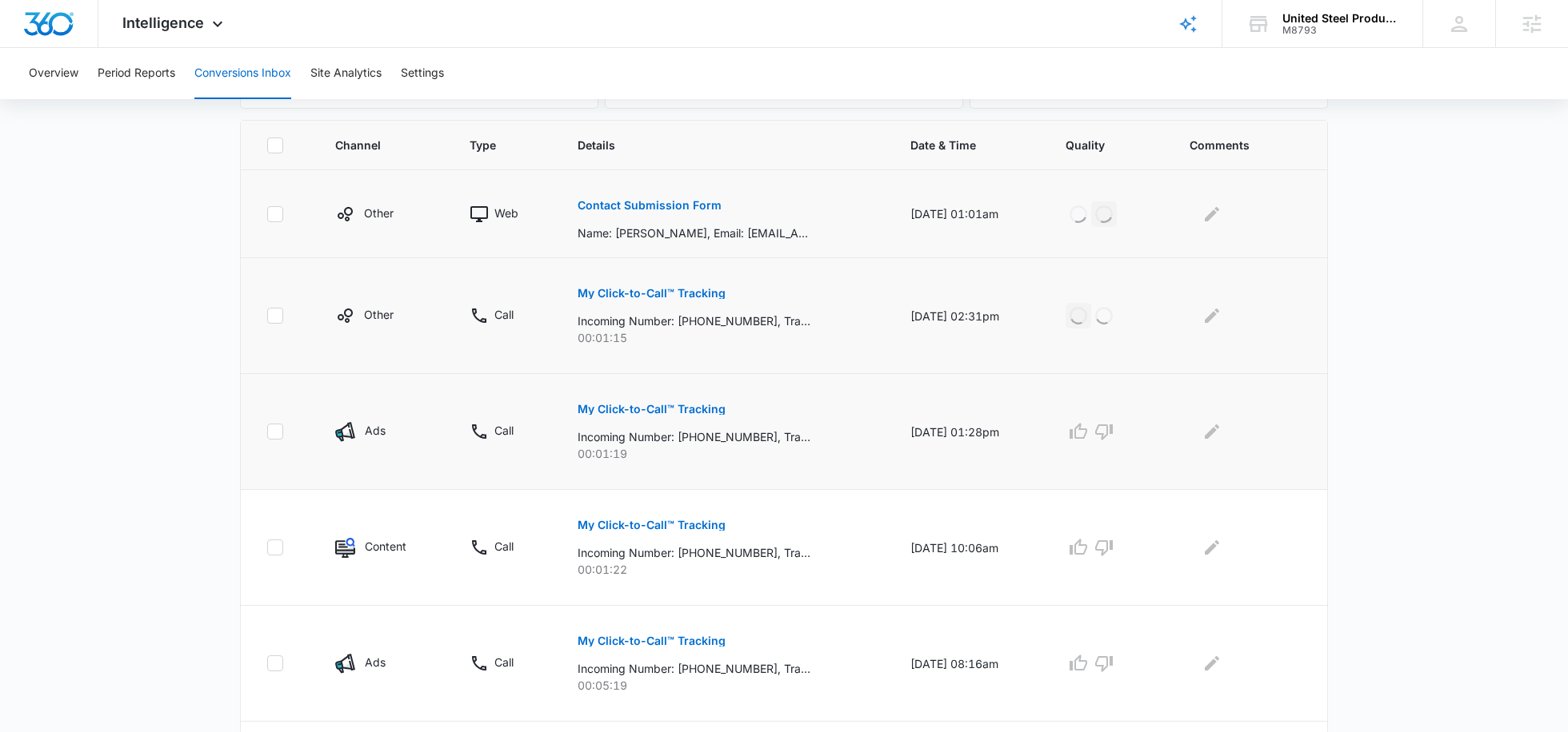
scroll to position [366, 0]
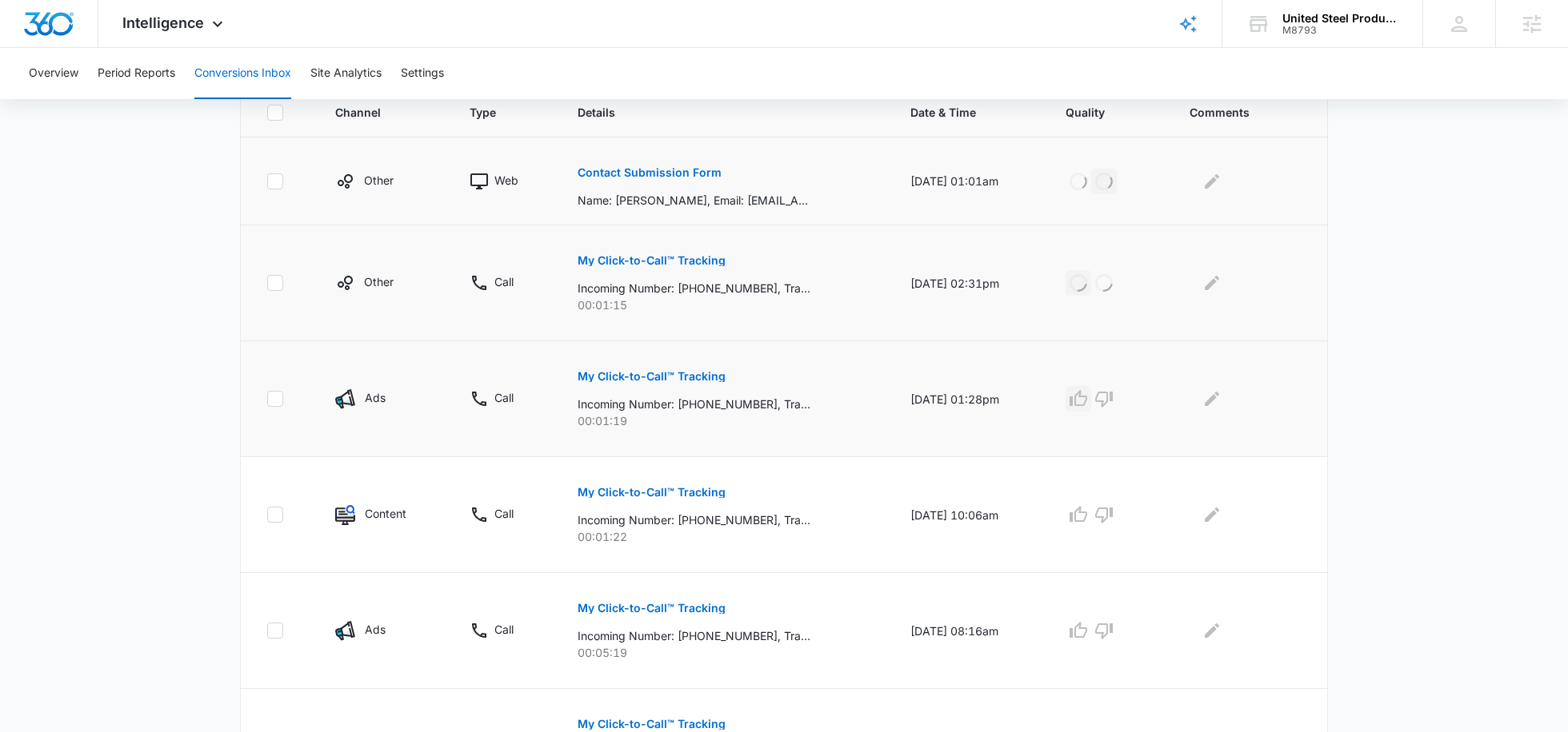
click at [1088, 400] on icon "button" at bounding box center [1077, 398] width 19 height 19
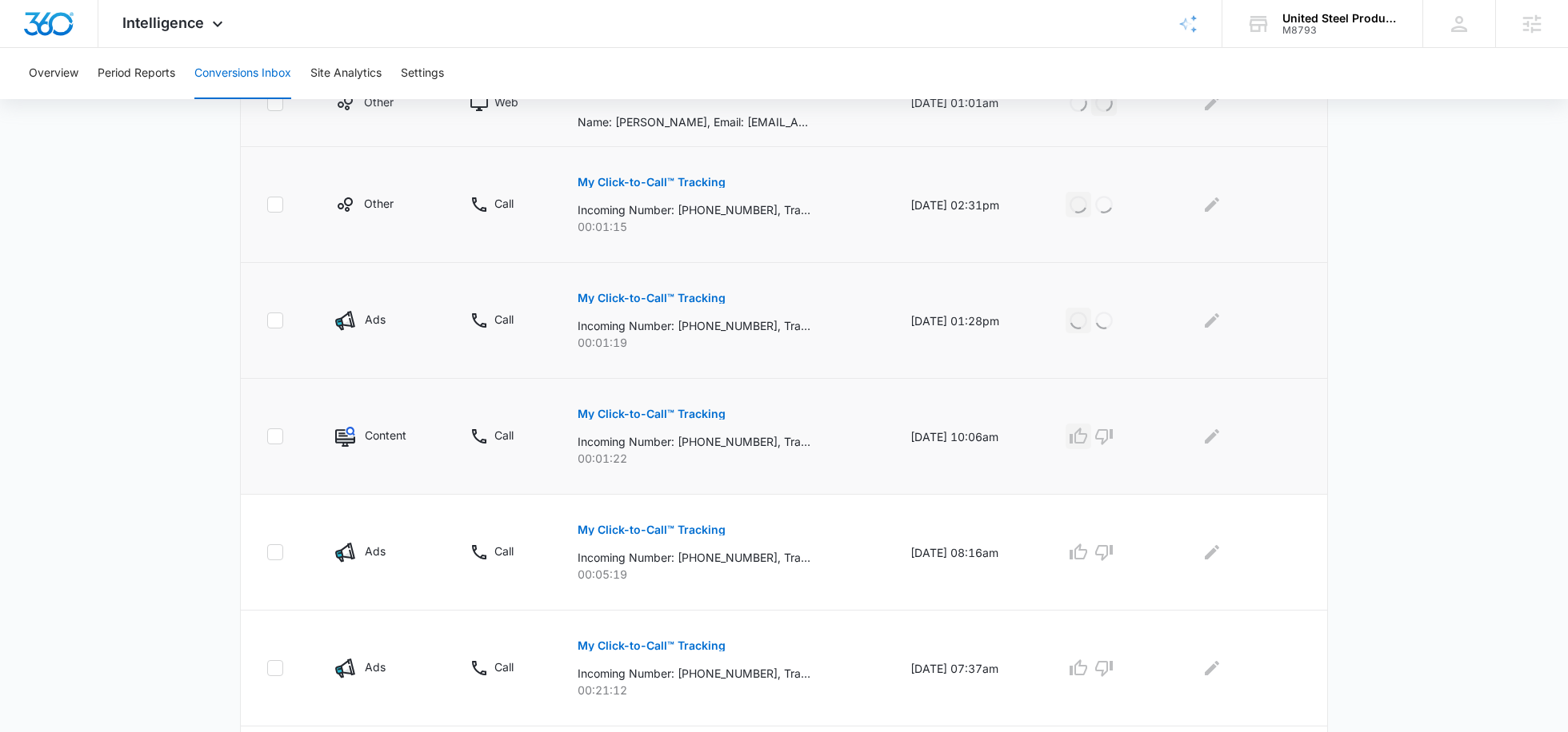
click at [1088, 435] on icon "button" at bounding box center [1077, 436] width 19 height 19
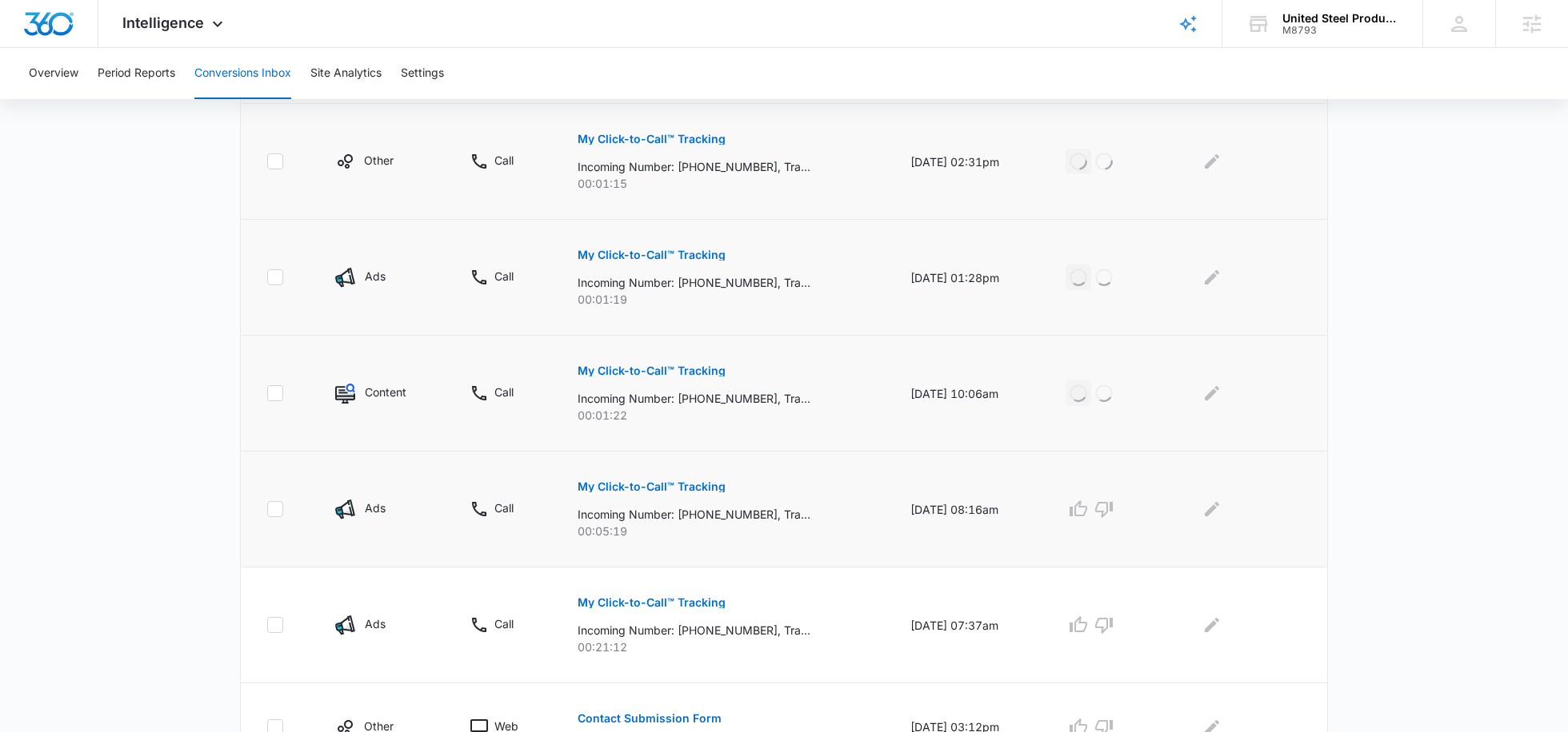
scroll to position [525, 0]
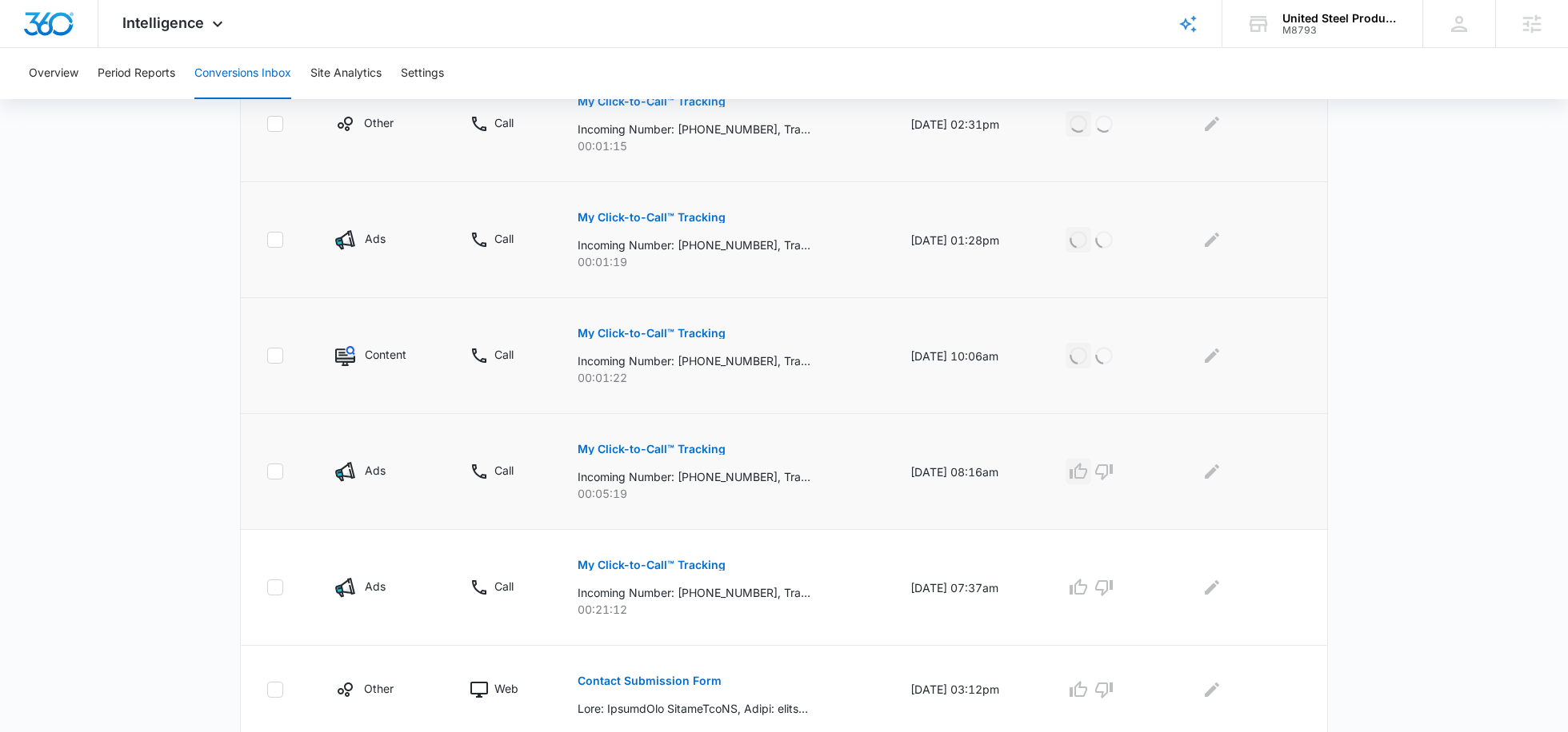
click at [1087, 468] on icon "button" at bounding box center [1077, 471] width 19 height 19
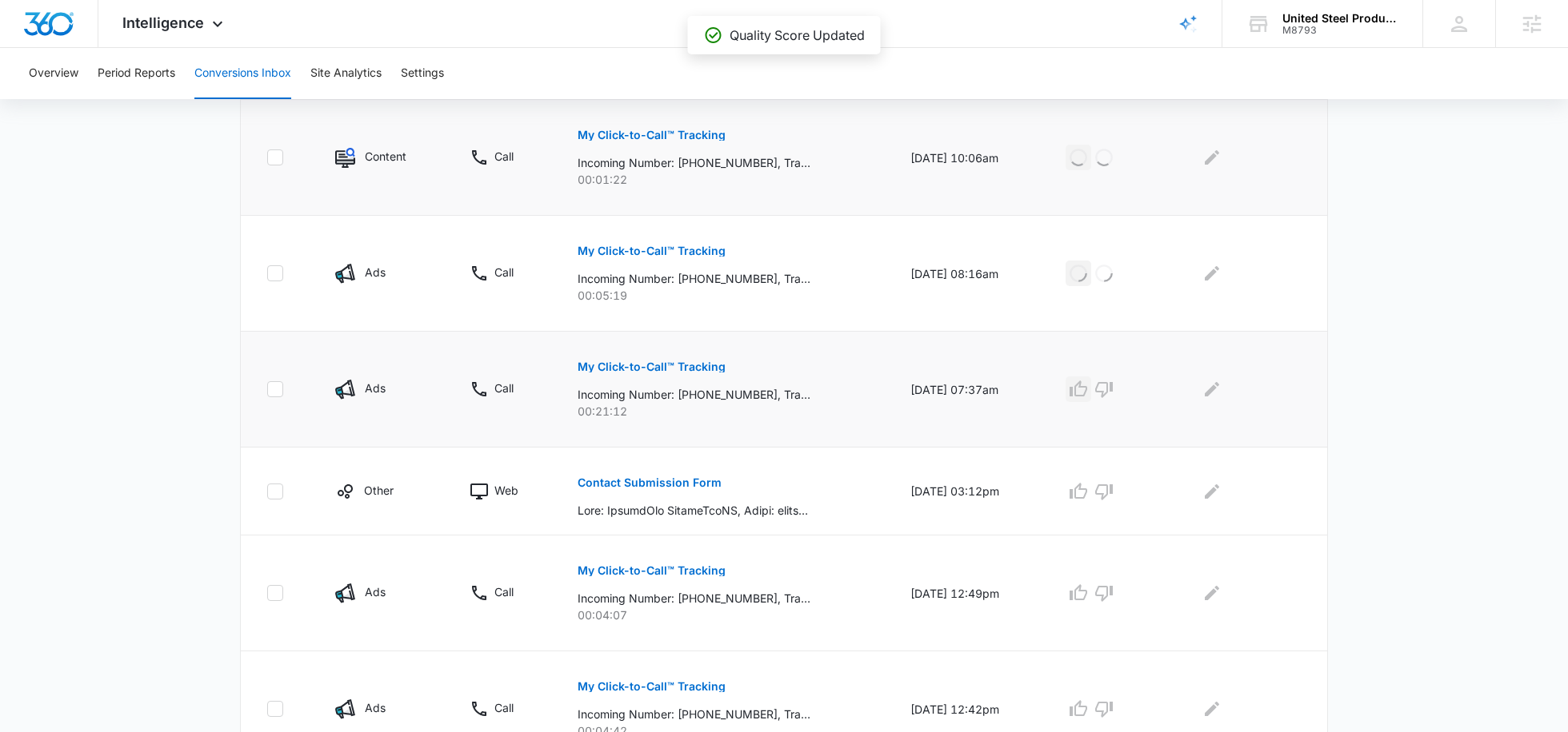
click at [1088, 386] on icon "button" at bounding box center [1077, 389] width 19 height 19
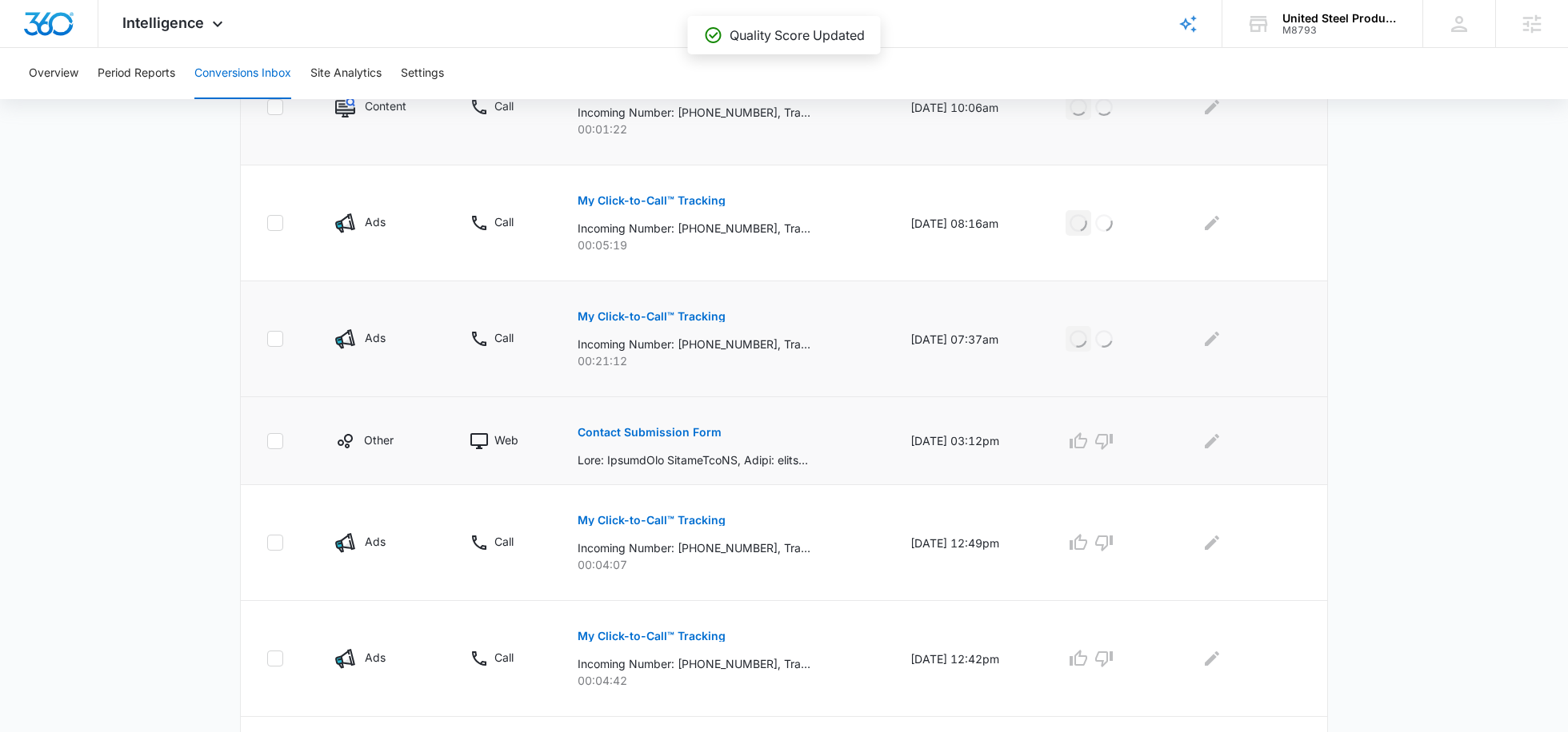
scroll to position [782, 0]
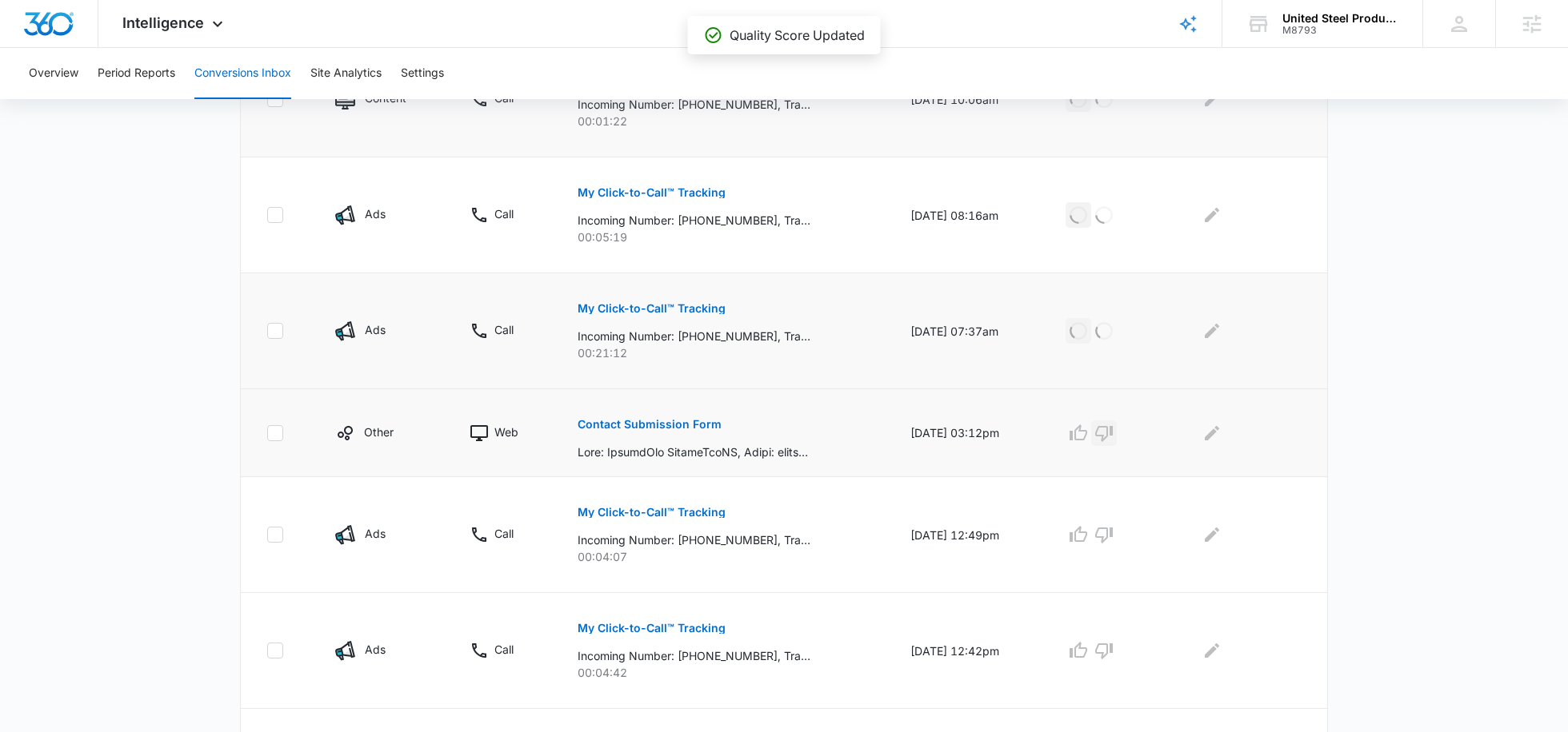
click at [1113, 423] on icon "button" at bounding box center [1103, 432] width 19 height 19
click at [1081, 530] on icon "button" at bounding box center [1077, 534] width 17 height 16
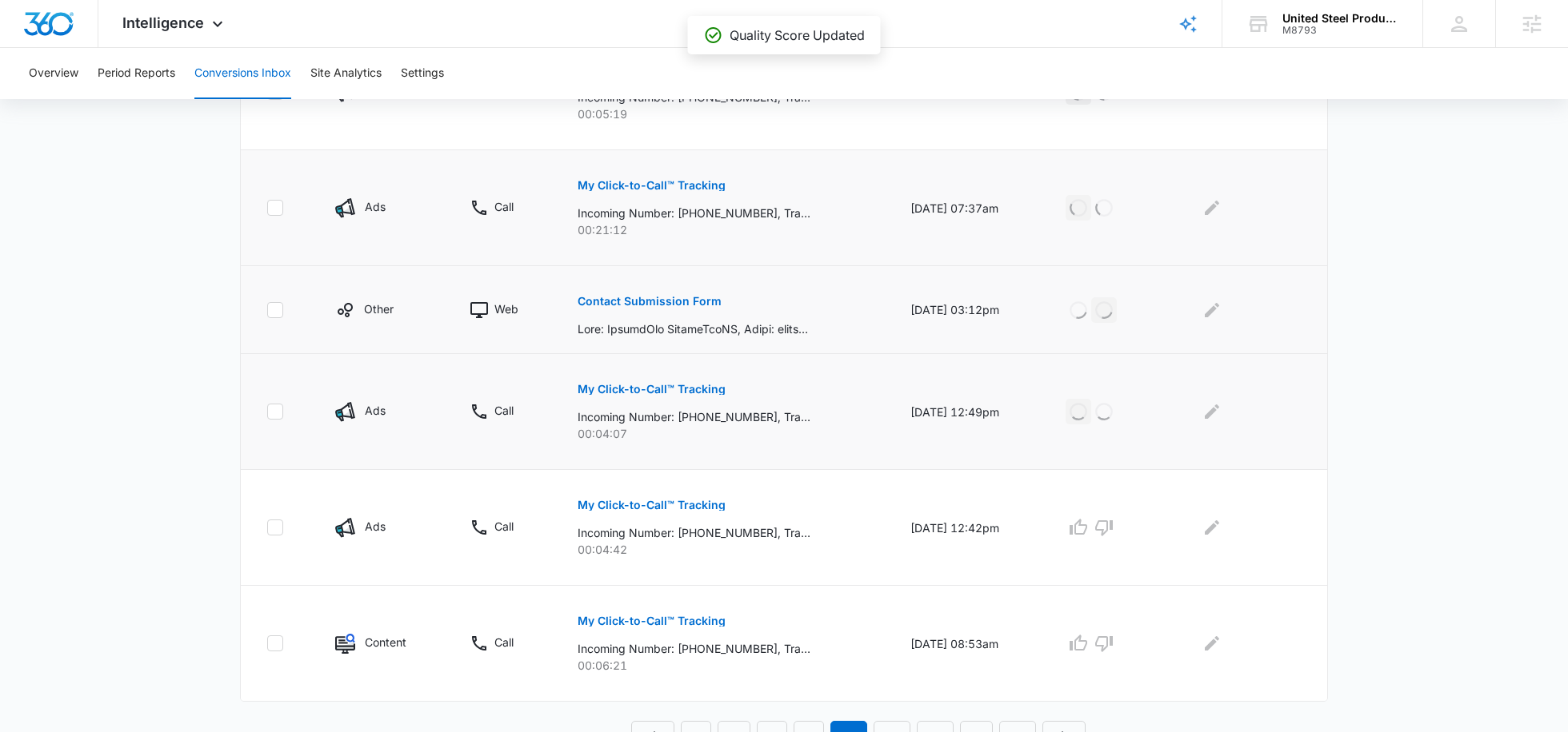
scroll to position [920, 0]
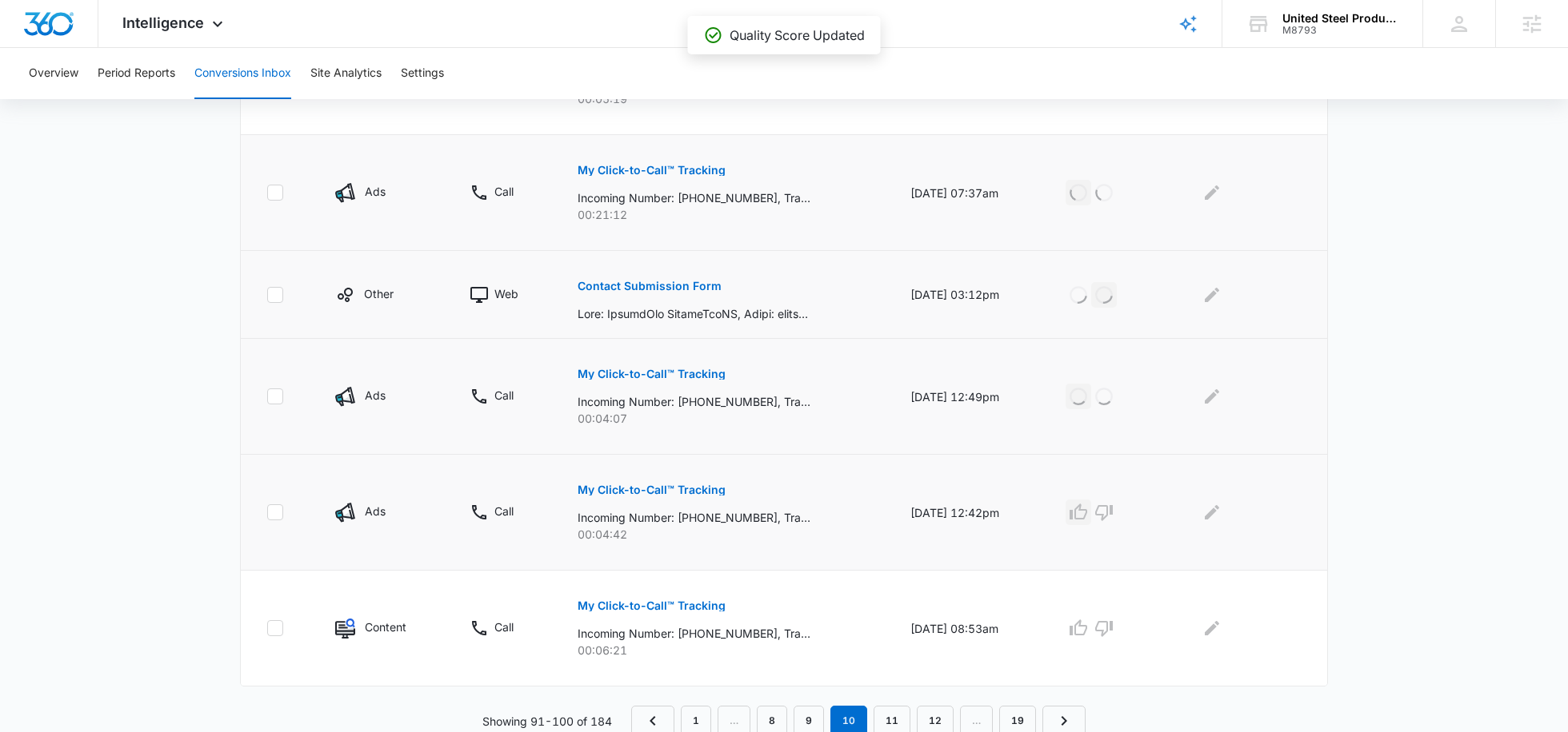
click at [1088, 511] on icon "button" at bounding box center [1077, 512] width 19 height 19
click at [1086, 626] on icon "button" at bounding box center [1077, 628] width 19 height 19
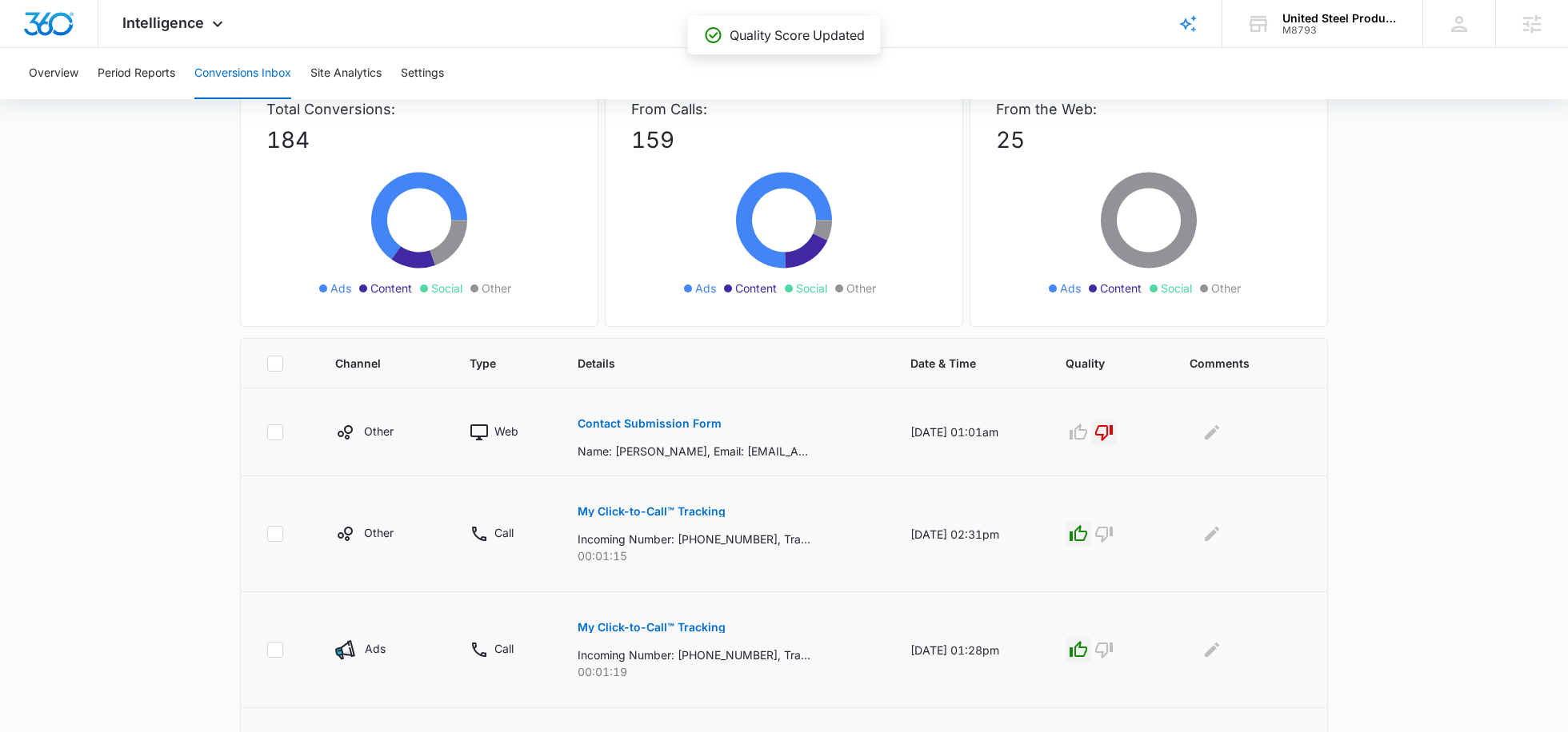
scroll to position [119, 0]
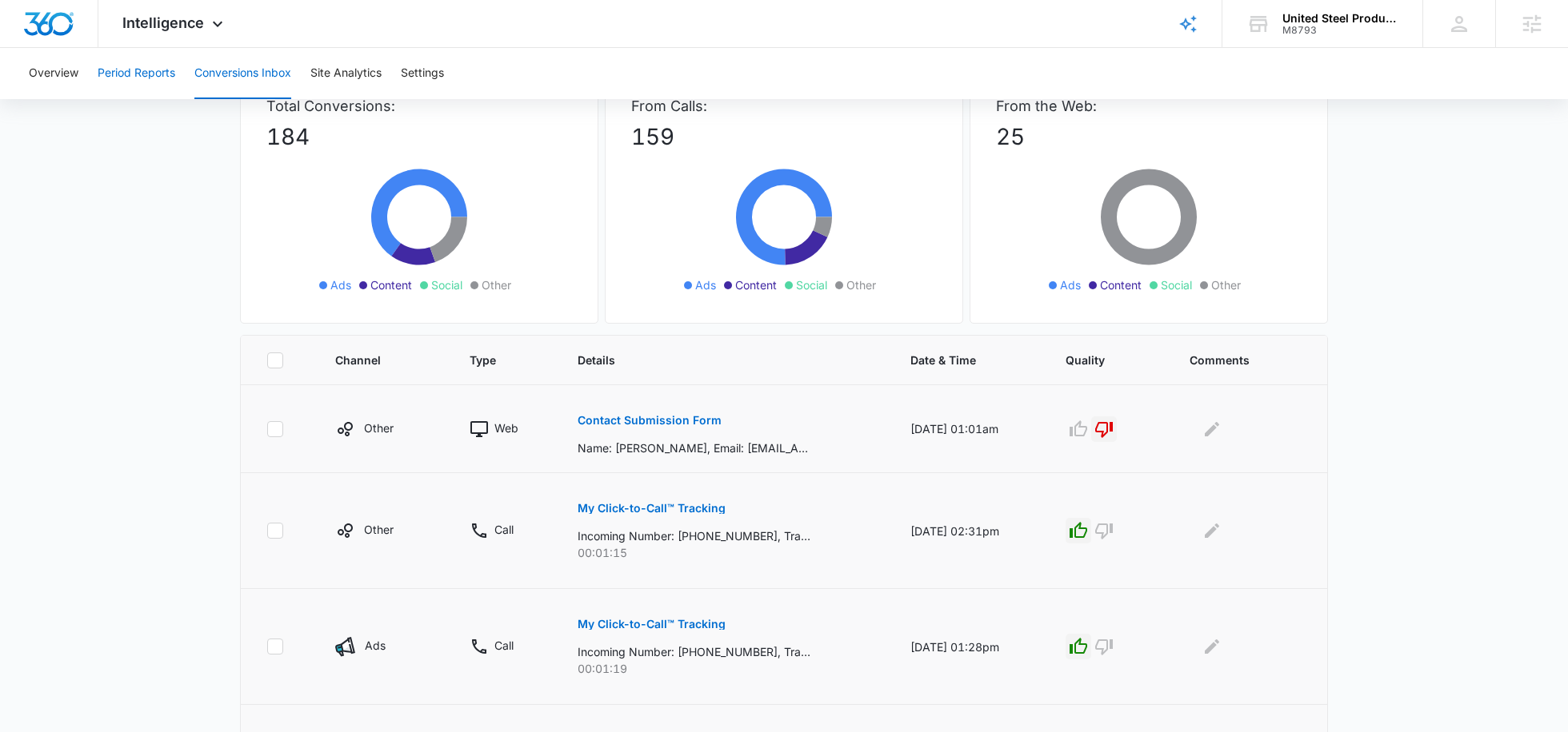
click at [138, 88] on button "Period Reports" at bounding box center [136, 74] width 78 height 51
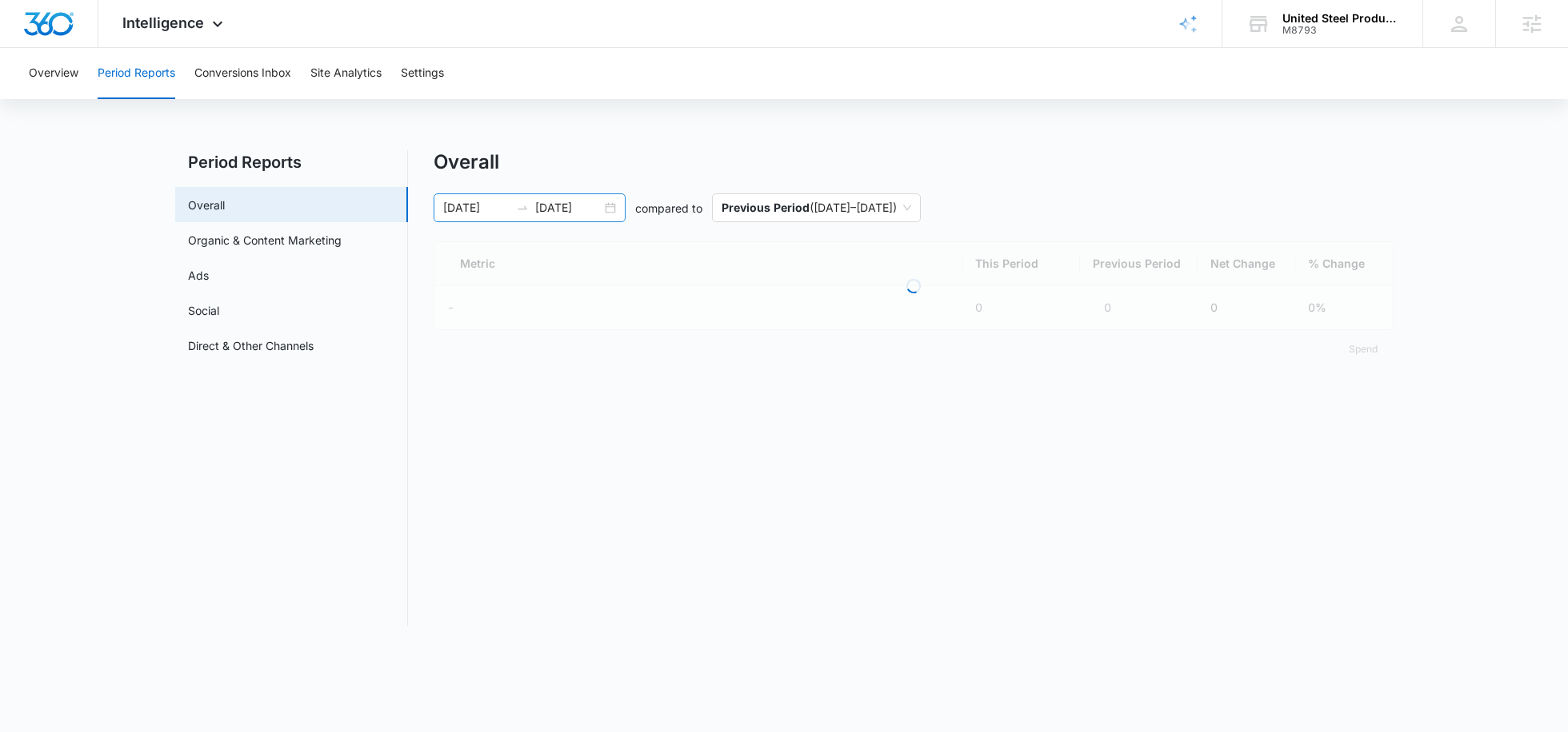
click at [558, 210] on input "[DATE]" at bounding box center [568, 207] width 66 height 17
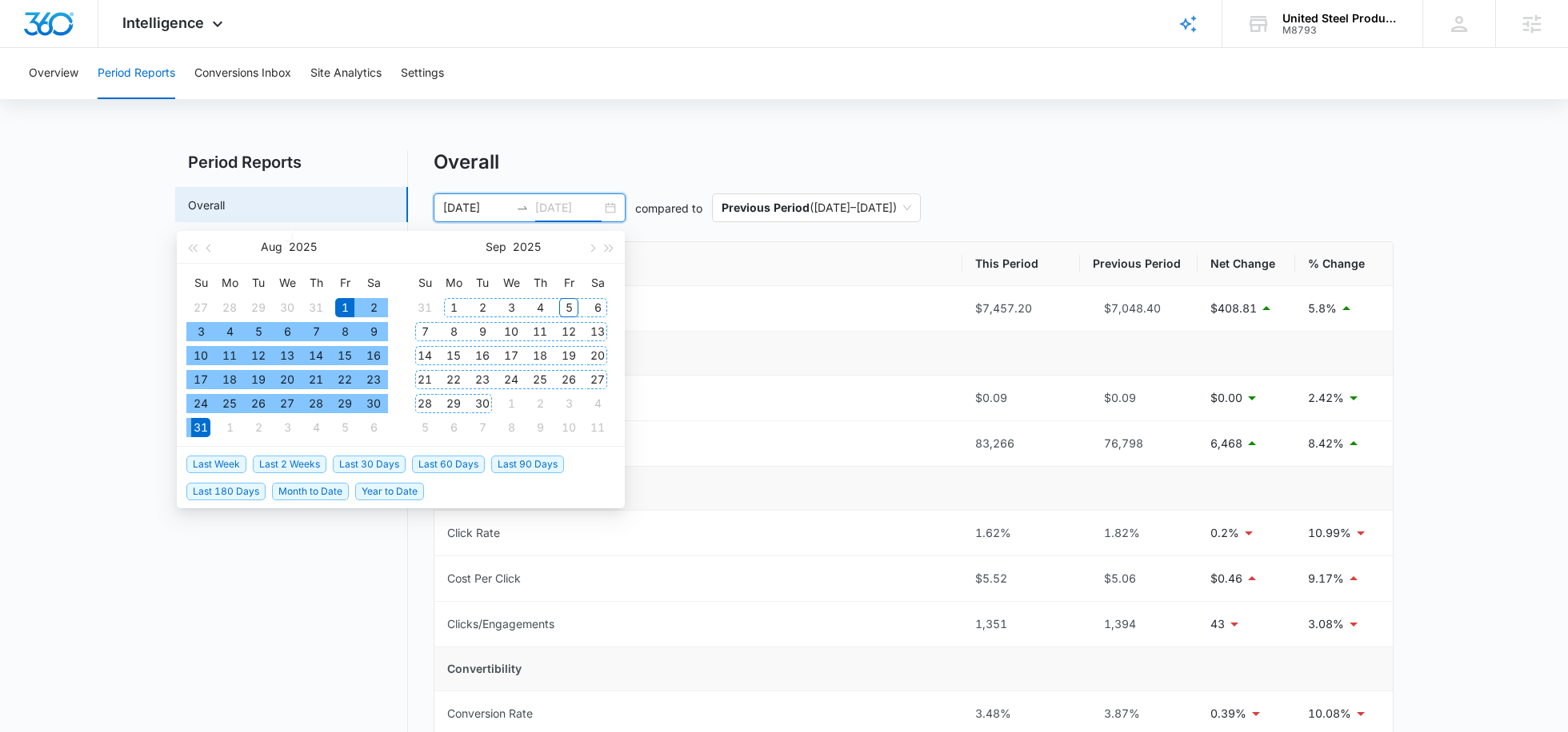
type input "[DATE]"
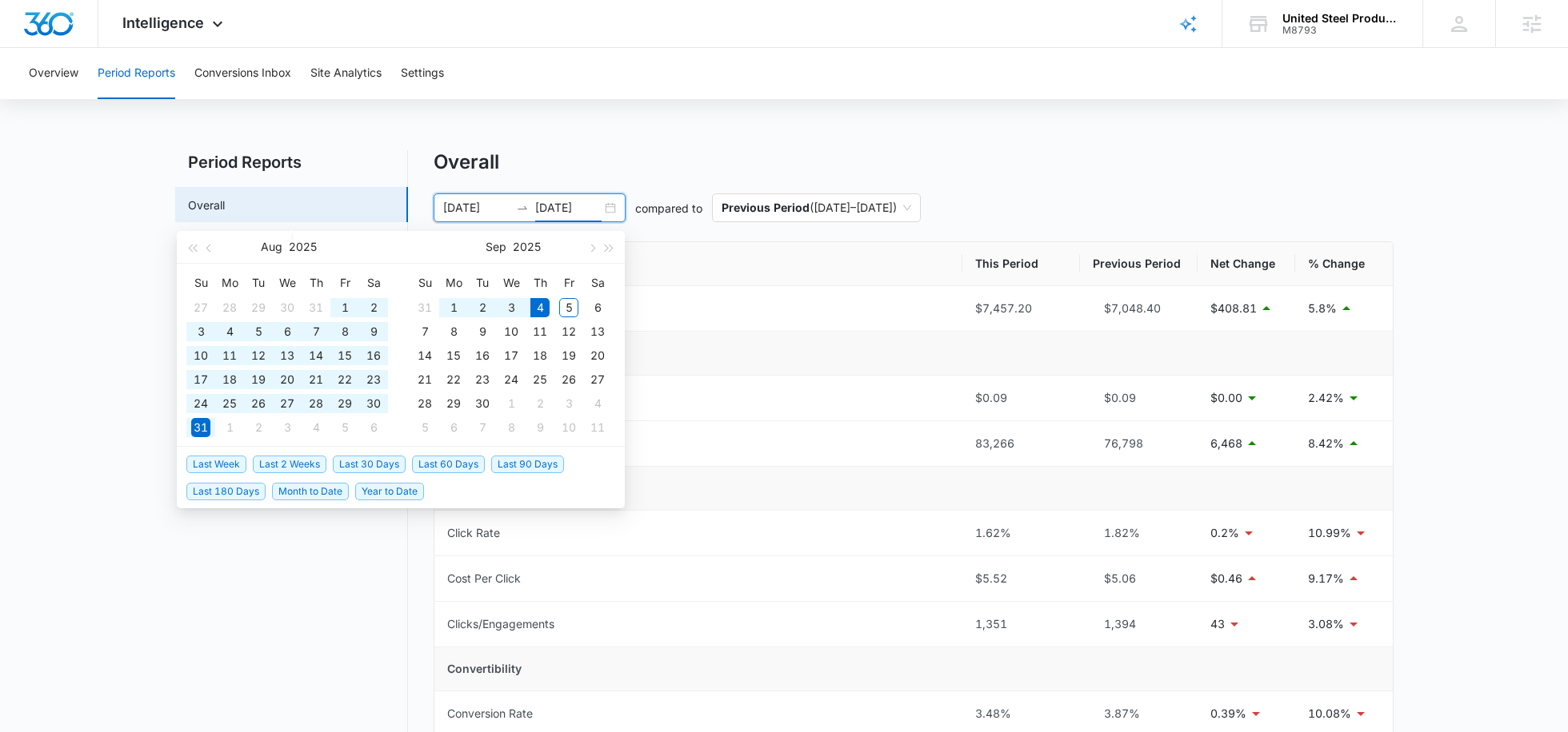
click at [465, 457] on span "Last 60 Days" at bounding box center [448, 464] width 73 height 17
type input "07/06/2025"
type input "09/04/2025"
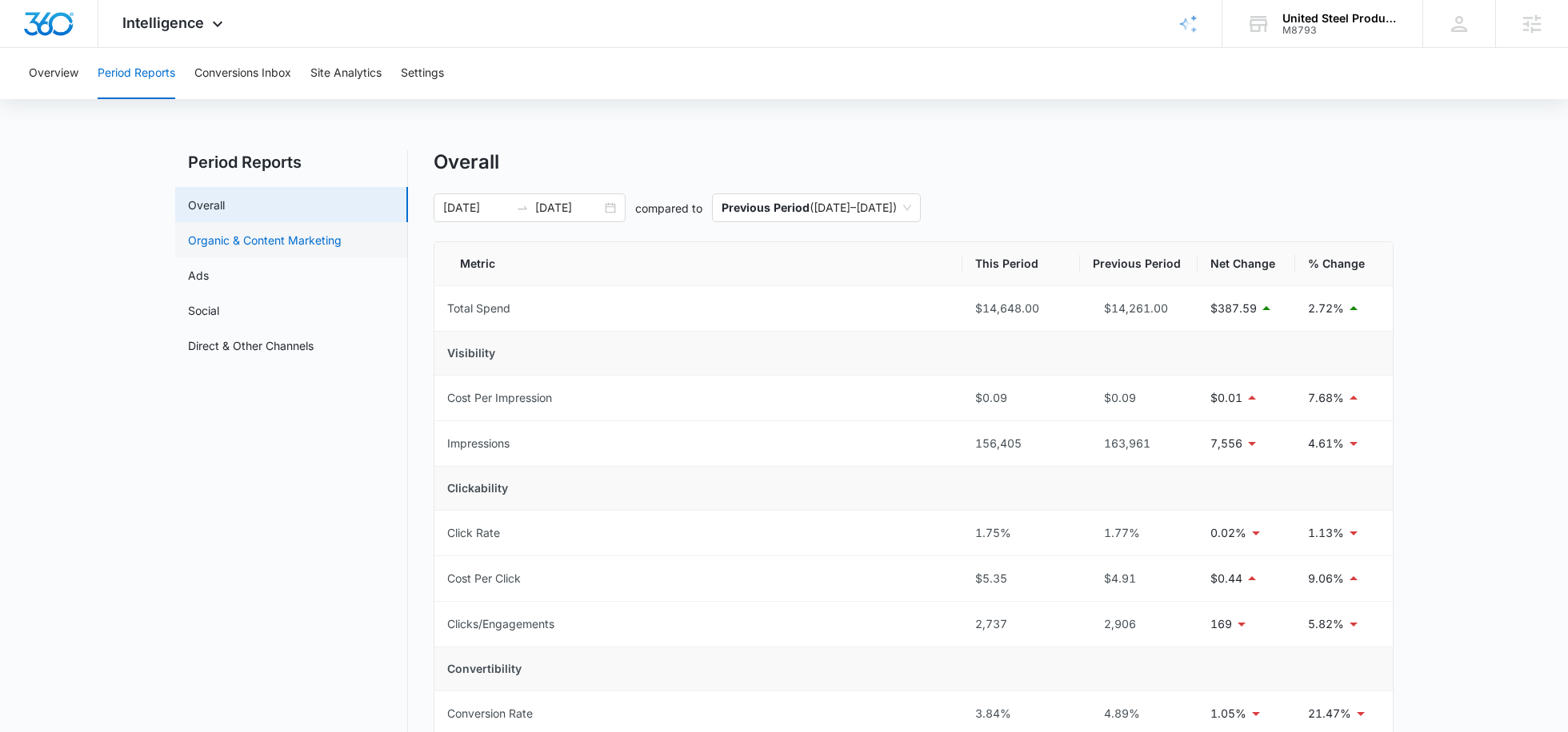
click at [315, 234] on link "Organic & Content Marketing" at bounding box center [264, 240] width 153 height 17
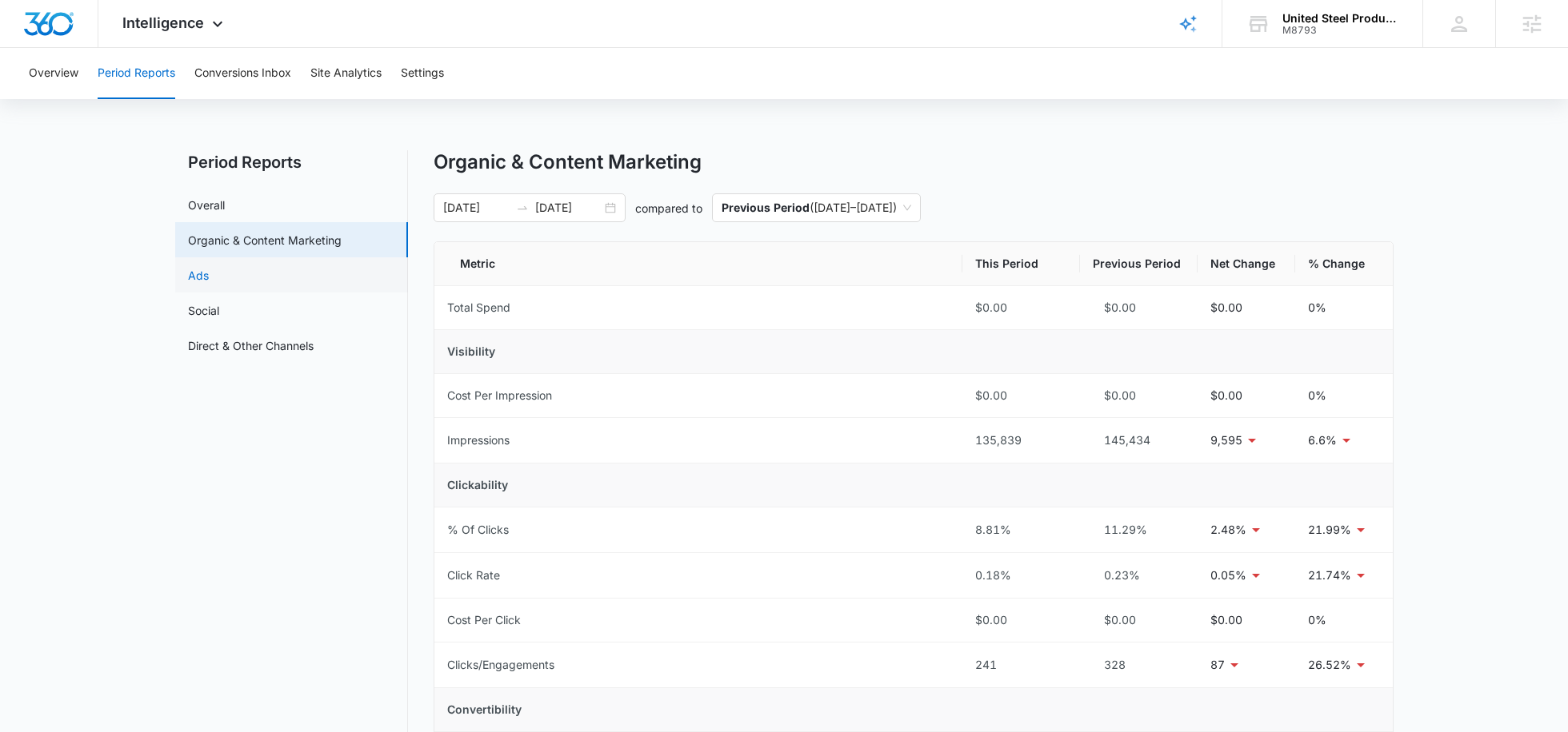
click at [209, 267] on link "Ads" at bounding box center [197, 275] width 20 height 17
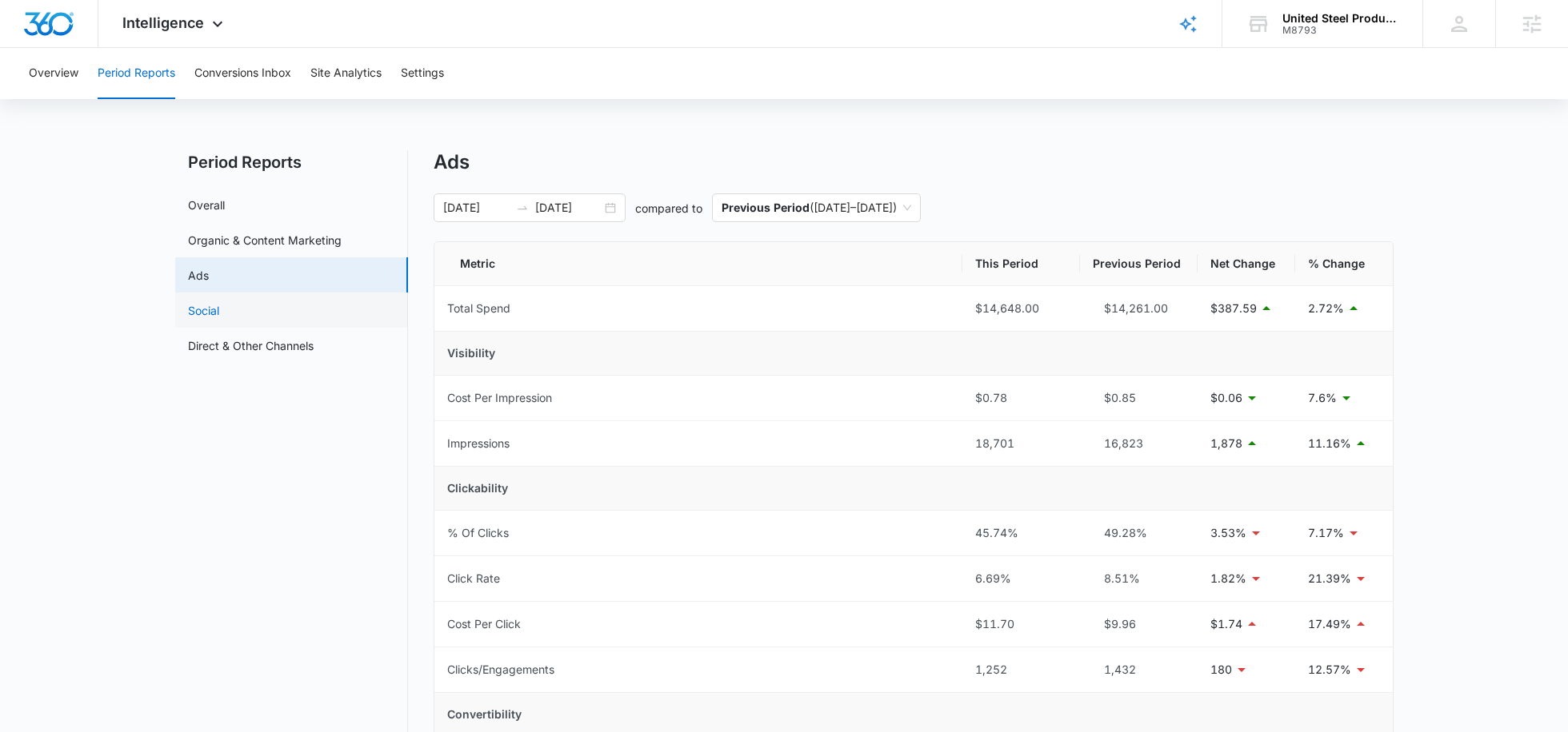
click at [220, 312] on link "Social" at bounding box center [203, 310] width 31 height 17
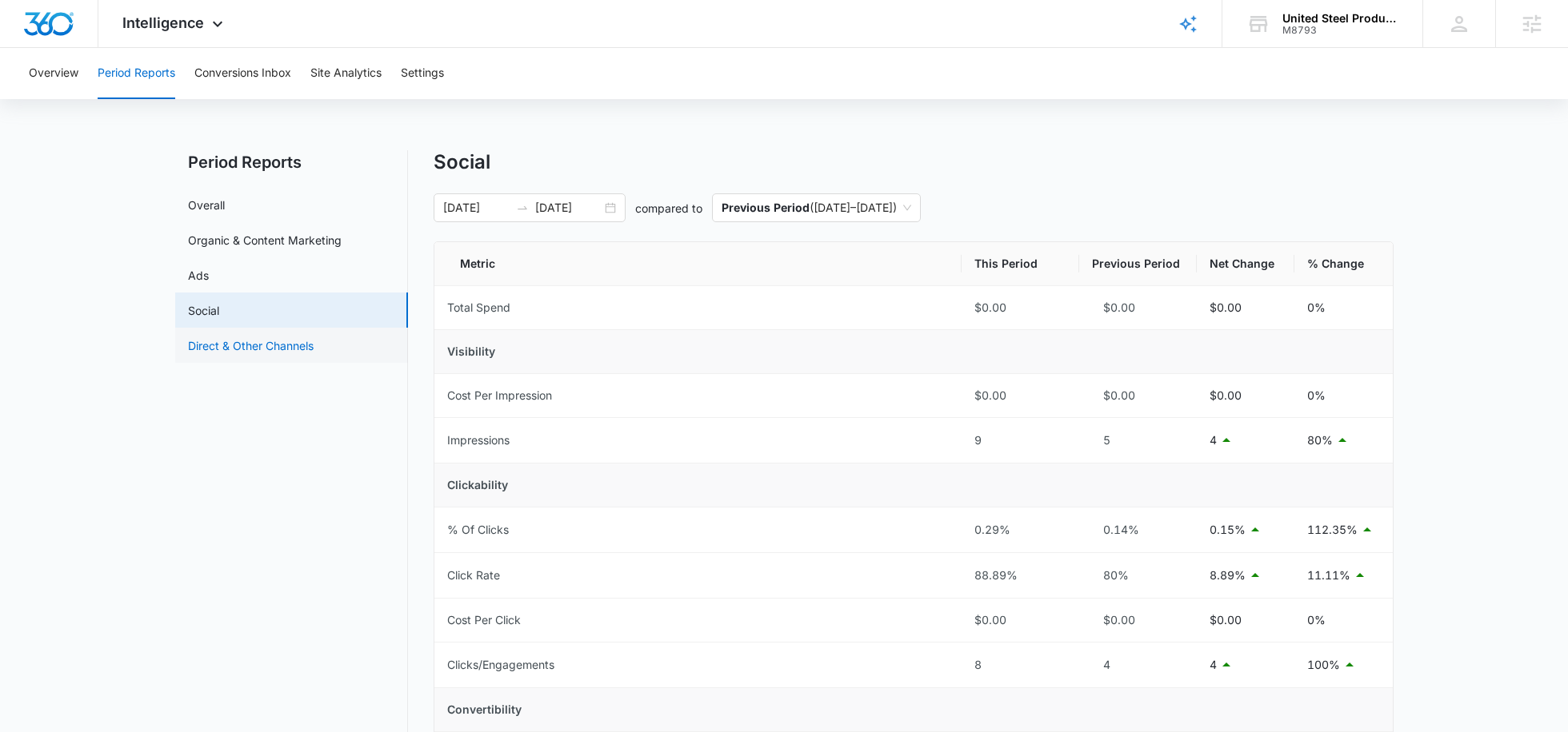
click at [265, 337] on link "Direct & Other Channels" at bounding box center [250, 346] width 125 height 17
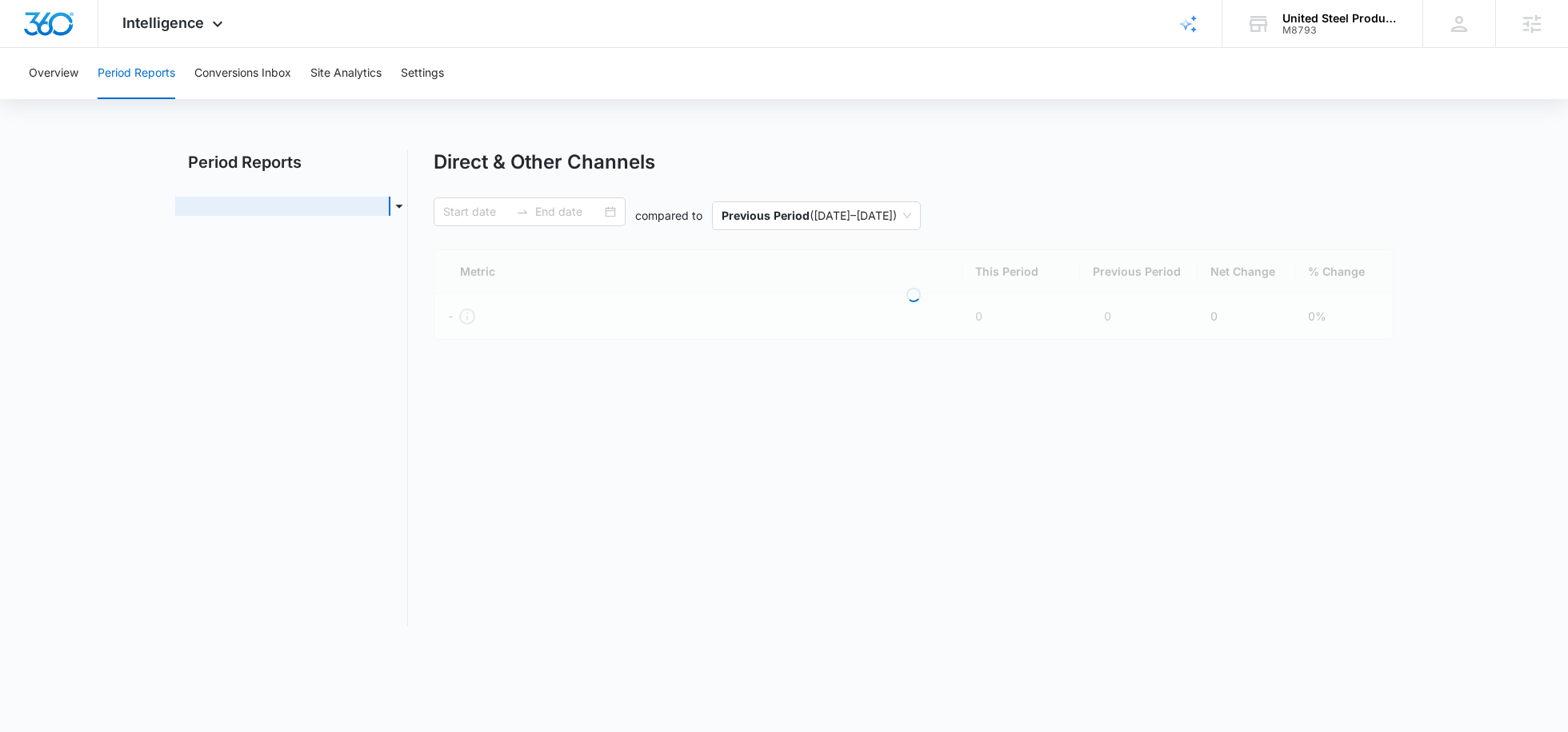
type input "07/06/2025"
type input "09/04/2025"
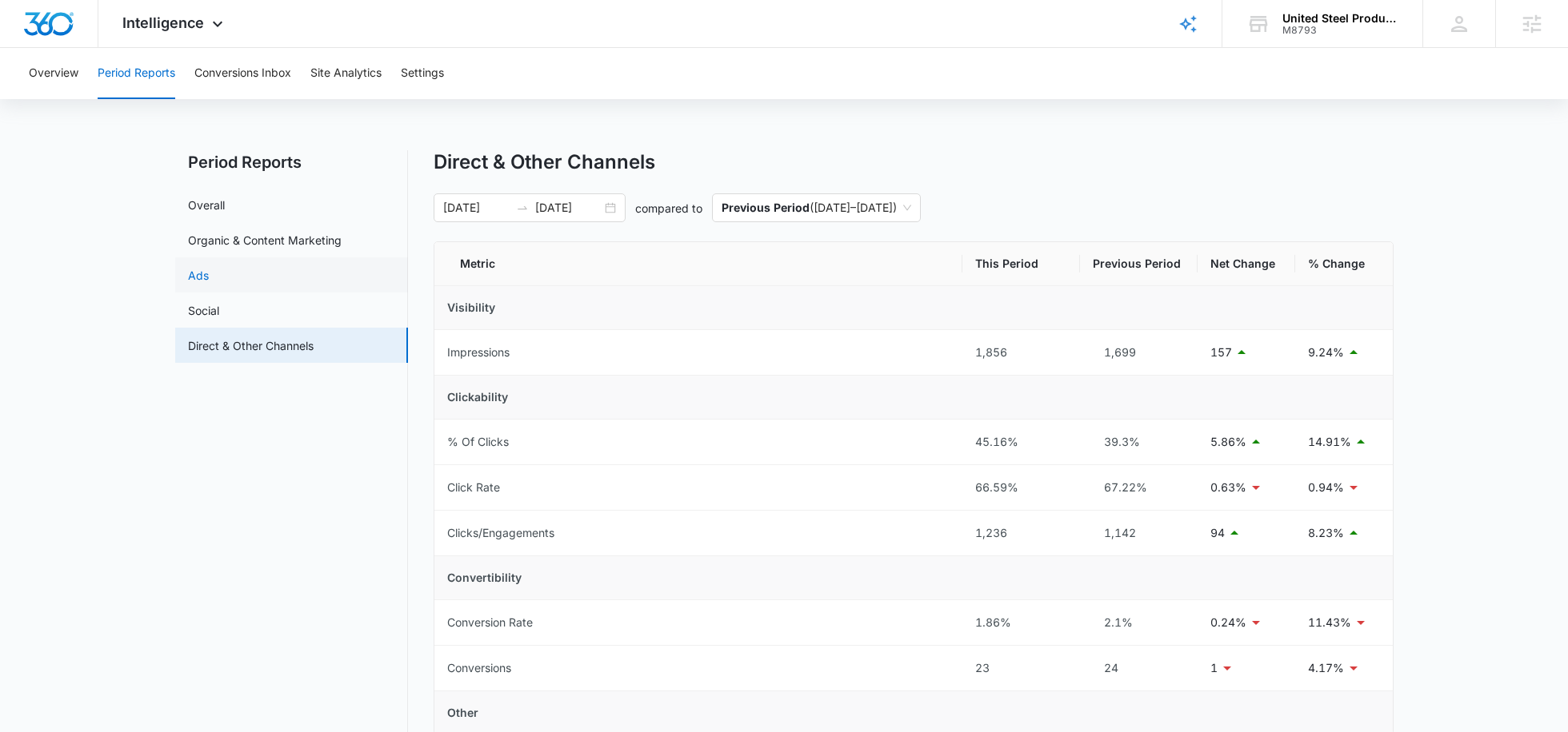
click at [209, 267] on link "Ads" at bounding box center [197, 275] width 20 height 17
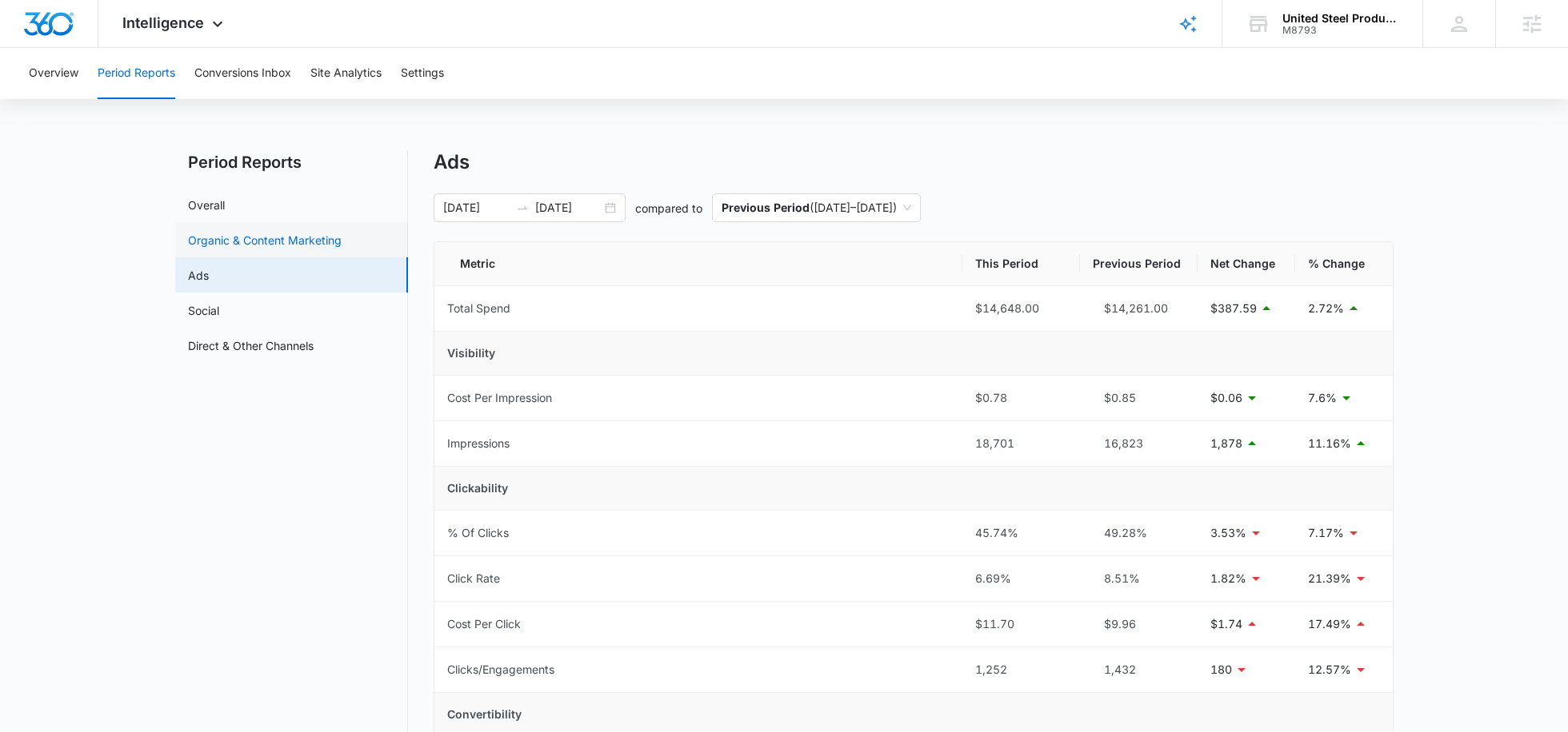
click at [267, 244] on link "Organic & Content Marketing" at bounding box center [264, 240] width 153 height 17
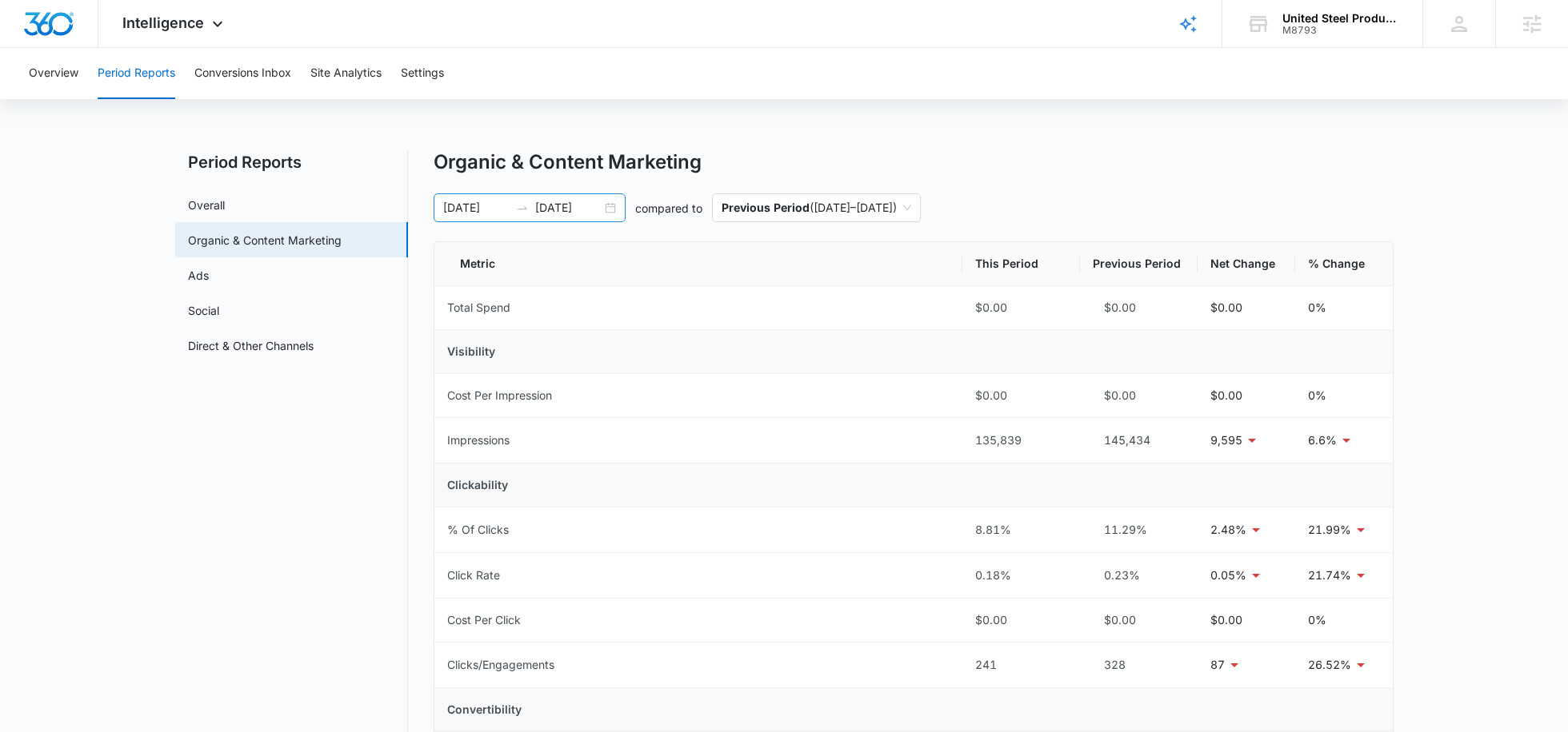
click at [551, 212] on input "09/04/2025" at bounding box center [568, 207] width 66 height 17
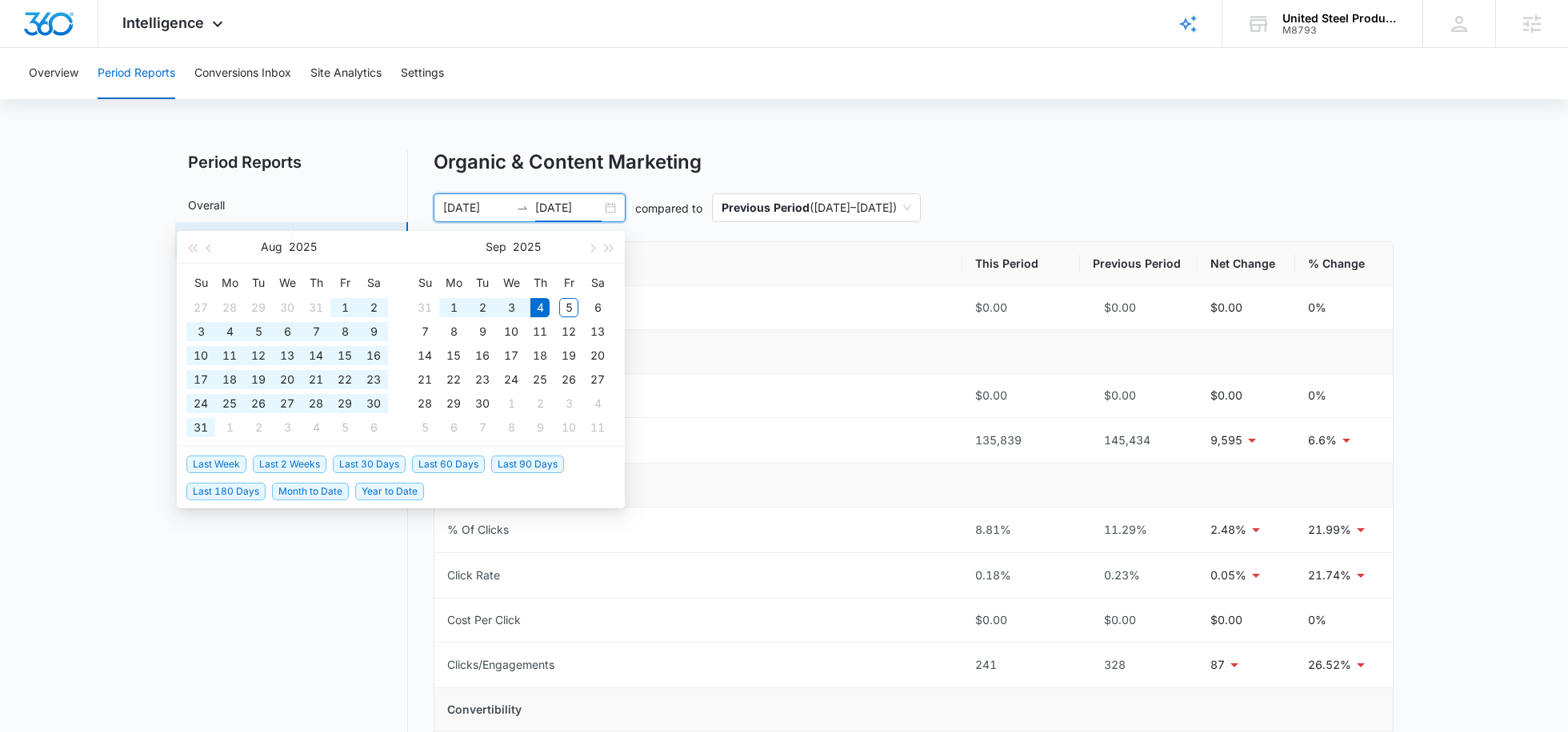
type input "09/04/2025"
click at [352, 465] on span "Last 30 Days" at bounding box center [369, 464] width 73 height 17
type input "[DATE]"
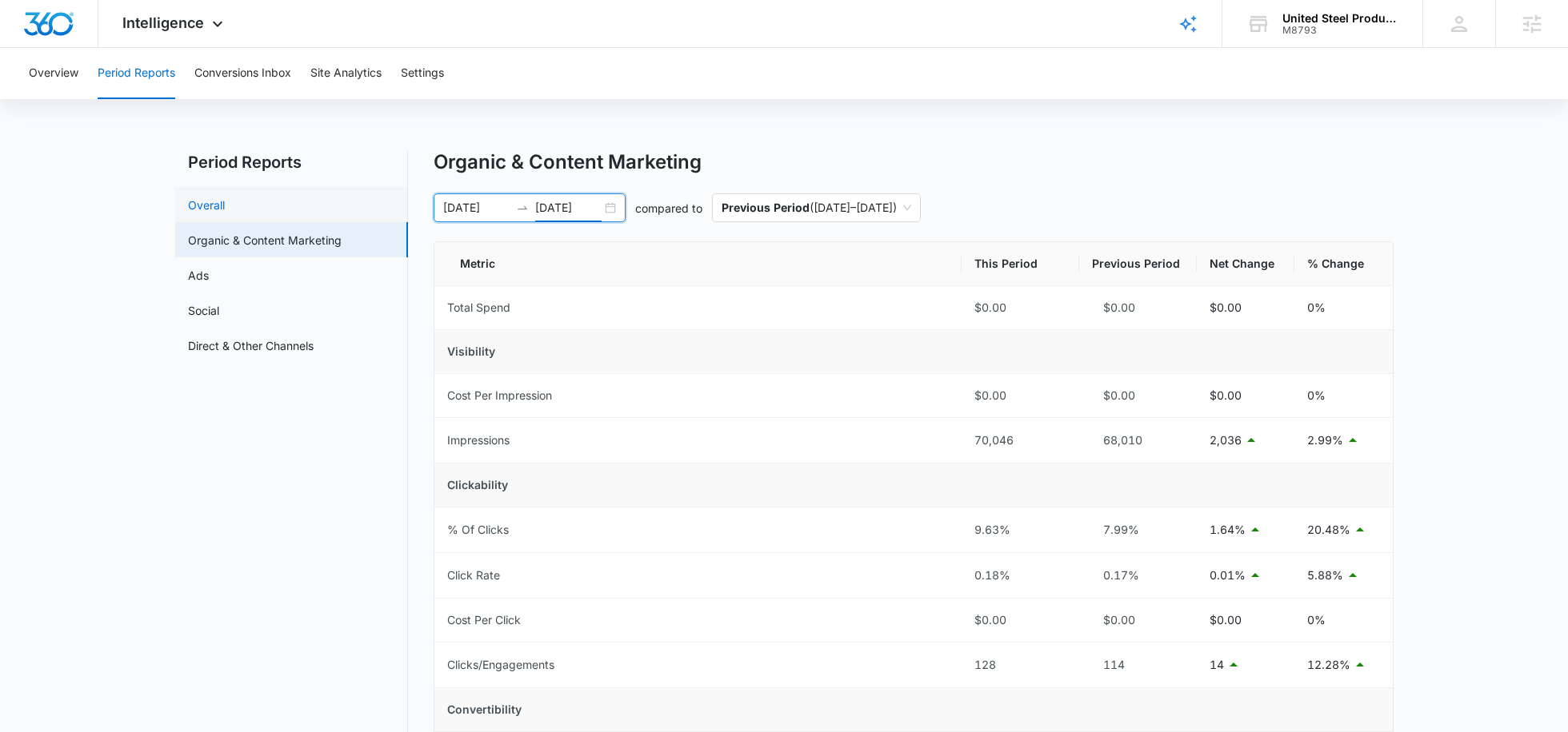
click at [224, 207] on link "Overall" at bounding box center [206, 205] width 37 height 17
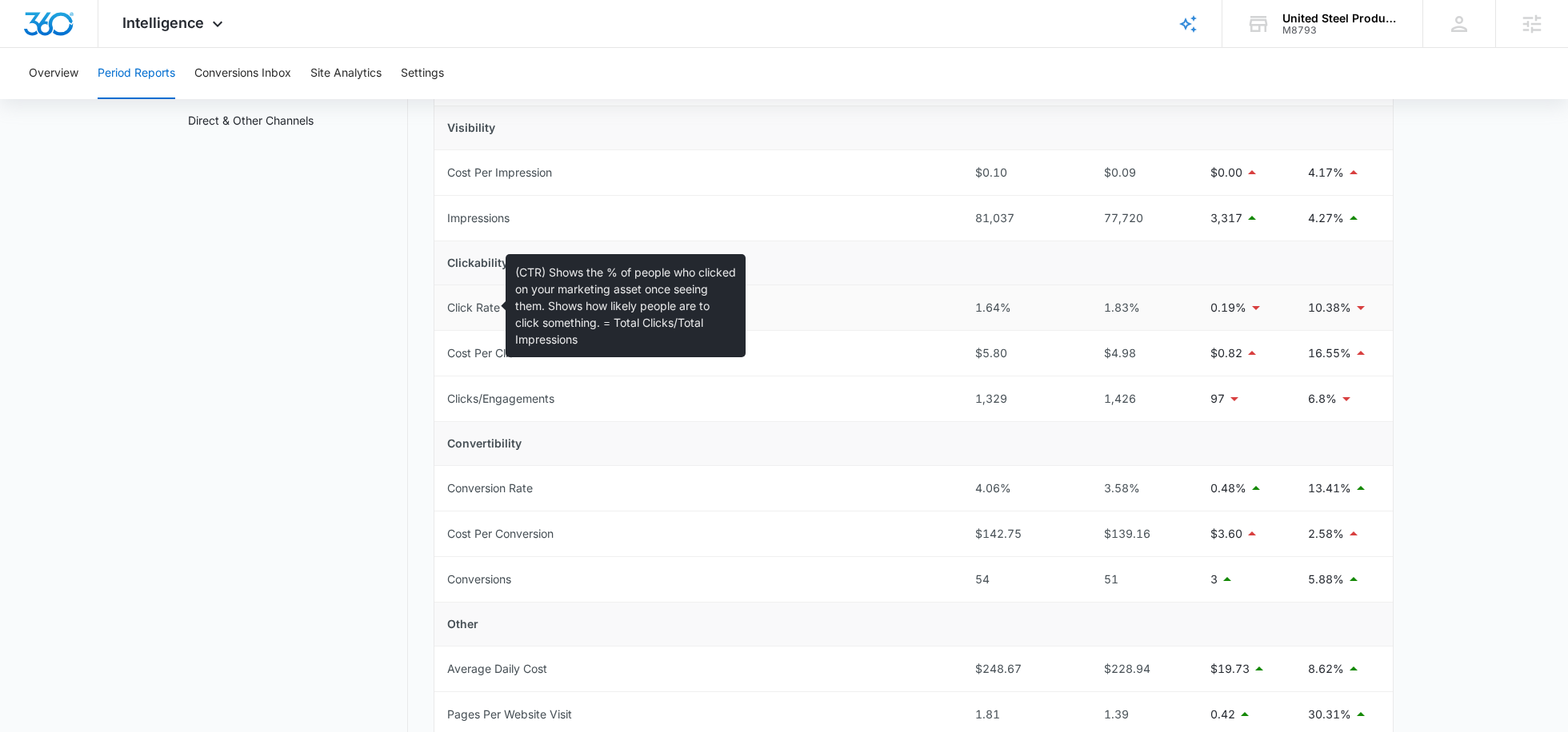
scroll to position [231, 0]
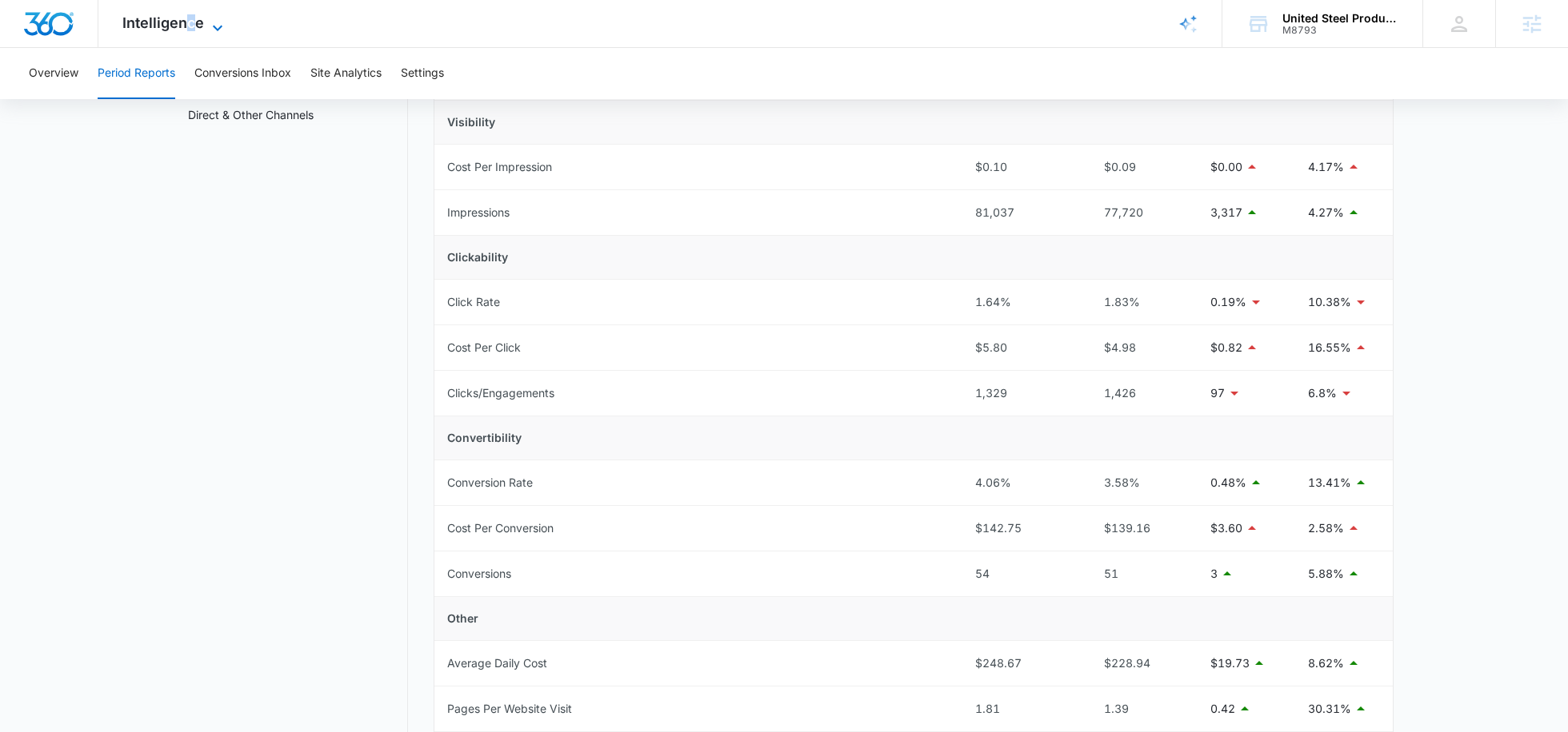
click at [189, 21] on span "Intelligence" at bounding box center [163, 23] width 82 height 17
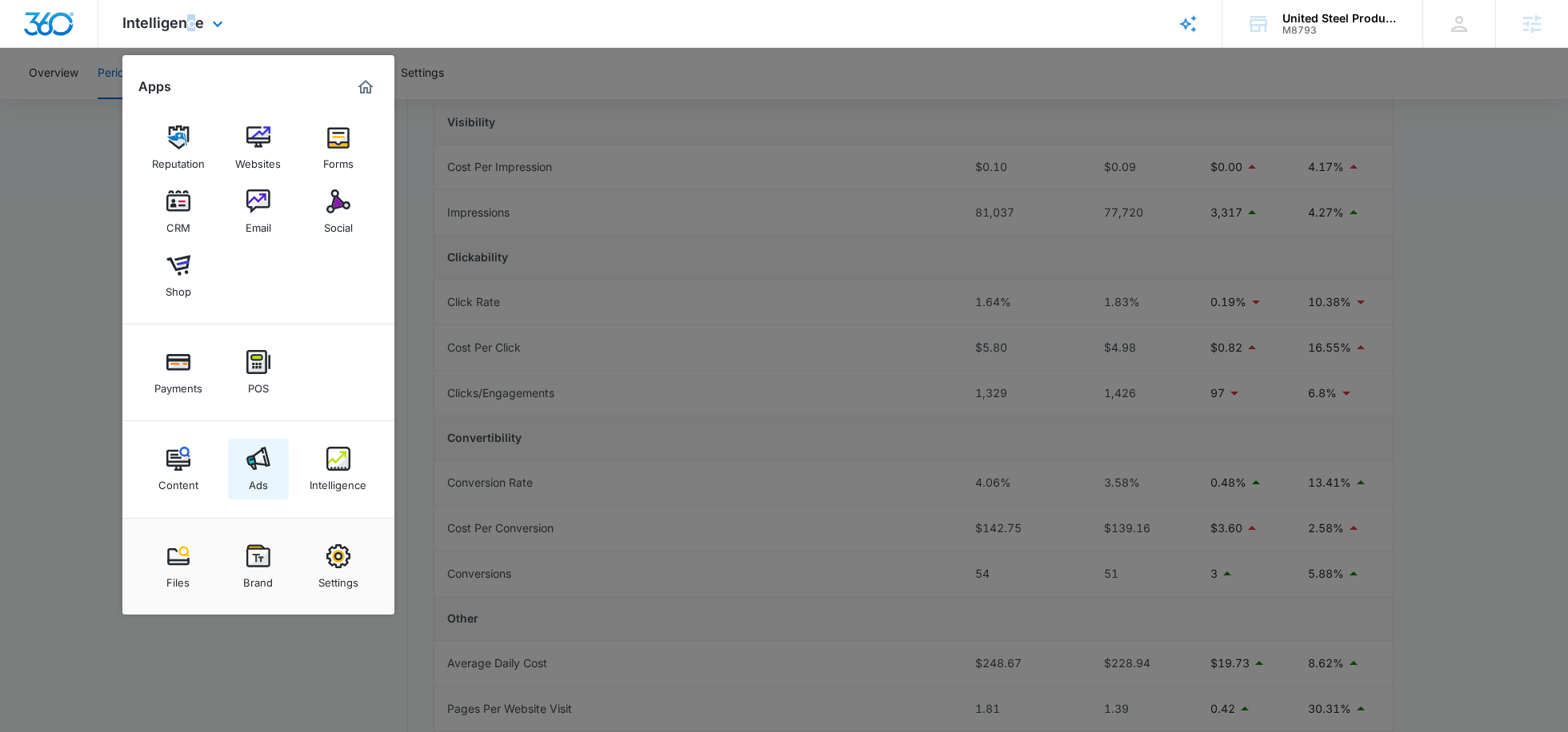
click at [260, 476] on div "Ads" at bounding box center [258, 481] width 19 height 20
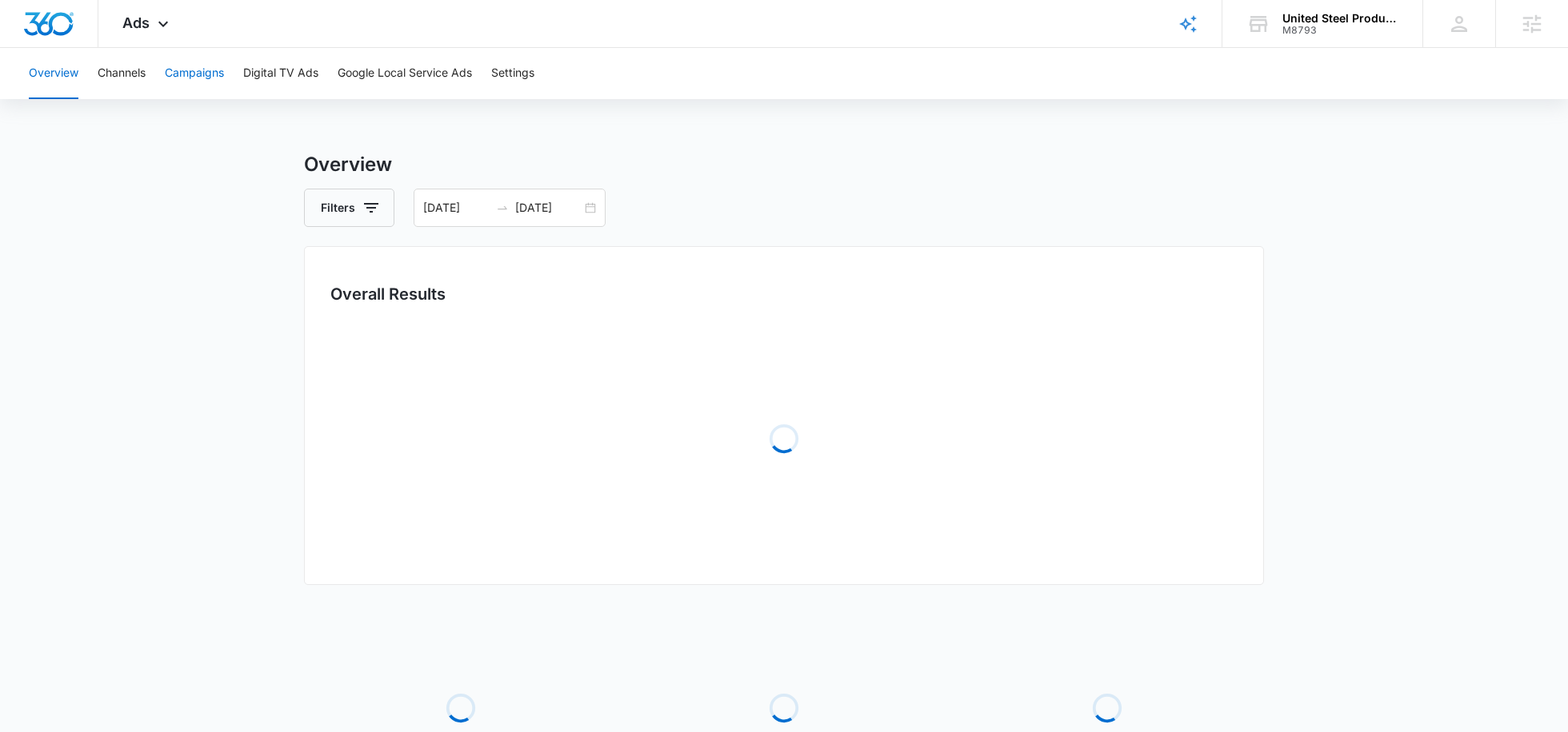
click at [220, 87] on button "Campaigns" at bounding box center [194, 74] width 59 height 51
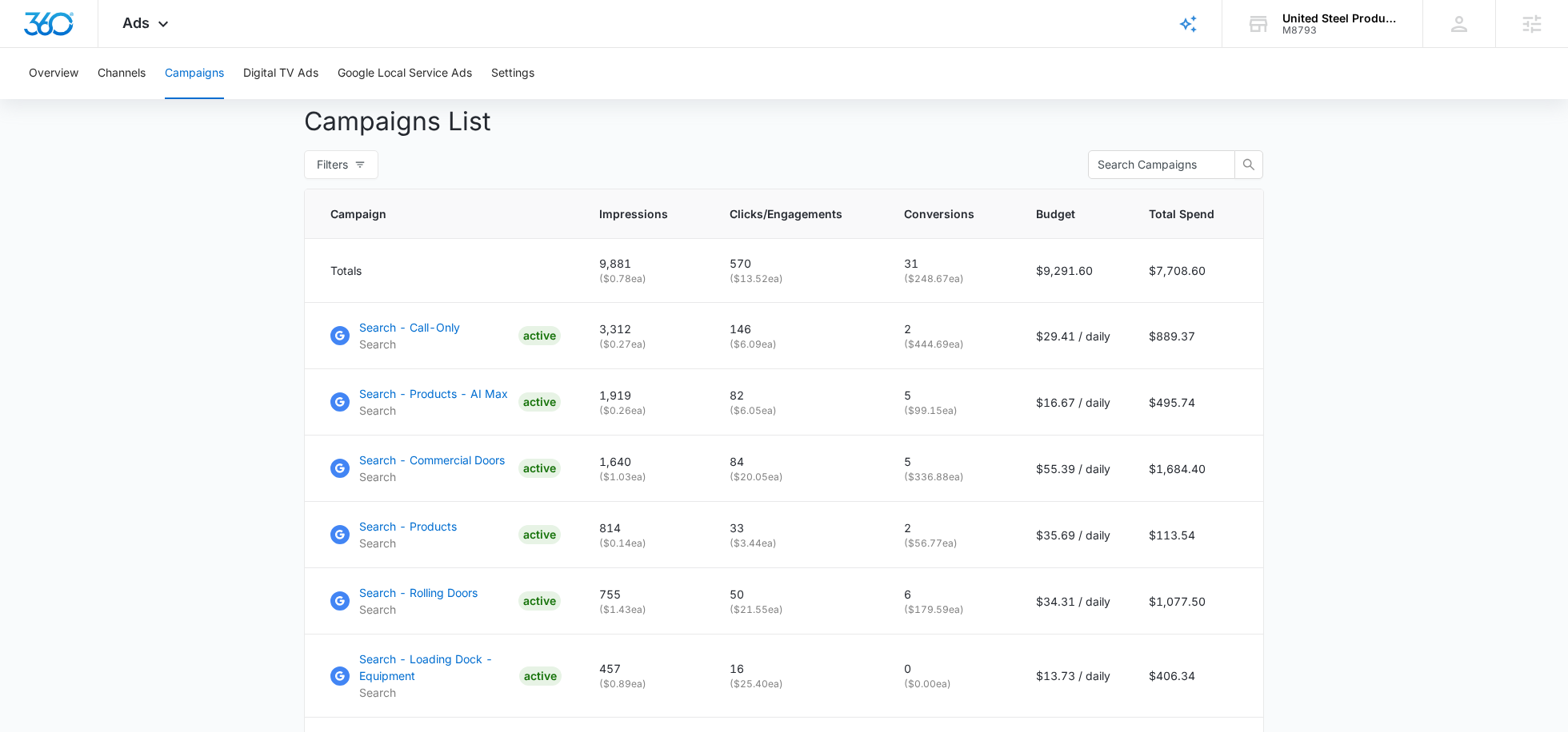
scroll to position [593, 0]
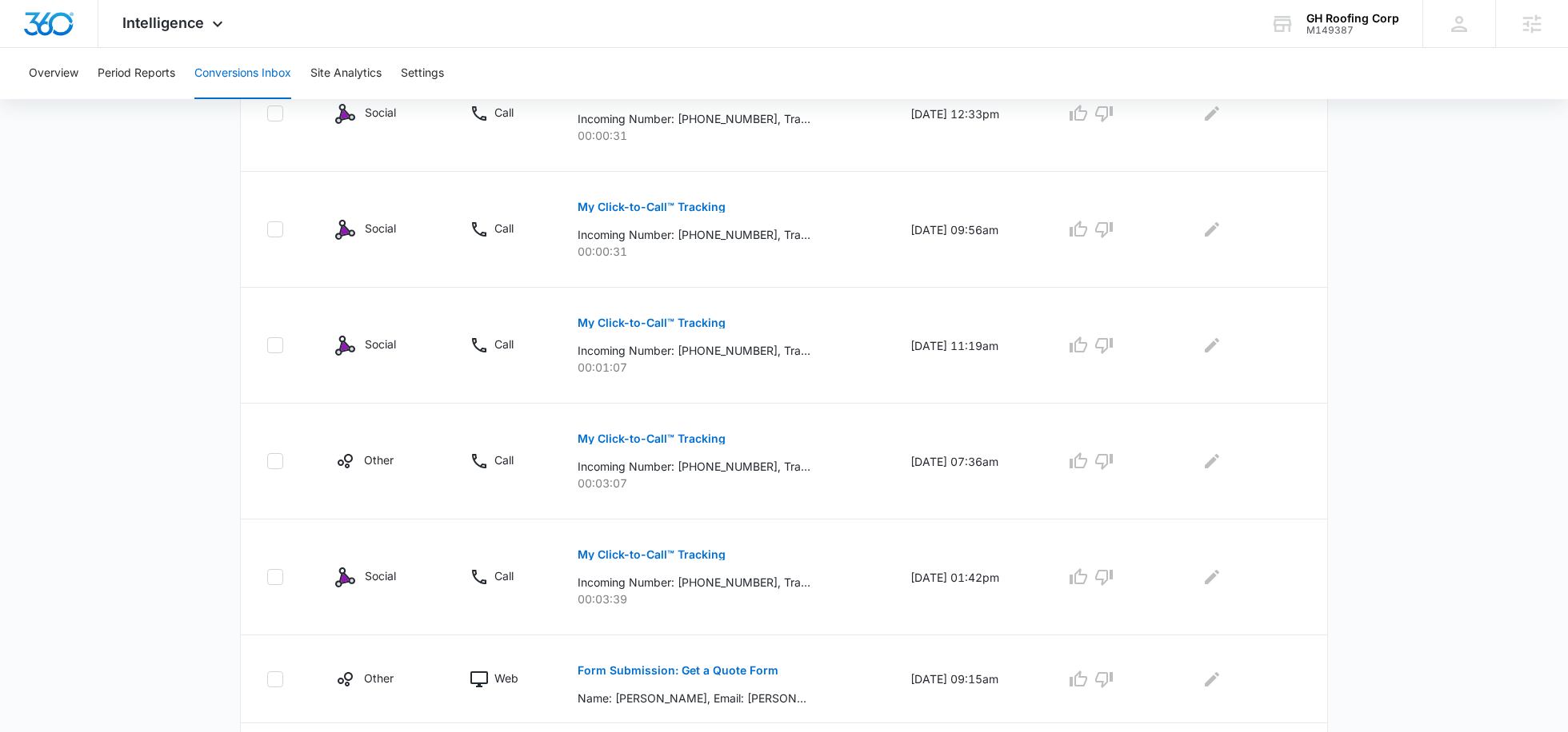
scroll to position [948, 0]
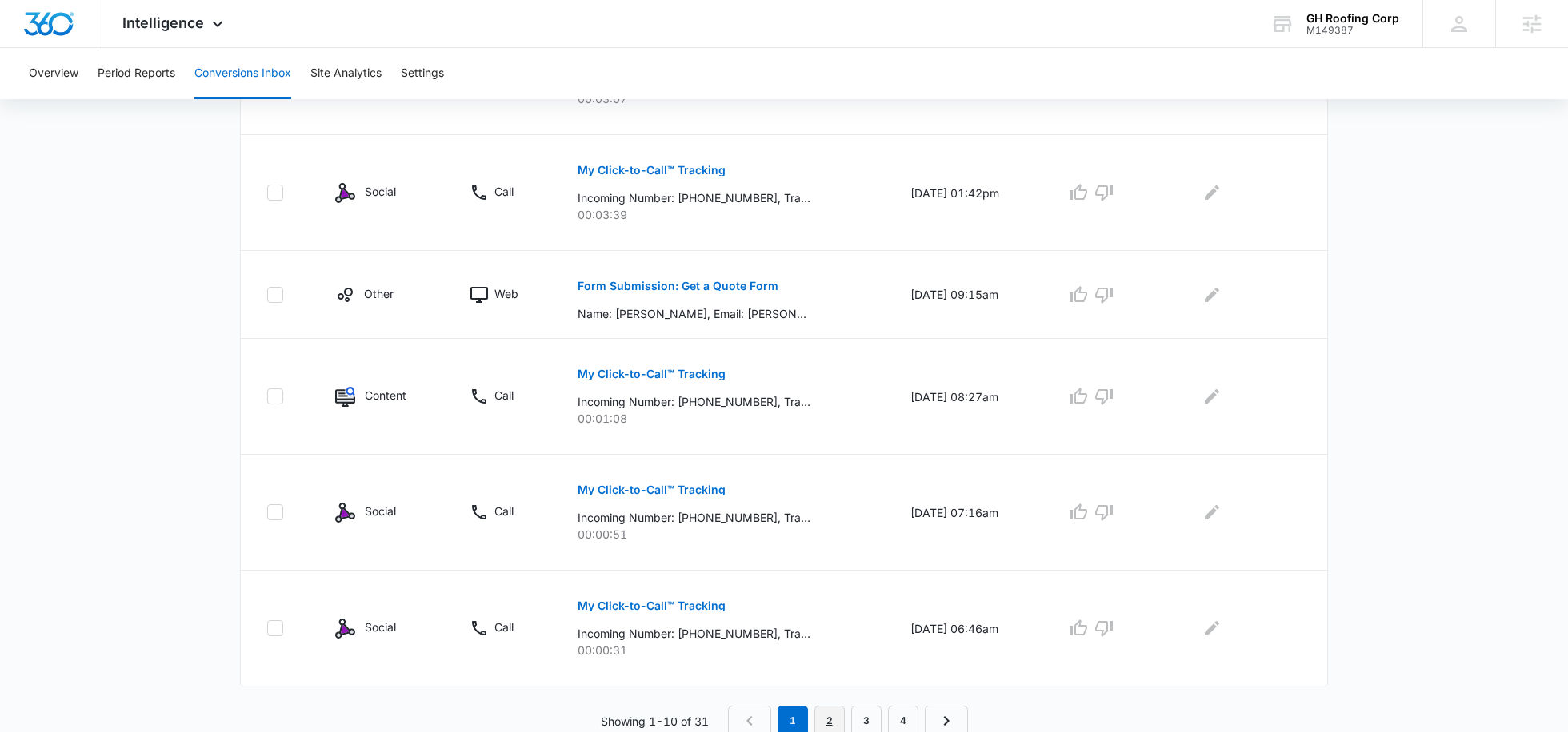
click at [824, 710] on link "2" at bounding box center [829, 721] width 30 height 30
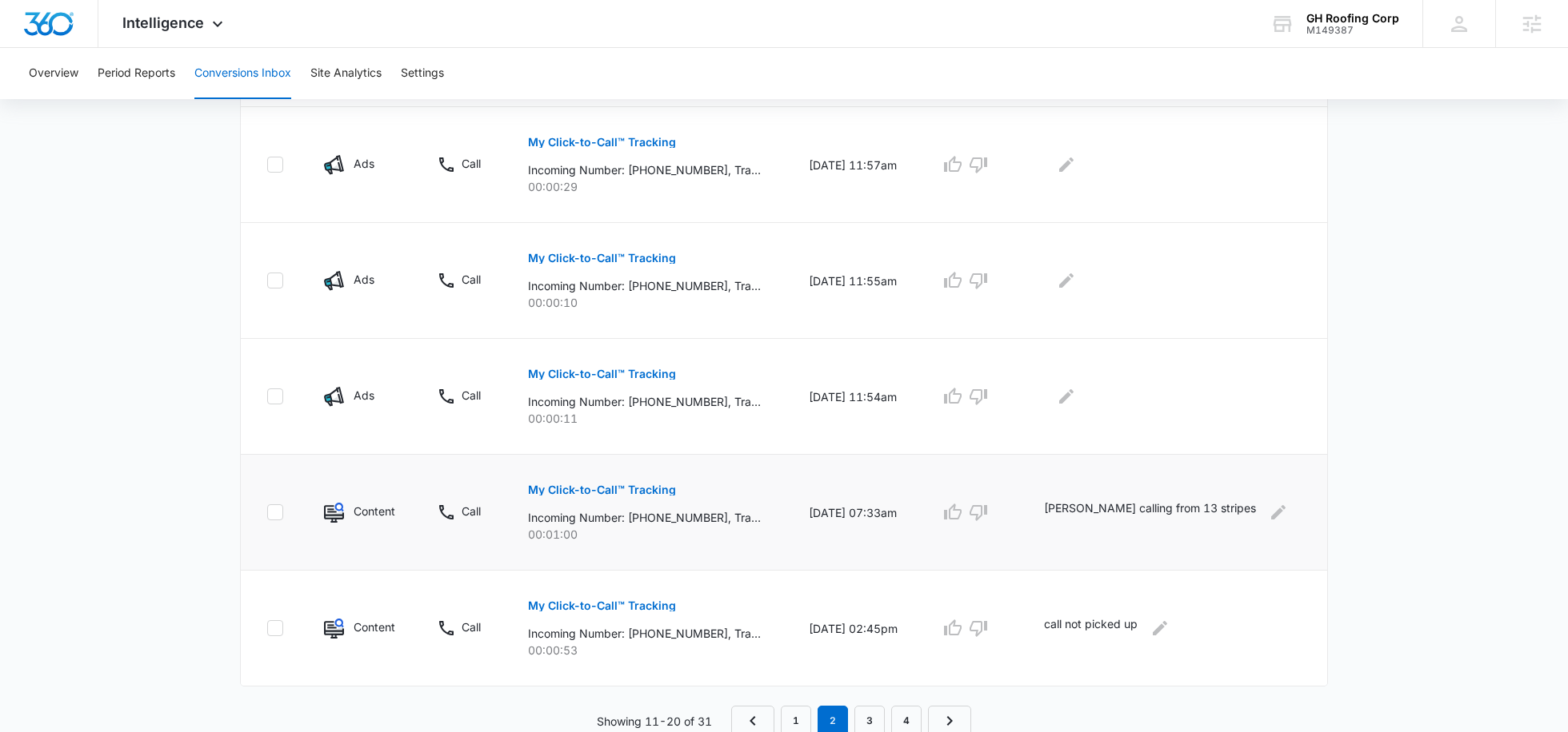
scroll to position [863, 0]
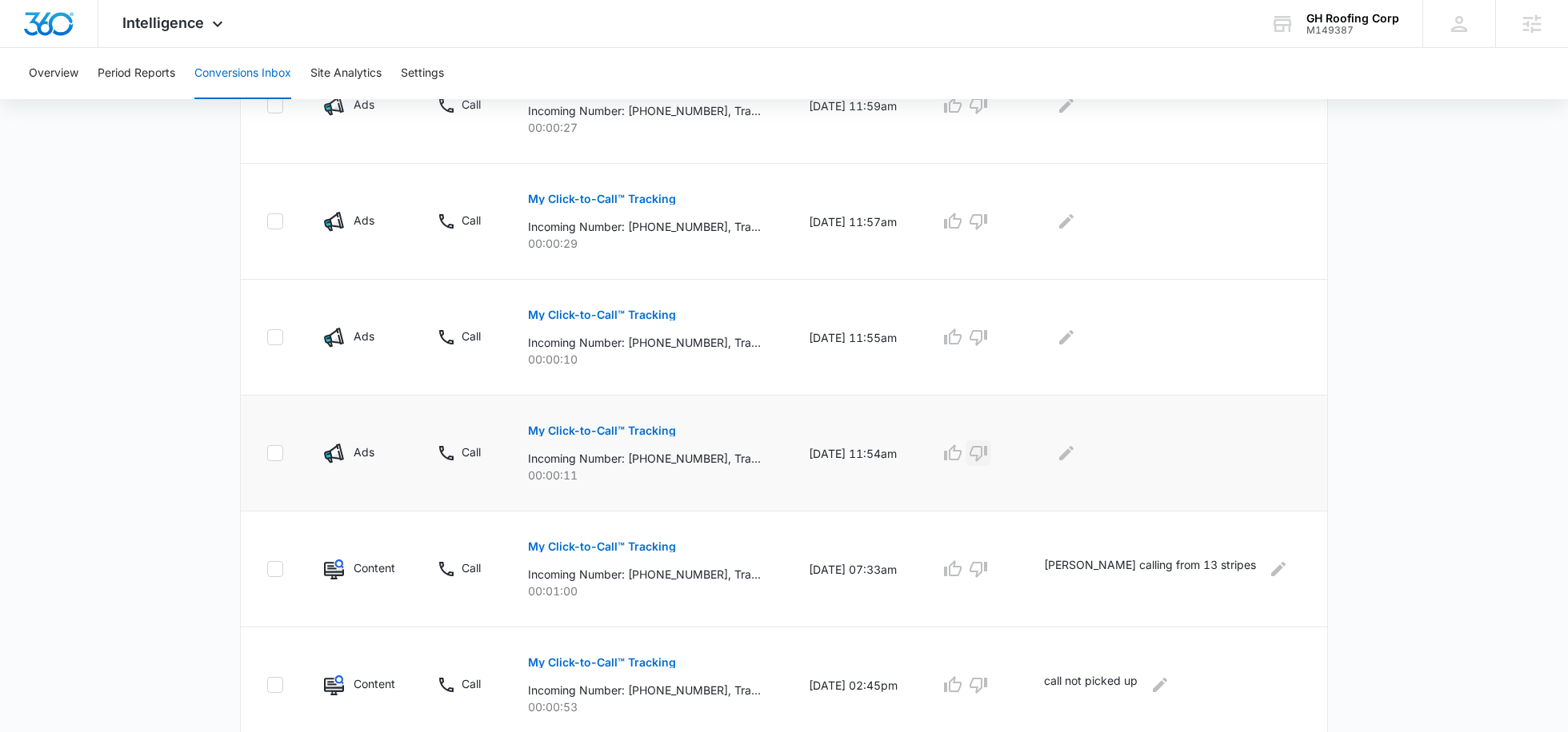
click at [988, 446] on icon "button" at bounding box center [977, 453] width 19 height 19
click at [987, 331] on icon "button" at bounding box center [977, 338] width 17 height 16
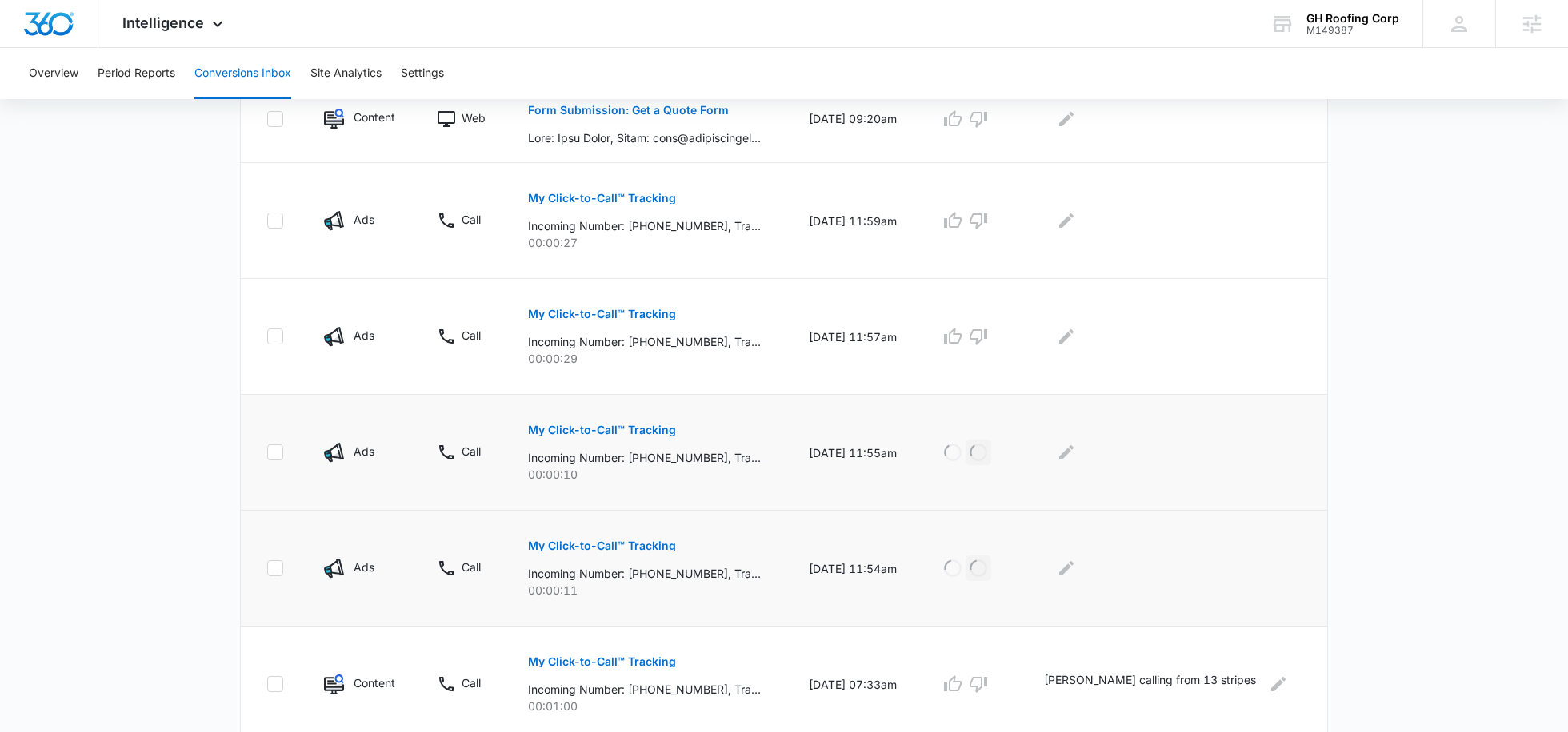
scroll to position [744, 0]
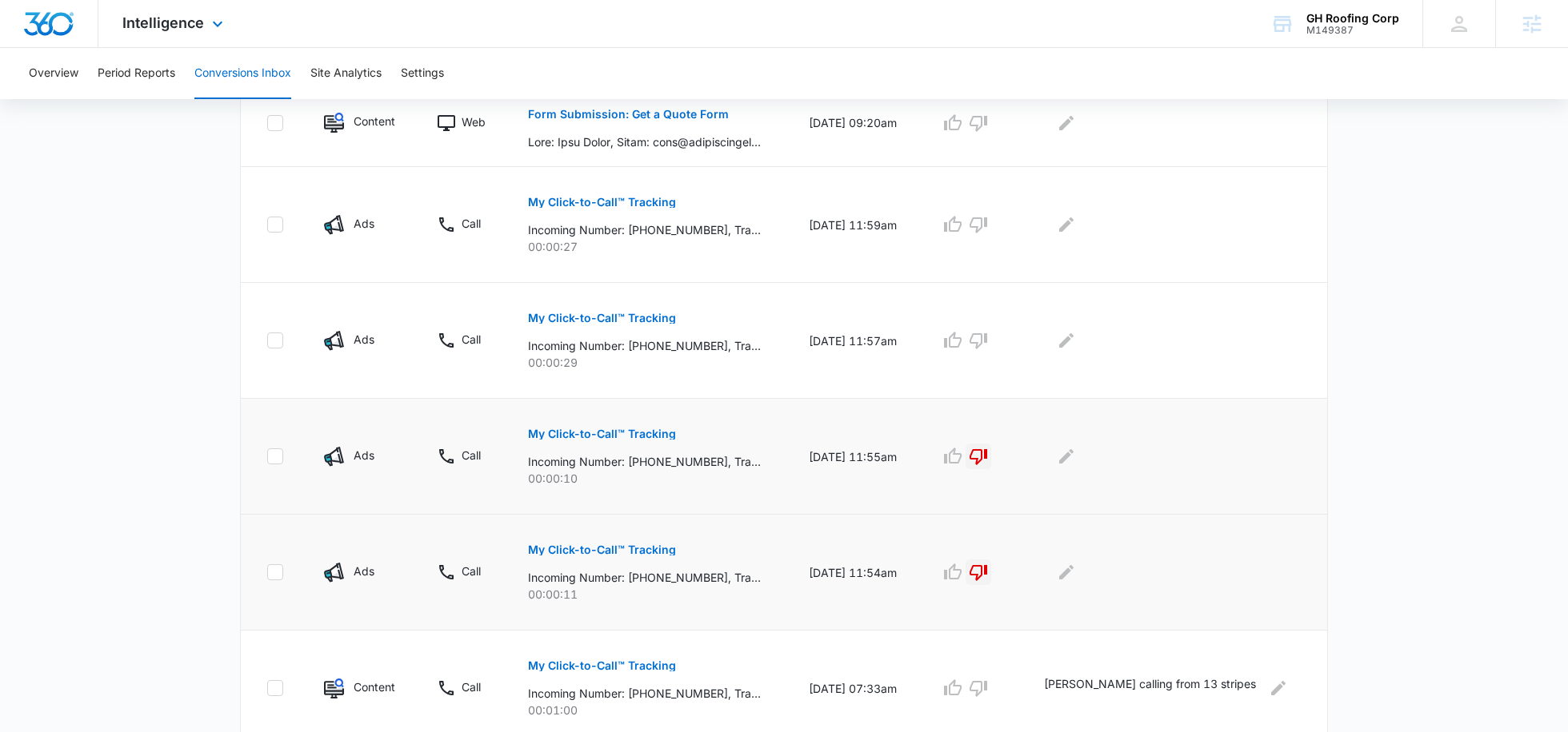
click at [155, 34] on div "Intelligence Apps Reputation Websites Forms CRM Email Social POS Content Ads In…" at bounding box center [174, 24] width 152 height 47
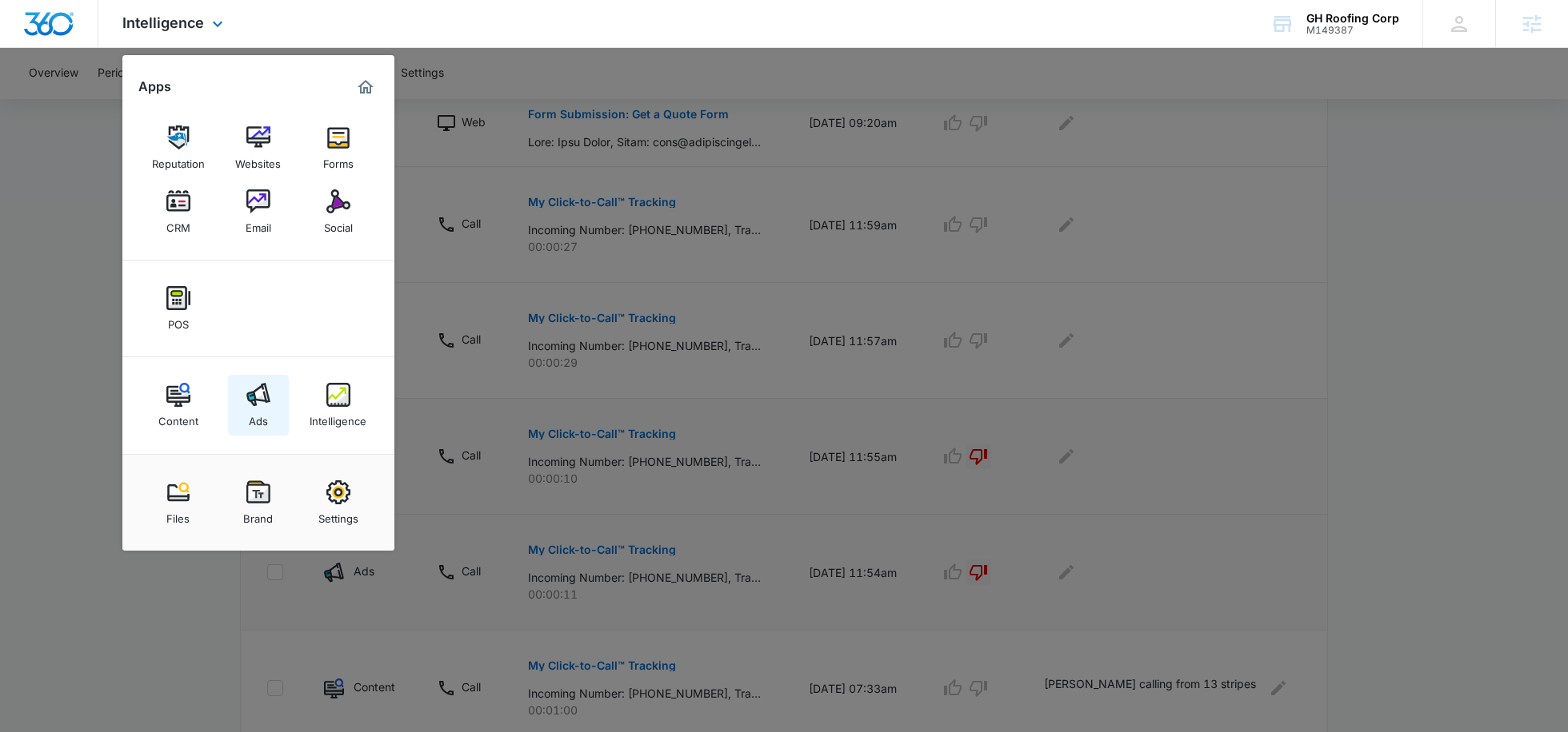
click at [266, 407] on div "Ads" at bounding box center [258, 417] width 19 height 20
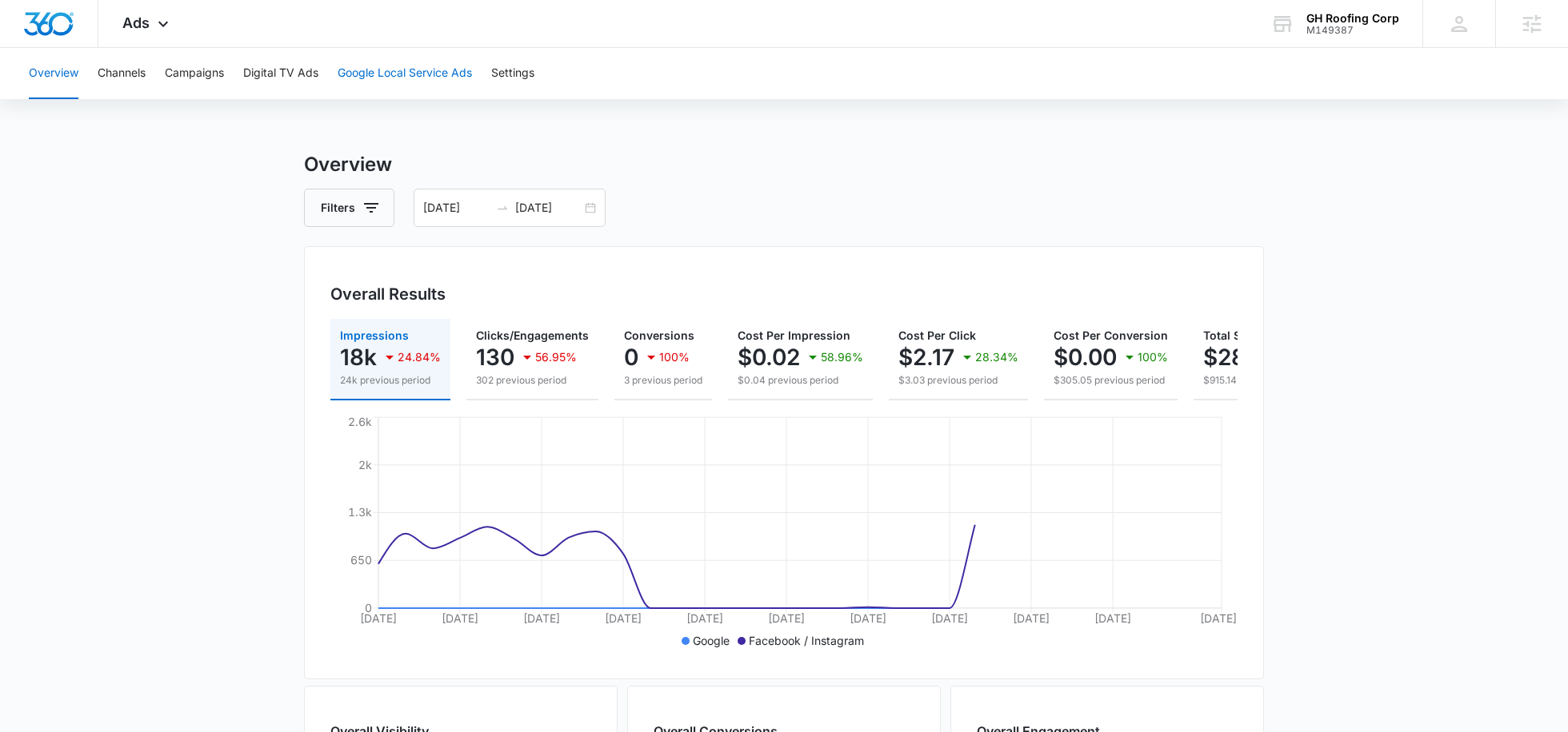
click at [384, 81] on button "Google Local Service Ads" at bounding box center [405, 74] width 134 height 51
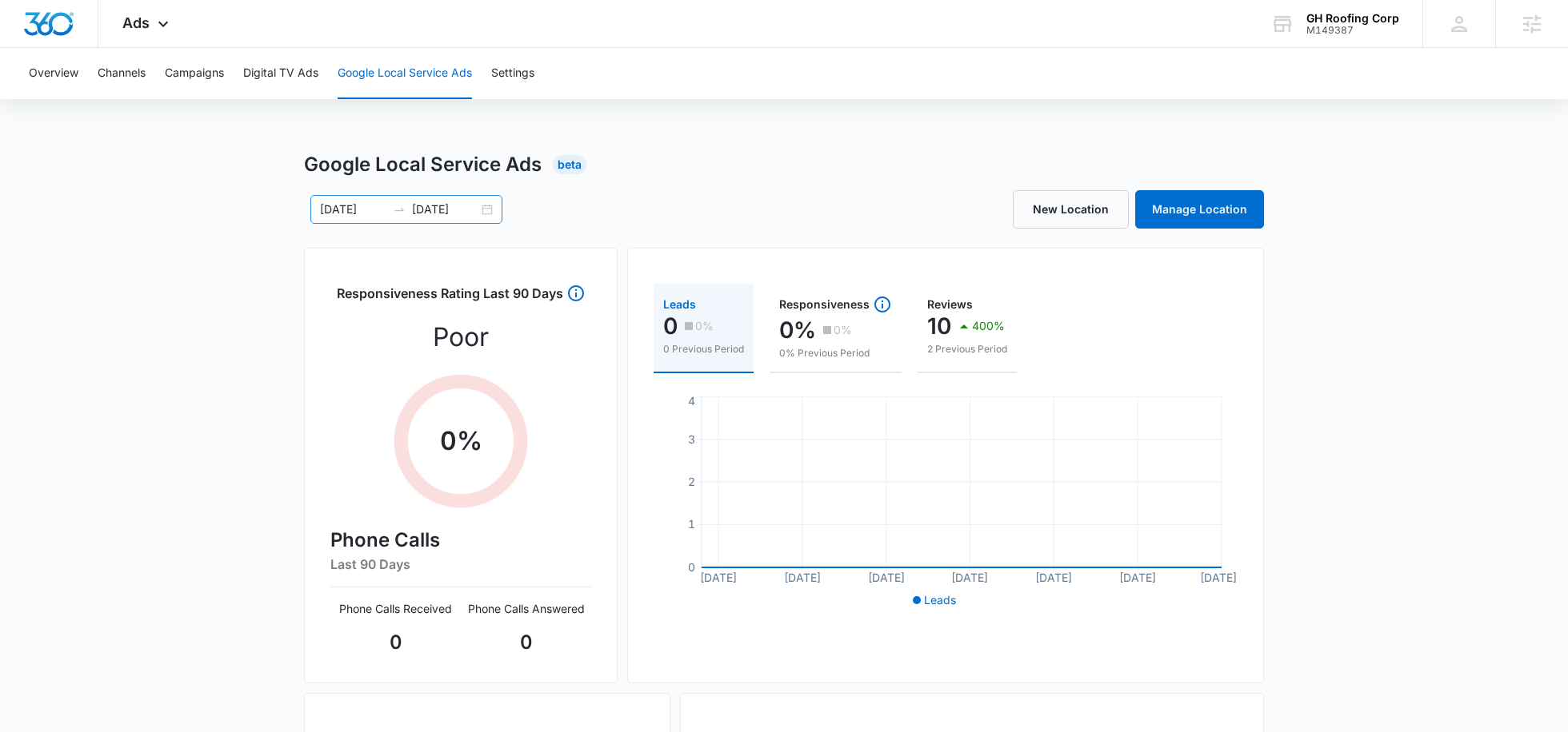
click at [451, 212] on input "[DATE]" at bounding box center [445, 209] width 66 height 17
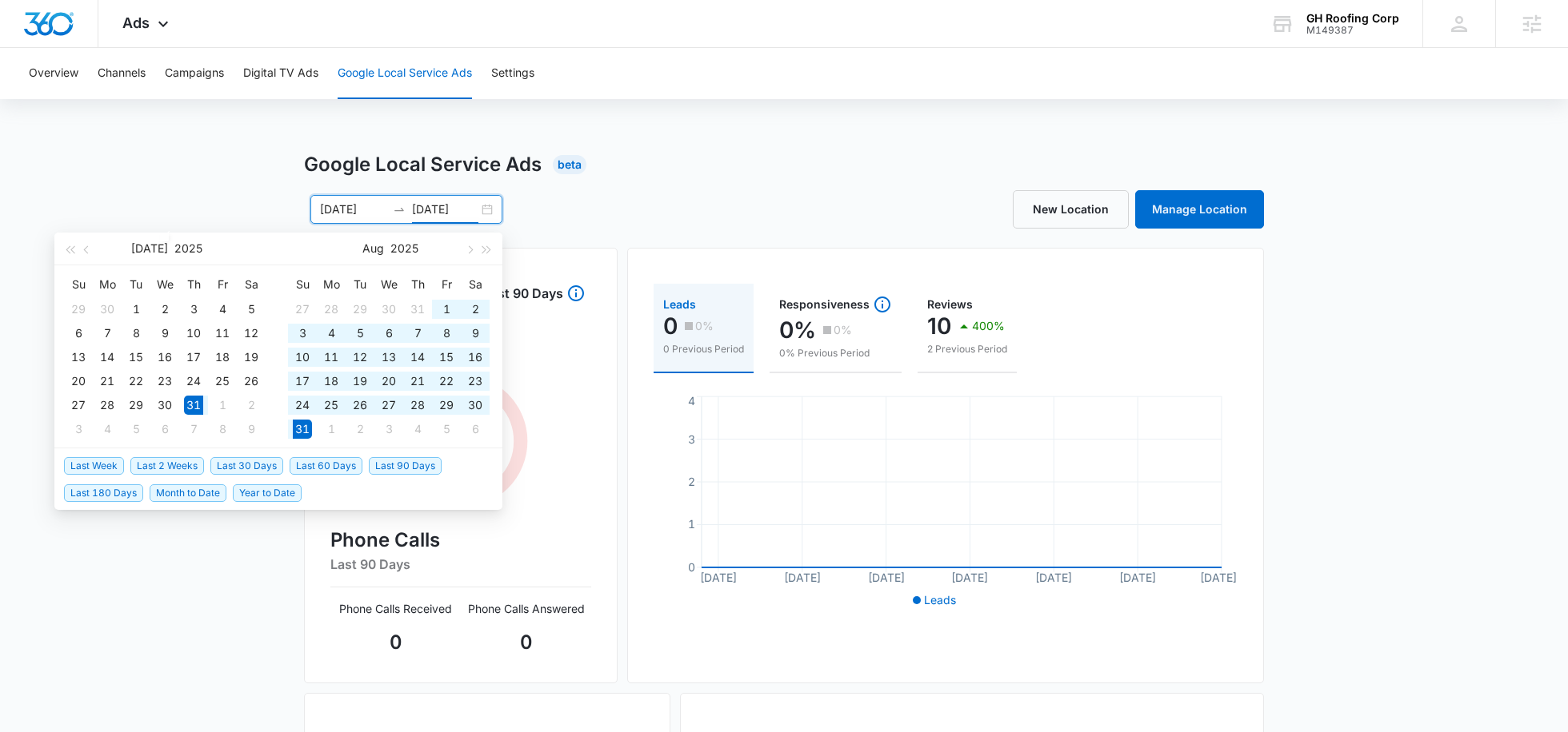
type input "[DATE]"
click at [163, 467] on span "Last 2 Weeks" at bounding box center [167, 465] width 74 height 17
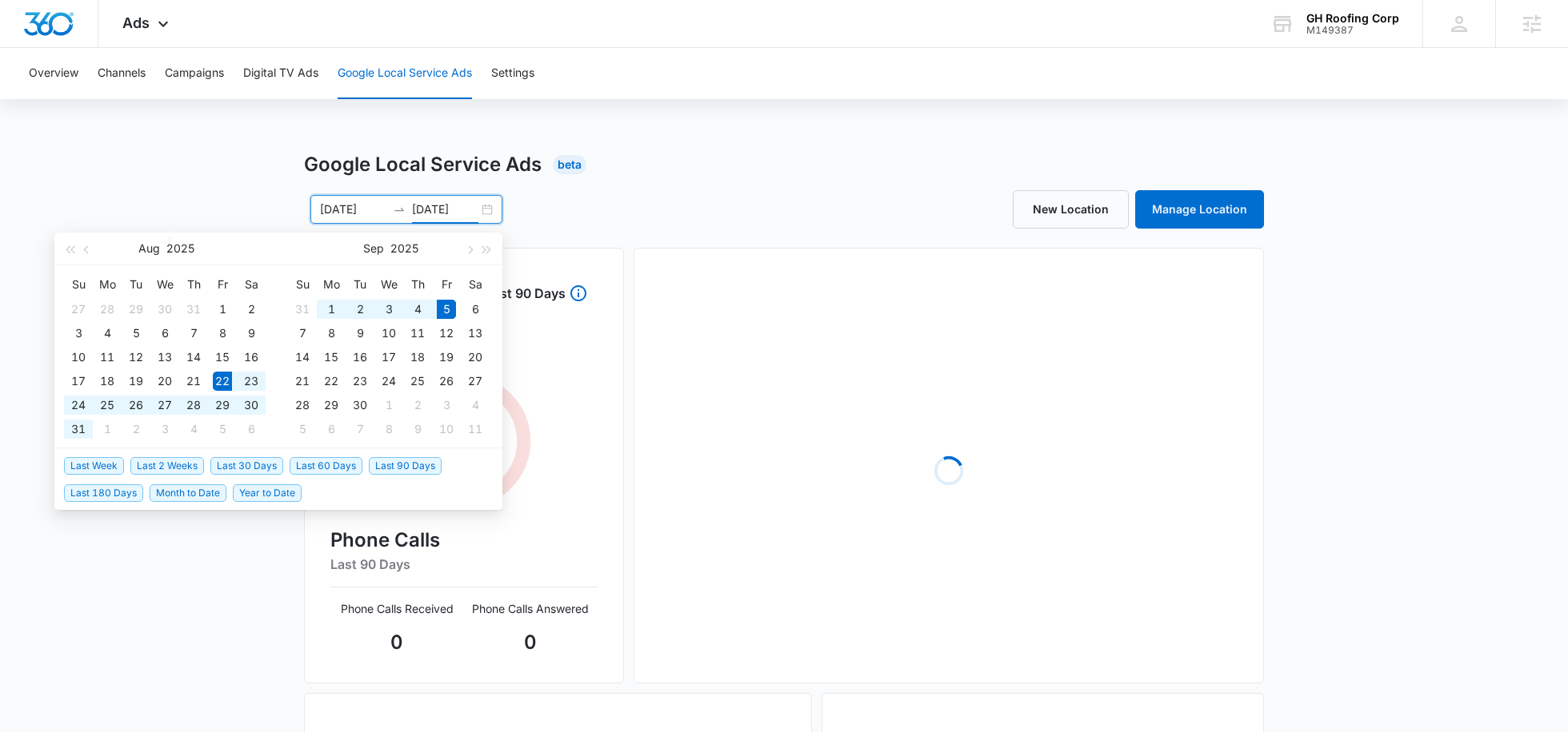
type input "[DATE]"
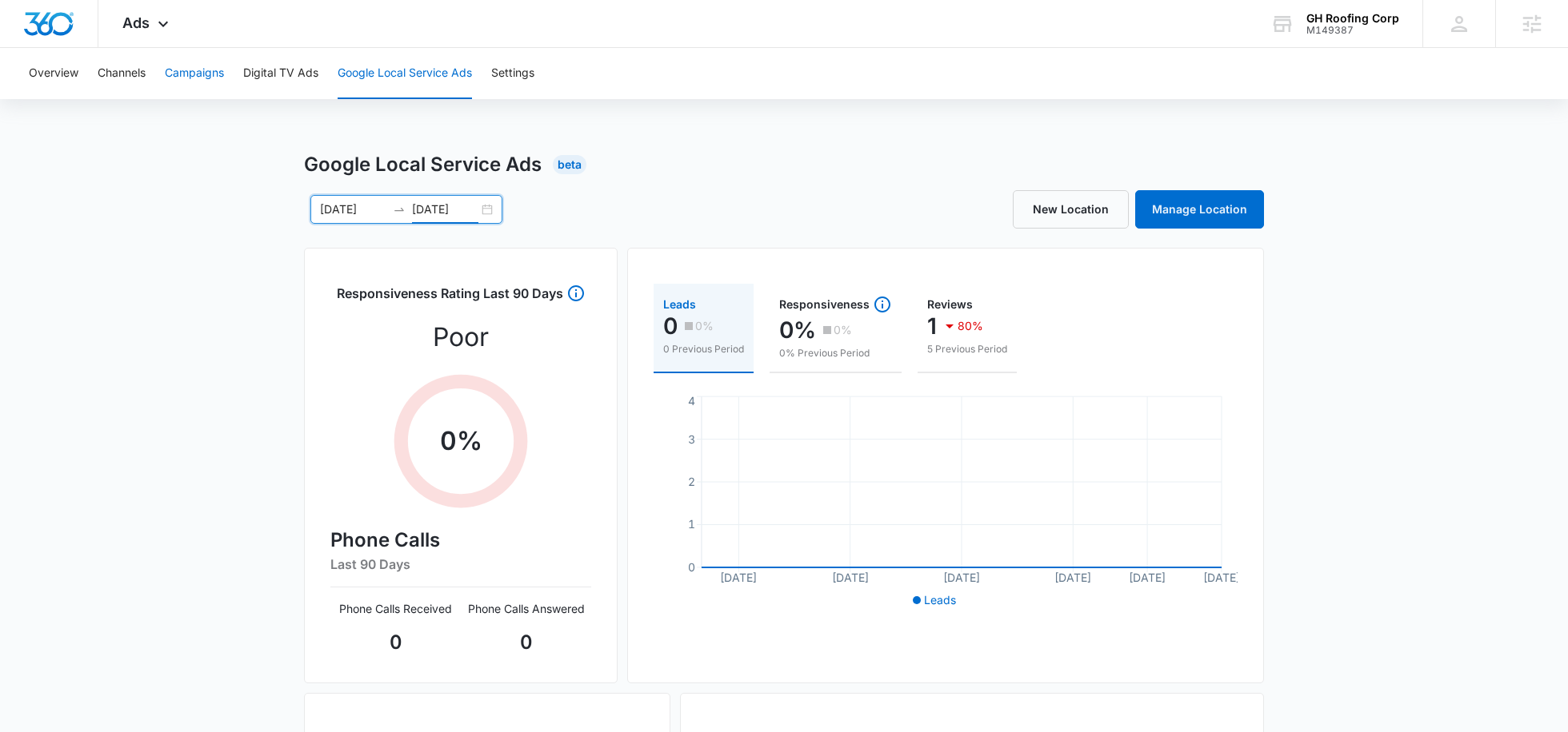
click at [202, 82] on button "Campaigns" at bounding box center [194, 74] width 59 height 51
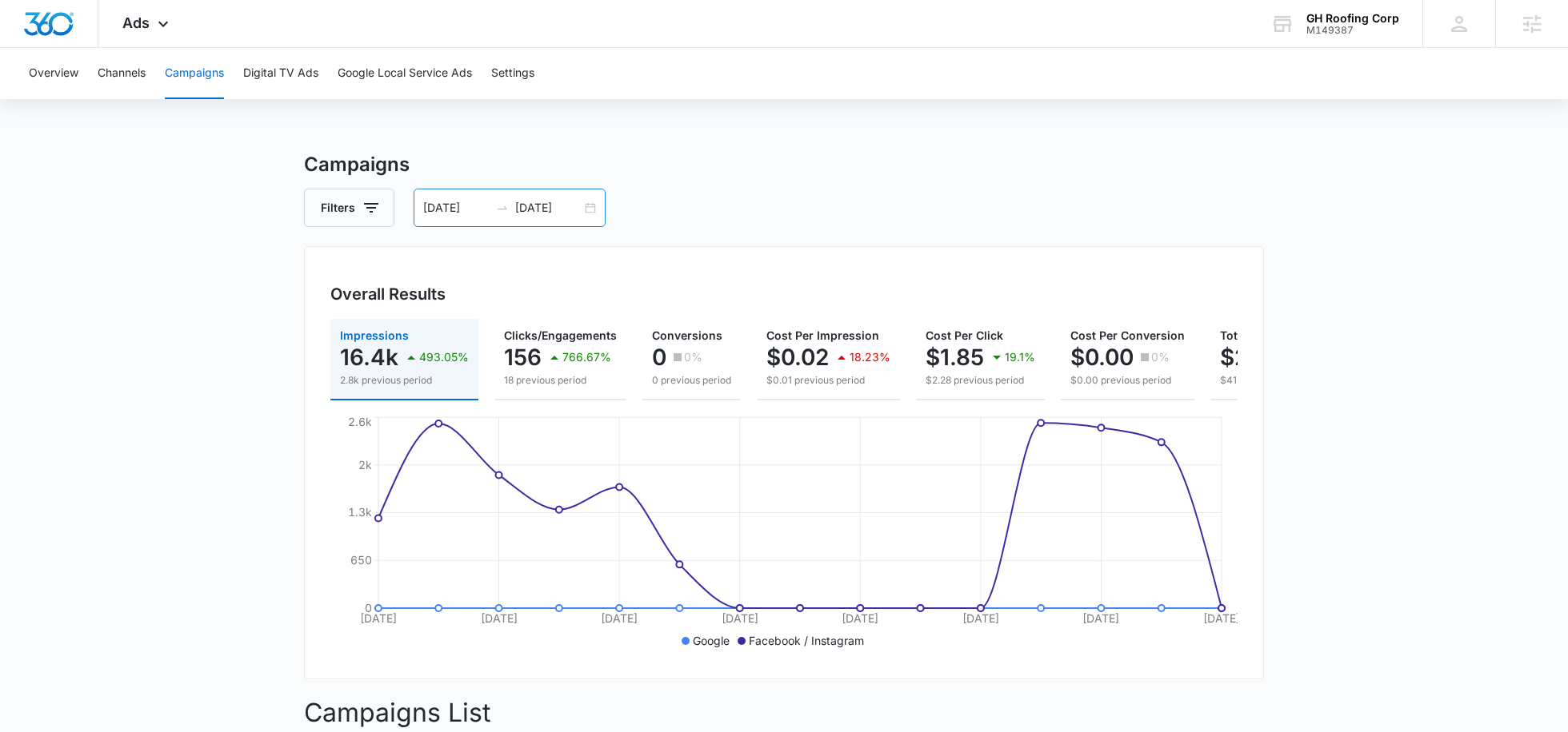
click at [446, 212] on input "[DATE]" at bounding box center [455, 207] width 66 height 17
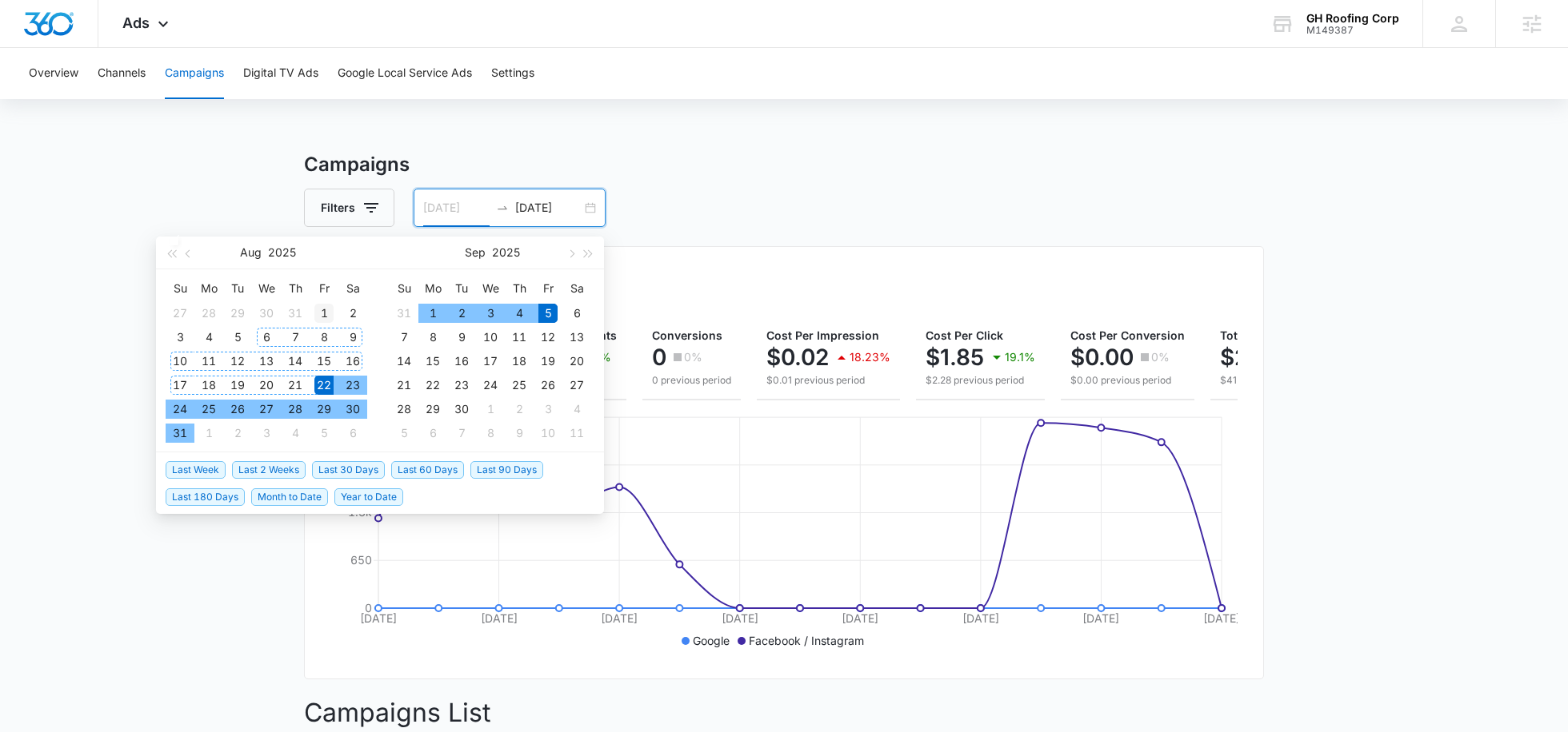
type input "[DATE]"
click at [326, 310] on div "1" at bounding box center [324, 313] width 19 height 19
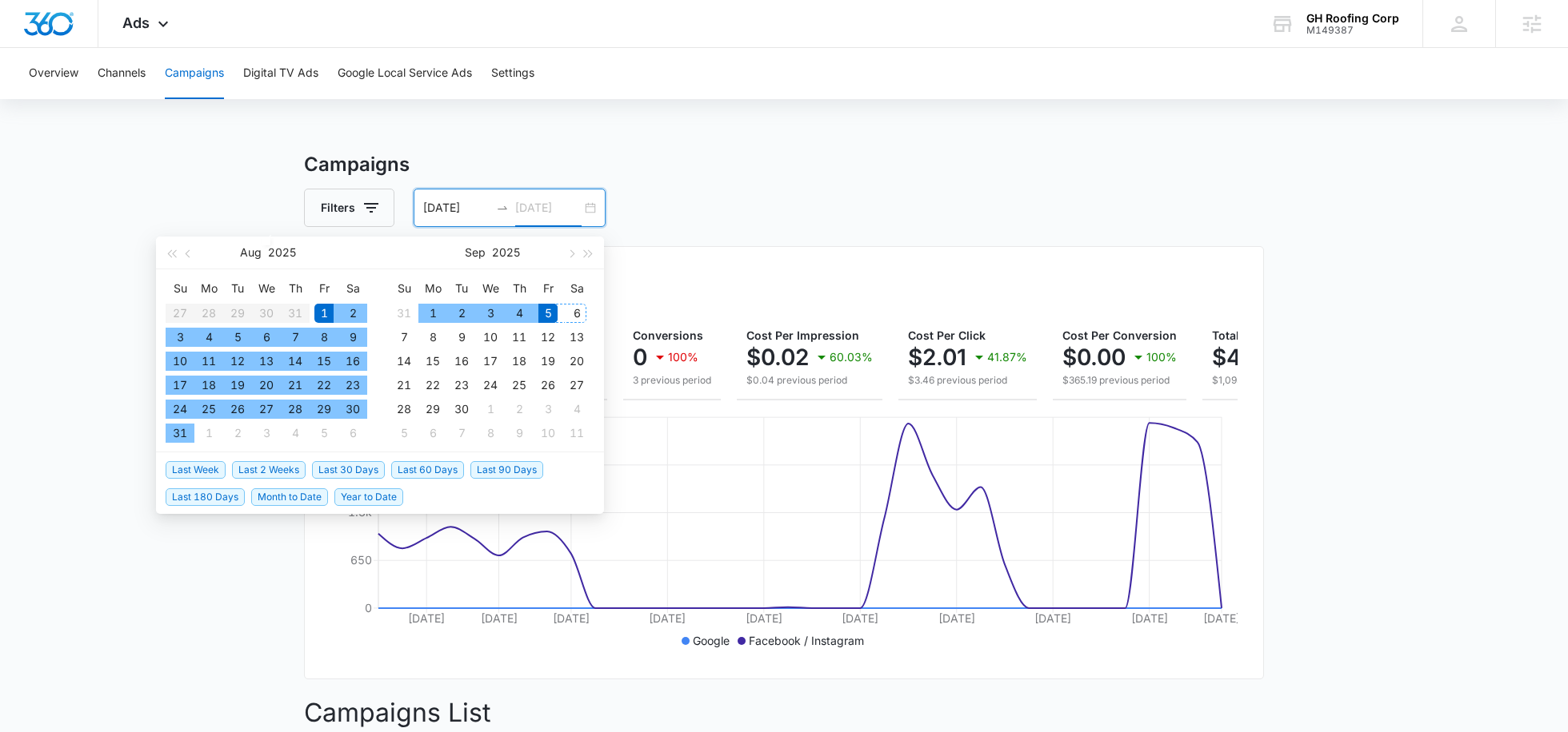
type input "[DATE]"
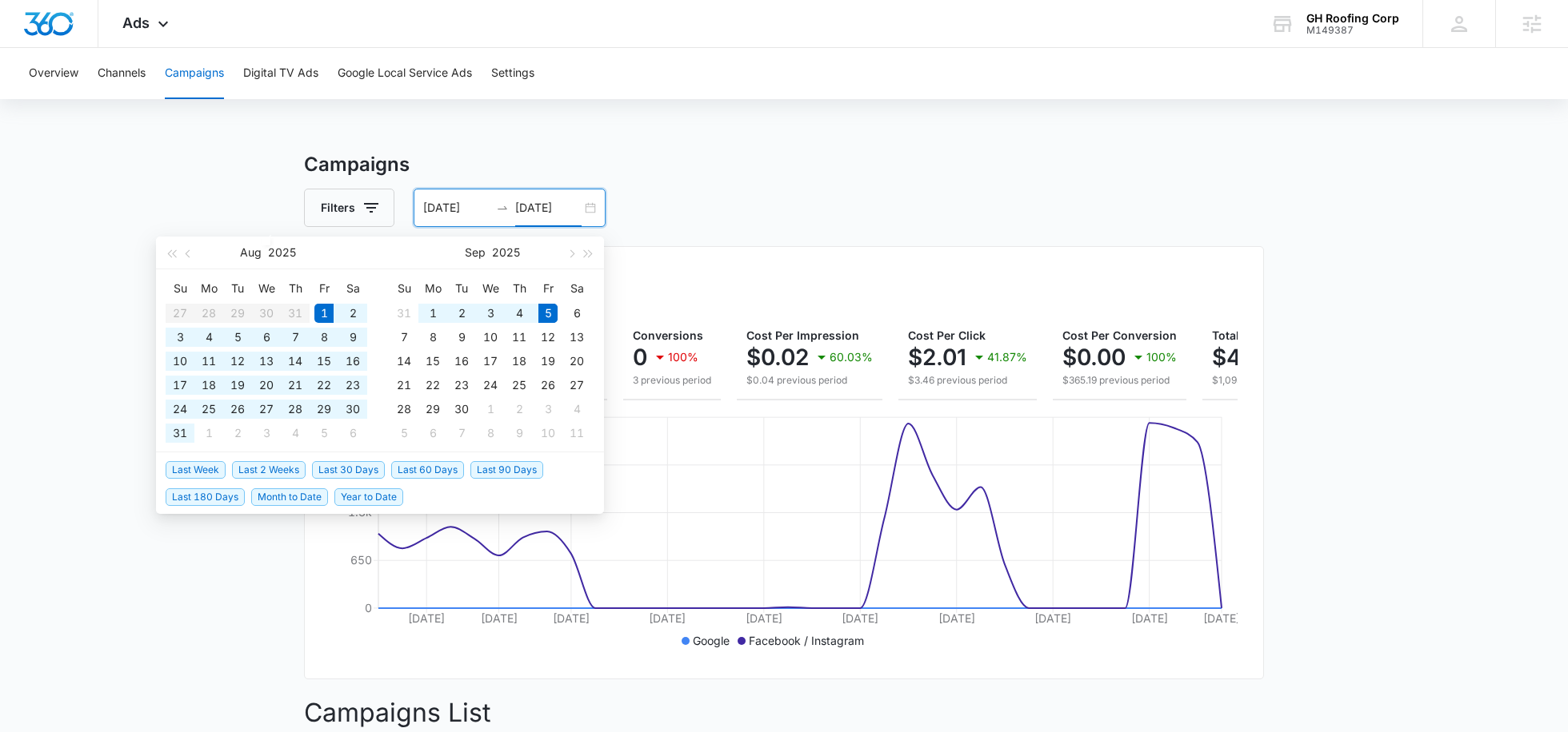
click at [437, 206] on input "[DATE]" at bounding box center [455, 207] width 66 height 17
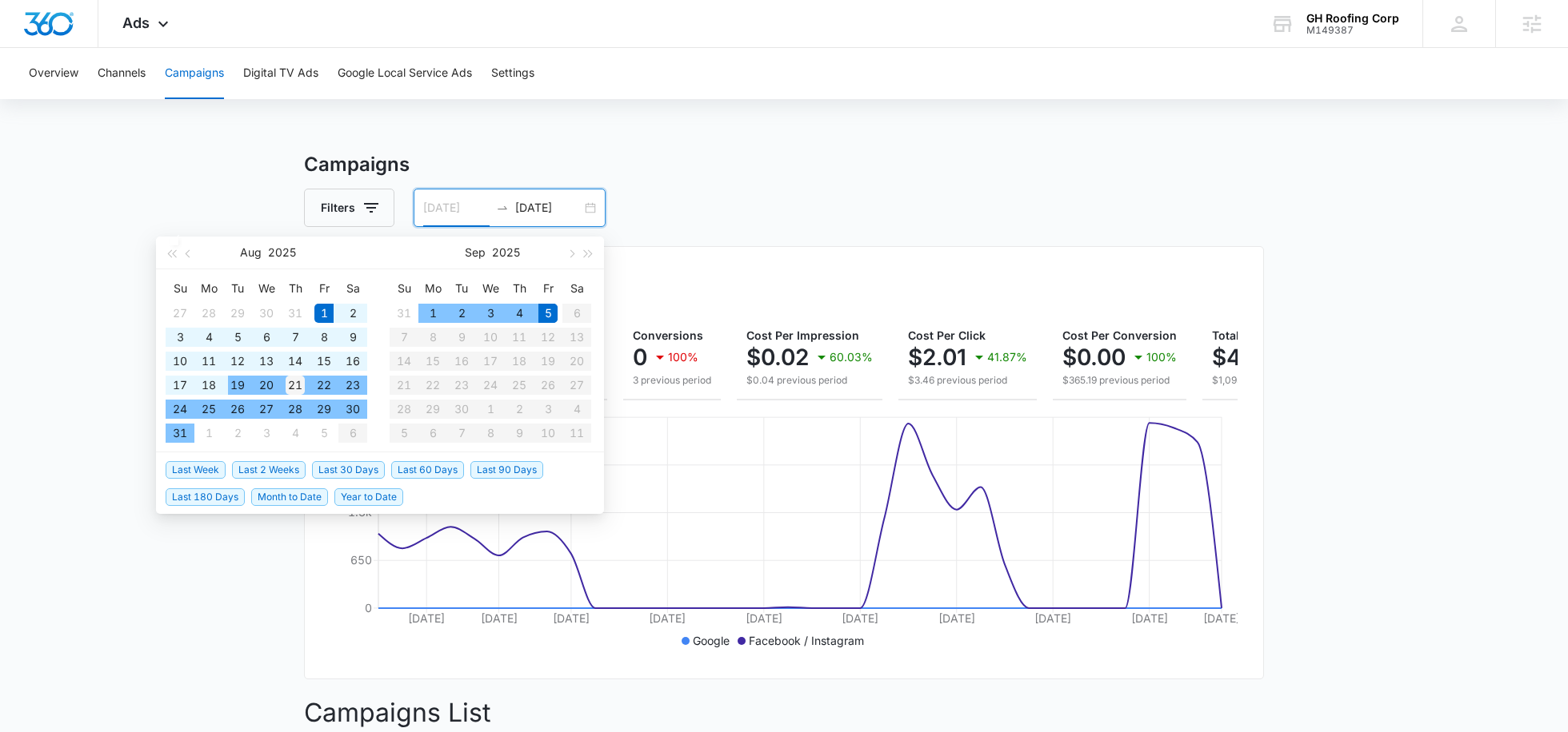
type input "[DATE]"
click at [292, 377] on div "21" at bounding box center [295, 385] width 19 height 19
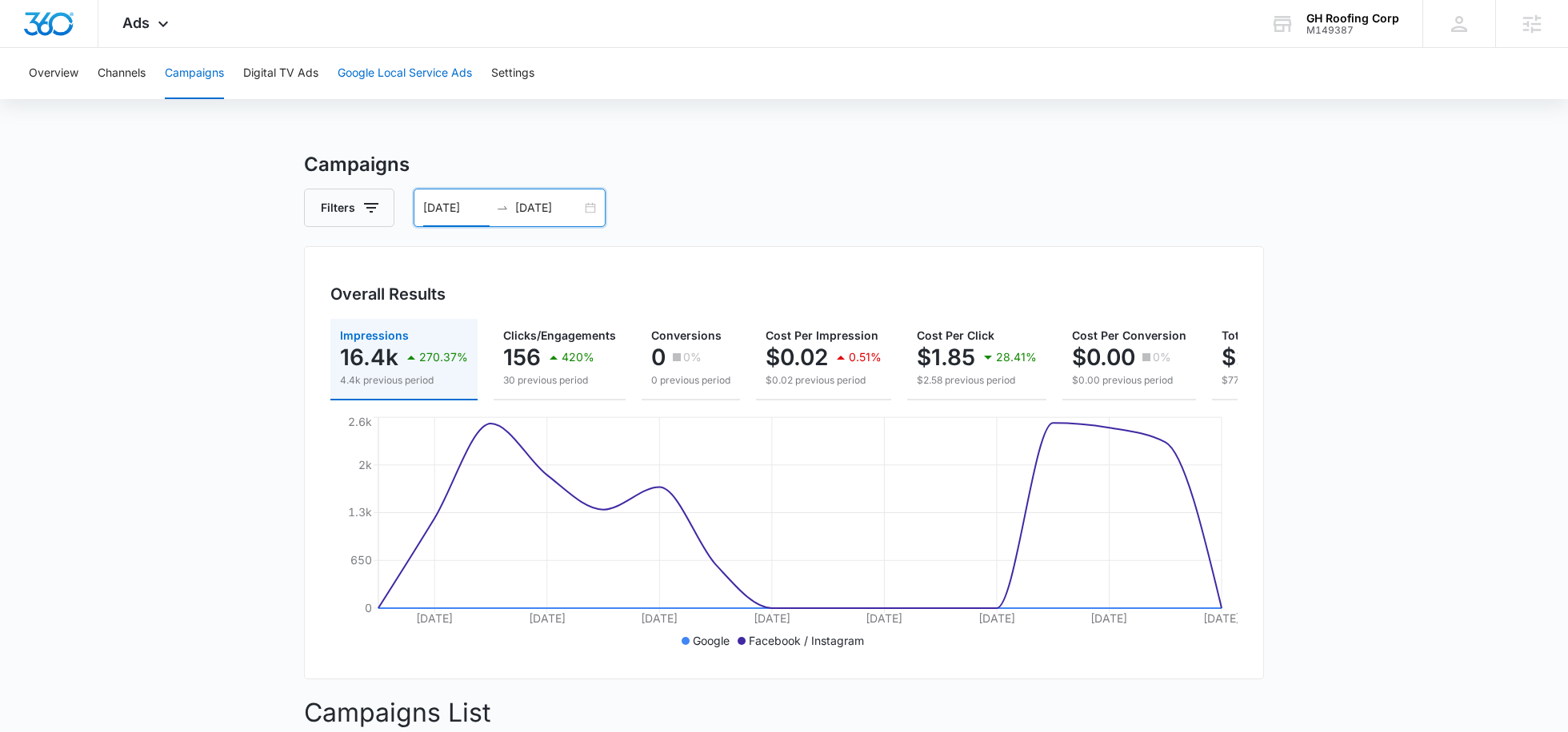
click at [396, 75] on button "Google Local Service Ads" at bounding box center [405, 74] width 134 height 51
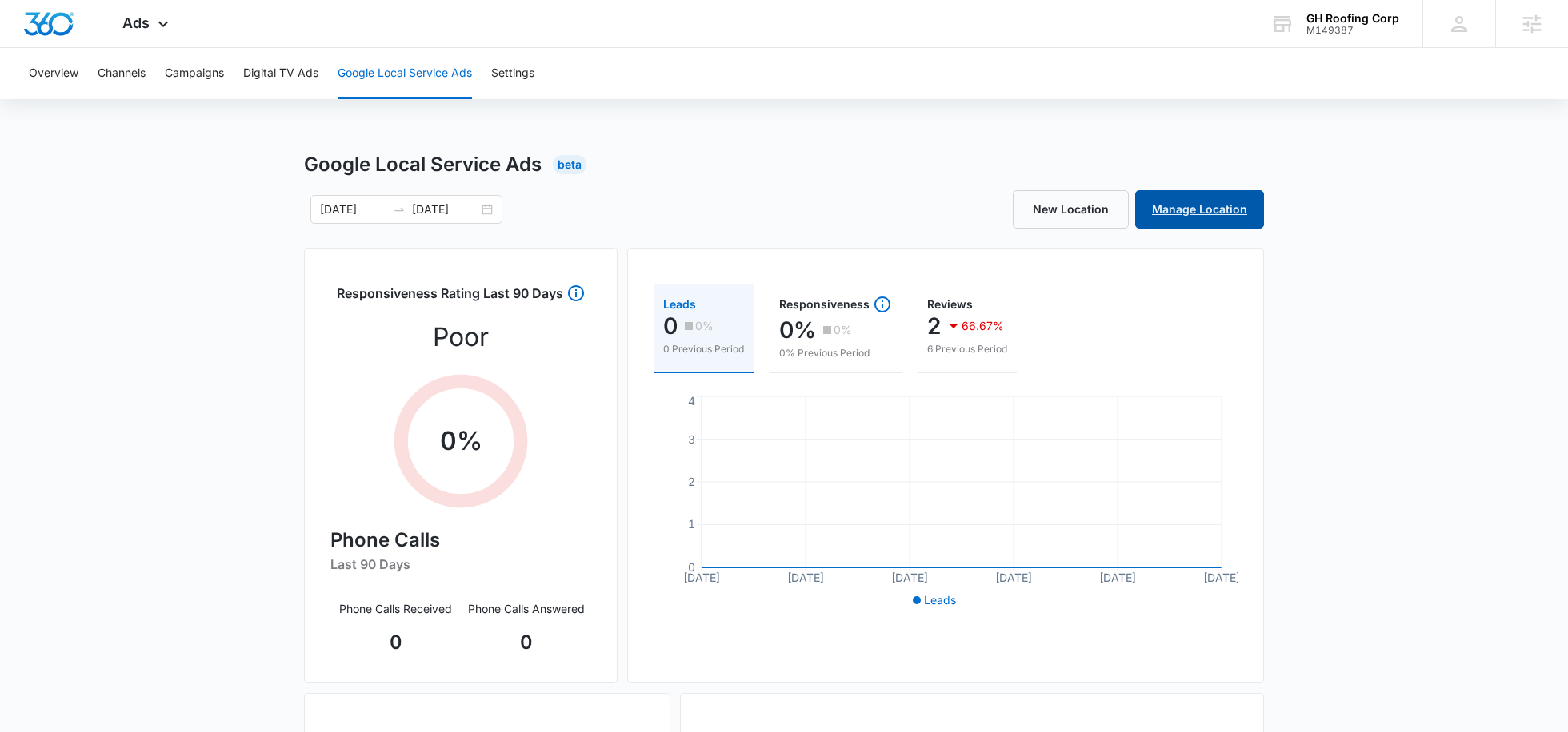
click at [1228, 208] on link "Manage Location" at bounding box center [1199, 209] width 129 height 38
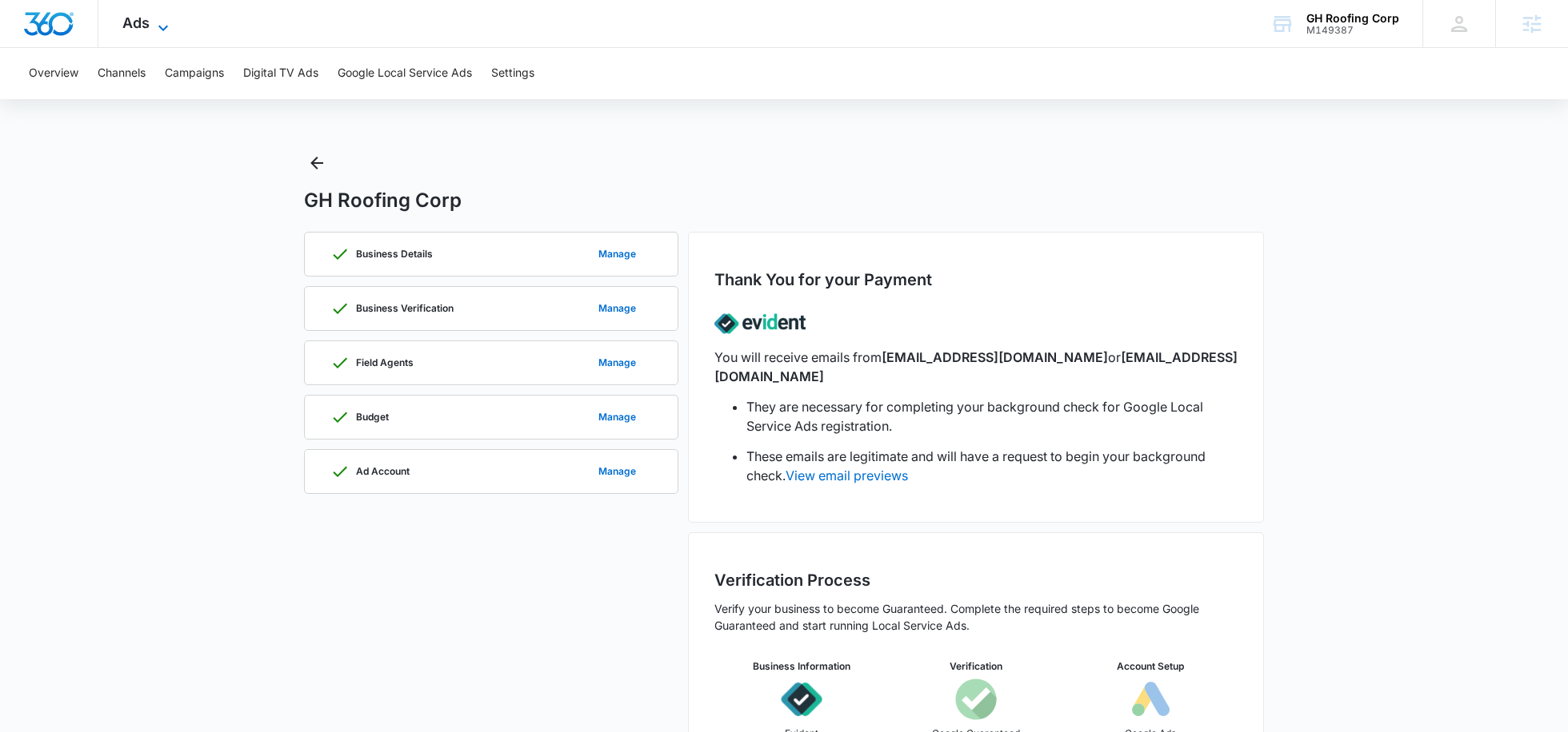
click at [144, 30] on span "Ads" at bounding box center [135, 23] width 27 height 17
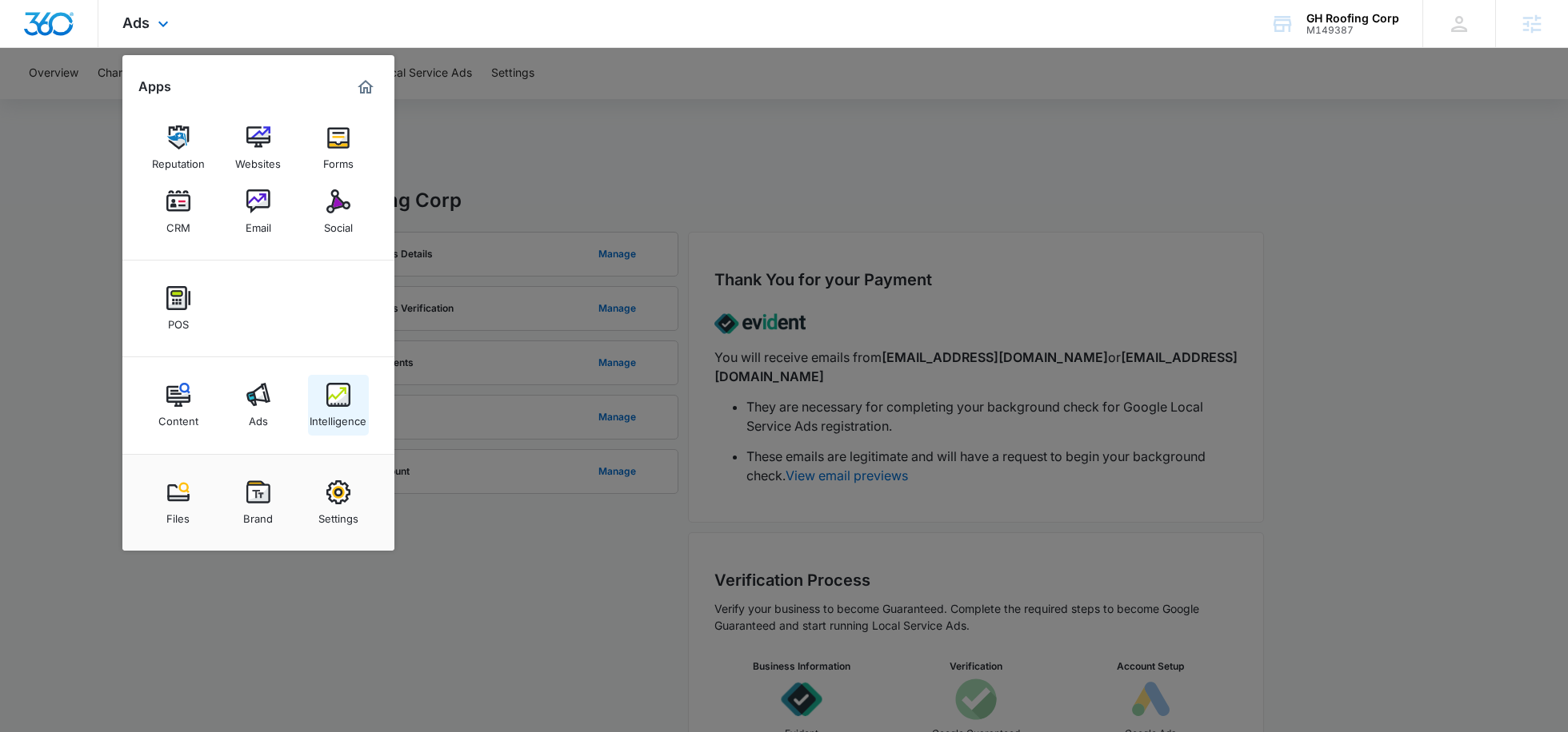
click at [329, 400] on img at bounding box center [338, 395] width 24 height 24
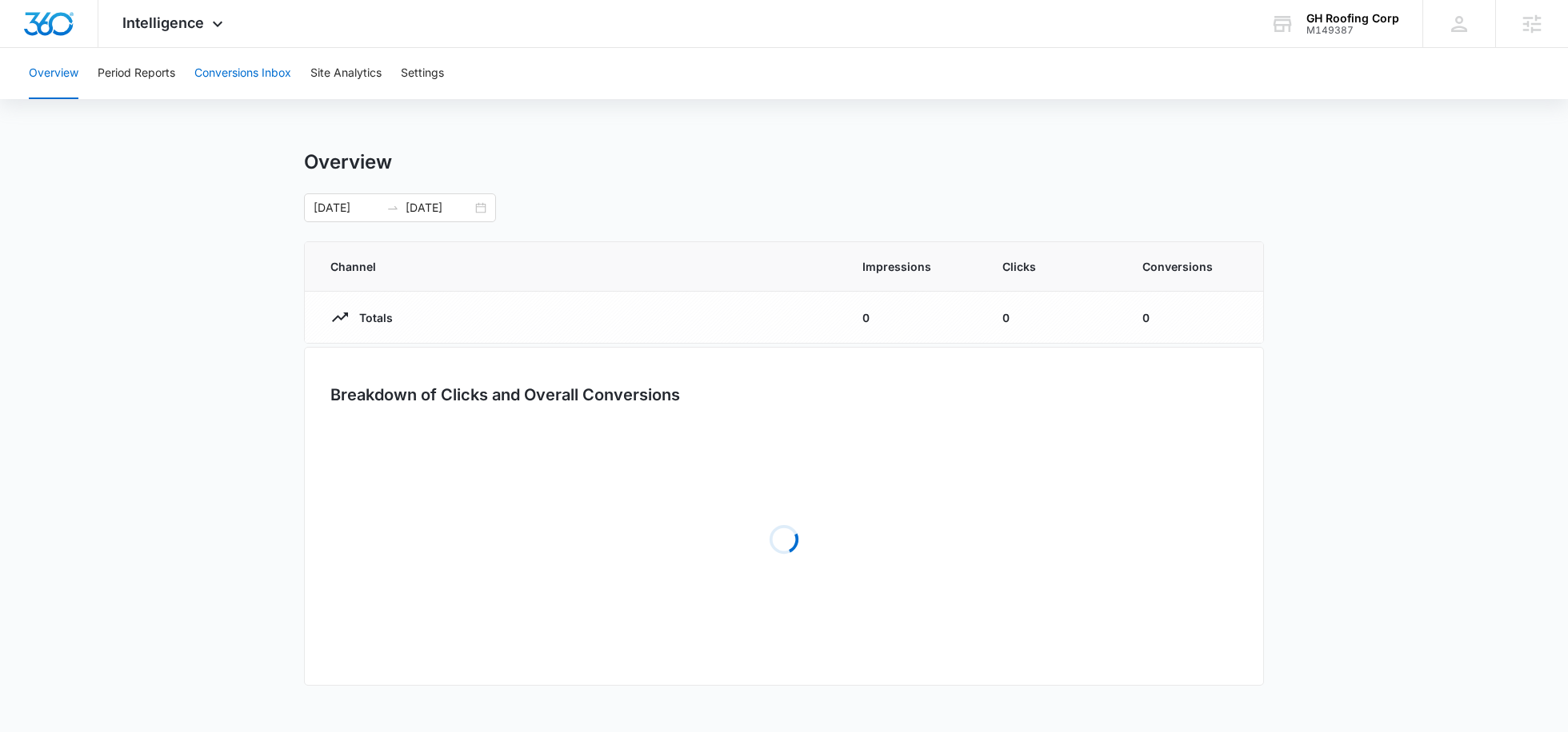
click at [265, 80] on button "Conversions Inbox" at bounding box center [242, 74] width 97 height 51
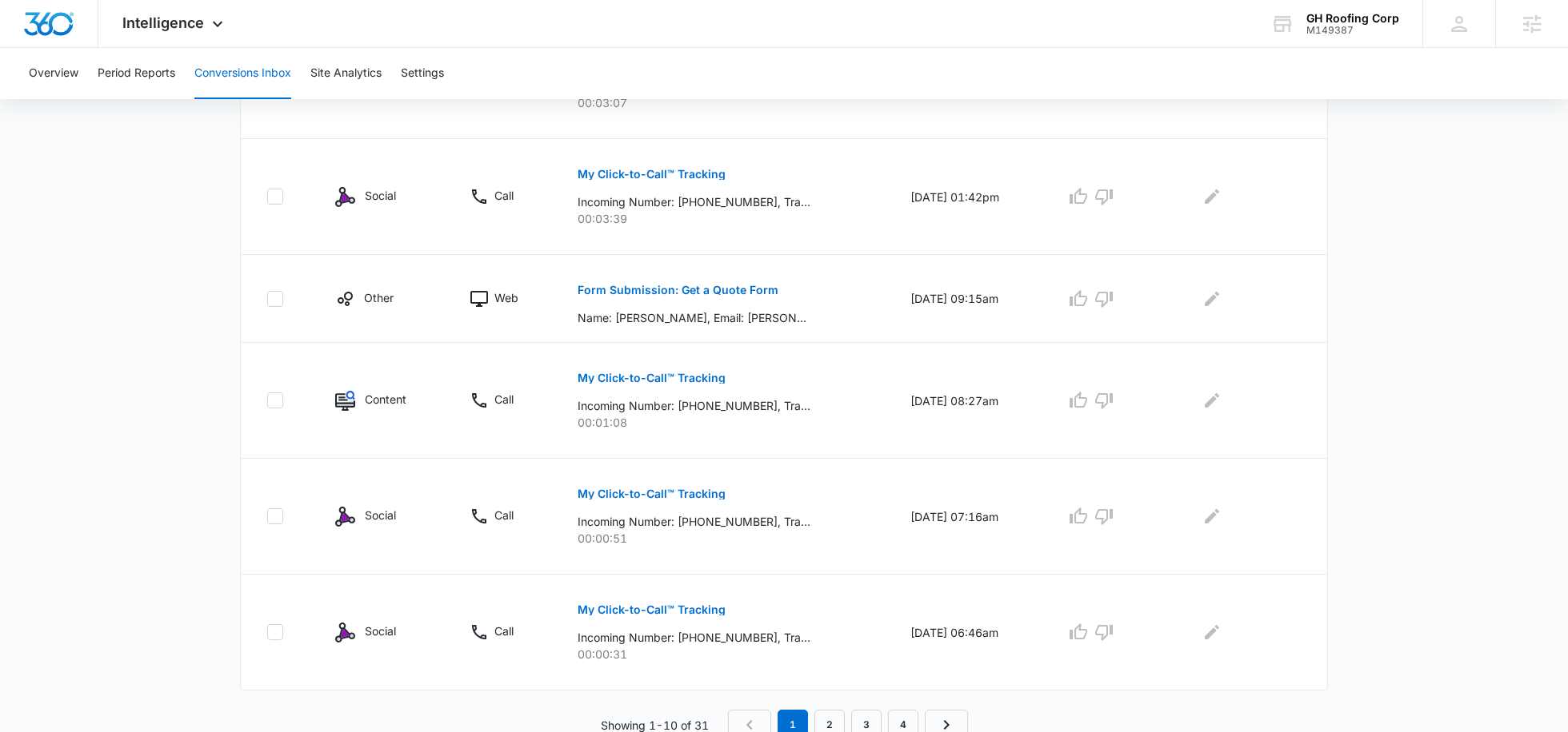
scroll to position [948, 0]
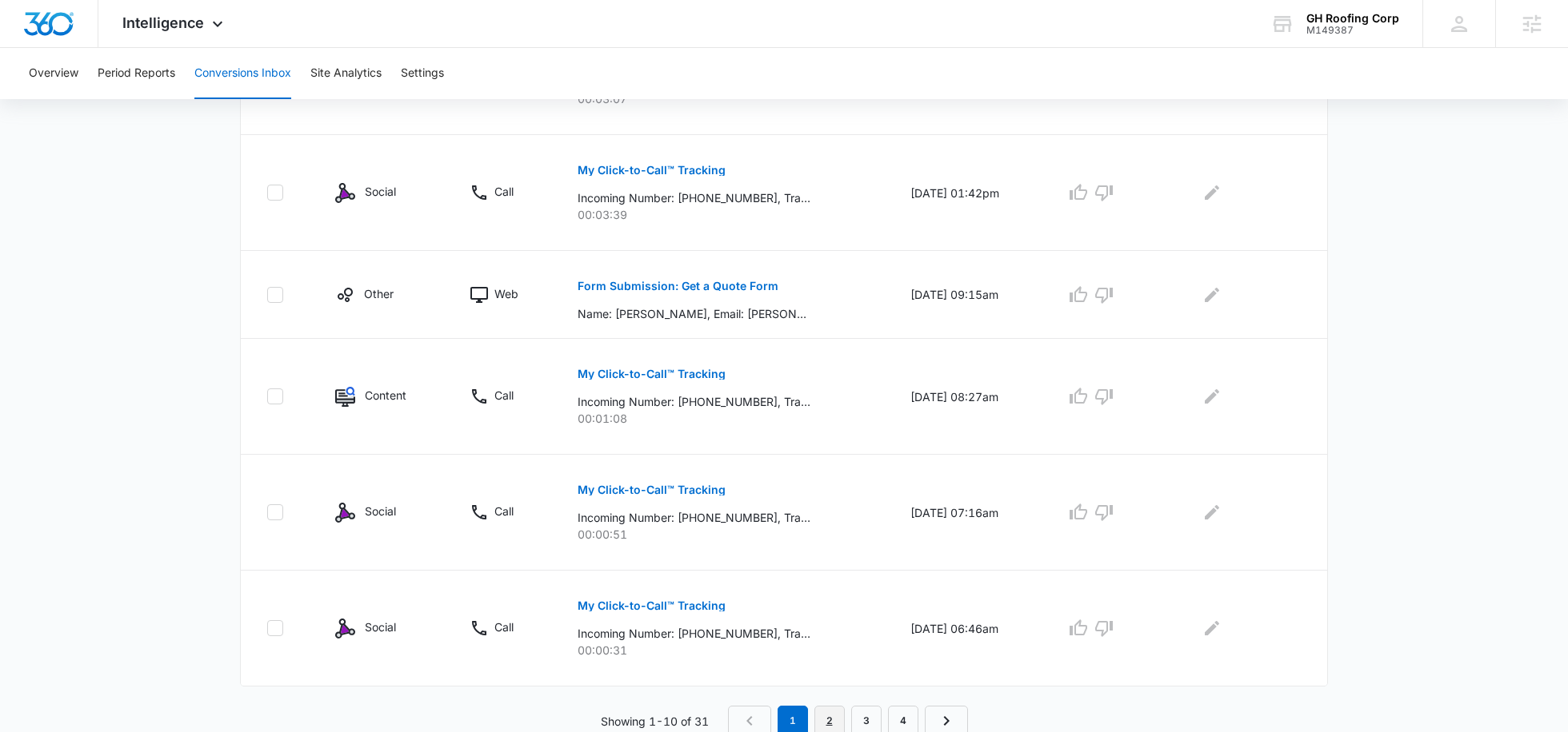
click at [823, 713] on link "2" at bounding box center [829, 721] width 30 height 30
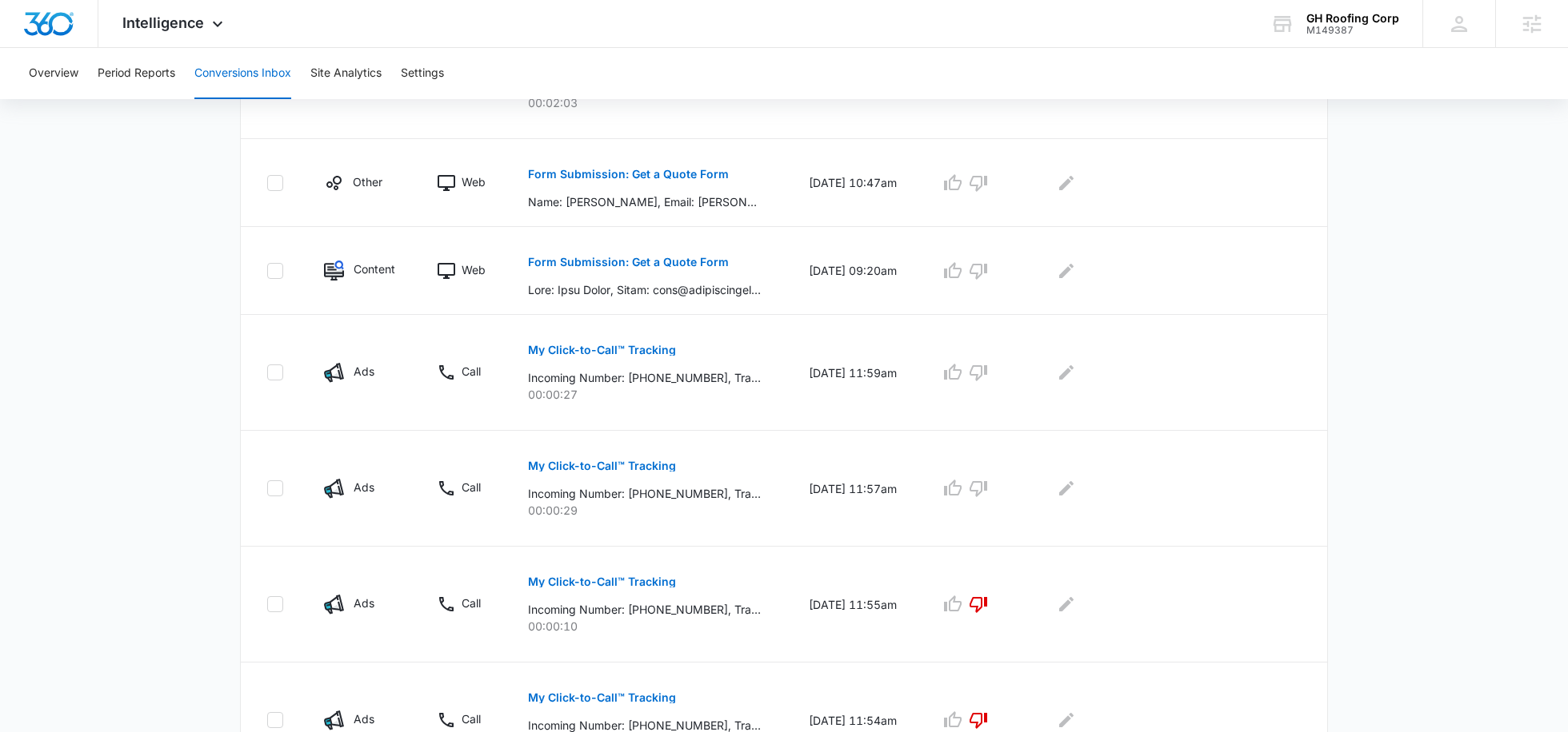
scroll to position [490, 0]
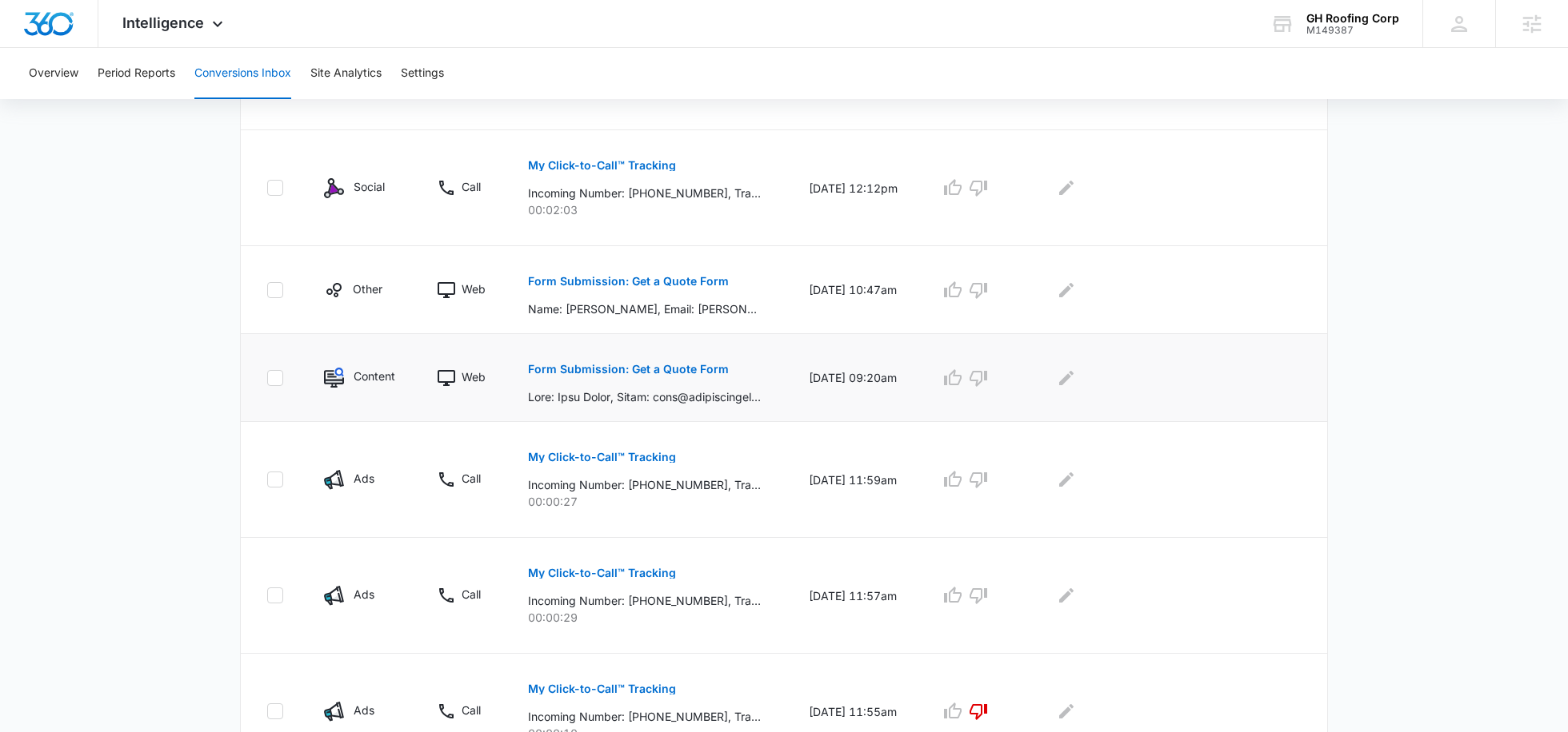
click at [665, 372] on p "Form Submission: Get a Quote Form" at bounding box center [628, 369] width 201 height 11
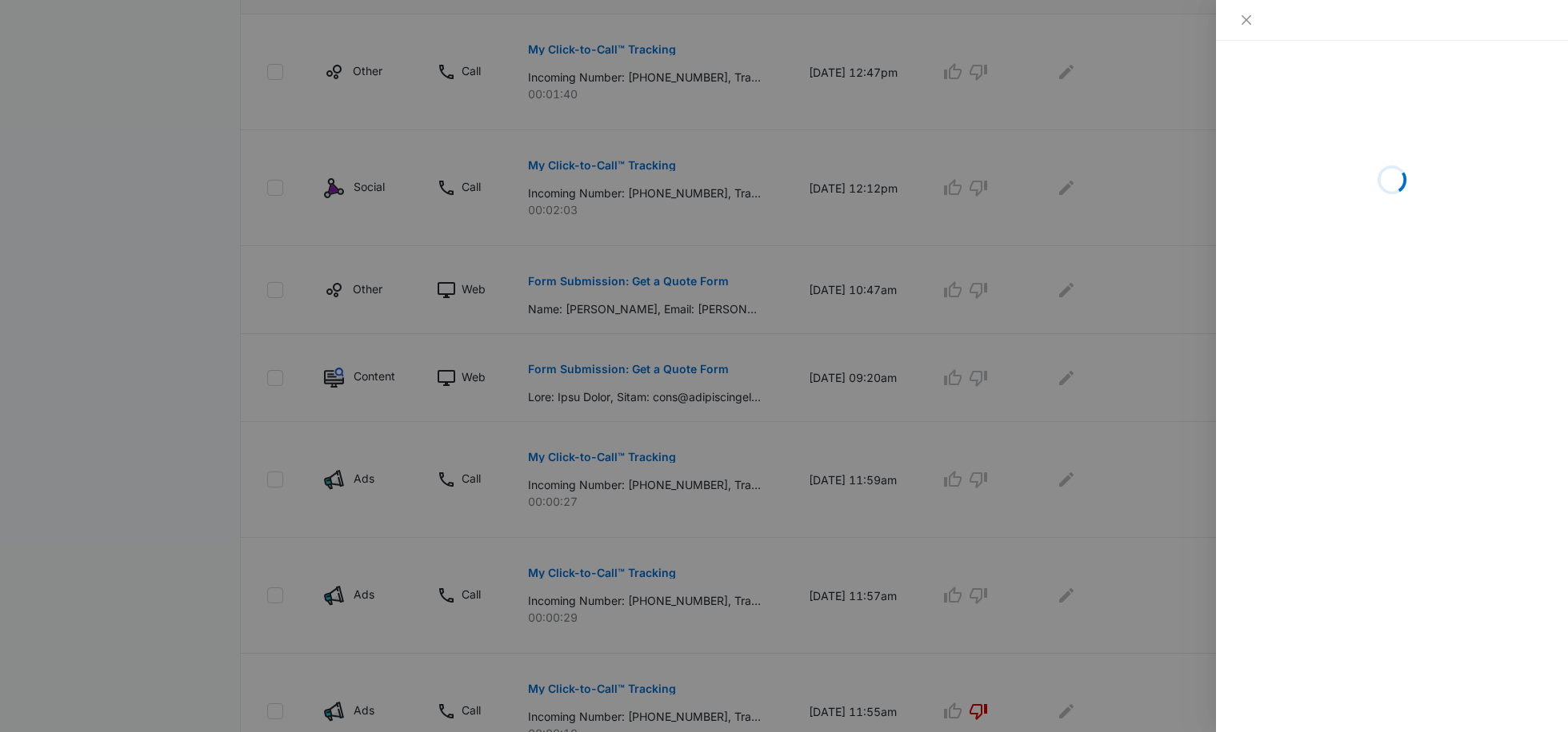
click at [1036, 401] on div at bounding box center [784, 366] width 1568 height 732
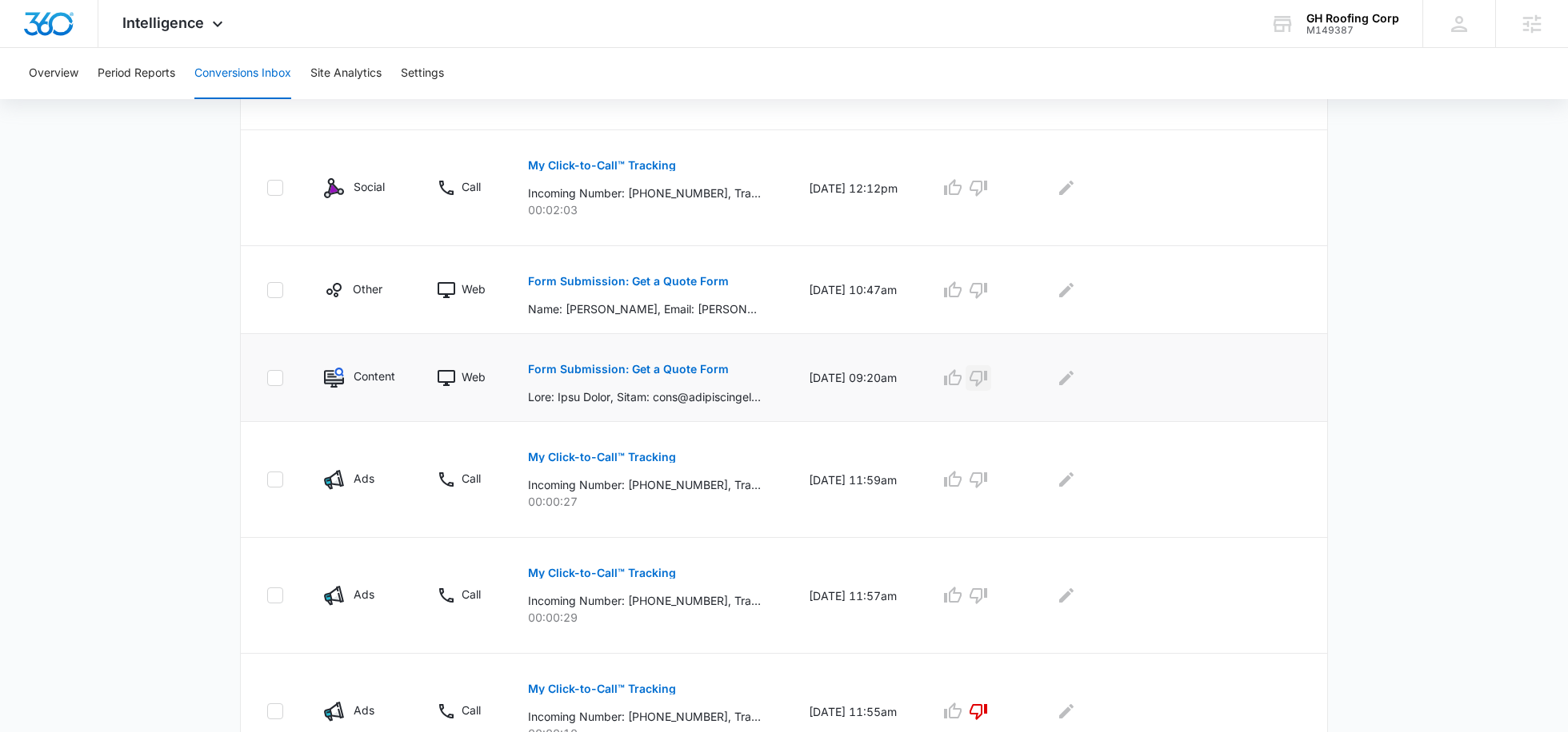
click at [987, 373] on icon "button" at bounding box center [977, 379] width 17 height 16
click at [988, 283] on icon "button" at bounding box center [977, 290] width 19 height 19
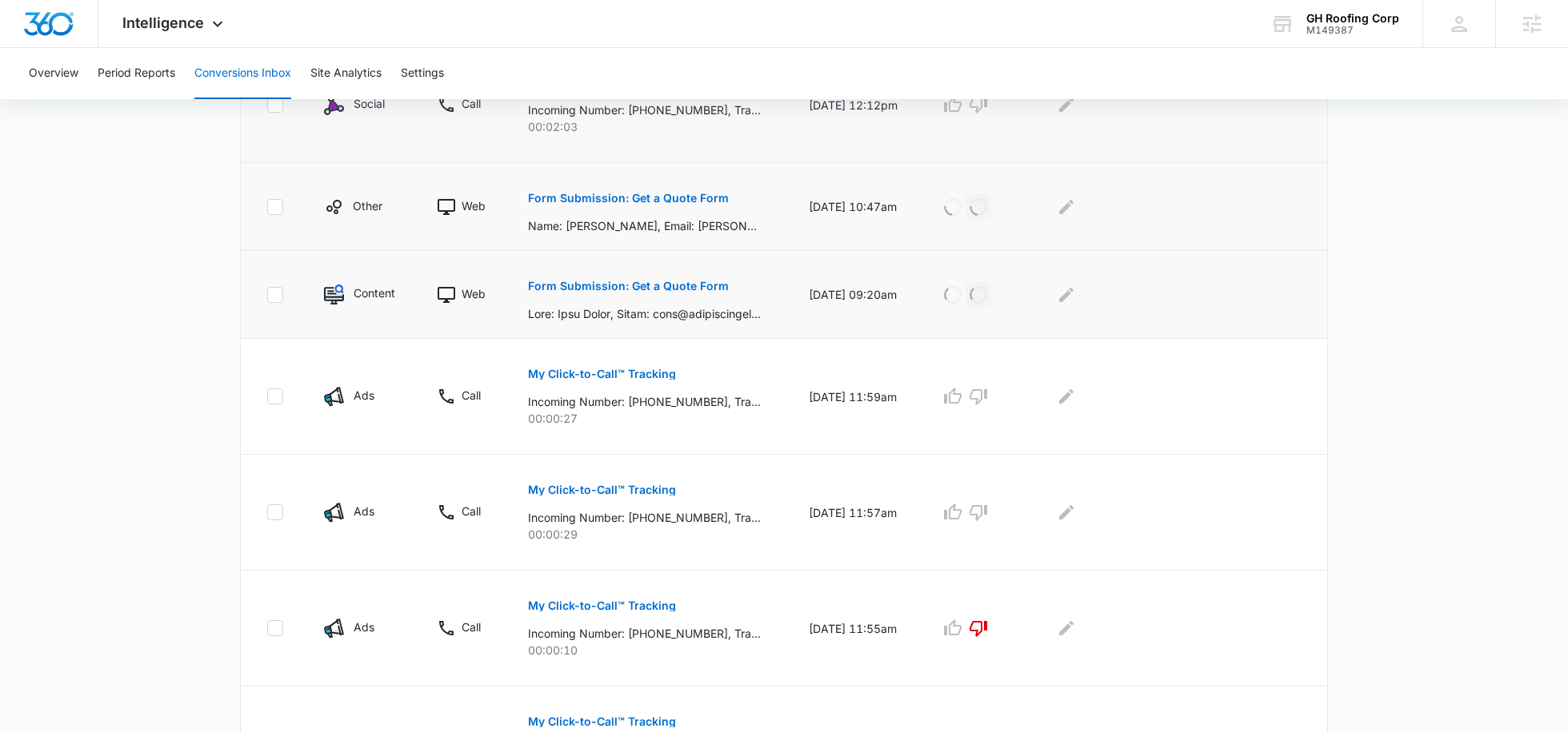
scroll to position [612, 0]
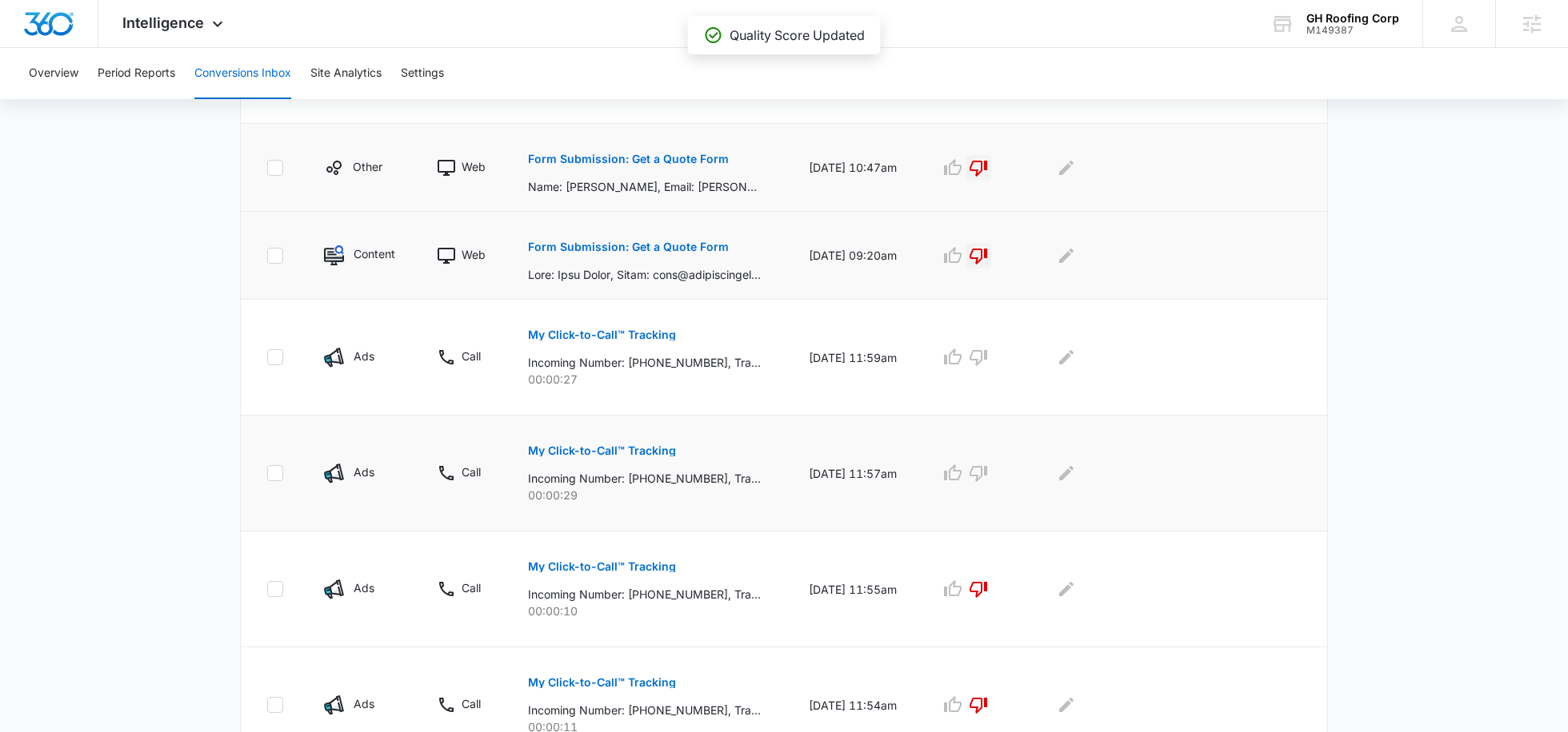
click at [623, 459] on button "My Click-to-Call™ Tracking" at bounding box center [601, 450] width 148 height 38
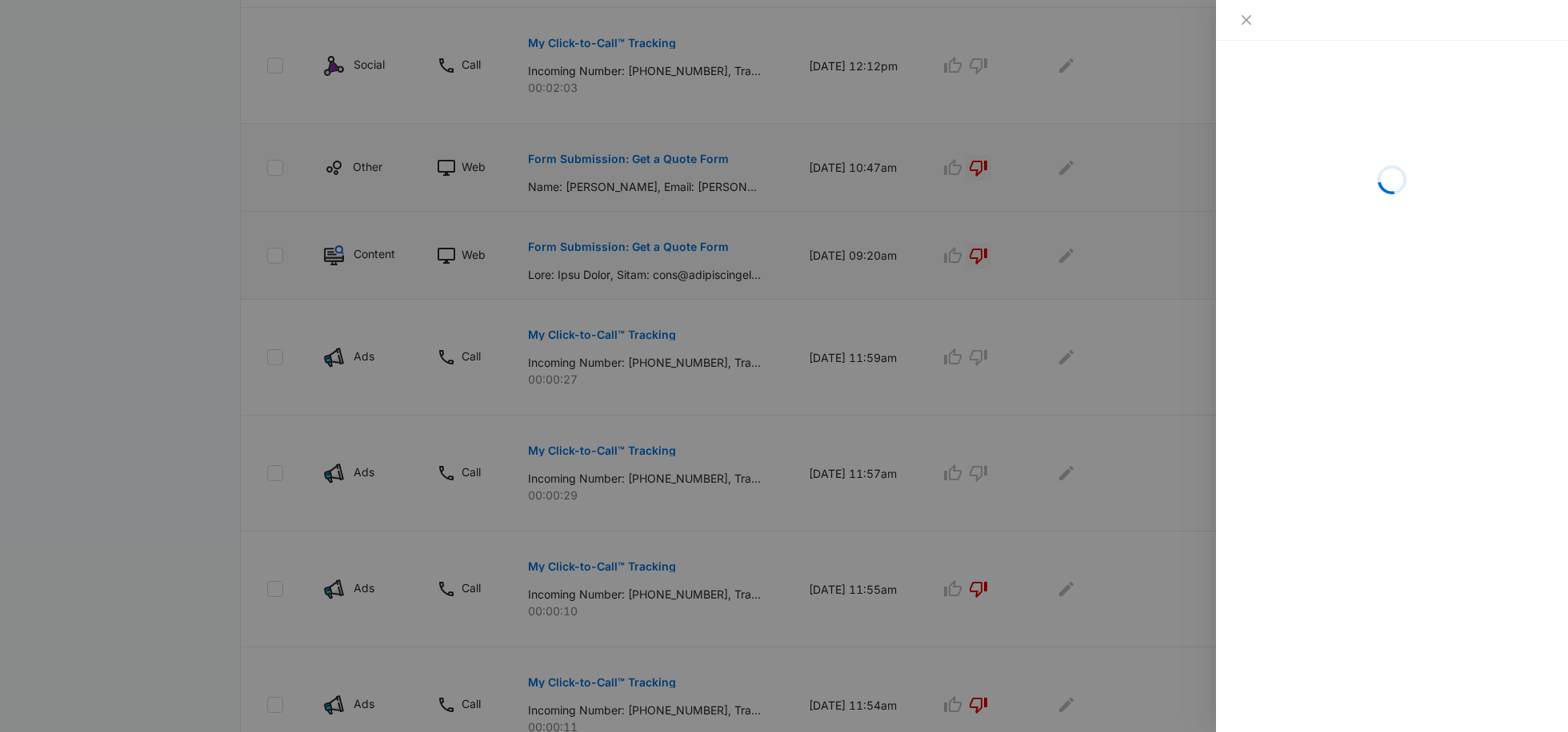
click at [1016, 461] on div at bounding box center [784, 366] width 1568 height 732
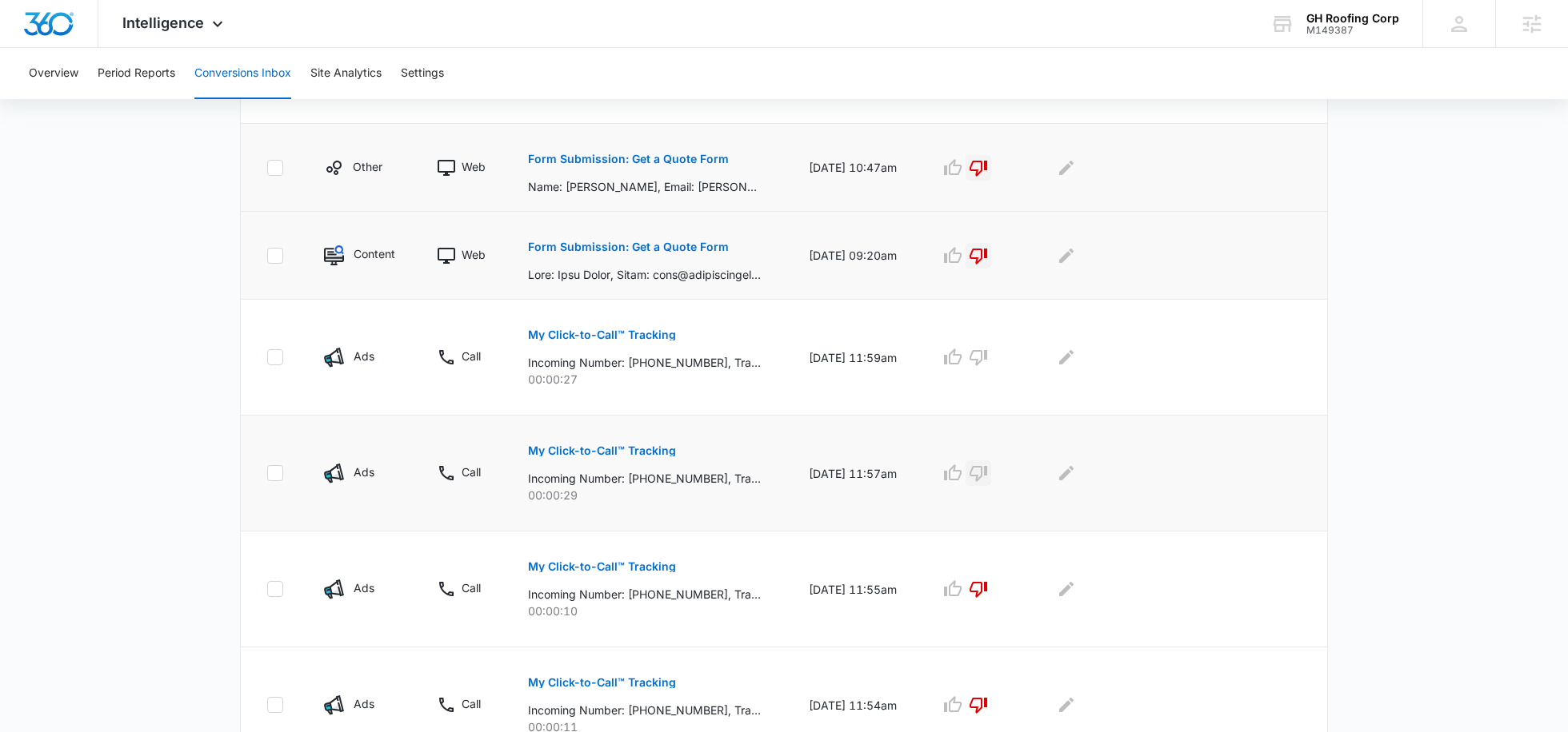
click at [988, 468] on icon "button" at bounding box center [977, 472] width 19 height 19
click at [987, 357] on icon "button" at bounding box center [977, 359] width 17 height 16
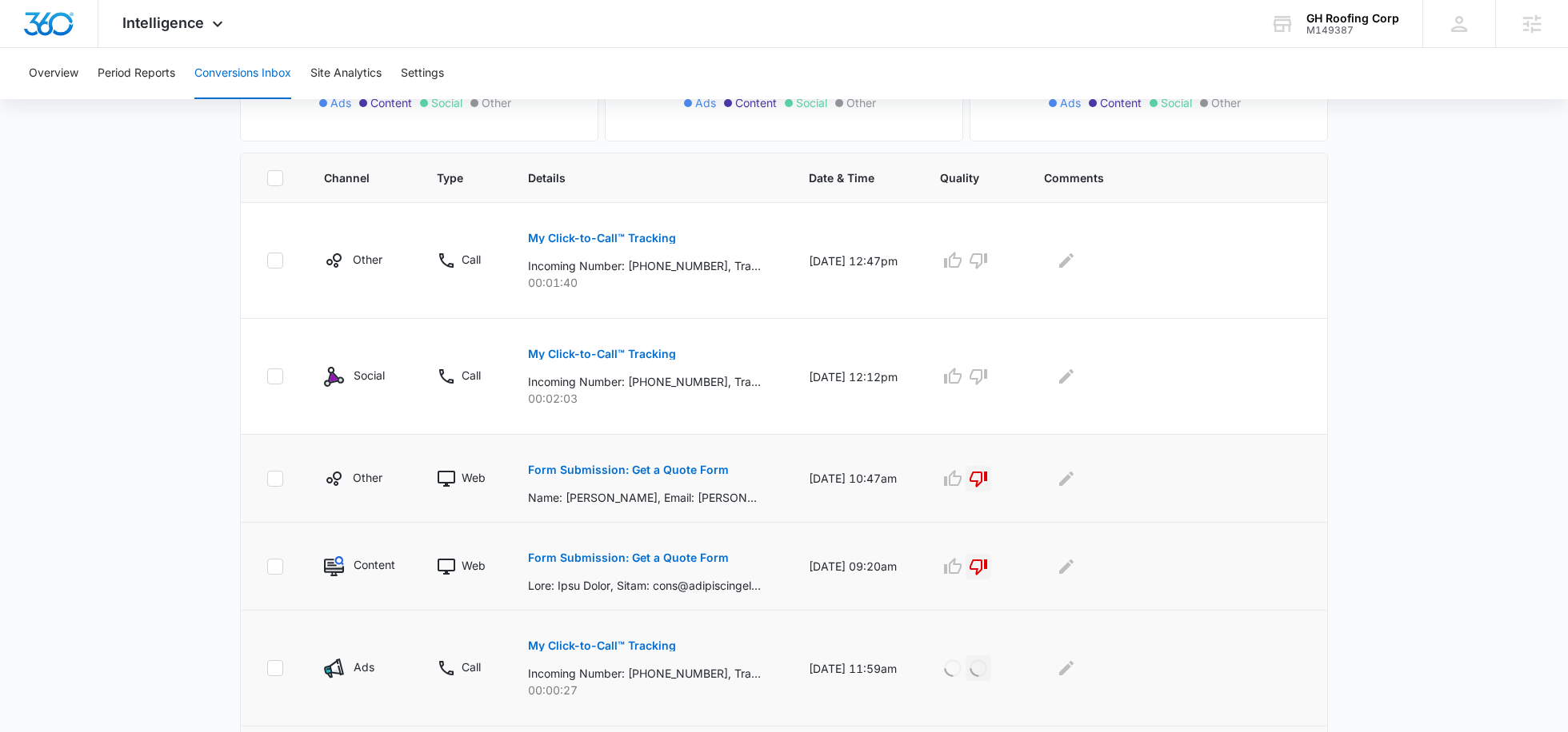
scroll to position [296, 0]
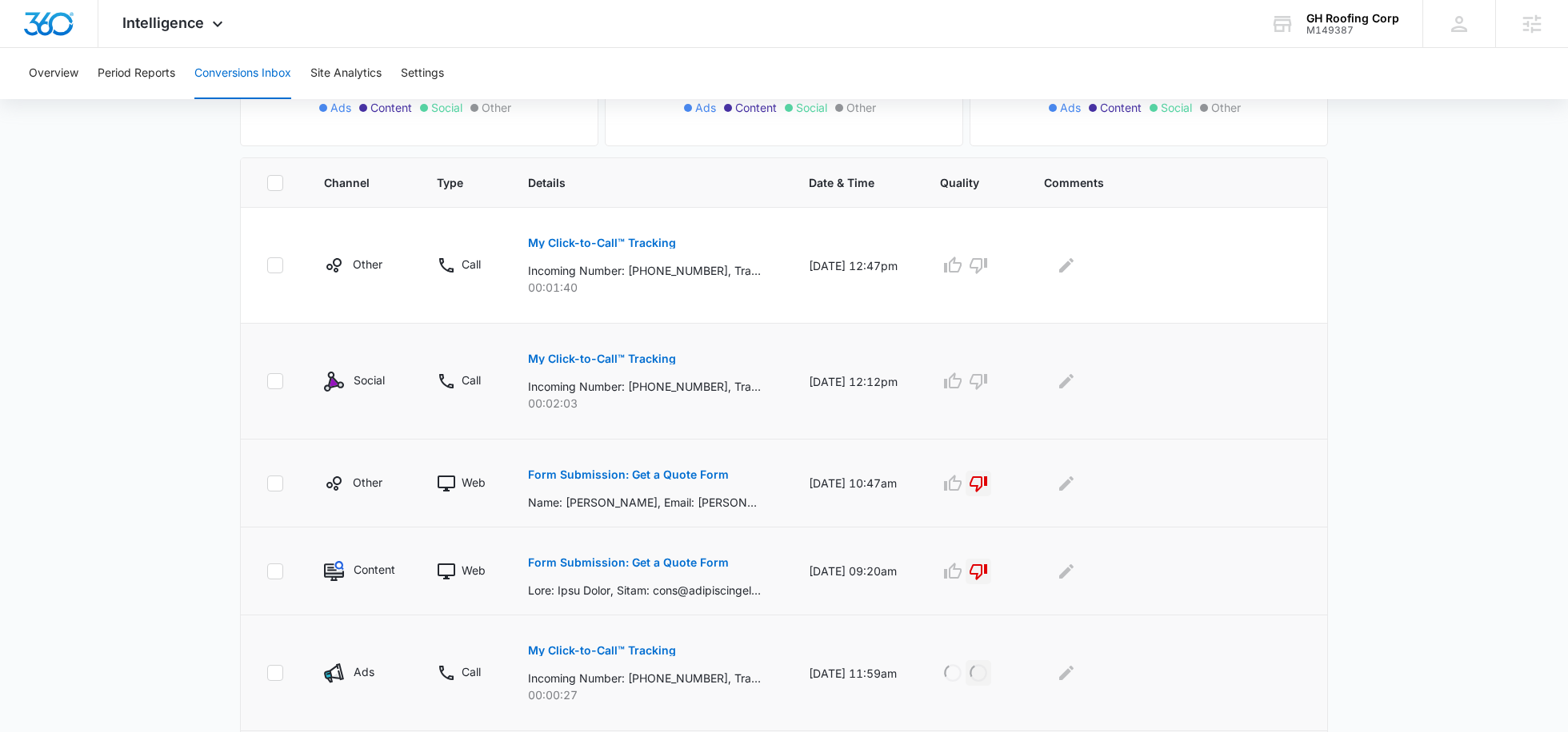
click at [671, 355] on p "My Click-to-Call™ Tracking" at bounding box center [601, 359] width 148 height 11
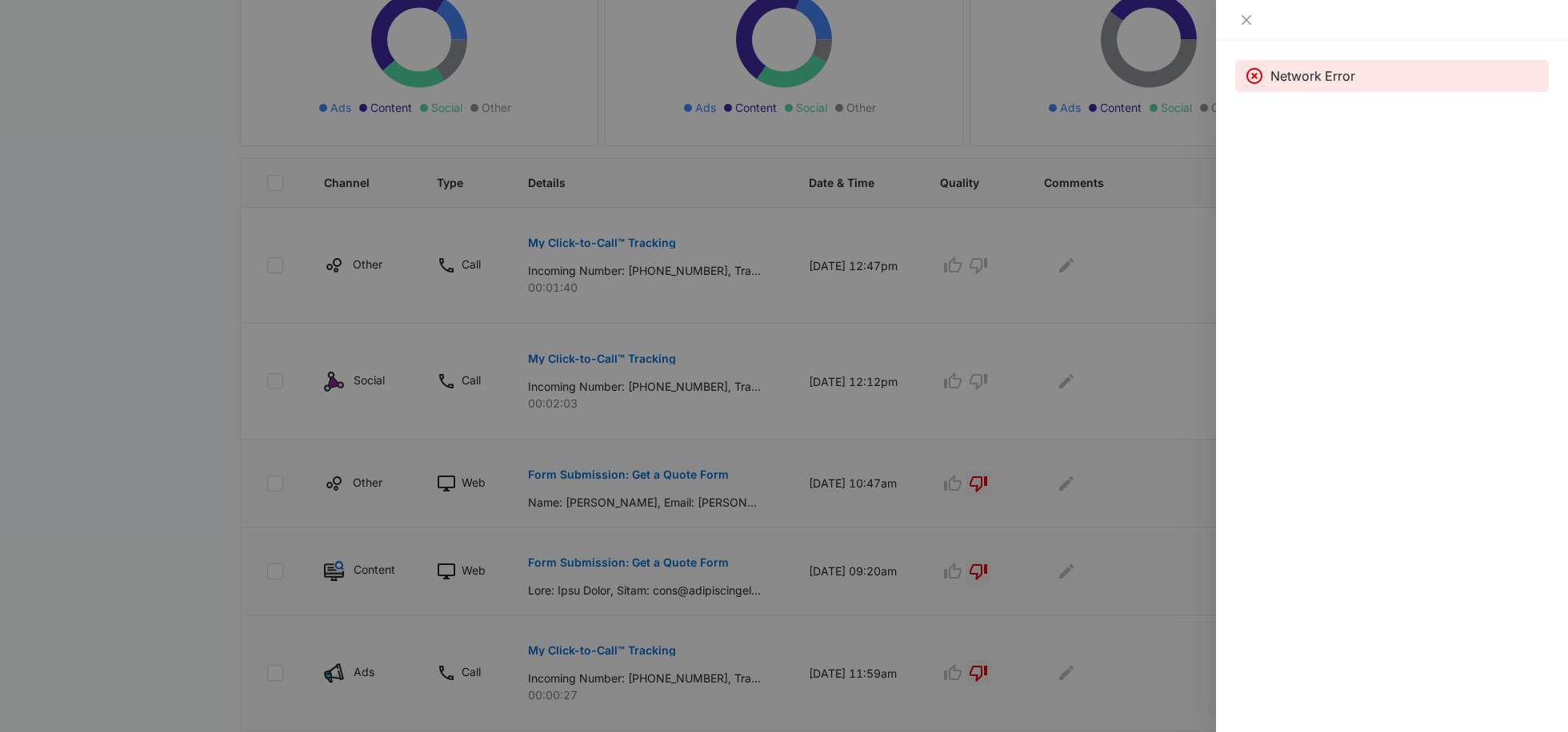
click at [1277, 504] on div "Network Error" at bounding box center [1392, 386] width 352 height 692
click at [1161, 479] on div at bounding box center [784, 366] width 1568 height 732
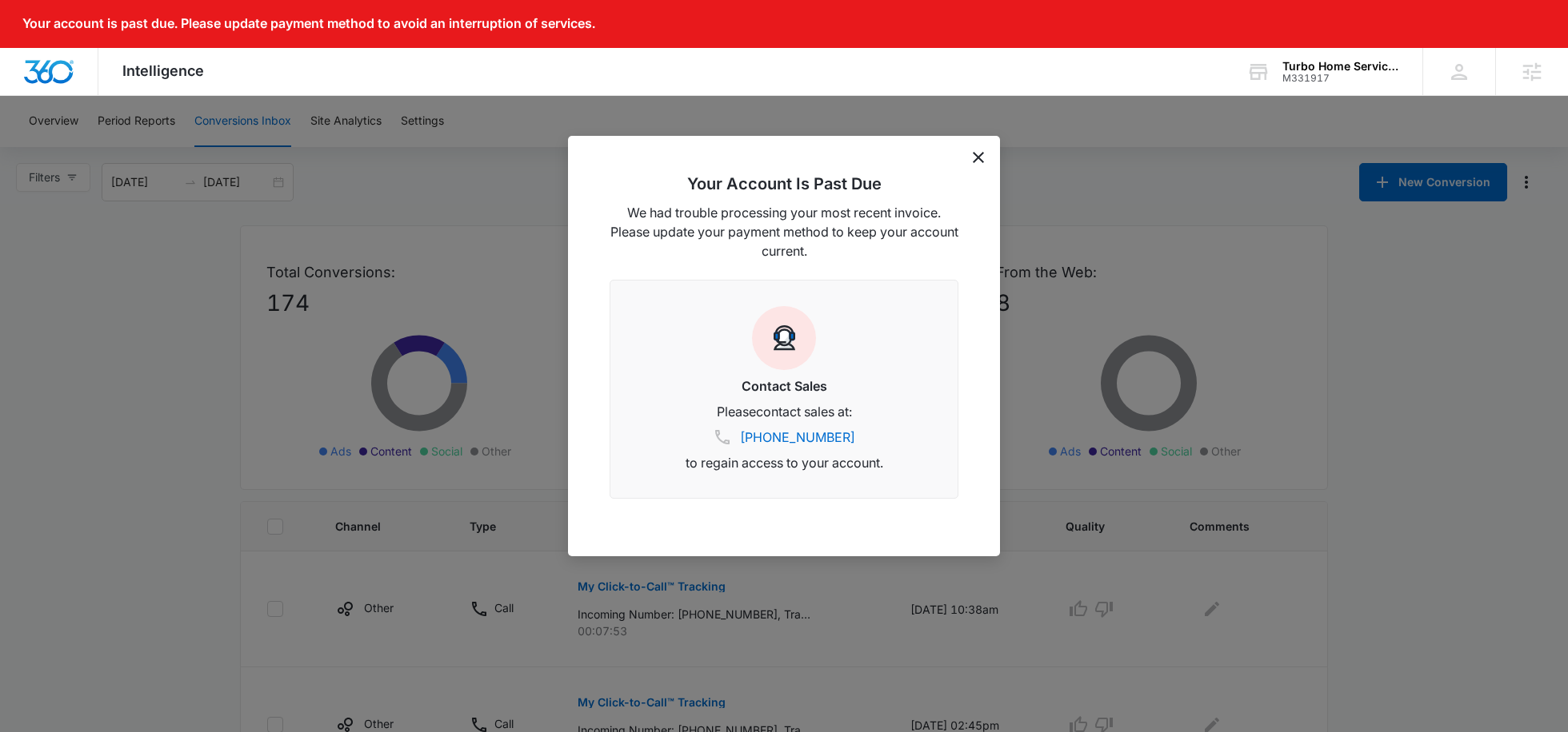
click at [964, 156] on div "Your Account Is Past Due We had trouble processing your most recent invoice. Pl…" at bounding box center [783, 346] width 432 height 421
click at [988, 155] on div "Your Account Is Past Due We had trouble processing your most recent invoice. Pl…" at bounding box center [783, 346] width 432 height 421
click at [980, 155] on icon "dismiss this dialog" at bounding box center [978, 158] width 11 height 11
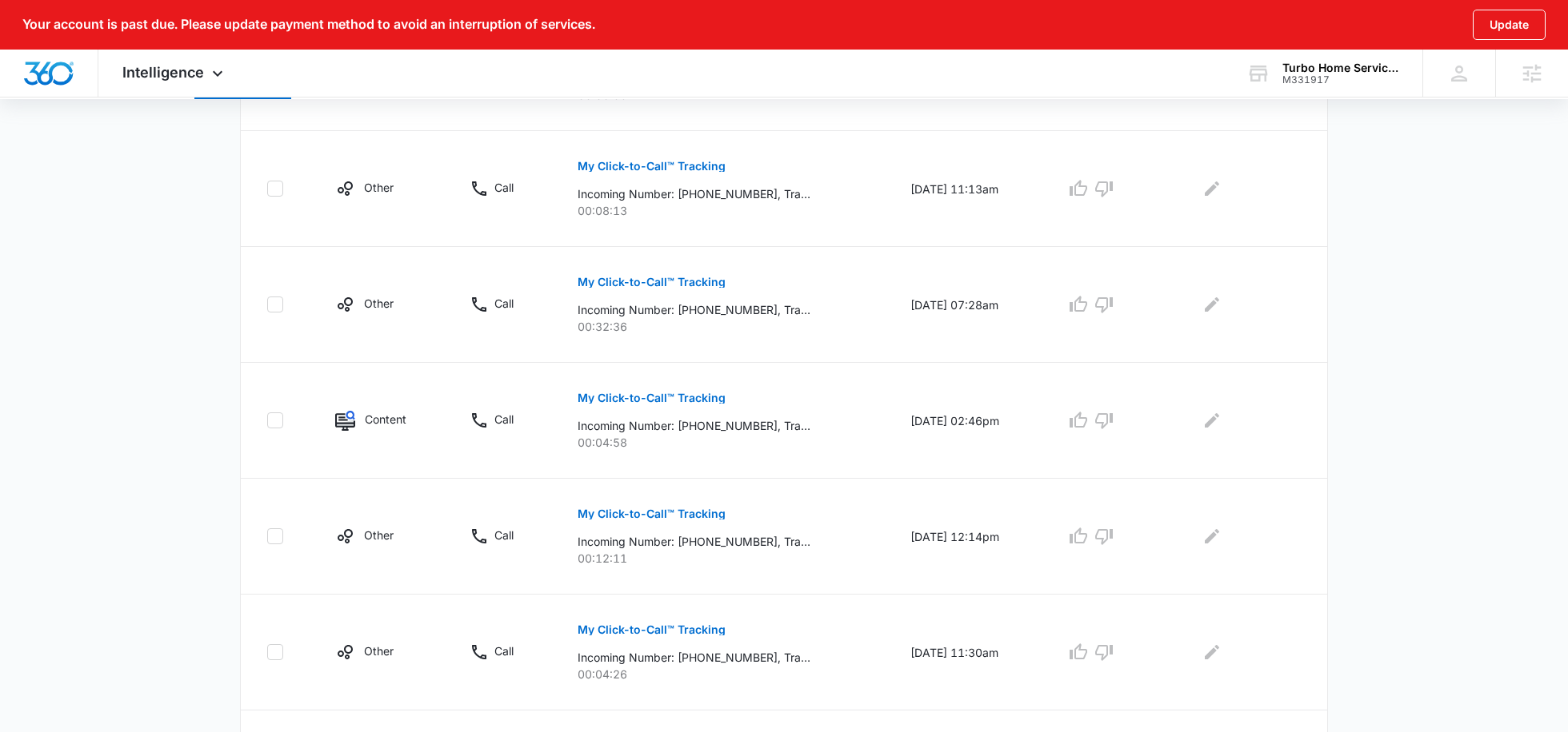
scroll to position [1024, 0]
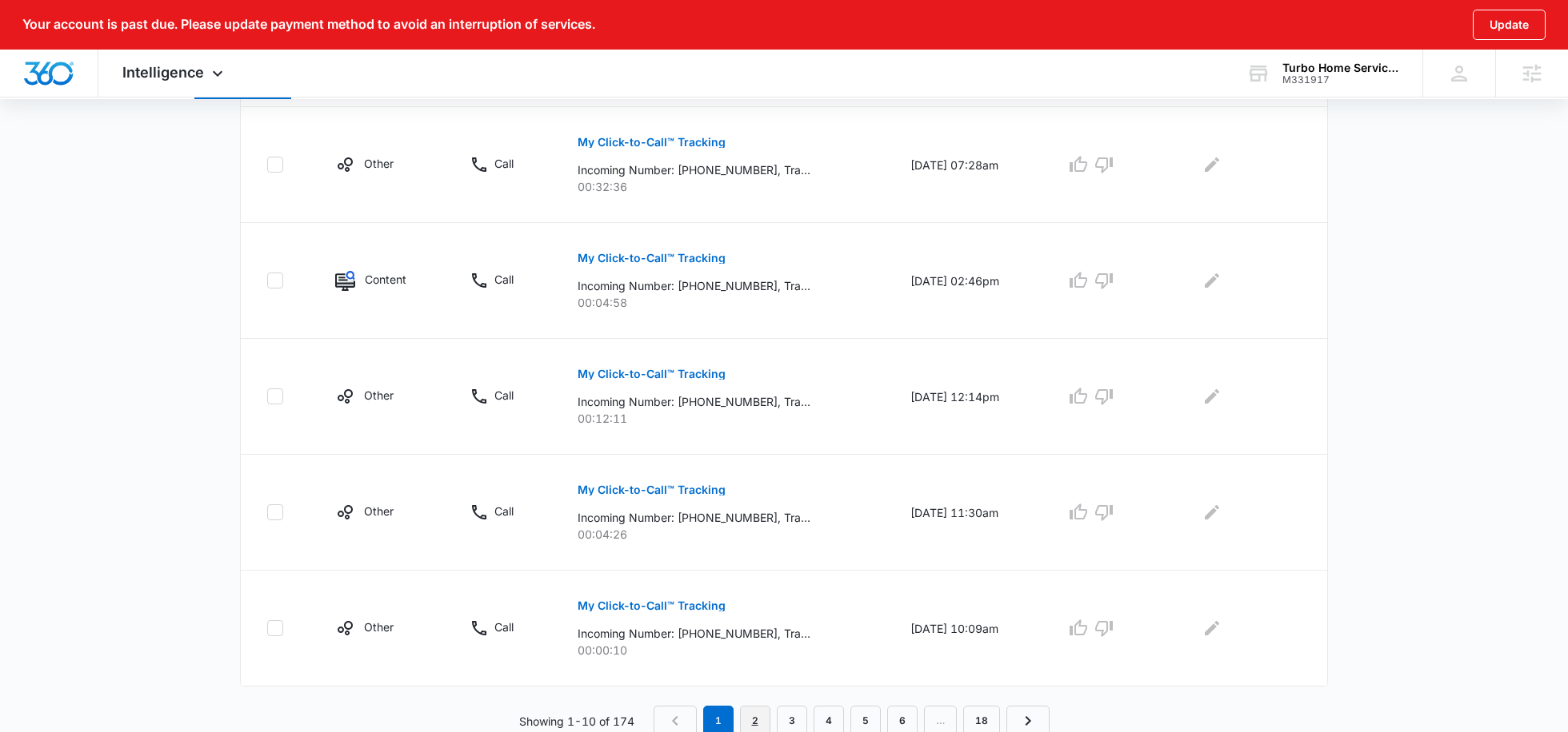
click at [746, 722] on link "2" at bounding box center [755, 721] width 30 height 30
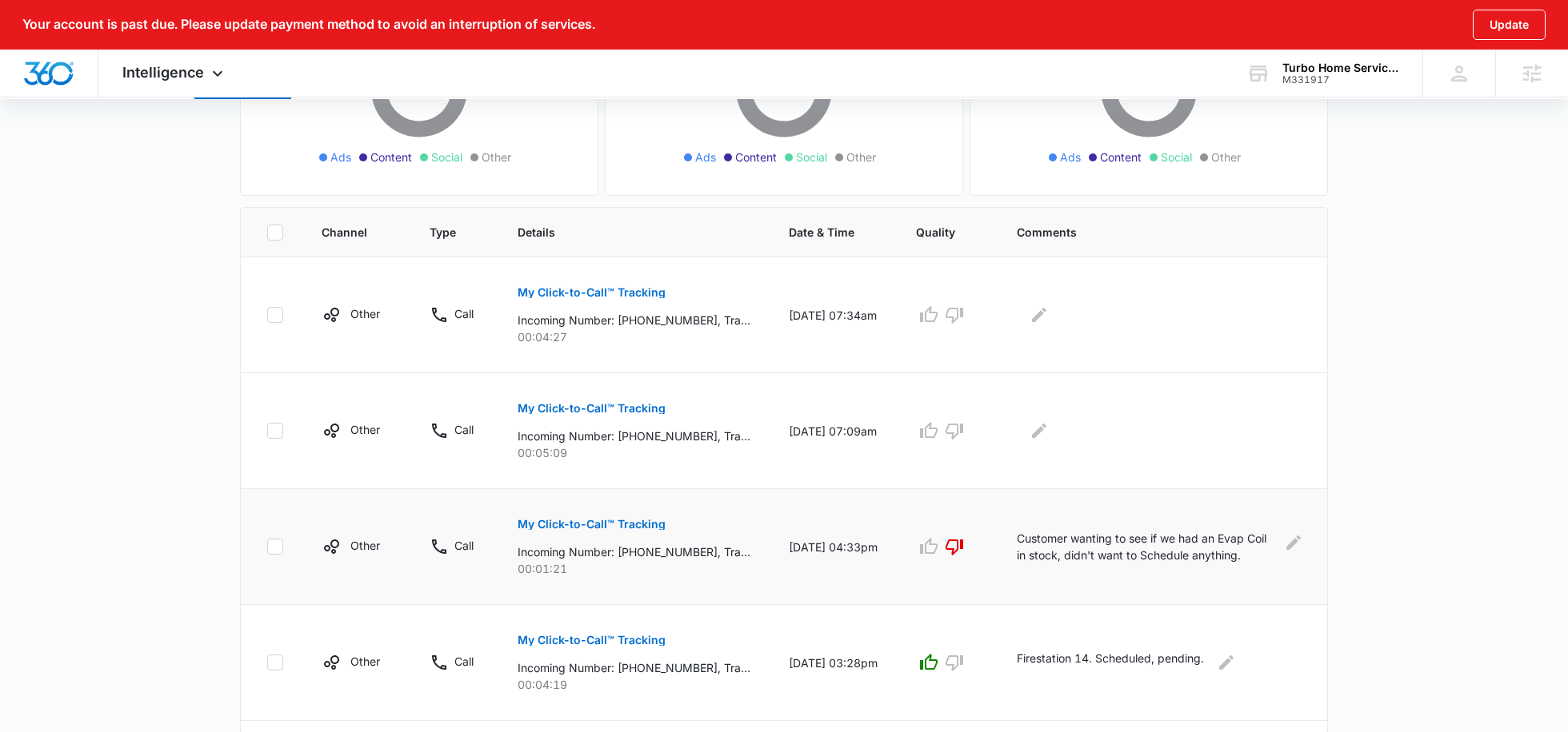
scroll to position [297, 0]
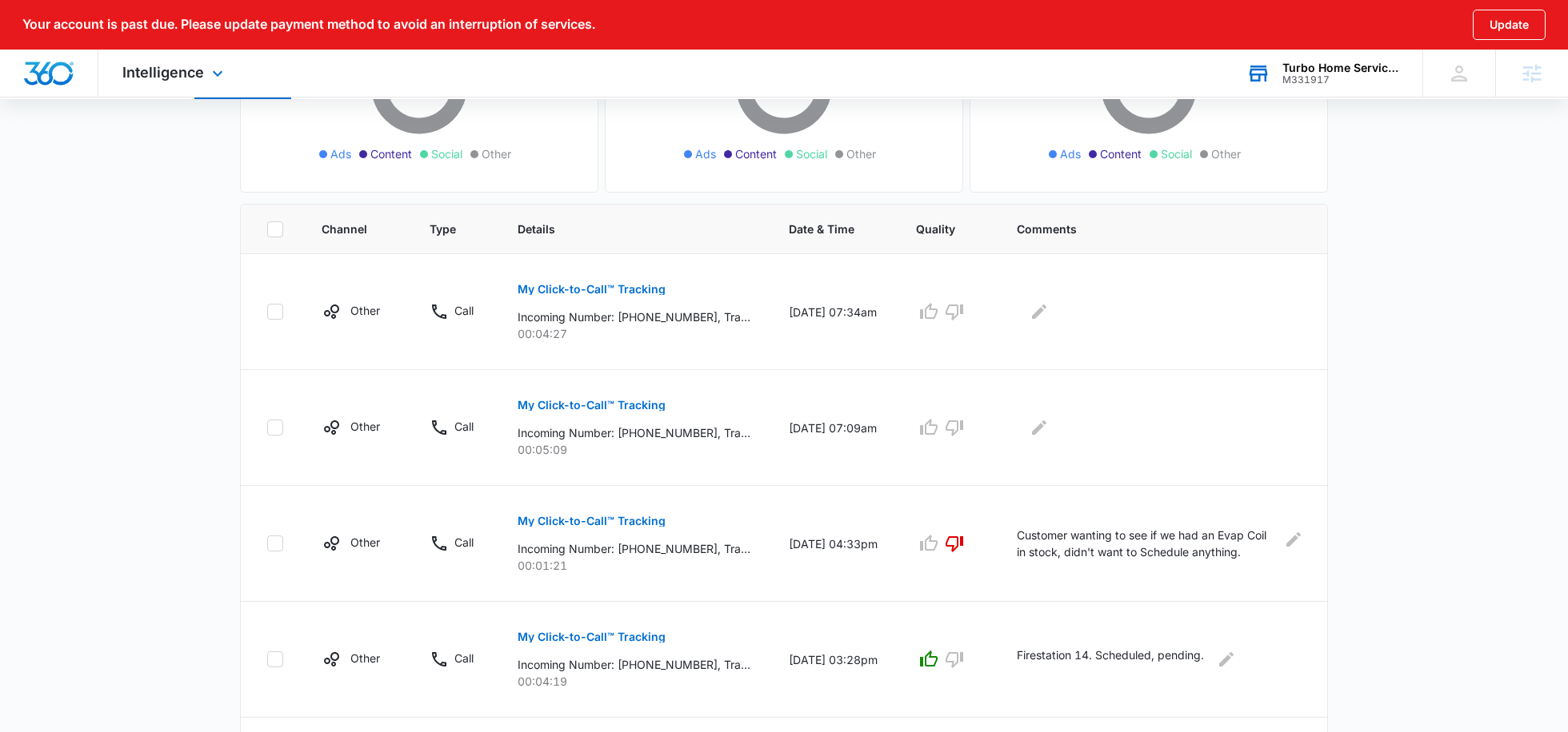
click at [1288, 80] on div "M331917" at bounding box center [1340, 80] width 117 height 11
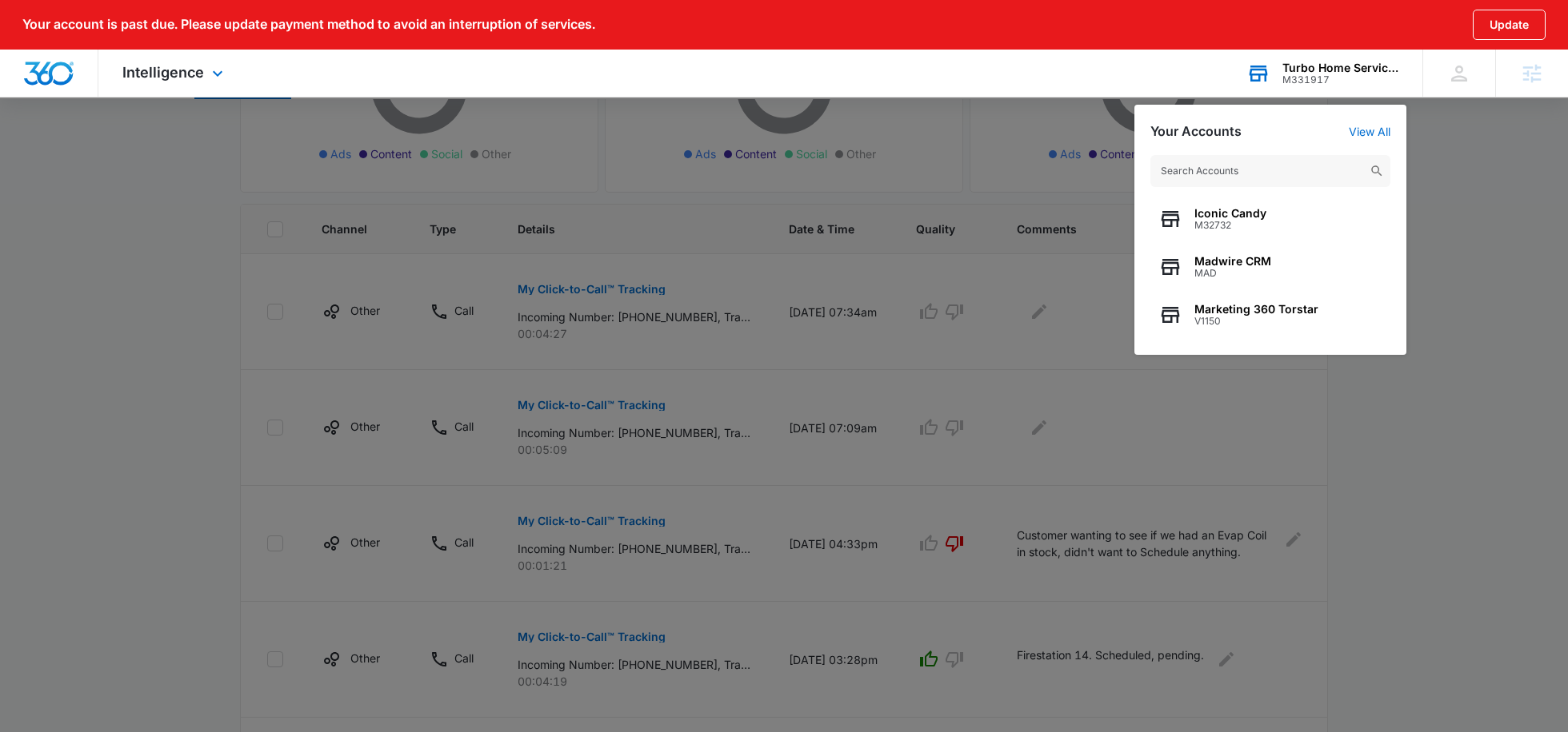
click at [1176, 176] on input "text" at bounding box center [1270, 170] width 240 height 32
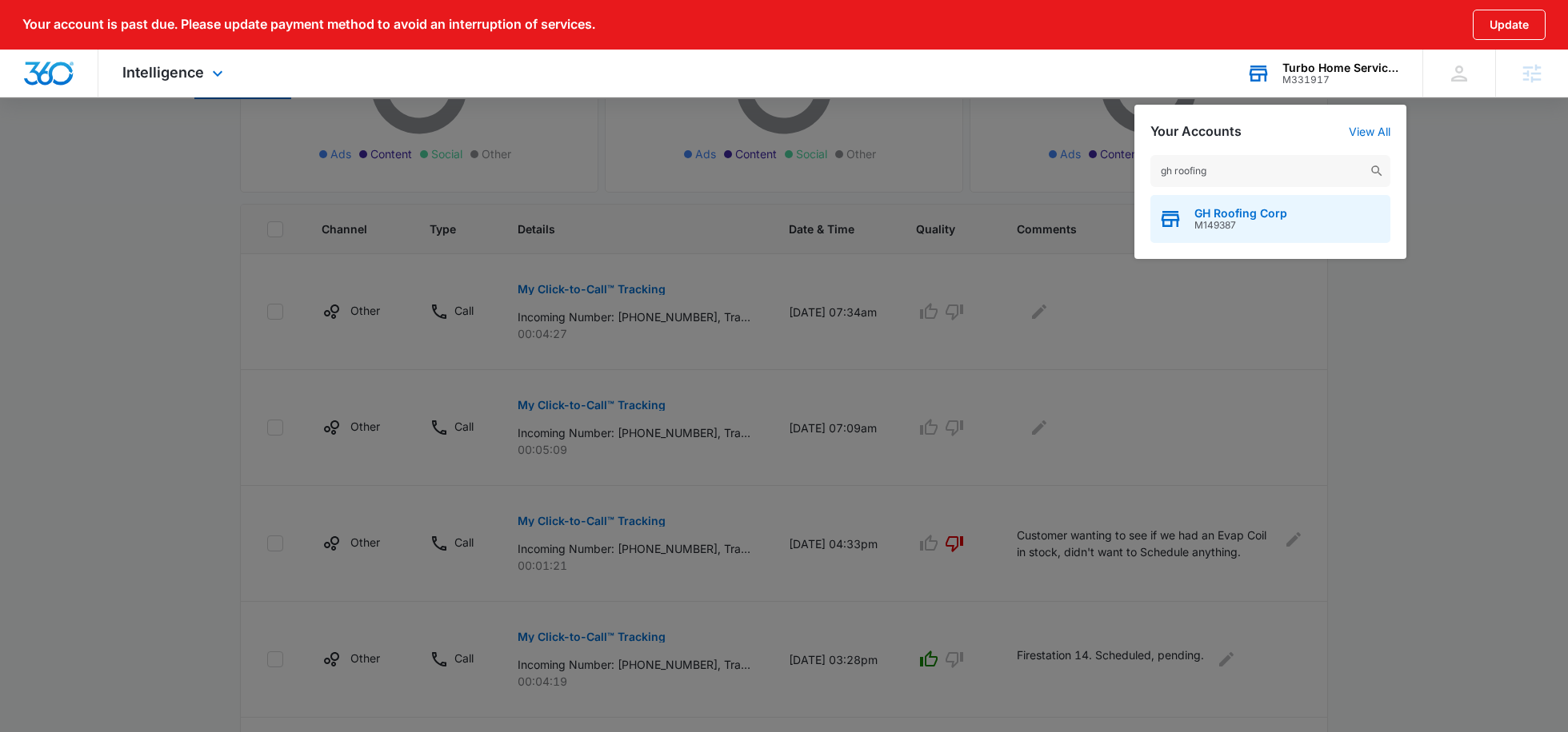
type input "gh roofing"
click at [1217, 222] on span "M149387" at bounding box center [1240, 226] width 93 height 11
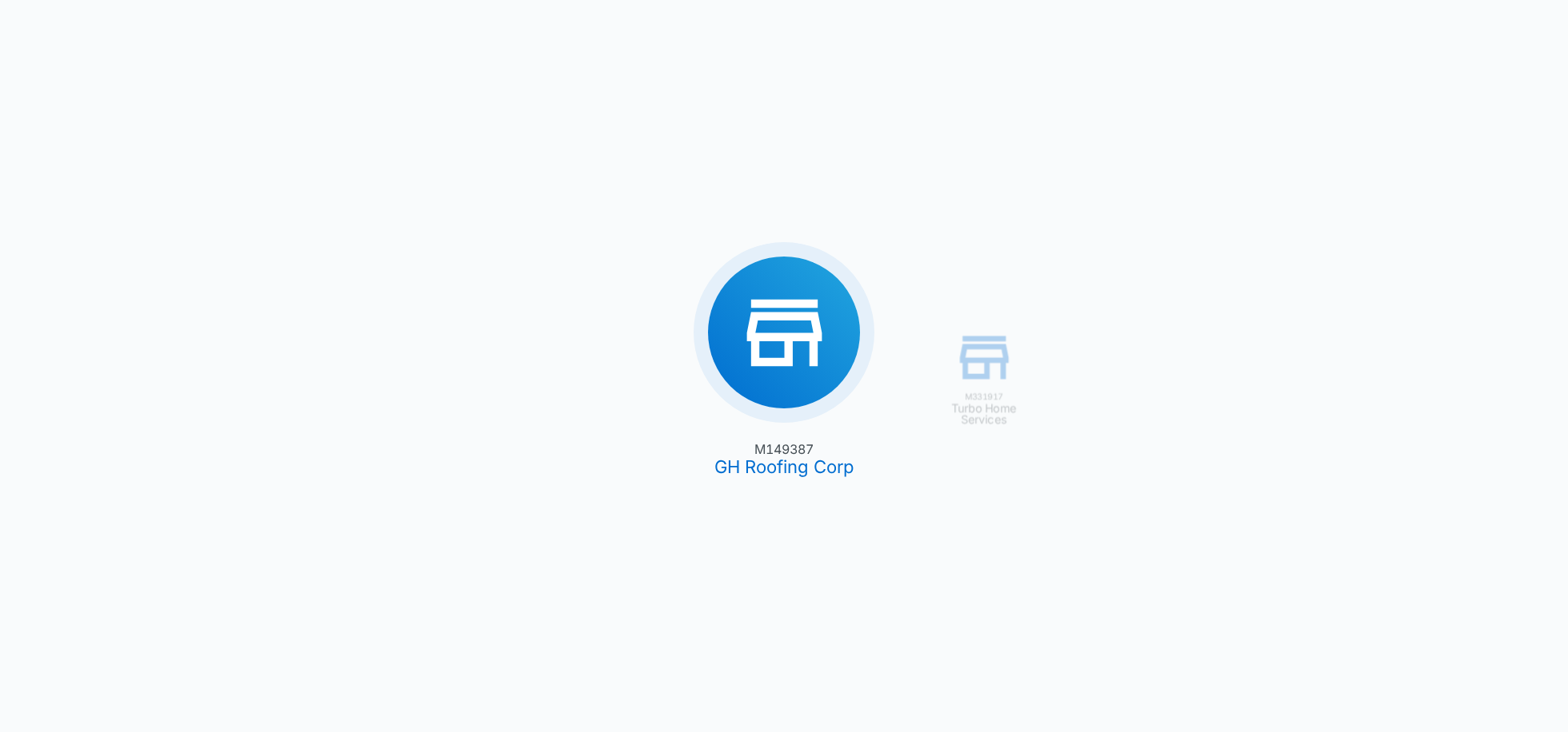
type input "[DATE]"
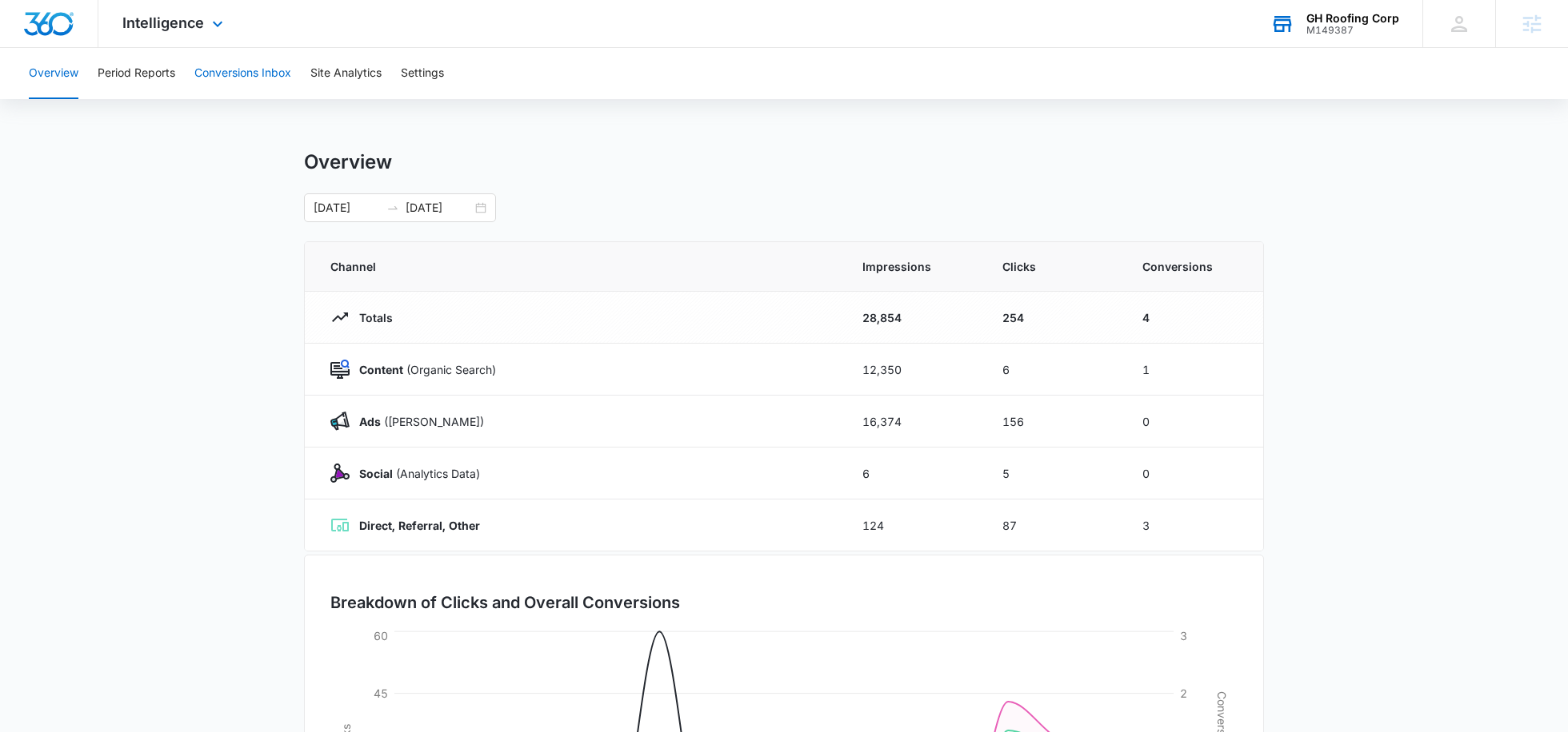
click at [215, 69] on button "Conversions Inbox" at bounding box center [242, 74] width 97 height 51
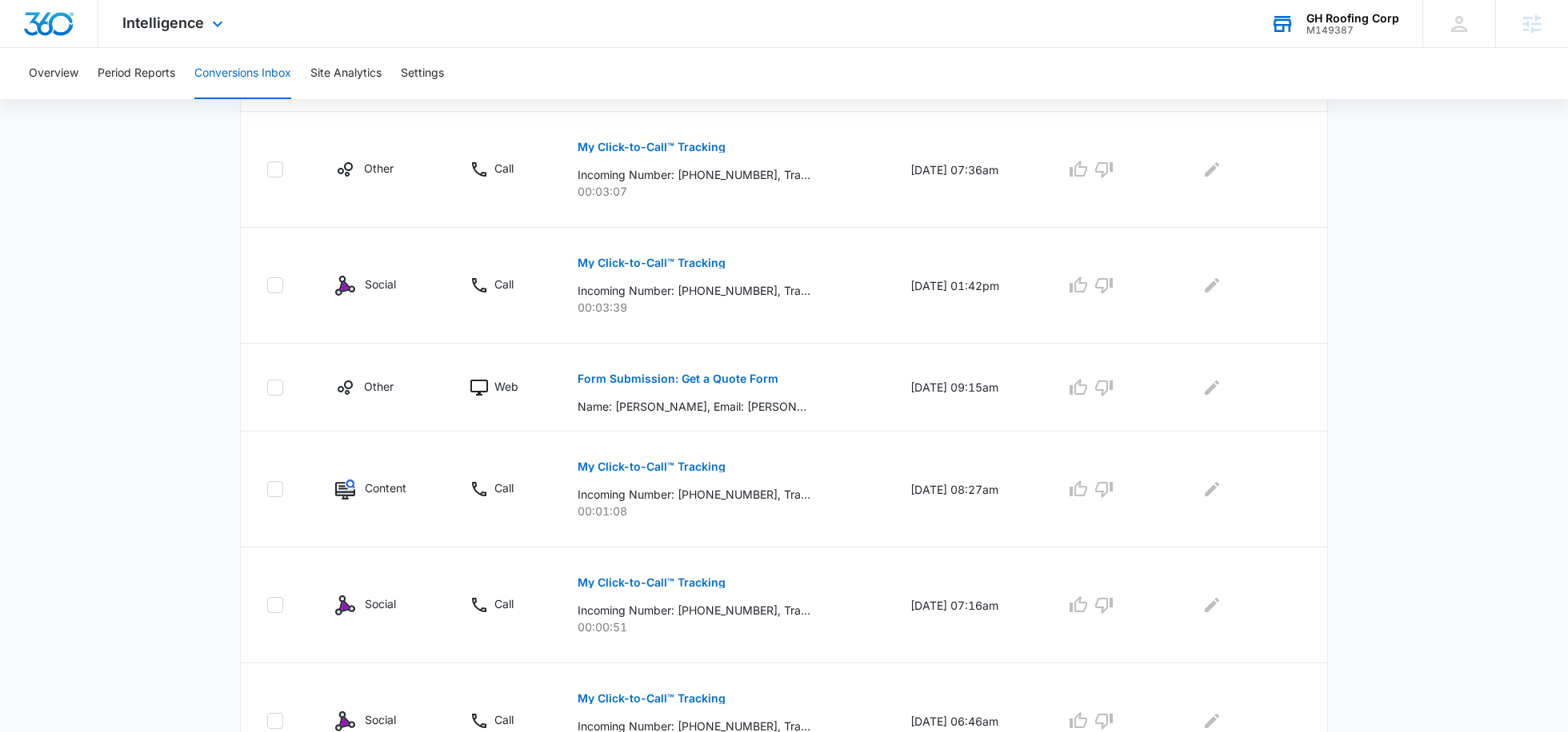
scroll to position [948, 0]
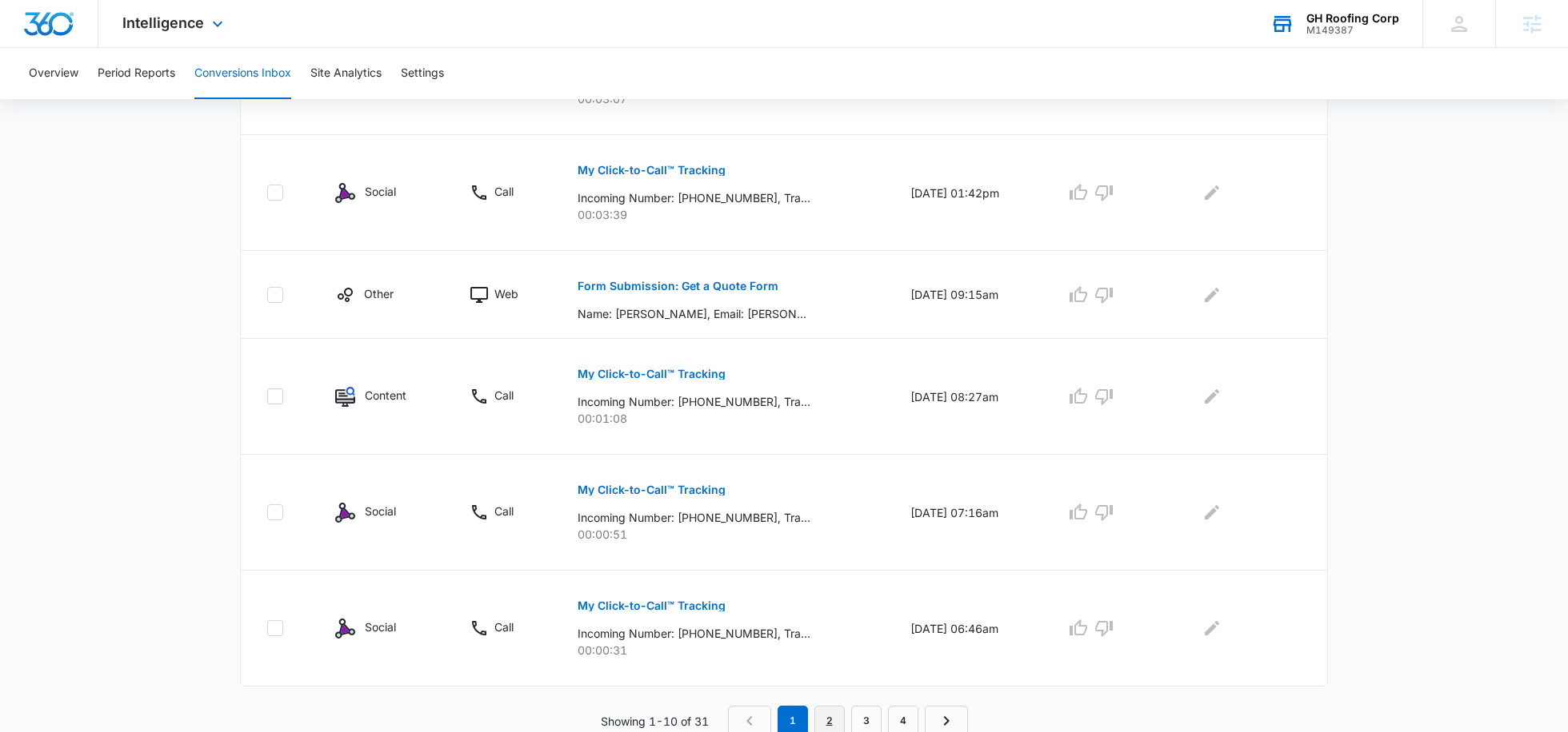
click at [834, 707] on link "2" at bounding box center [829, 721] width 30 height 30
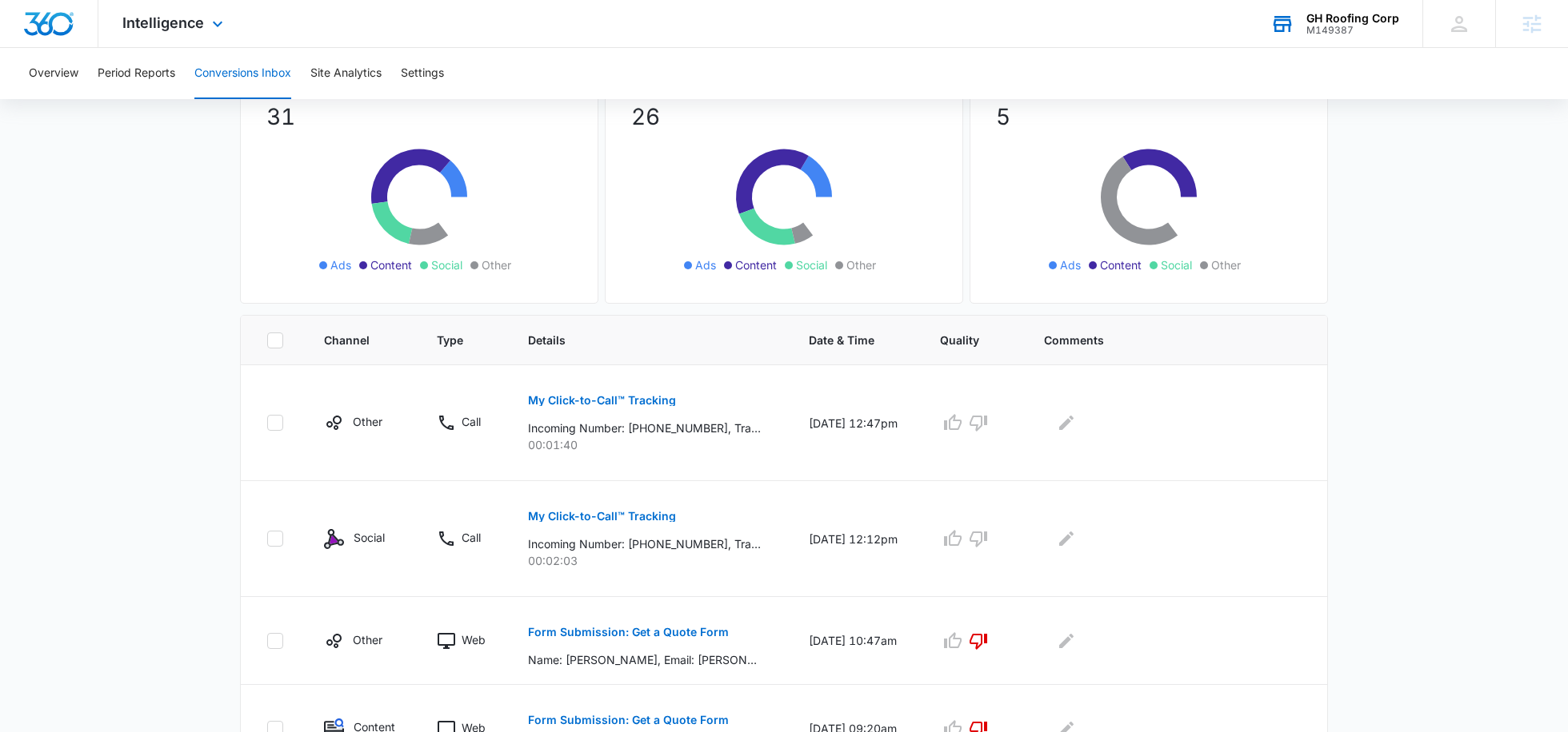
scroll to position [124, 0]
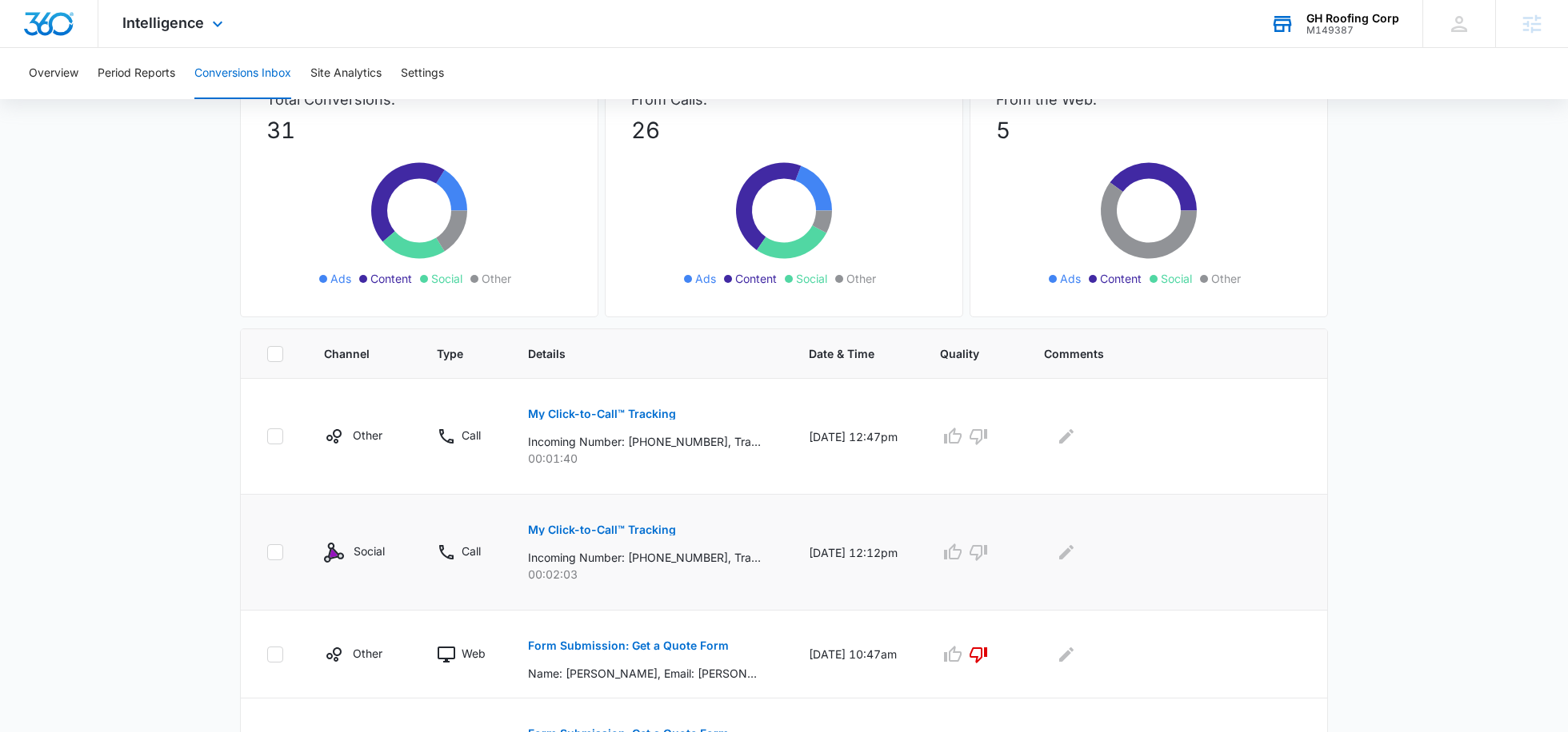
click at [663, 534] on button "My Click-to-Call™ Tracking" at bounding box center [601, 530] width 148 height 38
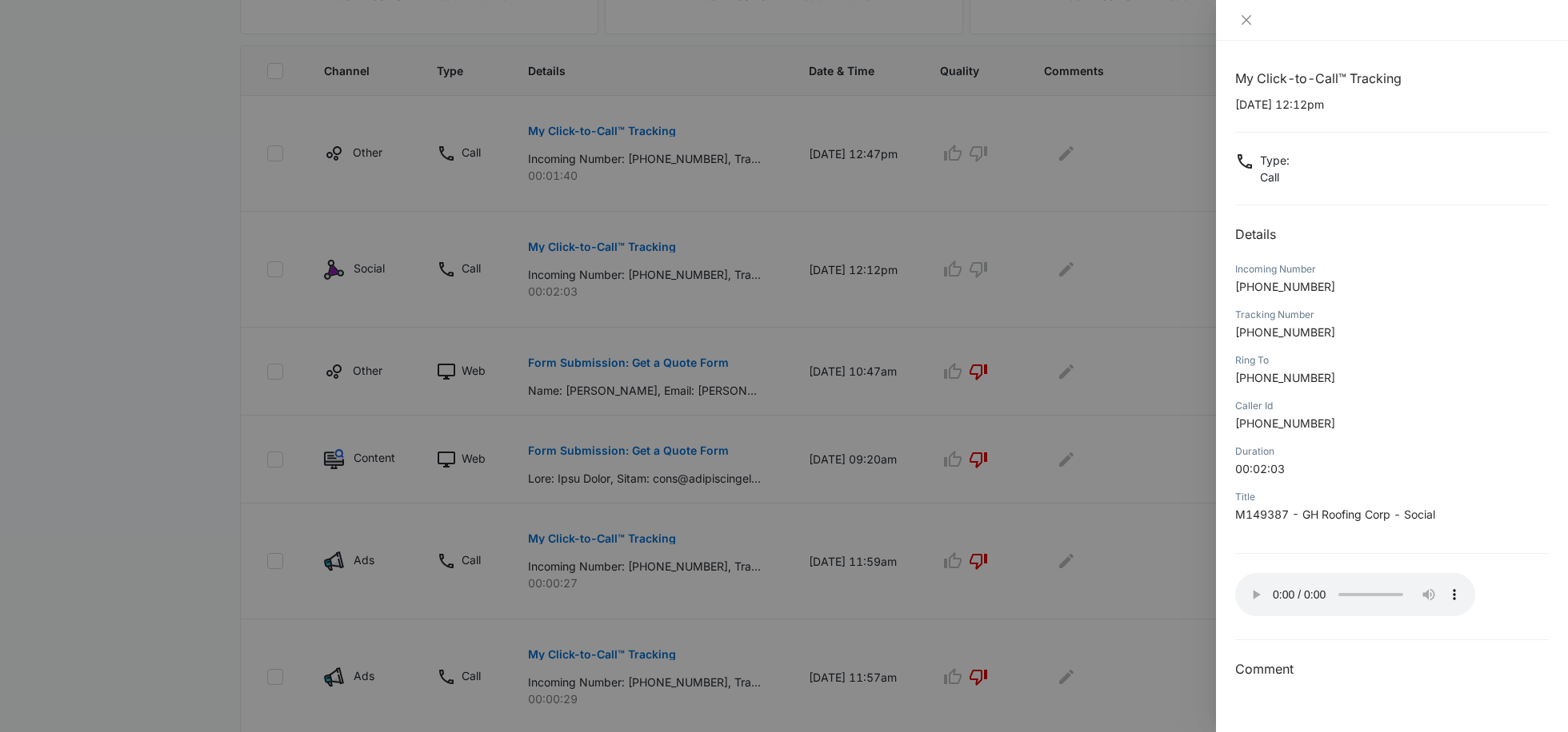
scroll to position [404, 0]
click at [1097, 295] on div at bounding box center [784, 366] width 1568 height 732
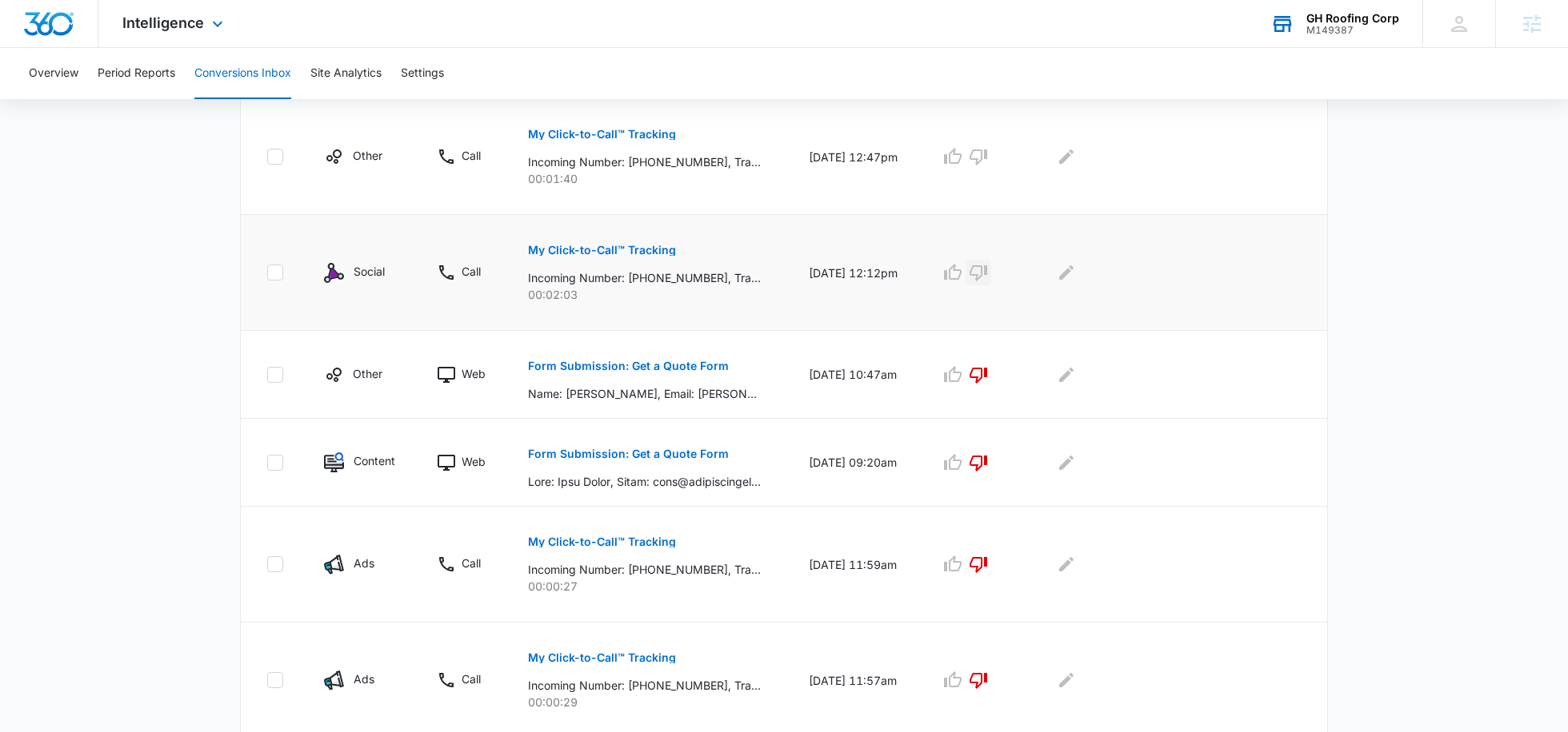
click at [988, 264] on icon "button" at bounding box center [977, 272] width 19 height 19
click at [1079, 280] on button "Edit Comments" at bounding box center [1066, 272] width 25 height 25
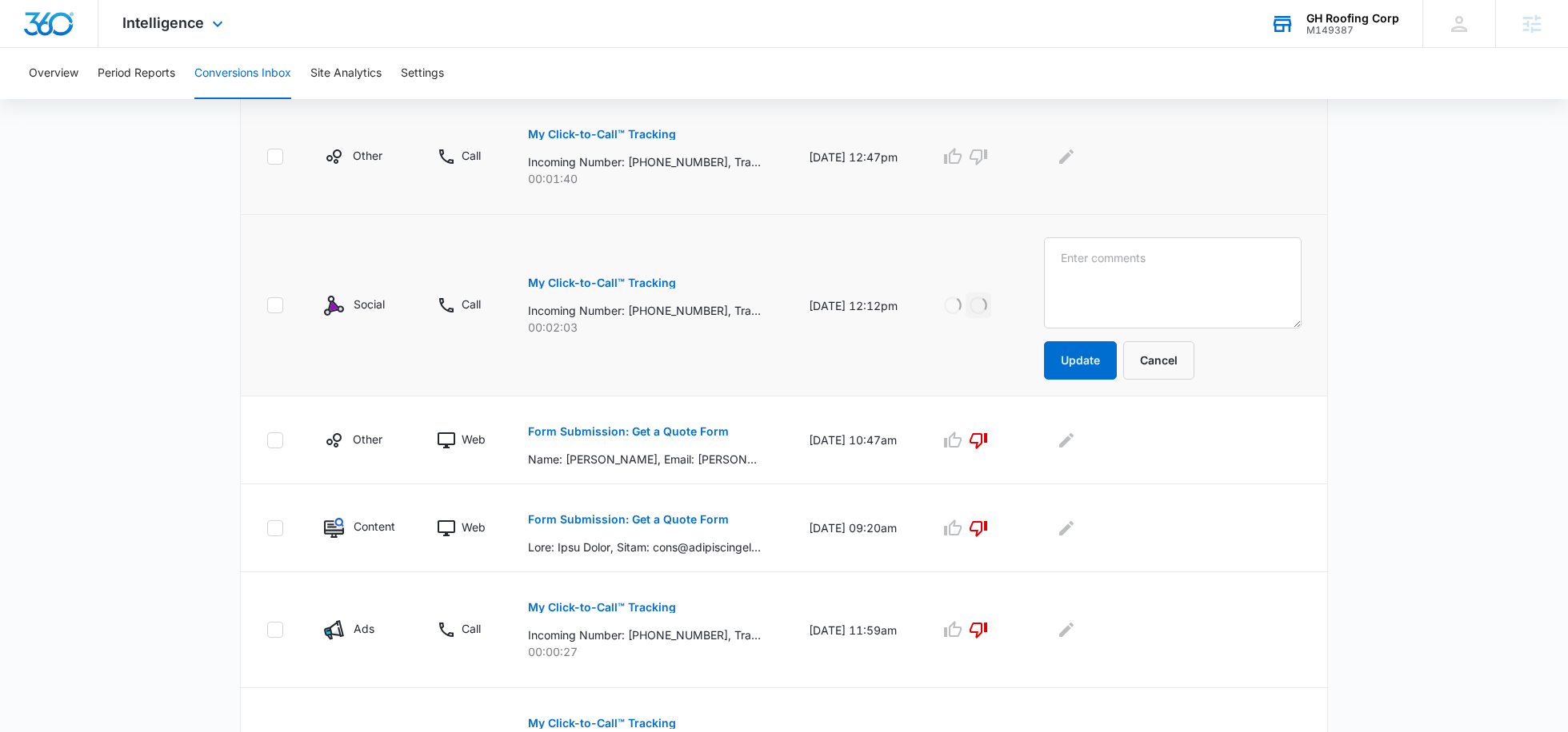
click at [648, 133] on p "My Click-to-Call™ Tracking" at bounding box center [601, 134] width 148 height 11
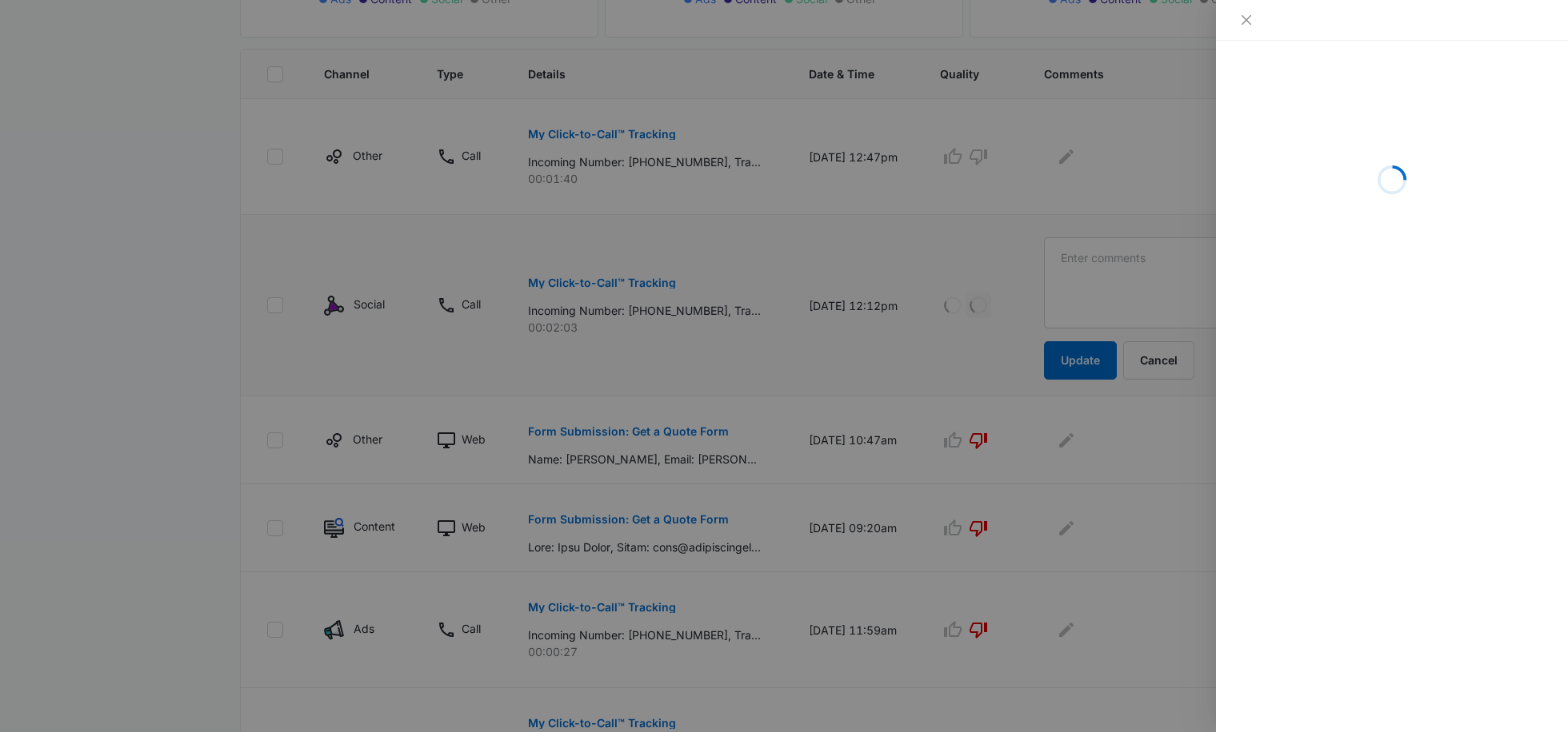
click at [948, 264] on div at bounding box center [784, 366] width 1568 height 732
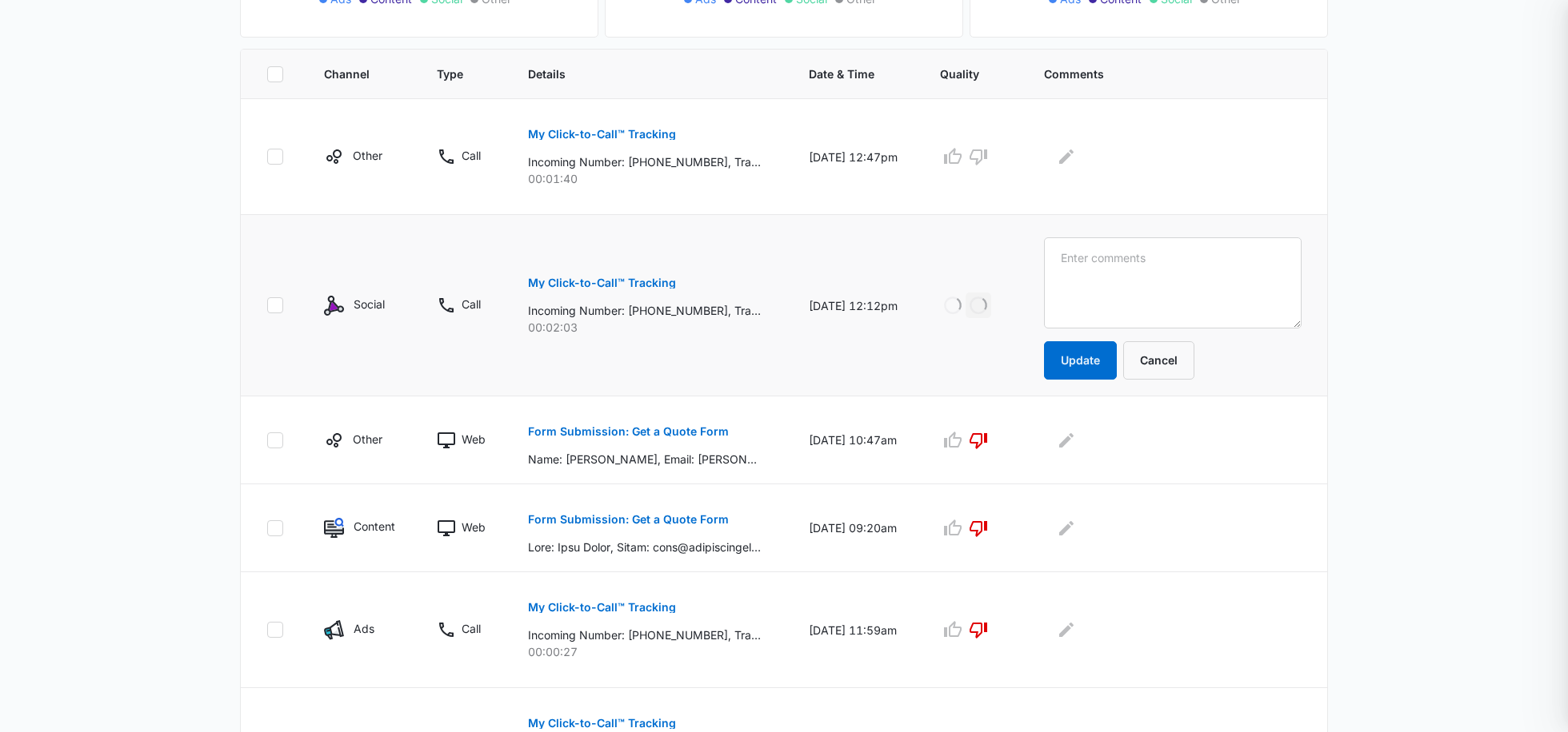
click at [1080, 273] on div at bounding box center [784, 366] width 1568 height 732
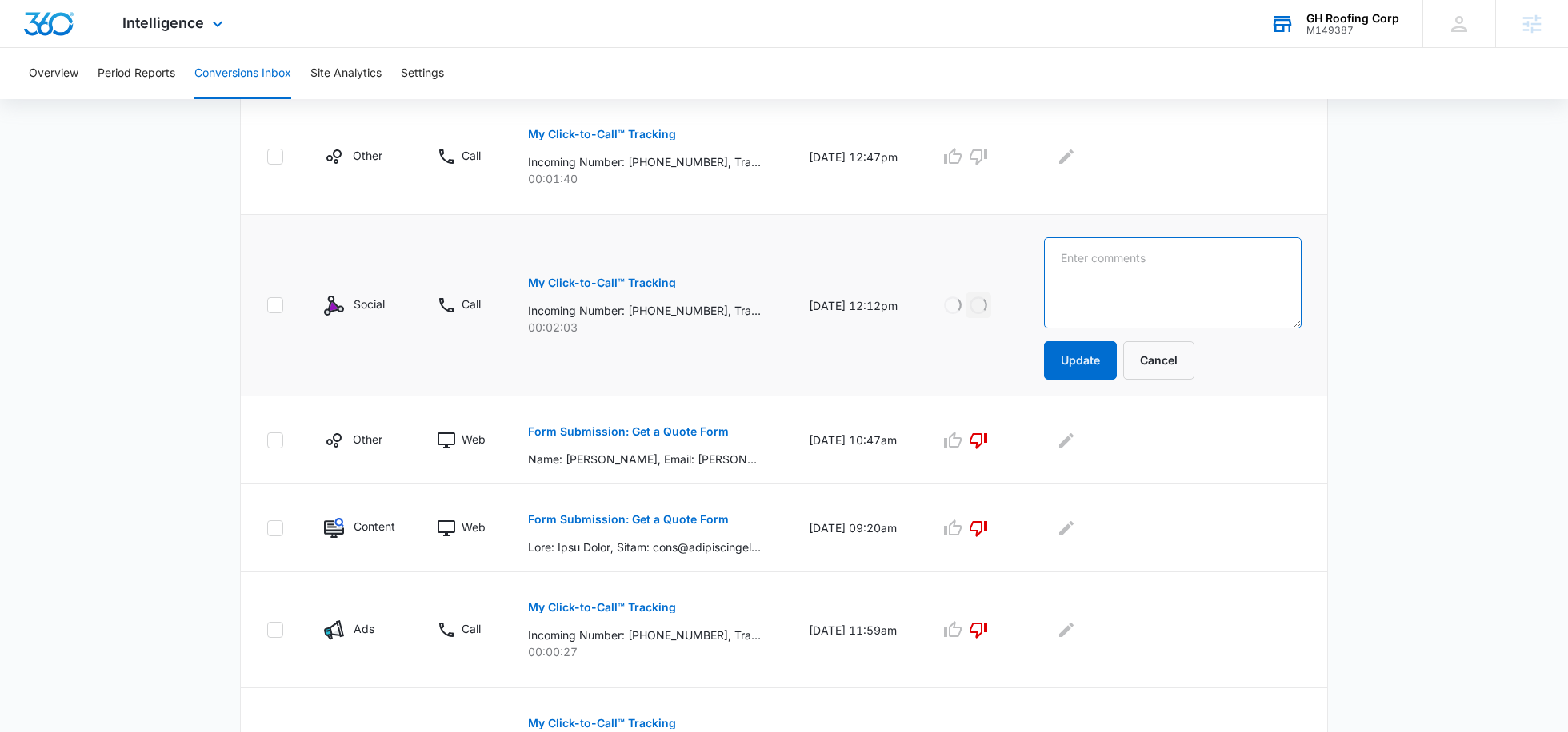
click at [1135, 273] on textarea at bounding box center [1172, 282] width 257 height 91
type textarea "social media company calling"
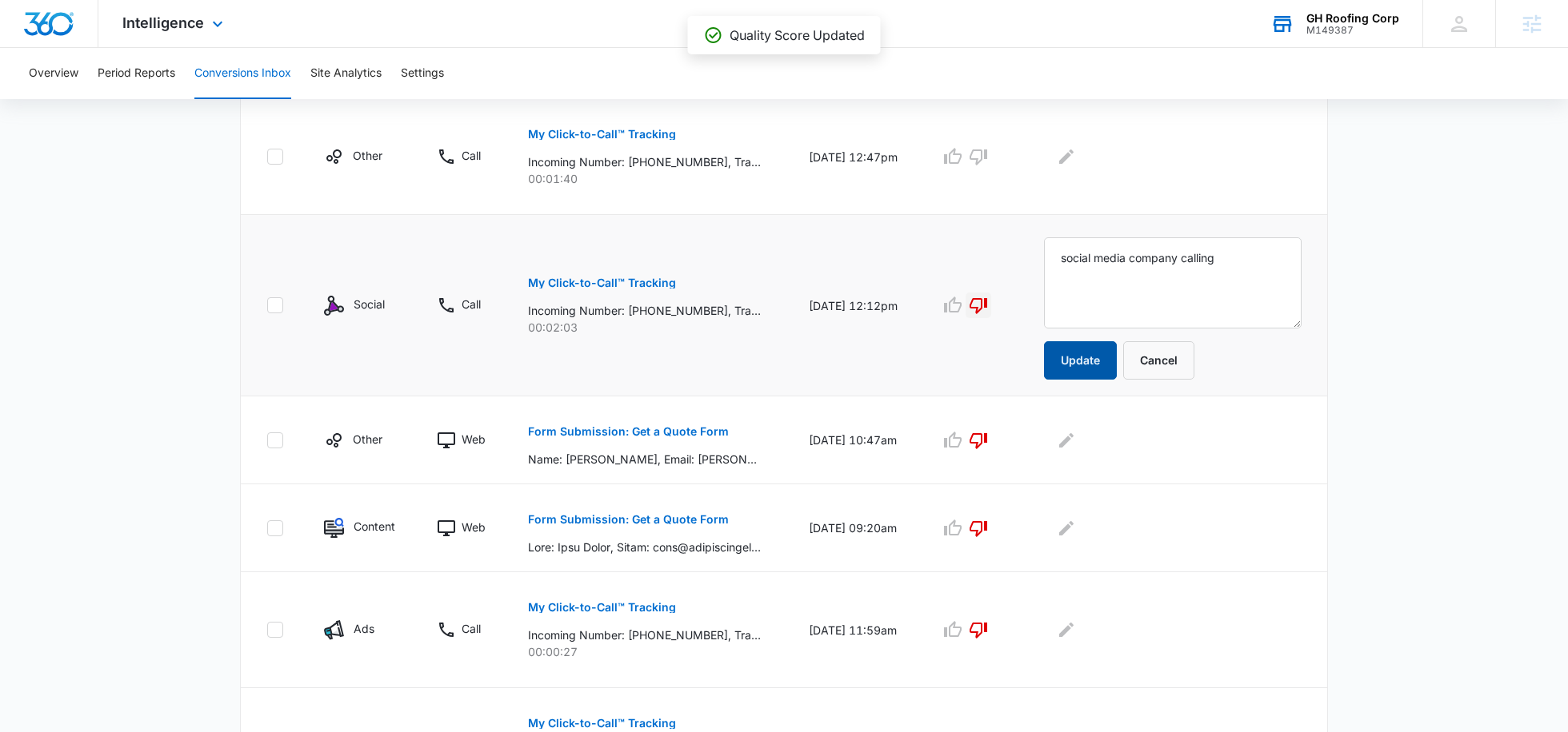
click at [1117, 358] on button "Update" at bounding box center [1080, 360] width 73 height 38
click at [660, 130] on p "My Click-to-Call™ Tracking" at bounding box center [601, 134] width 148 height 11
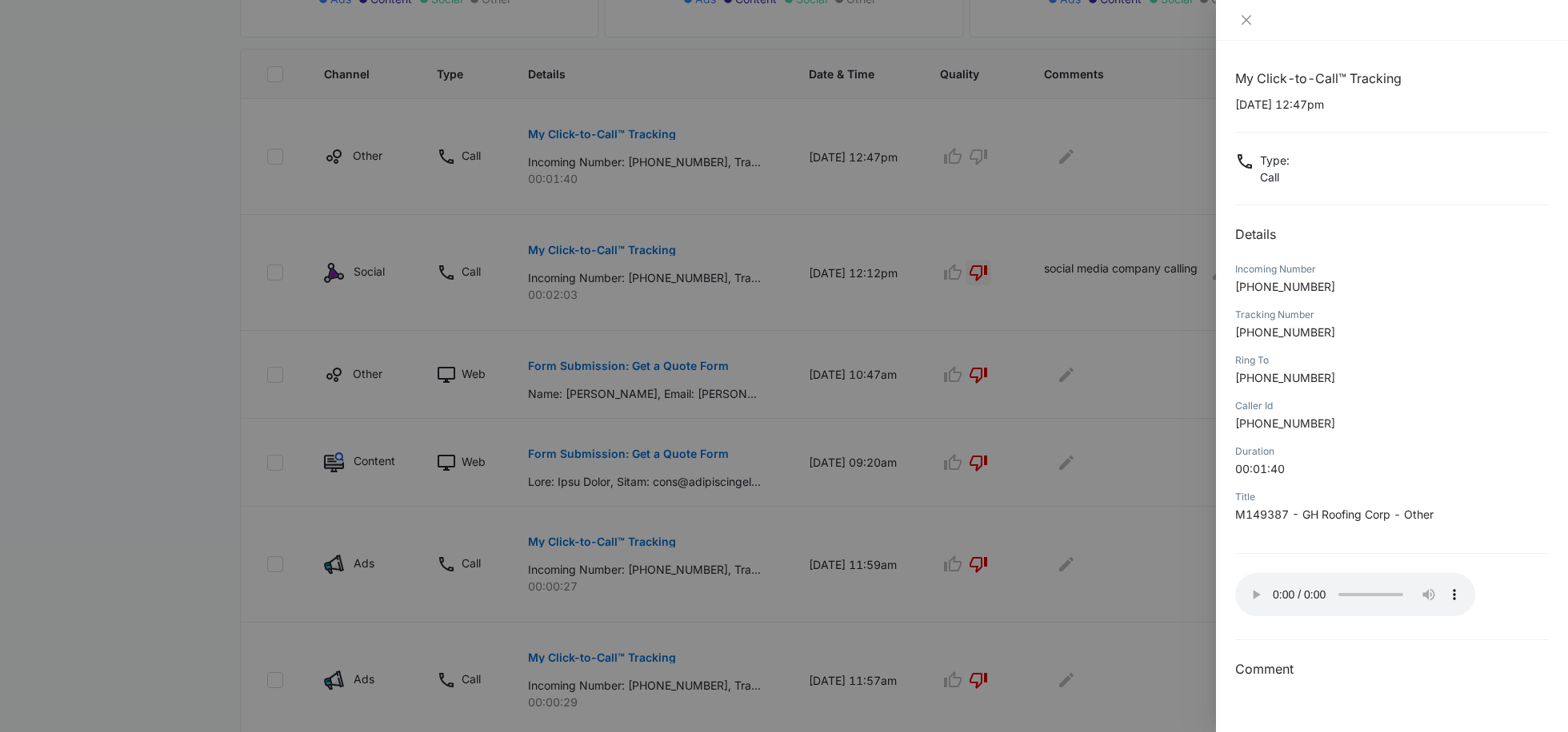
click at [1034, 431] on div at bounding box center [784, 366] width 1568 height 732
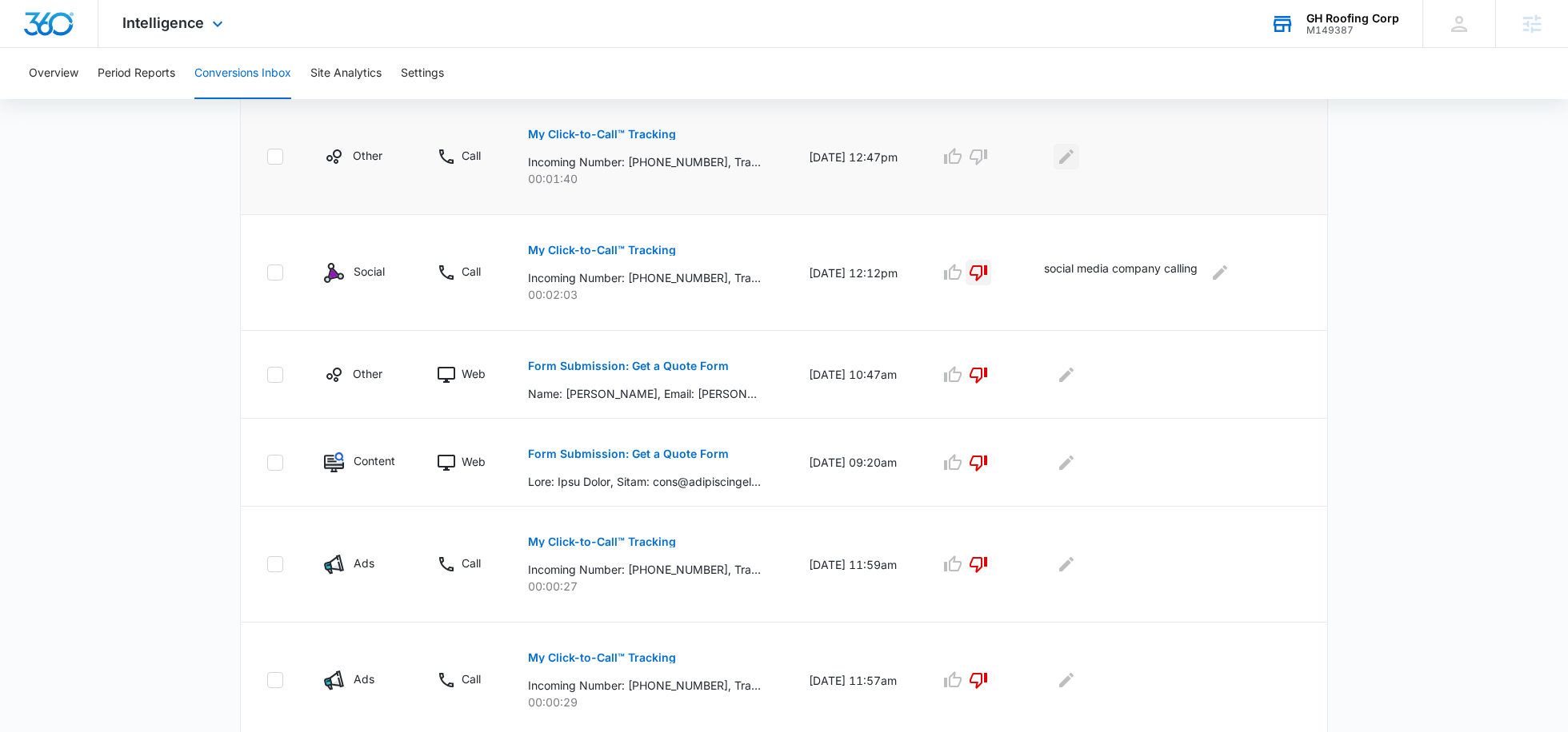
click at [1079, 151] on button "Edit Comments" at bounding box center [1066, 156] width 25 height 25
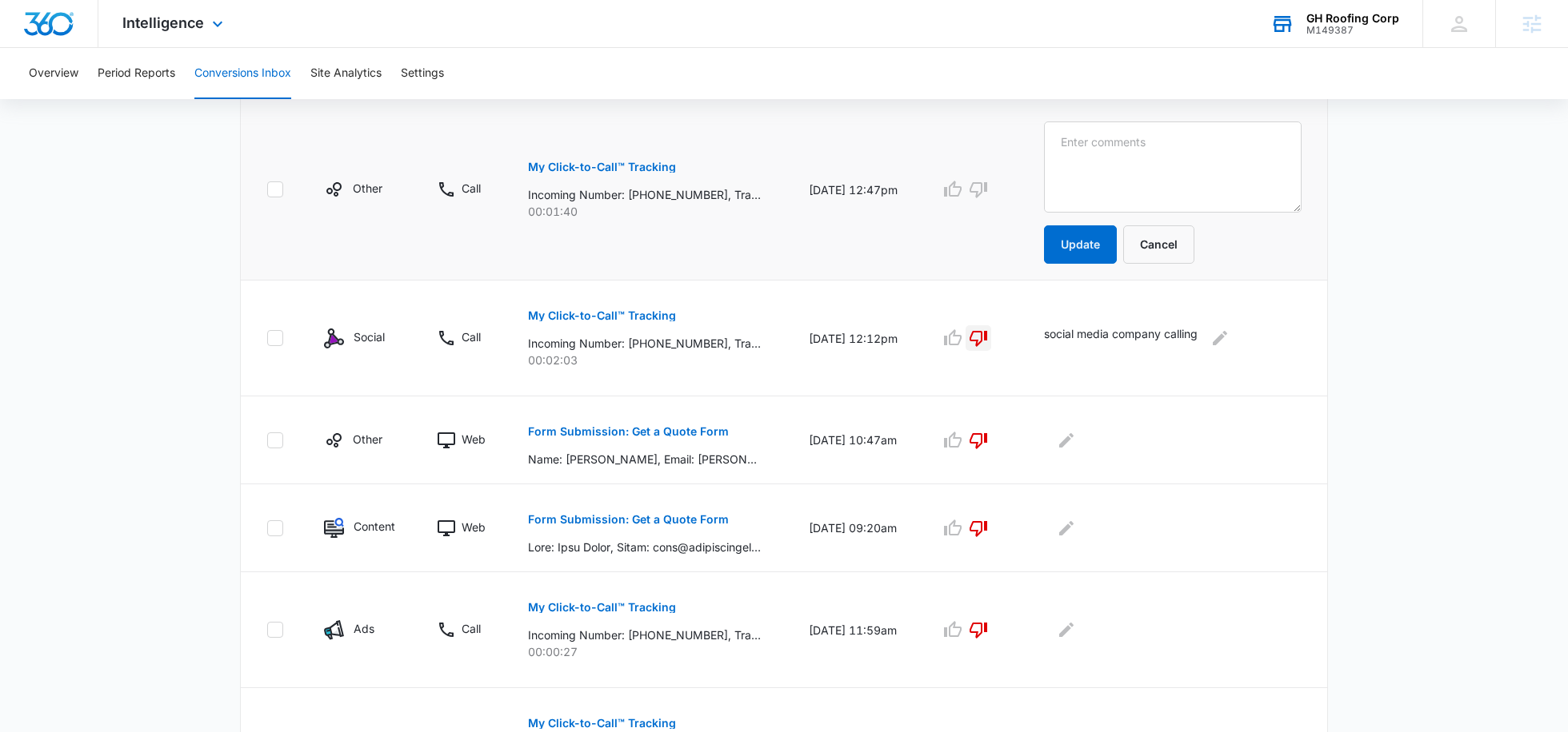
click at [1128, 151] on textarea at bounding box center [1172, 166] width 257 height 91
type textarea "no vm"
click at [1117, 234] on button "Update" at bounding box center [1080, 244] width 73 height 38
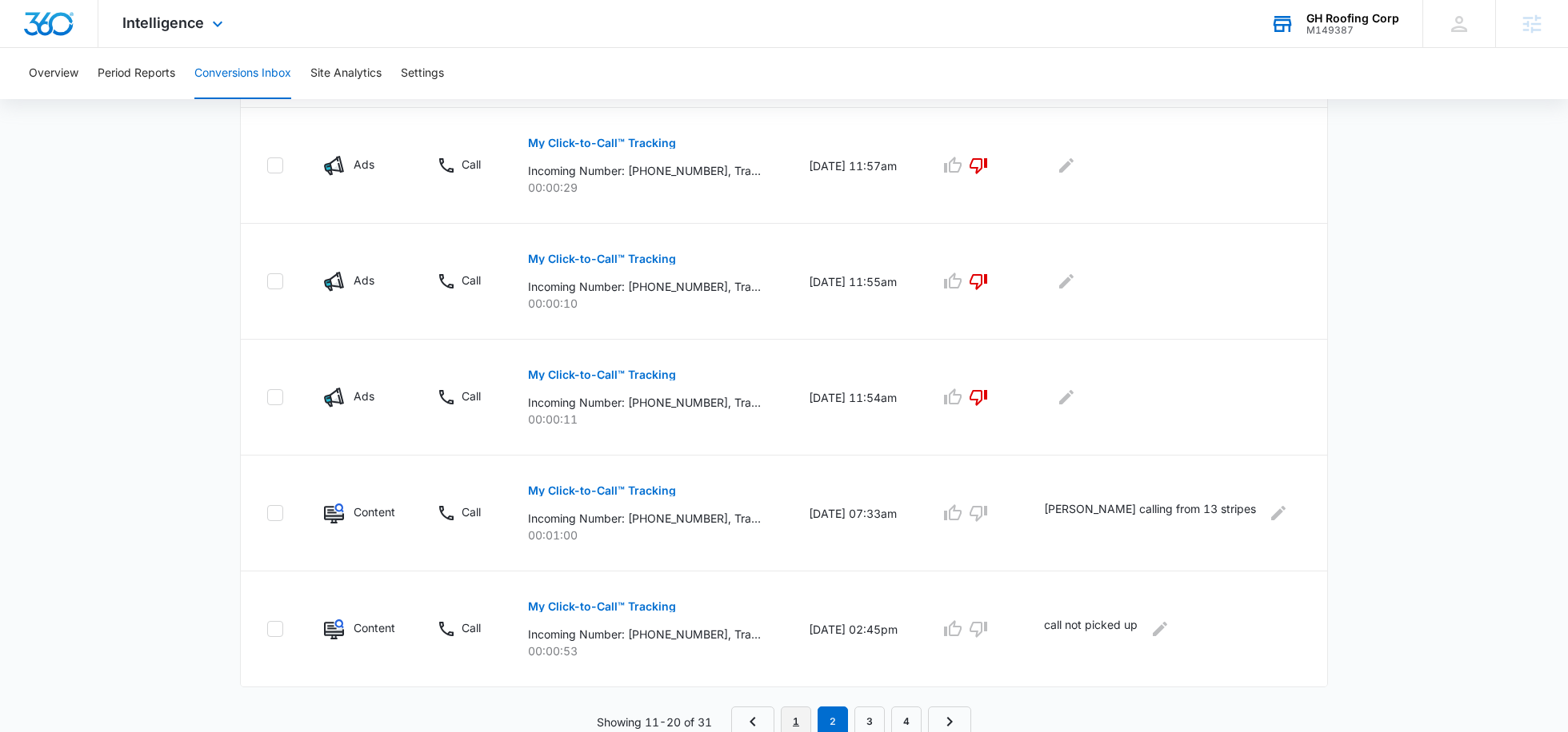
click at [799, 713] on link "1" at bounding box center [795, 721] width 30 height 30
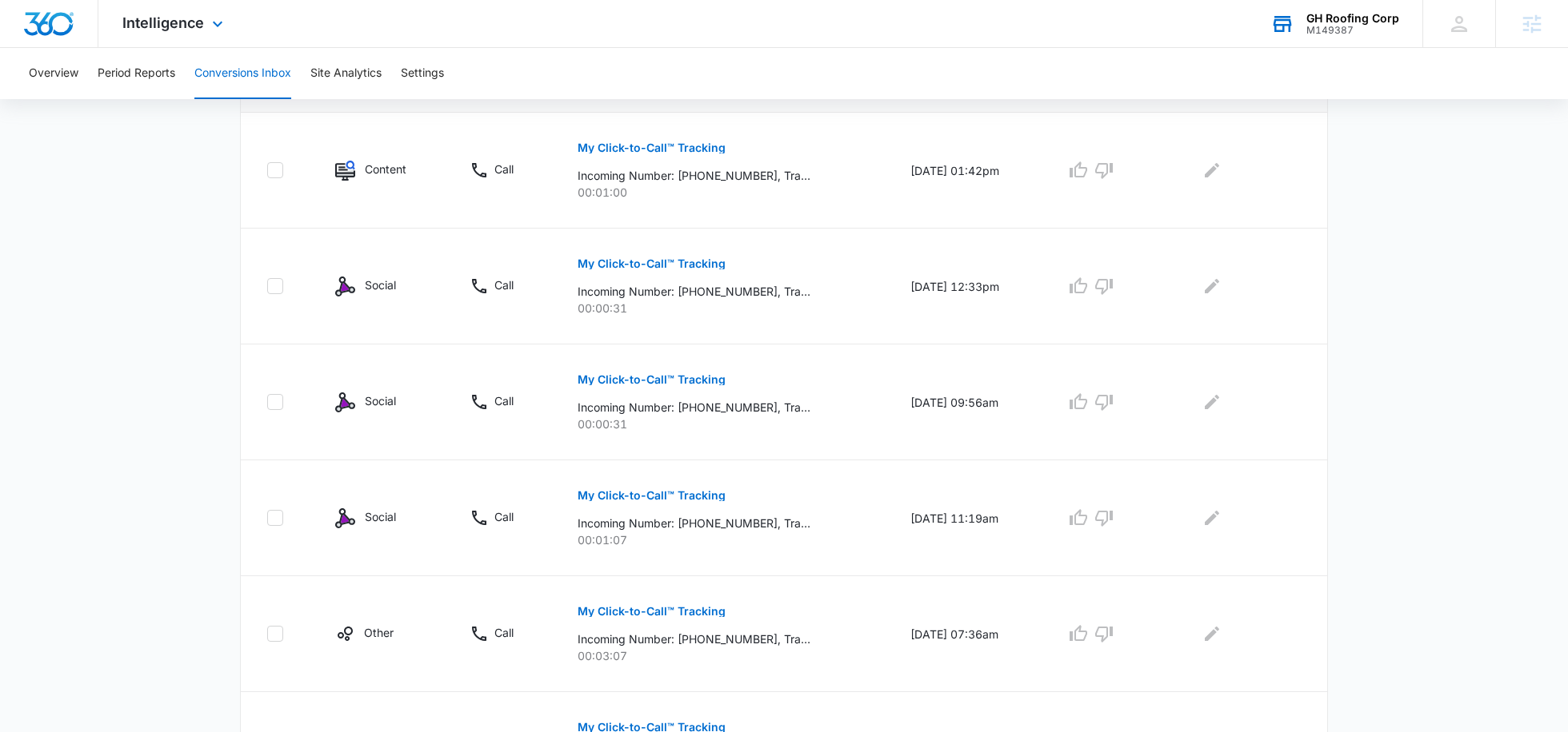
scroll to position [948, 0]
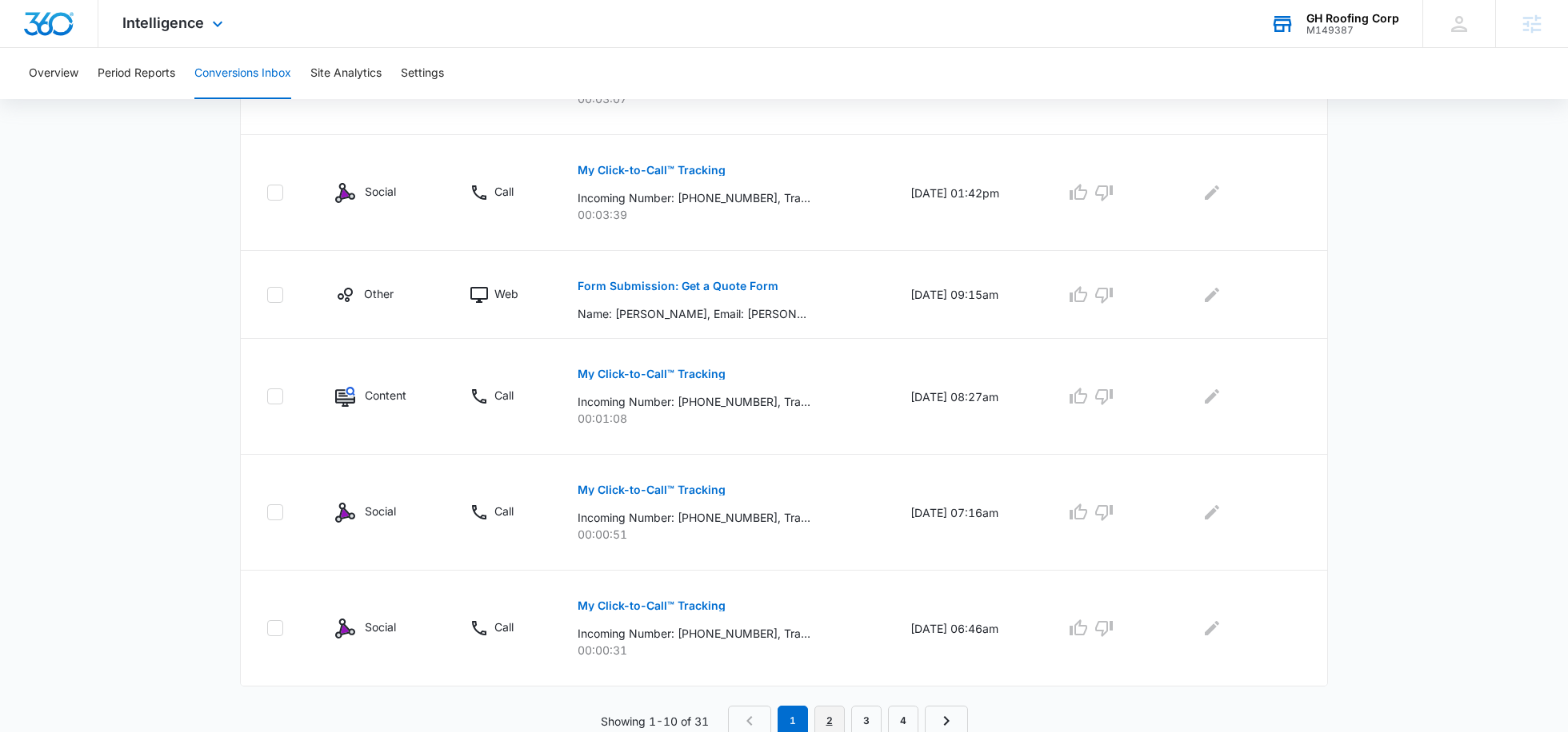
click at [823, 706] on link "2" at bounding box center [829, 721] width 30 height 30
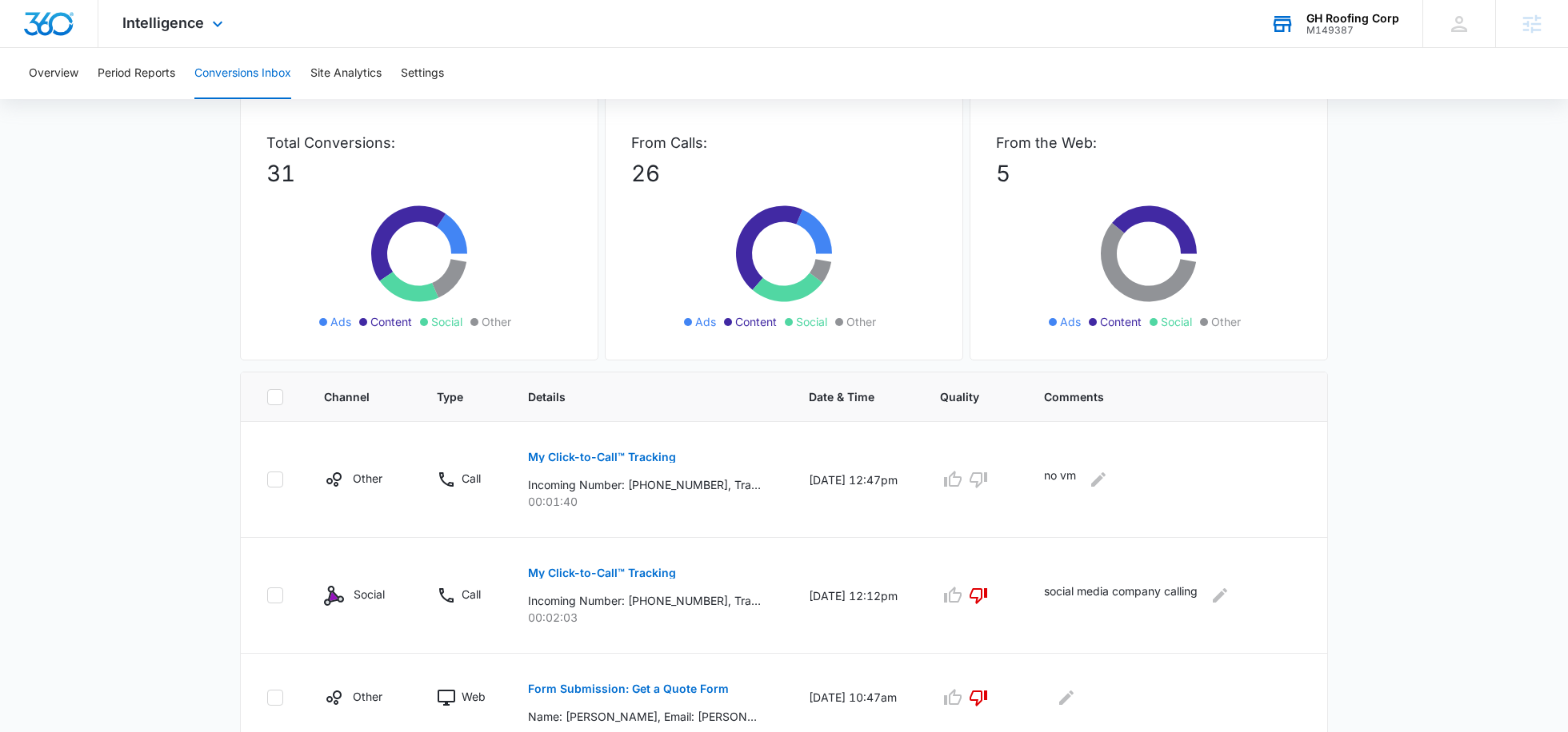
scroll to position [920, 0]
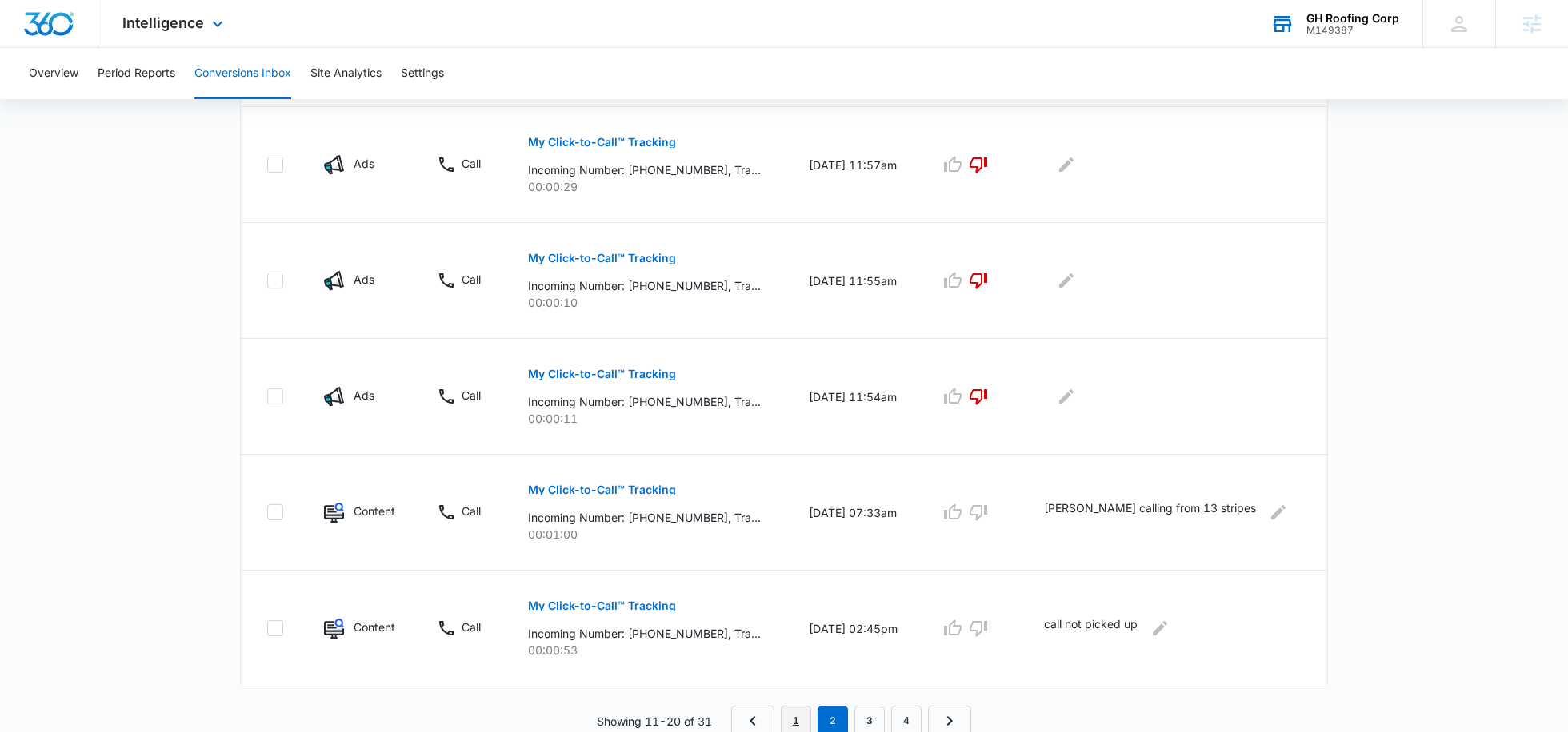
click at [792, 714] on link "1" at bounding box center [795, 721] width 30 height 30
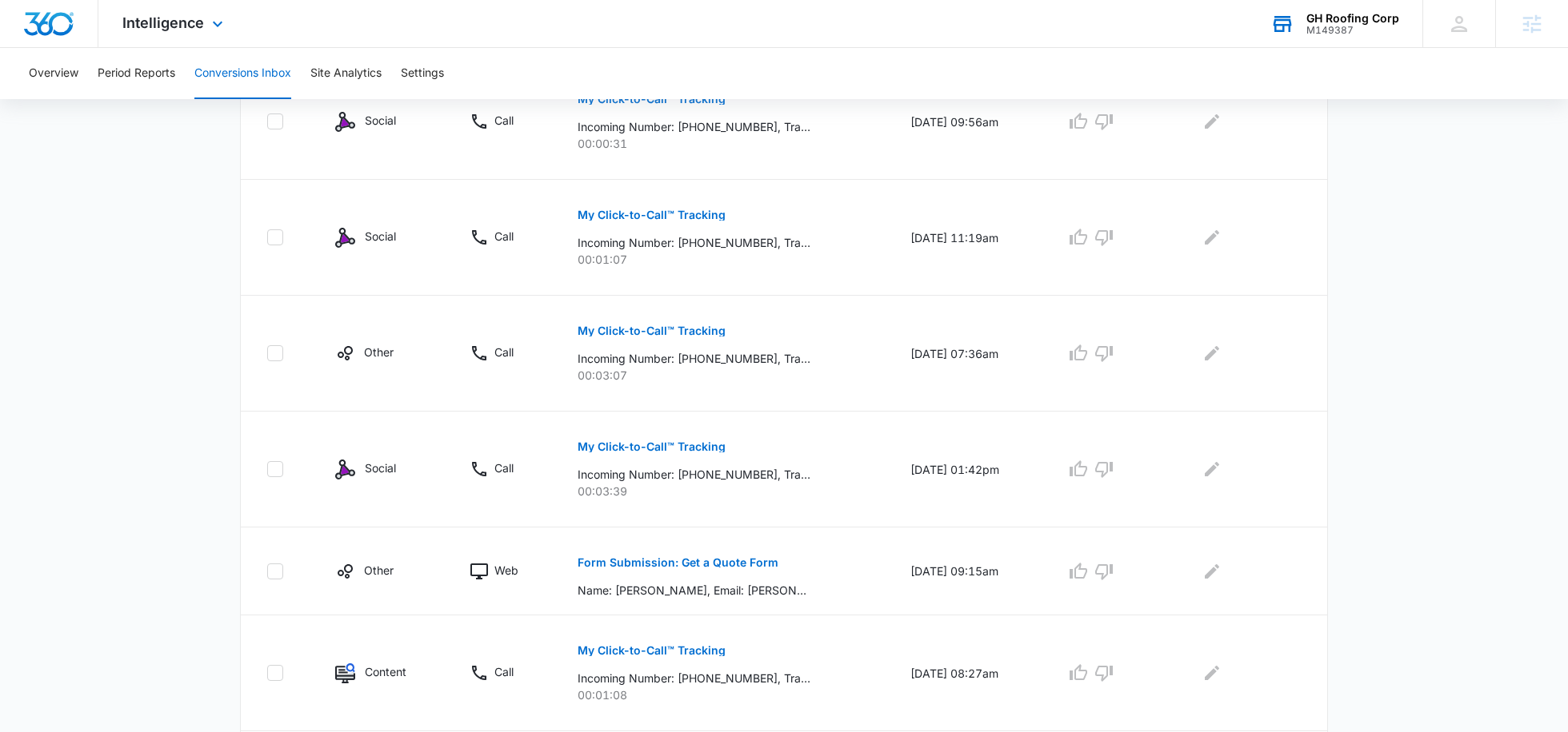
scroll to position [948, 0]
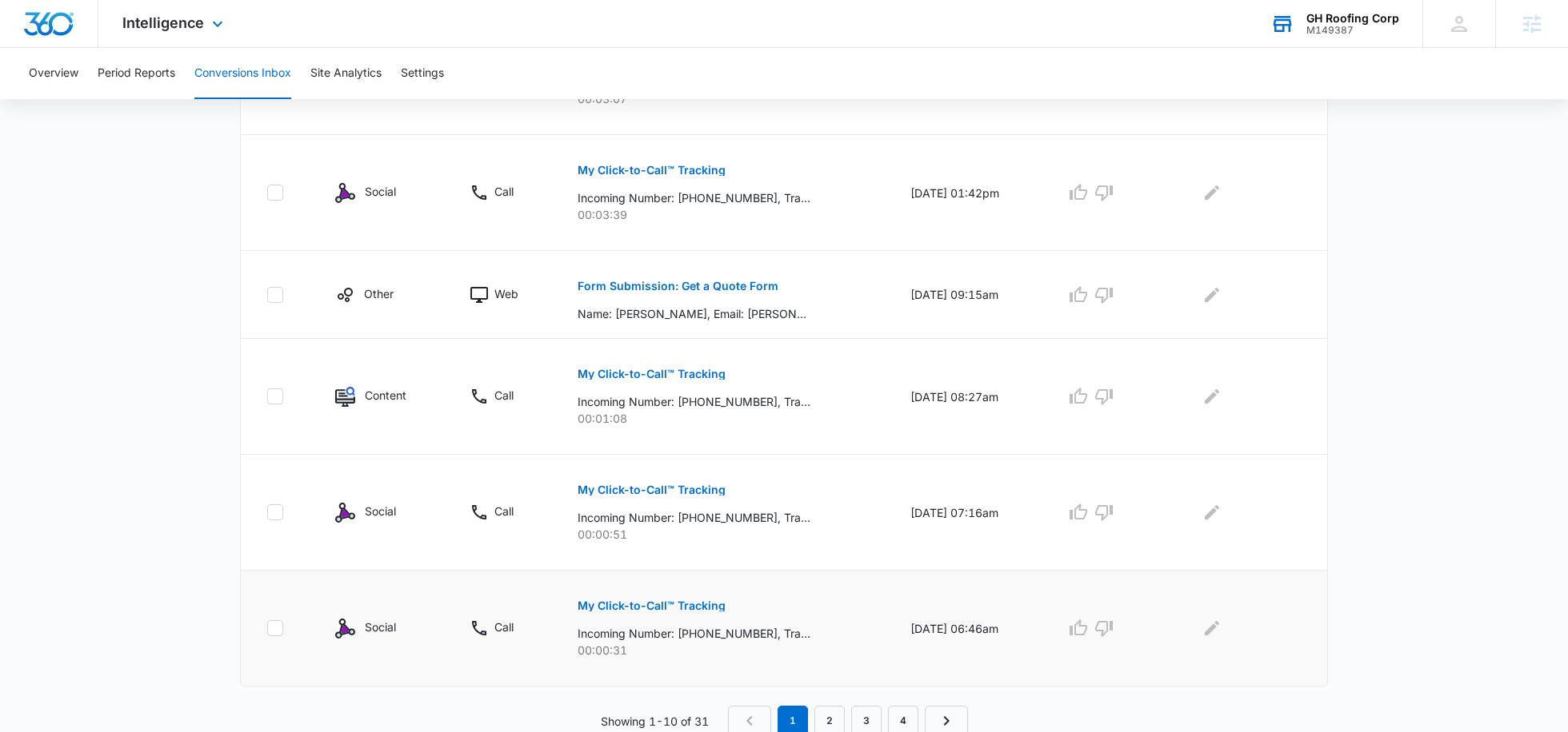
click at [681, 601] on p "My Click-to-Call™ Tracking" at bounding box center [651, 606] width 148 height 11
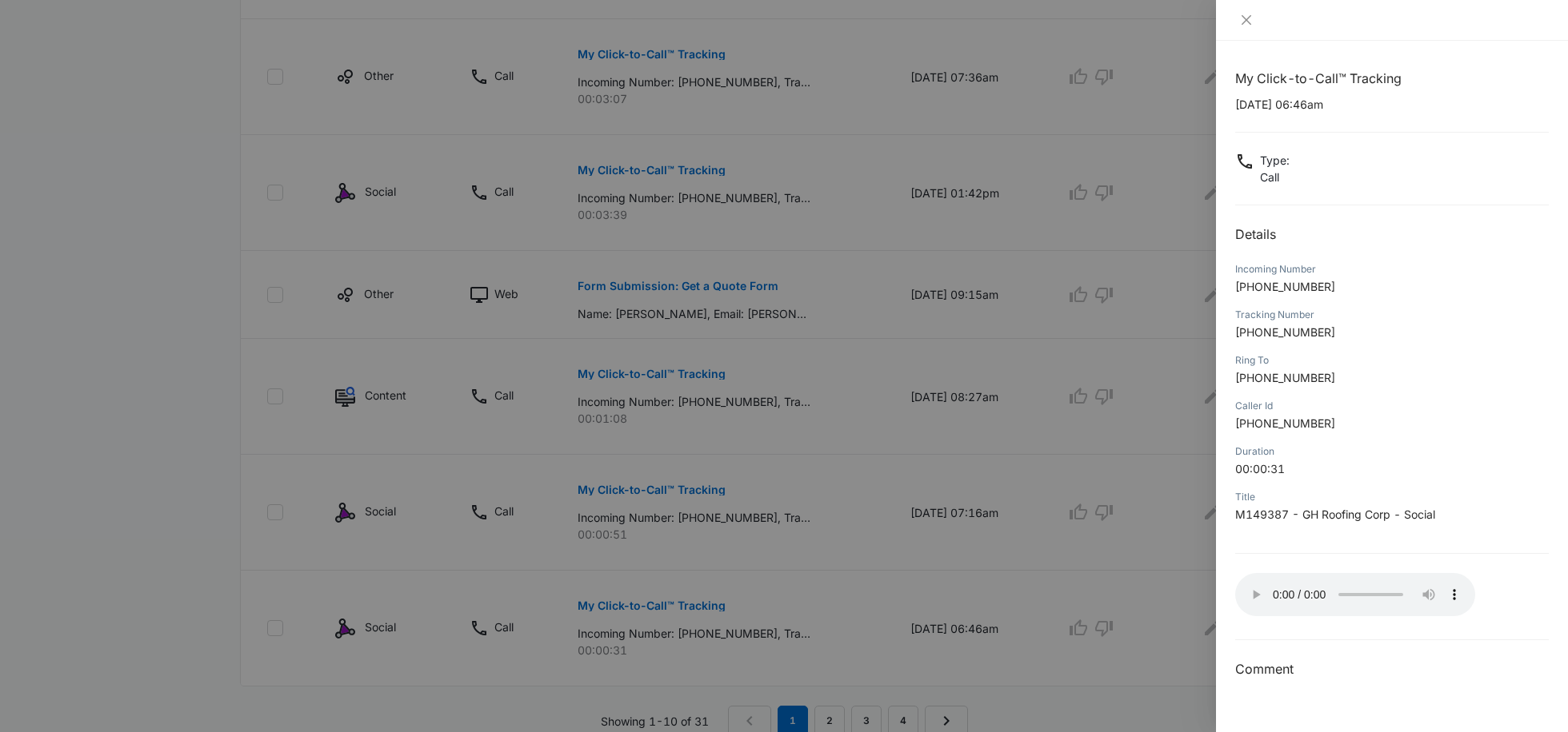
click at [1169, 575] on div at bounding box center [784, 366] width 1568 height 732
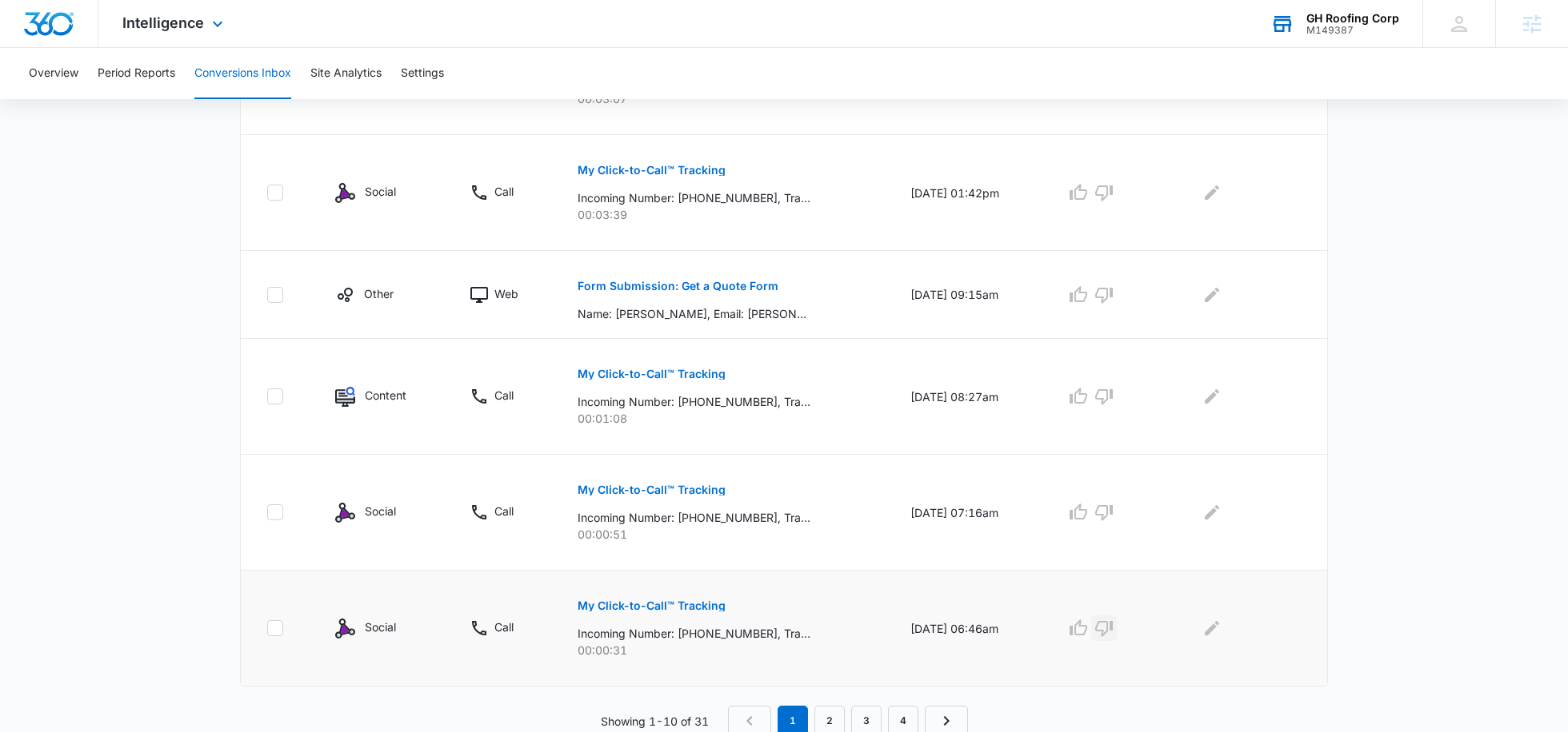
click at [1113, 630] on icon "button" at bounding box center [1103, 630] width 17 height 16
click at [691, 477] on button "My Click-to-Call™ Tracking" at bounding box center [651, 490] width 148 height 38
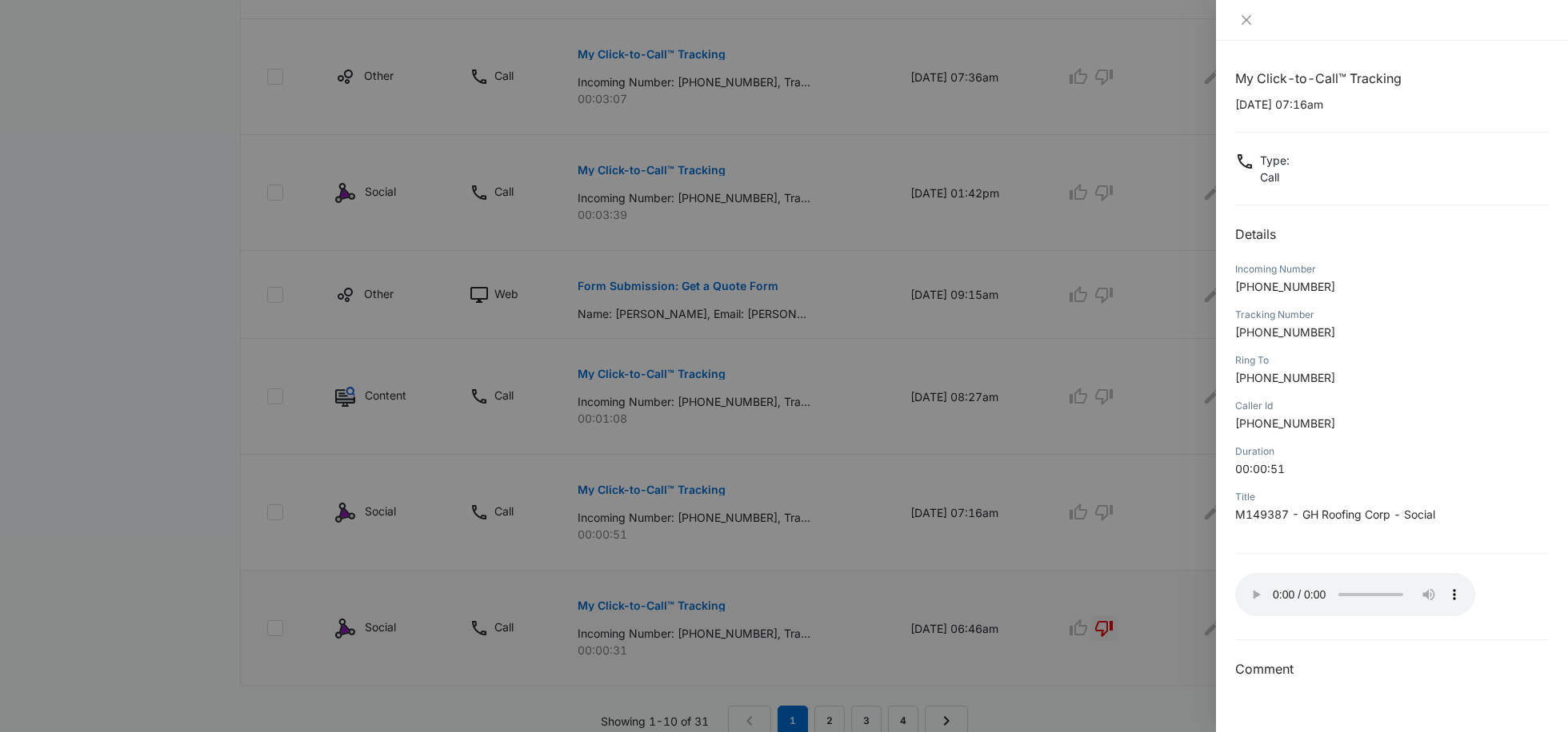
click at [1128, 522] on div at bounding box center [784, 366] width 1568 height 732
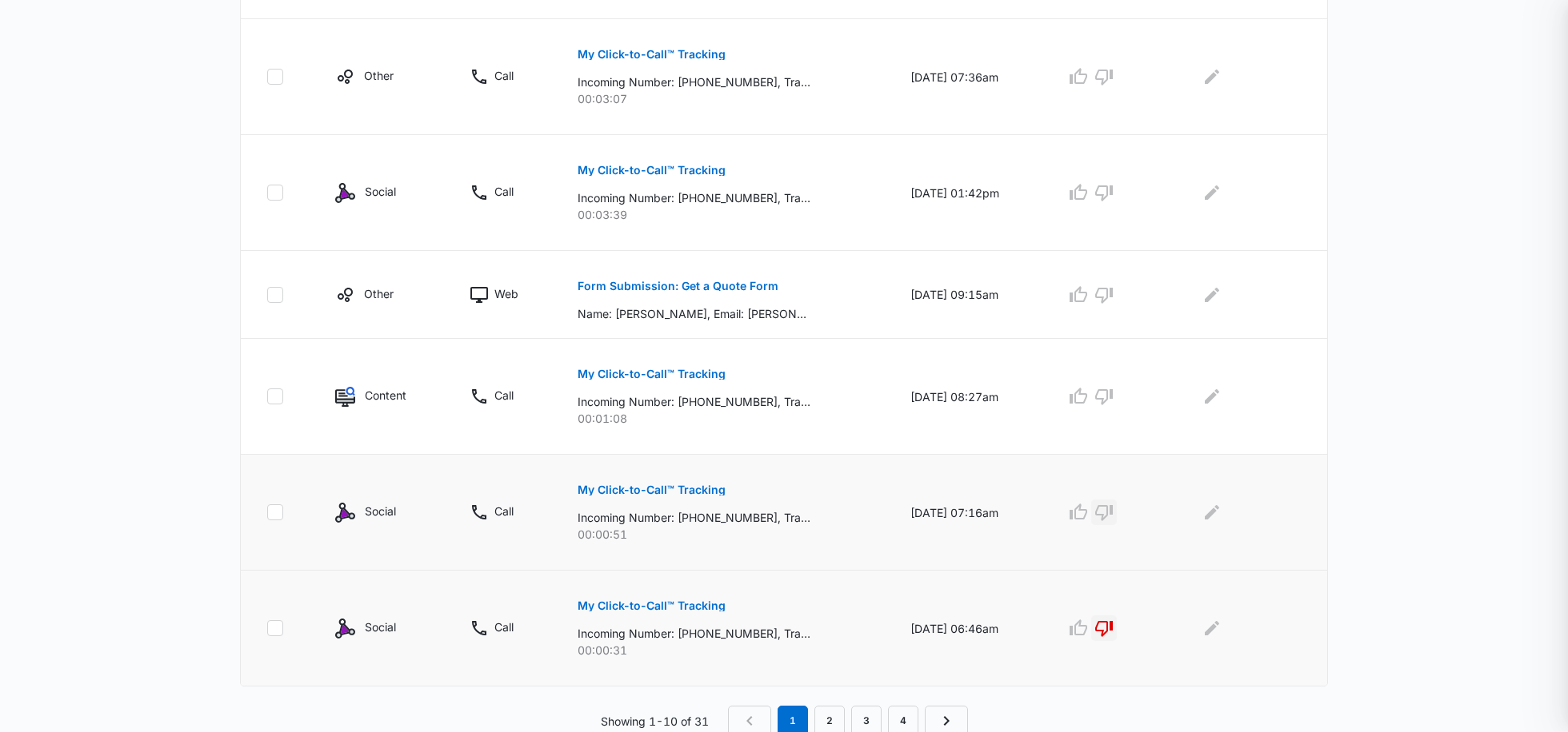
click at [1113, 515] on icon "button" at bounding box center [1103, 512] width 19 height 19
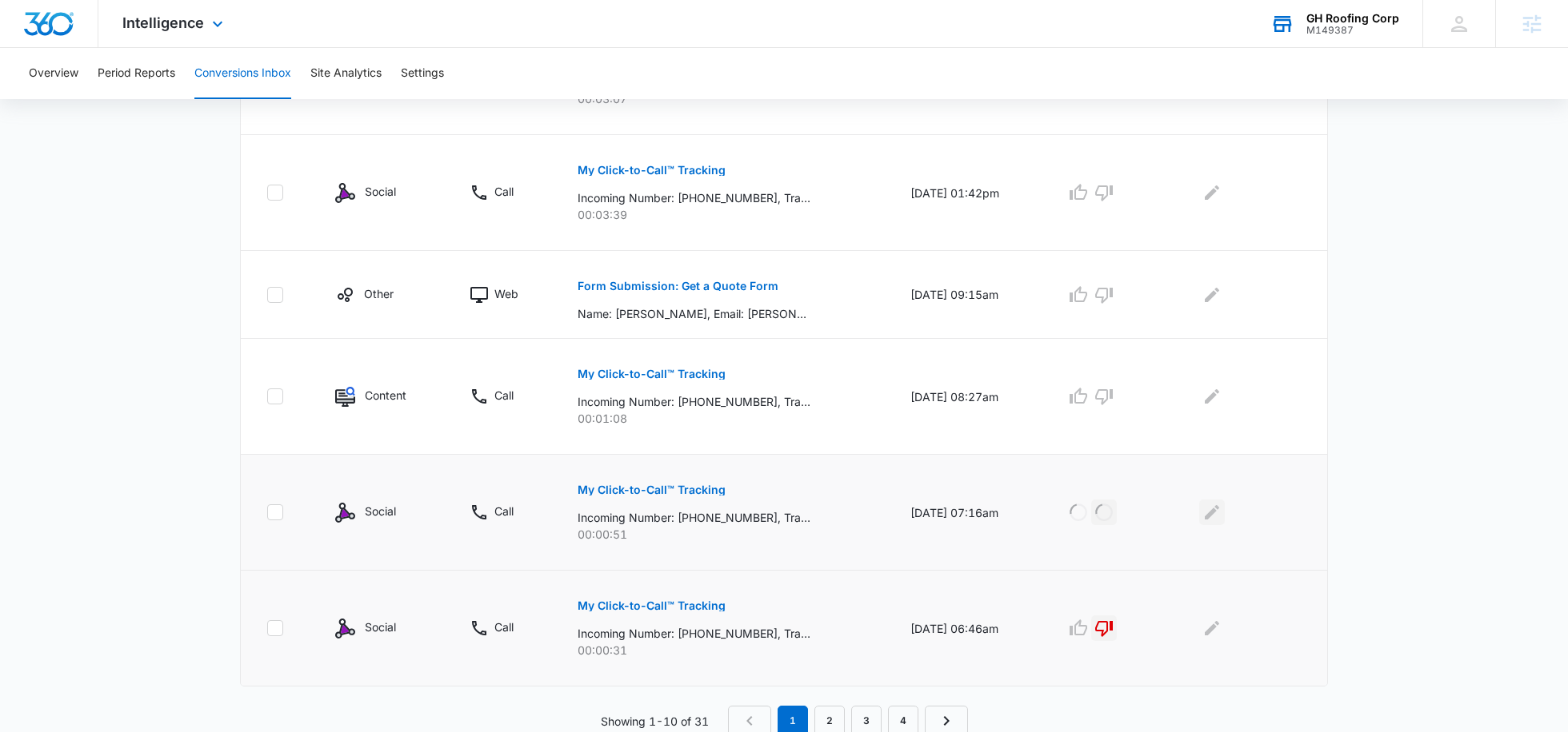
click at [1213, 509] on icon "Edit Comments" at bounding box center [1212, 513] width 15 height 15
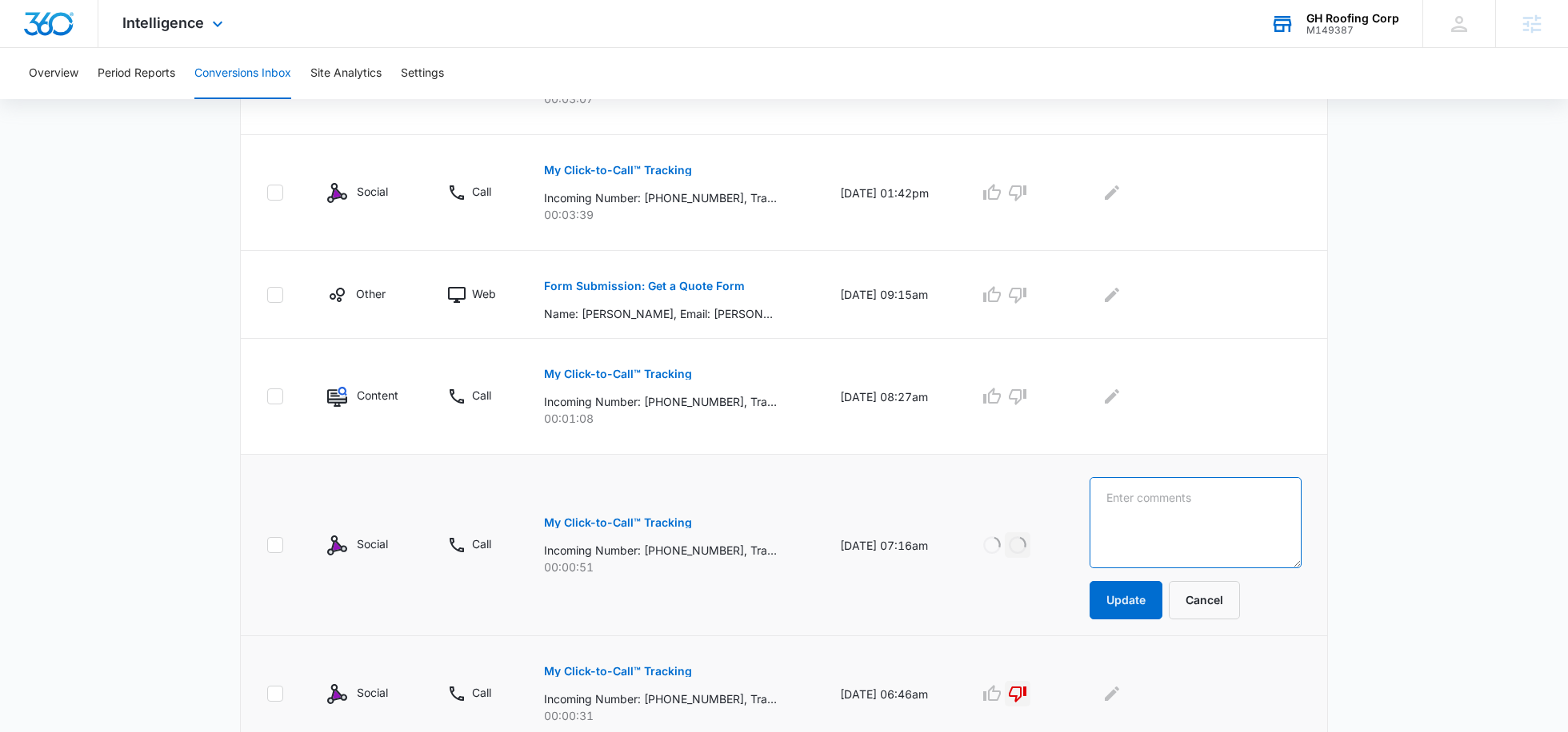
click at [1213, 509] on textarea at bounding box center [1195, 522] width 212 height 91
type textarea "social media company calling again"
click at [1162, 594] on button "Update" at bounding box center [1126, 600] width 73 height 38
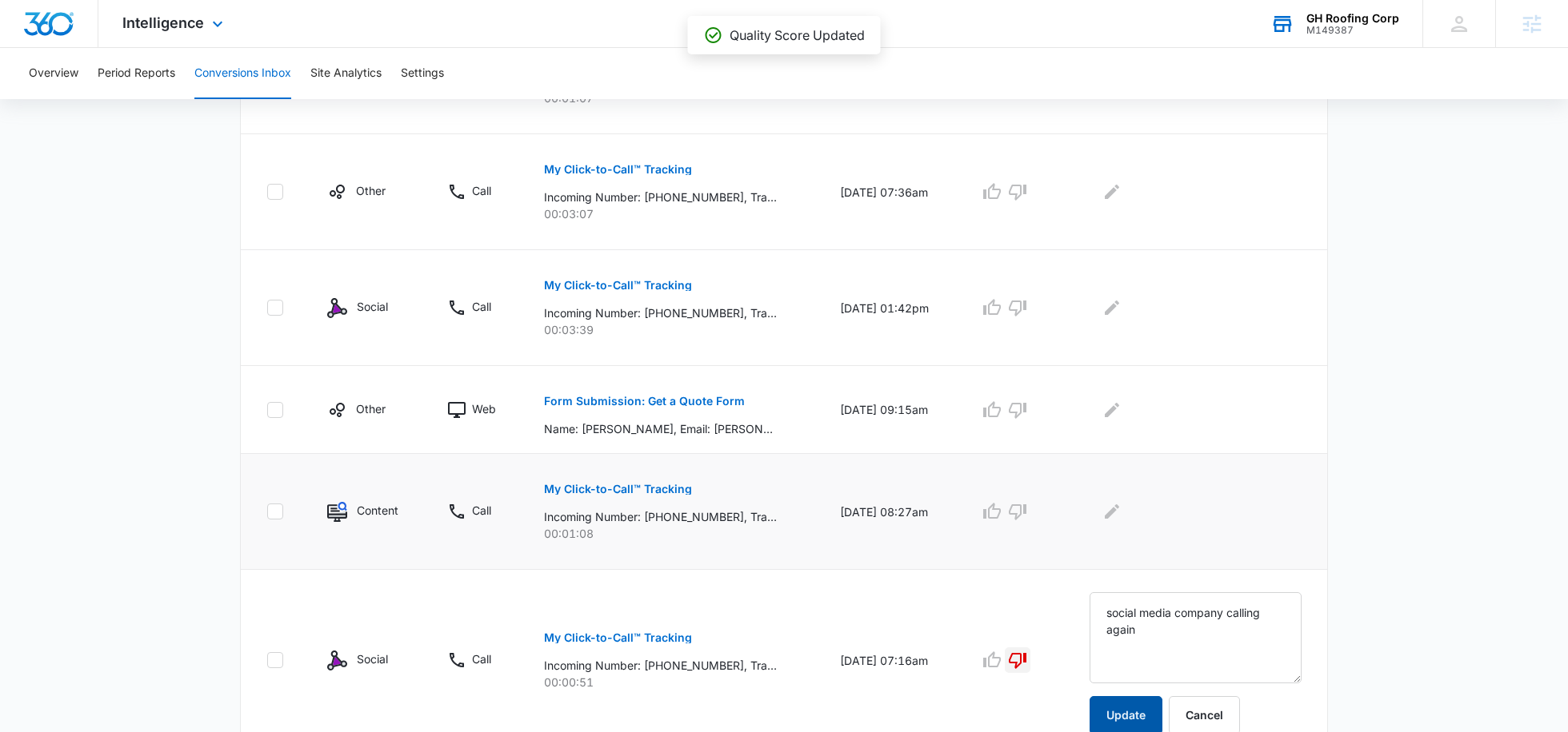
scroll to position [823, 0]
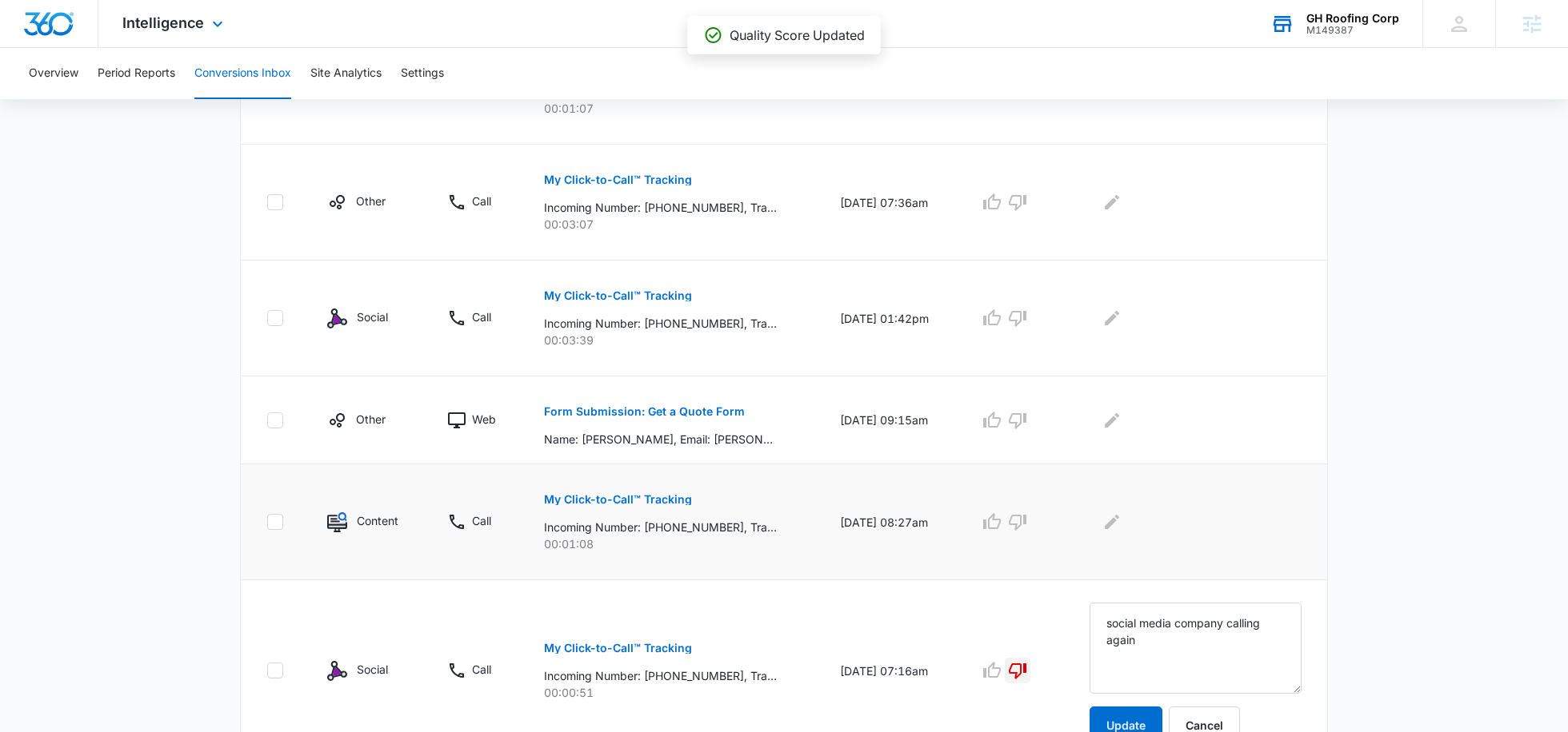
click at [663, 494] on p "My Click-to-Call™ Tracking" at bounding box center [618, 499] width 148 height 11
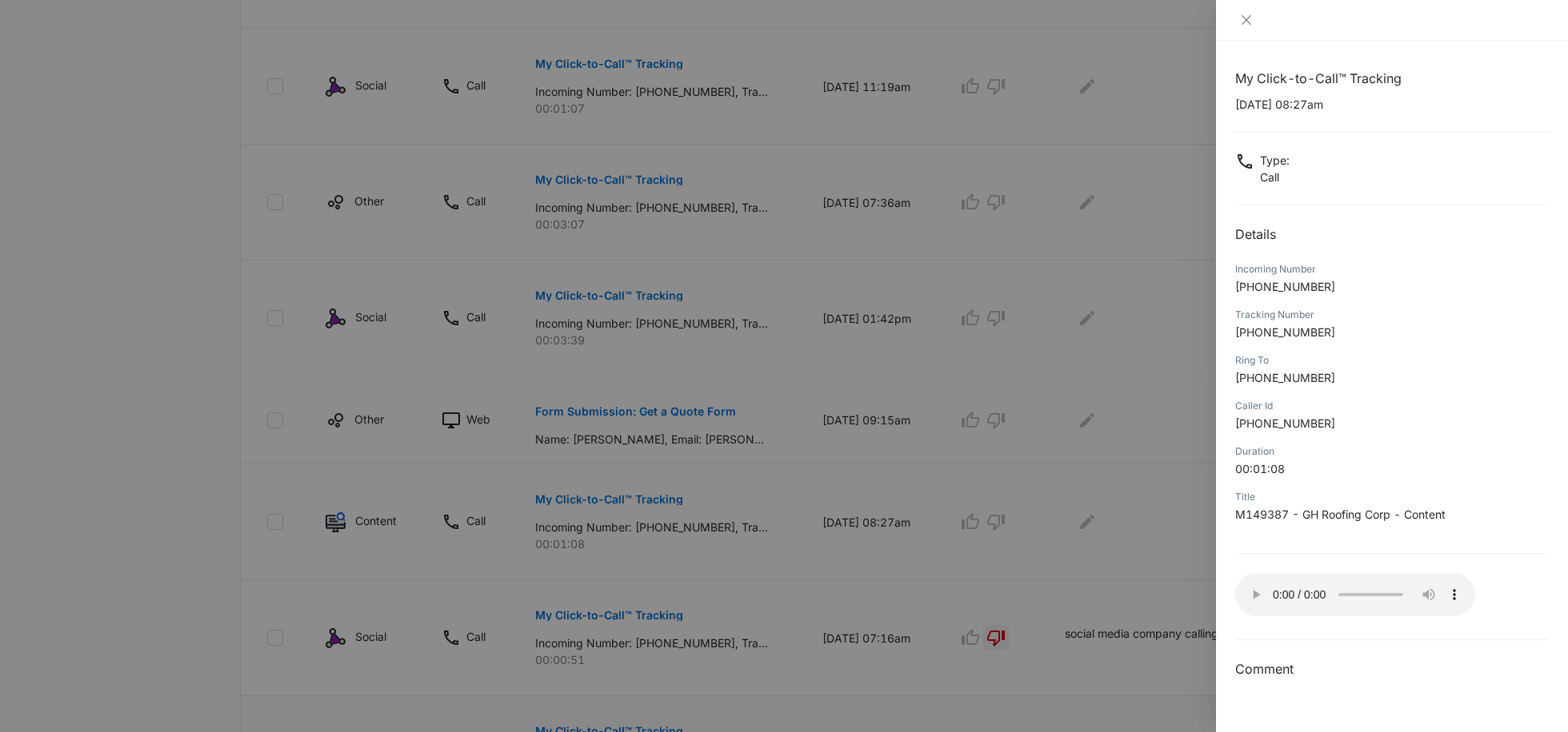
click at [1130, 535] on div at bounding box center [784, 366] width 1568 height 732
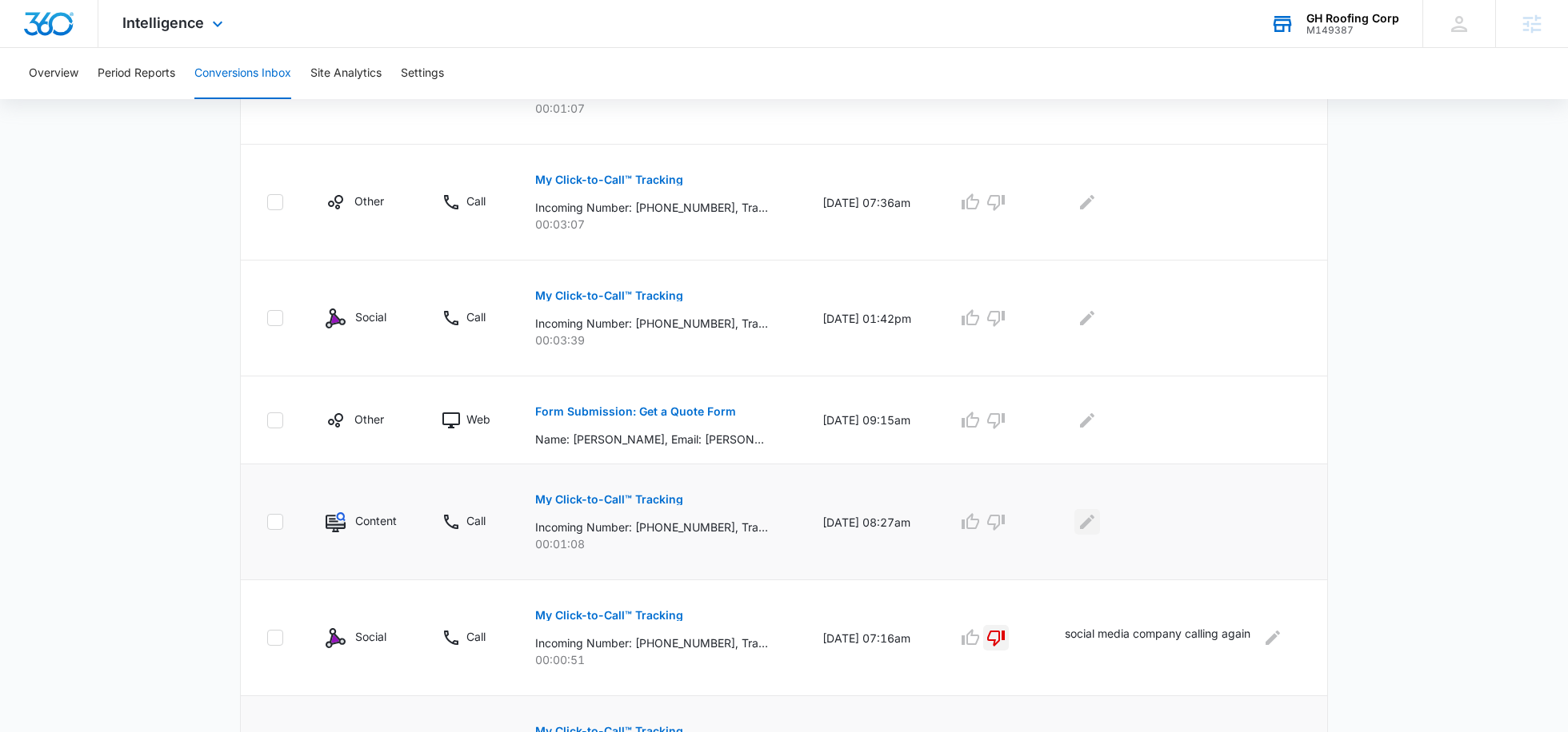
click at [1088, 517] on icon "Edit Comments" at bounding box center [1086, 522] width 19 height 19
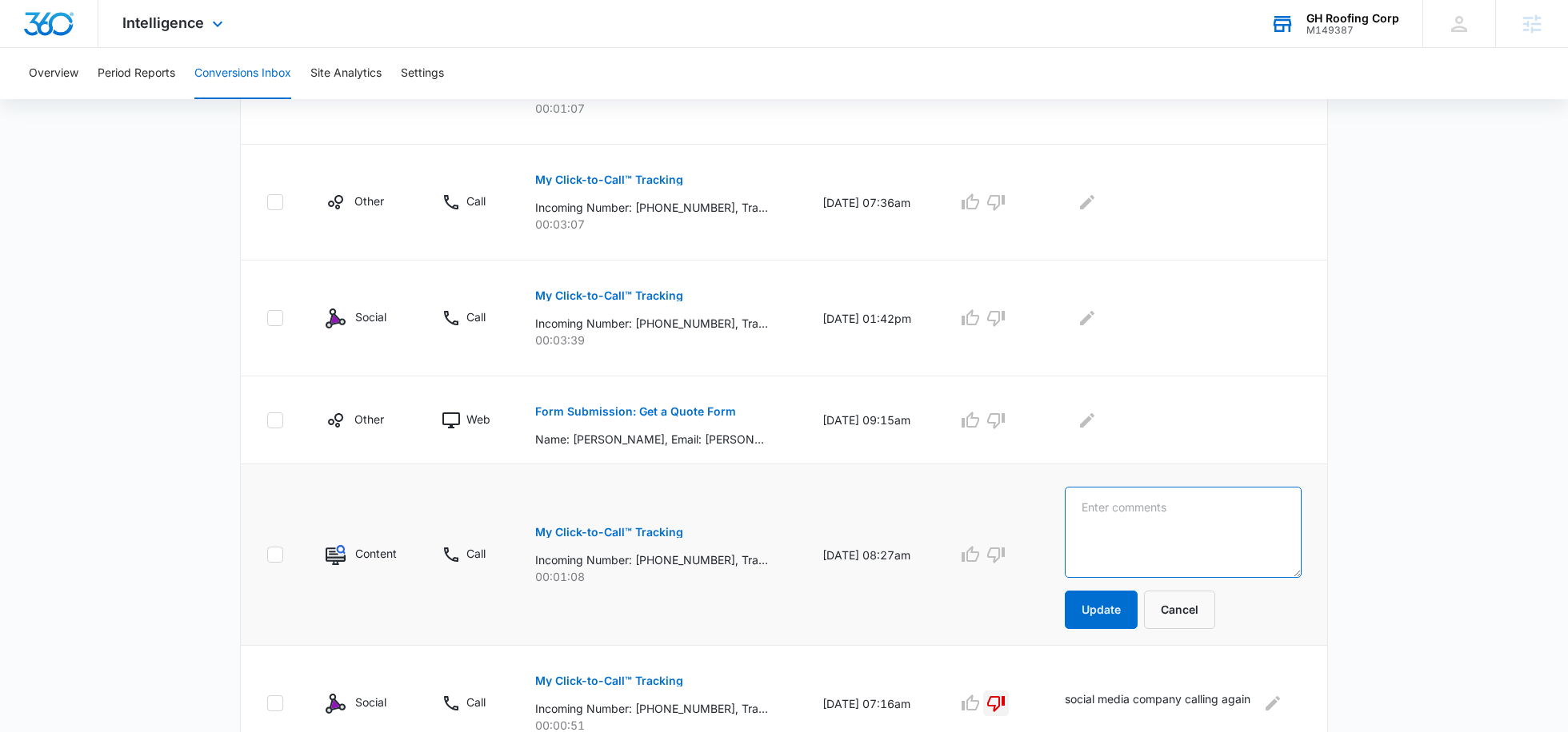
click at [1088, 517] on textarea at bounding box center [1183, 532] width 237 height 91
type textarea "n"
type textarea "call not picked up, no vm"
click at [1090, 612] on button "Update" at bounding box center [1101, 610] width 73 height 38
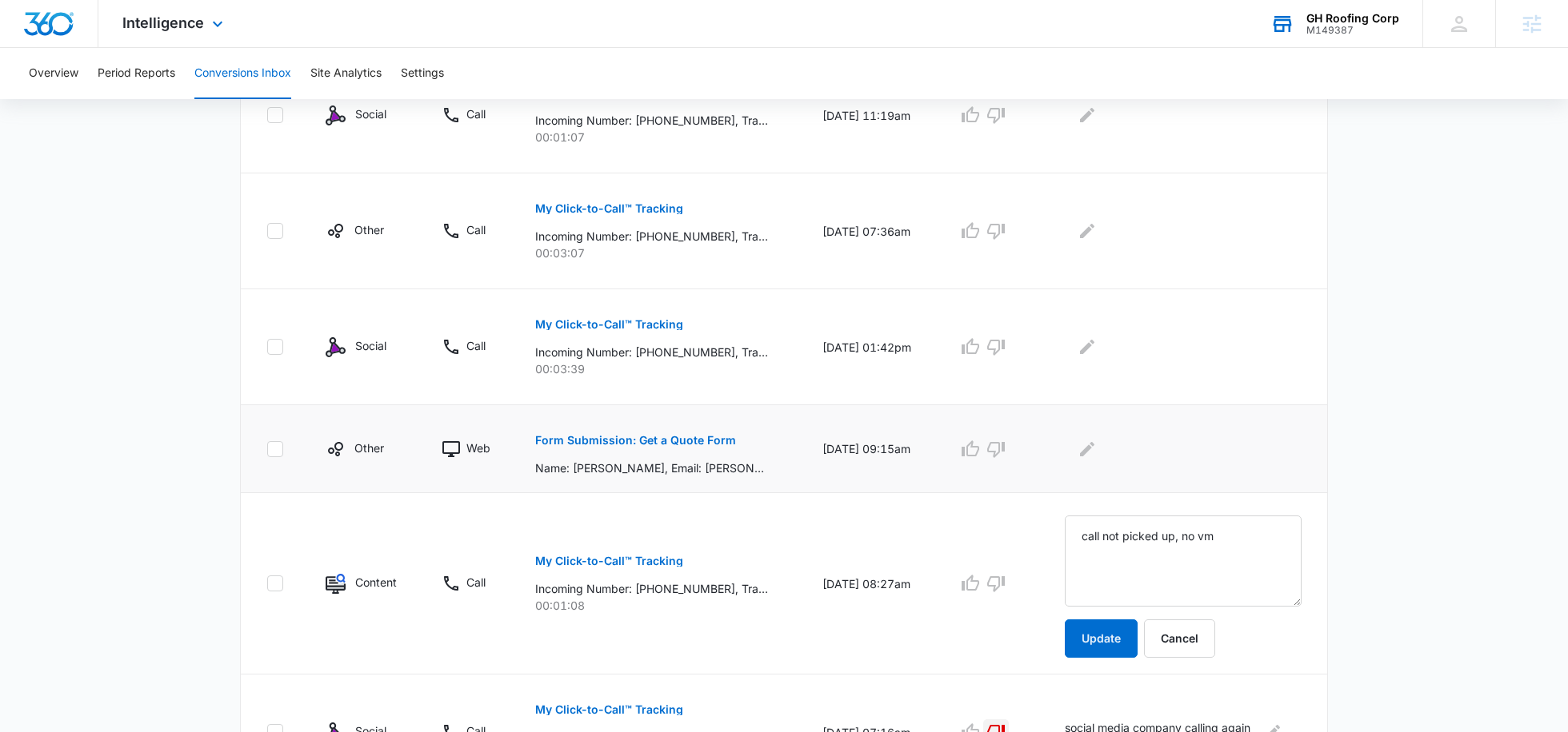
click at [669, 442] on p "Form Submission: Get a Quote Form" at bounding box center [635, 441] width 201 height 11
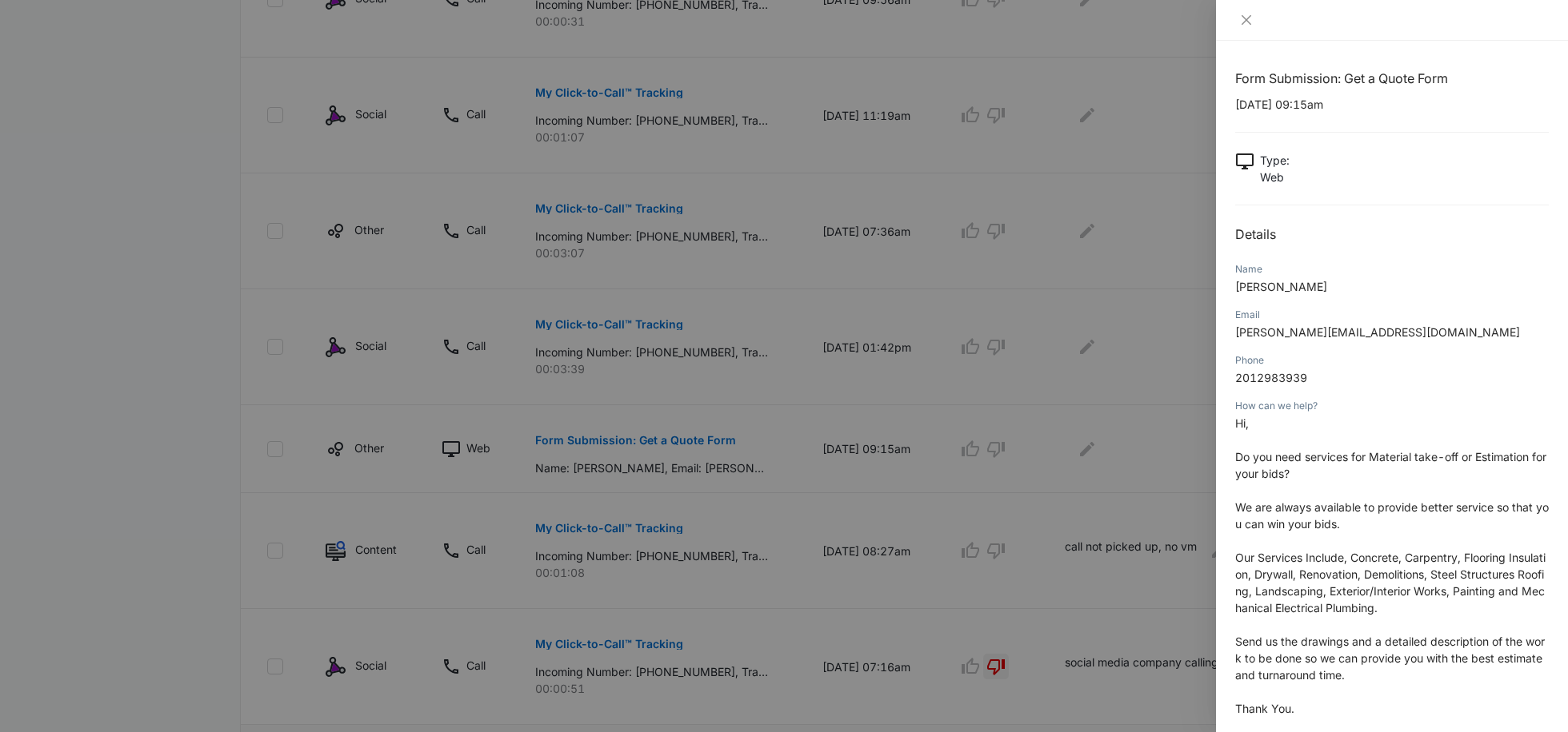
click at [1072, 502] on div at bounding box center [784, 366] width 1568 height 732
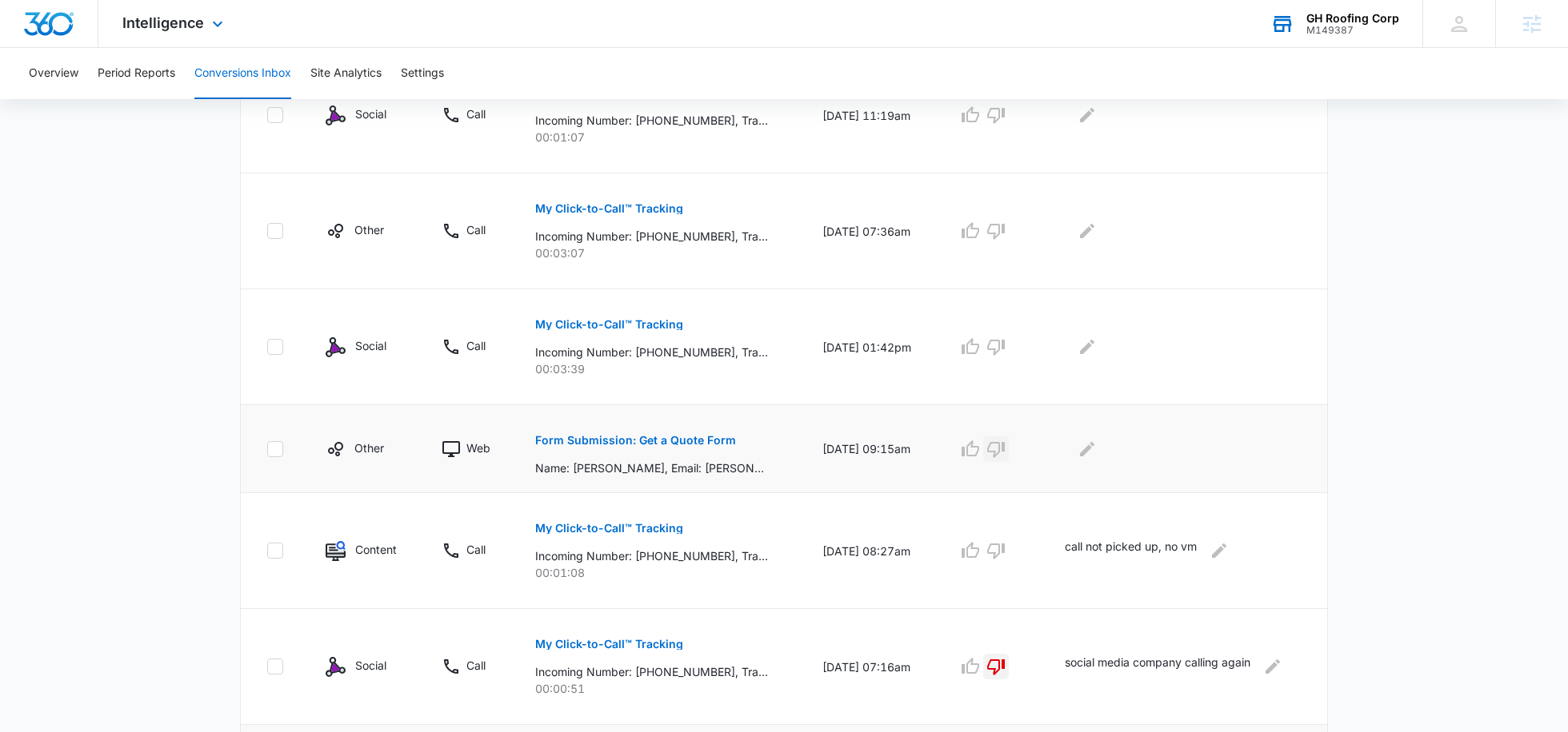
click at [1004, 446] on icon "button" at bounding box center [995, 450] width 17 height 16
click at [1004, 550] on icon "button" at bounding box center [995, 552] width 17 height 16
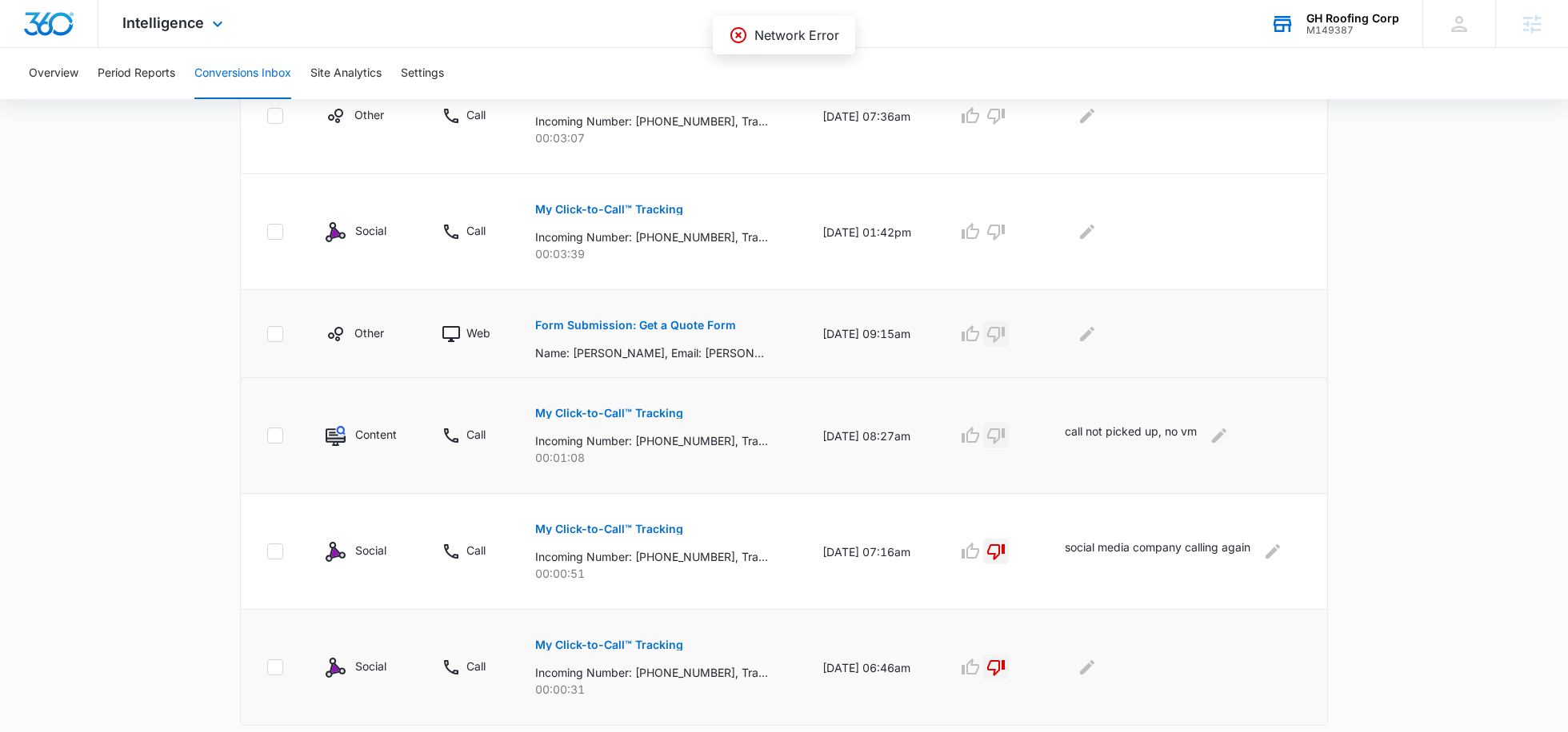
scroll to position [890, 0]
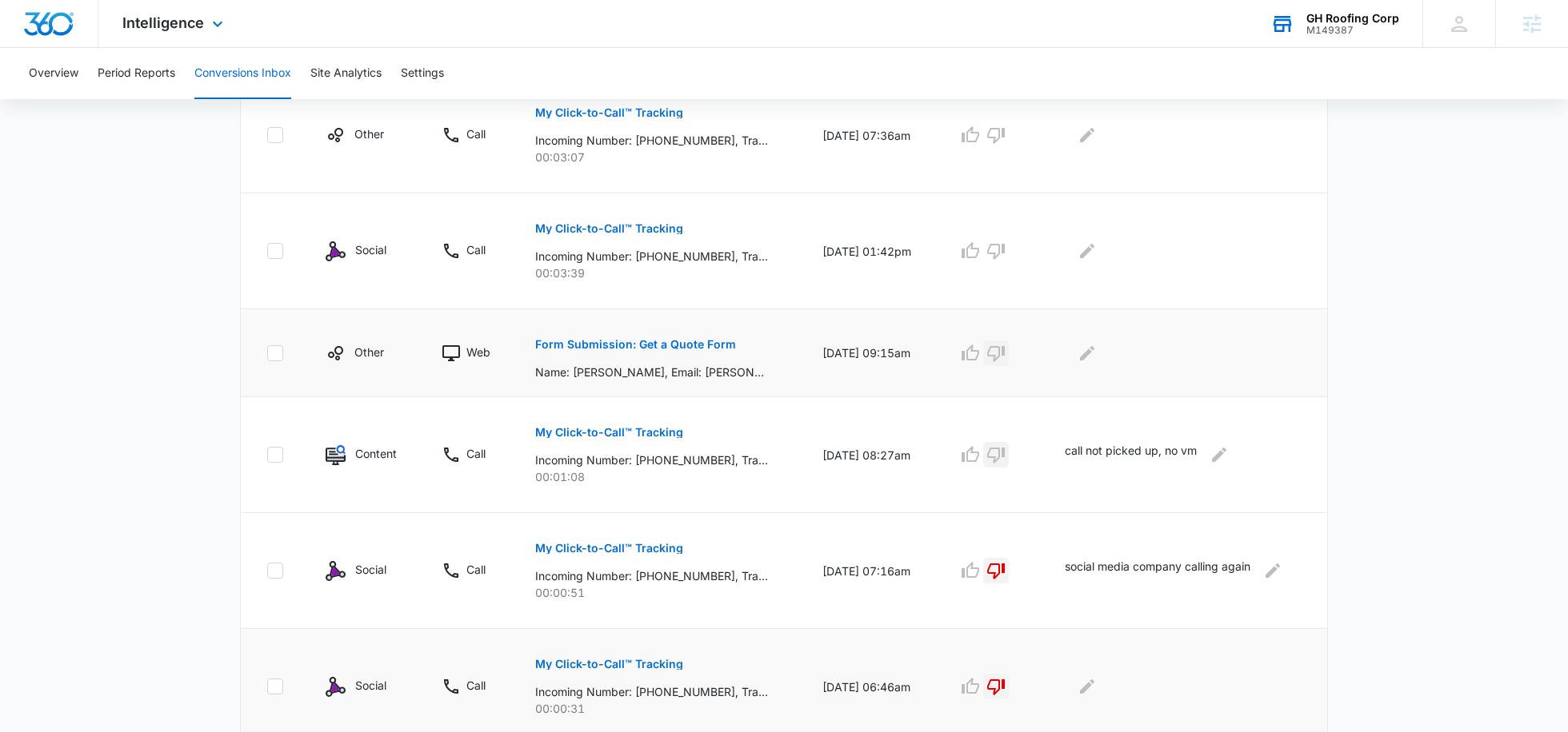
click at [998, 350] on icon "button" at bounding box center [995, 355] width 17 height 16
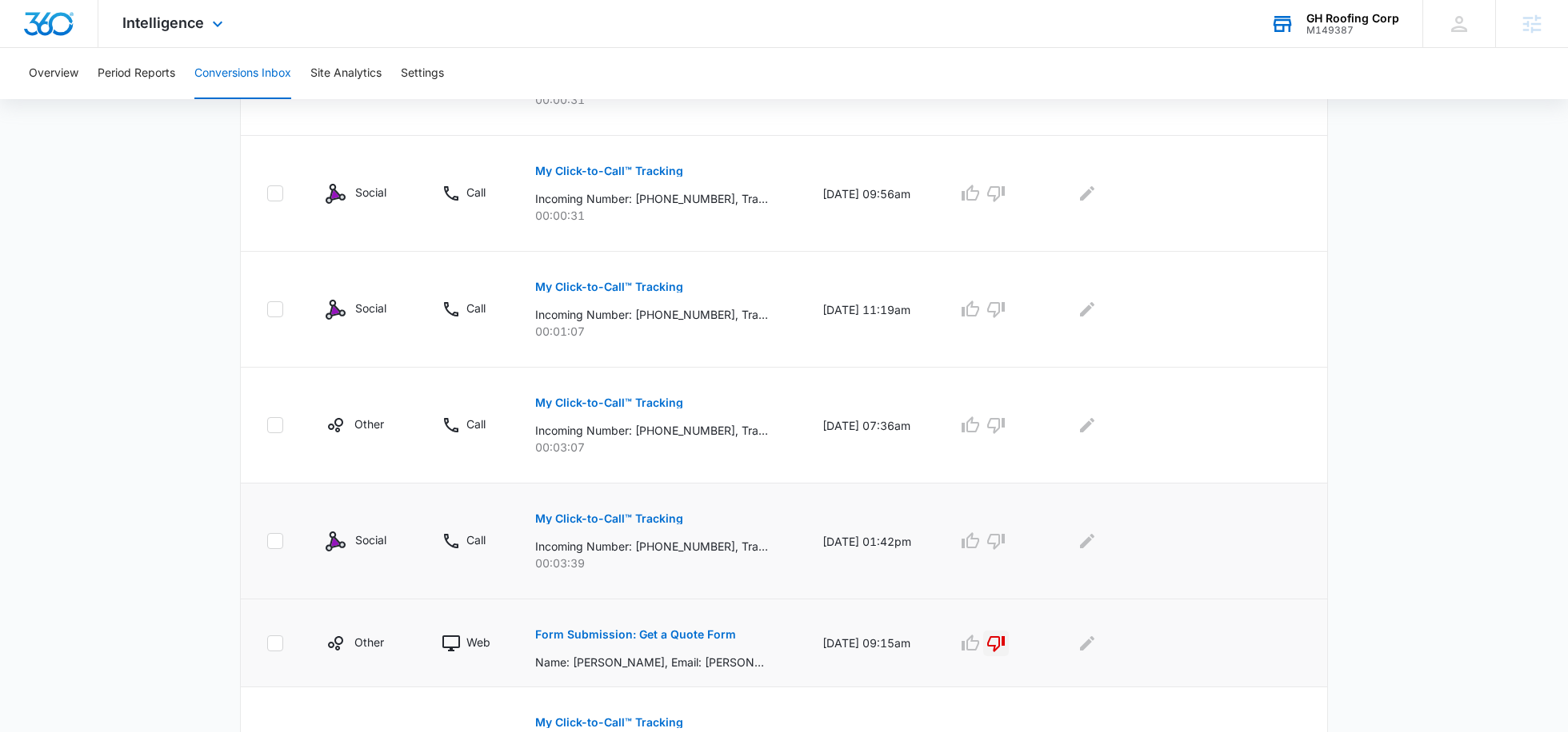
scroll to position [594, 0]
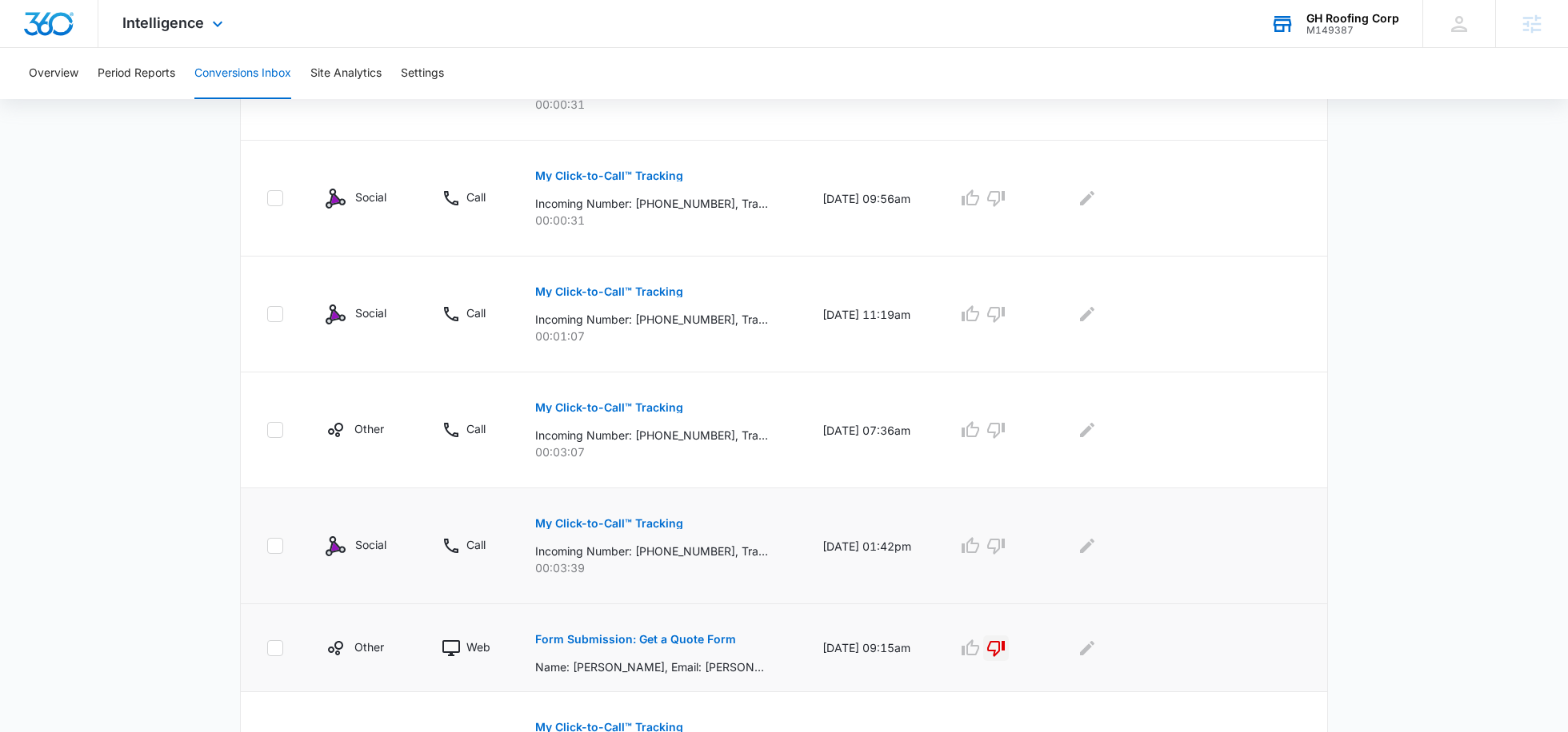
click at [646, 522] on p "My Click-to-Call™ Tracking" at bounding box center [609, 524] width 148 height 11
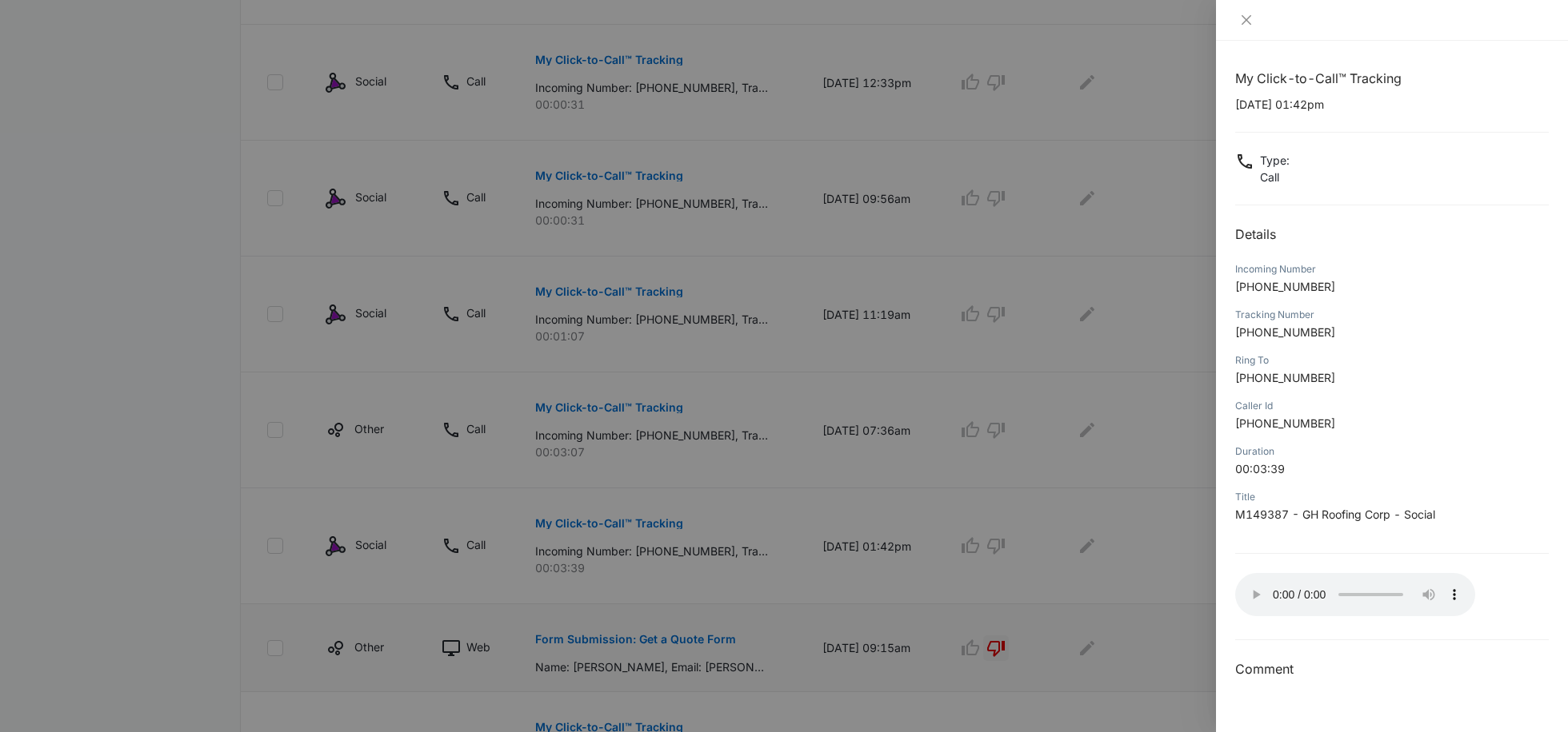
click at [1142, 526] on div at bounding box center [784, 366] width 1568 height 732
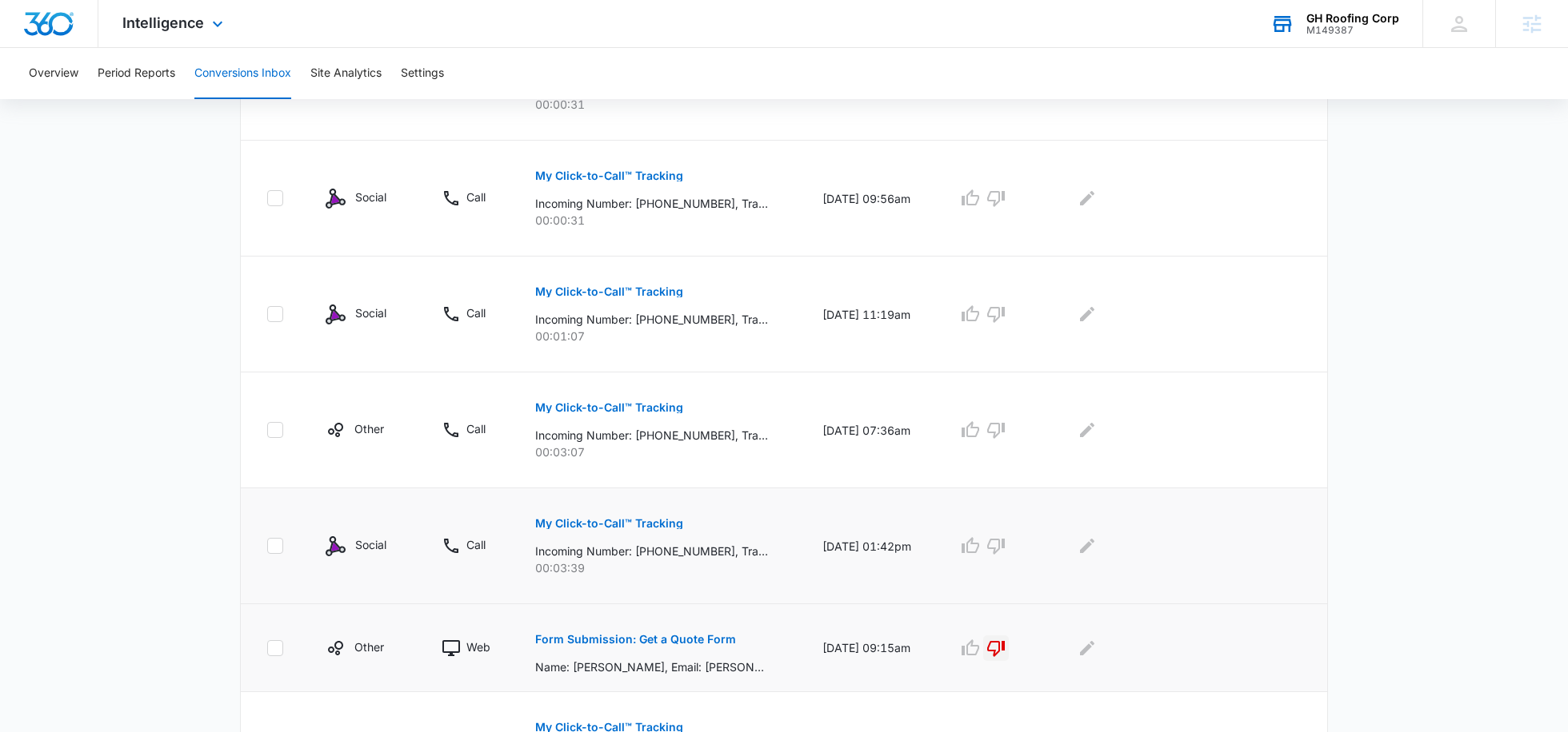
scroll to position [616, 0]
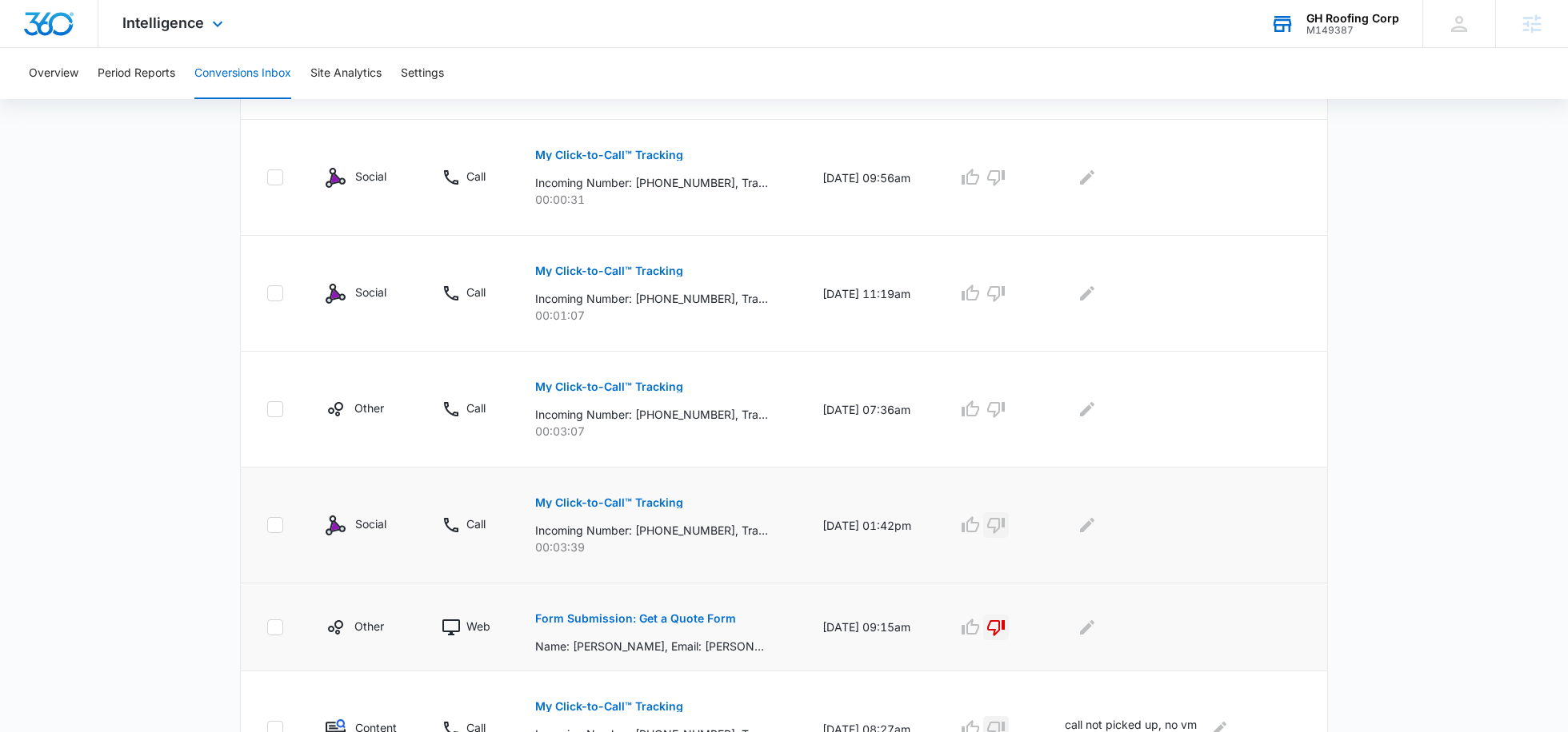
click at [1005, 516] on icon "button" at bounding box center [995, 525] width 19 height 19
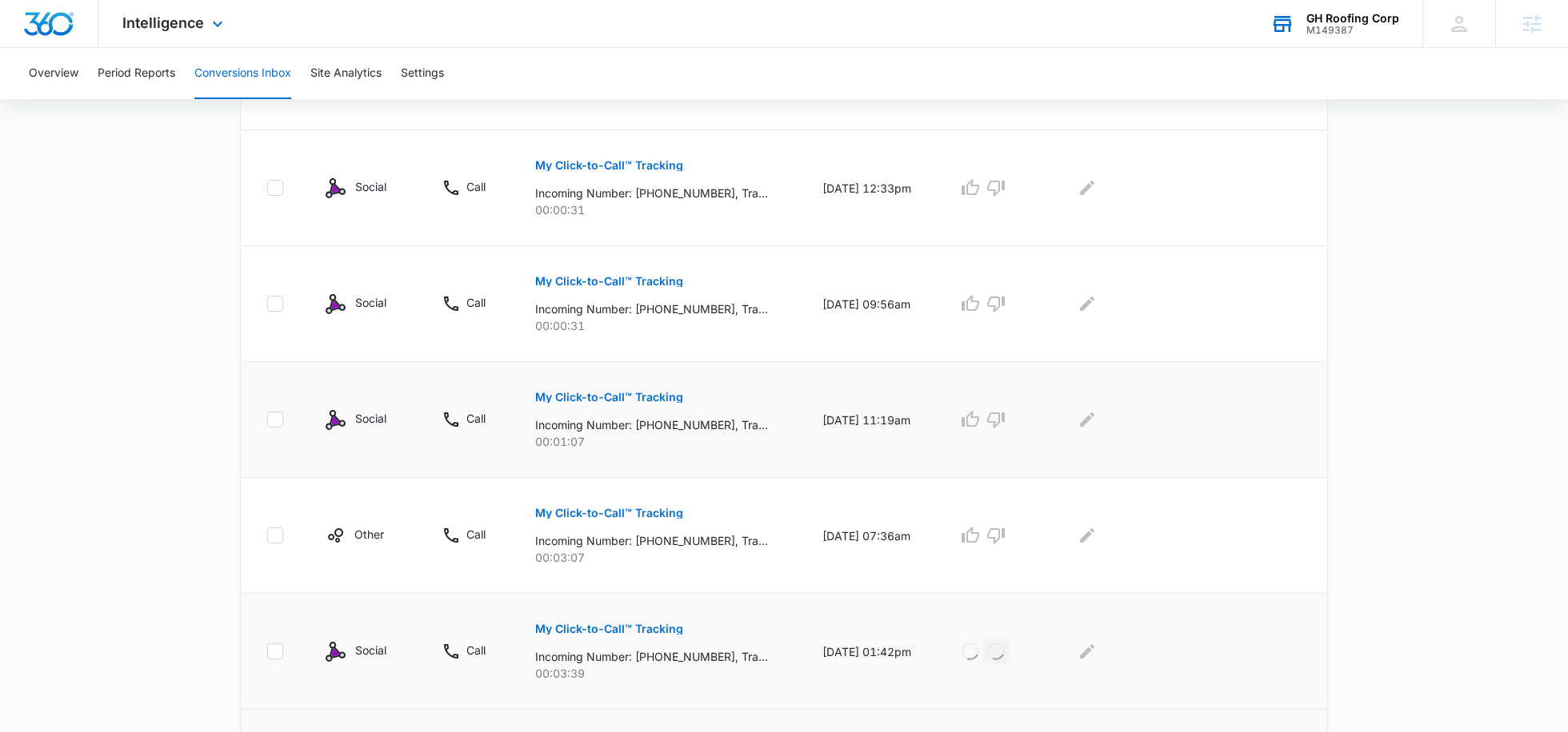
scroll to position [448, 0]
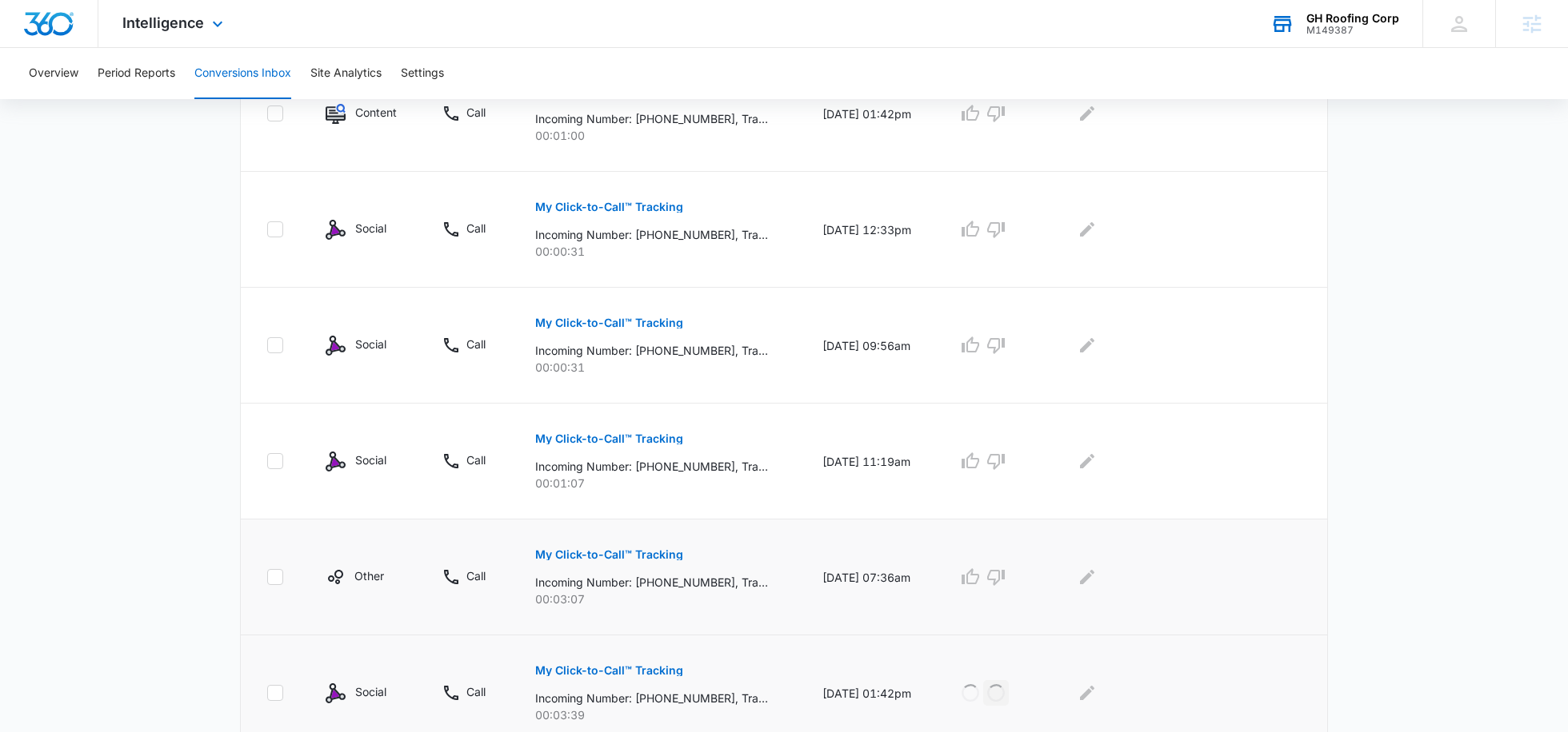
click at [620, 545] on button "My Click-to-Call™ Tracking" at bounding box center [609, 554] width 148 height 38
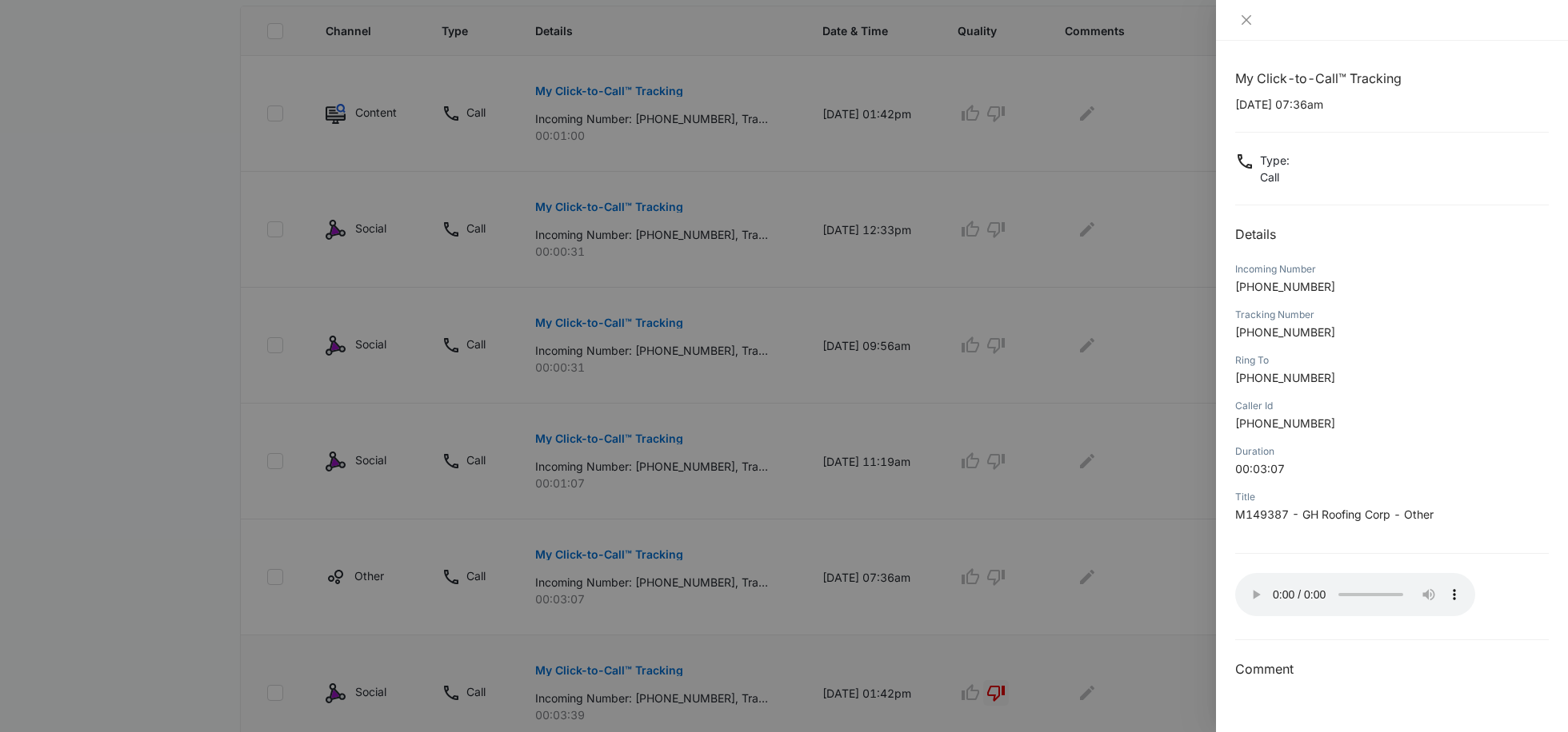
click at [958, 567] on div at bounding box center [784, 366] width 1568 height 732
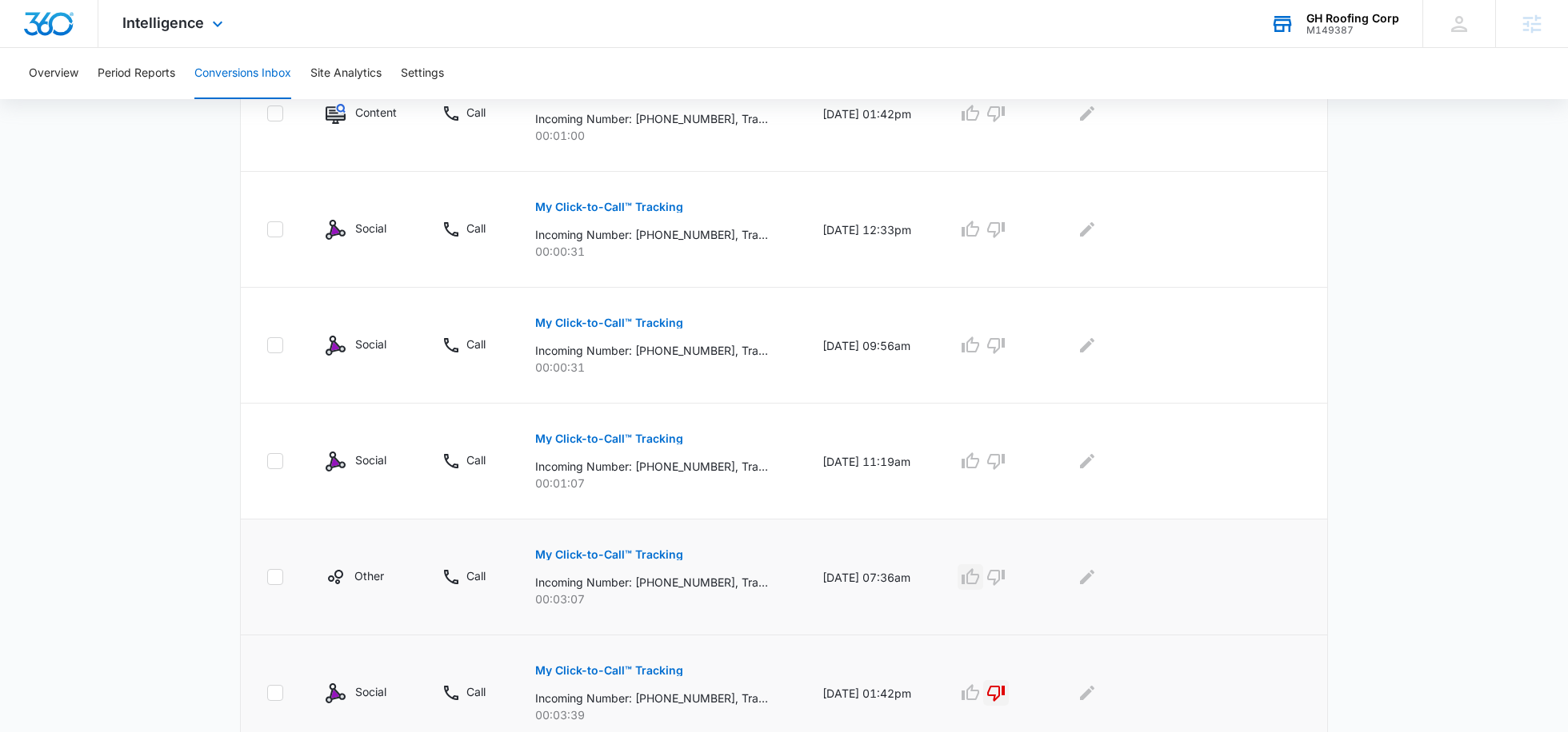
click at [980, 577] on icon "button" at bounding box center [970, 576] width 19 height 19
click at [1096, 575] on icon "Edit Comments" at bounding box center [1086, 576] width 19 height 19
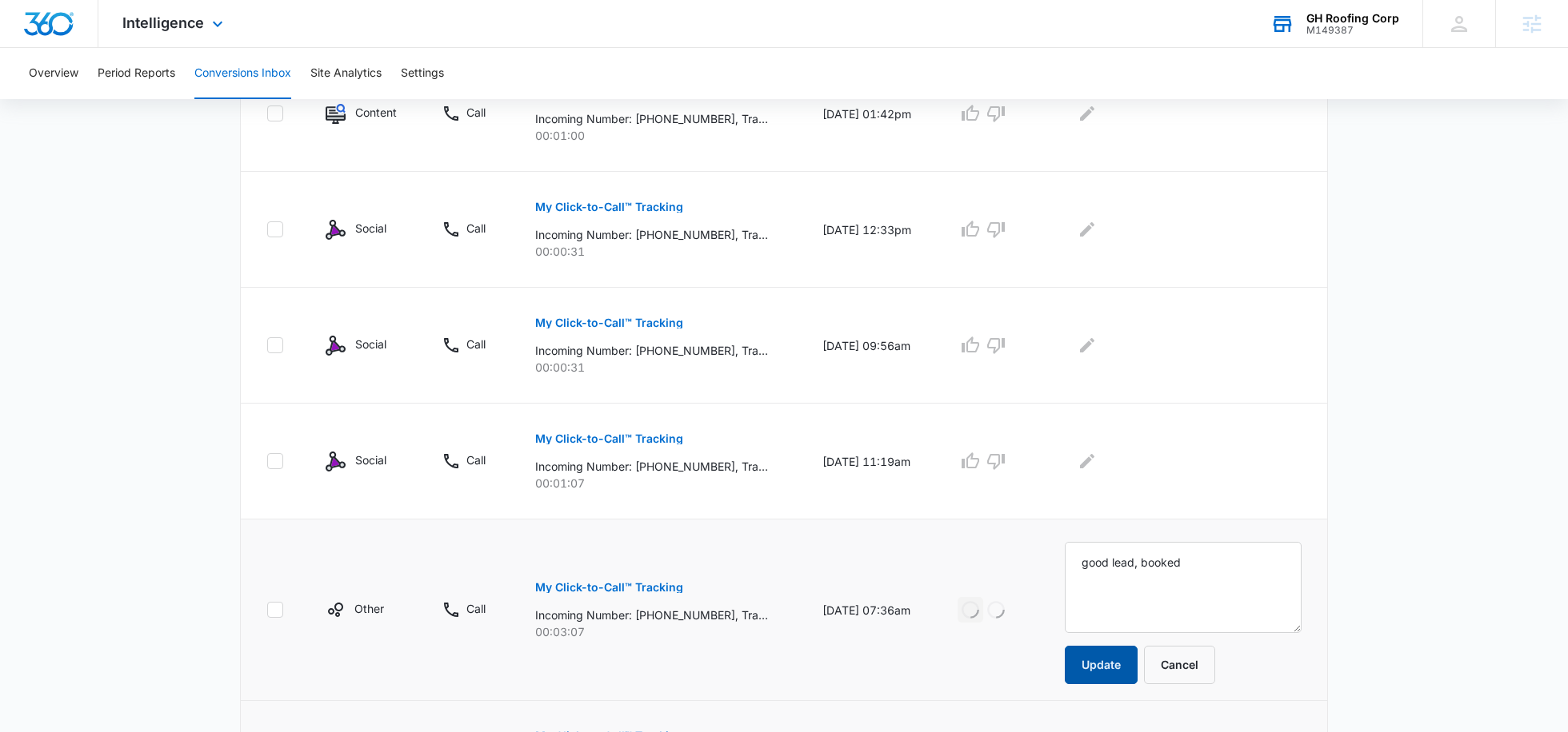
type textarea "good lead, booked"
click at [1094, 646] on button "Update" at bounding box center [1101, 665] width 73 height 38
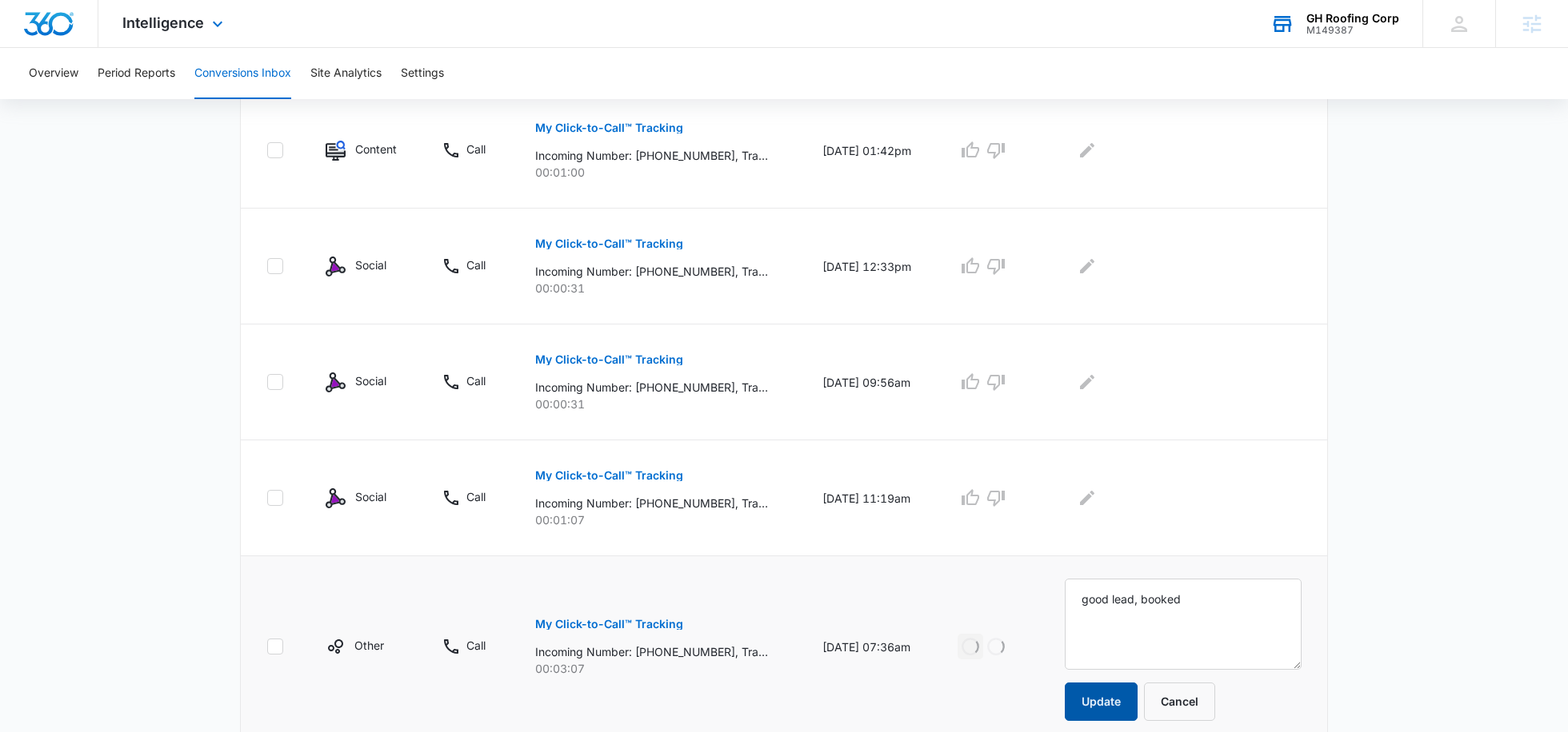
scroll to position [344, 0]
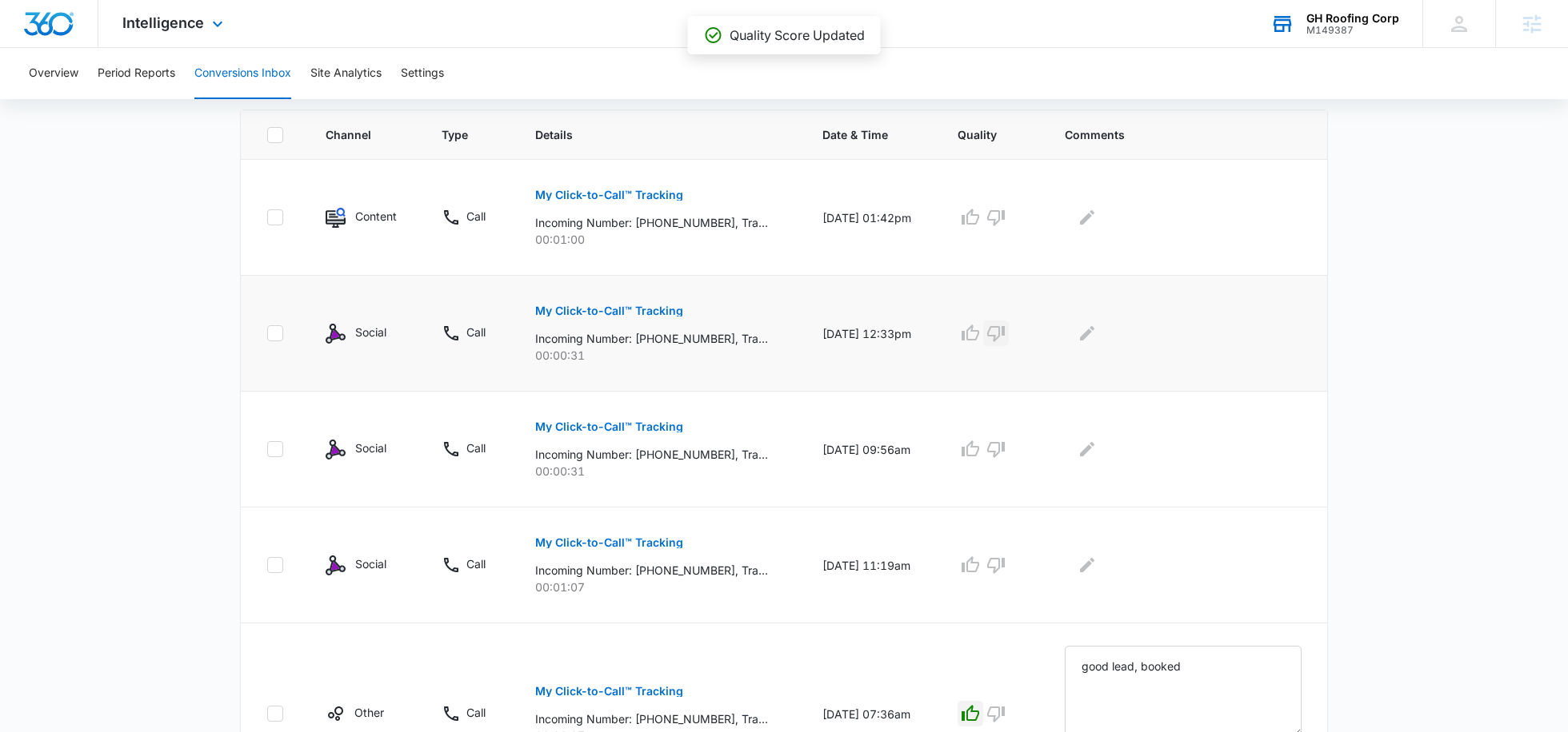
click at [1005, 328] on icon "button" at bounding box center [995, 332] width 19 height 19
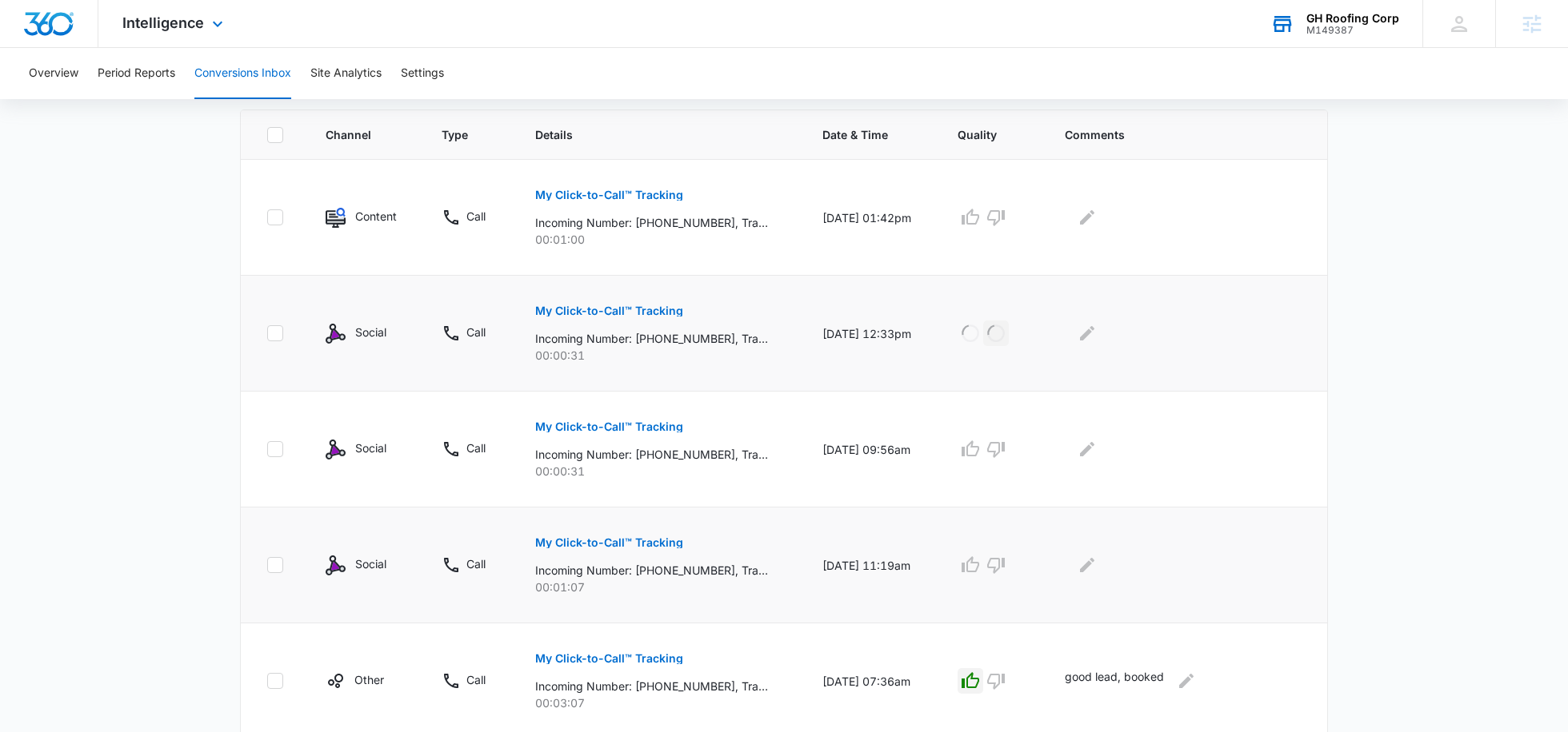
click at [622, 540] on p "My Click-to-Call™ Tracking" at bounding box center [609, 543] width 148 height 11
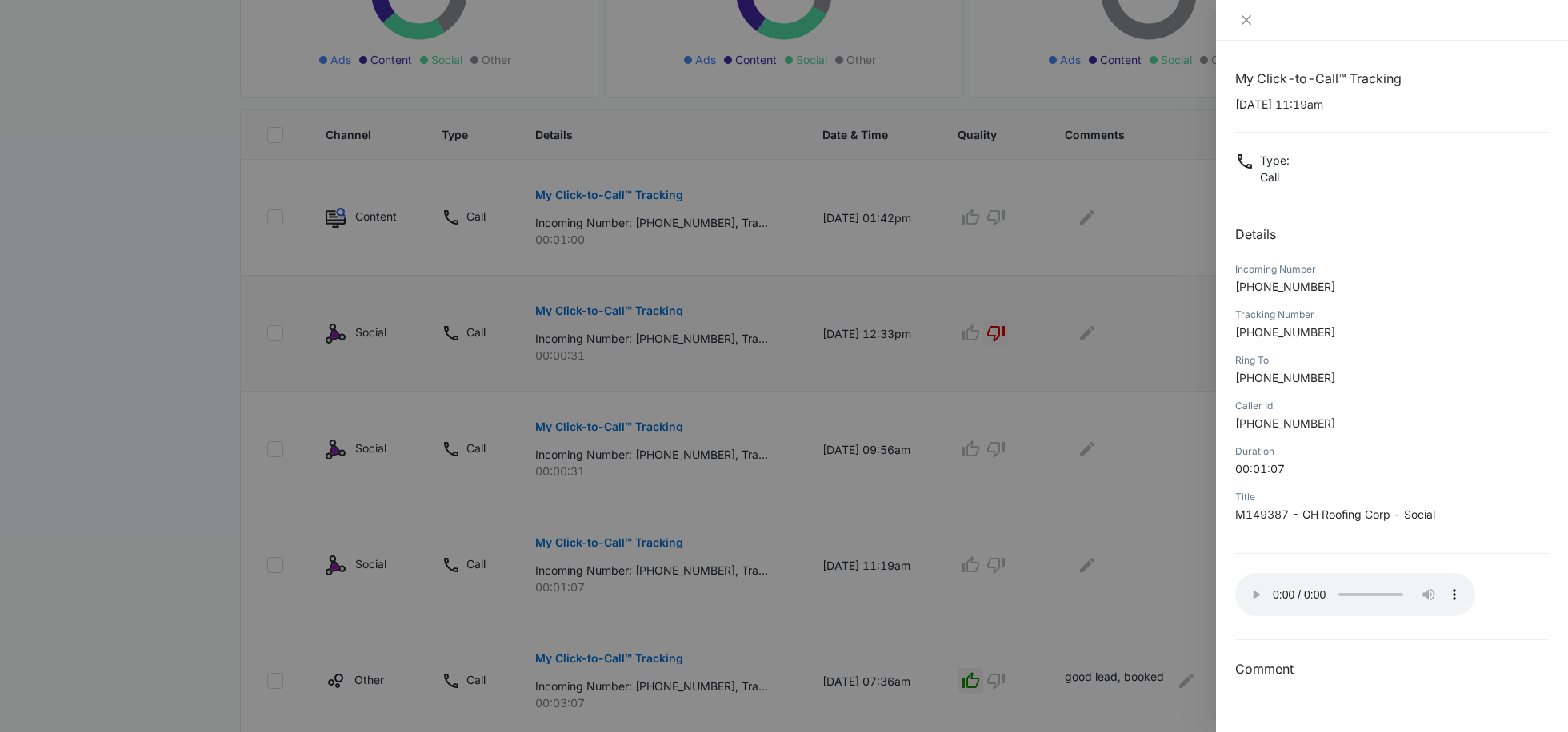
click at [1102, 498] on div at bounding box center [784, 366] width 1568 height 732
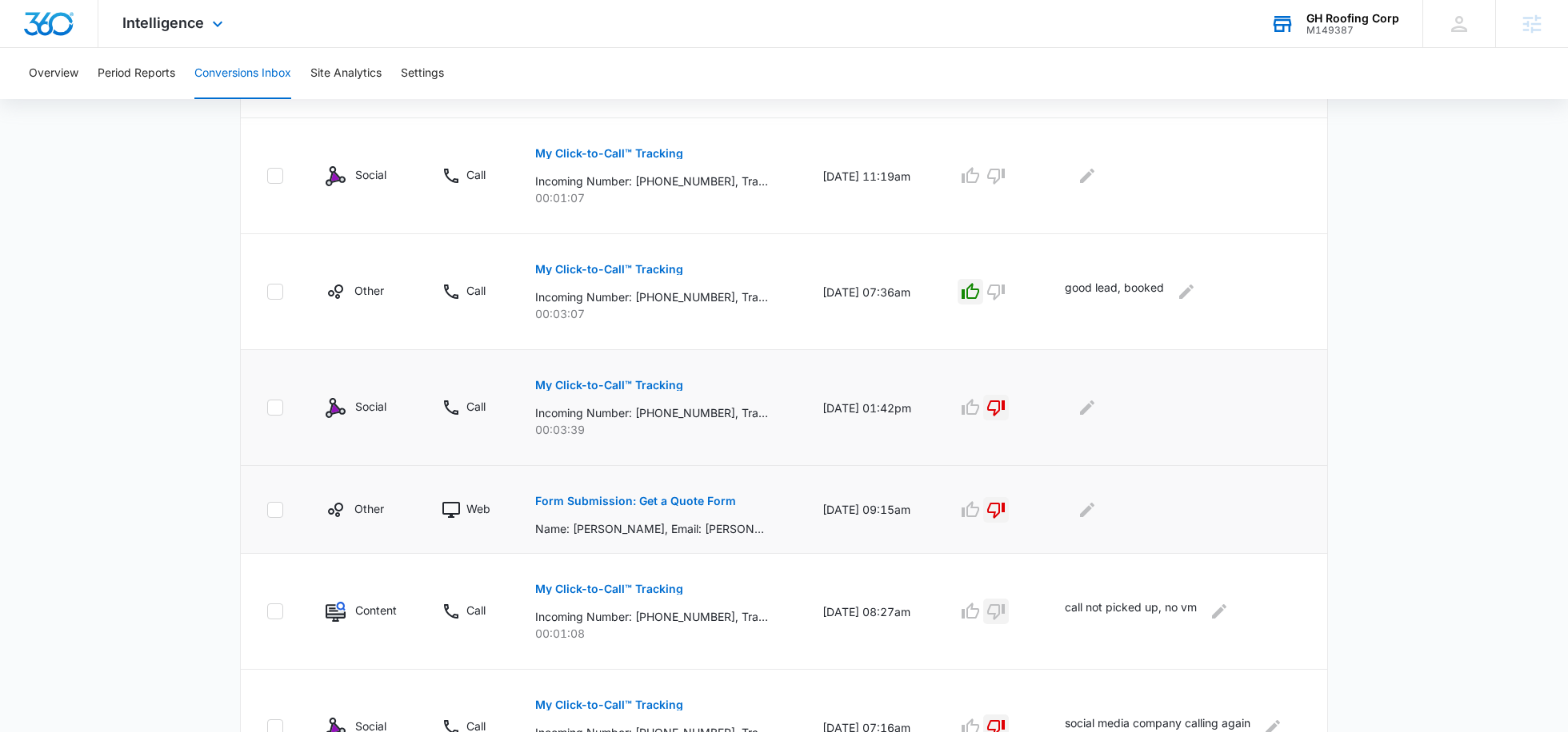
scroll to position [778, 0]
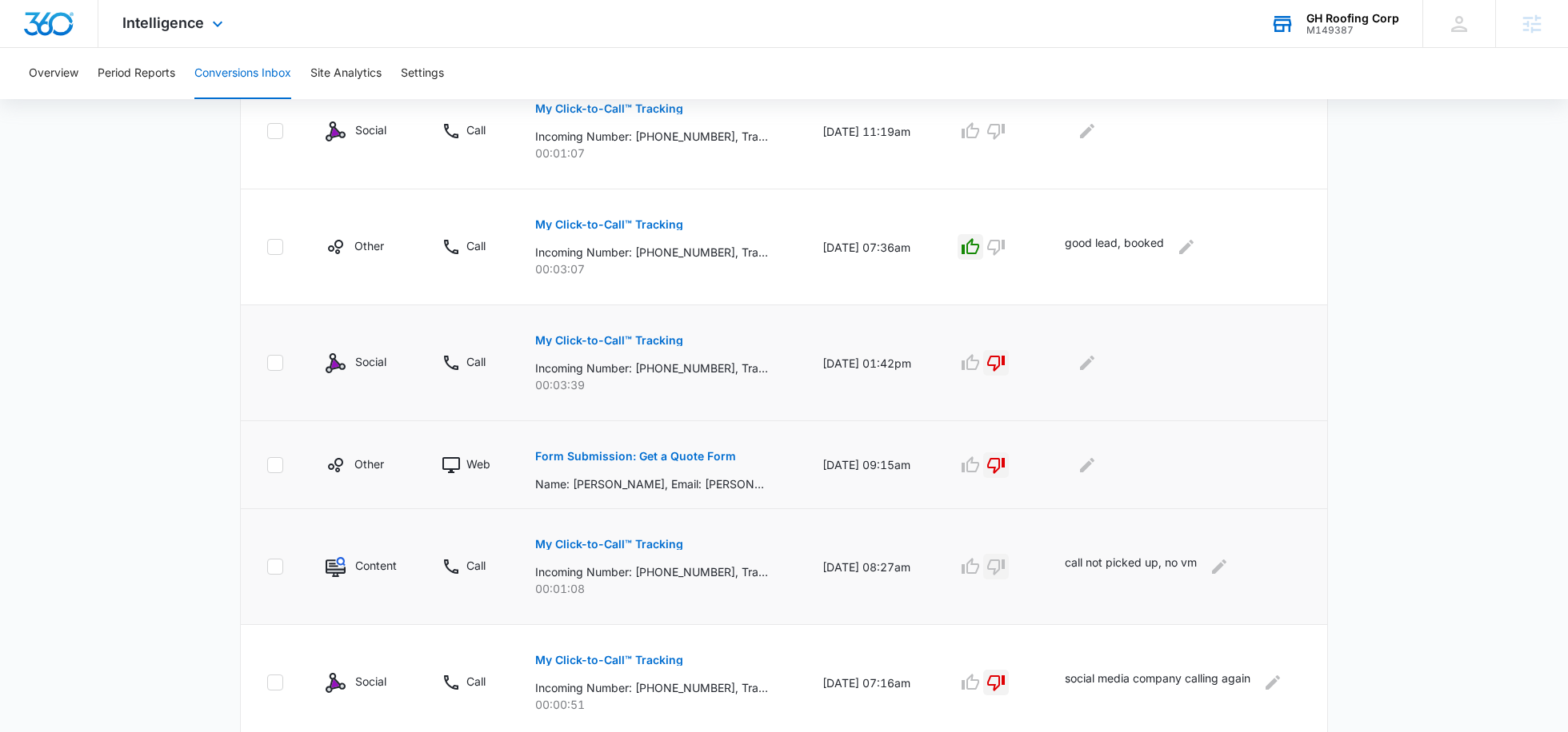
click at [1121, 555] on p "call not picked up, no vm" at bounding box center [1131, 567] width 132 height 25
copy div "call not picked up, no vm"
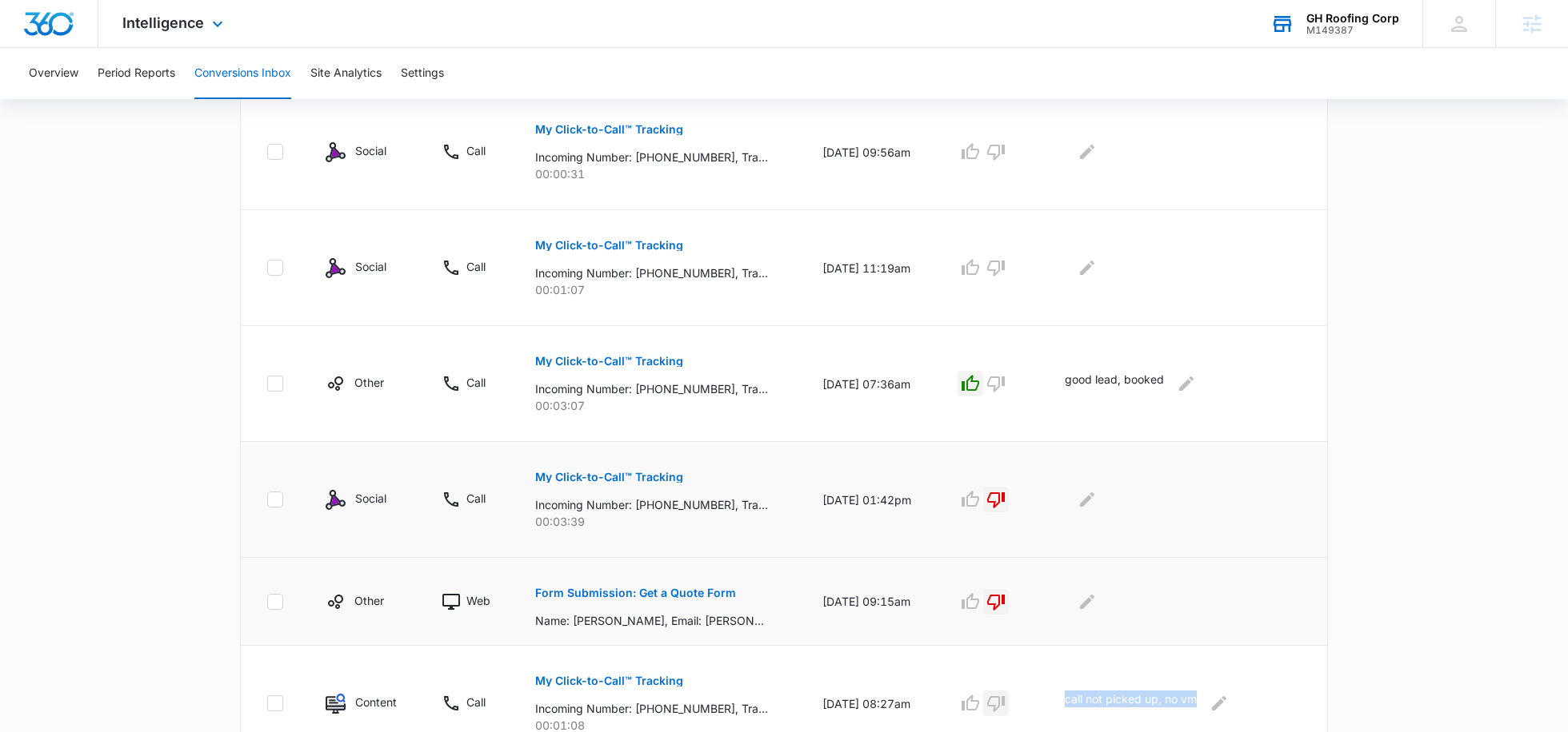
scroll to position [592, 0]
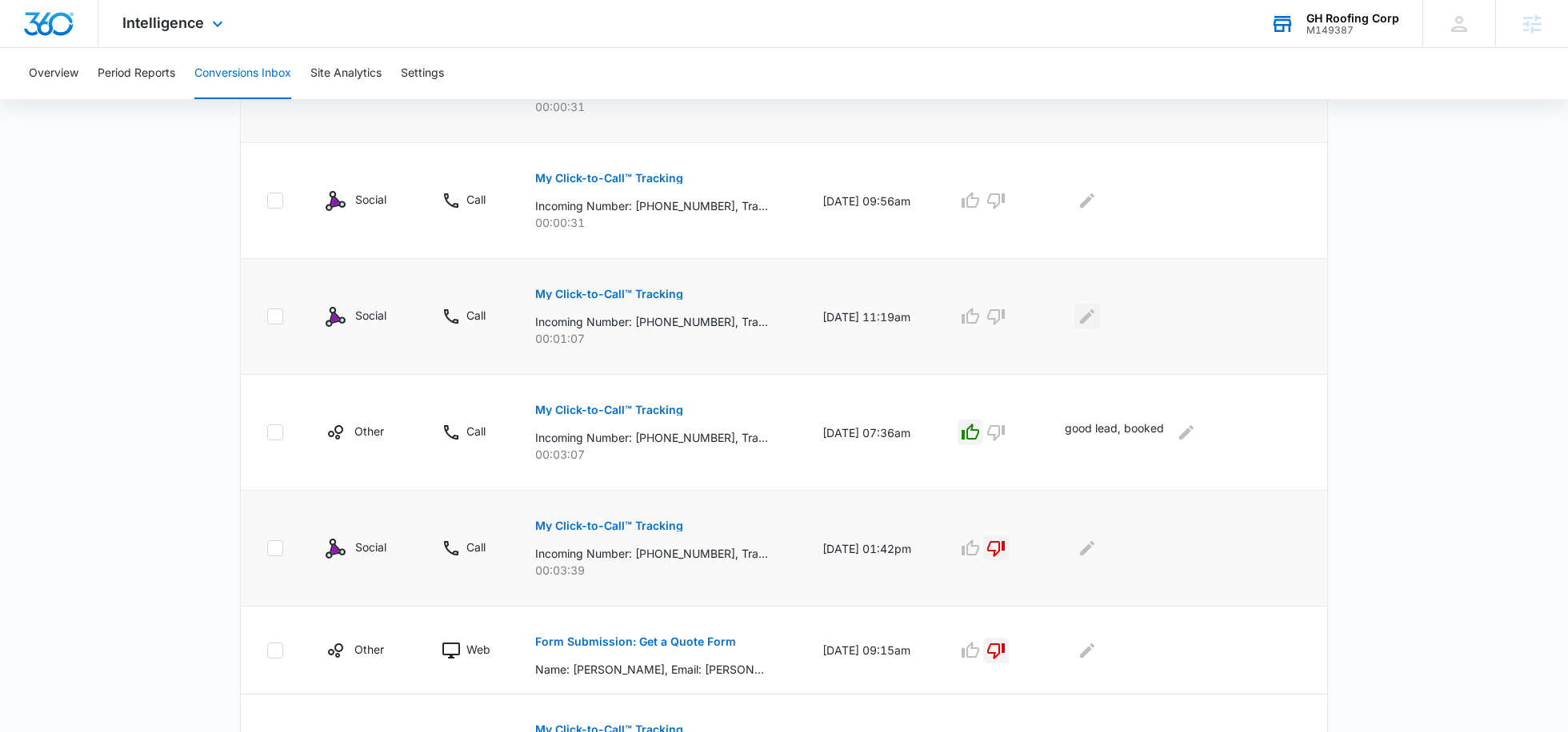
click at [1086, 323] on icon "Edit Comments" at bounding box center [1086, 316] width 19 height 19
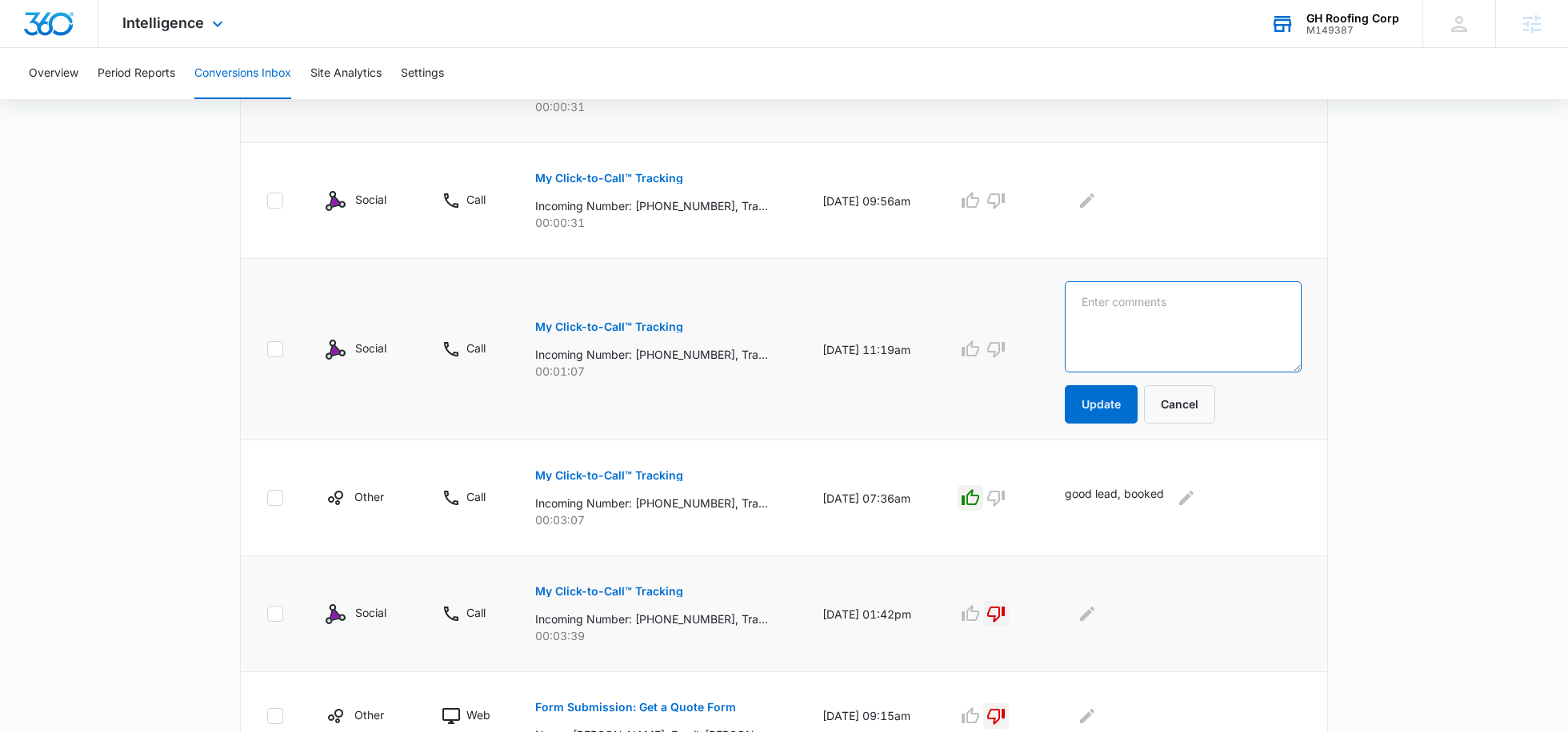
click at [1092, 323] on textarea at bounding box center [1183, 327] width 237 height 91
paste textarea "call not picked up, no vm"
type textarea "call not picked up, no vm"
click at [1092, 396] on button "Update" at bounding box center [1101, 404] width 73 height 38
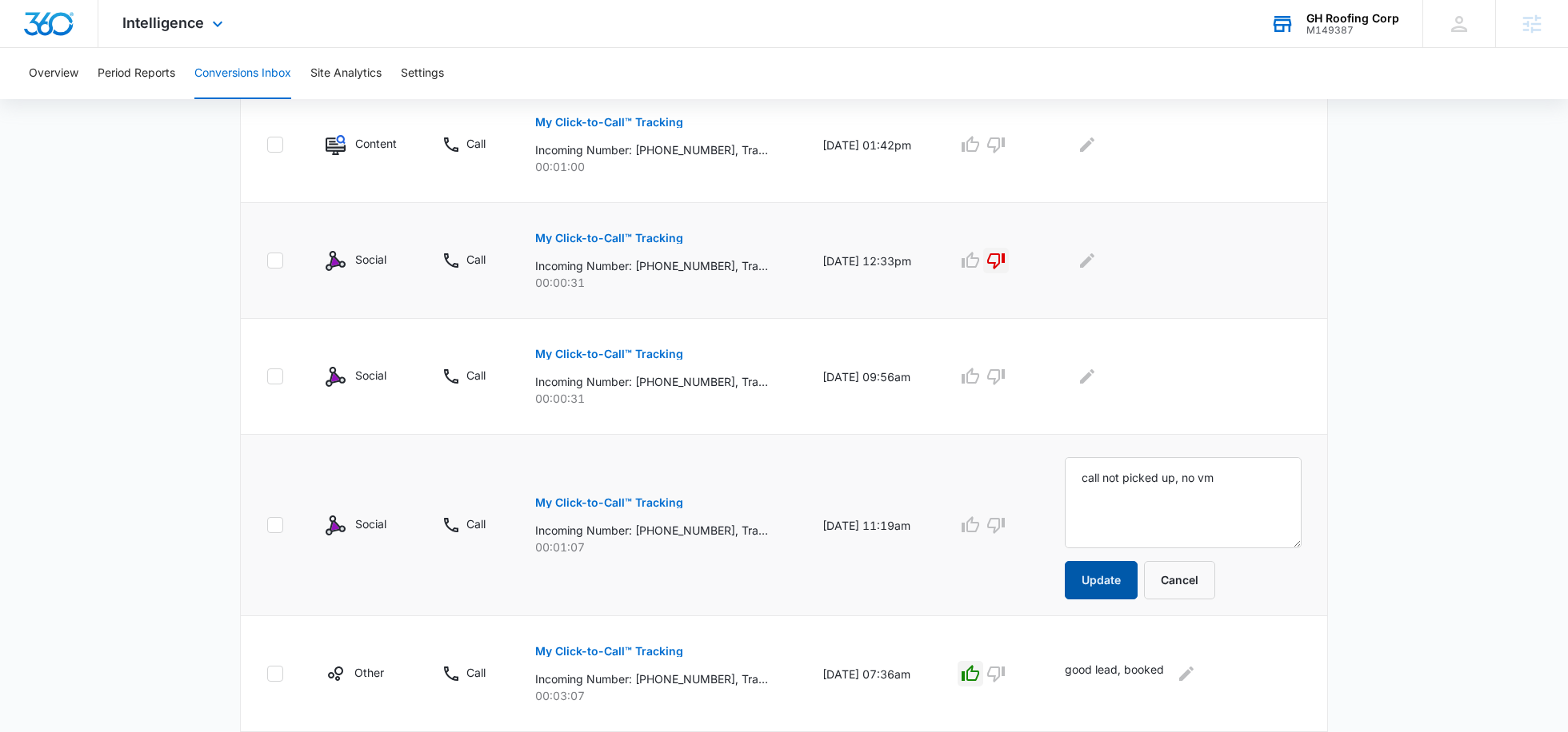
scroll to position [397, 0]
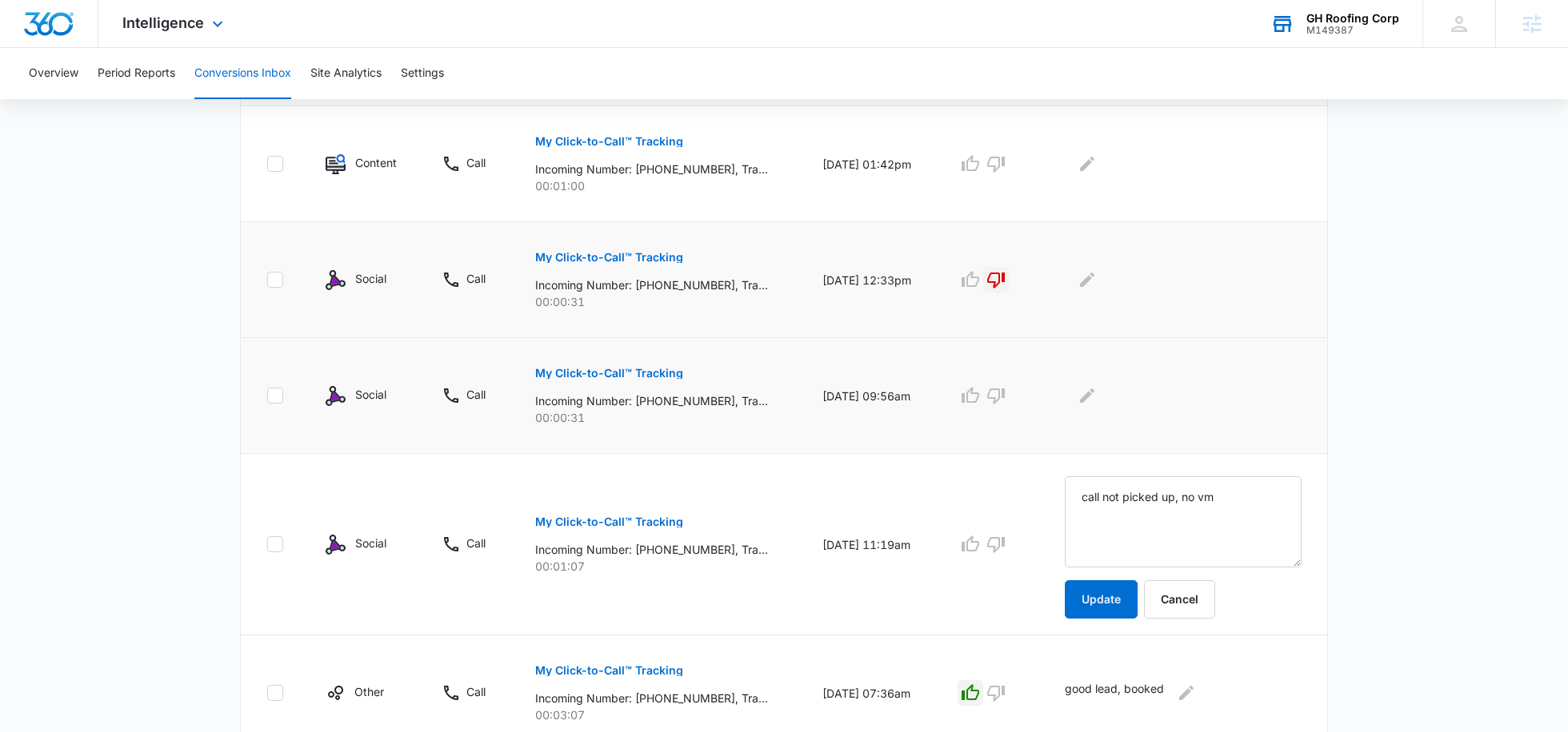
click at [618, 373] on p "My Click-to-Call™ Tracking" at bounding box center [609, 373] width 148 height 11
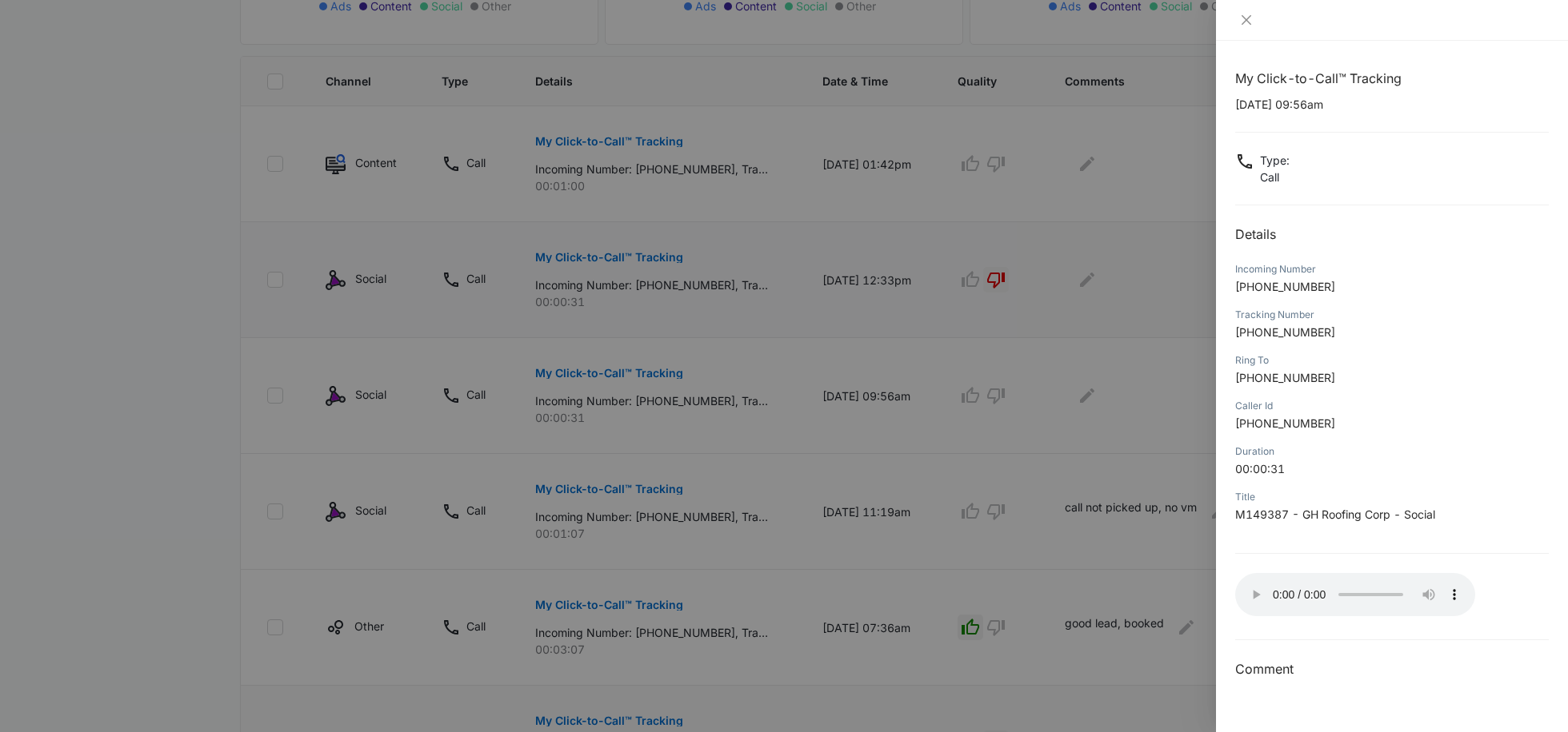
click at [1129, 454] on div at bounding box center [784, 366] width 1568 height 732
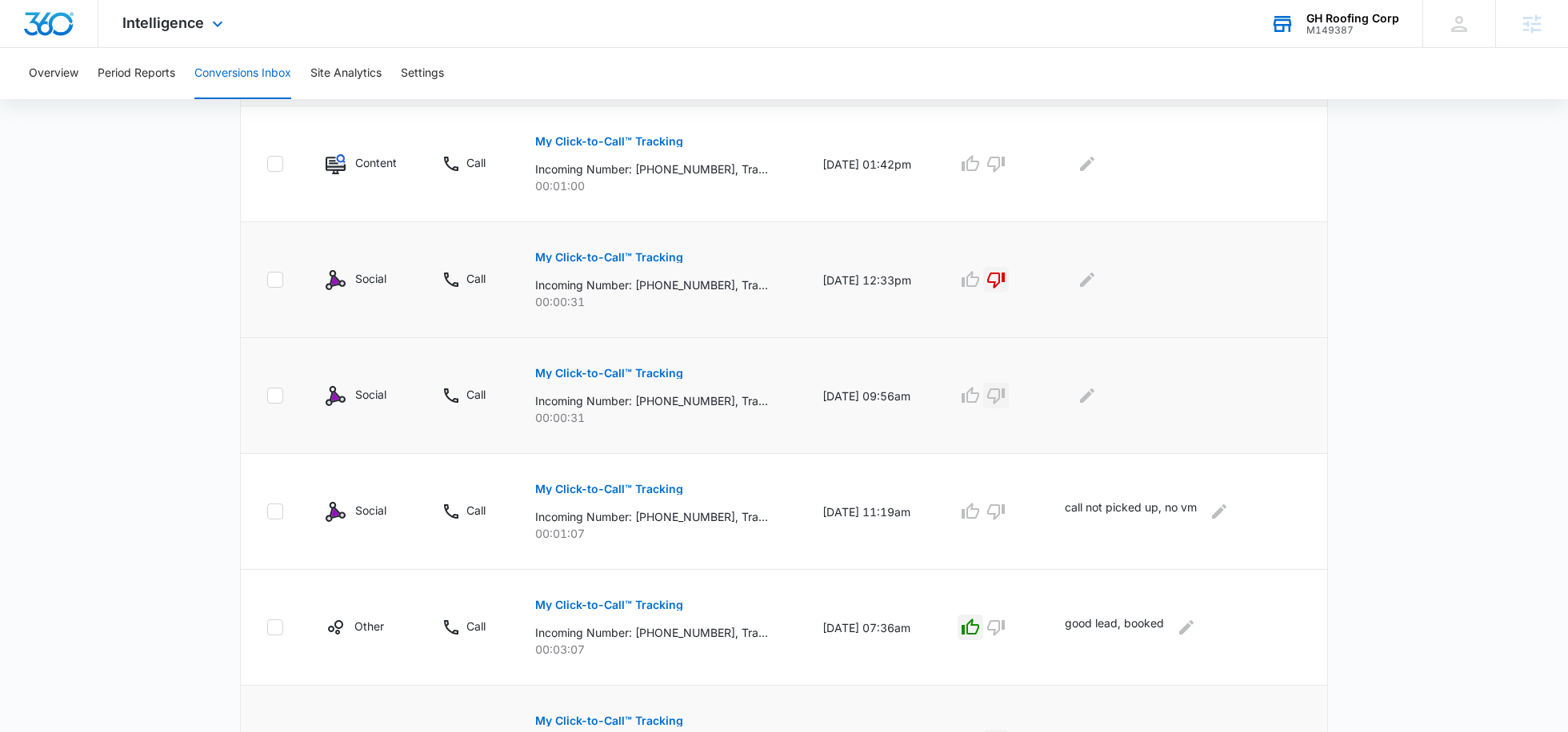
click at [1004, 389] on icon "button" at bounding box center [995, 397] width 17 height 16
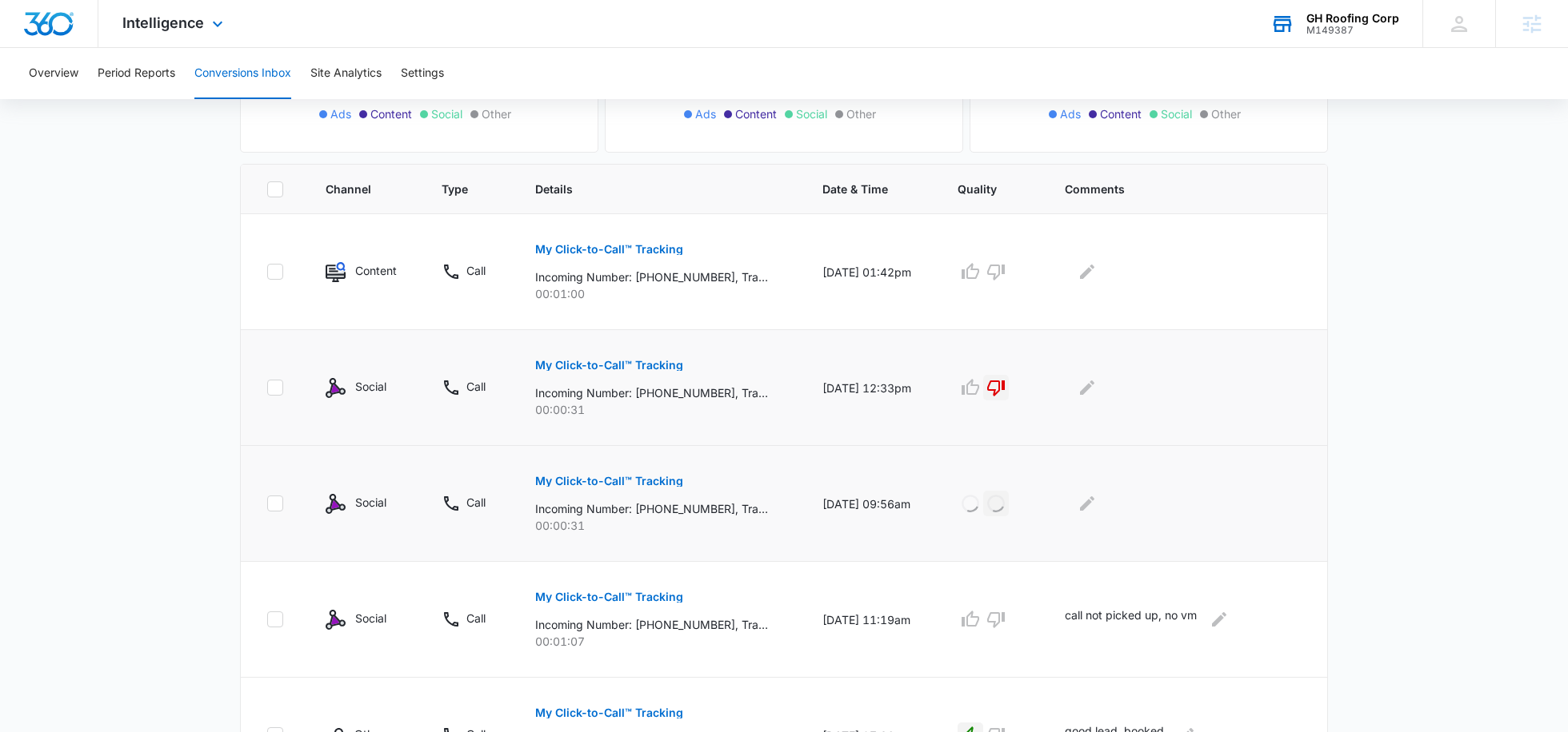
scroll to position [273, 0]
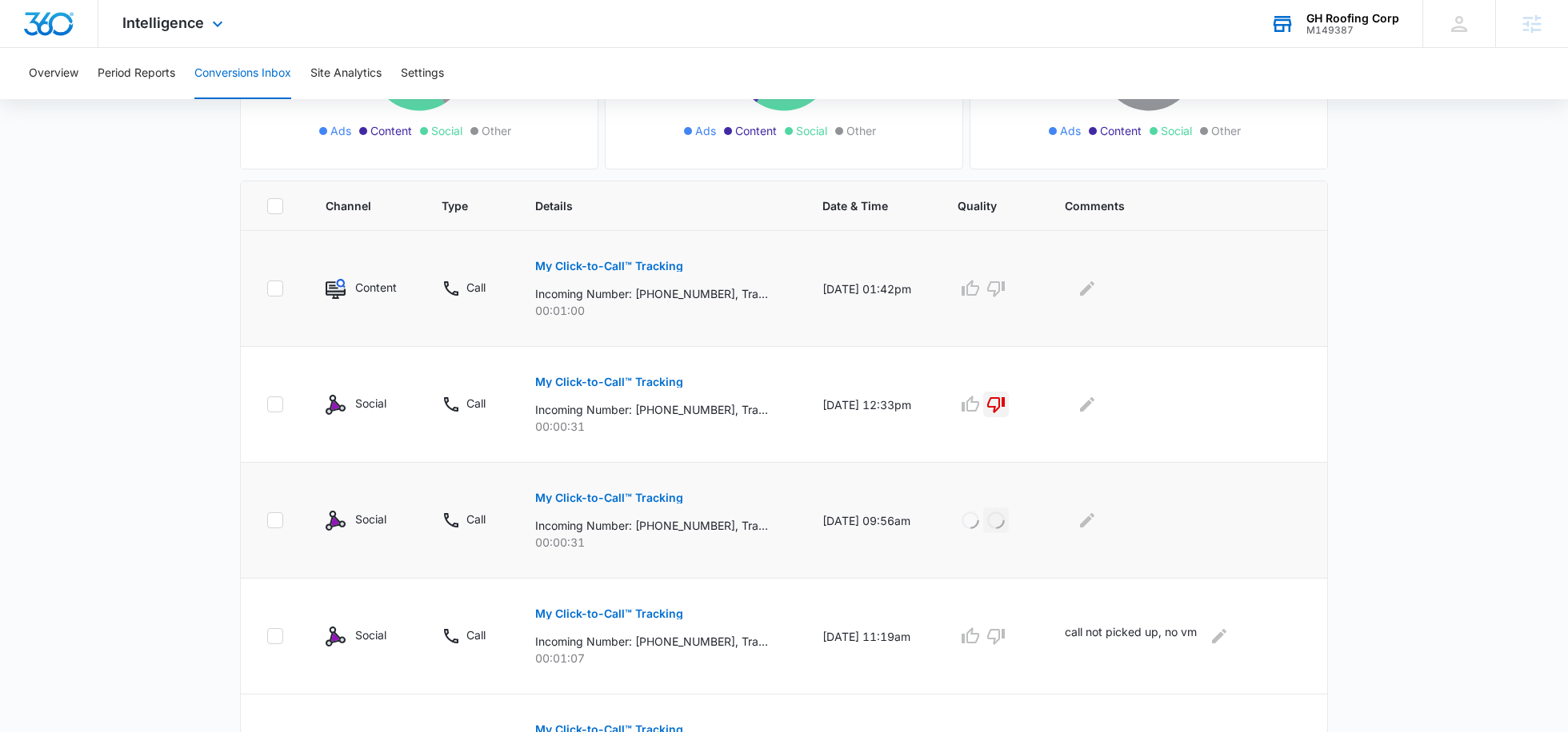
click at [654, 269] on p "My Click-to-Call™ Tracking" at bounding box center [609, 266] width 148 height 11
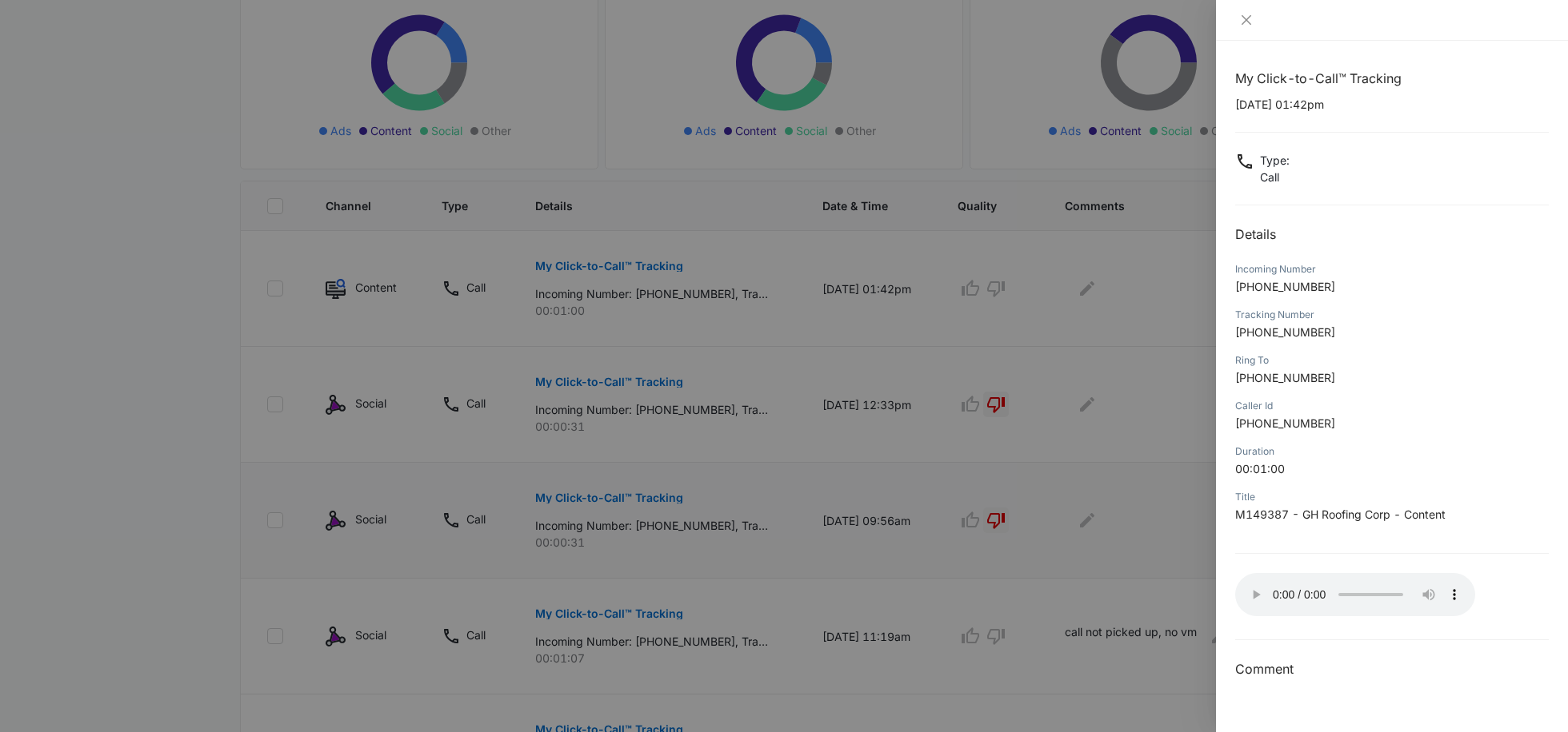
click at [1064, 386] on div at bounding box center [784, 366] width 1568 height 732
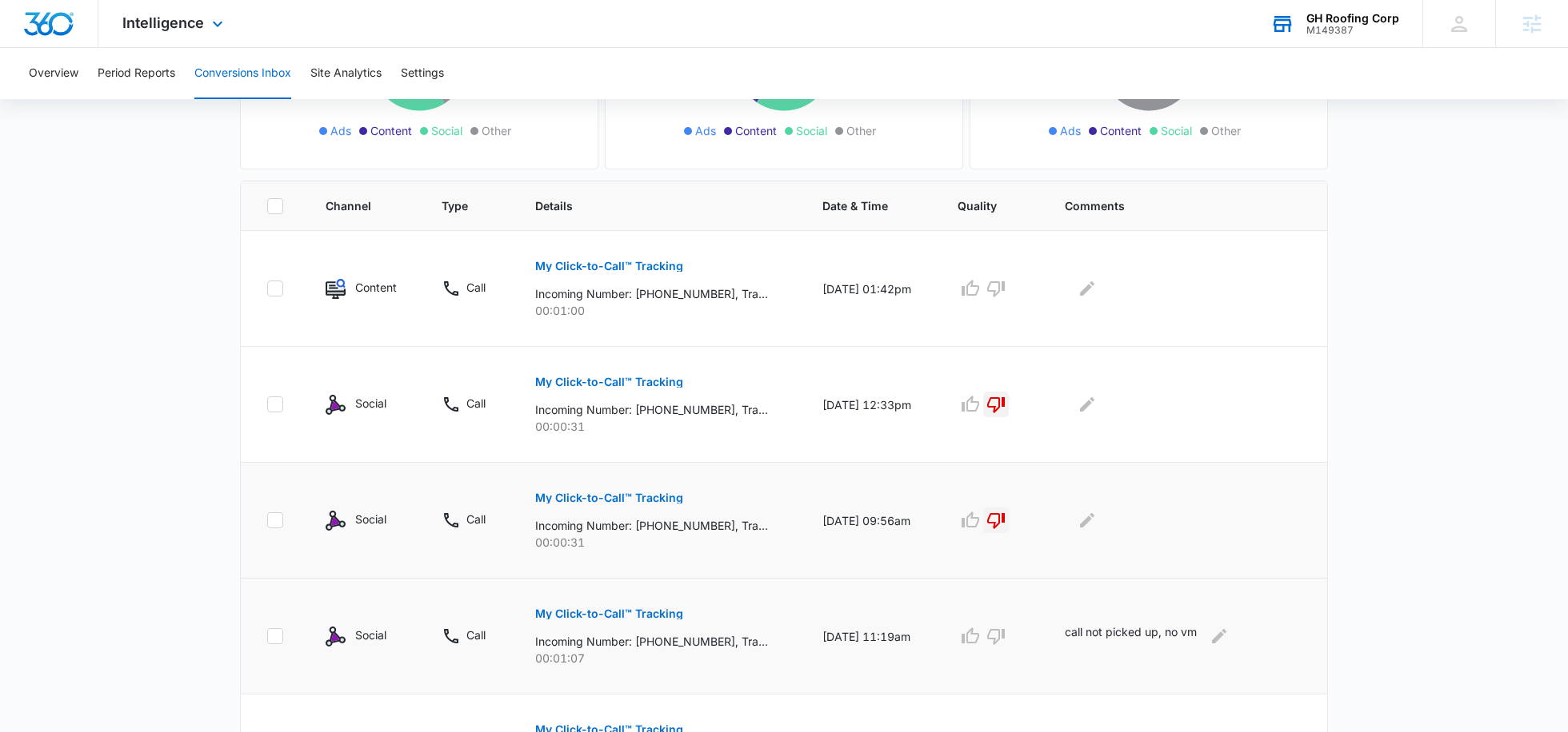
click at [1106, 626] on p "call not picked up, no vm" at bounding box center [1131, 636] width 132 height 25
copy div "call not picked up, no vm"
click at [1078, 292] on div at bounding box center [1183, 288] width 237 height 25
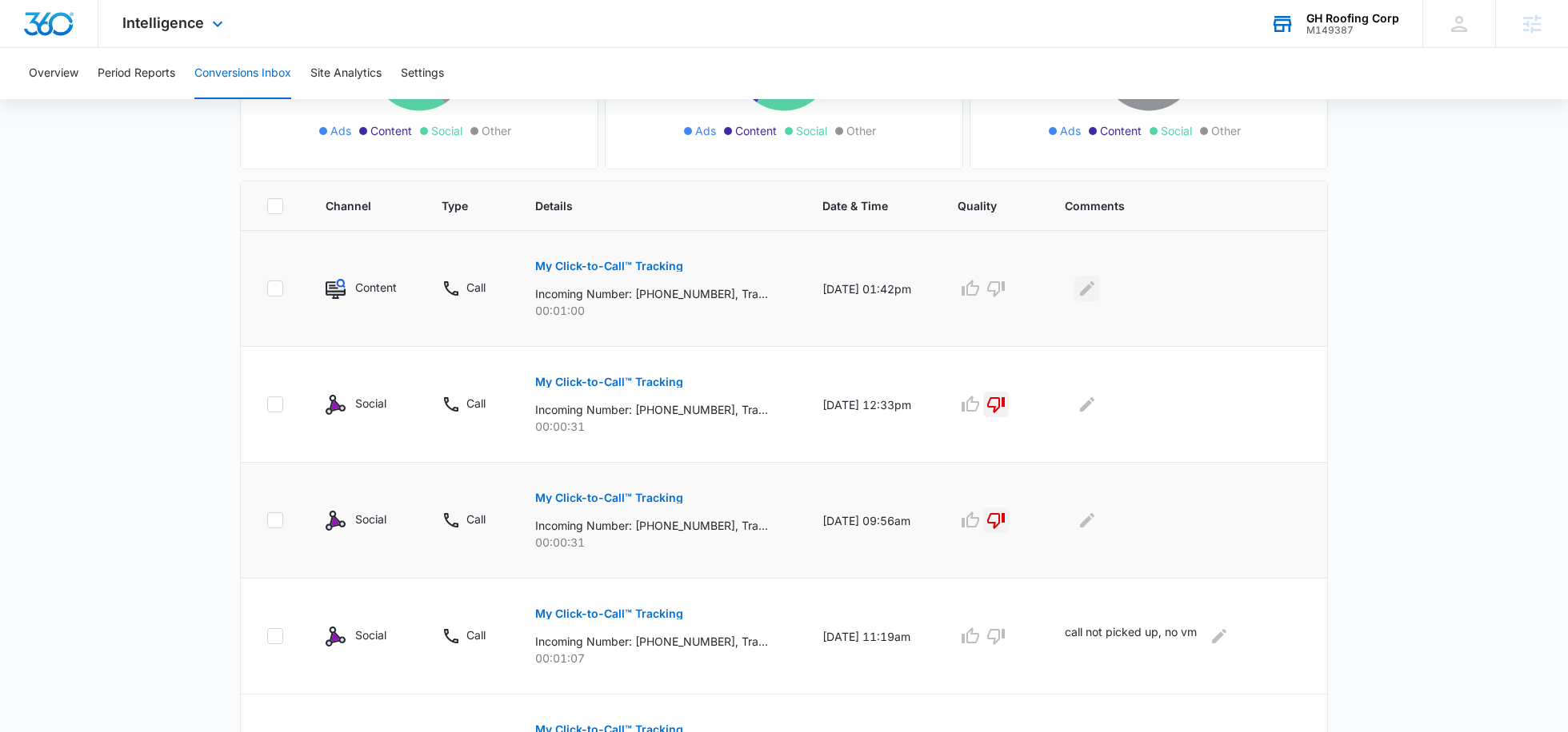
click at [1081, 292] on button "Edit Comments" at bounding box center [1086, 288] width 25 height 25
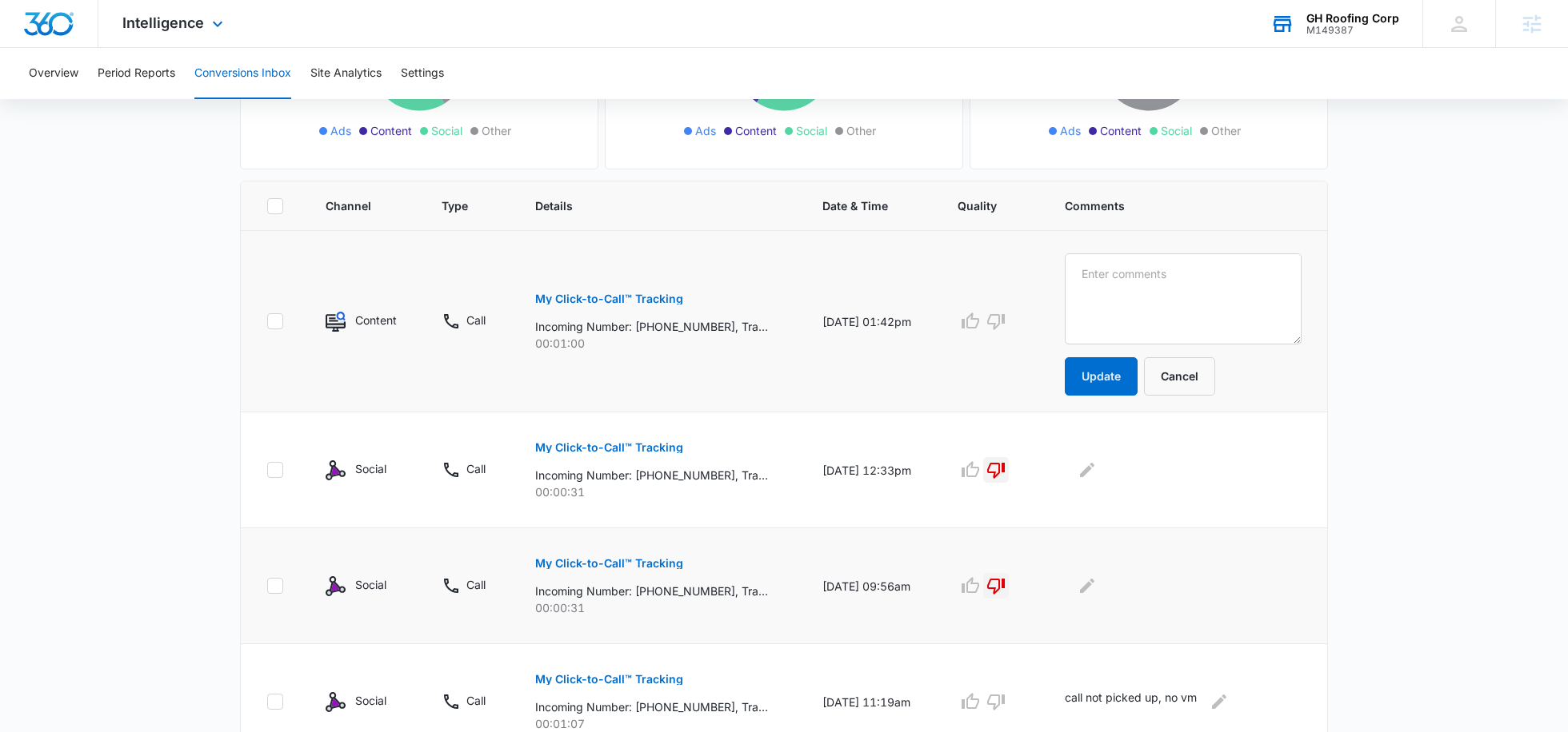
click at [1081, 292] on textarea at bounding box center [1183, 299] width 237 height 91
type textarea "call not picked up, no vm"
click at [1097, 371] on button "Update" at bounding box center [1101, 376] width 73 height 38
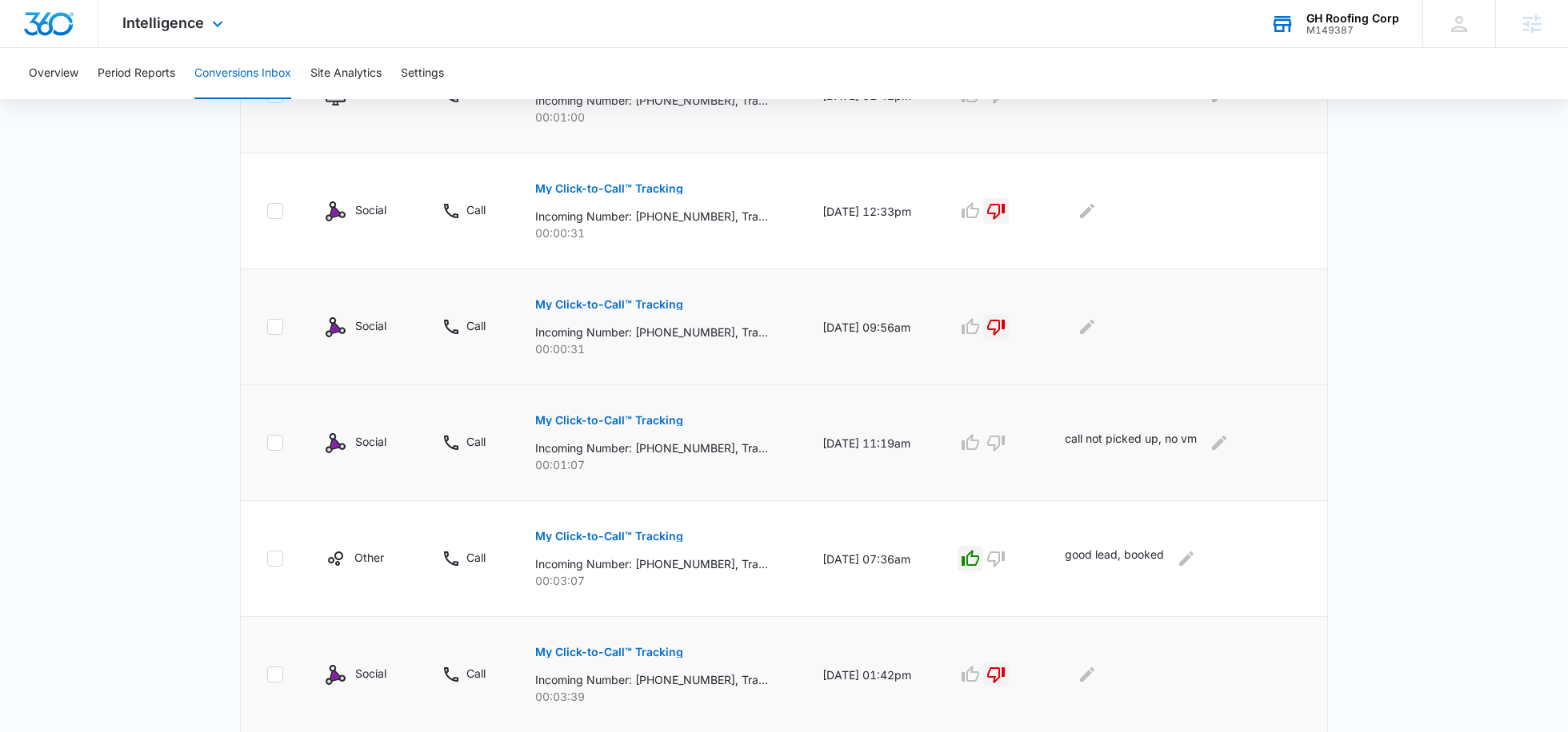
scroll to position [473, 0]
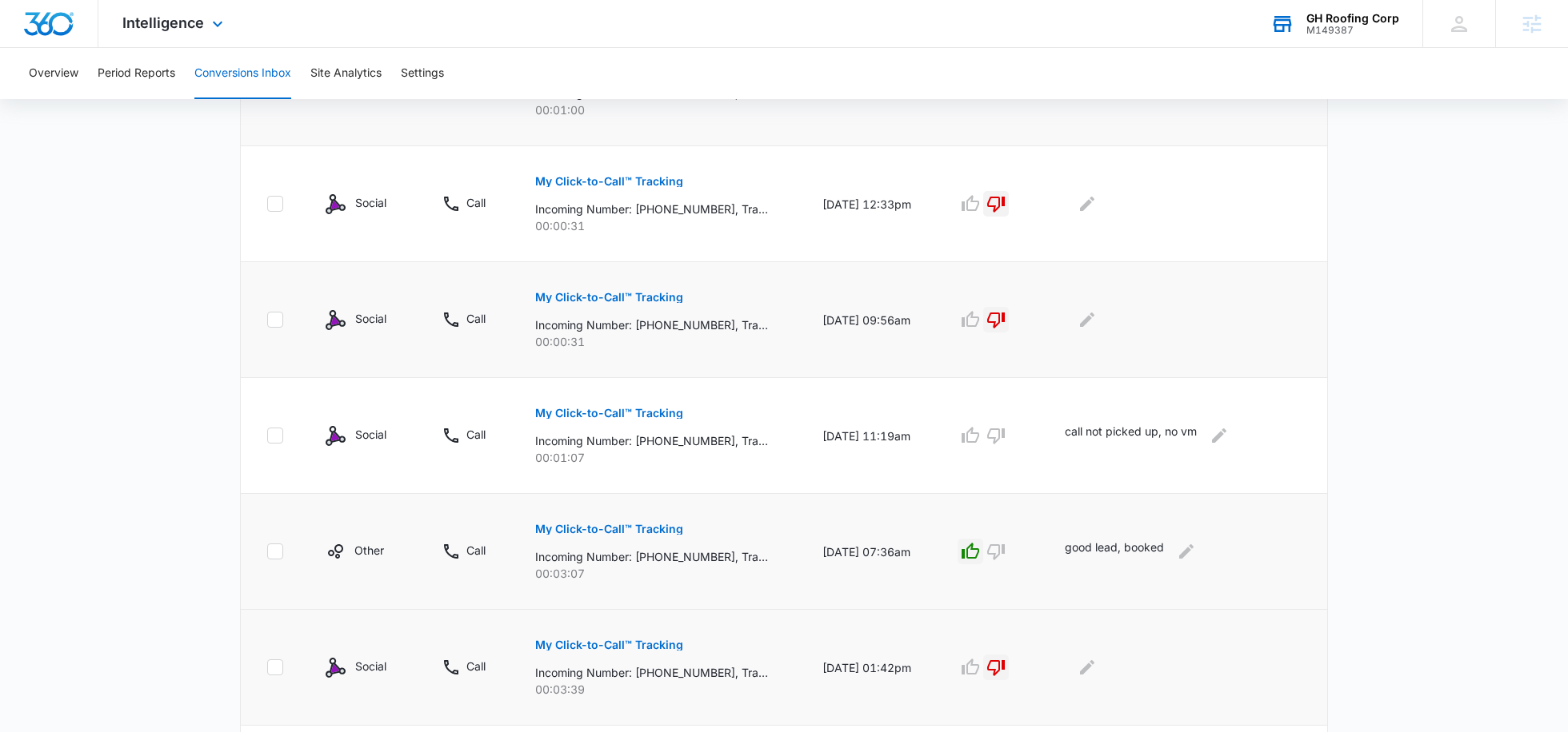
click at [602, 526] on p "My Click-to-Call™ Tracking" at bounding box center [609, 530] width 148 height 11
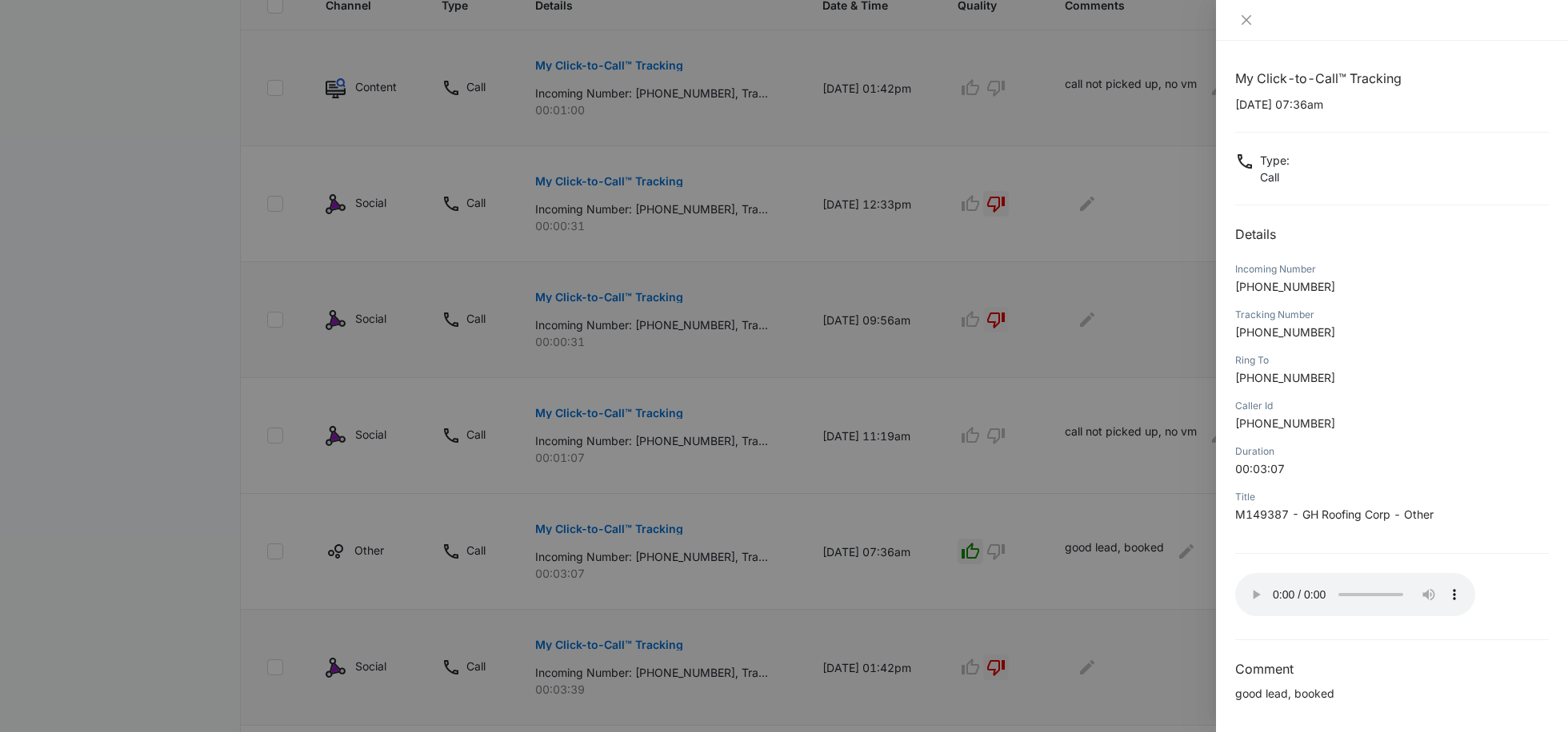
click at [491, 212] on div at bounding box center [784, 366] width 1568 height 732
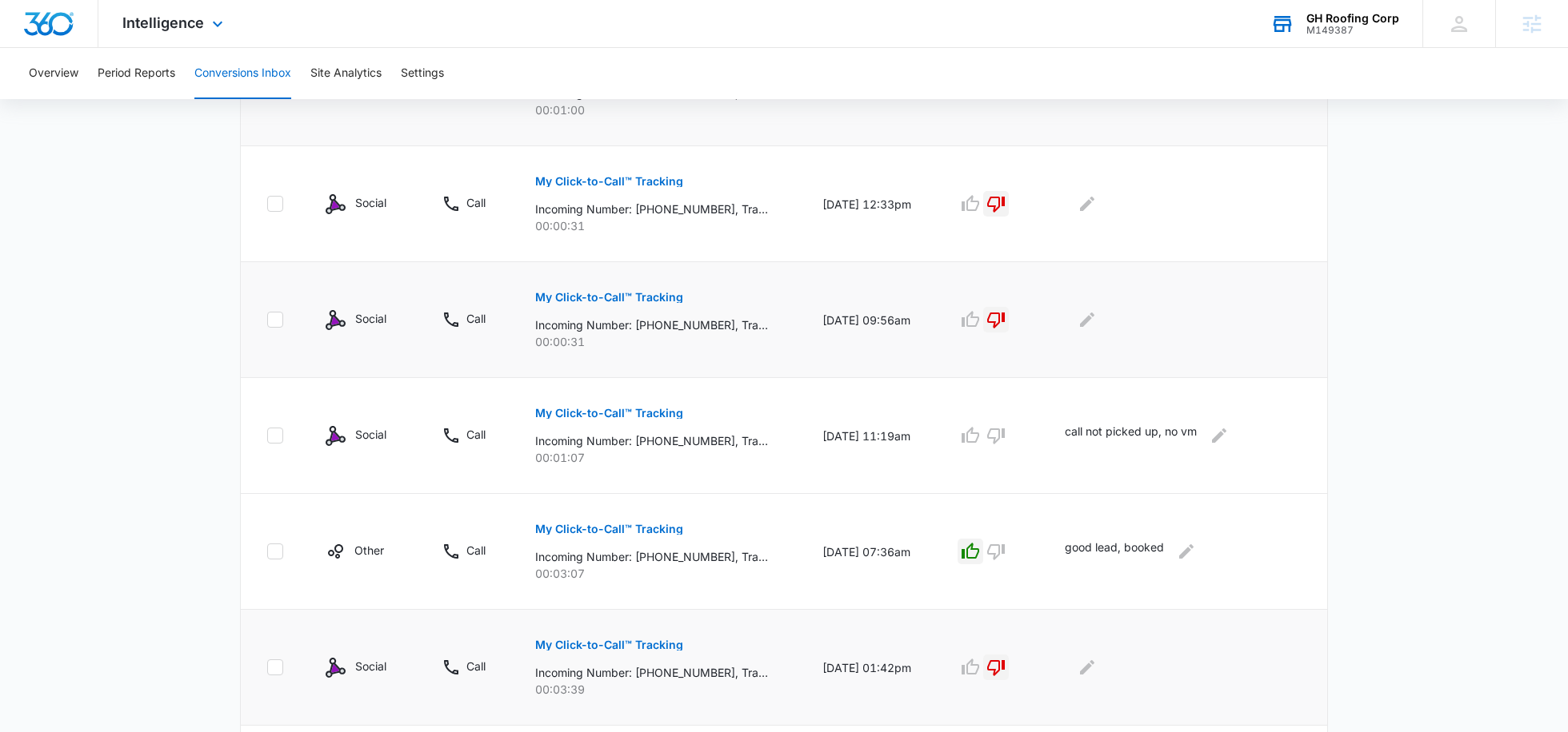
scroll to position [0, 0]
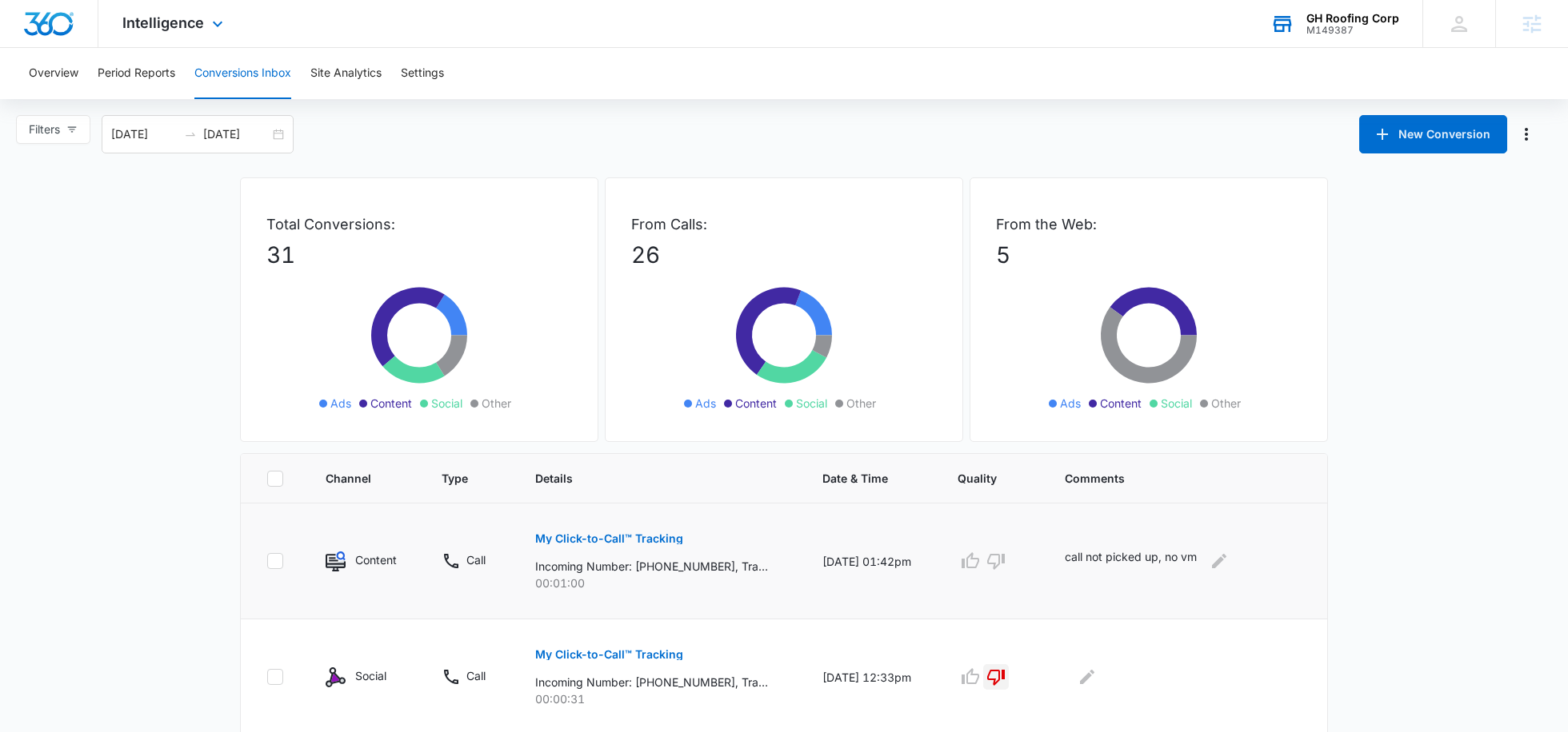
click at [203, 52] on button "Conversions Inbox" at bounding box center [242, 74] width 97 height 51
click at [193, 27] on span "Intelligence" at bounding box center [163, 23] width 82 height 17
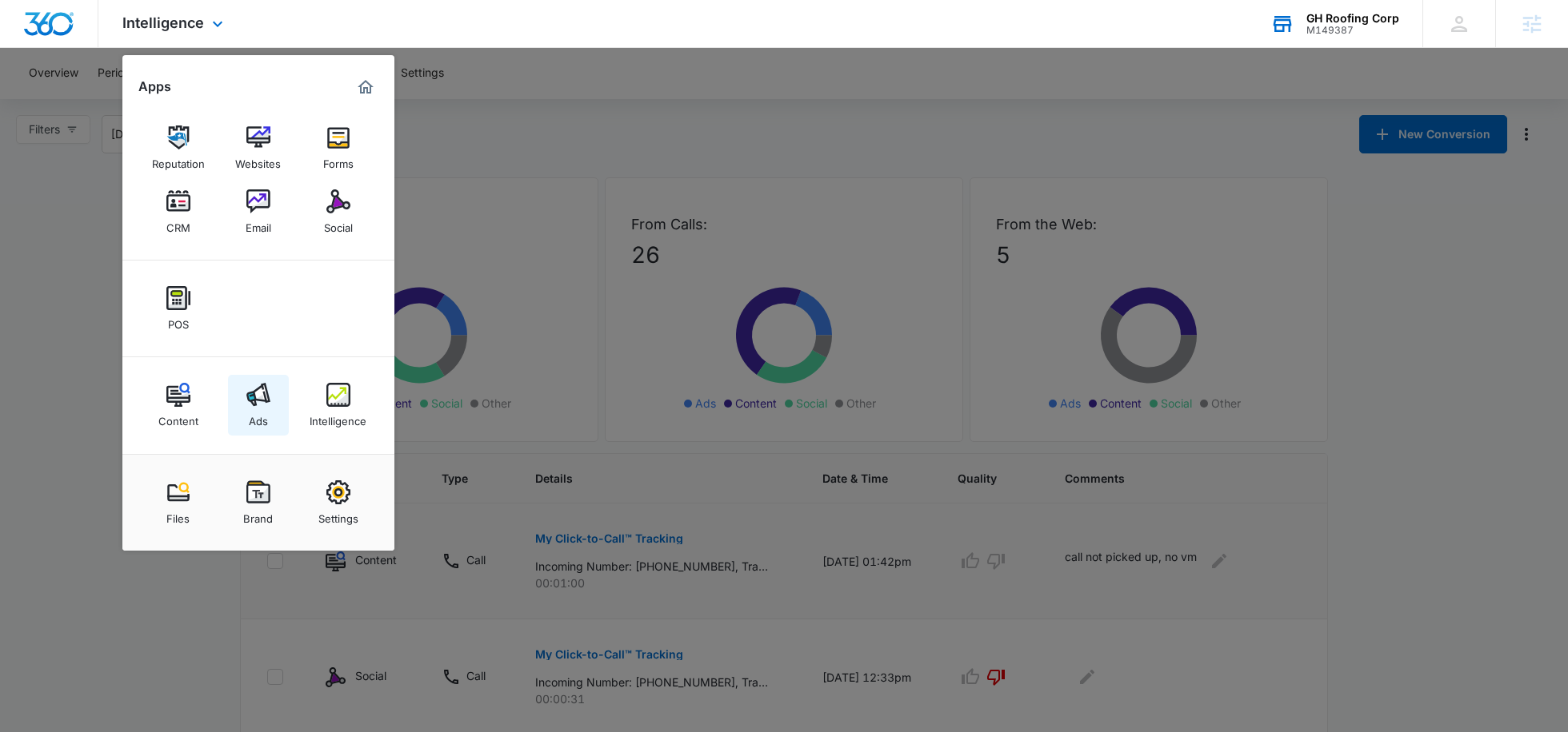
click at [244, 409] on link "Ads" at bounding box center [258, 405] width 61 height 61
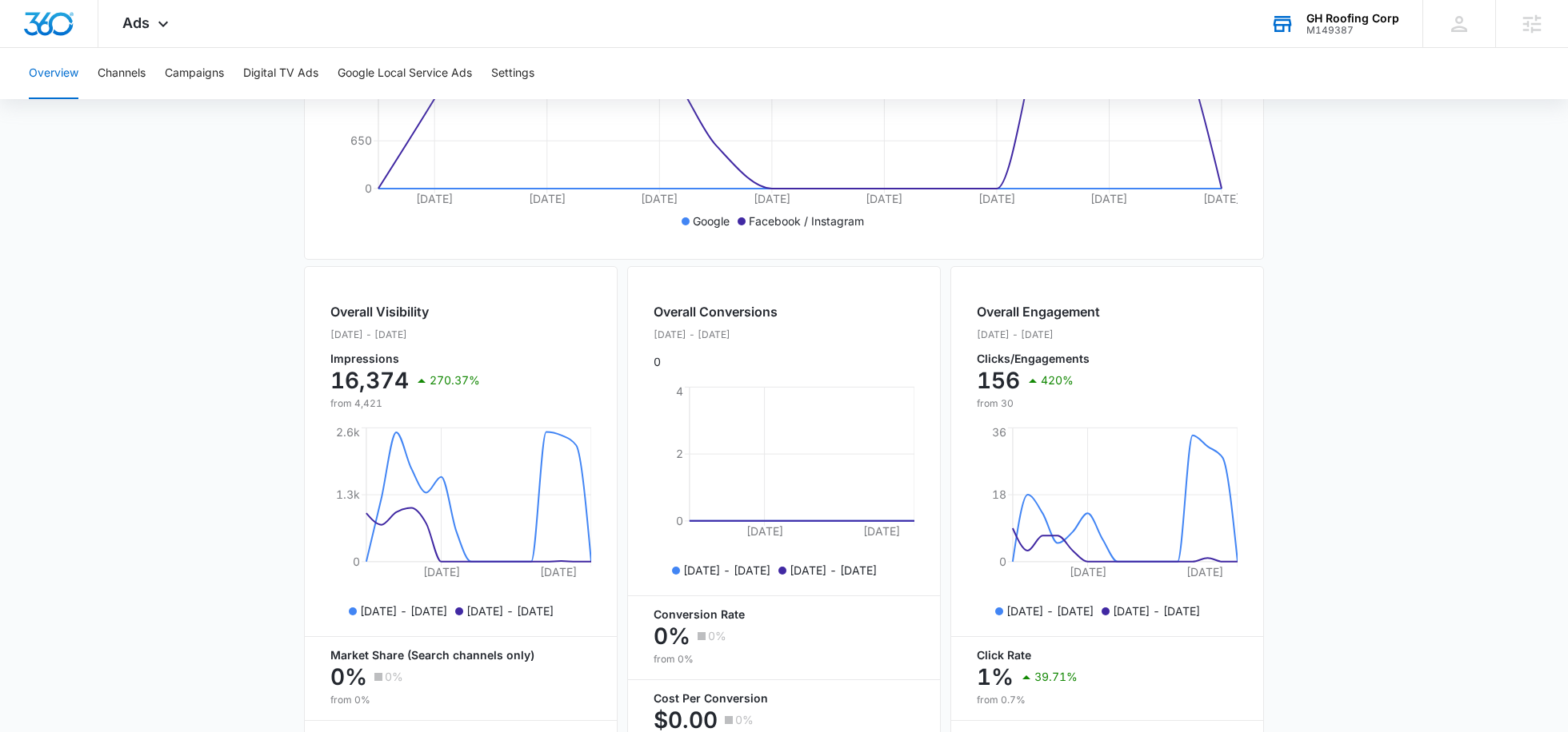
scroll to position [101, 0]
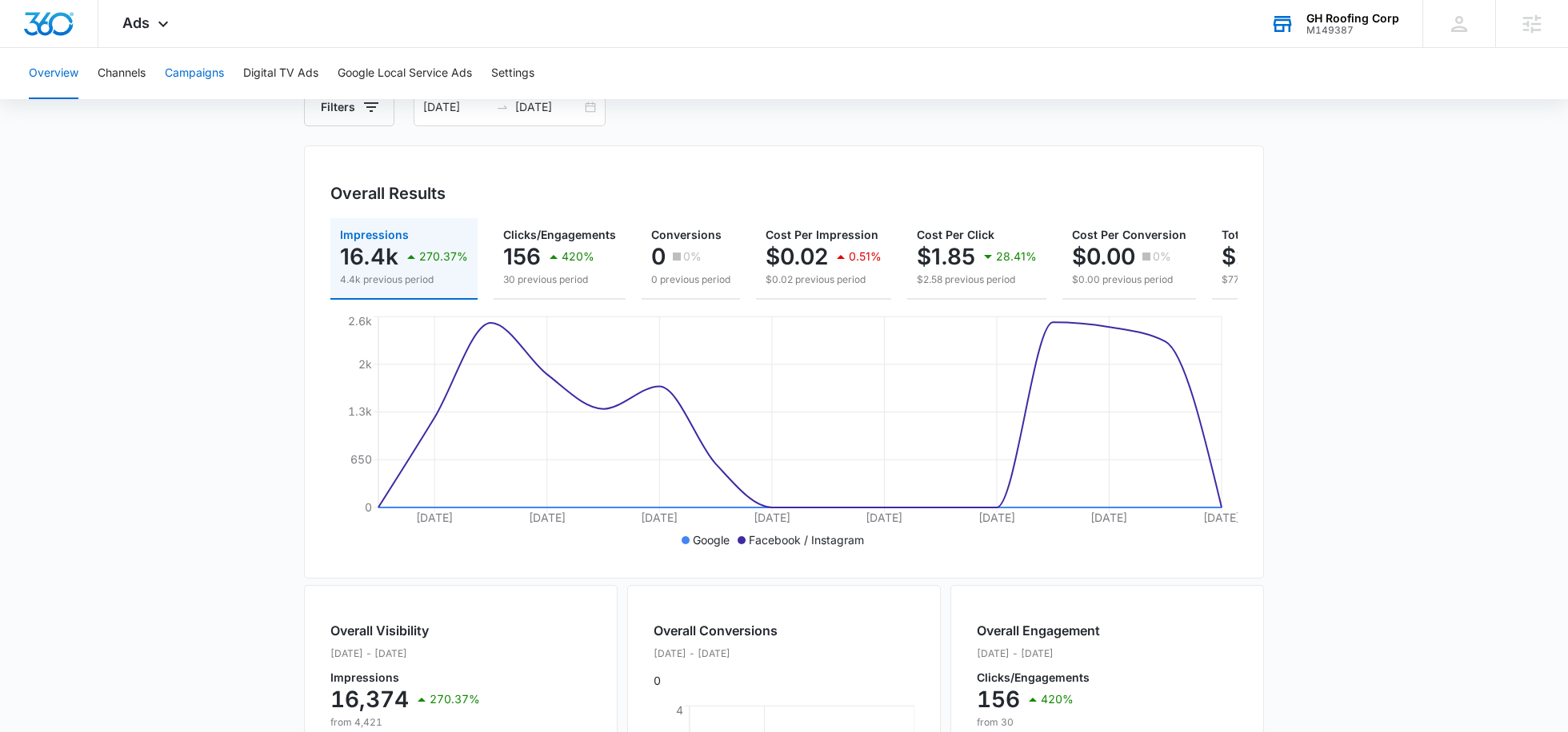
click at [207, 81] on button "Campaigns" at bounding box center [194, 74] width 59 height 51
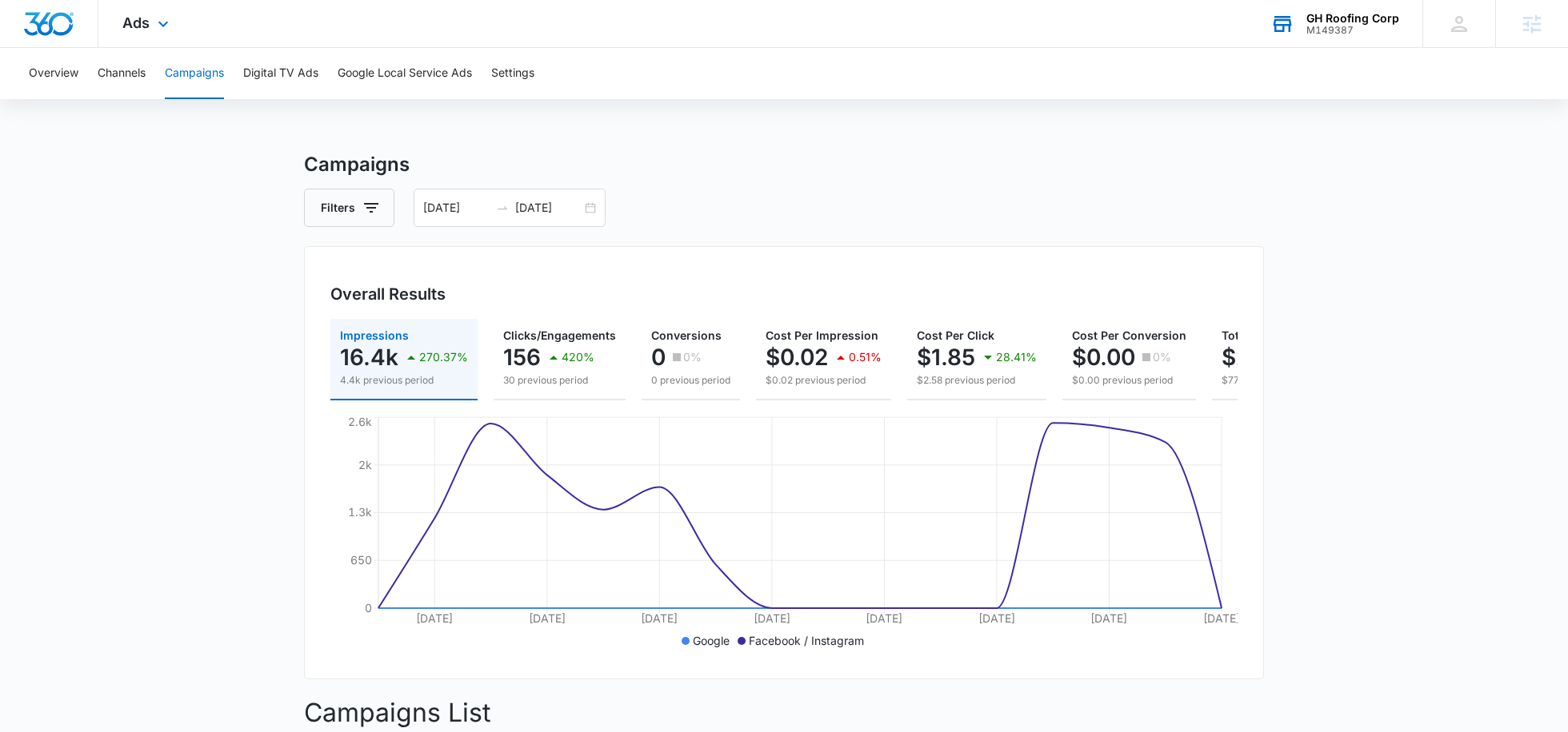
click at [174, 34] on div "Ads Apps Reputation Websites Forms CRM Email Social POS Content Ads Intelligenc…" at bounding box center [147, 24] width 98 height 47
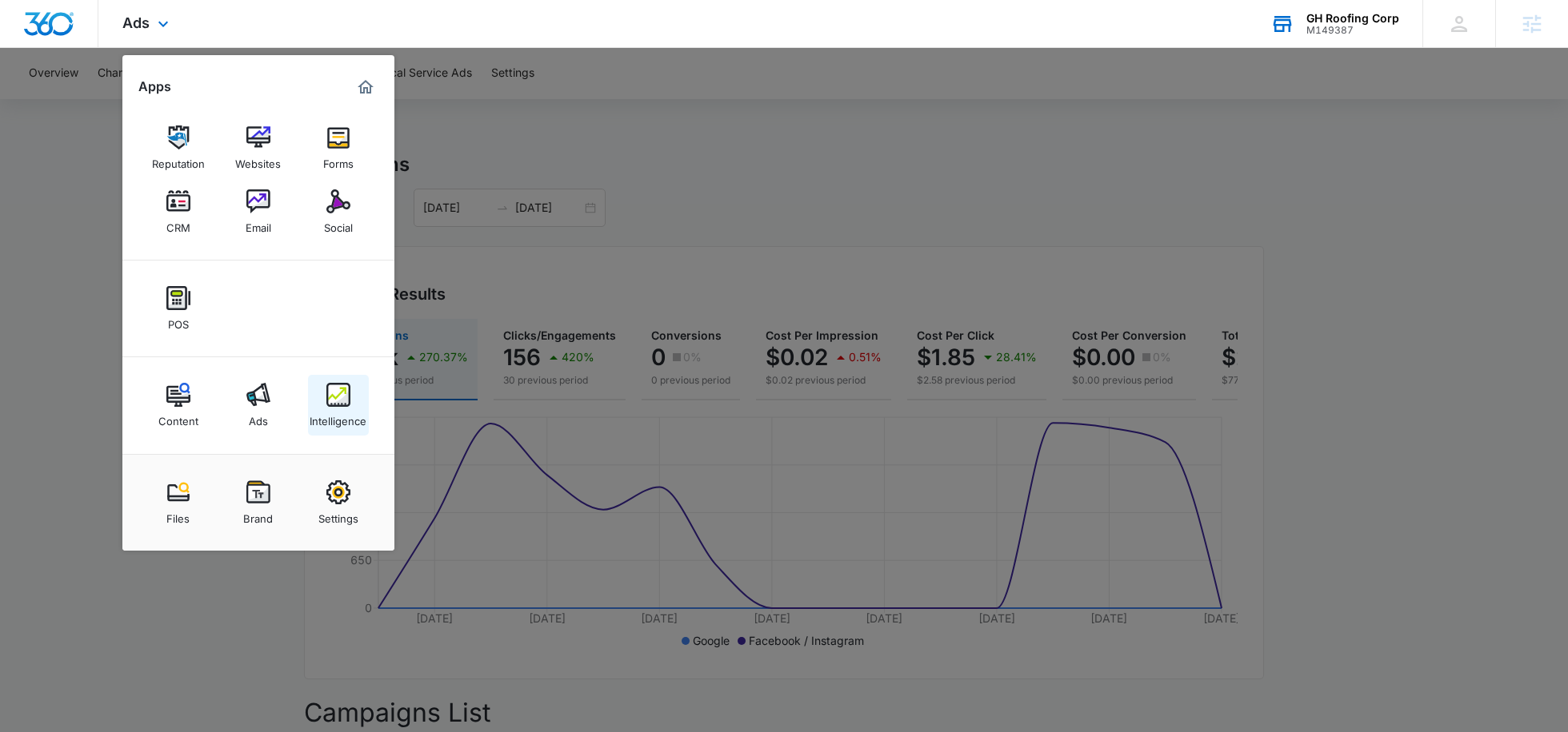
click at [344, 413] on div "Intelligence" at bounding box center [338, 417] width 57 height 20
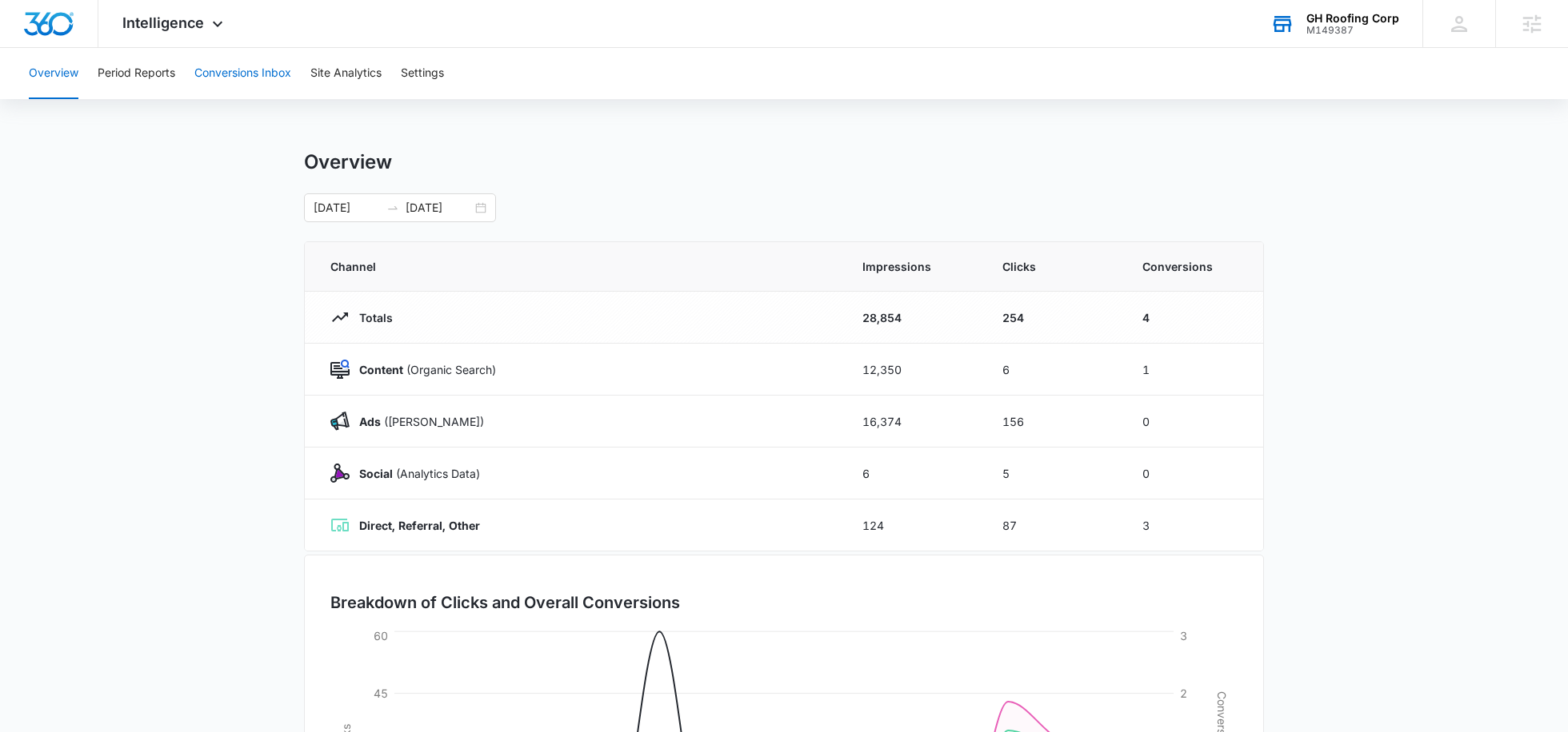
click at [260, 66] on button "Conversions Inbox" at bounding box center [242, 74] width 97 height 51
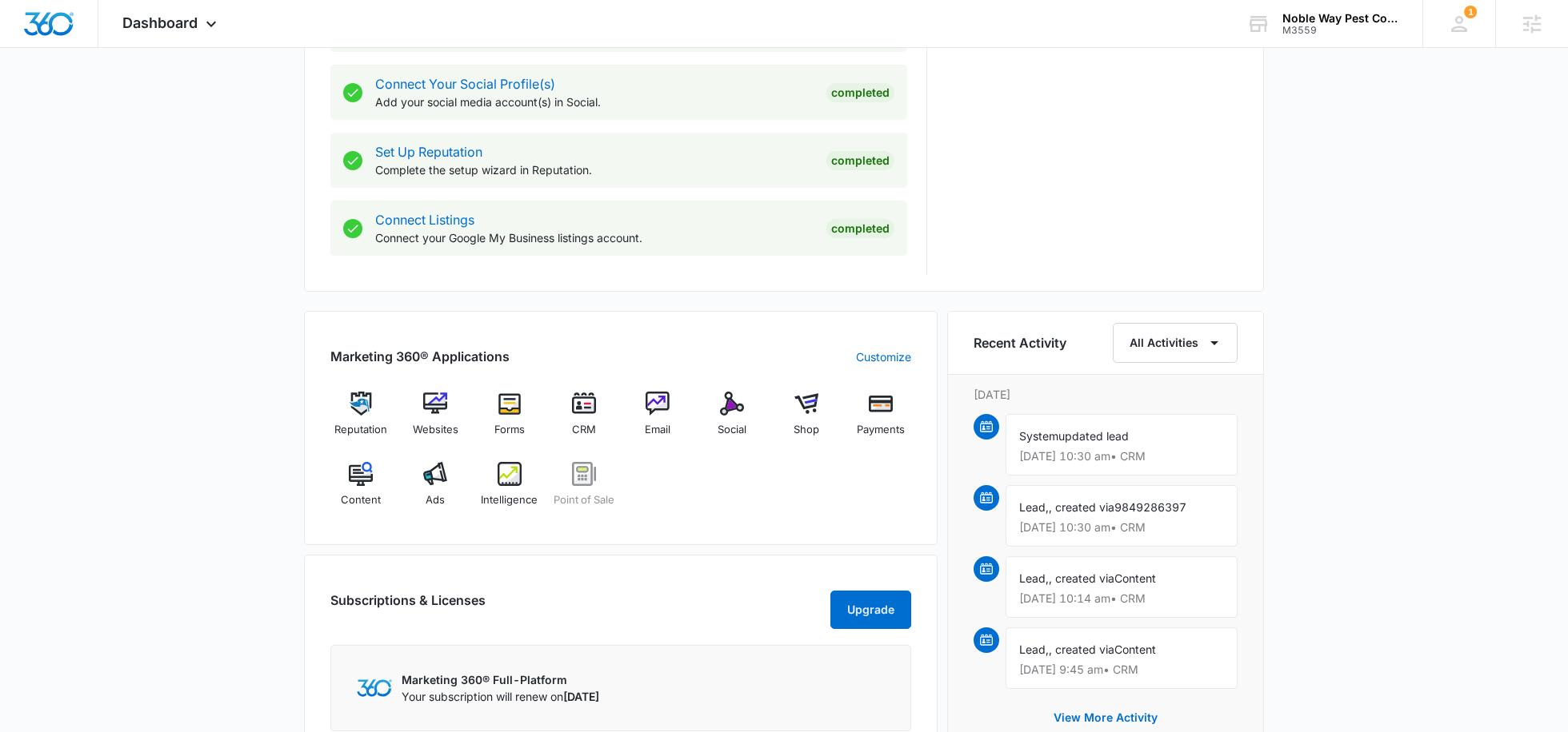
scroll to position [735, 0]
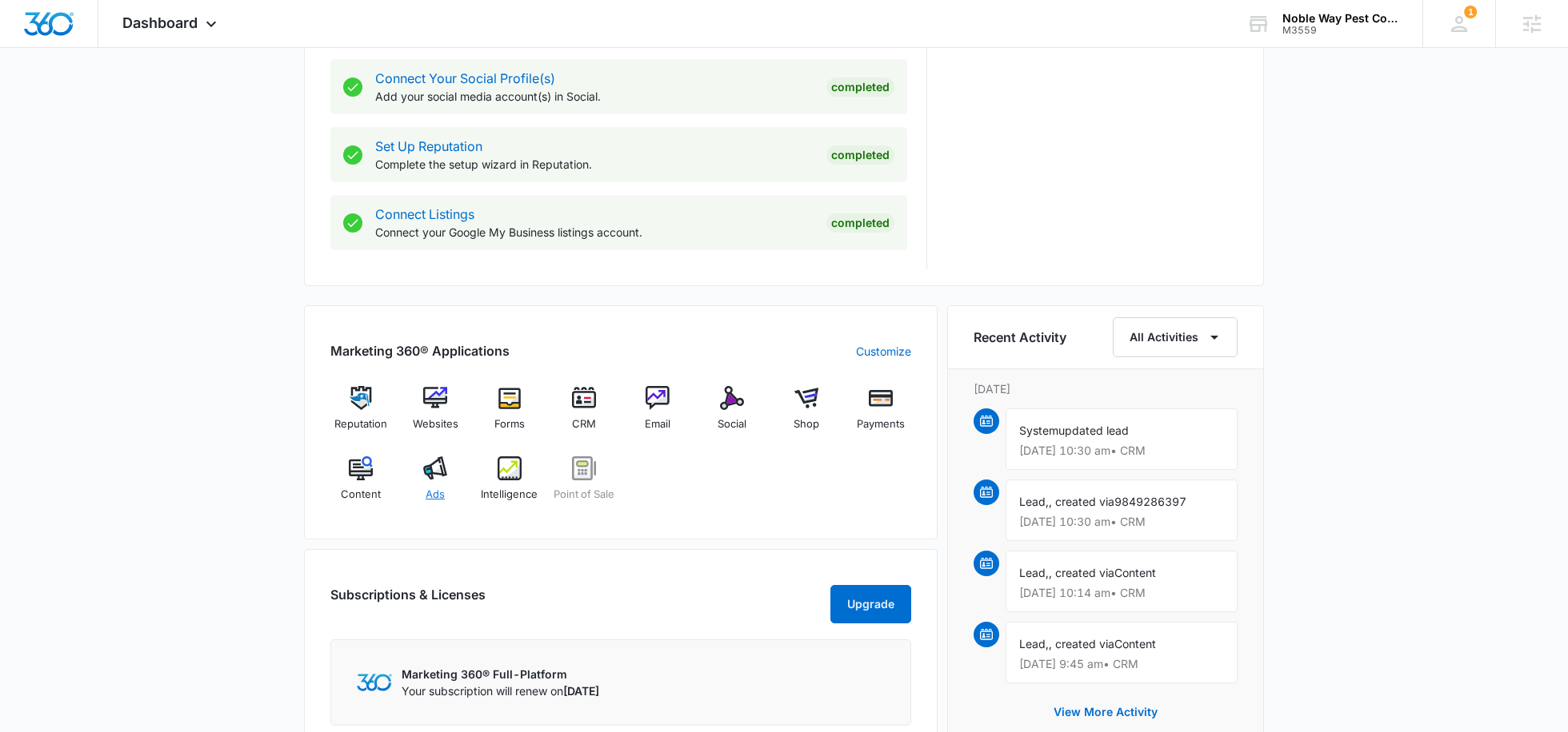
click at [424, 484] on div "Ads" at bounding box center [435, 486] width 61 height 57
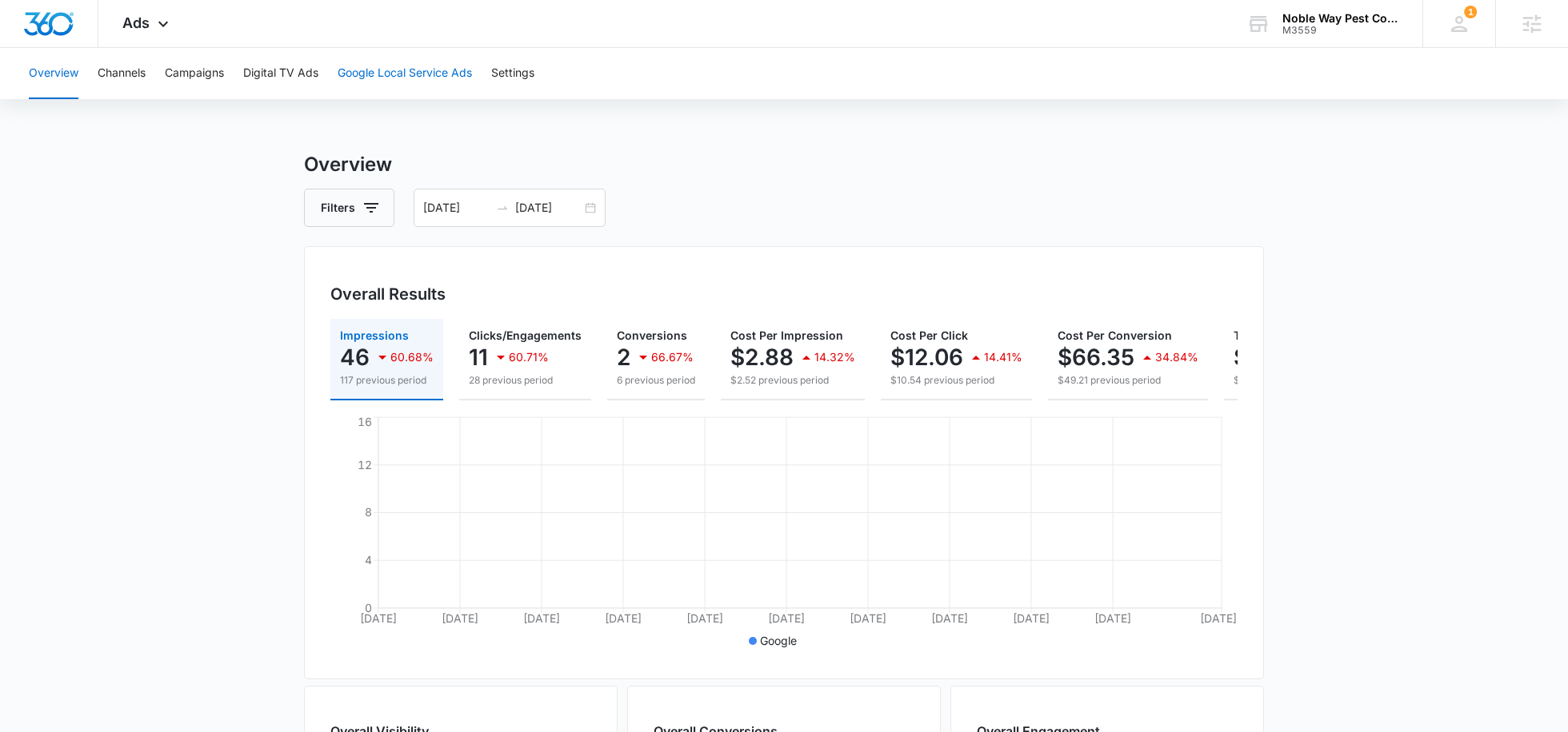
click at [361, 89] on button "Google Local Service Ads" at bounding box center [405, 74] width 134 height 51
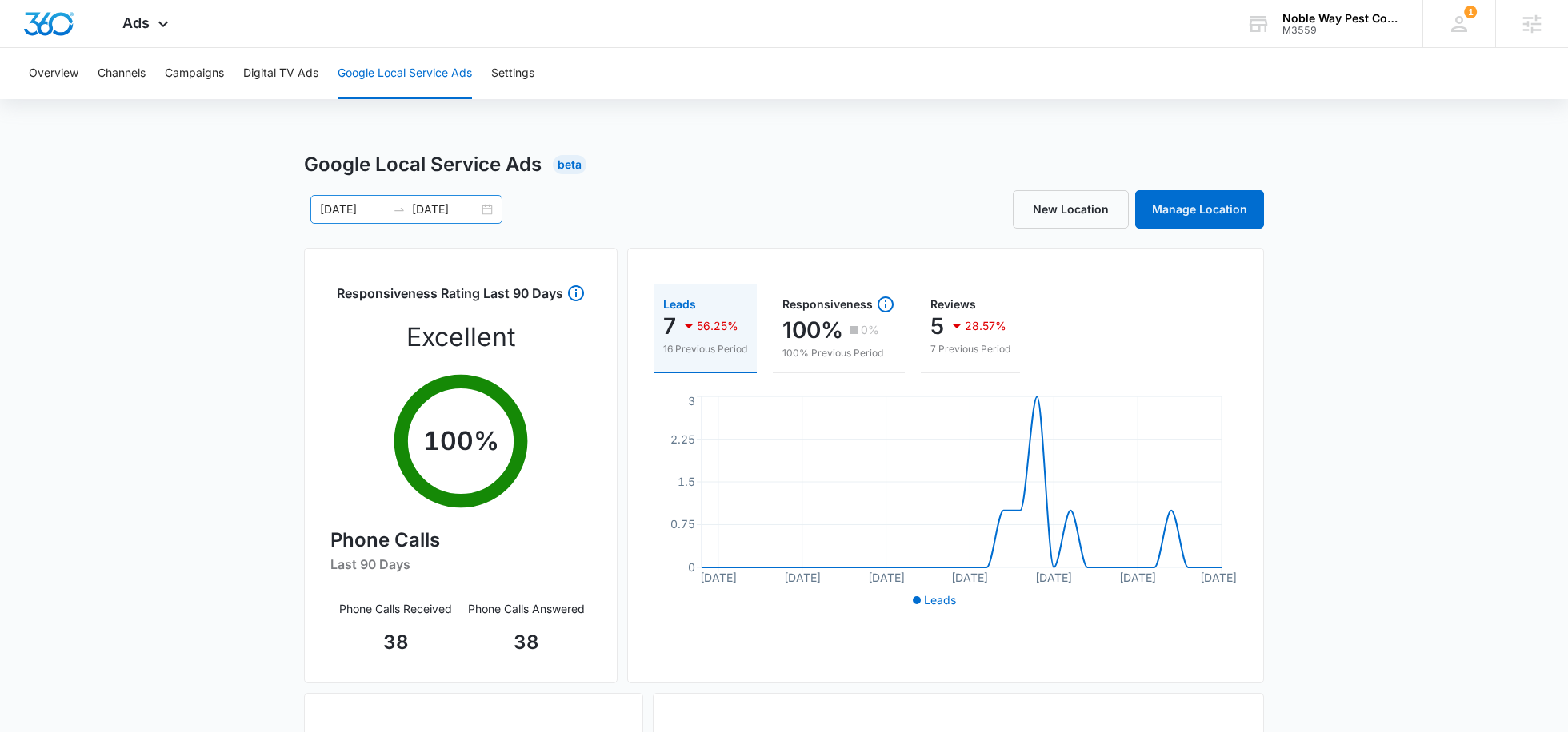
click at [434, 215] on input "08/31/2025" at bounding box center [445, 209] width 66 height 17
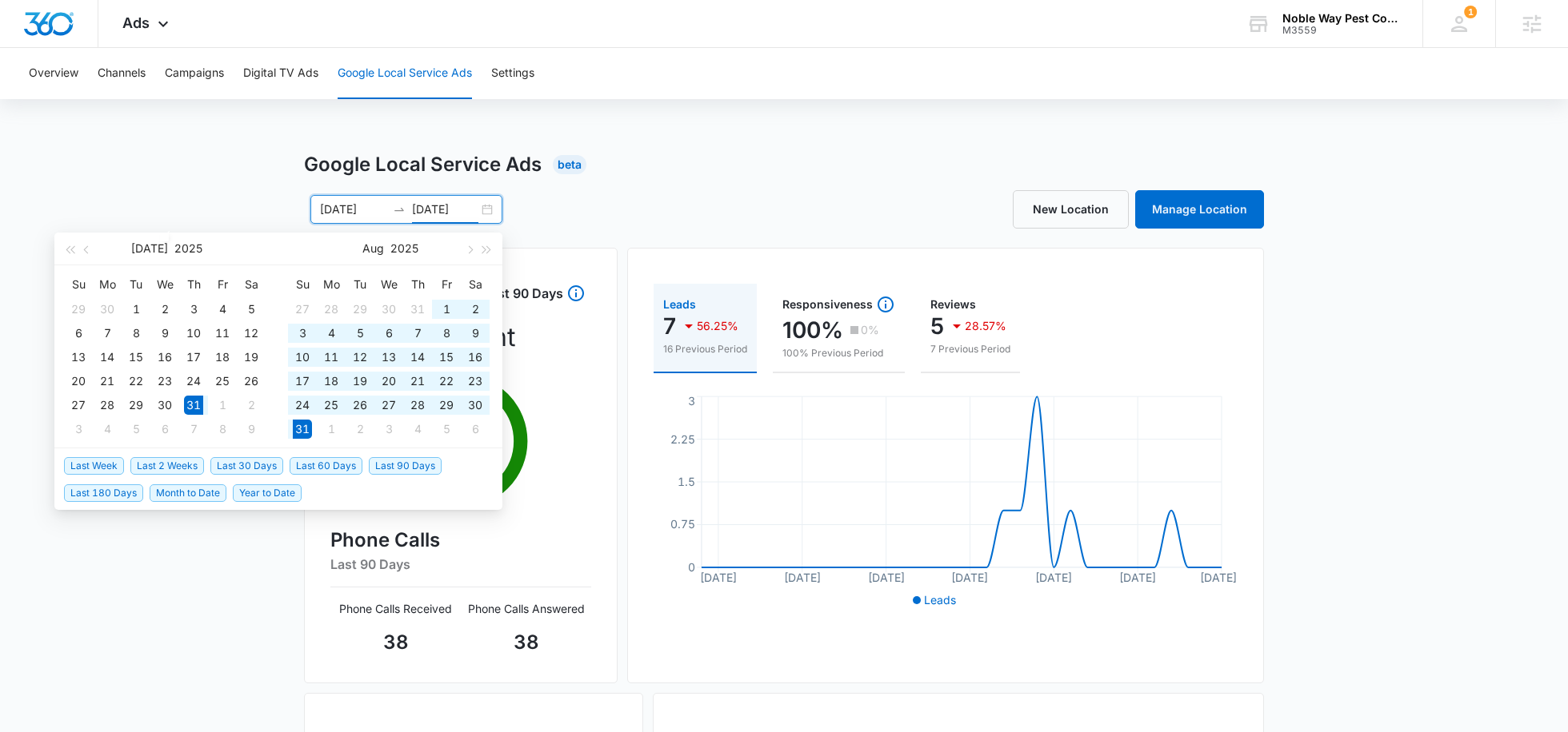
type input "08/31/2025"
click at [237, 466] on span "Last 30 Days" at bounding box center [247, 465] width 73 height 17
type input "08/06/2025"
type input "09/05/2025"
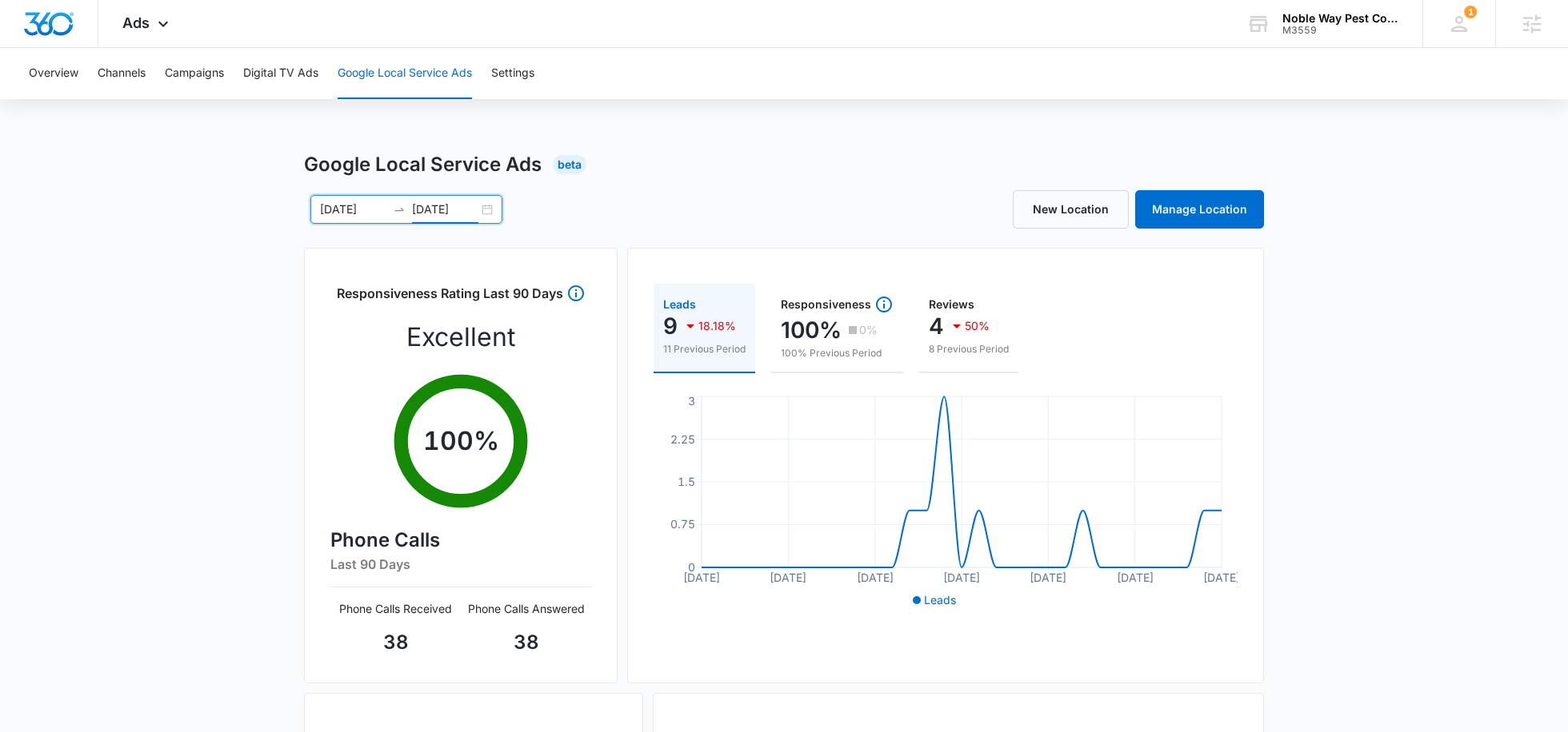
scroll to position [27, 0]
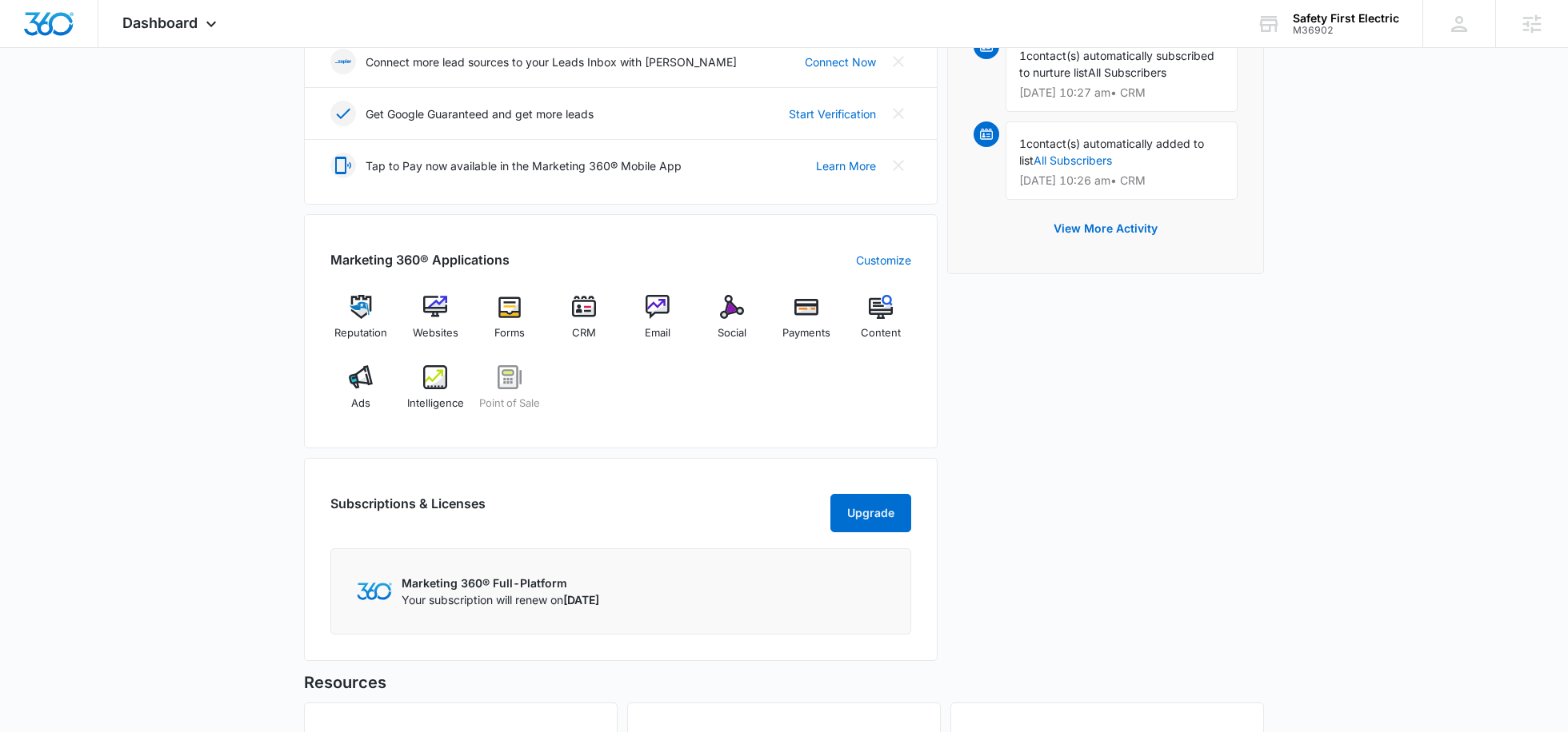
scroll to position [452, 0]
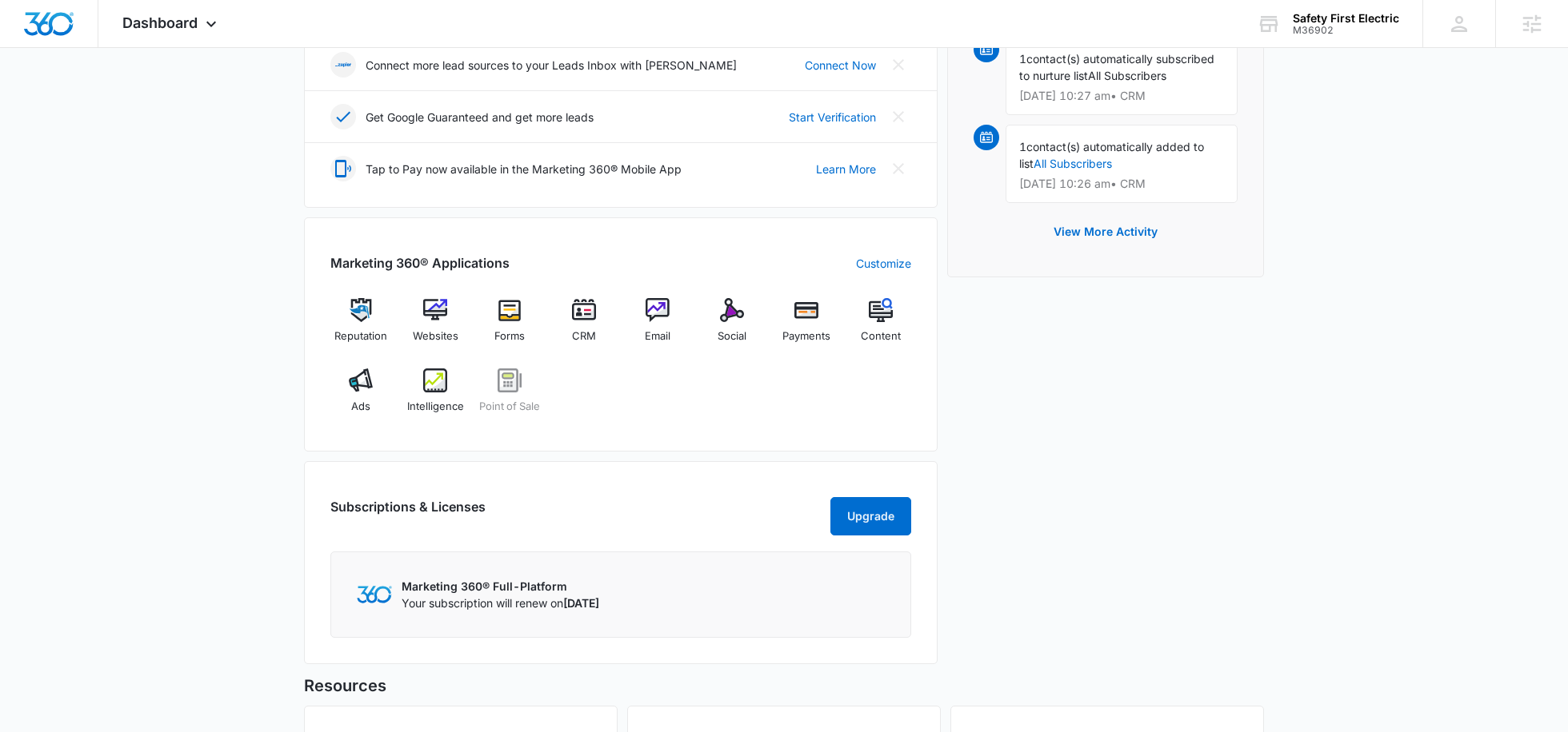
click at [377, 355] on div "Reputation Websites Forms CRM Email Social Payments Content Ads Intelligence Po…" at bounding box center [620, 361] width 581 height 127
click at [372, 390] on div "Ads" at bounding box center [360, 397] width 61 height 57
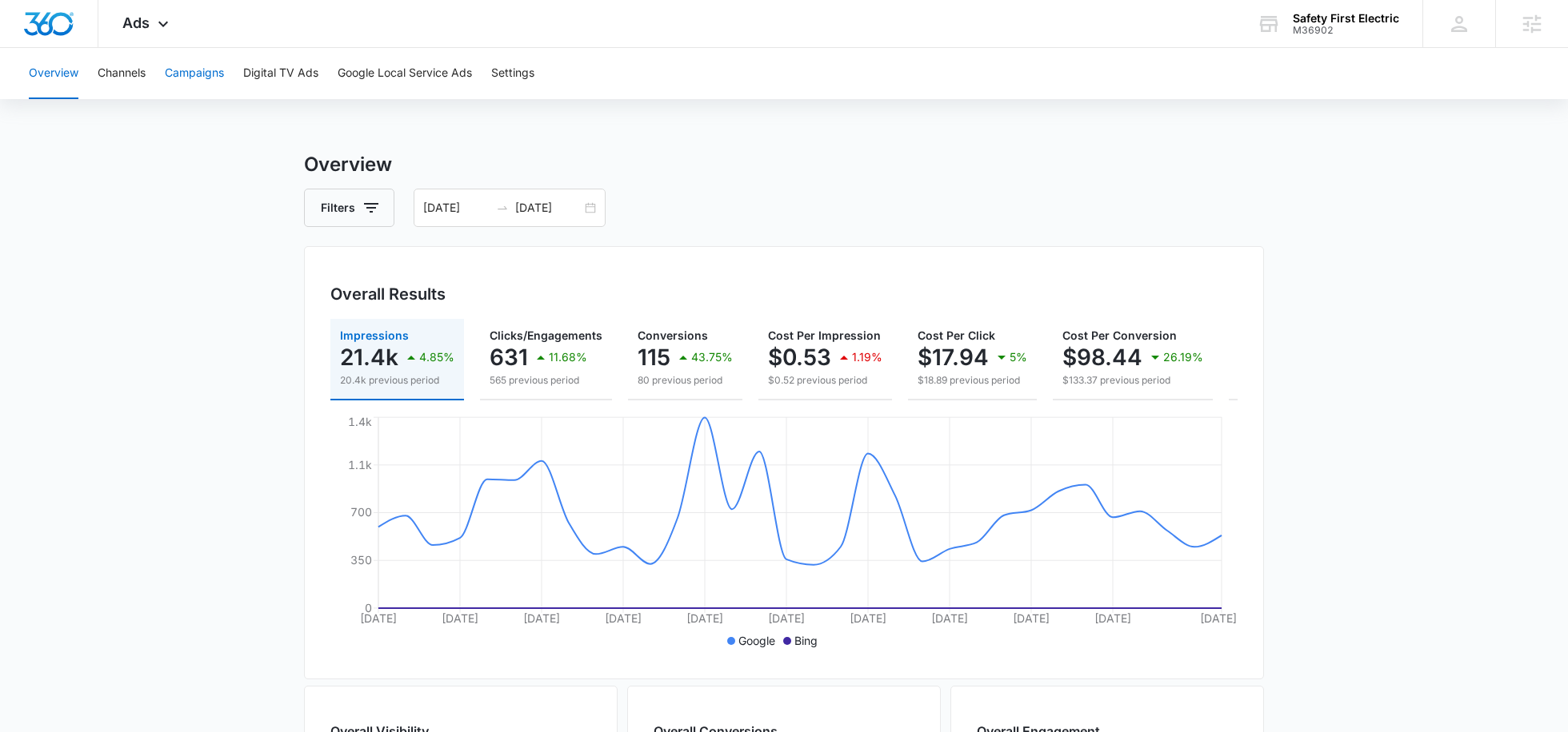
click at [195, 75] on button "Campaigns" at bounding box center [194, 74] width 59 height 51
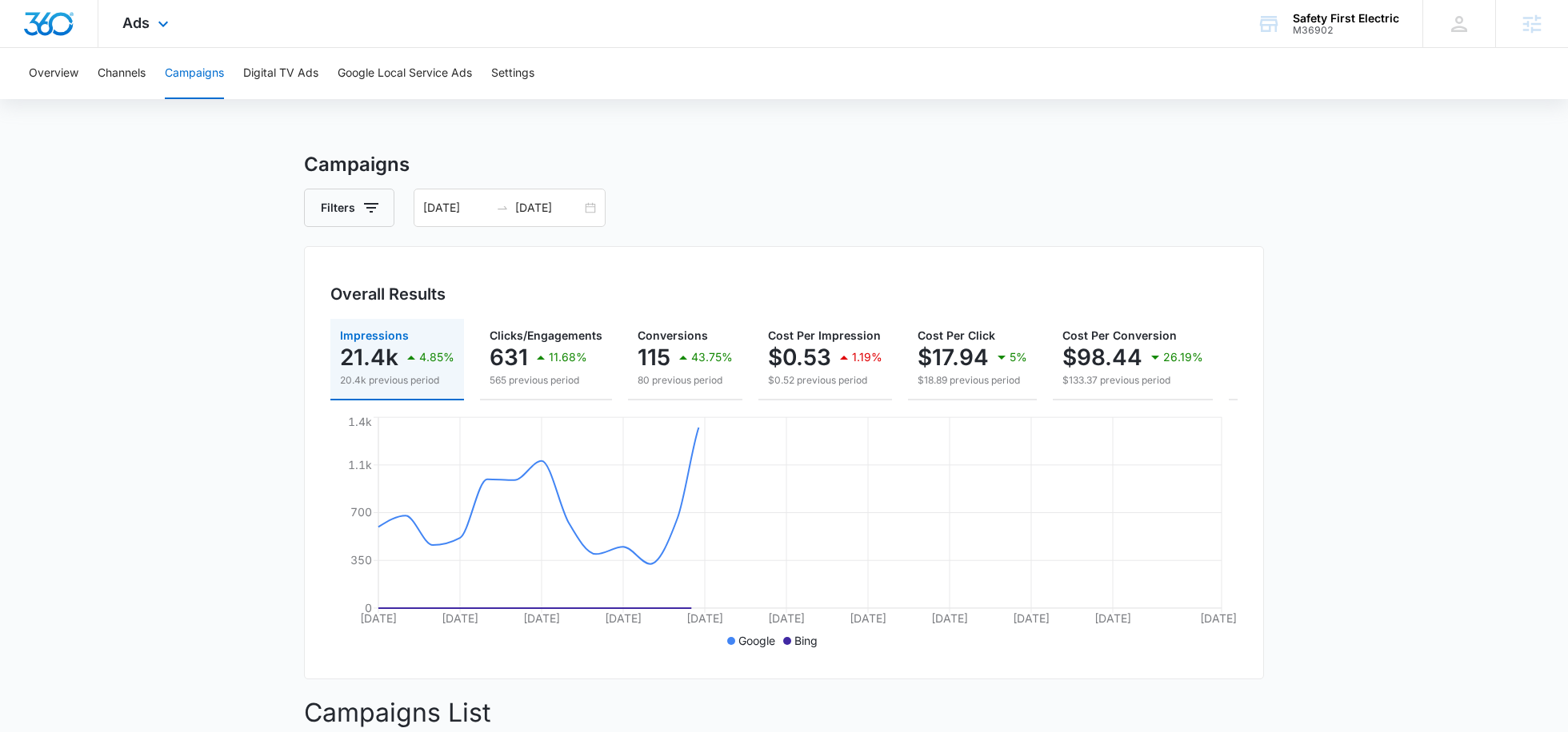
click at [174, 14] on div "Ads Apps Reputation Websites Forms CRM Email Social Payments POS Content Ads In…" at bounding box center [147, 24] width 98 height 47
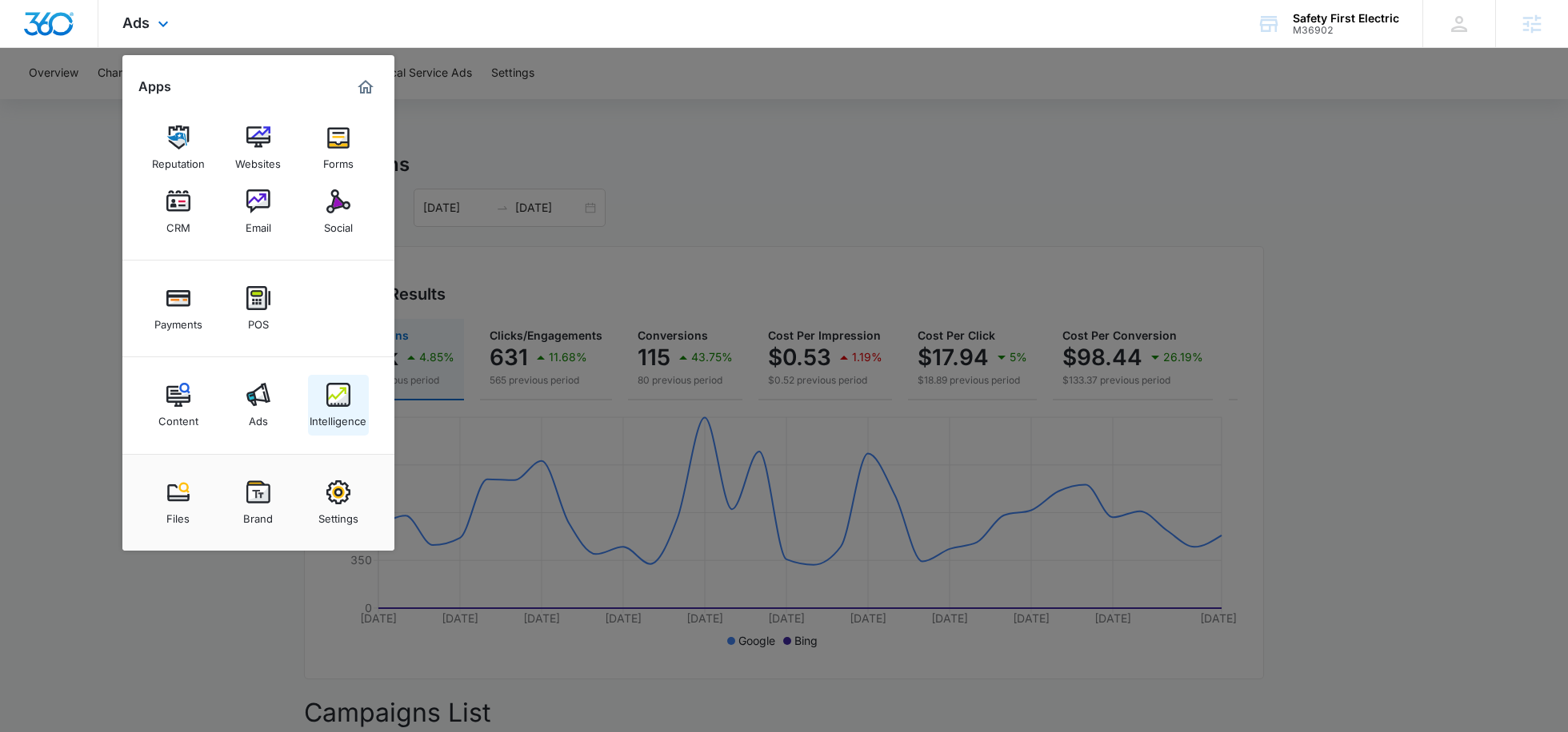
click at [344, 400] on img at bounding box center [338, 395] width 24 height 24
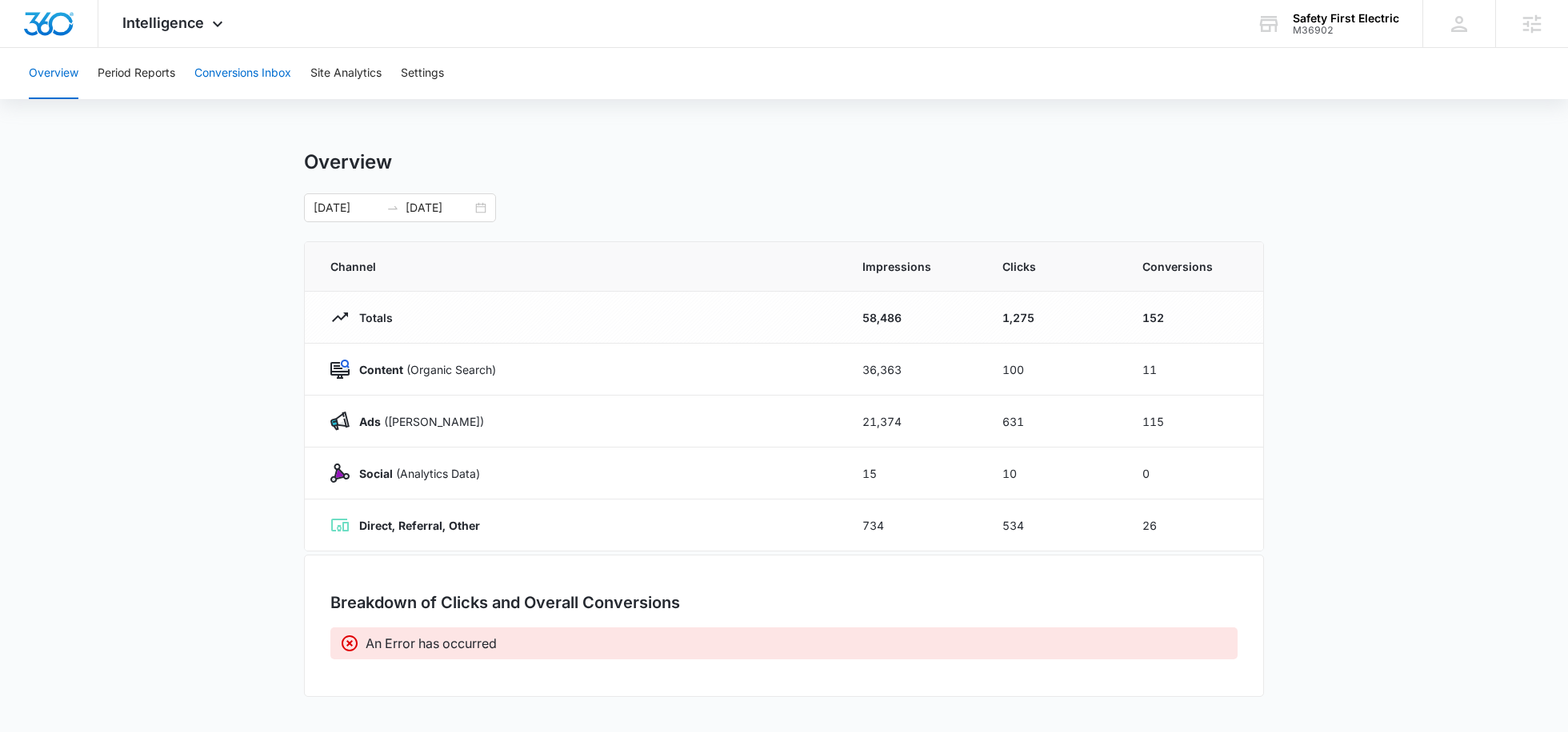
click at [232, 66] on button "Conversions Inbox" at bounding box center [242, 74] width 97 height 51
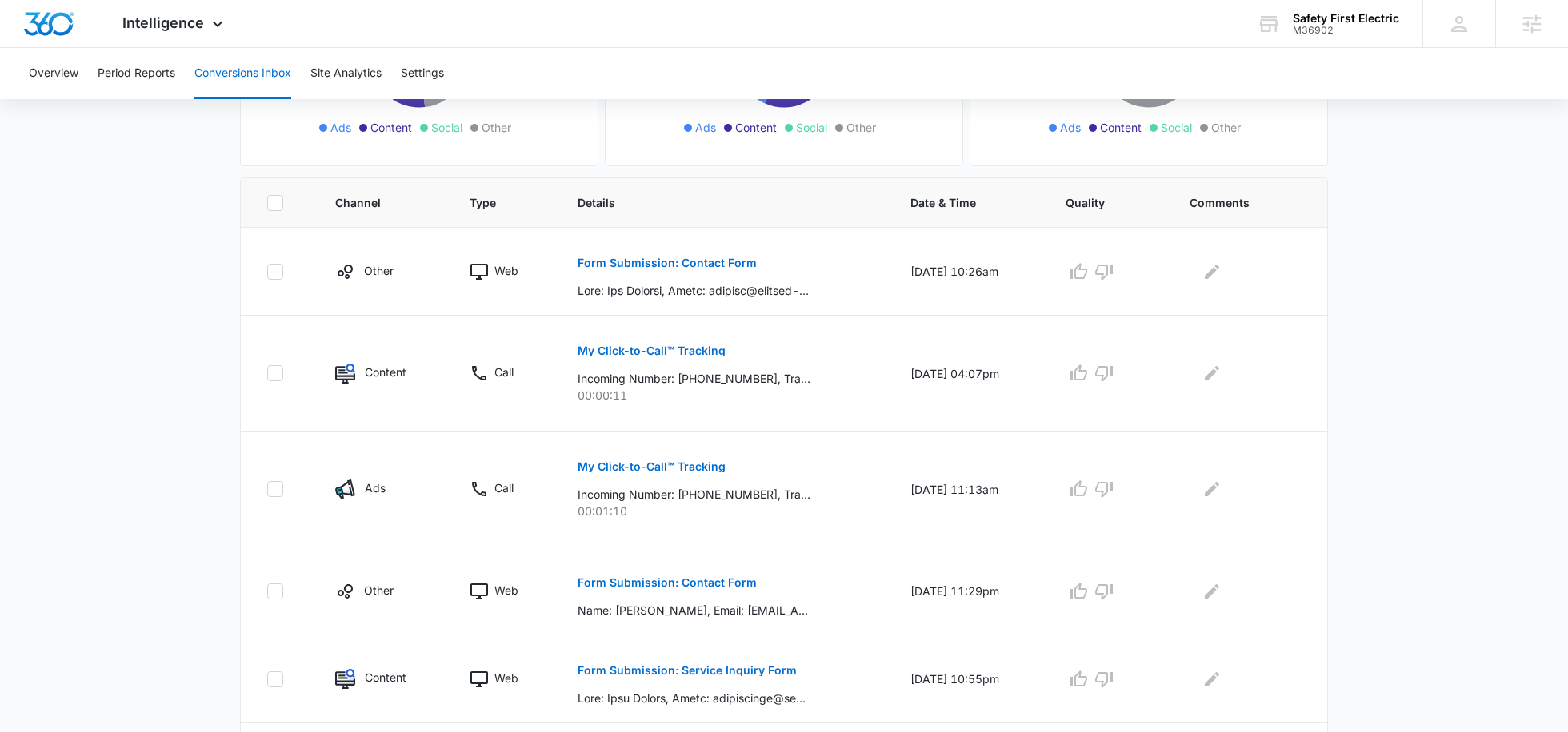
scroll to position [30, 0]
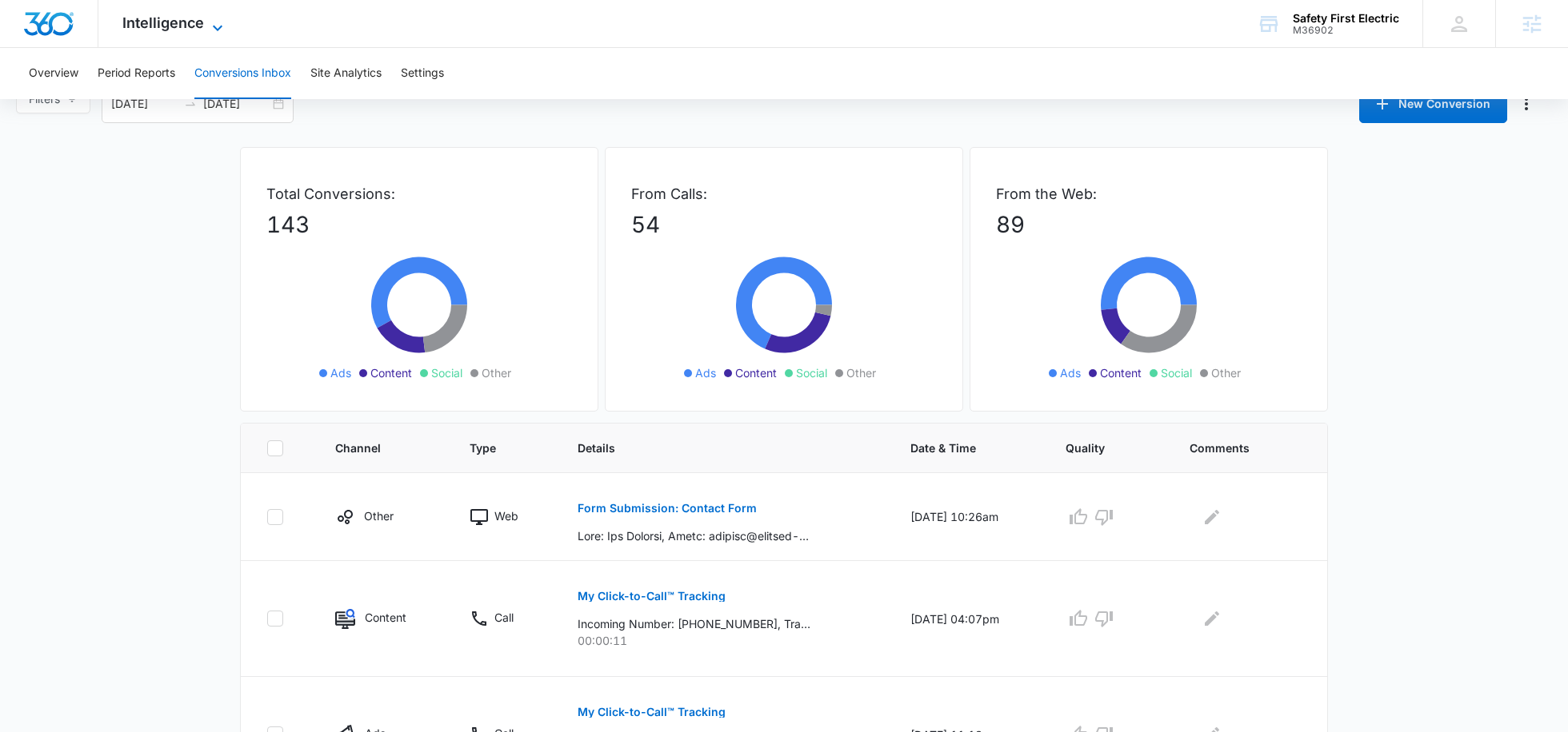
click at [152, 29] on span "Intelligence" at bounding box center [163, 23] width 82 height 17
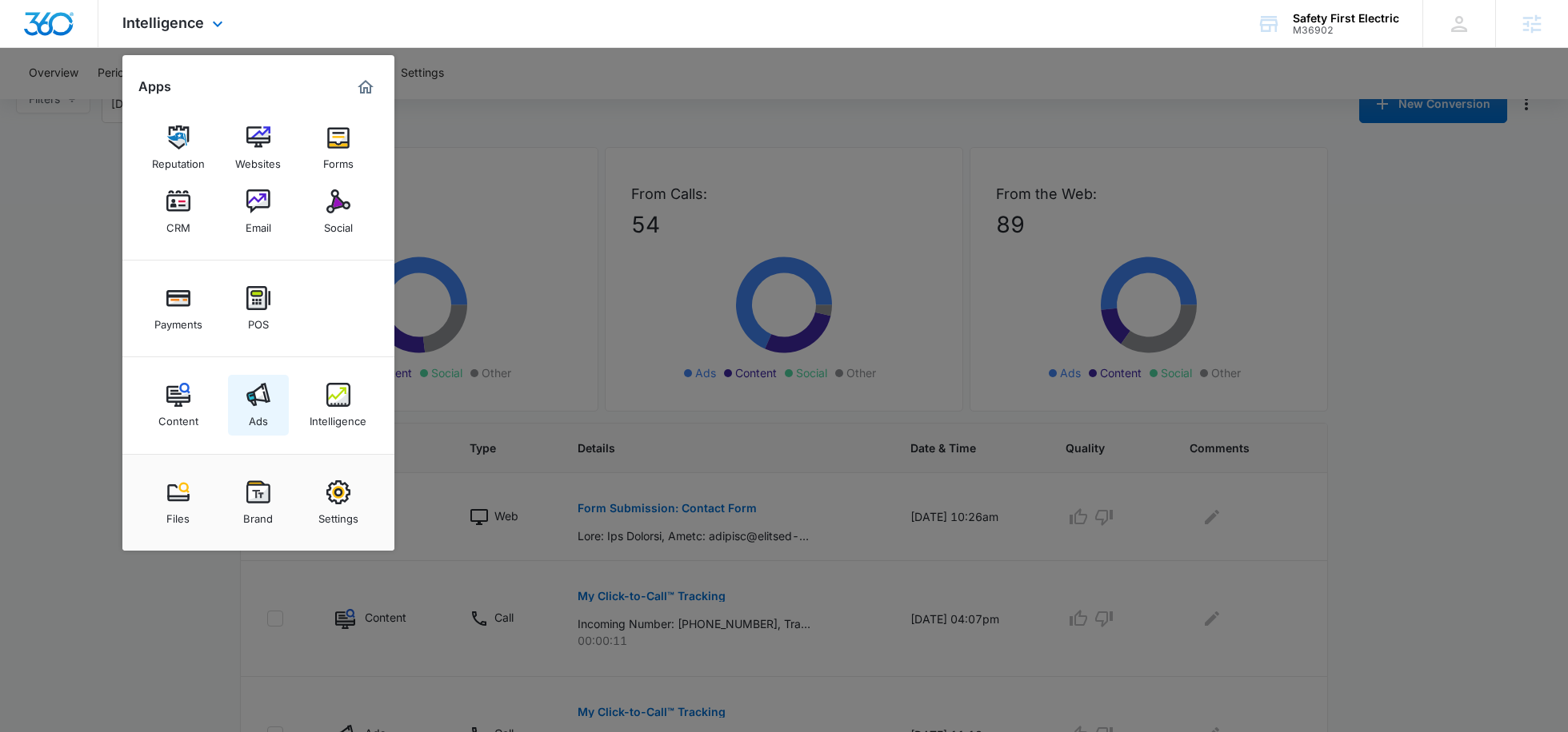
click at [250, 385] on img at bounding box center [258, 395] width 24 height 24
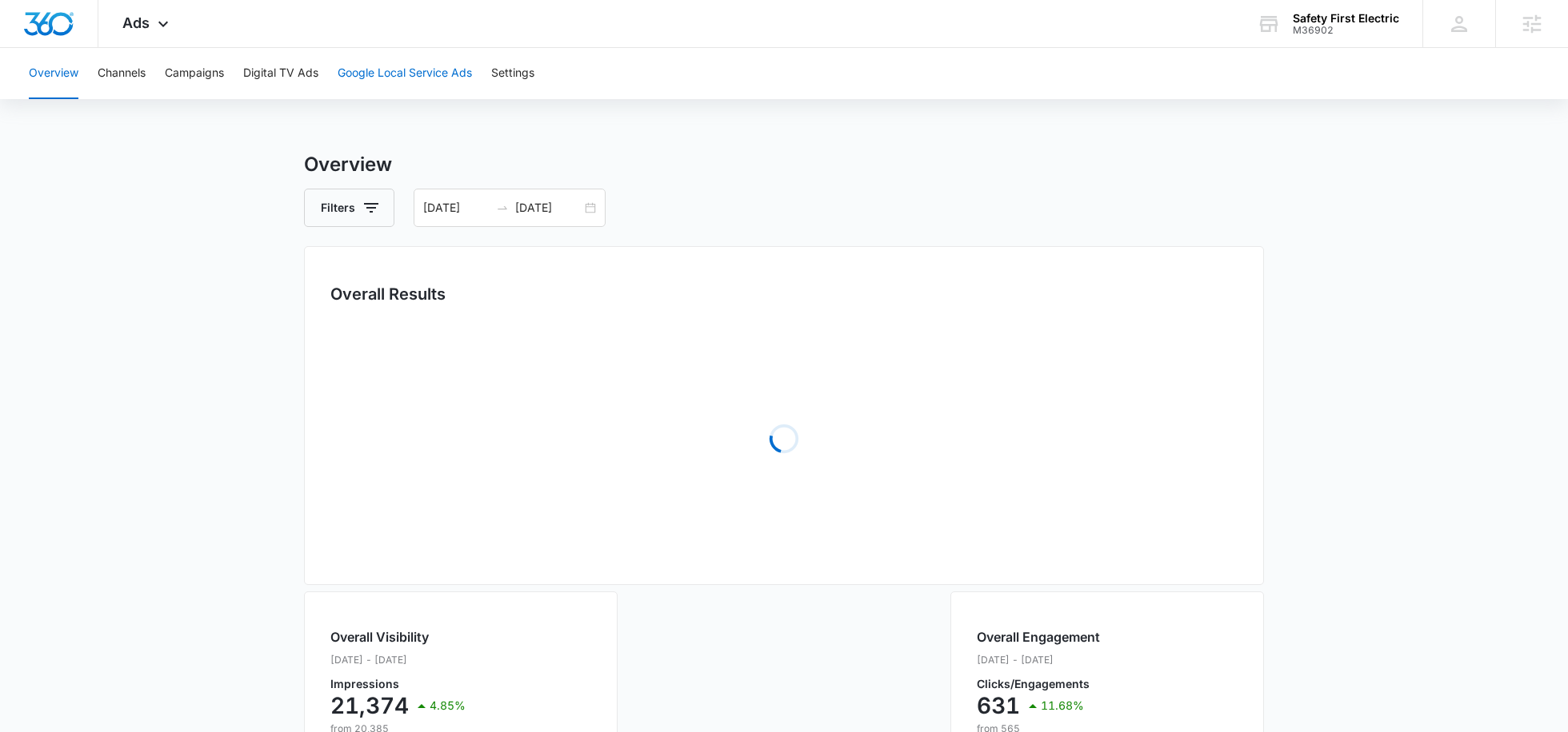
click at [364, 94] on button "Google Local Service Ads" at bounding box center [405, 74] width 134 height 51
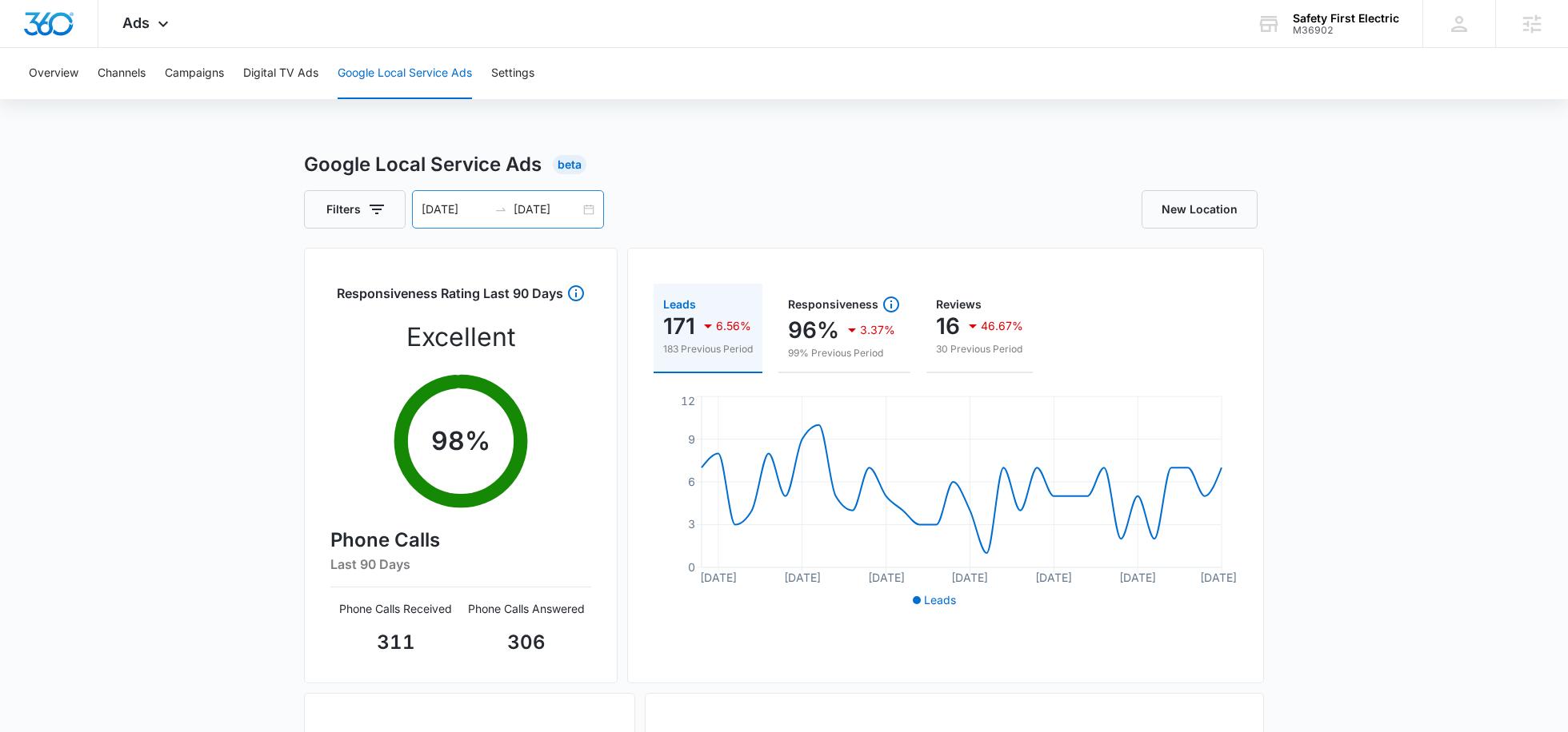
click at [540, 215] on input "08/31/2025" at bounding box center [546, 209] width 66 height 17
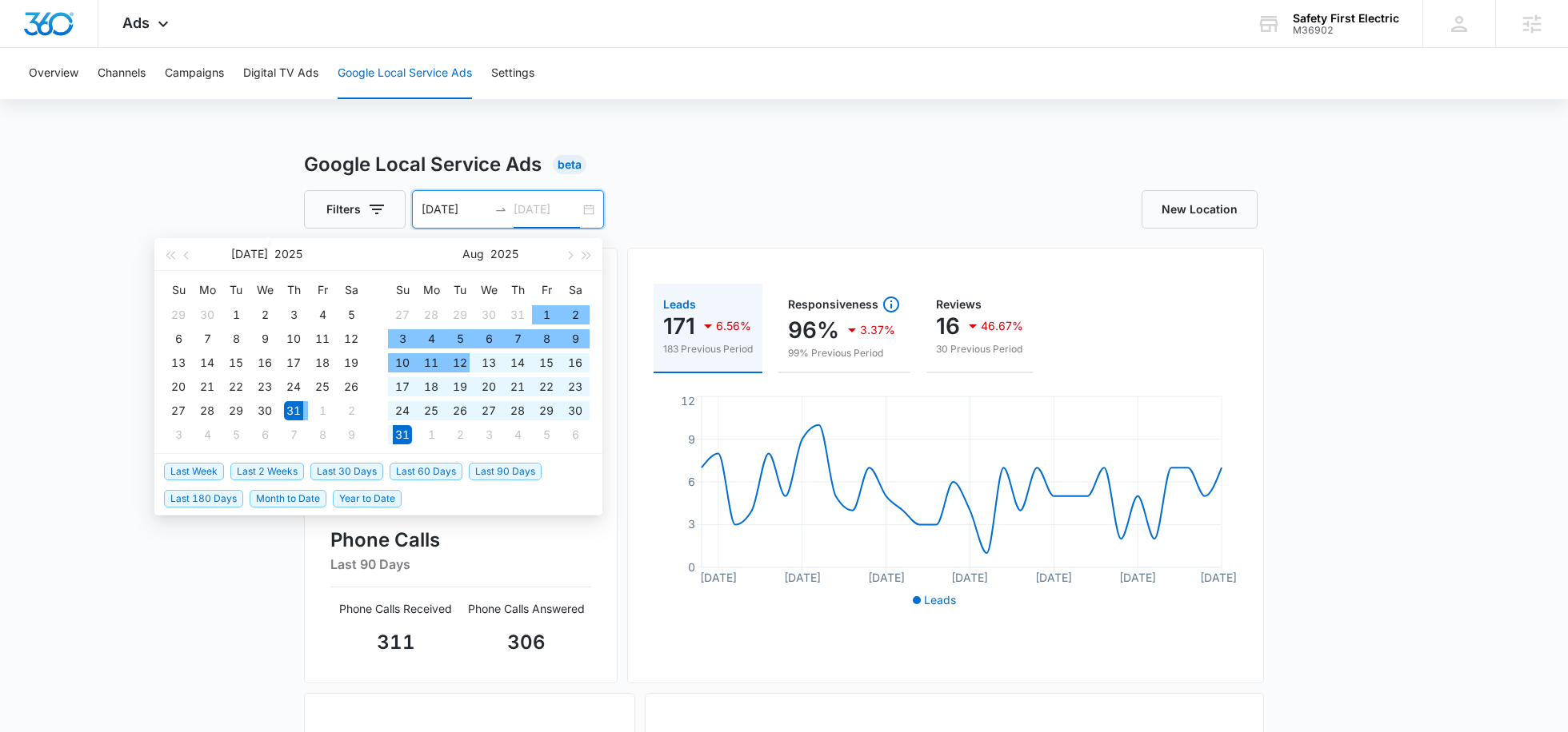
type input "08/31/2025"
click at [339, 467] on span "Last 30 Days" at bounding box center [347, 471] width 73 height 17
type input "[DATE]"
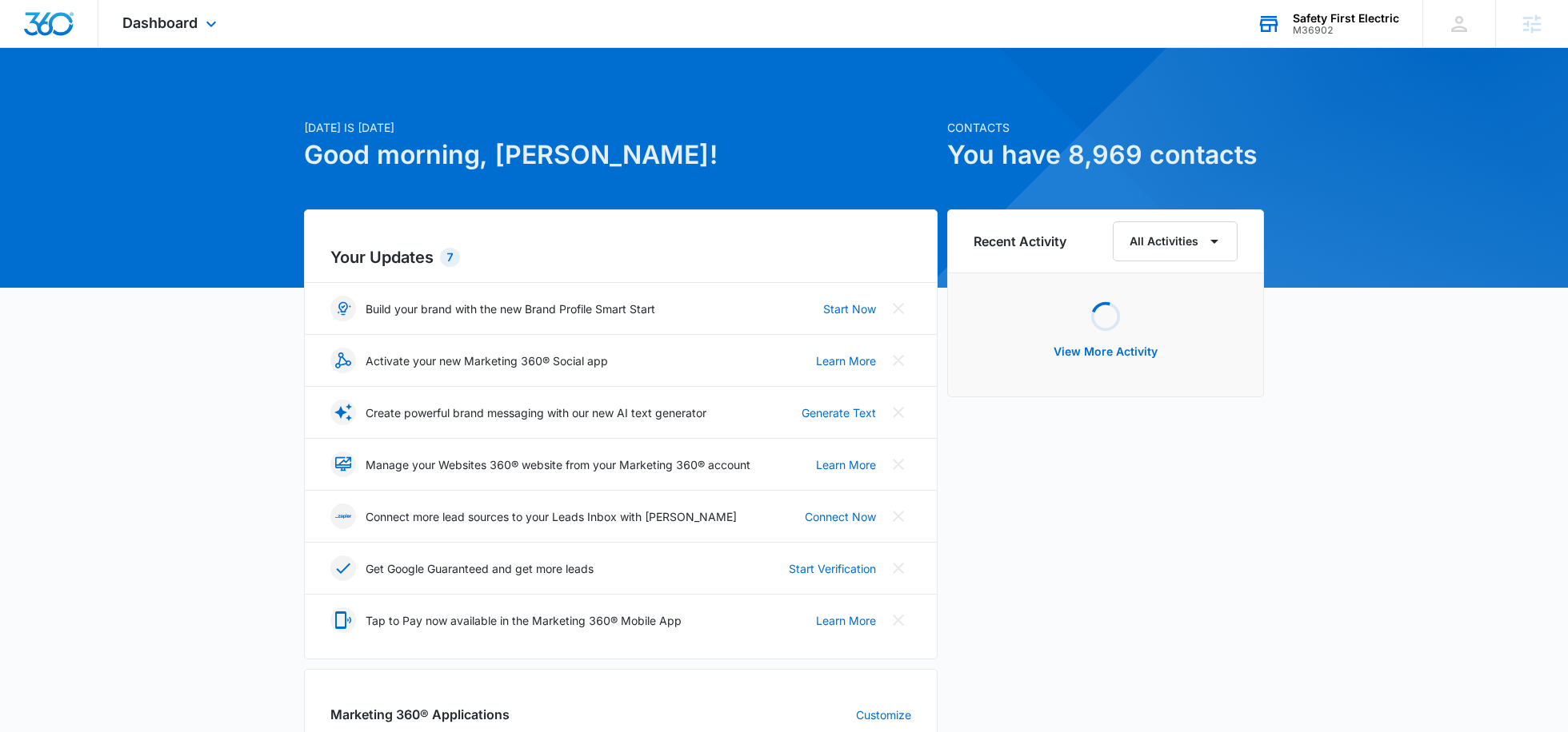
click at [1327, 18] on div "Safety First Electric" at bounding box center [1346, 19] width 106 height 13
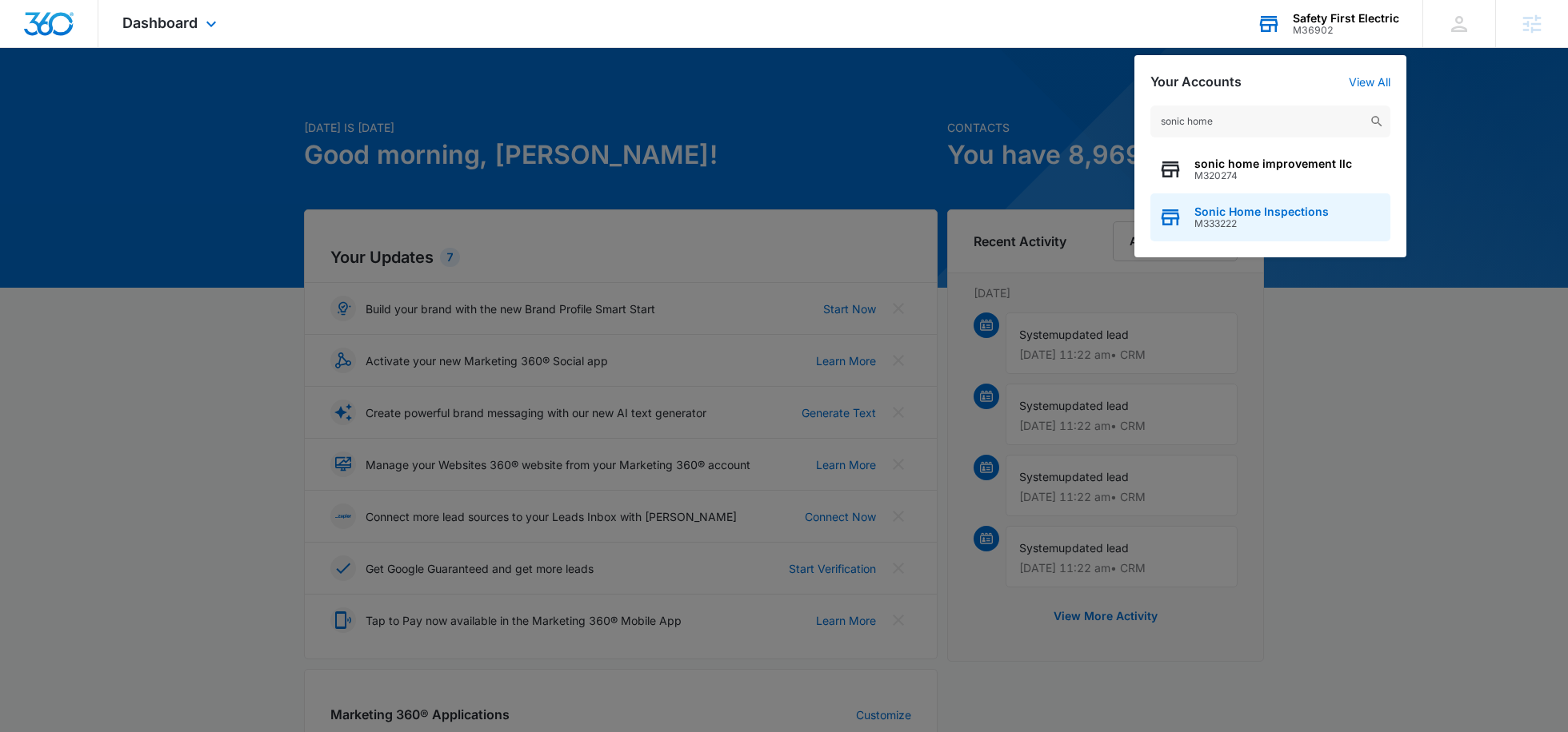
type input "sonic home"
click at [1210, 209] on span "Sonic Home Inspections" at bounding box center [1262, 212] width 134 height 13
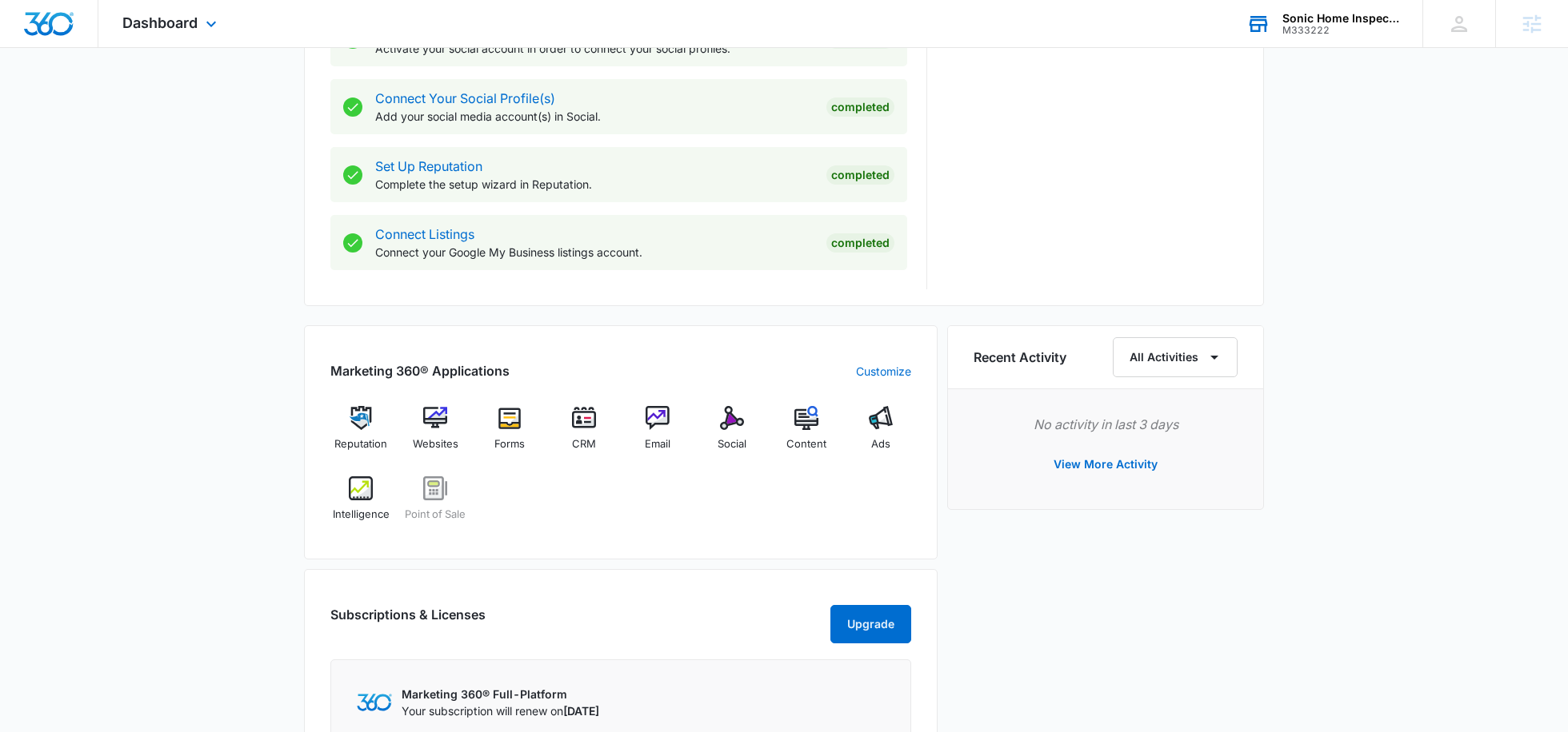
scroll to position [717, 0]
click at [446, 429] on div "Websites" at bounding box center [435, 434] width 61 height 57
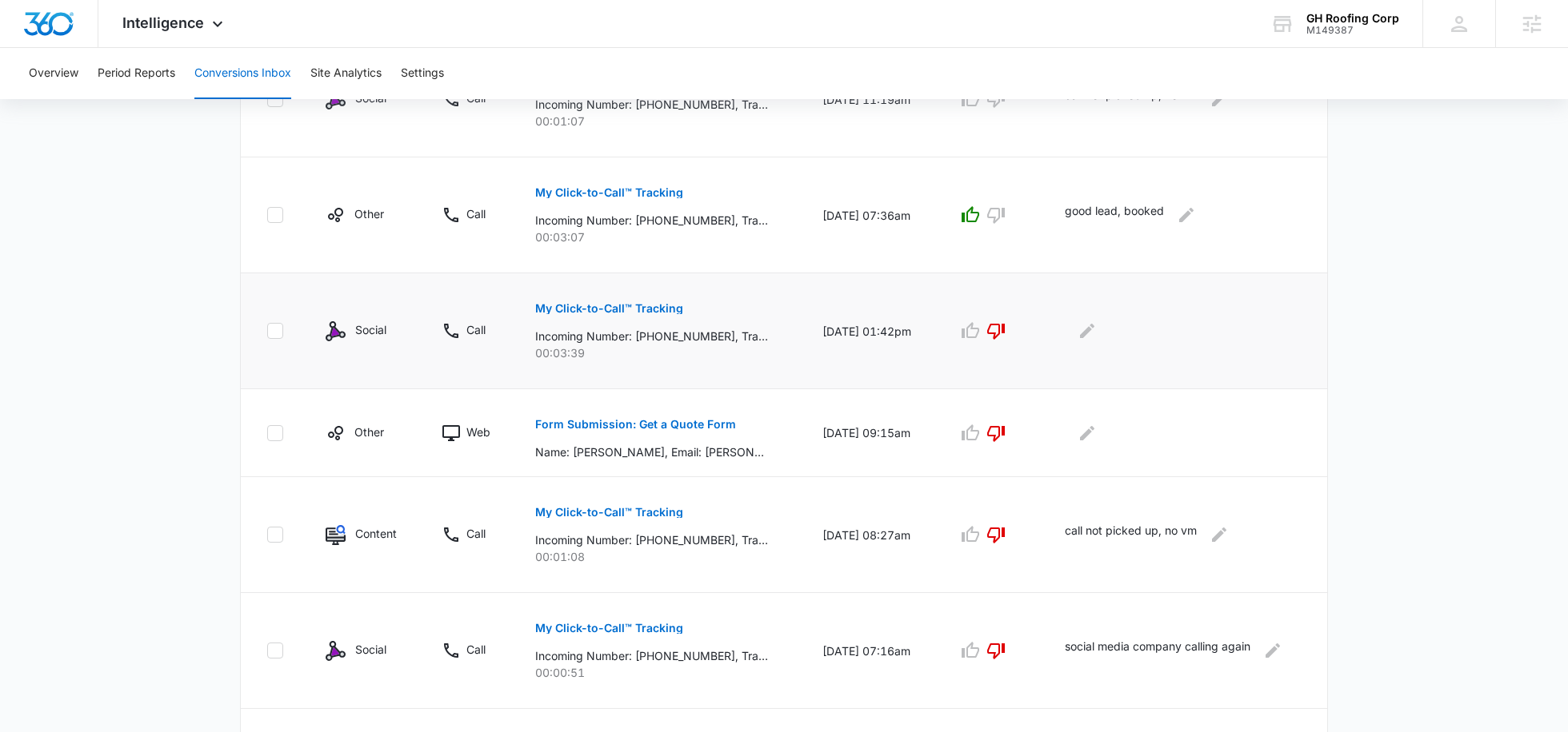
scroll to position [822, 0]
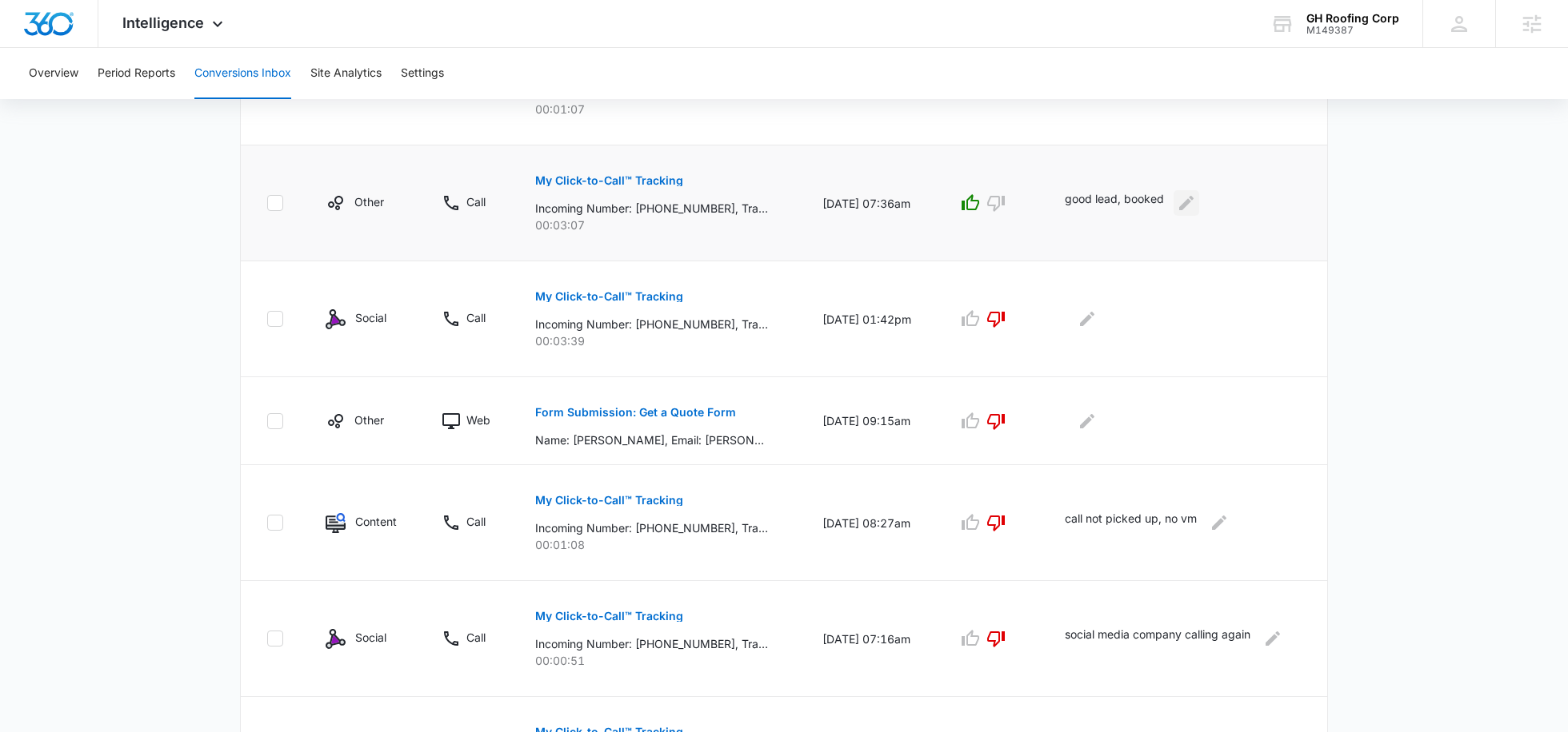
click at [1193, 201] on icon "Edit Comments" at bounding box center [1186, 203] width 15 height 15
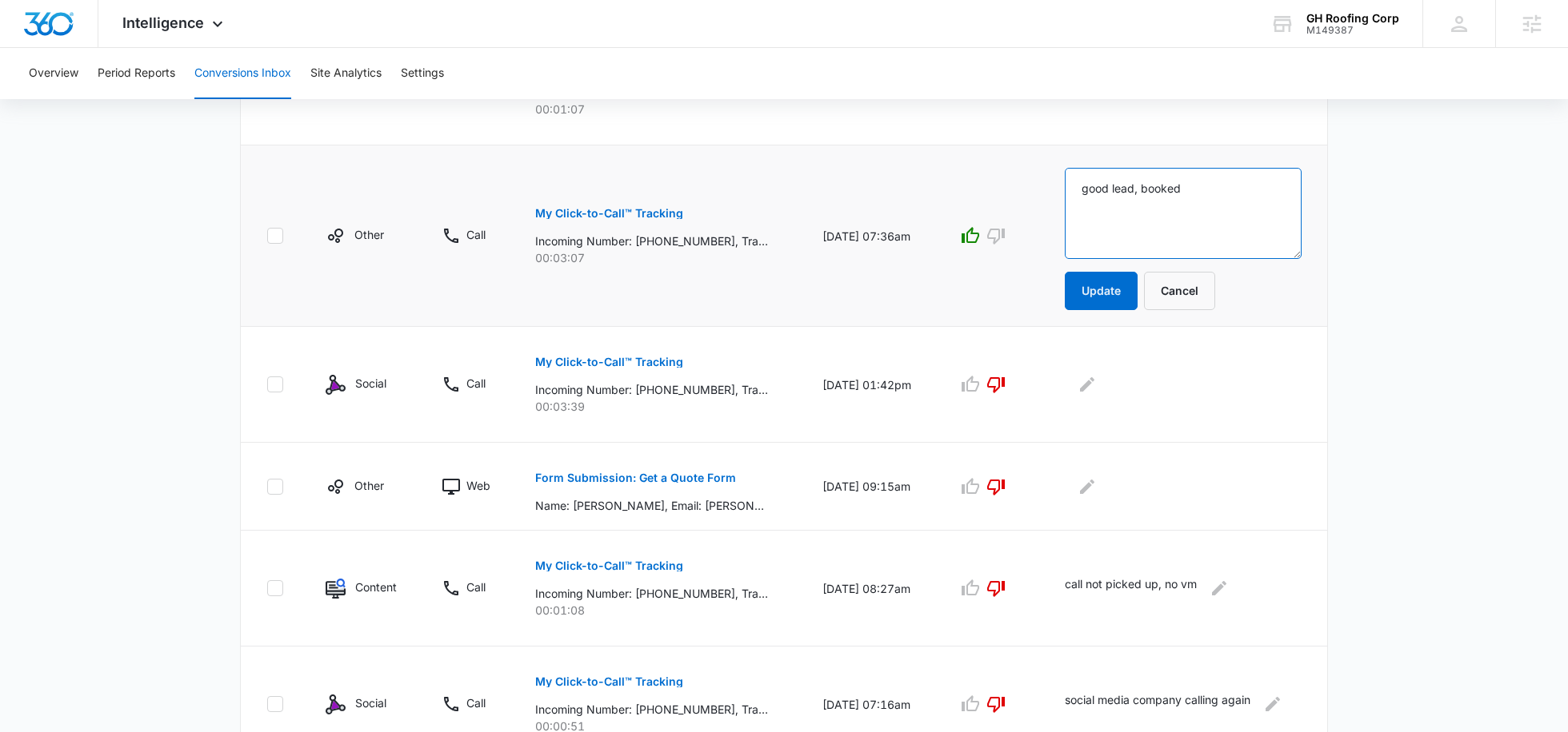
click at [1225, 190] on textarea "good lead, booked" at bounding box center [1183, 213] width 237 height 91
click at [1223, 188] on textarea "good lead, booked [PERSON_NAME]" at bounding box center [1183, 213] width 237 height 91
type textarea "good lead, booked"
click at [1188, 295] on button "Cancel" at bounding box center [1179, 291] width 71 height 38
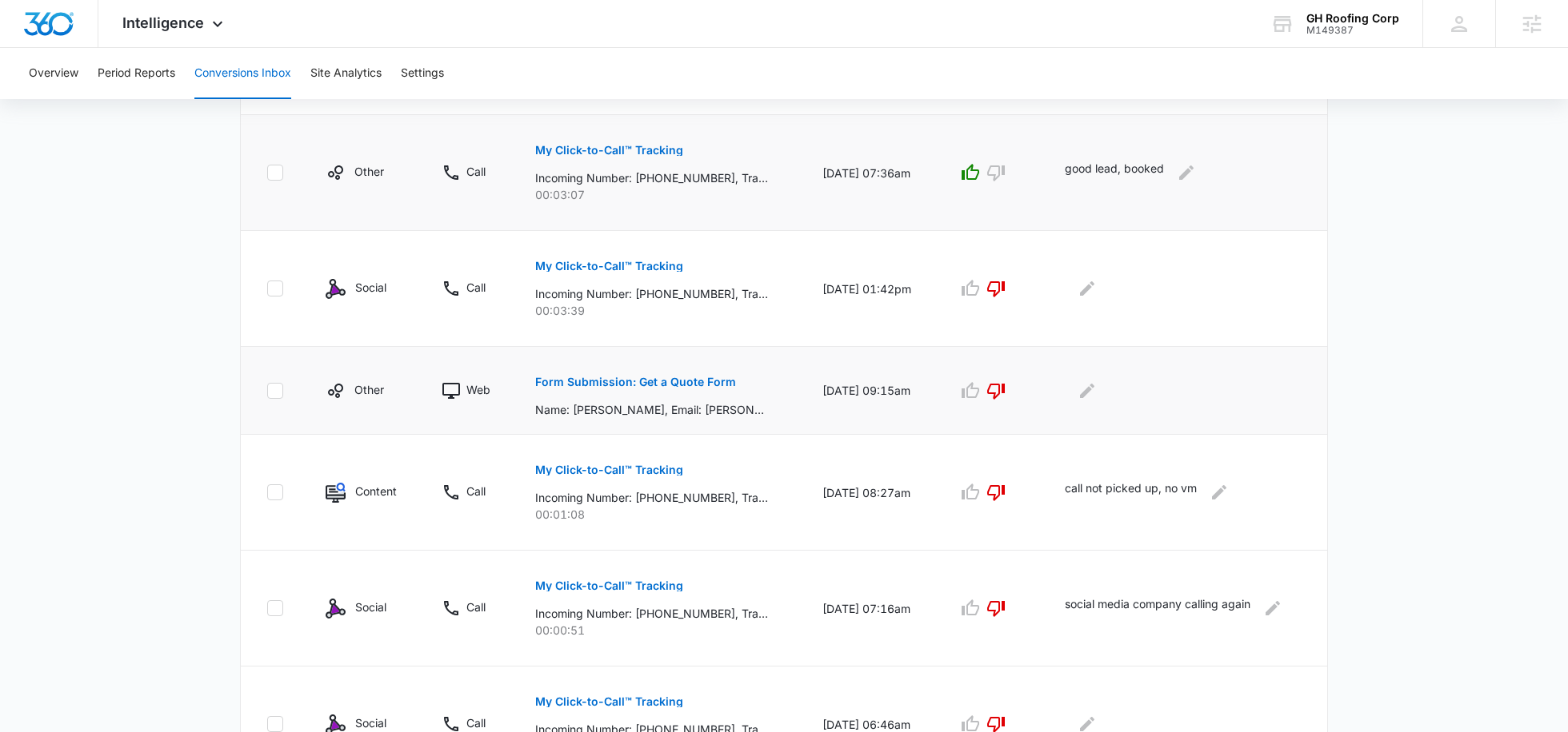
scroll to position [948, 0]
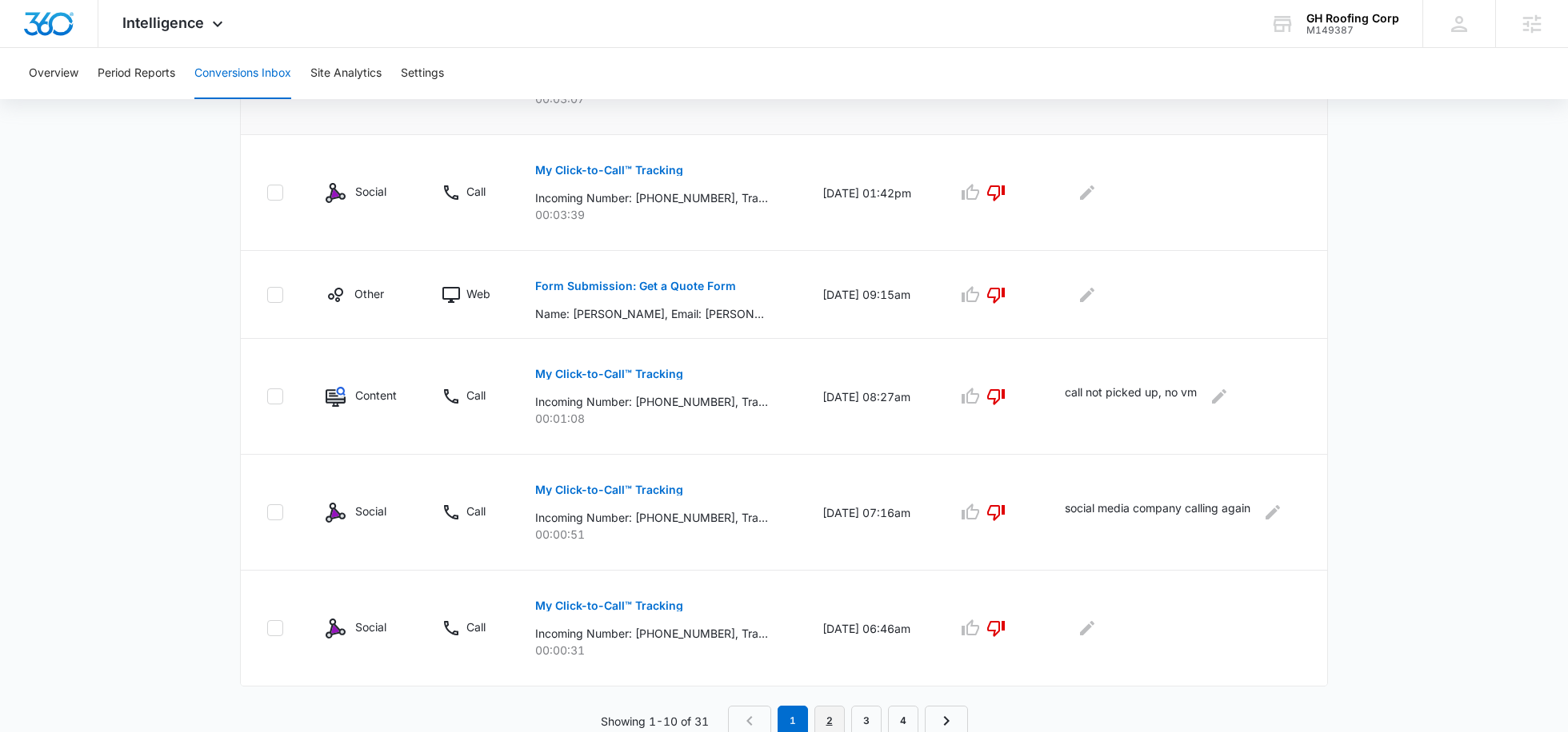
click at [835, 706] on link "2" at bounding box center [829, 721] width 30 height 30
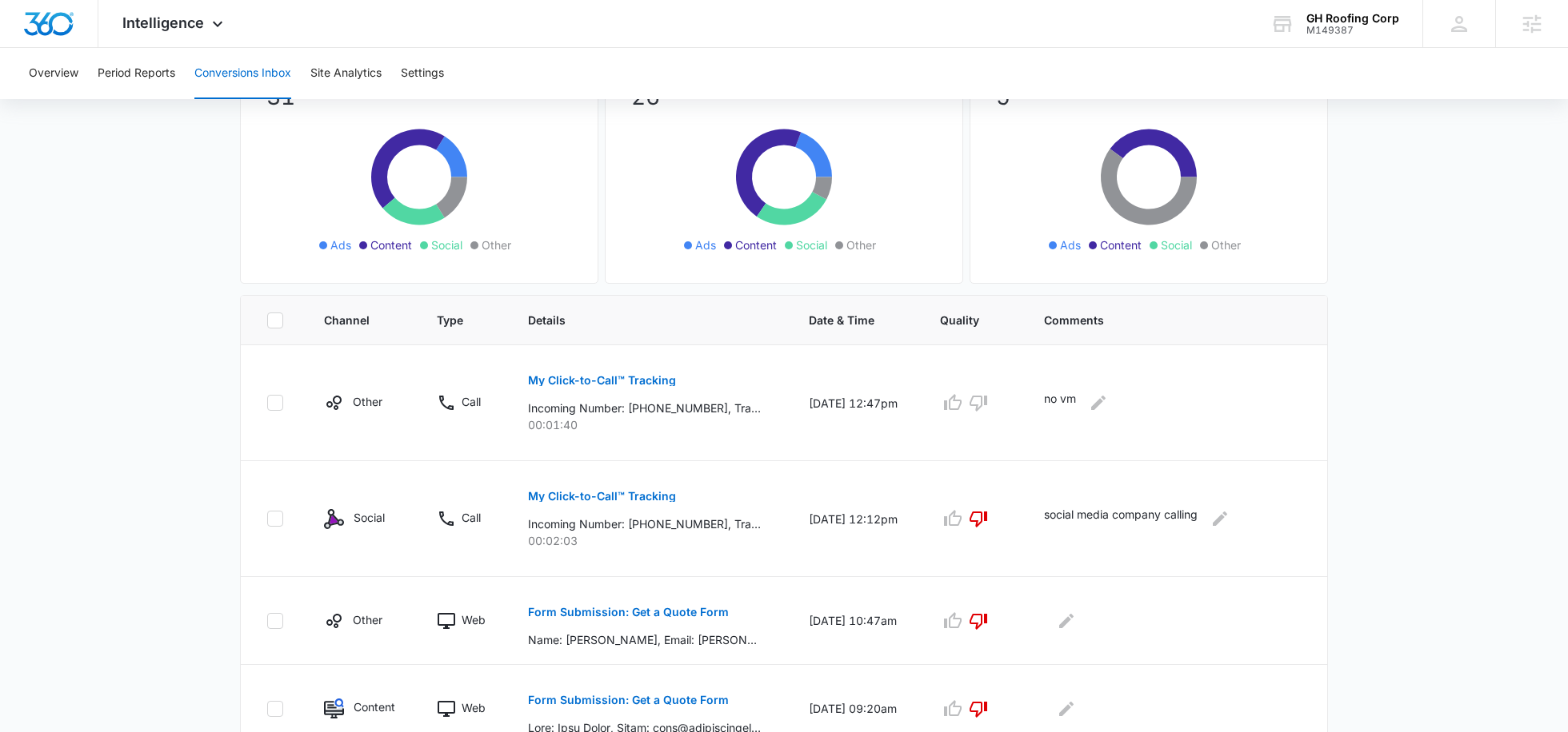
scroll to position [920, 0]
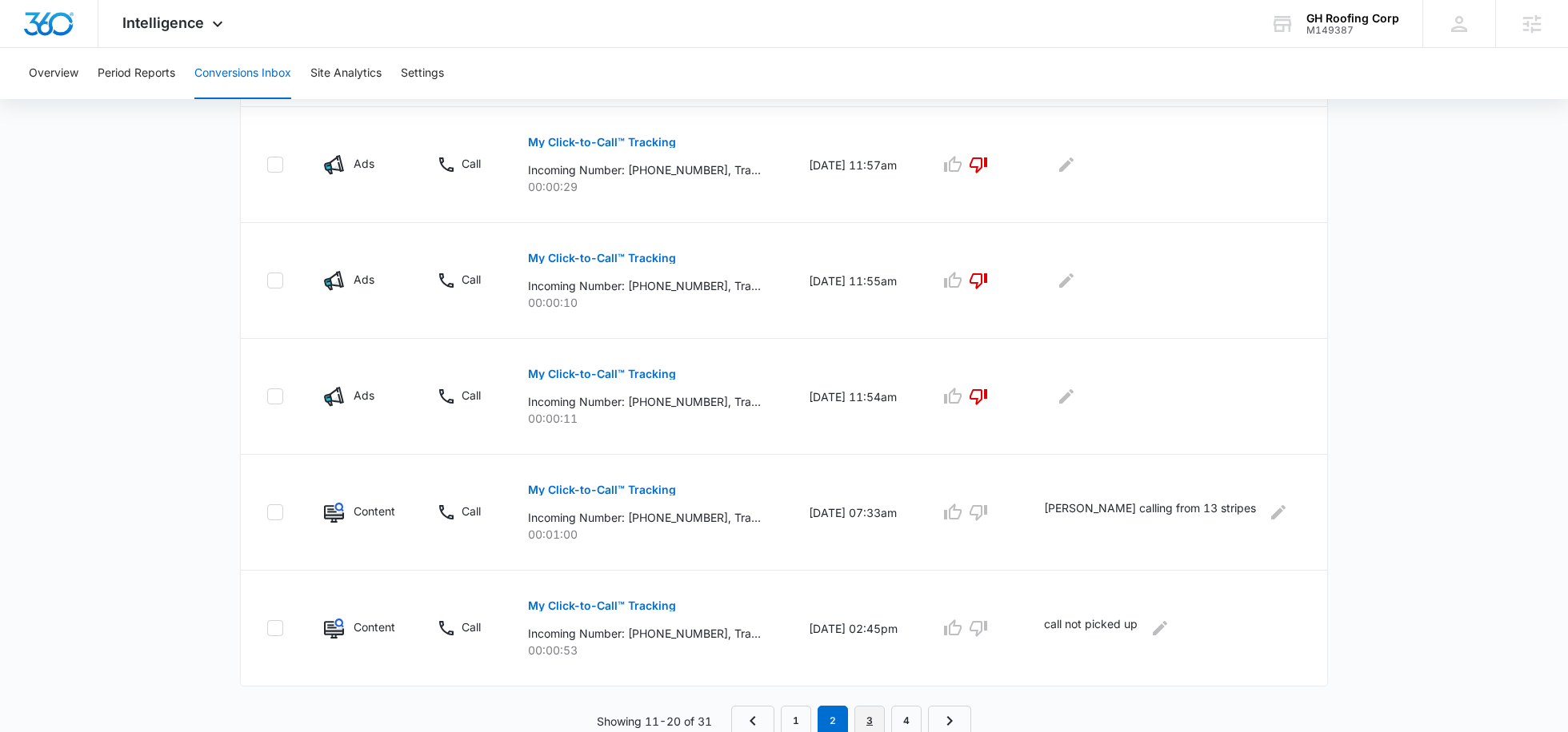
click at [869, 720] on link "3" at bounding box center [869, 721] width 30 height 30
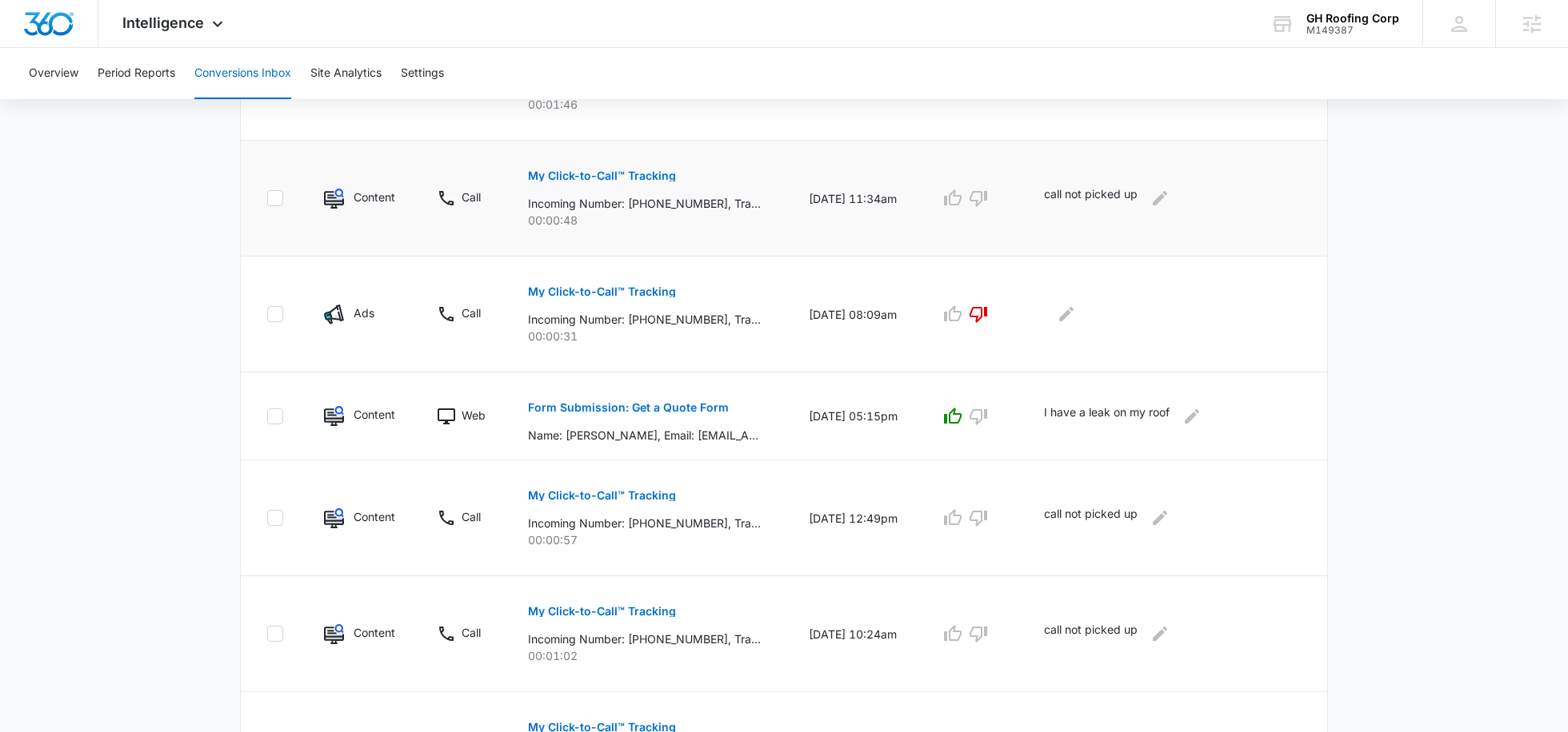
scroll to position [598, 0]
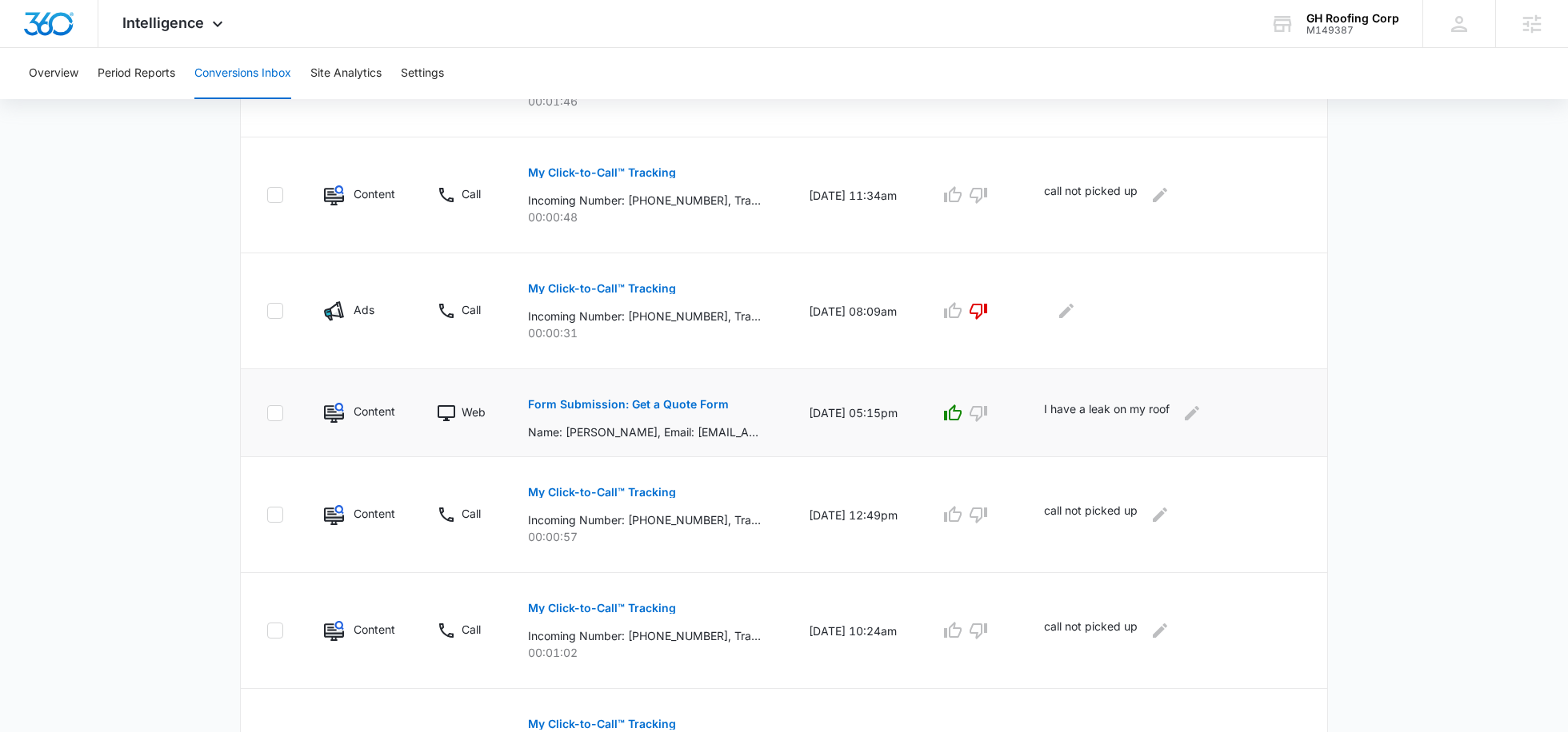
click at [1230, 405] on div "I have a leak on my roof" at bounding box center [1172, 413] width 257 height 25
click at [1258, 405] on div "I have a leak on my roof" at bounding box center [1172, 413] width 257 height 25
click at [1199, 405] on icon "Edit Comments" at bounding box center [1192, 413] width 15 height 15
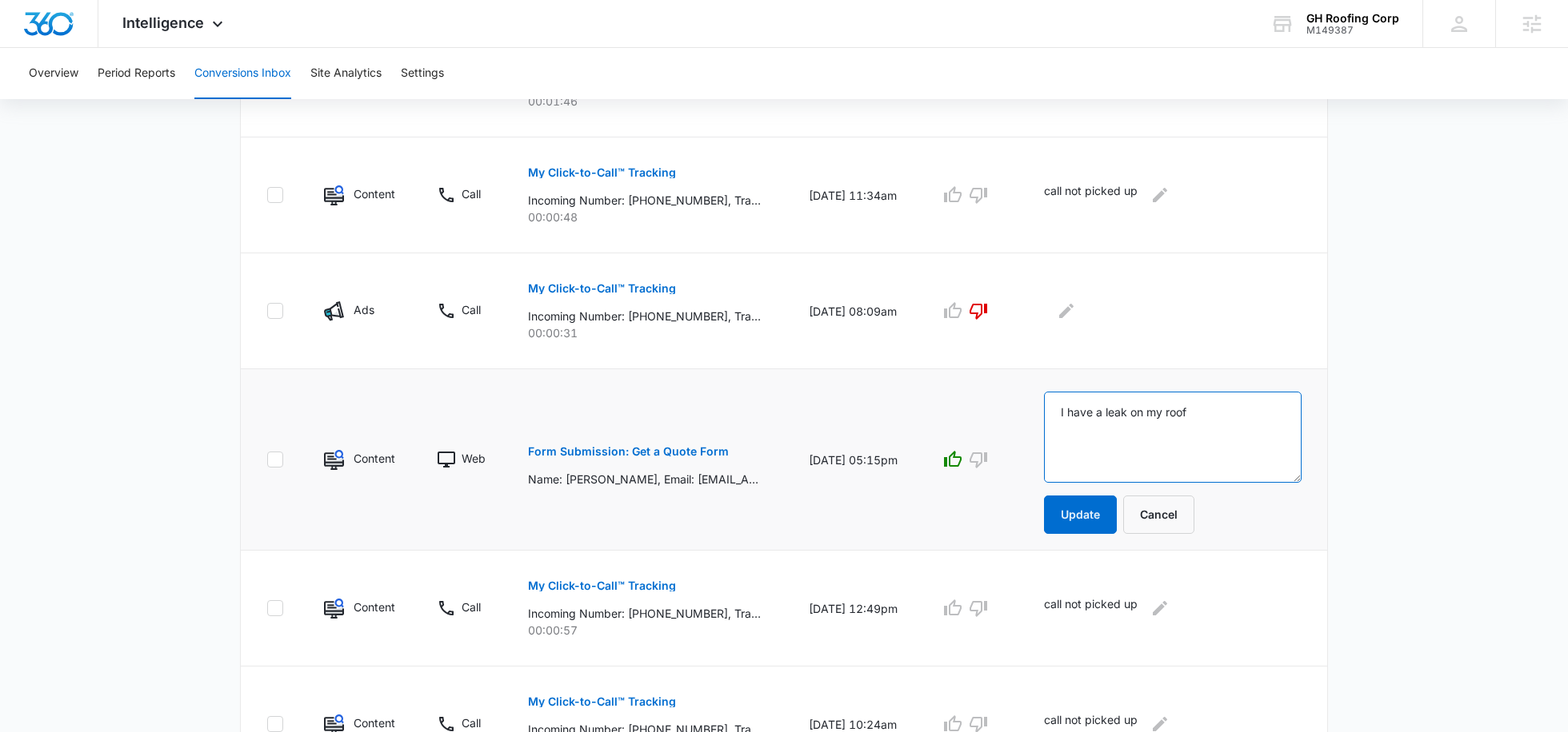
click at [1255, 405] on textarea "I have a leak on my roof" at bounding box center [1172, 436] width 257 height 91
type textarea "I have a leak on my roof -- estimate was given -- came from GMB"
click at [1117, 504] on button "Update" at bounding box center [1080, 514] width 73 height 38
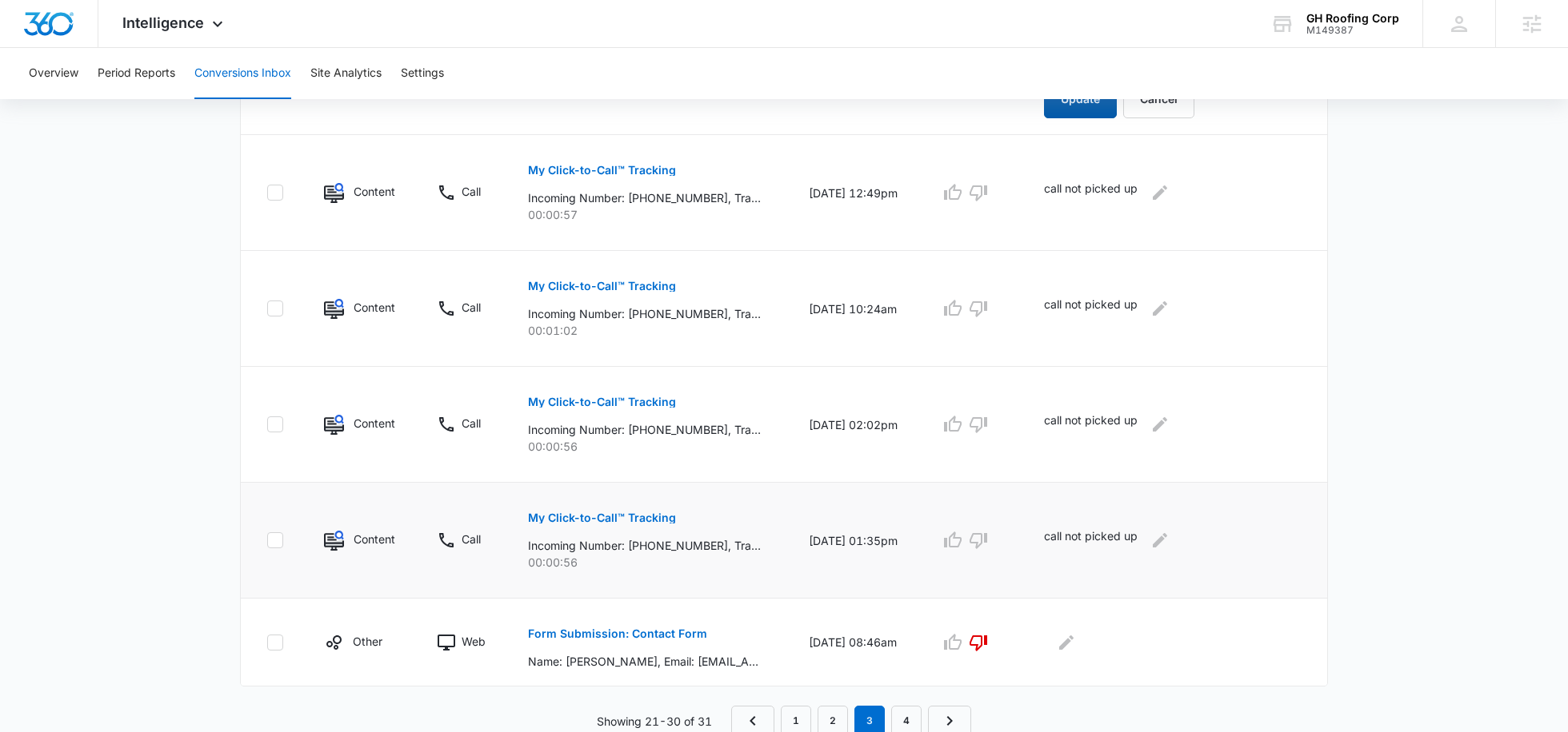
scroll to position [1002, 0]
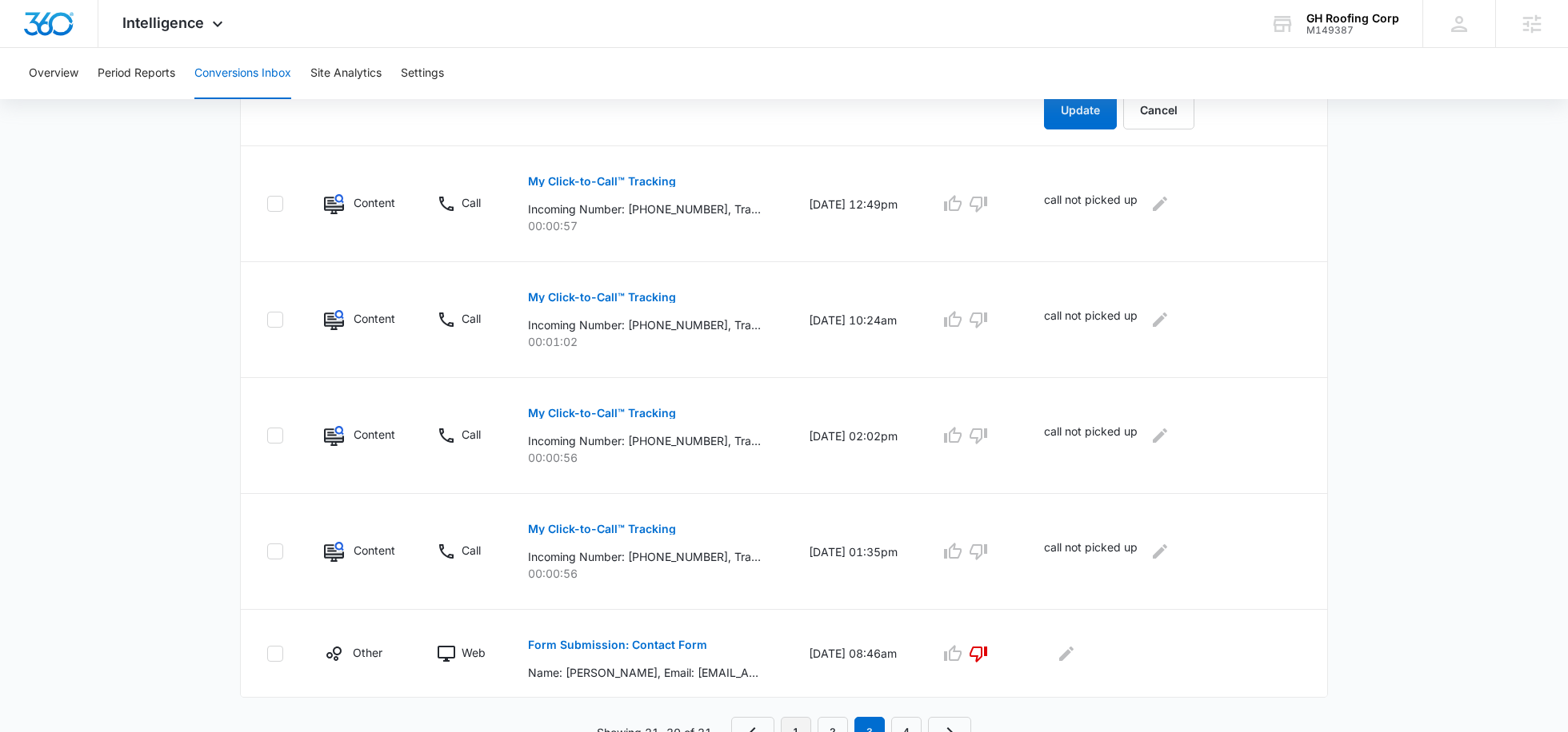
click at [802, 717] on link "1" at bounding box center [795, 732] width 30 height 30
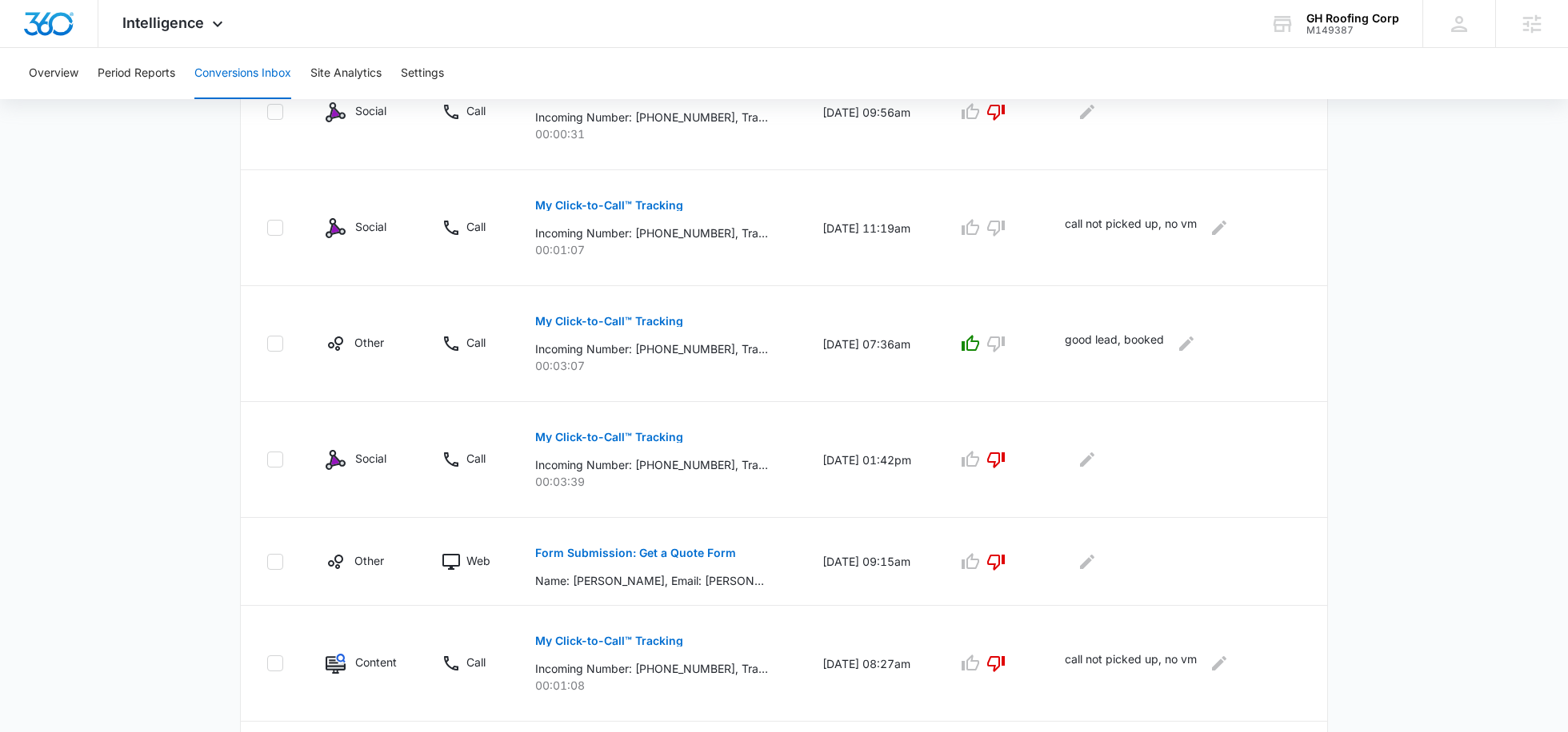
scroll to position [685, 0]
click at [671, 344] on p "Incoming Number: [PHONE_NUMBER], Tracking Number: [PHONE_NUMBER], Ring To: [PHO…" at bounding box center [651, 346] width 233 height 17
drag, startPoint x: 664, startPoint y: 344, endPoint x: 688, endPoint y: 347, distance: 24.2
click at [688, 347] on p "Incoming Number: [PHONE_NUMBER], Tracking Number: [PHONE_NUMBER], Ring To: [PHO…" at bounding box center [651, 346] width 233 height 17
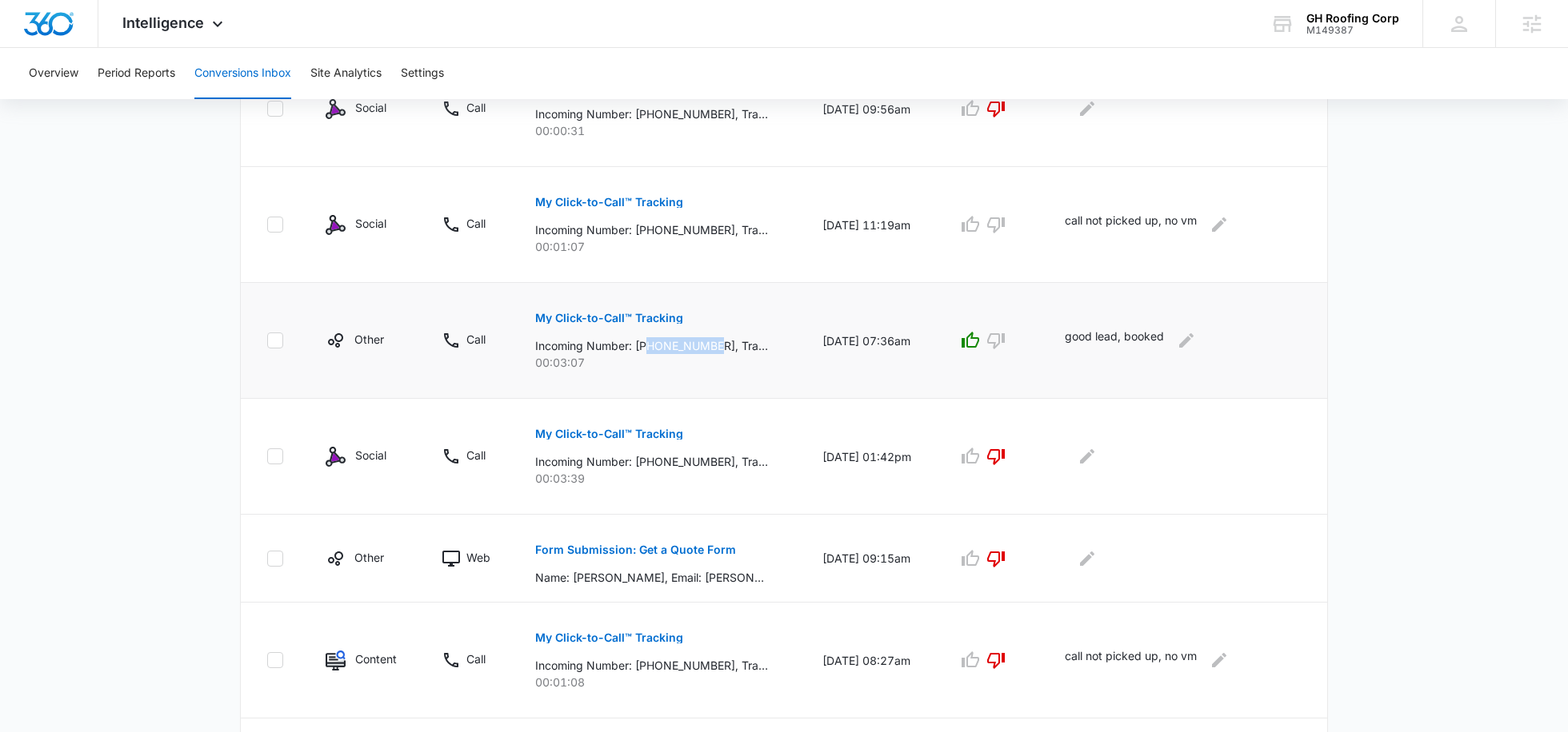
drag, startPoint x: 644, startPoint y: 339, endPoint x: 714, endPoint y: 348, distance: 70.6
click at [714, 348] on p "Incoming Number: [PHONE_NUMBER], Tracking Number: [PHONE_NUMBER], Ring To: [PHO…" at bounding box center [651, 346] width 233 height 17
click at [688, 357] on p "00:03:07" at bounding box center [659, 363] width 250 height 17
drag, startPoint x: 686, startPoint y: 341, endPoint x: 712, endPoint y: 341, distance: 26.0
click at [712, 341] on p "Incoming Number: [PHONE_NUMBER], Tracking Number: [PHONE_NUMBER], Ring To: [PHO…" at bounding box center [651, 346] width 233 height 17
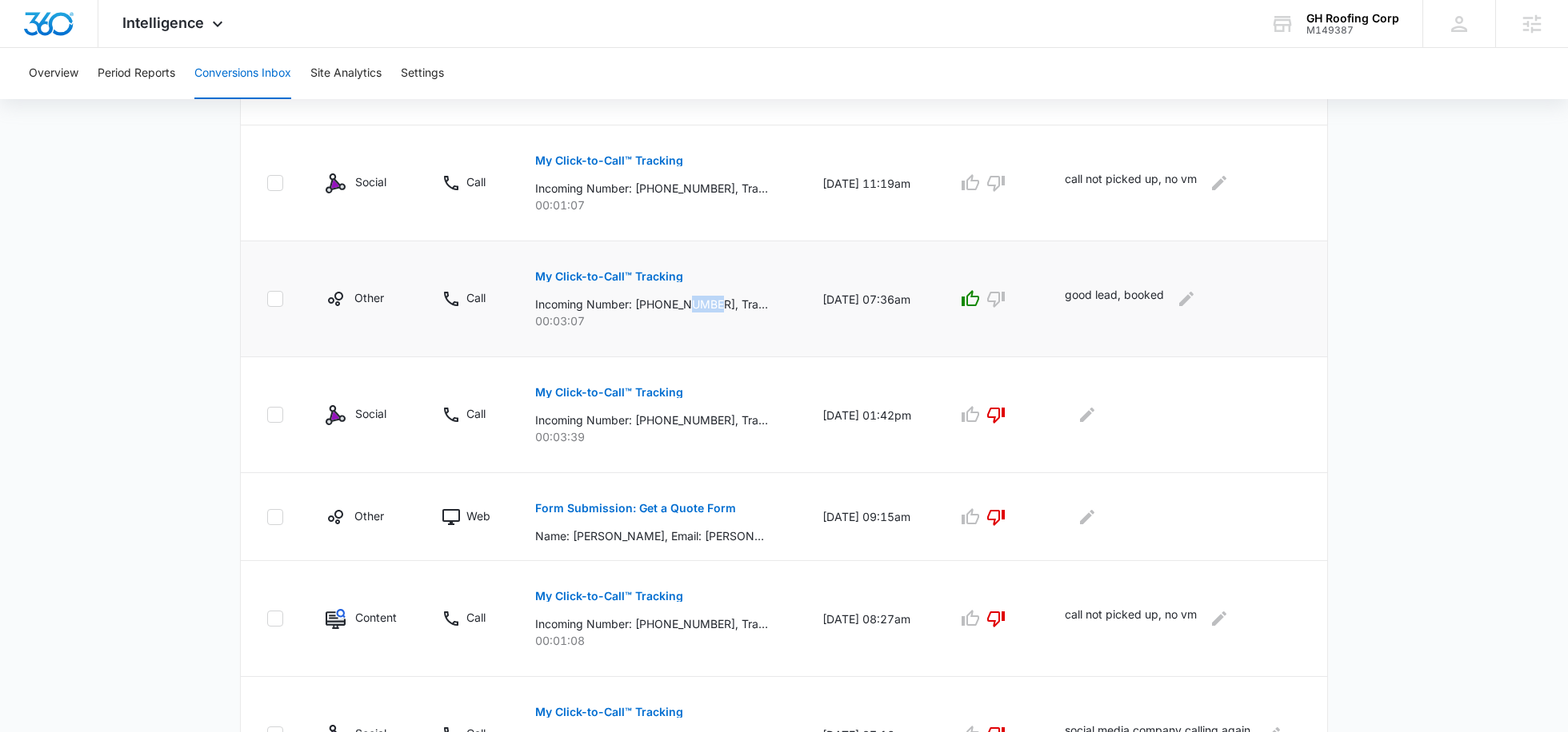
scroll to position [688, 0]
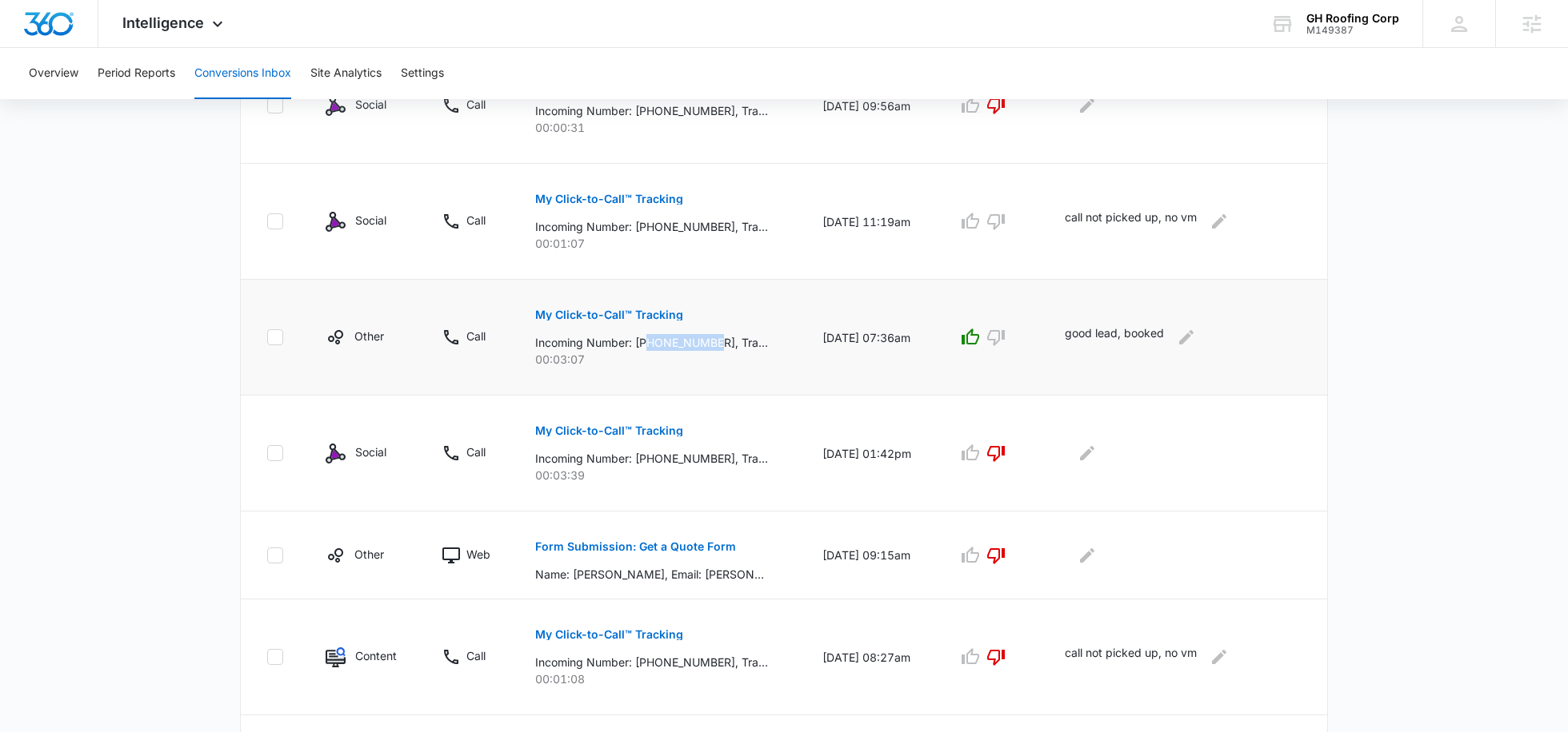
drag, startPoint x: 641, startPoint y: 339, endPoint x: 712, endPoint y: 340, distance: 71.0
click at [712, 340] on p "Incoming Number: [PHONE_NUMBER], Tracking Number: [PHONE_NUMBER], Ring To: [PHO…" at bounding box center [651, 342] width 233 height 17
click at [1199, 337] on button "Edit Comments" at bounding box center [1185, 337] width 25 height 25
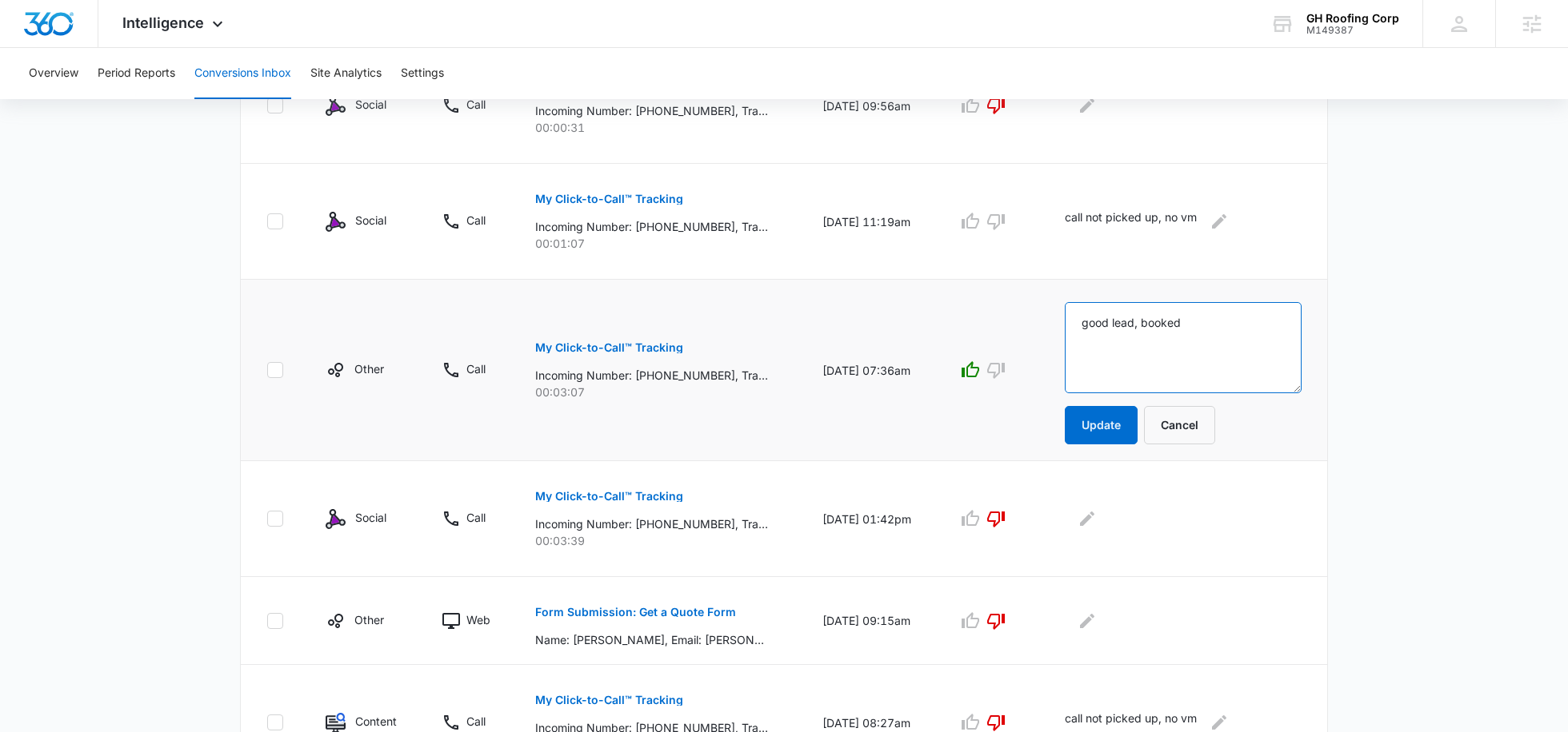
click at [1172, 337] on textarea "good lead, booked" at bounding box center [1183, 347] width 237 height 91
click at [1148, 338] on textarea "good lead, booked -- [PERSON_NAME] -- lead for" at bounding box center [1183, 347] width 237 height 91
type textarea "good lead, booked -- [PERSON_NAME] -- lead for roof leak"
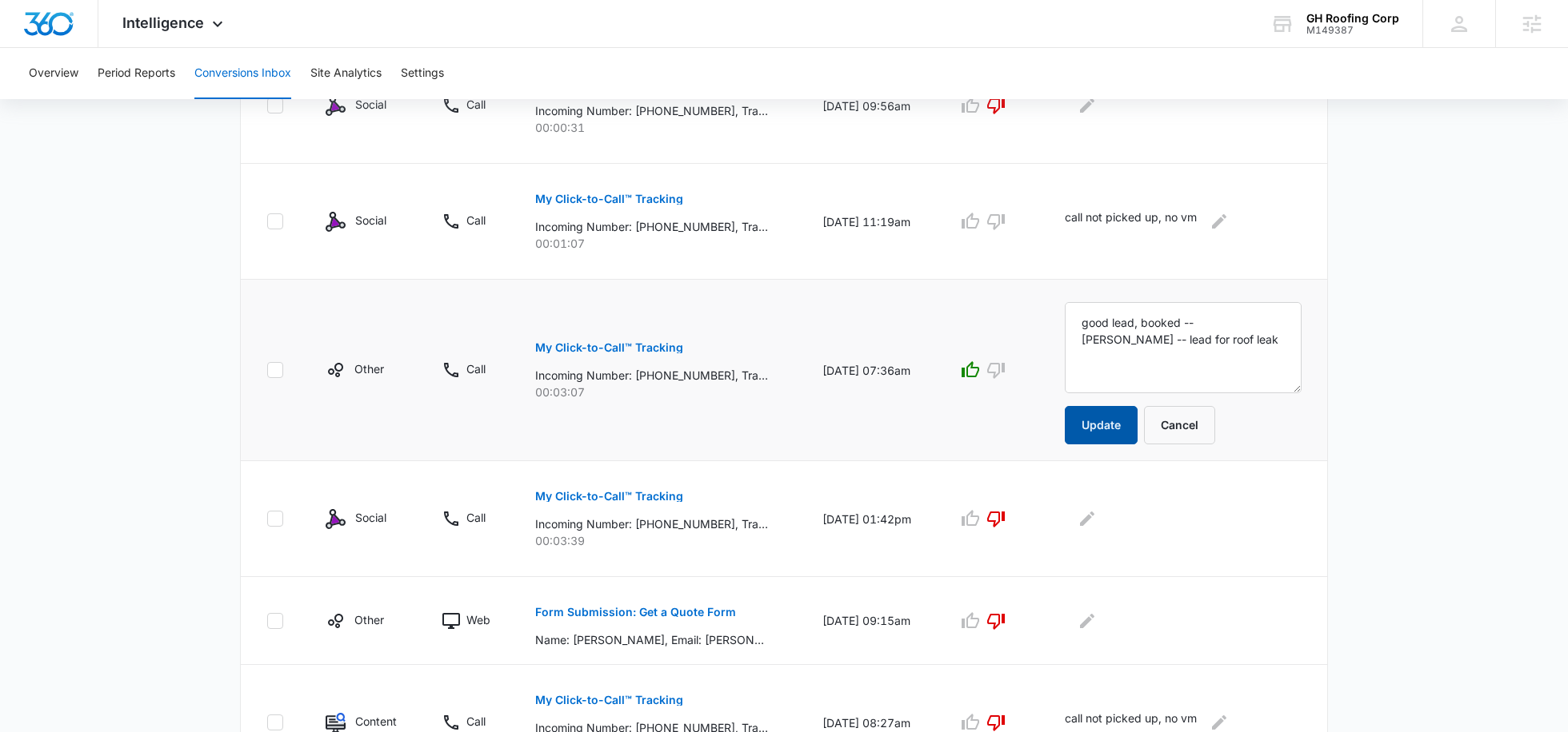
click at [1099, 426] on button "Update" at bounding box center [1101, 425] width 73 height 38
click at [1204, 348] on textarea "good lead, booked -- [PERSON_NAME] -- lead for roof leak" at bounding box center [1183, 347] width 237 height 91
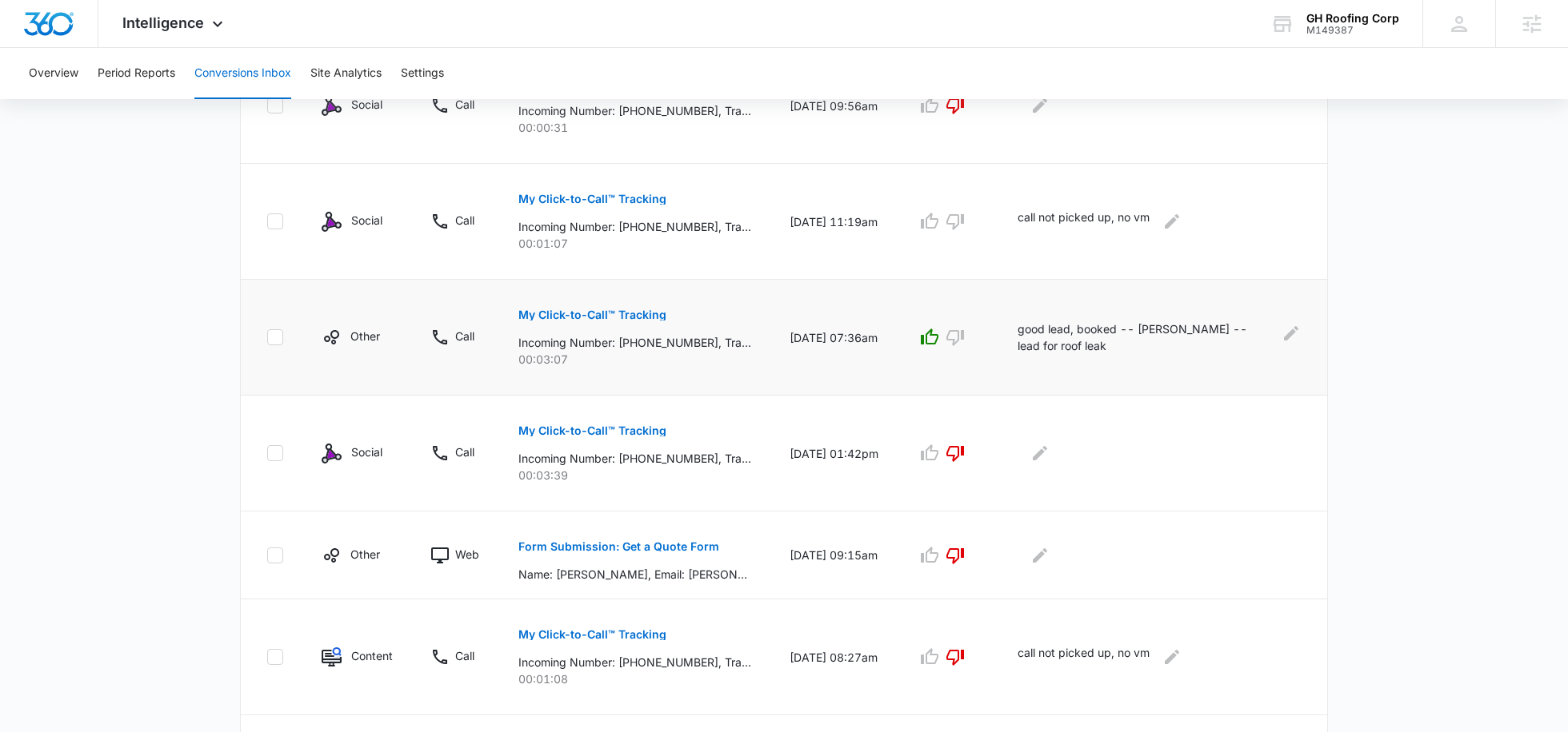
click at [1199, 337] on p "good lead, booked -- [PERSON_NAME] -- lead for roof leak" at bounding box center [1144, 337] width 253 height 34
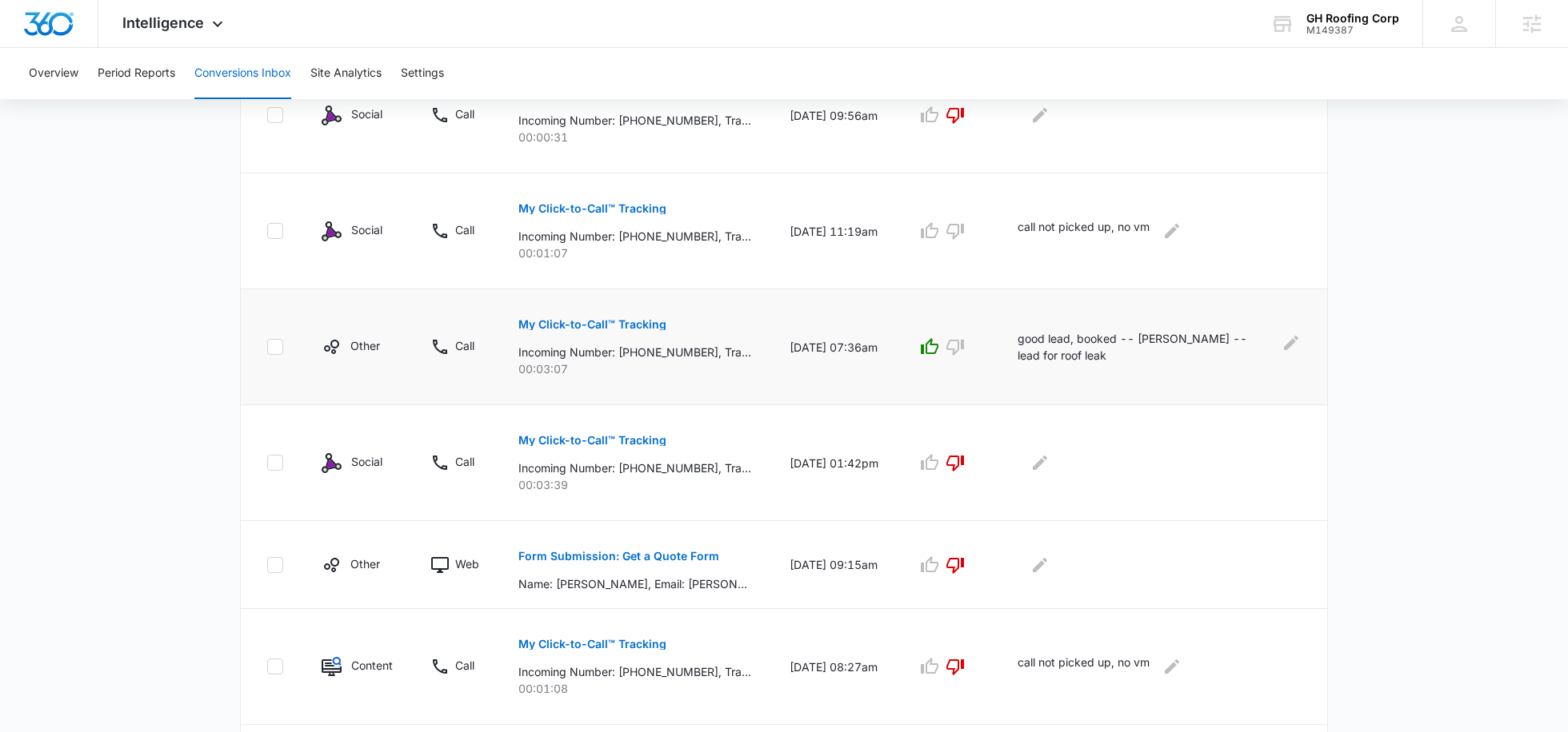
scroll to position [676, 0]
drag, startPoint x: 656, startPoint y: 347, endPoint x: 676, endPoint y: 347, distance: 20.0
click at [676, 347] on p "Incoming Number: [PHONE_NUMBER], Tracking Number: [PHONE_NUMBER], Ring To: [PHO…" at bounding box center [635, 354] width 233 height 17
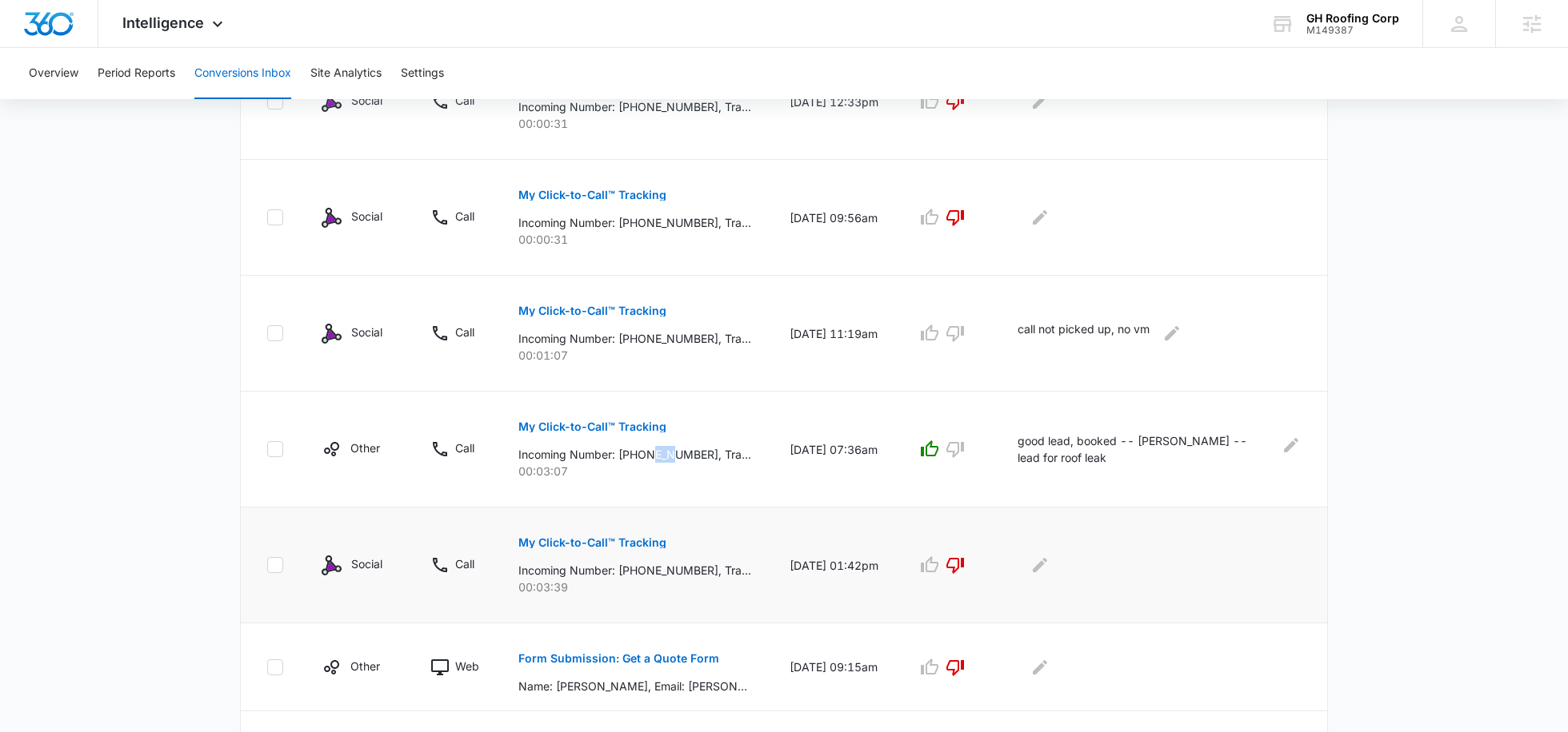
scroll to position [585, 0]
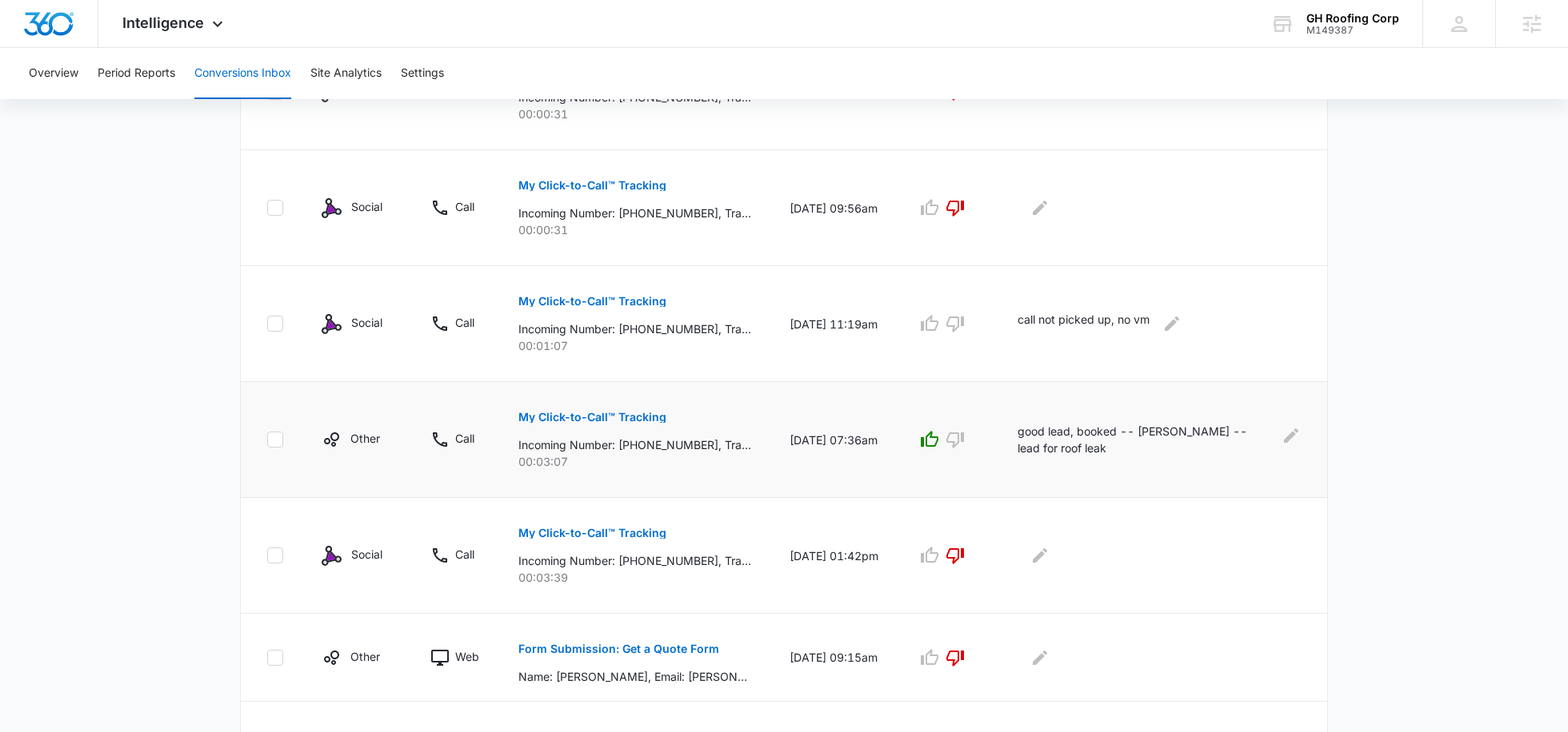
click at [655, 446] on p "Incoming Number: [PHONE_NUMBER], Tracking Number: [PHONE_NUMBER], Ring To: [PHO…" at bounding box center [635, 445] width 233 height 17
click at [663, 440] on p "Incoming Number: [PHONE_NUMBER], Tracking Number: [PHONE_NUMBER], Ring To: [PHO…" at bounding box center [635, 445] width 233 height 17
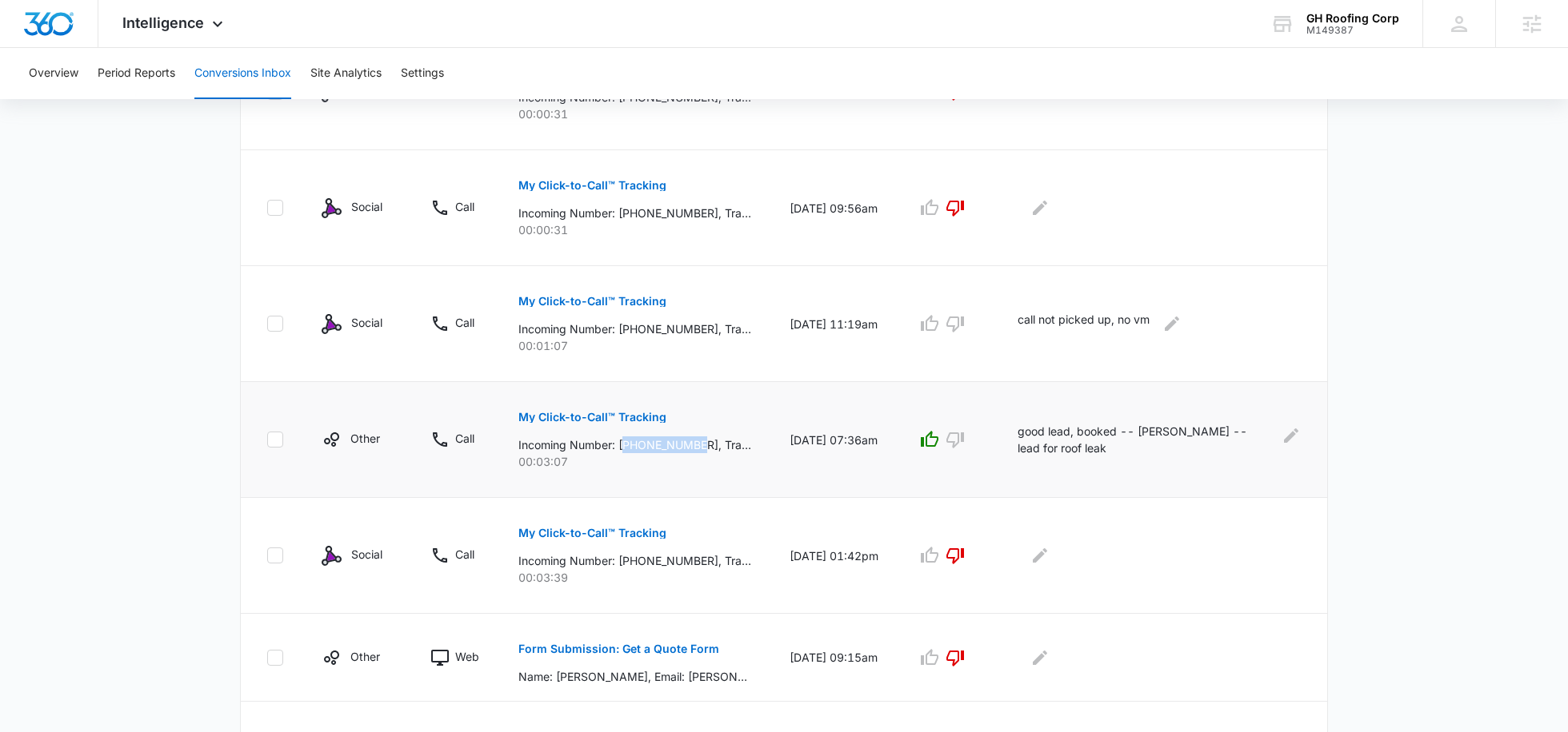
click at [671, 444] on p "Incoming Number: [PHONE_NUMBER], Tracking Number: [PHONE_NUMBER], Ring To: [PHO…" at bounding box center [635, 445] width 233 height 17
drag, startPoint x: 677, startPoint y: 442, endPoint x: 655, endPoint y: 441, distance: 22.0
click at [655, 441] on p "Incoming Number: [PHONE_NUMBER], Tracking Number: [PHONE_NUMBER], Ring To: [PHO…" at bounding box center [635, 445] width 233 height 17
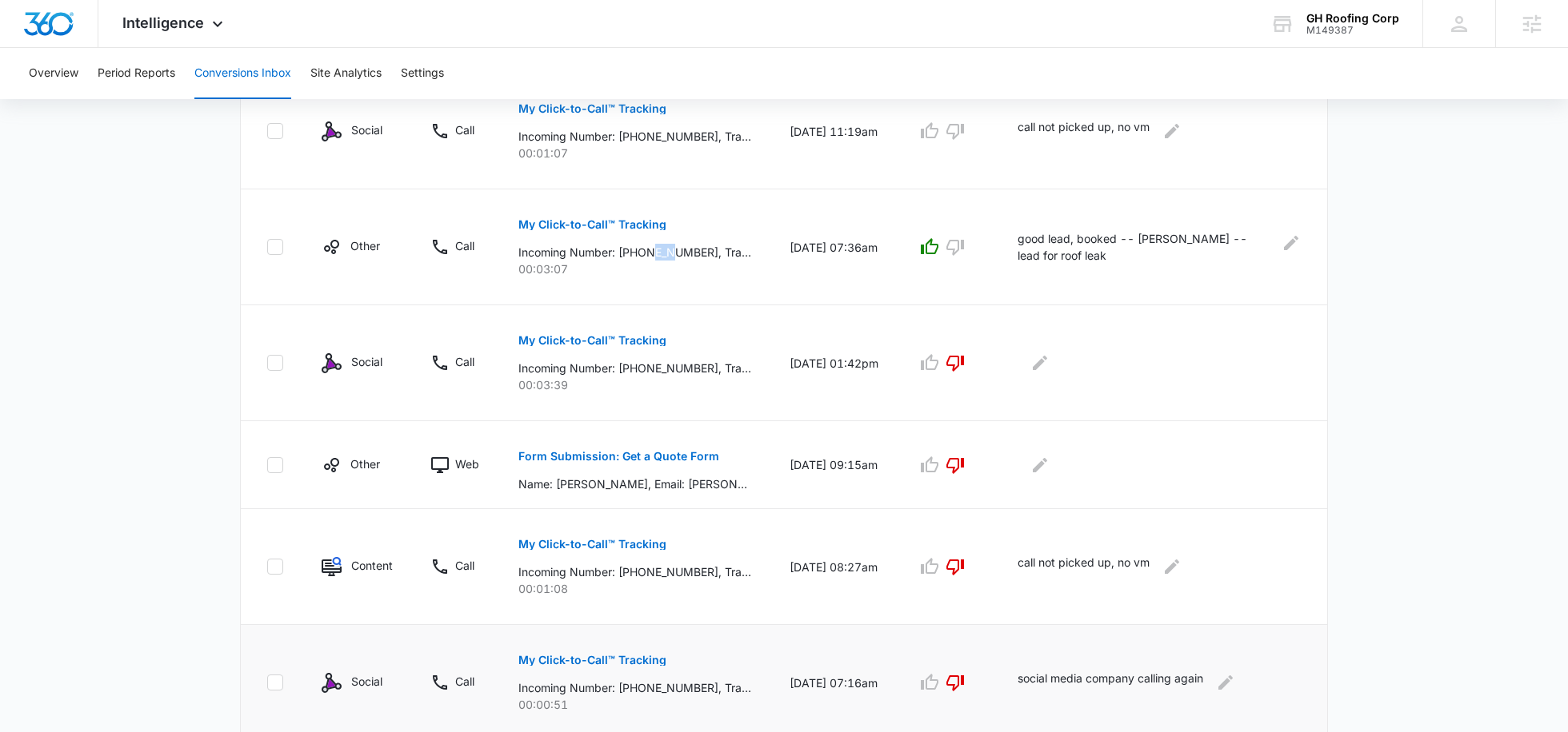
scroll to position [743, 0]
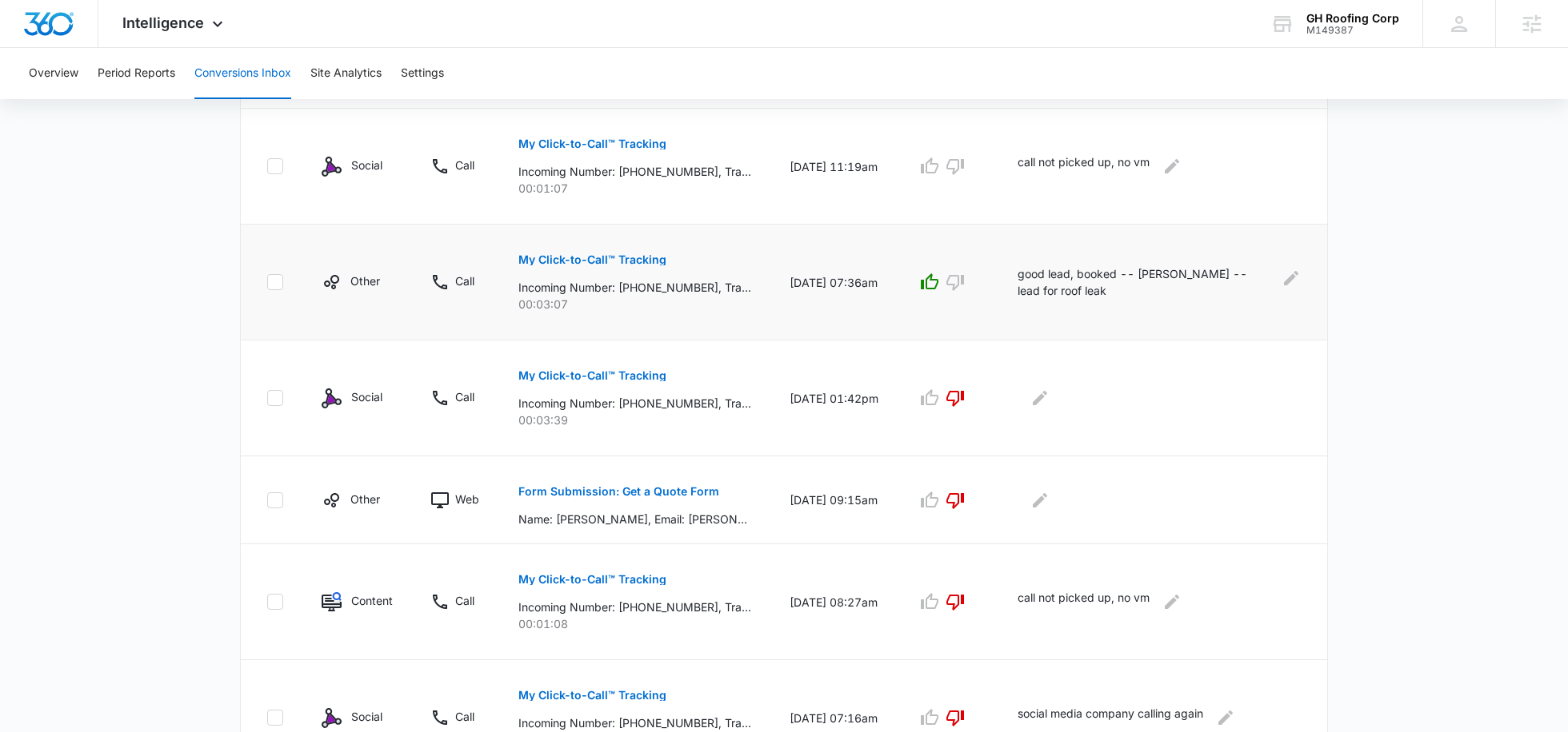
click at [1058, 296] on p "good lead, booked -- [PERSON_NAME] -- lead for roof leak" at bounding box center [1144, 282] width 253 height 34
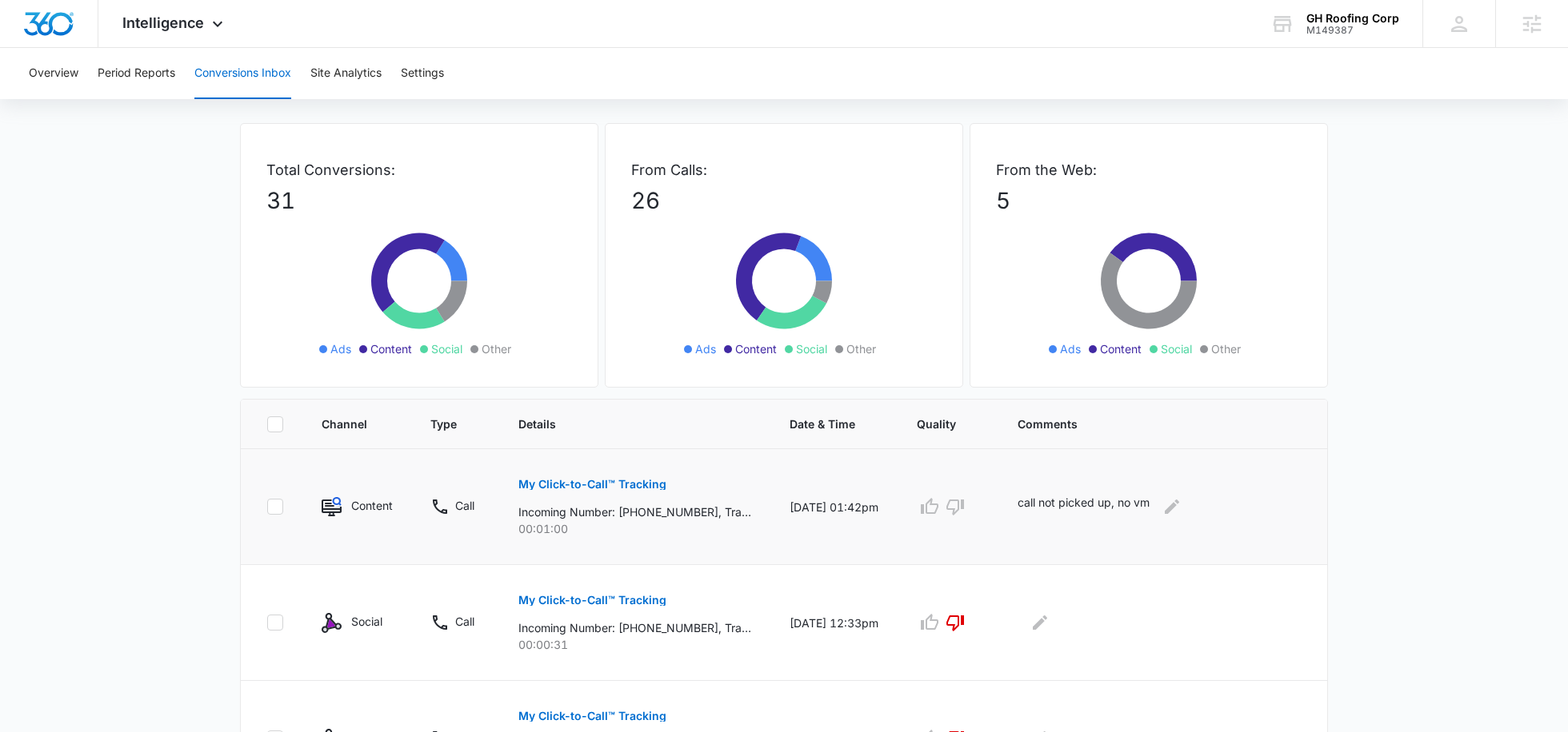
scroll to position [119, 0]
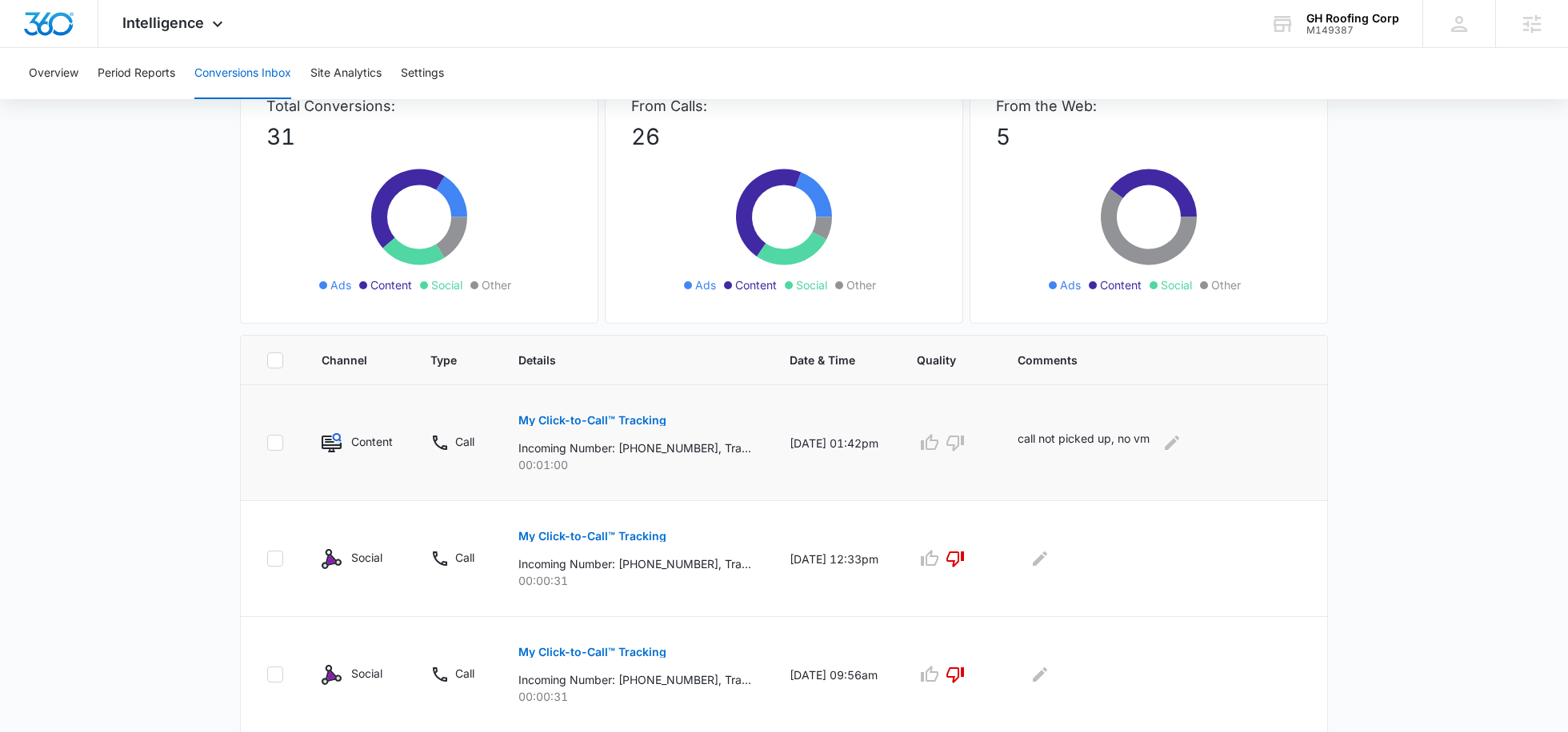
click at [634, 447] on p "Incoming Number: [PHONE_NUMBER], Tracking Number: [PHONE_NUMBER], Ring To: [PHO…" at bounding box center [635, 448] width 233 height 17
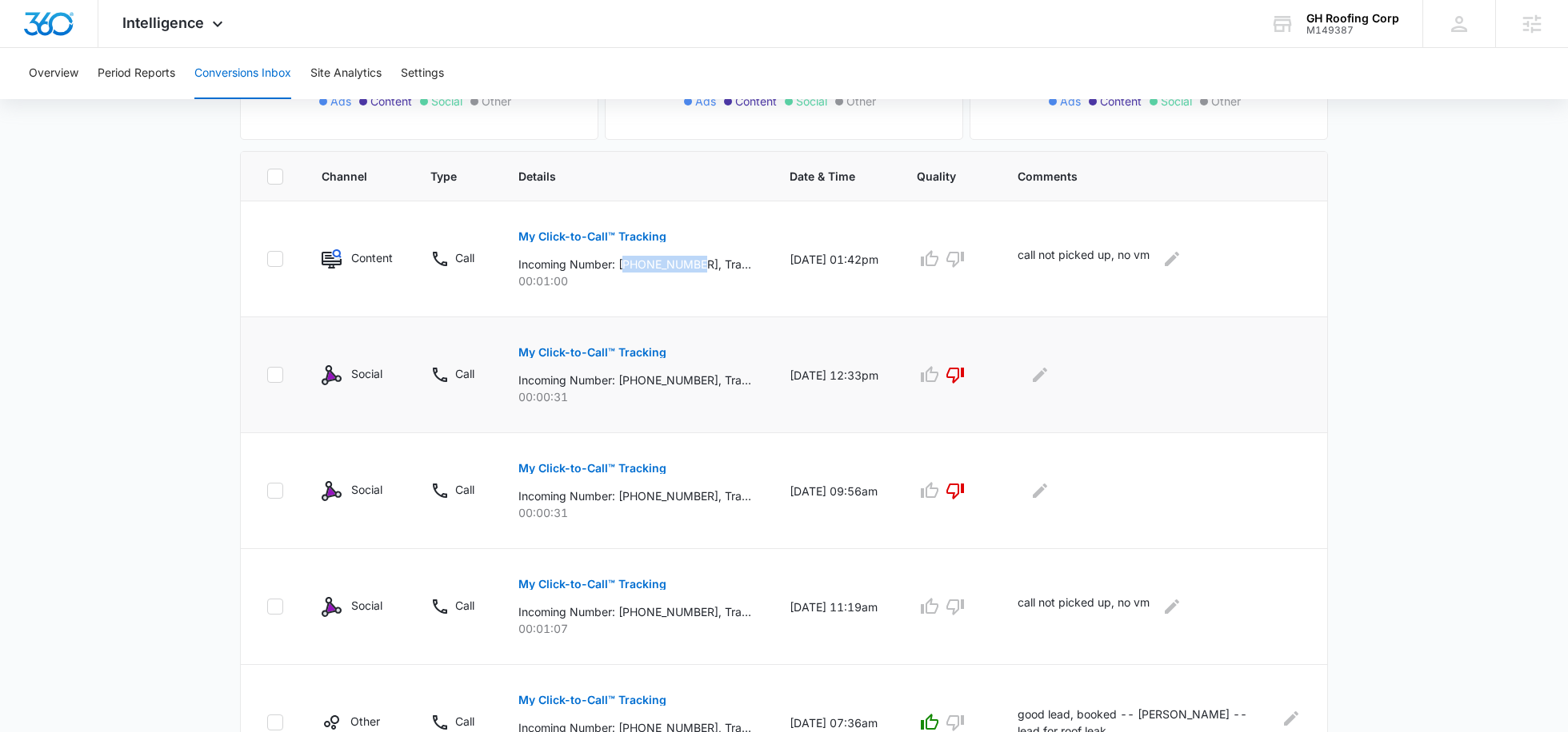
scroll to position [296, 0]
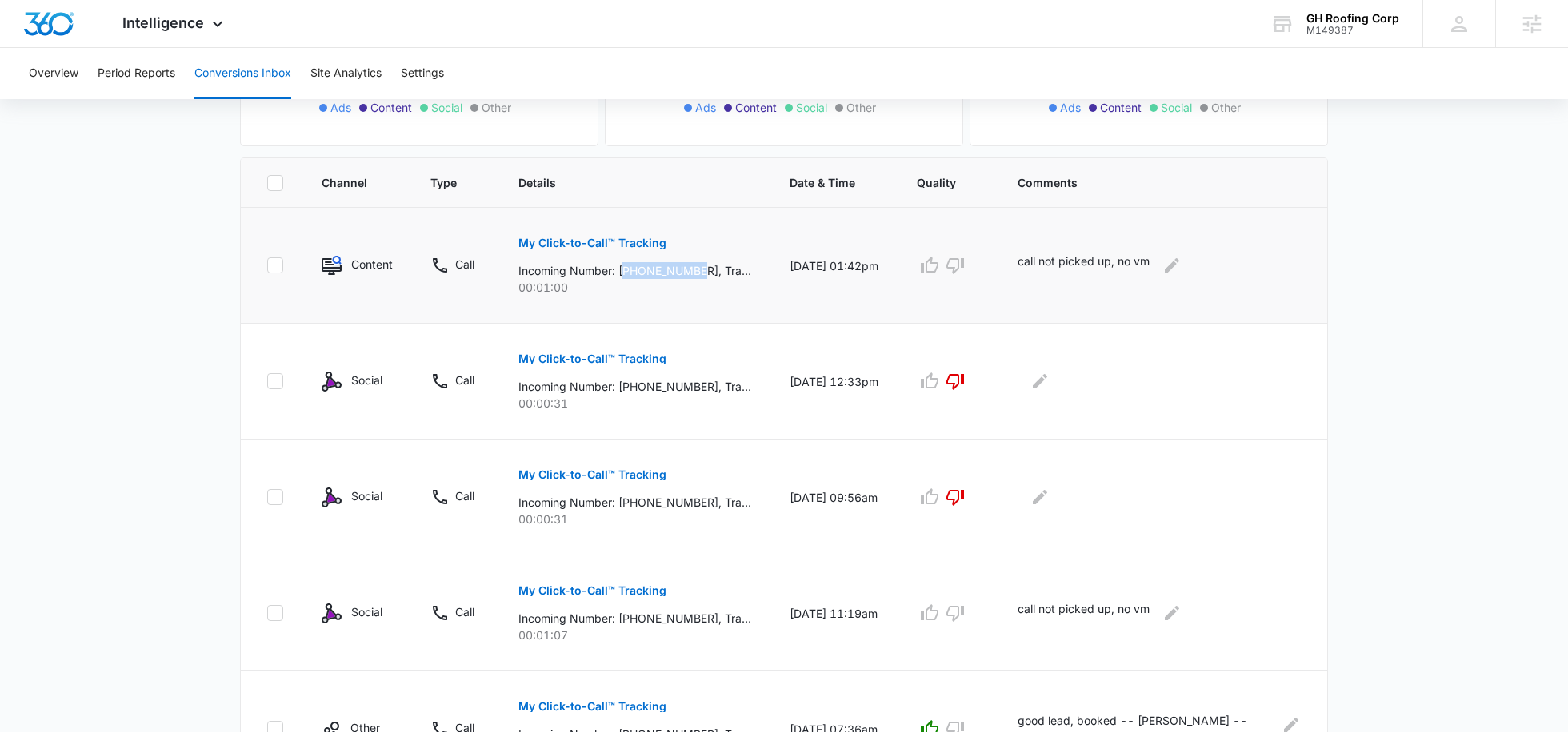
click at [666, 269] on p "Incoming Number: [PHONE_NUMBER], Tracking Number: [PHONE_NUMBER], Ring To: [PHO…" at bounding box center [635, 270] width 233 height 17
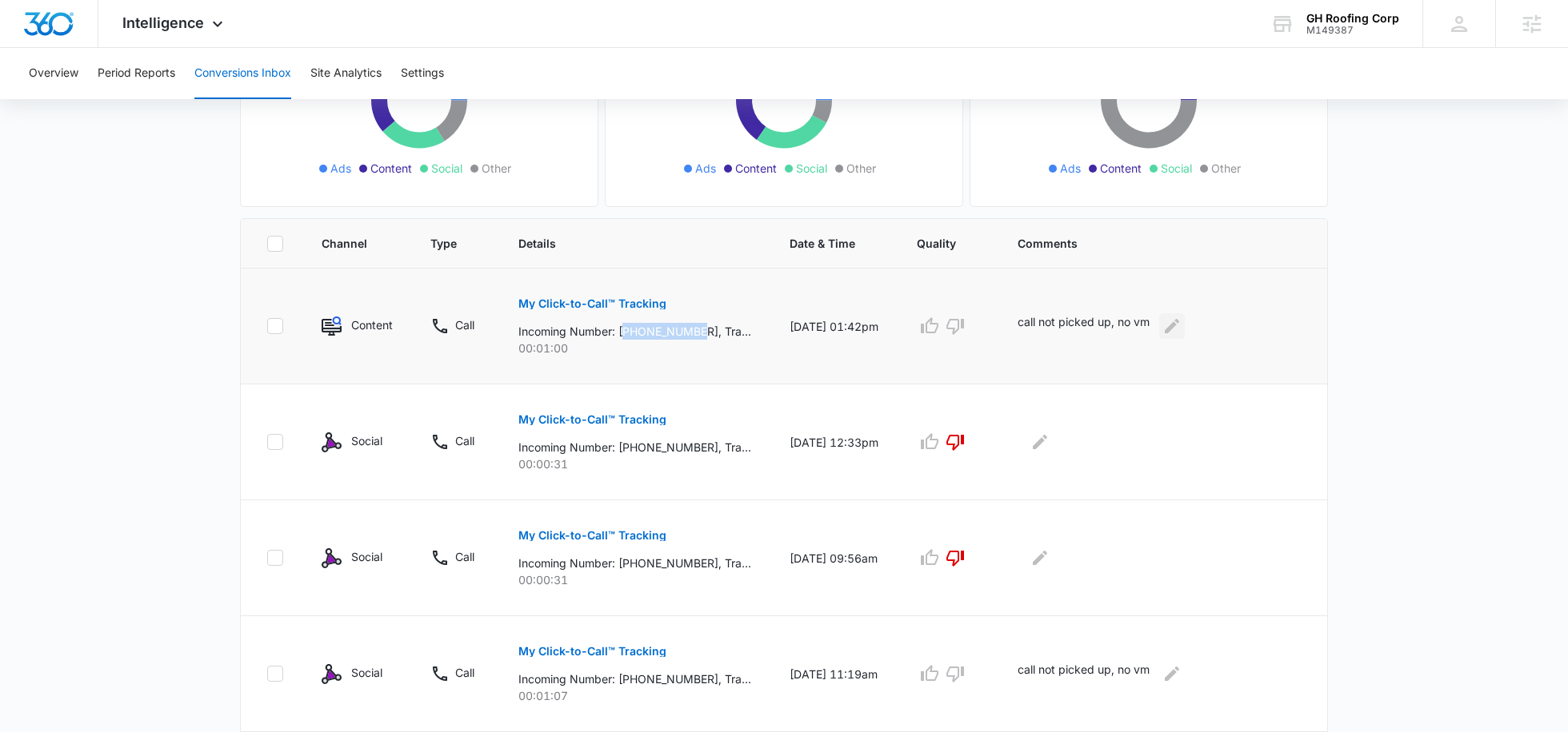
click at [1181, 323] on icon "Edit Comments" at bounding box center [1171, 326] width 19 height 19
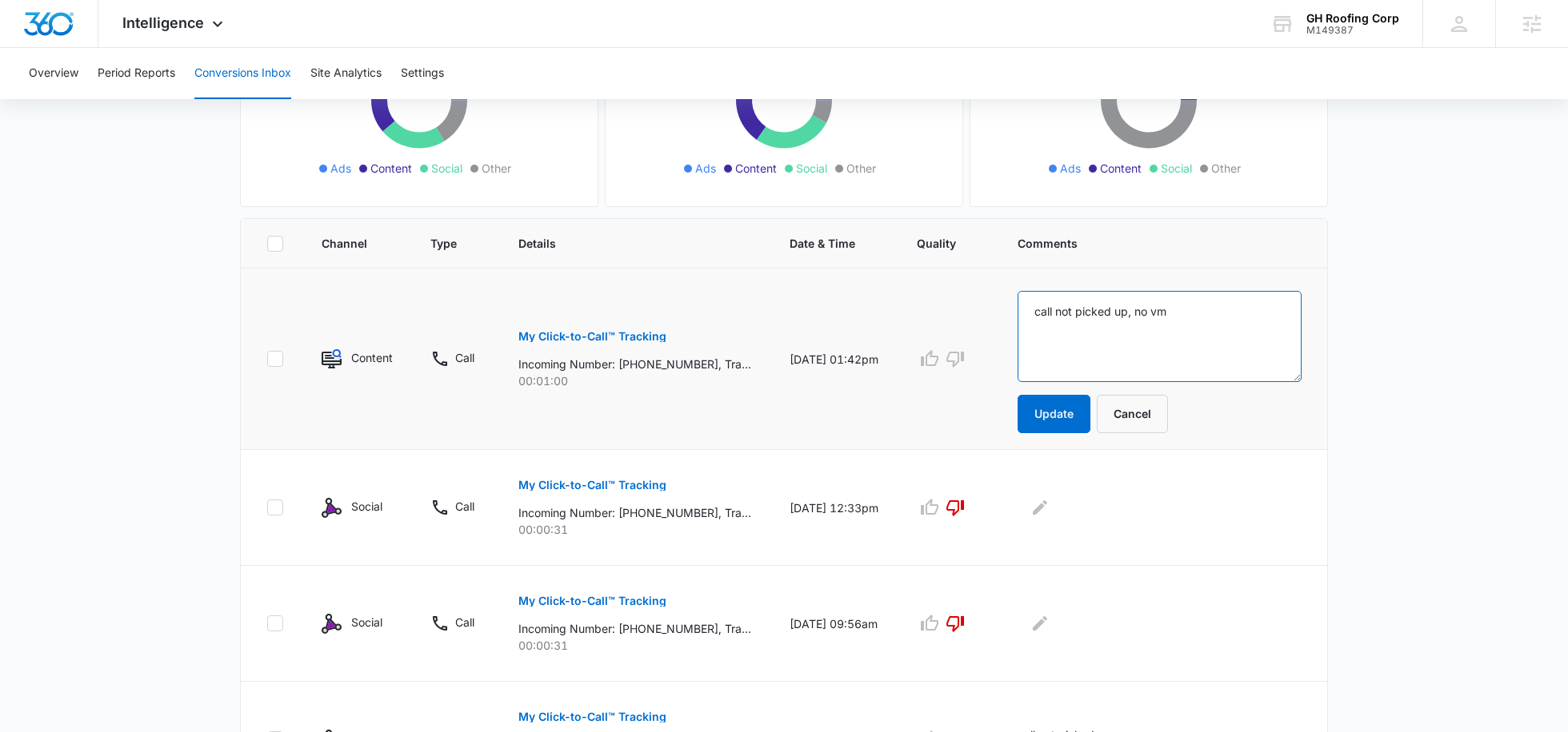
click at [1217, 321] on textarea "call not picked up, no vm" at bounding box center [1159, 336] width 284 height 91
click at [1210, 314] on textarea "call not picked up, no vm" at bounding box center [1159, 336] width 284 height 91
click at [1224, 308] on textarea "call not picked up, no vm -- macine not a lead" at bounding box center [1159, 336] width 284 height 91
type textarea "call not picked up, no vm -- machine not a lead"
click at [1075, 419] on button "Update" at bounding box center [1054, 413] width 73 height 38
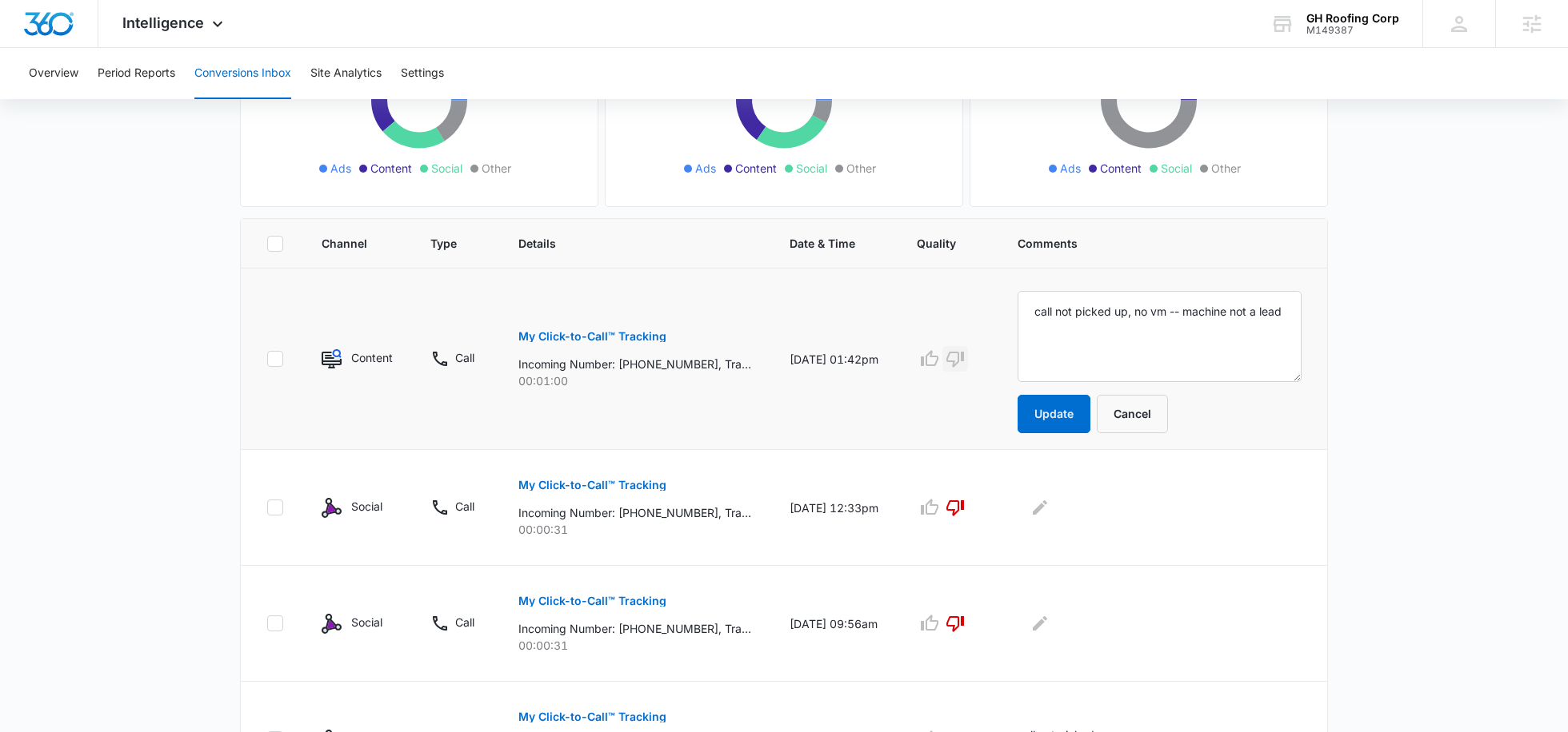
click at [964, 352] on icon "button" at bounding box center [954, 360] width 17 height 16
